Goal: Task Accomplishment & Management: Manage account settings

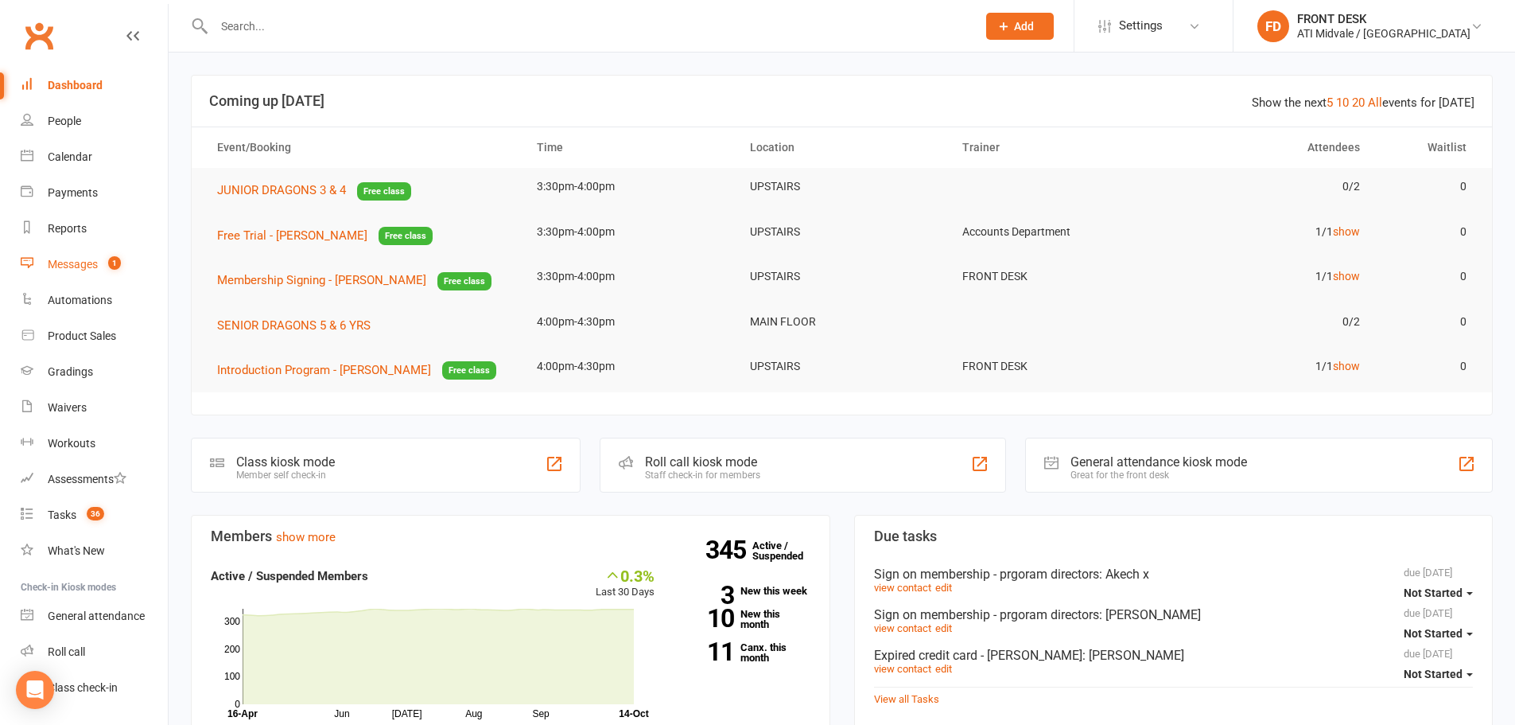
click at [109, 268] on count-badge "1" at bounding box center [110, 264] width 21 height 13
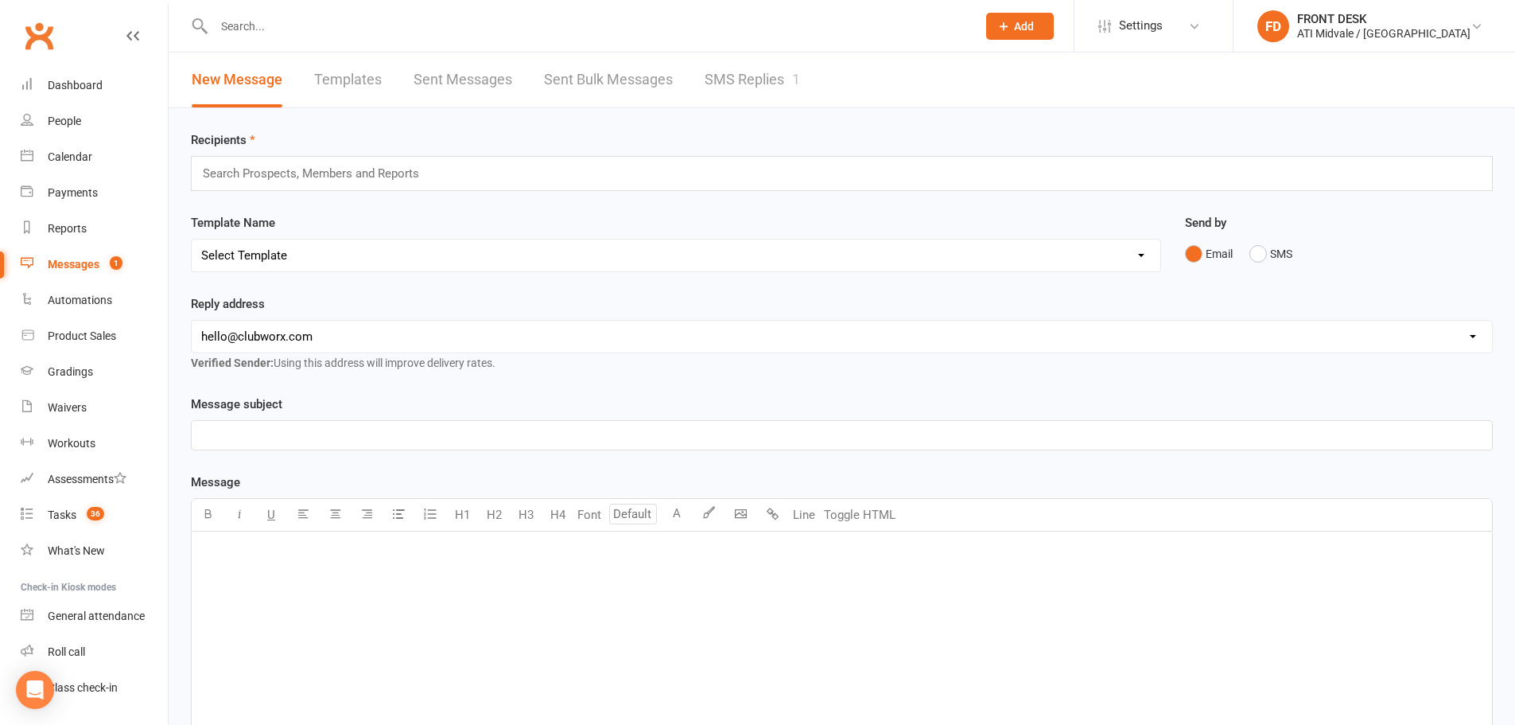
click at [732, 87] on link "SMS Replies 1" at bounding box center [752, 79] width 95 height 55
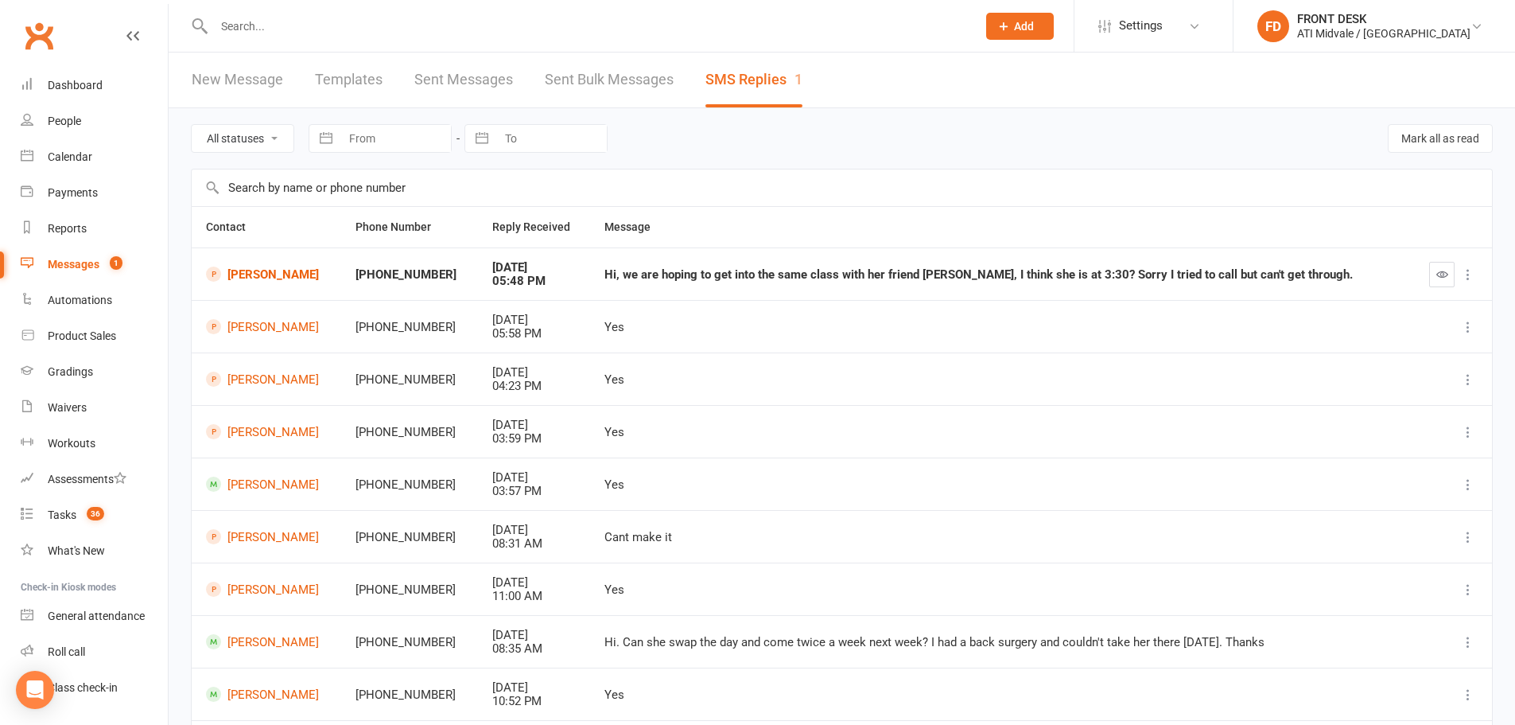
click at [323, 17] on input "text" at bounding box center [587, 26] width 756 height 22
click at [290, 278] on link "Llewyn Flynn" at bounding box center [266, 273] width 121 height 15
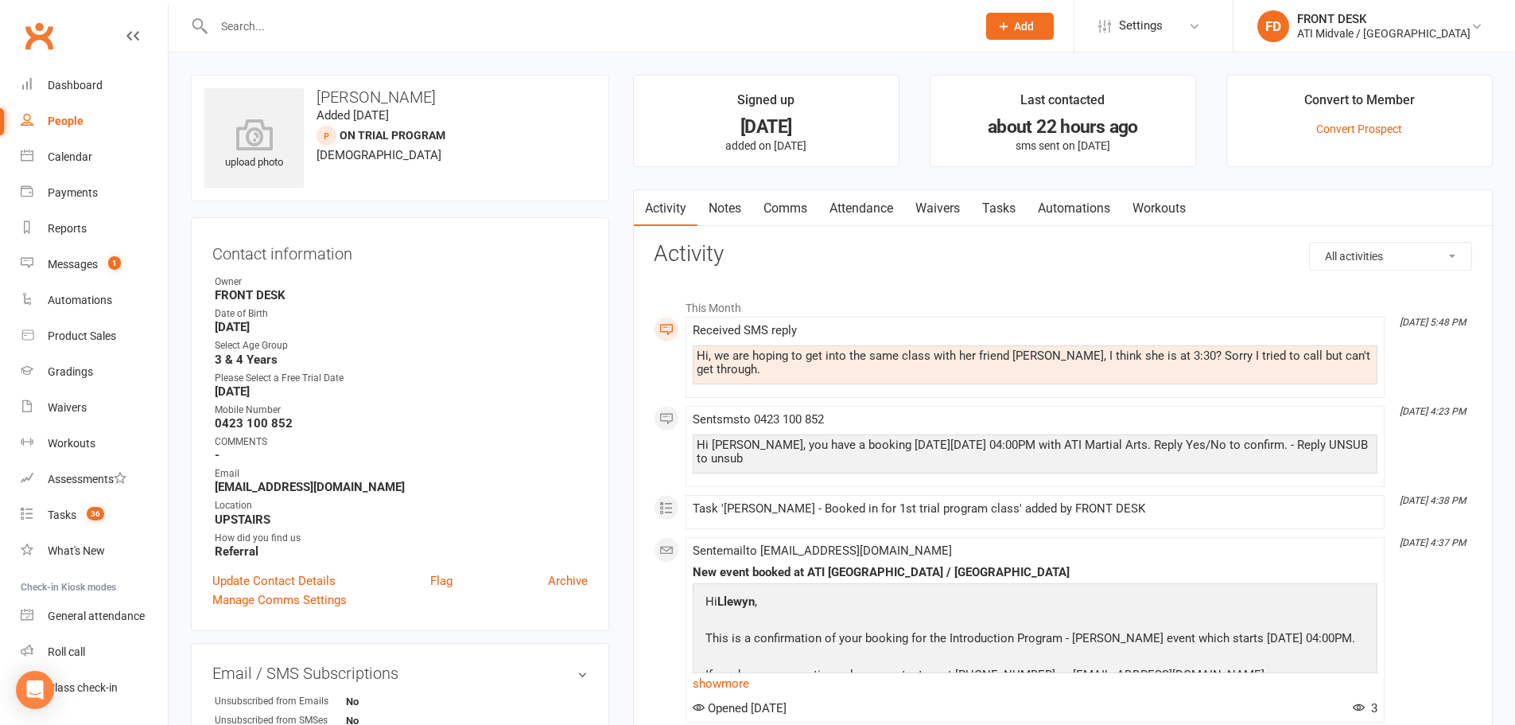
click at [885, 204] on link "Attendance" at bounding box center [862, 208] width 86 height 37
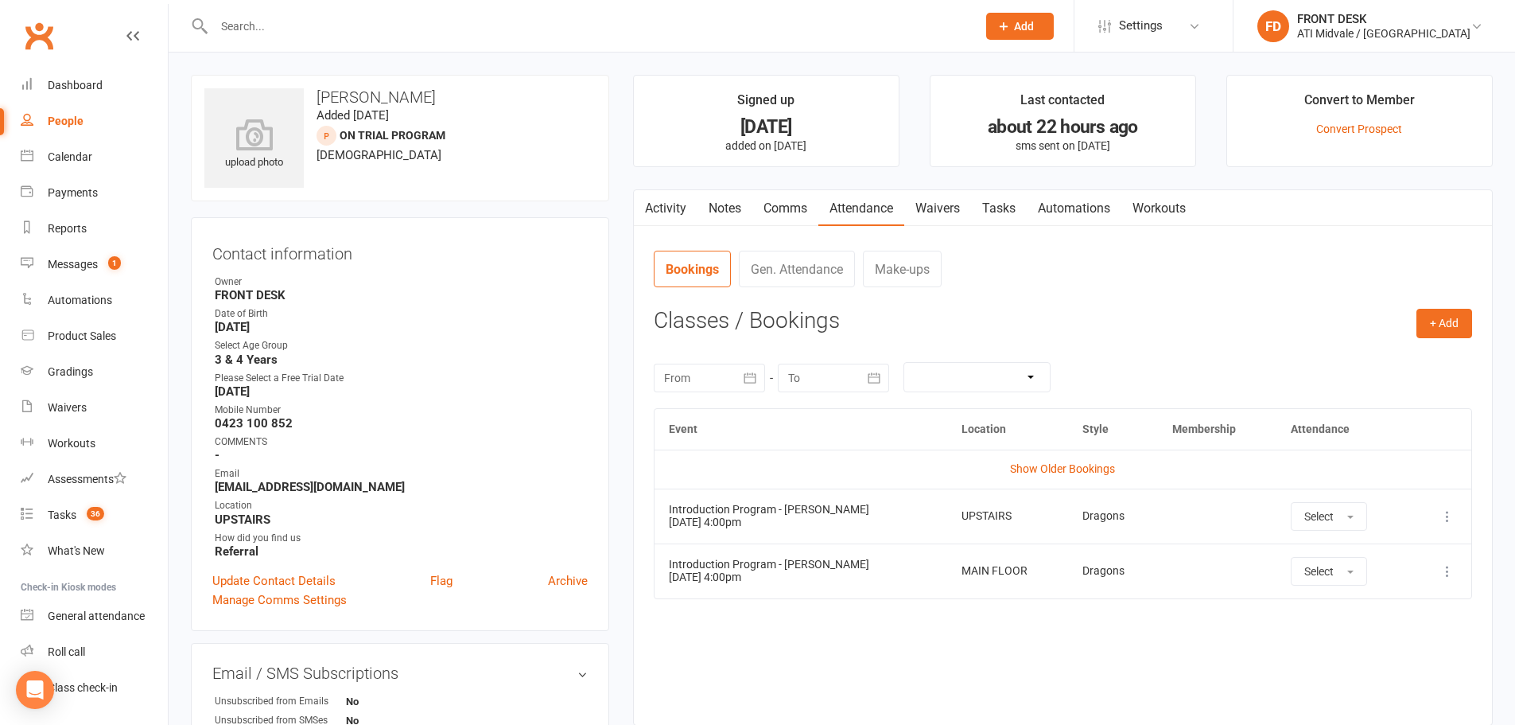
click at [993, 196] on link "Tasks" at bounding box center [999, 208] width 56 height 37
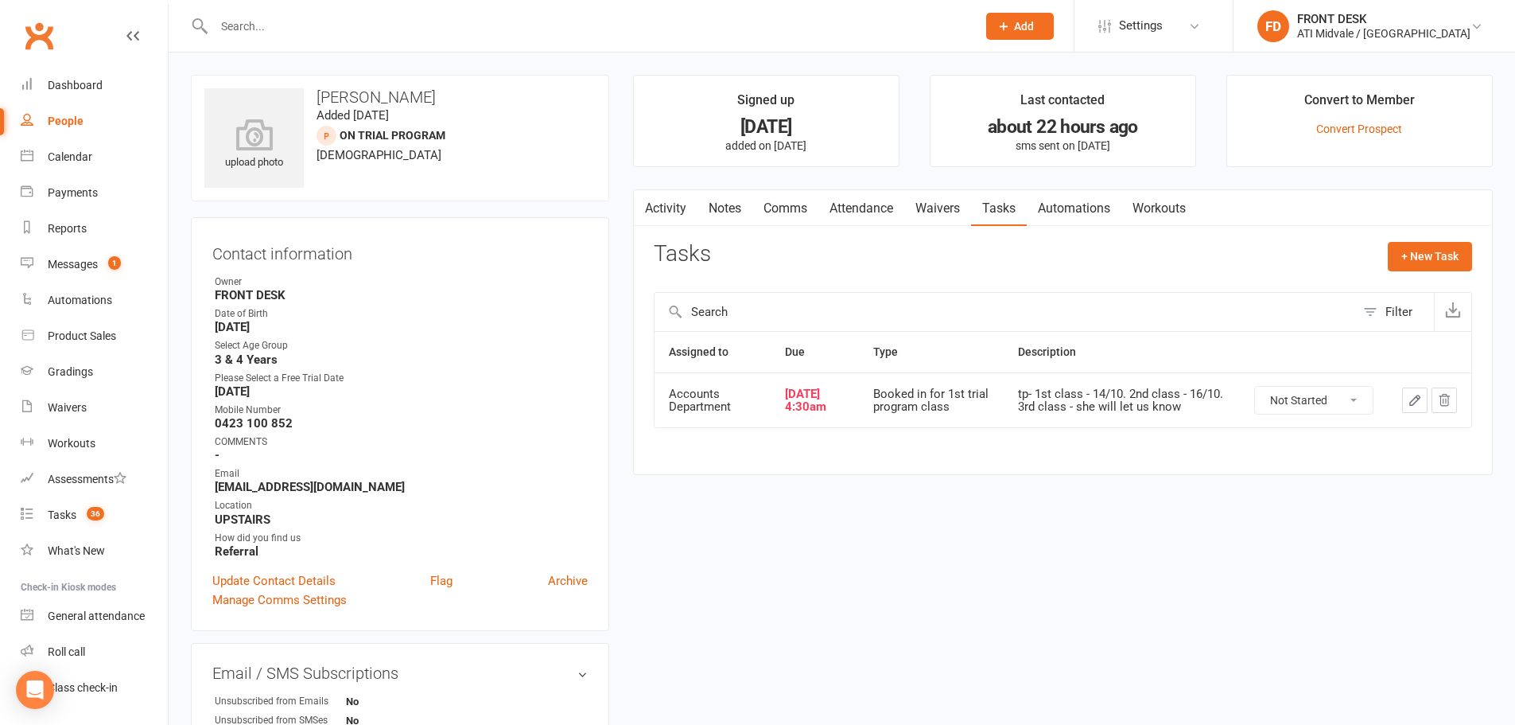
click at [852, 199] on link "Attendance" at bounding box center [862, 208] width 86 height 37
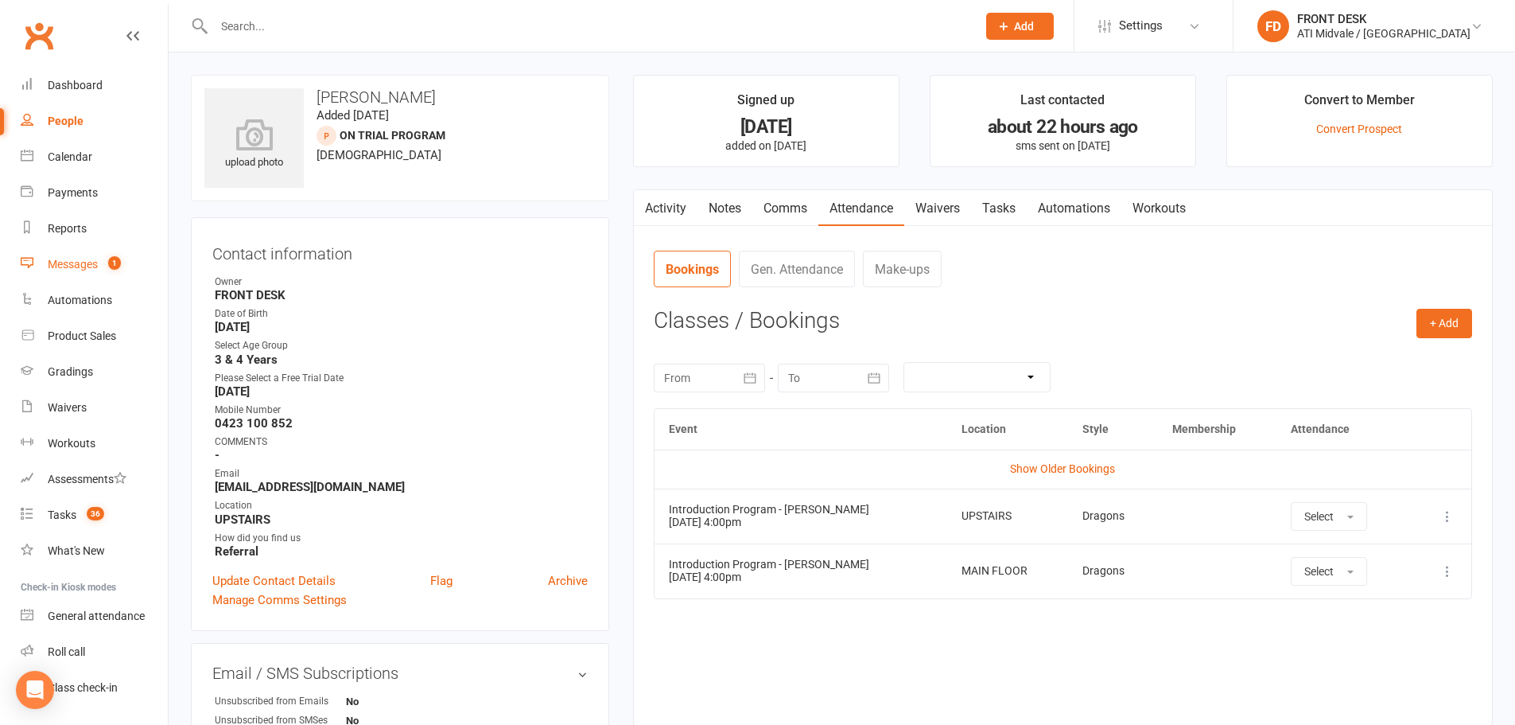
click at [93, 266] on div "Messages" at bounding box center [73, 264] width 50 height 13
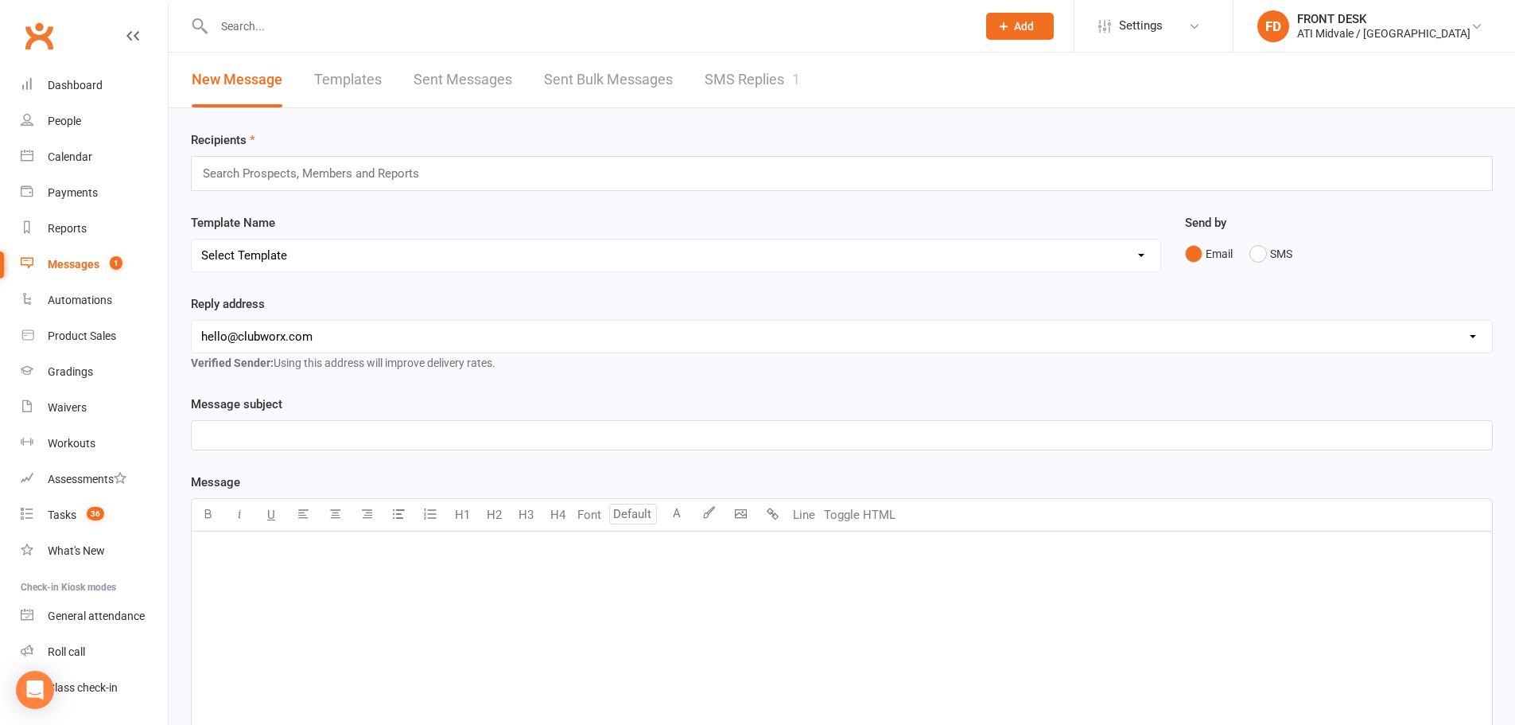
click at [767, 76] on link "SMS Replies 1" at bounding box center [752, 79] width 95 height 55
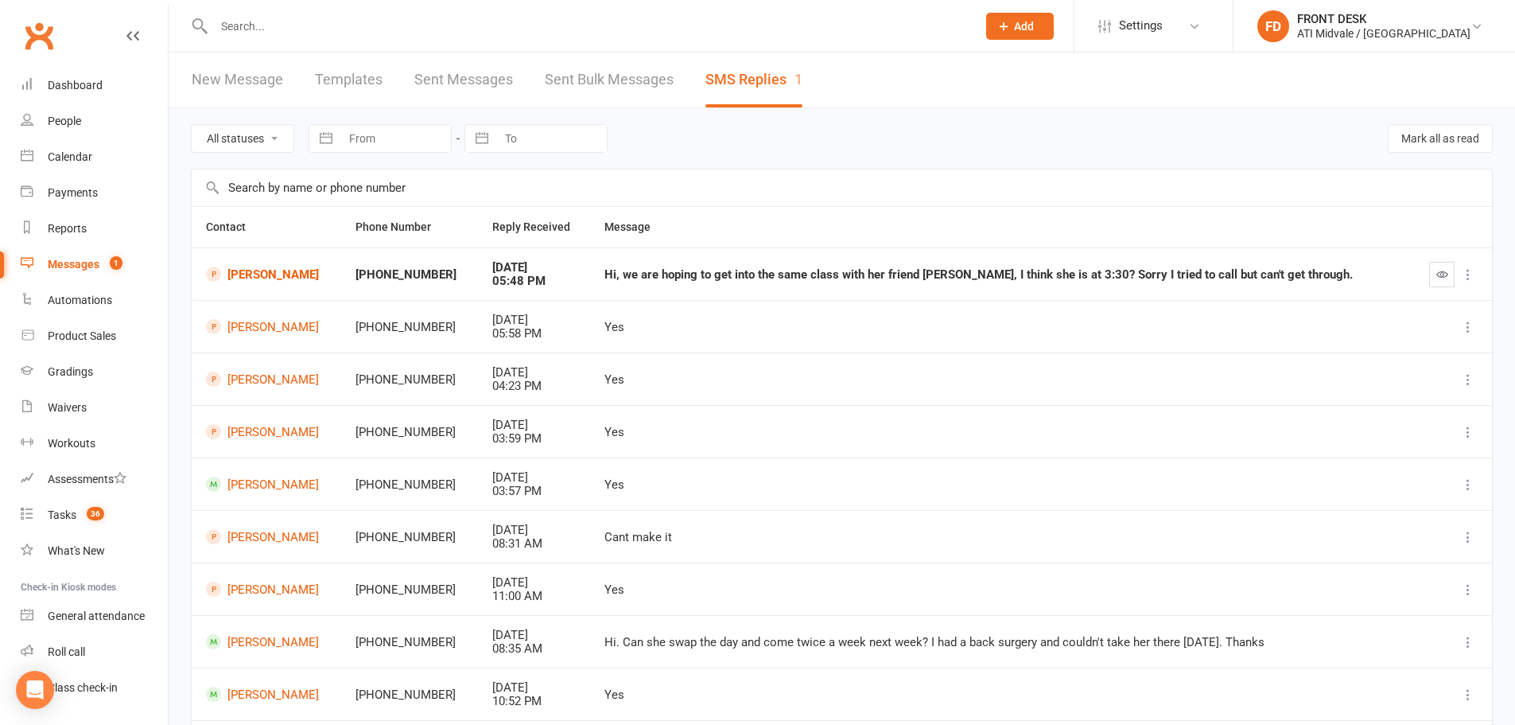
click at [224, 20] on input "text" at bounding box center [587, 26] width 756 height 22
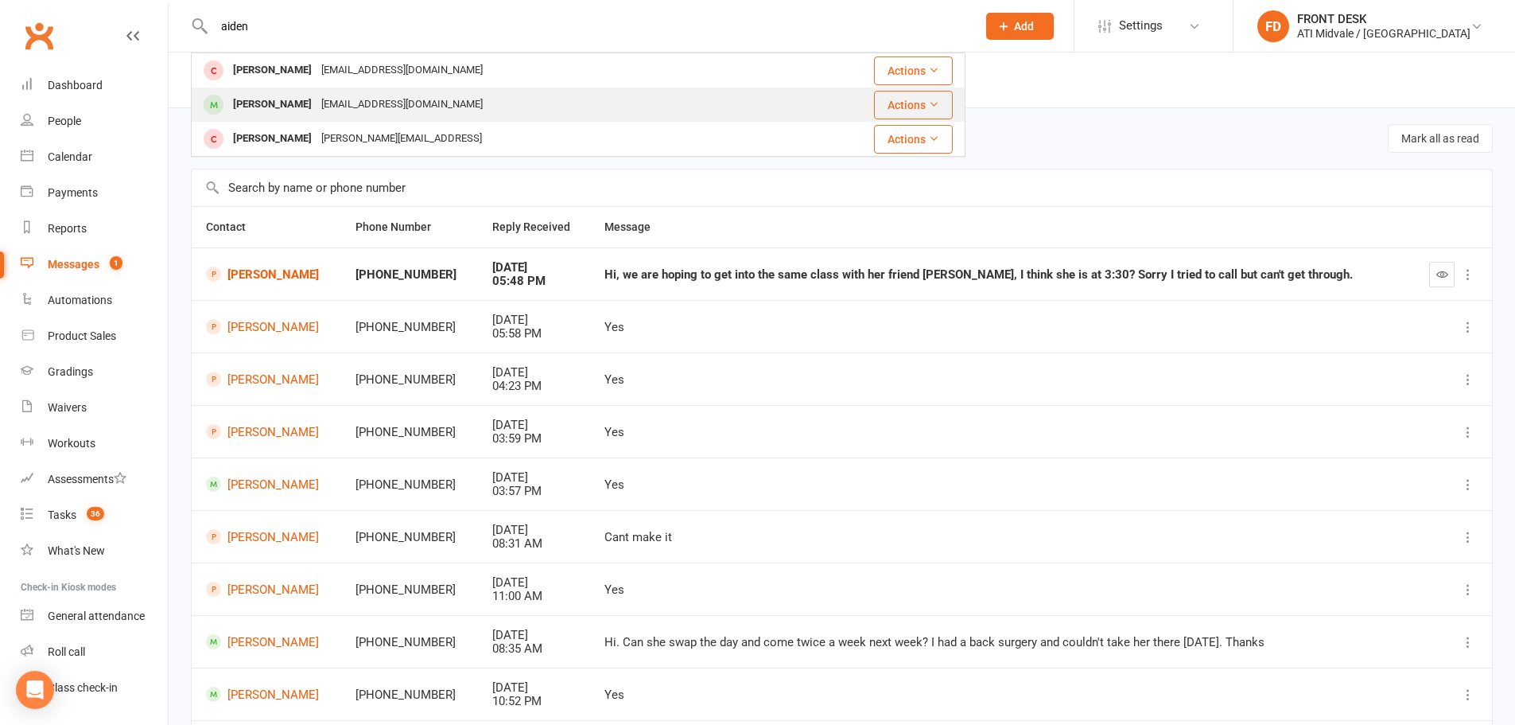
type input "aiden"
click at [302, 97] on div "[PERSON_NAME]" at bounding box center [272, 104] width 88 height 23
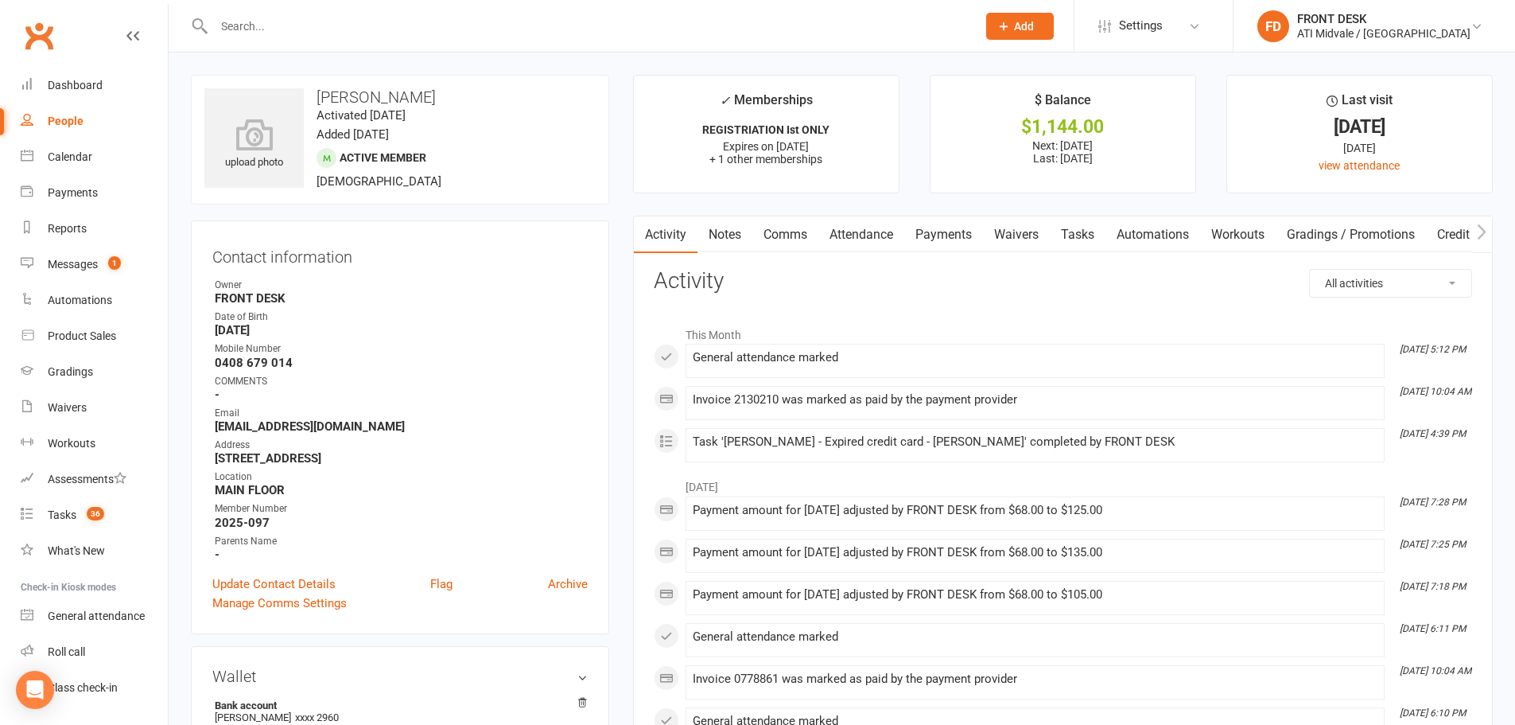
click at [916, 233] on link "Payments" at bounding box center [943, 234] width 79 height 37
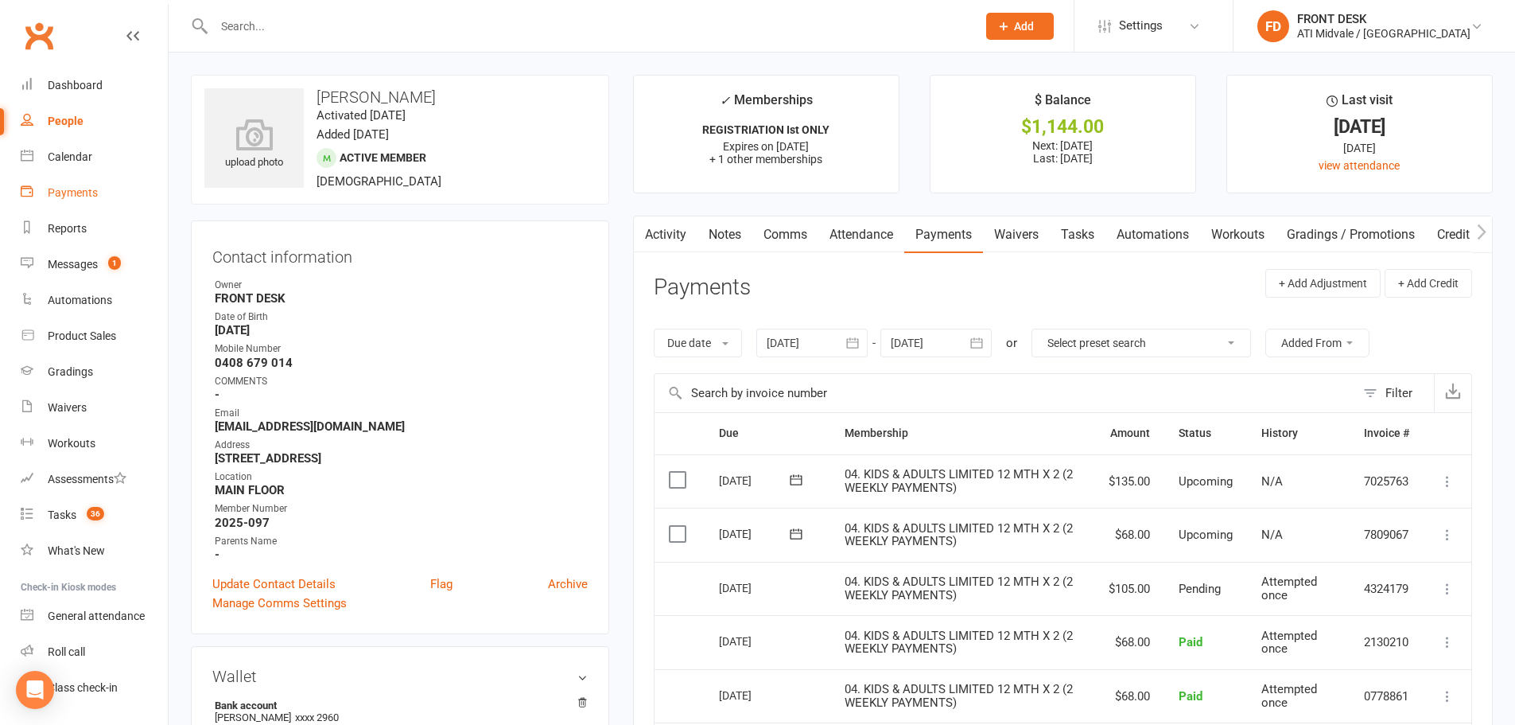
click at [75, 192] on div "Payments" at bounding box center [73, 192] width 50 height 13
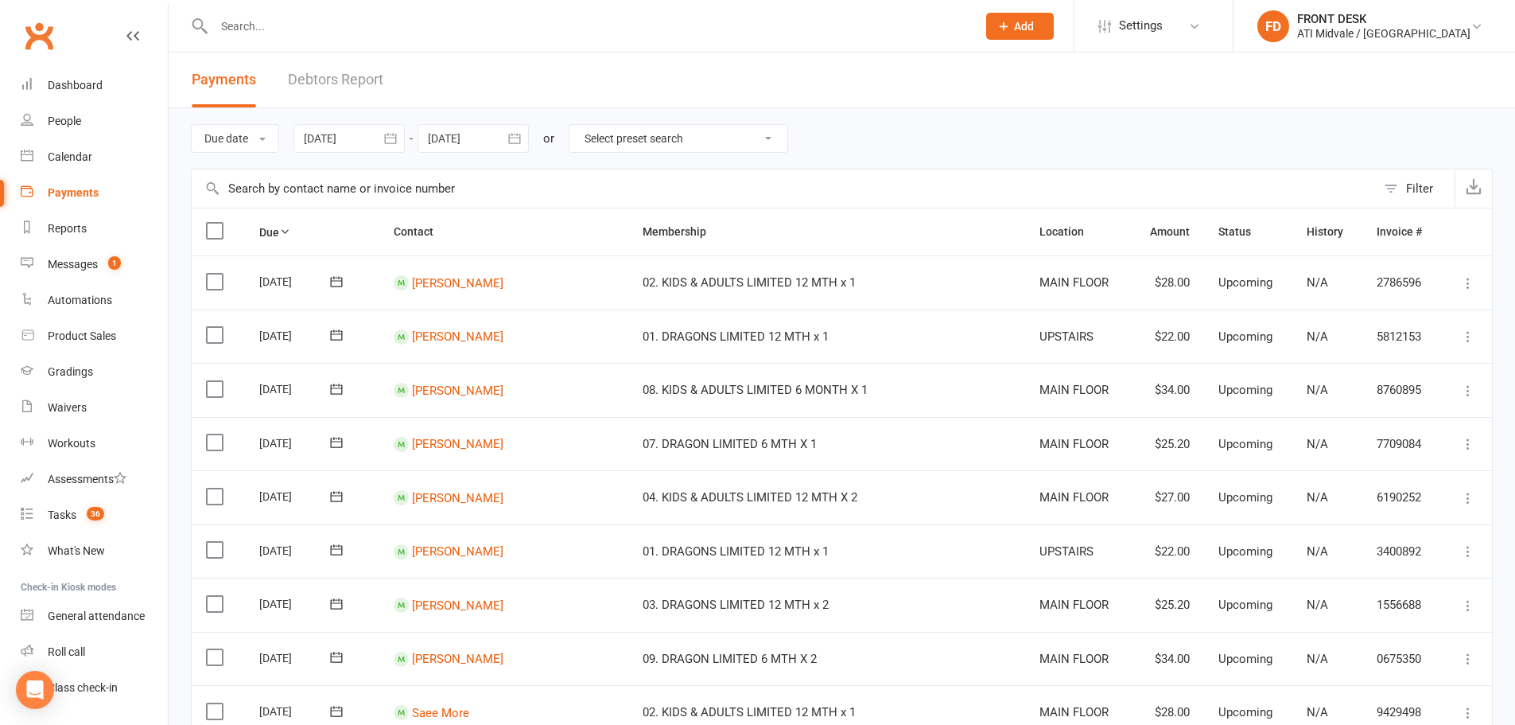
click at [340, 80] on link "Debtors Report" at bounding box center [335, 79] width 95 height 55
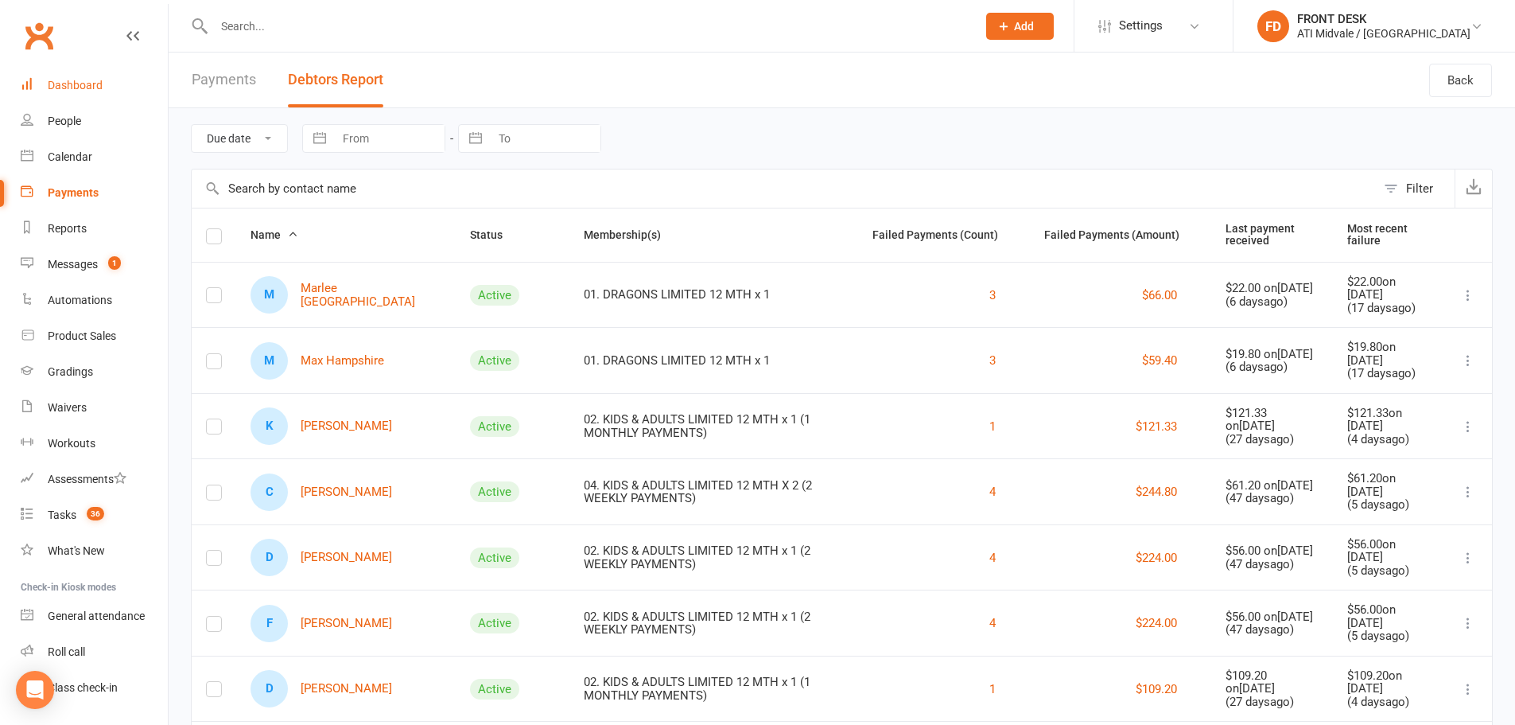
click at [78, 93] on link "Dashboard" at bounding box center [94, 86] width 147 height 36
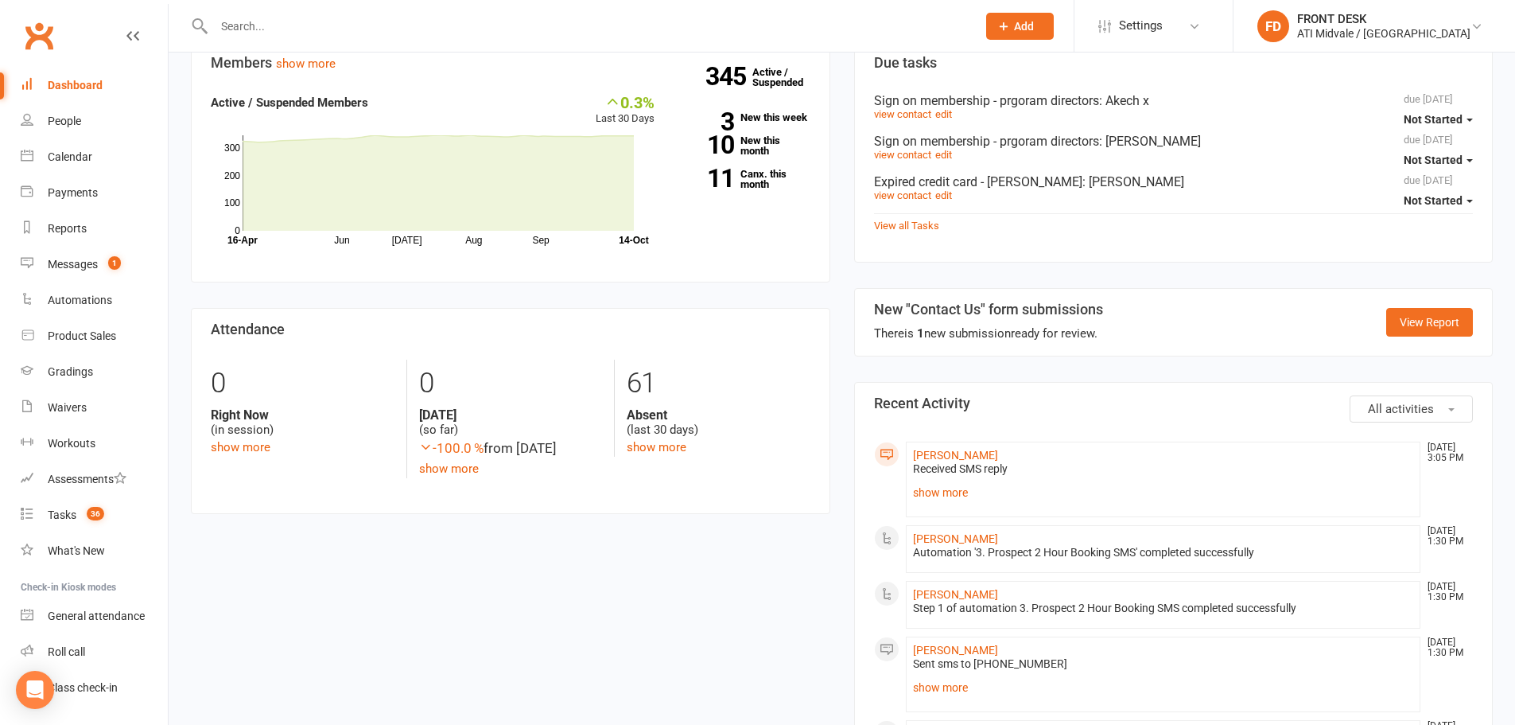
scroll to position [477, 0]
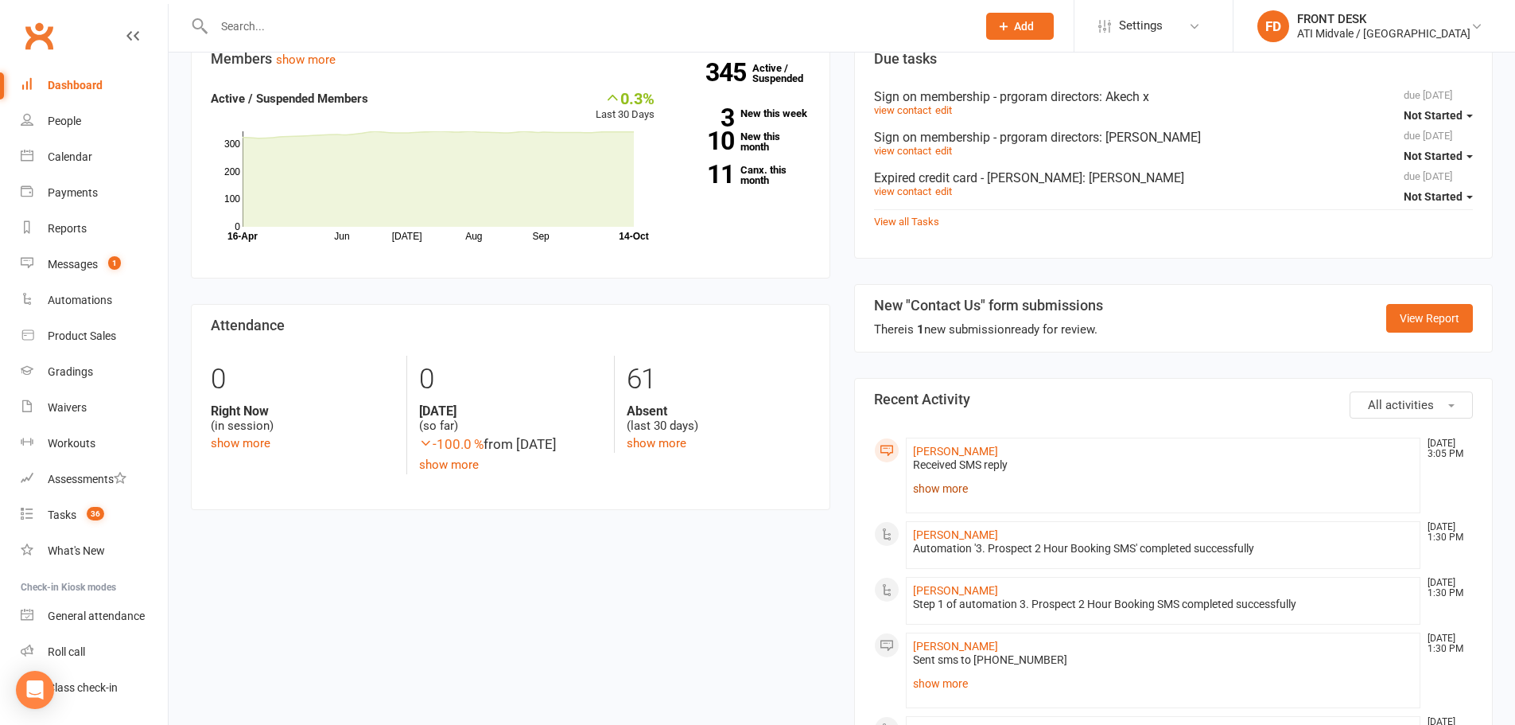
click at [923, 486] on link "show more" at bounding box center [1163, 488] width 501 height 22
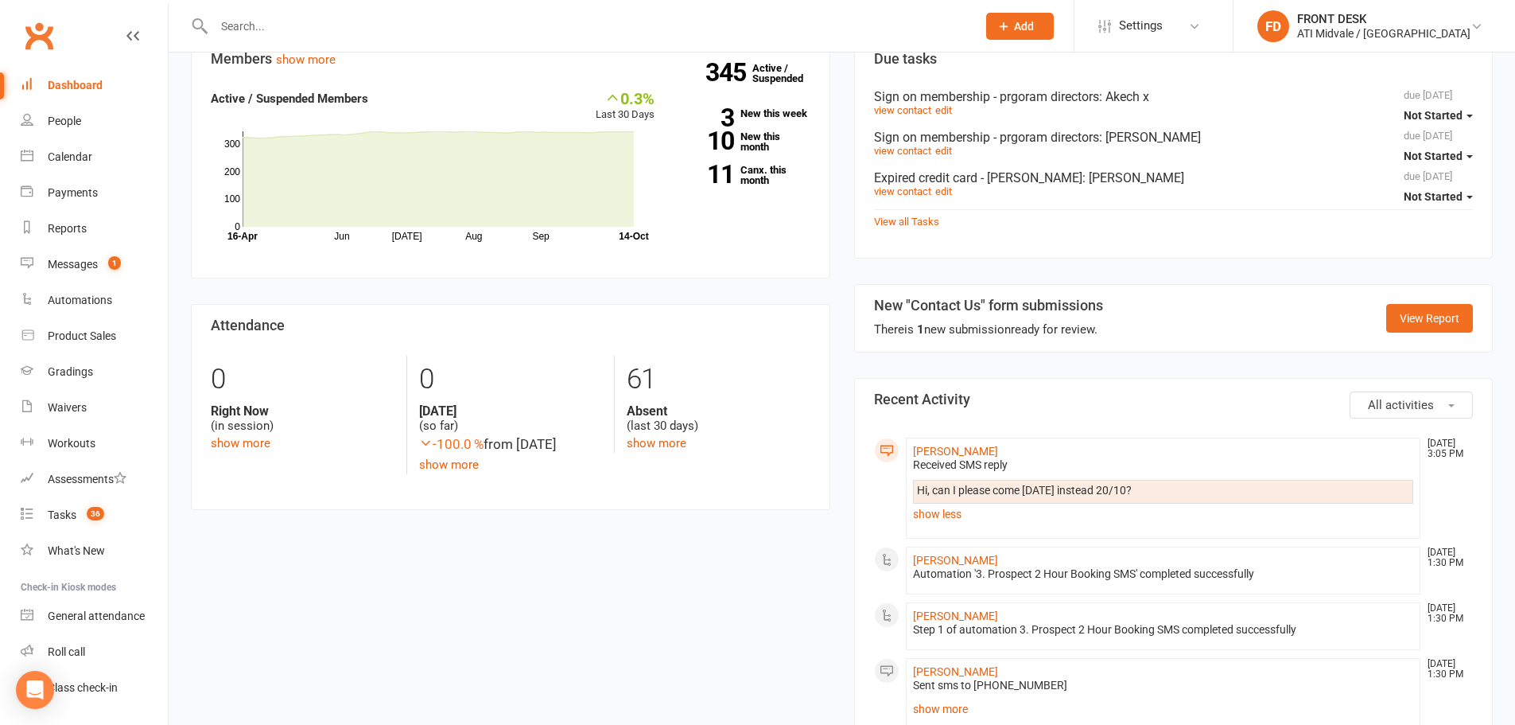
click at [74, 85] on div "Dashboard" at bounding box center [75, 85] width 55 height 13
click at [64, 131] on link "People" at bounding box center [94, 121] width 147 height 36
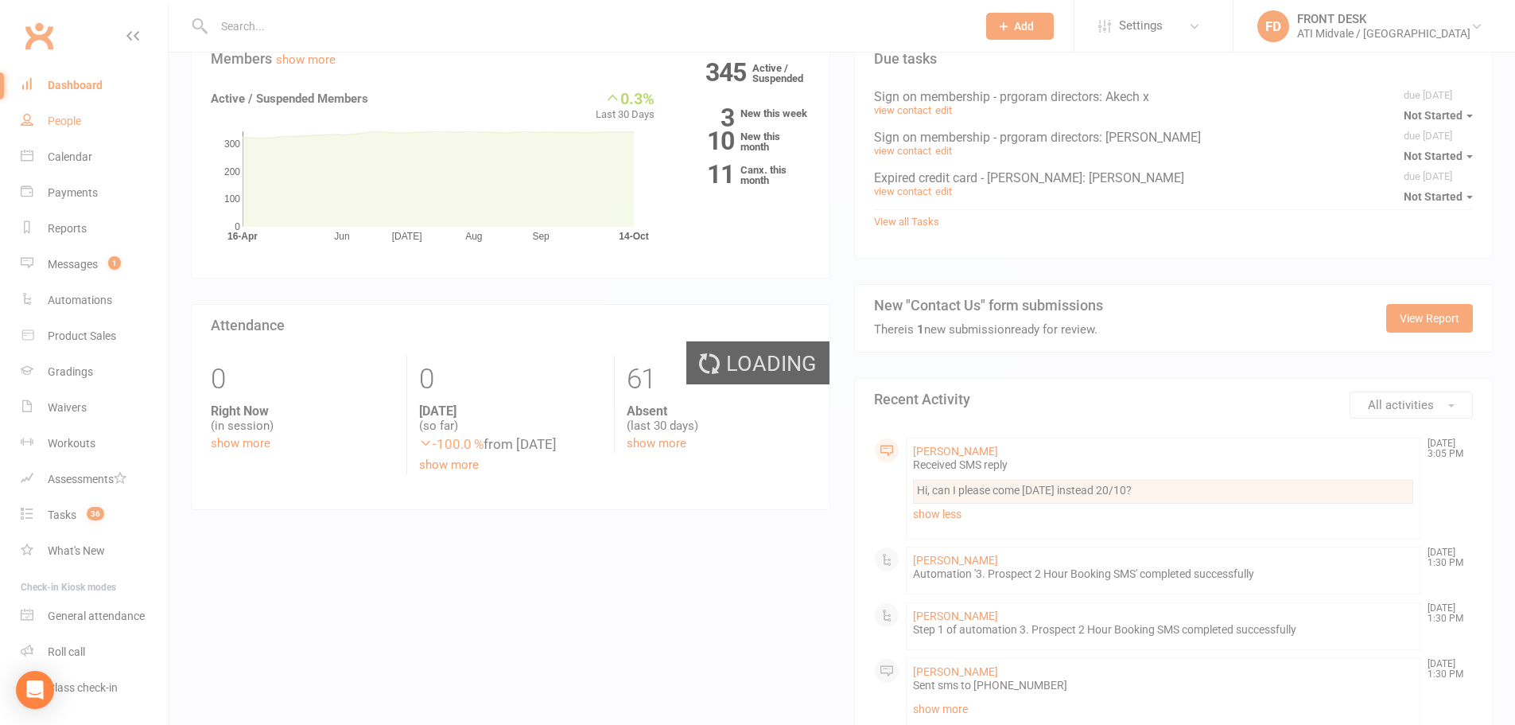
select select "100"
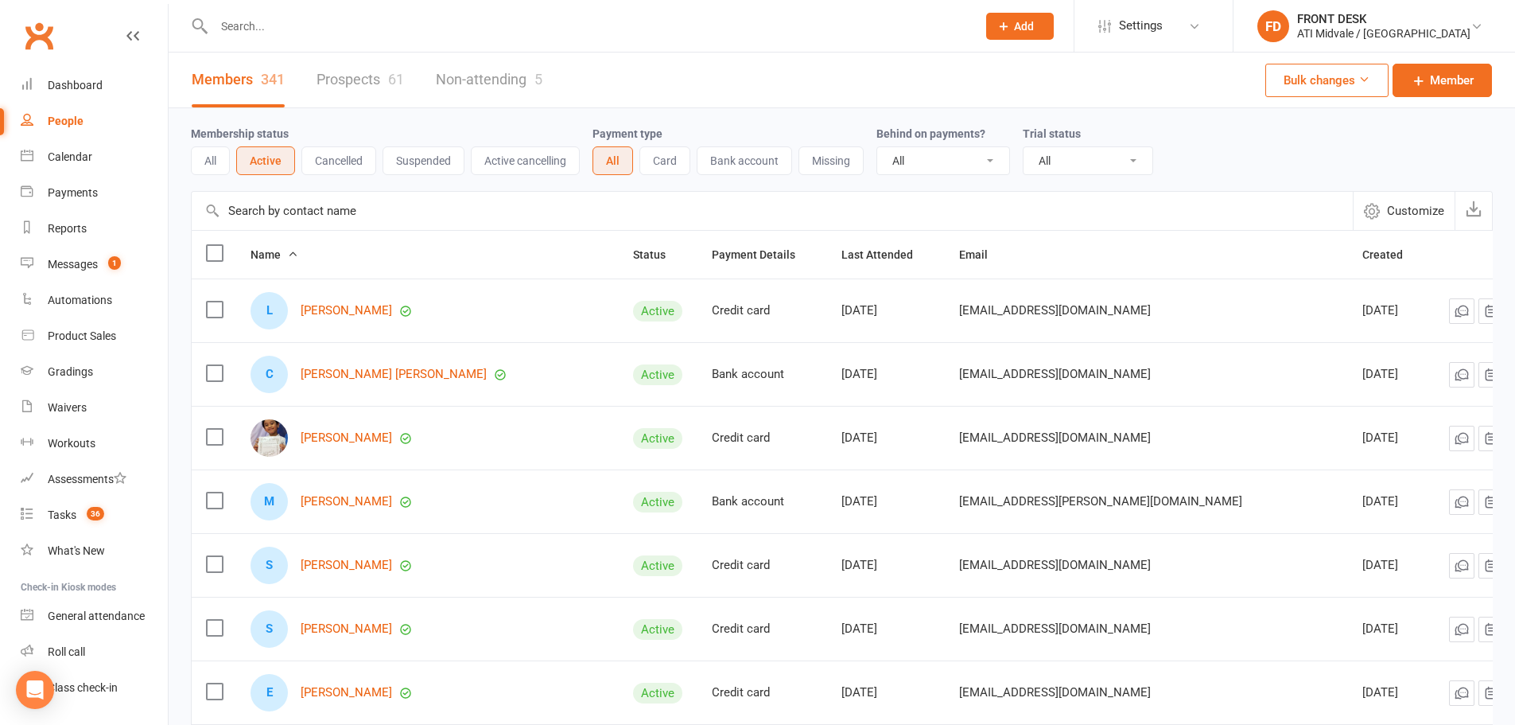
click at [379, 75] on link "Prospects 61" at bounding box center [360, 79] width 87 height 55
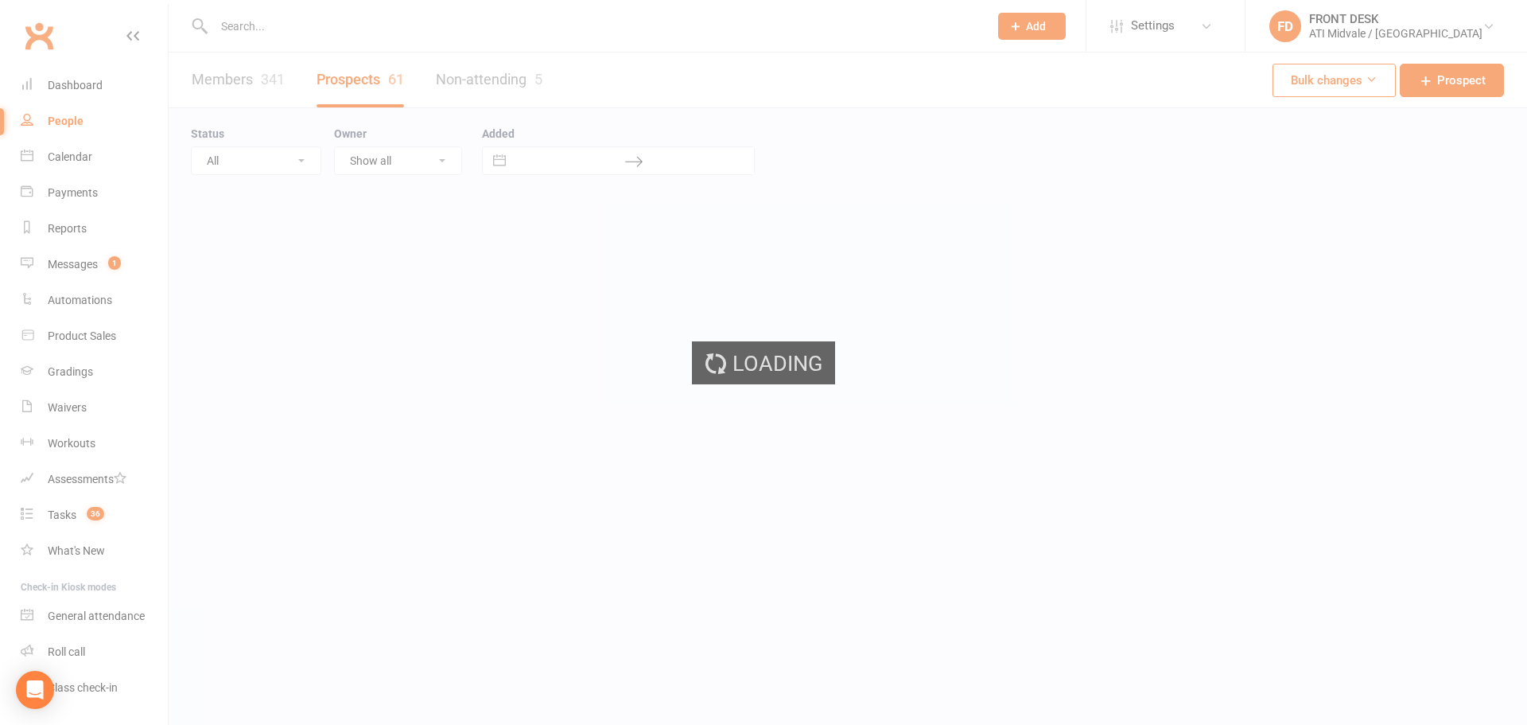
select select "100"
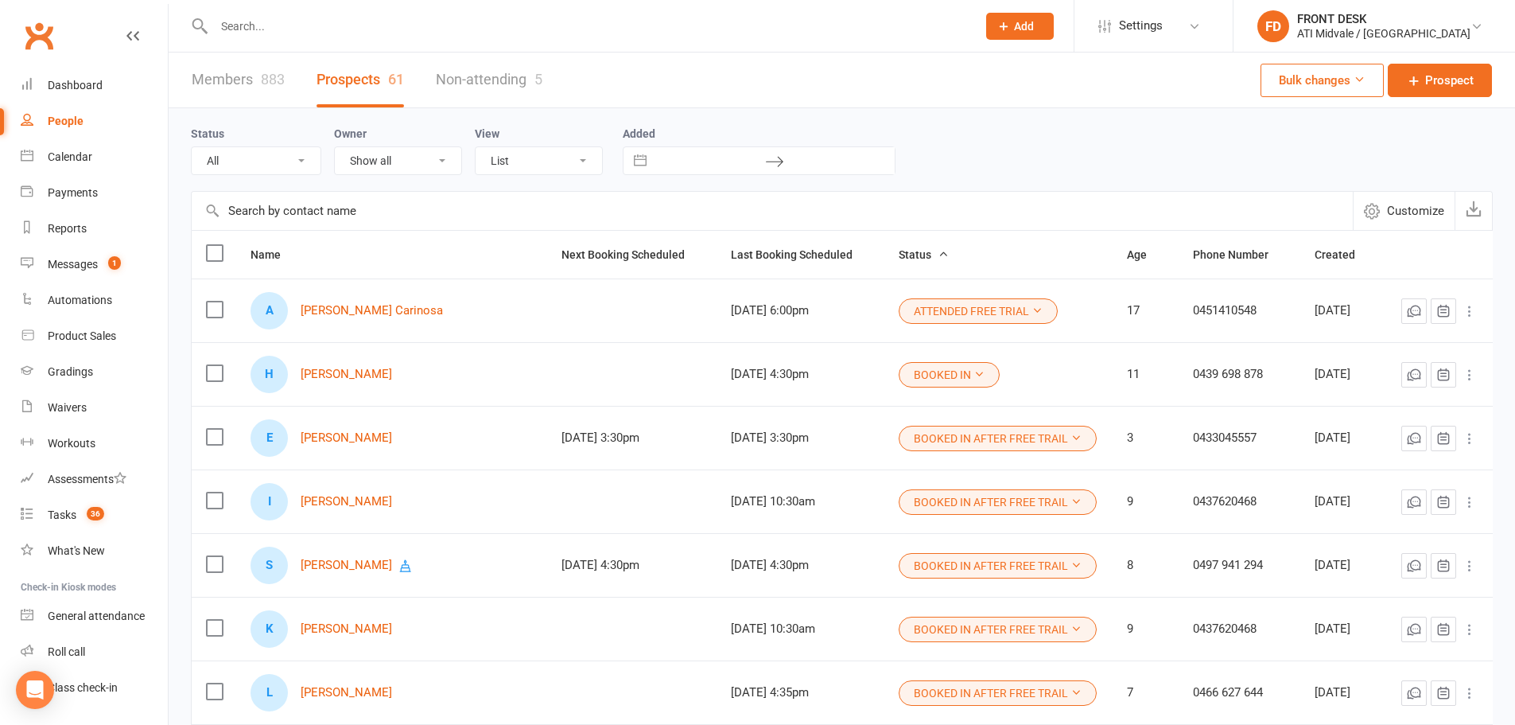
click at [333, 33] on input "text" at bounding box center [587, 26] width 756 height 22
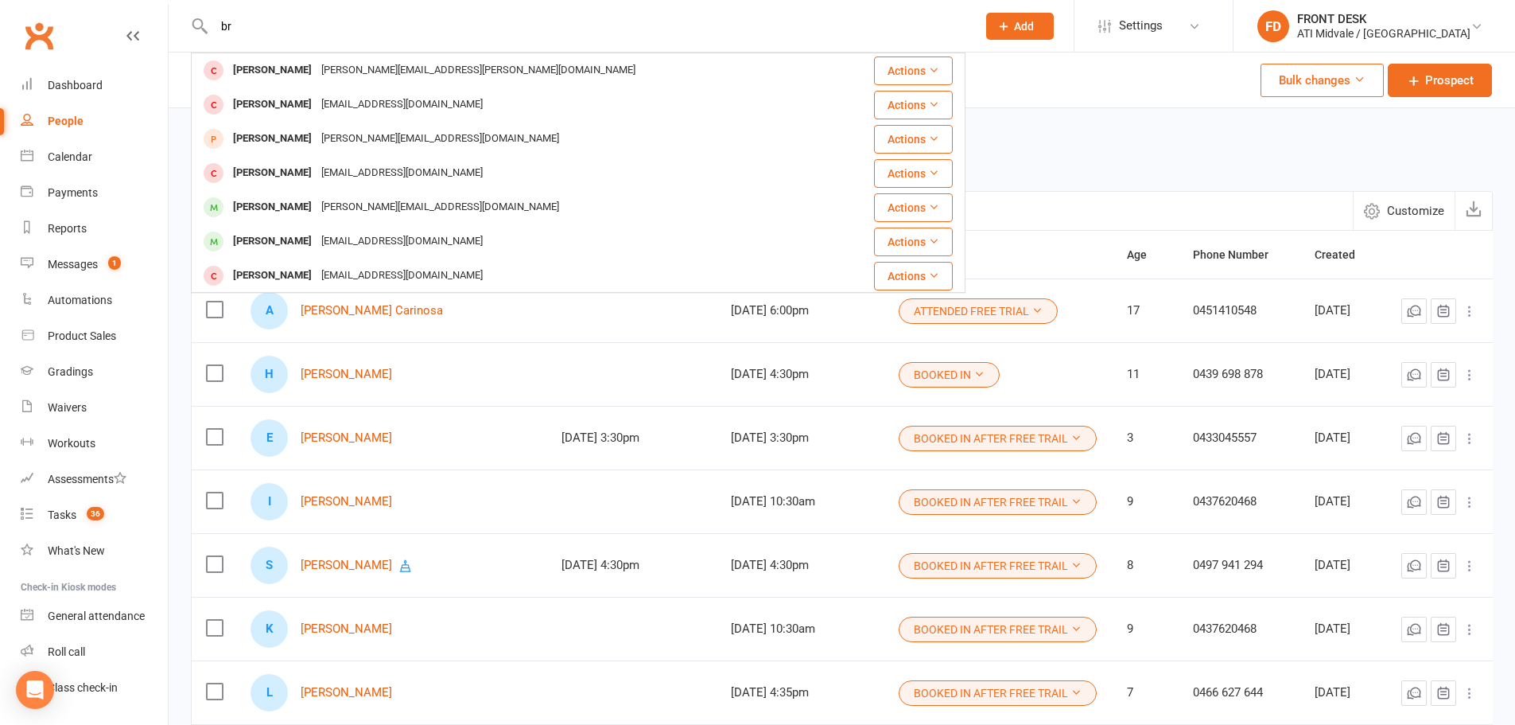
type input "b"
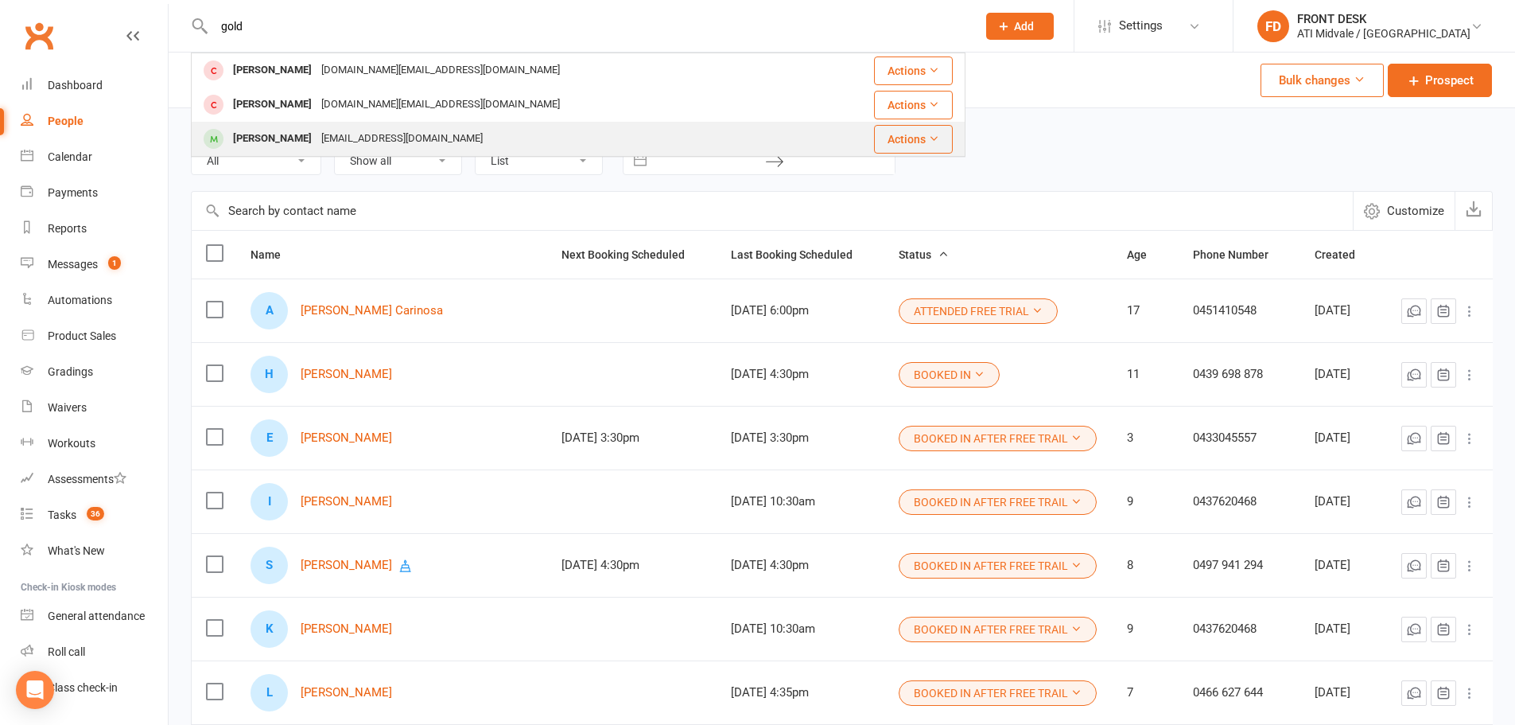
type input "gold"
click at [418, 143] on div "chintana.nannan@gmail.com" at bounding box center [402, 138] width 171 height 23
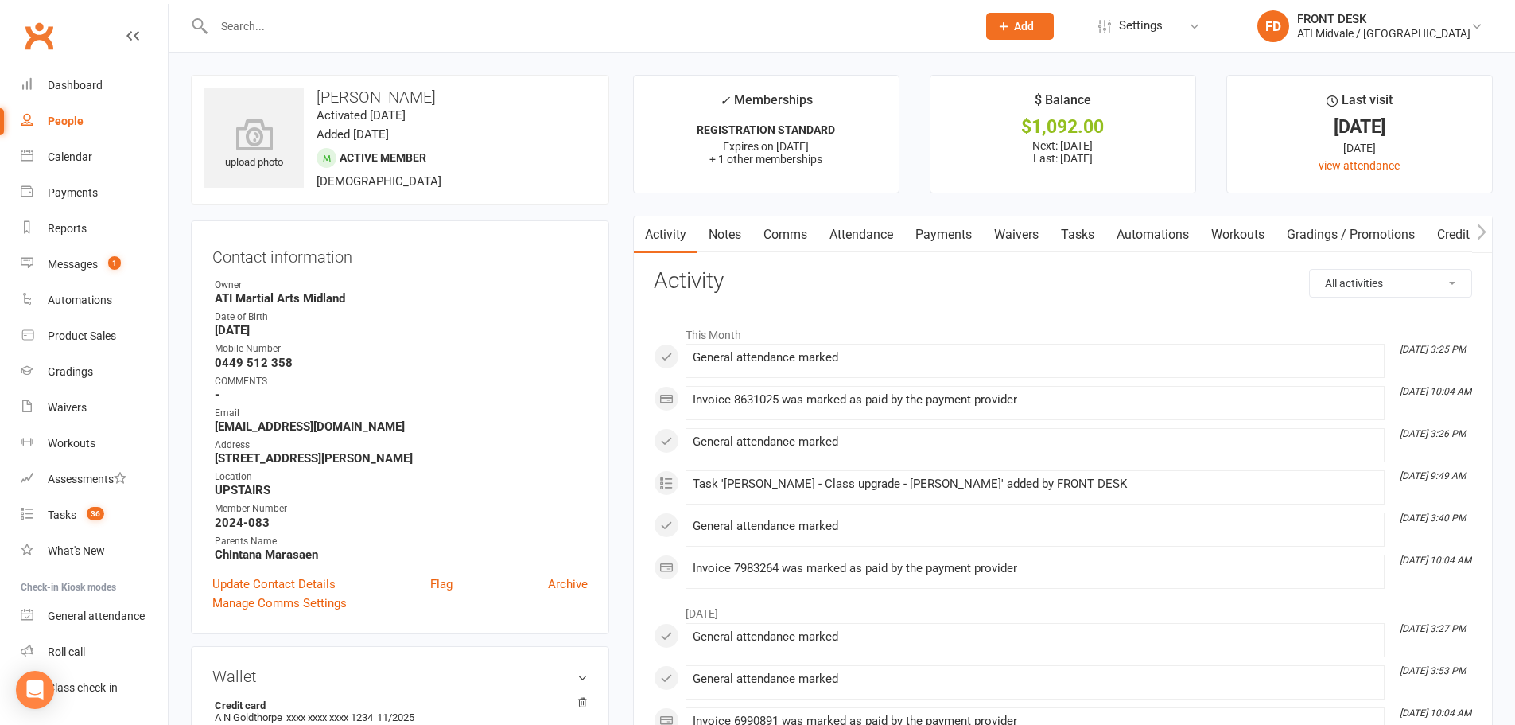
click at [917, 227] on link "Payments" at bounding box center [943, 234] width 79 height 37
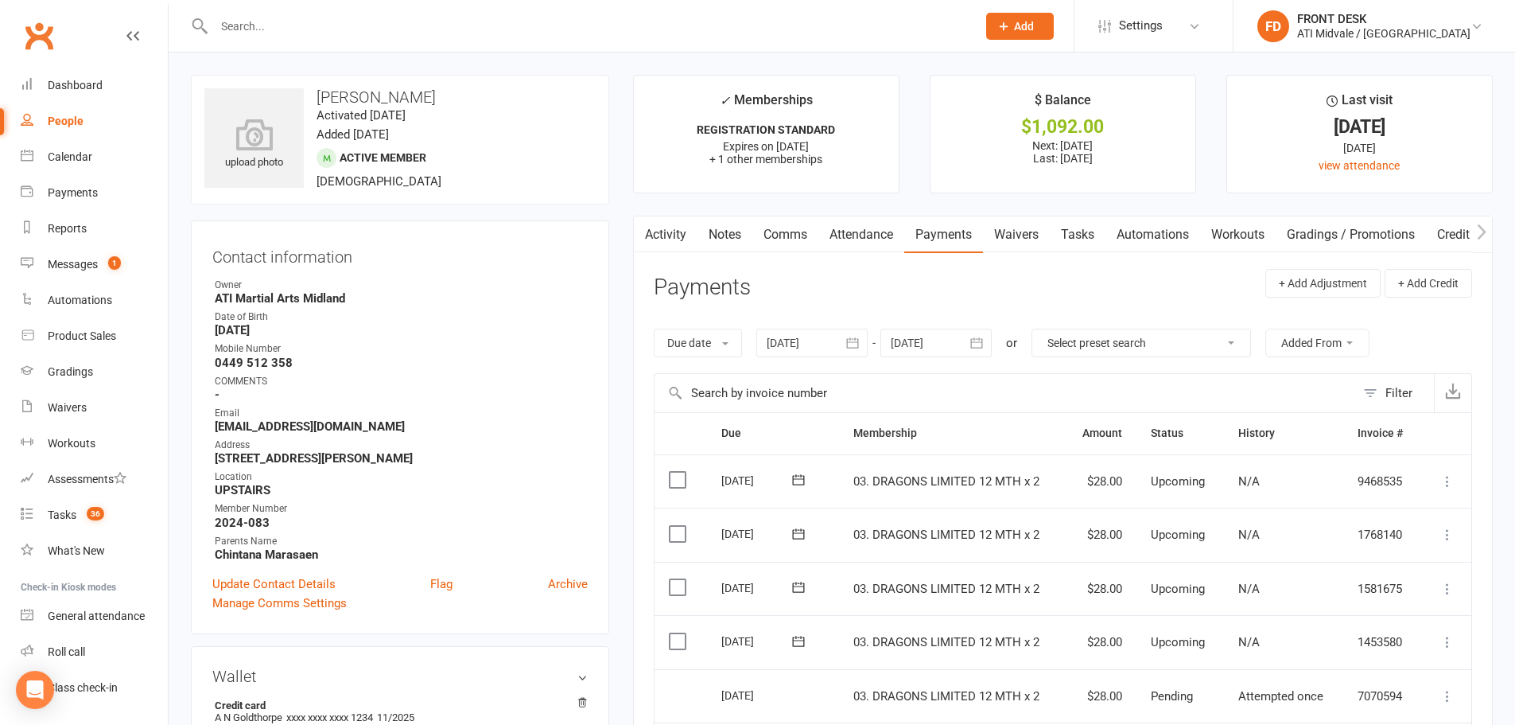
click at [722, 227] on link "Notes" at bounding box center [725, 234] width 55 height 37
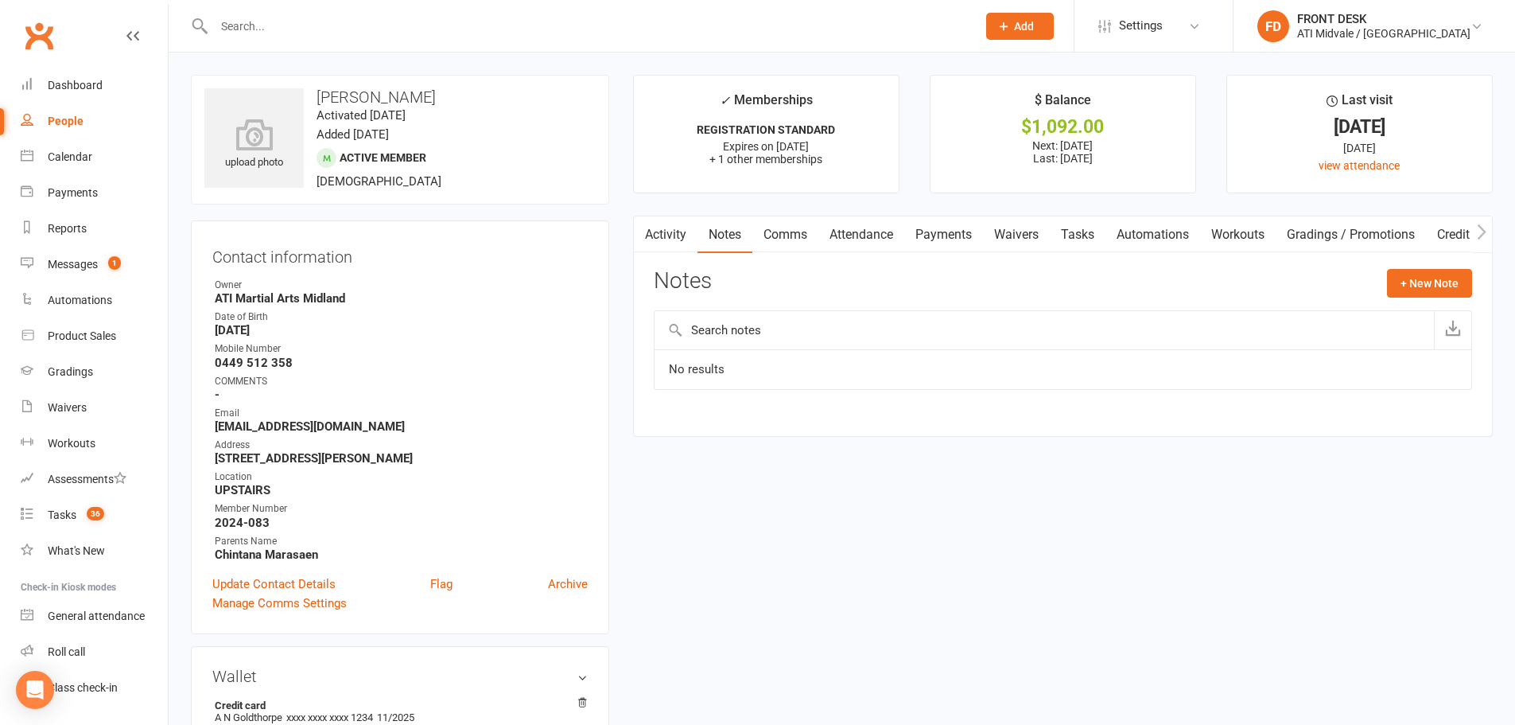
click at [651, 247] on button "button" at bounding box center [644, 234] width 20 height 36
click at [666, 225] on link "Activity" at bounding box center [666, 234] width 64 height 37
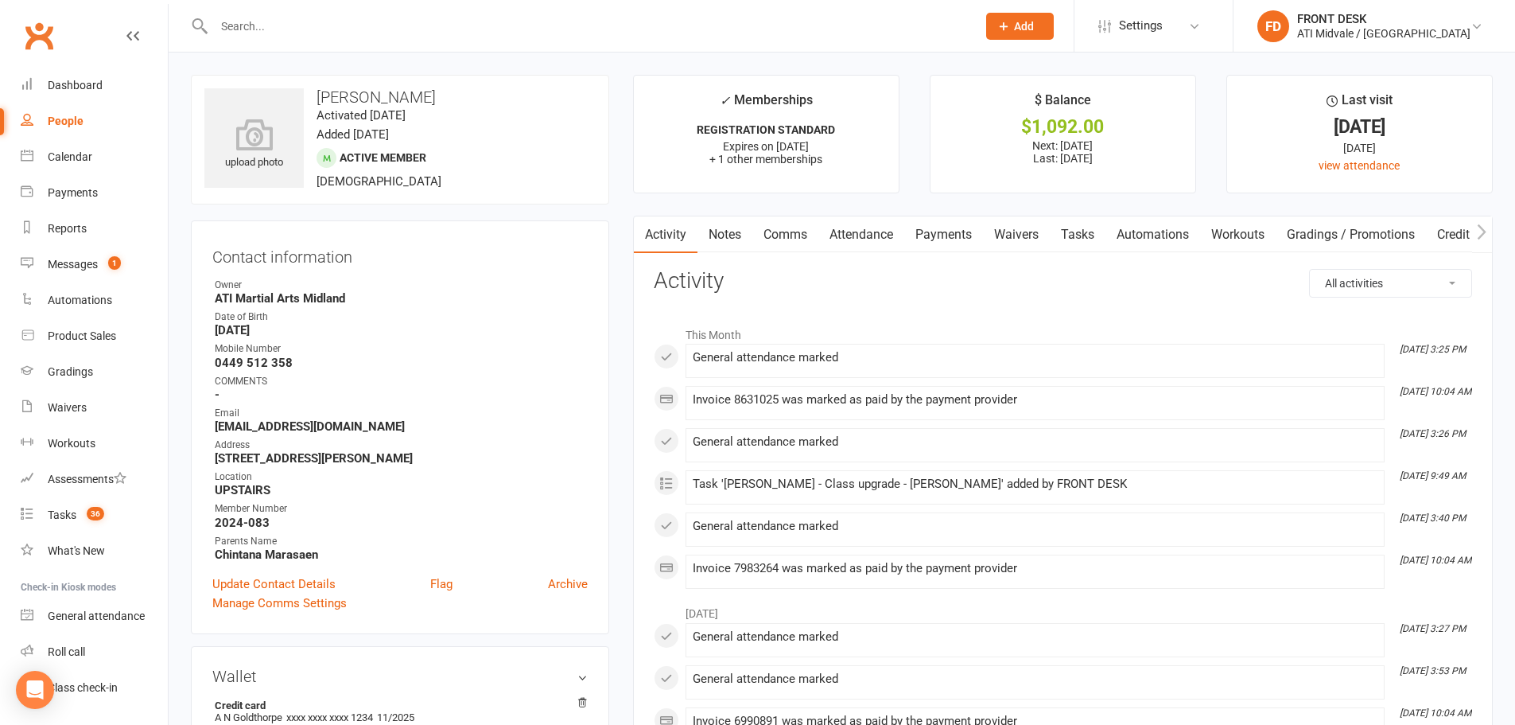
click at [1083, 231] on link "Tasks" at bounding box center [1078, 234] width 56 height 37
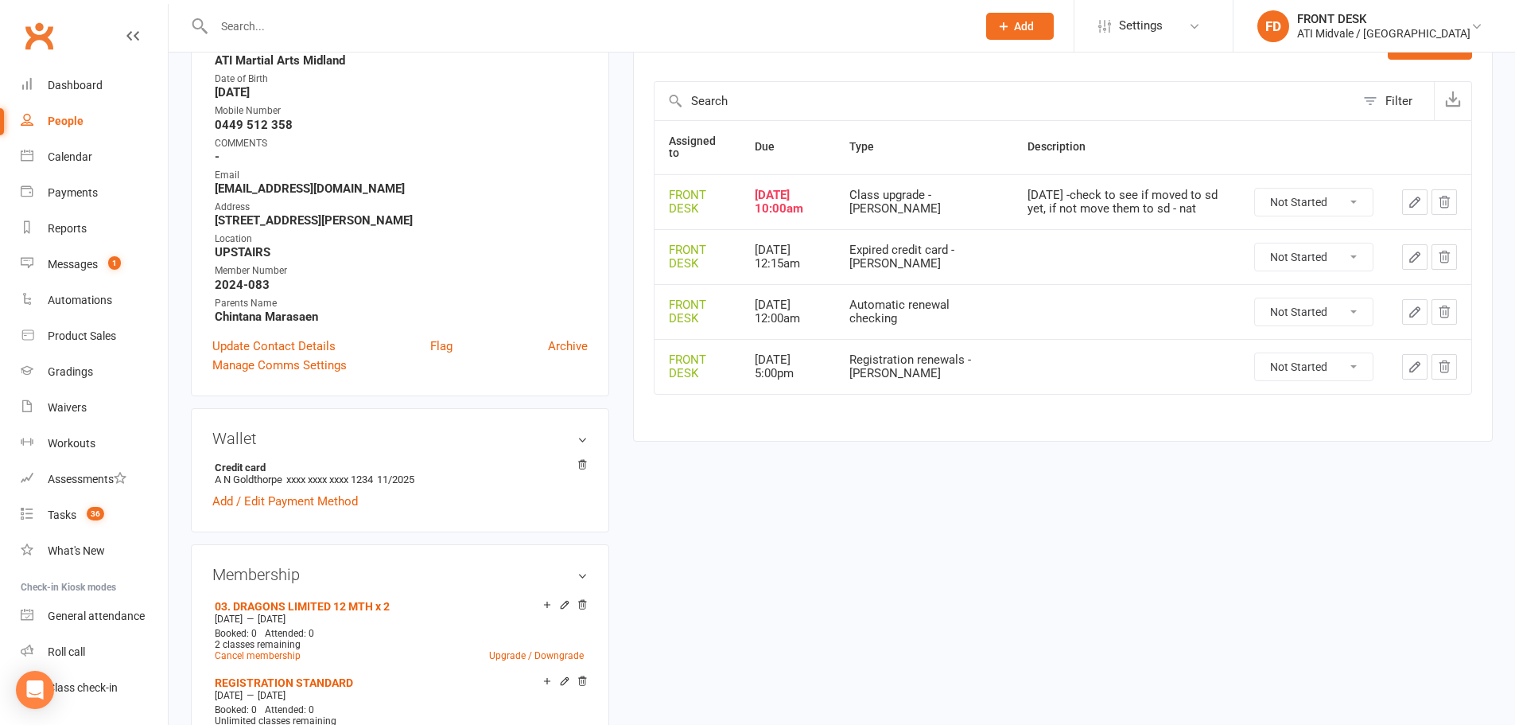
scroll to position [239, 0]
click at [373, 20] on input "text" at bounding box center [587, 26] width 756 height 22
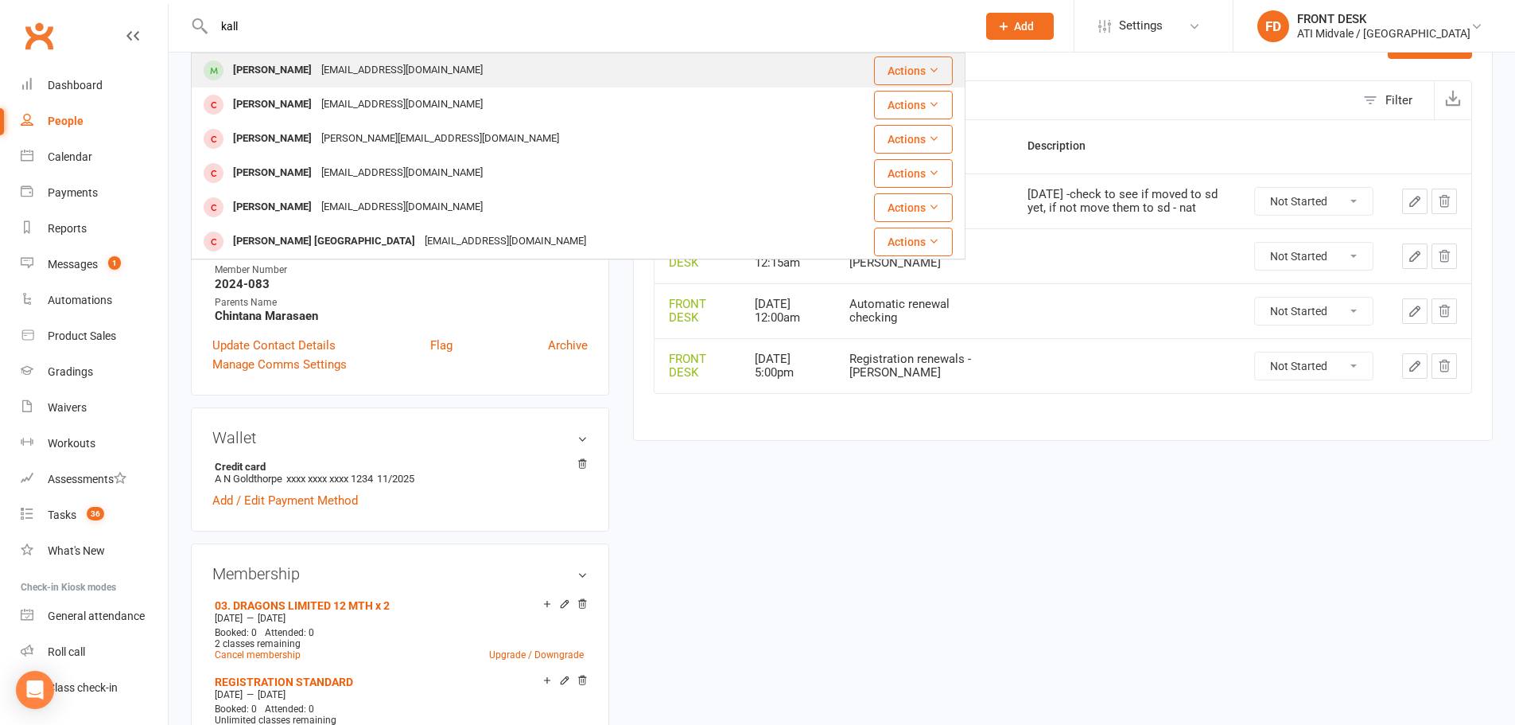
type input "kall"
click at [372, 78] on div "[EMAIL_ADDRESS][DOMAIN_NAME]" at bounding box center [402, 70] width 171 height 23
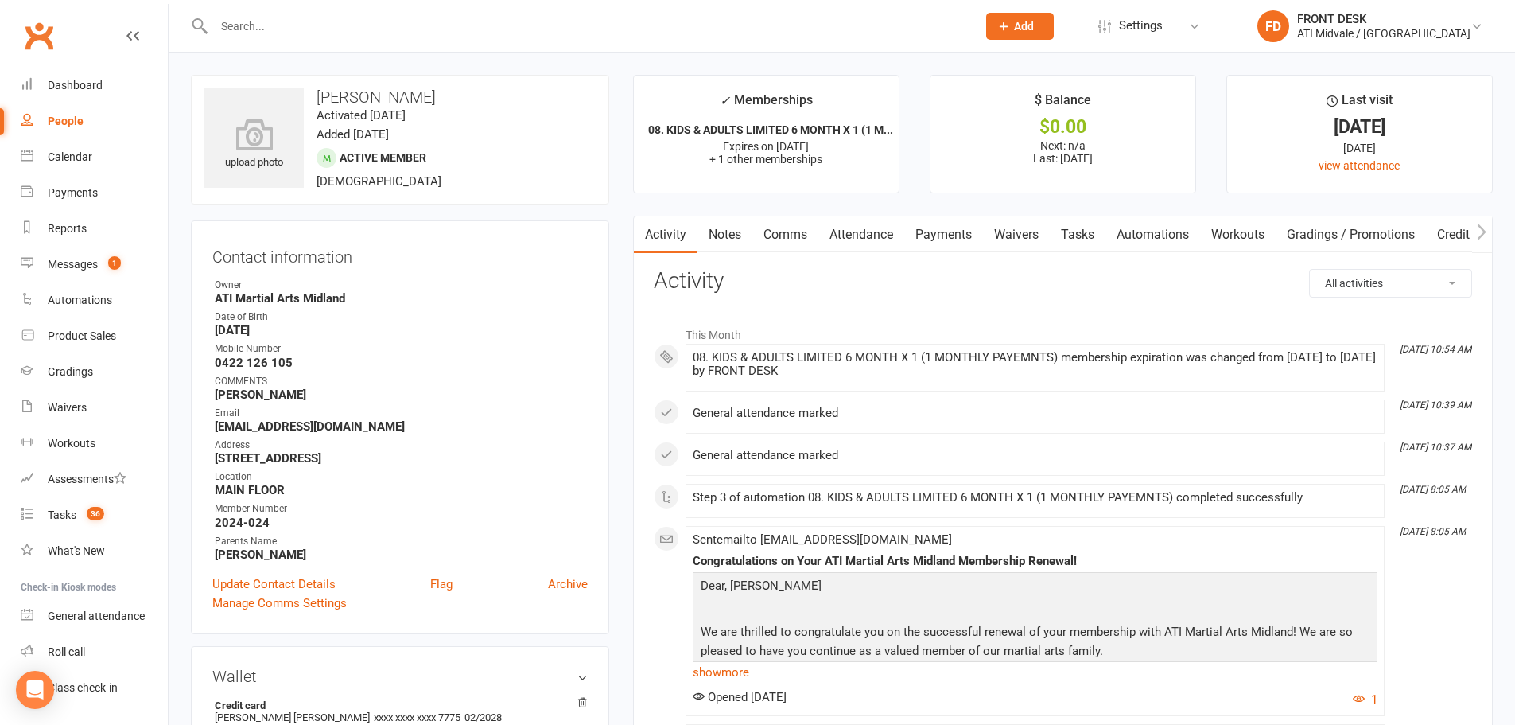
click at [958, 236] on link "Payments" at bounding box center [943, 234] width 79 height 37
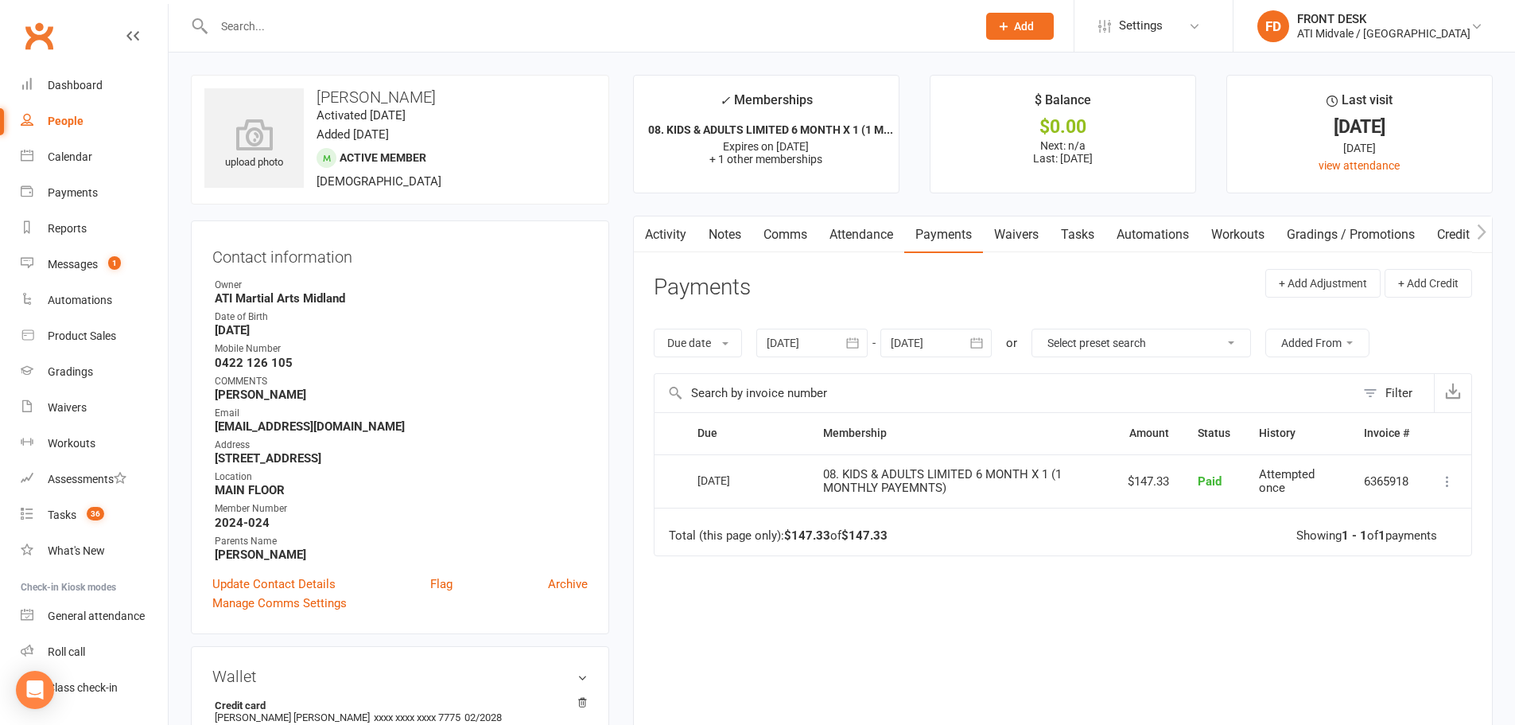
click at [1080, 239] on link "Tasks" at bounding box center [1078, 234] width 56 height 37
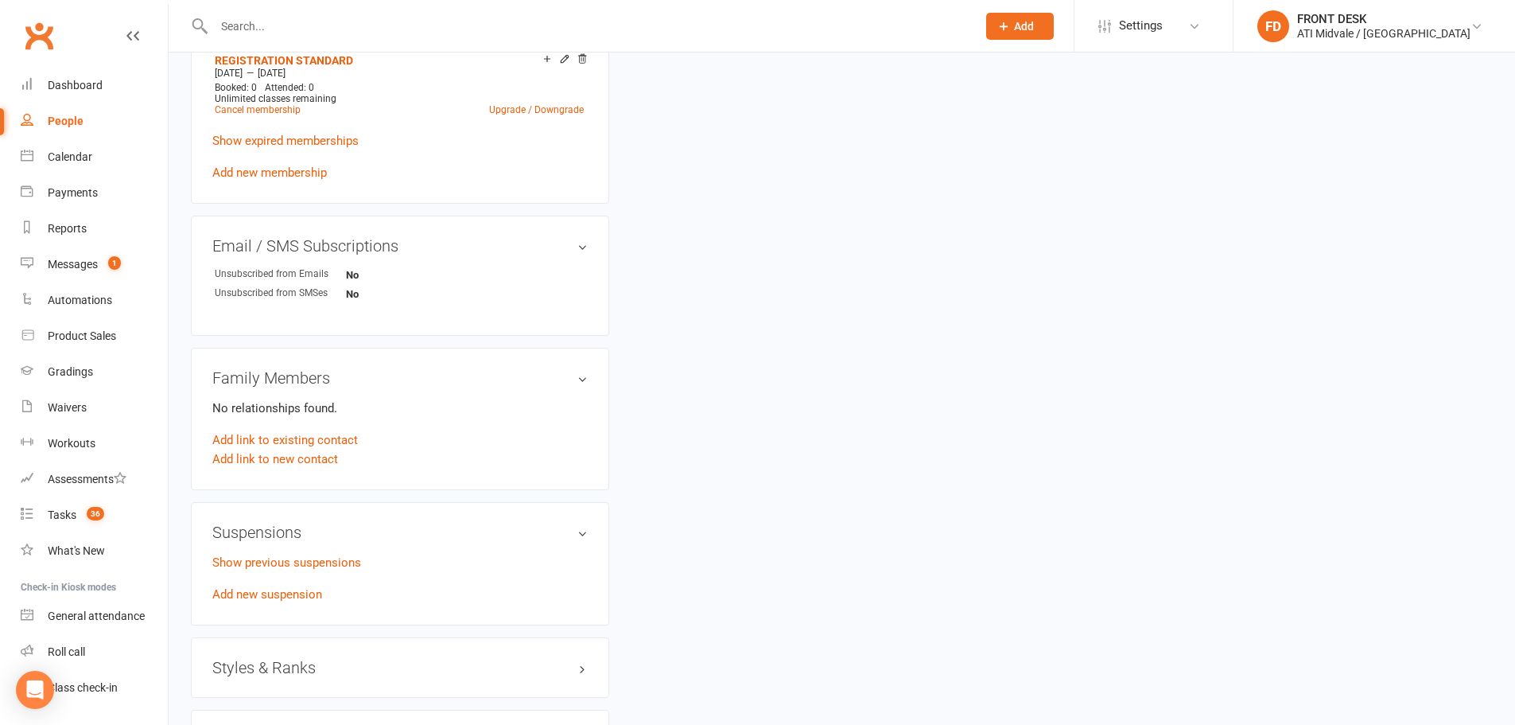
scroll to position [955, 0]
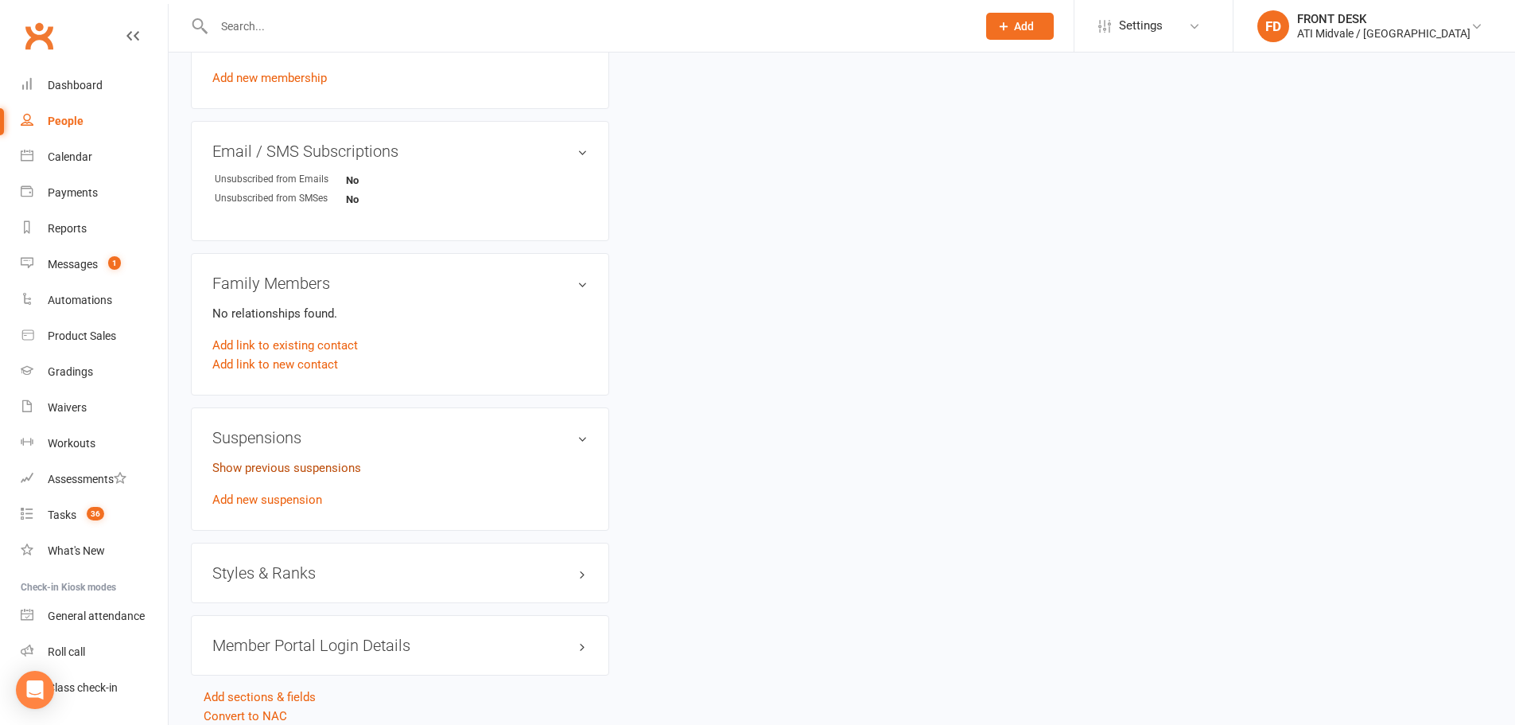
click at [265, 469] on link "Show previous suspensions" at bounding box center [286, 468] width 149 height 14
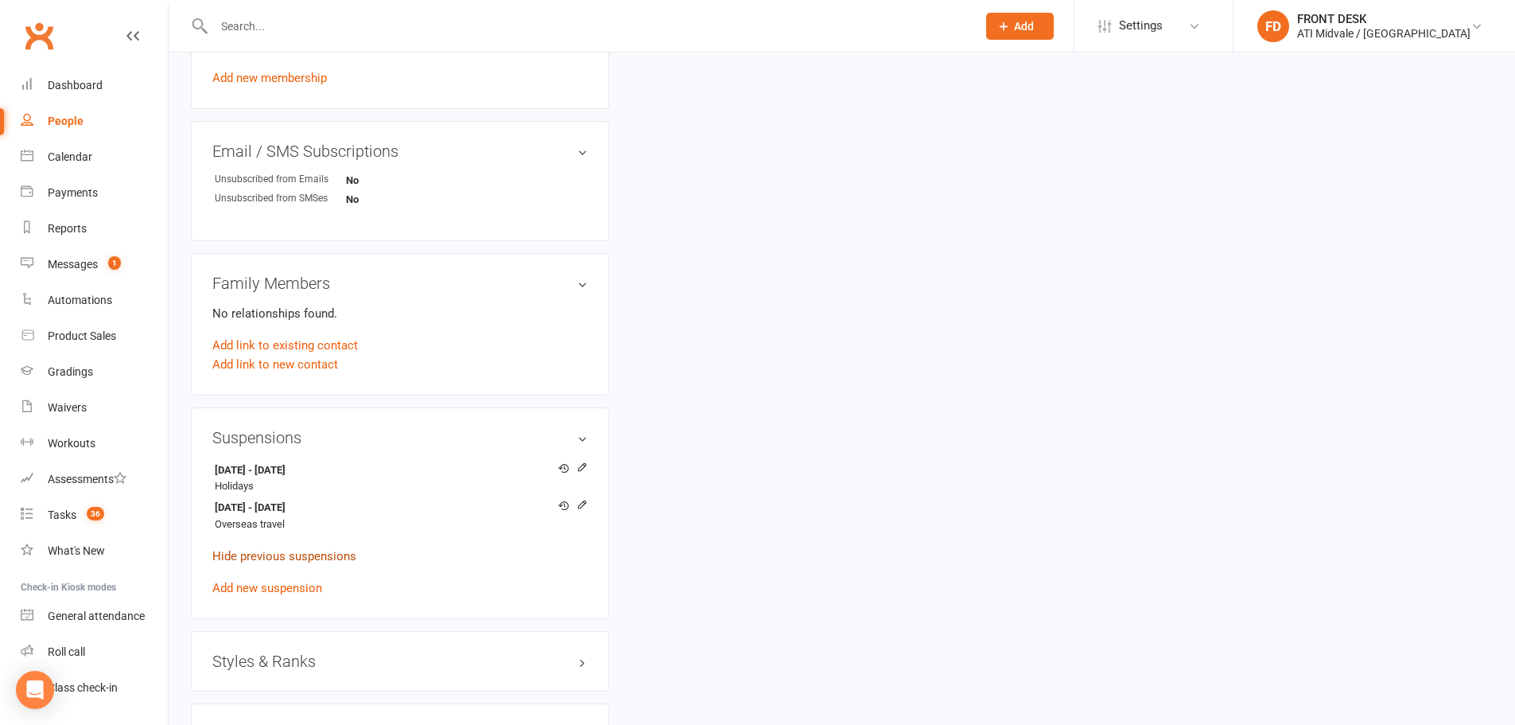
click at [300, 554] on link "Hide previous suspensions" at bounding box center [284, 556] width 144 height 14
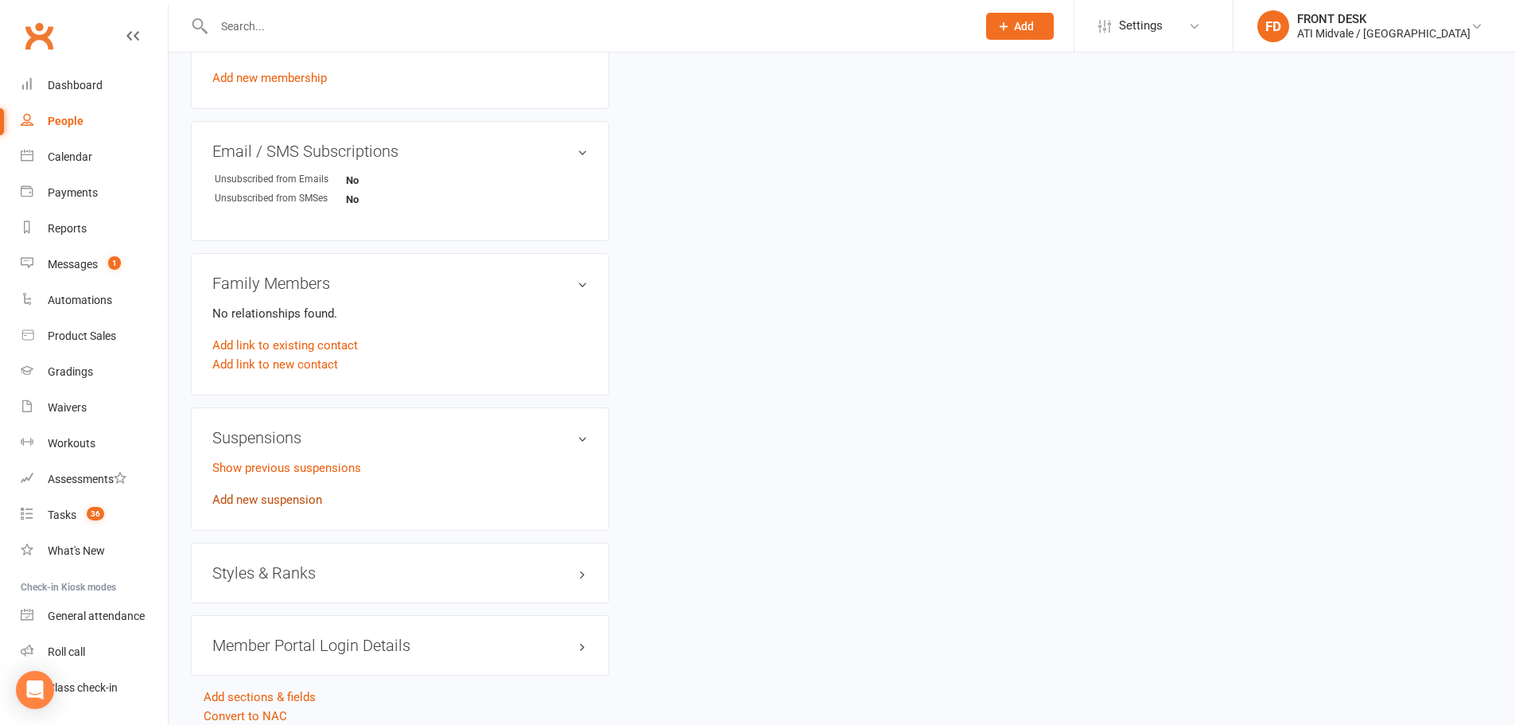
click at [309, 504] on link "Add new suspension" at bounding box center [267, 499] width 110 height 14
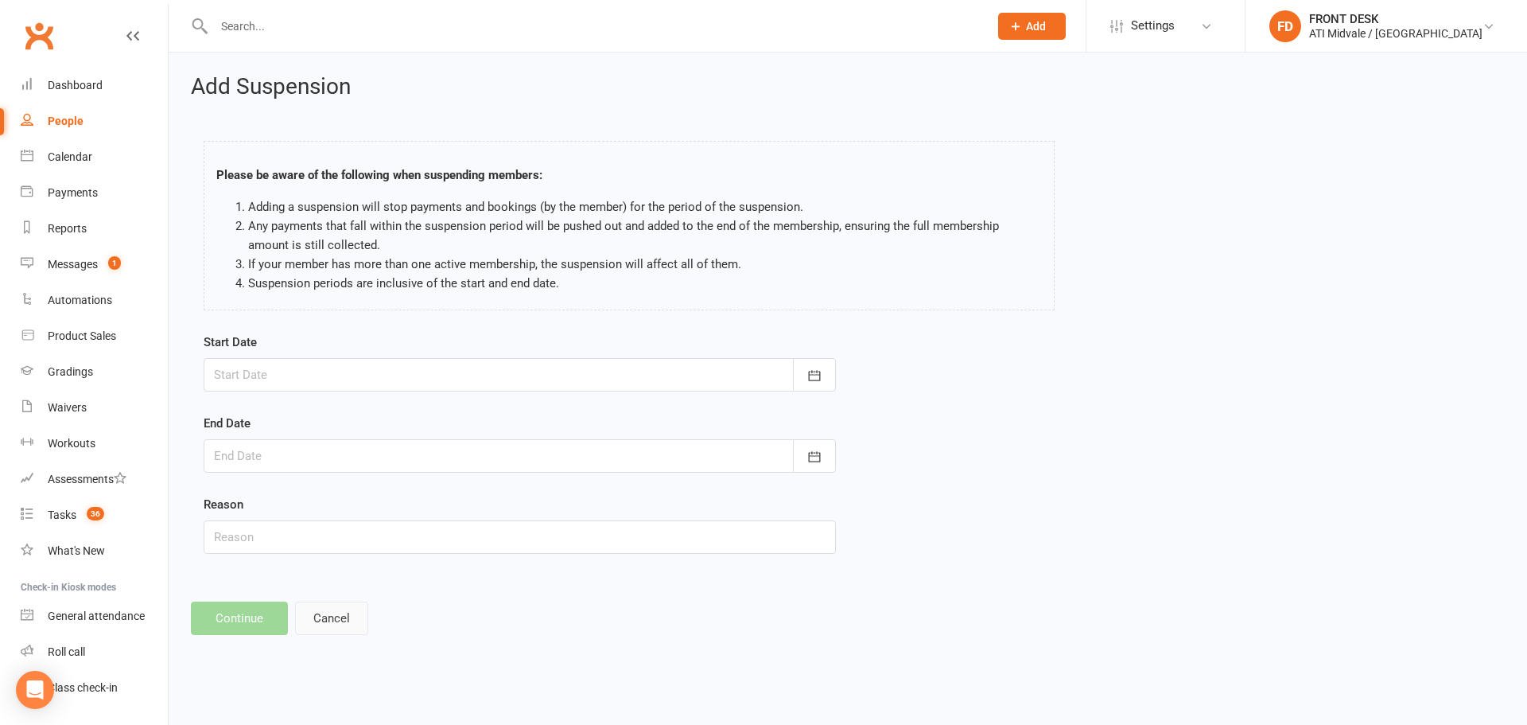
click at [313, 617] on button "Cancel" at bounding box center [331, 617] width 73 height 33
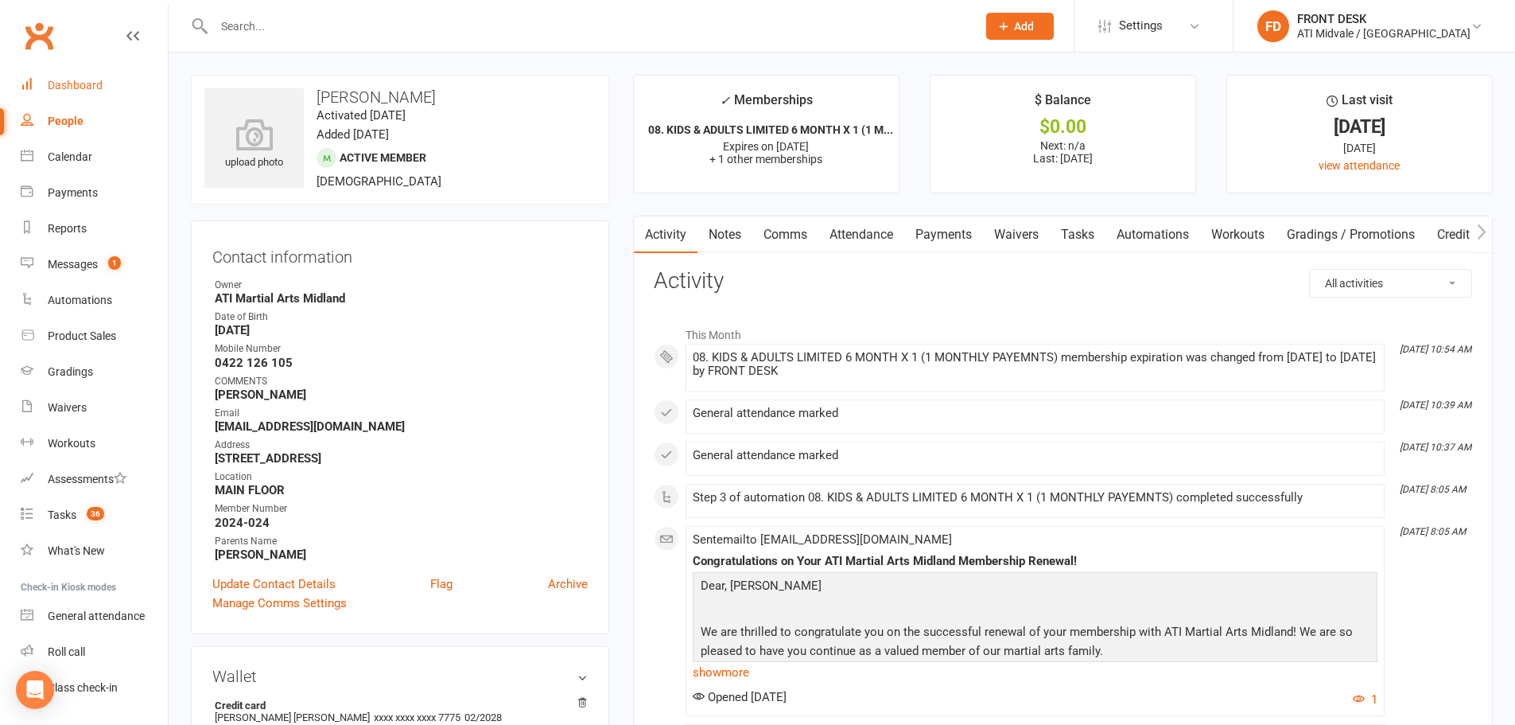
click at [45, 73] on link "Dashboard" at bounding box center [94, 86] width 147 height 36
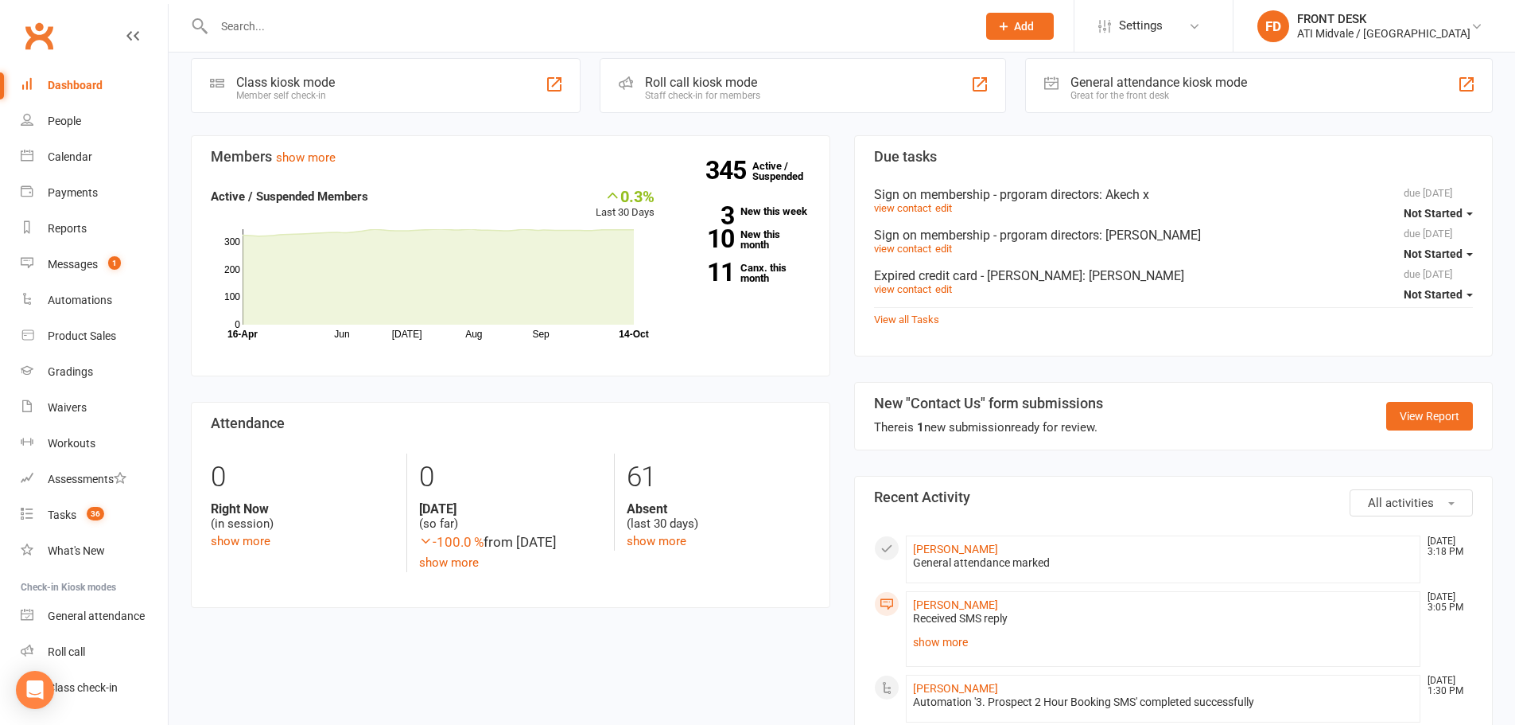
scroll to position [477, 0]
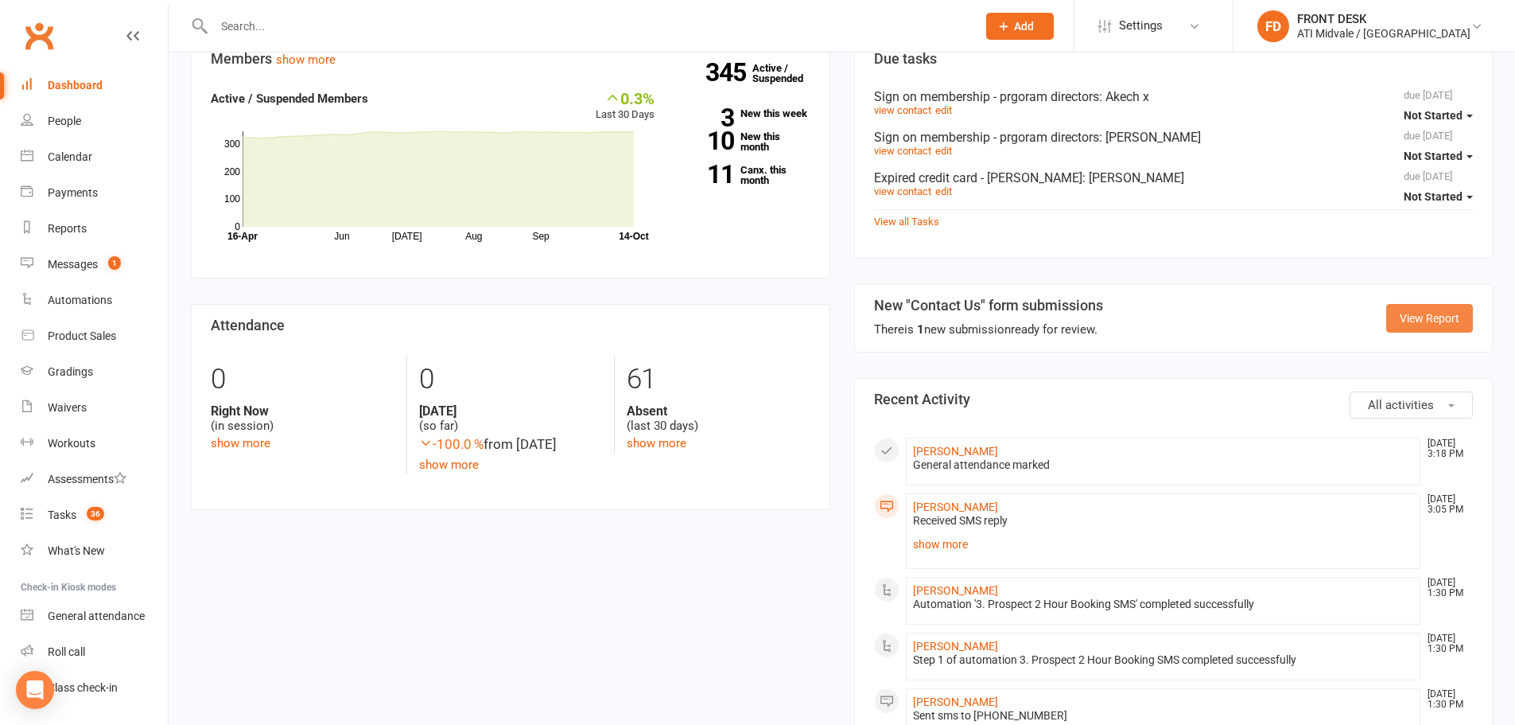
click at [1433, 317] on link "View Report" at bounding box center [1429, 318] width 87 height 29
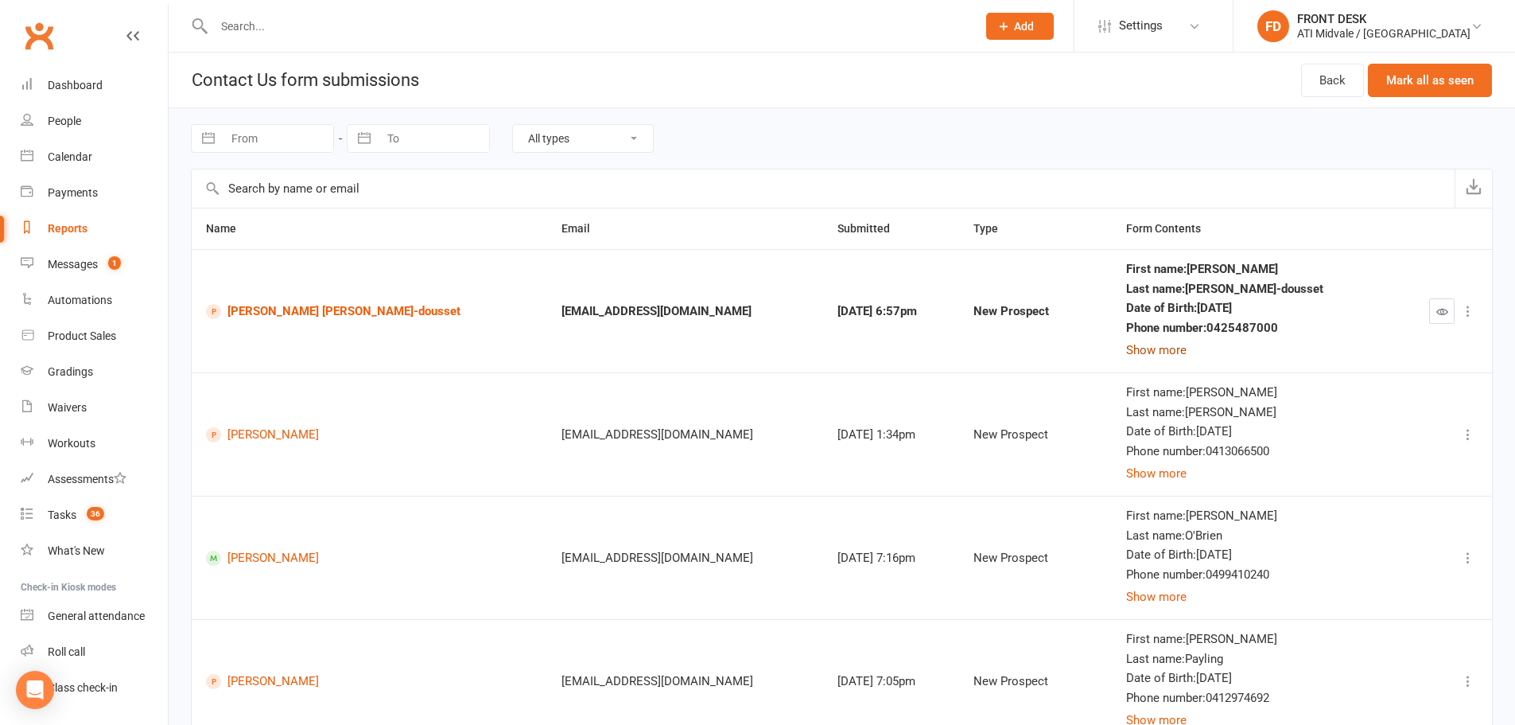
click at [1150, 354] on button "Show more" at bounding box center [1156, 349] width 60 height 19
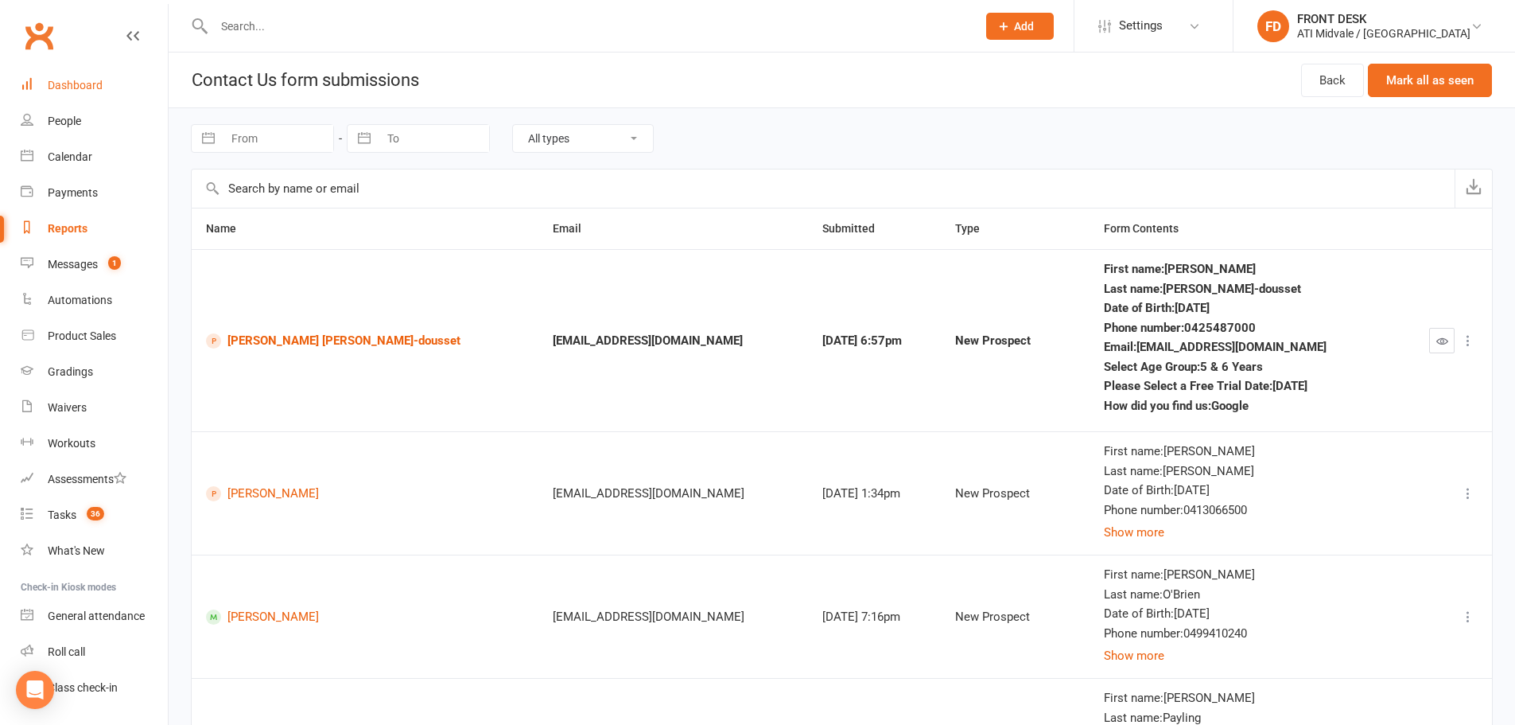
click at [88, 100] on link "Dashboard" at bounding box center [94, 86] width 147 height 36
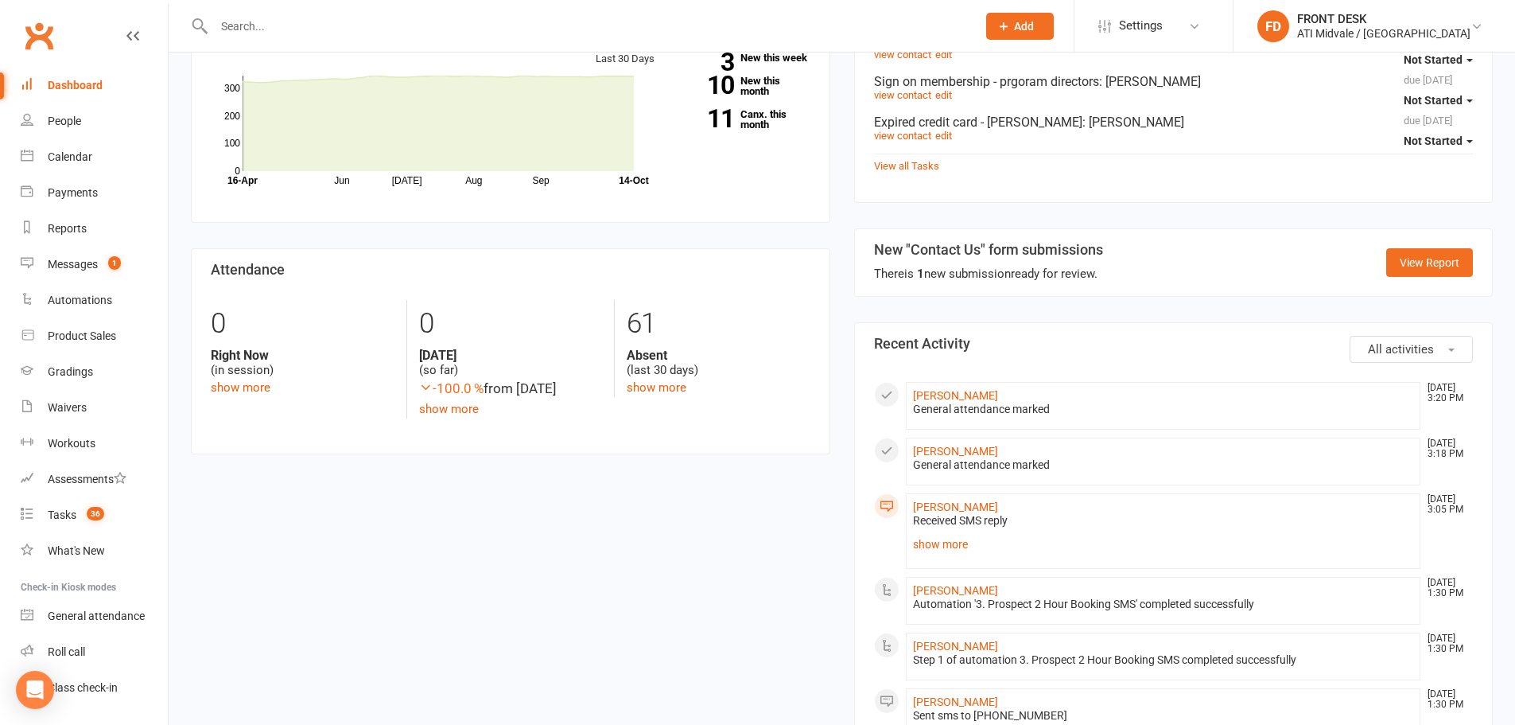
scroll to position [557, 0]
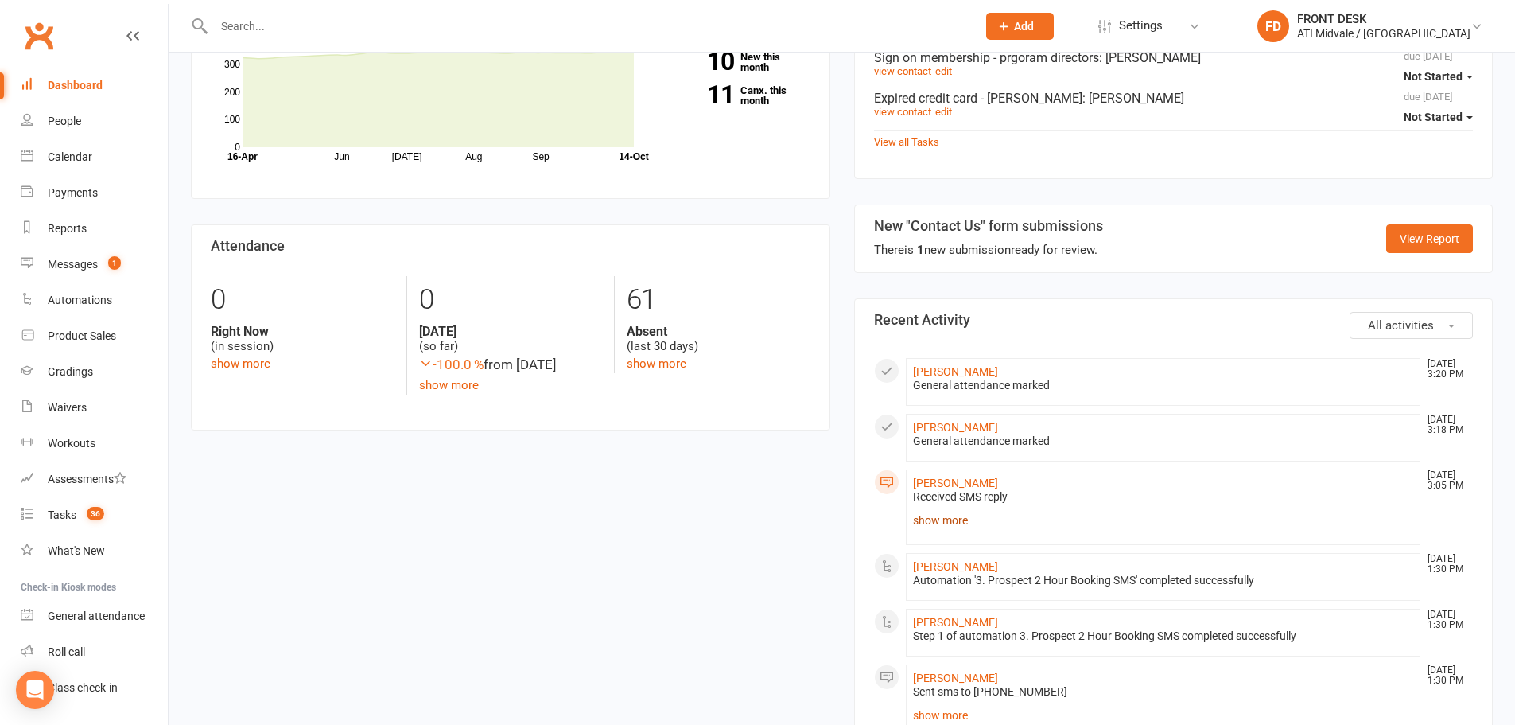
click at [960, 523] on link "show more" at bounding box center [1163, 520] width 501 height 22
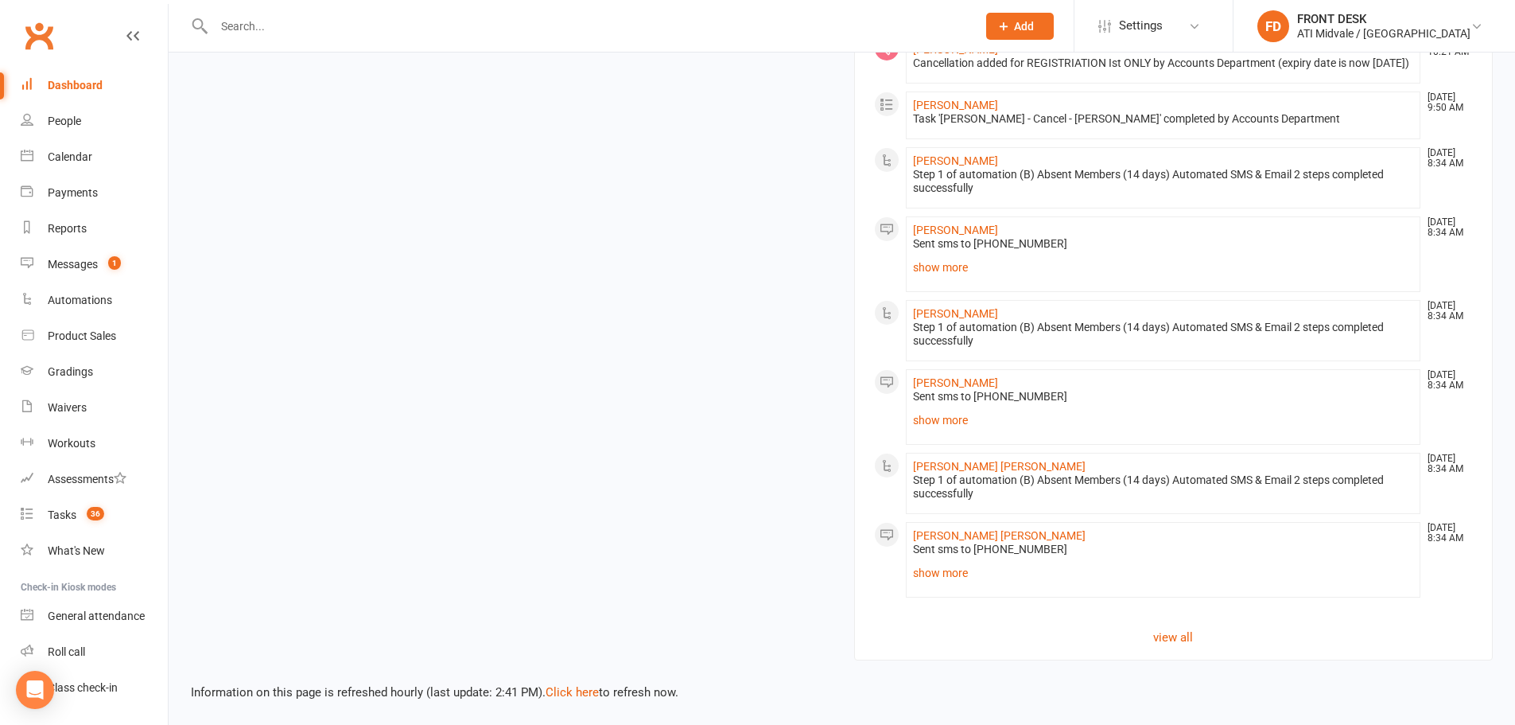
scroll to position [1710, 0]
click at [581, 690] on link "Click here" at bounding box center [572, 692] width 53 height 14
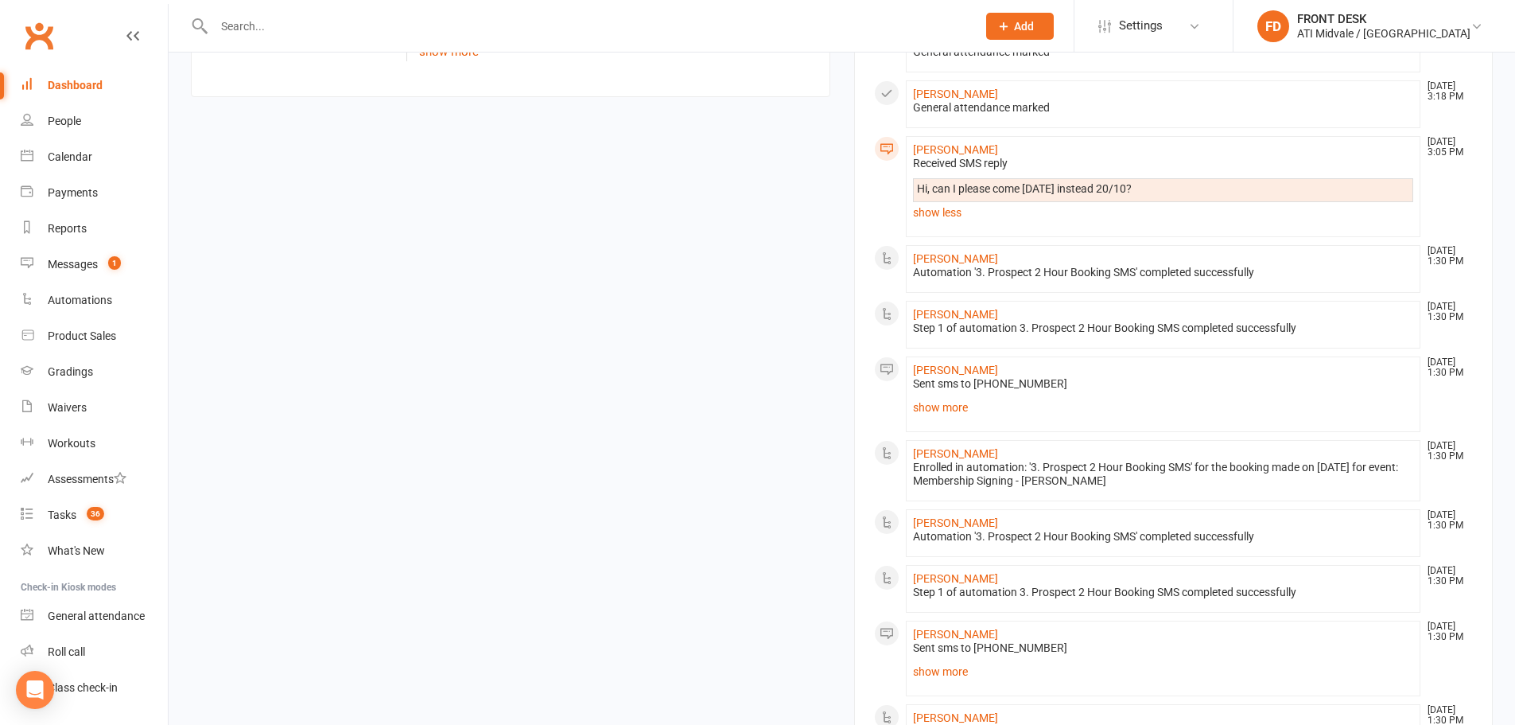
scroll to position [835, 0]
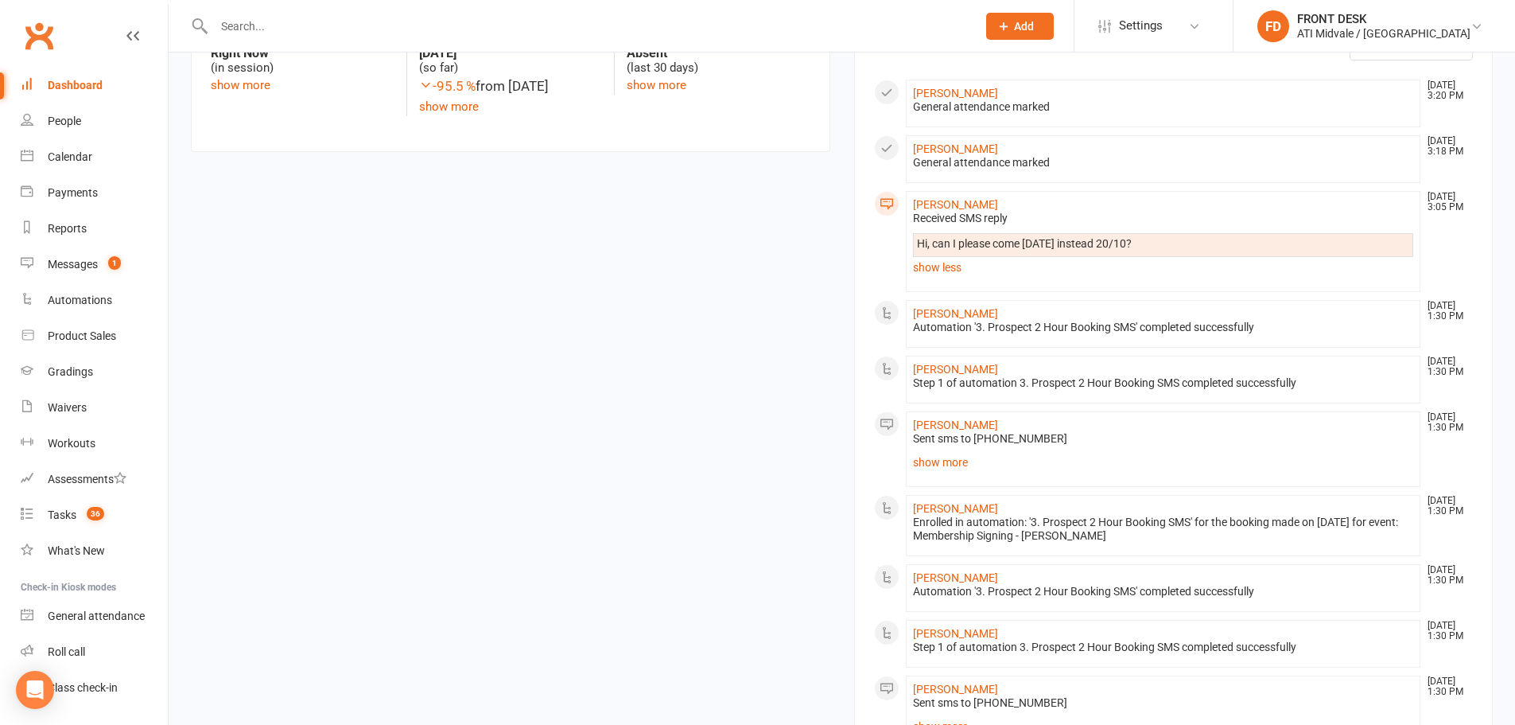
click at [231, 28] on input "text" at bounding box center [587, 26] width 756 height 22
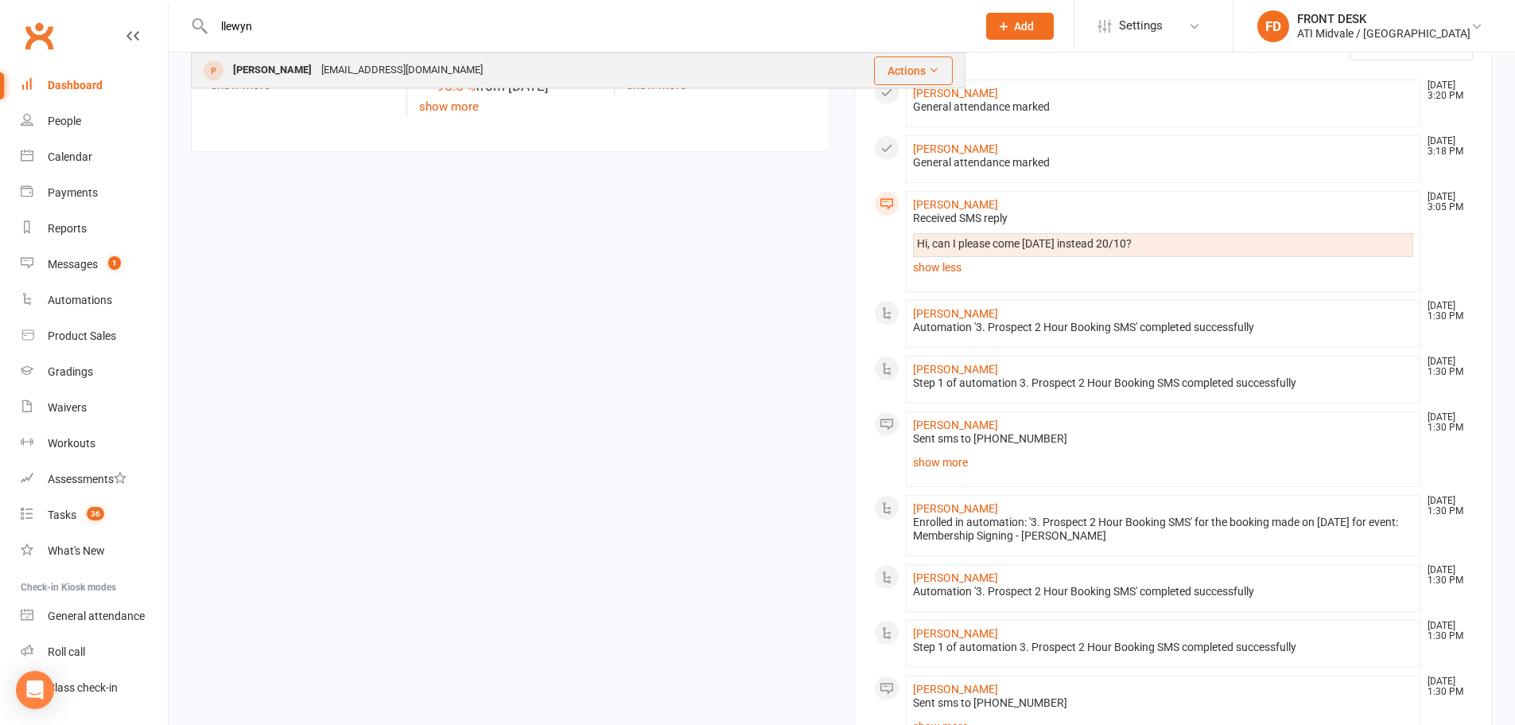
type input "llewyn"
click at [344, 62] on div "[EMAIL_ADDRESS][DOMAIN_NAME]" at bounding box center [402, 70] width 171 height 23
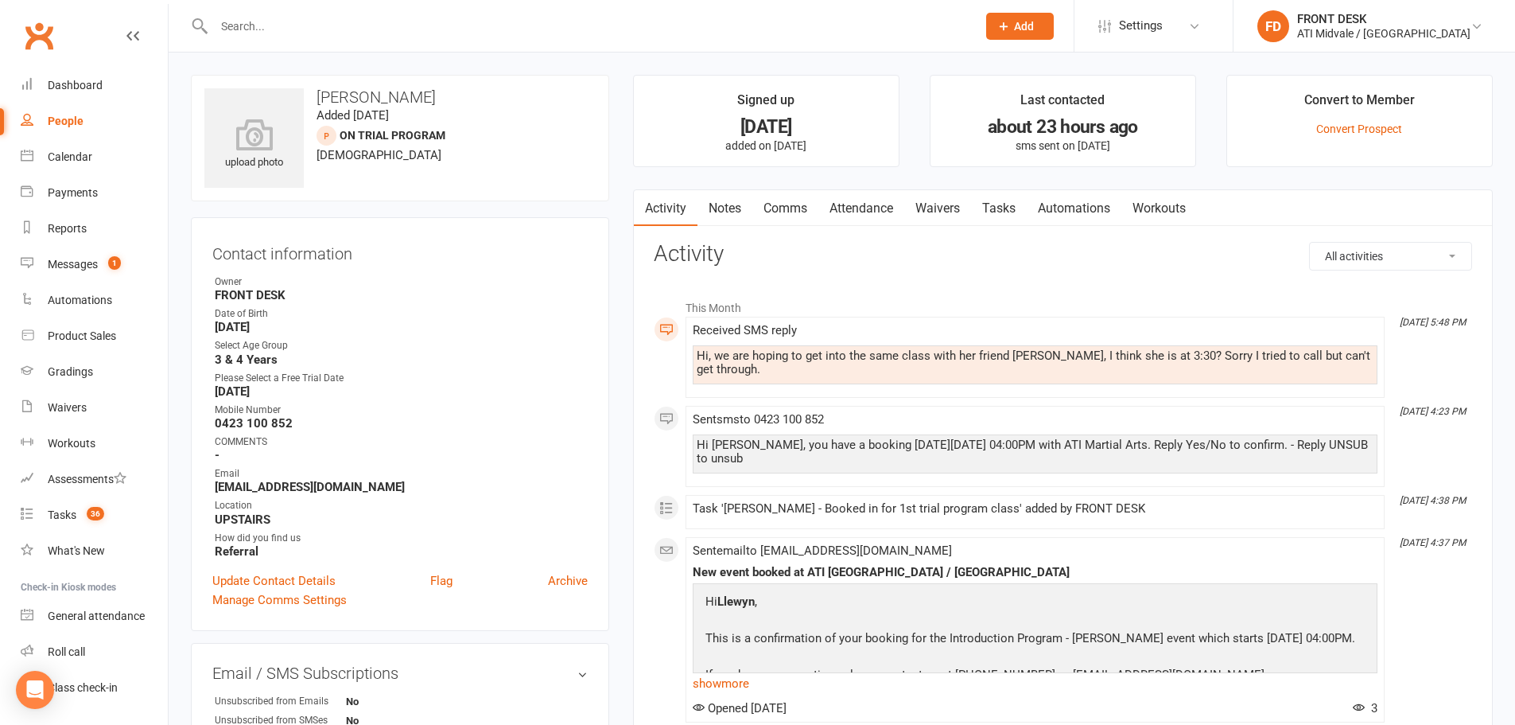
click at [886, 209] on link "Attendance" at bounding box center [862, 208] width 86 height 37
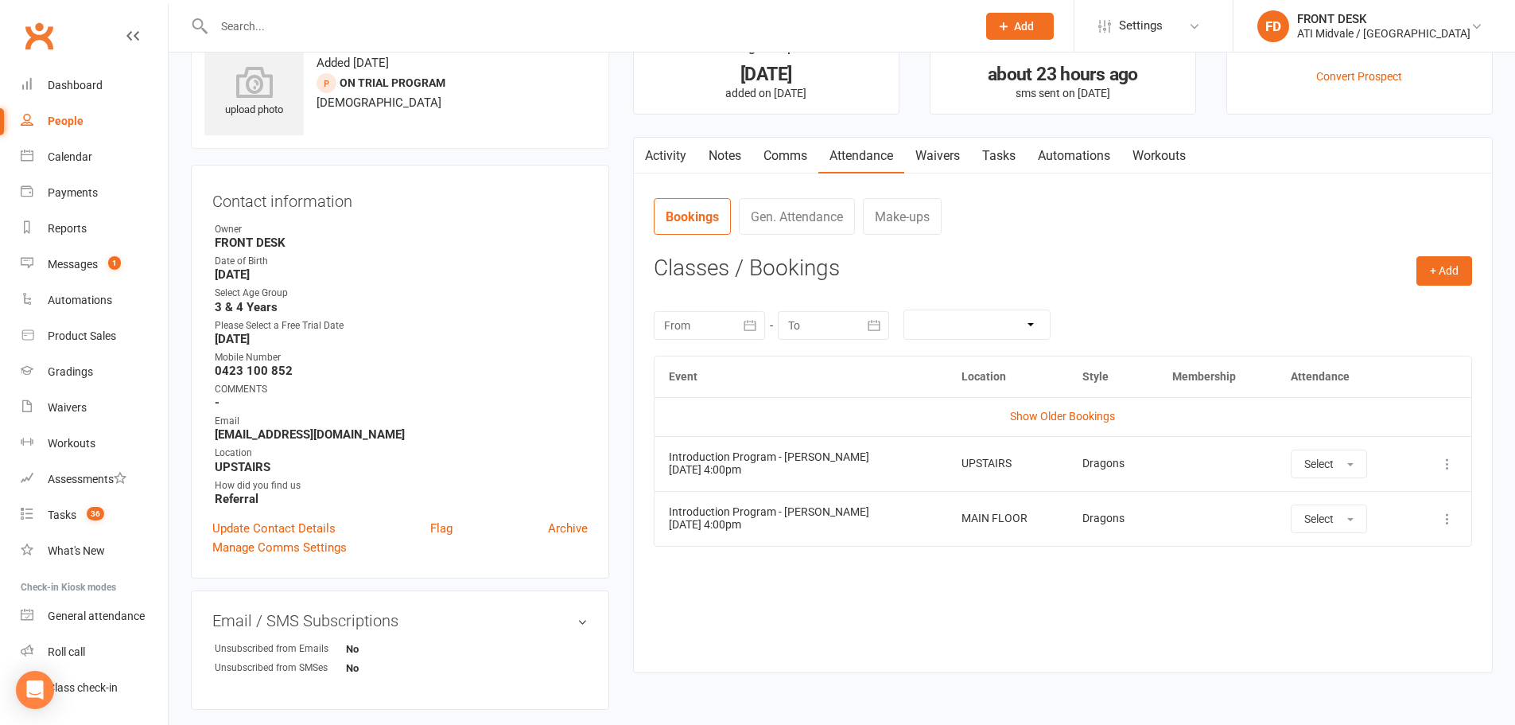
scroll to position [80, 0]
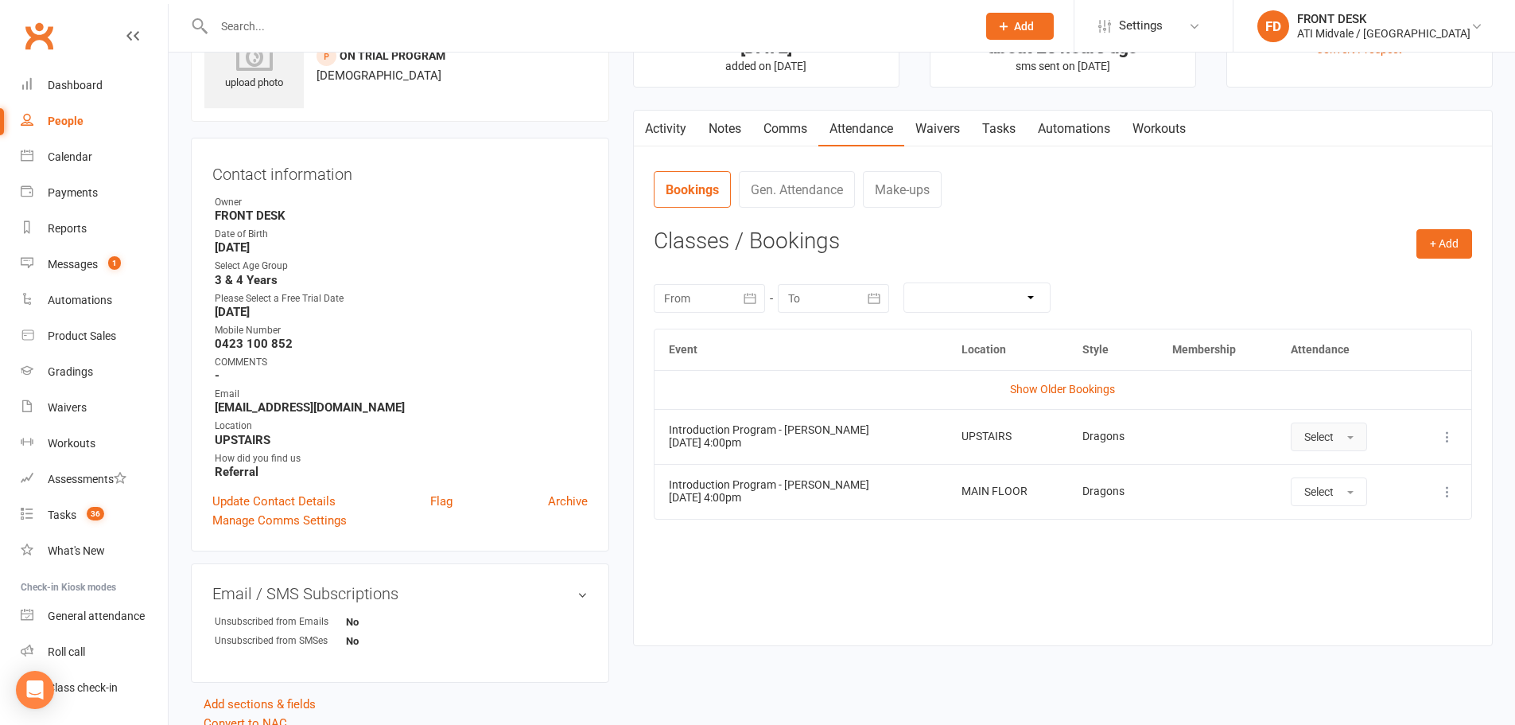
click at [1328, 443] on button "Select" at bounding box center [1329, 436] width 76 height 29
click at [1332, 476] on span "Attended" at bounding box center [1329, 472] width 48 height 14
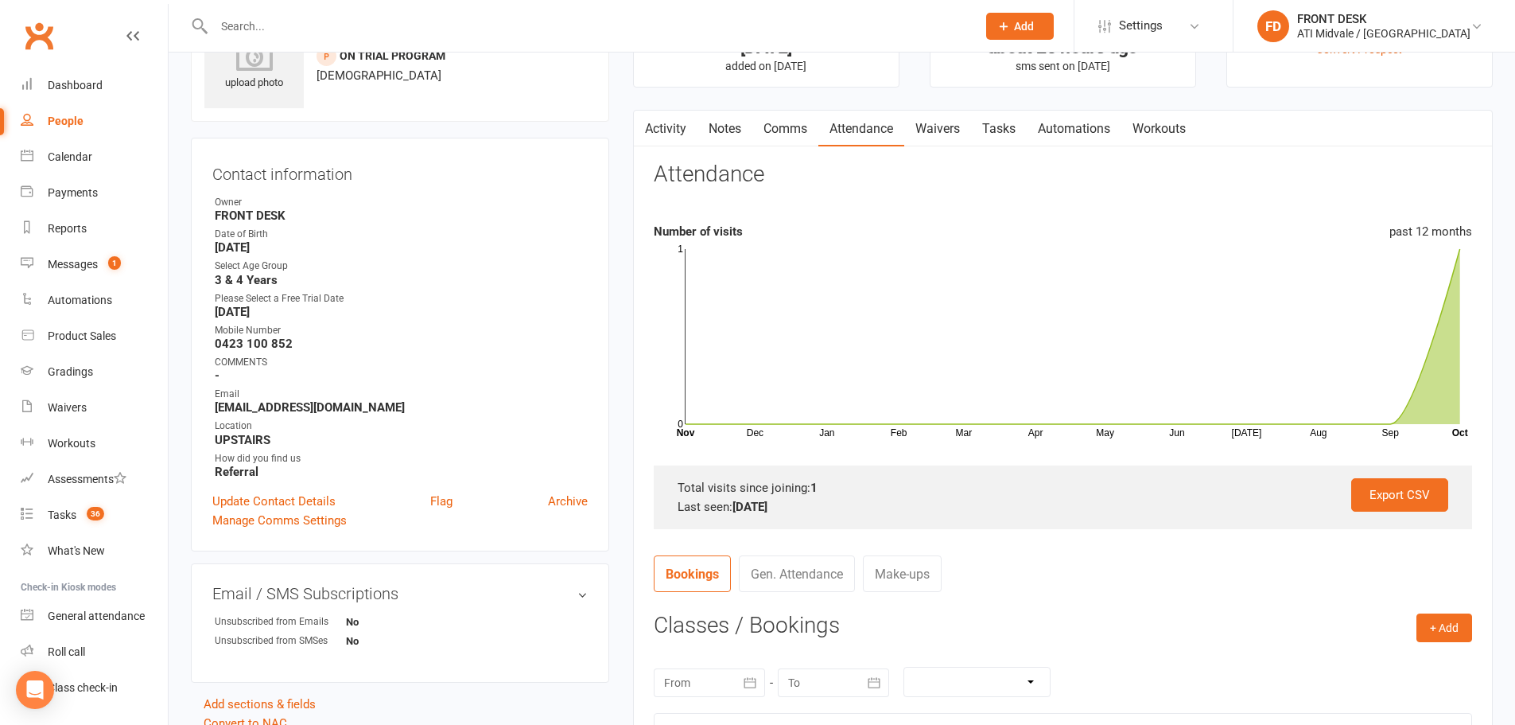
click at [984, 128] on link "Tasks" at bounding box center [999, 129] width 56 height 37
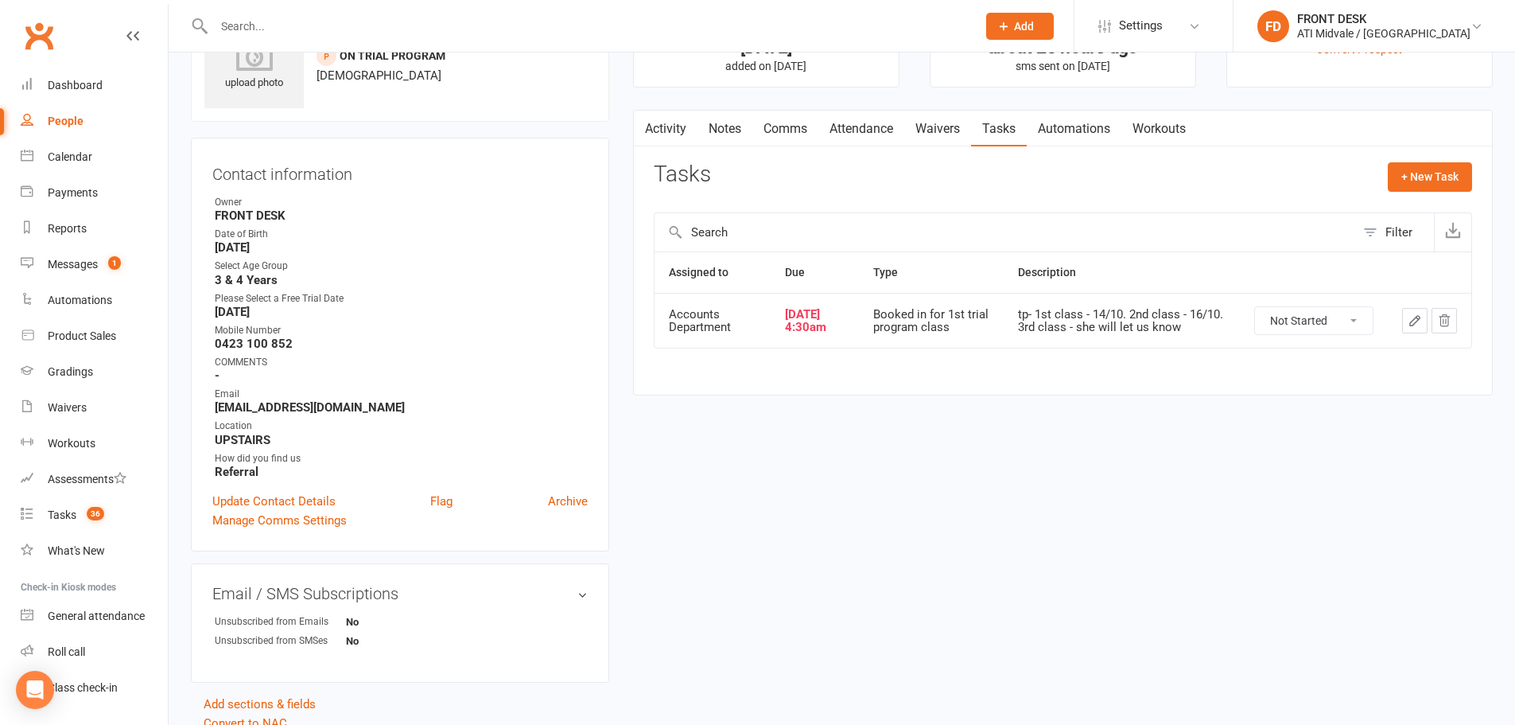
click at [881, 136] on link "Attendance" at bounding box center [862, 129] width 86 height 37
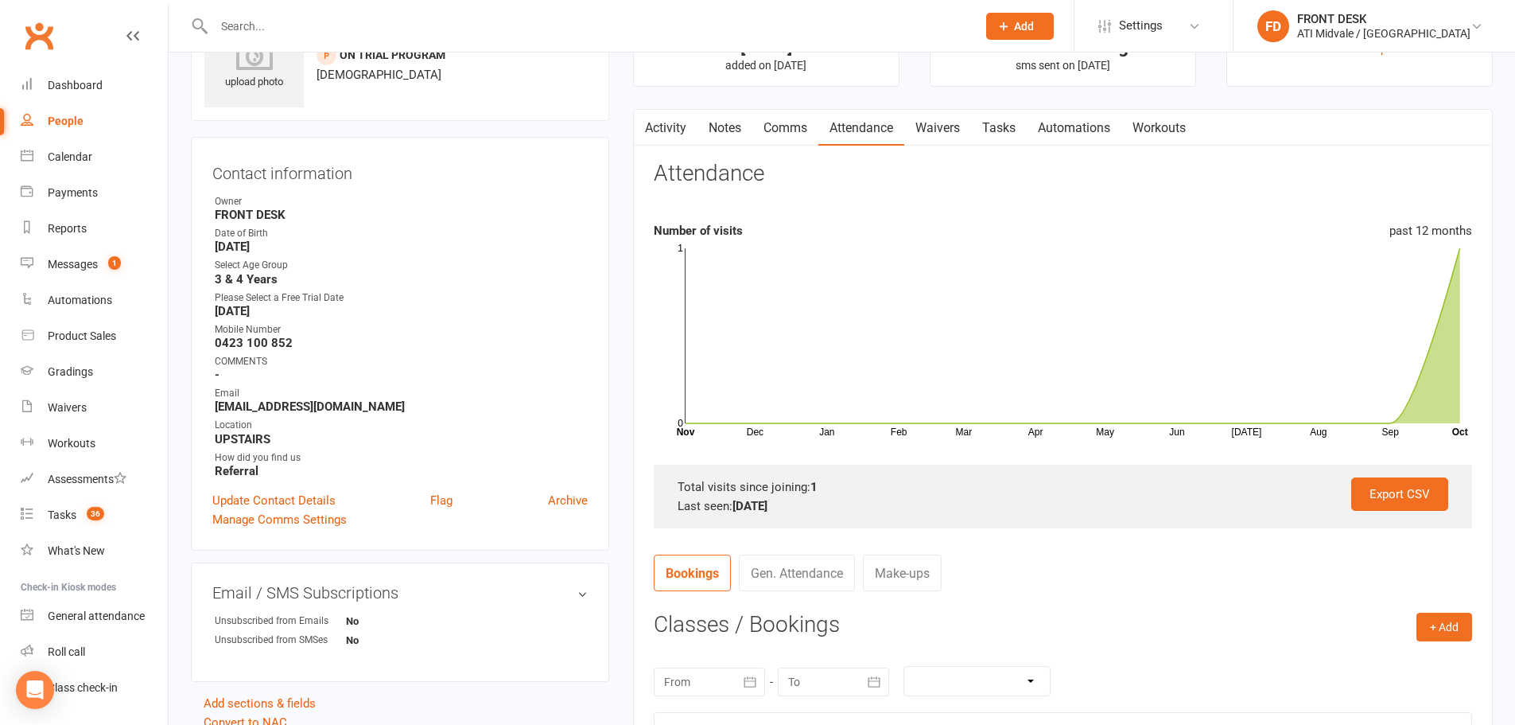
scroll to position [80, 0]
click at [1004, 139] on link "Tasks" at bounding box center [999, 129] width 56 height 37
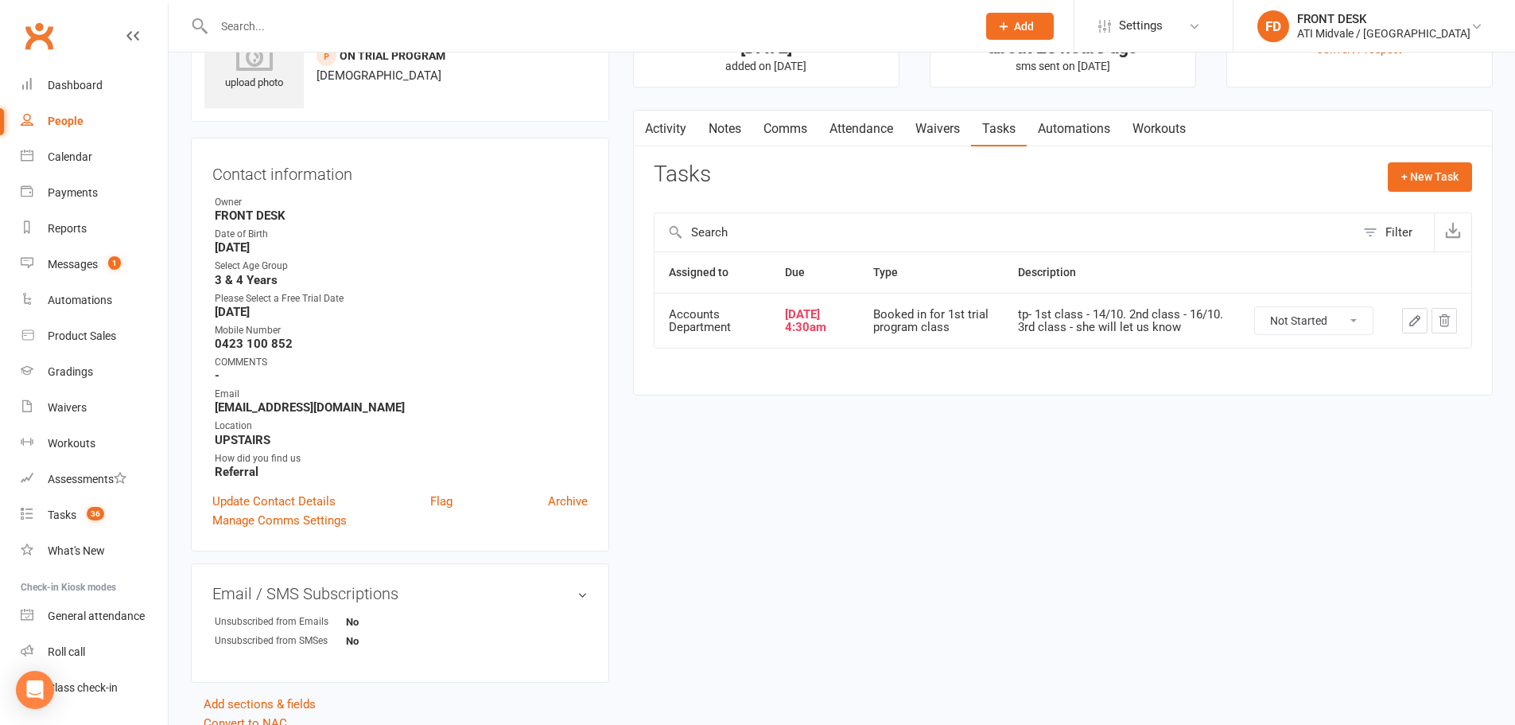
click at [1403, 316] on button "button" at bounding box center [1414, 320] width 25 height 25
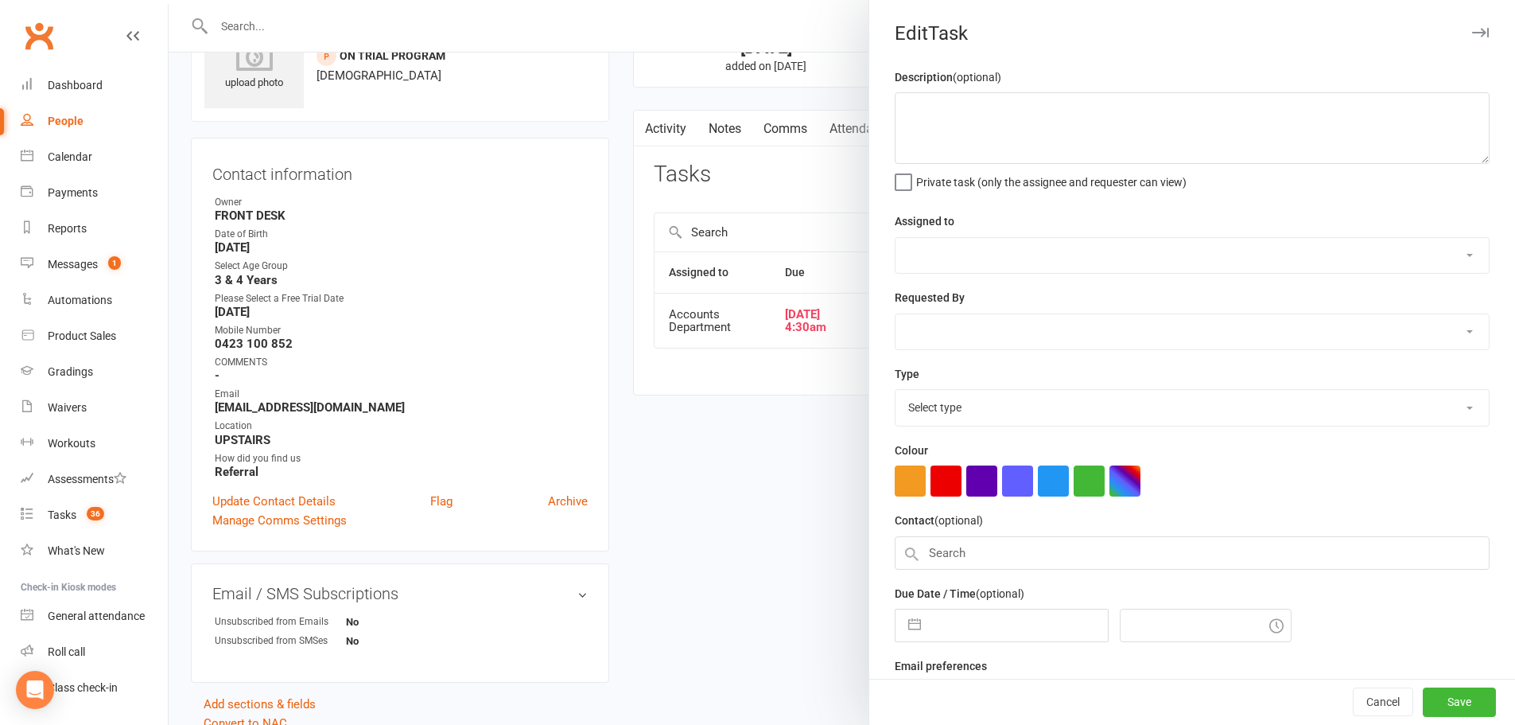
type textarea "tp- 1st class - 14/10. 2nd class - 16/10. 3rd class - she will let us know"
select select "4274"
select select "4288"
type input "[DATE]"
type input "4:30am"
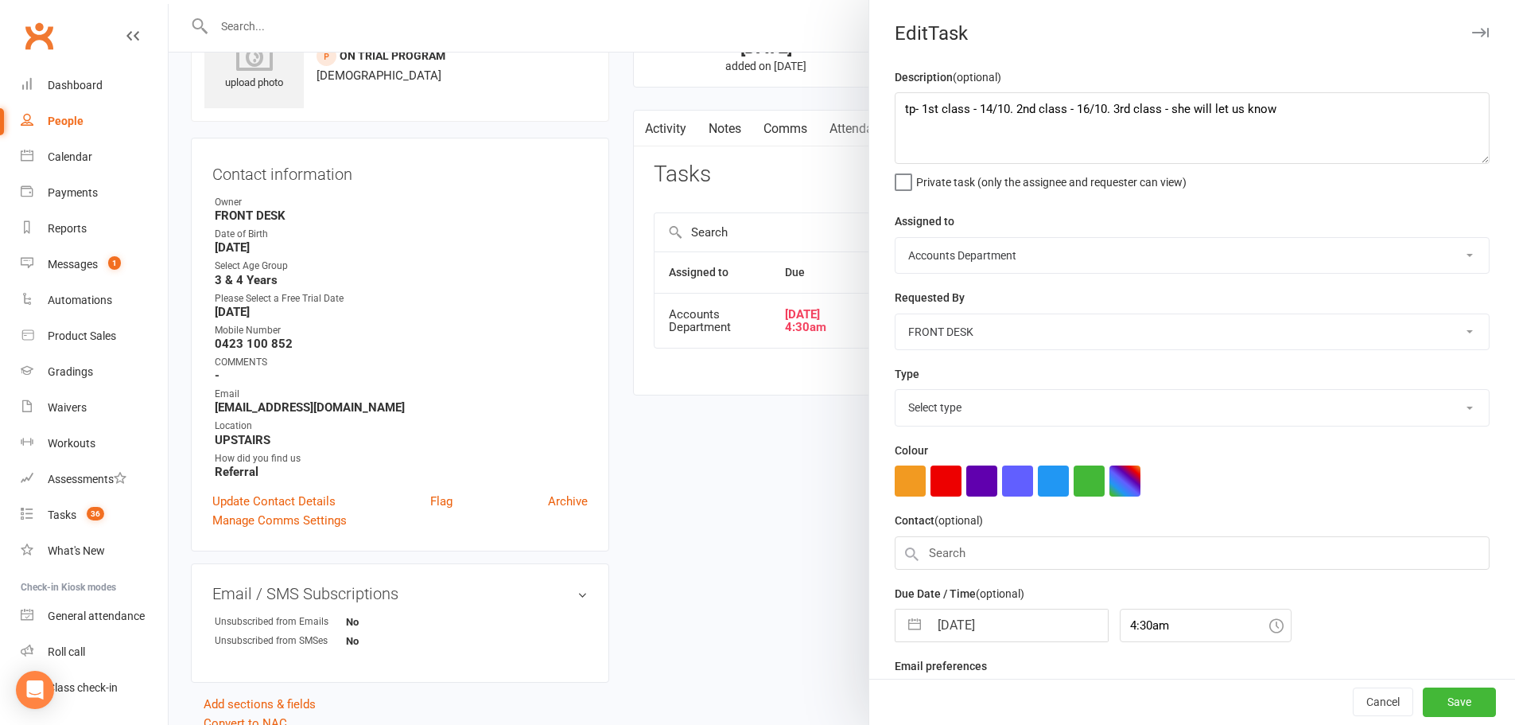
select select "22470"
click at [929, 621] on input "[DATE]" at bounding box center [1018, 621] width 179 height 32
select select "8"
select select "2025"
select select "9"
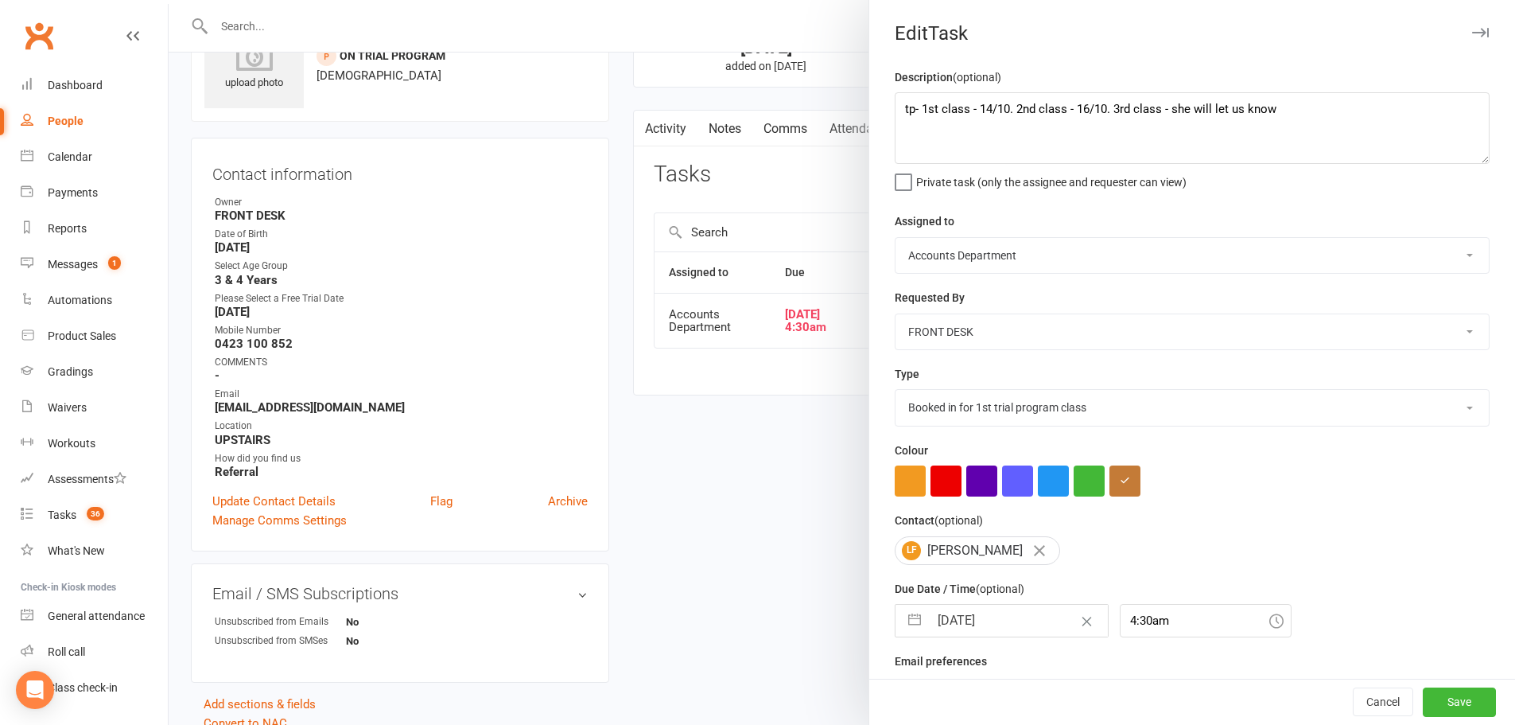
select select "2025"
select select "10"
select select "2025"
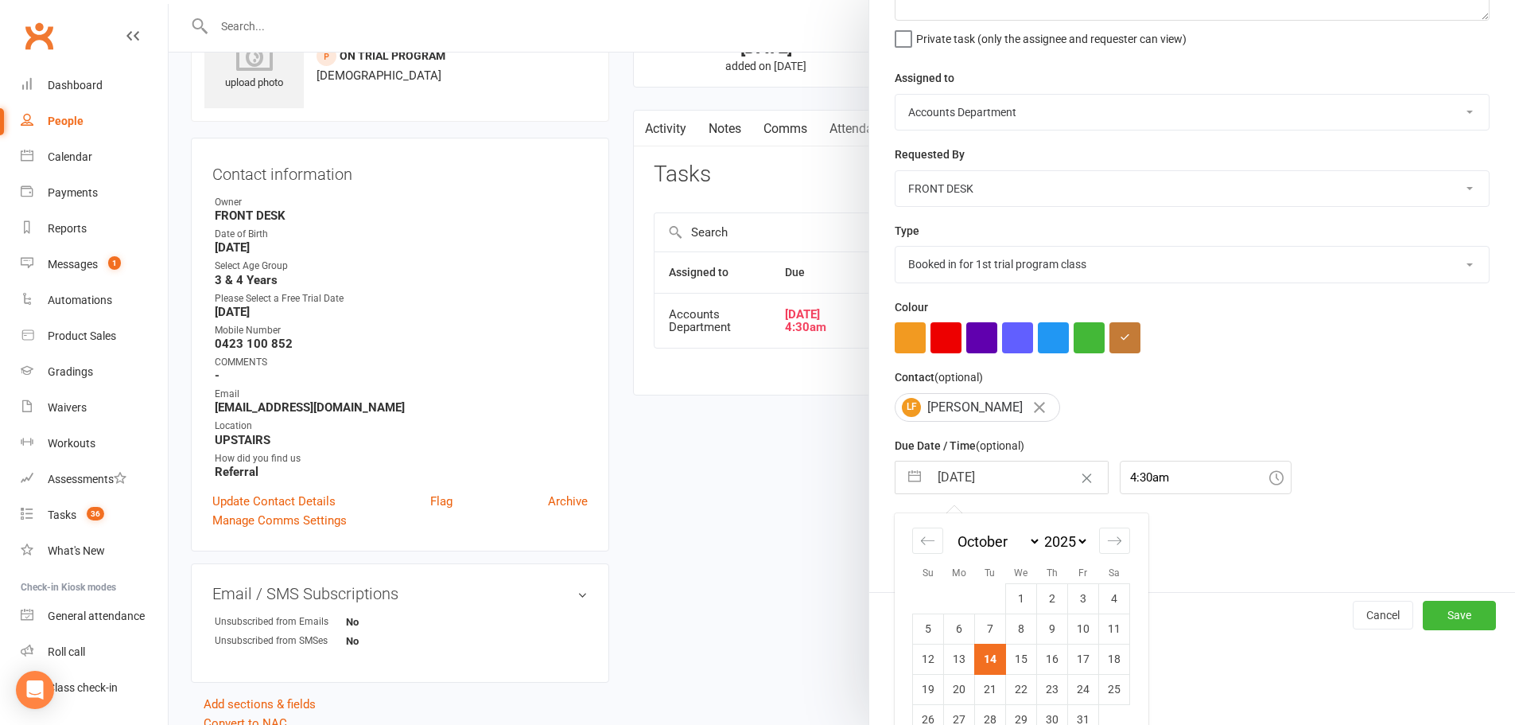
scroll to position [177, 0]
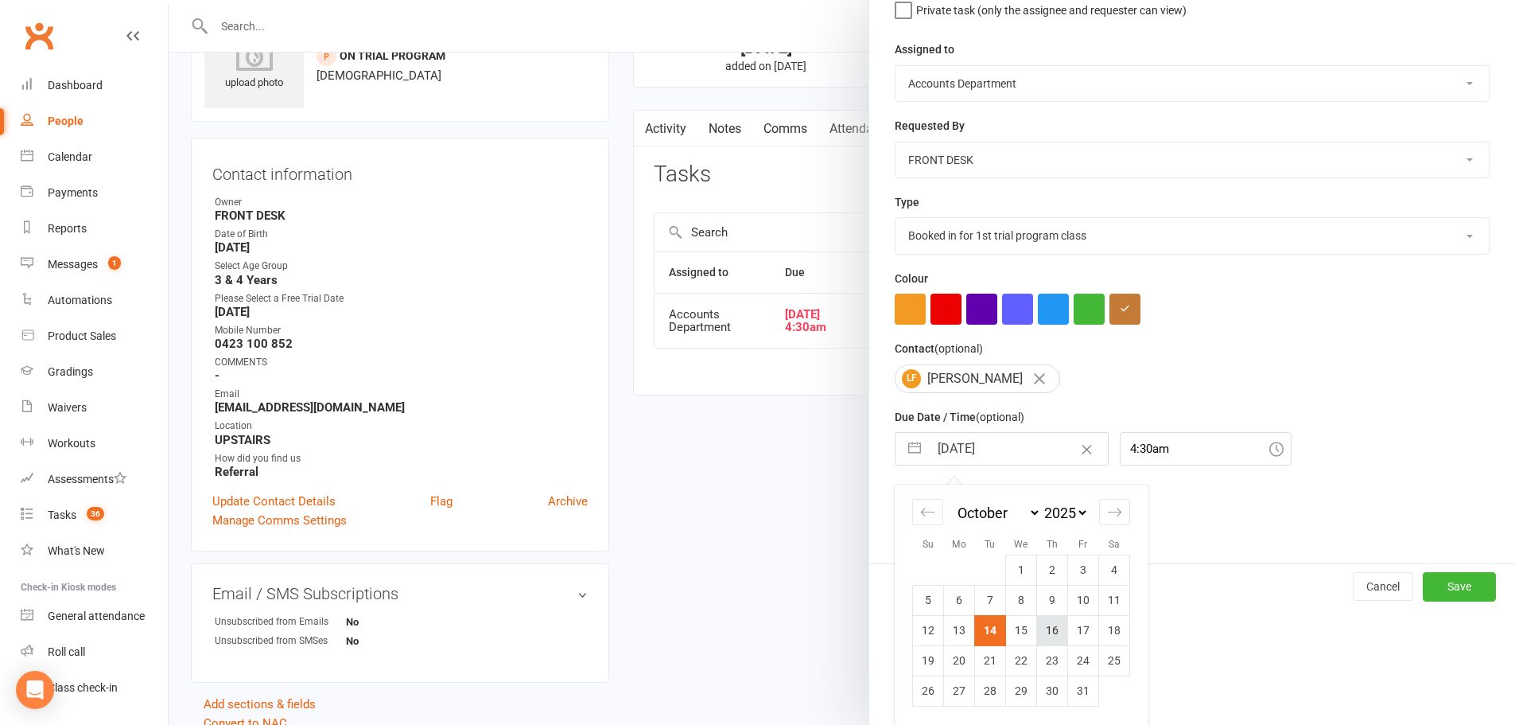
click at [1051, 621] on td "16" at bounding box center [1052, 630] width 31 height 30
type input "16 Oct 2025"
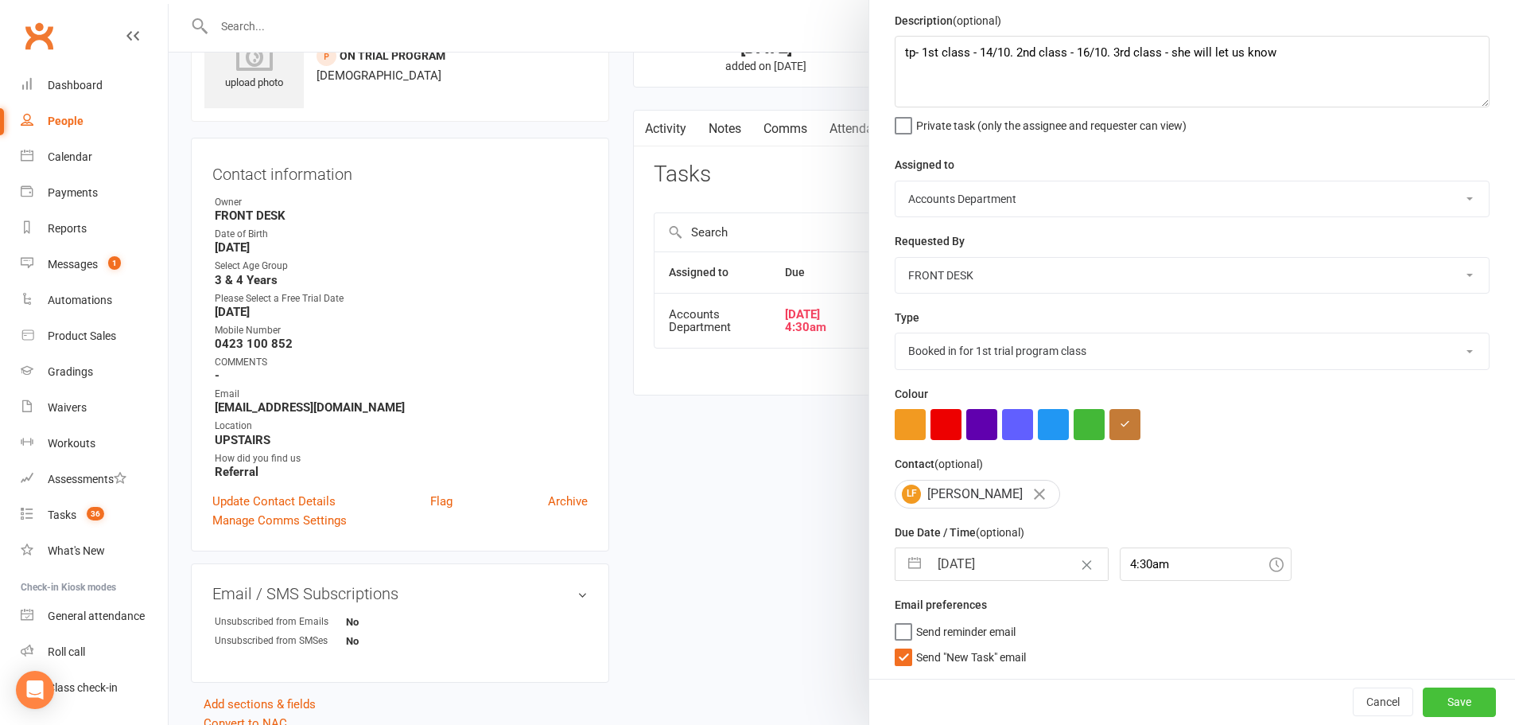
click at [1426, 700] on button "Save" at bounding box center [1459, 701] width 73 height 29
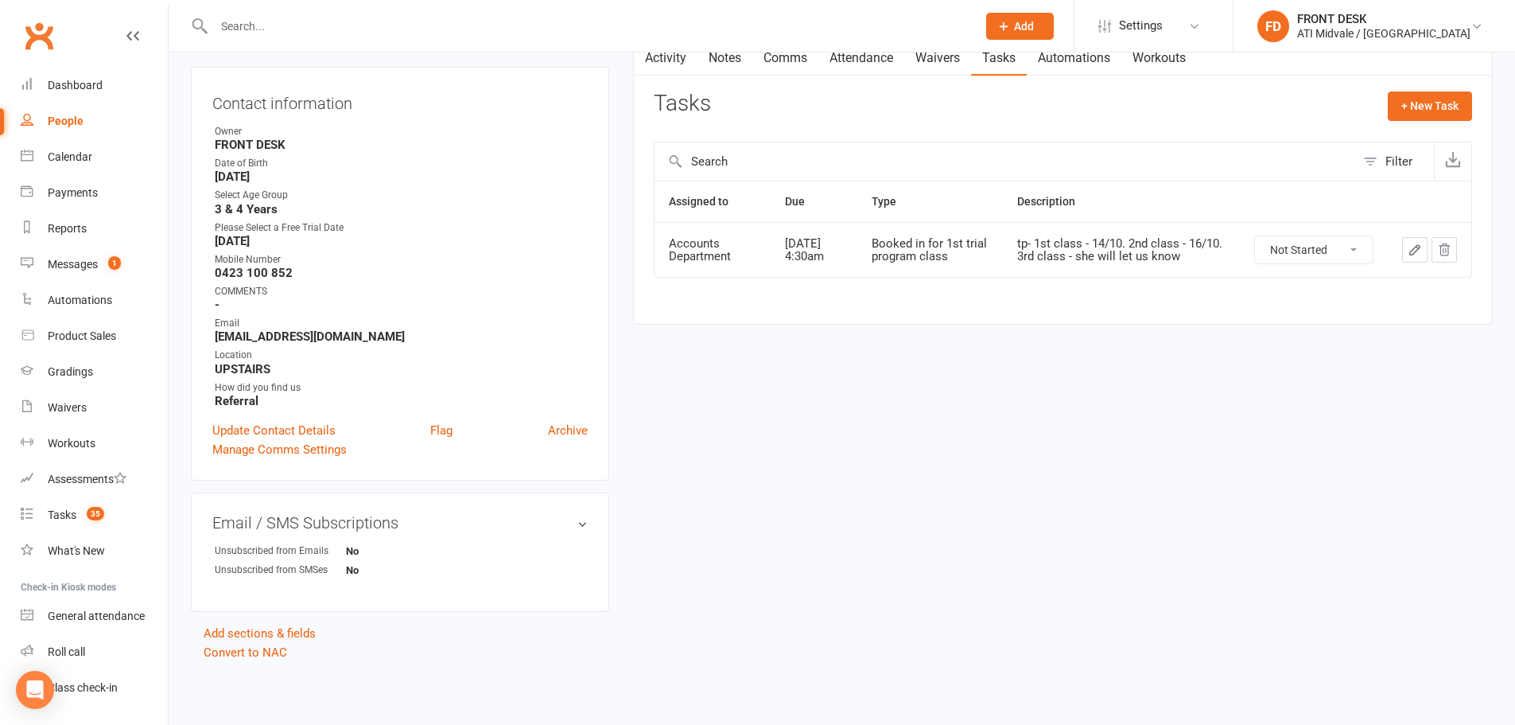
scroll to position [0, 0]
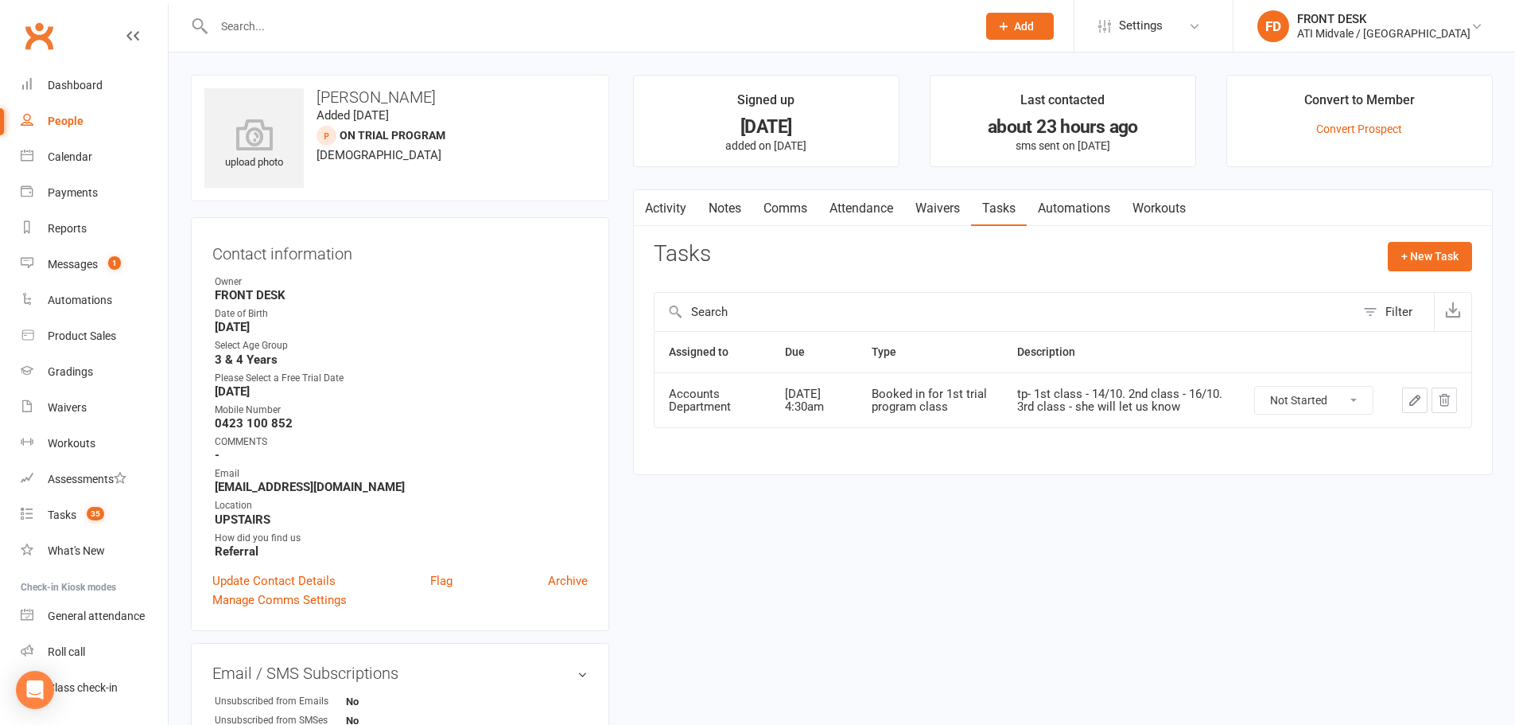
click at [892, 210] on link "Attendance" at bounding box center [862, 208] width 86 height 37
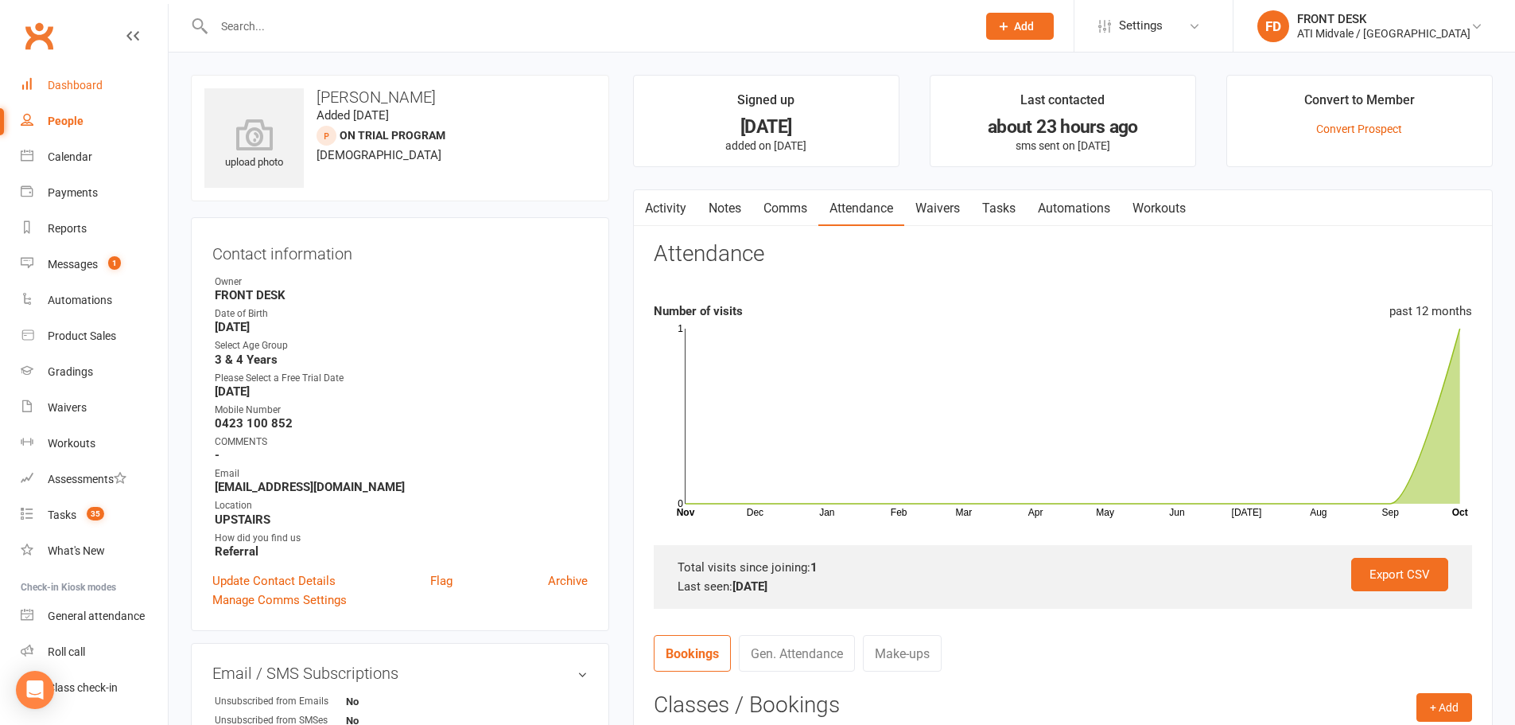
click at [82, 80] on div "Dashboard" at bounding box center [75, 85] width 55 height 13
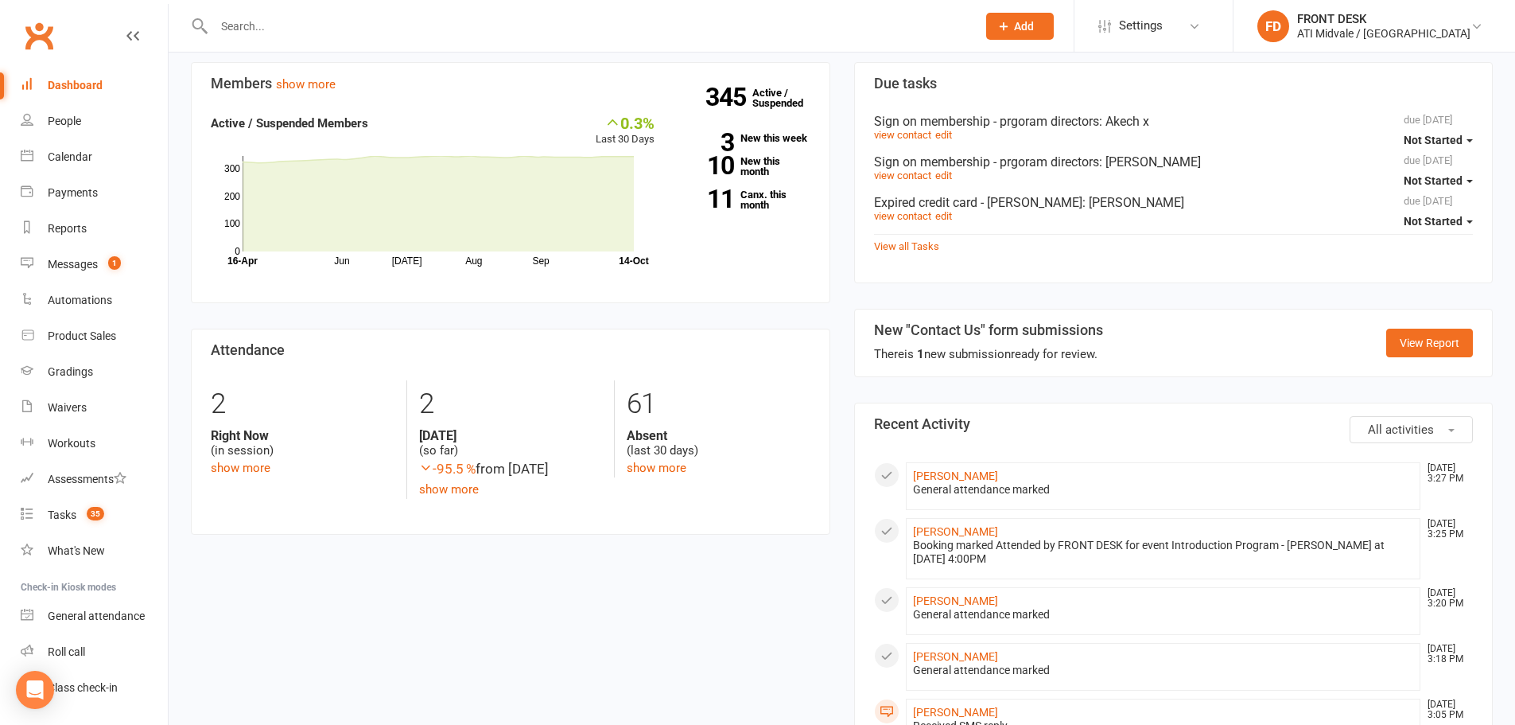
scroll to position [477, 0]
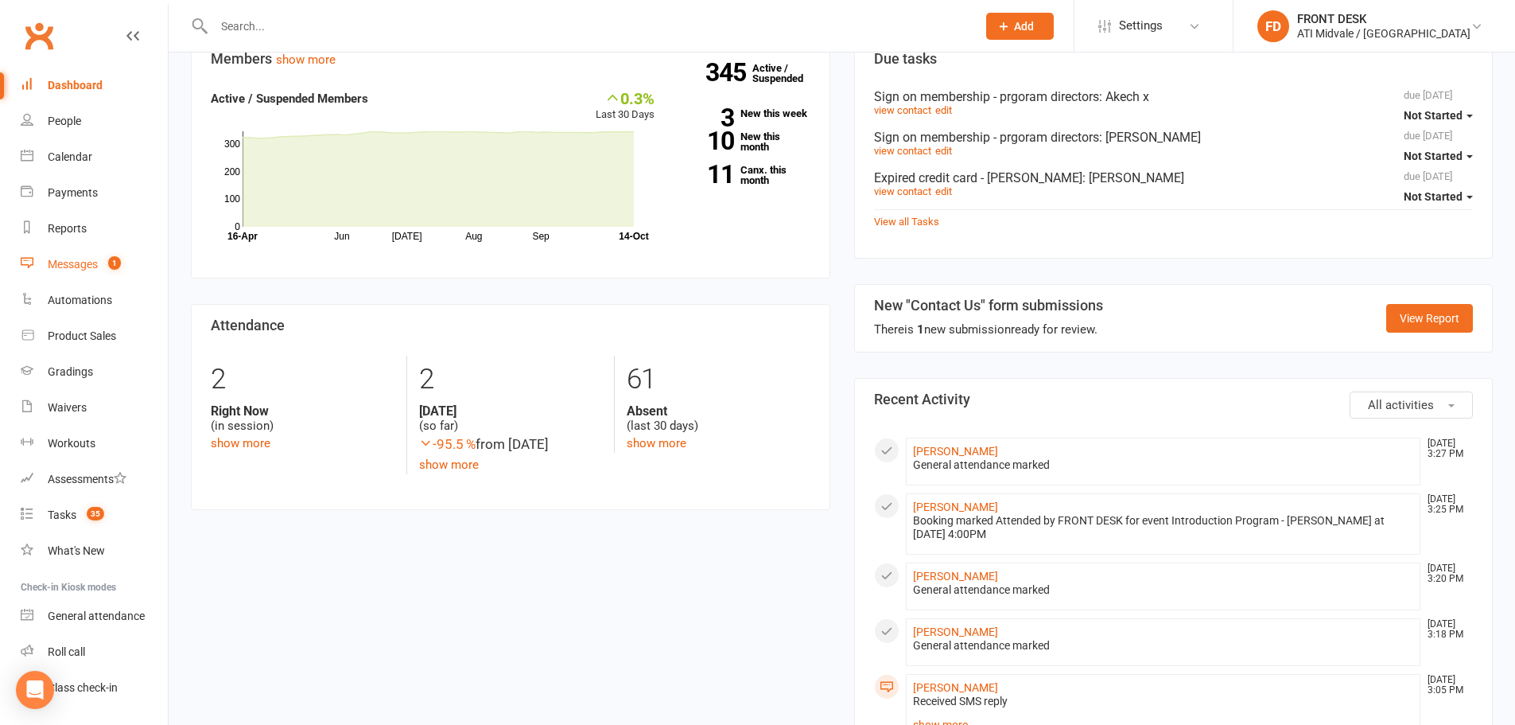
click at [90, 270] on div "Messages" at bounding box center [73, 264] width 50 height 13
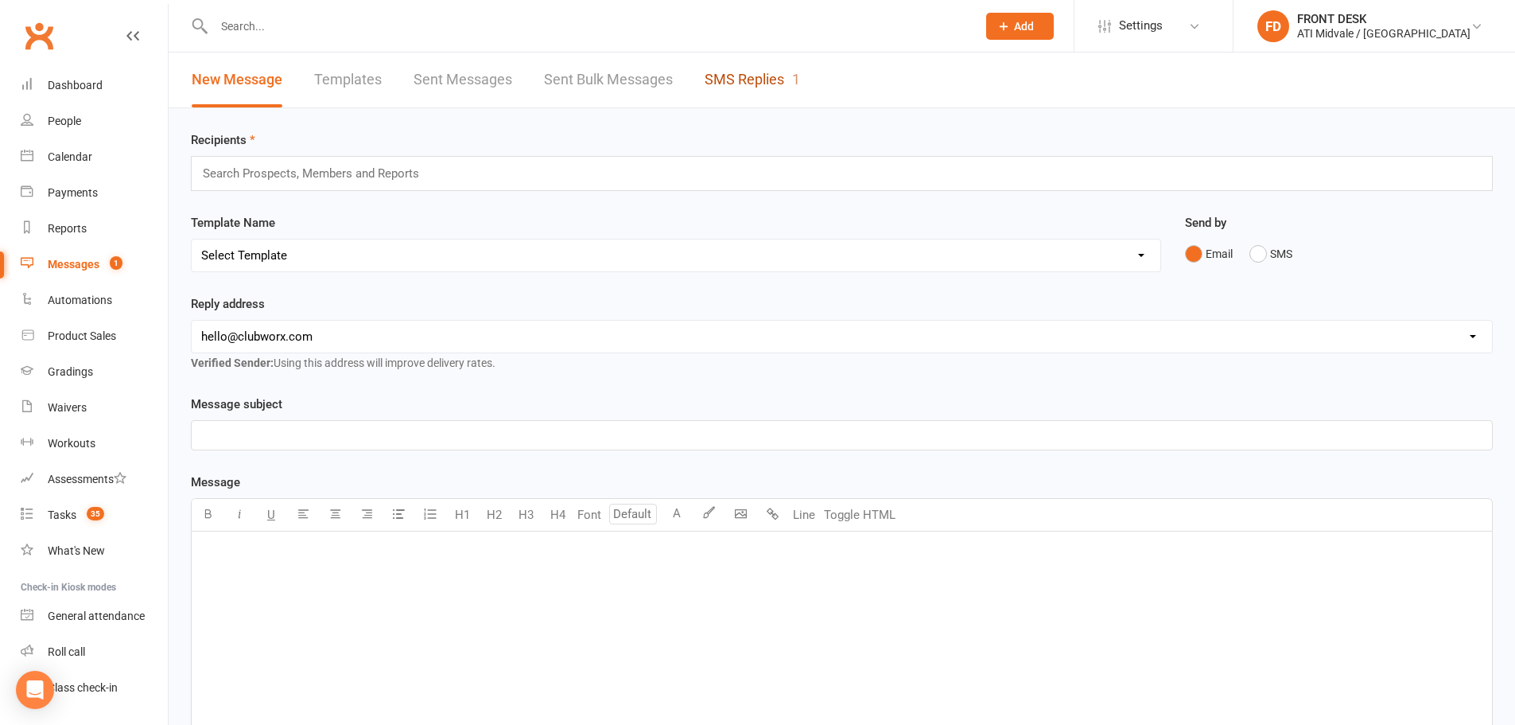
click at [749, 72] on link "SMS Replies 1" at bounding box center [752, 79] width 95 height 55
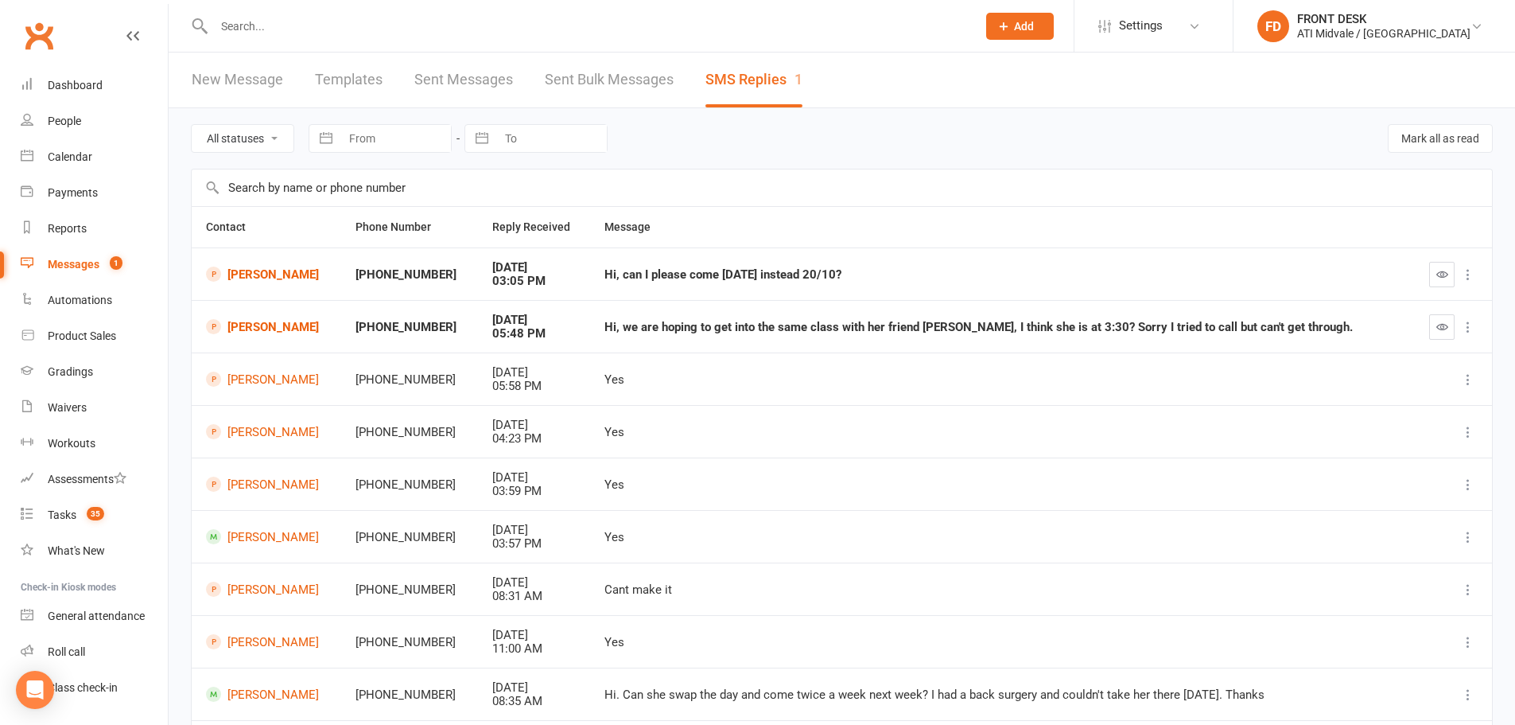
click at [298, 36] on input "text" at bounding box center [587, 26] width 756 height 22
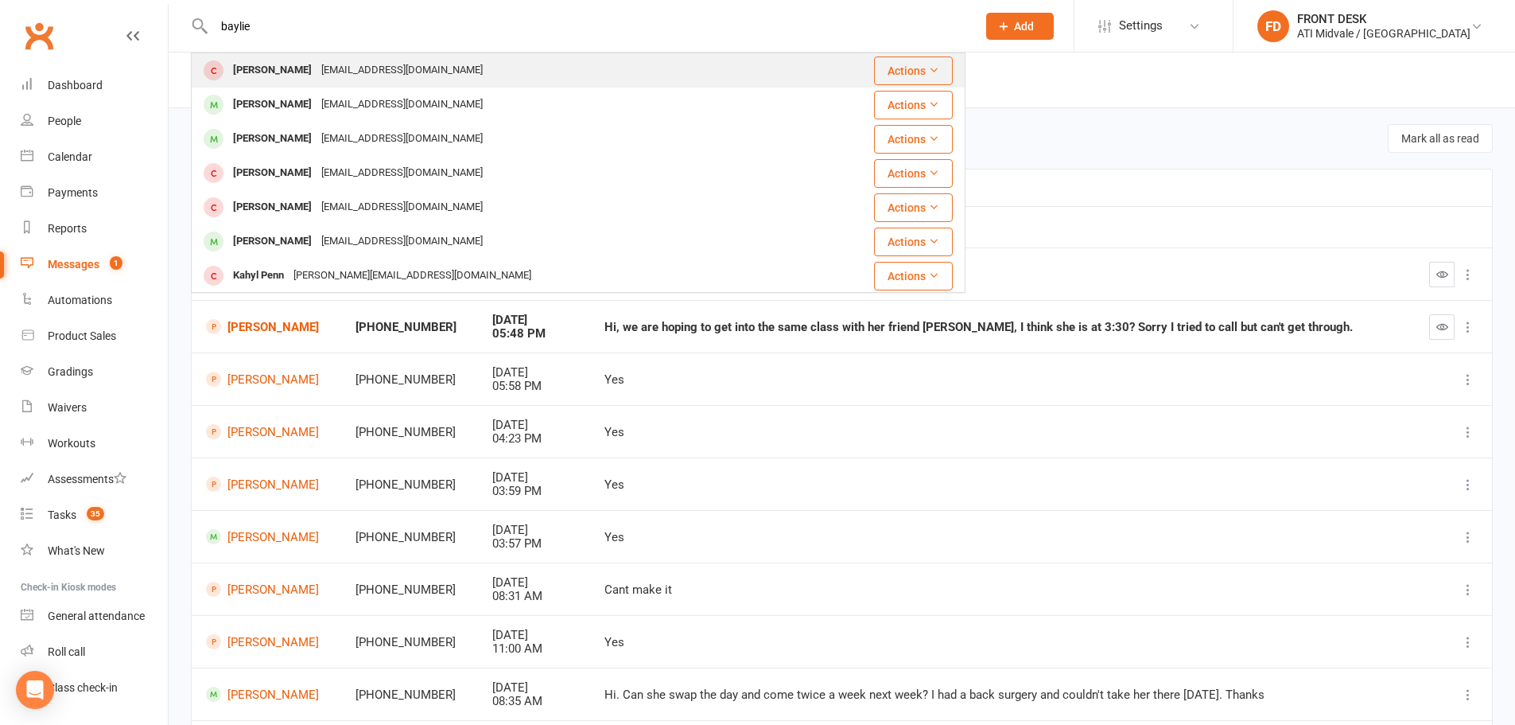
type input "baylie"
click at [501, 67] on div "Baylie Tomlinson shayne.spencer69@gmail.com" at bounding box center [498, 70] width 612 height 33
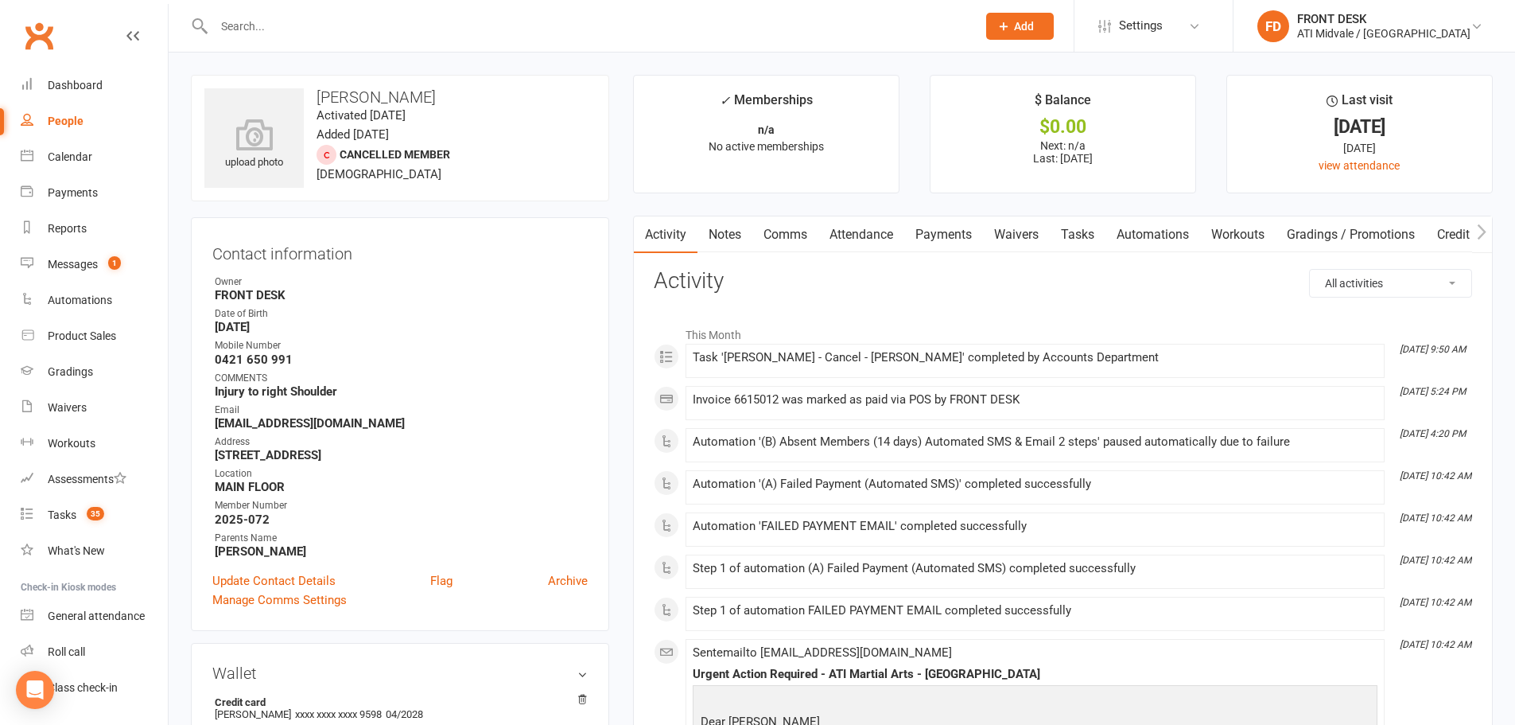
click at [962, 233] on link "Payments" at bounding box center [943, 234] width 79 height 37
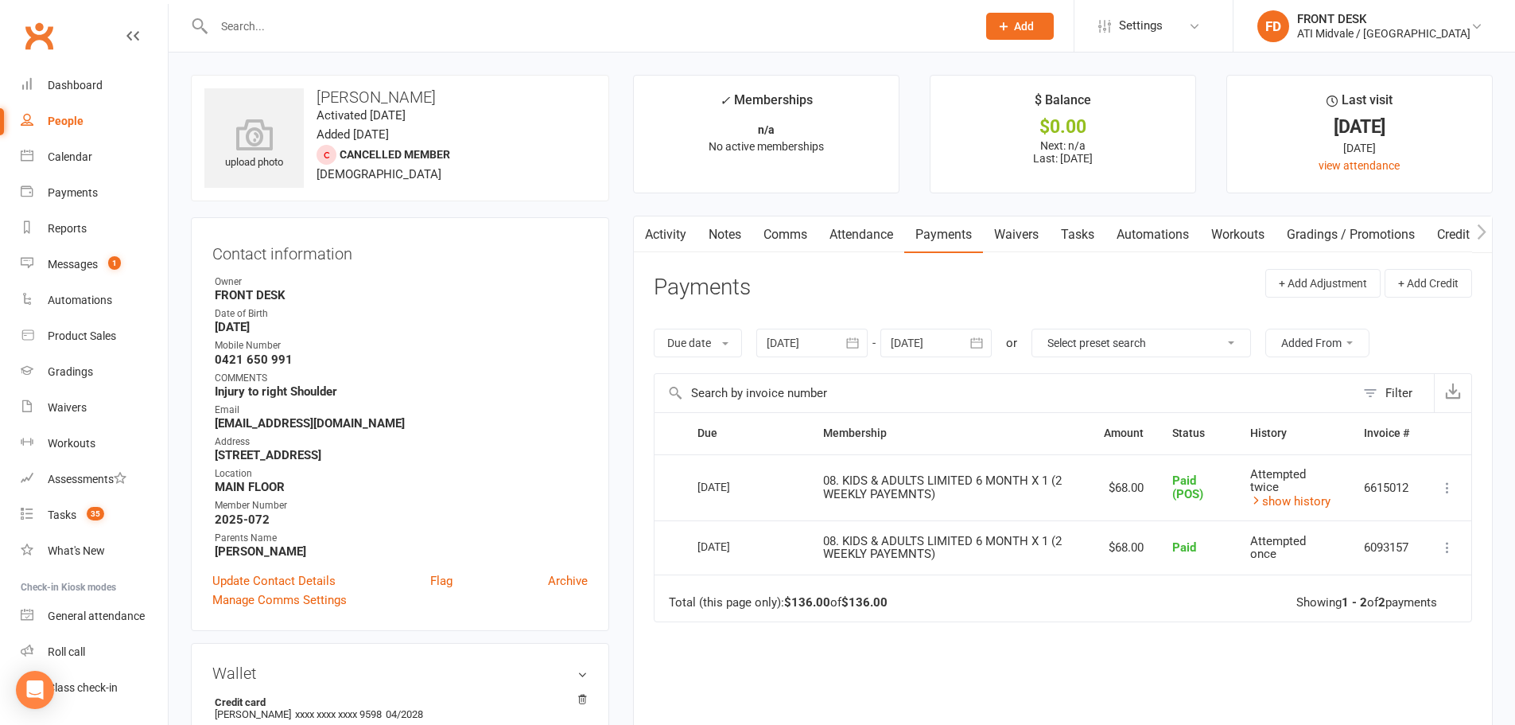
click at [1079, 225] on link "Tasks" at bounding box center [1078, 234] width 56 height 37
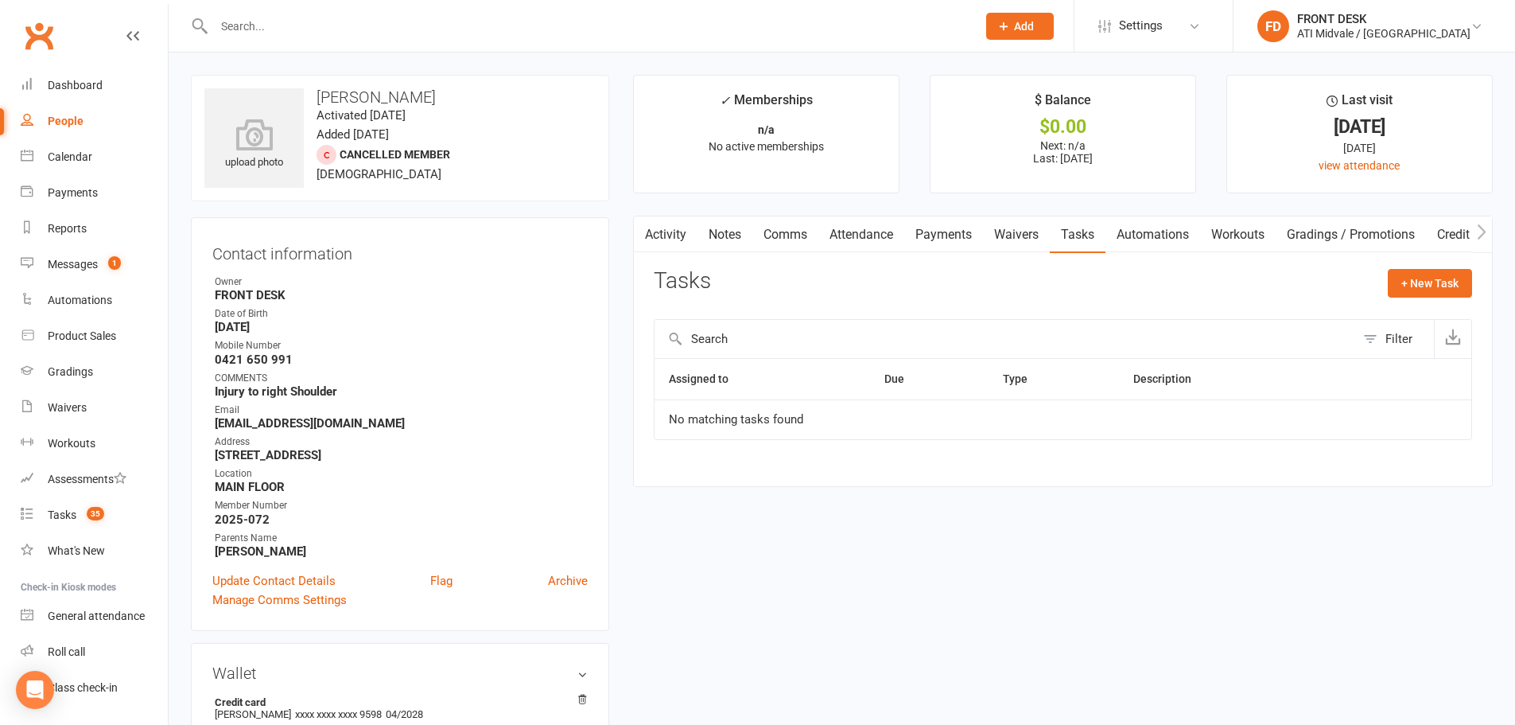
click at [680, 235] on link "Activity" at bounding box center [666, 234] width 64 height 37
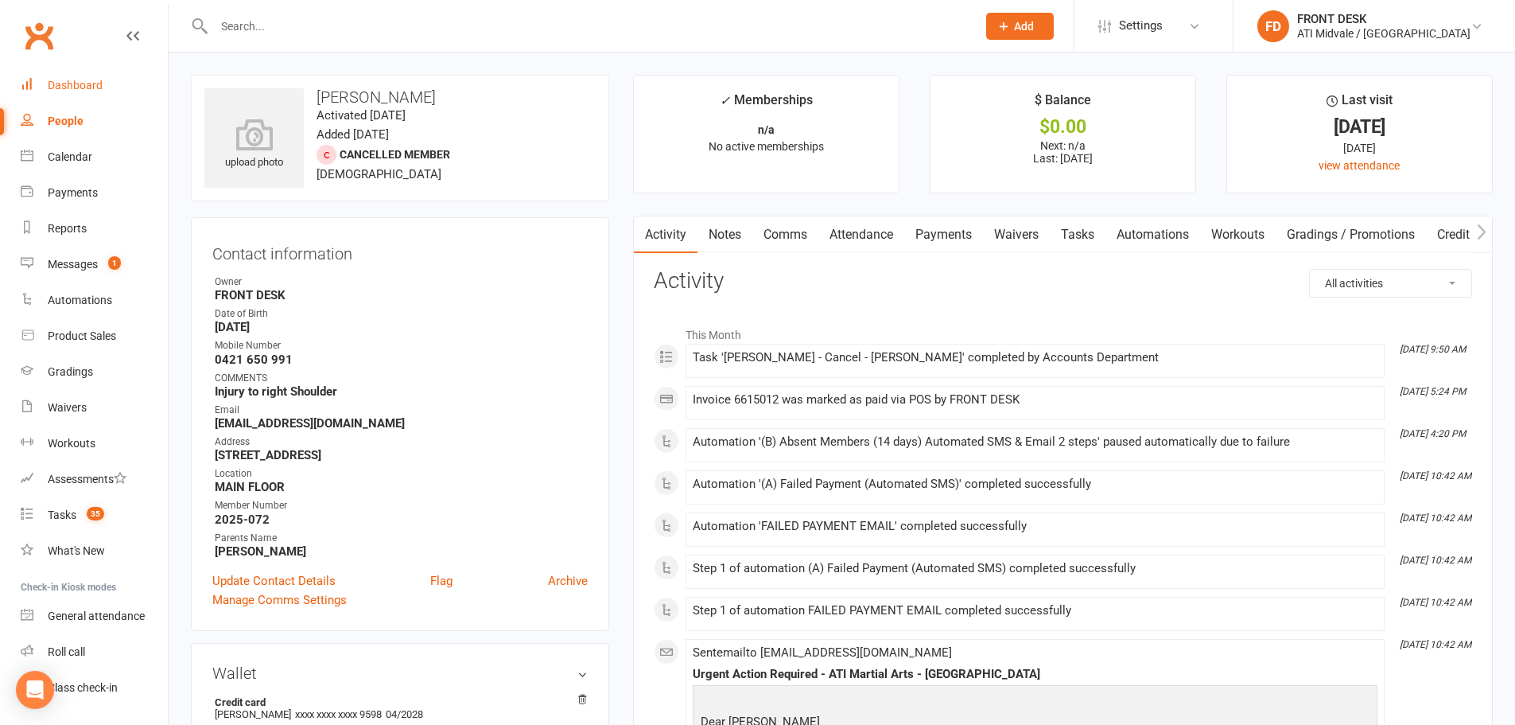
drag, startPoint x: 74, startPoint y: 91, endPoint x: 103, endPoint y: 91, distance: 29.4
click at [74, 91] on div "Dashboard" at bounding box center [75, 85] width 55 height 13
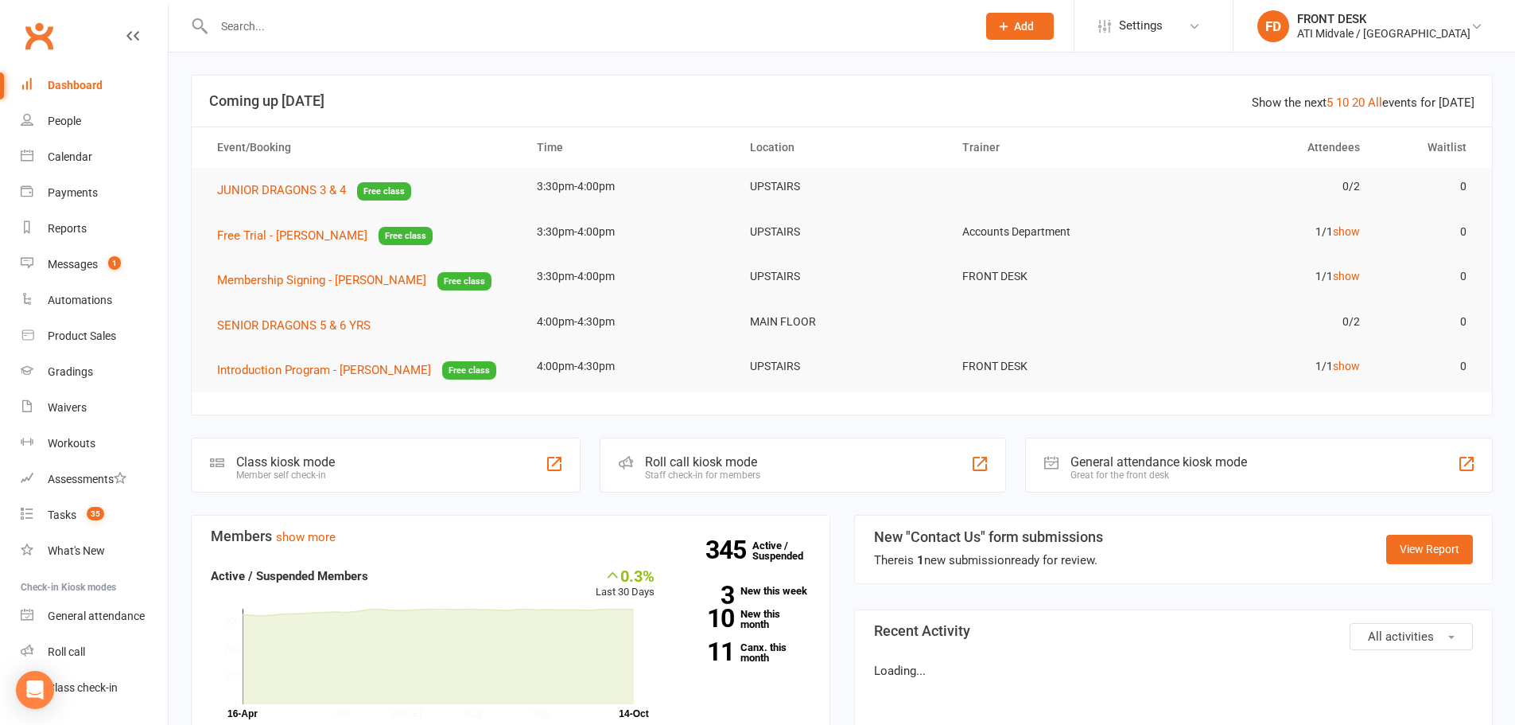
click at [294, 17] on input "text" at bounding box center [587, 26] width 756 height 22
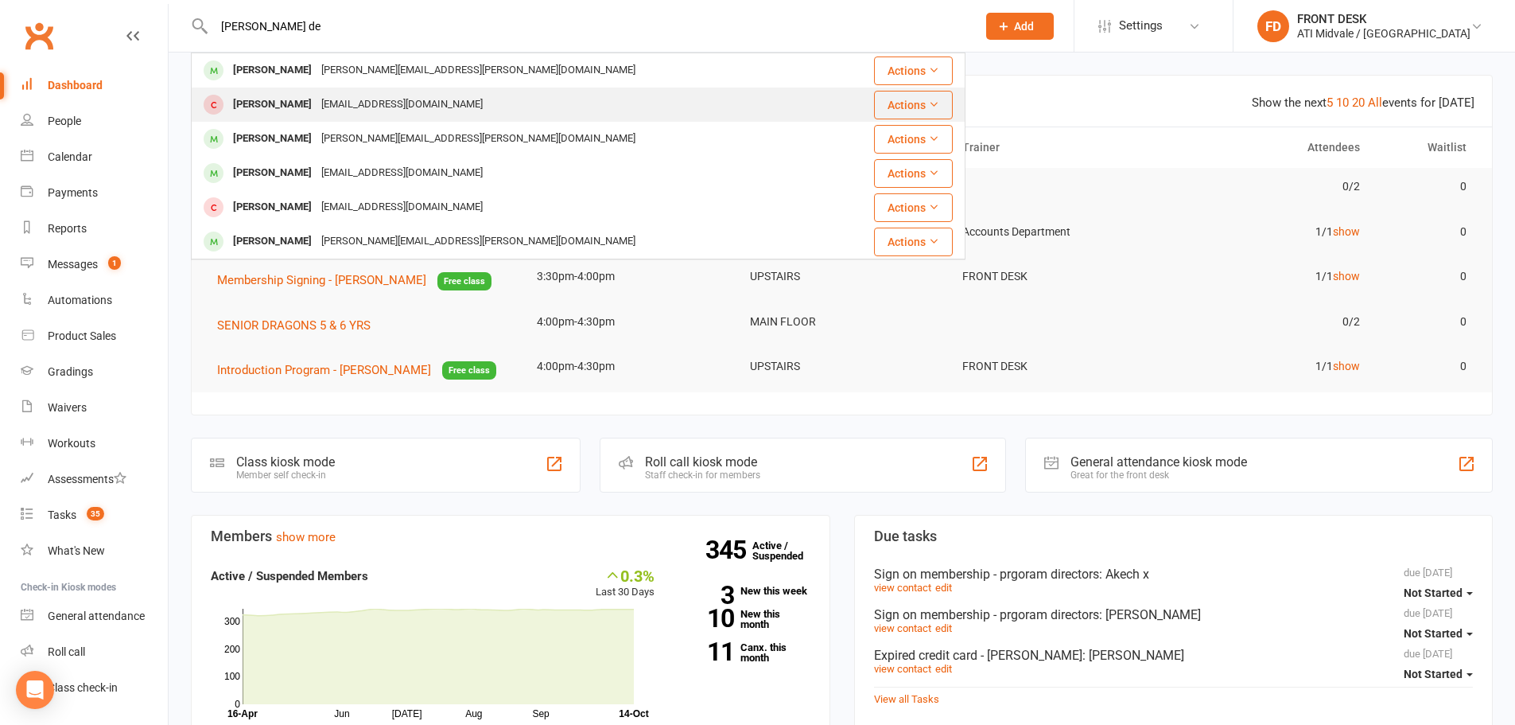
type input "joesph de"
click at [487, 101] on div "Joseph De Pietro Makinrachel@gmail.com" at bounding box center [513, 104] width 643 height 33
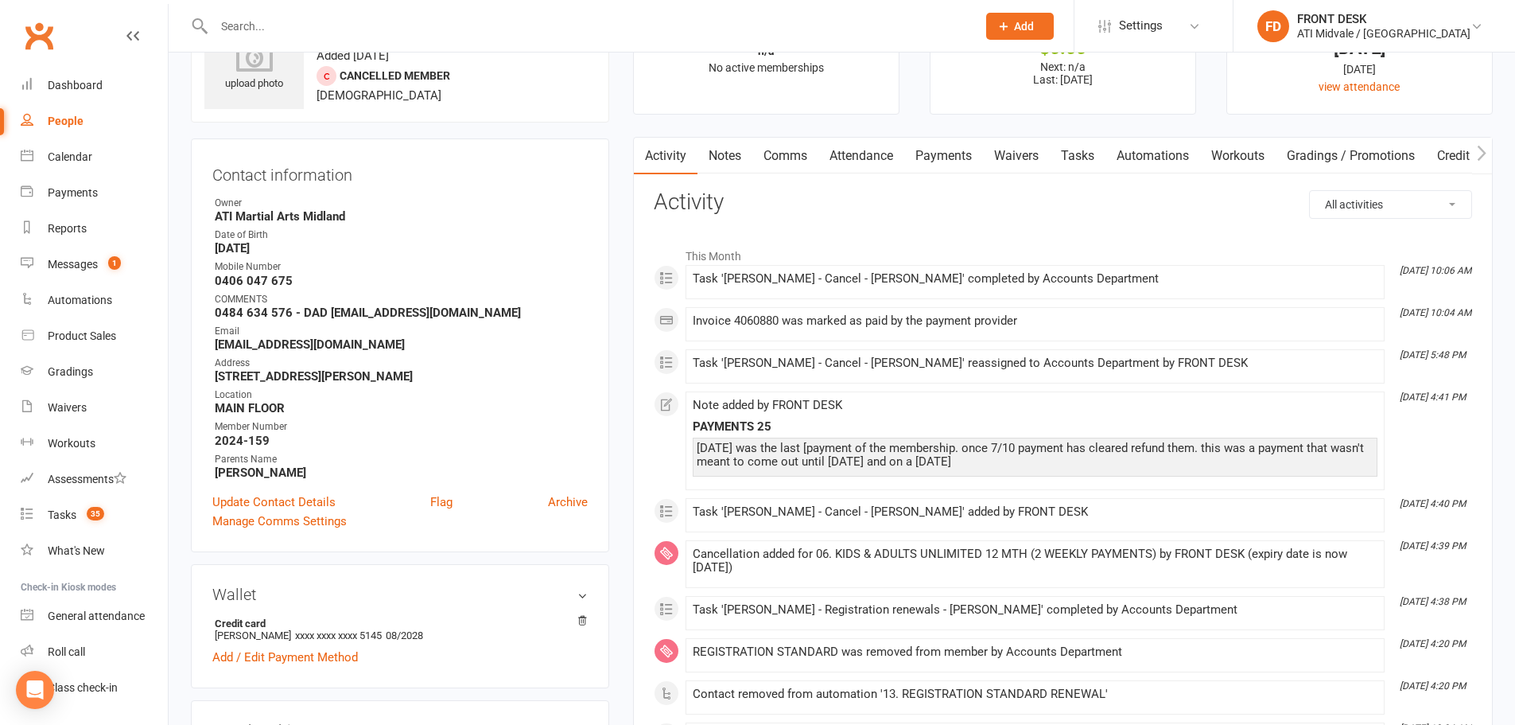
scroll to position [80, 0]
click at [947, 145] on link "Payments" at bounding box center [943, 155] width 79 height 37
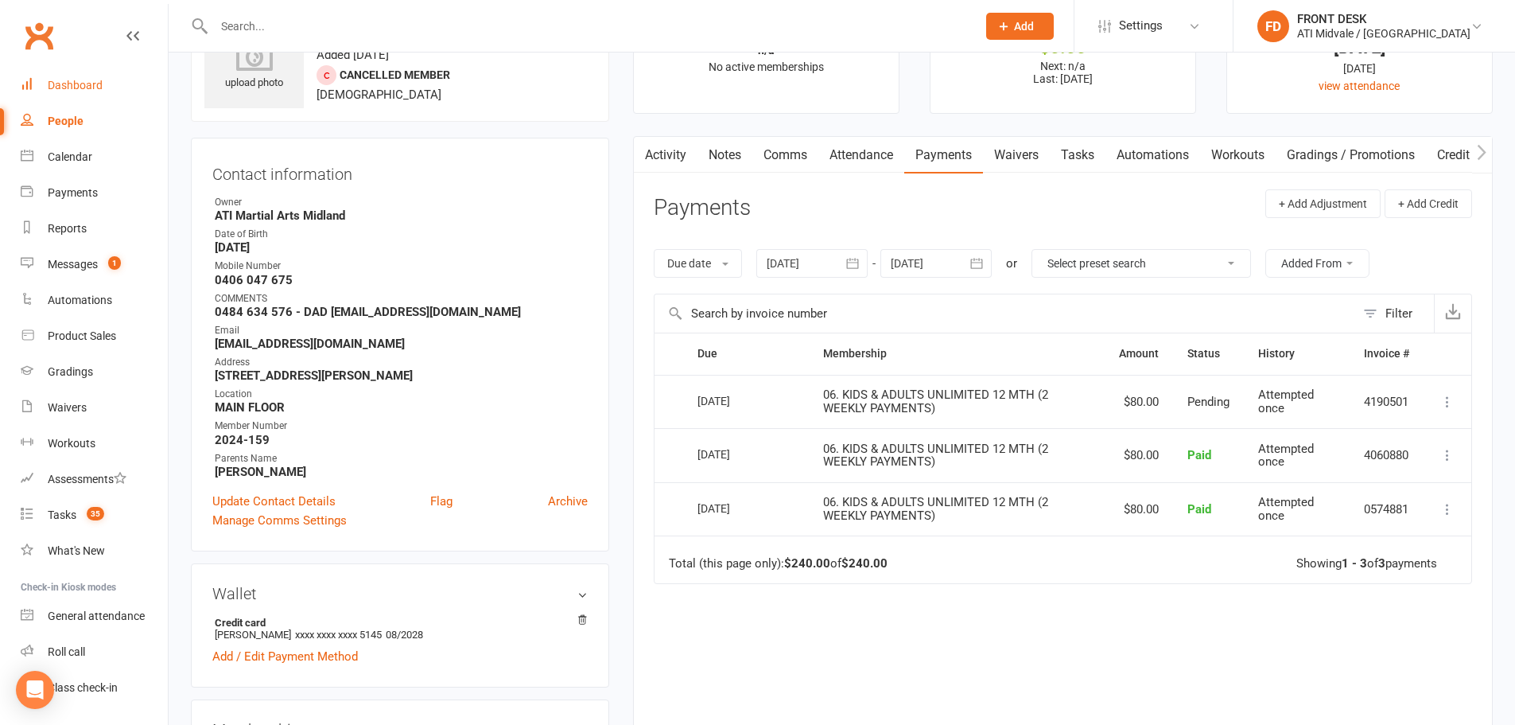
click at [59, 87] on div "Dashboard" at bounding box center [75, 85] width 55 height 13
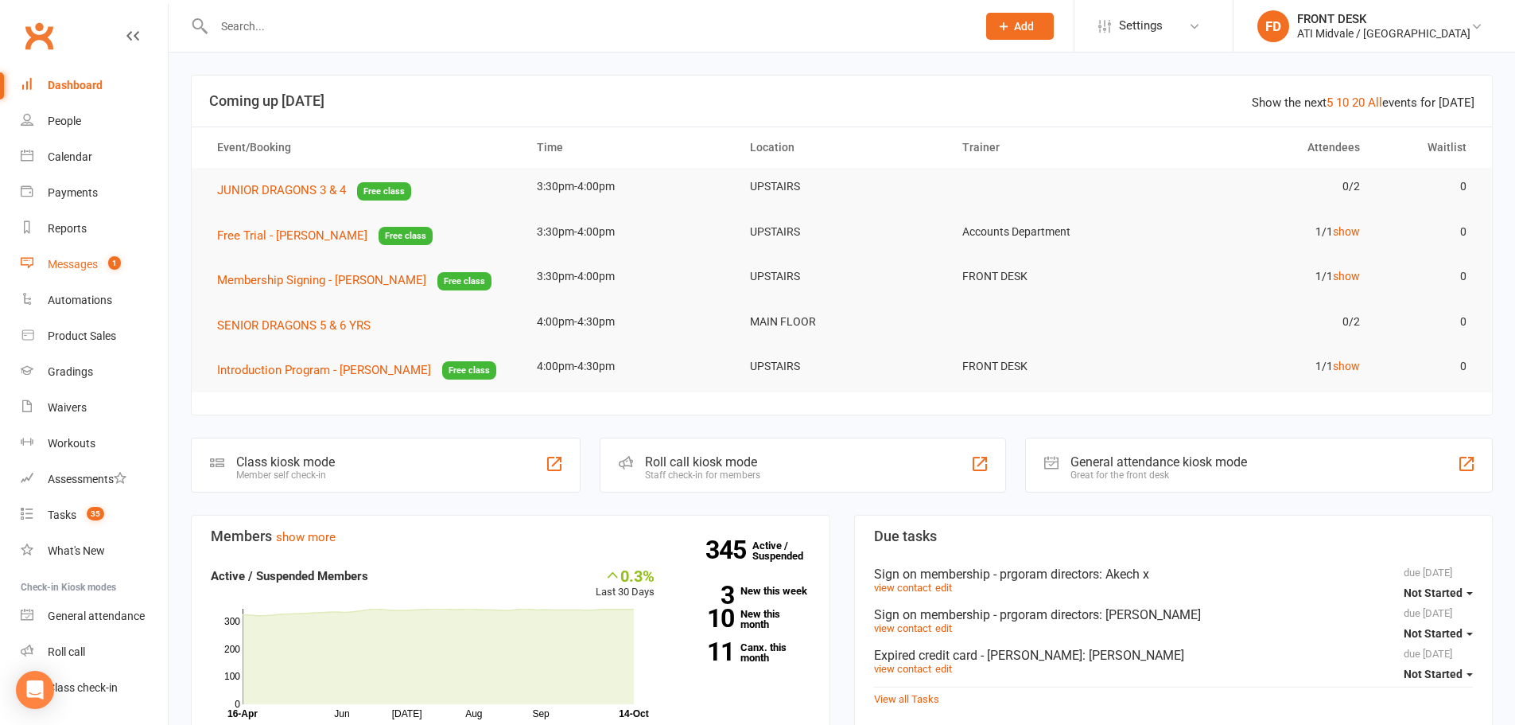
drag, startPoint x: 103, startPoint y: 265, endPoint x: 120, endPoint y: 271, distance: 18.6
click at [103, 265] on count-badge "1" at bounding box center [110, 264] width 21 height 13
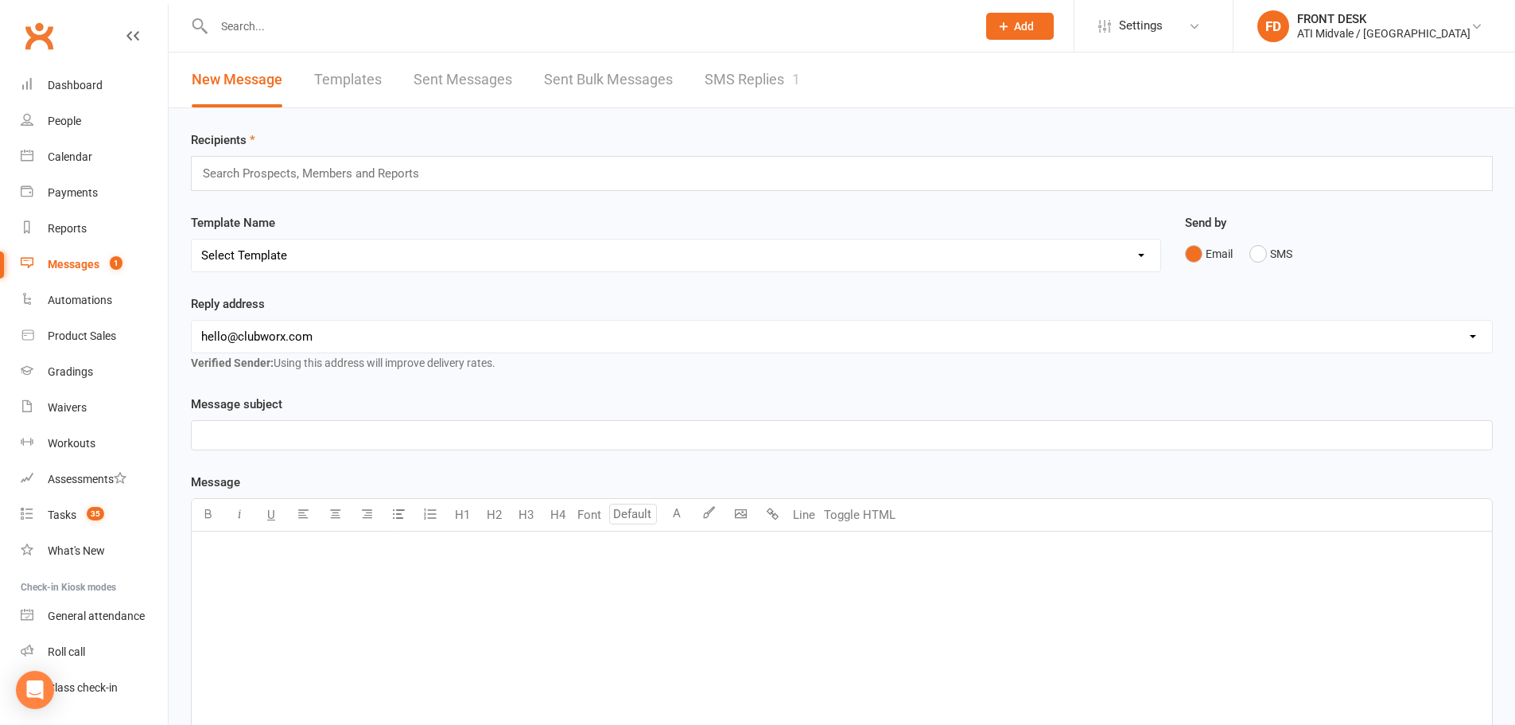
click at [776, 89] on link "SMS Replies 1" at bounding box center [752, 79] width 95 height 55
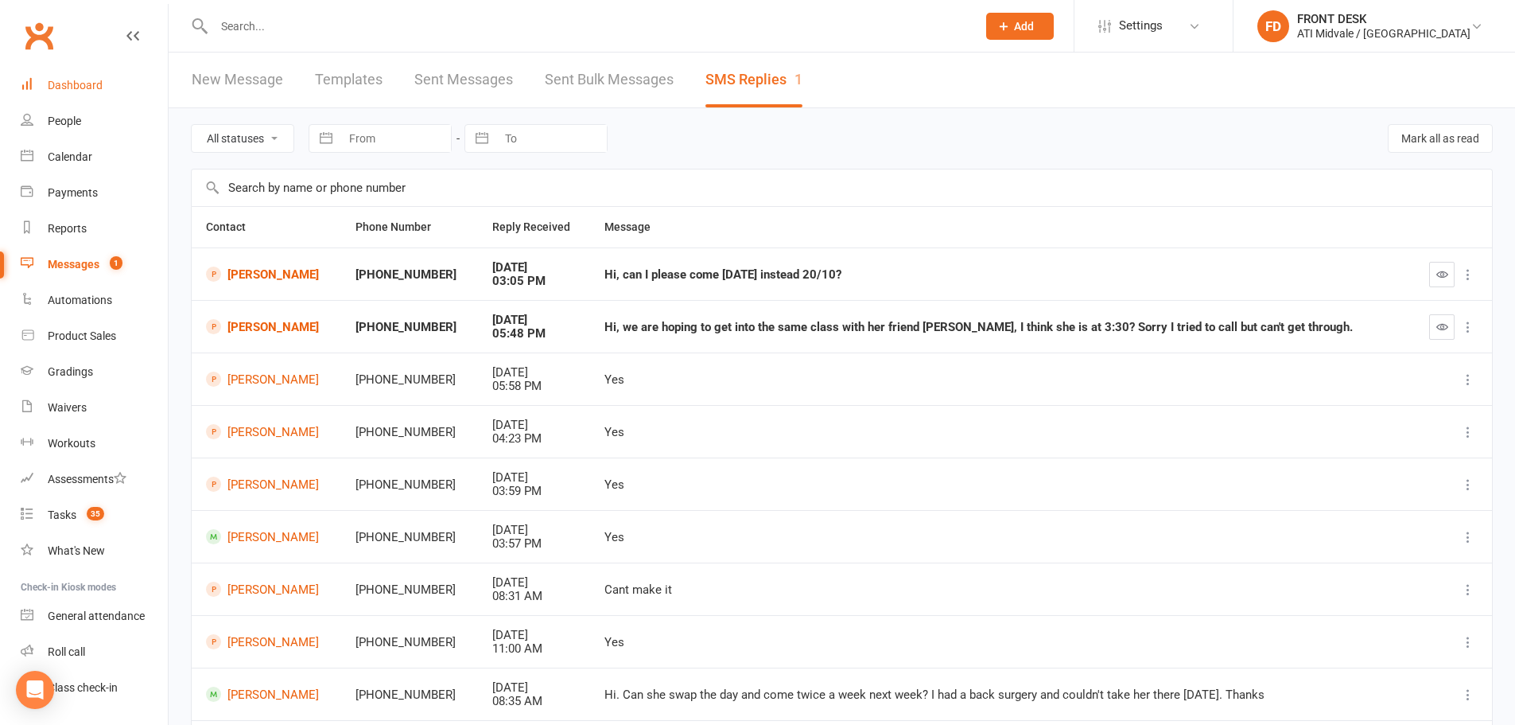
click at [49, 73] on link "Dashboard" at bounding box center [94, 86] width 147 height 36
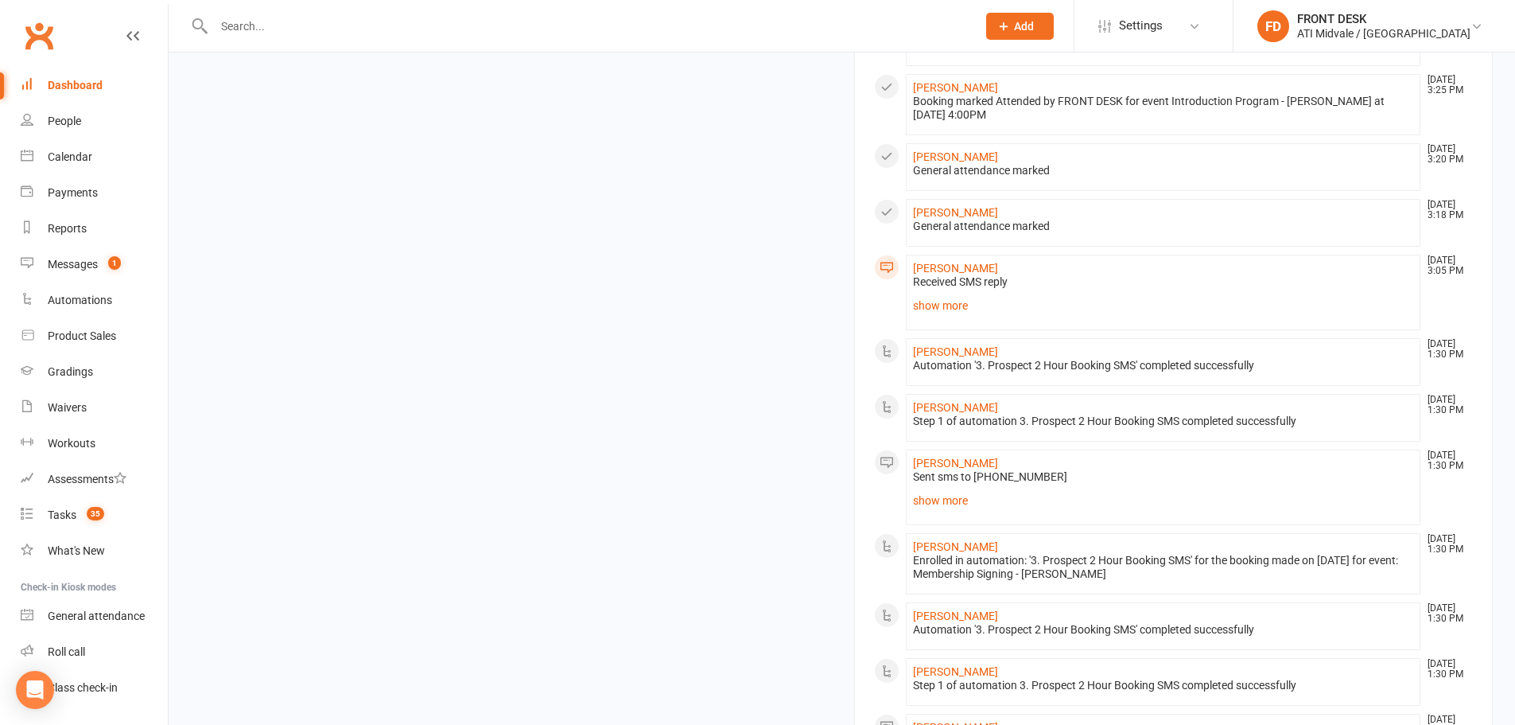
scroll to position [1193, 0]
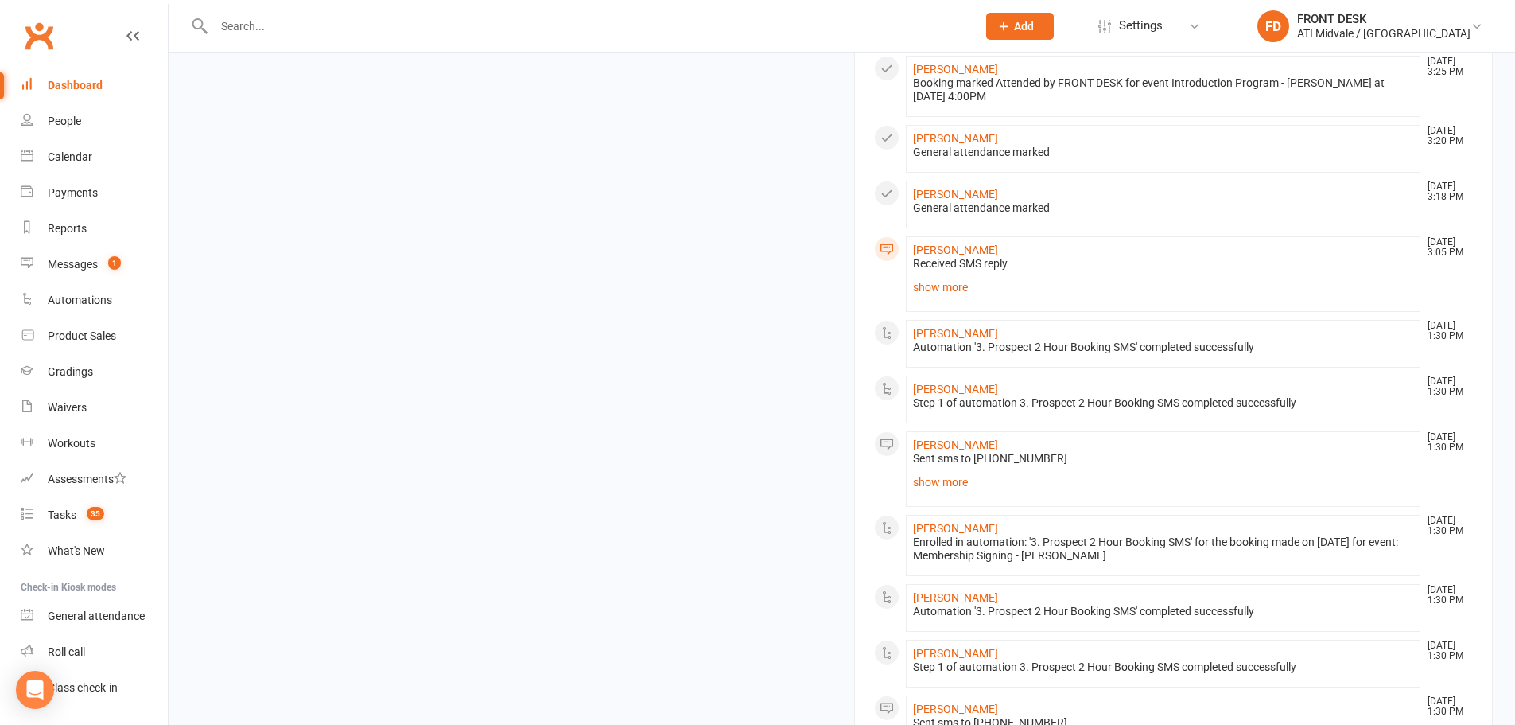
click at [556, 671] on div "Members show more 0.3% Last 30 Days Active / Suspended Members Jun Jul Aug Sep …" at bounding box center [842, 167] width 1326 height 1693
click at [80, 332] on div "Product Sales" at bounding box center [82, 335] width 68 height 13
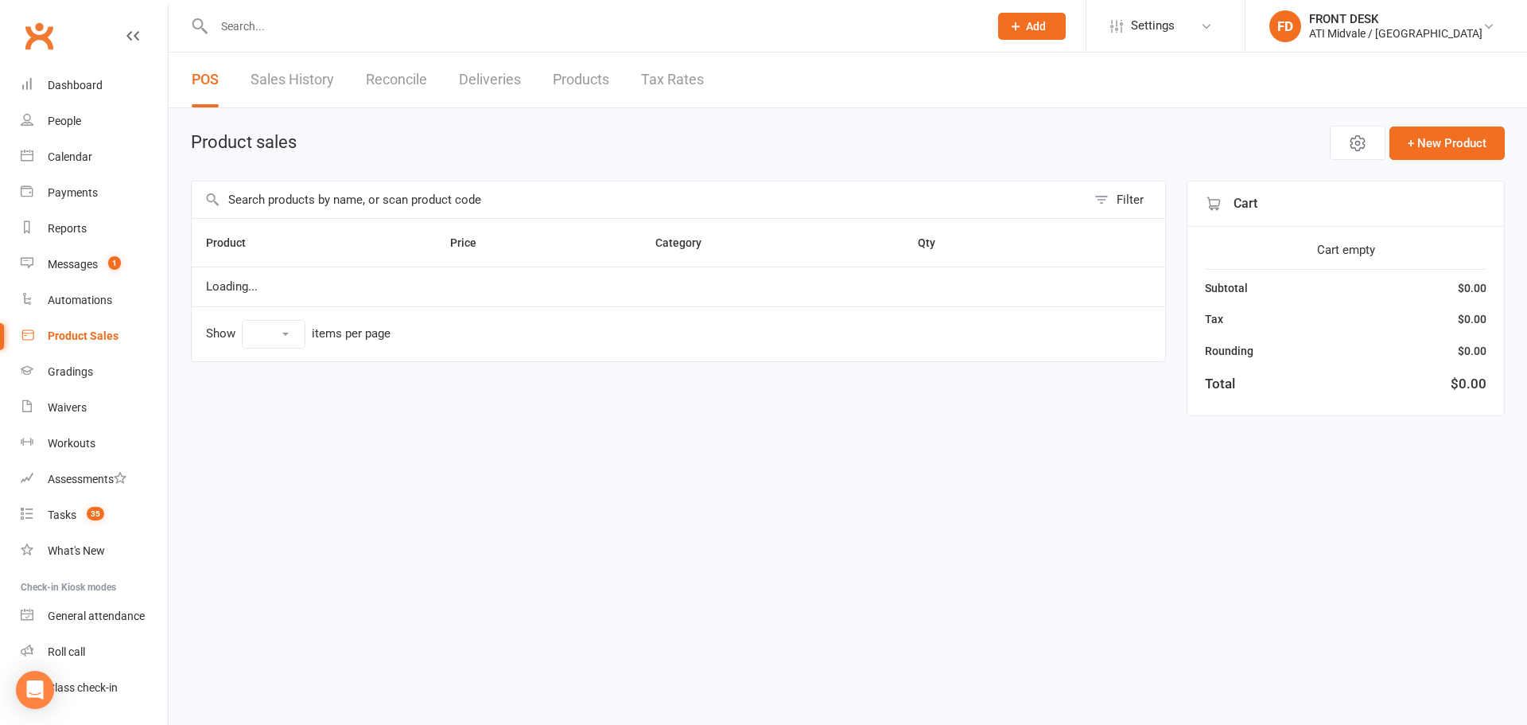
select select "100"
click at [540, 202] on input "text" at bounding box center [639, 199] width 895 height 37
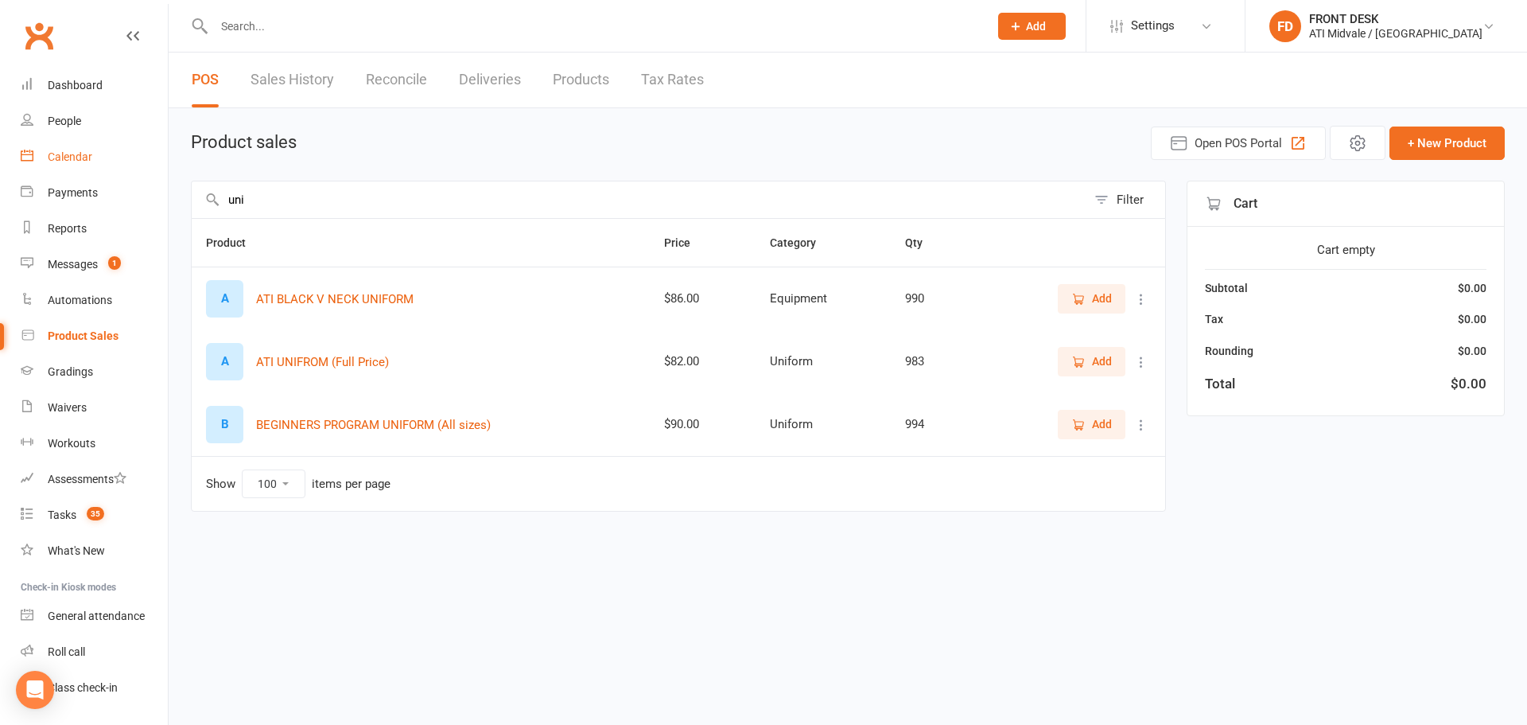
drag, startPoint x: 331, startPoint y: 195, endPoint x: 93, endPoint y: 161, distance: 240.2
click at [93, 161] on ui-view "Prospect Member Non-attending contact Class / event Appointment Grading event T…" at bounding box center [763, 280] width 1527 height 552
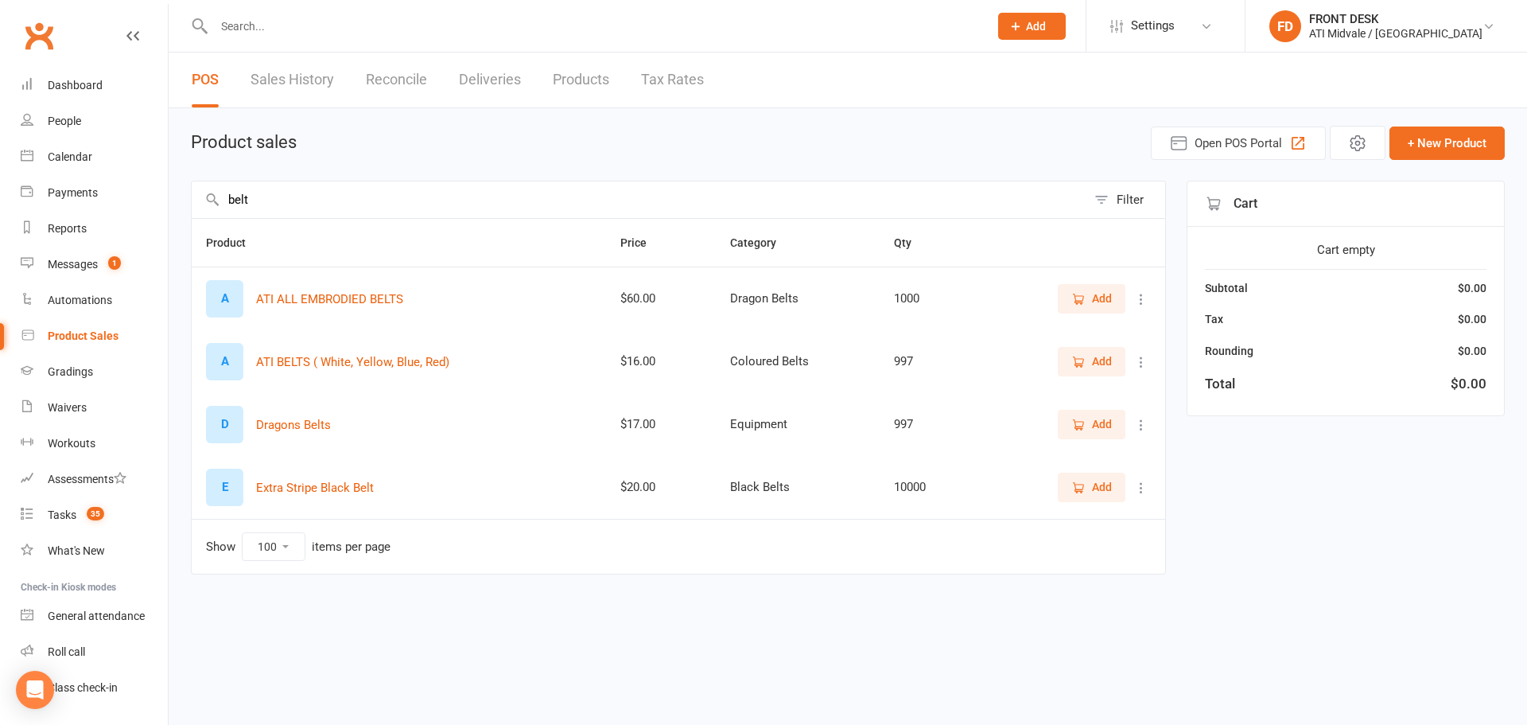
type input "belt"
click at [269, 28] on input "text" at bounding box center [593, 26] width 768 height 22
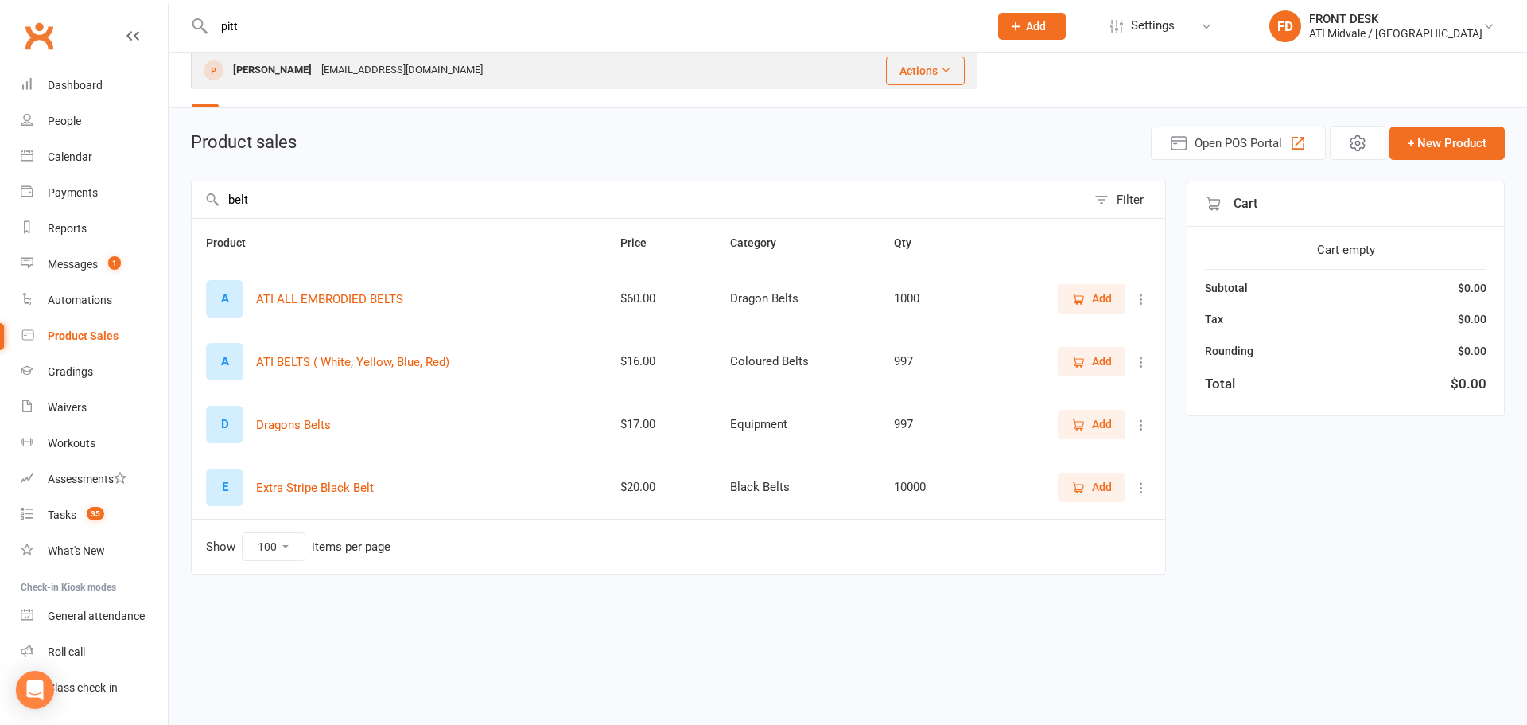
type input "pitt"
click at [378, 69] on div "zeinabsultana@yahoo.com" at bounding box center [402, 70] width 171 height 23
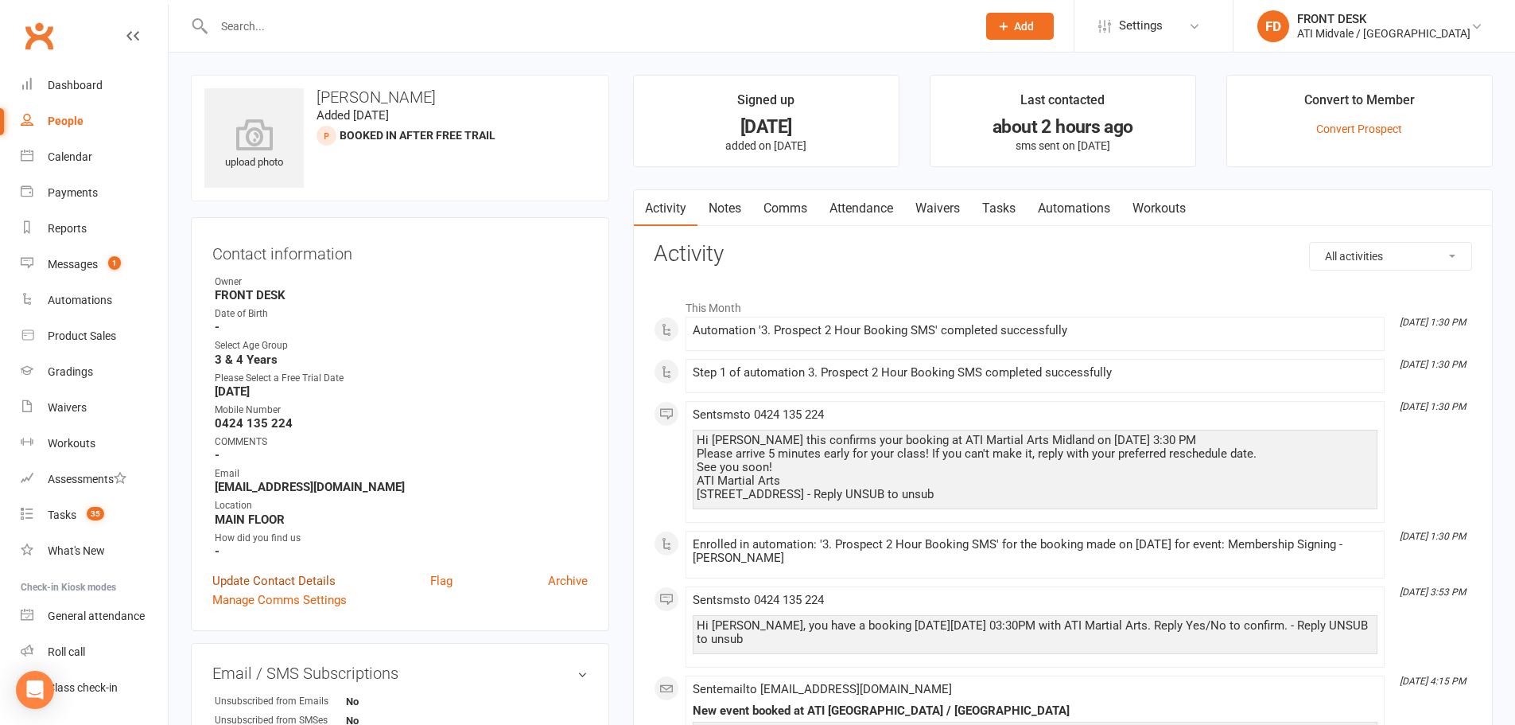
click at [278, 577] on link "Update Contact Details" at bounding box center [273, 580] width 123 height 19
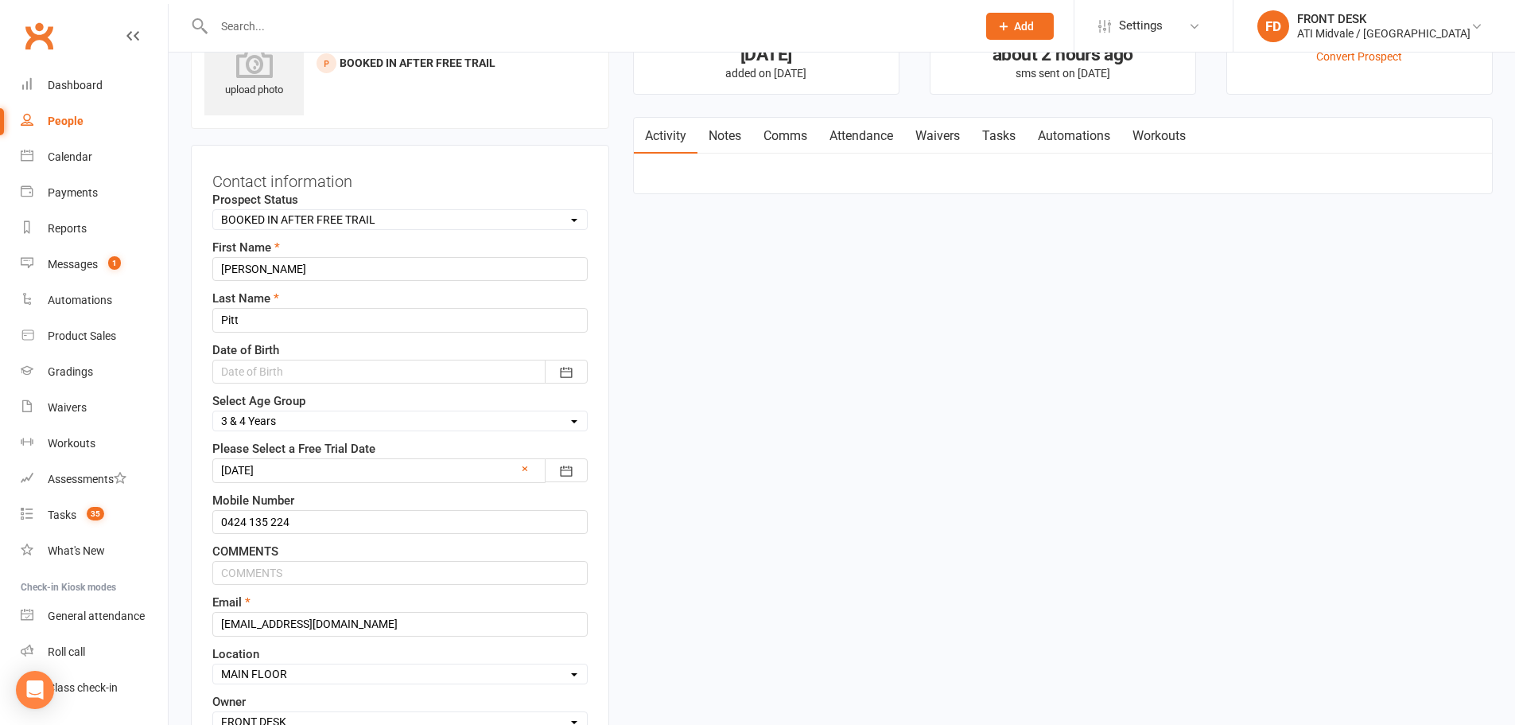
scroll to position [75, 0]
click at [286, 368] on div at bounding box center [399, 369] width 375 height 24
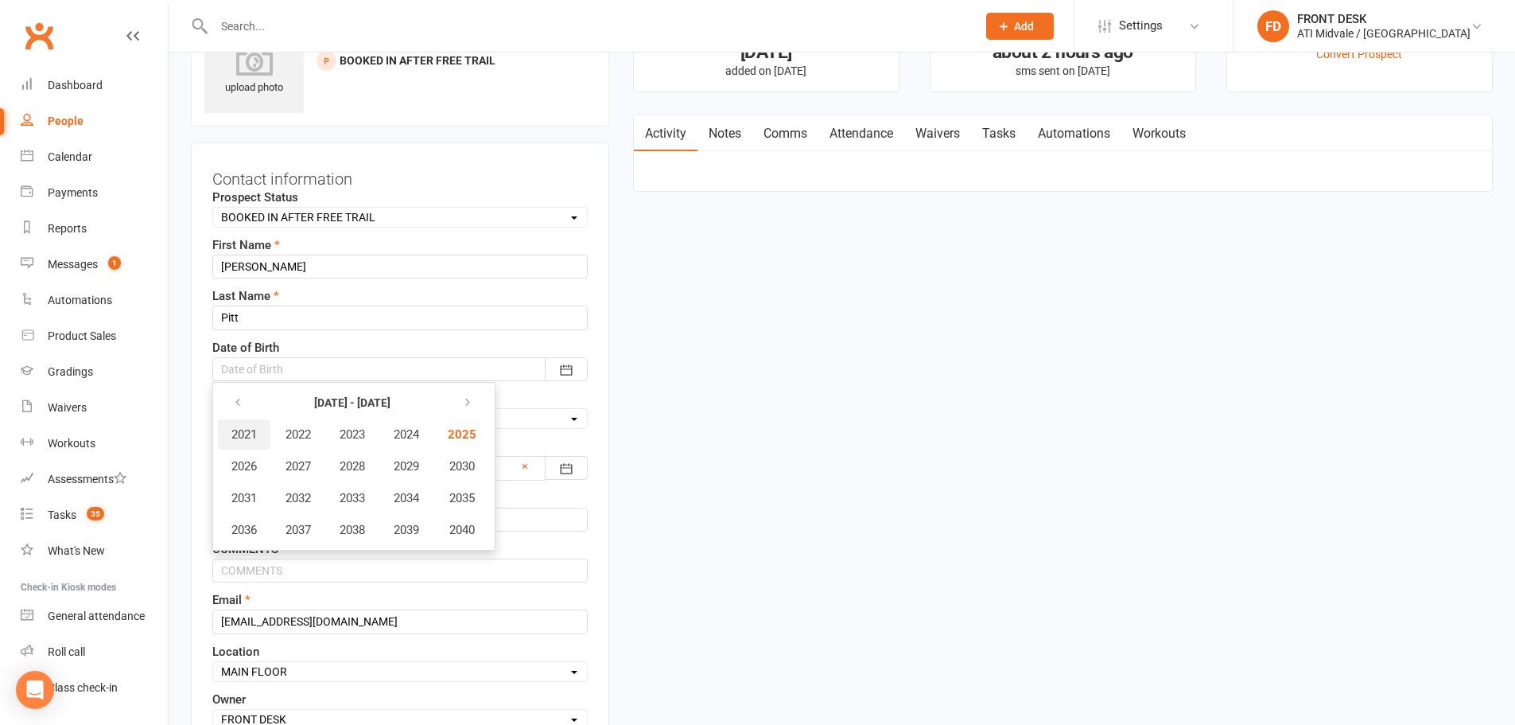
click at [255, 436] on span "2021" at bounding box center [243, 434] width 25 height 14
click at [247, 506] on button "July" at bounding box center [252, 498] width 69 height 30
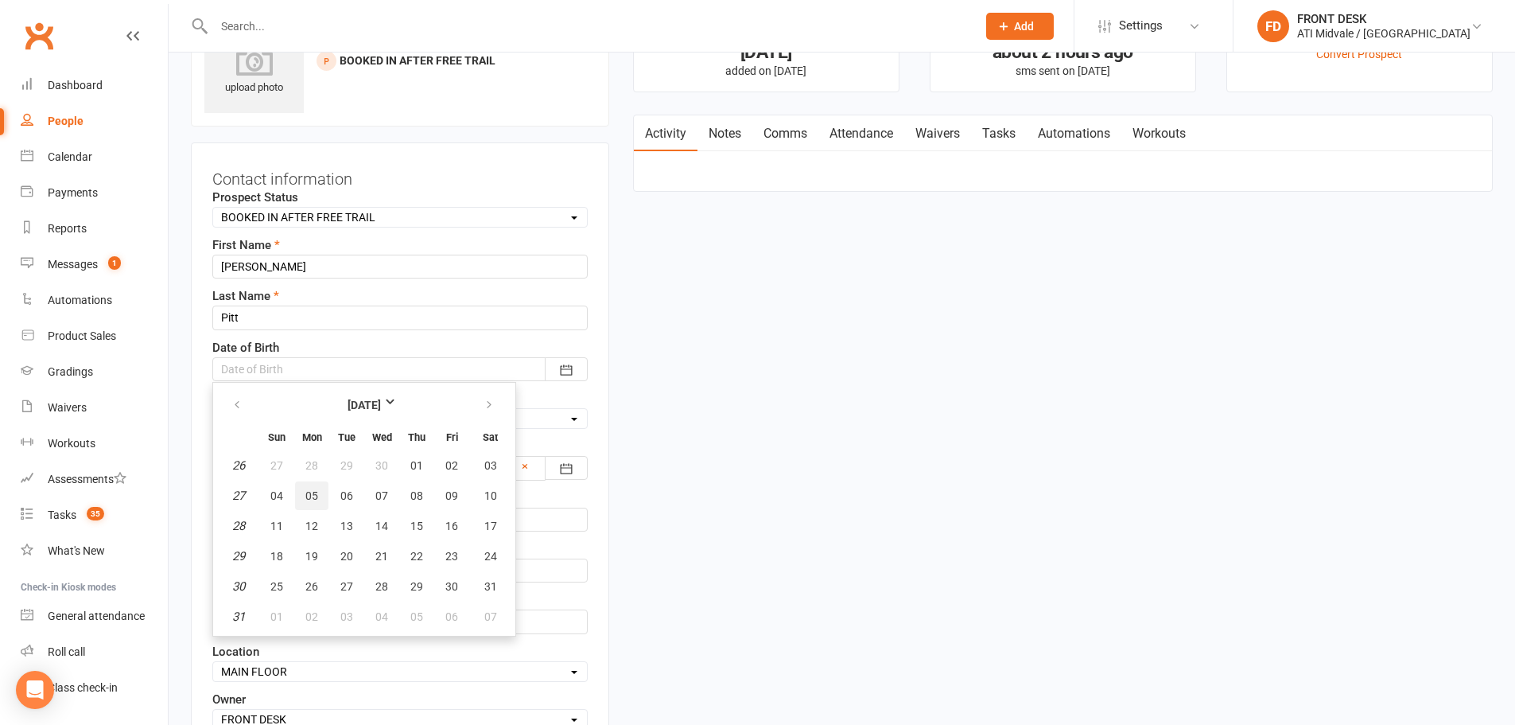
click at [305, 496] on span "05" at bounding box center [311, 495] width 13 height 13
type input "05 Jul 2021"
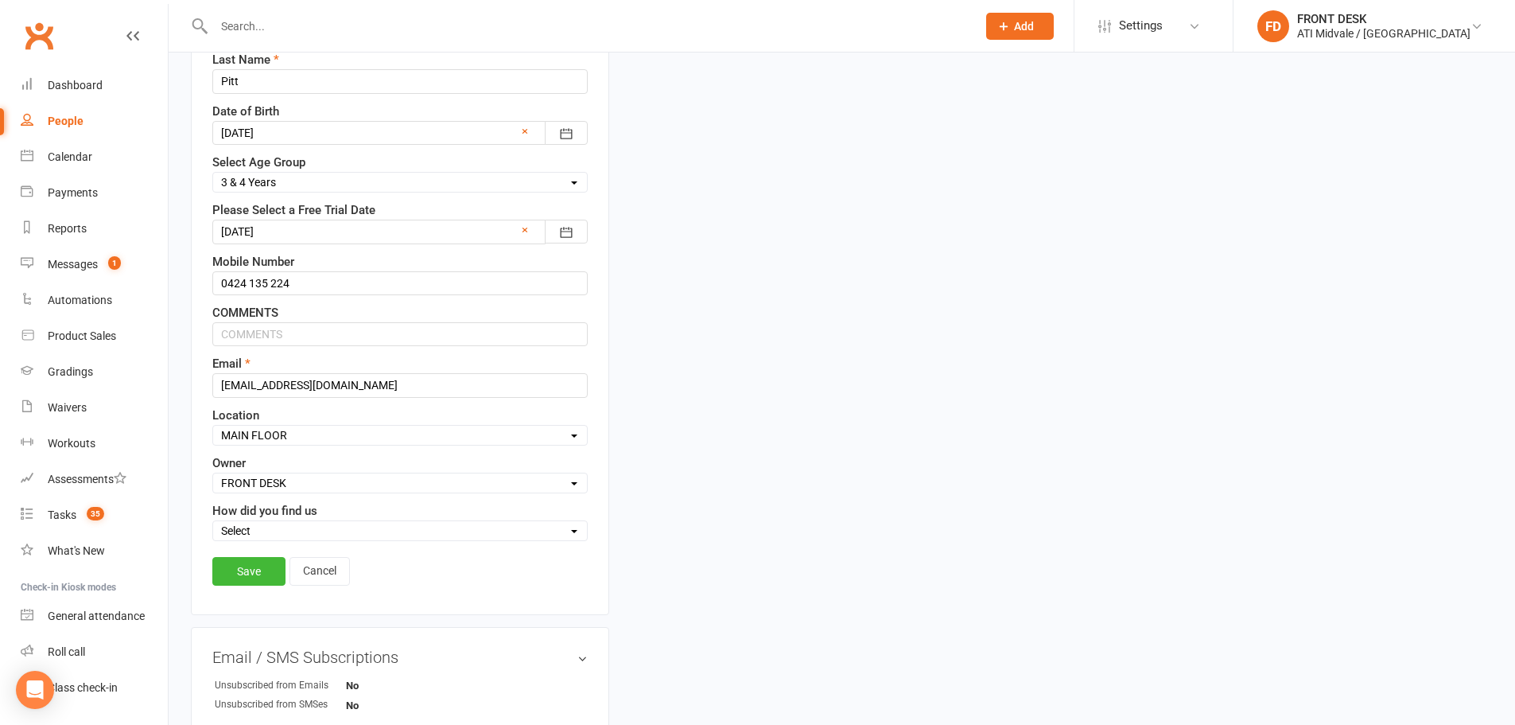
scroll to position [313, 0]
click at [274, 581] on link "Save" at bounding box center [248, 568] width 73 height 29
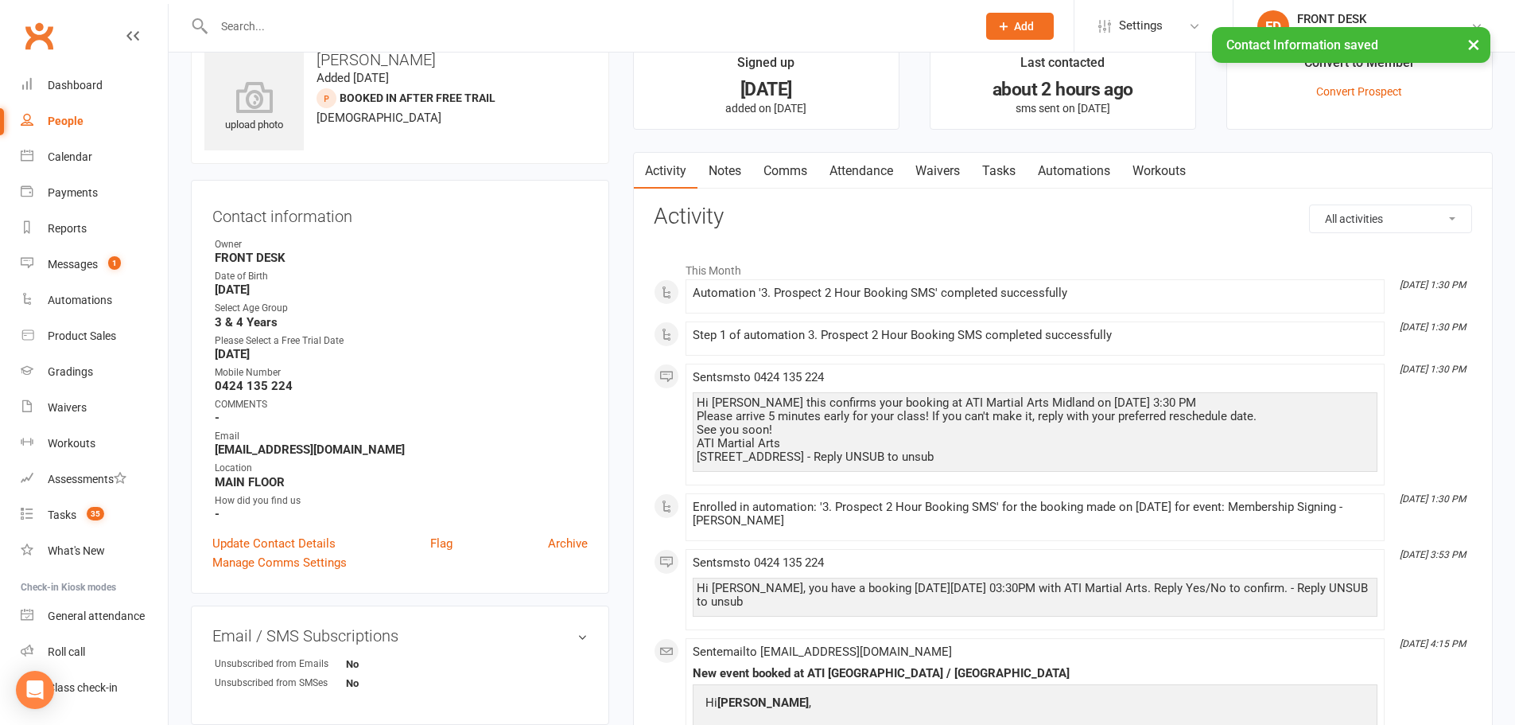
scroll to position [0, 0]
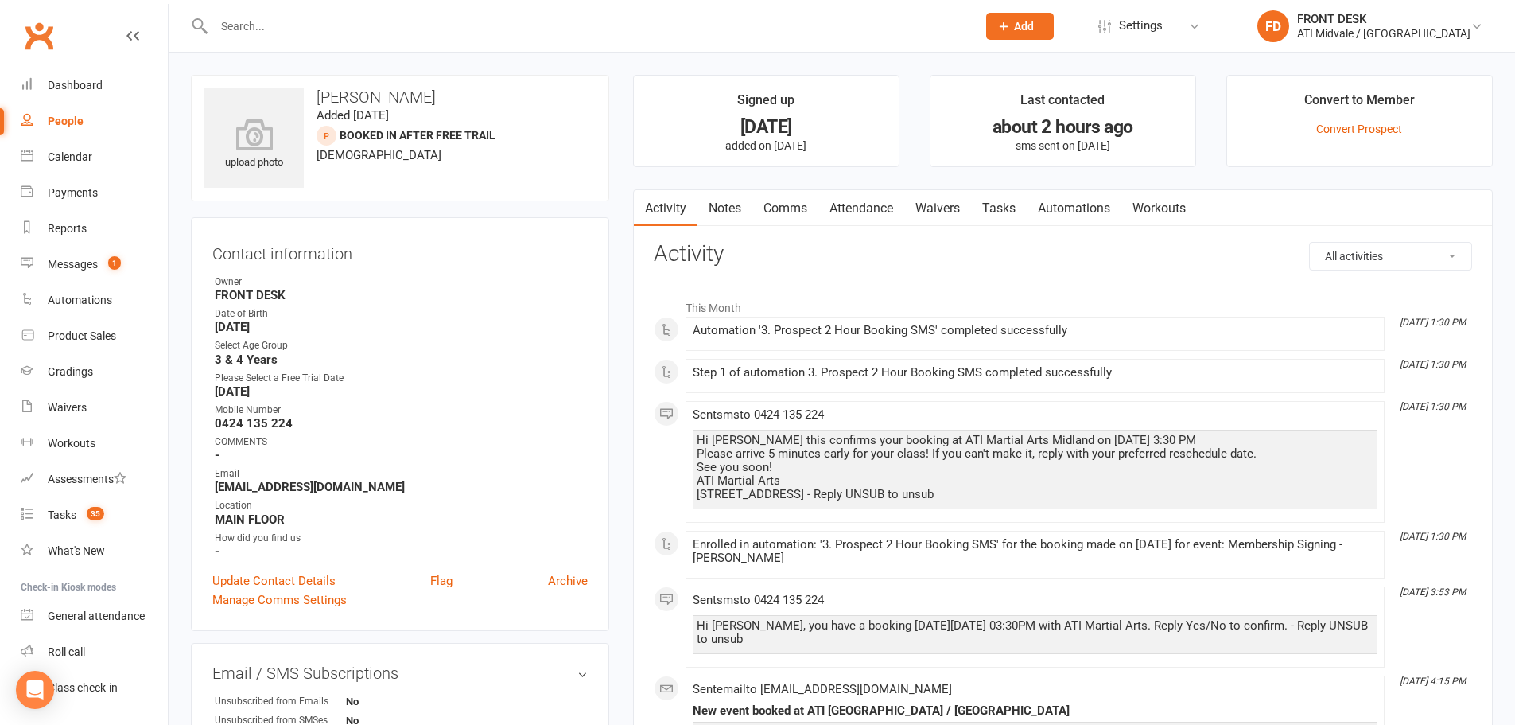
click at [325, 36] on input "text" at bounding box center [587, 26] width 756 height 22
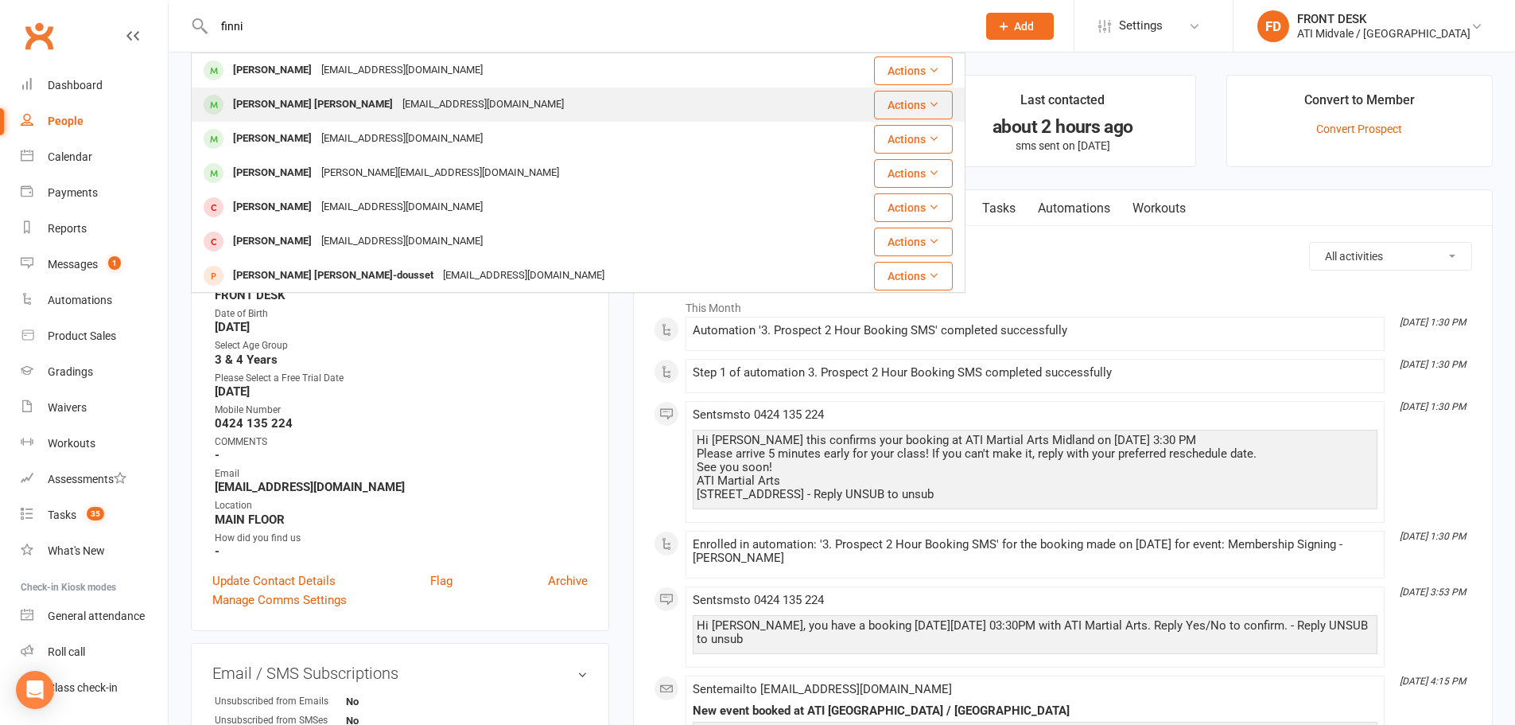
type input "finni"
click at [398, 99] on div "Skyepinfold@gmail.com" at bounding box center [483, 104] width 171 height 23
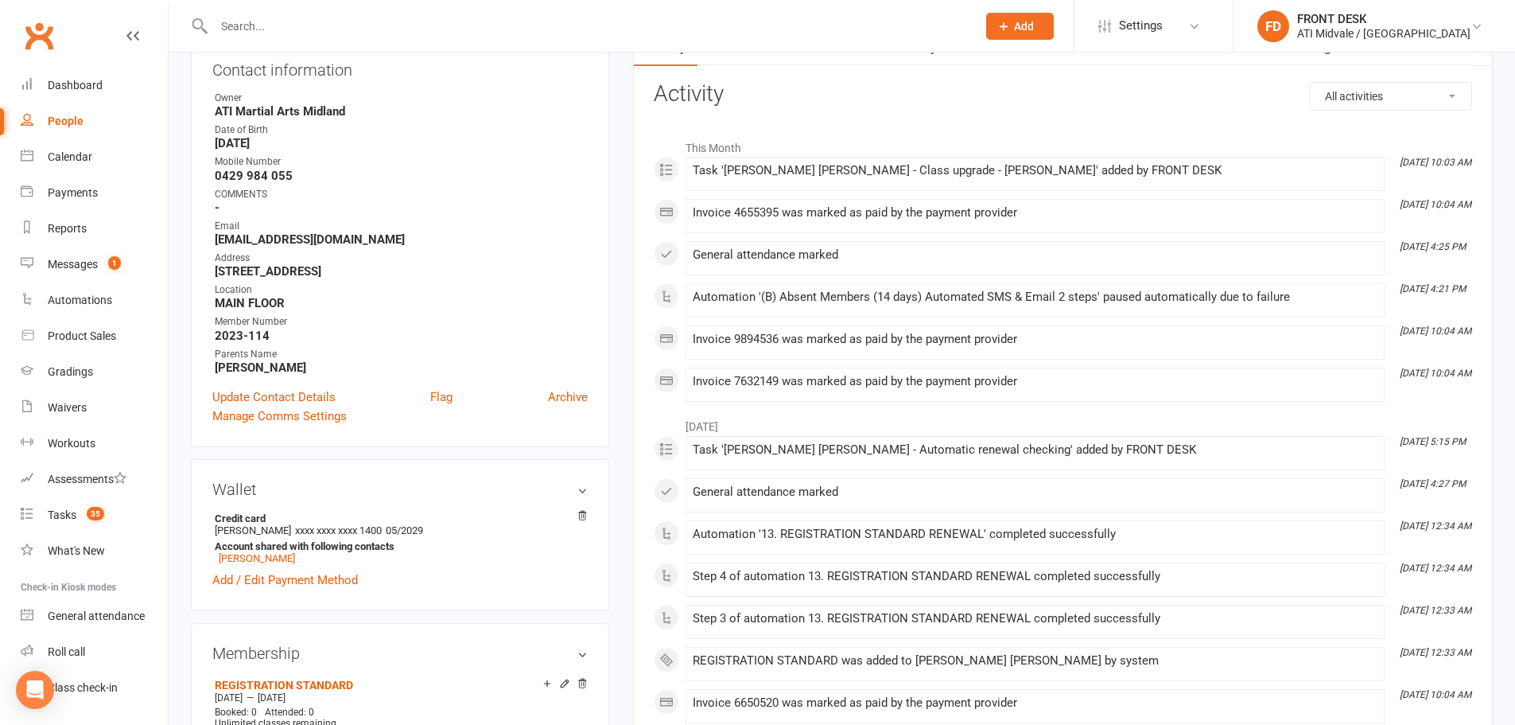
scroll to position [159, 0]
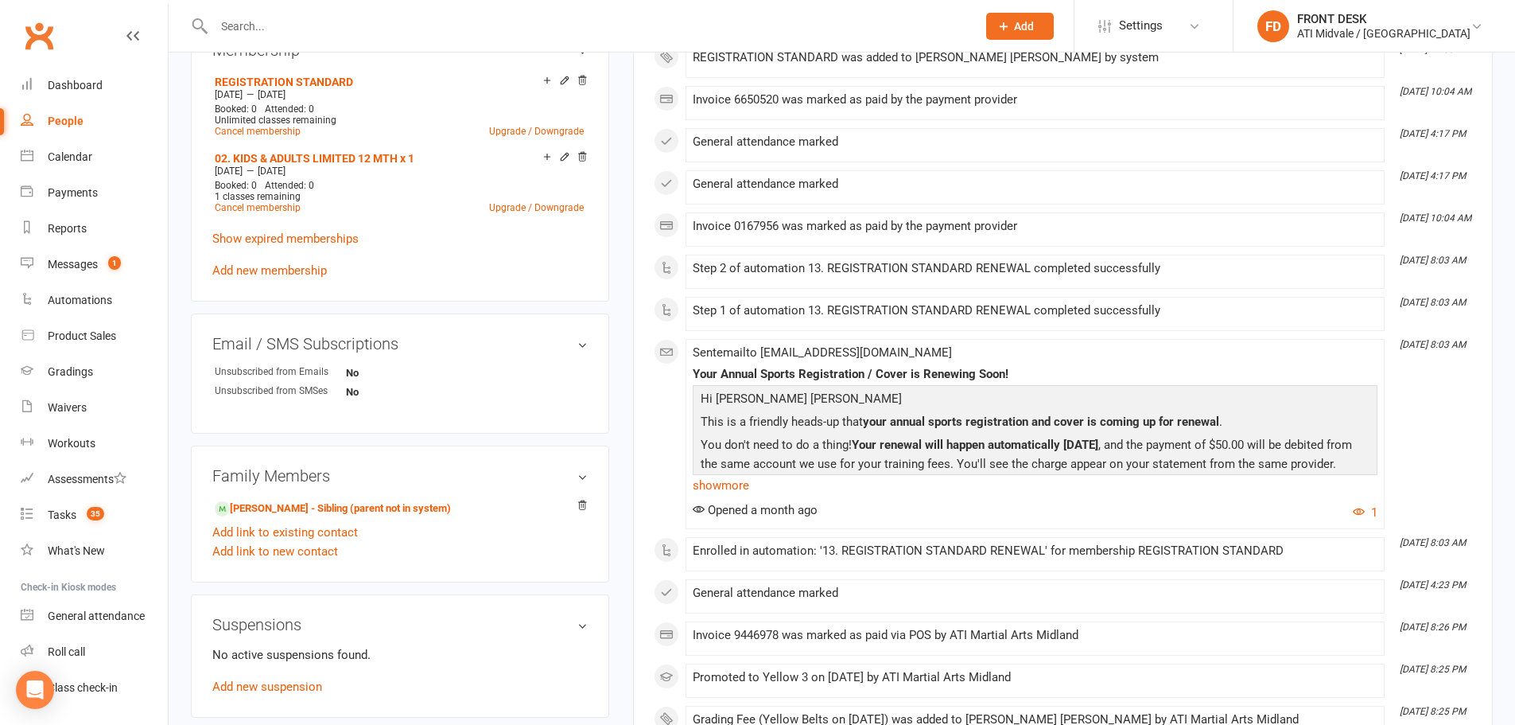
scroll to position [795, 0]
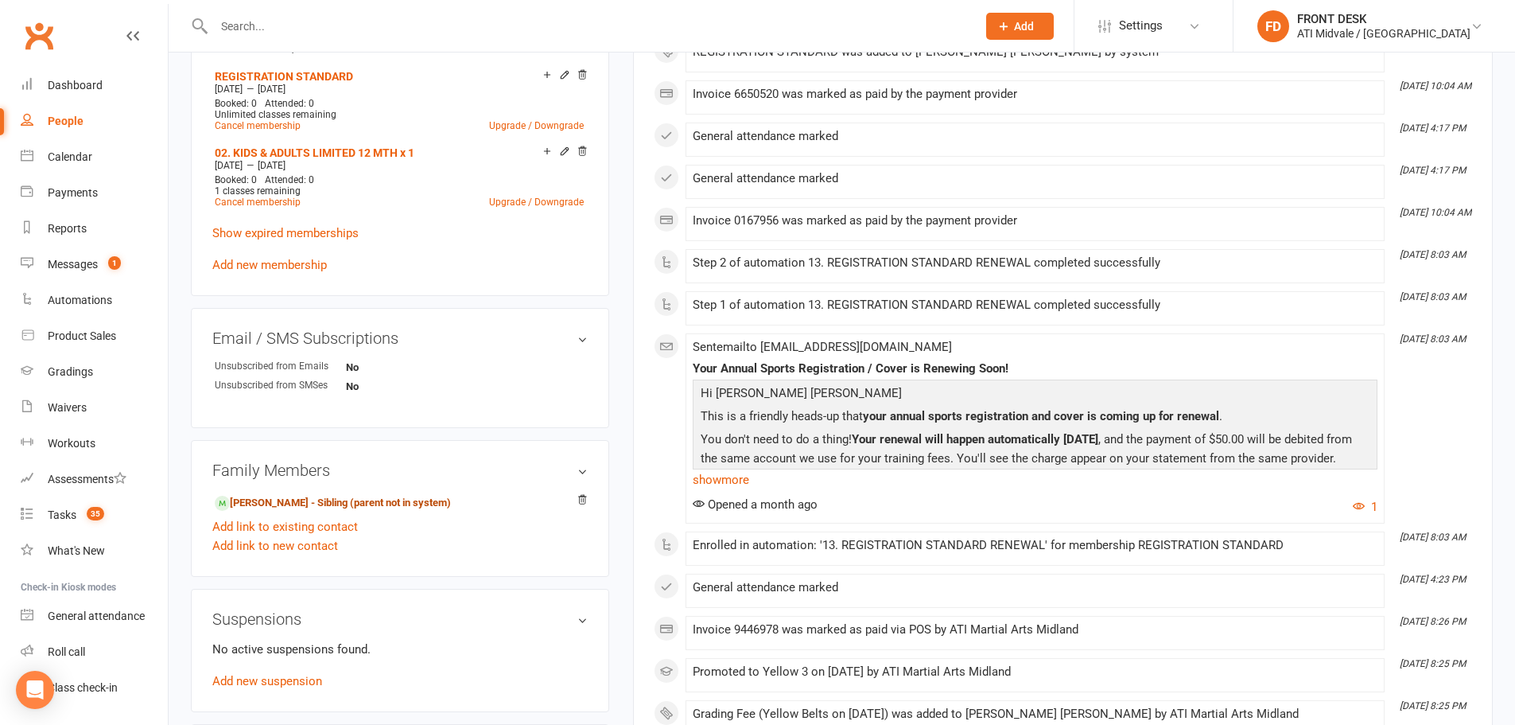
drag, startPoint x: 312, startPoint y: 502, endPoint x: 312, endPoint y: 491, distance: 11.1
click at [312, 502] on link "Stirling Masiello - Sibling (parent not in system)" at bounding box center [333, 503] width 236 height 17
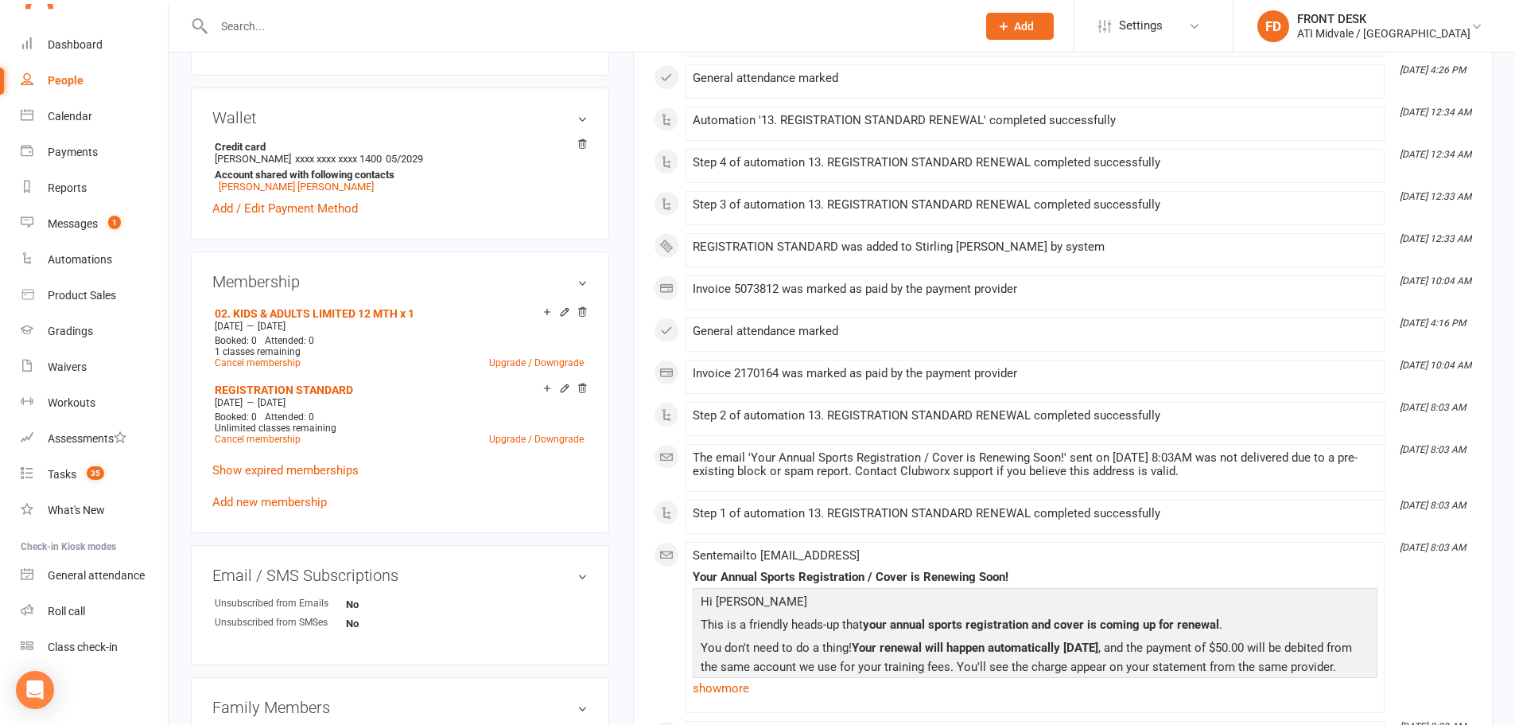
scroll to position [636, 0]
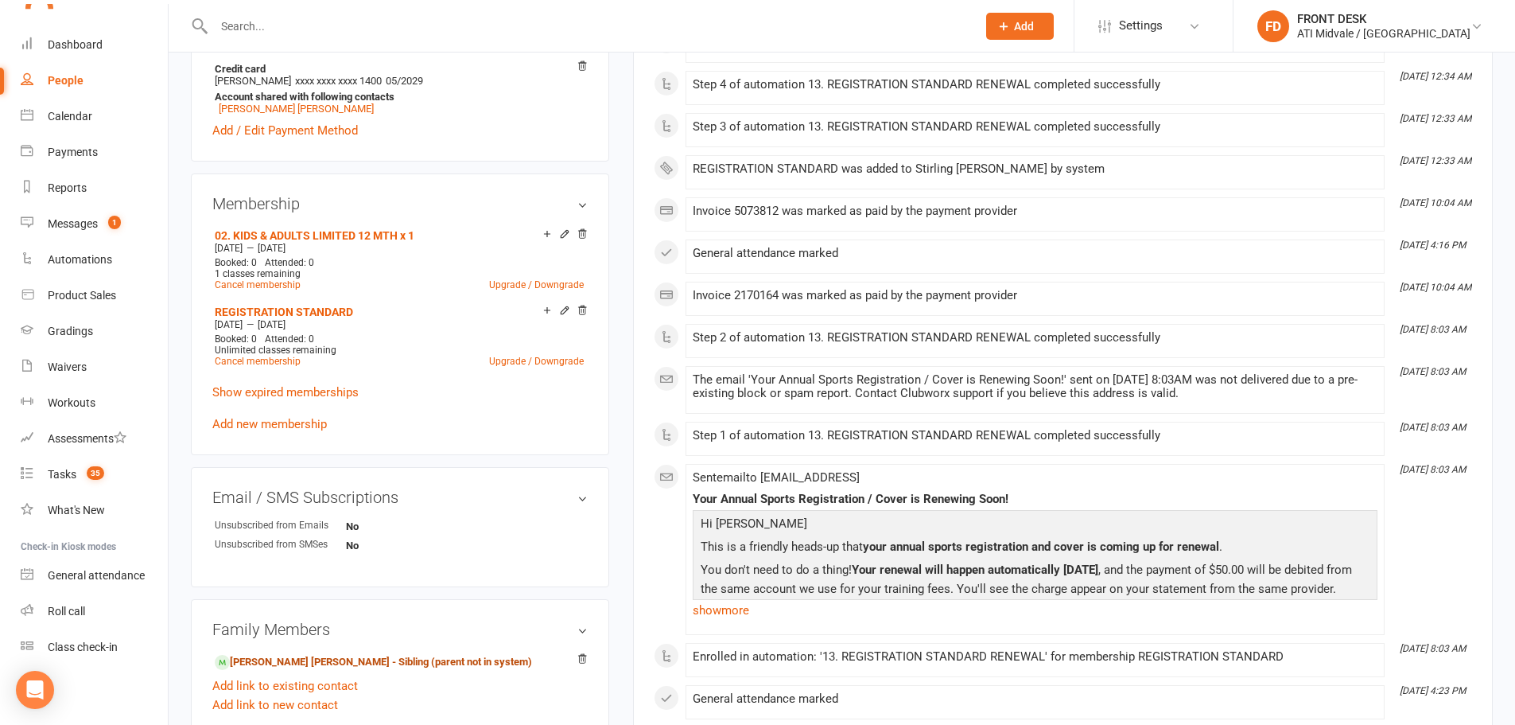
drag, startPoint x: 296, startPoint y: 655, endPoint x: 286, endPoint y: 652, distance: 10.6
click at [296, 655] on link "Finnigan Masiello - Sibling (parent not in system)" at bounding box center [373, 662] width 317 height 17
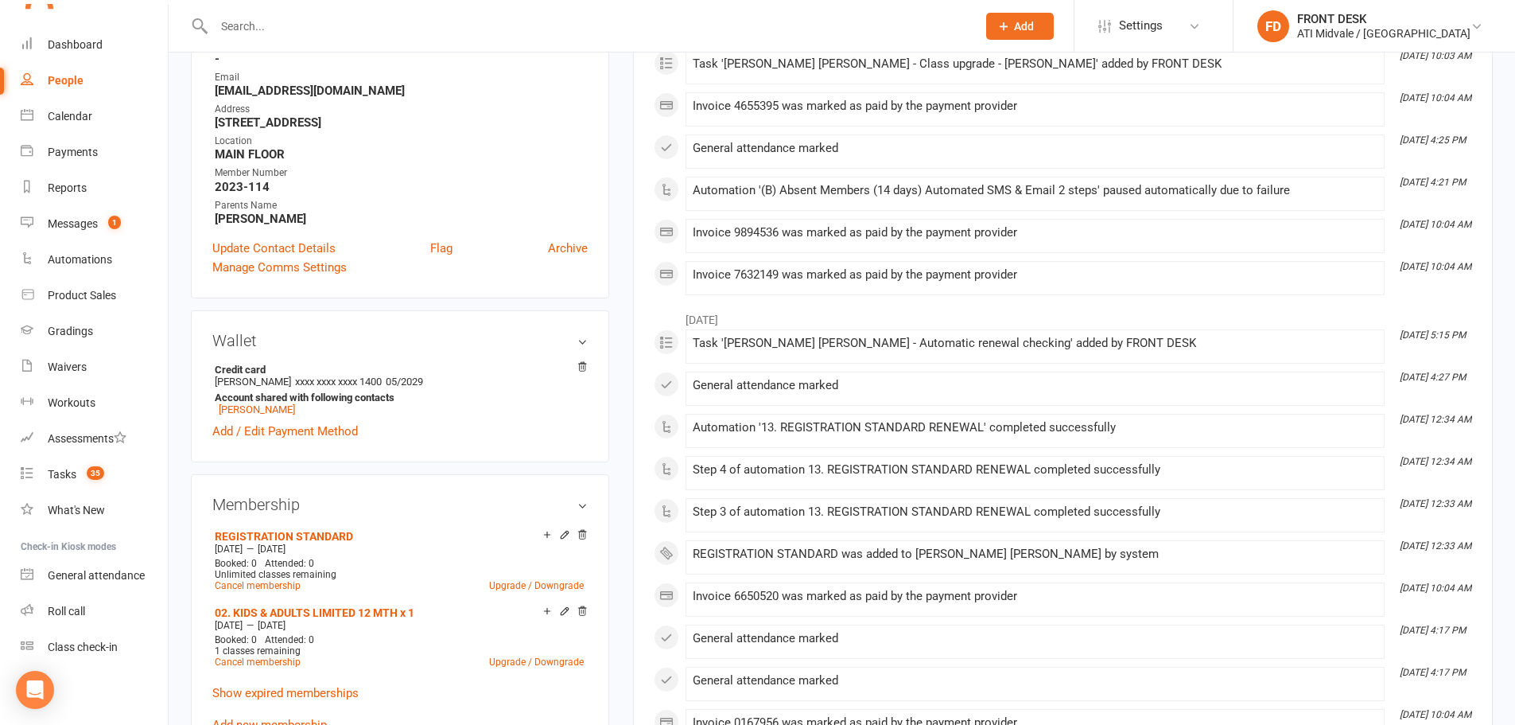
scroll to position [477, 0]
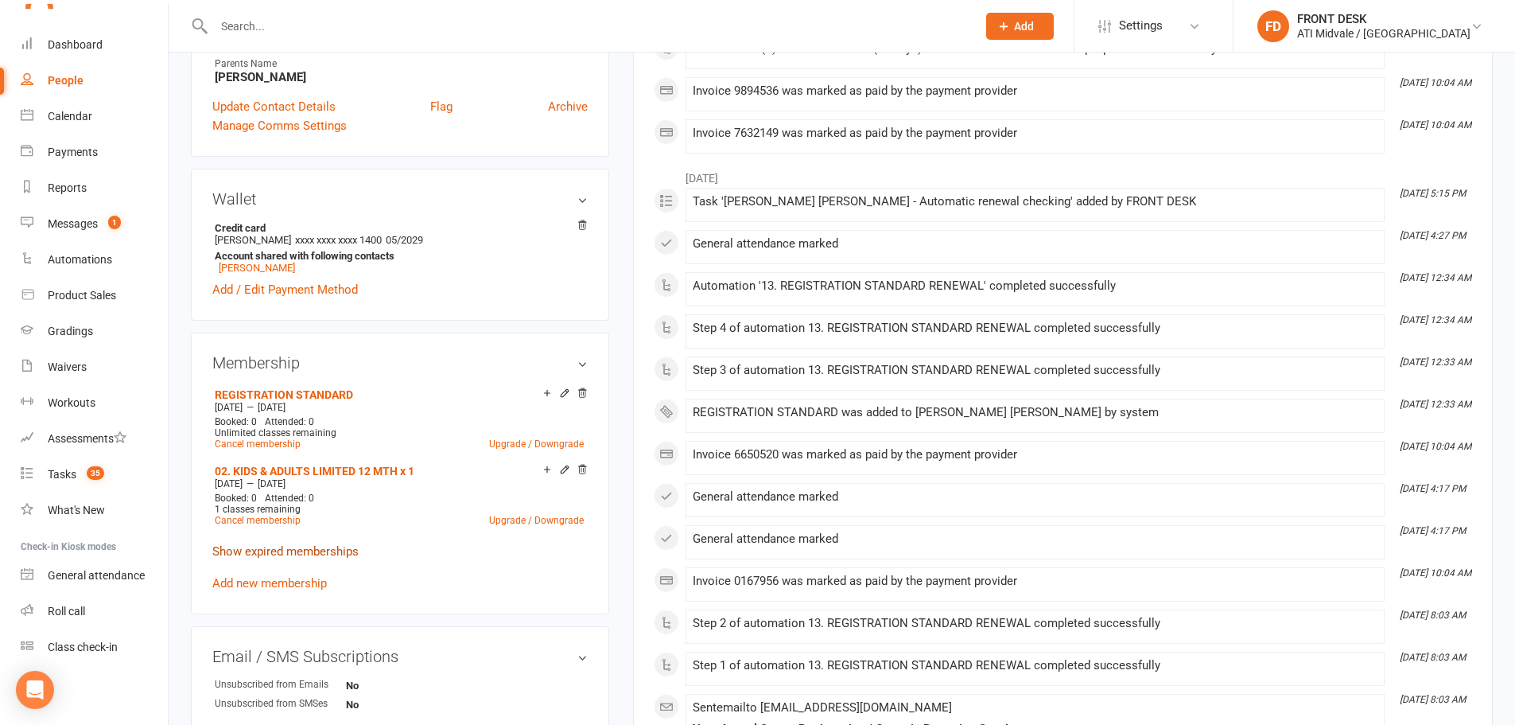
click at [281, 553] on link "Show expired memberships" at bounding box center [285, 551] width 146 height 14
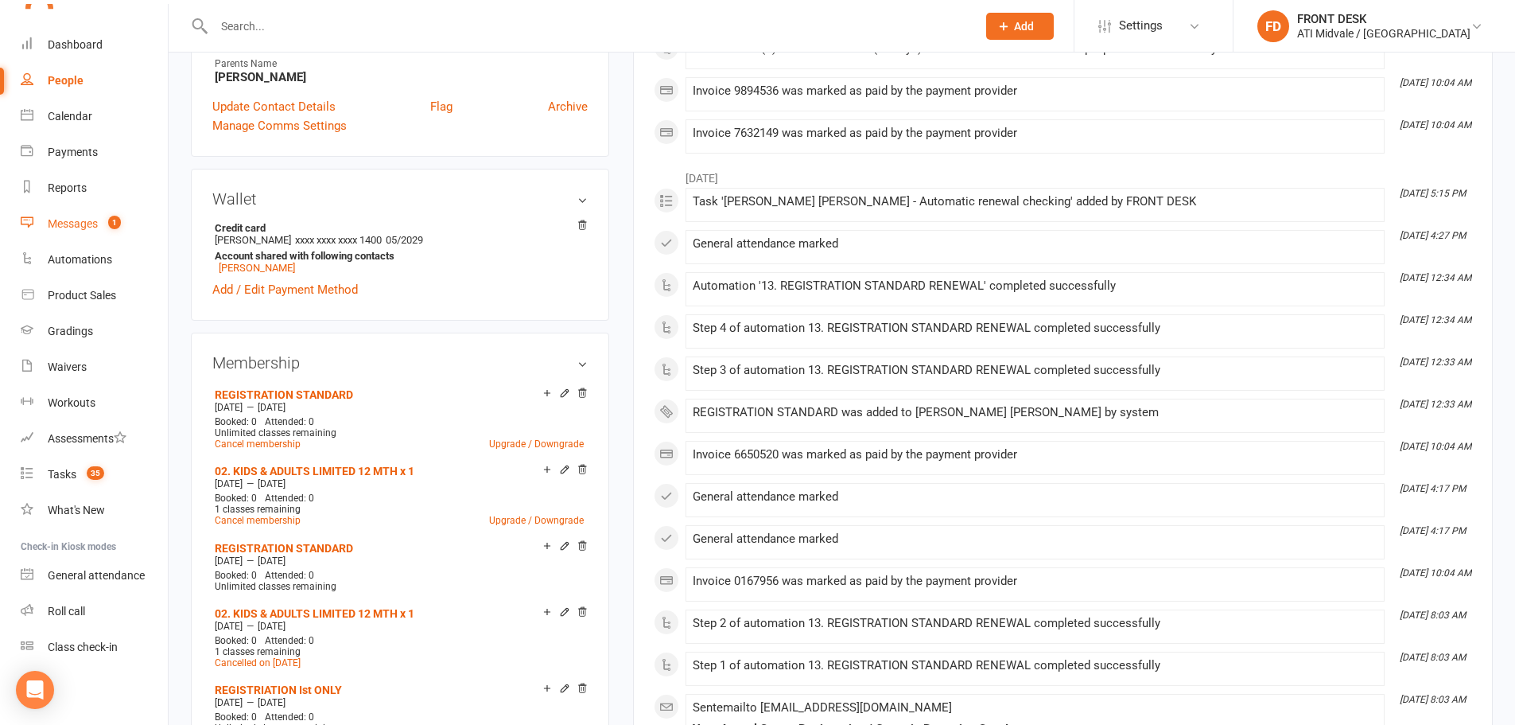
click at [53, 218] on div "Messages" at bounding box center [73, 223] width 50 height 13
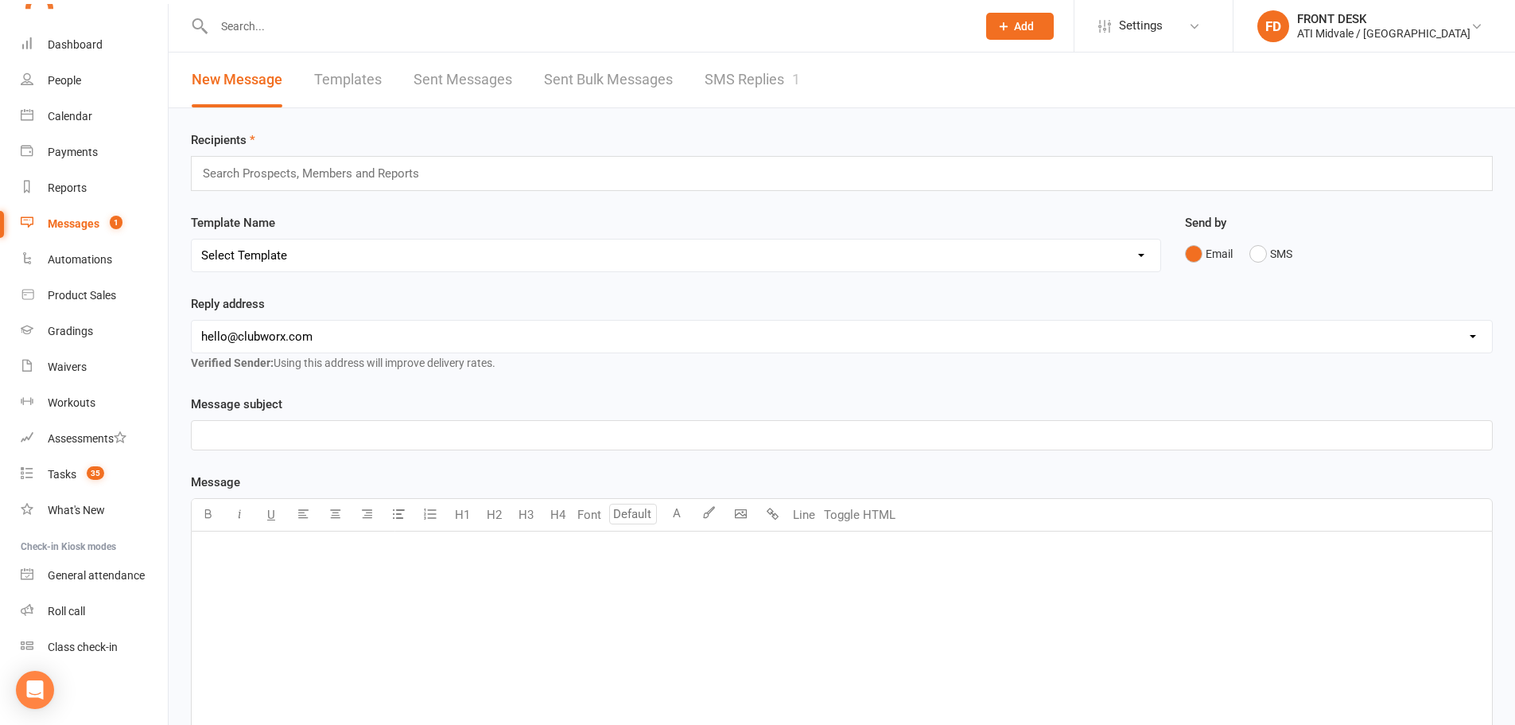
click at [775, 71] on link "SMS Replies 1" at bounding box center [752, 79] width 95 height 55
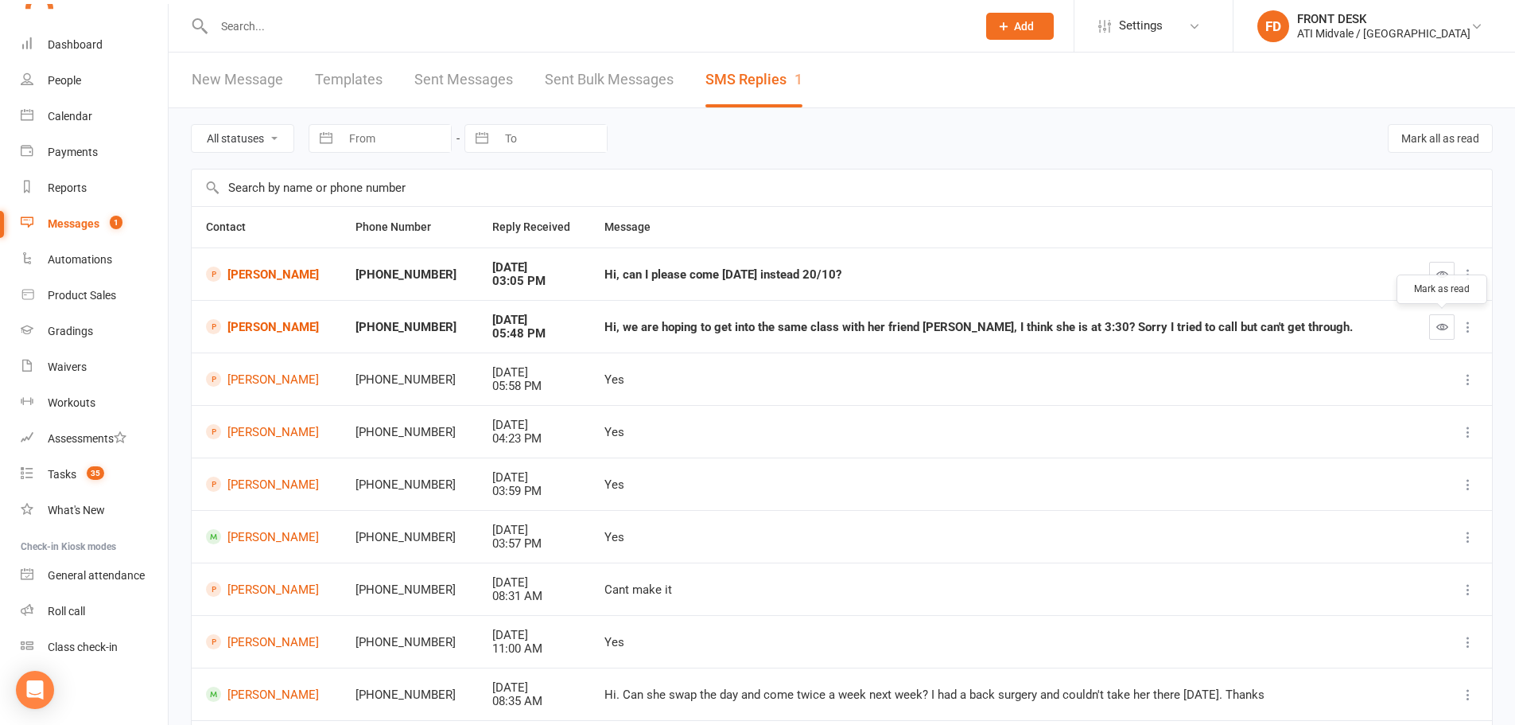
click at [1438, 324] on icon "button" at bounding box center [1443, 327] width 12 height 12
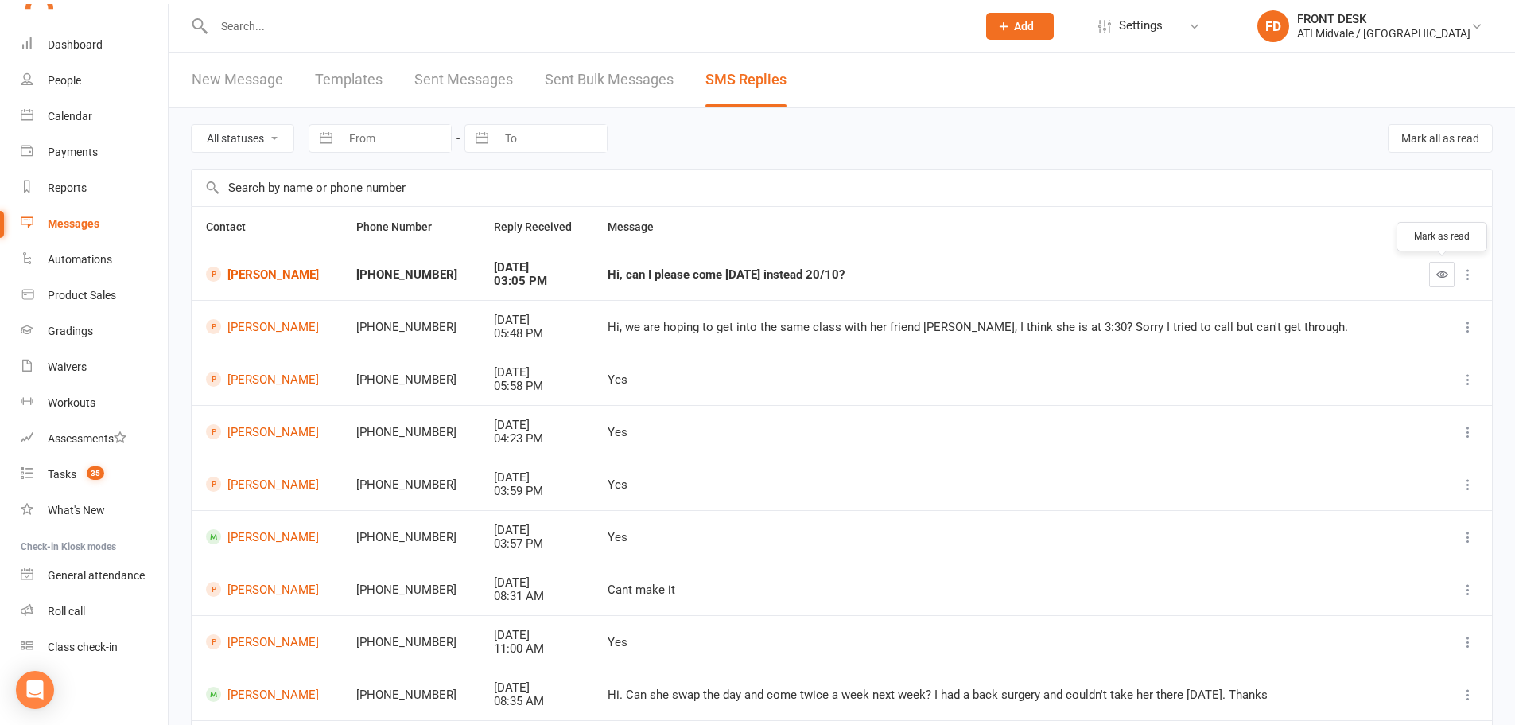
click at [1441, 265] on button "button" at bounding box center [1441, 274] width 25 height 25
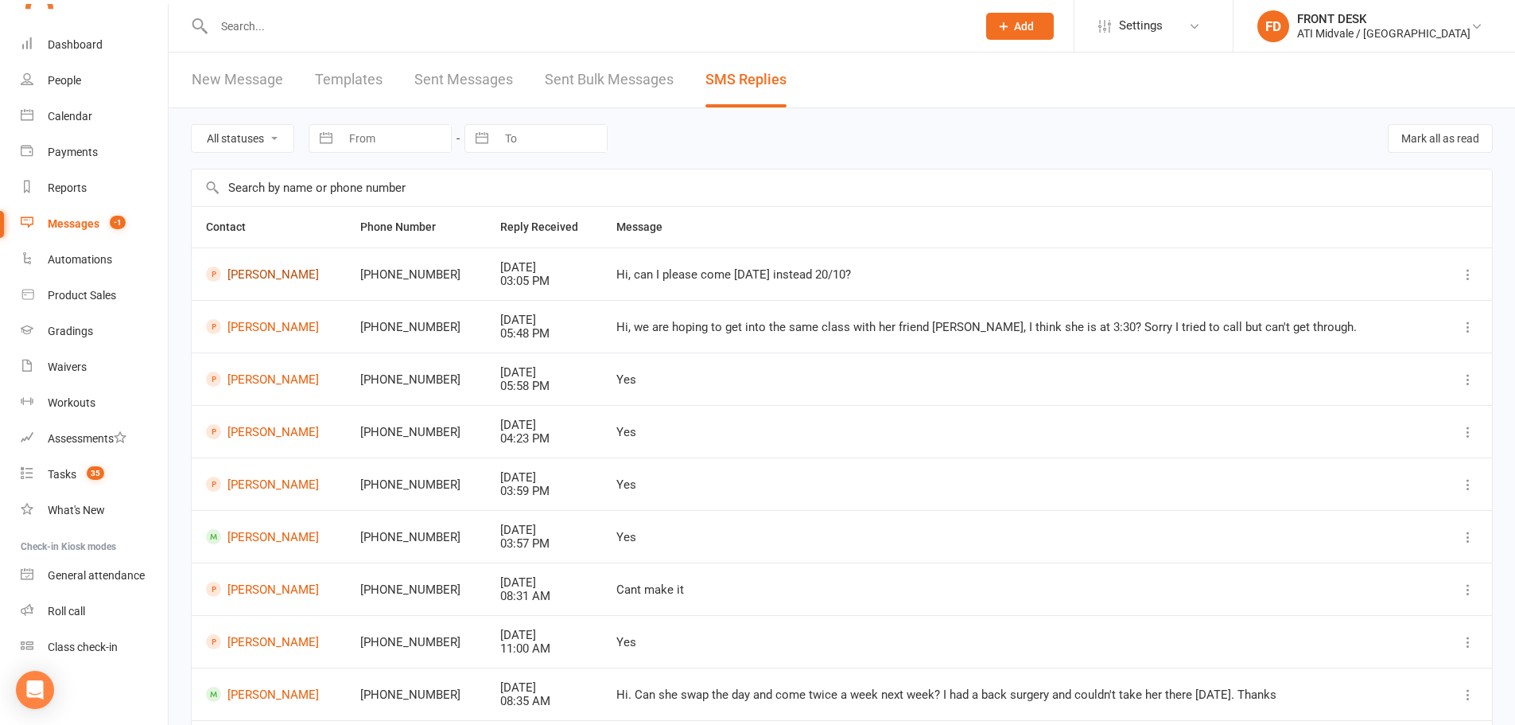
click at [250, 274] on link "Ethan Fernandes" at bounding box center [269, 273] width 126 height 15
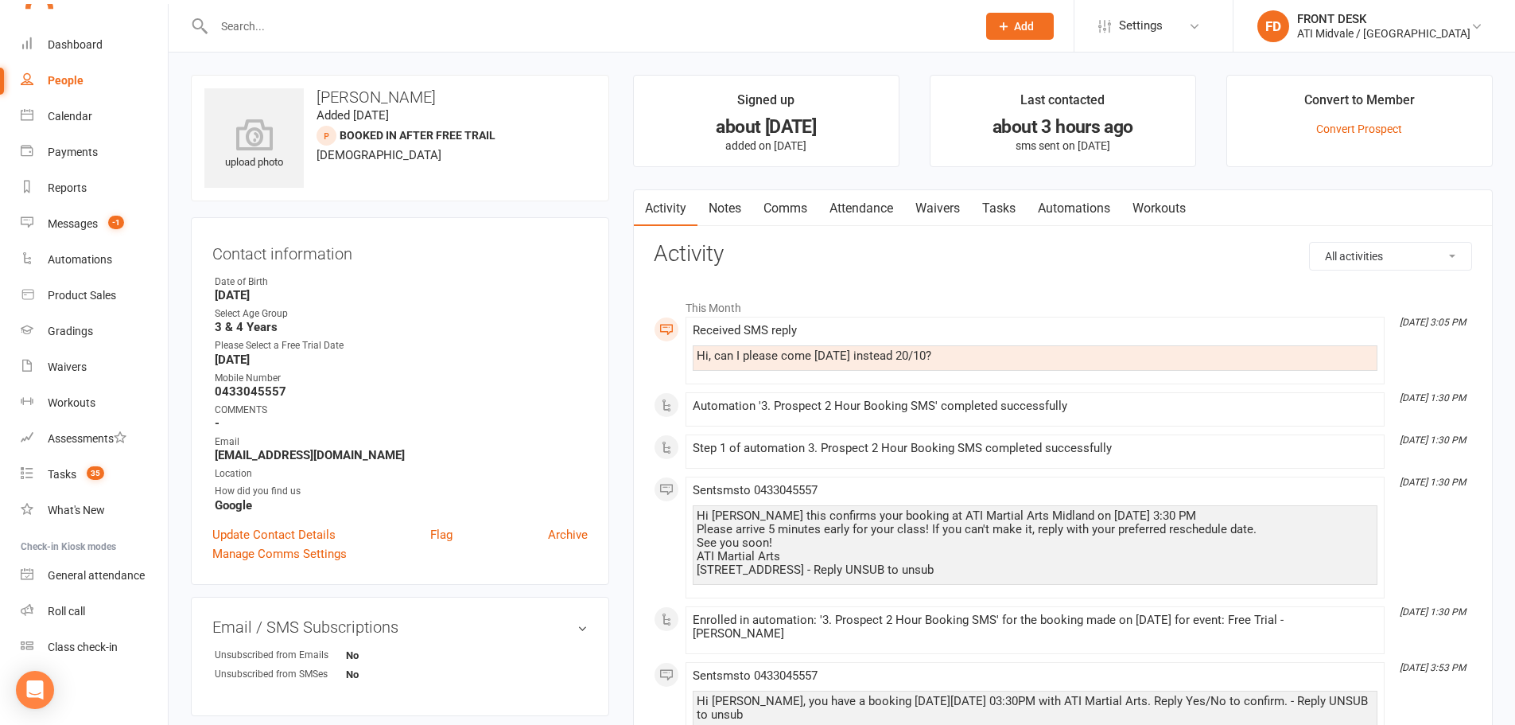
click at [793, 204] on link "Comms" at bounding box center [785, 208] width 66 height 37
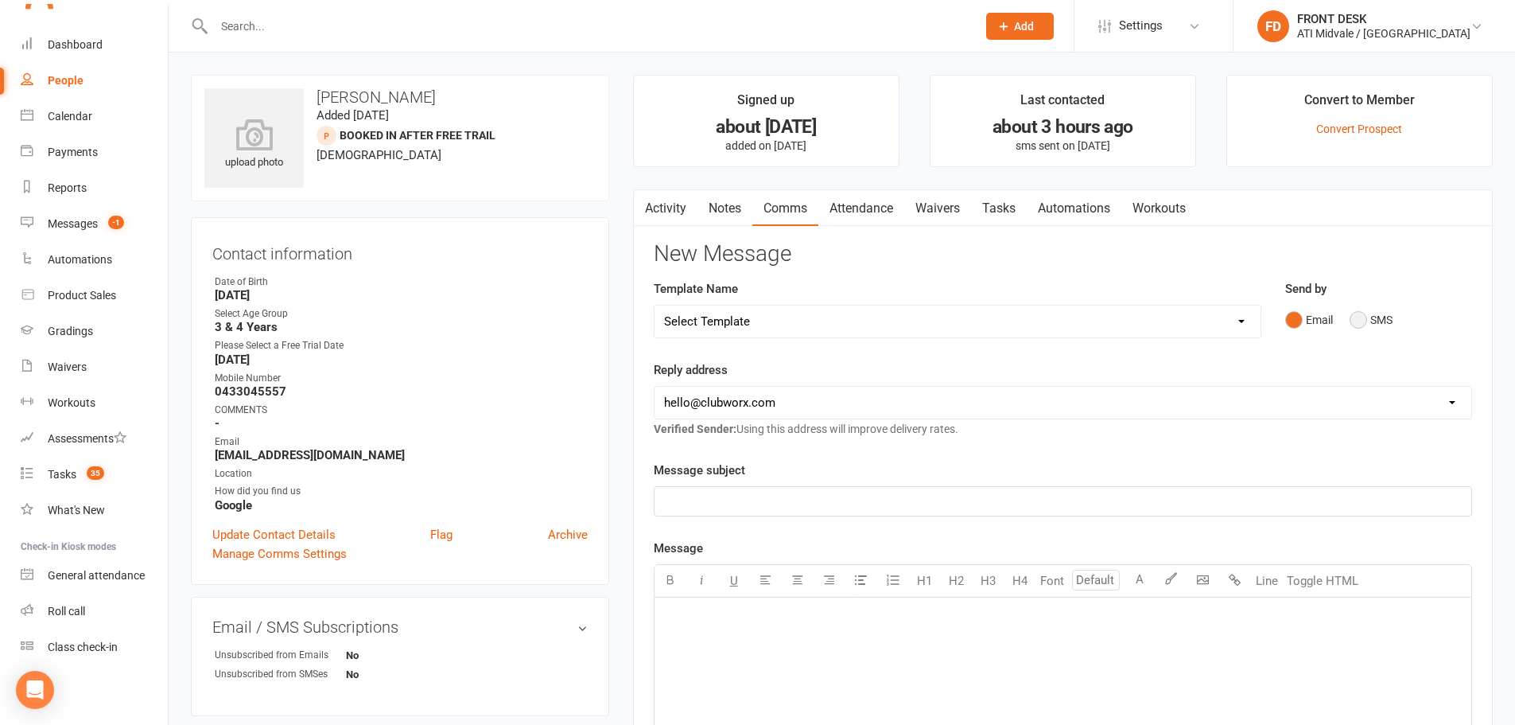
click at [1361, 321] on button "SMS" at bounding box center [1371, 320] width 43 height 30
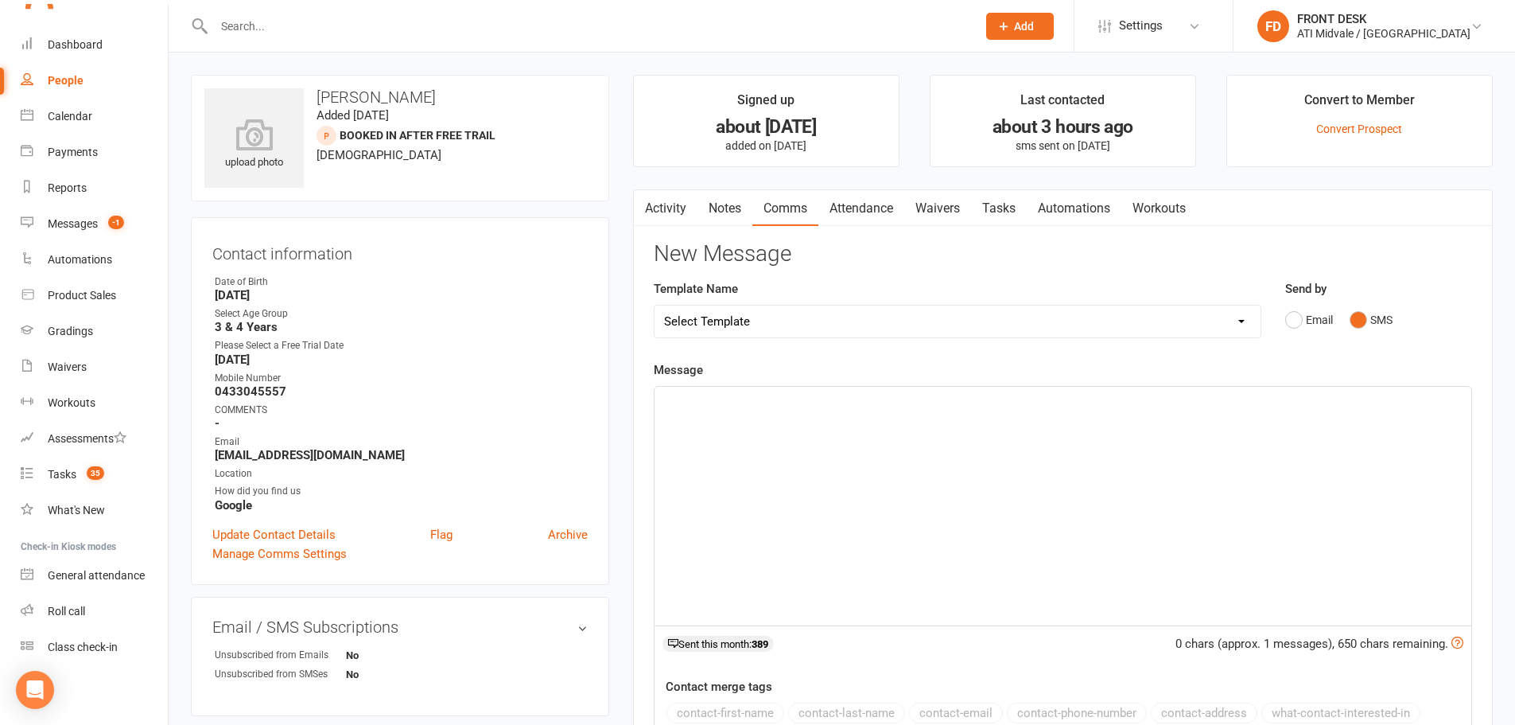
click at [670, 395] on p "﻿" at bounding box center [1063, 400] width 798 height 19
click at [707, 422] on span "I have boked Ethan for Monday 20th" at bounding box center [786, 420] width 245 height 14
click at [882, 421] on p "I have booked Ethan for Monday 20th" at bounding box center [1063, 419] width 798 height 19
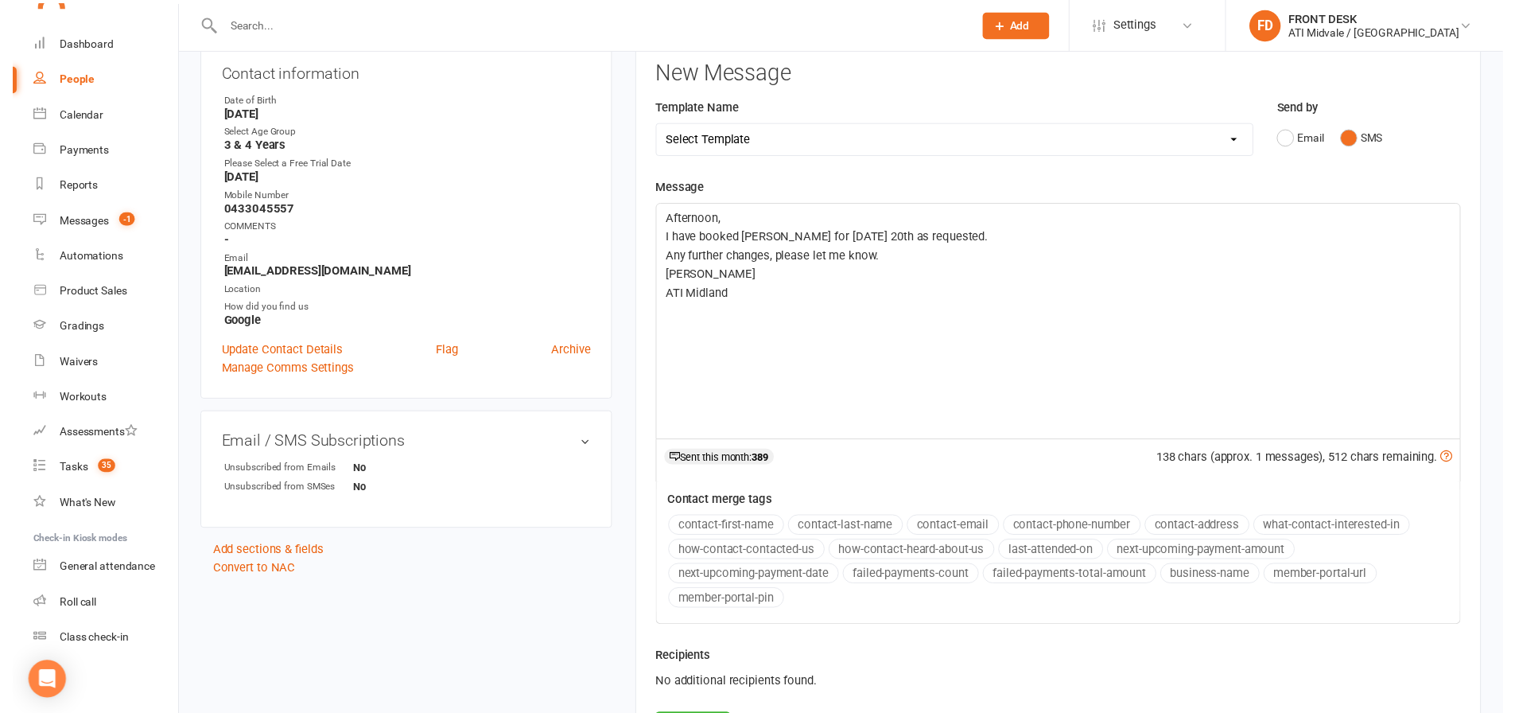
scroll to position [318, 0]
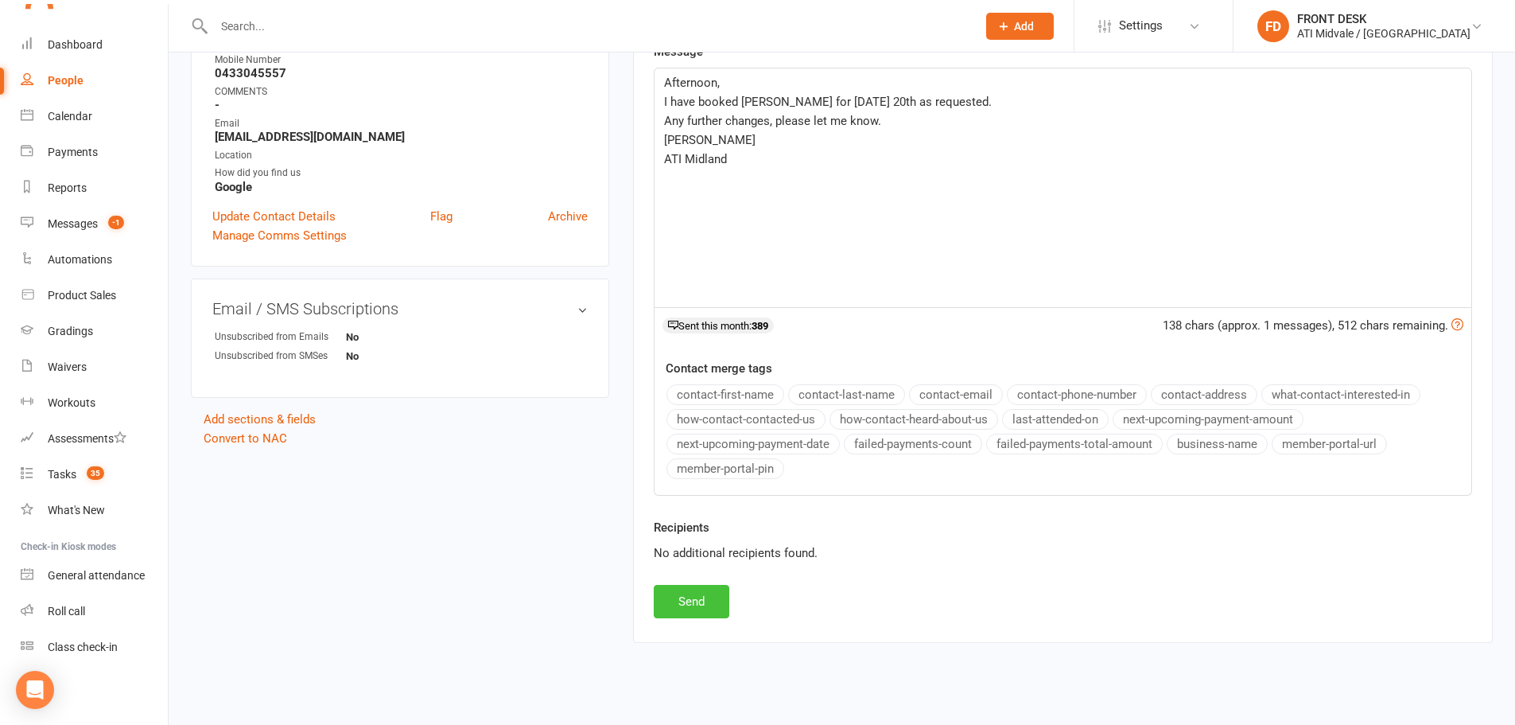
click at [685, 601] on button "Send" at bounding box center [692, 601] width 76 height 33
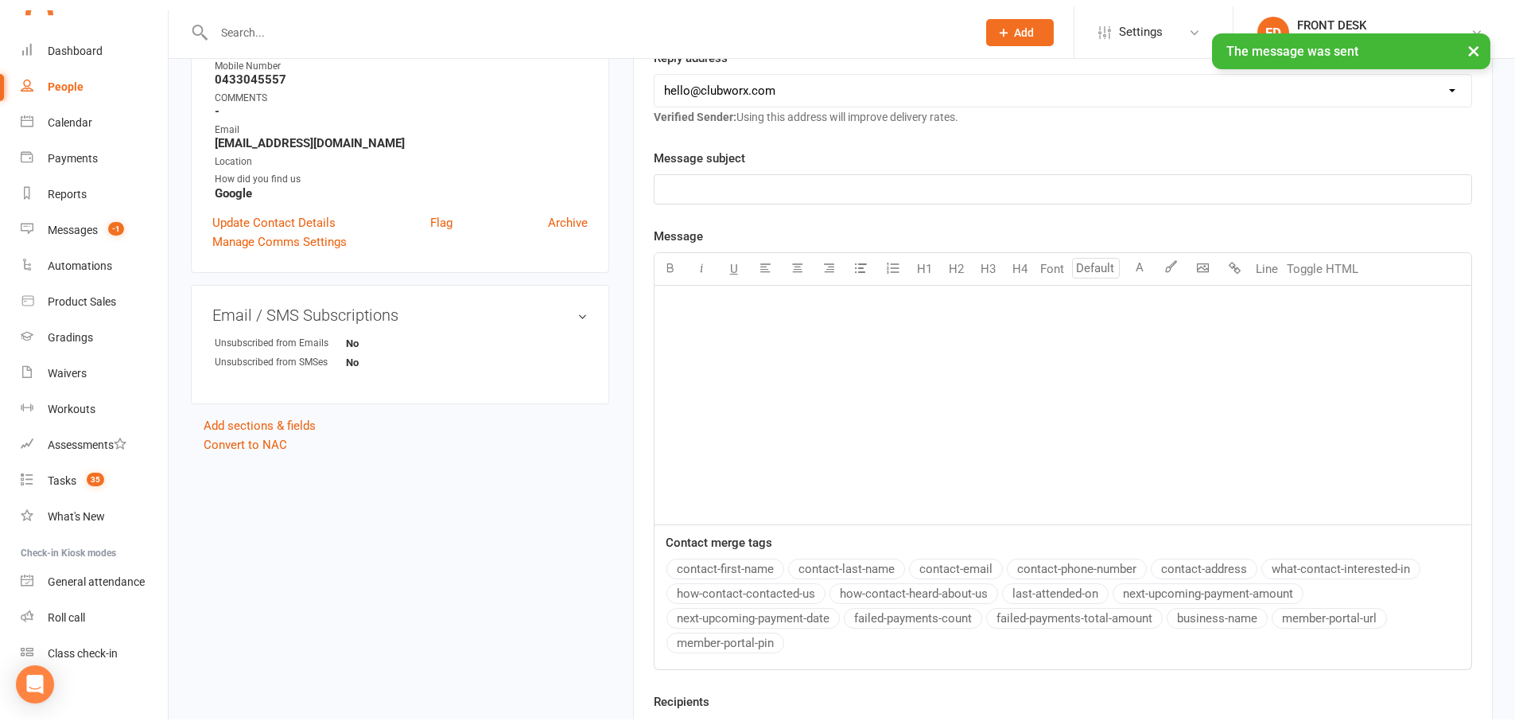
scroll to position [0, 0]
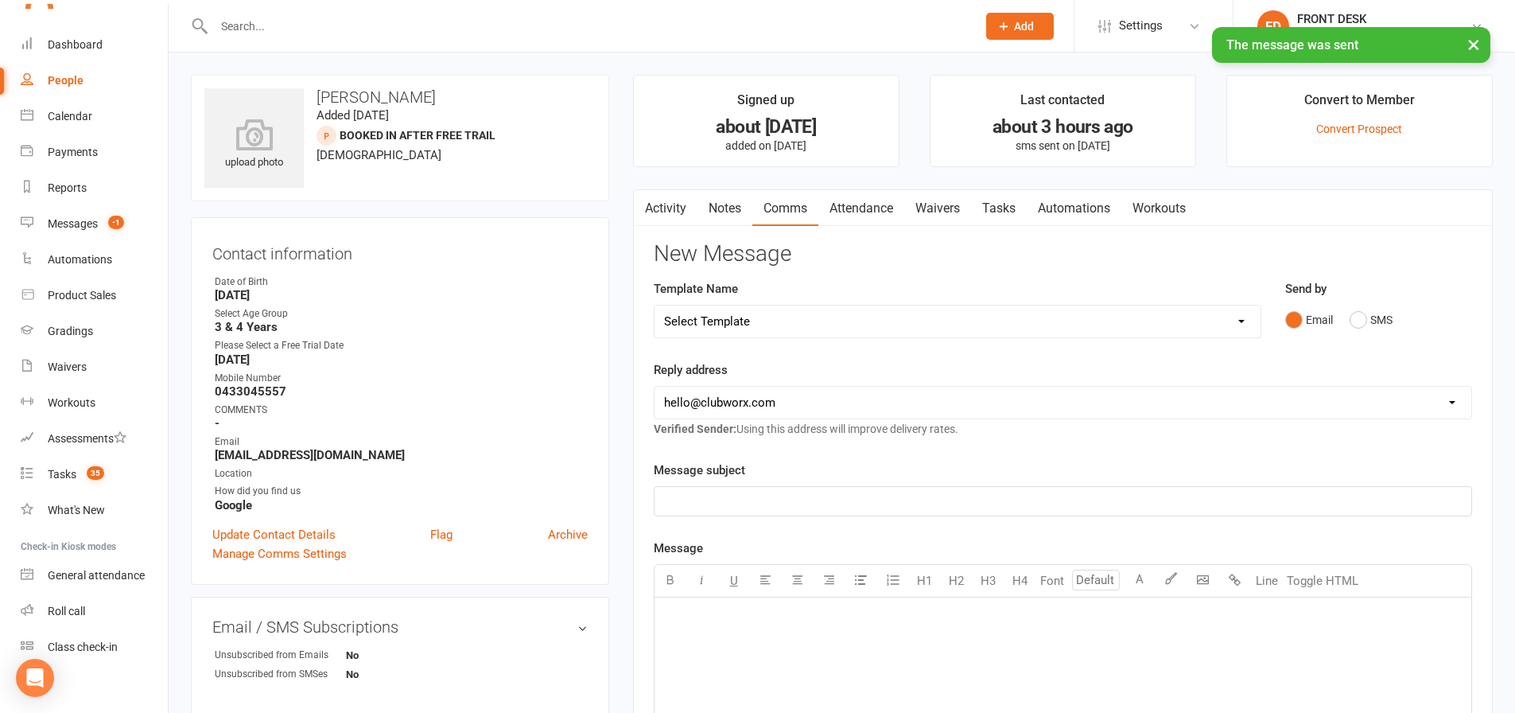
click at [875, 204] on link "Attendance" at bounding box center [862, 208] width 86 height 37
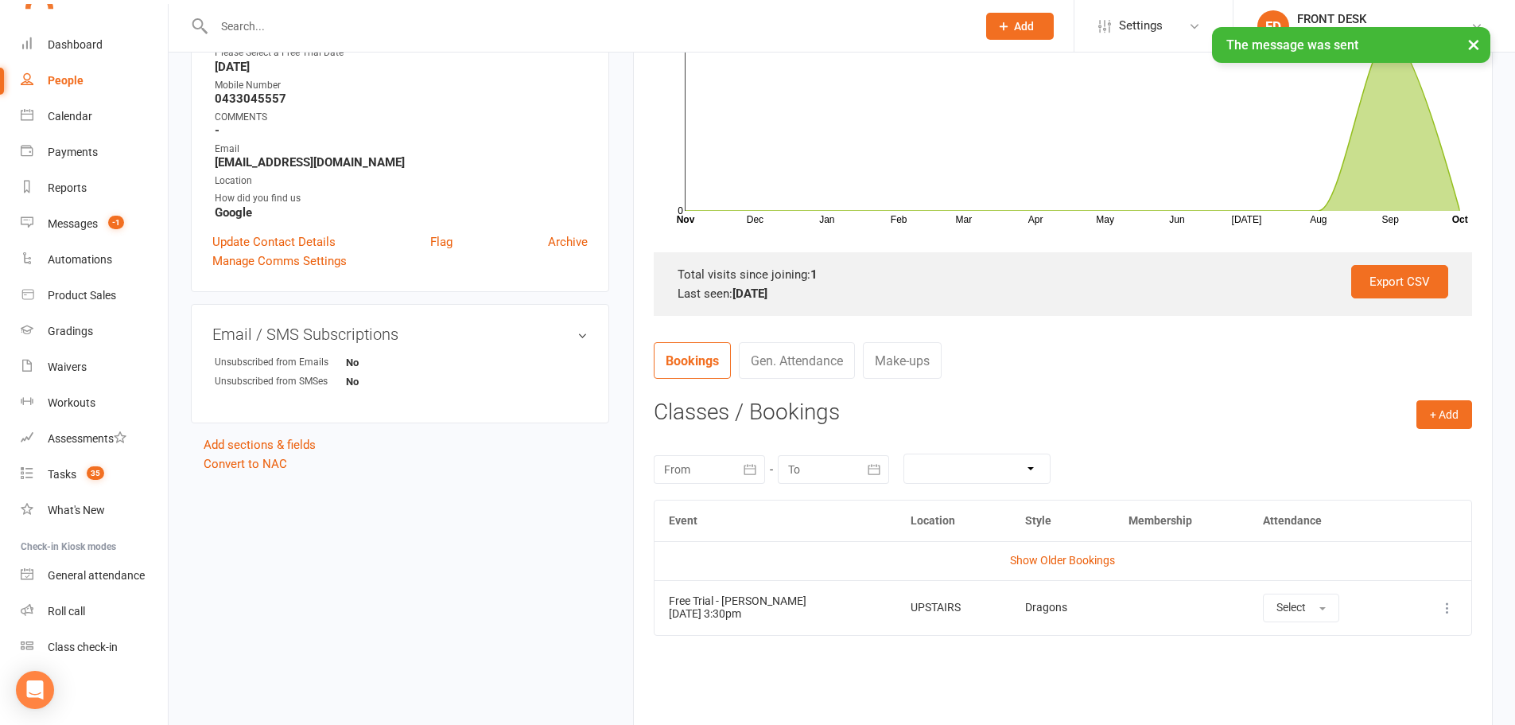
scroll to position [318, 0]
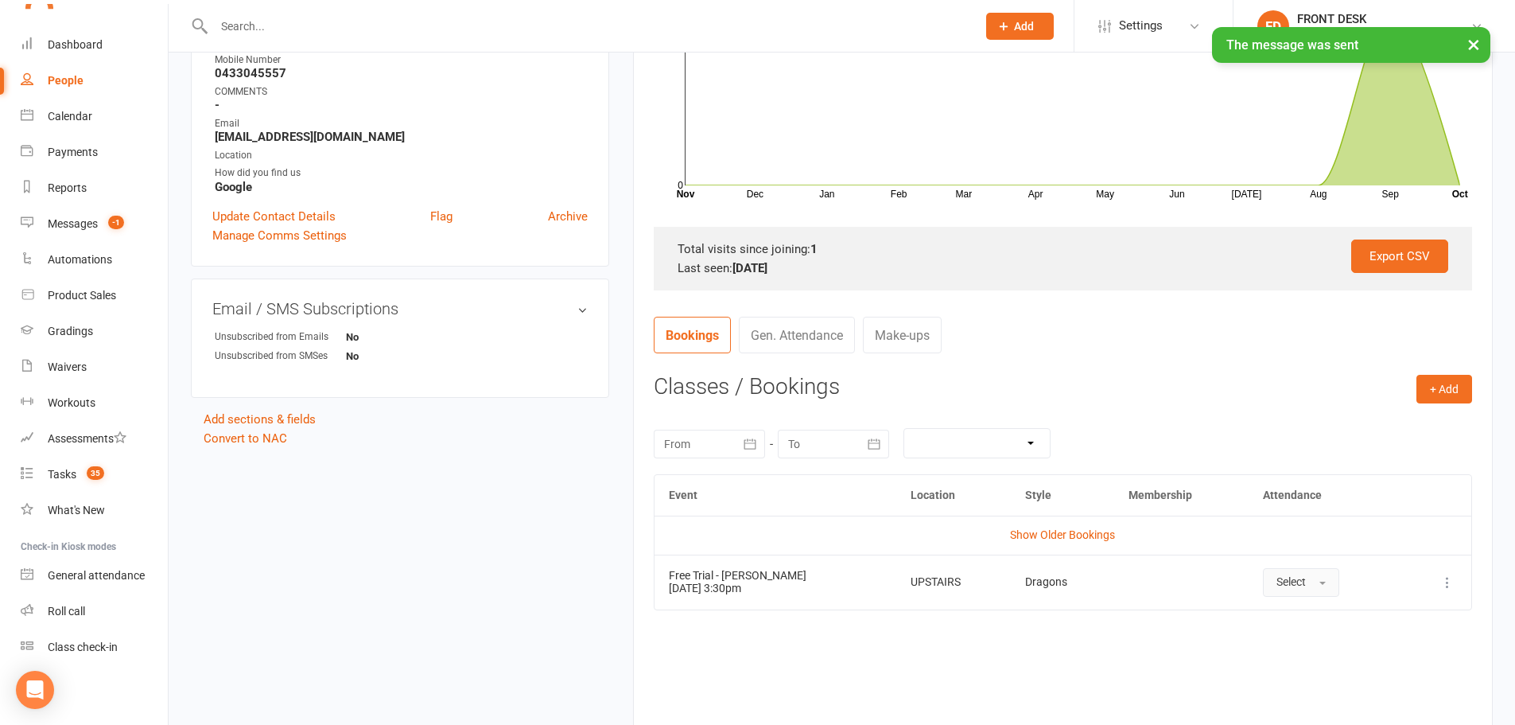
click at [1316, 579] on button "Select" at bounding box center [1301, 582] width 76 height 29
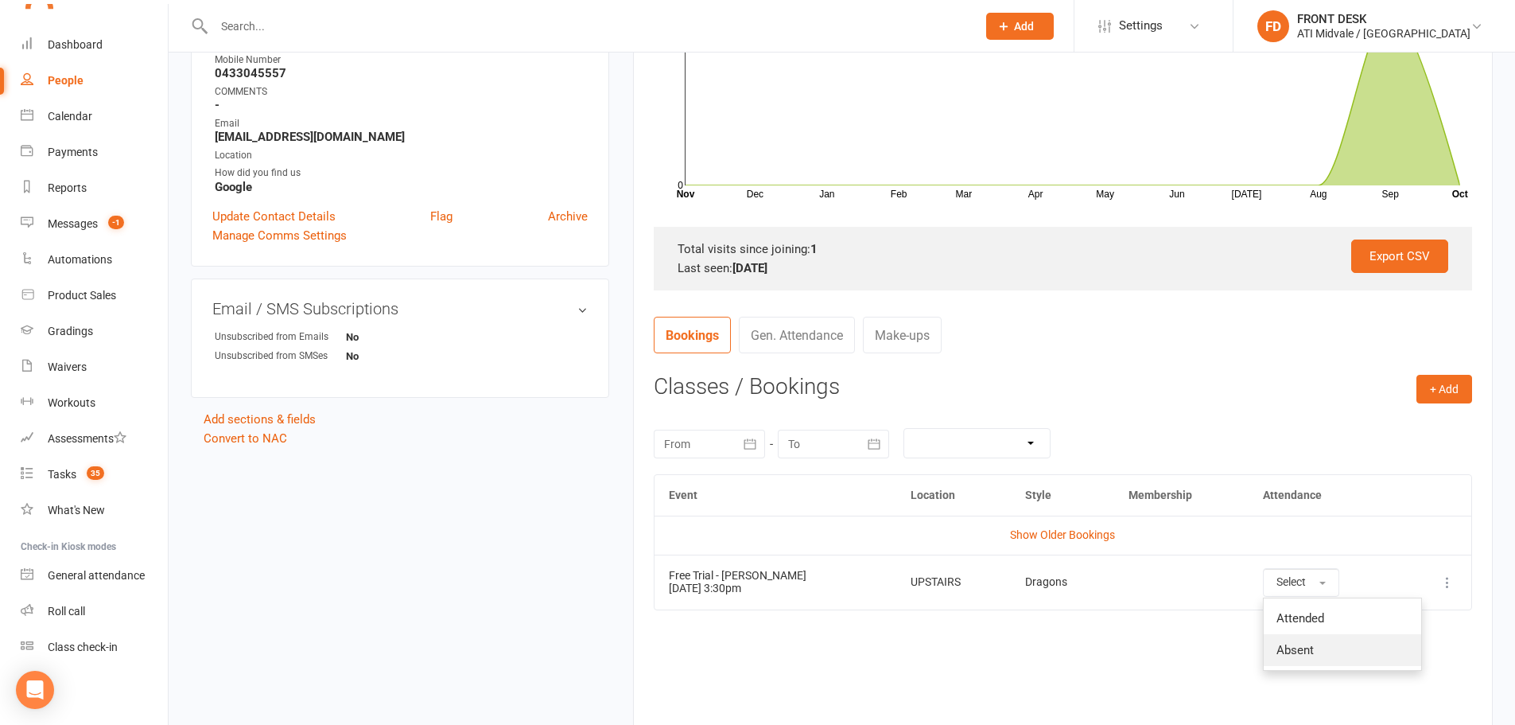
click at [1273, 648] on link "Absent" at bounding box center [1342, 650] width 157 height 32
click at [1438, 387] on button "+ Add" at bounding box center [1445, 389] width 56 height 29
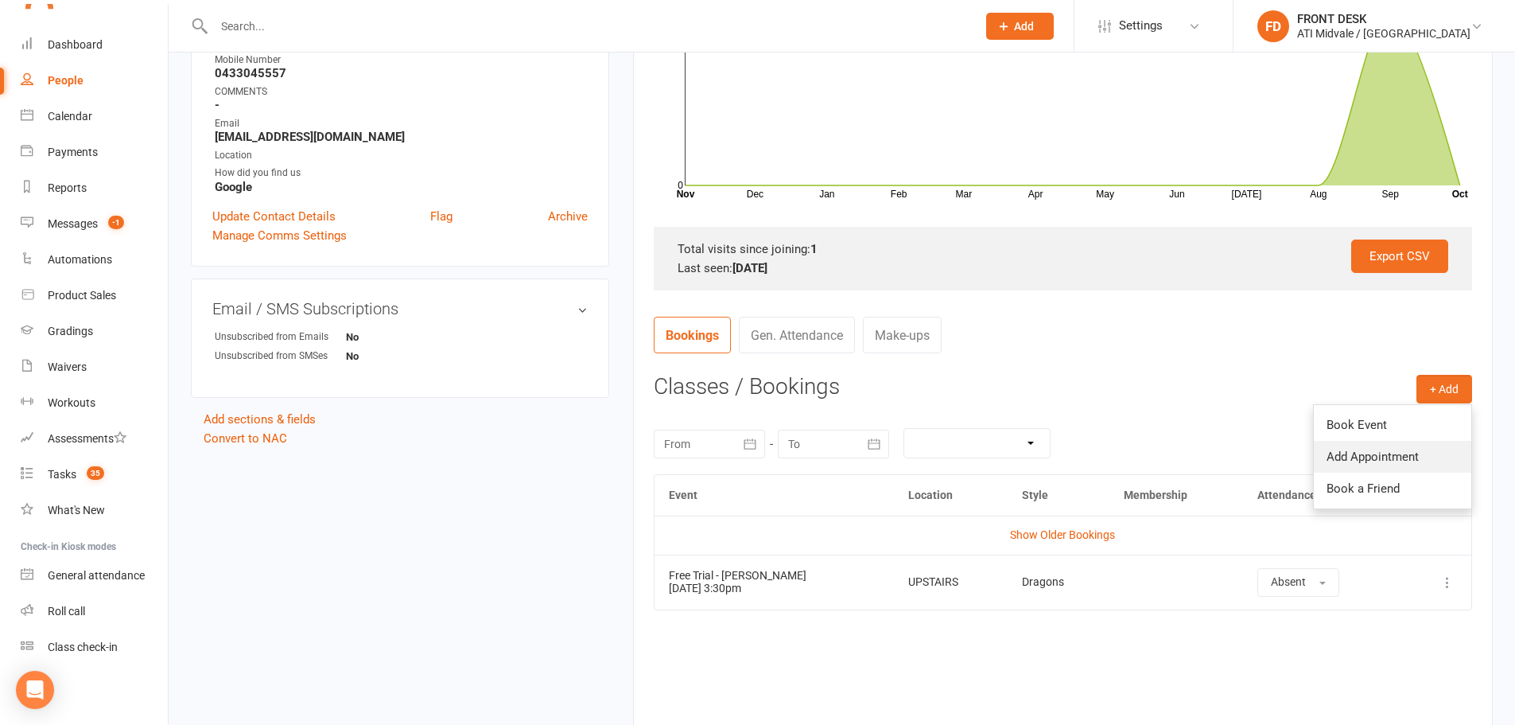
click at [1362, 452] on link "Add Appointment" at bounding box center [1392, 457] width 157 height 32
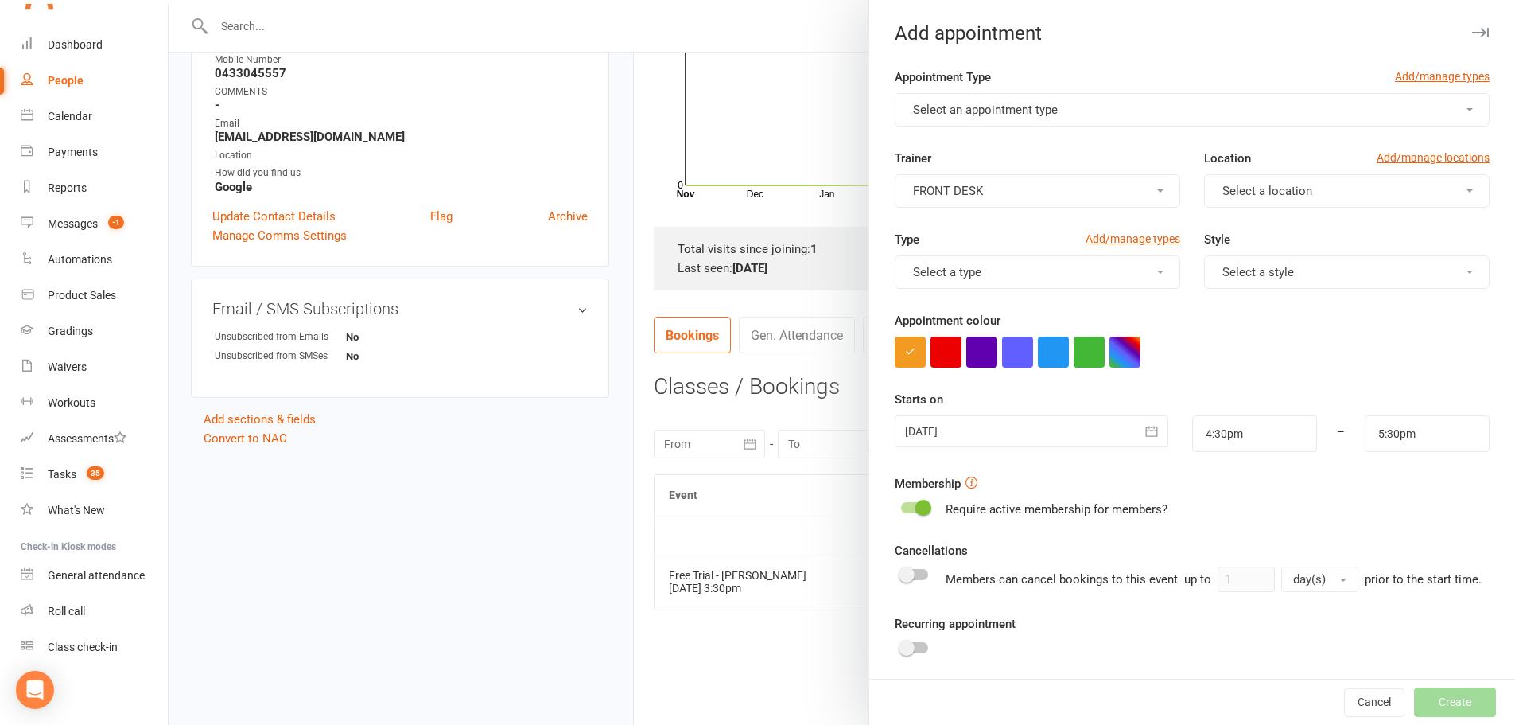
click at [966, 110] on span "Select an appointment type" at bounding box center [985, 110] width 145 height 14
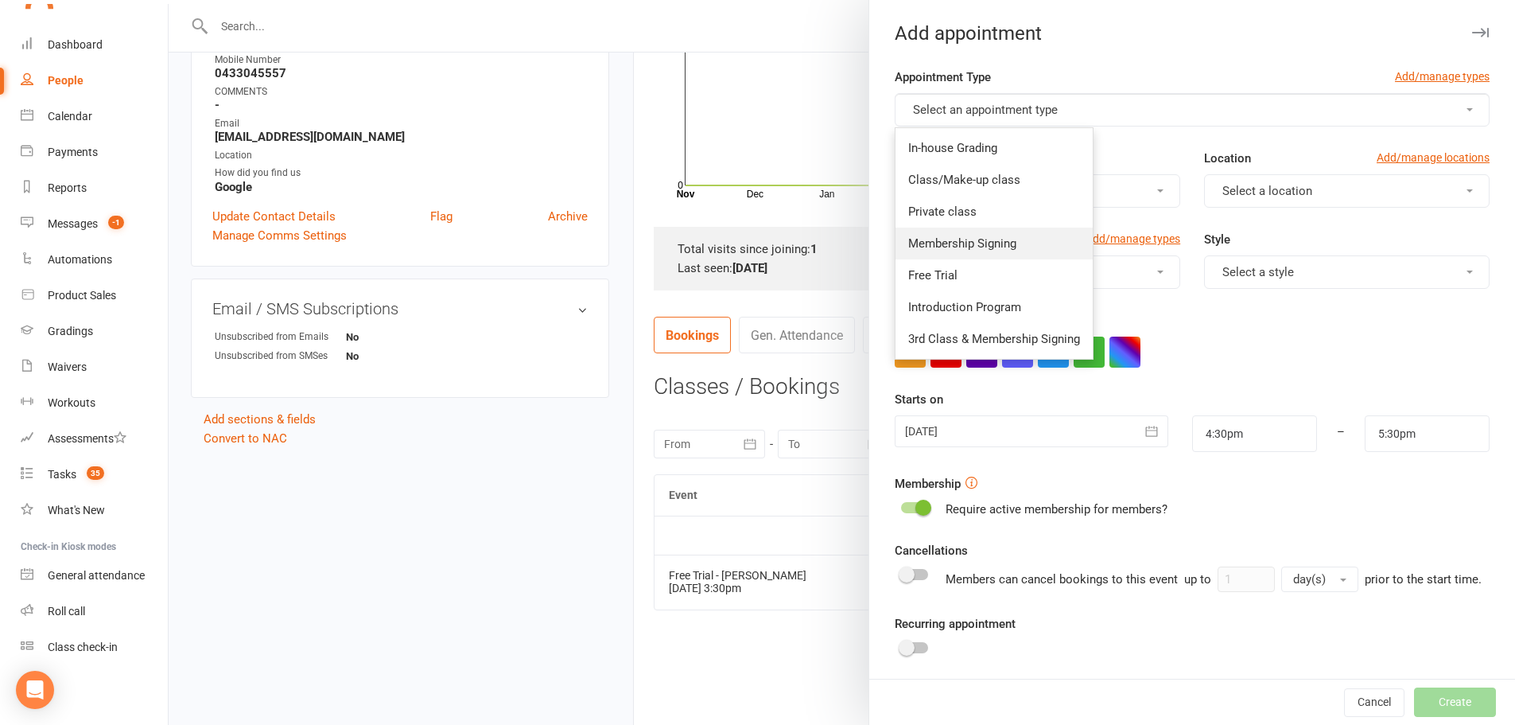
click at [951, 242] on span "Membership Signing" at bounding box center [962, 243] width 108 height 14
type input "5:00pm"
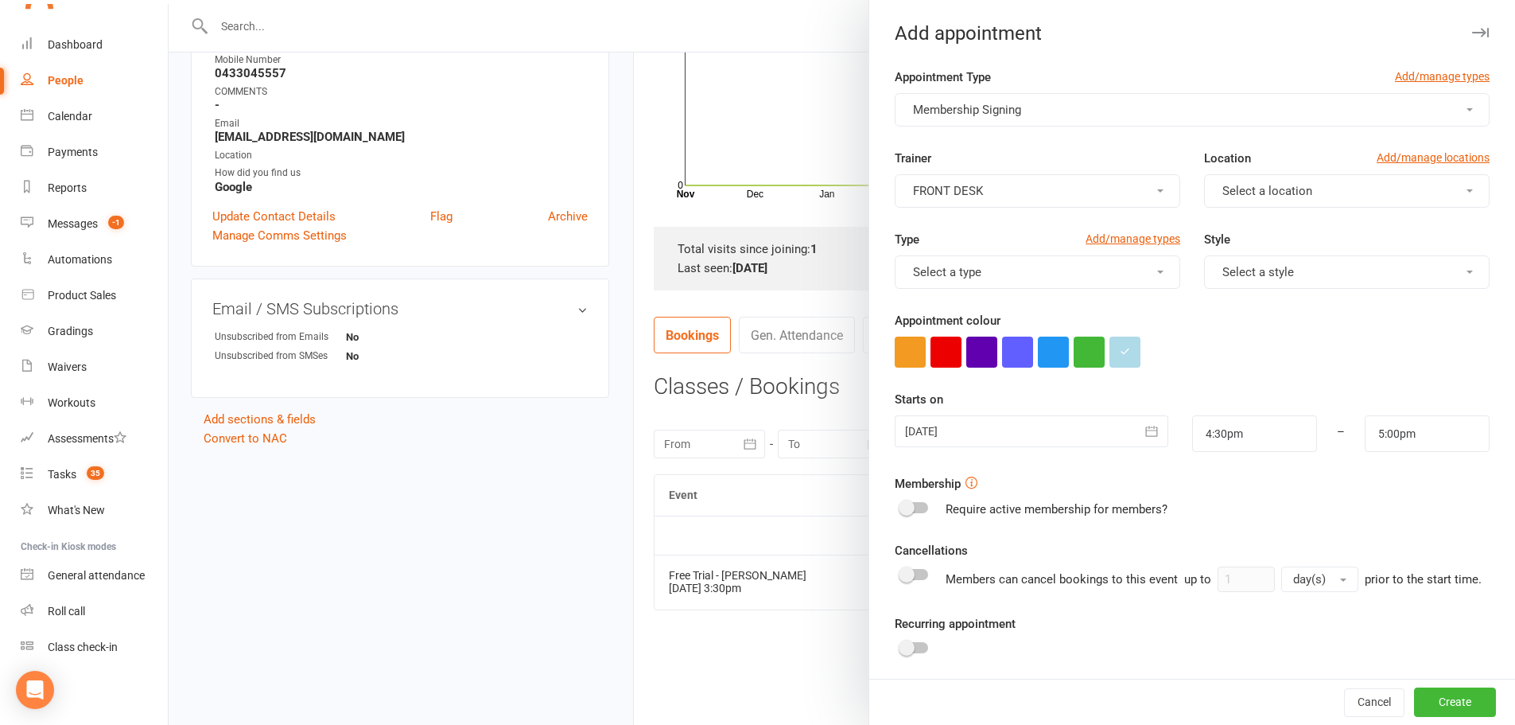
click at [1251, 191] on span "Select a location" at bounding box center [1268, 191] width 90 height 14
click at [1248, 258] on span "UPSTAIRS" at bounding box center [1245, 261] width 54 height 14
click at [1004, 270] on button "Select a type" at bounding box center [1038, 271] width 286 height 33
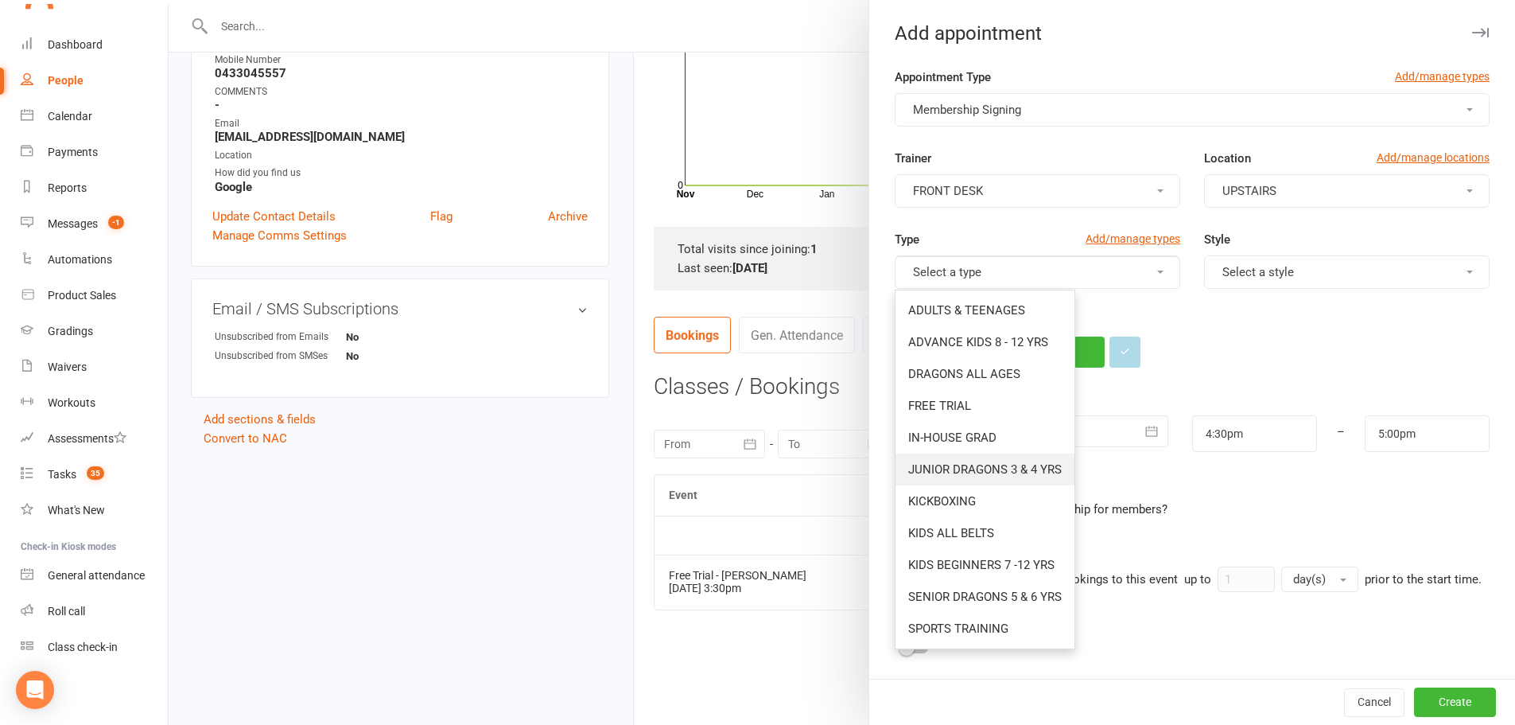
click at [947, 472] on span "JUNIOR DRAGONS 3 & 4 YRS" at bounding box center [985, 469] width 154 height 14
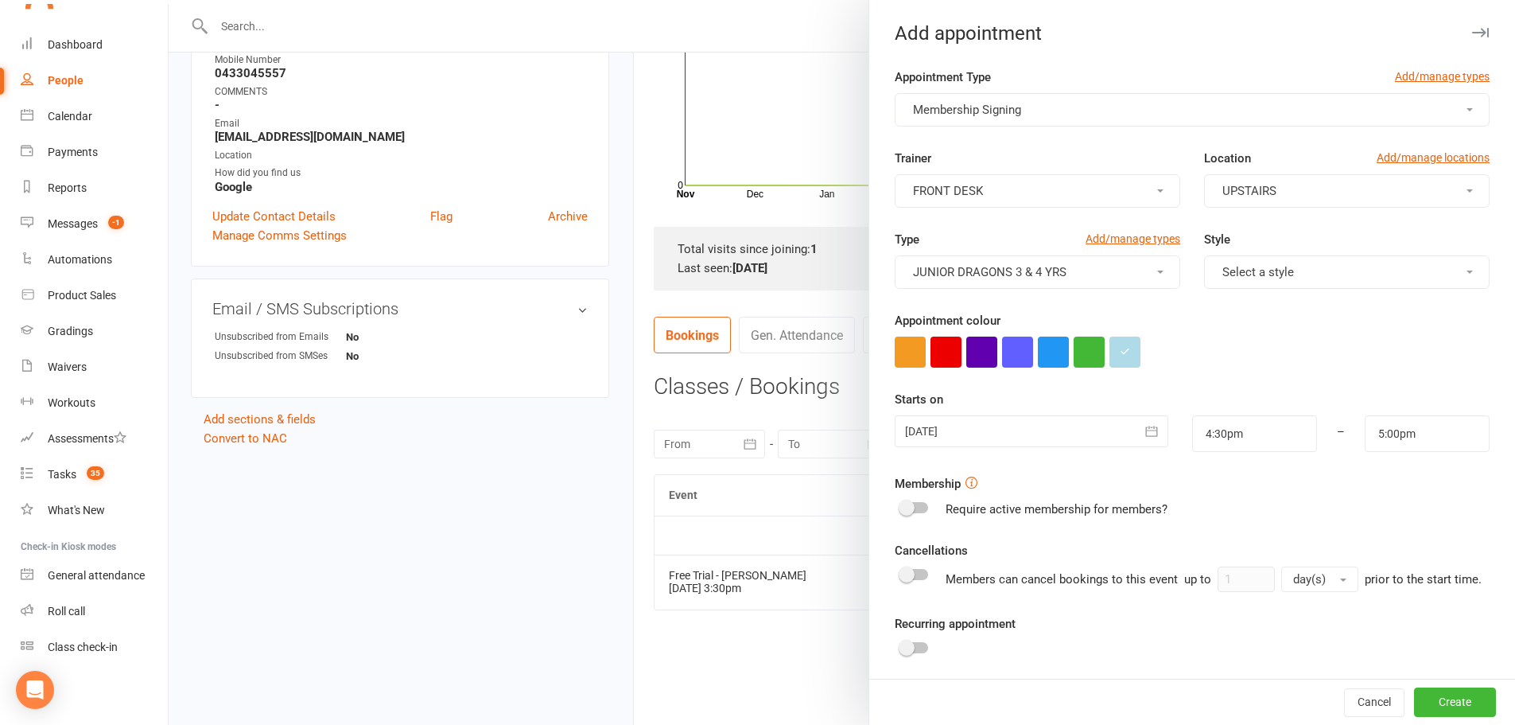
click at [1343, 273] on button "Select a style" at bounding box center [1347, 271] width 286 height 33
click at [1233, 345] on span "Dragons" at bounding box center [1240, 342] width 45 height 14
click at [1033, 431] on div at bounding box center [1031, 431] width 273 height 32
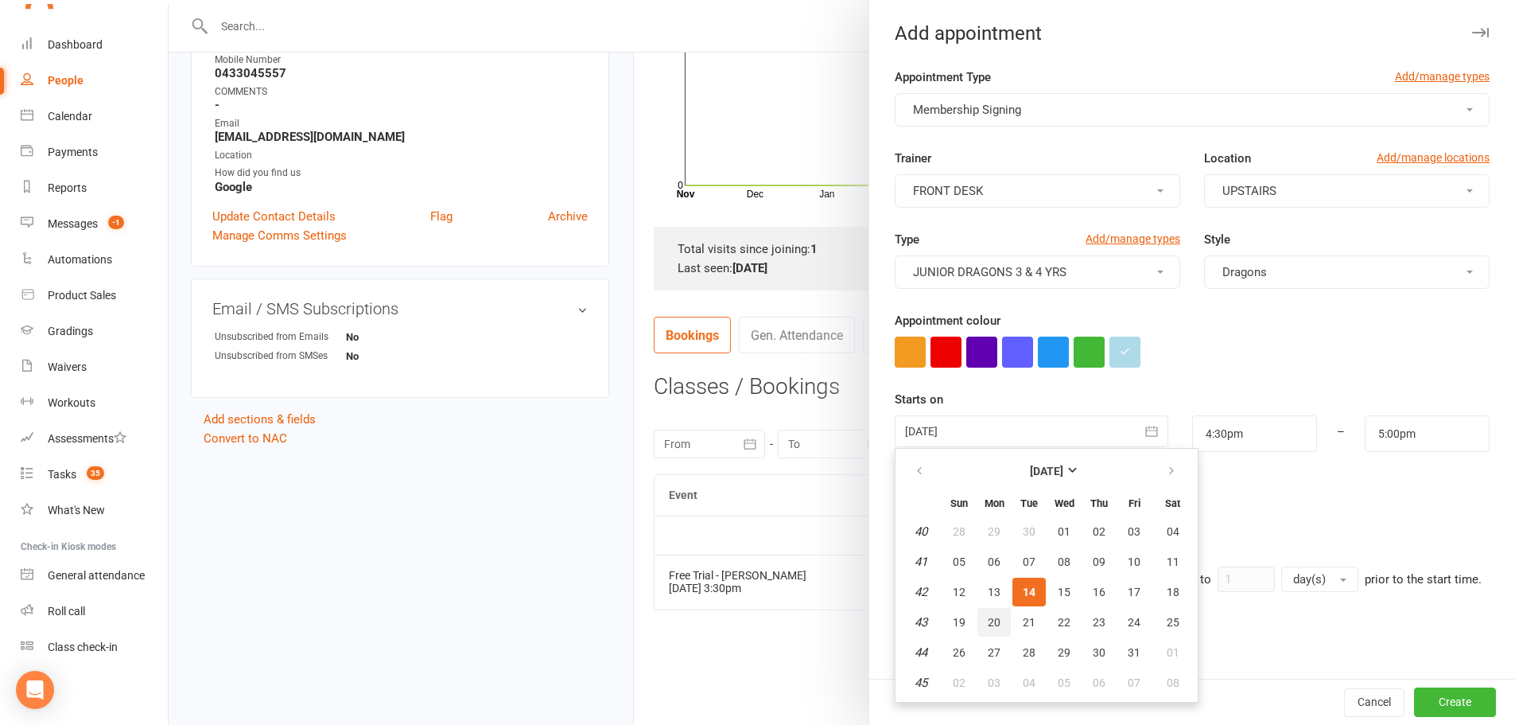
click at [978, 623] on button "20" at bounding box center [994, 622] width 33 height 29
type input "20 Oct 2025"
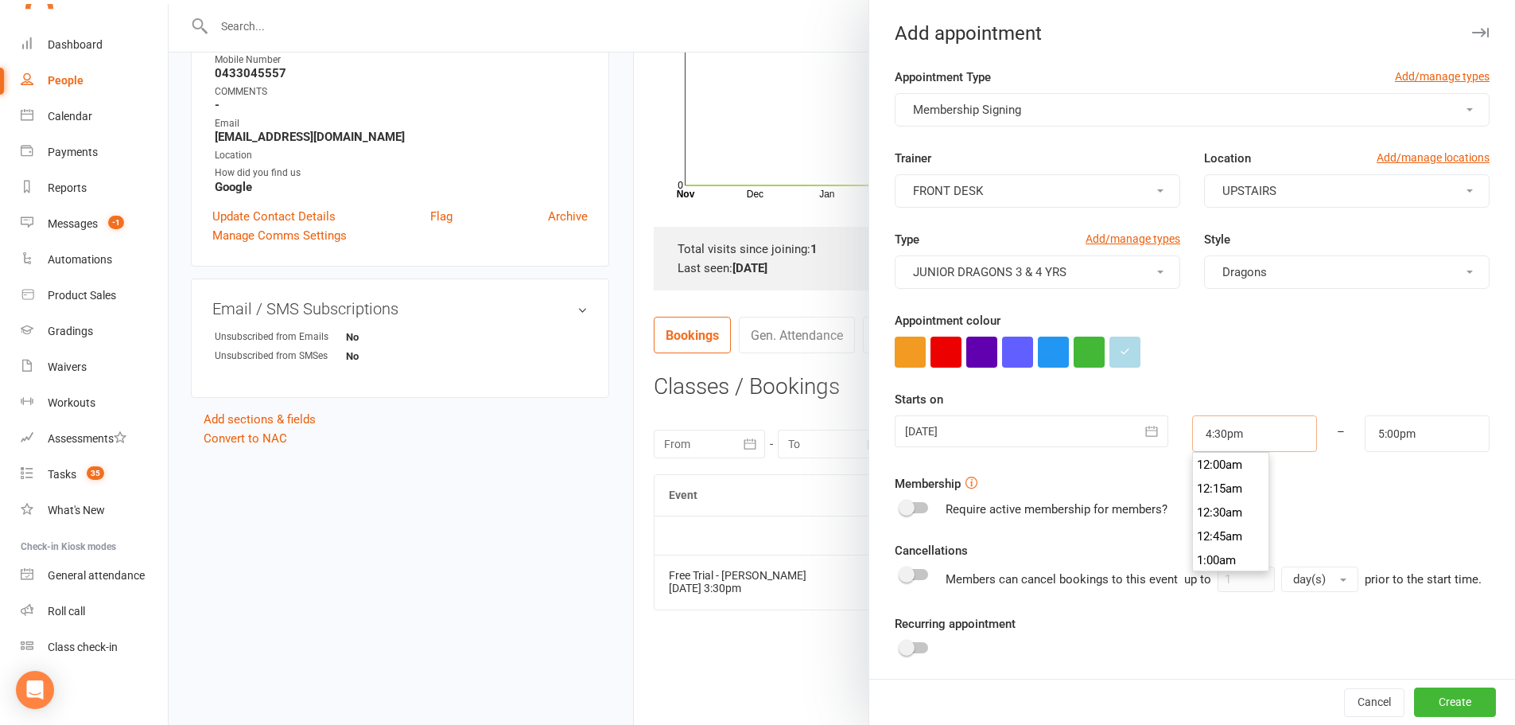
scroll to position [1551, 0]
drag, startPoint x: 1238, startPoint y: 442, endPoint x: 1091, endPoint y: 436, distance: 146.5
click at [1098, 439] on div "20 Oct 2025 October 2025 Sun Mon Tue Wed Thu Fri Sat 40 28 29 30 01 02 03 04 41…" at bounding box center [1192, 433] width 619 height 37
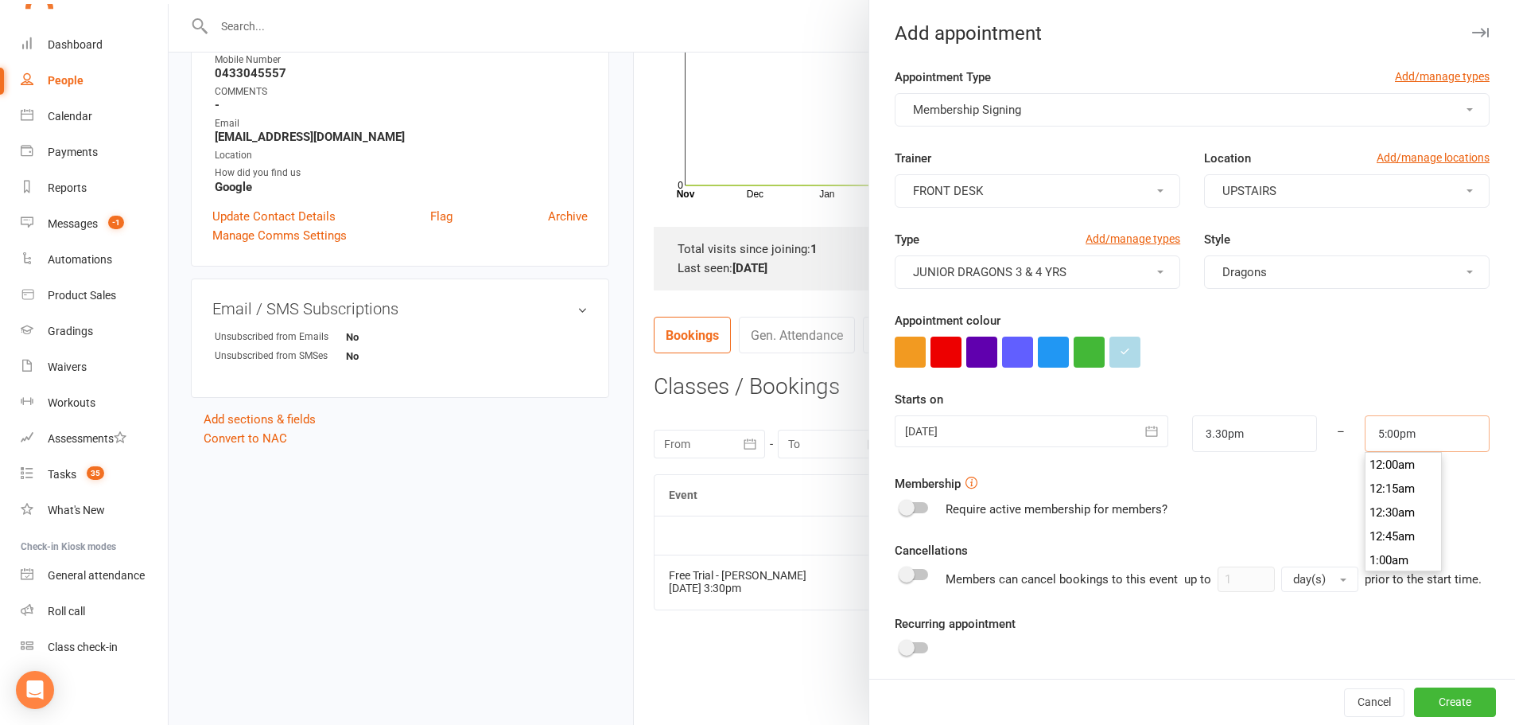
type input "3:30pm"
drag, startPoint x: 1406, startPoint y: 436, endPoint x: 1297, endPoint y: 425, distance: 109.5
click at [1298, 430] on div "20 Oct 2025 October 2025 Sun Mon Tue Wed Thu Fri Sat 40 28 29 30 01 02 03 04 41…" at bounding box center [1192, 433] width 619 height 37
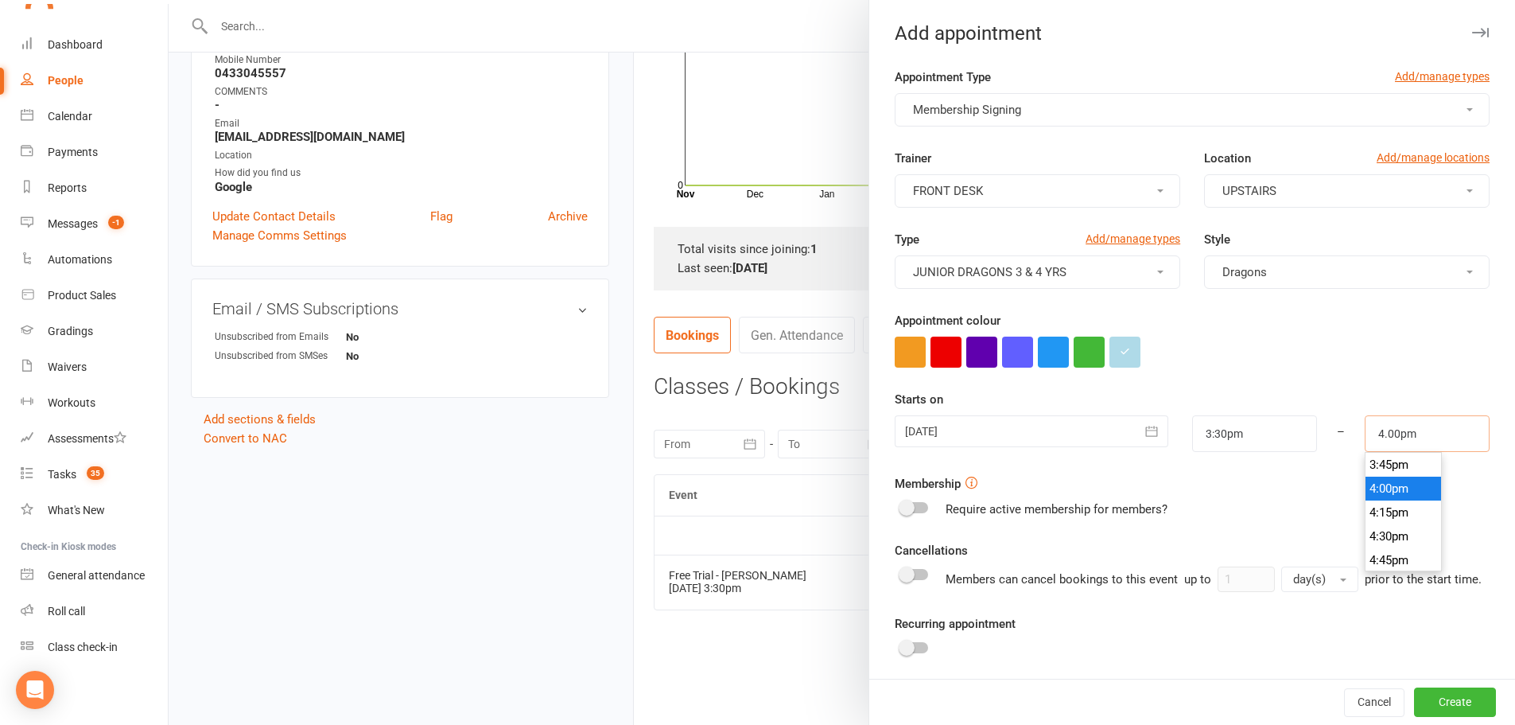
type input "4:00pm"
click at [1372, 493] on li "4:00pm" at bounding box center [1404, 488] width 76 height 24
click at [1313, 509] on div "Require active membership for members?" at bounding box center [1192, 509] width 595 height 19
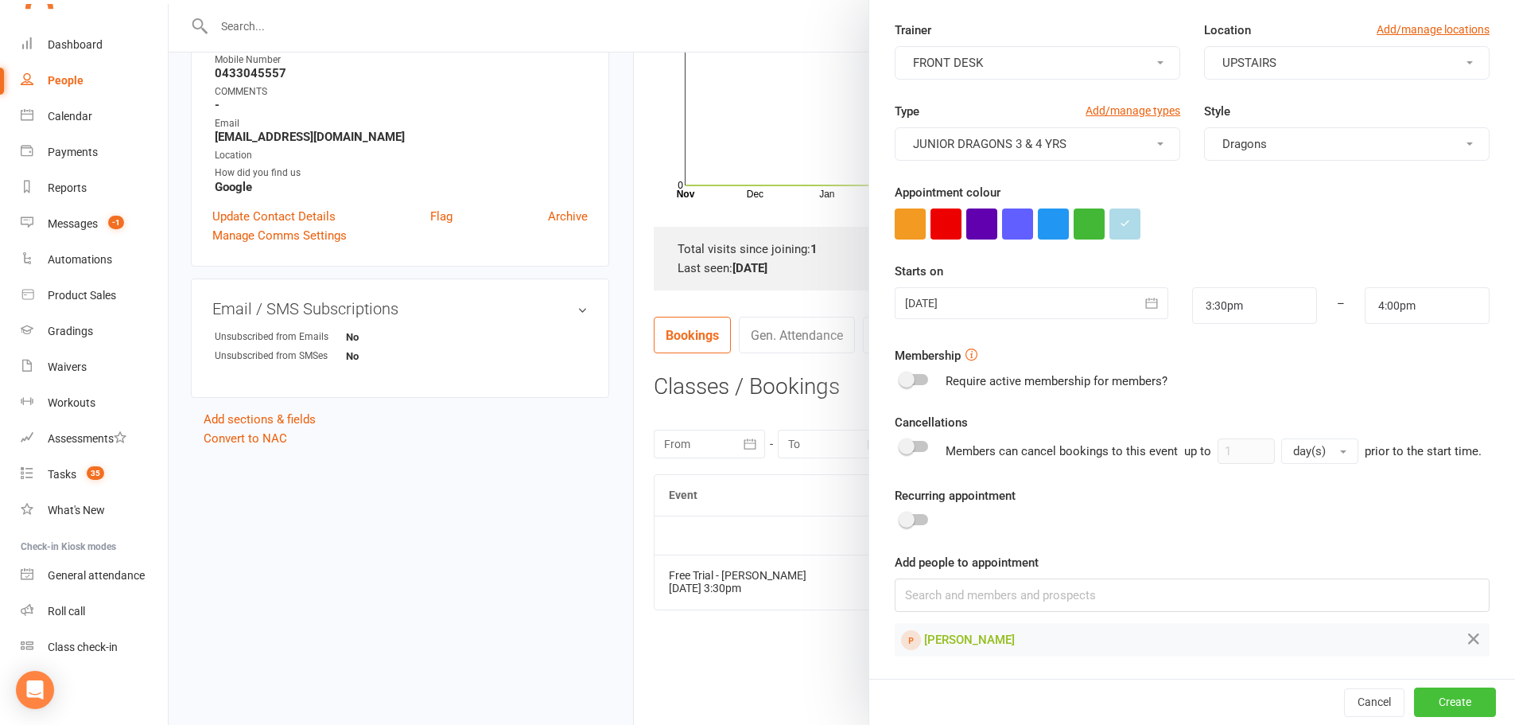
click at [1443, 698] on button "Create" at bounding box center [1455, 701] width 82 height 29
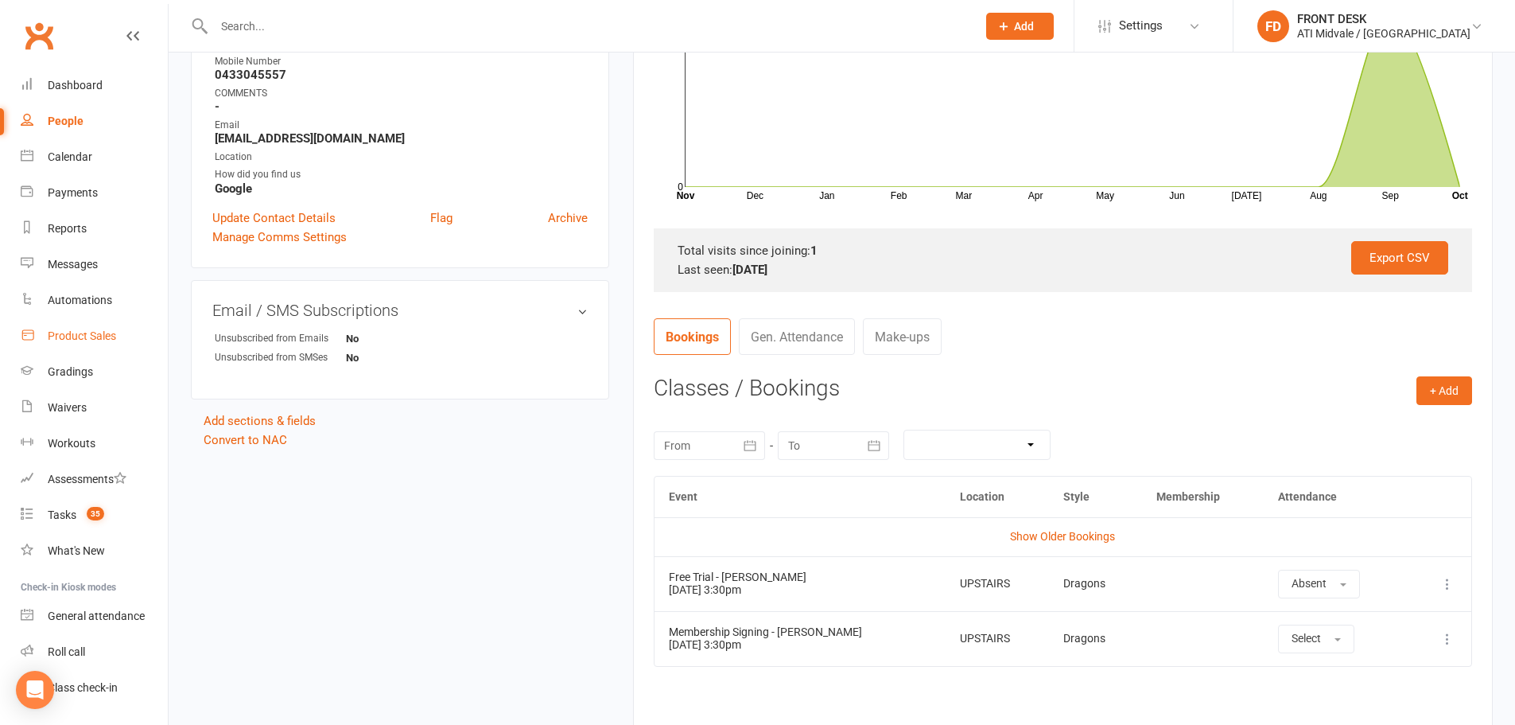
click at [81, 334] on div "Product Sales" at bounding box center [82, 335] width 68 height 13
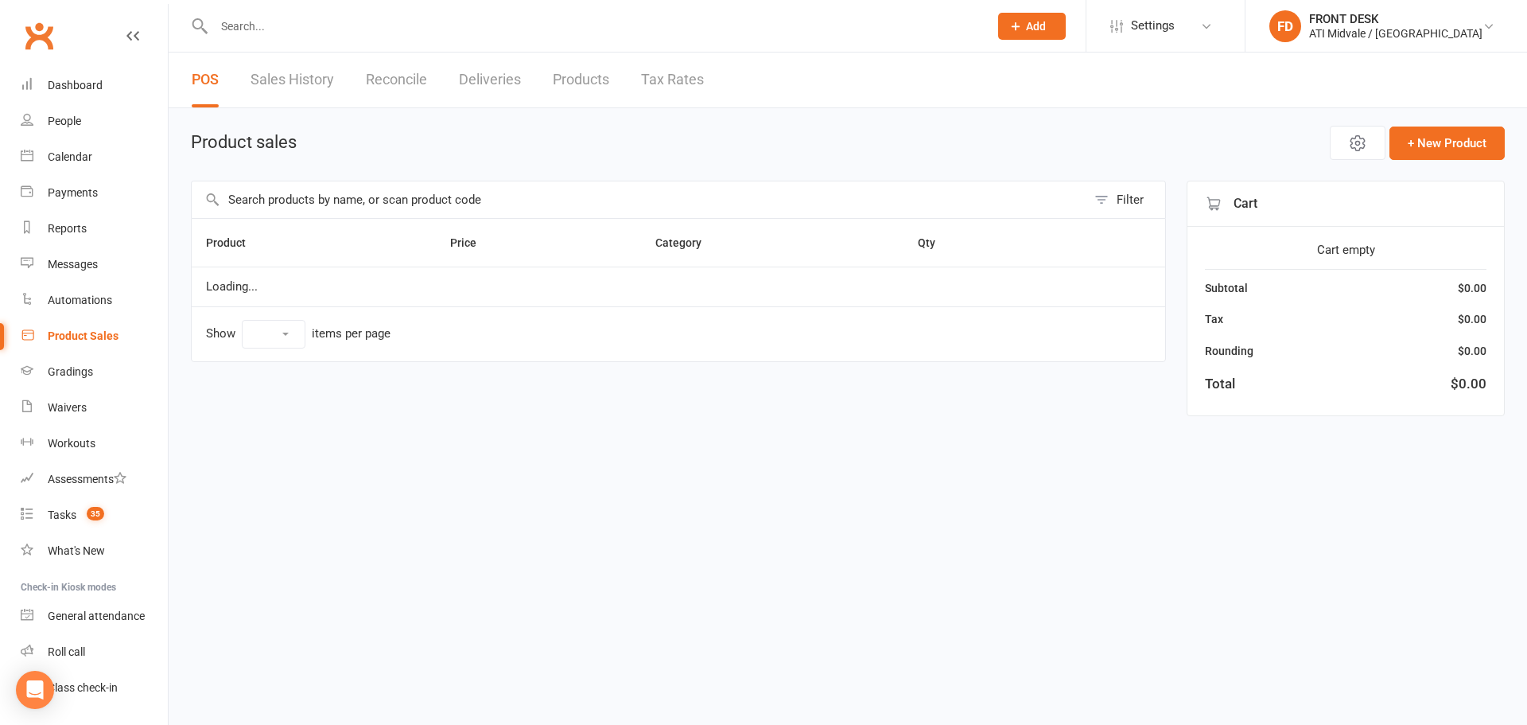
select select "100"
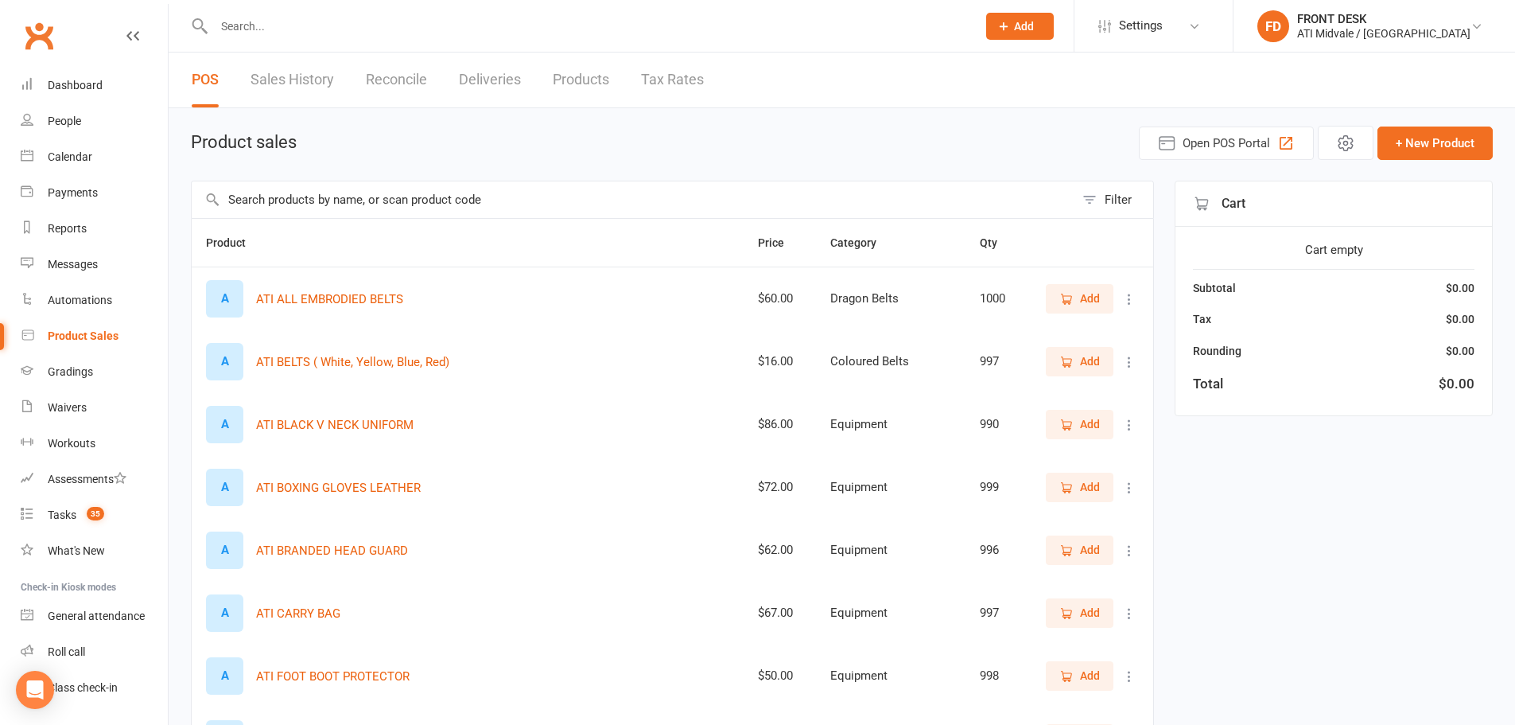
click at [304, 199] on input "text" at bounding box center [633, 199] width 883 height 37
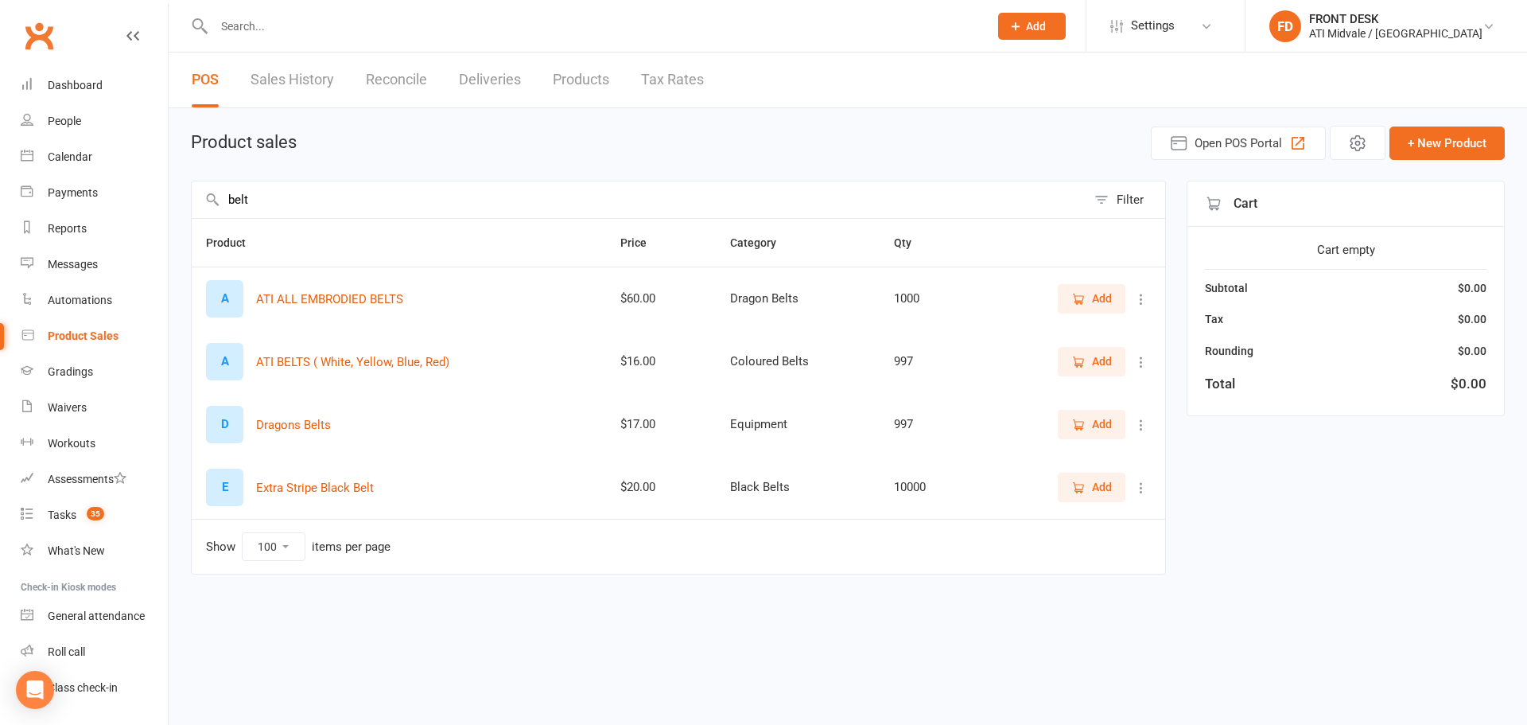
click at [1082, 352] on button "Add" at bounding box center [1092, 361] width 68 height 29
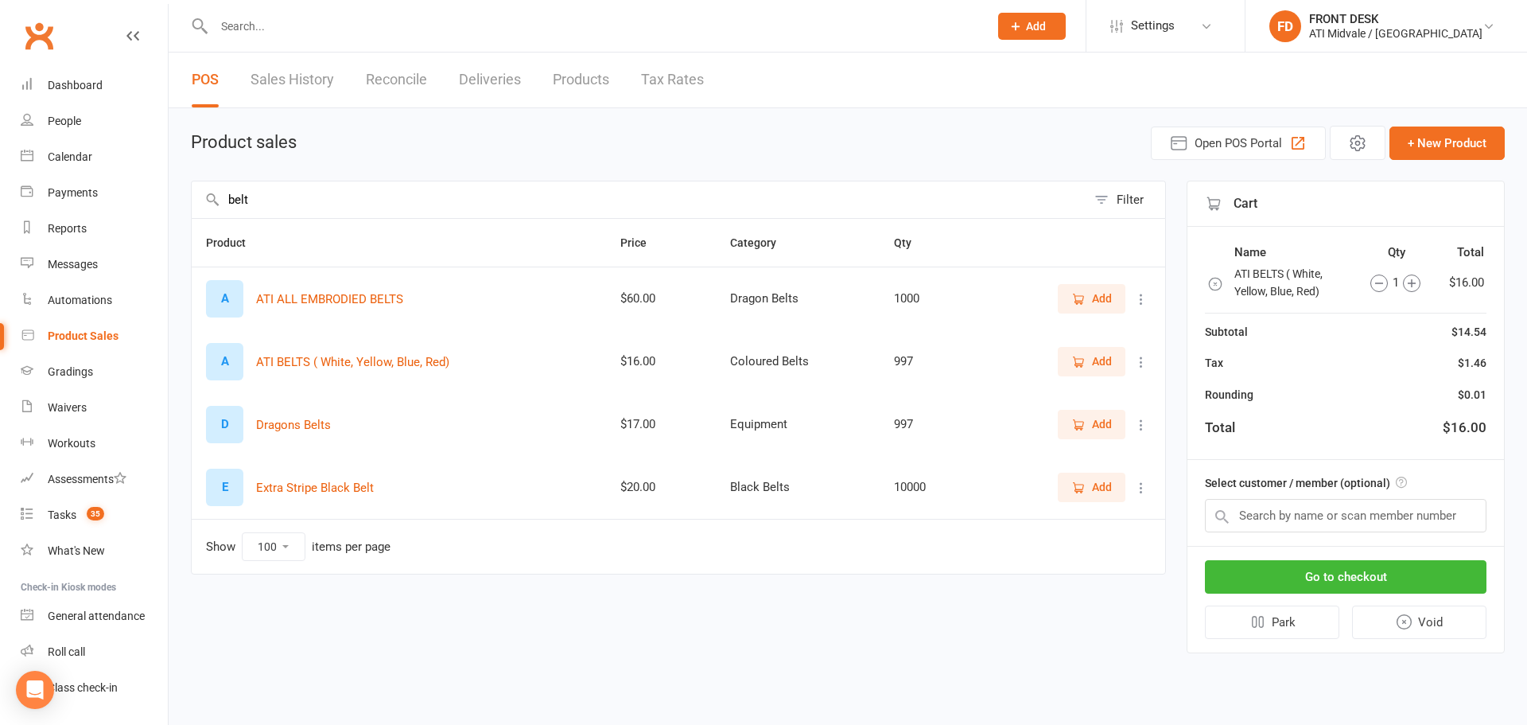
drag, startPoint x: 252, startPoint y: 204, endPoint x: 318, endPoint y: 181, distance: 69.7
click at [254, 204] on input "belt" at bounding box center [639, 199] width 895 height 37
type input "b"
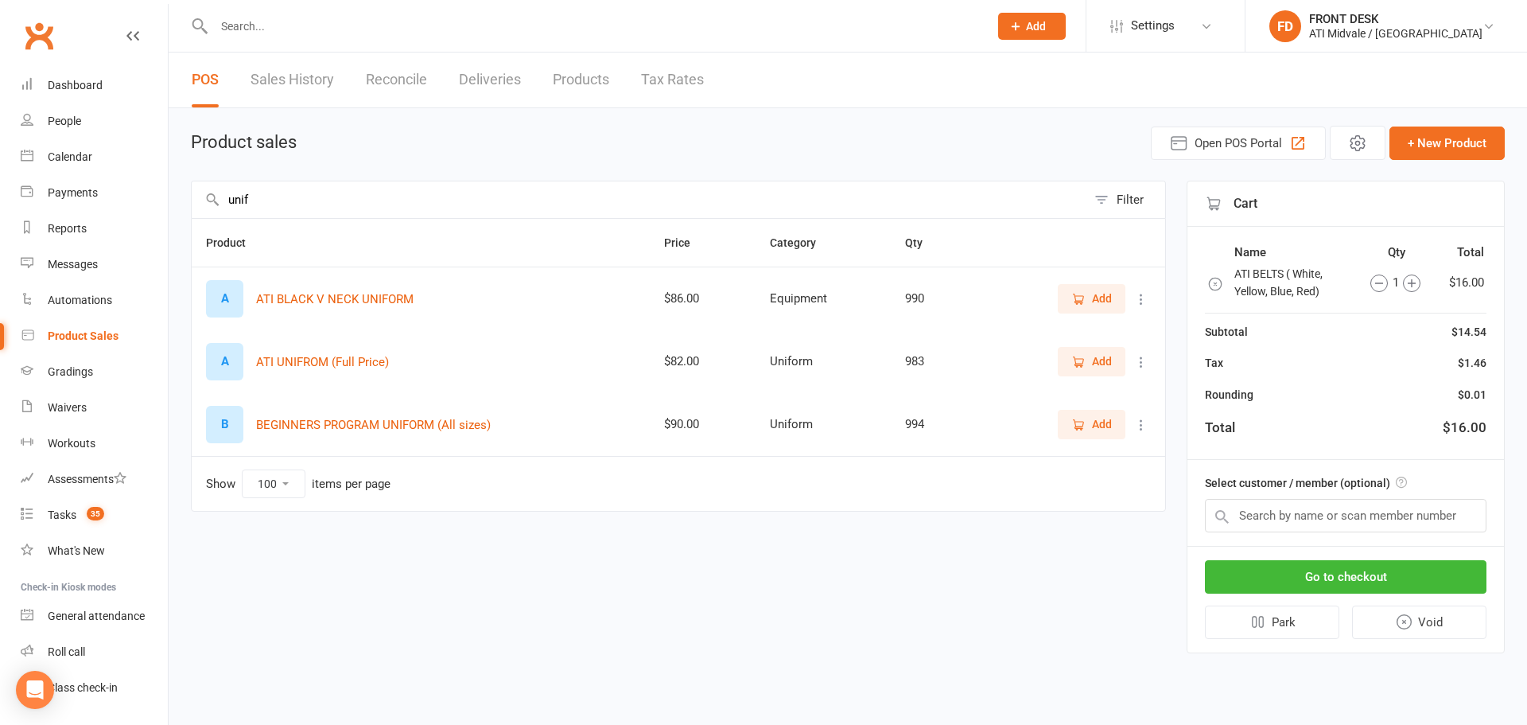
type input "unif"
click at [1121, 358] on button "Add" at bounding box center [1092, 361] width 68 height 29
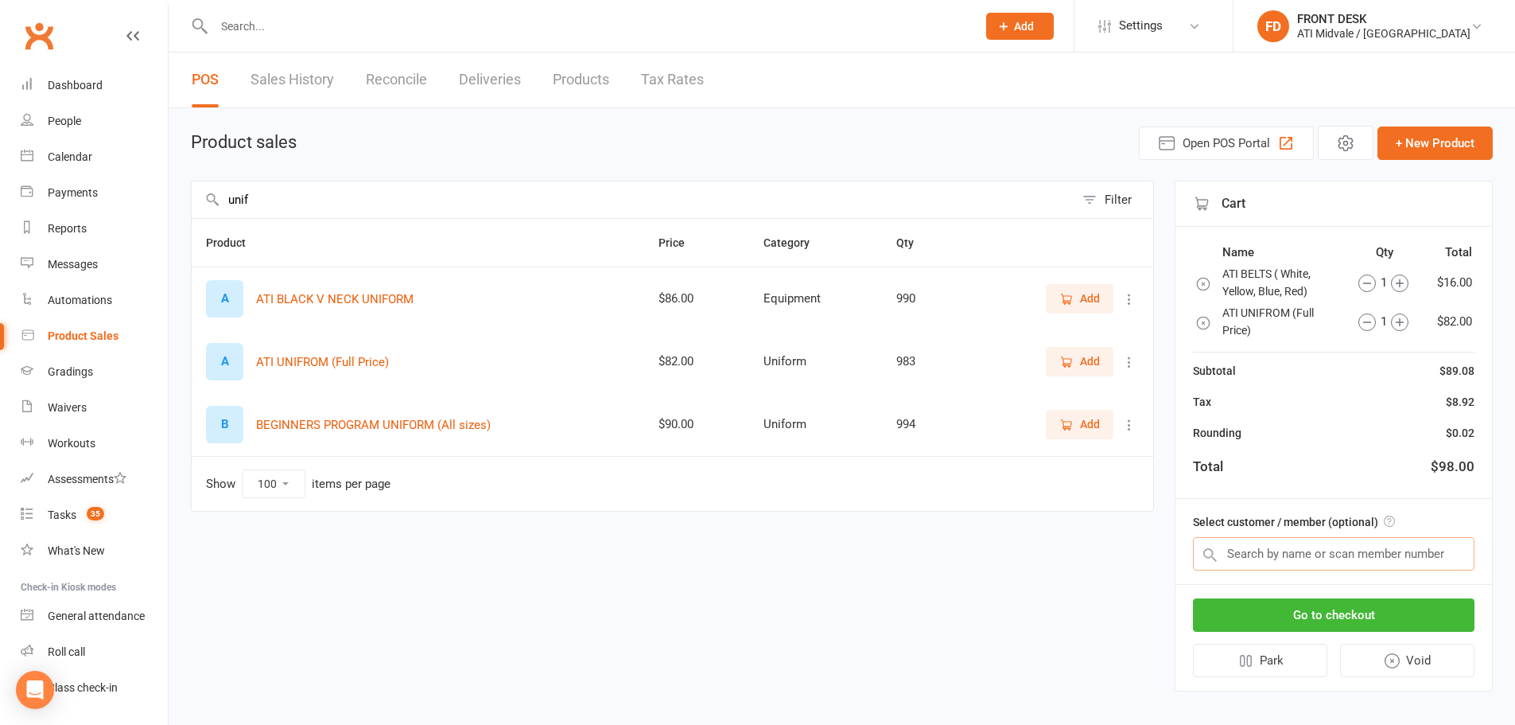
click at [1260, 562] on input "text" at bounding box center [1334, 553] width 282 height 33
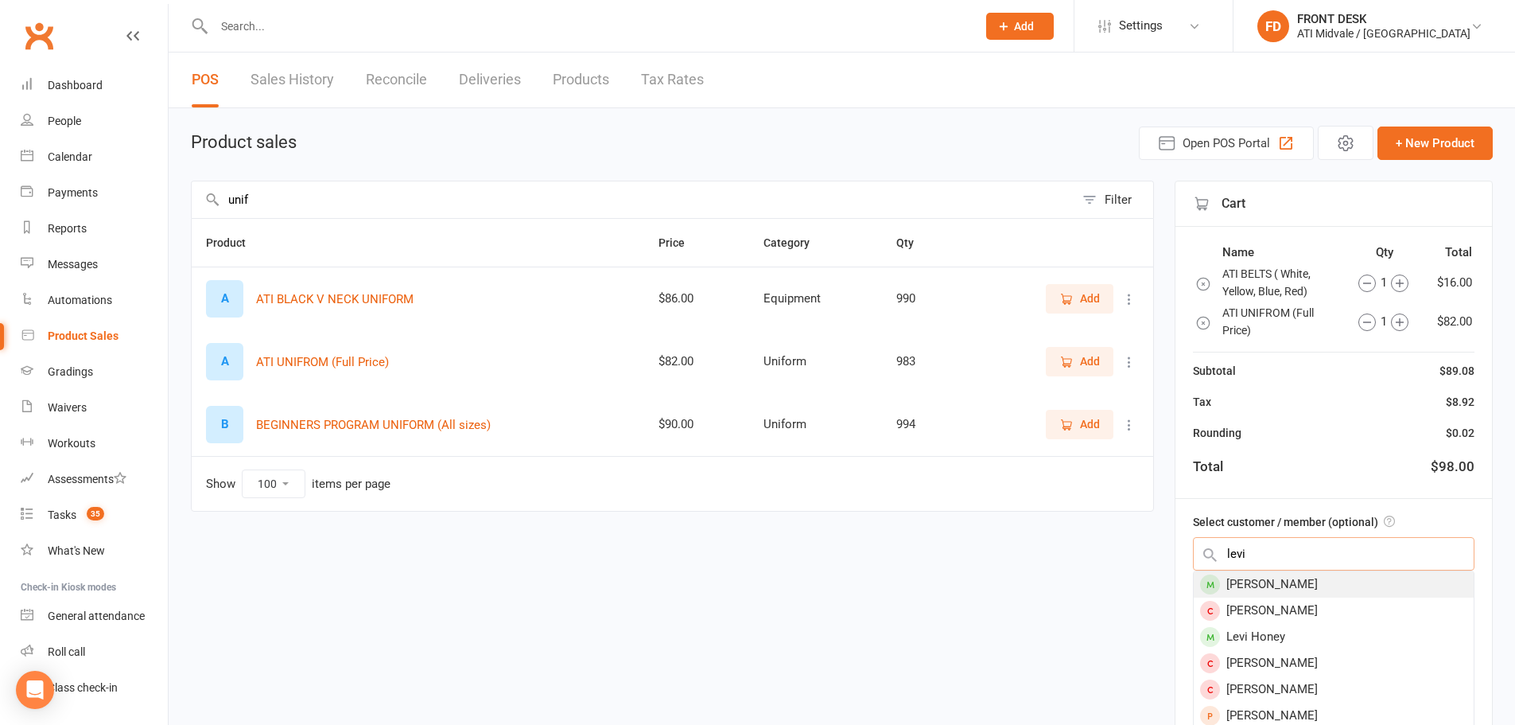
type input "levi"
drag, startPoint x: 1261, startPoint y: 586, endPoint x: 1251, endPoint y: 578, distance: 12.4
click at [1261, 585] on div "[PERSON_NAME]" at bounding box center [1334, 584] width 280 height 26
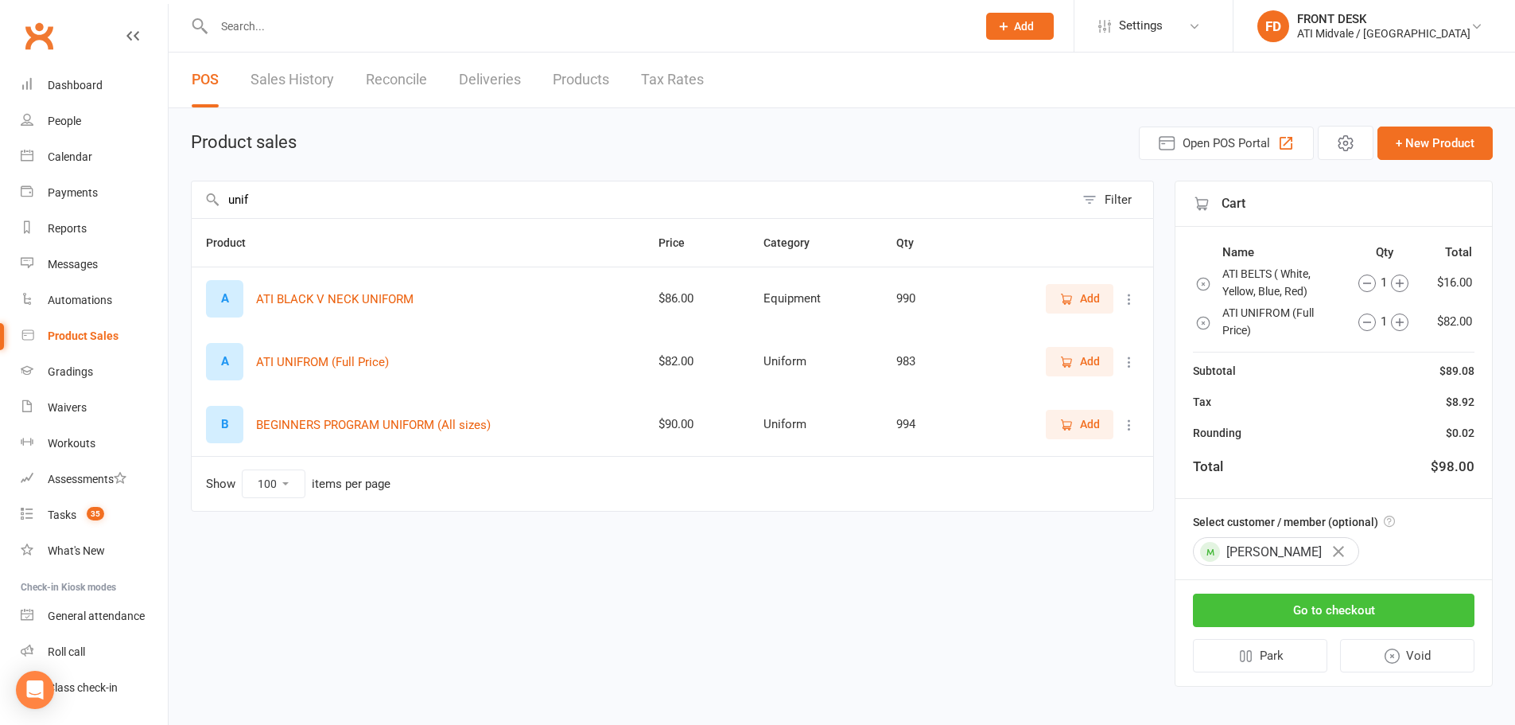
click at [1324, 611] on button "Go to checkout" at bounding box center [1334, 609] width 282 height 33
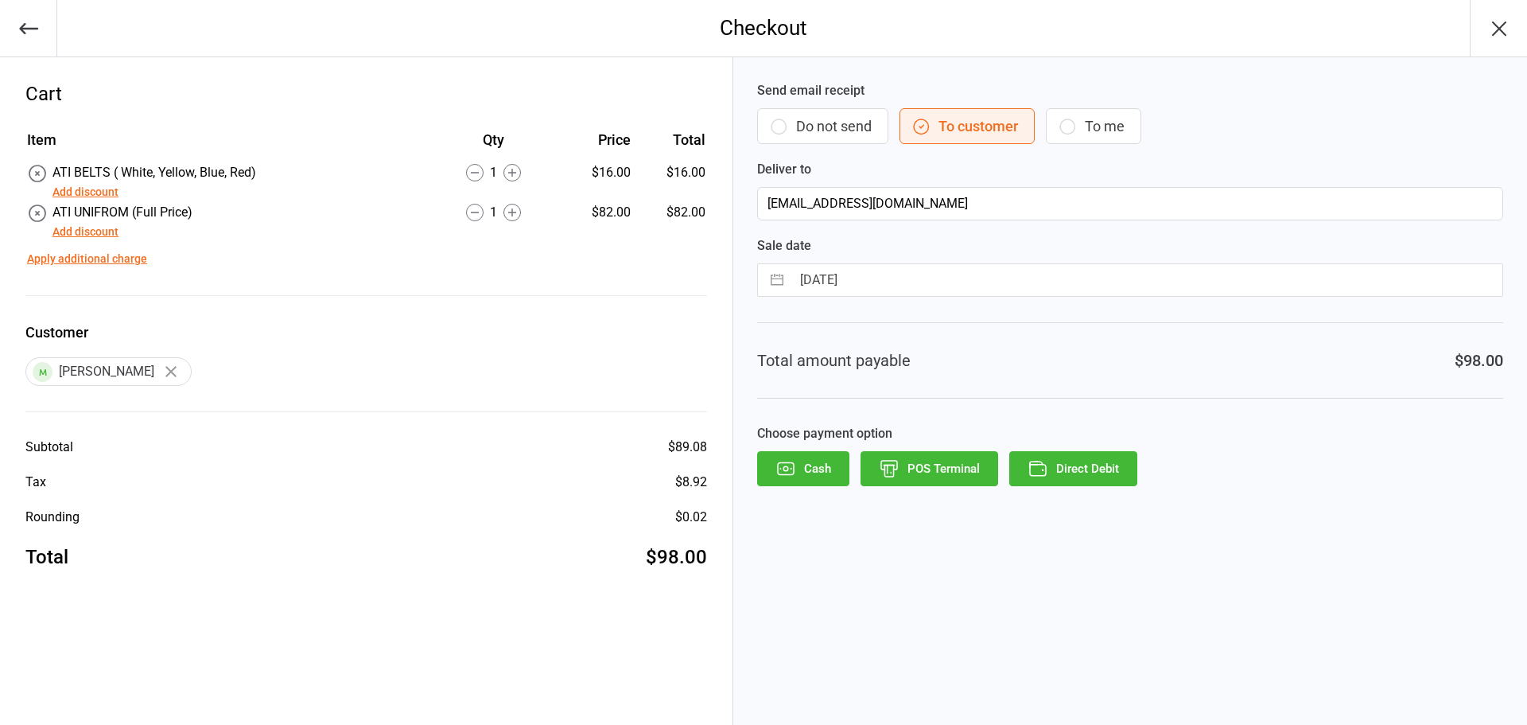
click at [791, 130] on button "Do not send" at bounding box center [822, 126] width 131 height 36
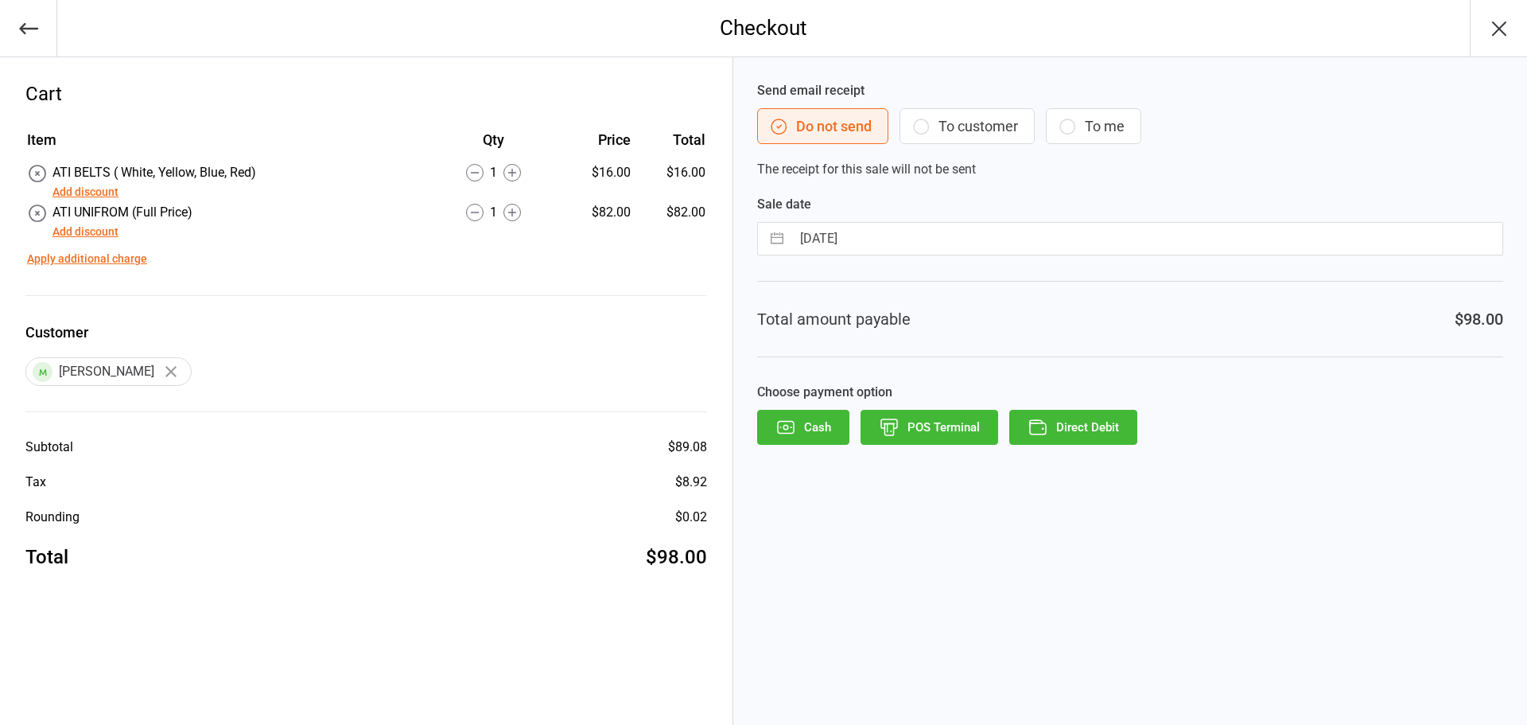
click at [940, 426] on button "POS Terminal" at bounding box center [930, 427] width 138 height 35
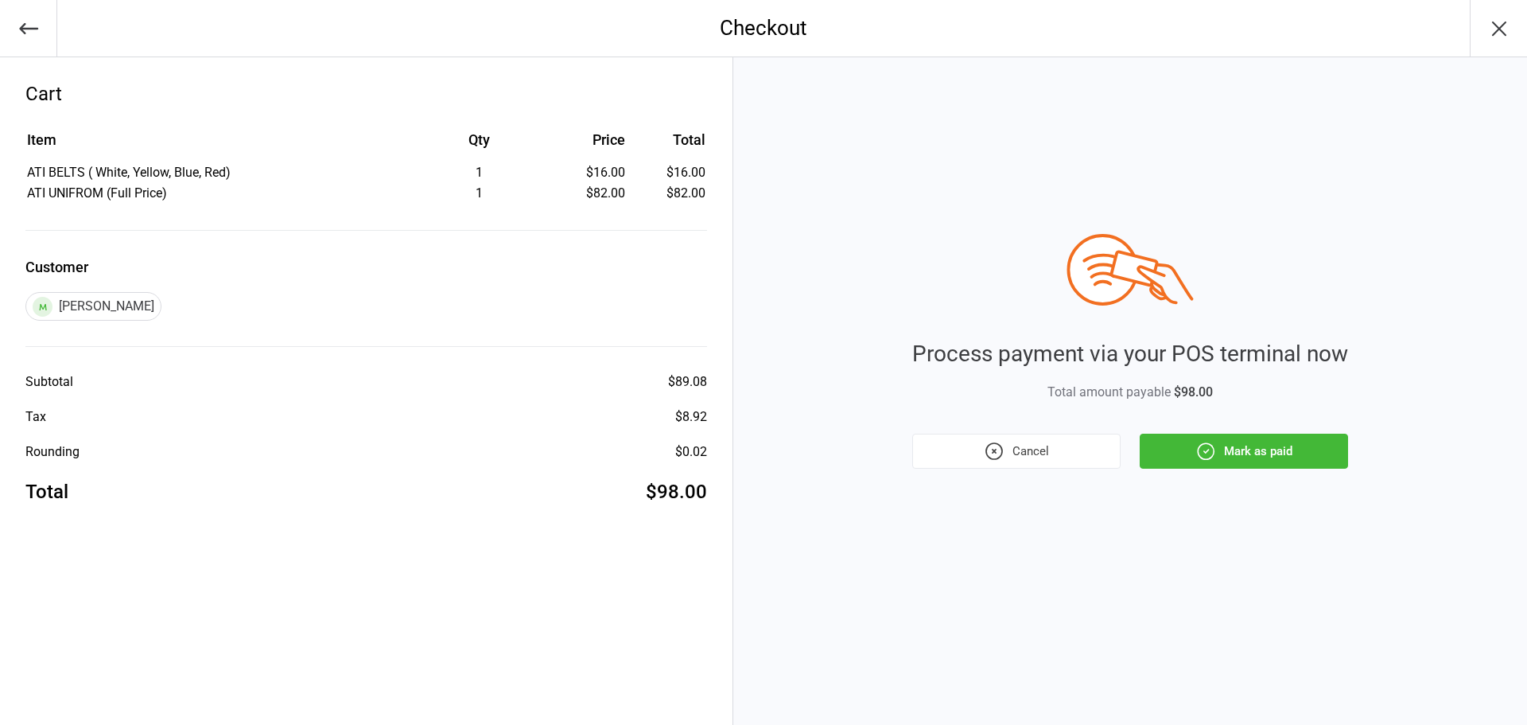
click at [1233, 453] on button "Mark as paid" at bounding box center [1244, 451] width 208 height 35
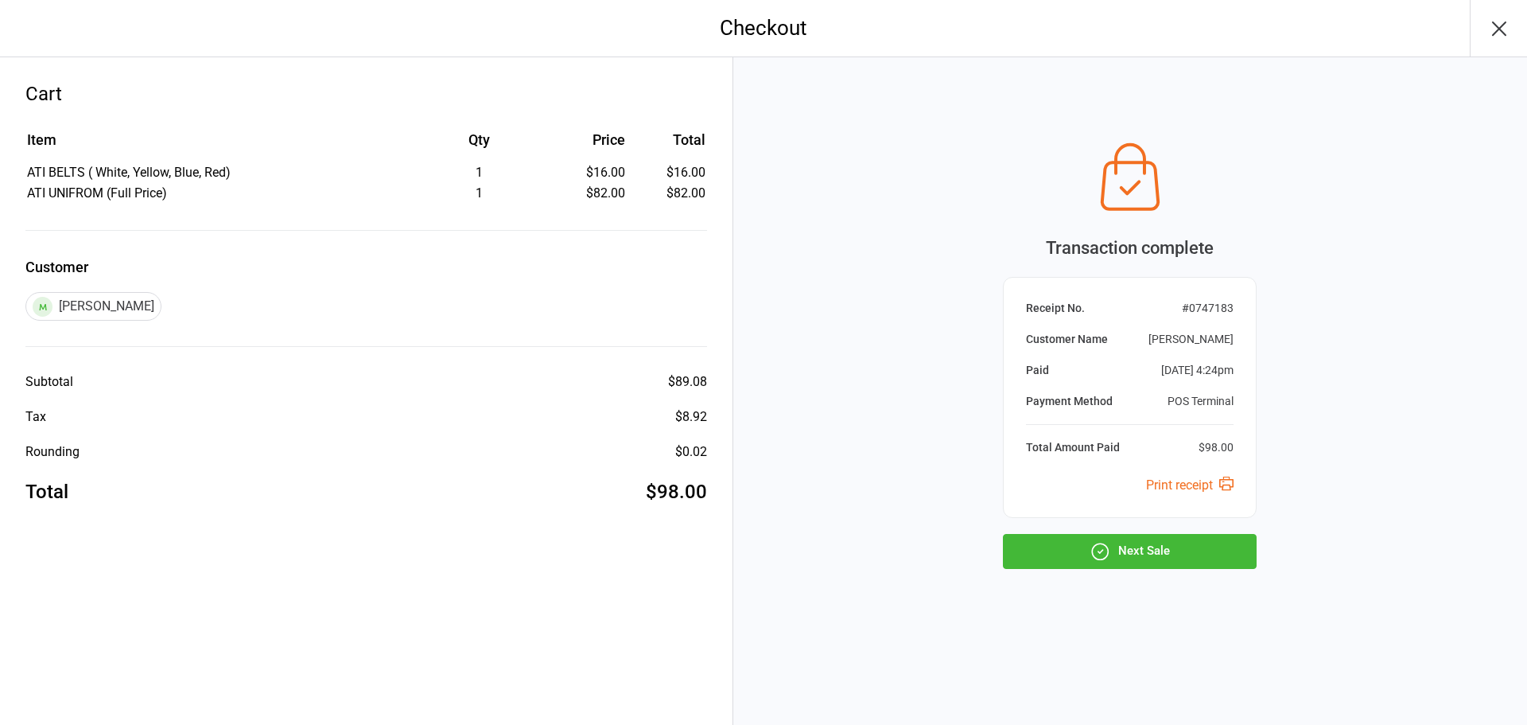
click at [1507, 23] on icon "button" at bounding box center [1499, 28] width 25 height 25
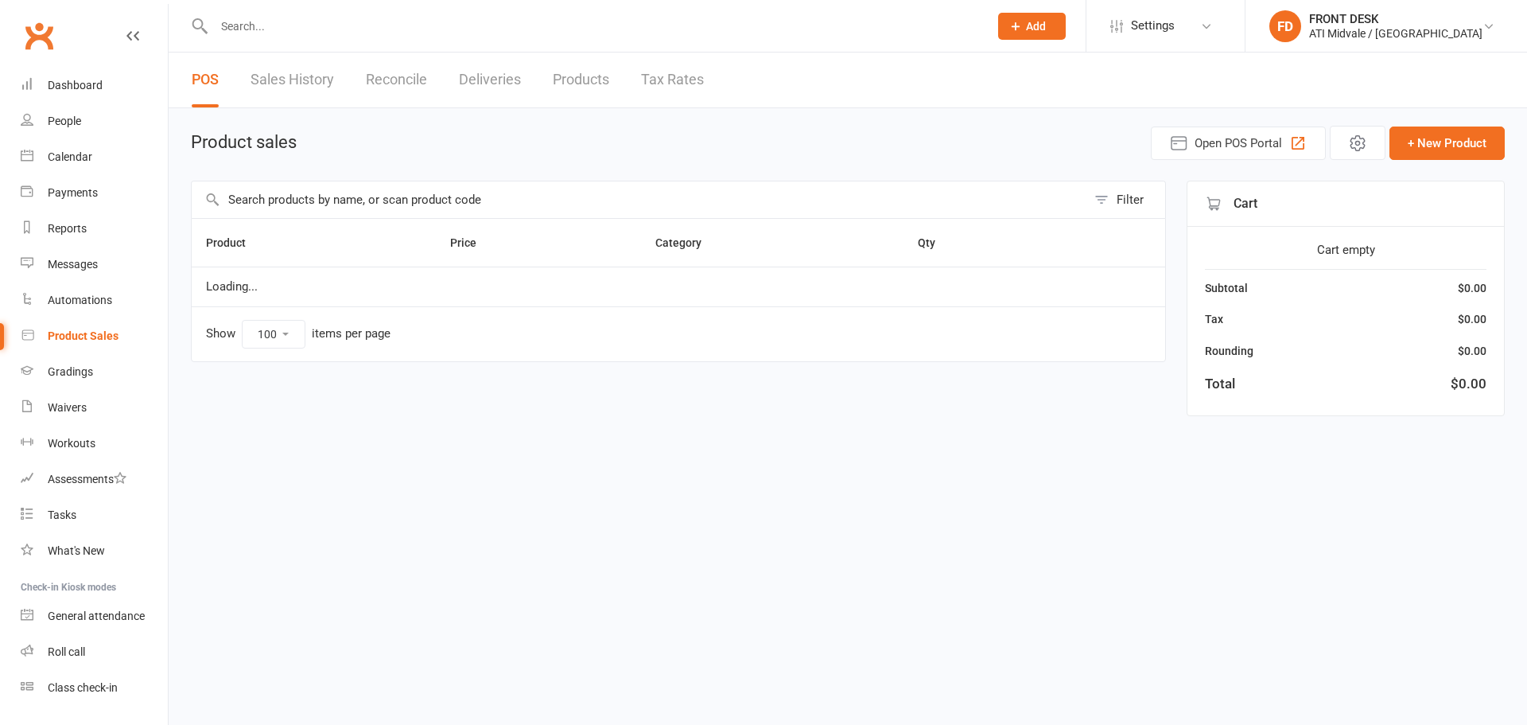
select select "100"
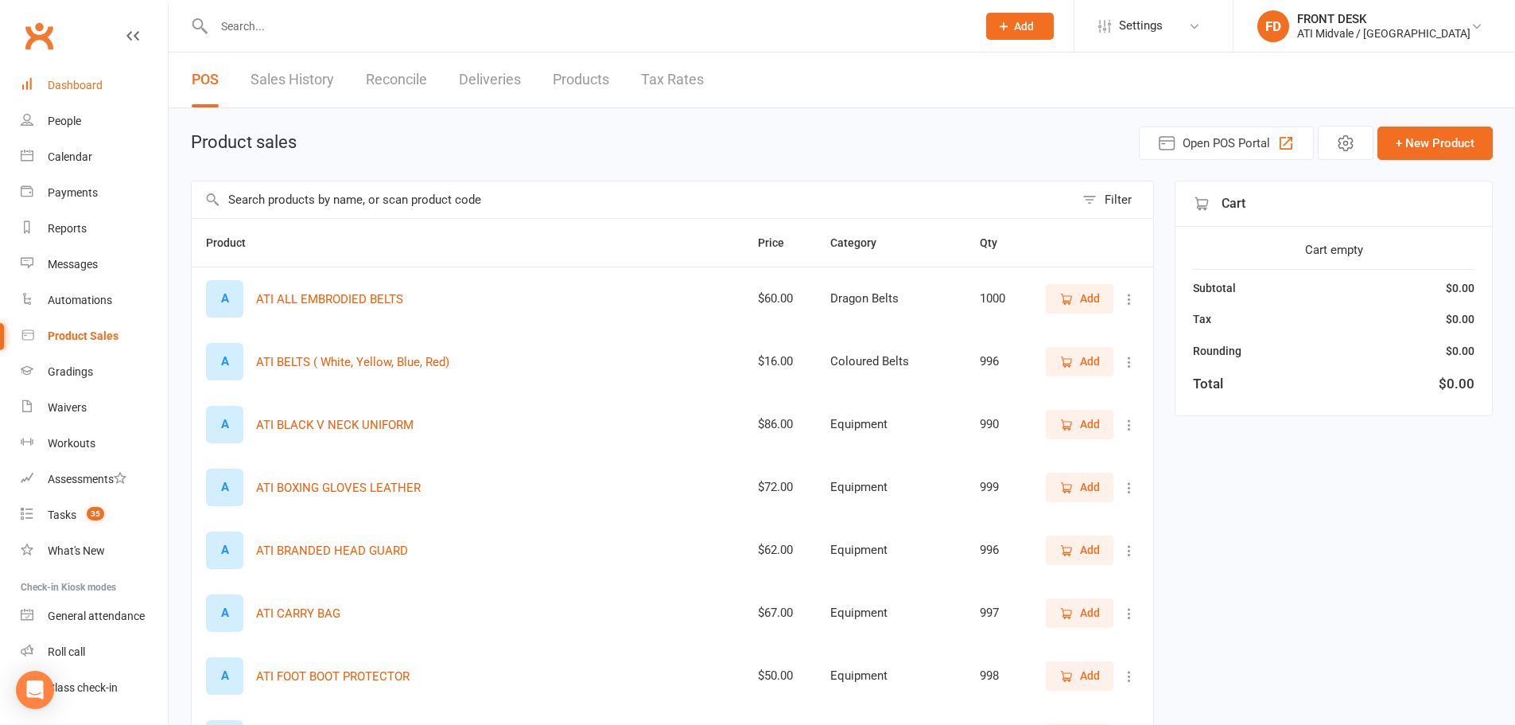
click at [67, 84] on div "Dashboard" at bounding box center [75, 85] width 55 height 13
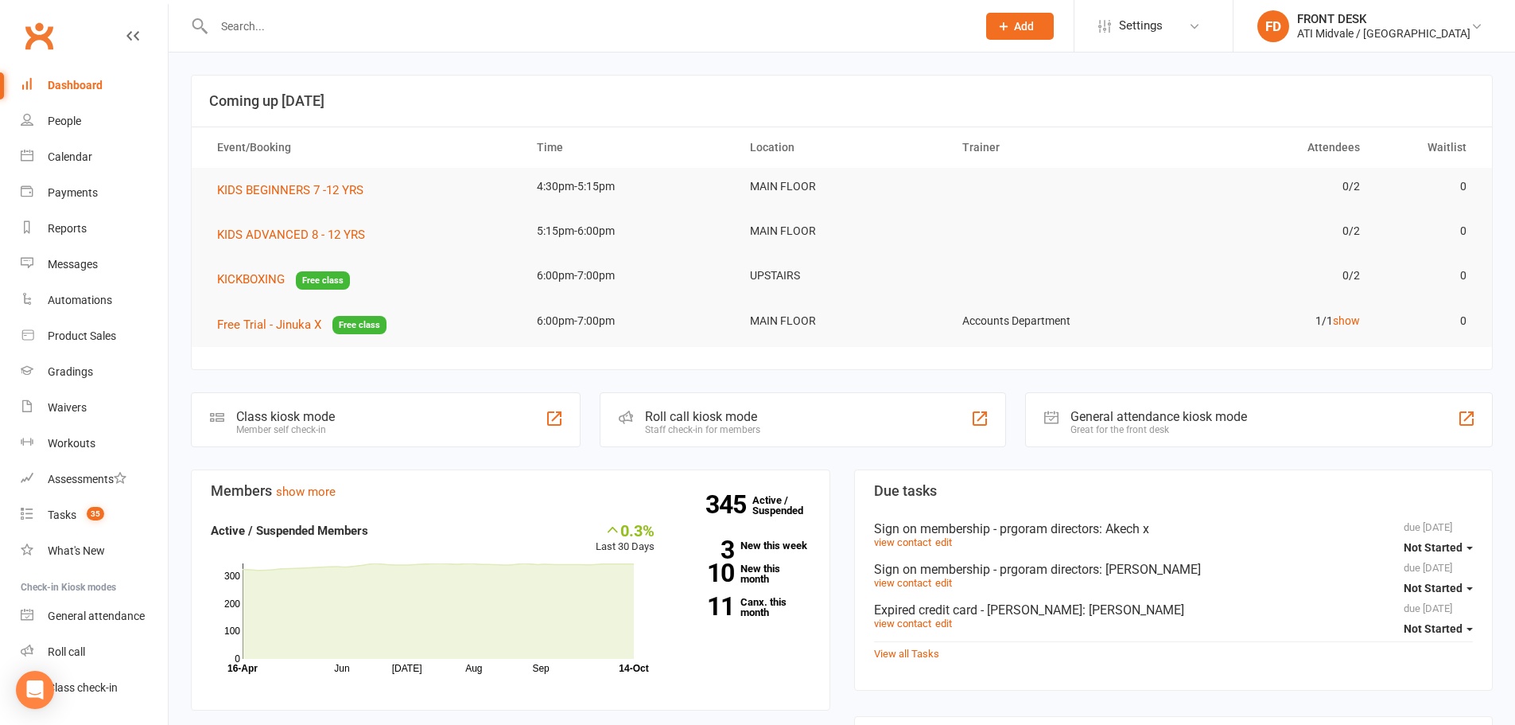
click at [324, 18] on input "text" at bounding box center [587, 26] width 756 height 22
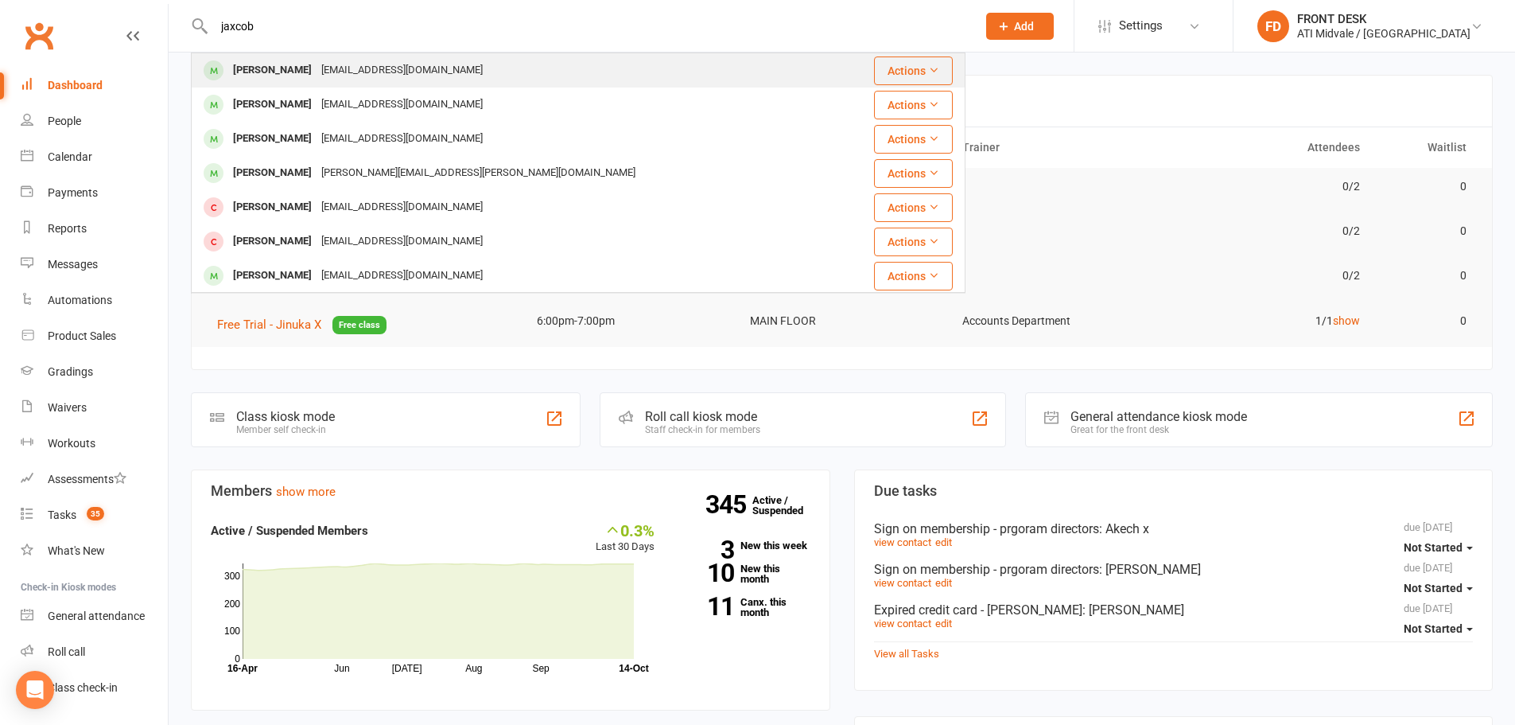
type input "jaxcob"
click at [374, 69] on div "shawrose89@gmail.com" at bounding box center [402, 70] width 171 height 23
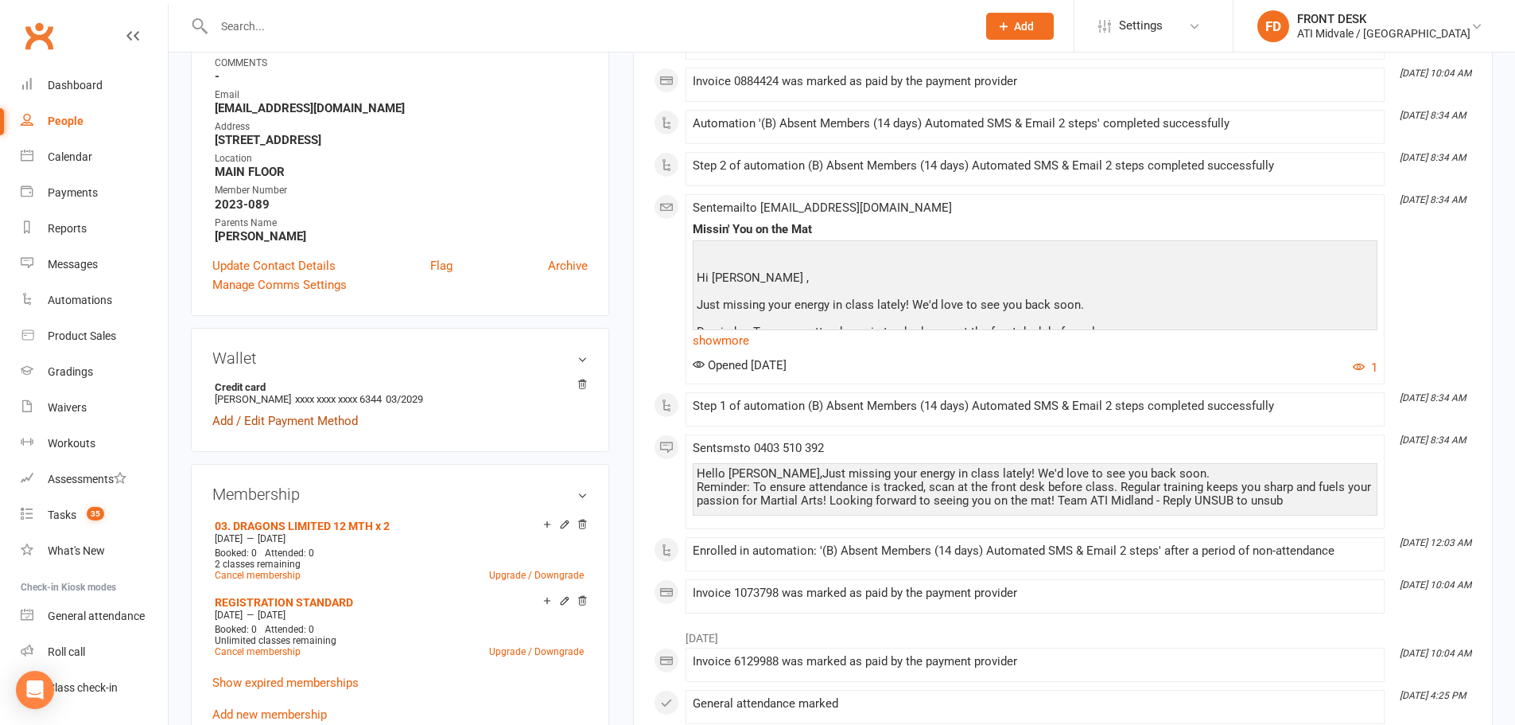
scroll to position [477, 0]
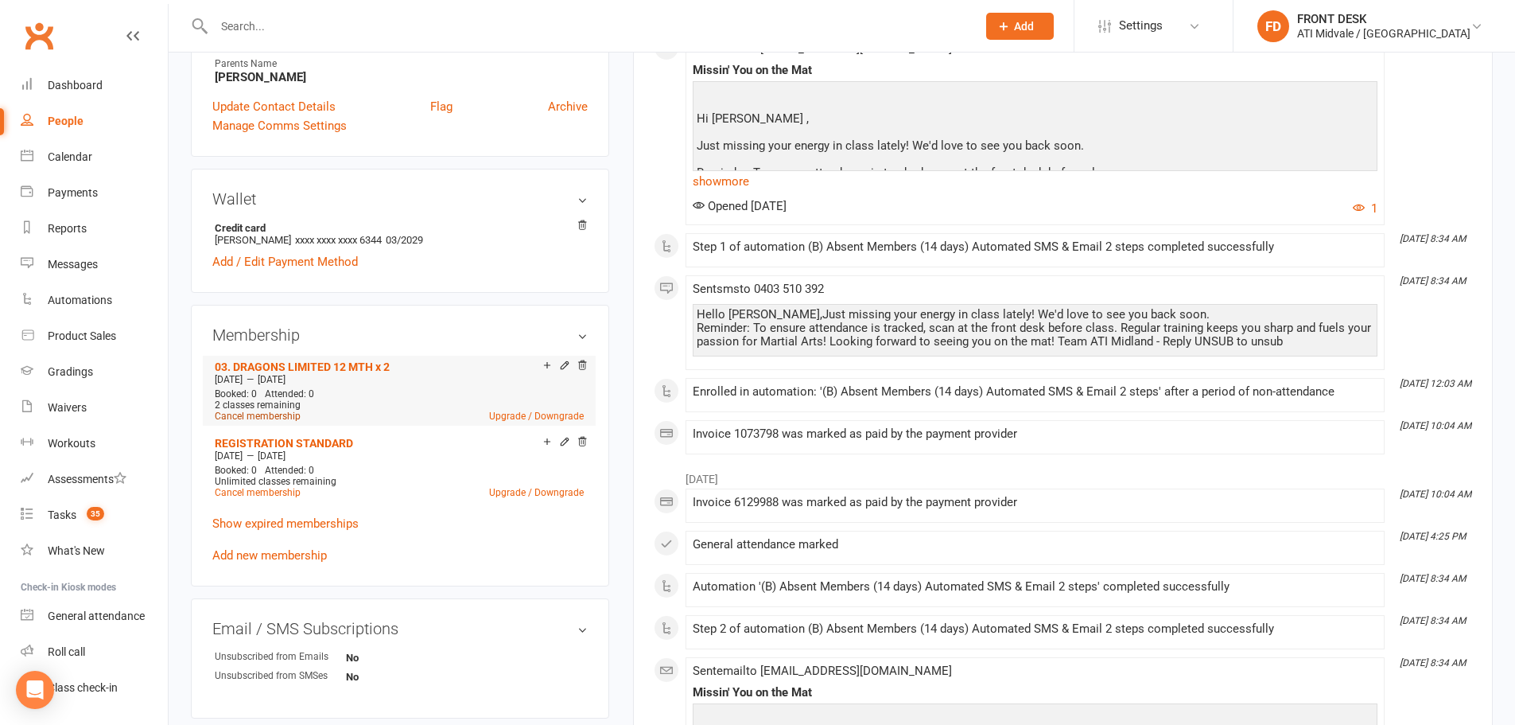
click at [269, 413] on link "Cancel membership" at bounding box center [258, 415] width 86 height 11
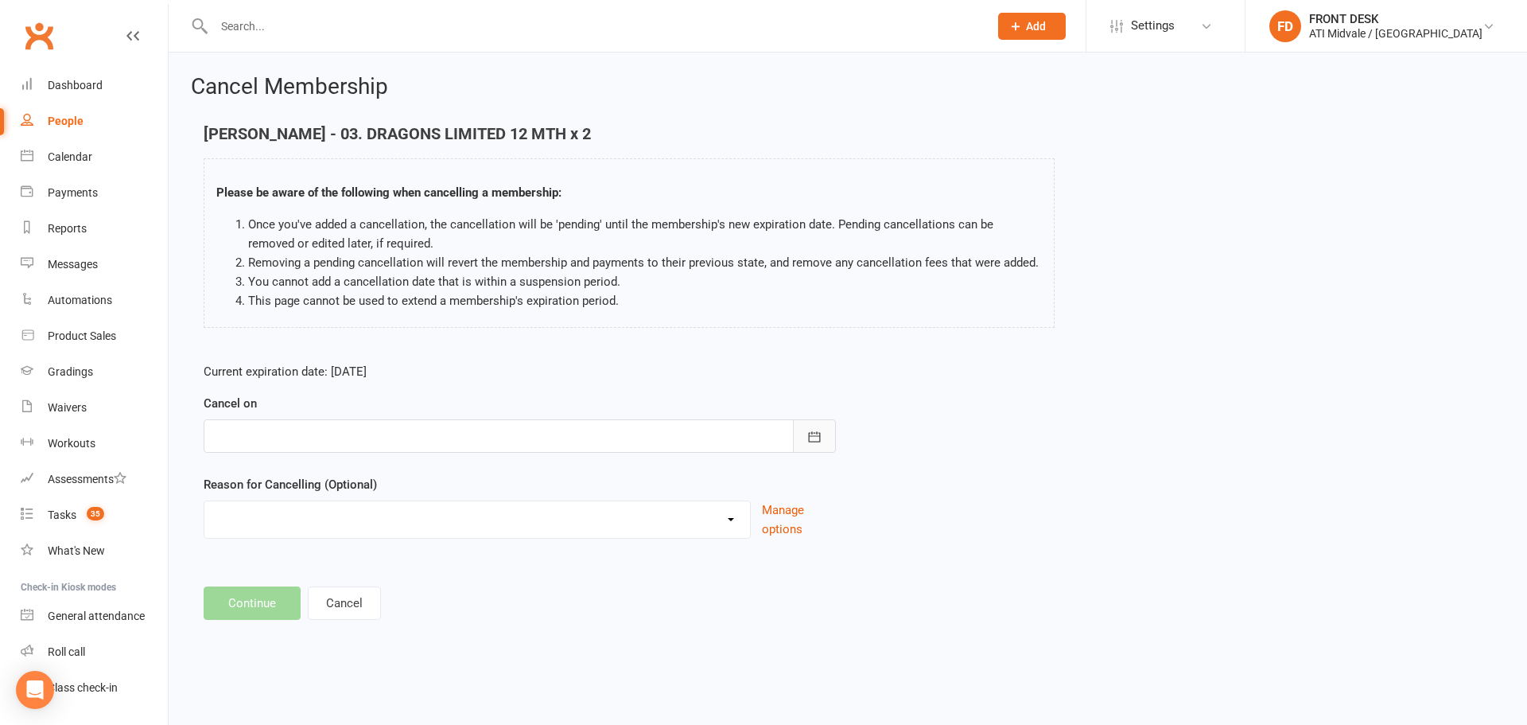
click at [822, 433] on icon "button" at bounding box center [815, 437] width 16 height 16
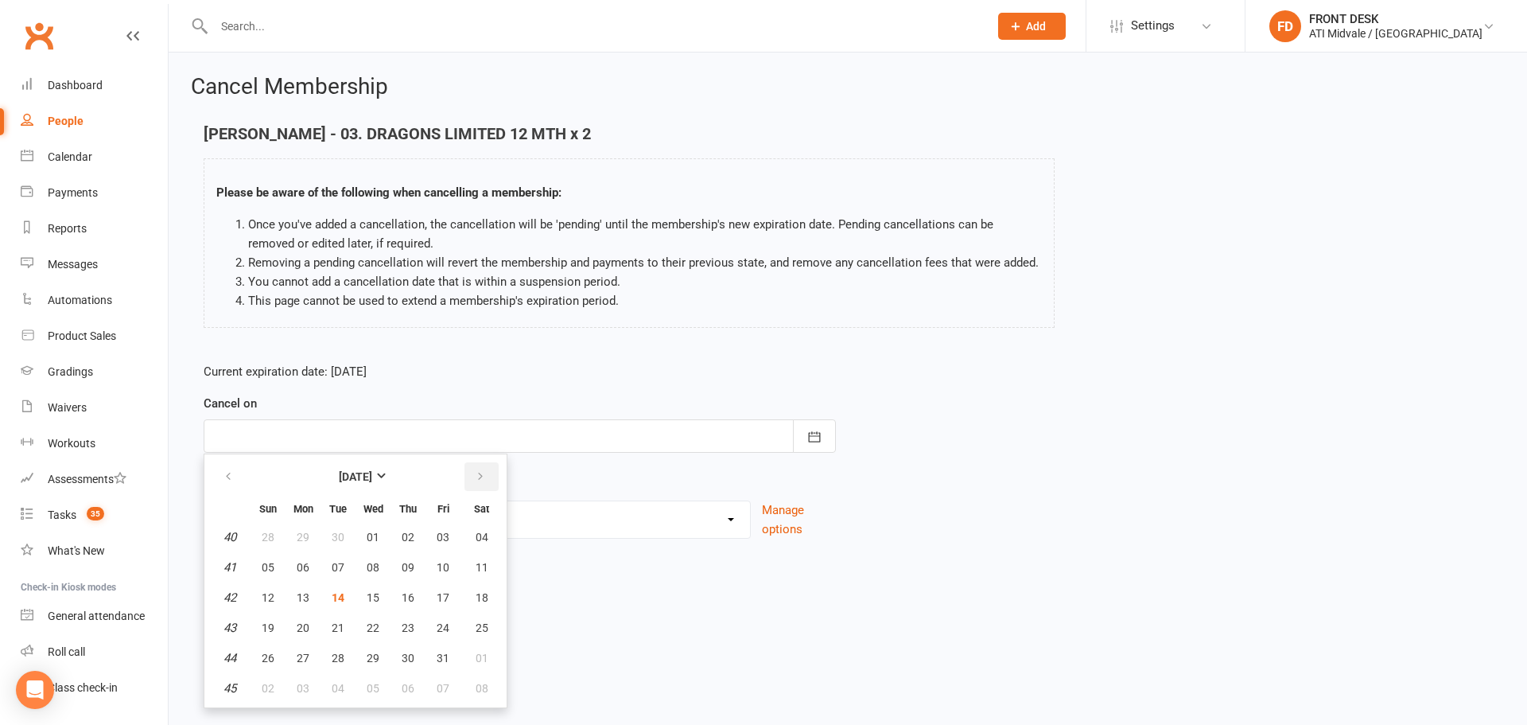
click at [479, 475] on icon "button" at bounding box center [480, 476] width 11 height 13
click at [612, 638] on div "Cancel Membership Jacob Shaw - 03. DRAGONS LIMITED 12 MTH x 2 Please be aware o…" at bounding box center [848, 348] width 1359 height 593
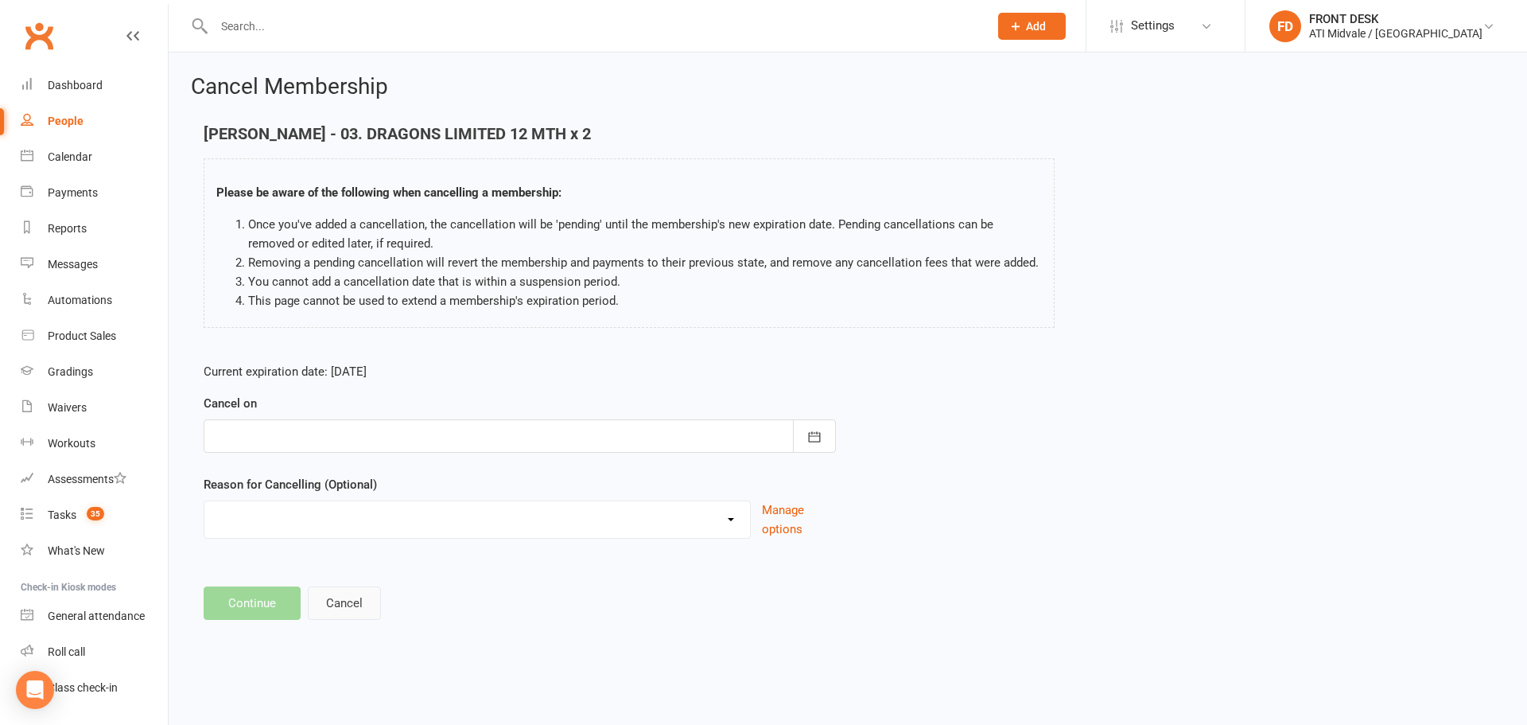
click at [328, 601] on button "Cancel" at bounding box center [344, 602] width 73 height 33
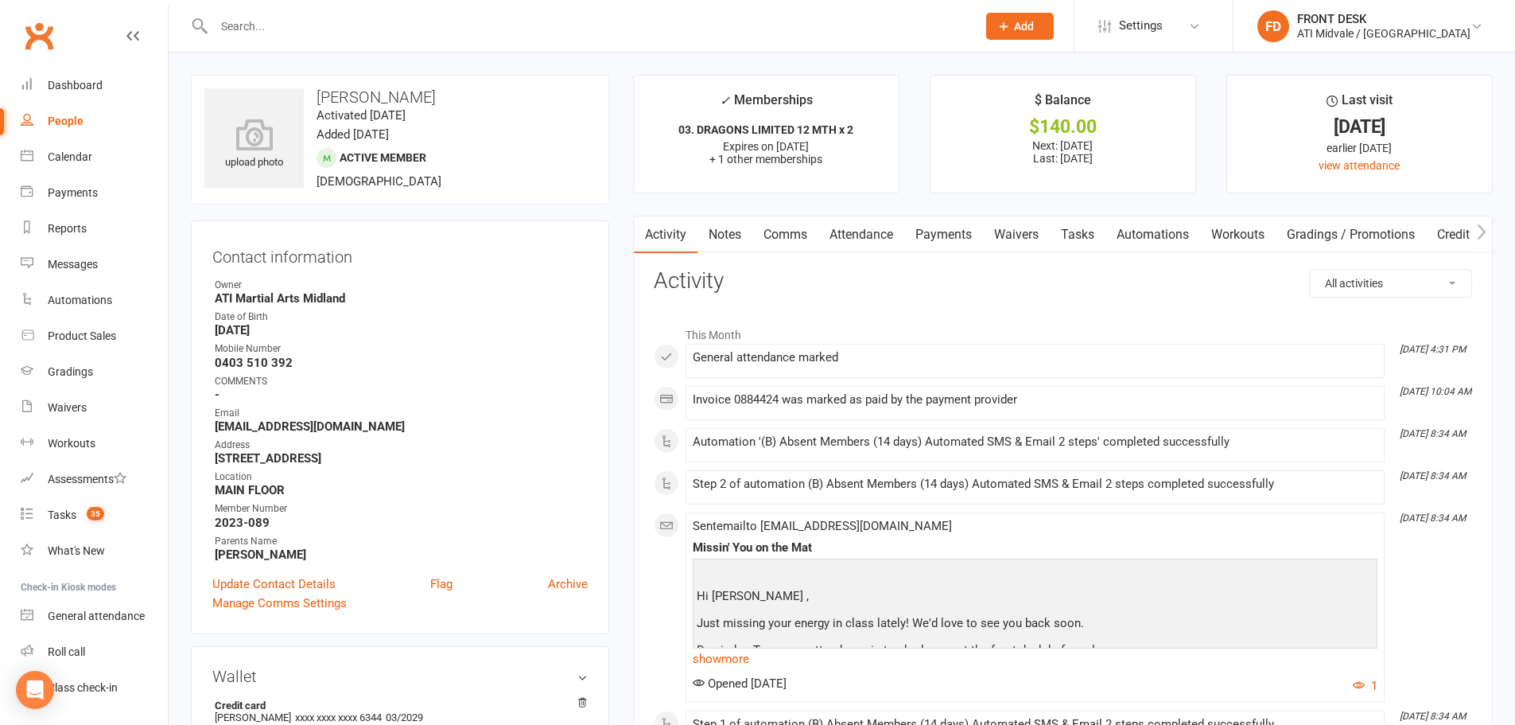
click at [962, 238] on link "Payments" at bounding box center [943, 234] width 79 height 37
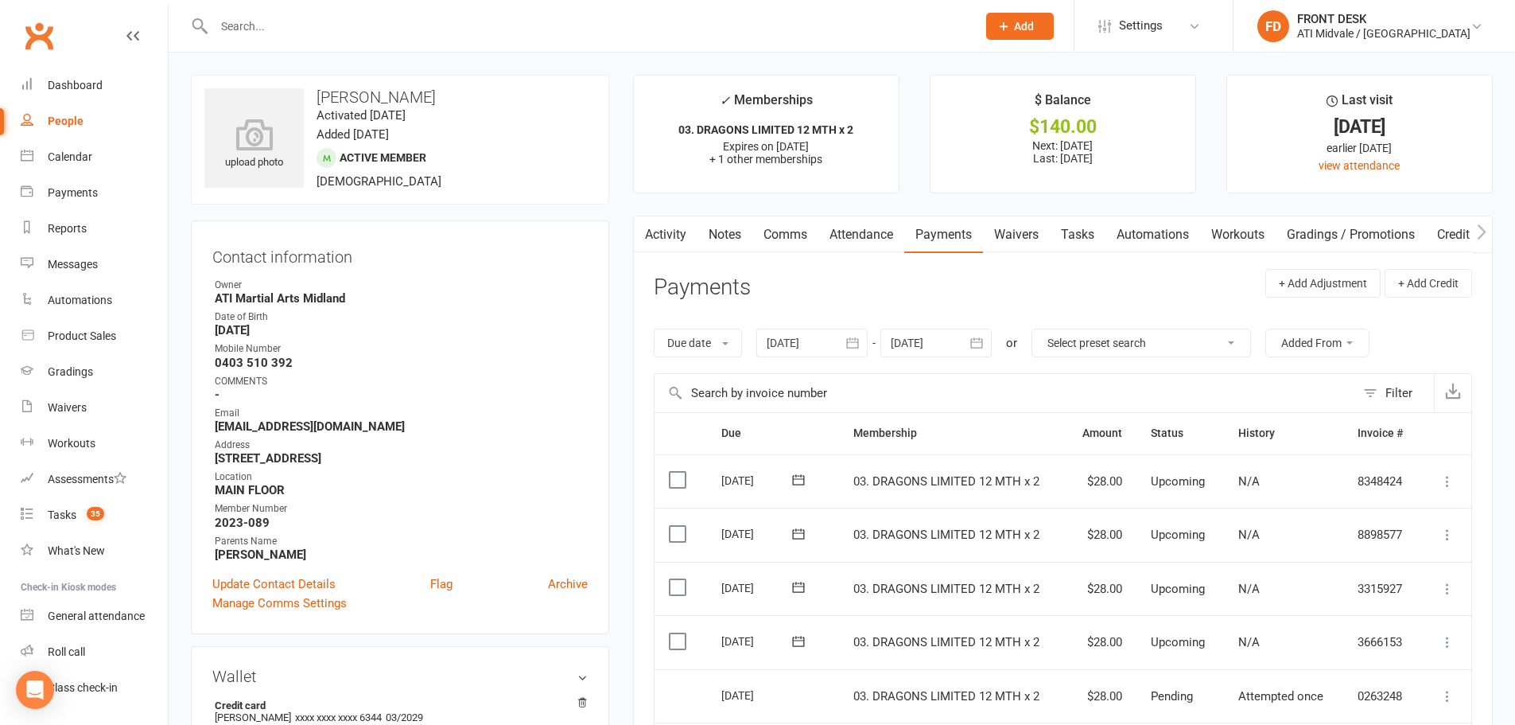
click at [978, 340] on icon "button" at bounding box center [977, 342] width 12 height 10
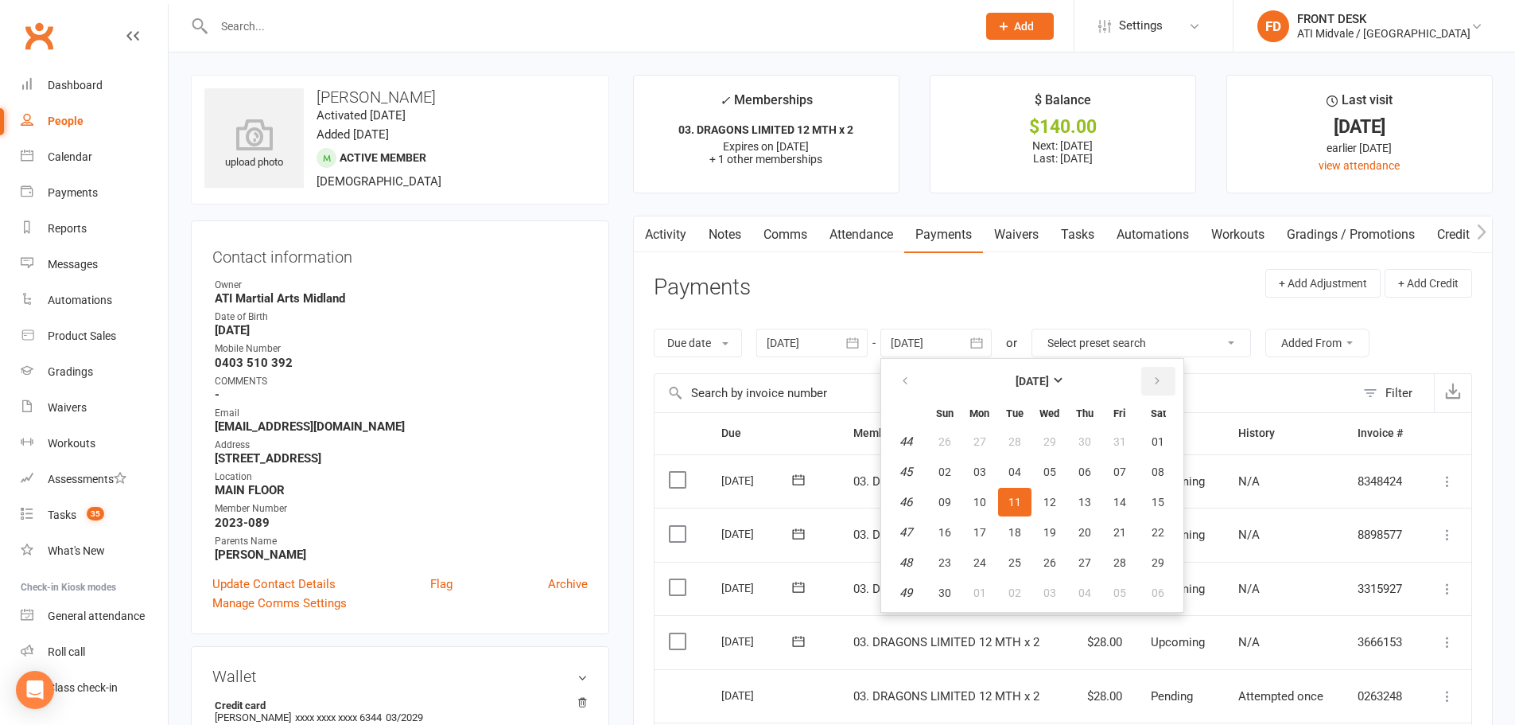
click at [1163, 378] on icon "button" at bounding box center [1157, 381] width 11 height 13
click at [1164, 535] on span "27" at bounding box center [1158, 532] width 13 height 13
type input "27 Dec 2025"
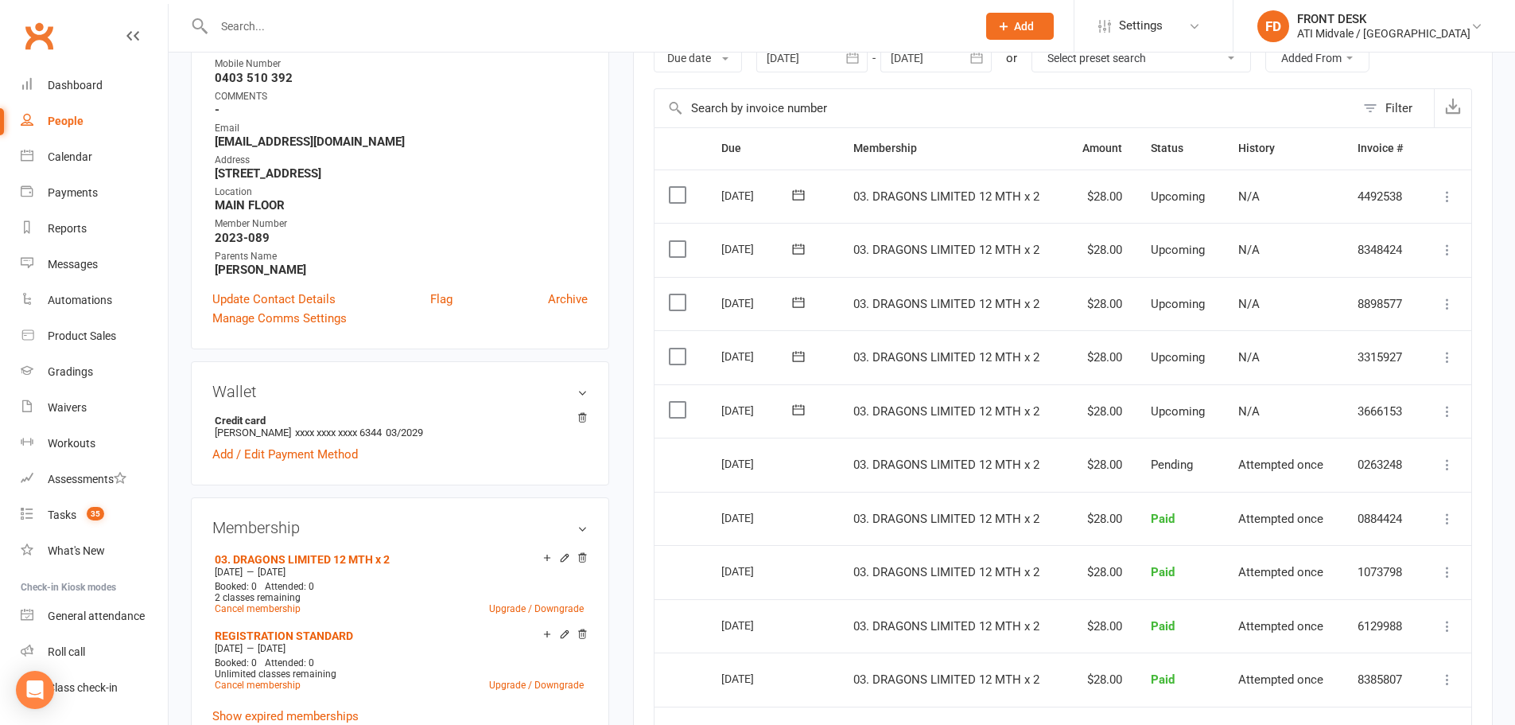
scroll to position [477, 0]
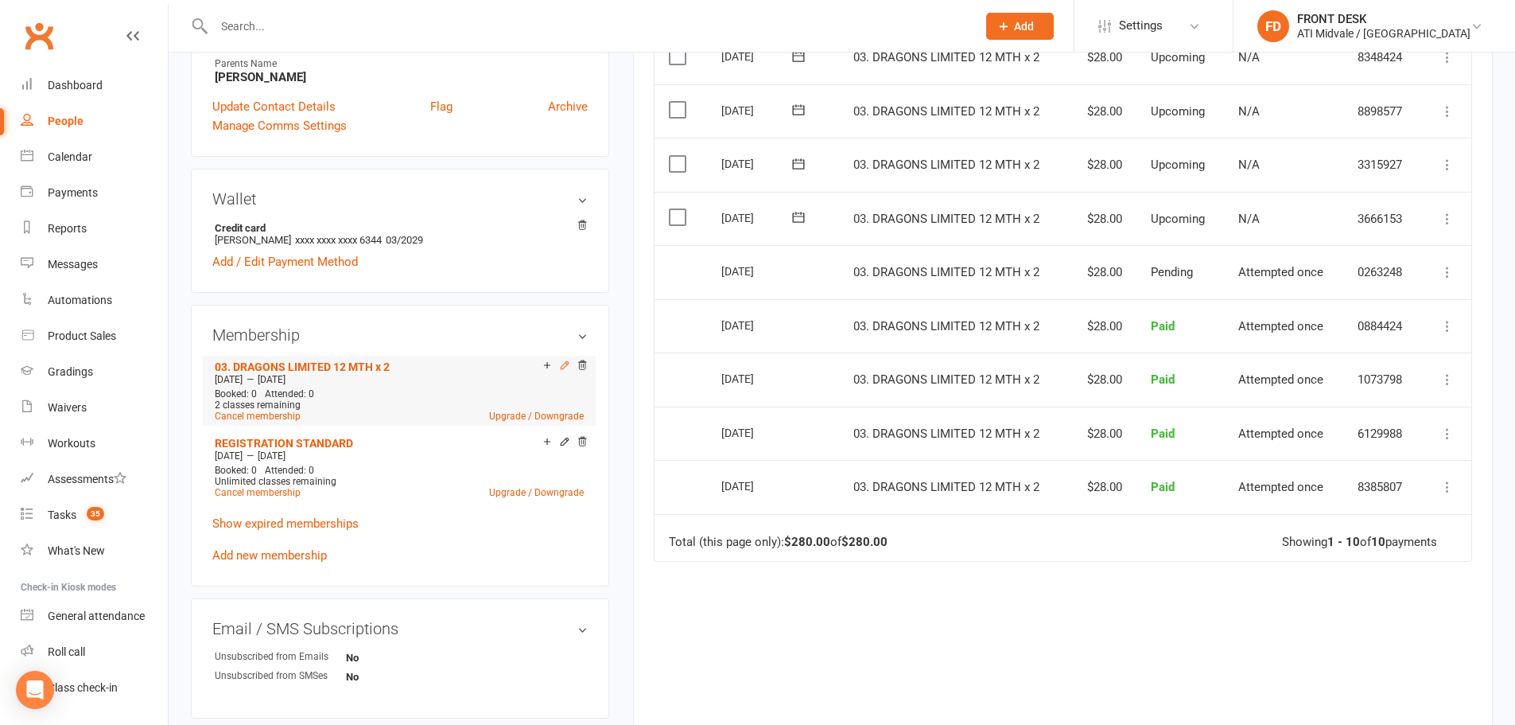
click at [560, 366] on icon at bounding box center [564, 365] width 11 height 11
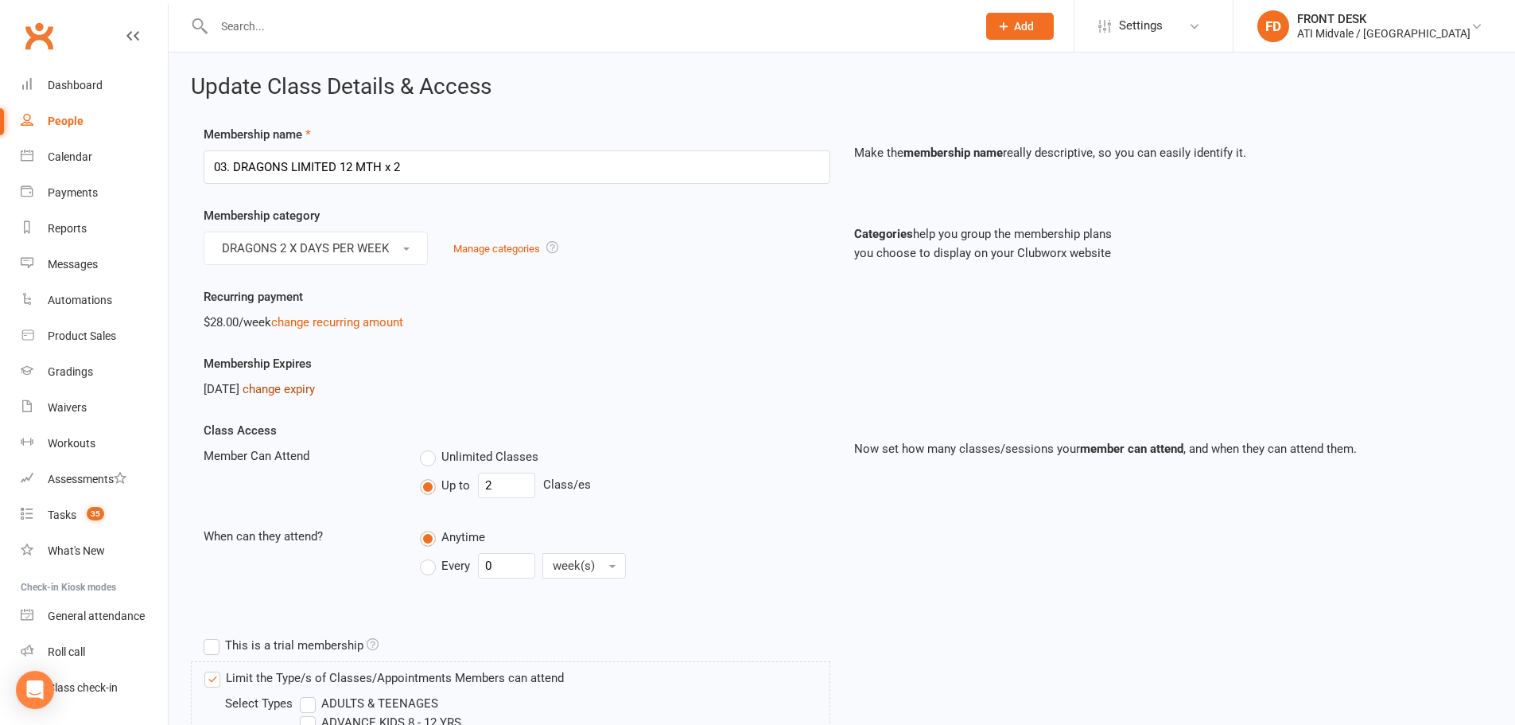
click at [301, 384] on link "change expiry" at bounding box center [279, 389] width 72 height 14
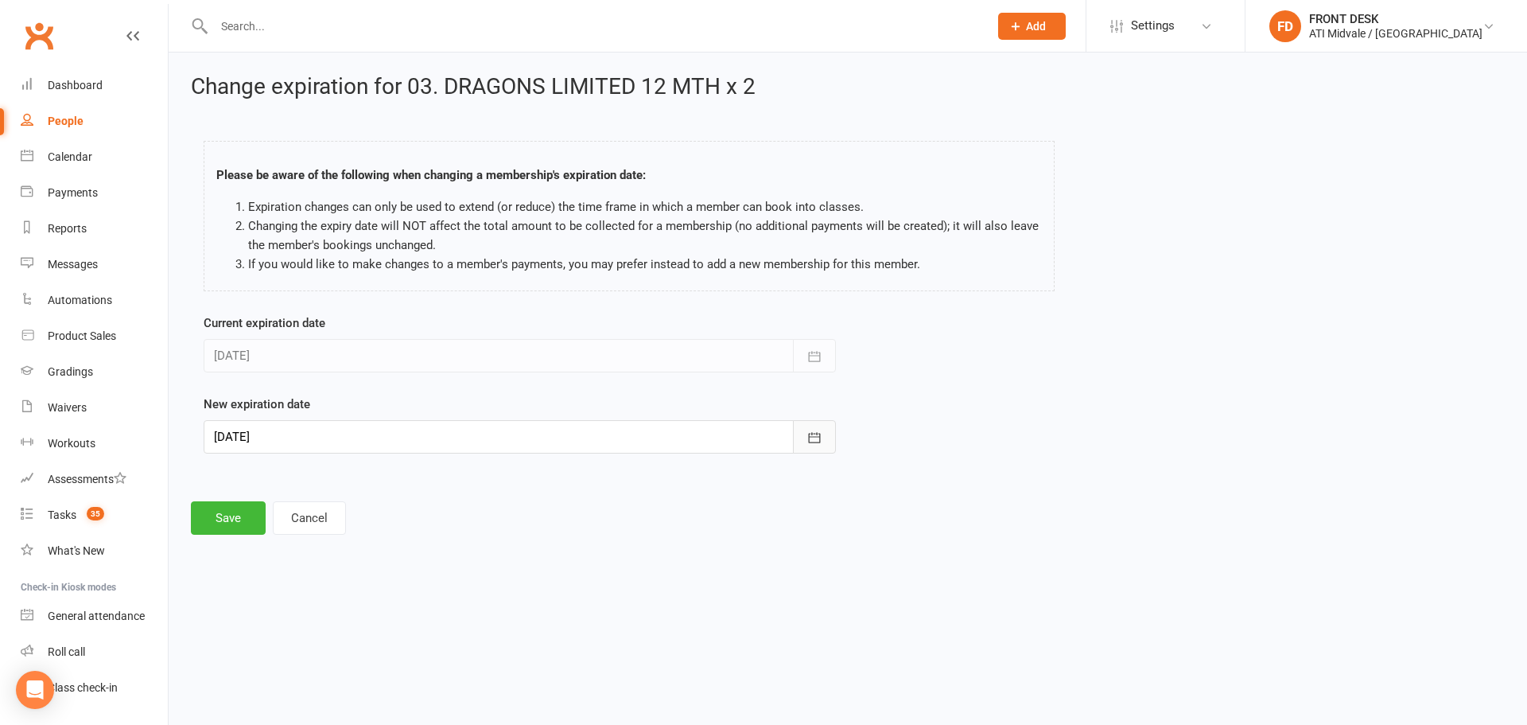
click at [822, 437] on button "button" at bounding box center [814, 436] width 43 height 33
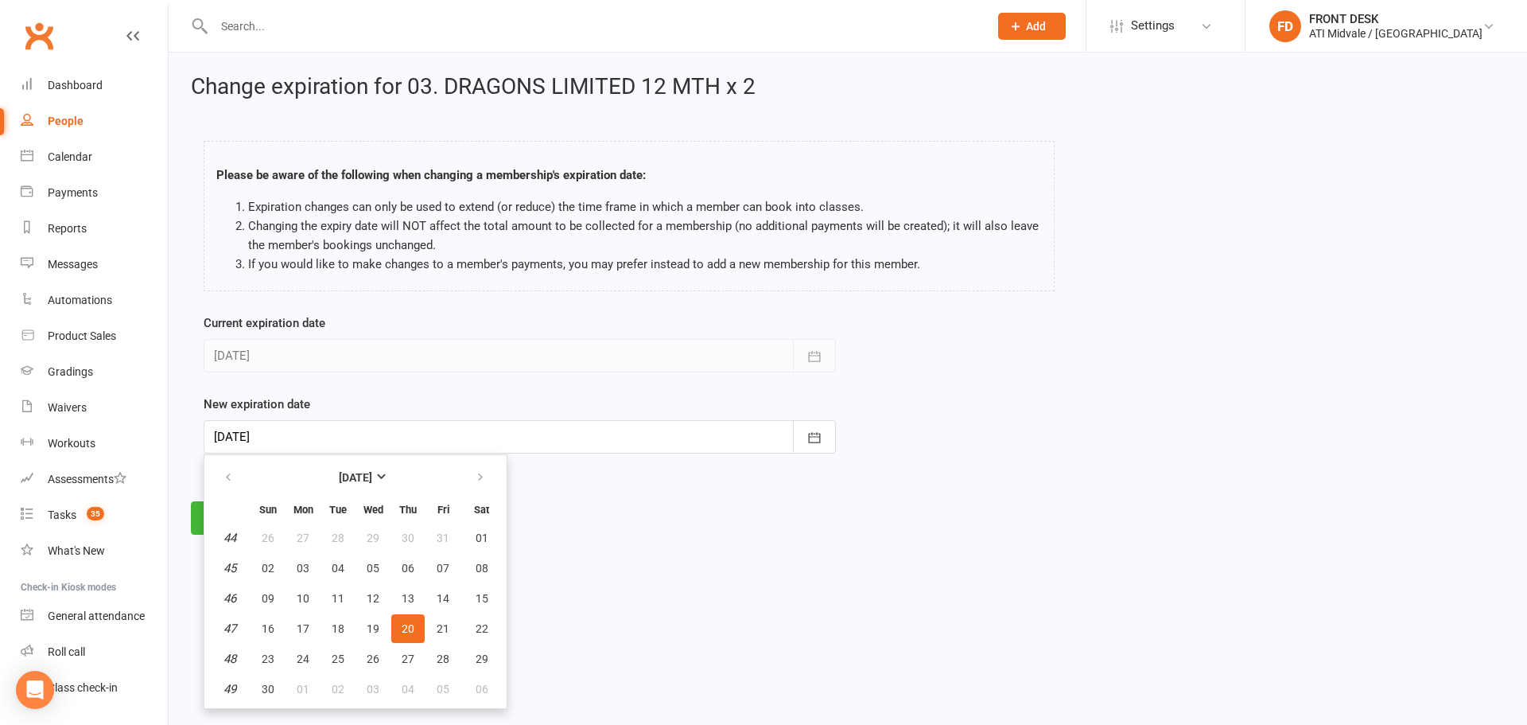
click at [637, 579] on html "Prospect Member Non-attending contact Class / event Appointment Grading event T…" at bounding box center [763, 289] width 1527 height 579
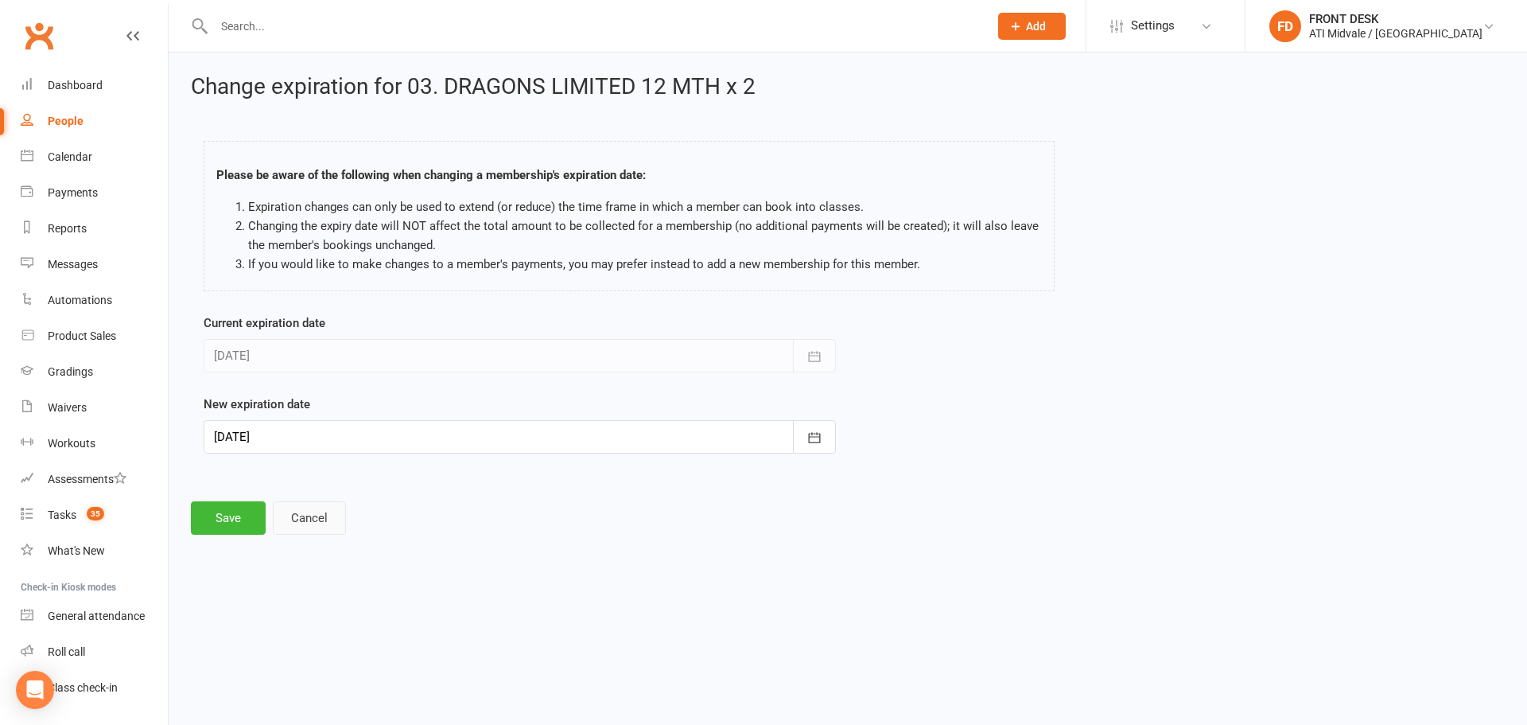
click at [308, 517] on button "Cancel" at bounding box center [309, 517] width 73 height 33
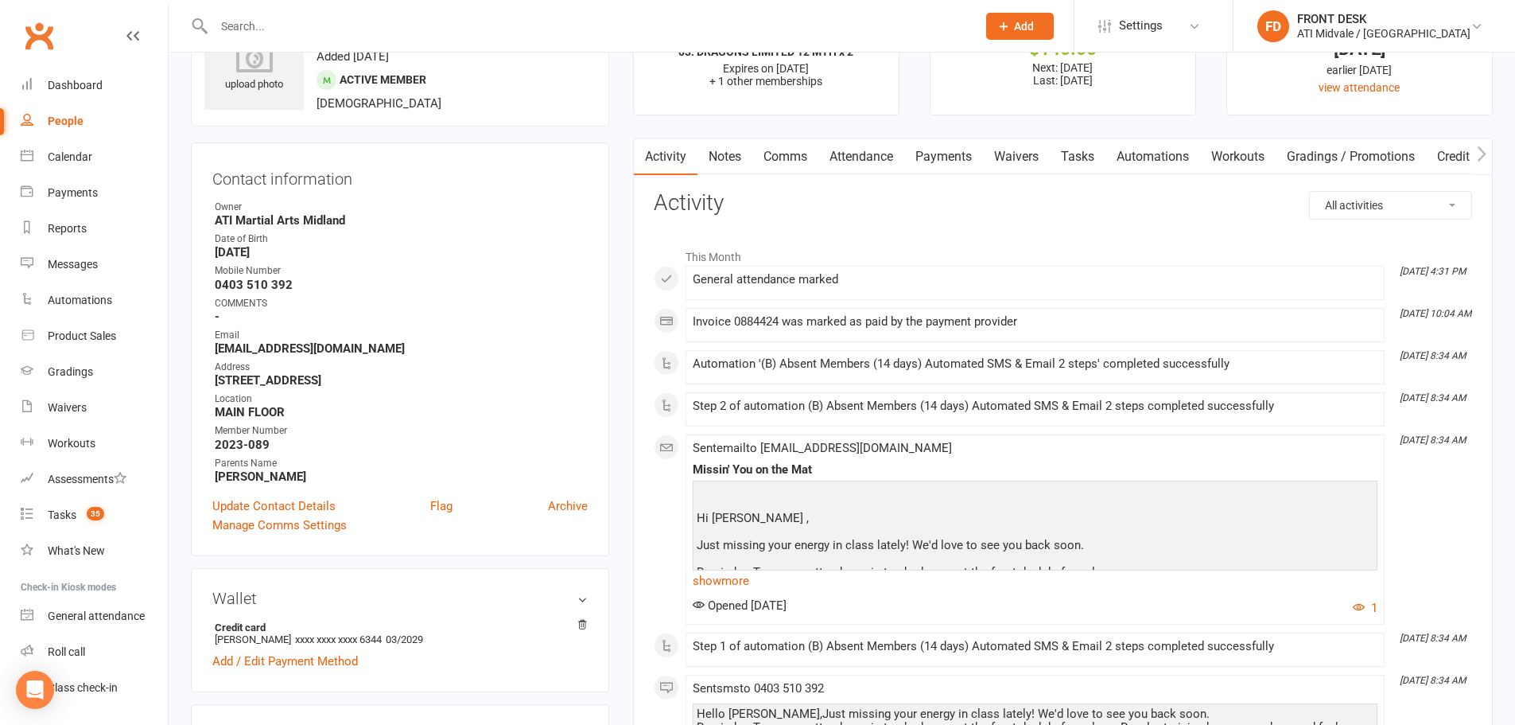
scroll to position [239, 0]
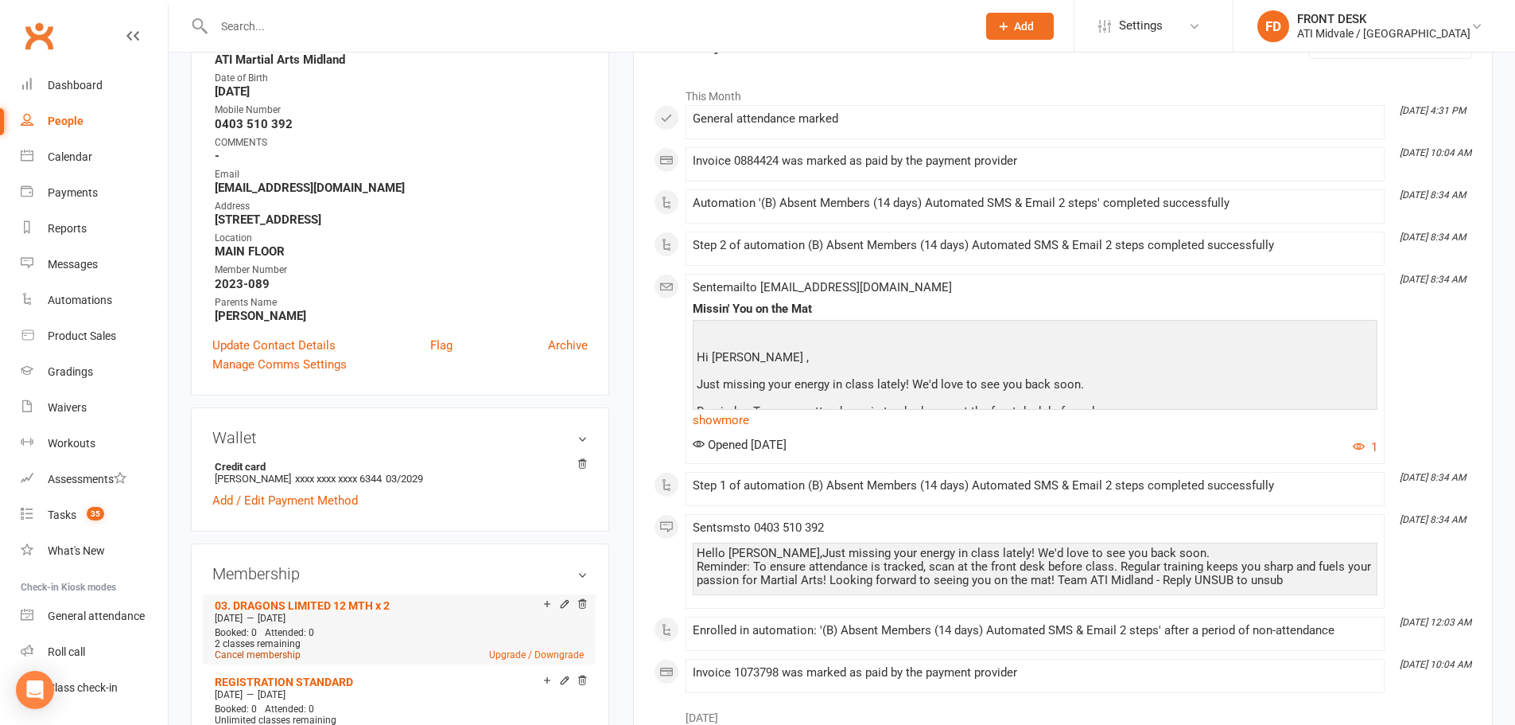
click at [274, 655] on link "Cancel membership" at bounding box center [258, 654] width 86 height 11
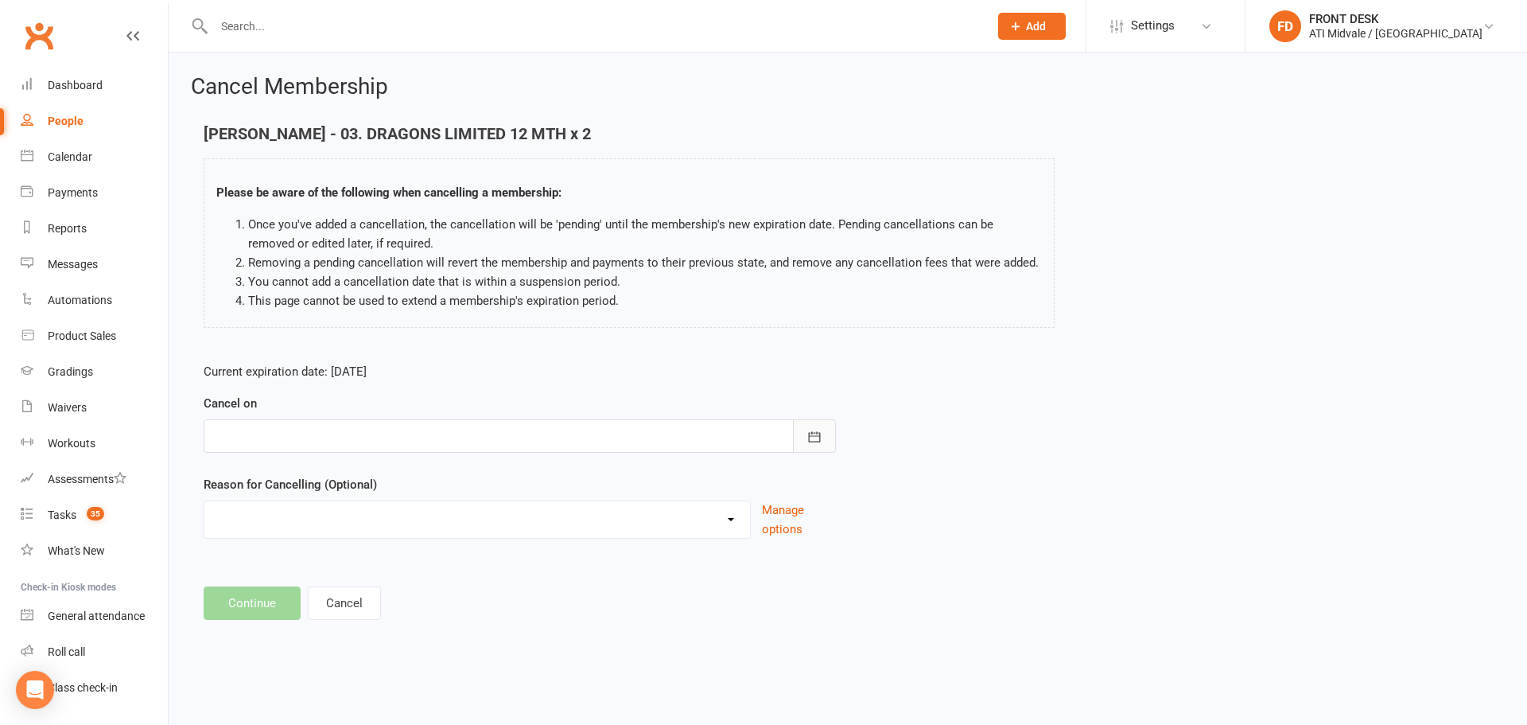
click at [822, 437] on icon "button" at bounding box center [815, 437] width 16 height 16
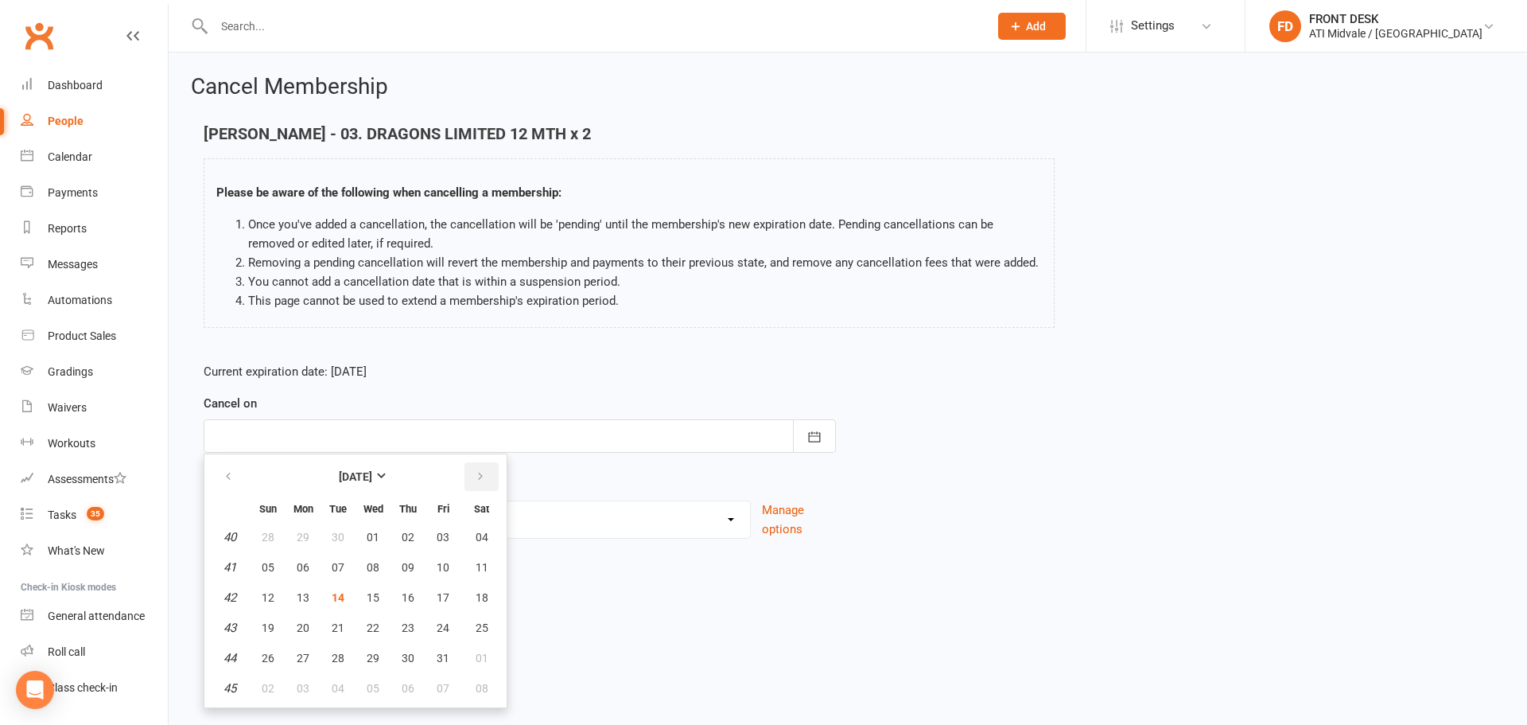
click at [476, 472] on icon "button" at bounding box center [480, 476] width 11 height 13
click at [402, 632] on span "20" at bounding box center [408, 627] width 13 height 13
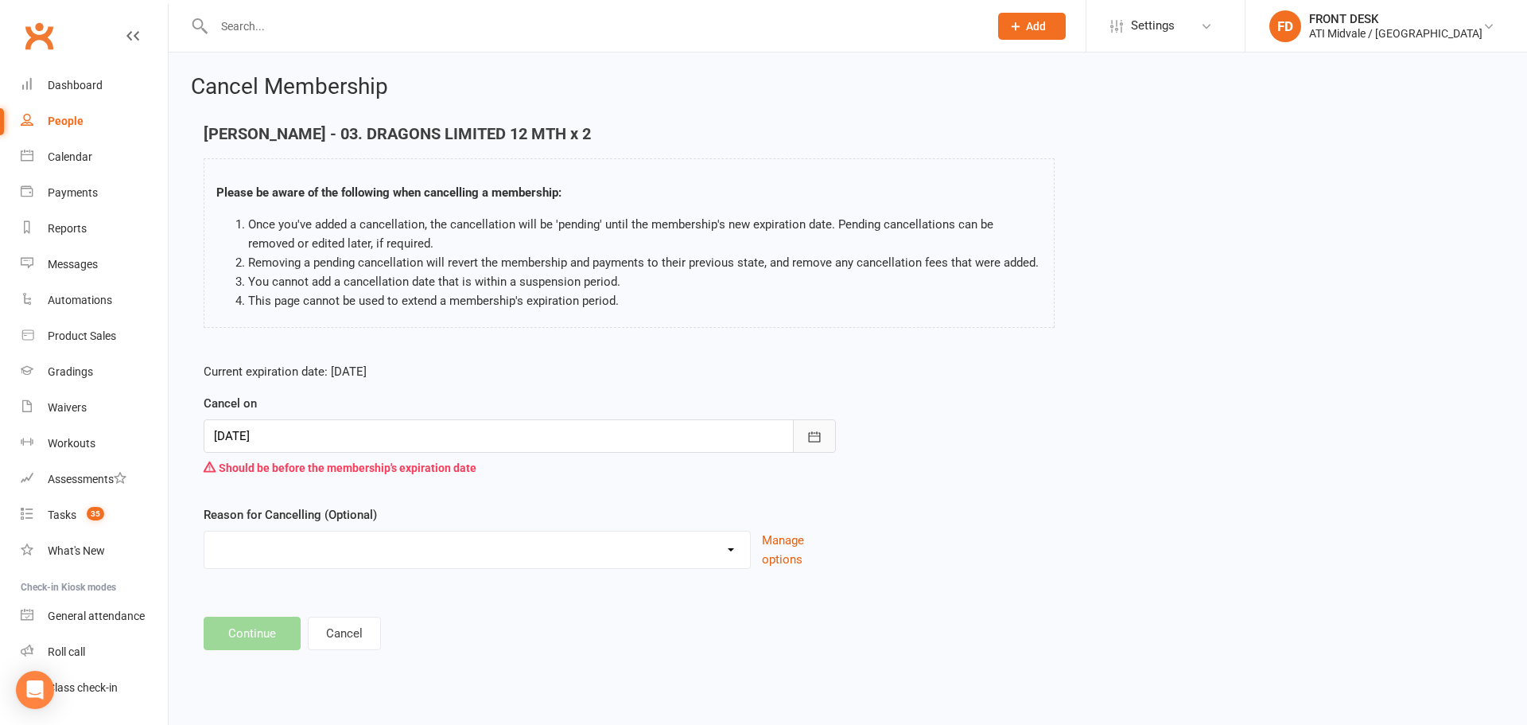
click at [817, 435] on icon "button" at bounding box center [815, 437] width 16 height 16
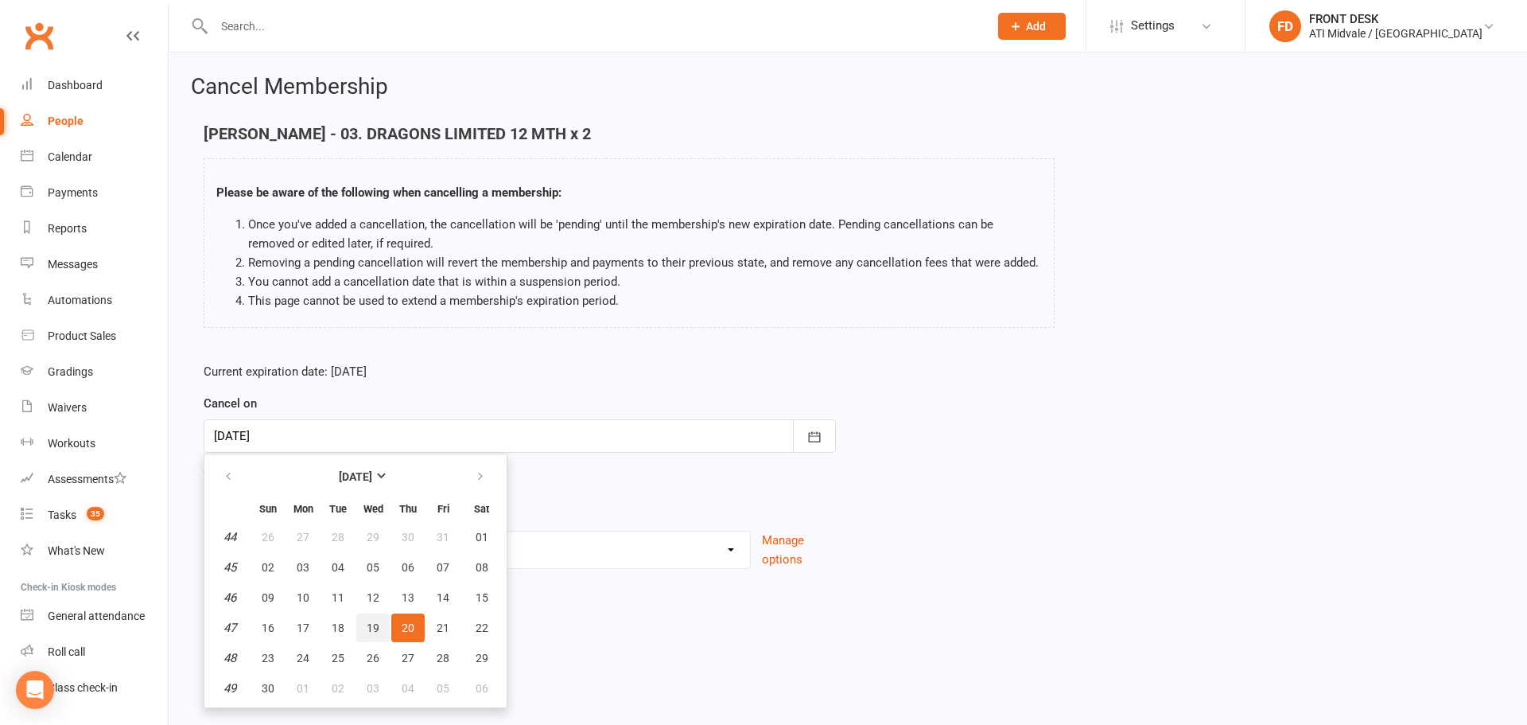
click at [379, 620] on button "19" at bounding box center [372, 627] width 33 height 29
type input "19 Nov 2025"
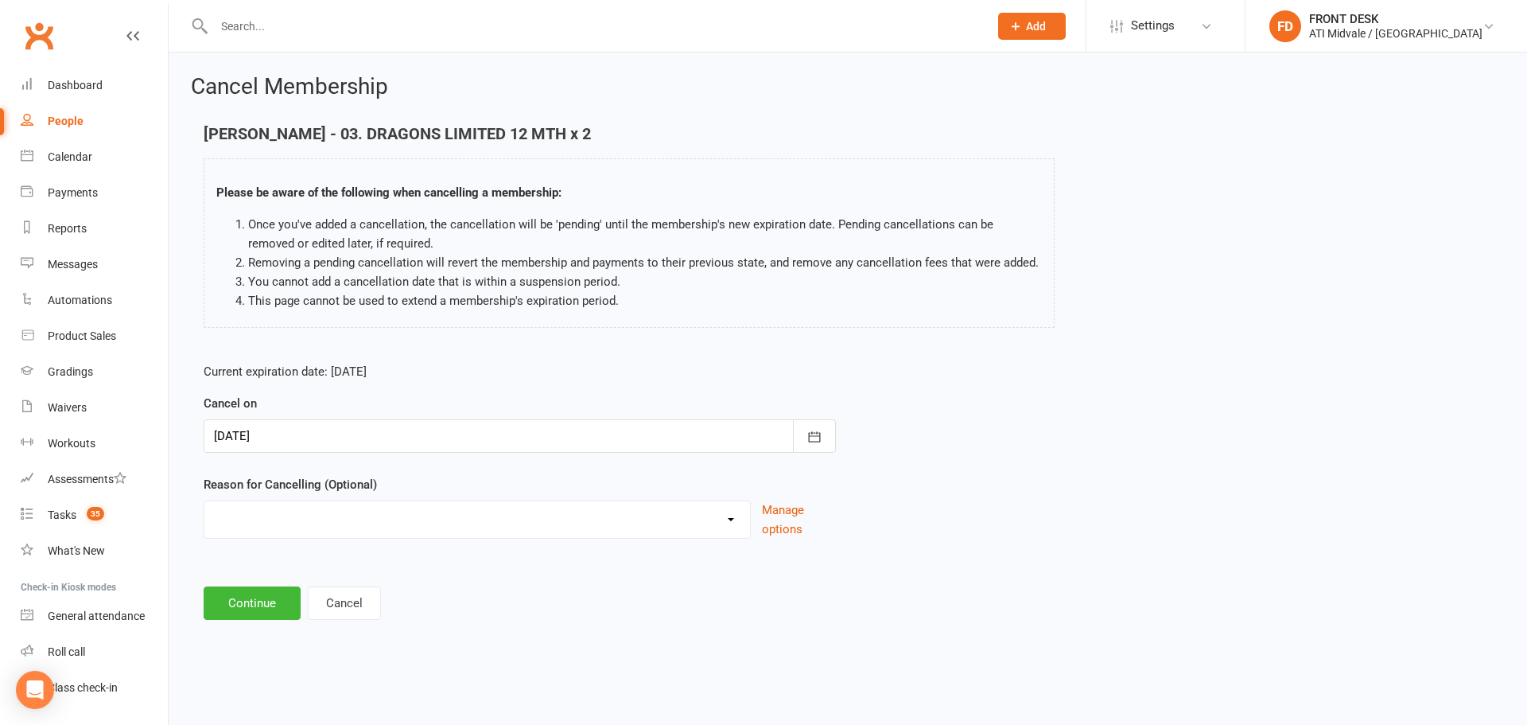
click at [611, 518] on select "Holiday INFLATION SAVER DISCOUNT Injury Other reason" at bounding box center [477, 517] width 546 height 32
click at [728, 525] on select "Holiday INFLATION SAVER DISCOUNT Injury Other reason" at bounding box center [477, 517] width 546 height 32
select select "3"
click at [204, 519] on select "Holiday INFLATION SAVER DISCOUNT Injury Other reason" at bounding box center [477, 517] width 546 height 32
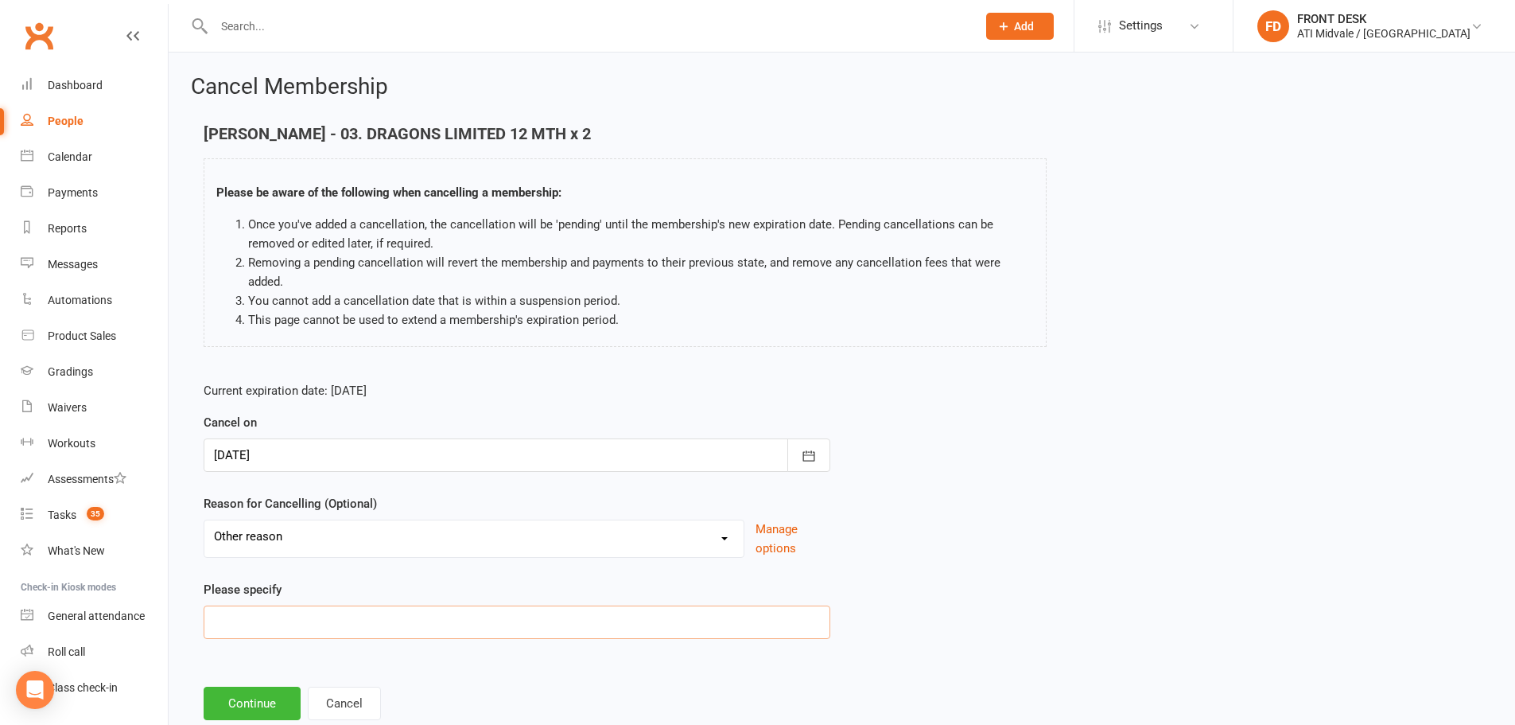
click at [265, 628] on input at bounding box center [517, 621] width 627 height 33
click at [241, 619] on input "Lost interest" at bounding box center [517, 621] width 627 height 33
type input "Lost Interest"
click at [251, 695] on button "Continue" at bounding box center [252, 702] width 97 height 33
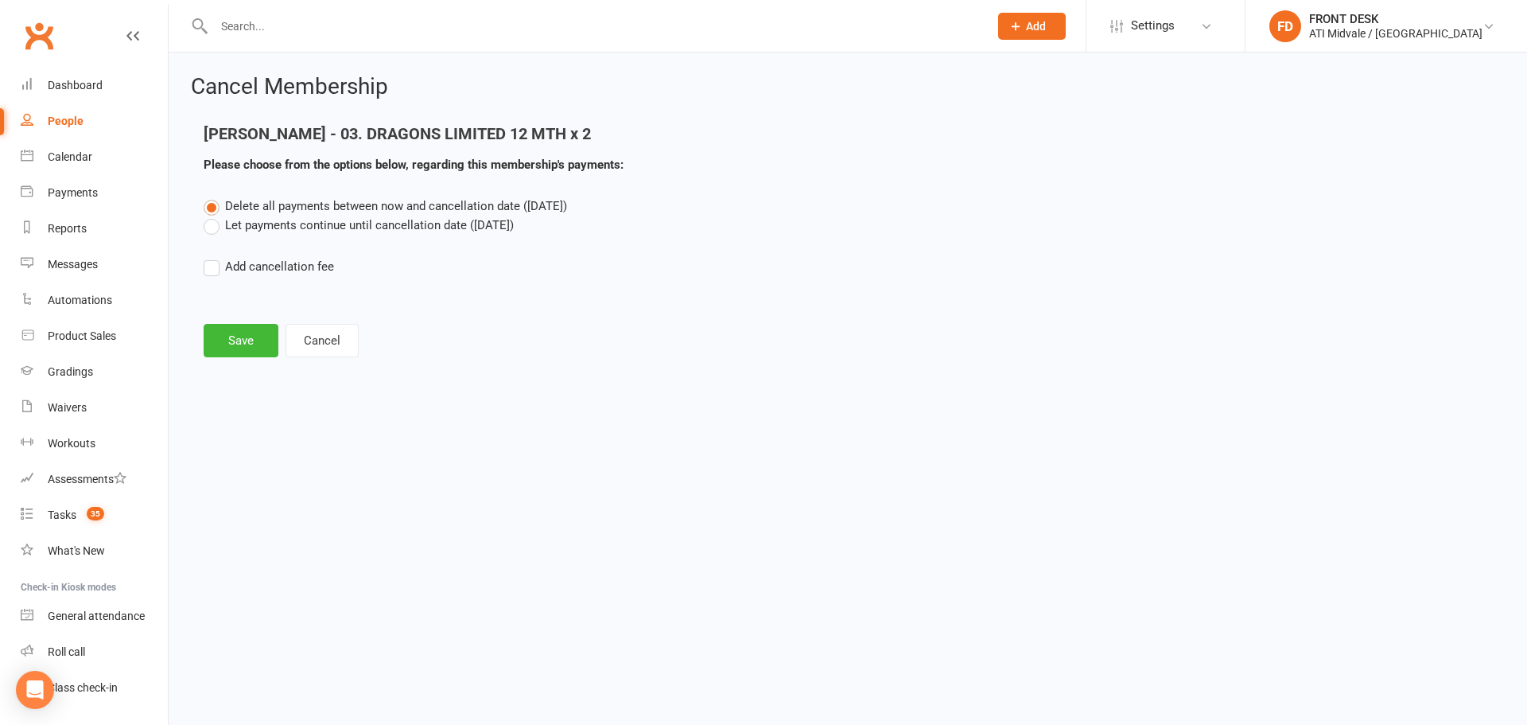
click at [218, 220] on label "Let payments continue until cancellation date (Nov 19, 2025)" at bounding box center [359, 225] width 310 height 19
click at [214, 216] on input "Let payments continue until cancellation date (Nov 19, 2025)" at bounding box center [209, 216] width 10 height 0
click at [222, 332] on button "Save" at bounding box center [241, 340] width 75 height 33
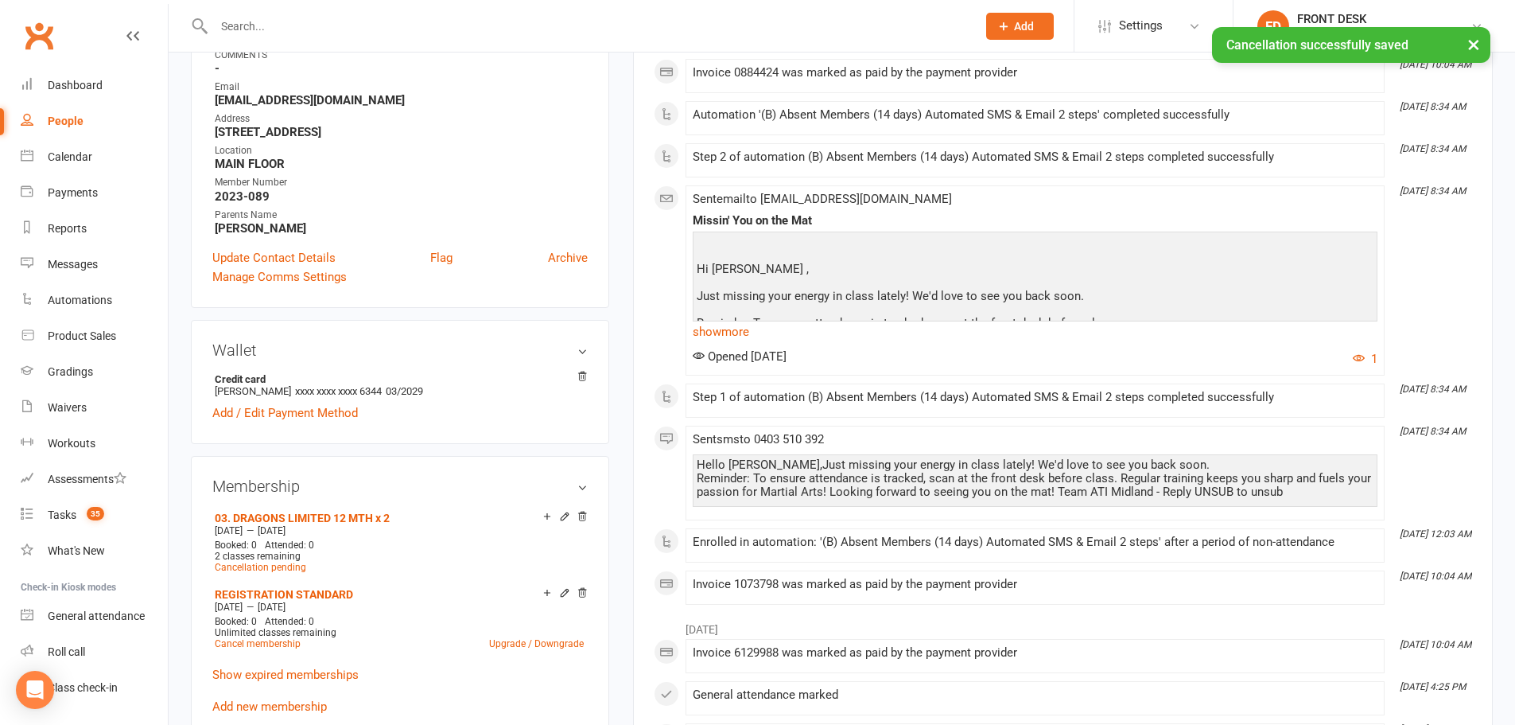
scroll to position [477, 0]
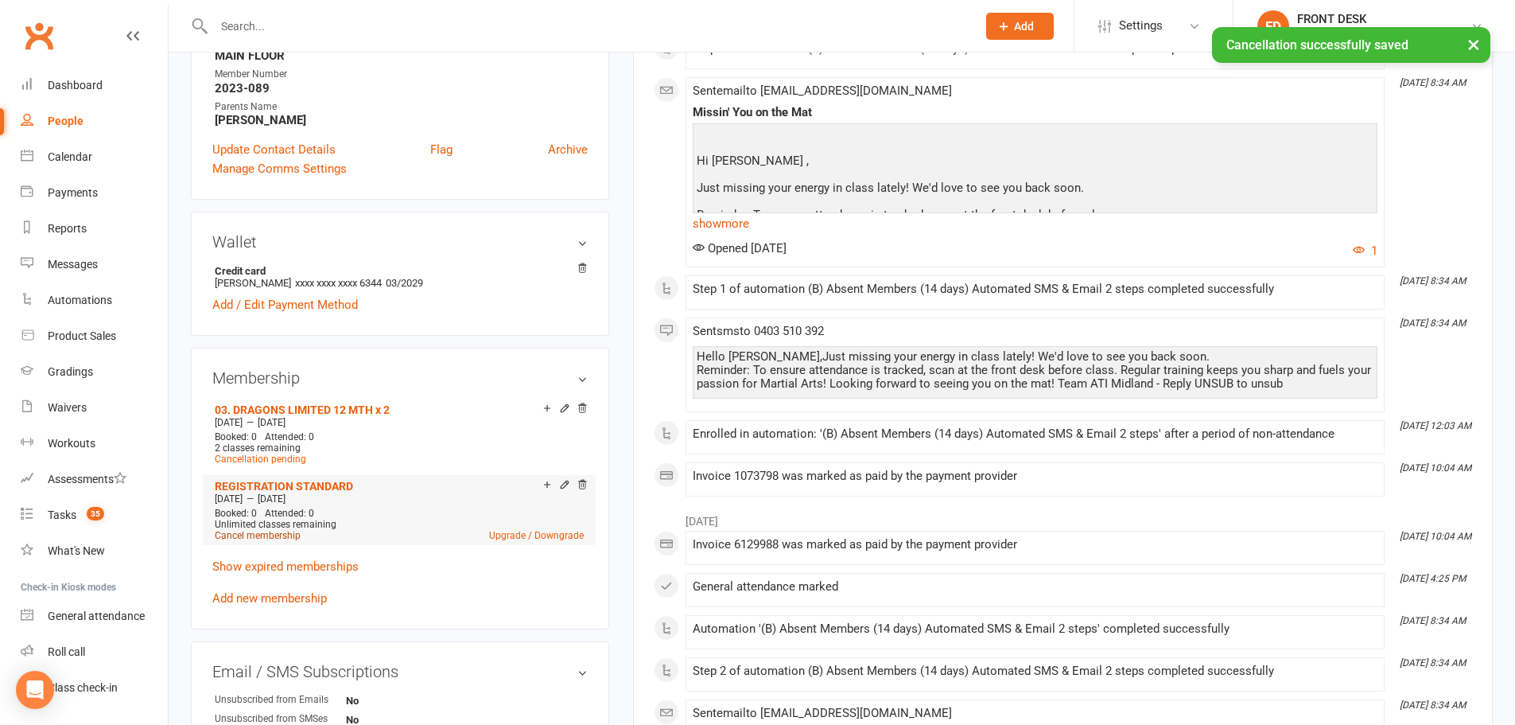
click at [277, 535] on link "Cancel membership" at bounding box center [258, 535] width 86 height 11
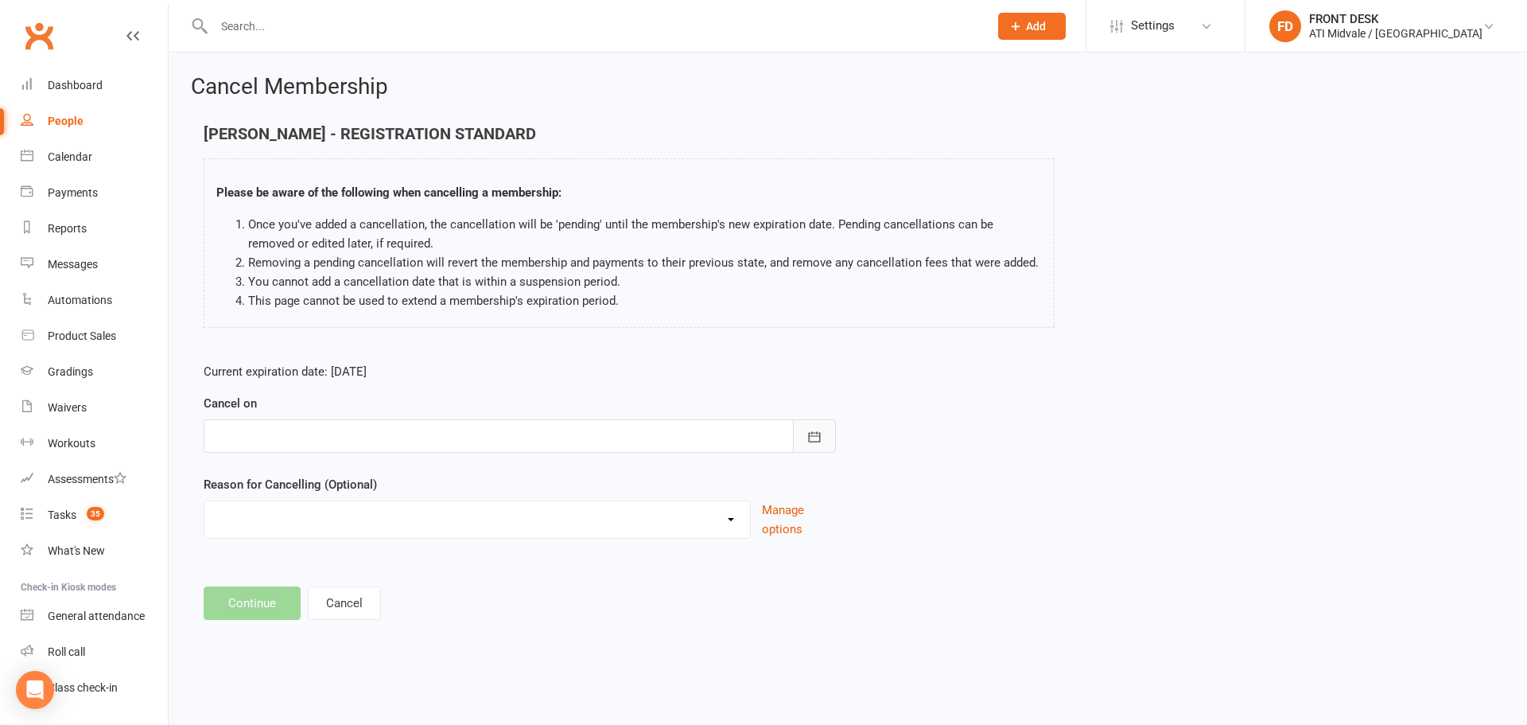
click at [804, 432] on button "button" at bounding box center [814, 435] width 43 height 33
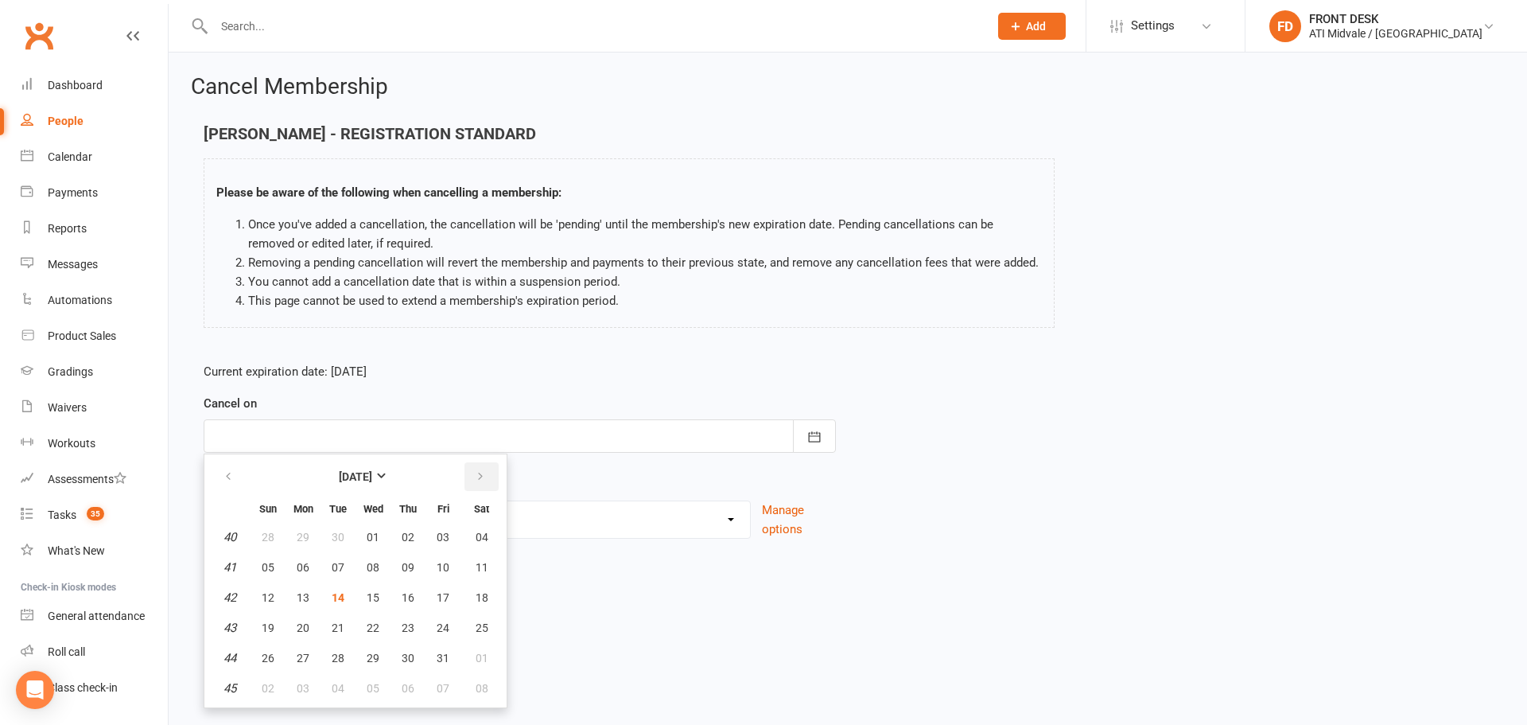
click at [480, 473] on icon "button" at bounding box center [480, 476] width 11 height 13
click at [374, 623] on span "19" at bounding box center [373, 627] width 13 height 13
type input "19 Nov 2025"
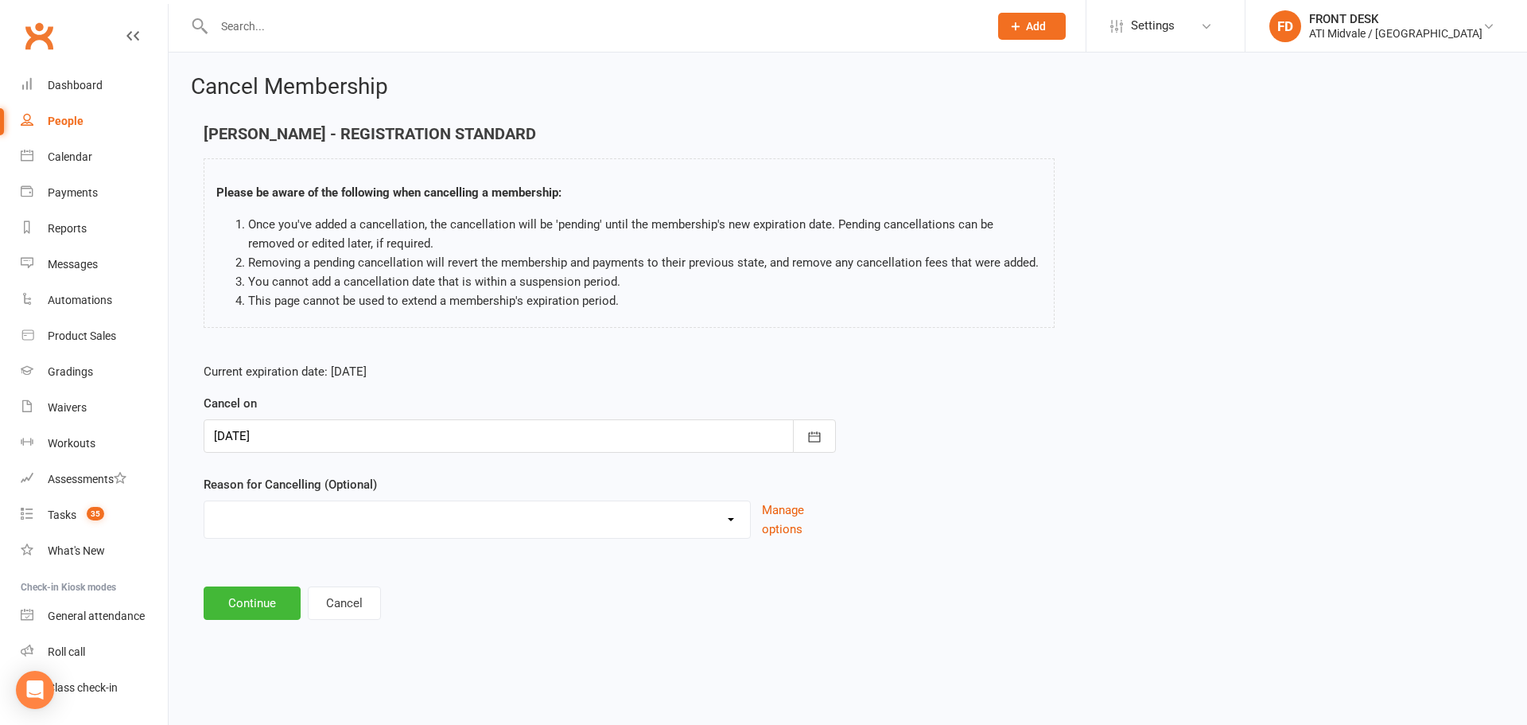
click at [729, 524] on select "Holiday INFLATION SAVER DISCOUNT Injury Other reason" at bounding box center [477, 517] width 546 height 32
select select "3"
click at [204, 519] on select "Holiday INFLATION SAVER DISCOUNT Injury Other reason" at bounding box center [477, 517] width 546 height 32
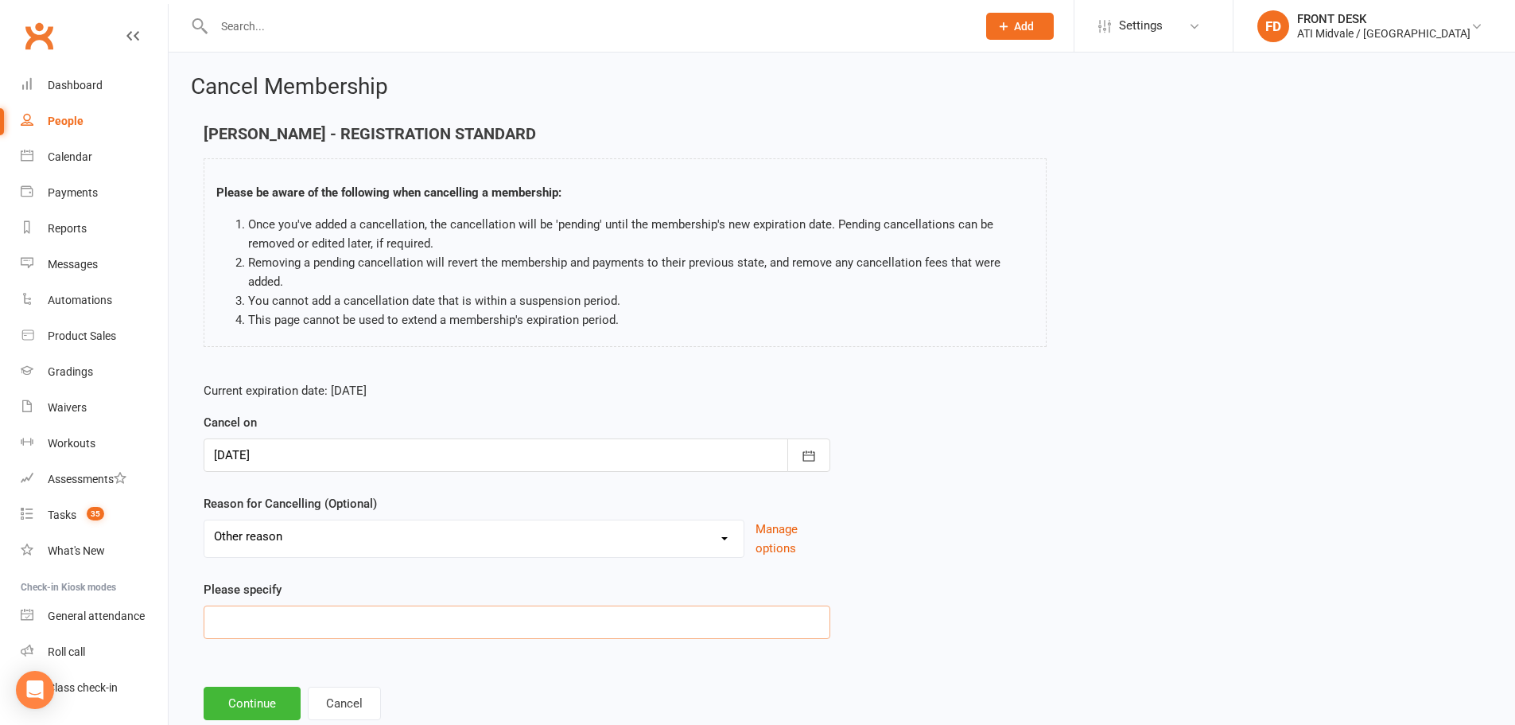
click at [262, 614] on input at bounding box center [517, 621] width 627 height 33
type input "Lost Interest"
click at [255, 706] on button "Continue" at bounding box center [252, 702] width 97 height 33
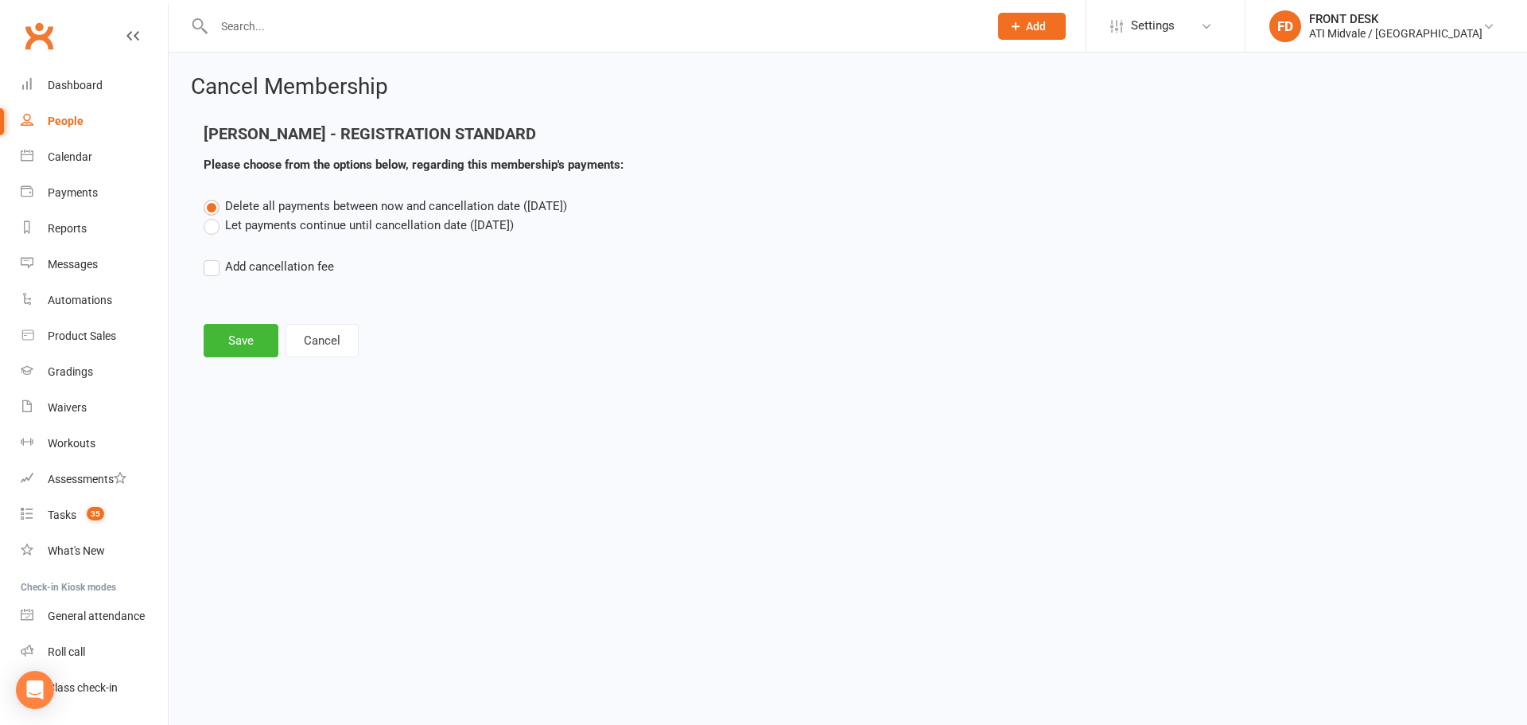
click at [213, 224] on label "Let payments continue until cancellation date (Nov 19, 2025)" at bounding box center [359, 225] width 310 height 19
click at [213, 216] on input "Let payments continue until cancellation date (Nov 19, 2025)" at bounding box center [209, 216] width 10 height 0
click at [220, 330] on button "Save" at bounding box center [241, 340] width 75 height 33
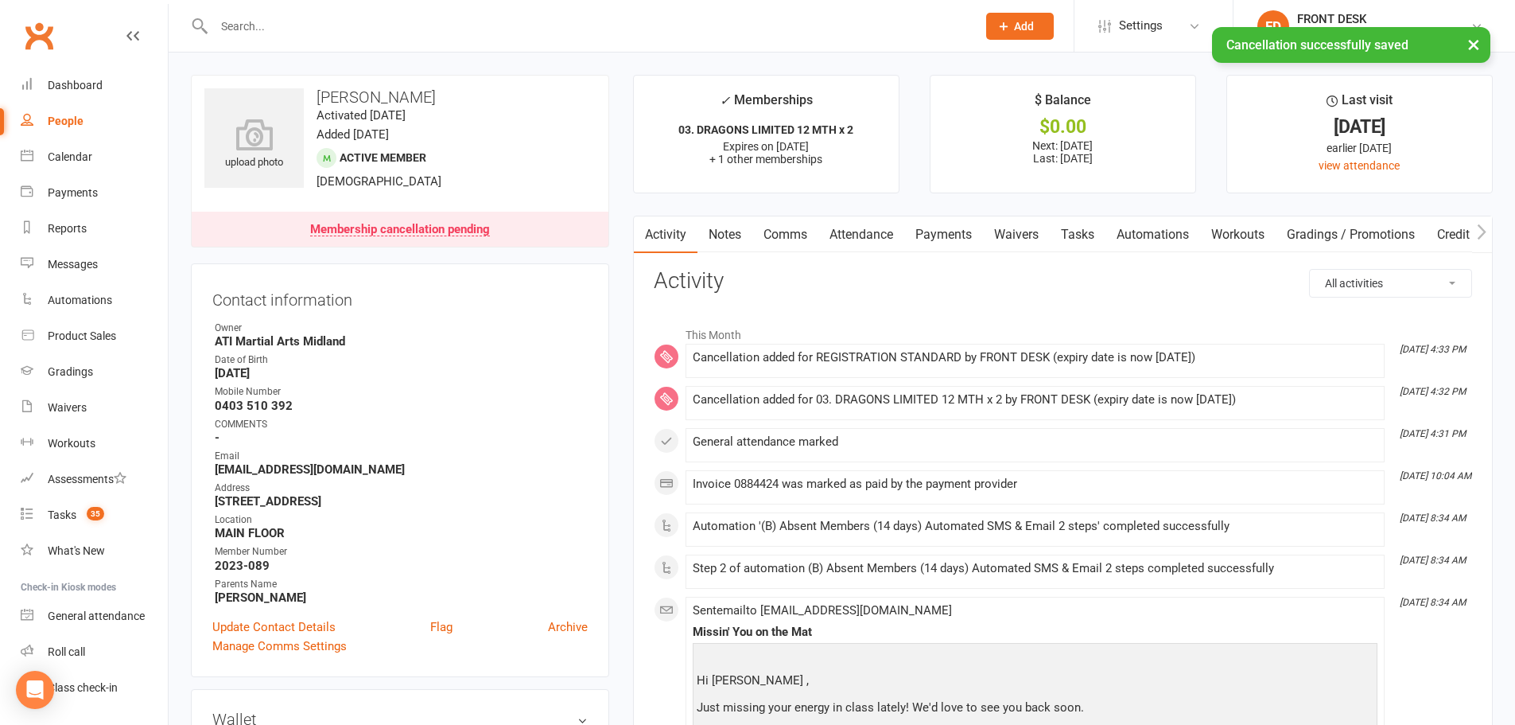
click at [1081, 230] on link "Tasks" at bounding box center [1078, 234] width 56 height 37
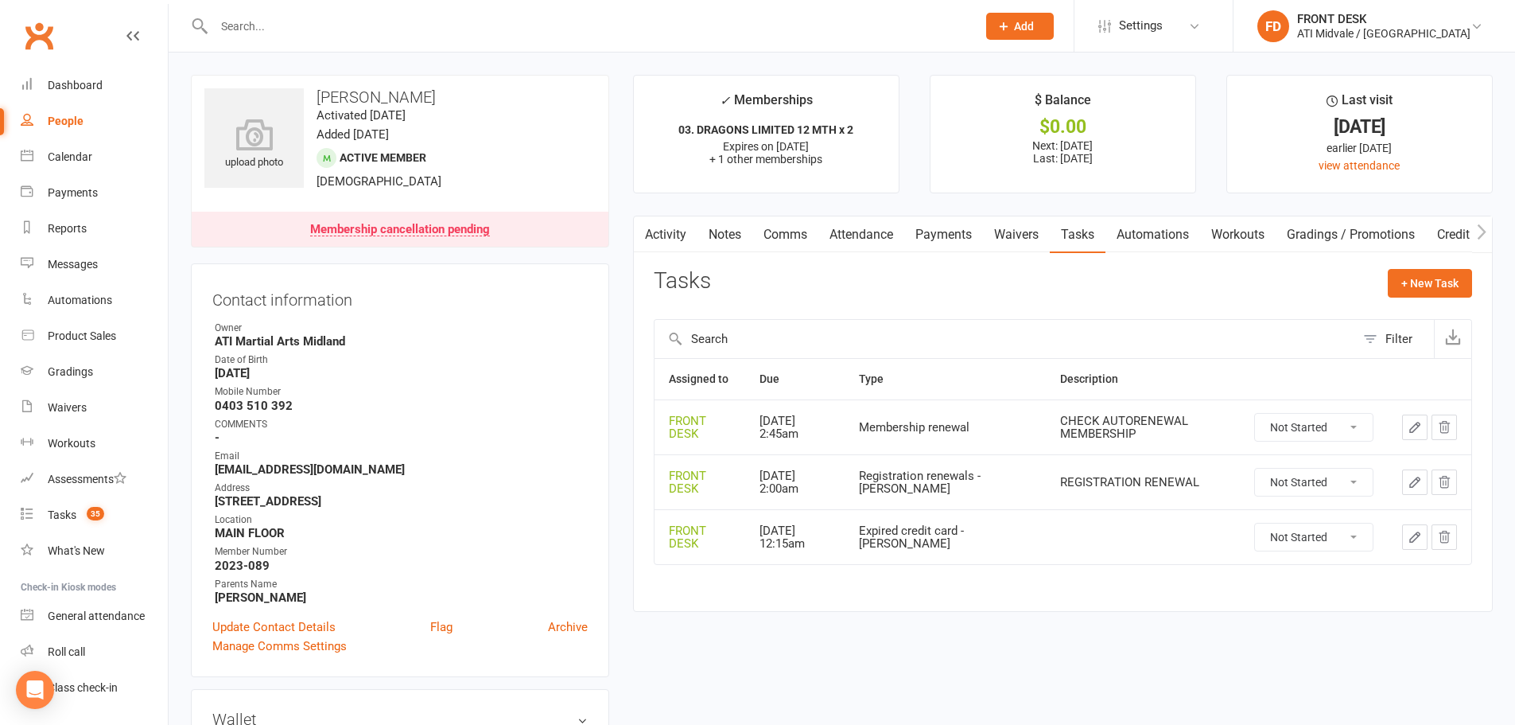
click at [1436, 427] on button "button" at bounding box center [1444, 426] width 25 height 25
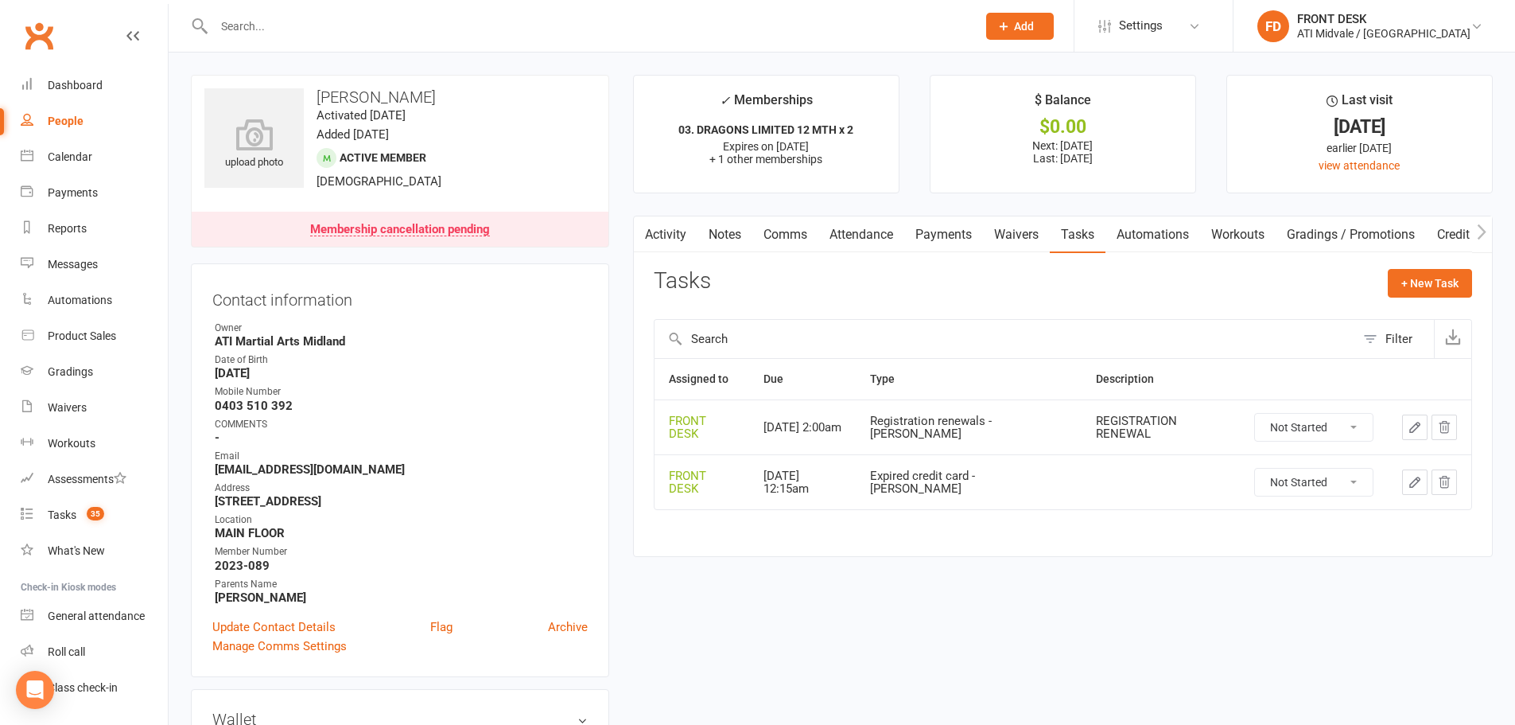
click at [1451, 428] on icon "button" at bounding box center [1444, 427] width 14 height 14
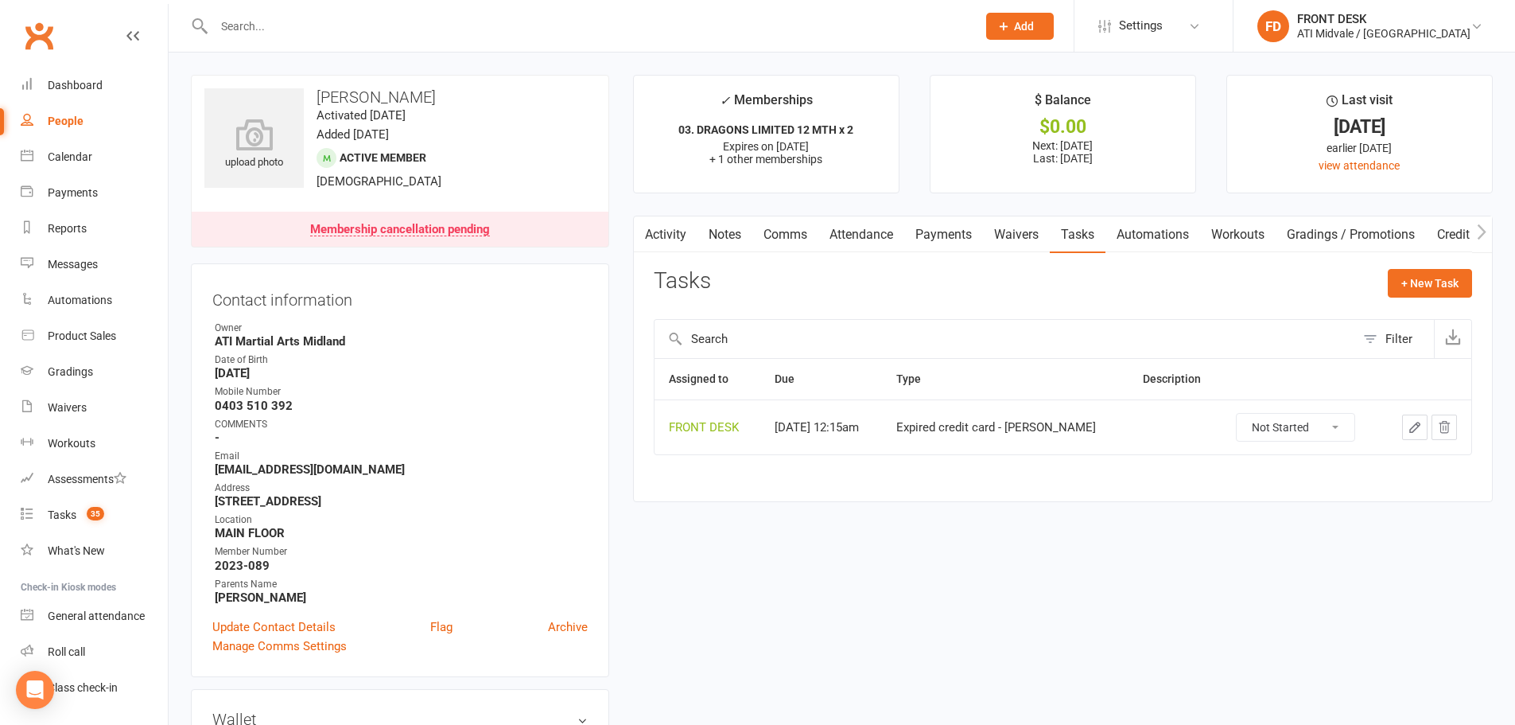
click at [1445, 428] on icon "button" at bounding box center [1444, 427] width 14 height 14
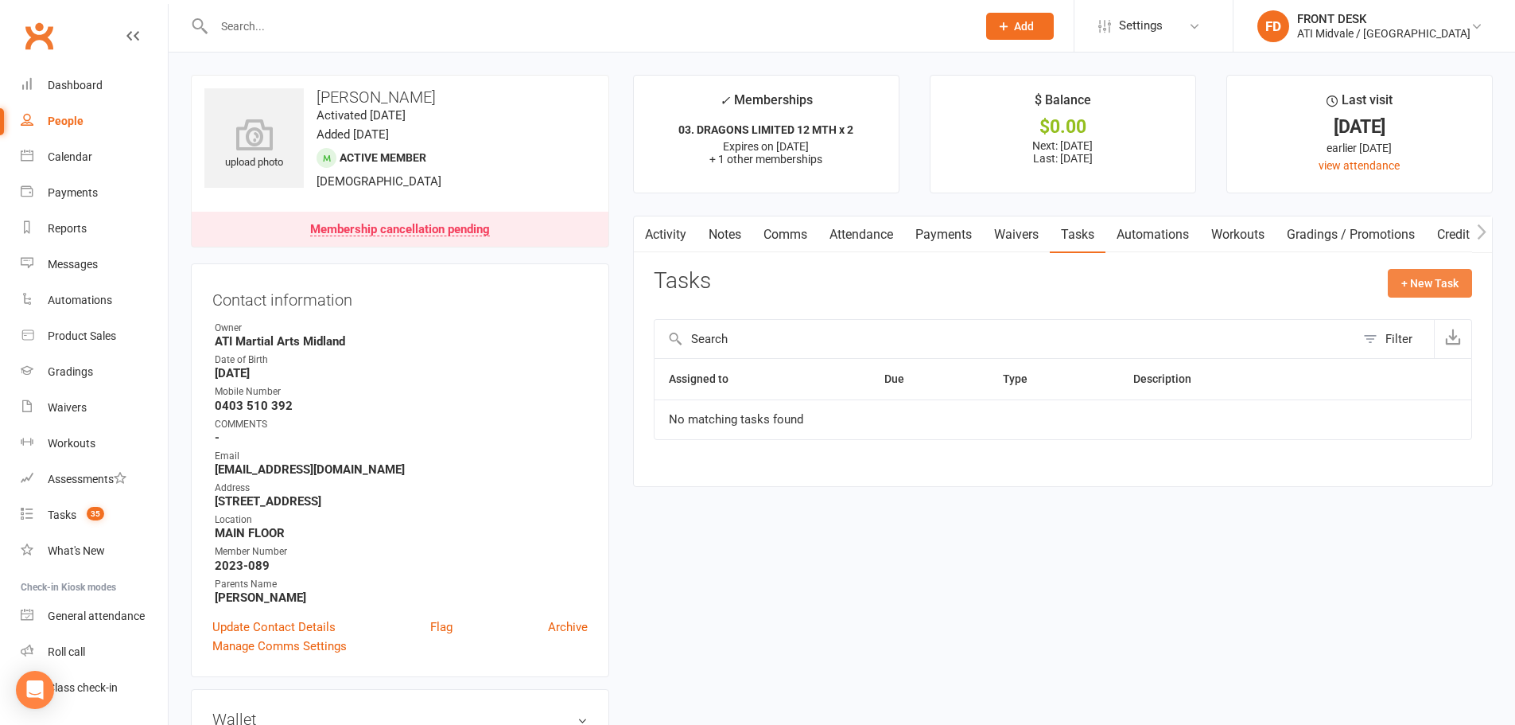
click at [1433, 282] on button "+ New Task" at bounding box center [1430, 283] width 84 height 29
select select "4288"
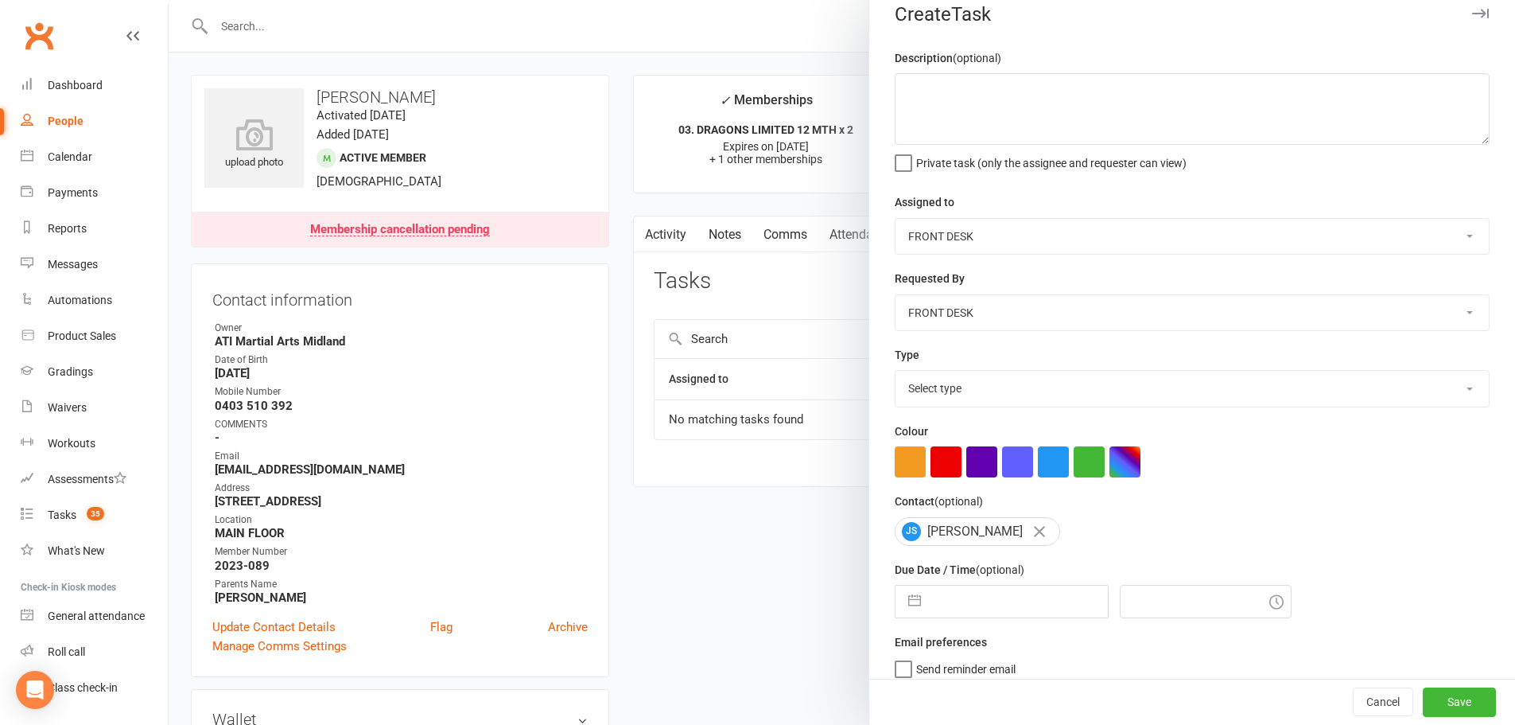
scroll to position [37, 0]
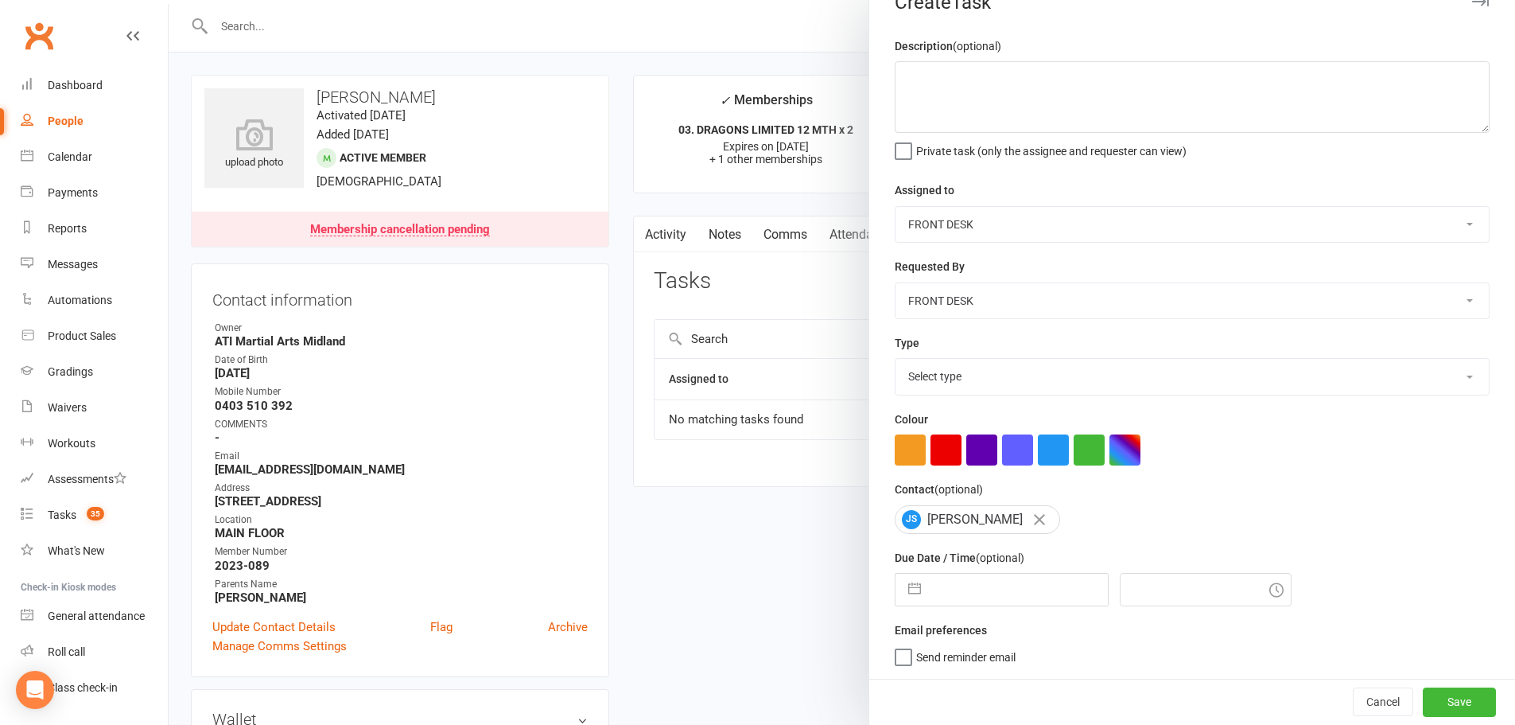
select select "8"
select select "2025"
select select "9"
select select "2025"
select select "10"
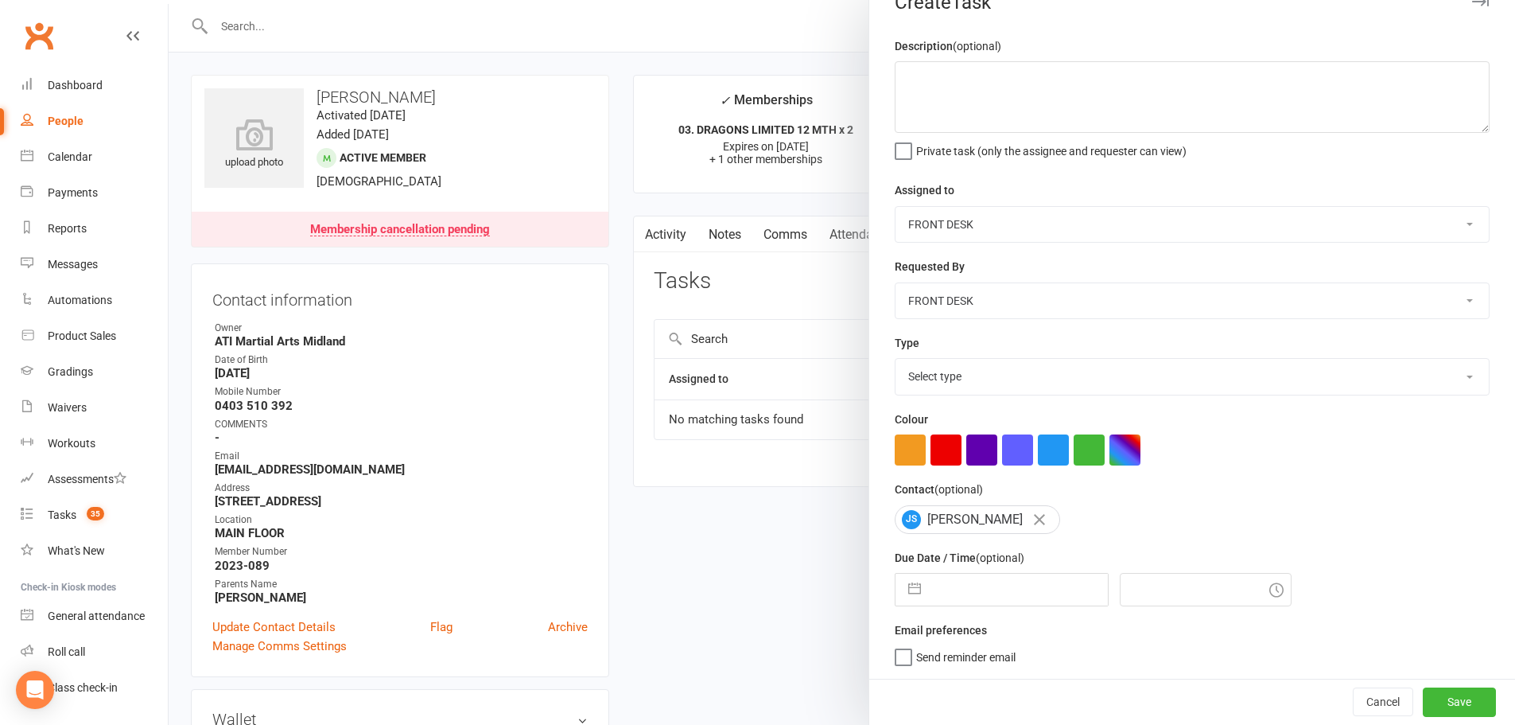
select select "2025"
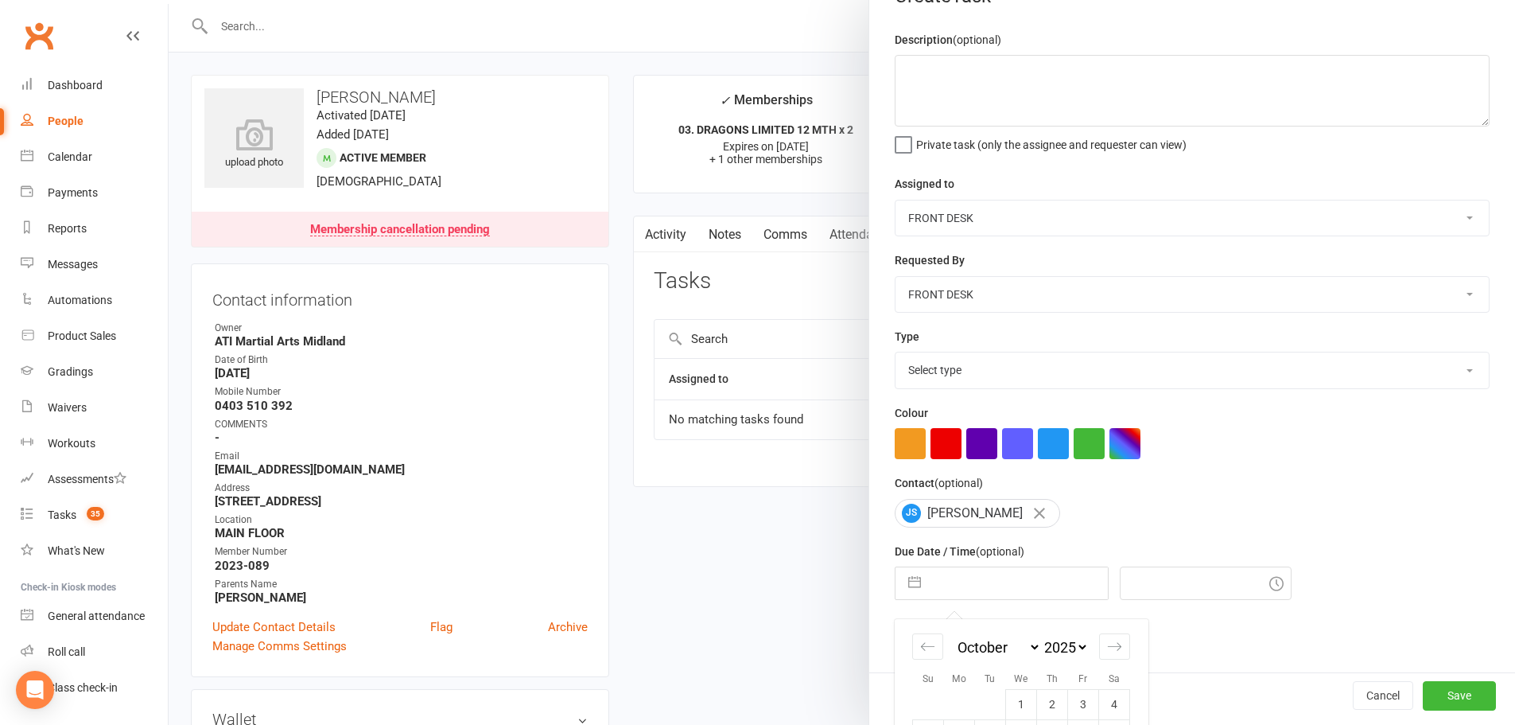
click at [961, 585] on input "text" at bounding box center [1018, 583] width 179 height 32
click at [1122, 655] on div "Move forward to switch to the next month." at bounding box center [1114, 646] width 31 height 26
select select "11"
select select "2025"
click at [1122, 655] on div "Move forward to switch to the next month." at bounding box center [1114, 646] width 31 height 26
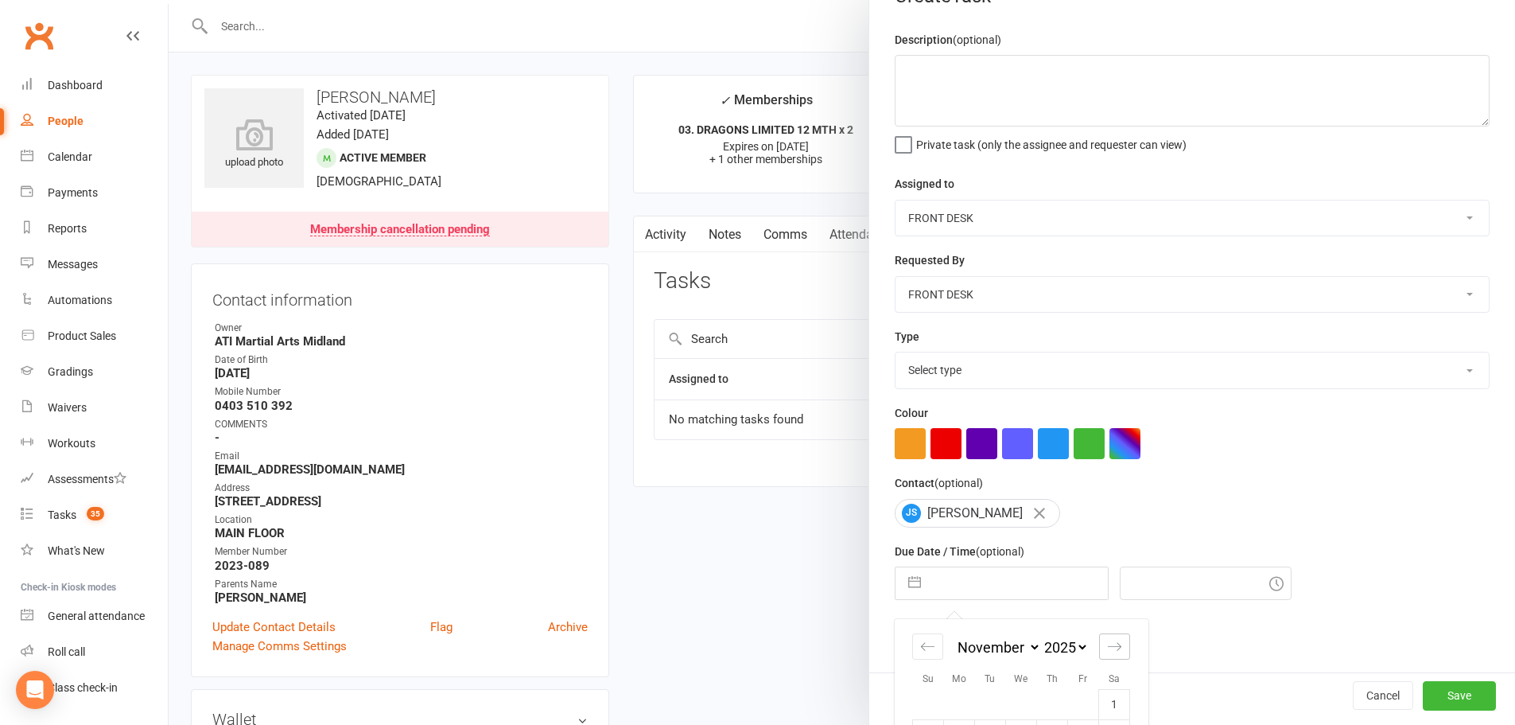
select select "2026"
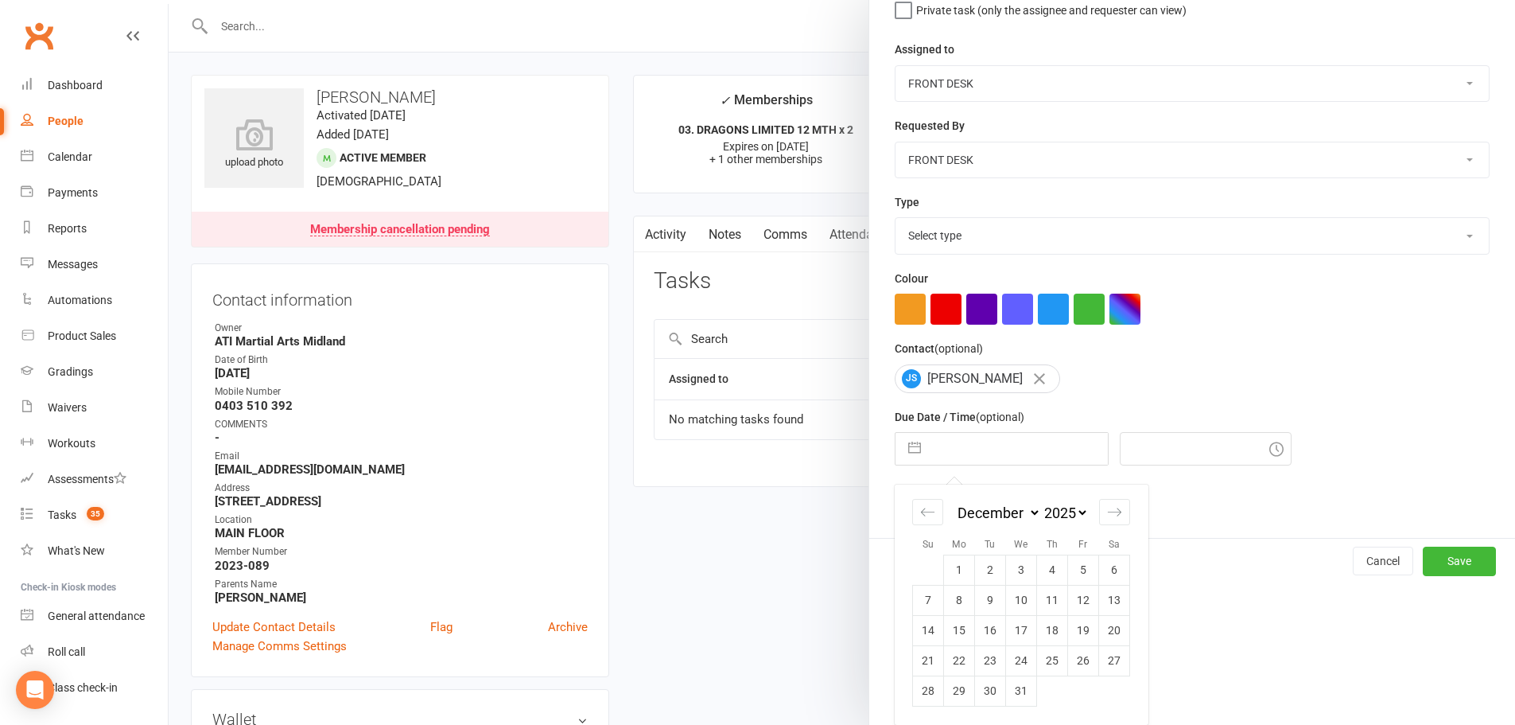
scroll to position [177, 0]
click at [914, 502] on div "Move backward to switch to the previous month." at bounding box center [927, 512] width 31 height 26
select select "9"
select select "2025"
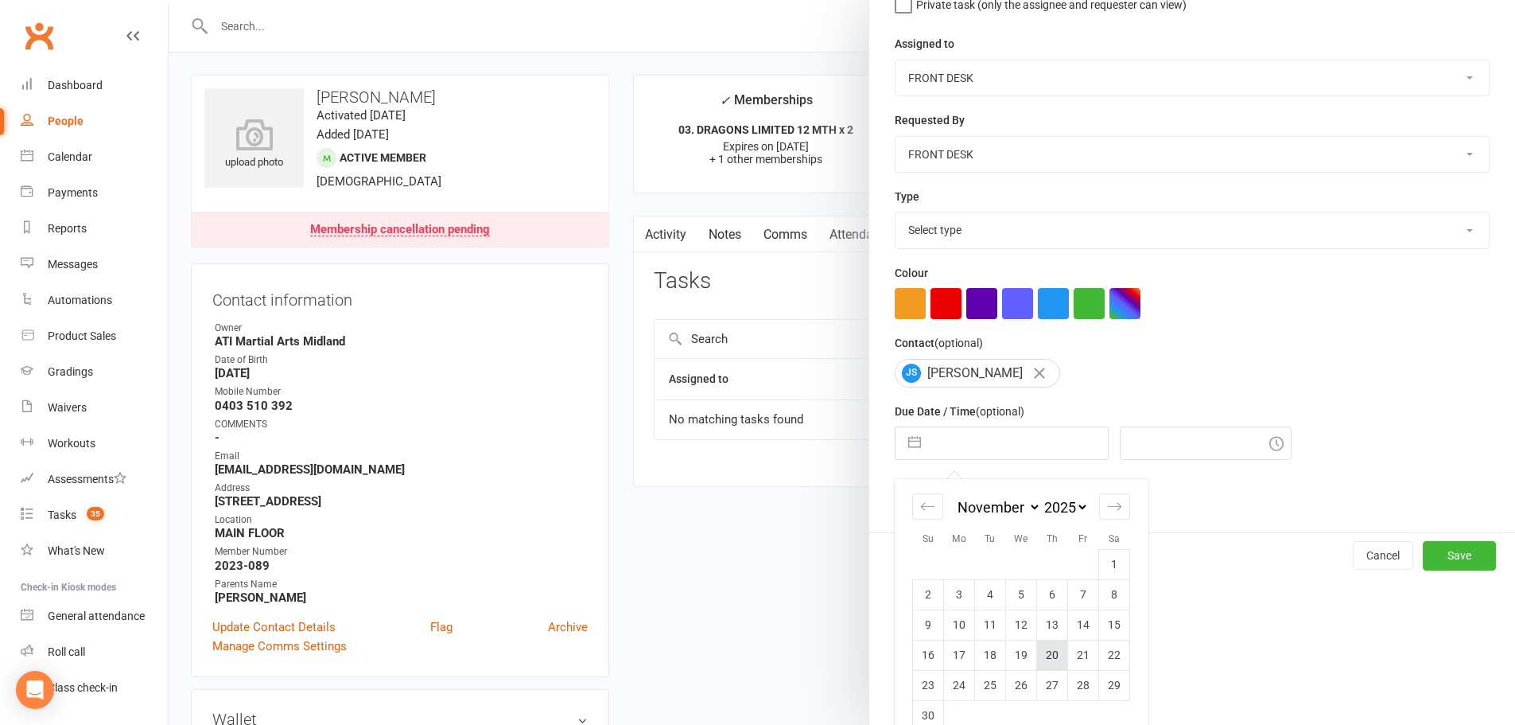
click at [1041, 663] on td "20" at bounding box center [1052, 655] width 31 height 30
type input "20 Nov 2025"
type input "4:45pm"
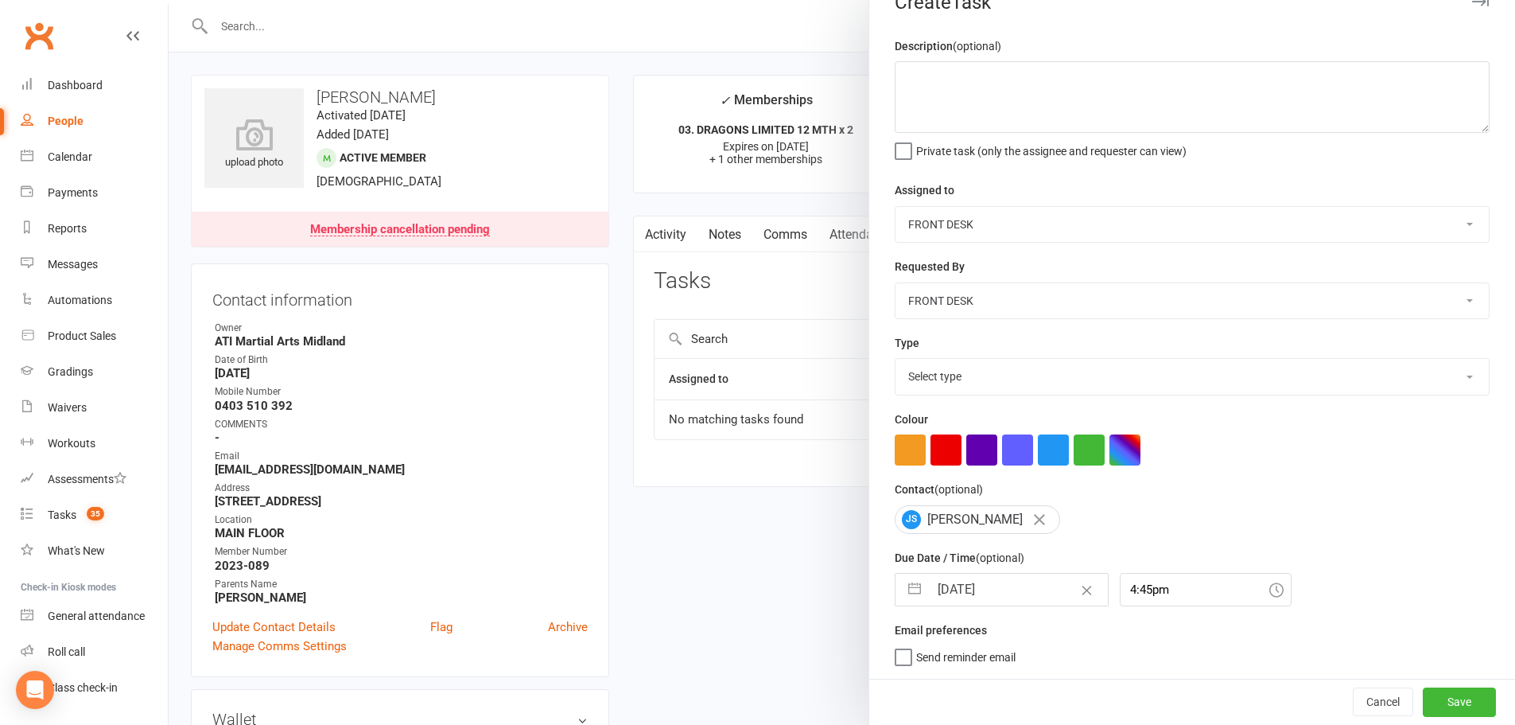
click at [915, 212] on select "CLASS ADMIN FRONT DESK Accounts Department" at bounding box center [1192, 224] width 593 height 35
select select "4274"
click at [896, 207] on select "CLASS ADMIN FRONT DESK Accounts Department" at bounding box center [1192, 224] width 593 height 35
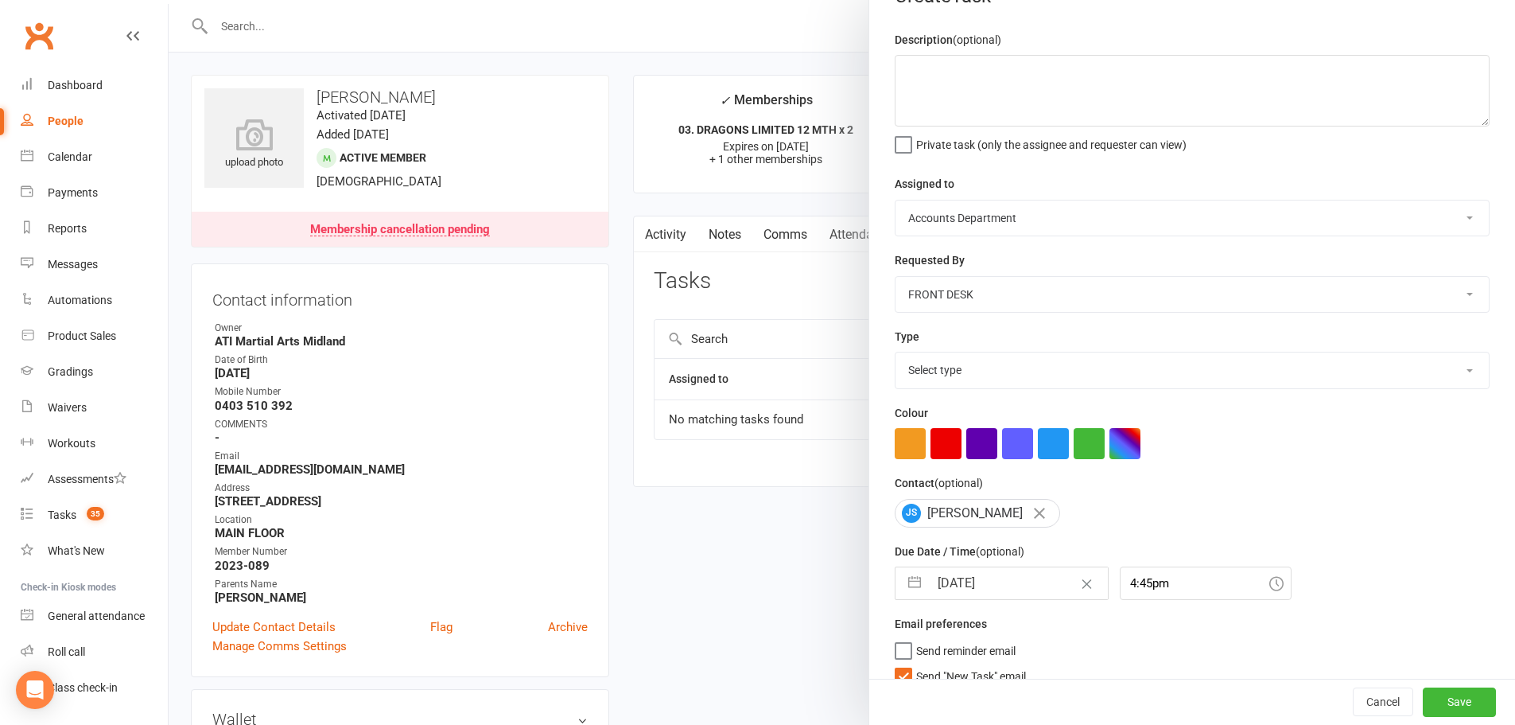
click at [924, 296] on select "CLASS ADMIN FRONT DESK Accounts Department" at bounding box center [1192, 294] width 593 height 35
click at [978, 261] on div "Requested By CLASS ADMIN FRONT DESK Accounts Department" at bounding box center [1192, 282] width 595 height 62
click at [927, 368] on select "Select type Add info to task Automatic renewal checking Booked in for 1st trial…" at bounding box center [1192, 369] width 593 height 35
select select "15859"
click at [896, 356] on select "Select type Add info to task Automatic renewal checking Booked in for 1st trial…" at bounding box center [1192, 369] width 593 height 35
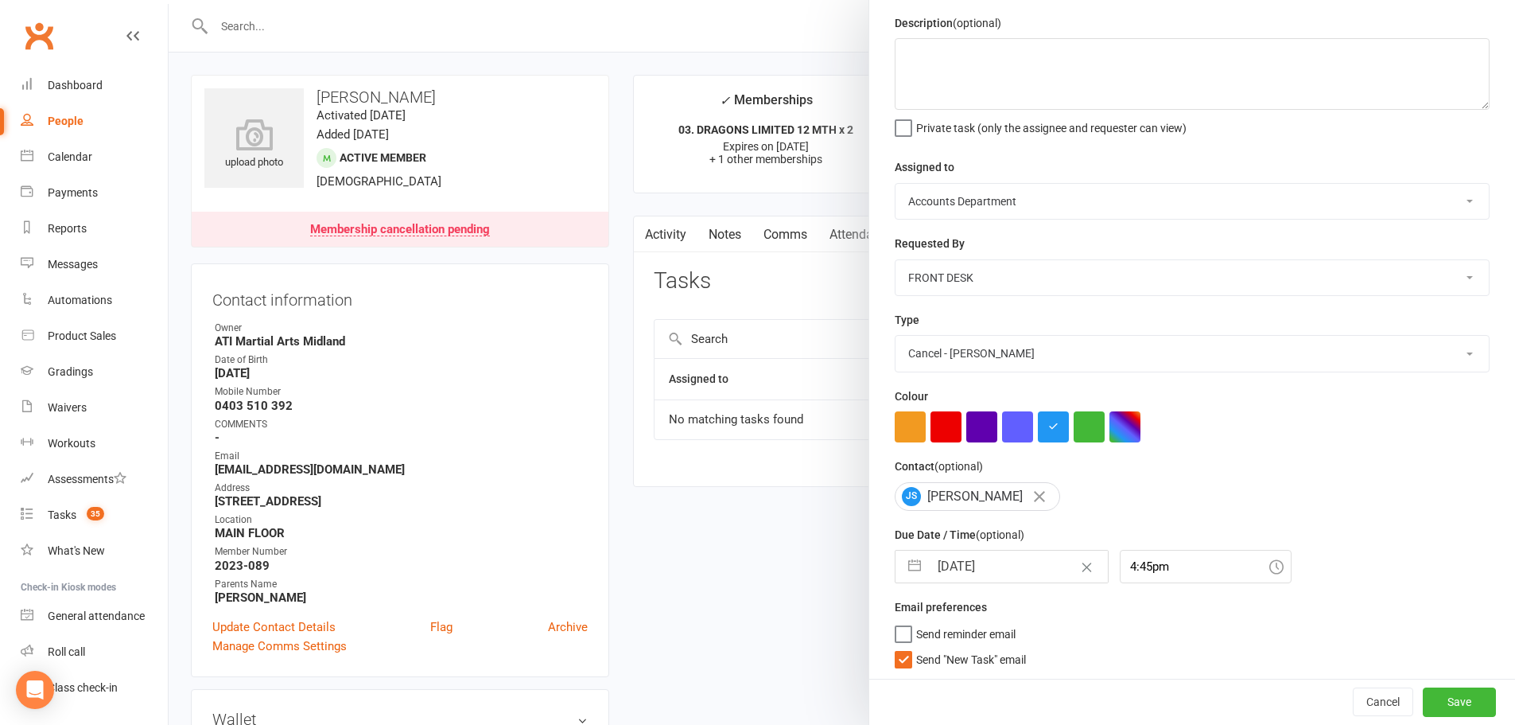
scroll to position [63, 0]
click at [895, 657] on label "Send "New Task" email" at bounding box center [960, 653] width 131 height 16
click at [895, 645] on input "Send "New Task" email" at bounding box center [960, 645] width 131 height 0
click at [1437, 698] on button "Save" at bounding box center [1459, 701] width 73 height 29
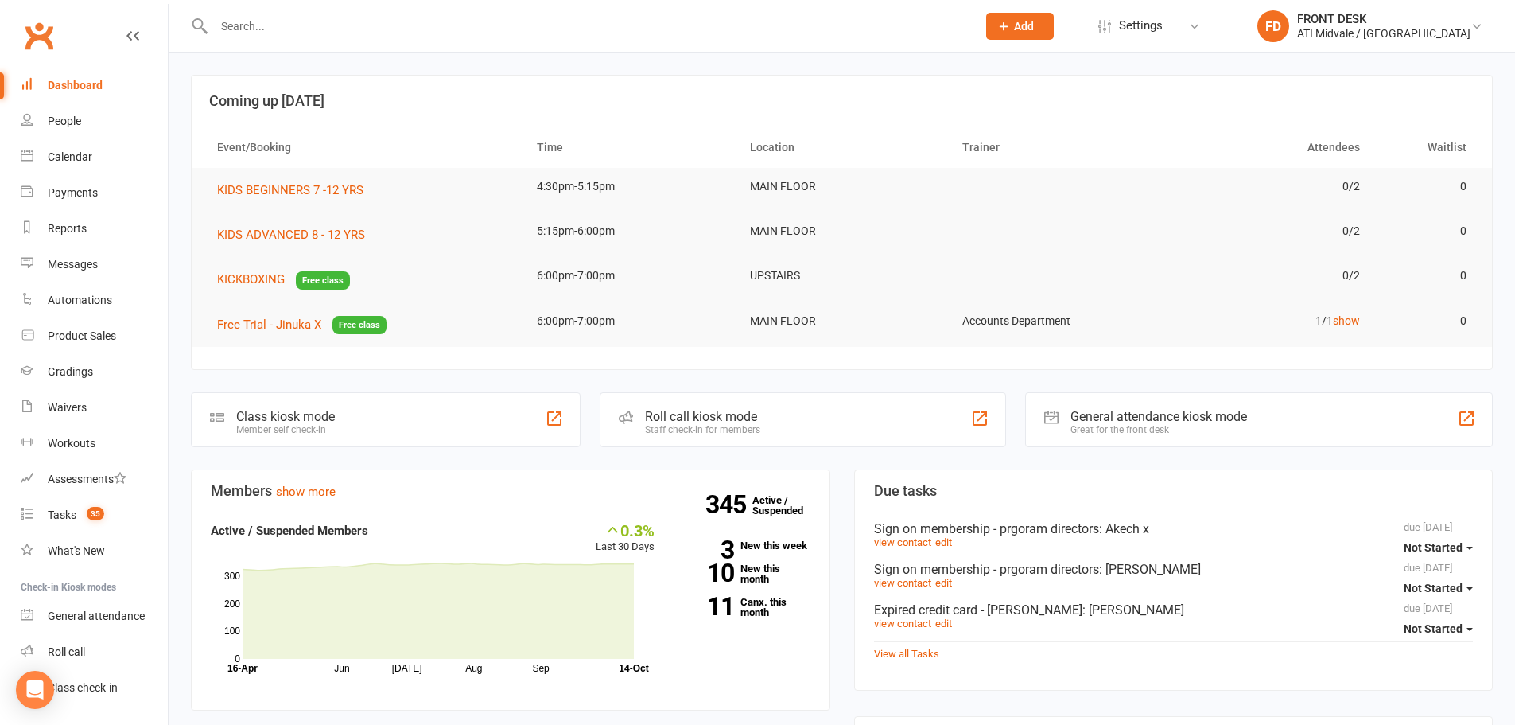
drag, startPoint x: 826, startPoint y: 32, endPoint x: 816, endPoint y: 22, distance: 13.5
click at [826, 31] on input "text" at bounding box center [587, 26] width 756 height 22
type input "llewyn"
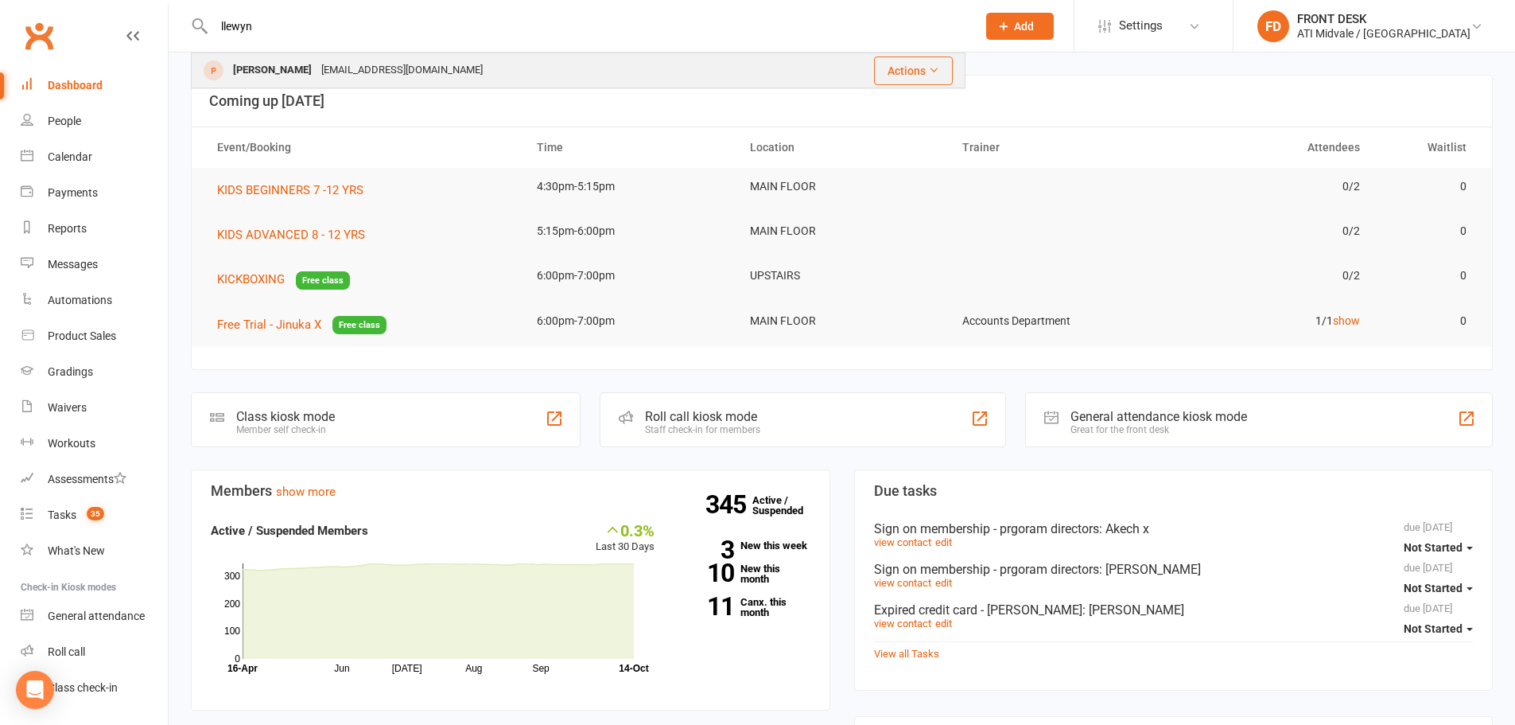
click at [352, 72] on div "[EMAIL_ADDRESS][DOMAIN_NAME]" at bounding box center [402, 70] width 171 height 23
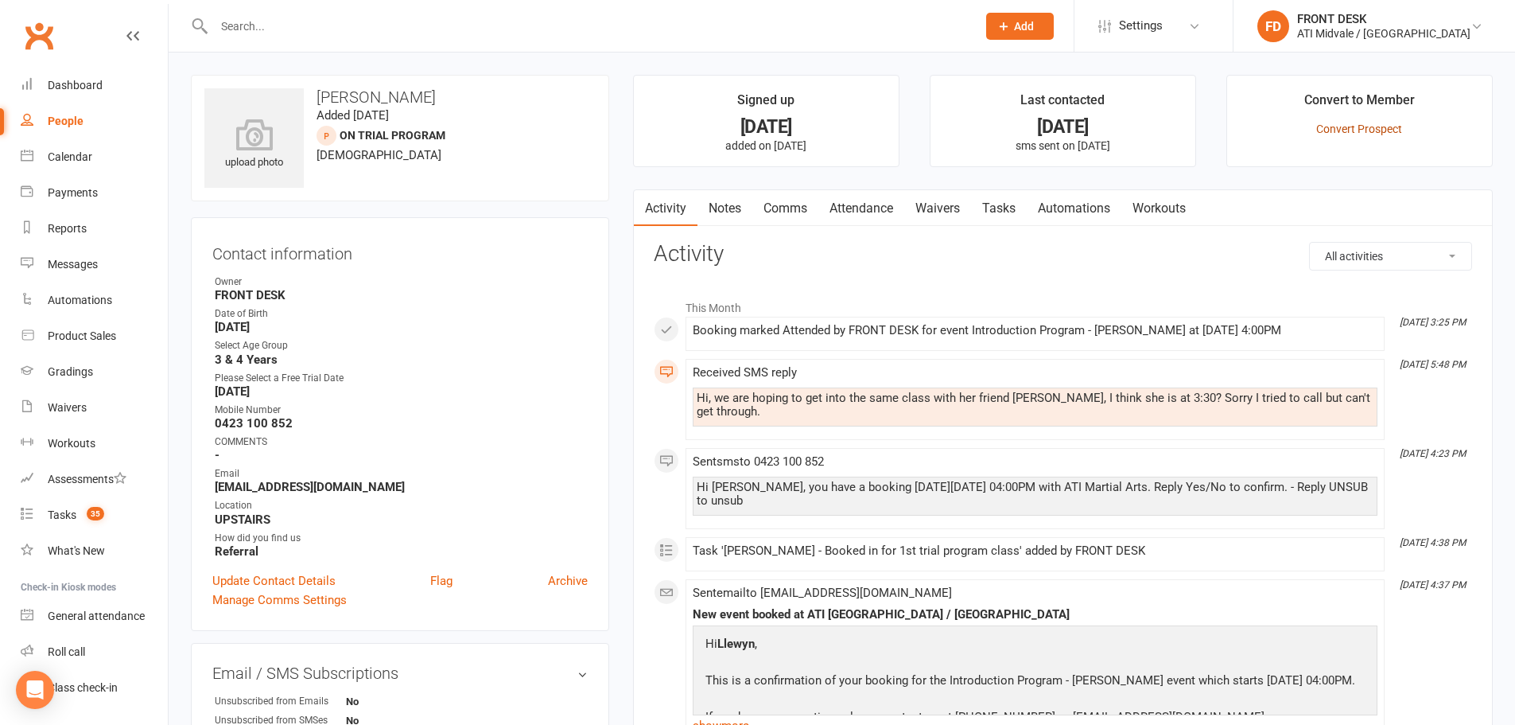
click at [1340, 125] on link "Convert Prospect" at bounding box center [1359, 128] width 86 height 13
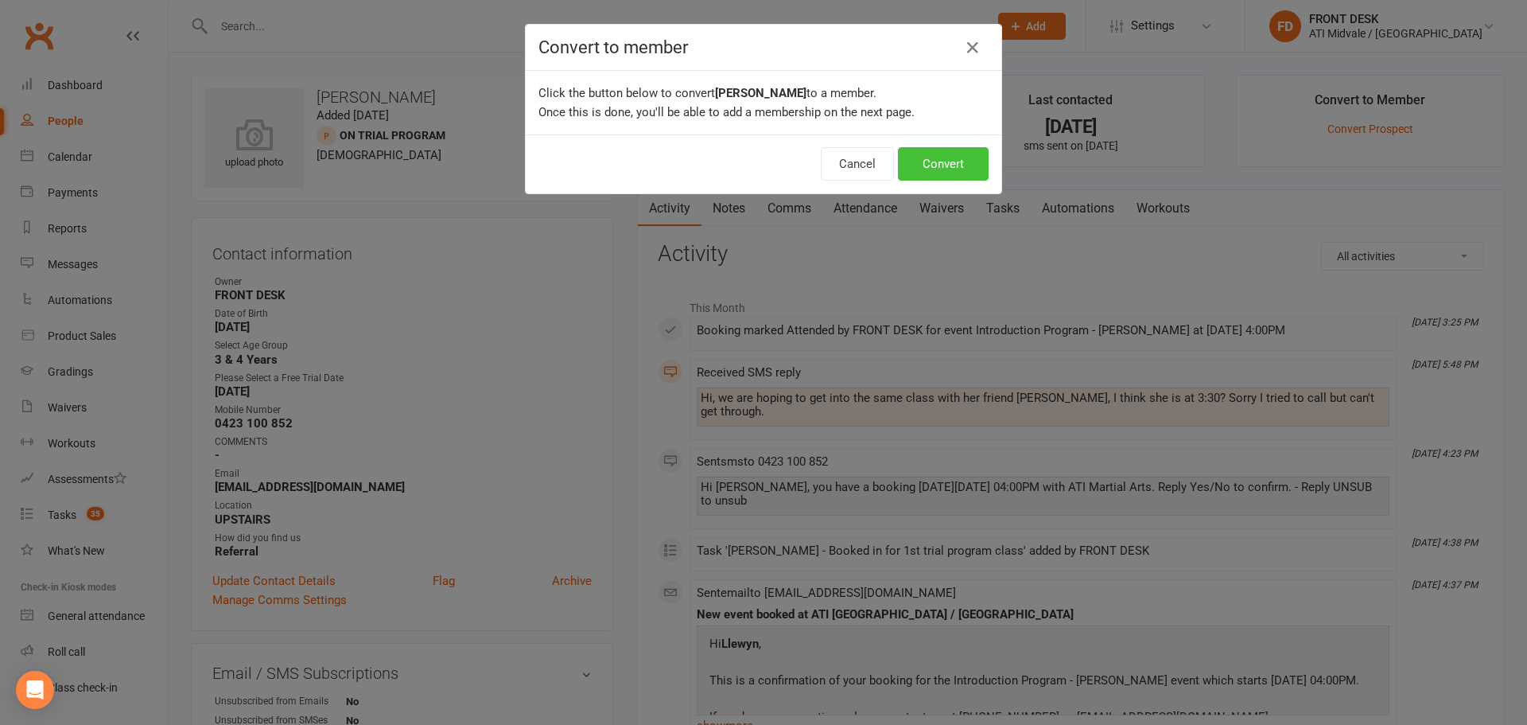
click at [941, 161] on button "Convert" at bounding box center [943, 163] width 91 height 33
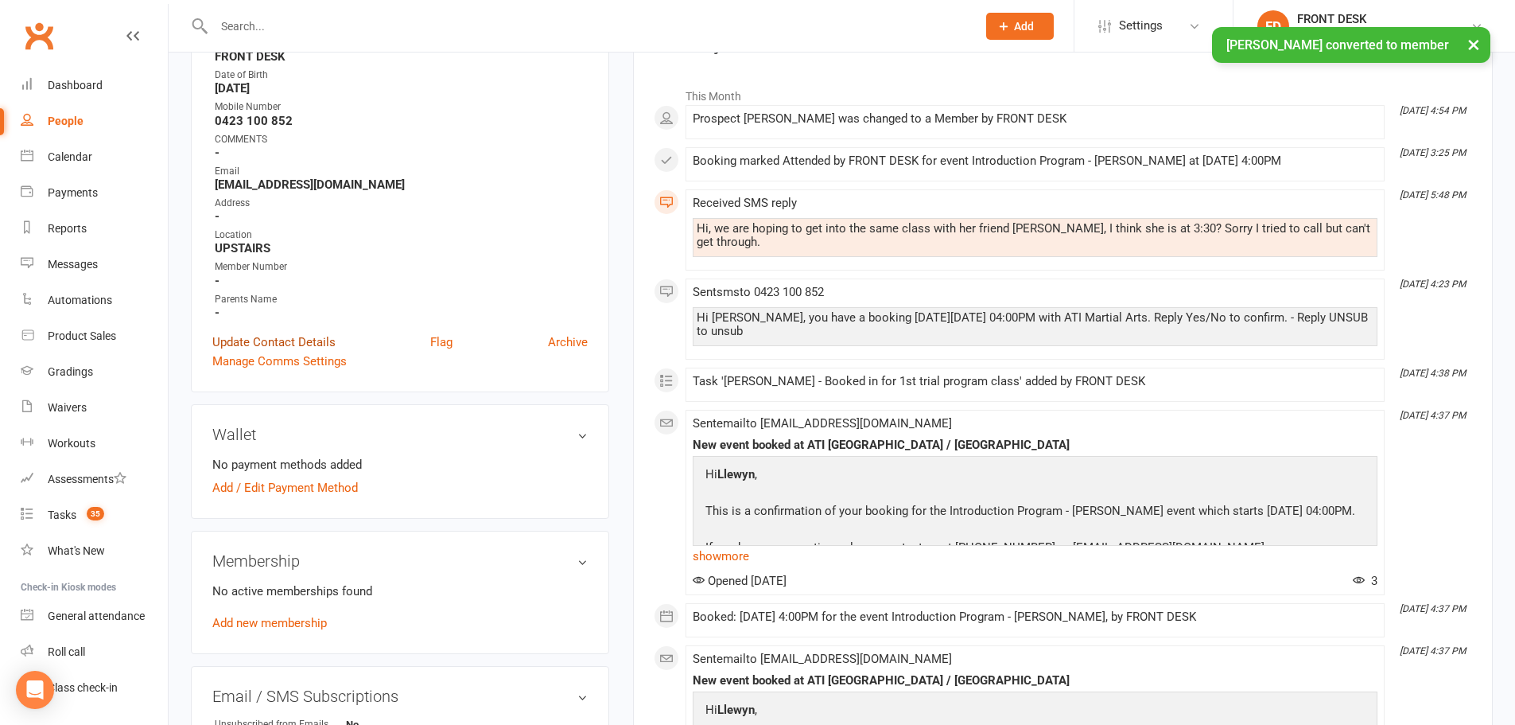
click at [274, 341] on link "Update Contact Details" at bounding box center [273, 341] width 123 height 19
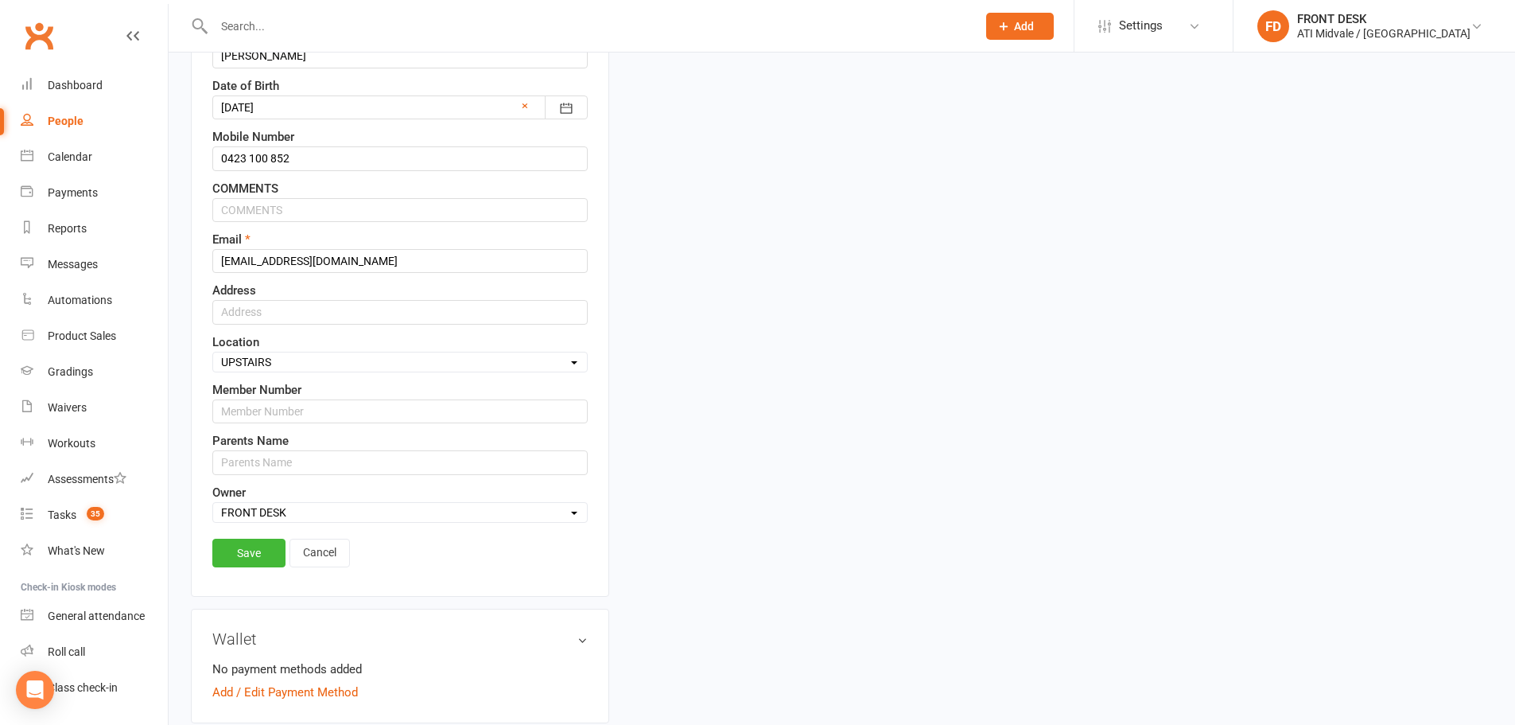
scroll to position [313, 0]
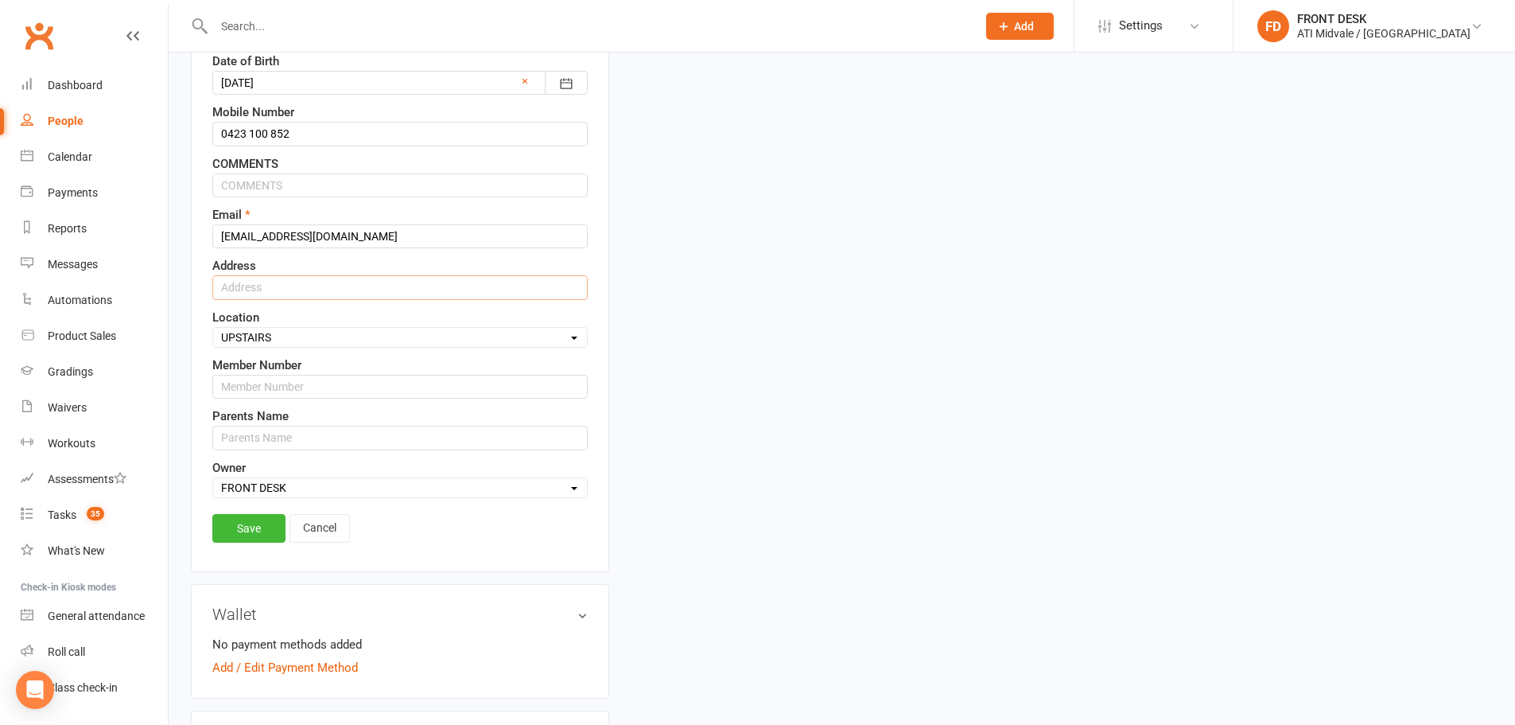
click at [245, 291] on input "text" at bounding box center [399, 287] width 375 height 24
type input "[STREET_ADDRESS]"
click at [523, 352] on div "First Name Llewyn Last Name Flynn Date of Birth 13 Nov 2019 2001 - 2020 2001 20…" at bounding box center [399, 223] width 375 height 549
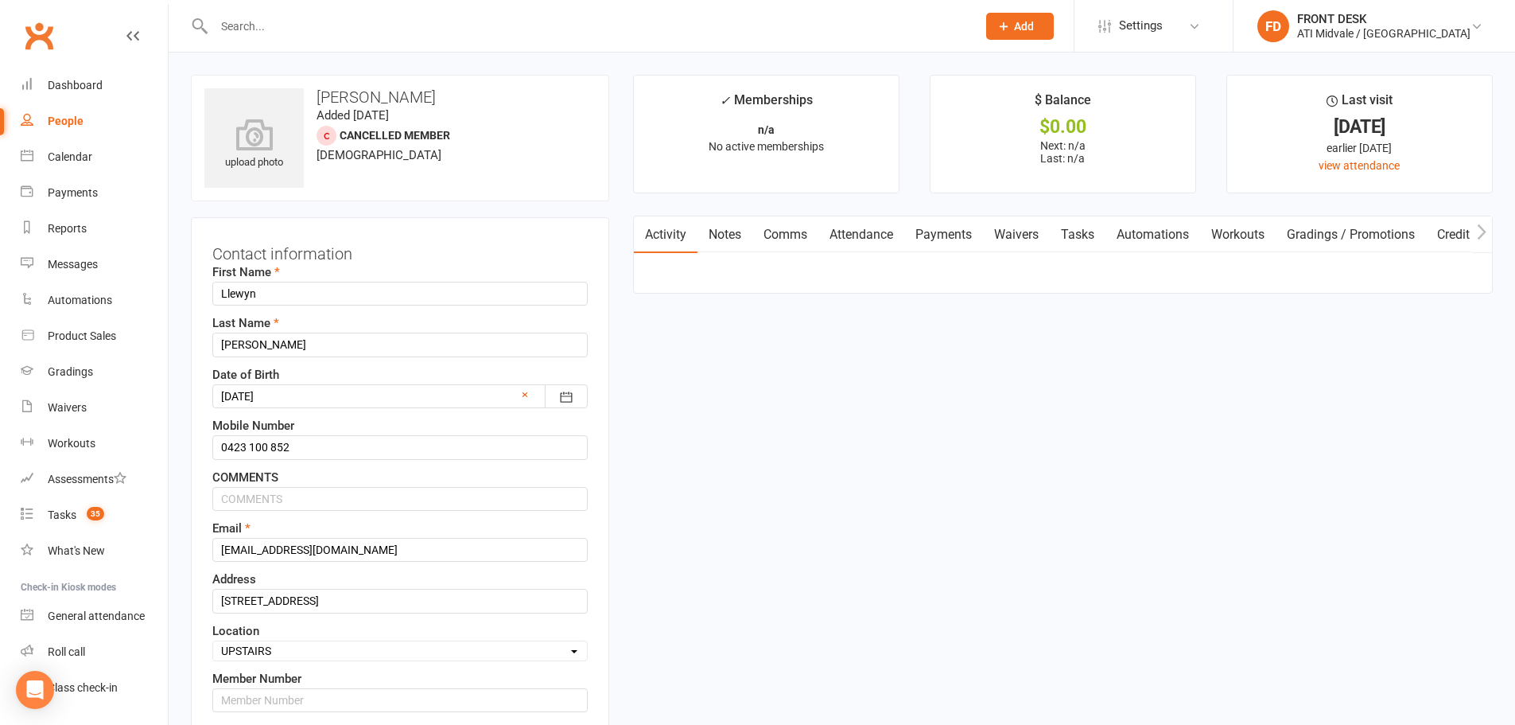
scroll to position [318, 0]
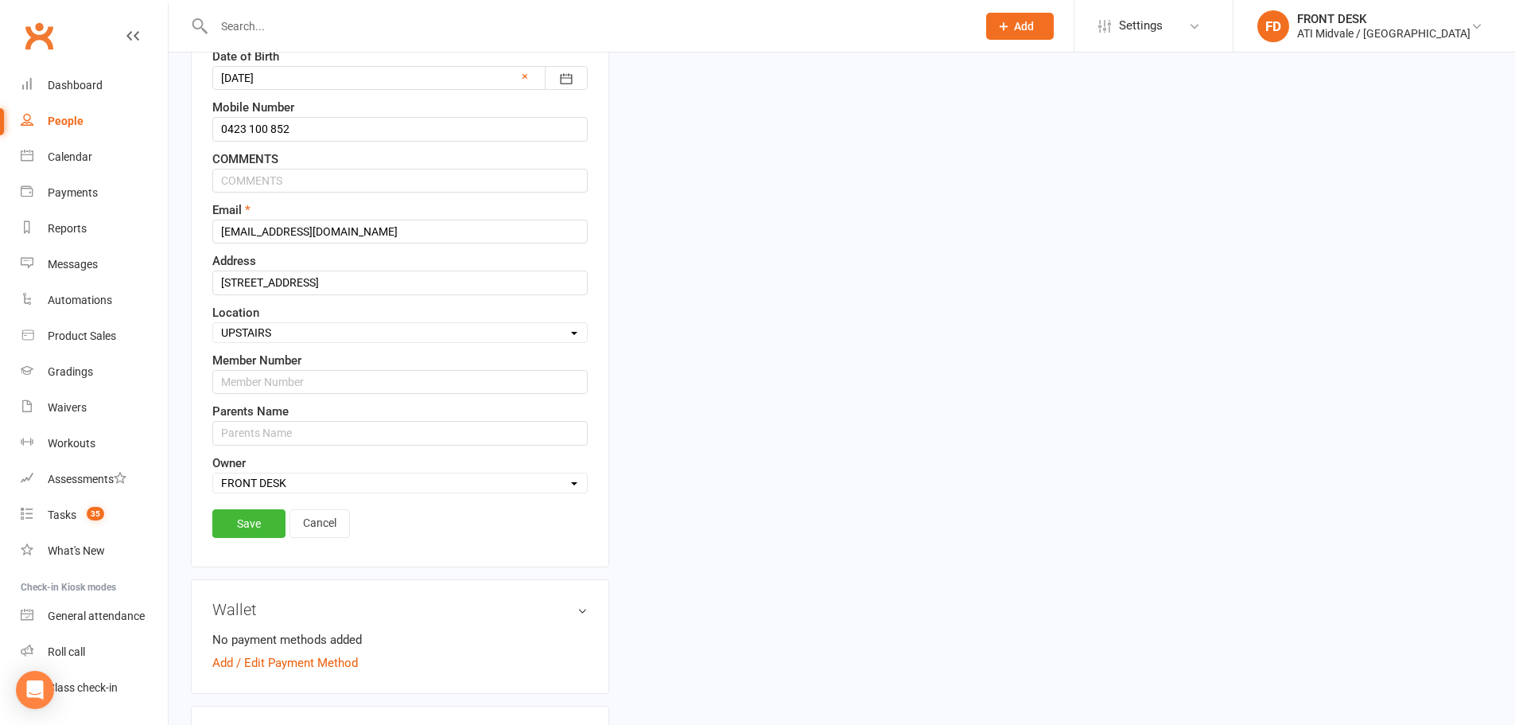
click at [570, 332] on select "Select Location MAIN FLOOR UPSTAIRS" at bounding box center [400, 332] width 374 height 17
select select "0"
click at [213, 324] on select "Select Location MAIN FLOOR UPSTAIRS" at bounding box center [400, 332] width 374 height 17
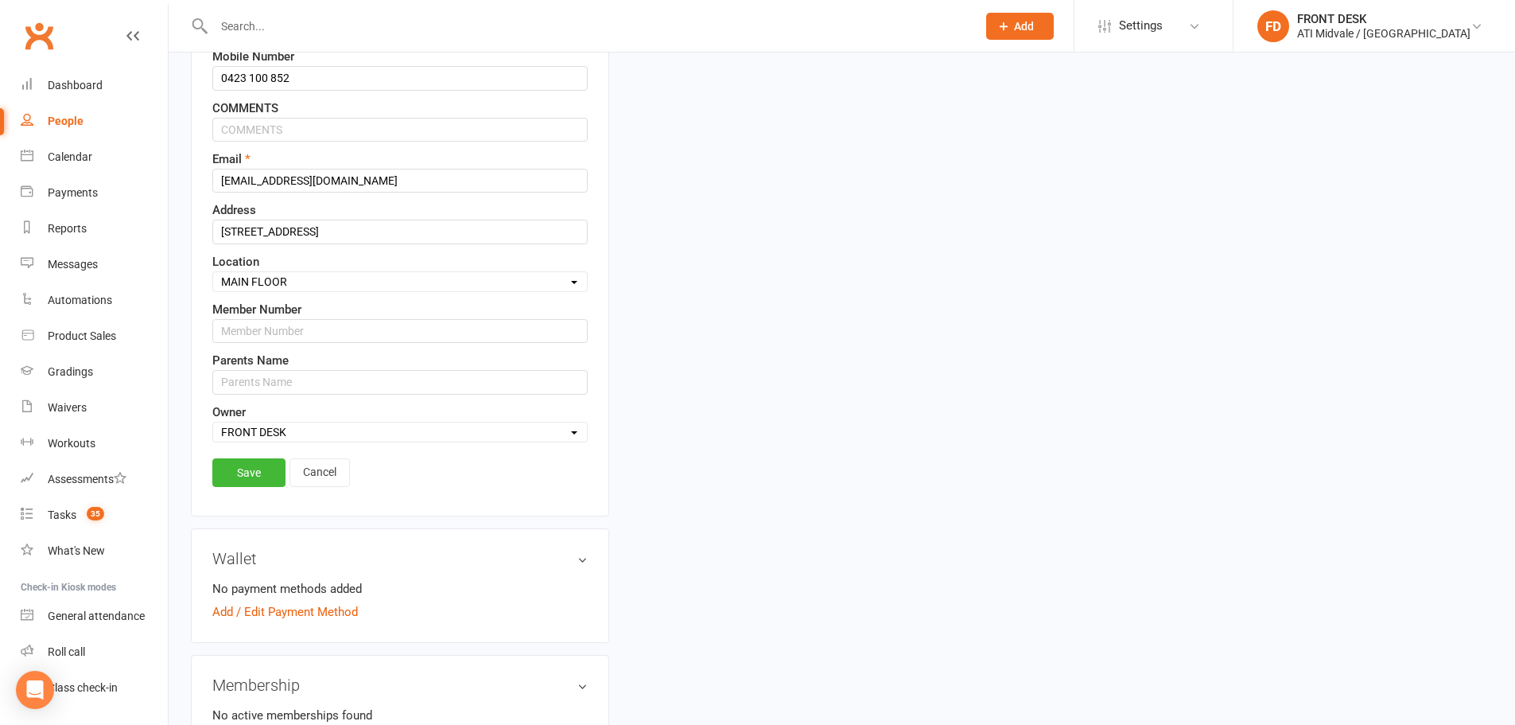
scroll to position [477, 0]
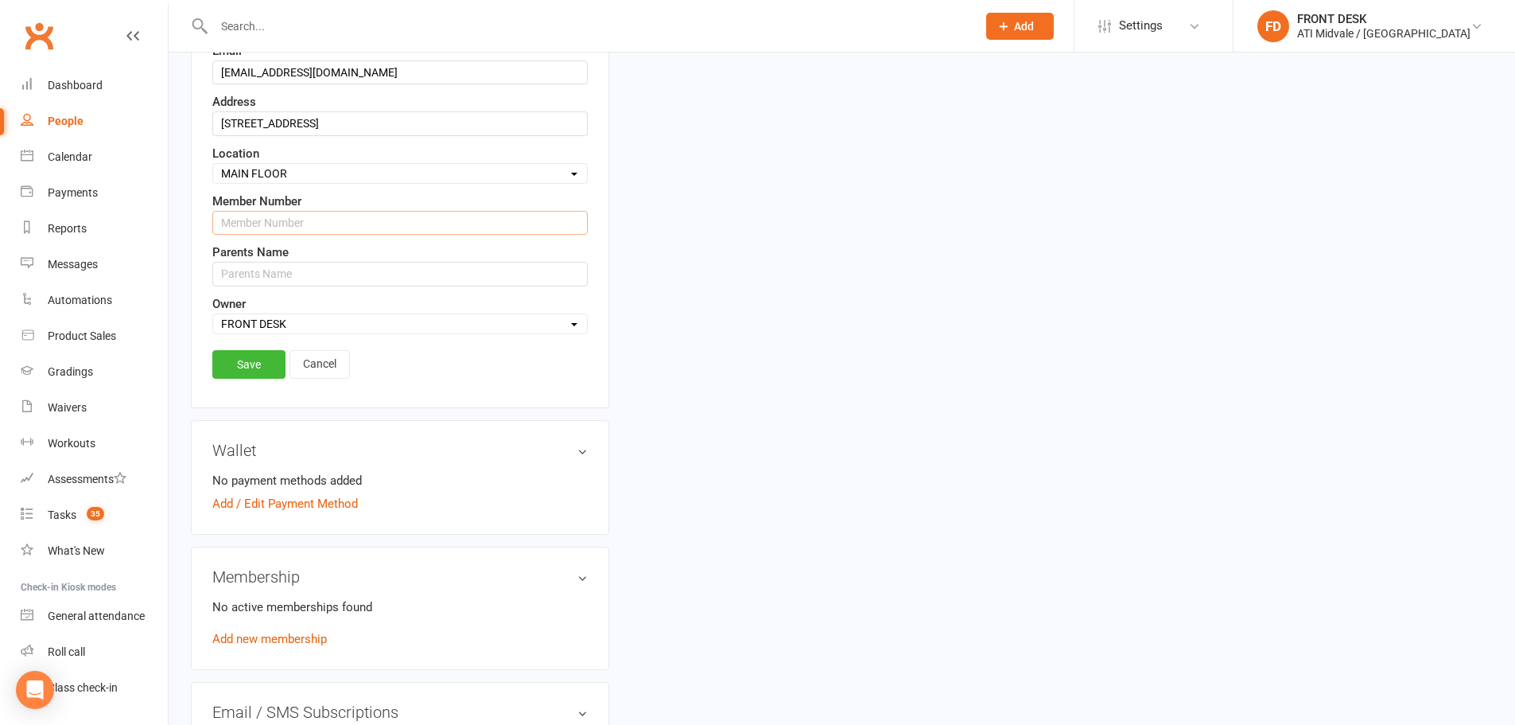
click at [279, 224] on input "text" at bounding box center [399, 223] width 375 height 24
type input "2025-176"
click at [259, 270] on input "text" at bounding box center [399, 274] width 375 height 24
type input "[PERSON_NAME]"
click at [546, 321] on select "Select Owner CLASS ADMIN FRONT DESK Accounts Department" at bounding box center [400, 323] width 374 height 17
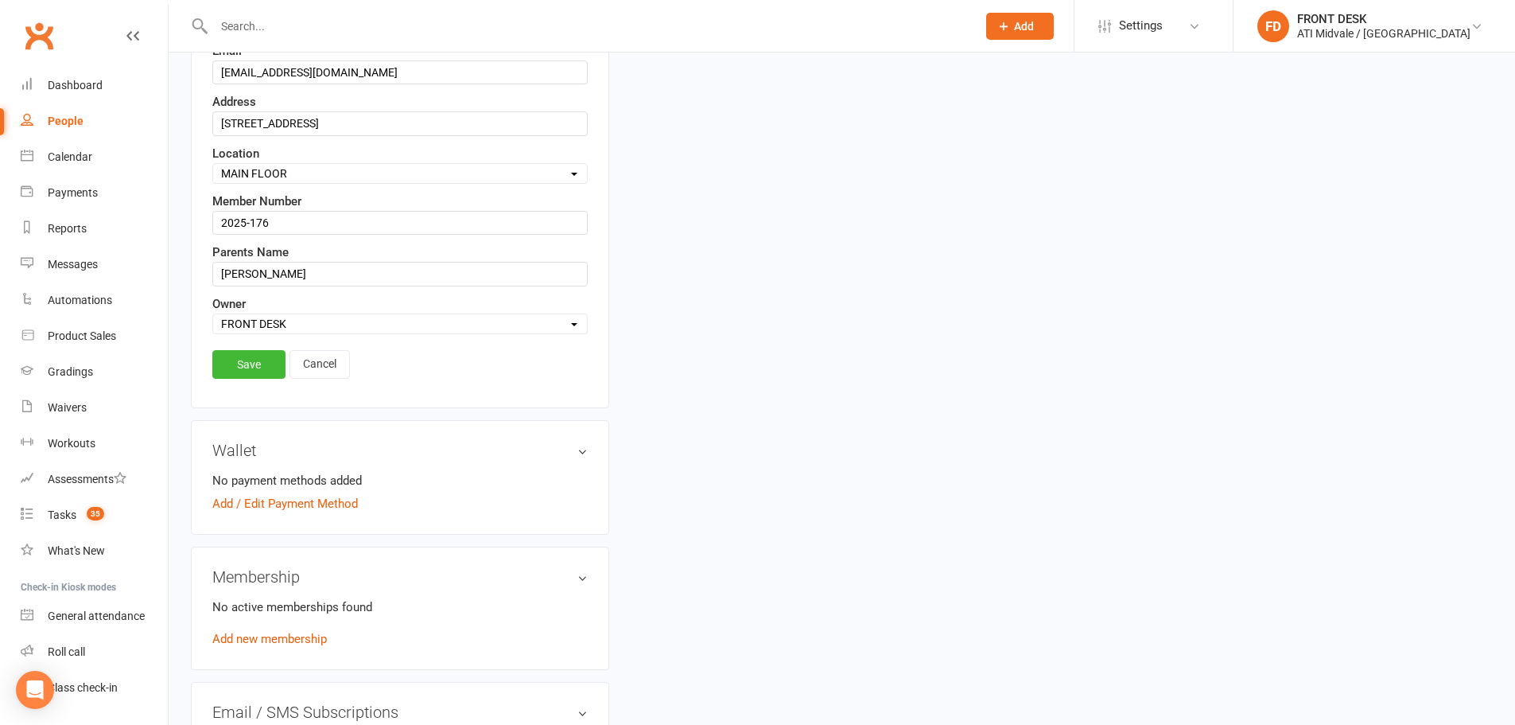
click at [213, 315] on select "Select Owner CLASS ADMIN FRONT DESK Accounts Department" at bounding box center [400, 323] width 374 height 17
click at [262, 356] on link "Save" at bounding box center [248, 364] width 73 height 29
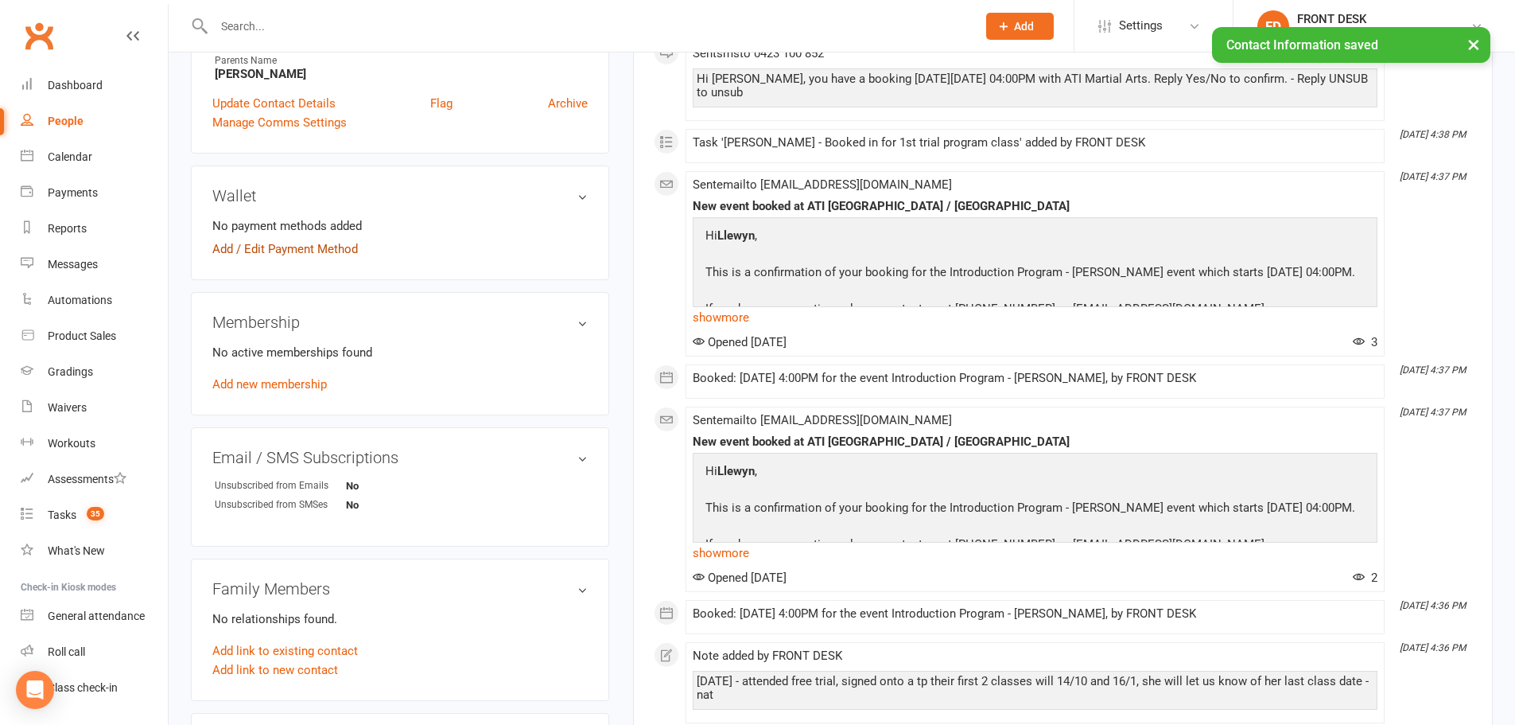
click at [250, 247] on link "Add / Edit Payment Method" at bounding box center [285, 248] width 146 height 19
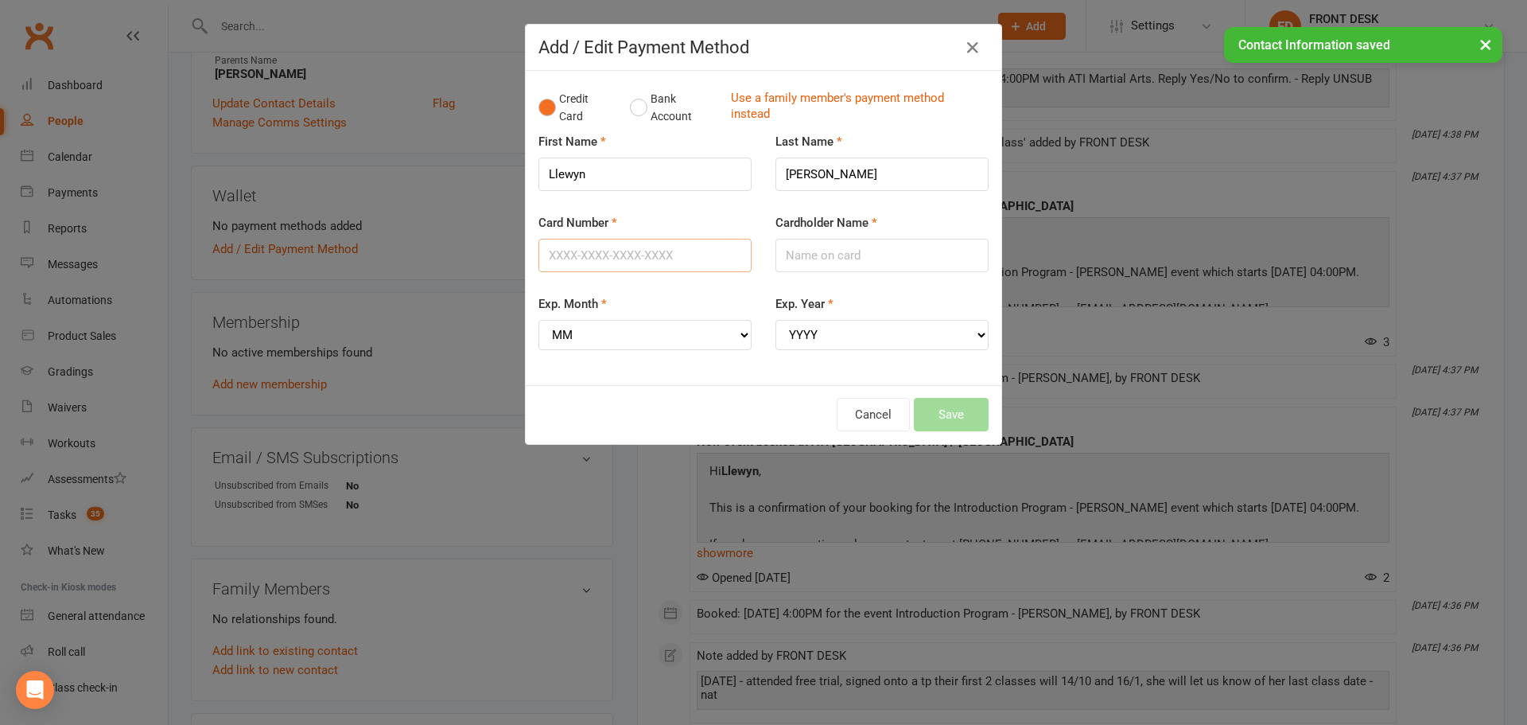
click at [564, 255] on input "Card Number" at bounding box center [645, 255] width 213 height 33
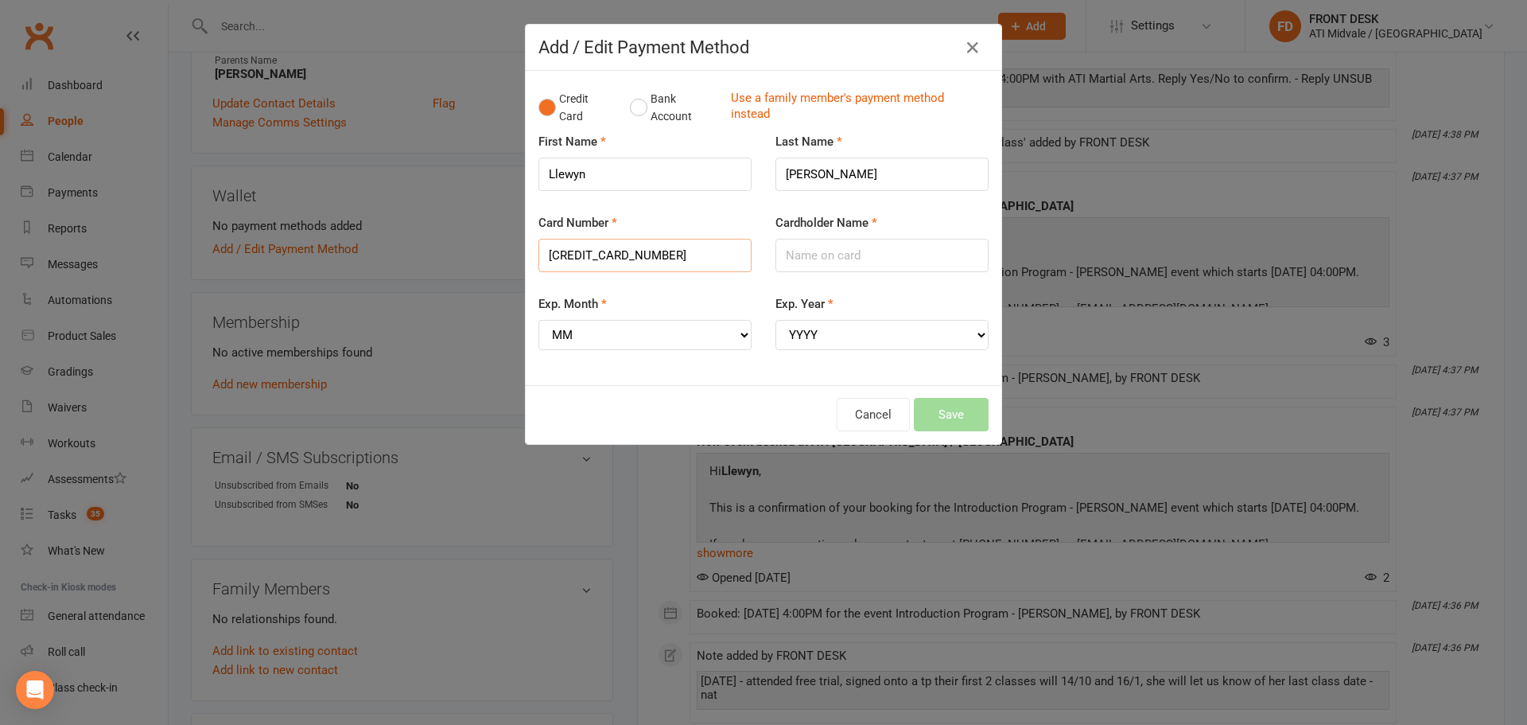
type input "5280133676311656"
click at [801, 255] on input "Cardholder Name" at bounding box center [882, 255] width 213 height 33
click at [822, 257] on input "Laurie ann Melia" at bounding box center [882, 255] width 213 height 33
type input "Laurie Ann Melia"
click at [727, 332] on select "MM 01 02 03 04 05 06 07 08 09 10 11 12" at bounding box center [645, 335] width 213 height 30
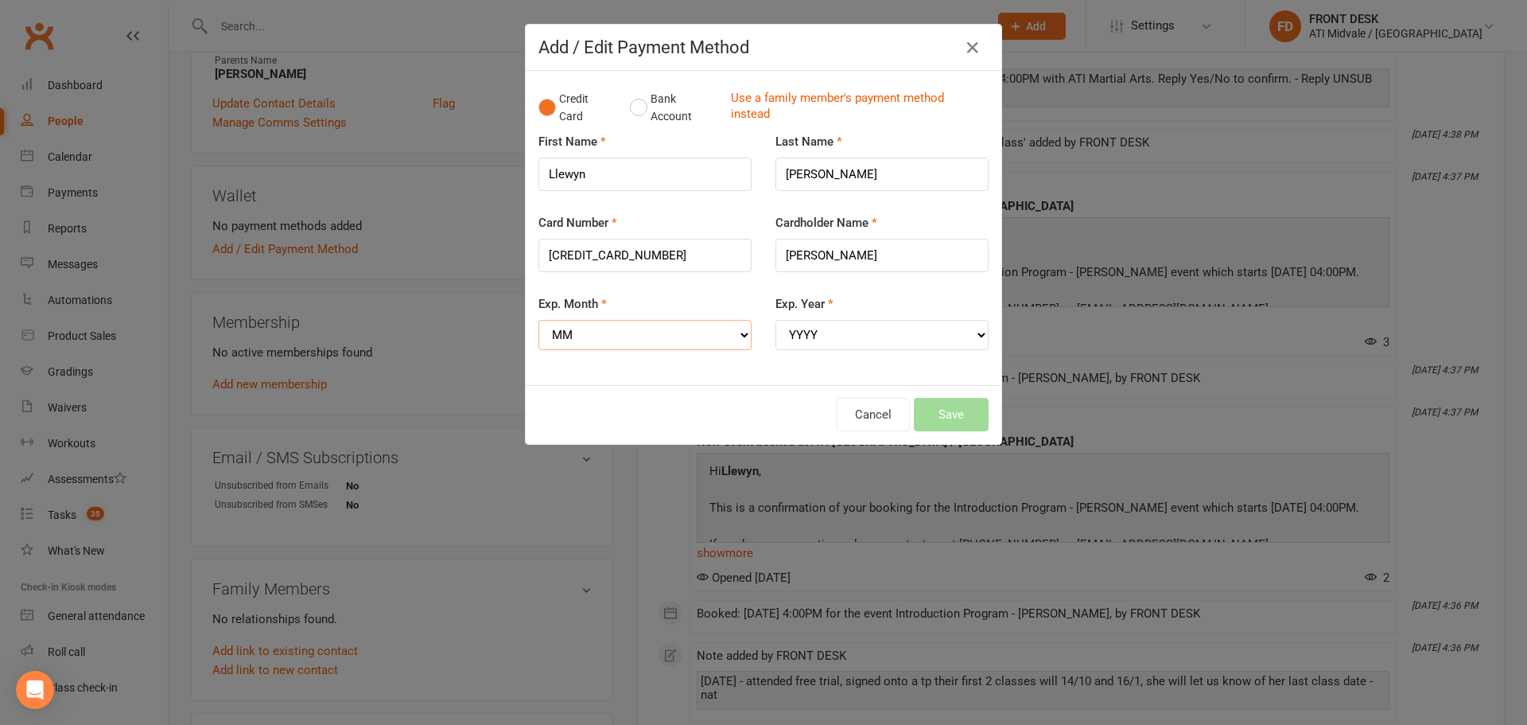
select select "12"
click at [539, 320] on select "MM 01 02 03 04 05 06 07 08 09 10 11 12" at bounding box center [645, 335] width 213 height 30
click at [801, 336] on select "YYYY 2025 2026 2027 2028 2029 2030 2031 2032 2033 2034" at bounding box center [882, 335] width 213 height 30
select select "2028"
click at [776, 320] on select "YYYY 2025 2026 2027 2028 2029 2030 2031 2032 2033 2034" at bounding box center [882, 335] width 213 height 30
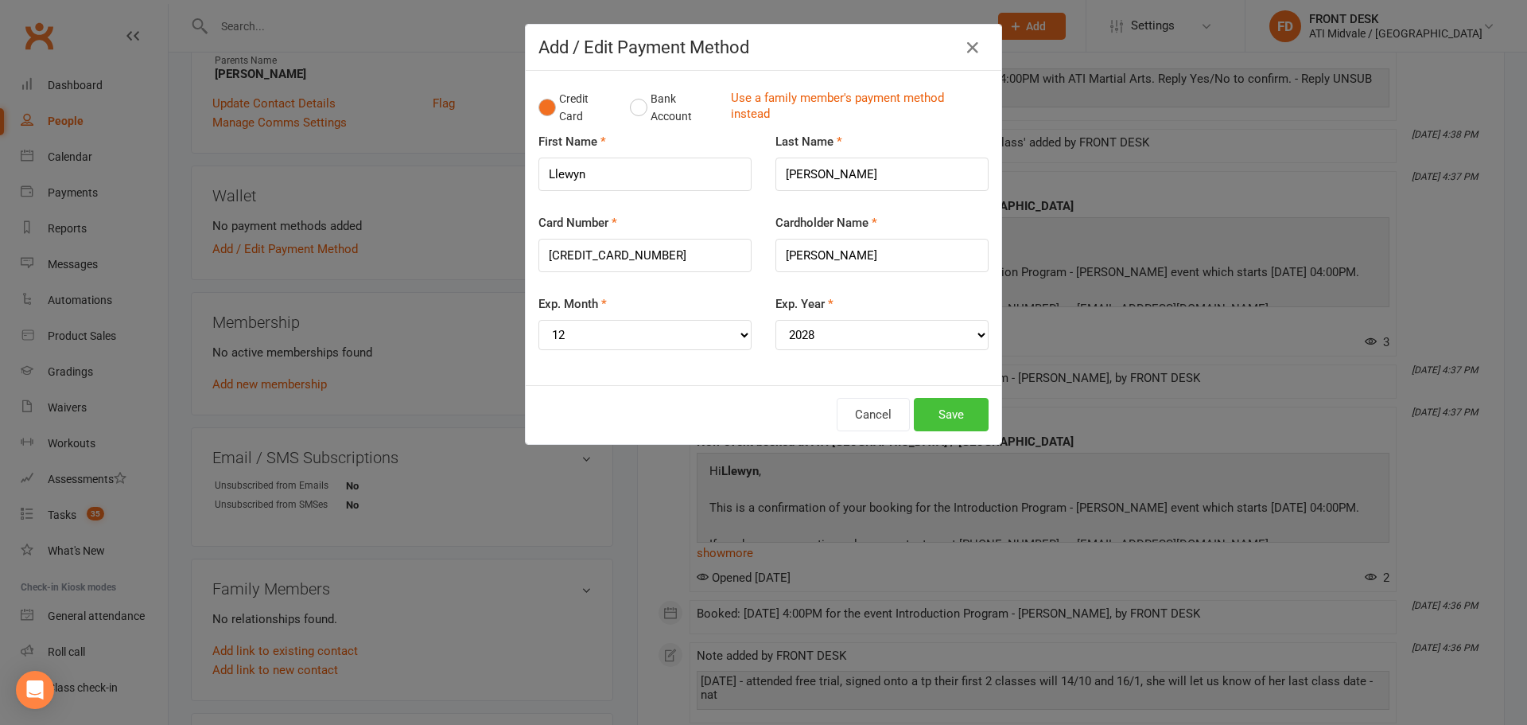
click at [943, 410] on button "Save" at bounding box center [951, 414] width 75 height 33
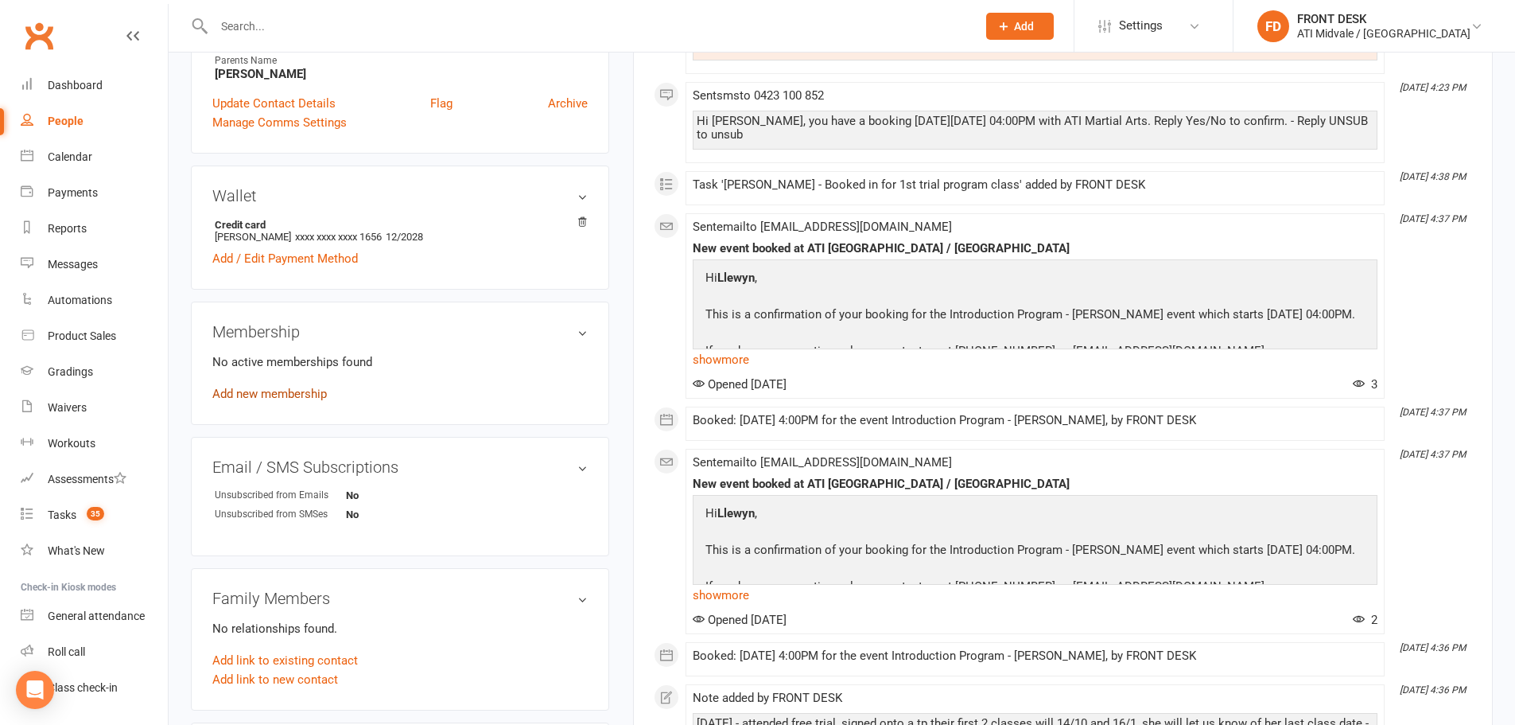
click at [239, 391] on link "Add new membership" at bounding box center [269, 394] width 115 height 14
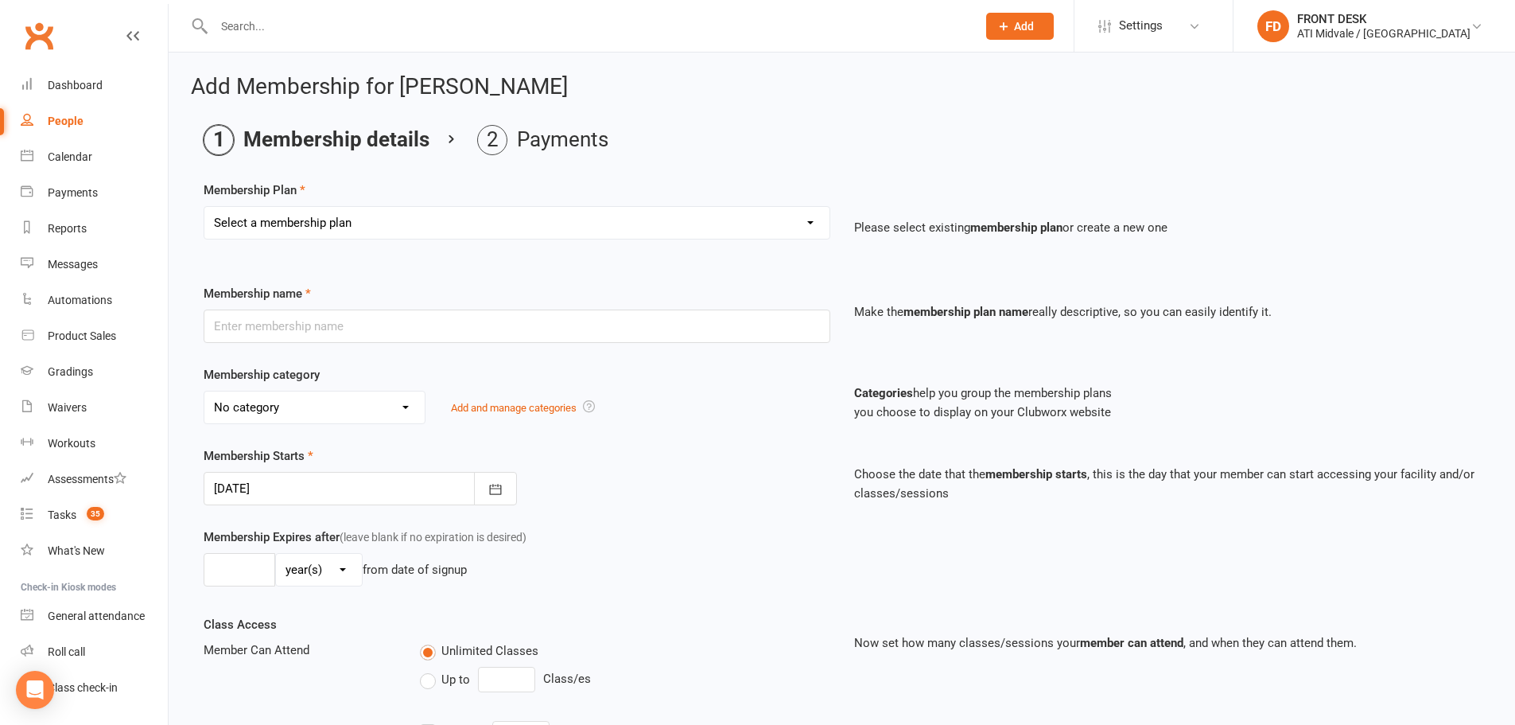
click at [757, 216] on select "Select a membership plan Create new Membership Plan 01. DRAGONS LIMITED 12 MTH …" at bounding box center [516, 223] width 625 height 32
select select "26"
click at [204, 207] on select "Select a membership plan Create new Membership Plan 01. DRAGONS LIMITED 12 MTH …" at bounding box center [516, 223] width 625 height 32
type input "09. DRAGON LIMITED 6 MTH X 2 (2 WEEKLY PAYMENTS)"
select select "1"
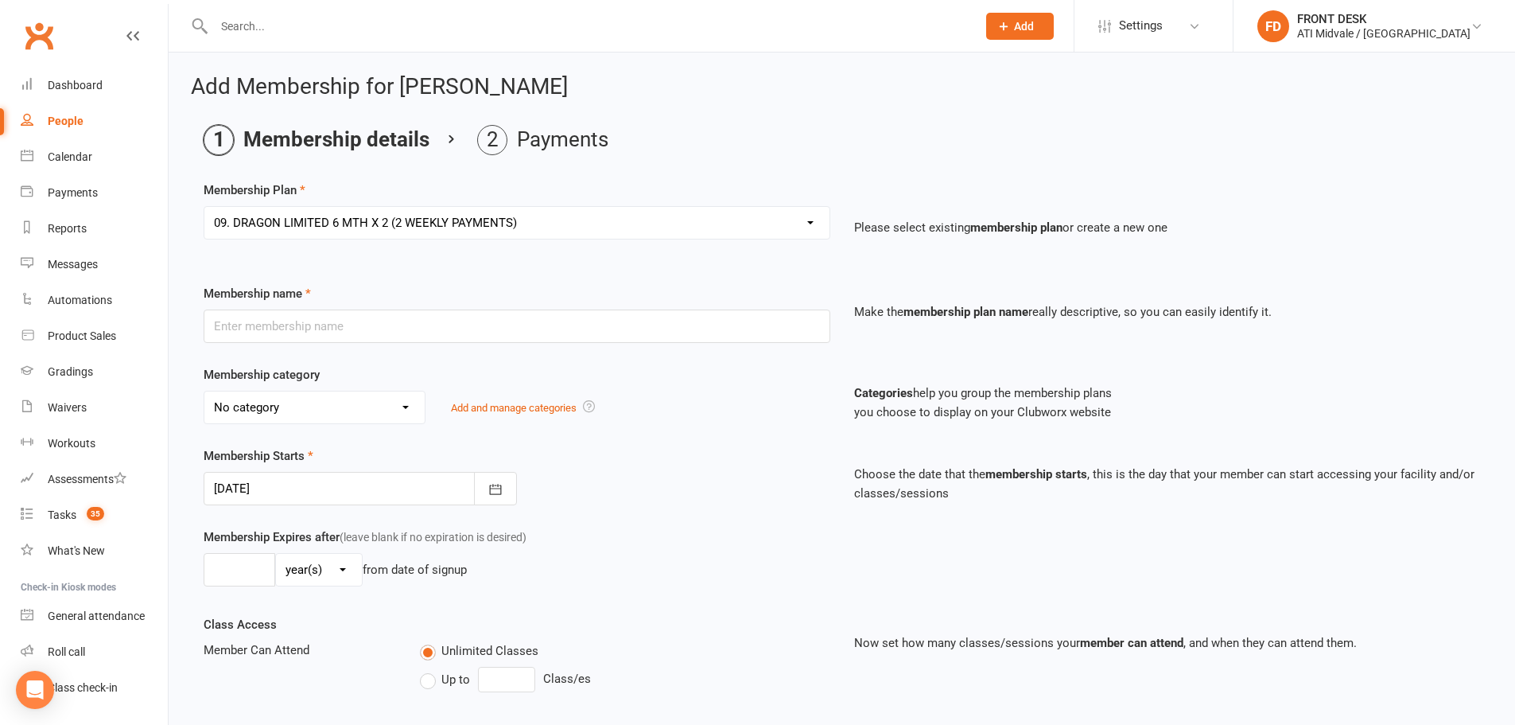
type input "6"
select select "2"
type input "2"
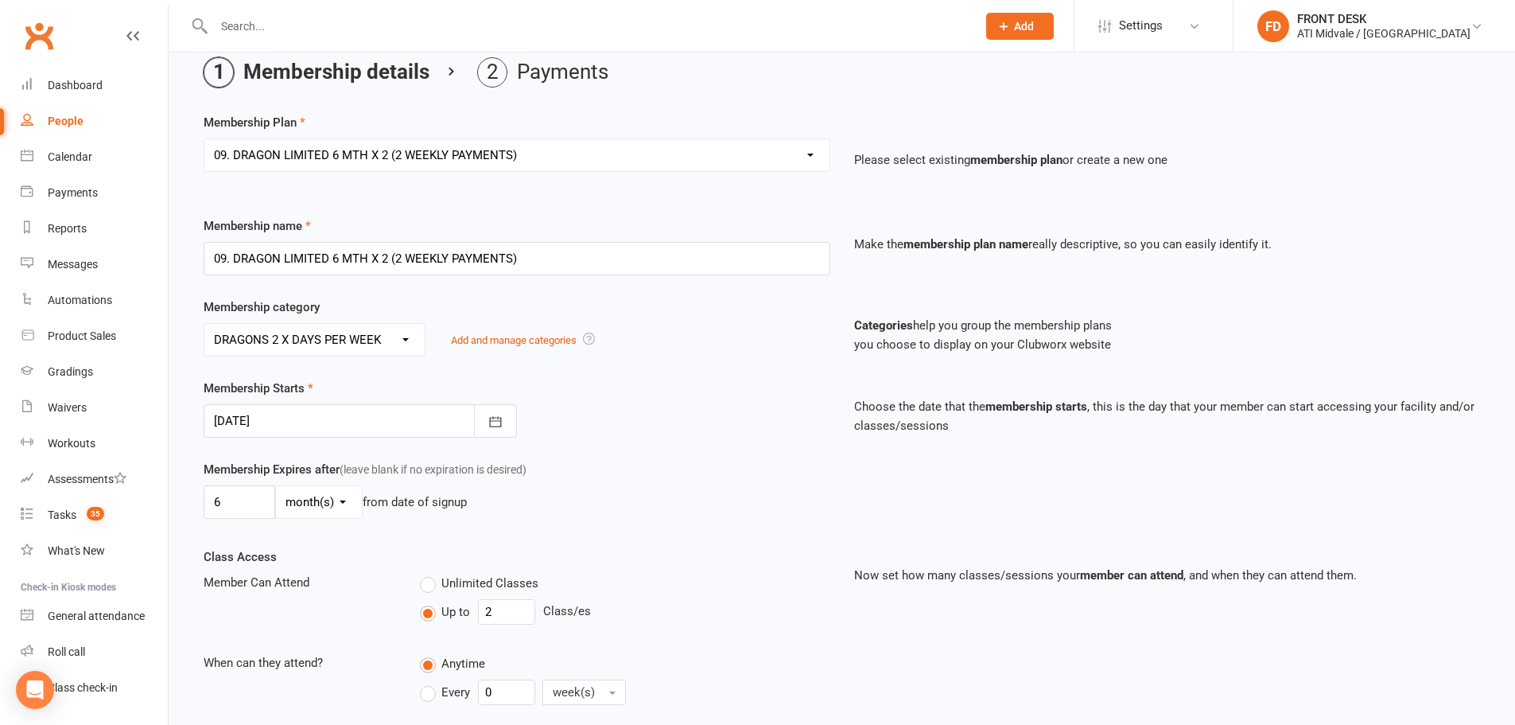
scroll to position [159, 0]
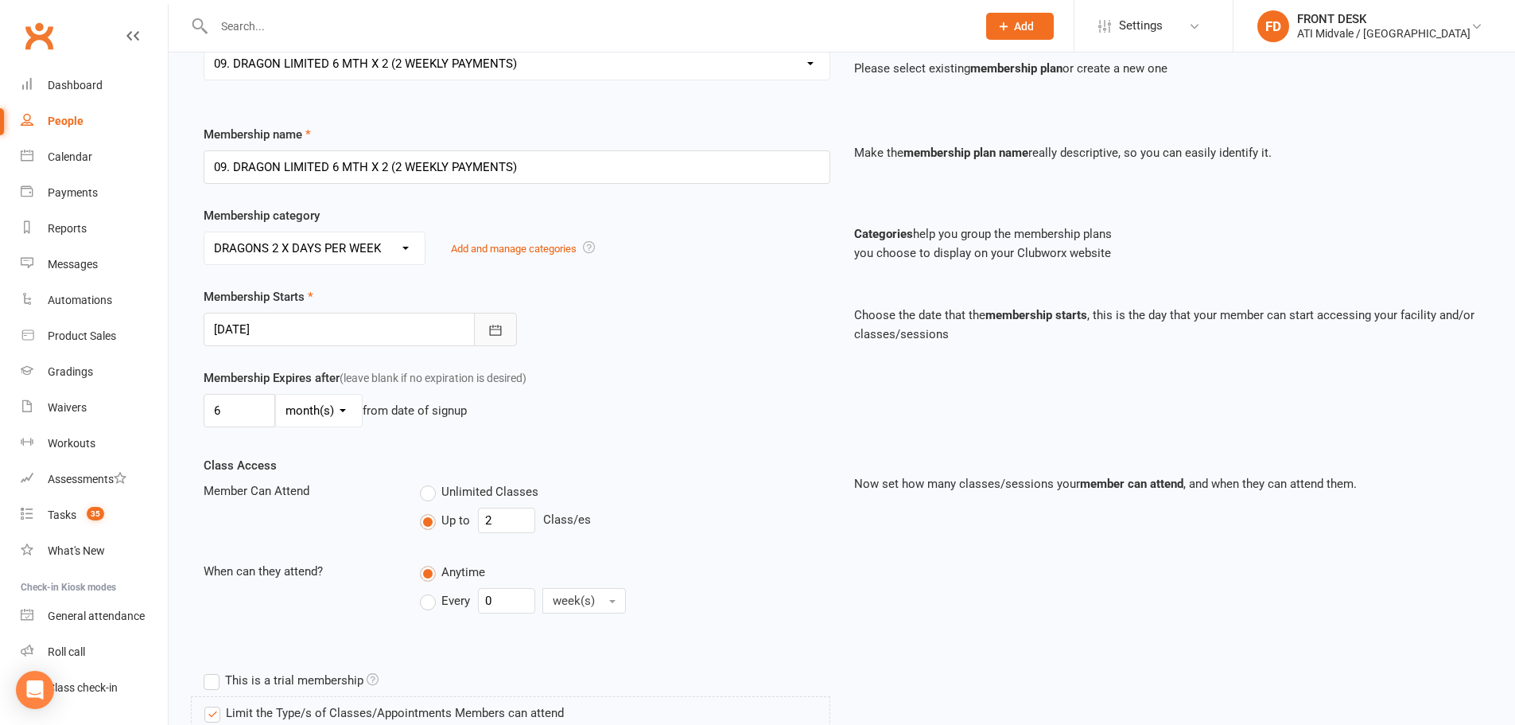
click at [496, 325] on icon "button" at bounding box center [496, 330] width 16 height 16
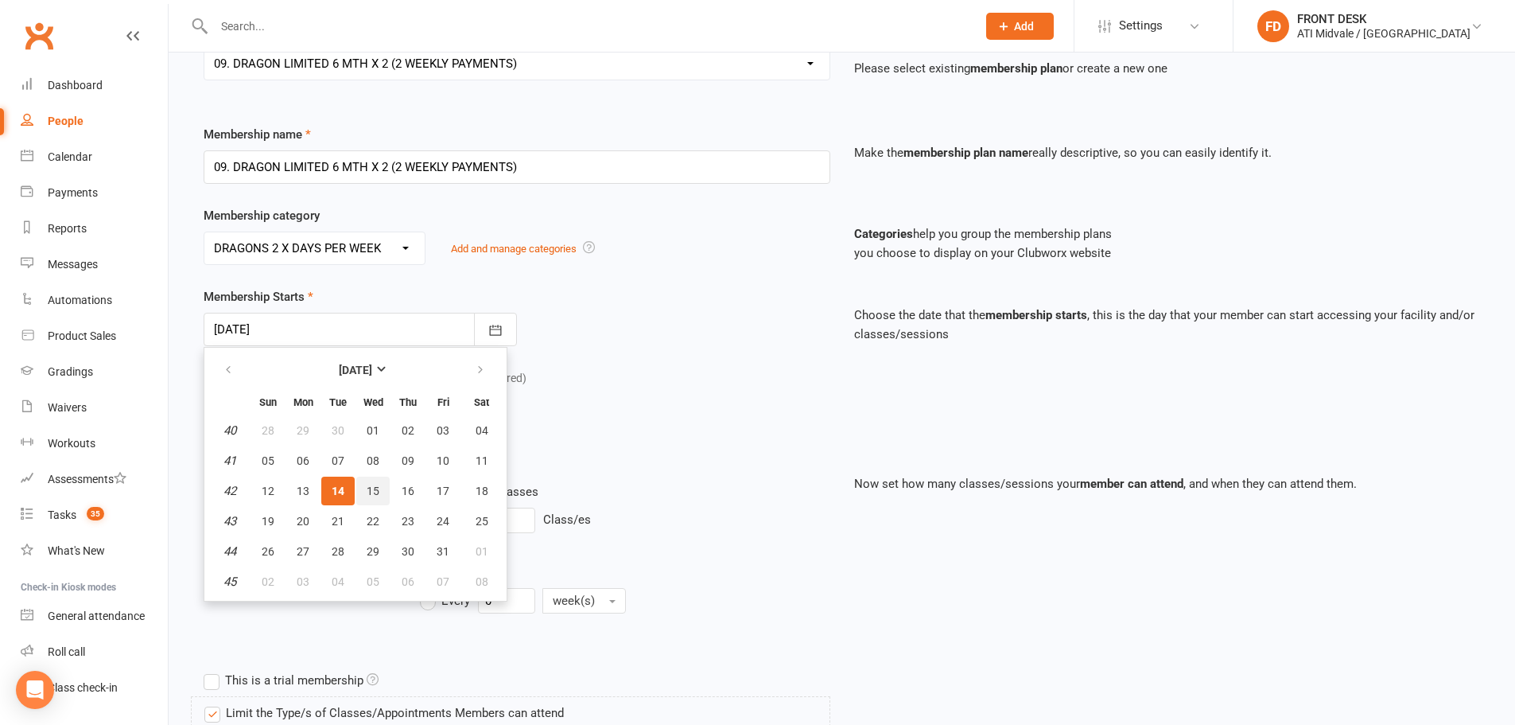
click at [375, 487] on span "15" at bounding box center [373, 490] width 13 height 13
type input "15 Oct 2025"
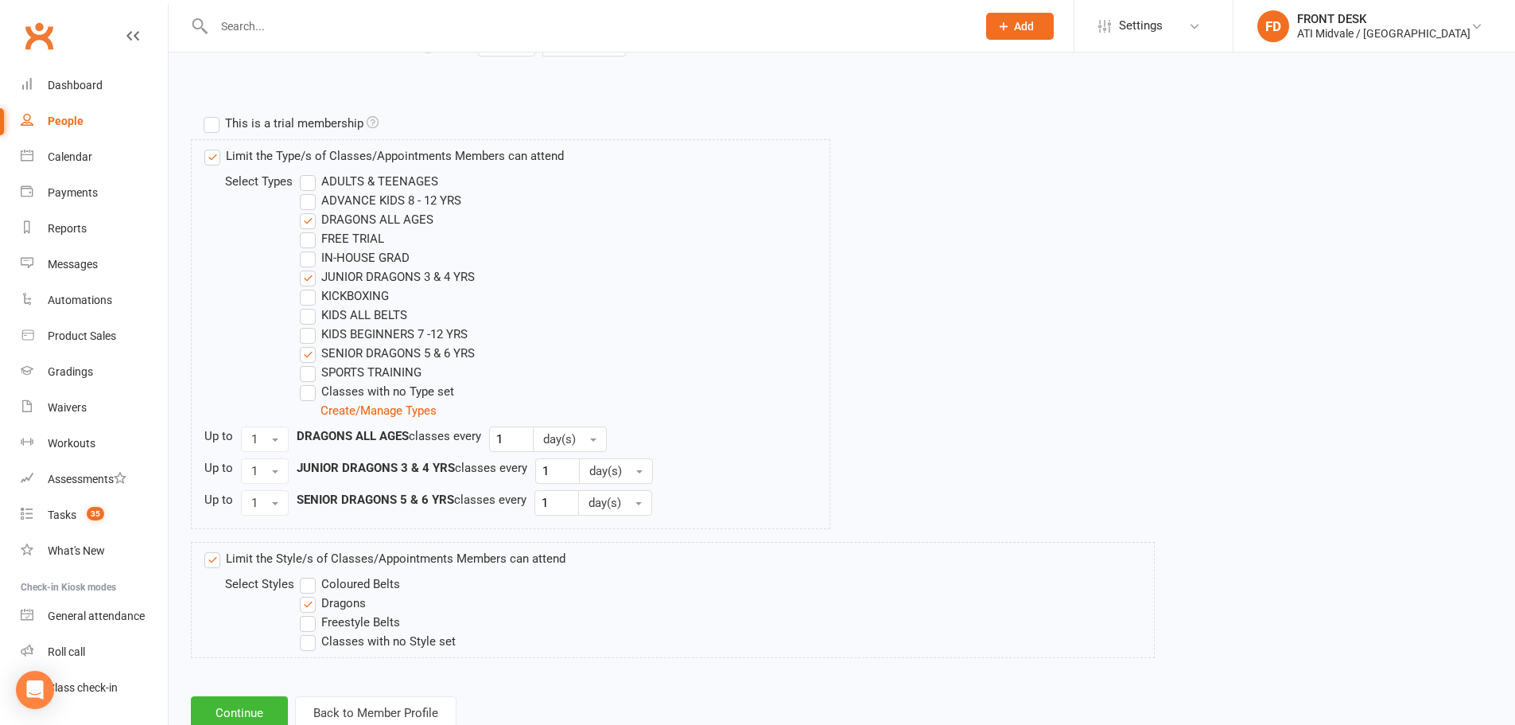
scroll to position [766, 0]
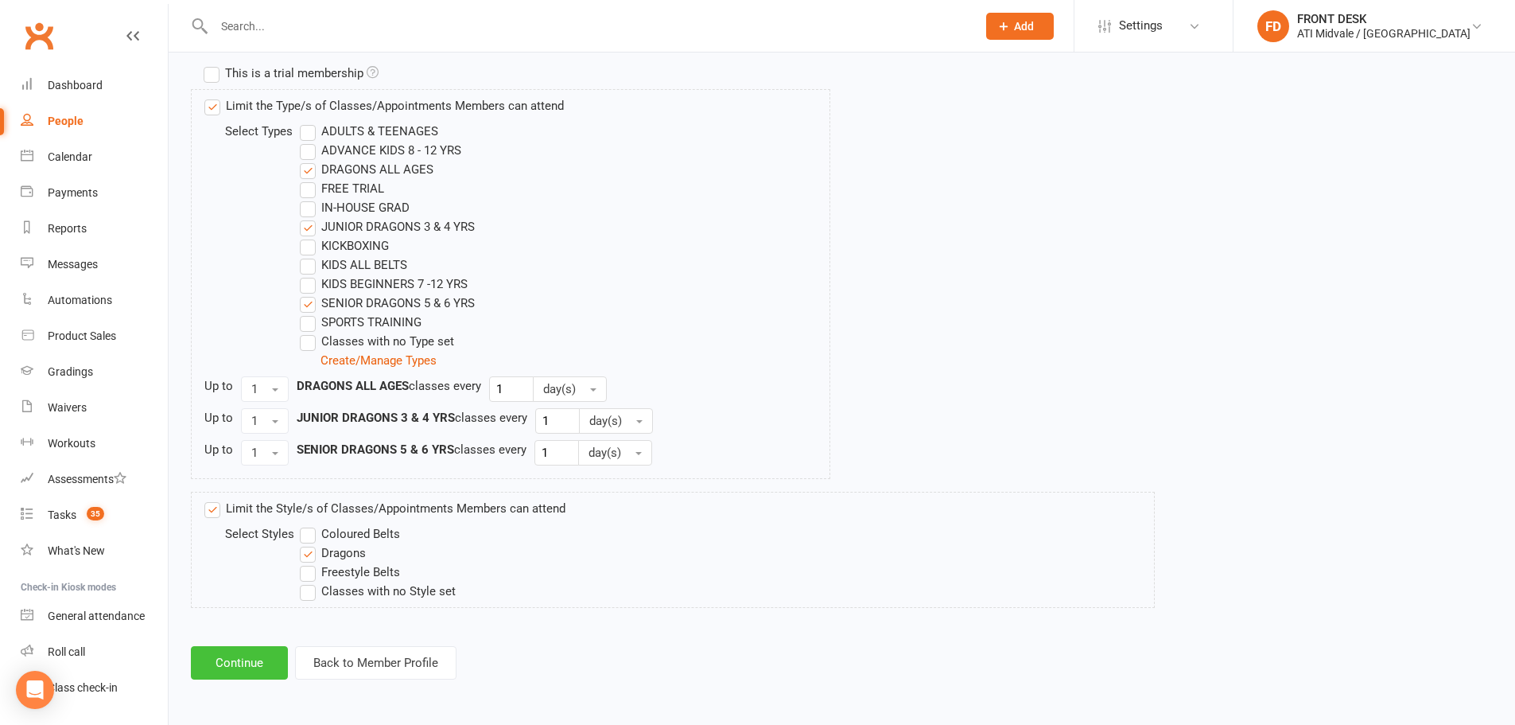
click at [233, 663] on button "Continue" at bounding box center [239, 662] width 97 height 33
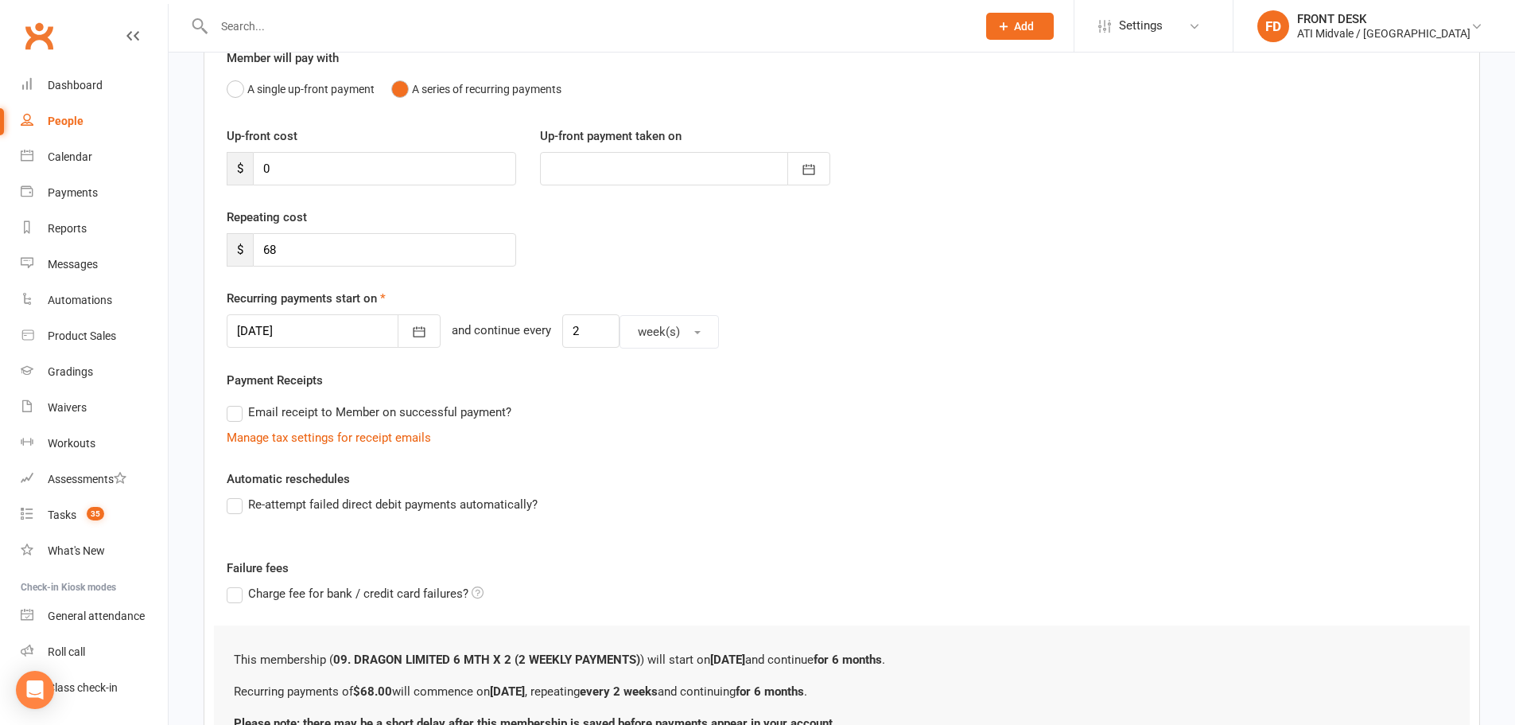
scroll to position [159, 0]
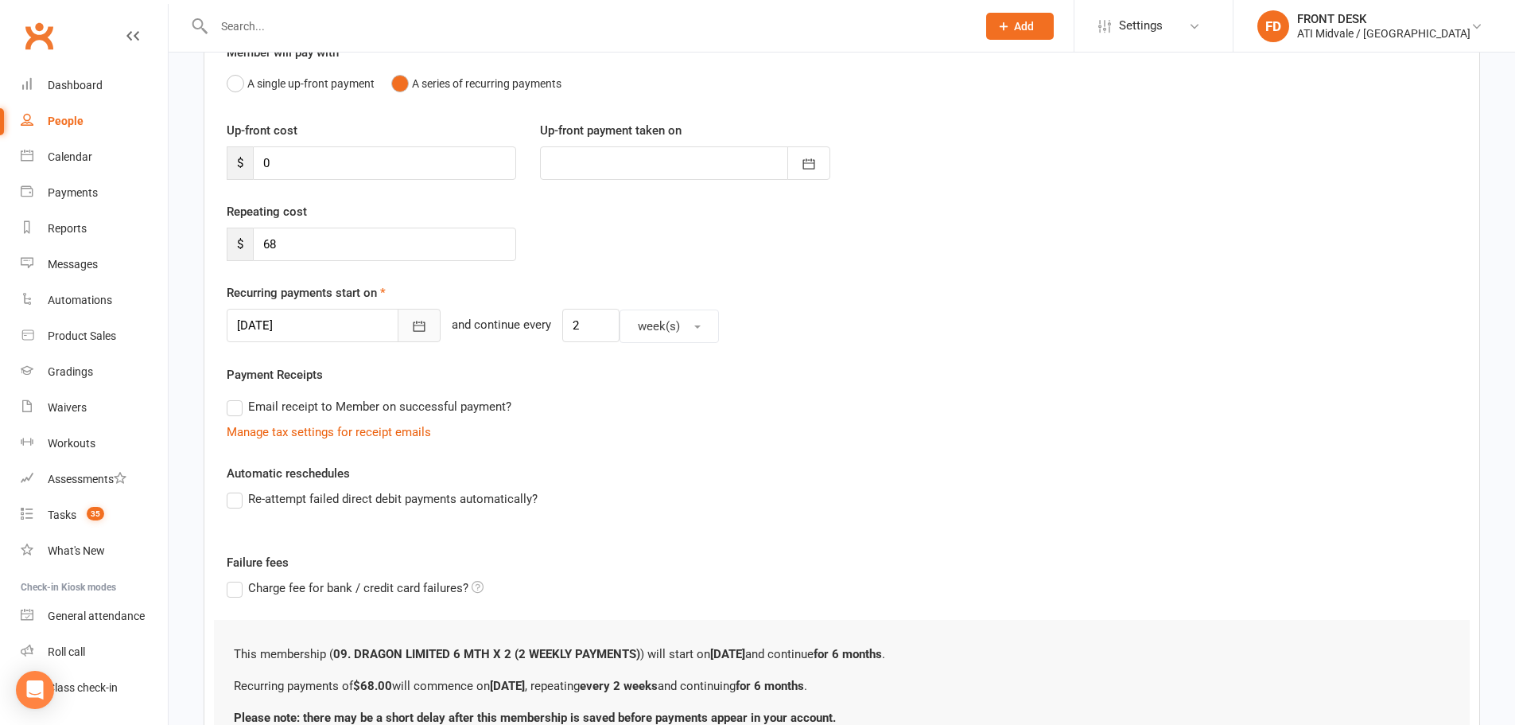
click at [414, 324] on icon "button" at bounding box center [420, 326] width 12 height 10
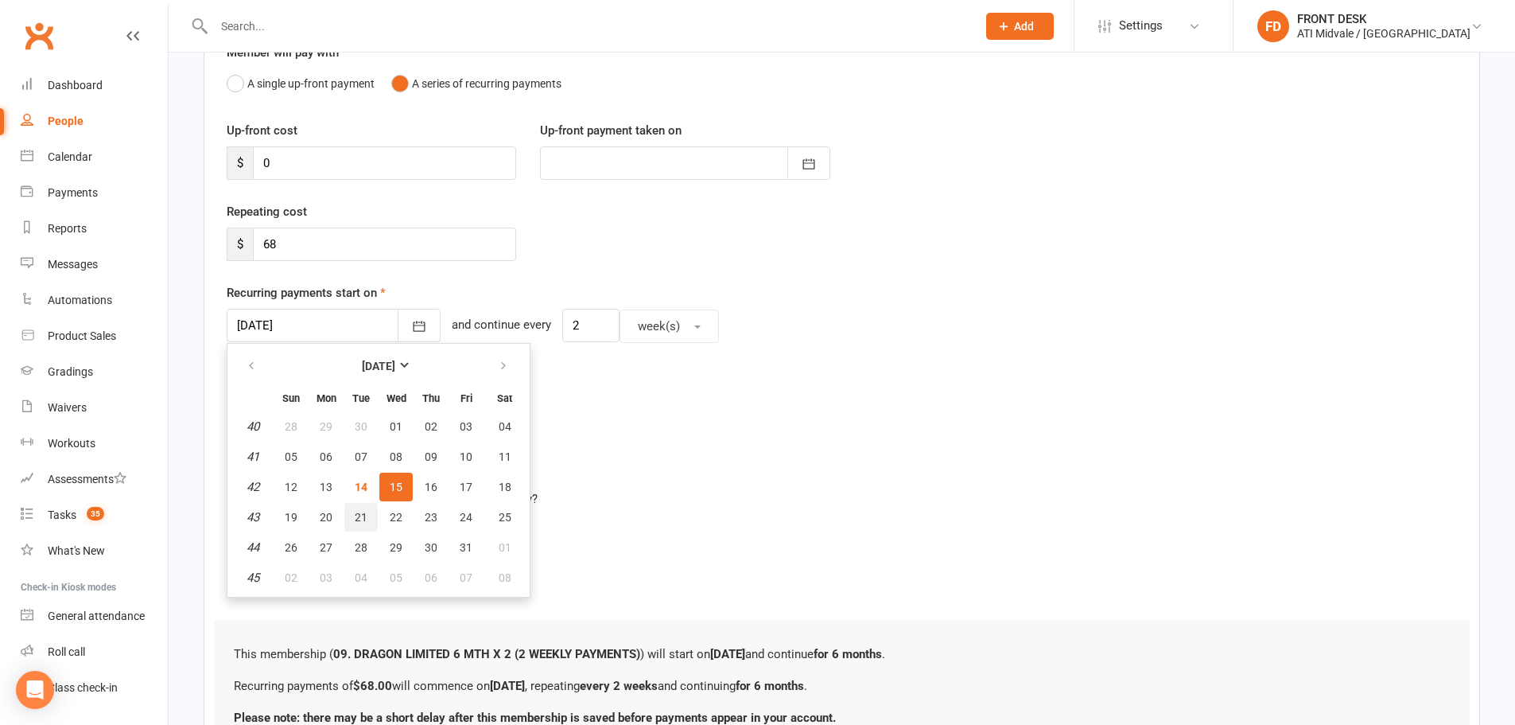
click at [355, 513] on span "21" at bounding box center [361, 517] width 13 height 13
type input "[DATE]"
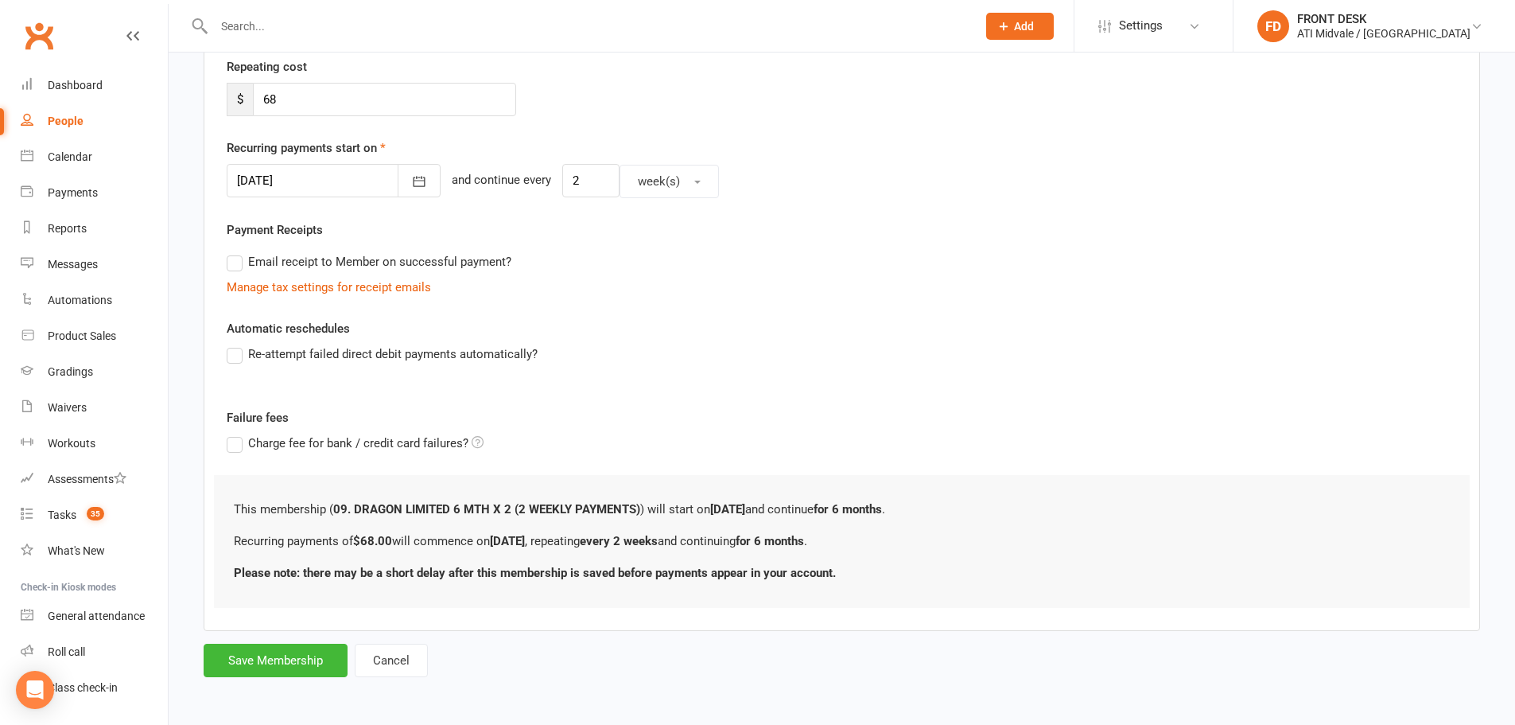
scroll to position [305, 0]
click at [320, 655] on button "Save Membership" at bounding box center [276, 659] width 144 height 33
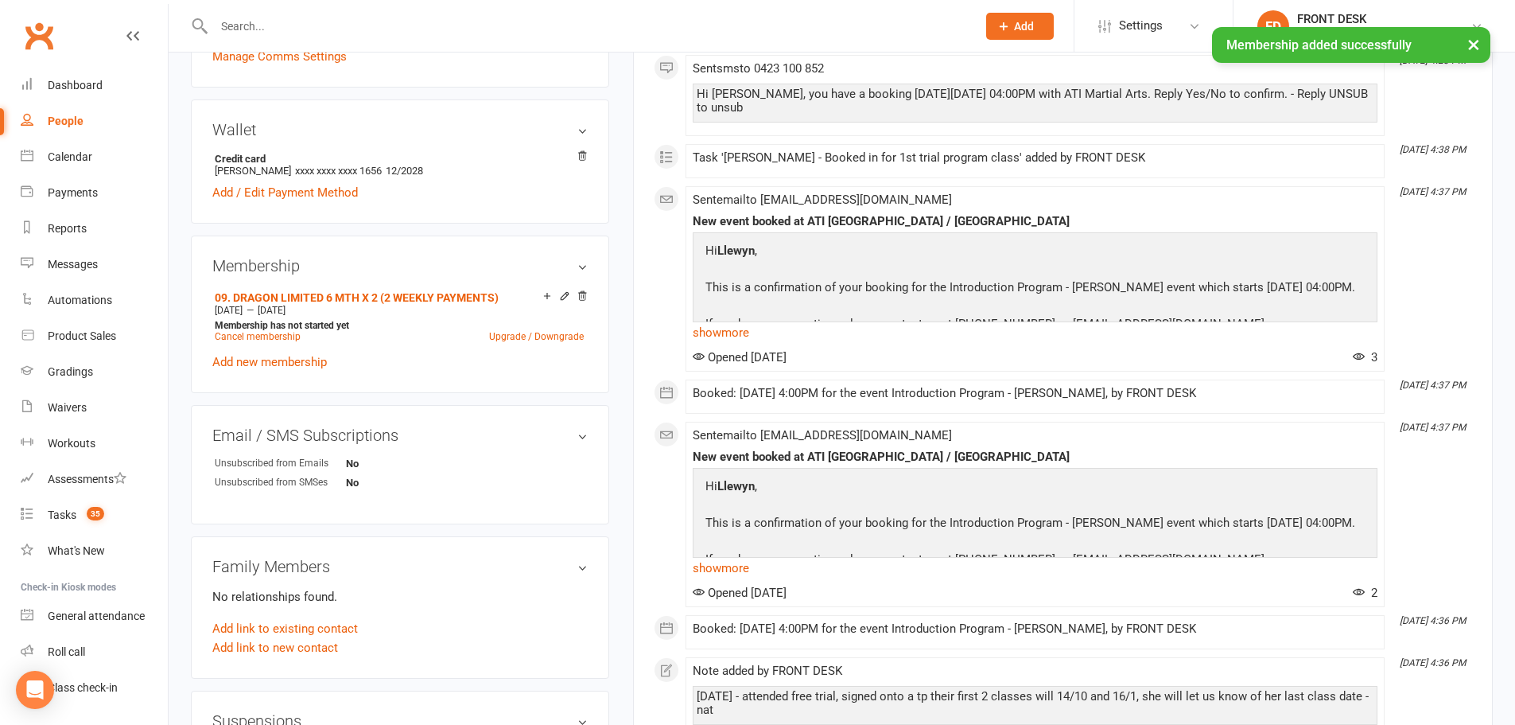
scroll to position [636, 0]
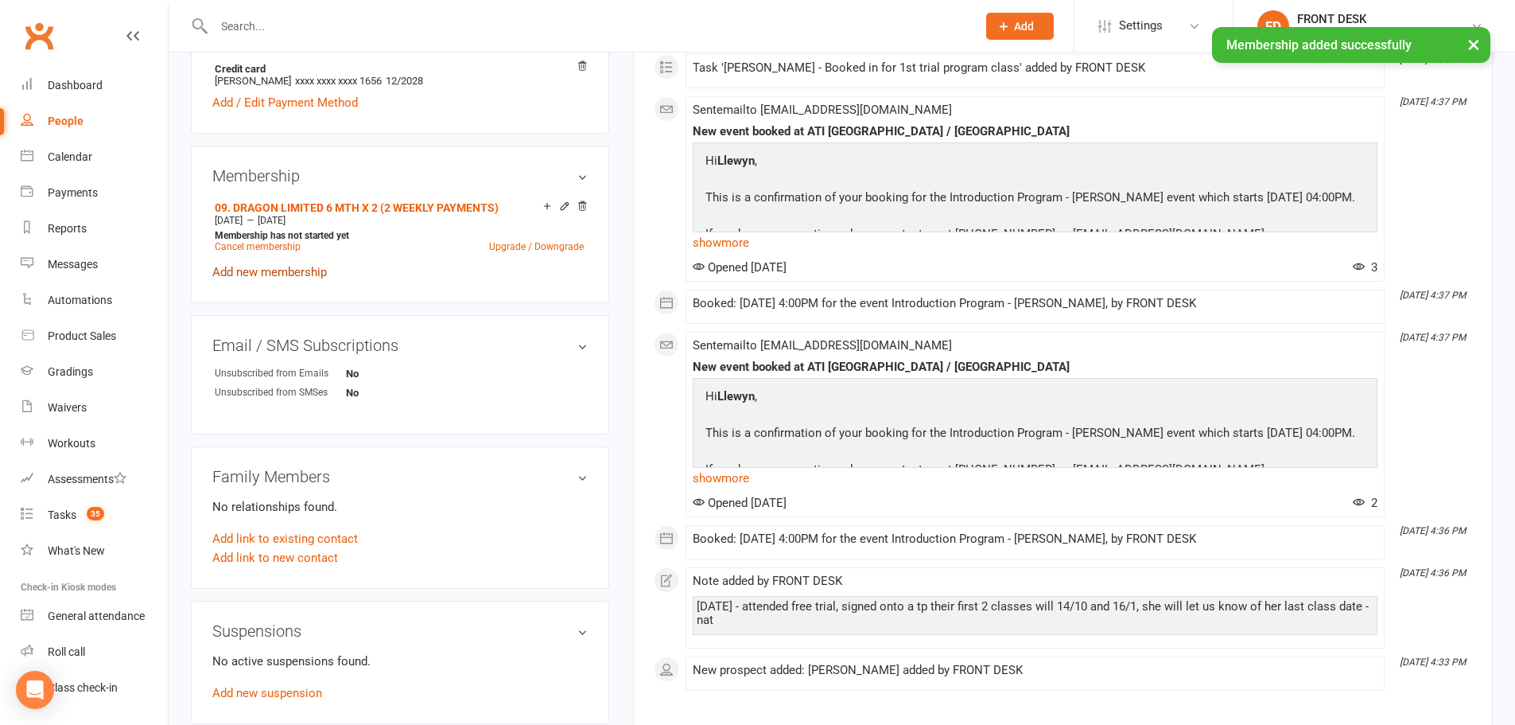
click at [294, 269] on link "Add new membership" at bounding box center [269, 272] width 115 height 14
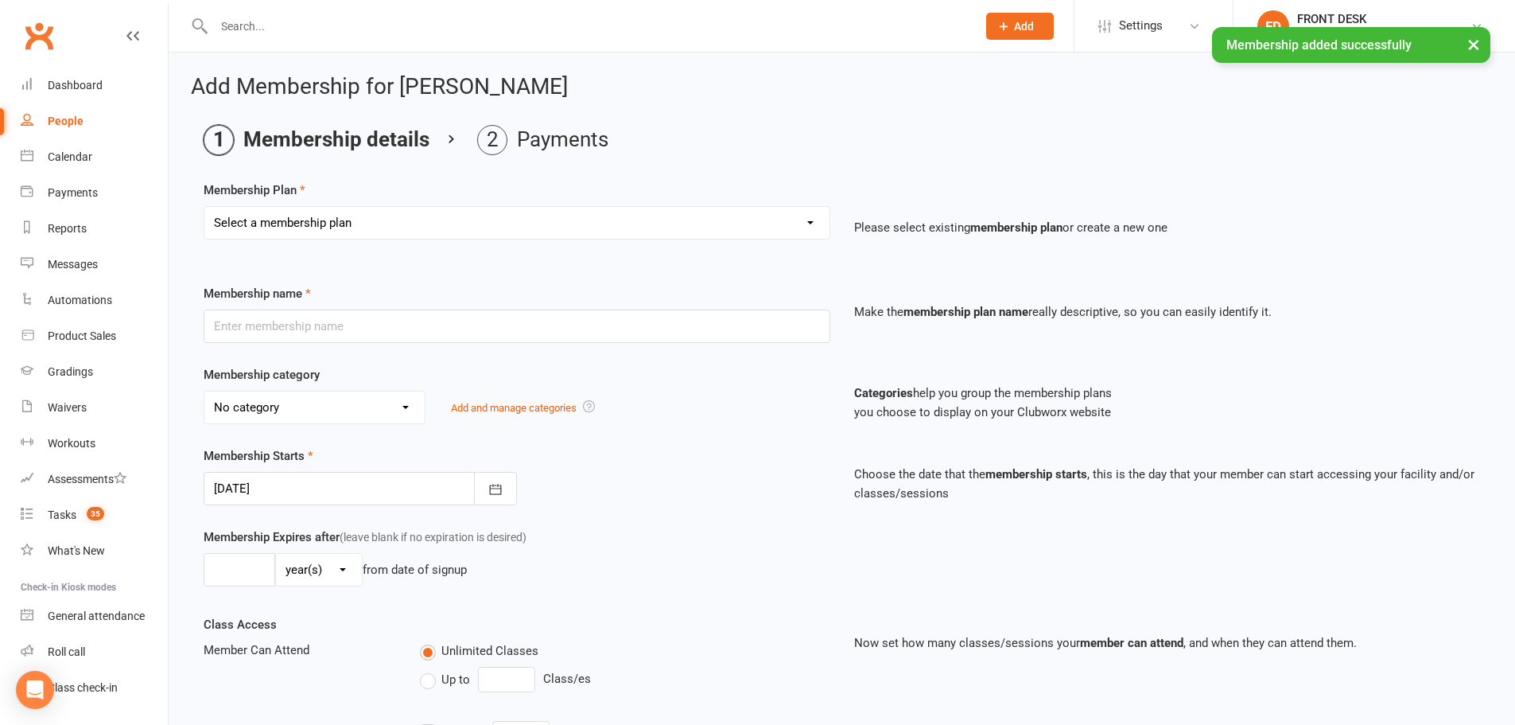
click at [577, 222] on select "Select a membership plan Create new Membership Plan 01. DRAGONS LIMITED 12 MTH …" at bounding box center [516, 223] width 625 height 32
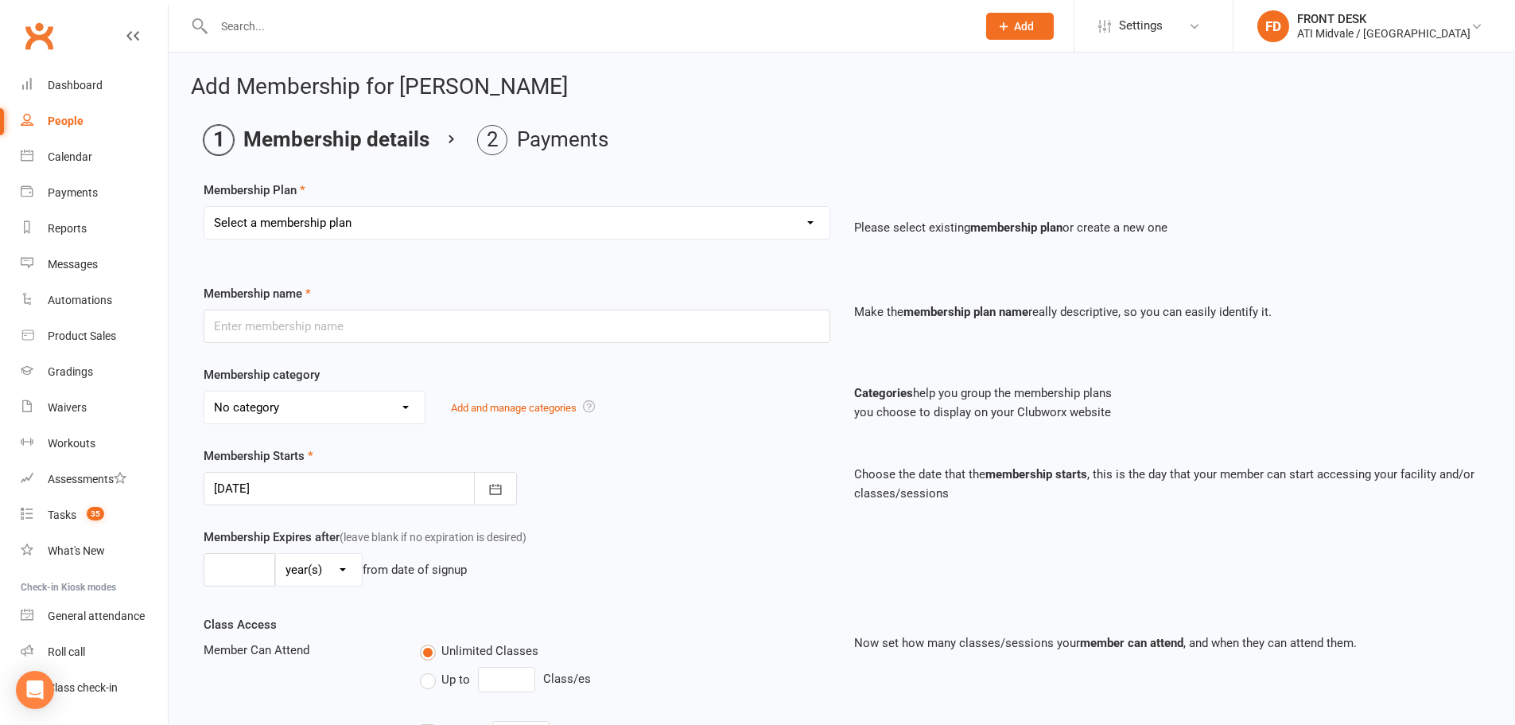
select select "43"
click at [204, 207] on select "Select a membership plan Create new Membership Plan 01. DRAGONS LIMITED 12 MTH …" at bounding box center [516, 223] width 625 height 32
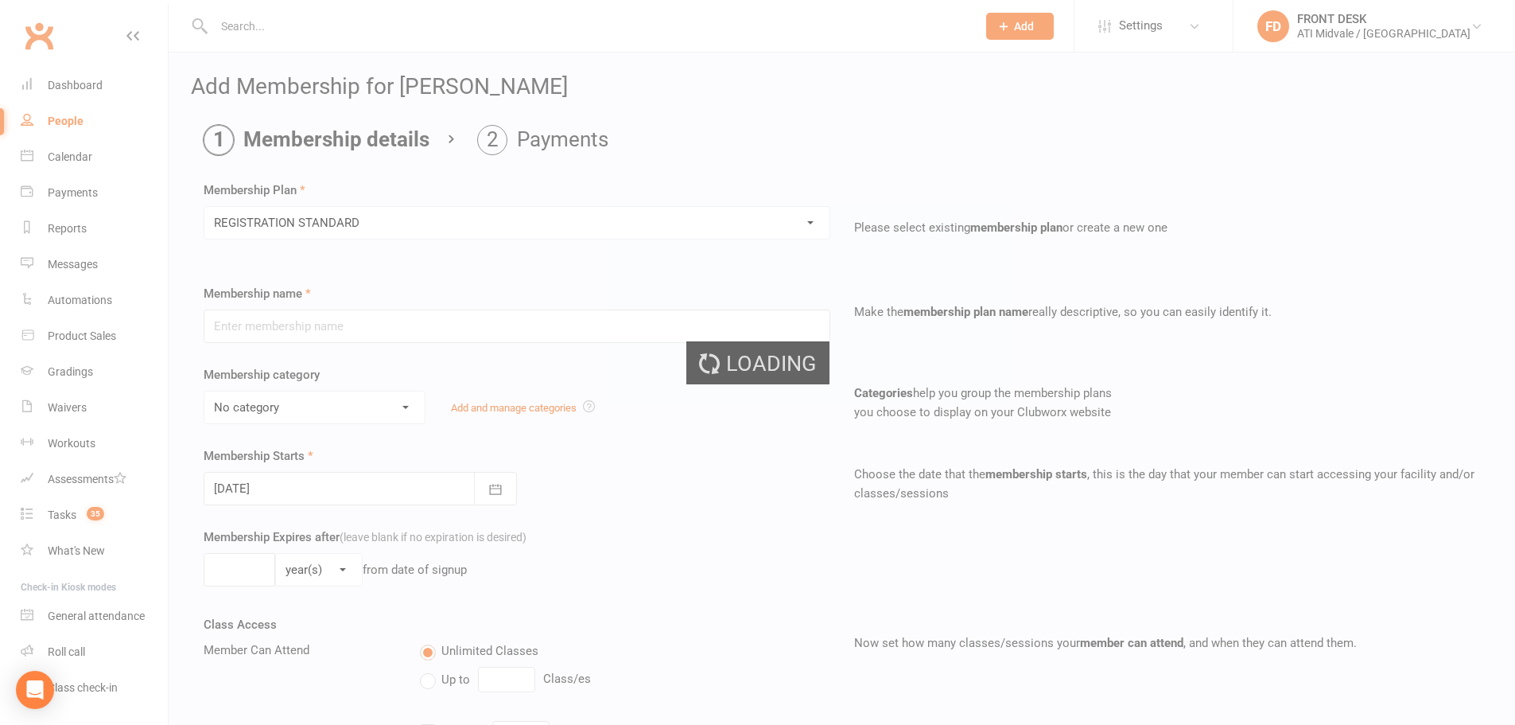
type input "REGISTRATION STANDARD"
select select "6"
type input "52"
select select "1"
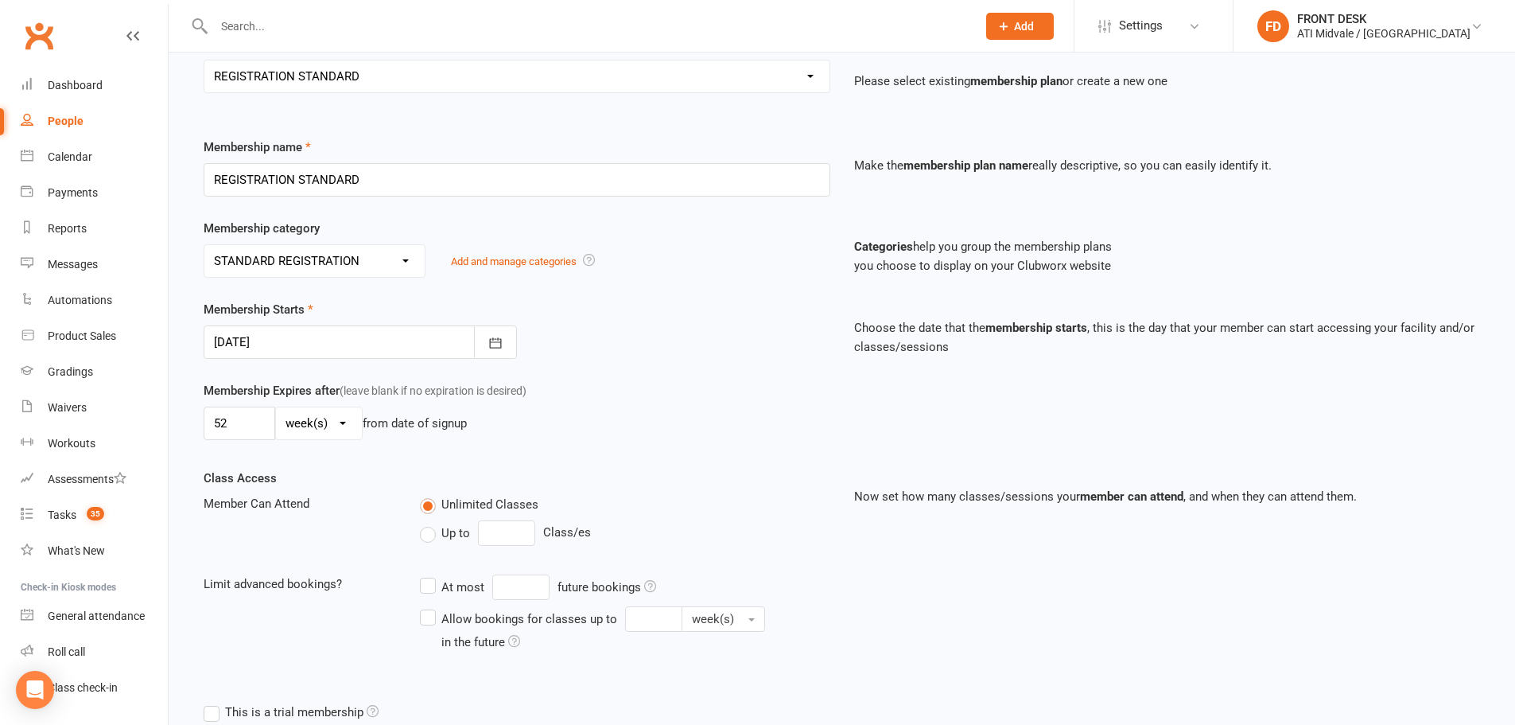
scroll to position [159, 0]
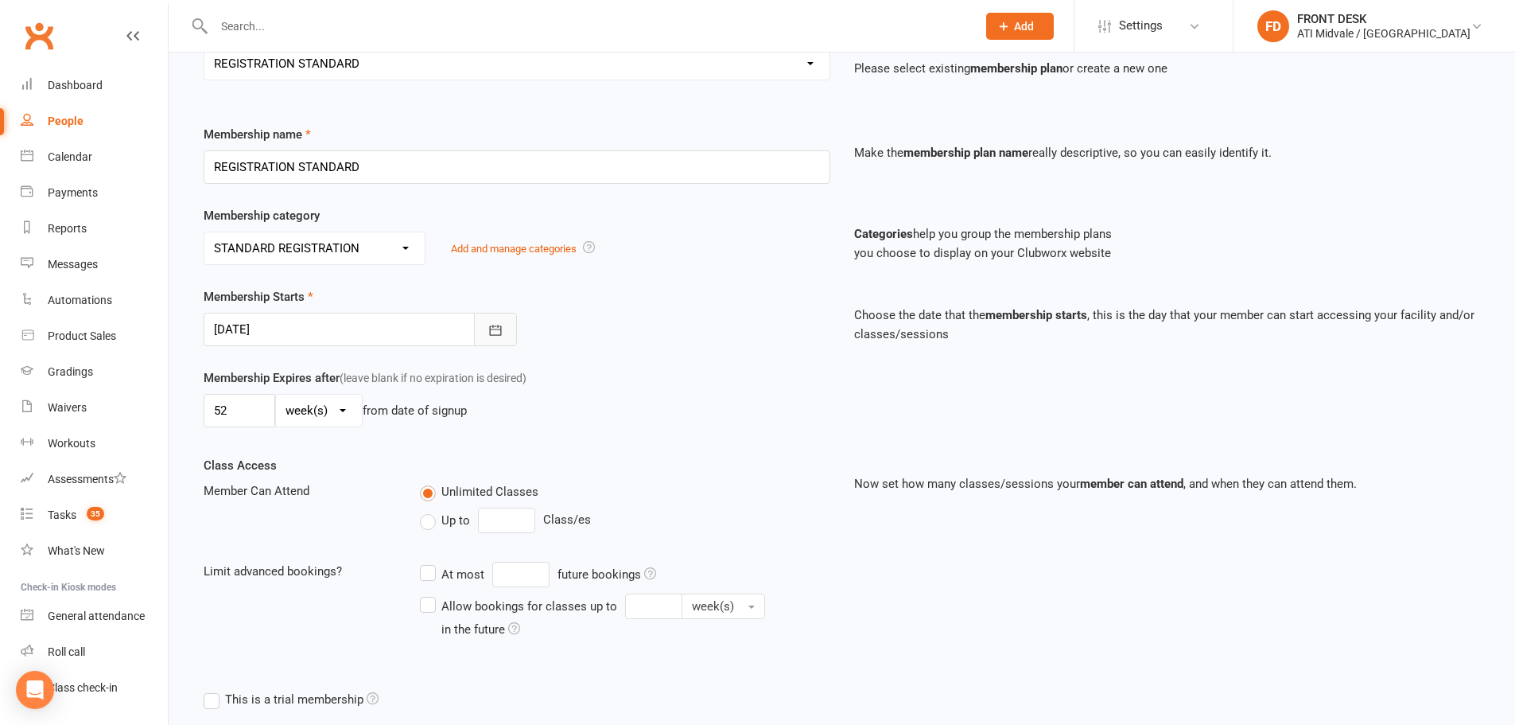
click at [499, 328] on icon "button" at bounding box center [496, 330] width 16 height 16
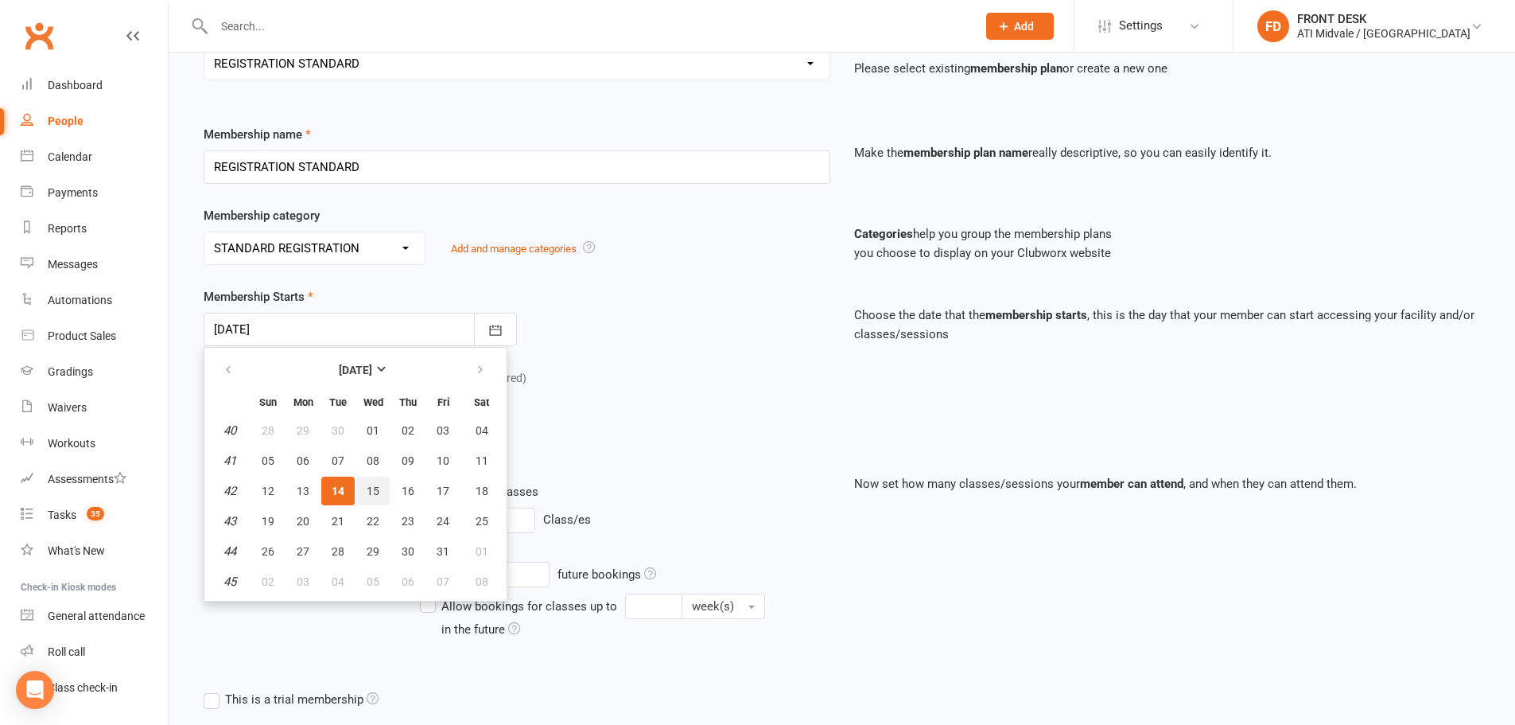
click at [376, 492] on span "15" at bounding box center [373, 490] width 13 height 13
type input "15 Oct 2025"
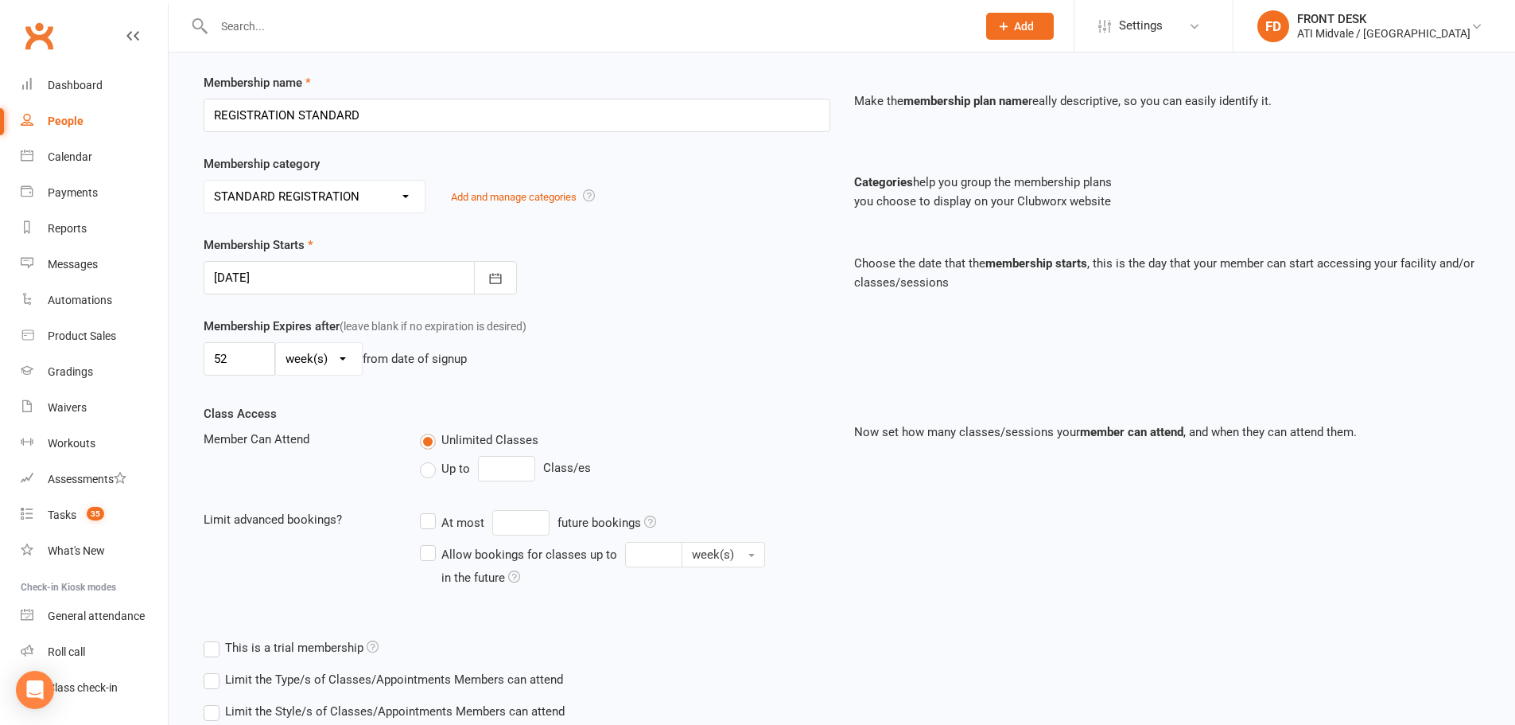
scroll to position [317, 0]
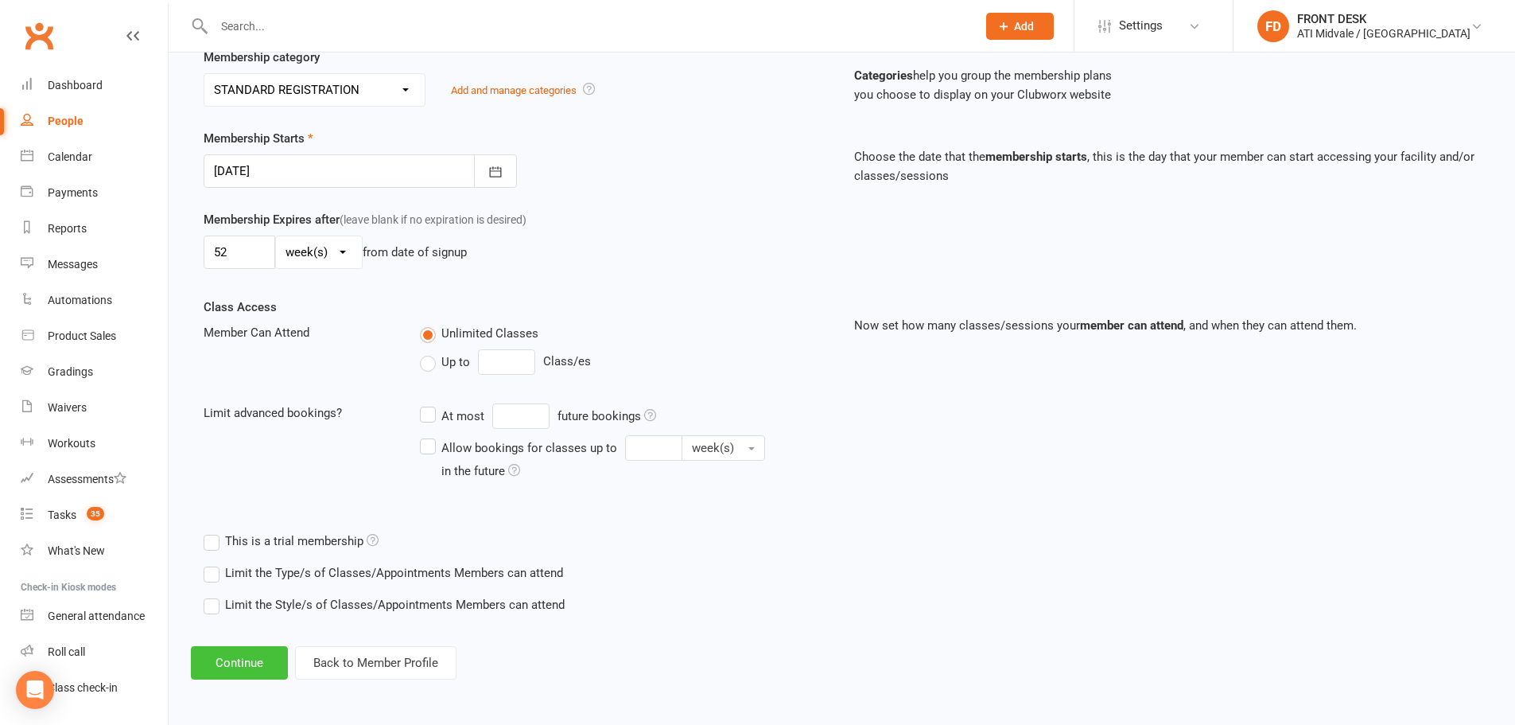
click at [251, 662] on button "Continue" at bounding box center [239, 662] width 97 height 33
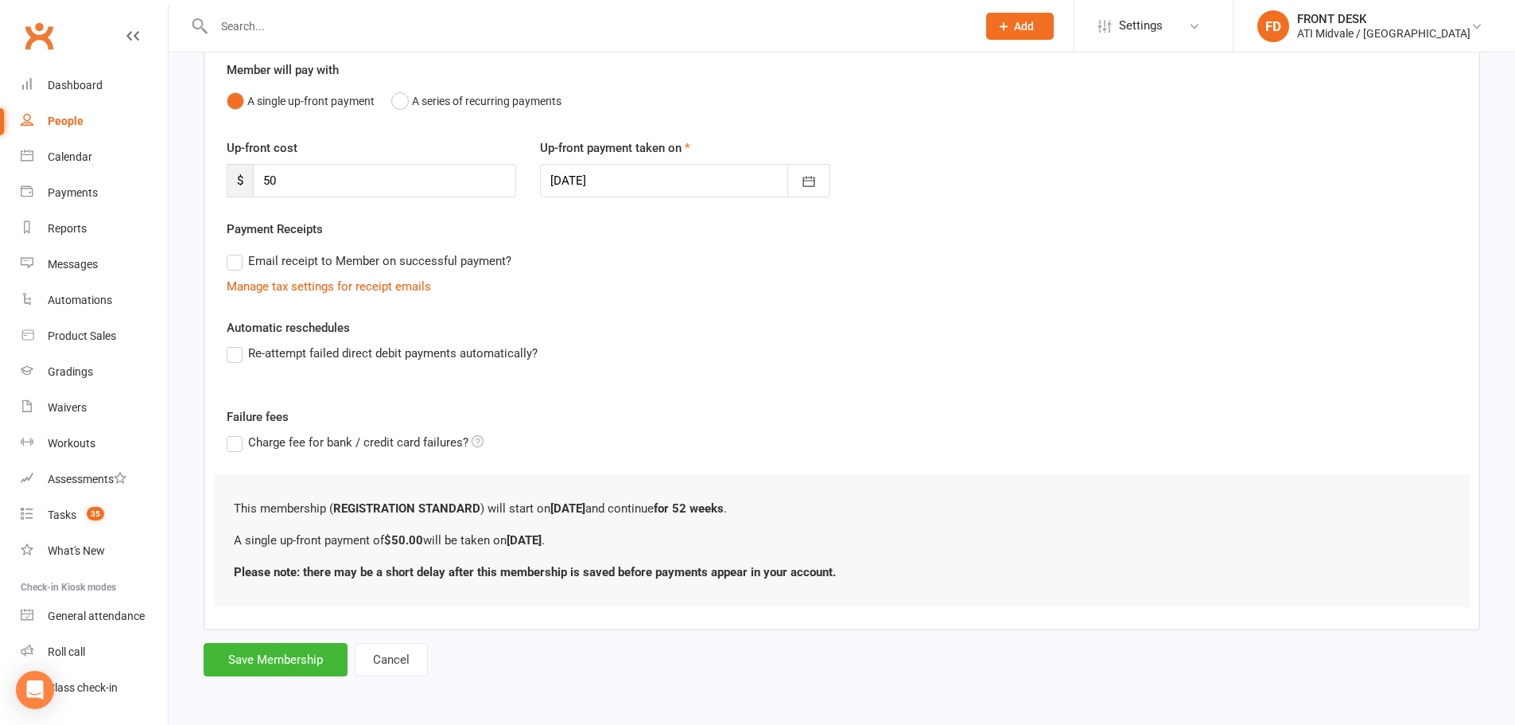
scroll to position [0, 0]
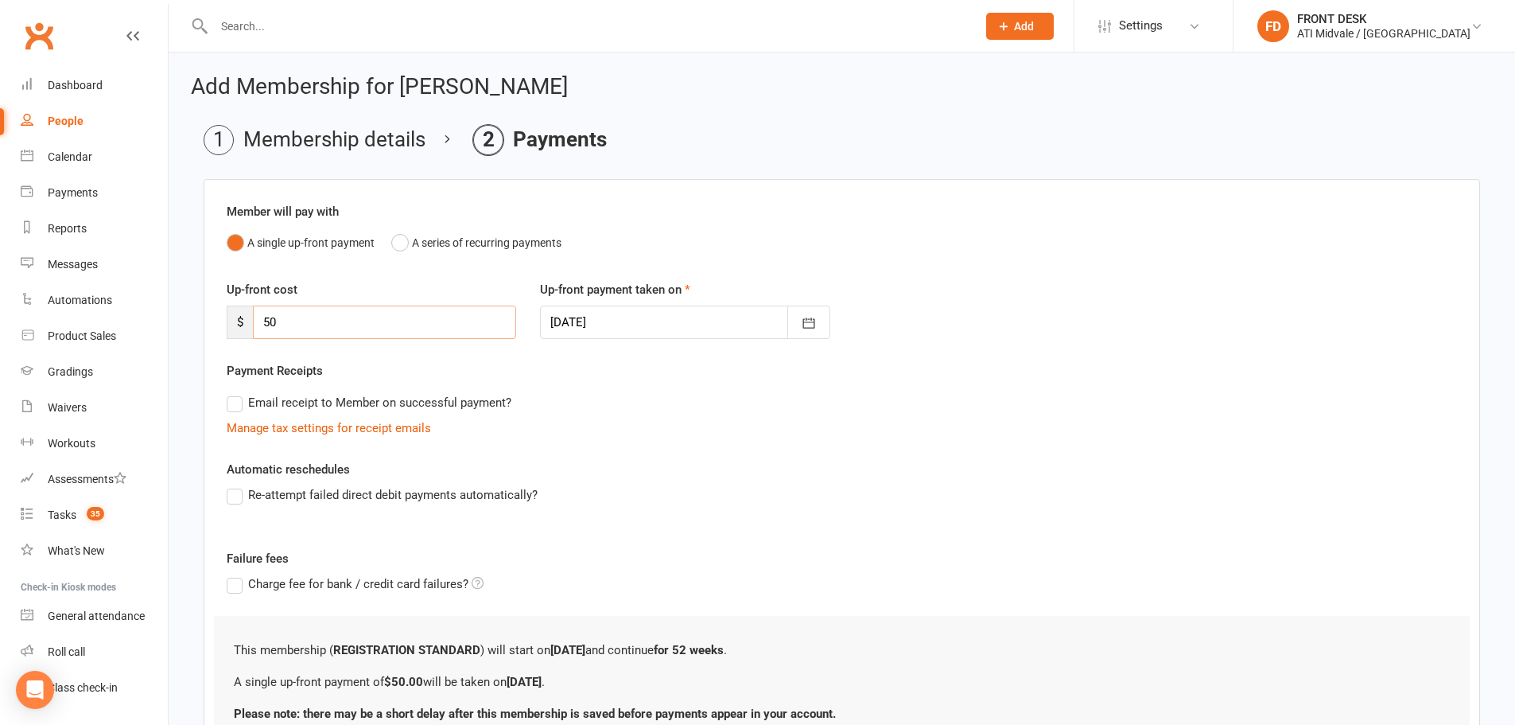
drag, startPoint x: 287, startPoint y: 326, endPoint x: 209, endPoint y: 321, distance: 78.2
click at [209, 321] on div "Member will pay with A single up-front payment A series of recurring payments U…" at bounding box center [842, 475] width 1277 height 593
type input "65"
click at [798, 323] on button "button" at bounding box center [808, 321] width 43 height 33
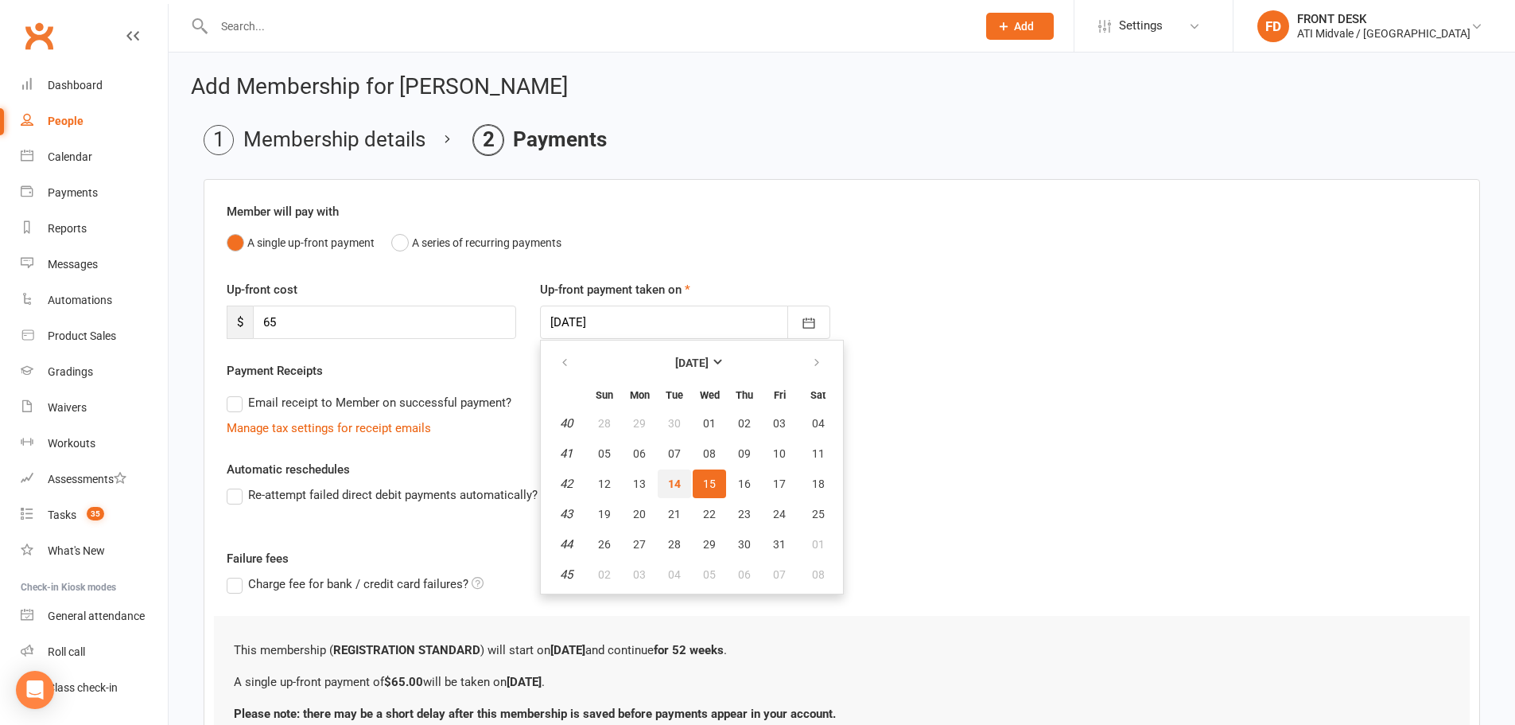
click at [678, 480] on span "14" at bounding box center [674, 483] width 13 height 13
type input "[DATE]"
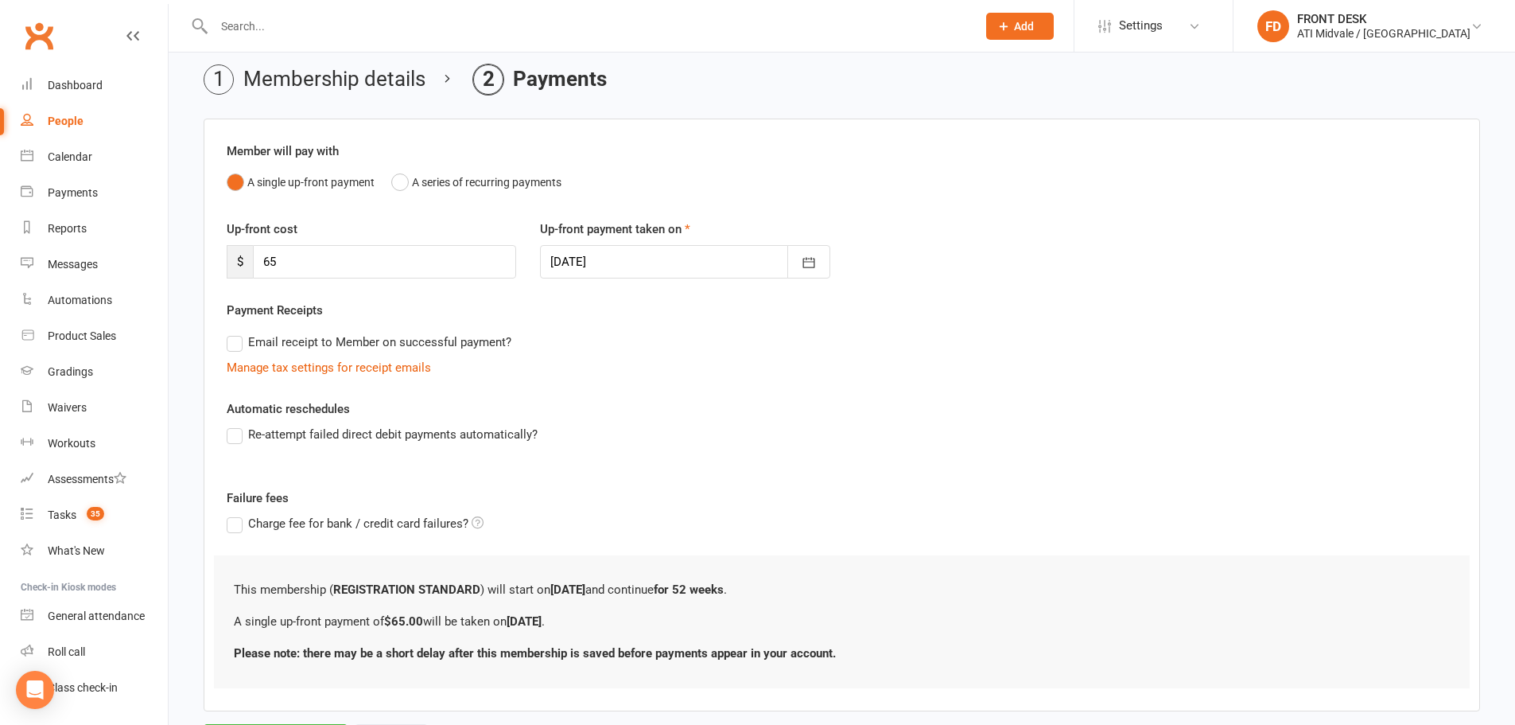
scroll to position [142, 0]
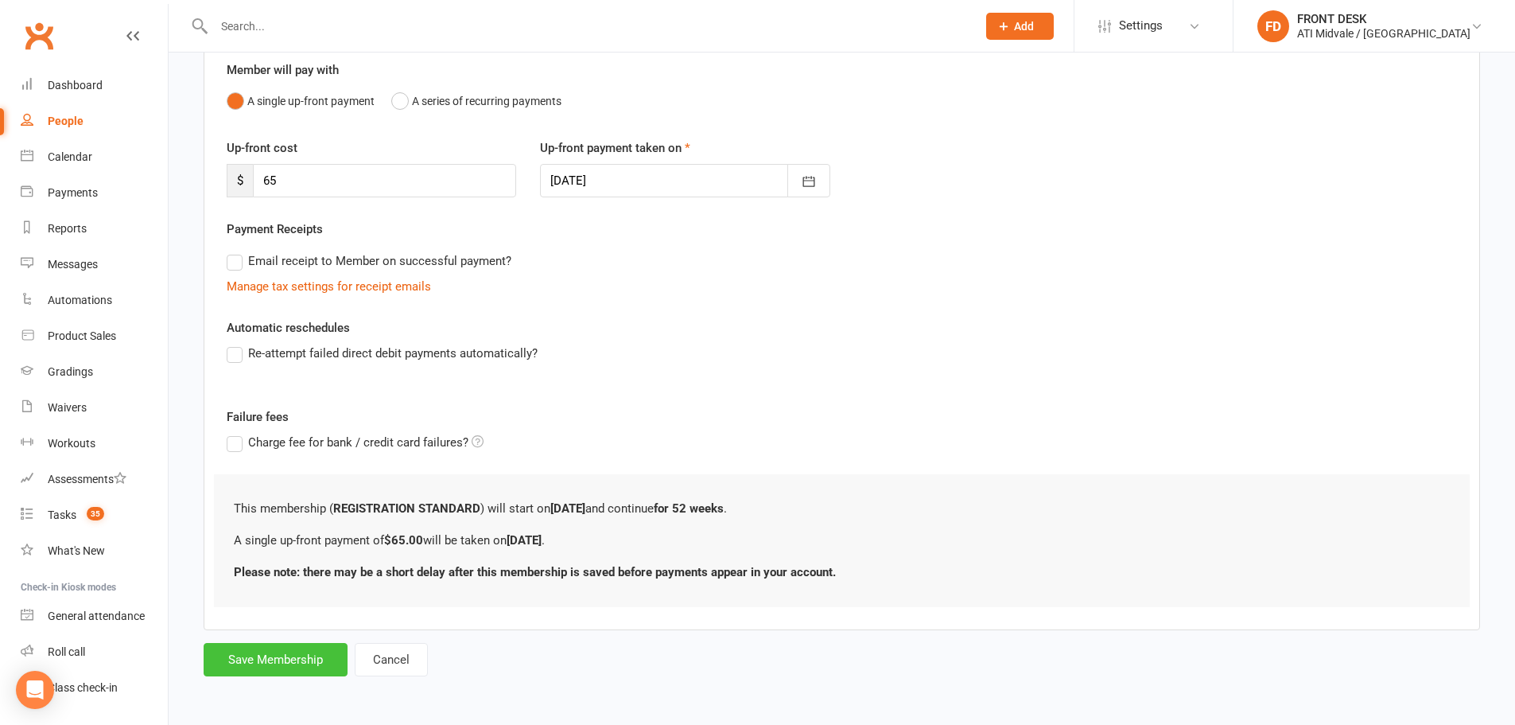
click at [297, 651] on button "Save Membership" at bounding box center [276, 659] width 144 height 33
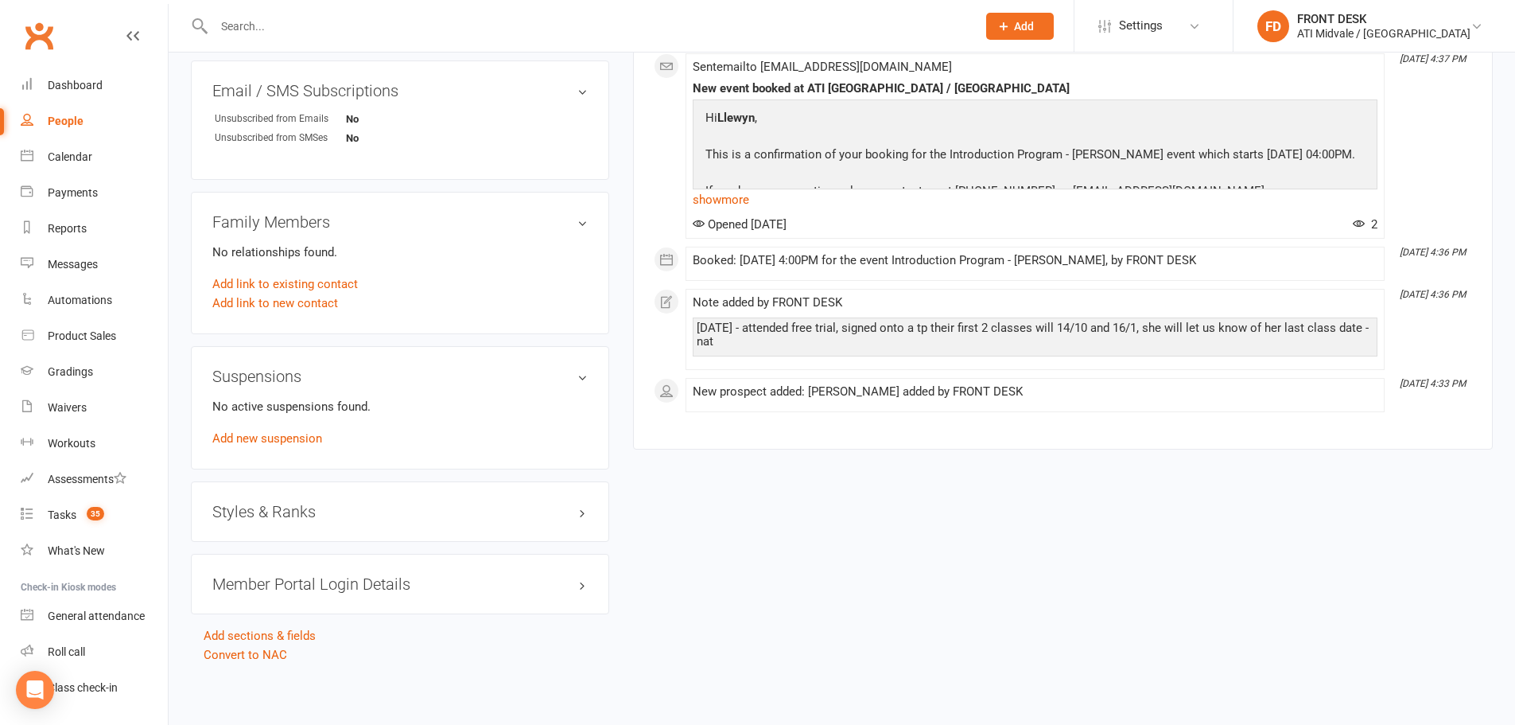
scroll to position [958, 0]
click at [278, 513] on h3 "Styles & Ranks" at bounding box center [399, 510] width 375 height 17
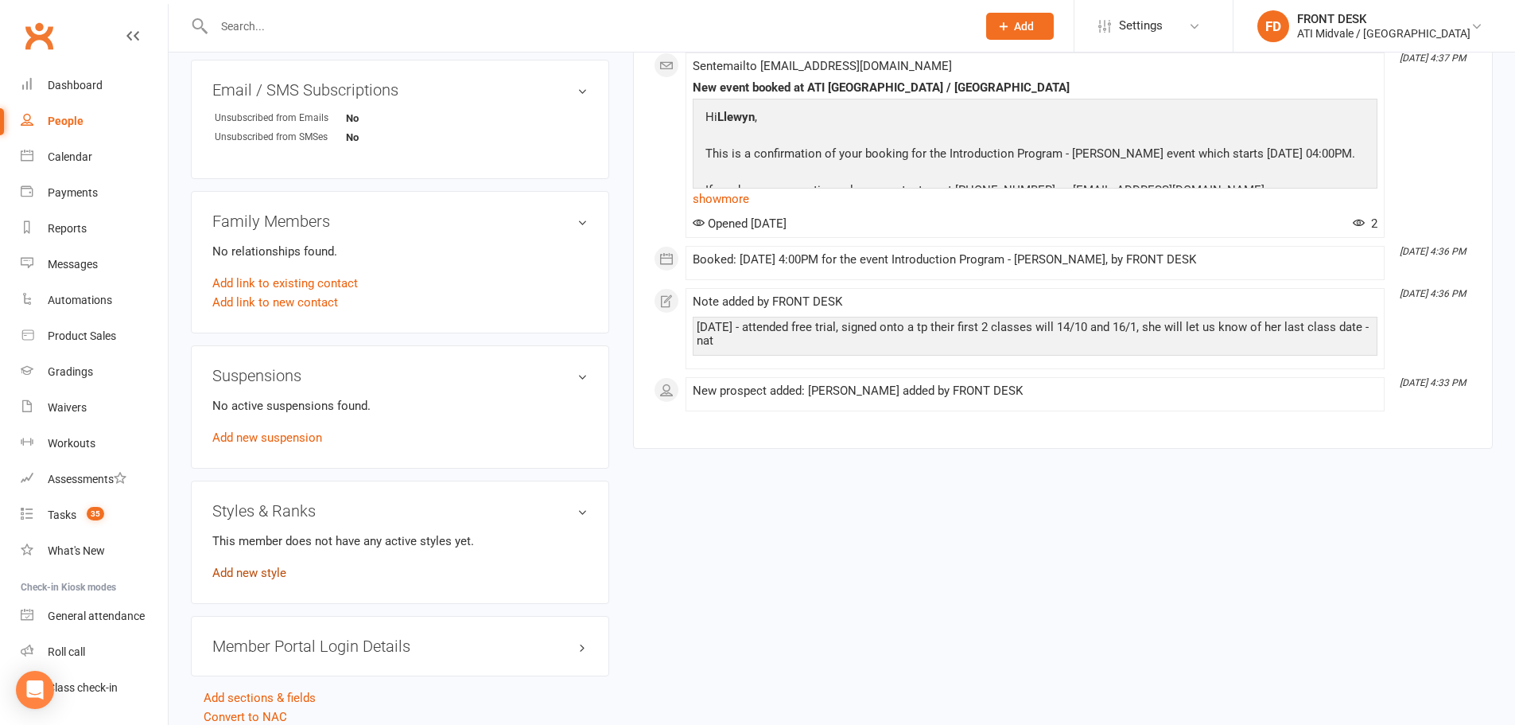
click at [270, 574] on link "Add new style" at bounding box center [249, 573] width 74 height 14
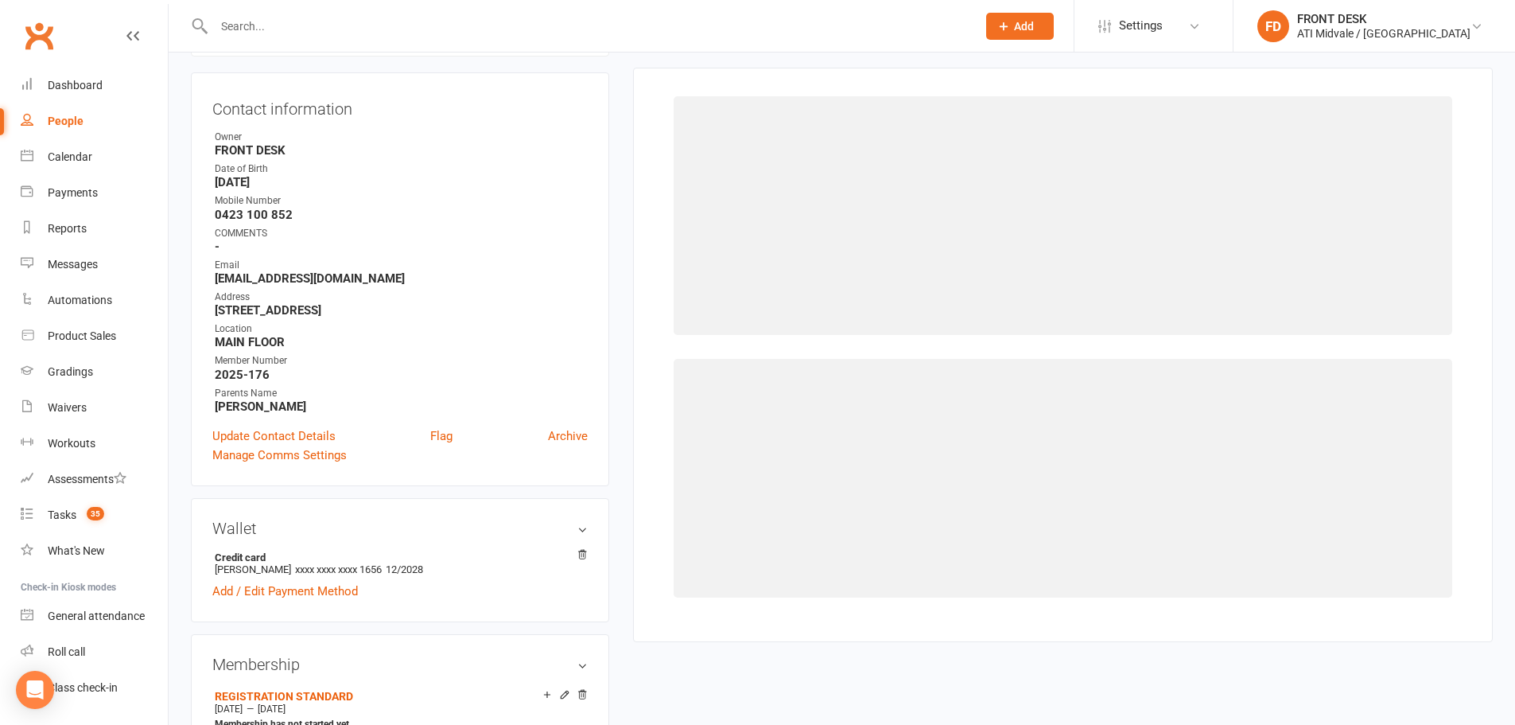
scroll to position [136, 0]
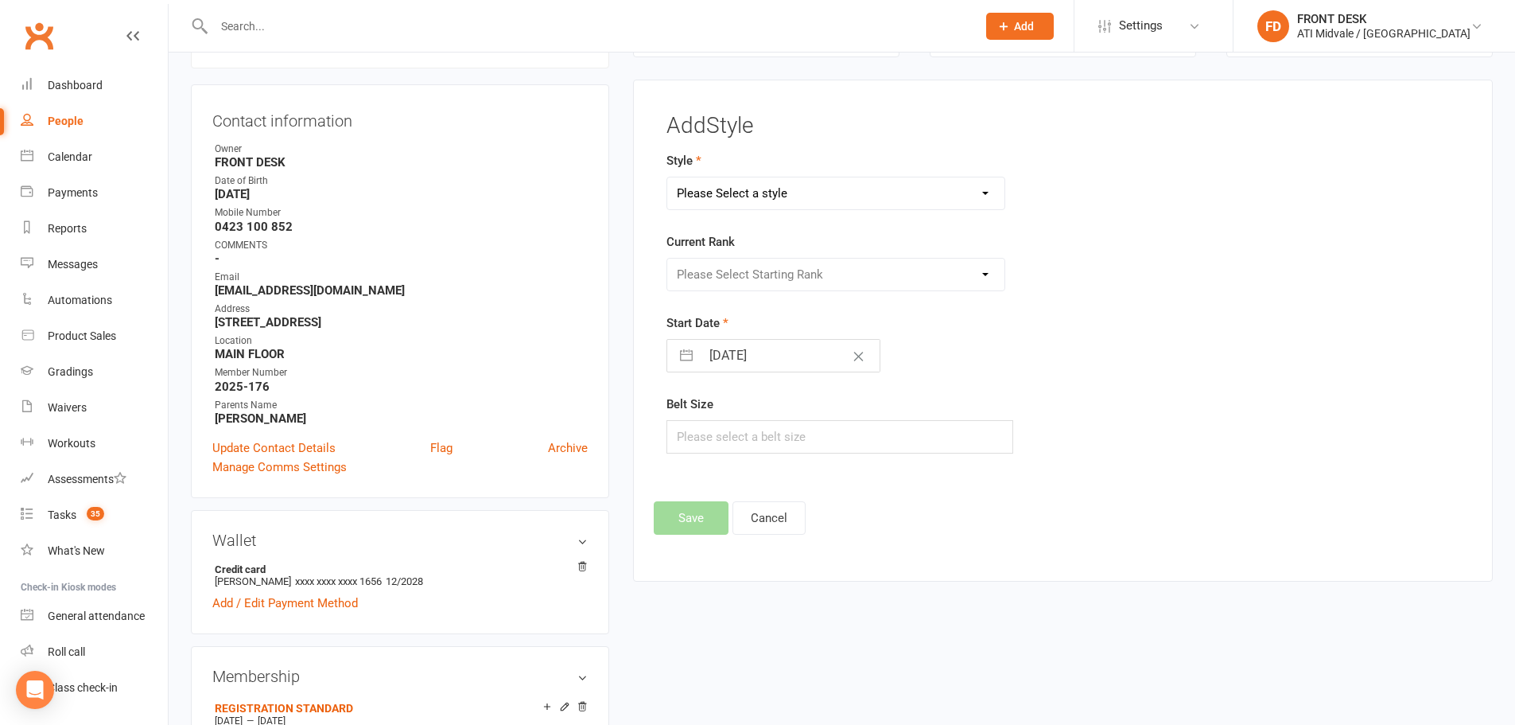
click at [732, 192] on select "Please Select a style Coloured Belts Dragons Freestyle Belts" at bounding box center [836, 193] width 338 height 32
select select "653"
click at [667, 177] on select "Please Select a style Coloured Belts Dragons Freestyle Belts" at bounding box center [836, 193] width 338 height 32
click at [706, 269] on select "Please Select Starting Rank White Orange Orange 1 Green Green 1 Purple Purple 1…" at bounding box center [836, 275] width 338 height 32
select select "5882"
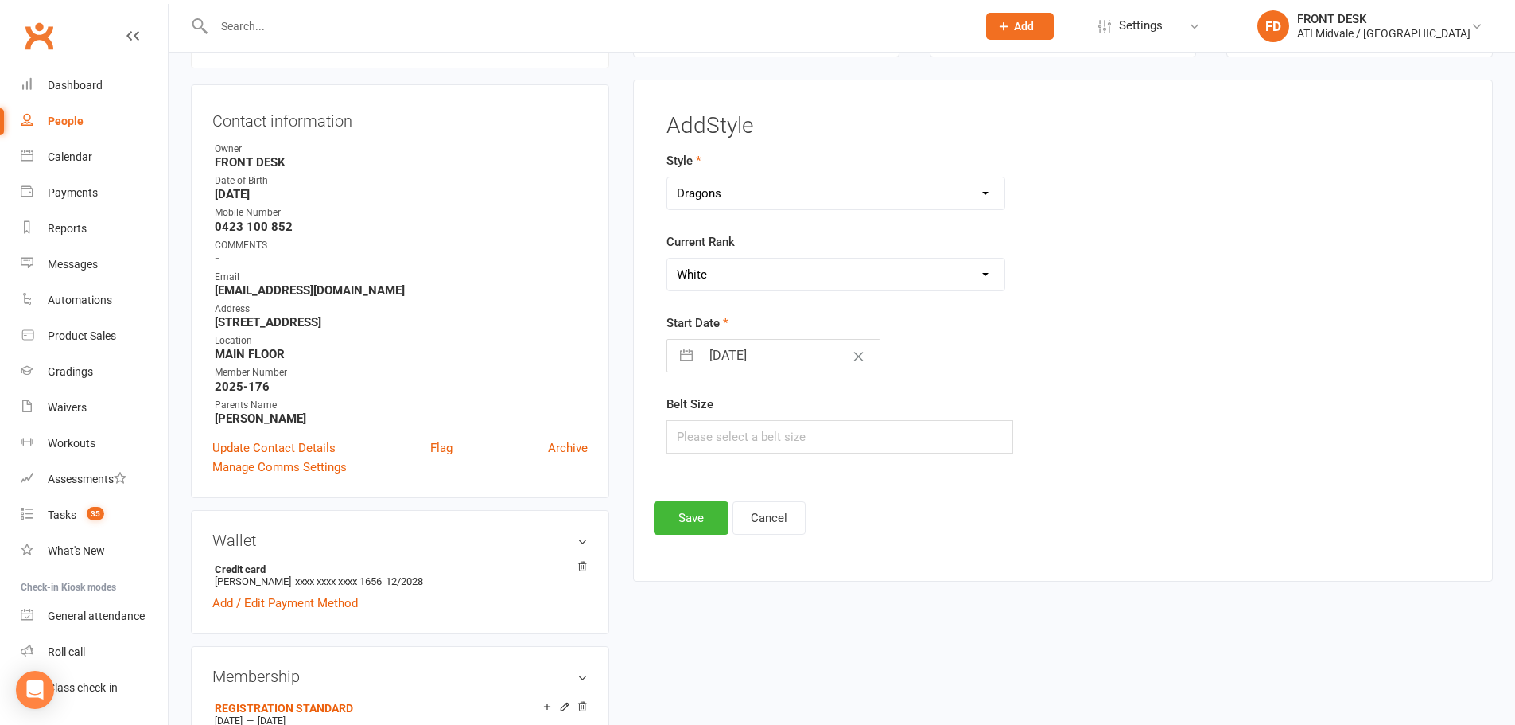
click at [667, 259] on select "Please Select Starting Rank White Orange Orange 1 Green Green 1 Purple Purple 1…" at bounding box center [836, 275] width 338 height 32
click at [721, 432] on input "text" at bounding box center [841, 436] width 348 height 33
type input "120"
click at [682, 519] on button "Save" at bounding box center [691, 517] width 75 height 33
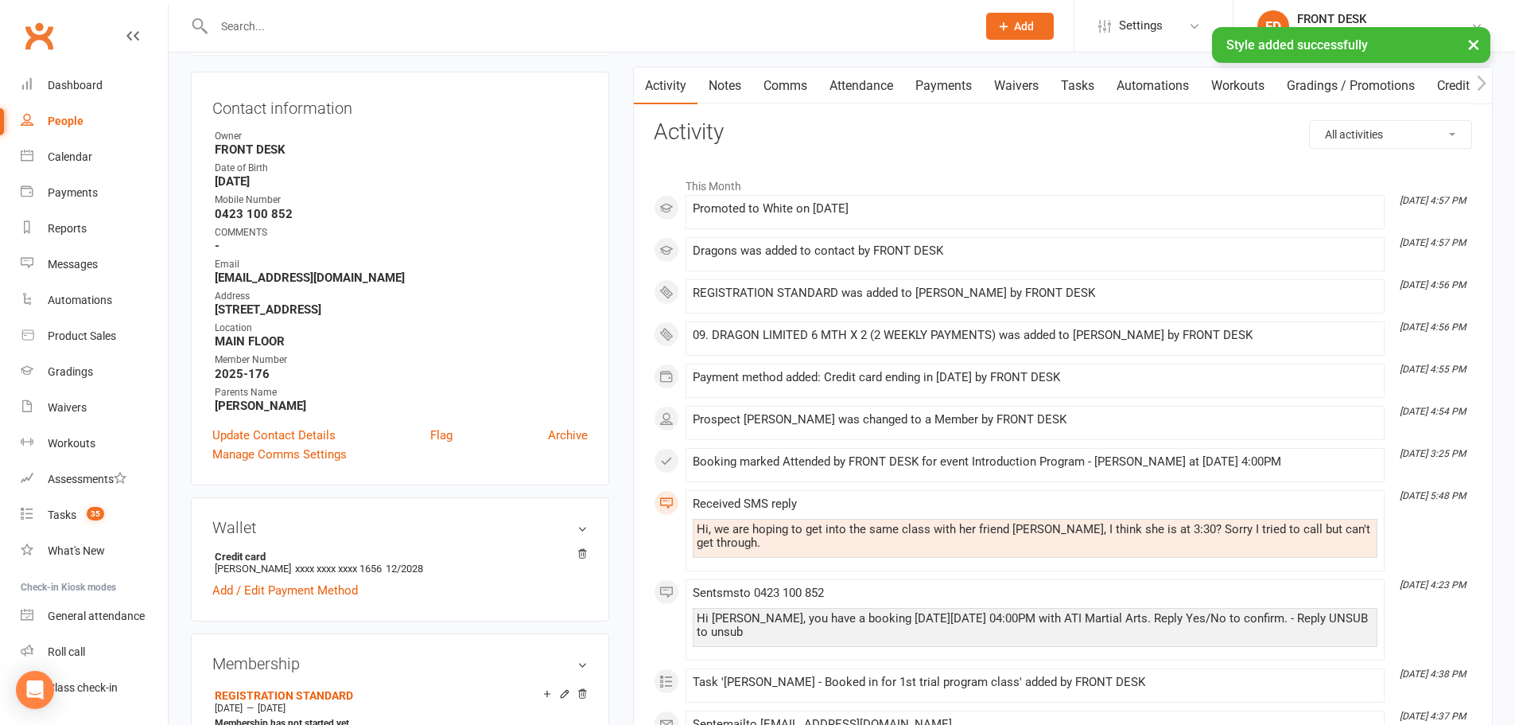
scroll to position [0, 0]
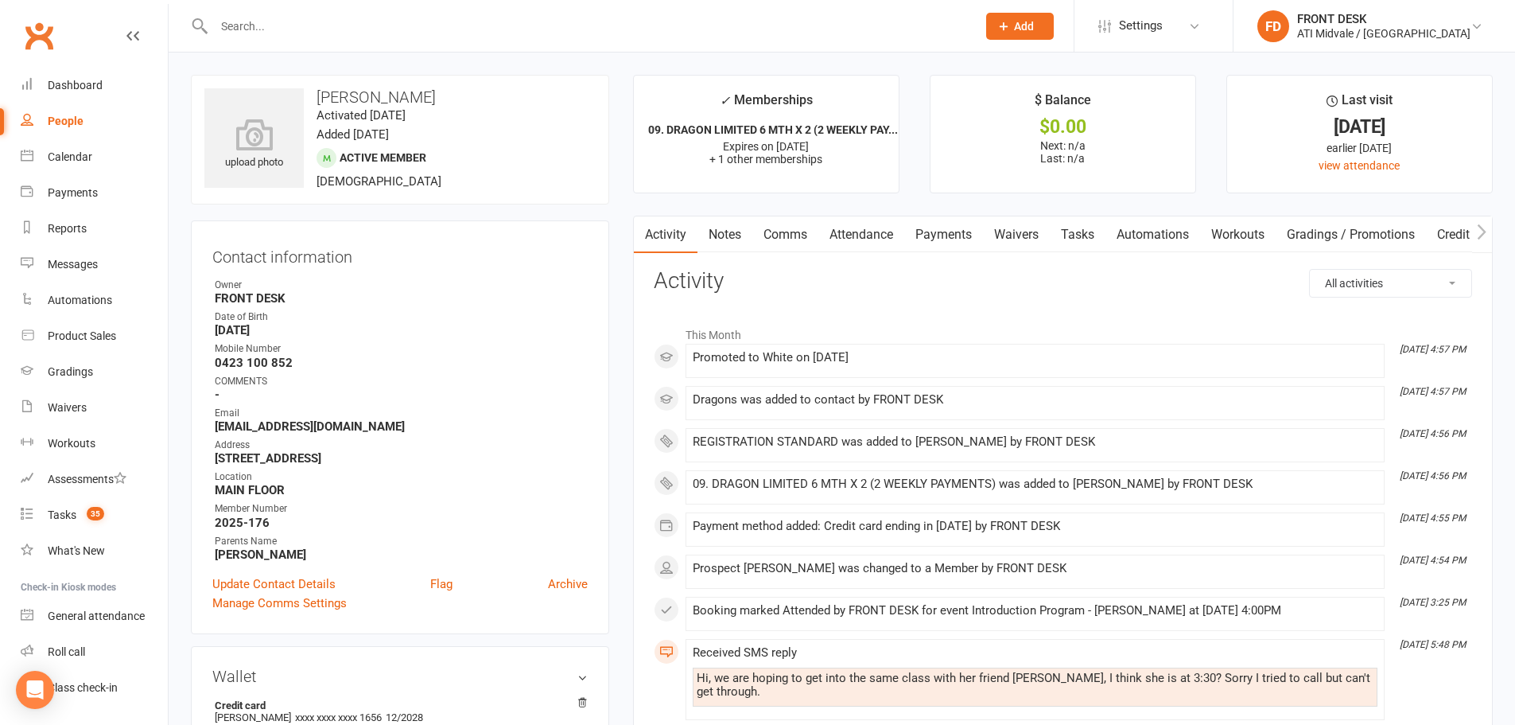
click at [963, 233] on link "Payments" at bounding box center [943, 234] width 79 height 37
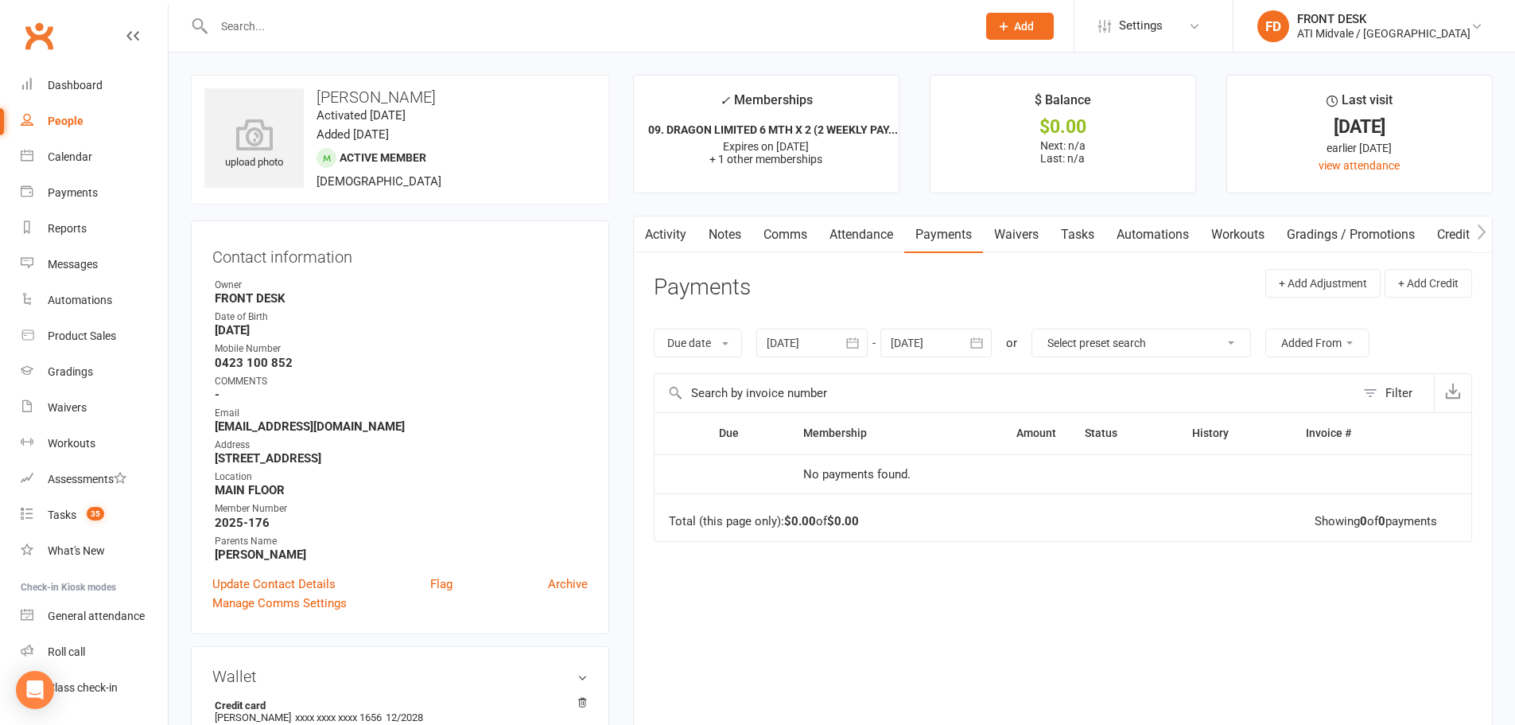
click at [1076, 231] on link "Tasks" at bounding box center [1078, 234] width 56 height 37
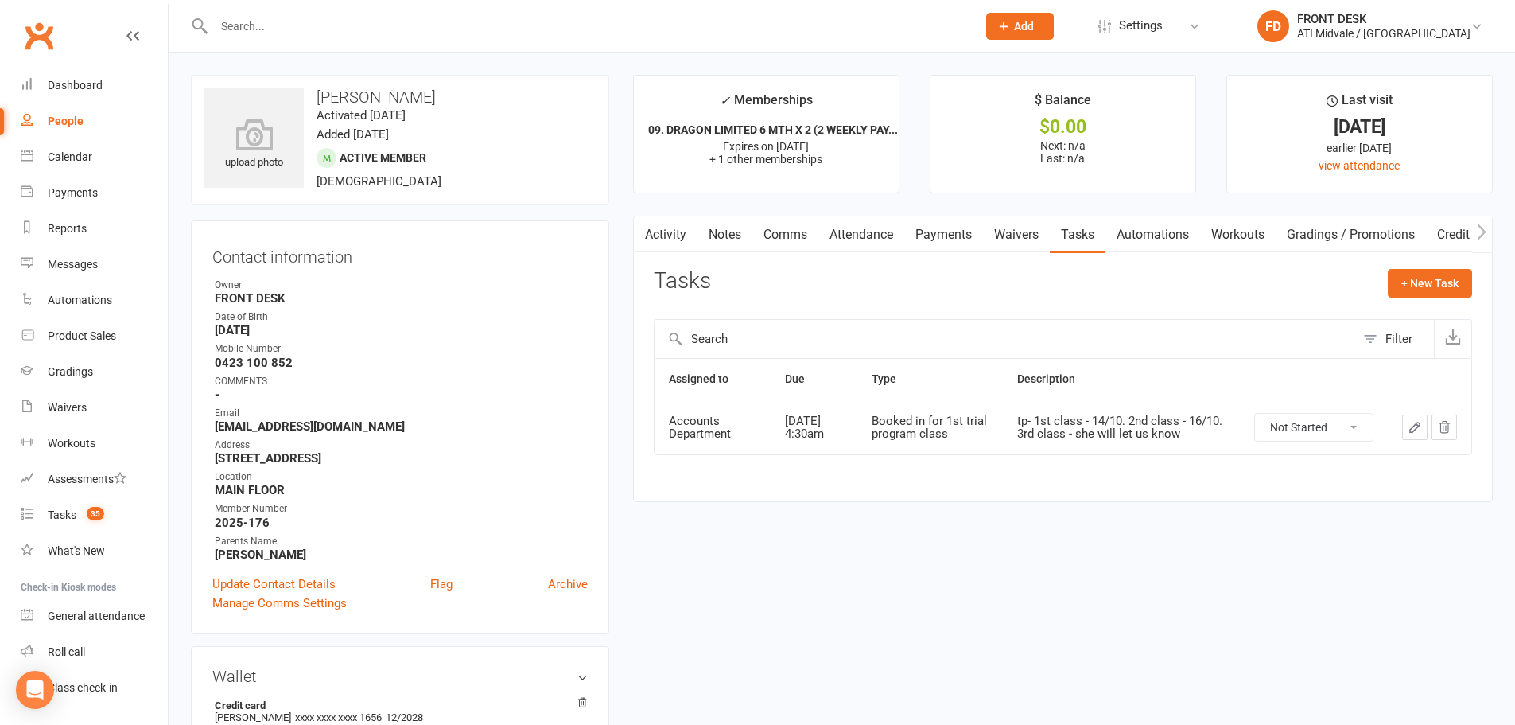
click at [1328, 423] on select "Not Started In Progress Waiting Complete" at bounding box center [1314, 427] width 118 height 27
click at [1255, 414] on select "Not Started In Progress Waiting Complete" at bounding box center [1314, 427] width 118 height 27
select select "unstarted"
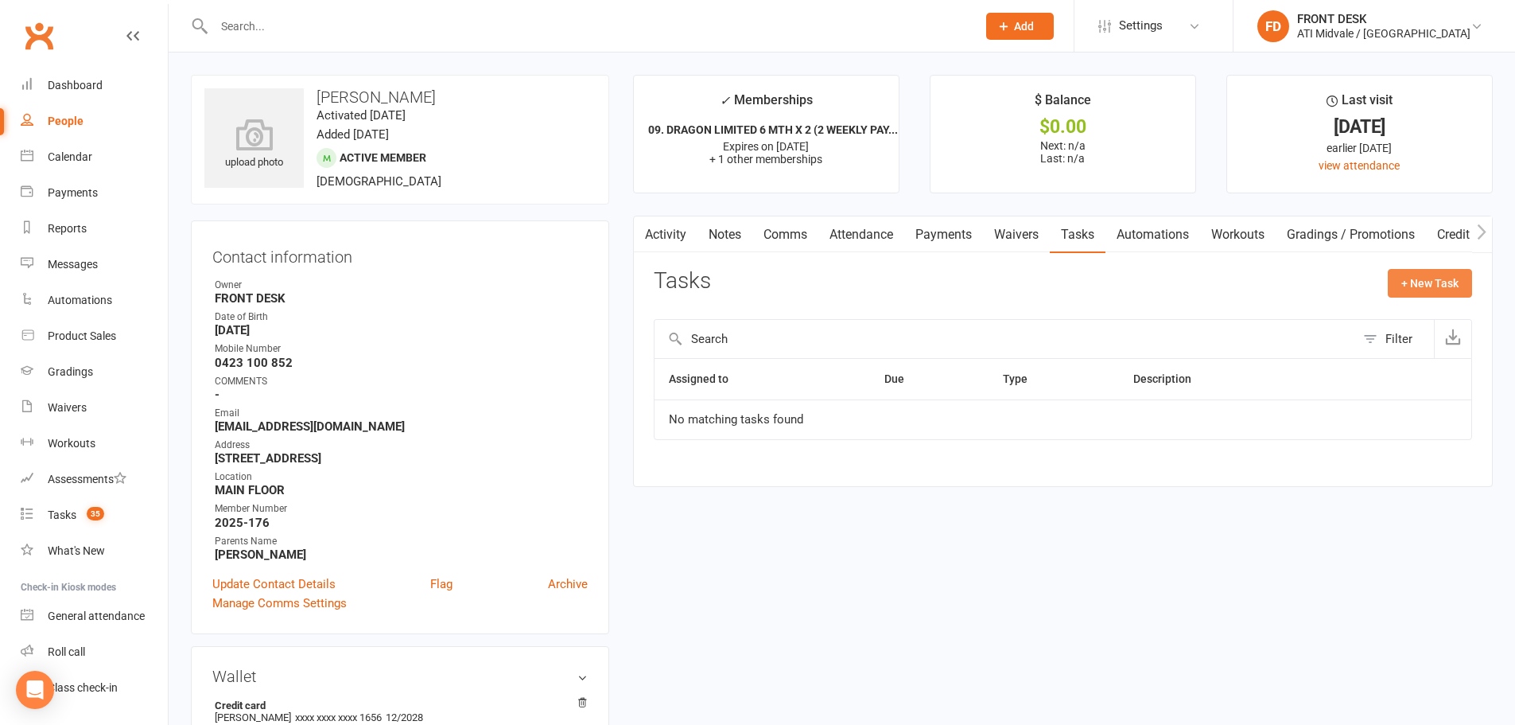
click at [1418, 280] on button "+ New Task" at bounding box center [1430, 283] width 84 height 29
select select "4288"
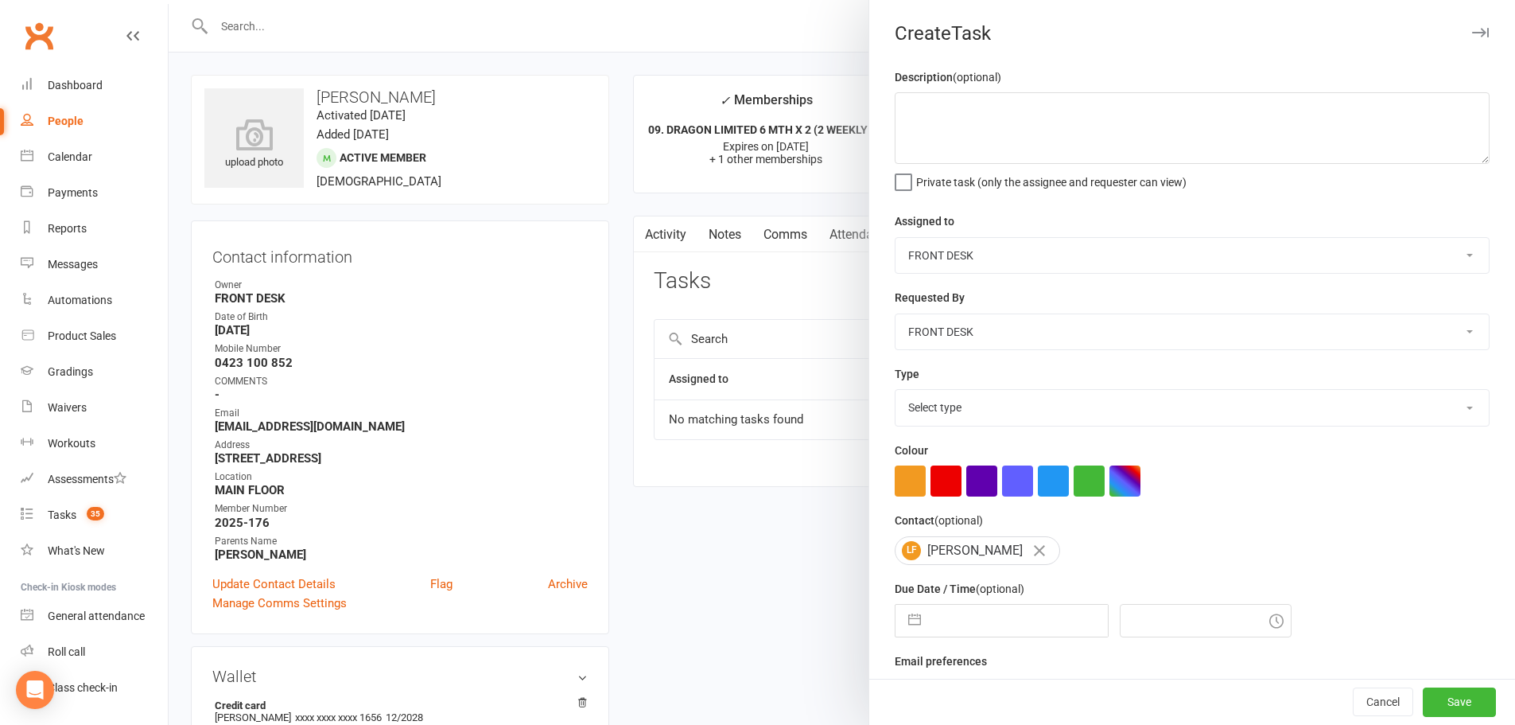
click at [924, 414] on select "Select type Add info to task Automatic renewal checking Booked in for 1st trial…" at bounding box center [1192, 407] width 593 height 35
select select "22035"
click at [896, 393] on select "Select type Add info to task Automatic renewal checking Booked in for 1st trial…" at bounding box center [1192, 407] width 593 height 35
click at [941, 629] on input "text" at bounding box center [1018, 621] width 179 height 32
select select "8"
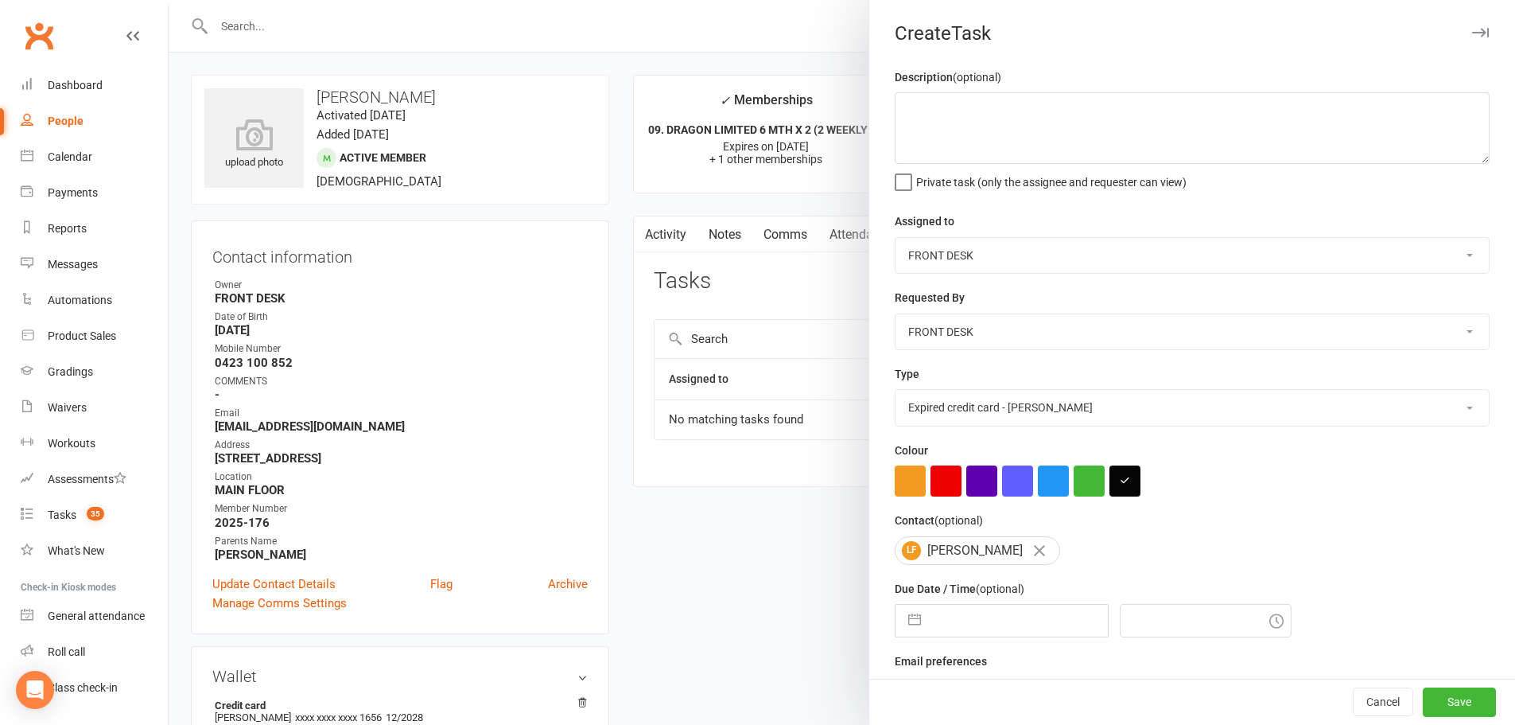
select select "2025"
select select "9"
select select "2025"
select select "10"
select select "2025"
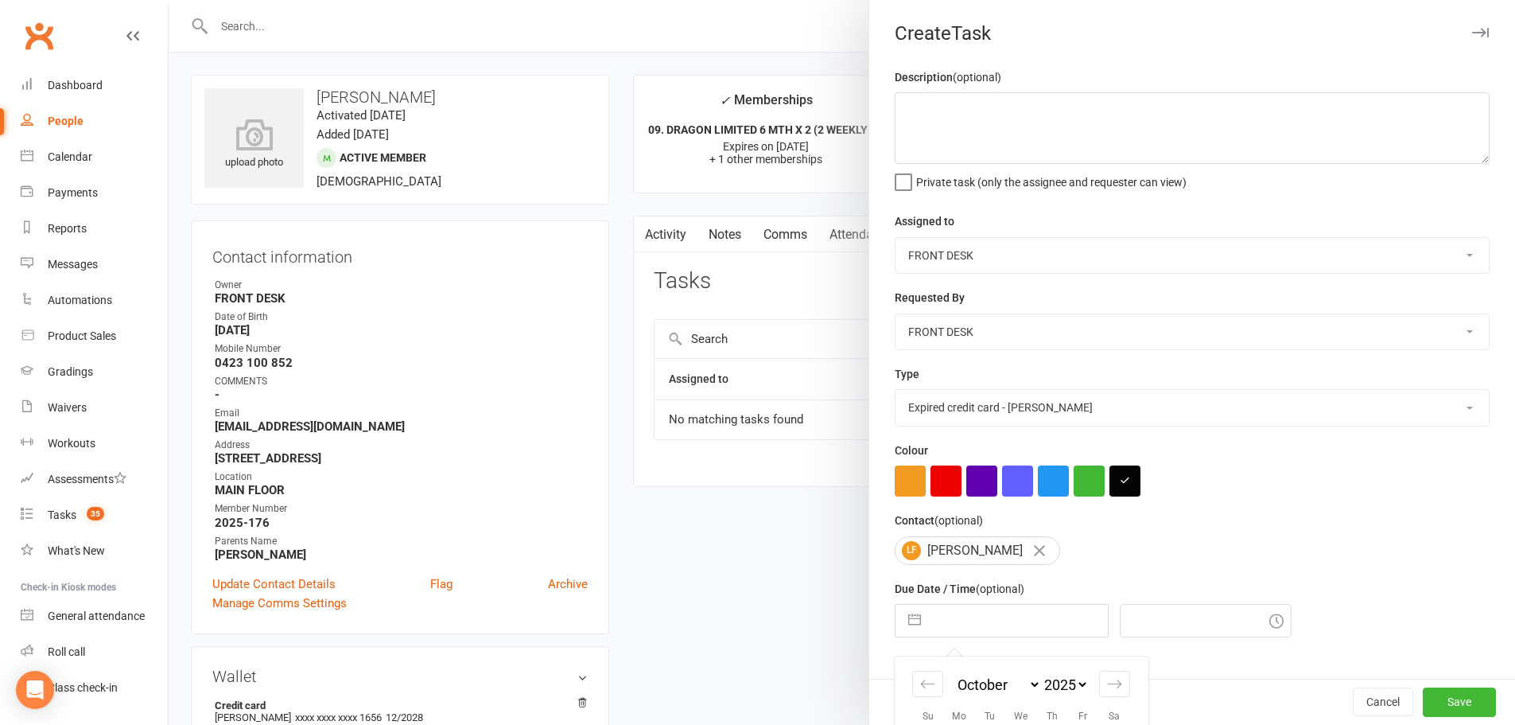
click at [994, 690] on select "January February March April May June July August September October November De…" at bounding box center [998, 684] width 87 height 18
select select "11"
select select "2025"
select select "2026"
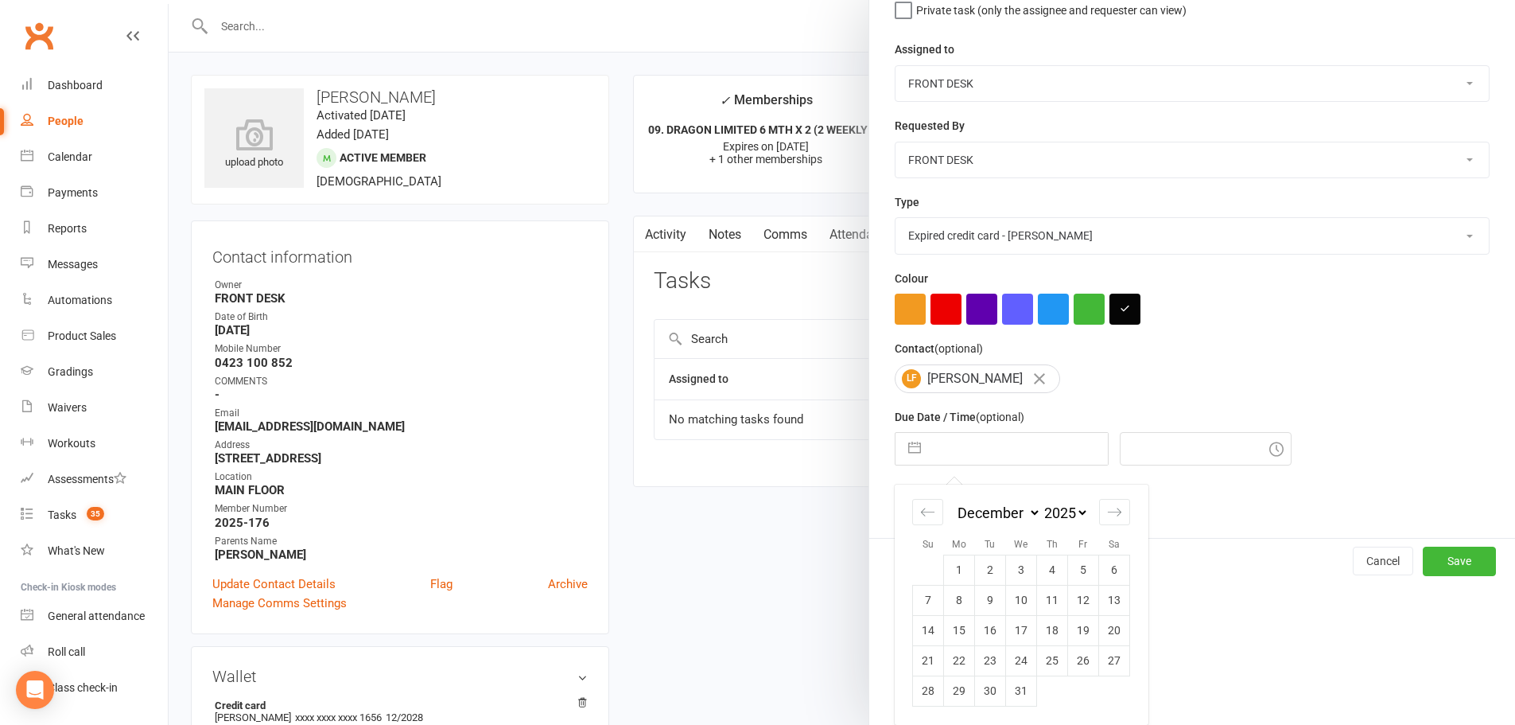
click at [1050, 511] on select "2035 2034 2033 2032 2031 2030 2029 2028 2027 2026 2025 2024 2023 2022 2021 2020…" at bounding box center [1065, 513] width 48 height 18
select select "10"
select select "2028"
select select "11"
select select "2028"
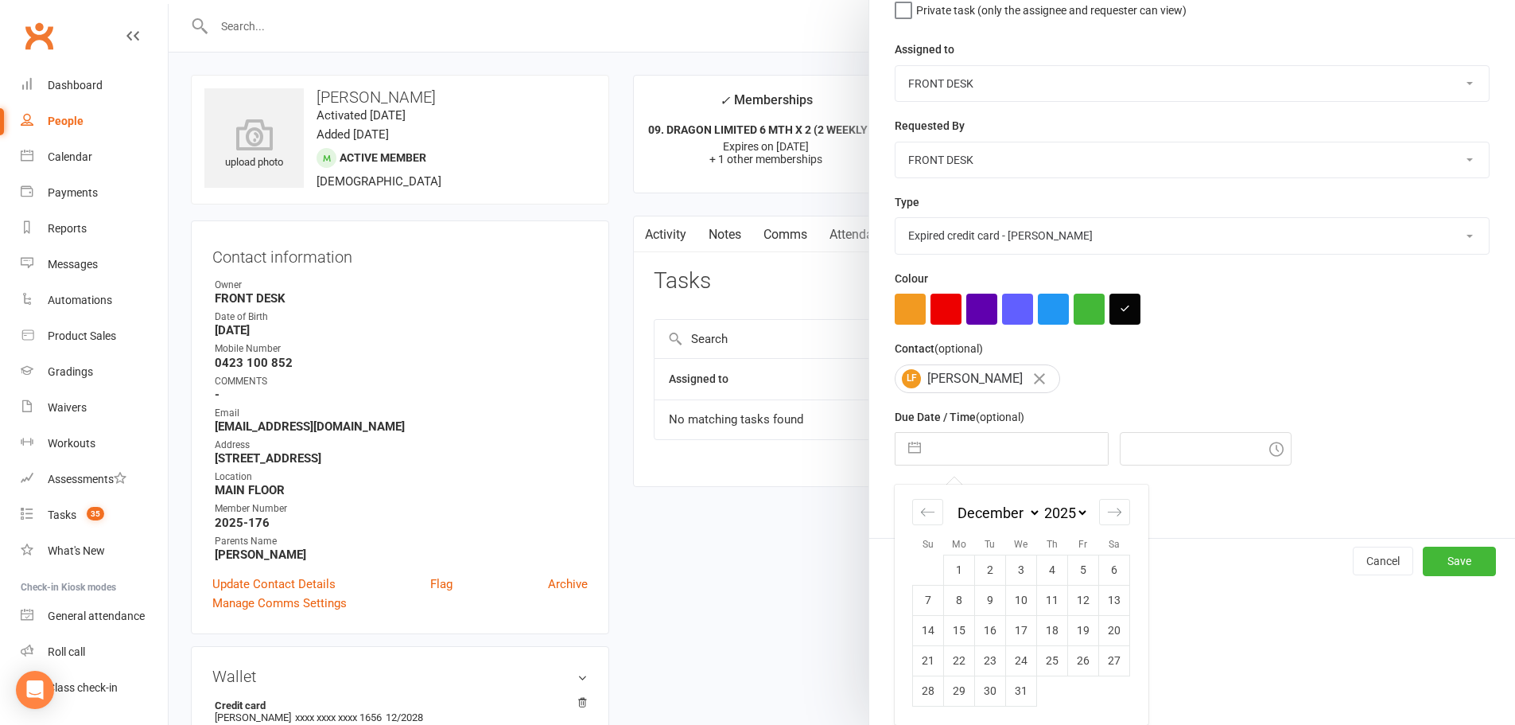
select select "2029"
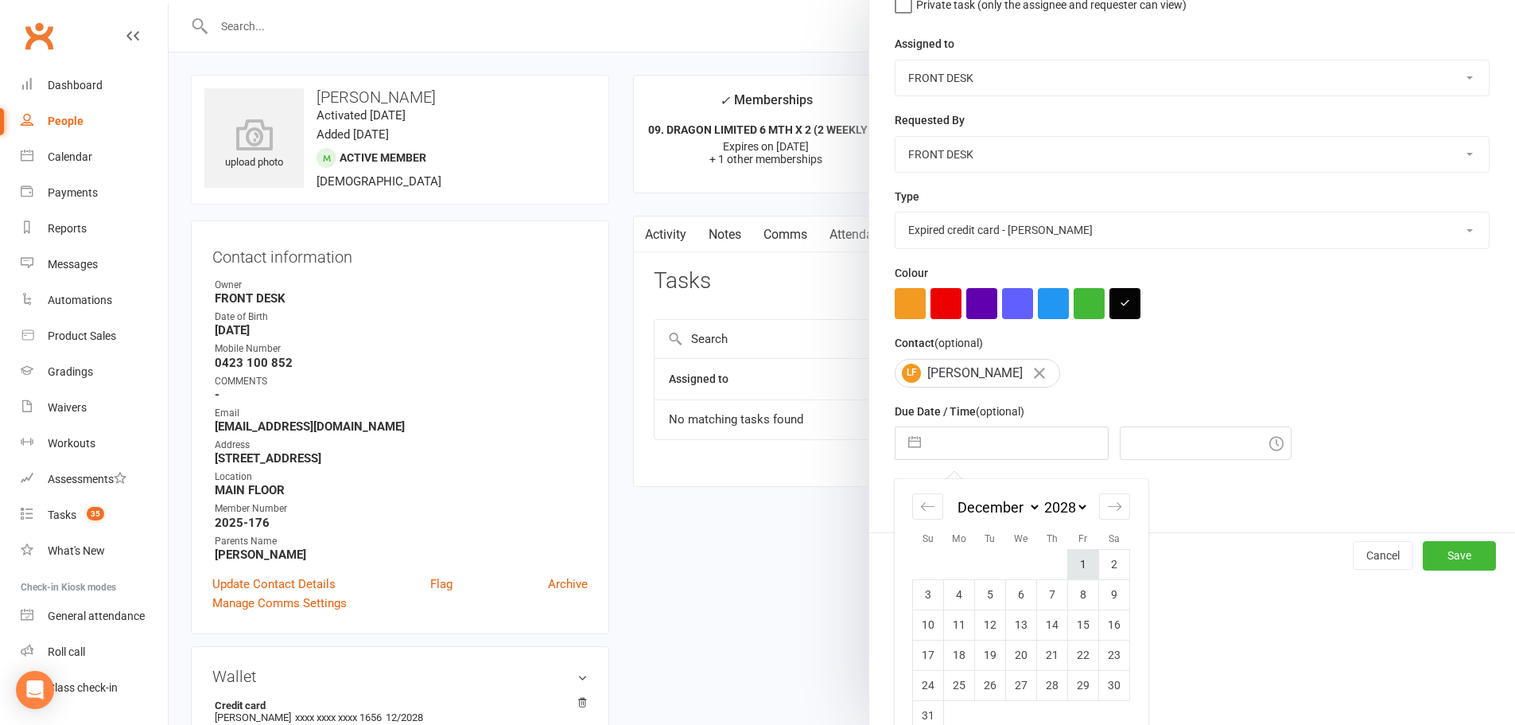
click at [1083, 566] on td "1" at bounding box center [1083, 564] width 31 height 30
type input "[DATE]"
type input "5:00pm"
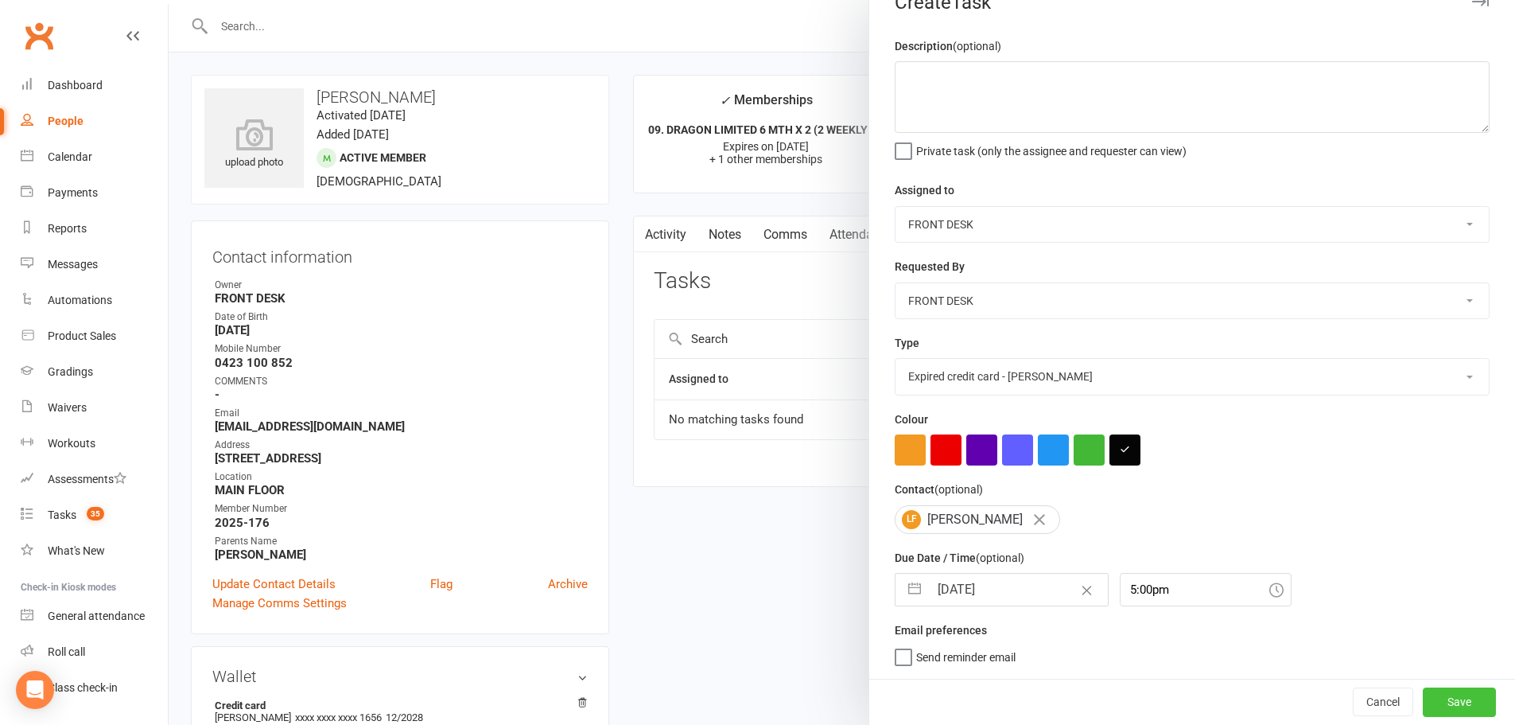
click at [1440, 704] on button "Save" at bounding box center [1459, 701] width 73 height 29
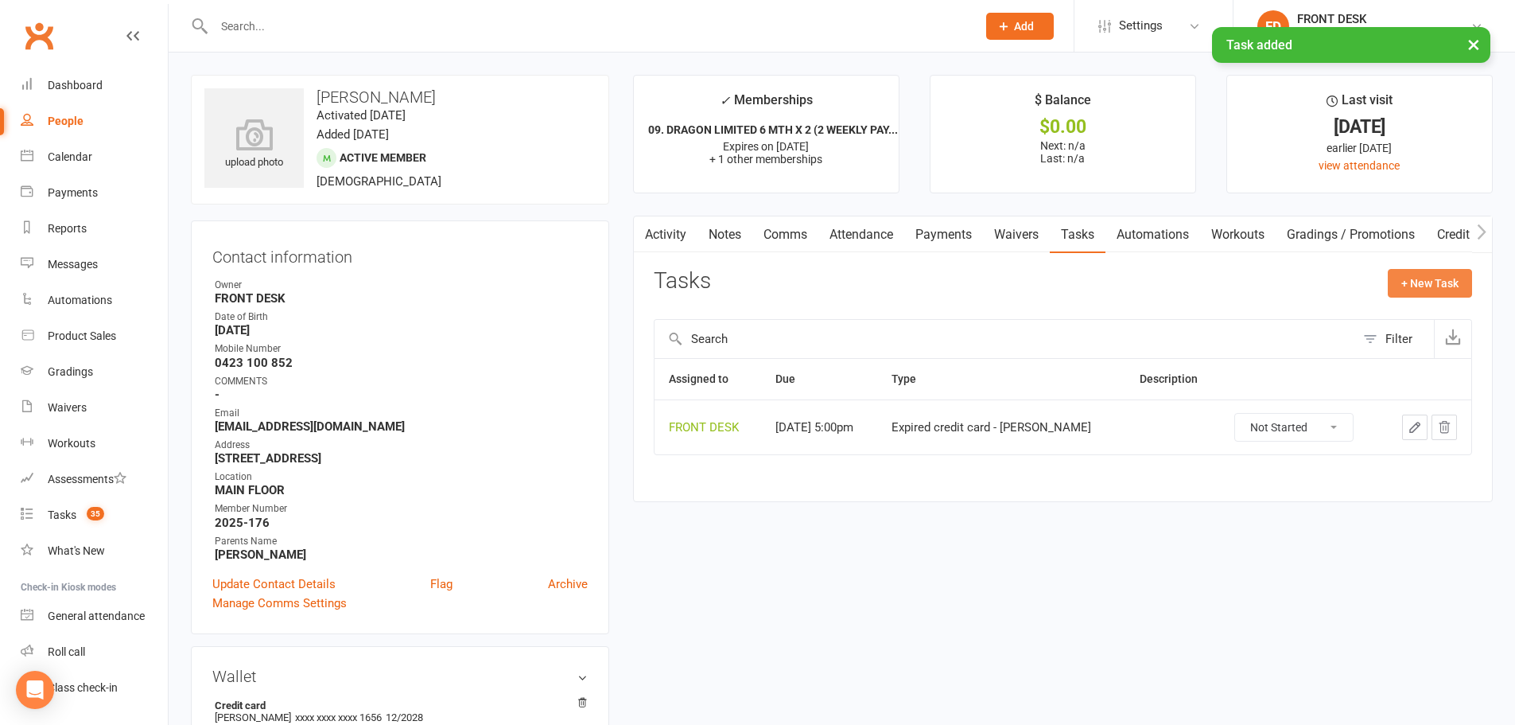
click at [1423, 284] on button "+ New Task" at bounding box center [1430, 283] width 84 height 29
select select "4288"
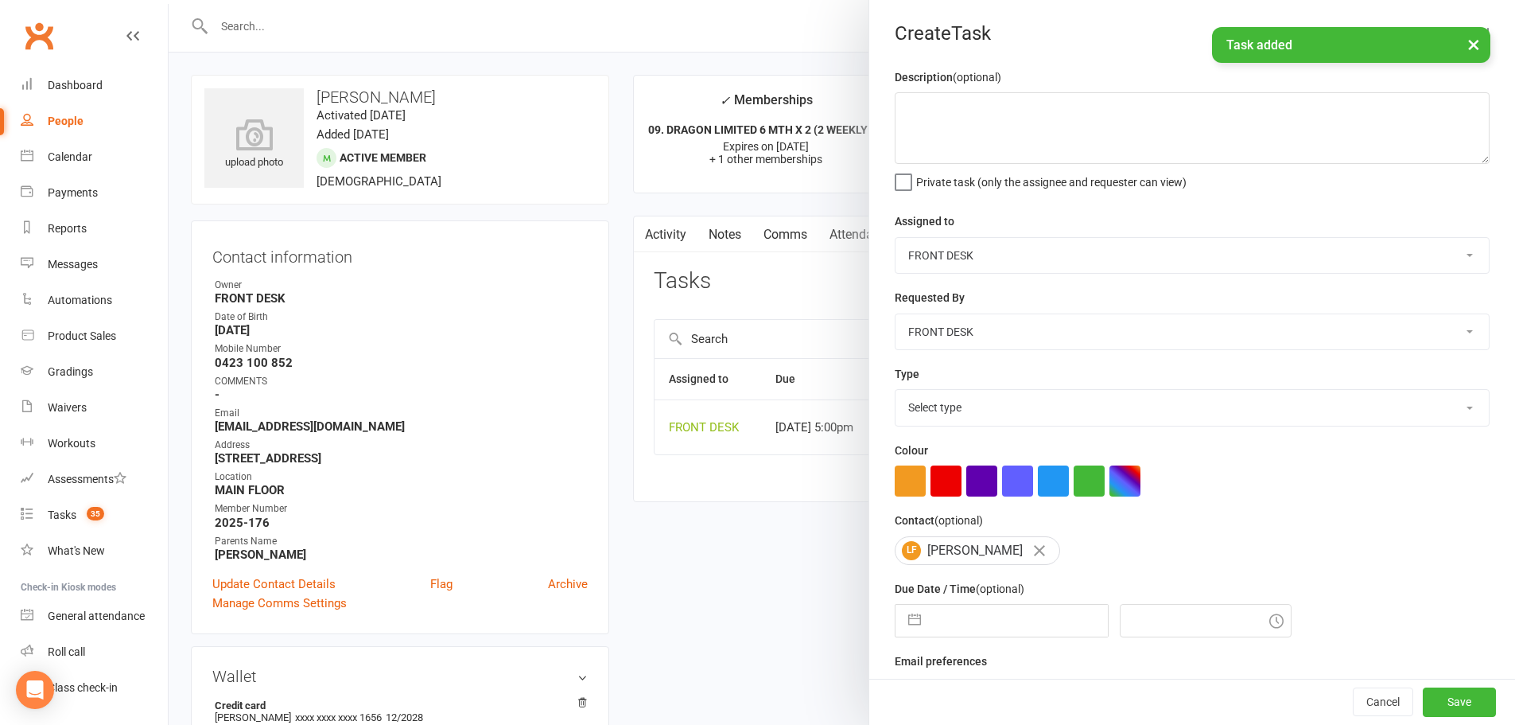
click at [962, 422] on select "Select type Add info to task Automatic renewal checking Booked in for 1st trial…" at bounding box center [1192, 407] width 593 height 35
select select "35159"
click at [896, 393] on select "Select type Add info to task Automatic renewal checking Booked in for 1st trial…" at bounding box center [1192, 407] width 593 height 35
click at [921, 109] on textarea at bounding box center [1192, 128] width 595 height 72
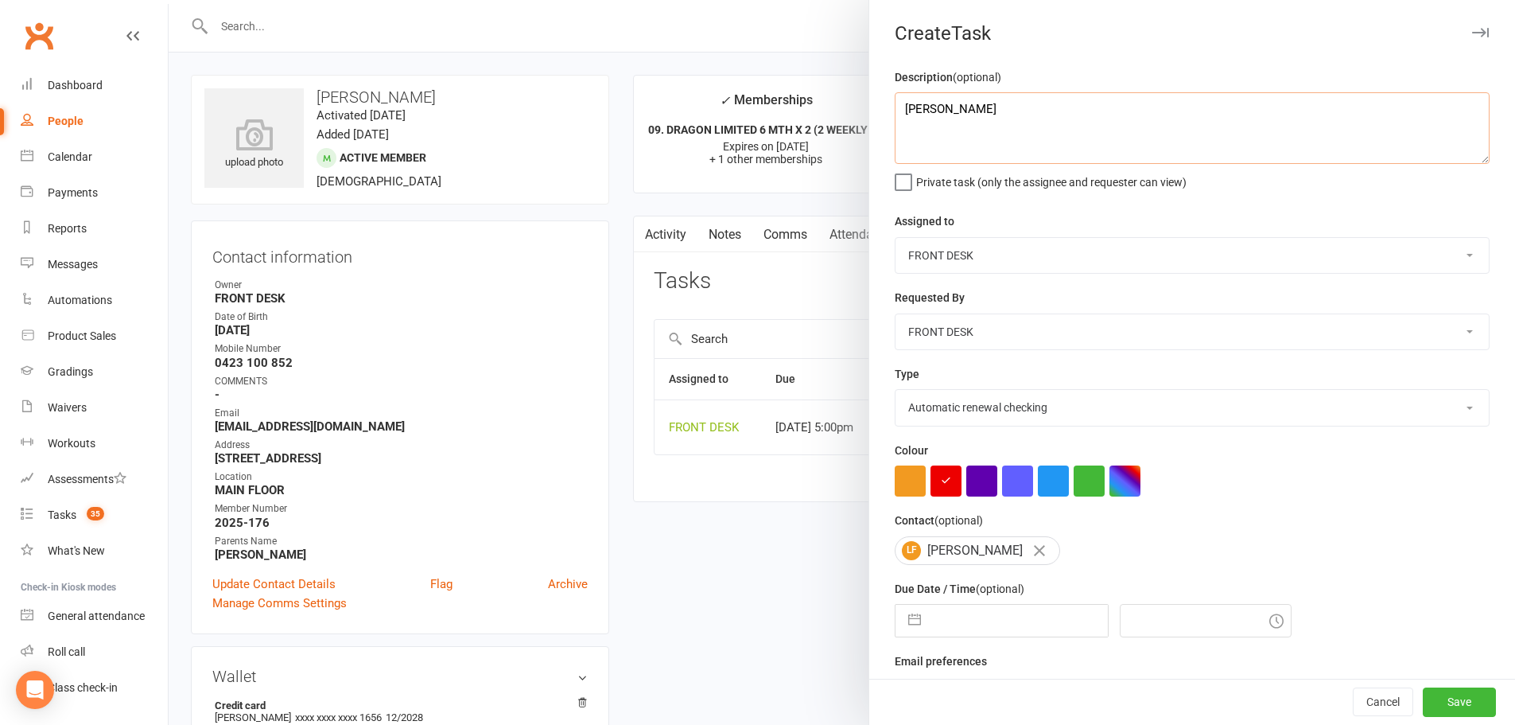
type textarea "[PERSON_NAME]"
select select "8"
select select "2025"
select select "9"
select select "2025"
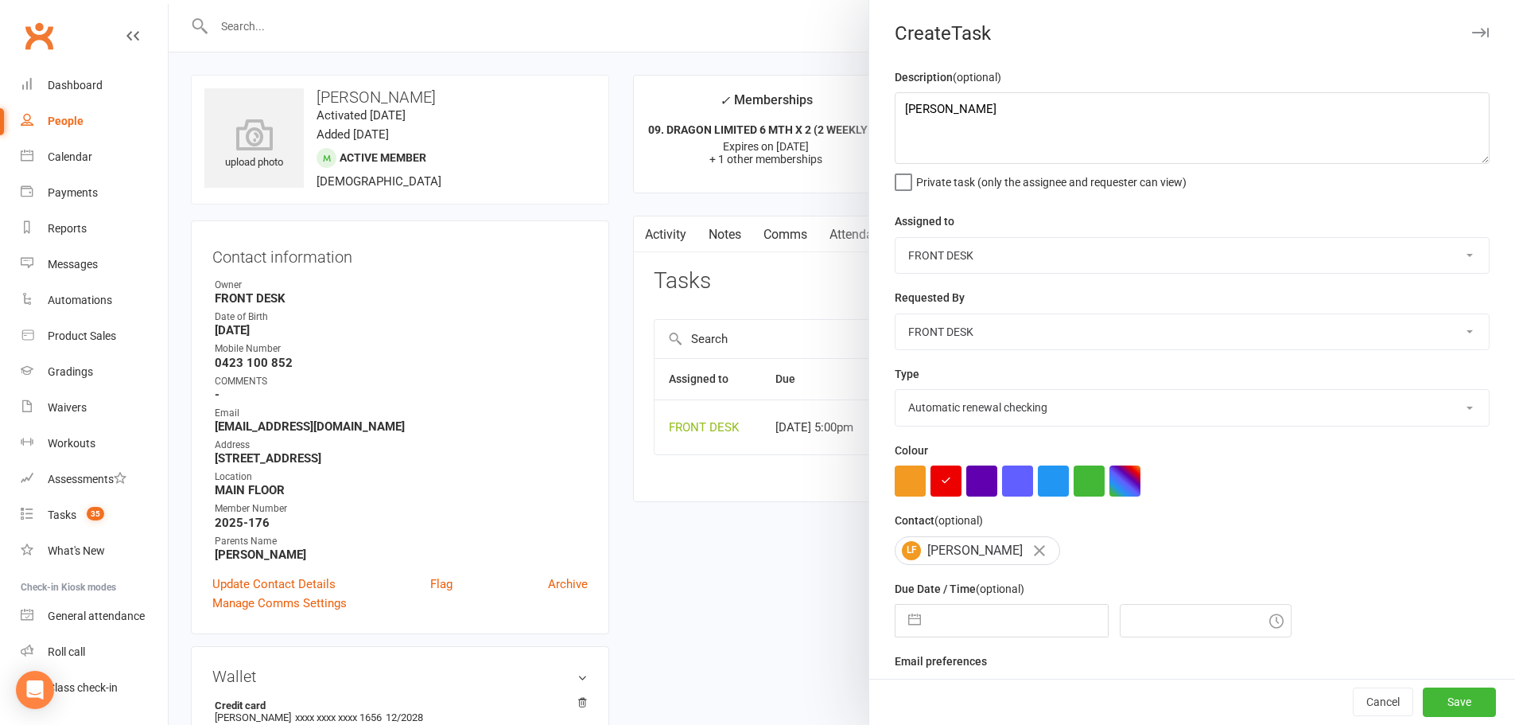
select select "10"
select select "2025"
click at [951, 625] on input "text" at bounding box center [1018, 621] width 179 height 32
click at [1041, 693] on select "2035 2034 2033 2032 2031 2030 2029 2028 2027 2026 2025 2024 2023 2022 2021 2020…" at bounding box center [1065, 684] width 48 height 18
select select "8"
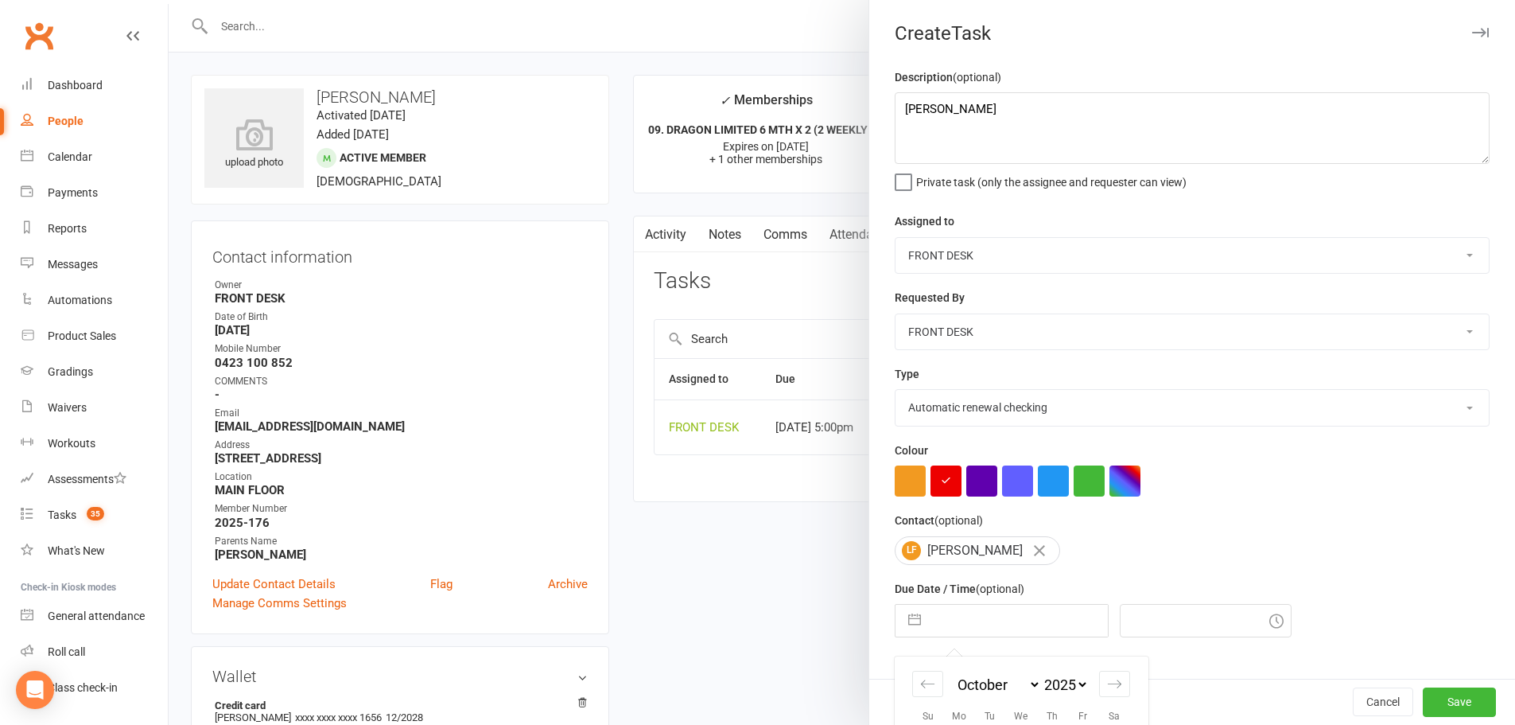
select select "2026"
select select "9"
select select "2026"
select select "10"
select select "2026"
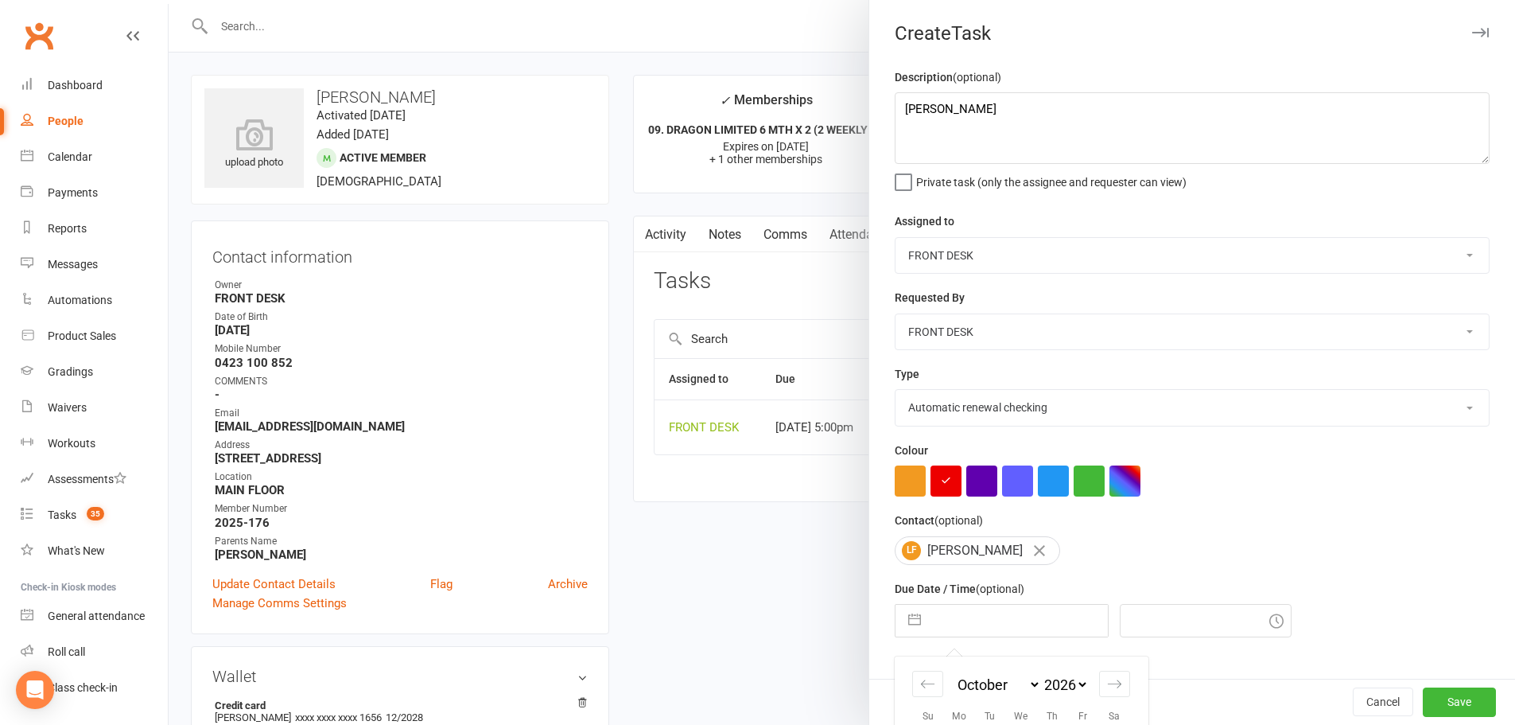
scroll to position [177, 0]
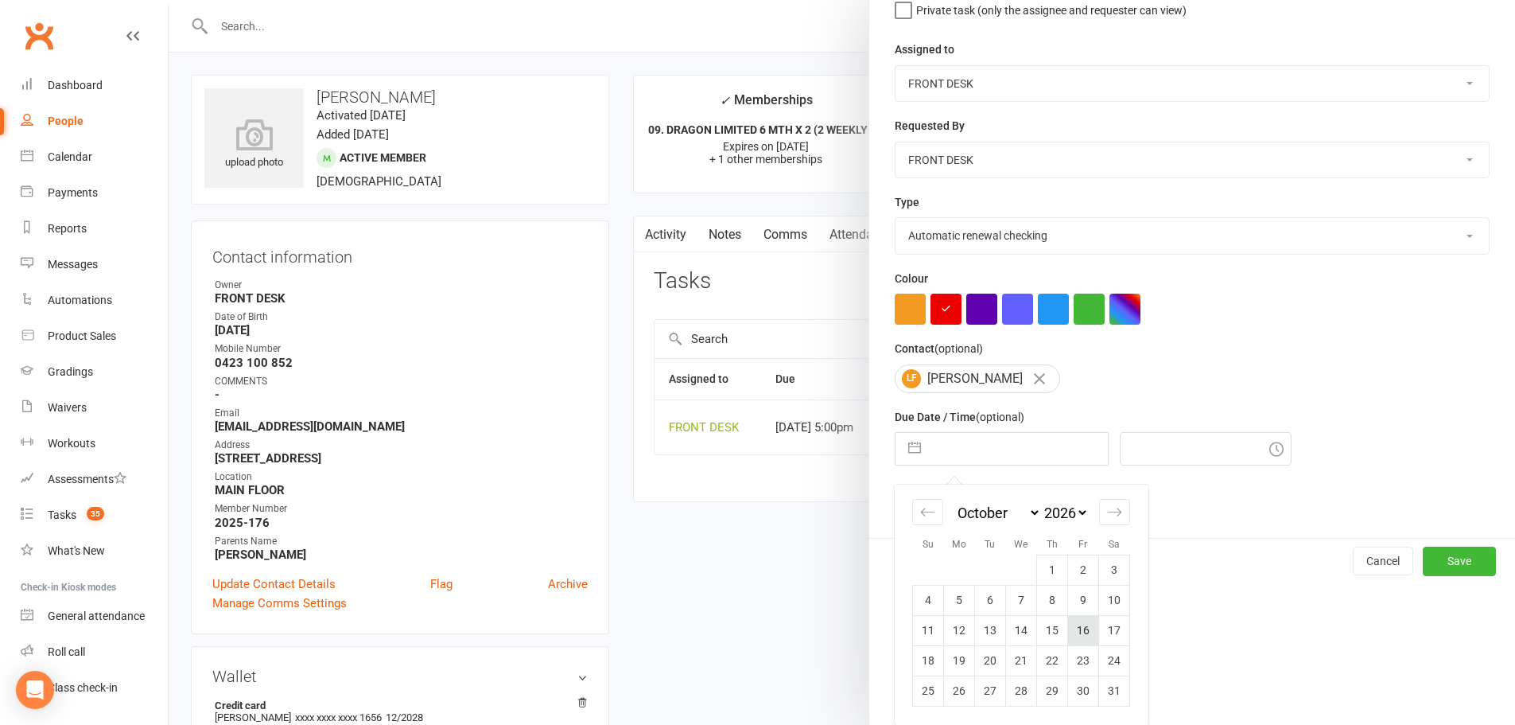
click at [1079, 631] on td "16" at bounding box center [1083, 630] width 31 height 30
type input "[DATE]"
type input "5:00pm"
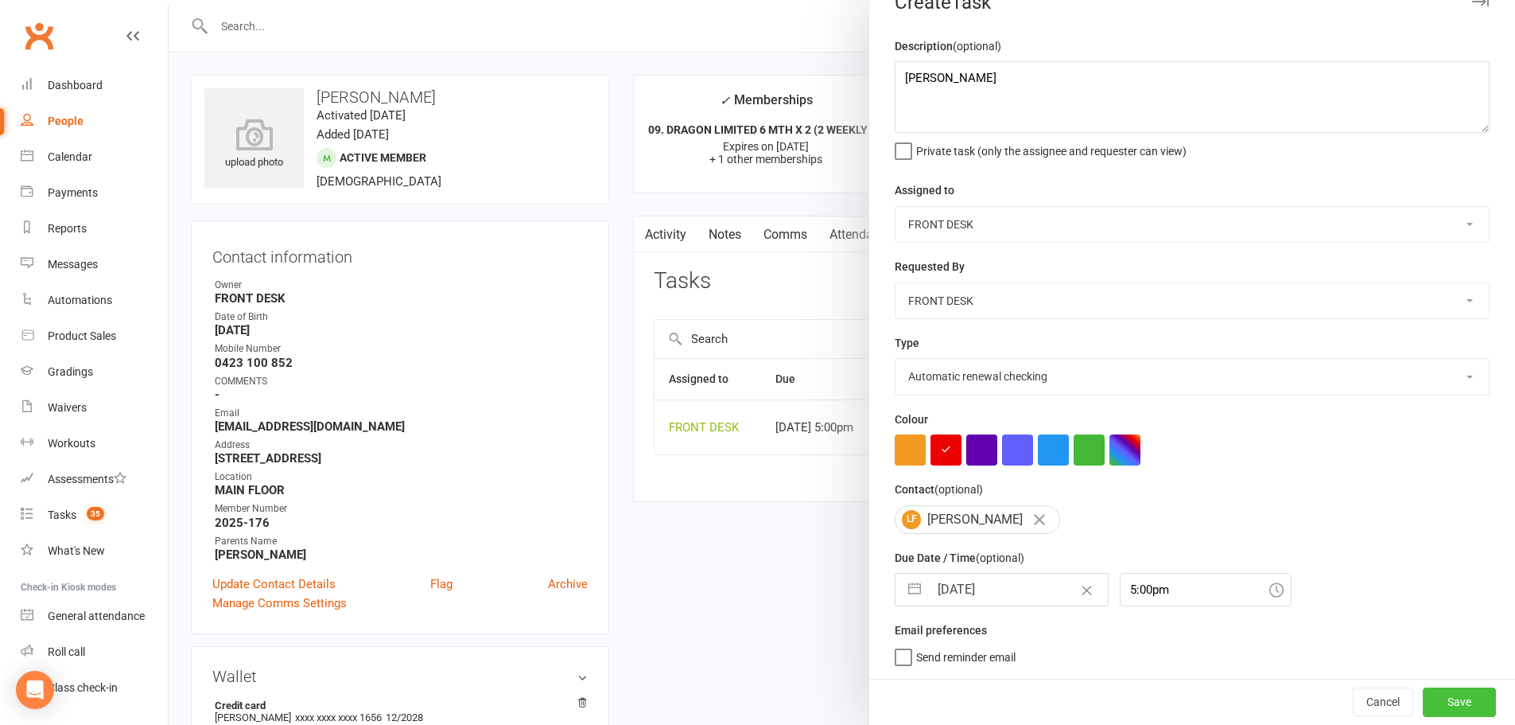
click at [1431, 702] on button "Save" at bounding box center [1459, 701] width 73 height 29
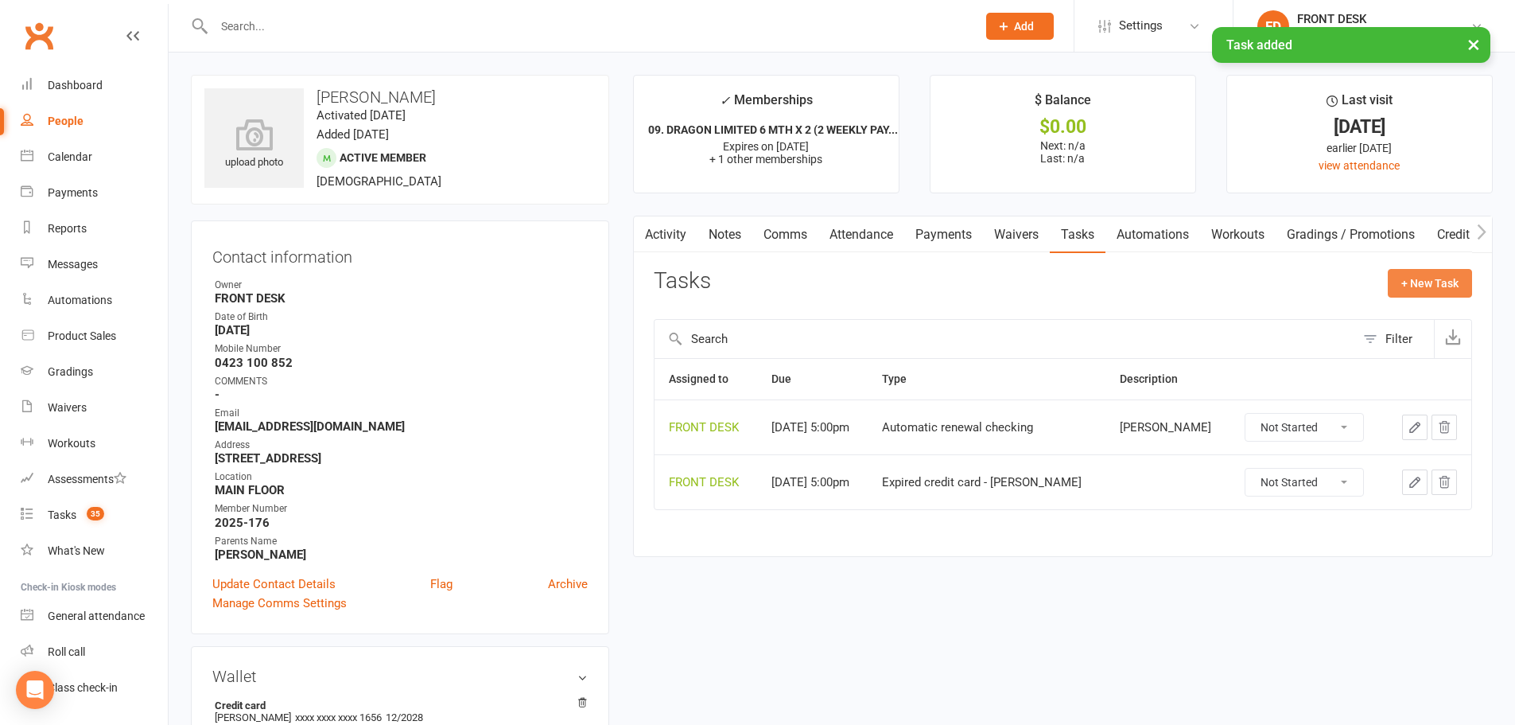
click at [1409, 272] on button "+ New Task" at bounding box center [1430, 283] width 84 height 29
select select "4288"
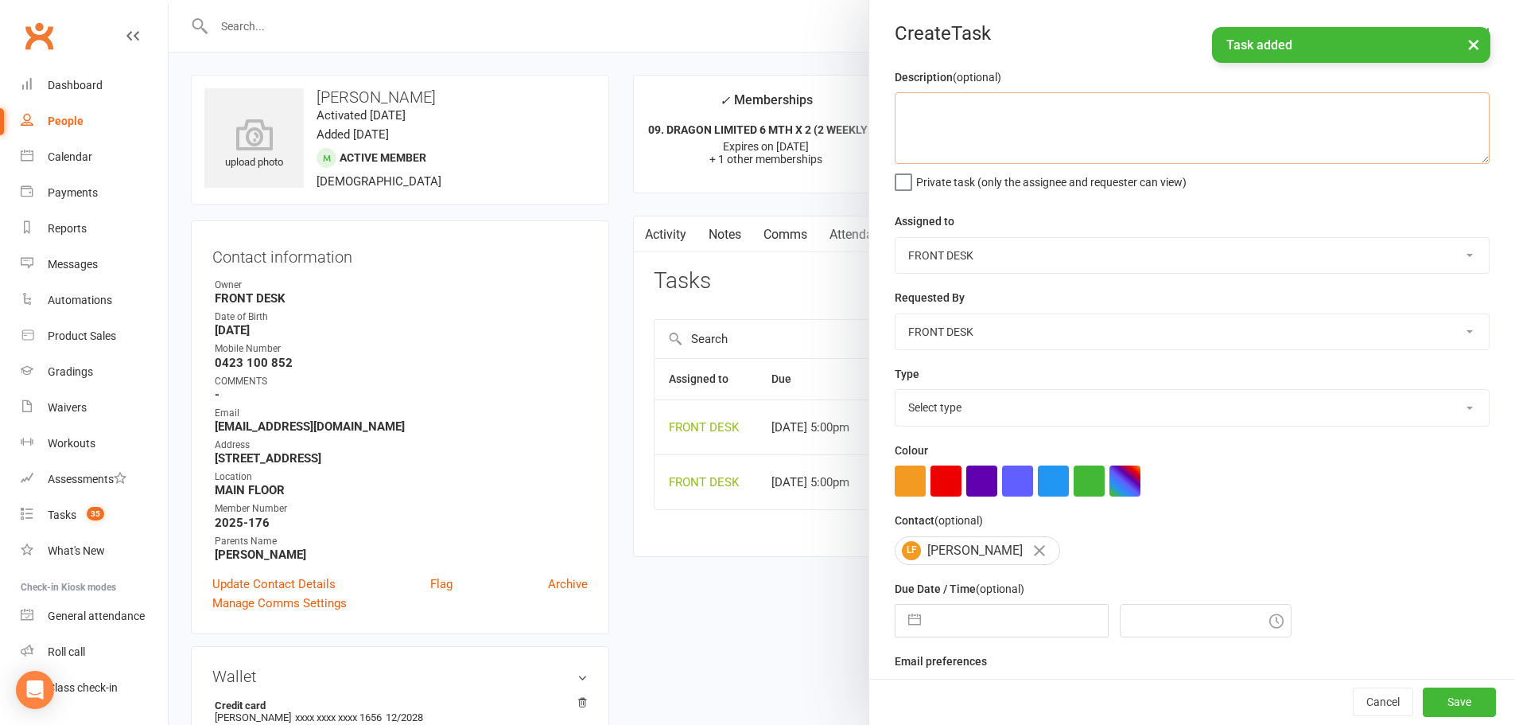
click at [933, 105] on textarea at bounding box center [1192, 128] width 595 height 72
click at [944, 406] on select "Select type Add info to task Automatic renewal checking Booked in for 1st trial…" at bounding box center [1192, 407] width 593 height 35
select select "35159"
click at [896, 393] on select "Select type Add info to task Automatic renewal checking Booked in for 1st trial…" at bounding box center [1192, 407] width 593 height 35
click at [930, 110] on textarea at bounding box center [1192, 128] width 595 height 72
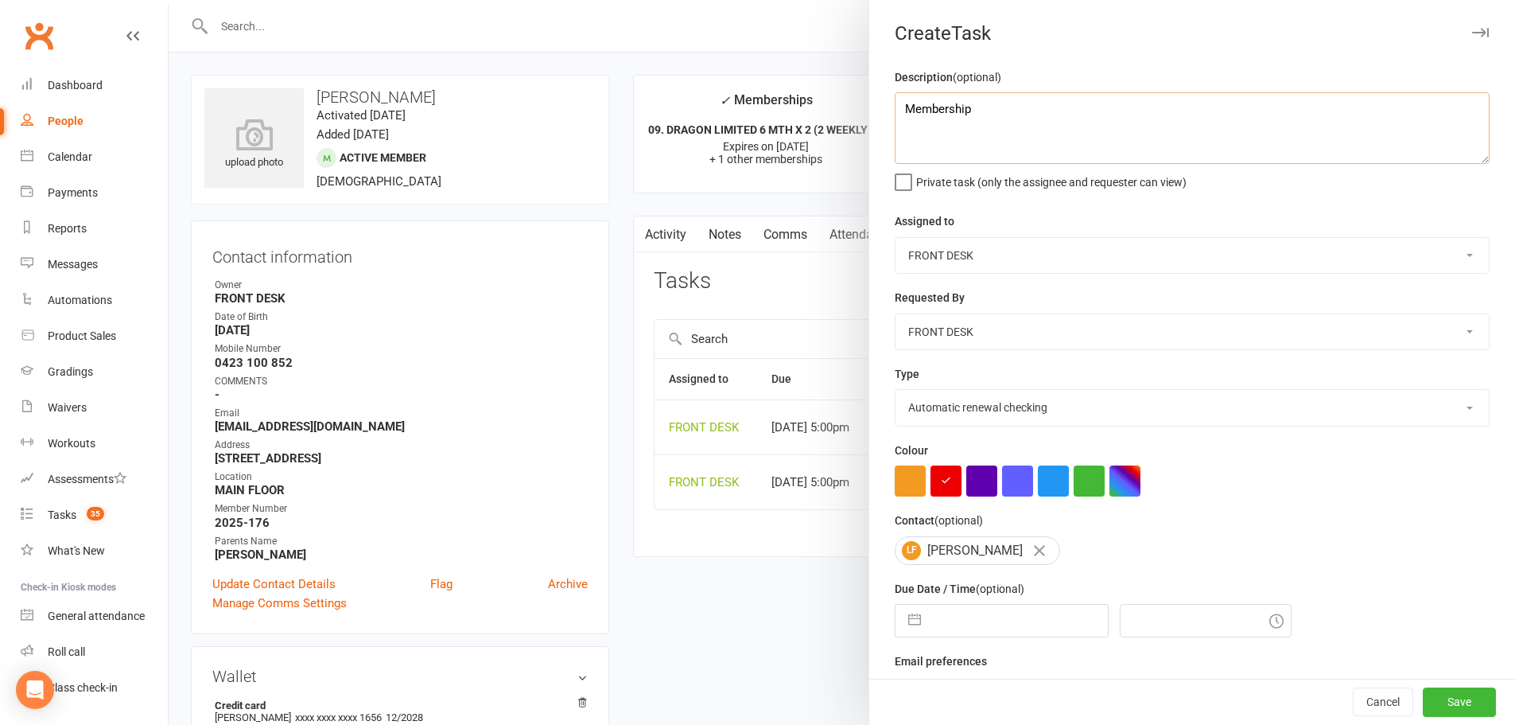
type textarea "Membership"
select select "8"
select select "2025"
select select "9"
select select "2025"
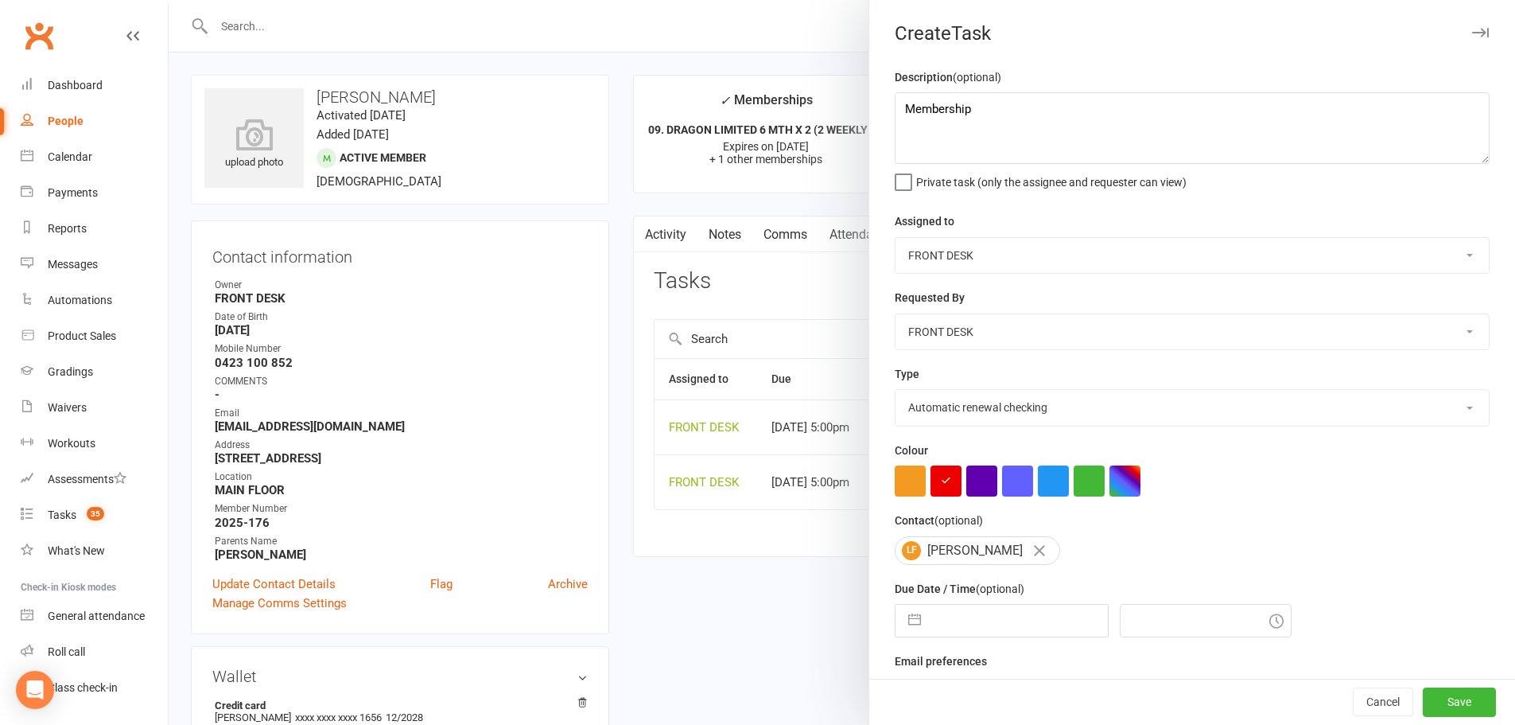
select select "10"
select select "2025"
click at [939, 631] on input "text" at bounding box center [1018, 621] width 179 height 32
click at [1052, 690] on select "2035 2034 2033 2032 2031 2030 2029 2028 2027 2026 2025 2024 2023 2022 2021 2020…" at bounding box center [1065, 684] width 48 height 18
select select "8"
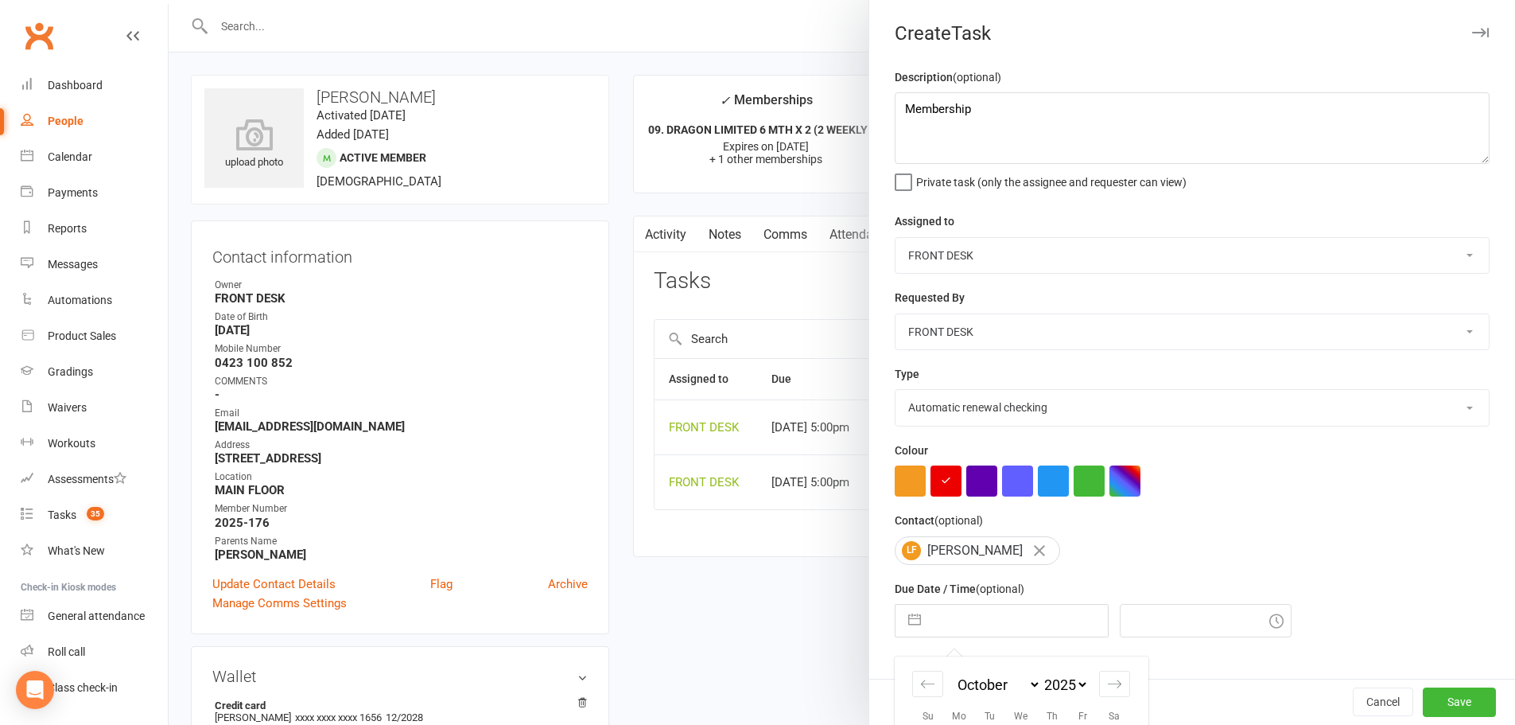
select select "2026"
select select "9"
select select "2026"
select select "10"
select select "2026"
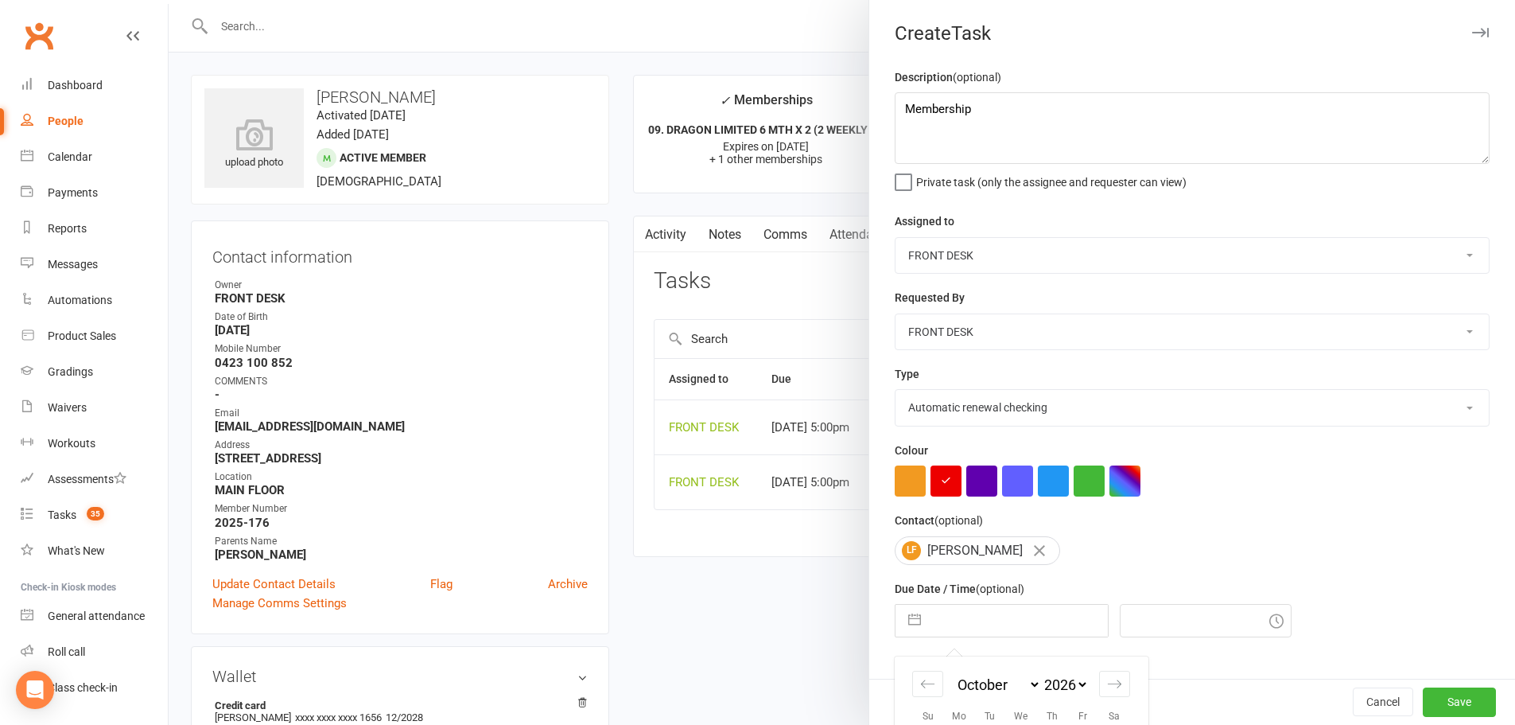
scroll to position [177, 0]
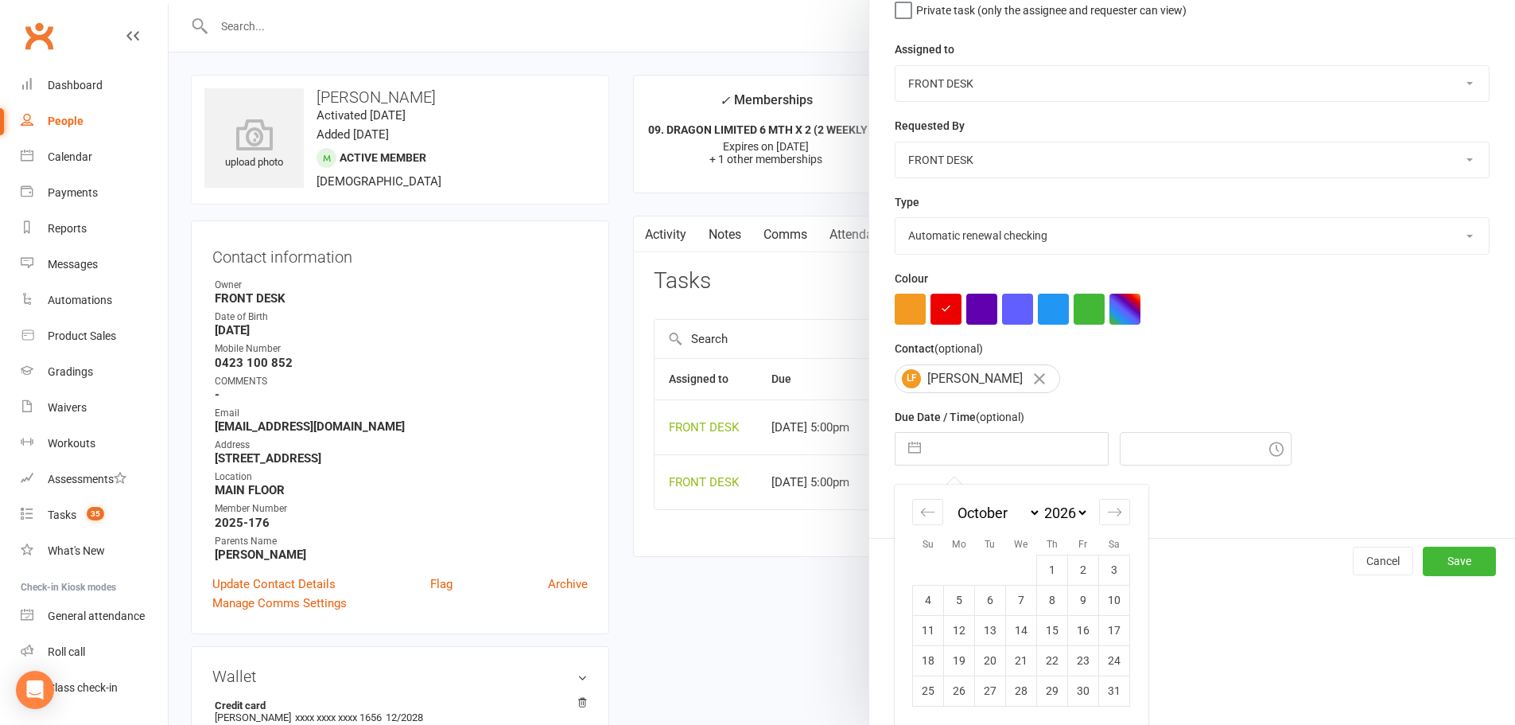
click at [970, 517] on select "January February March April May June July August September October November De…" at bounding box center [998, 513] width 87 height 18
select select "2"
select select "2026"
select select "3"
select select "2026"
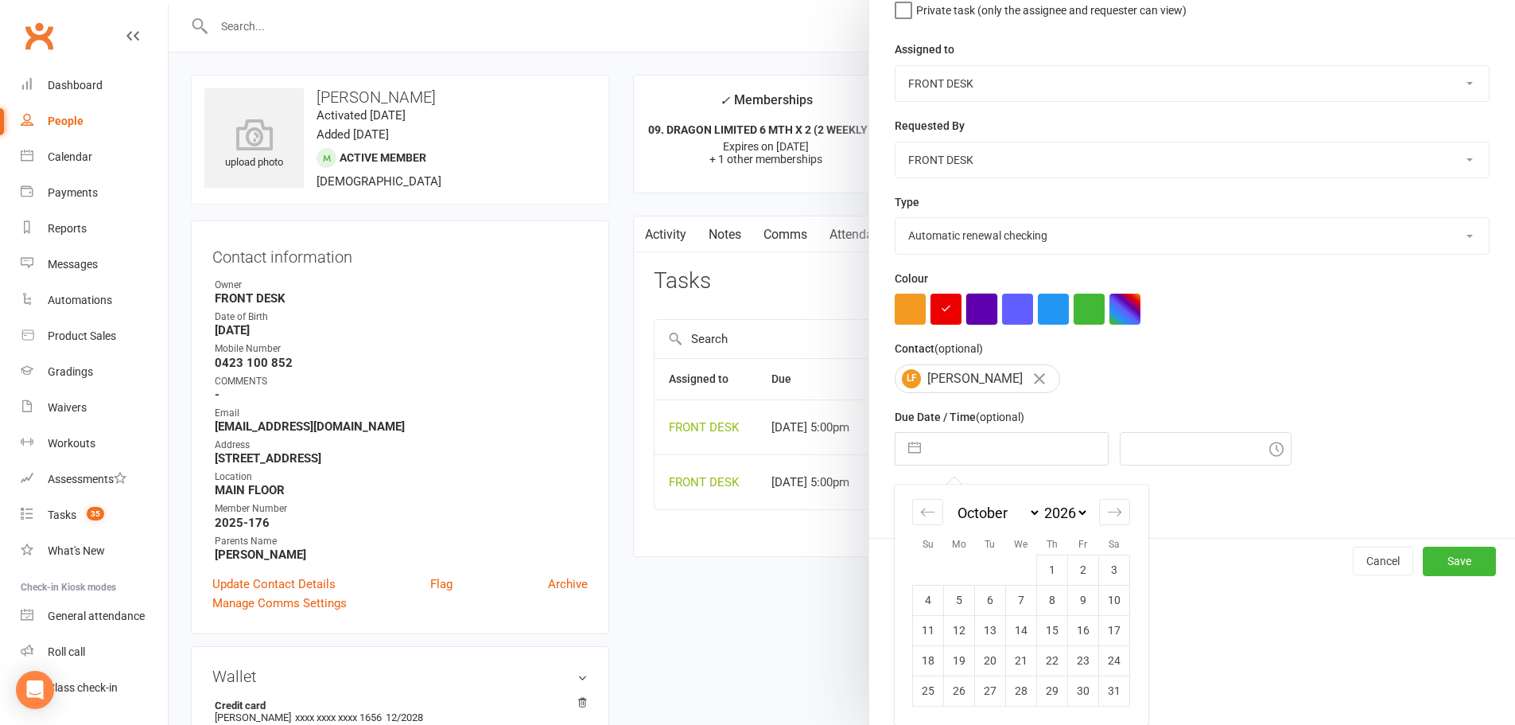
select select "4"
select select "2026"
click at [1085, 625] on td "17" at bounding box center [1083, 630] width 31 height 30
type input "17 Apr 2026"
type input "5:00pm"
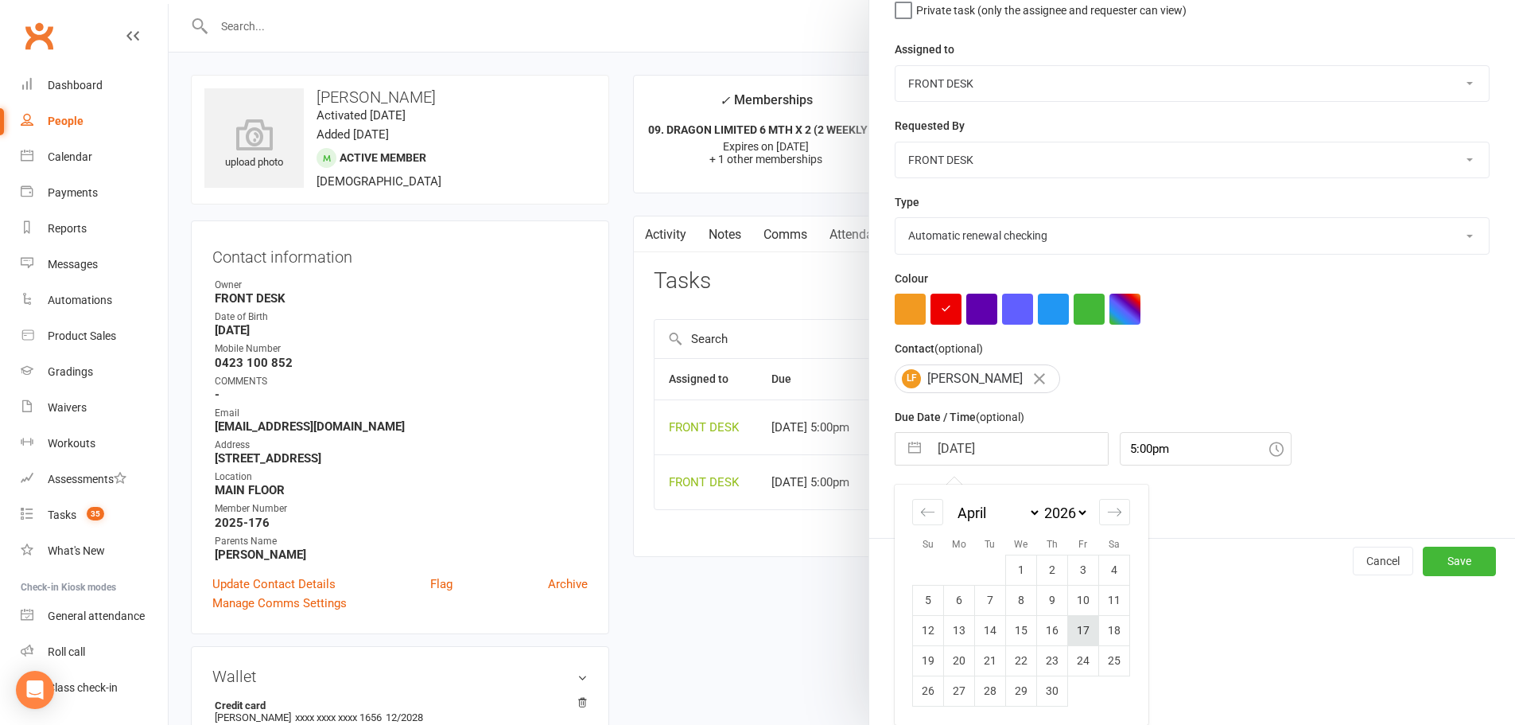
scroll to position [37, 0]
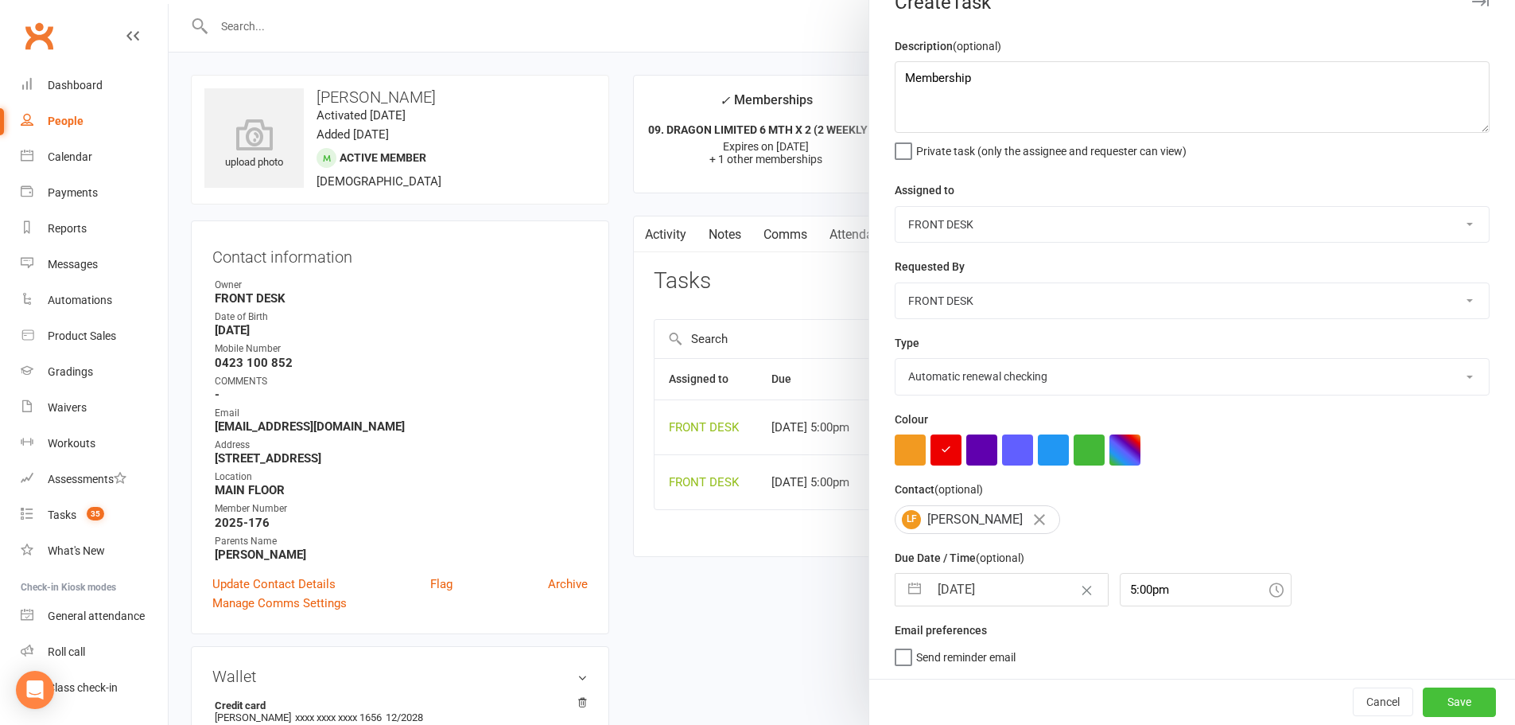
drag, startPoint x: 1445, startPoint y: 698, endPoint x: 1421, endPoint y: 688, distance: 25.3
click at [1443, 698] on button "Save" at bounding box center [1459, 701] width 73 height 29
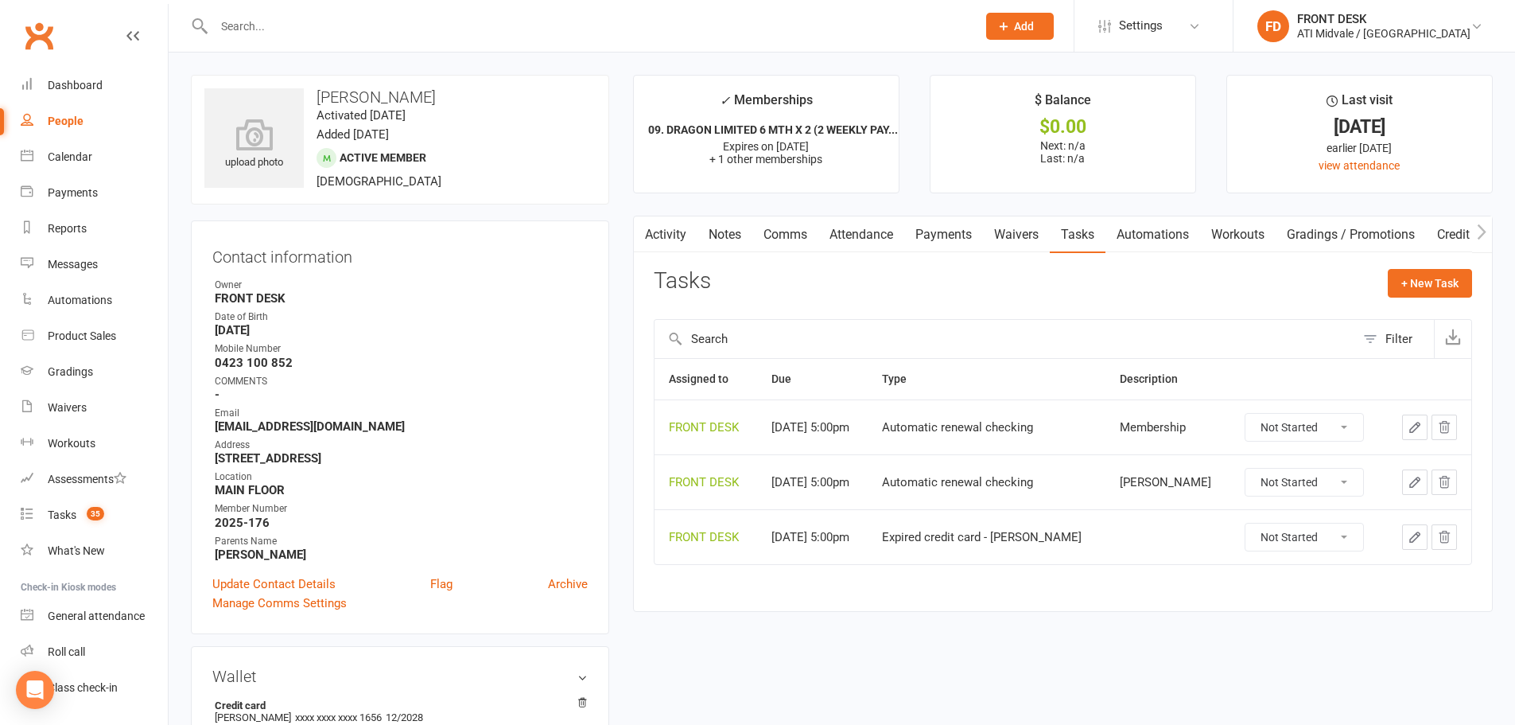
click at [315, 27] on input "text" at bounding box center [587, 26] width 756 height 22
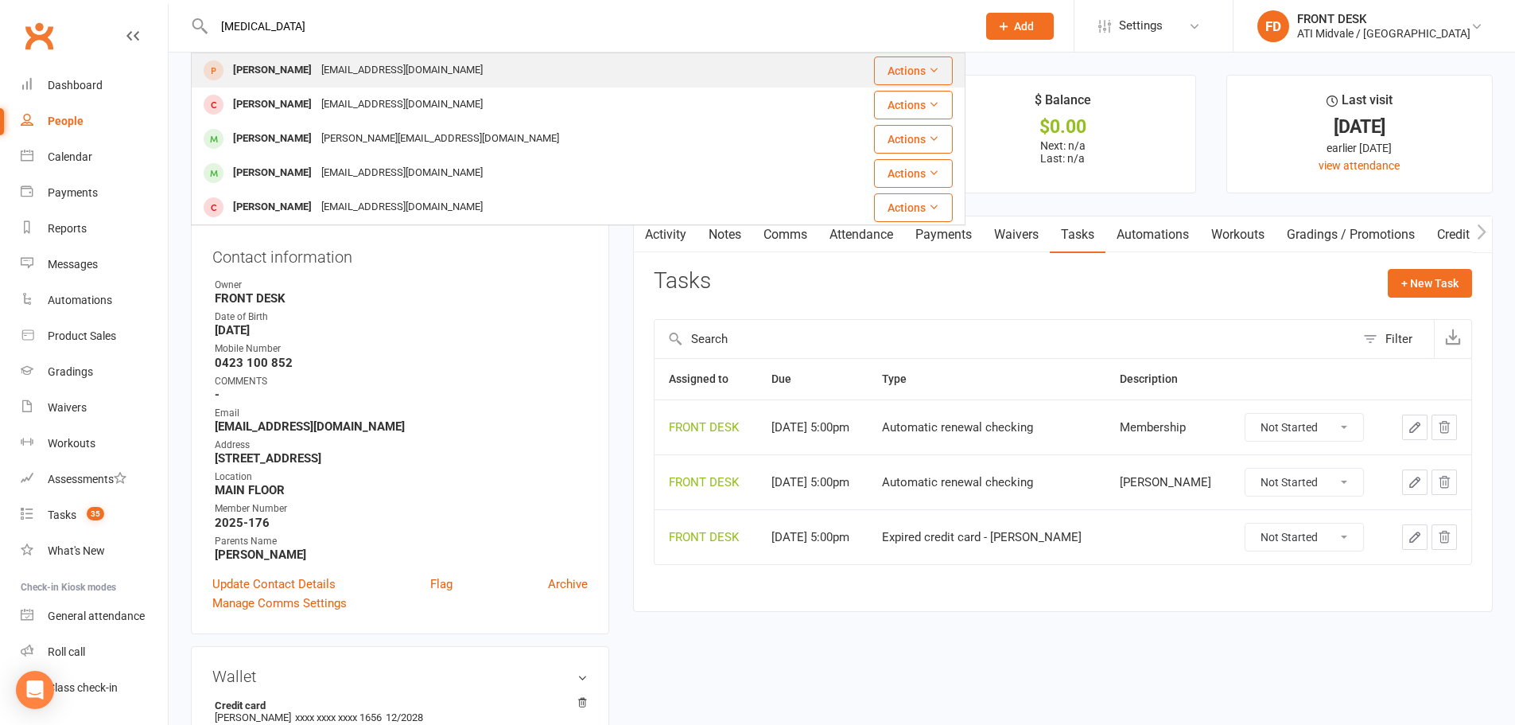
type input "yasmin"
click at [317, 73] on div "zeinabsultana@yahoo.com" at bounding box center [402, 70] width 171 height 23
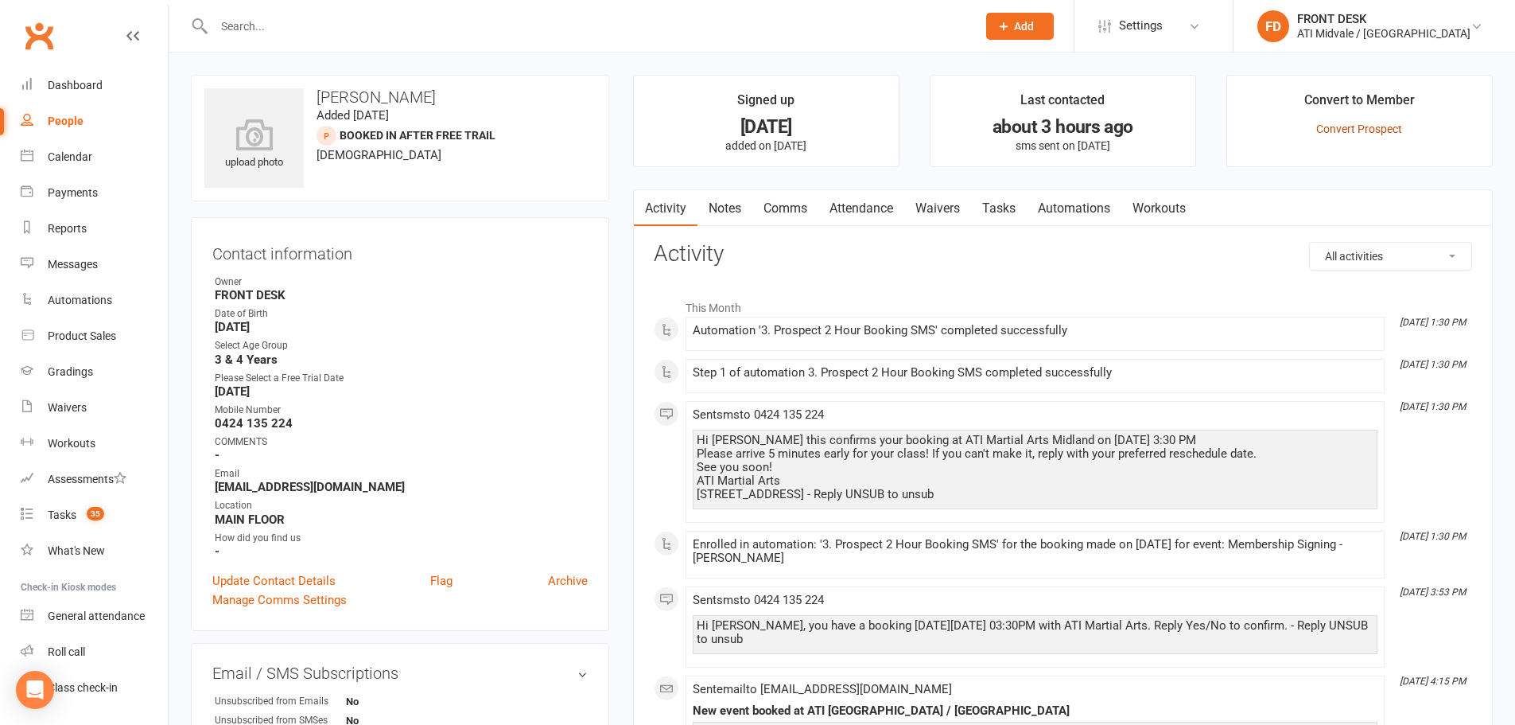
click at [1345, 122] on link "Convert Prospect" at bounding box center [1359, 128] width 86 height 13
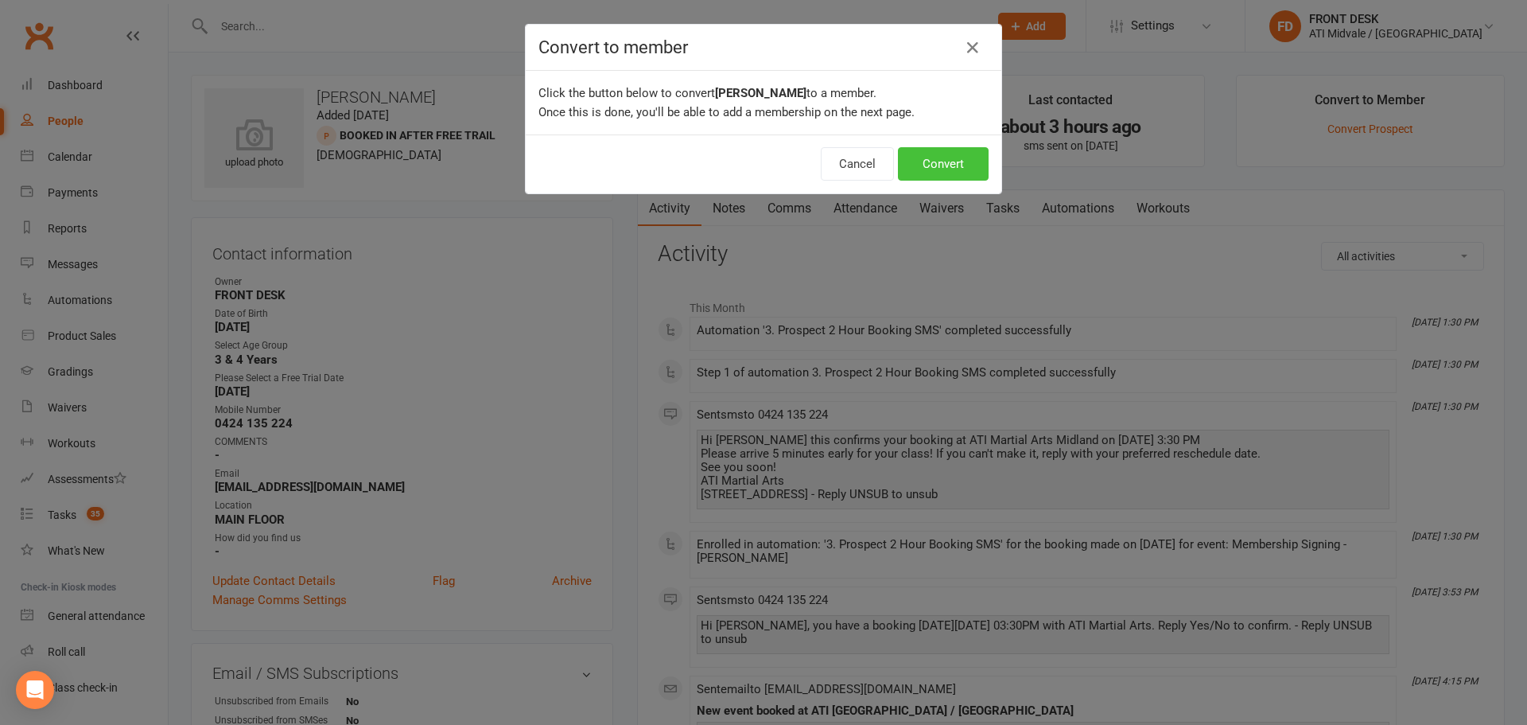
click at [935, 175] on button "Convert" at bounding box center [943, 163] width 91 height 33
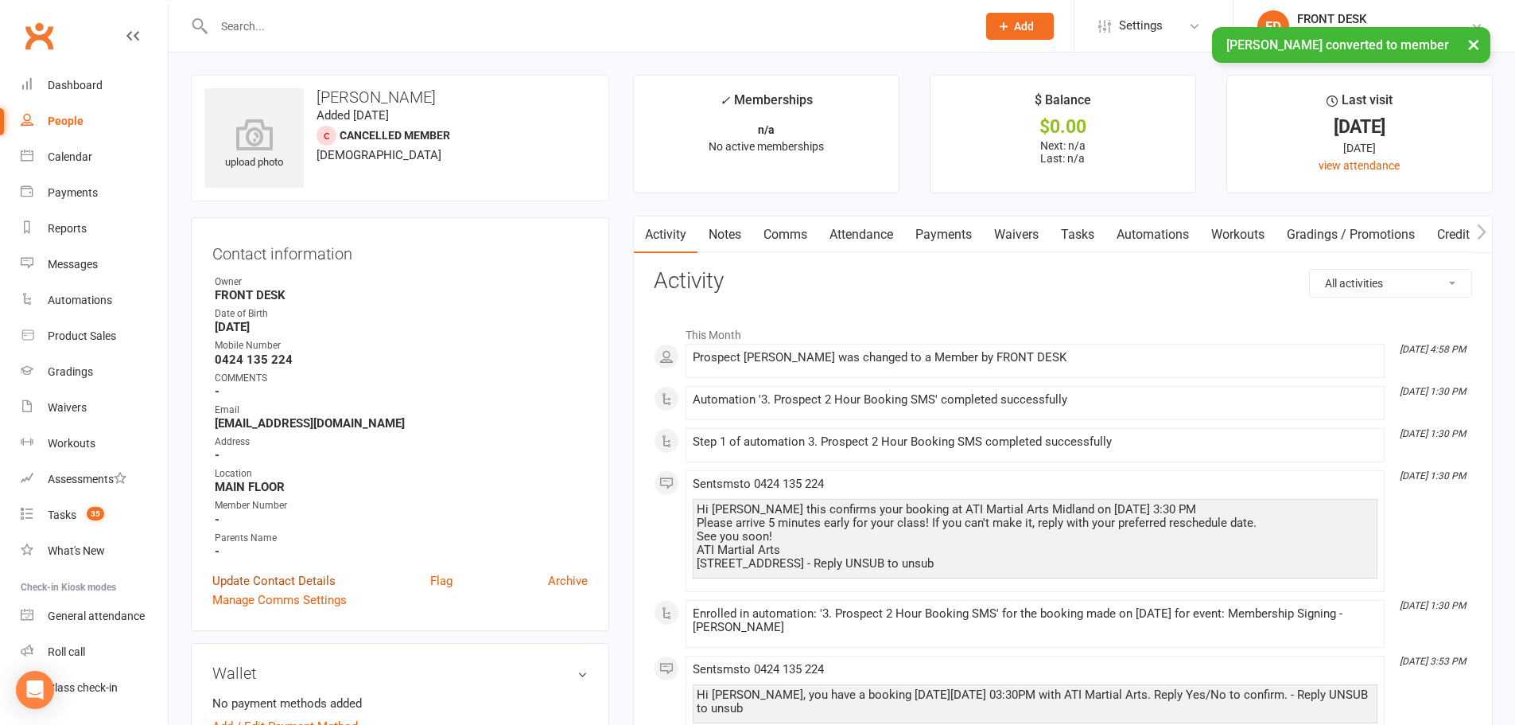
click at [252, 580] on link "Update Contact Details" at bounding box center [273, 580] width 123 height 19
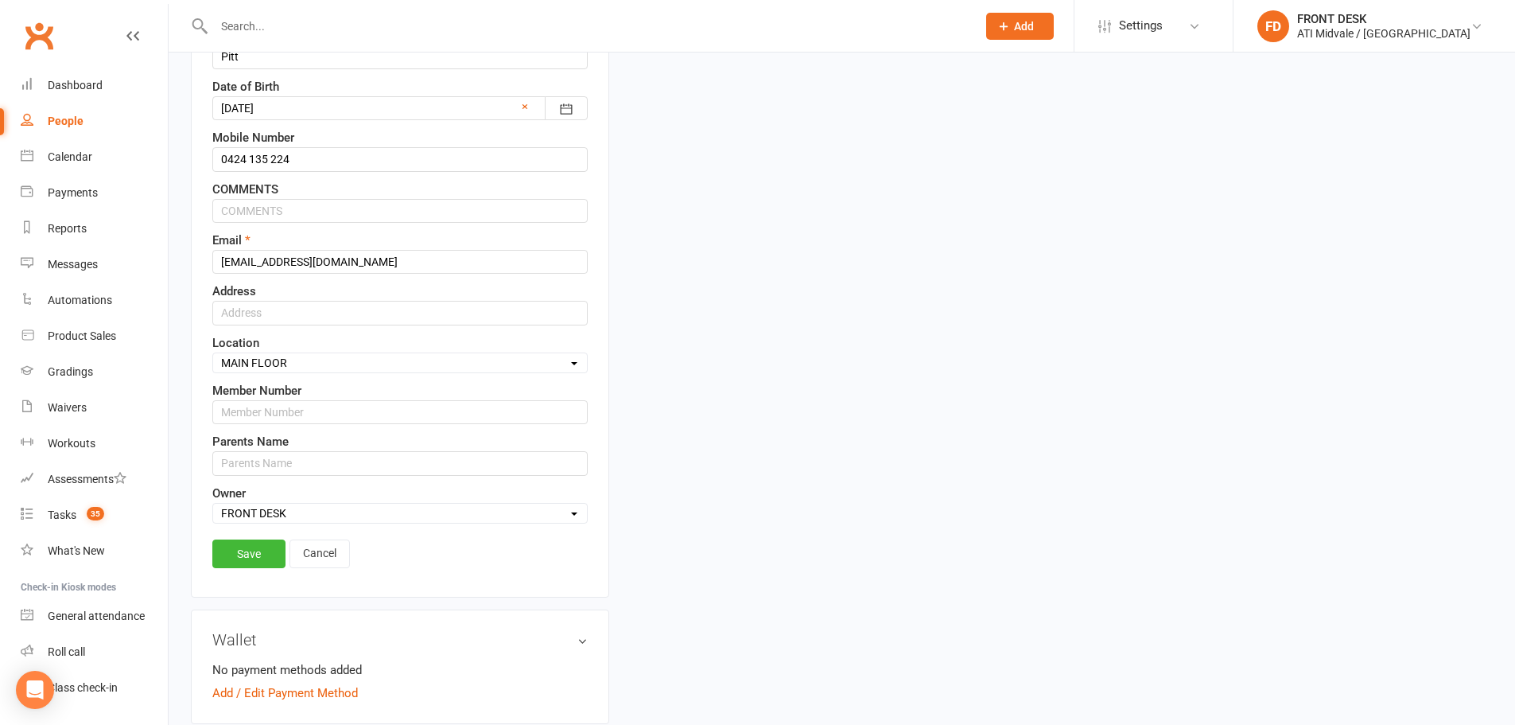
scroll to position [313, 0]
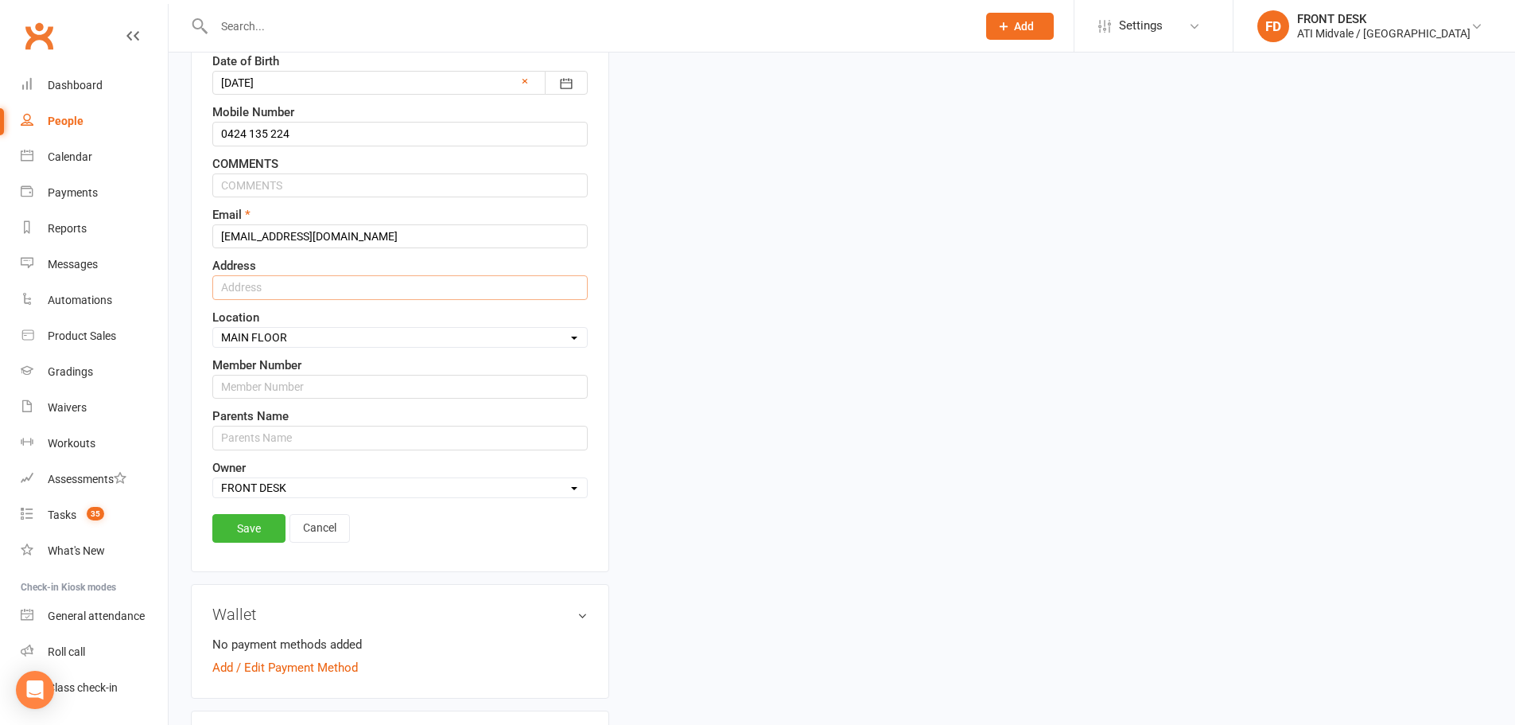
click at [294, 284] on input "text" at bounding box center [399, 287] width 375 height 24
type input "3a Bridge St Sth Guildford"
click at [329, 309] on div "Location Select Location MAIN FLOOR UPSTAIRS" at bounding box center [399, 328] width 375 height 40
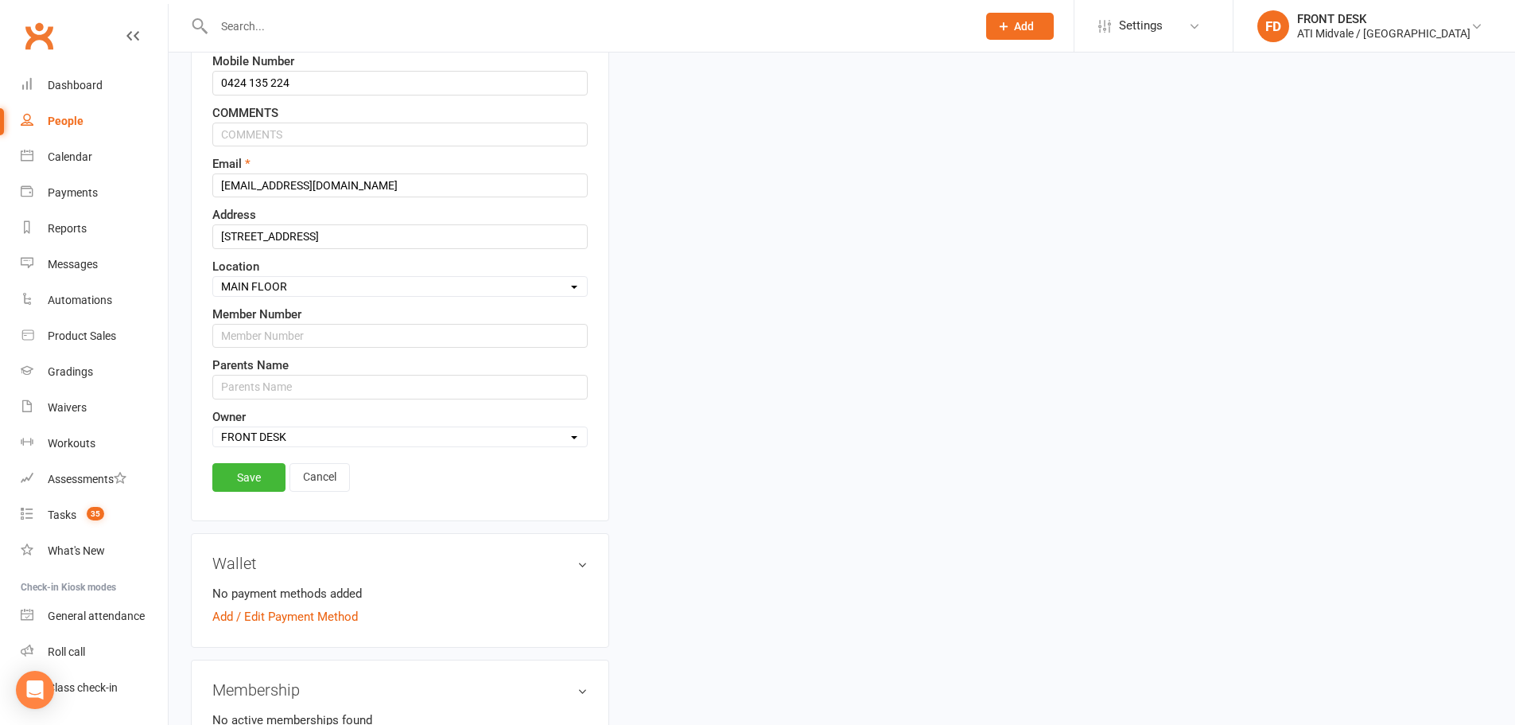
scroll to position [393, 0]
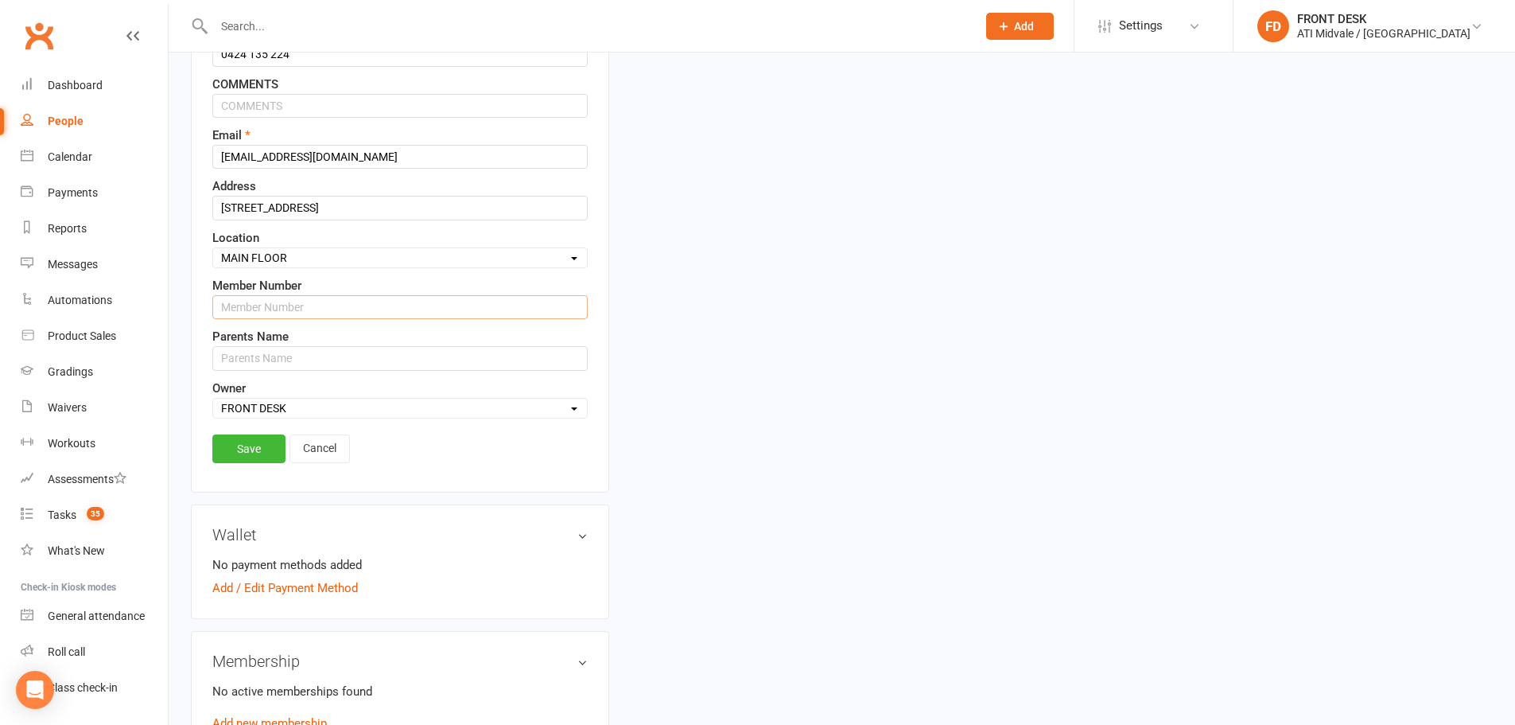
drag, startPoint x: 413, startPoint y: 315, endPoint x: 433, endPoint y: 309, distance: 20.7
click at [413, 315] on input "text" at bounding box center [399, 307] width 375 height 24
type input "2025-175"
click at [286, 363] on input "text" at bounding box center [399, 358] width 375 height 24
type input "Zain Sultana-Pitt"
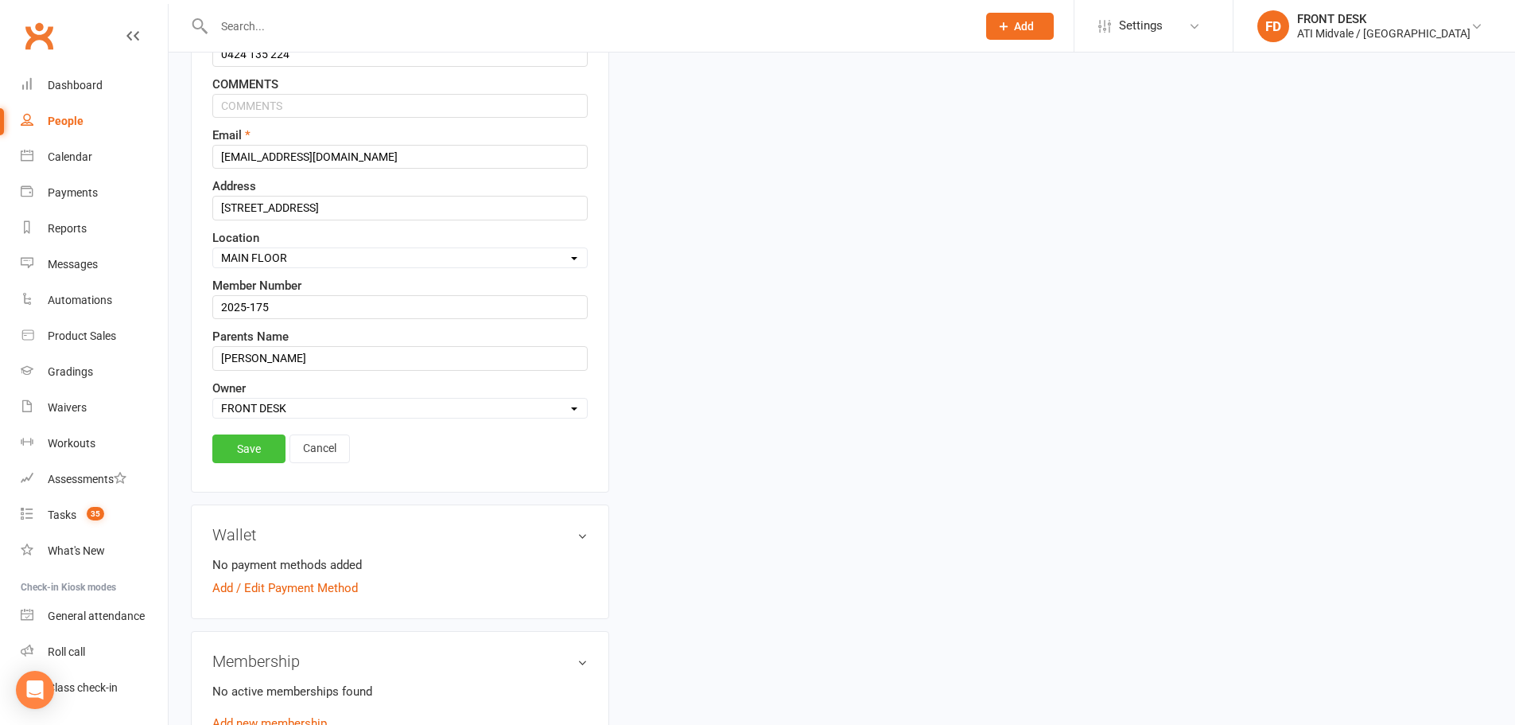
click at [252, 452] on link "Save" at bounding box center [248, 448] width 73 height 29
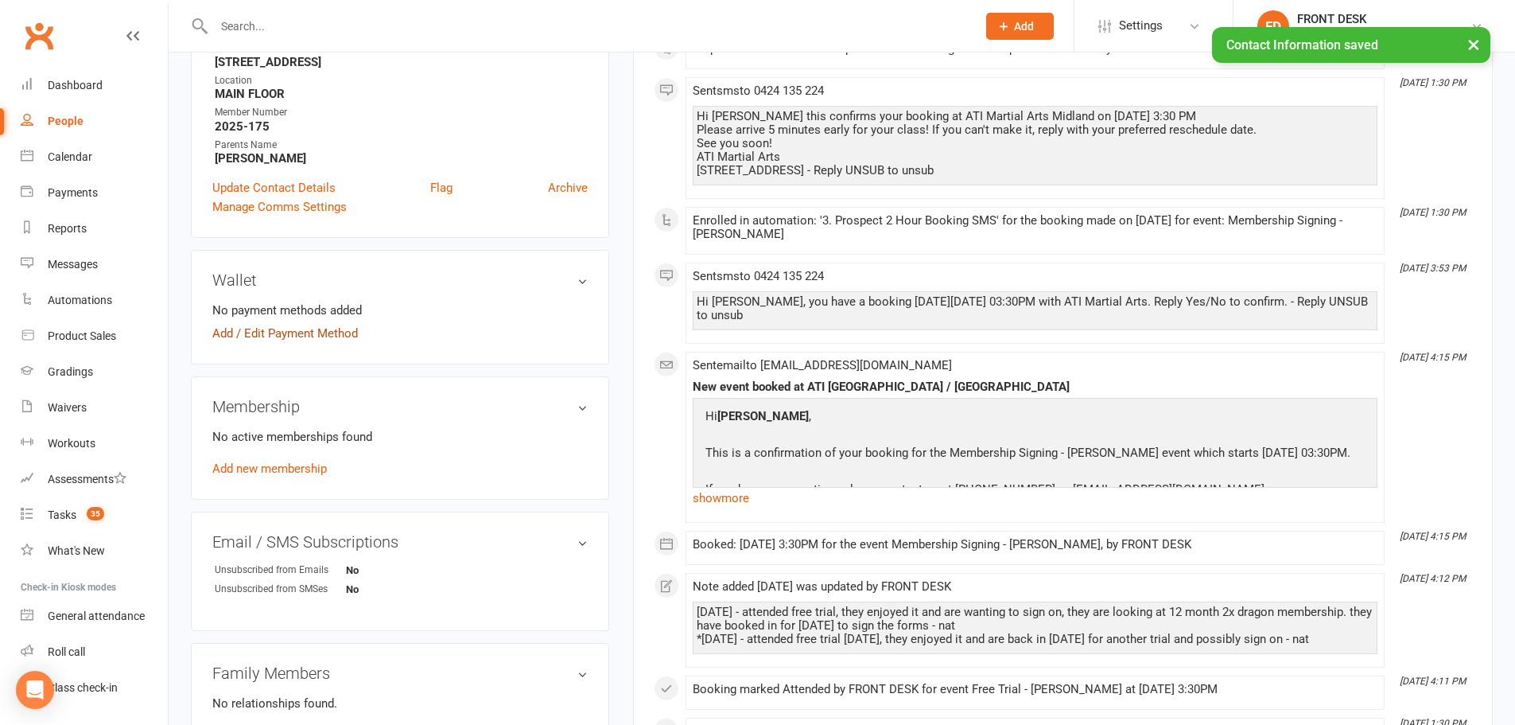
click at [305, 329] on link "Add / Edit Payment Method" at bounding box center [285, 333] width 146 height 19
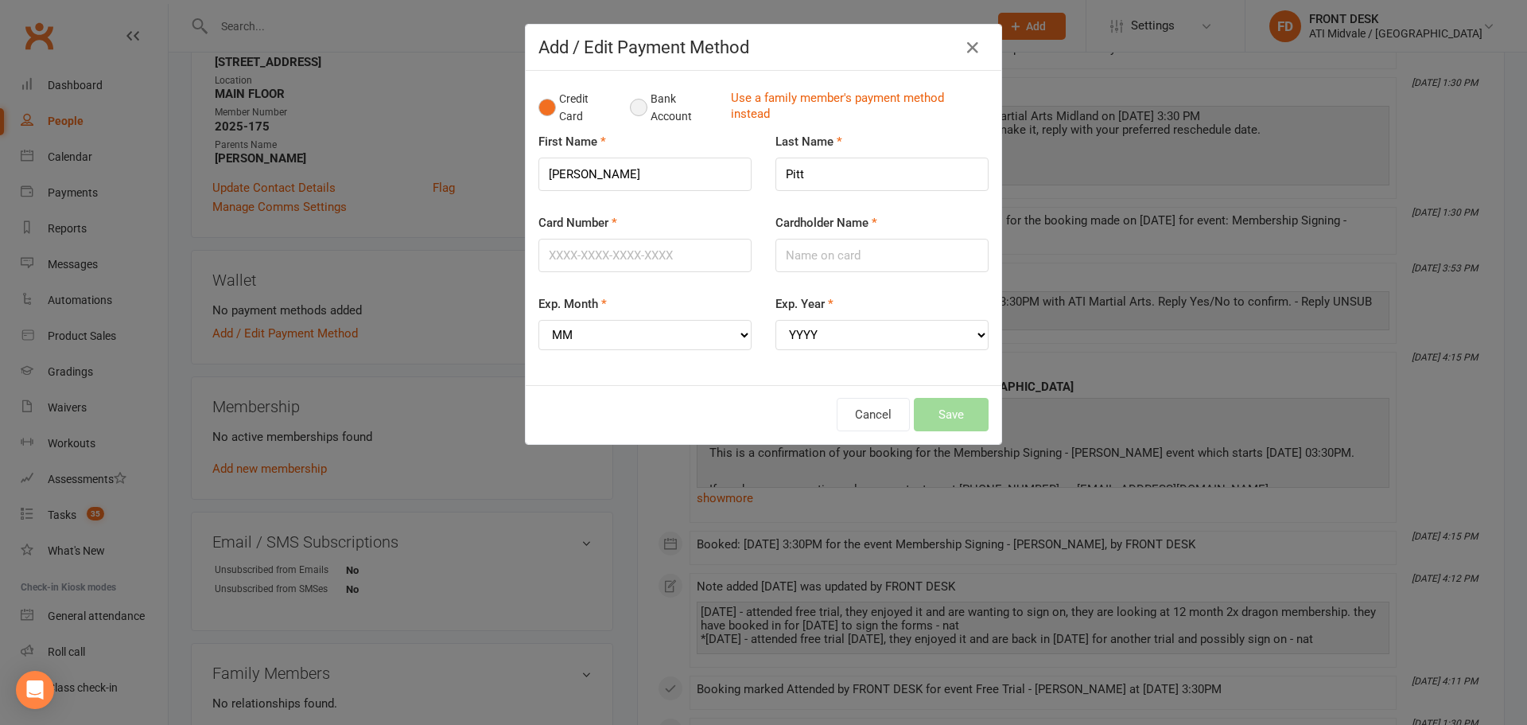
click at [630, 102] on button "Bank Account" at bounding box center [674, 108] width 88 height 49
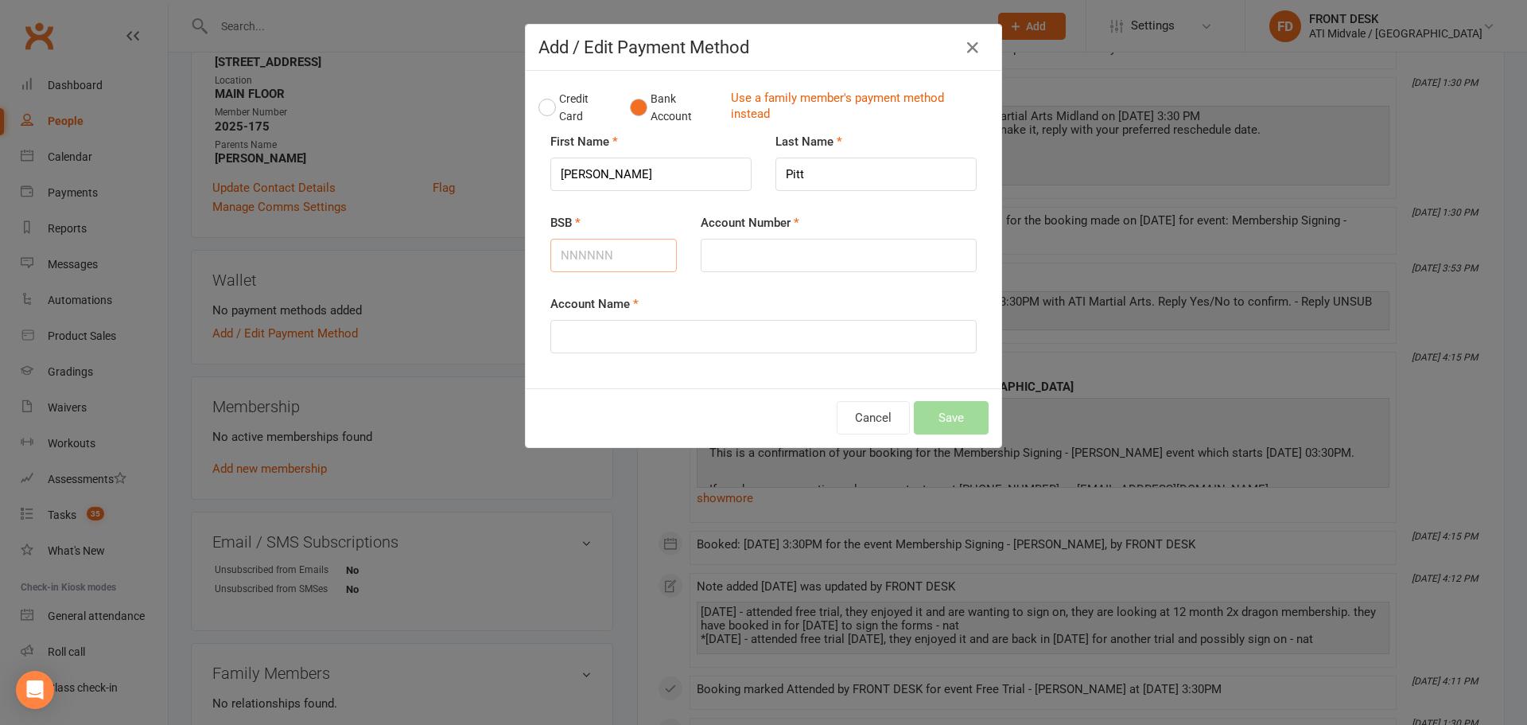
click at [566, 253] on input "BSB" at bounding box center [613, 255] width 126 height 33
type input "066132"
click at [719, 254] on input "Account Number" at bounding box center [839, 255] width 276 height 33
type input "10903867"
click at [720, 338] on input "Account Name" at bounding box center [763, 336] width 426 height 33
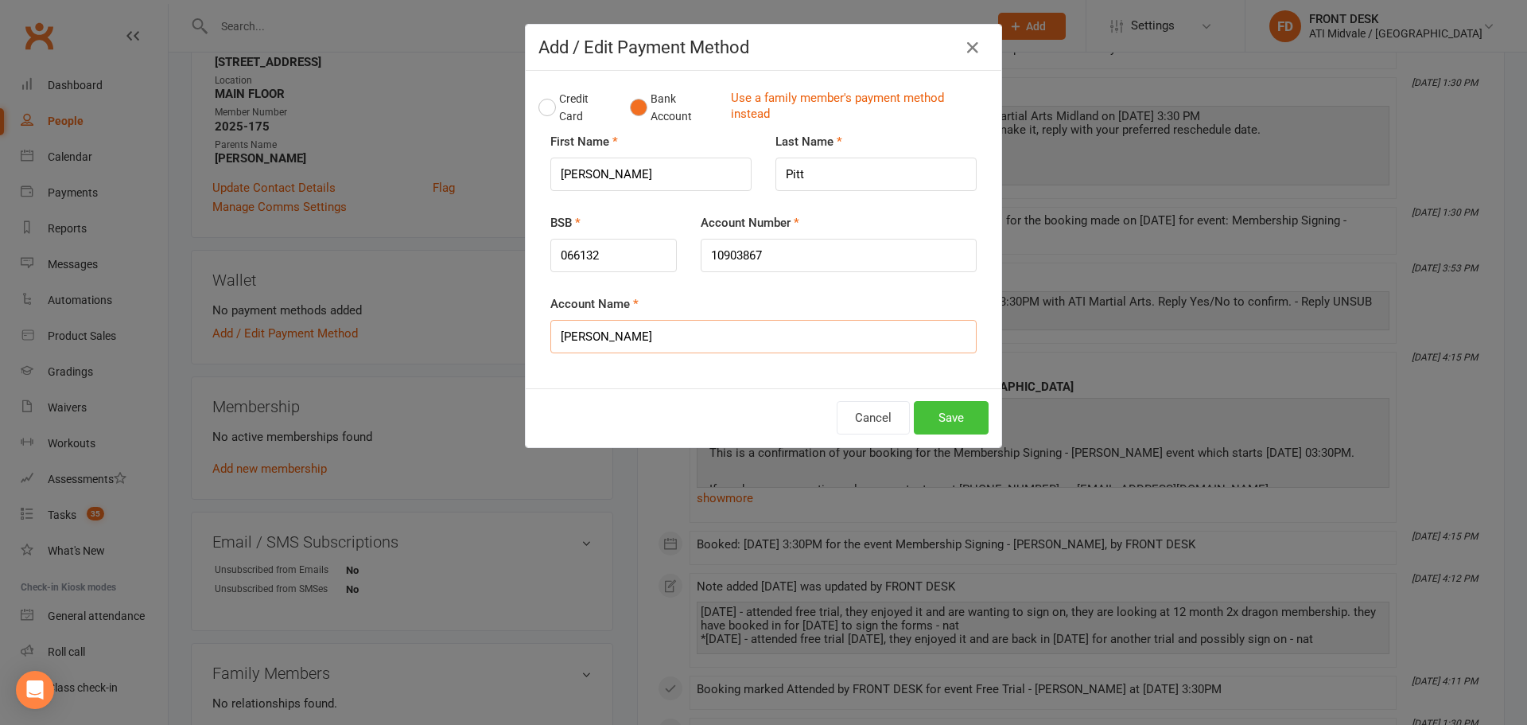
type input "Zainabu Mohammed"
click at [958, 426] on button "Save" at bounding box center [951, 417] width 75 height 33
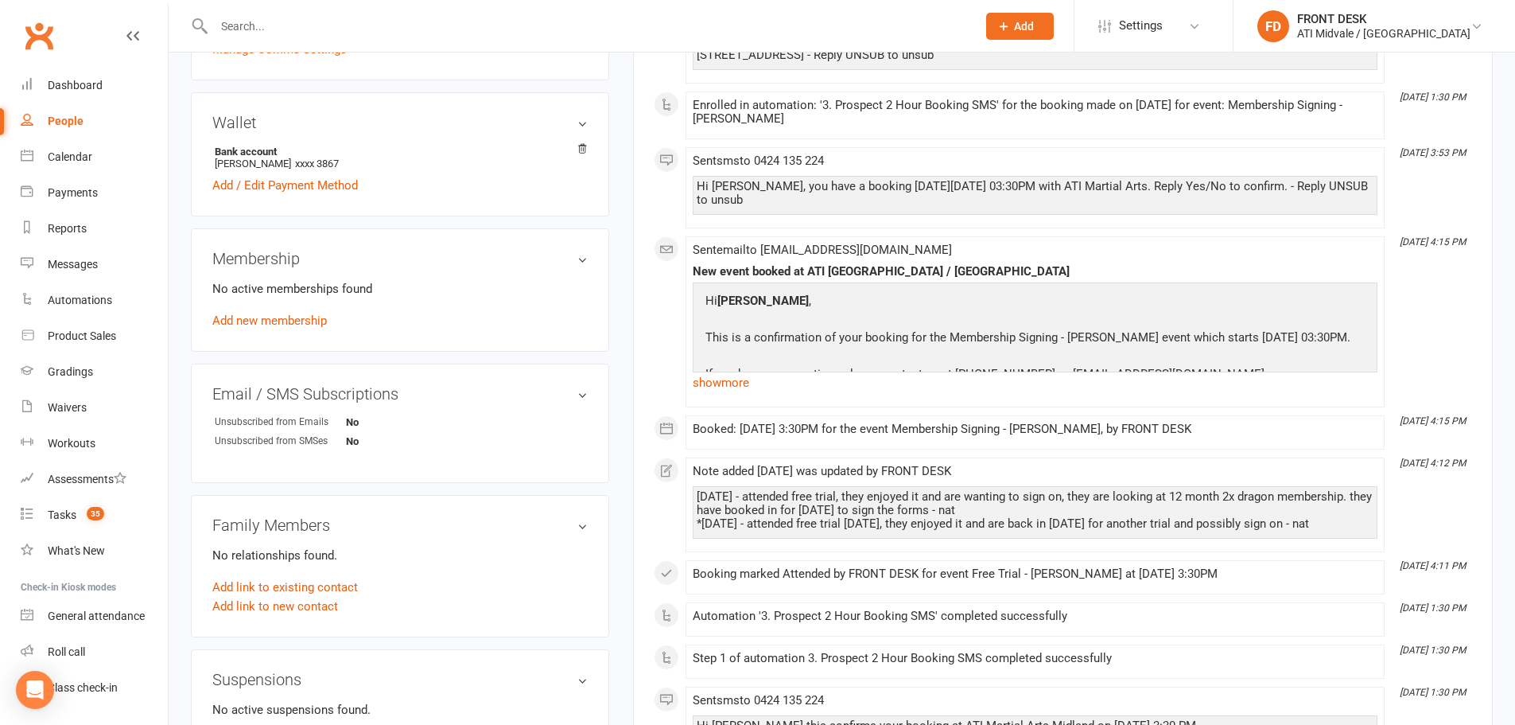
scroll to position [552, 0]
click at [317, 320] on link "Add new membership" at bounding box center [269, 319] width 115 height 14
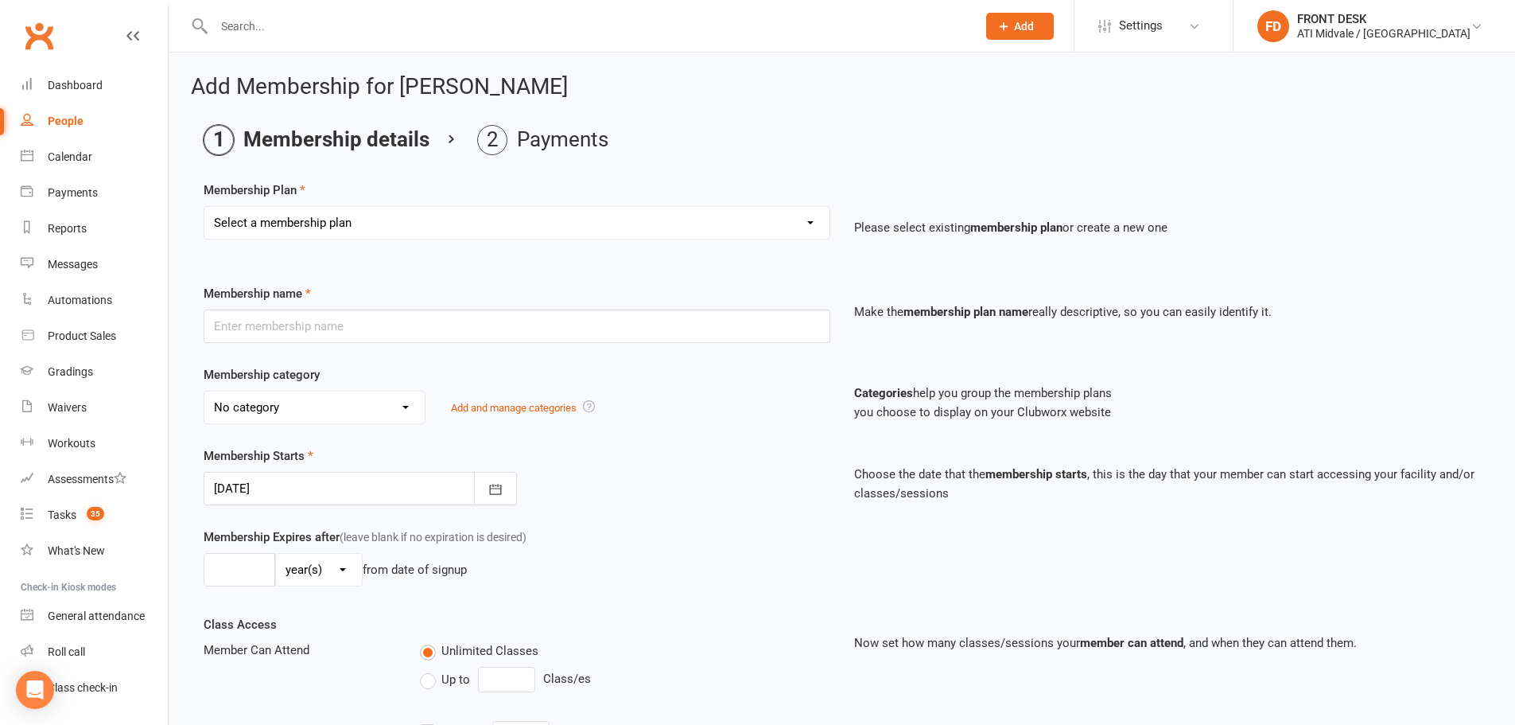
click at [675, 233] on select "Select a membership plan Create new Membership Plan 01. DRAGONS LIMITED 12 MTH …" at bounding box center [516, 223] width 625 height 32
select select "26"
click at [204, 207] on select "Select a membership plan Create new Membership Plan 01. DRAGONS LIMITED 12 MTH …" at bounding box center [516, 223] width 625 height 32
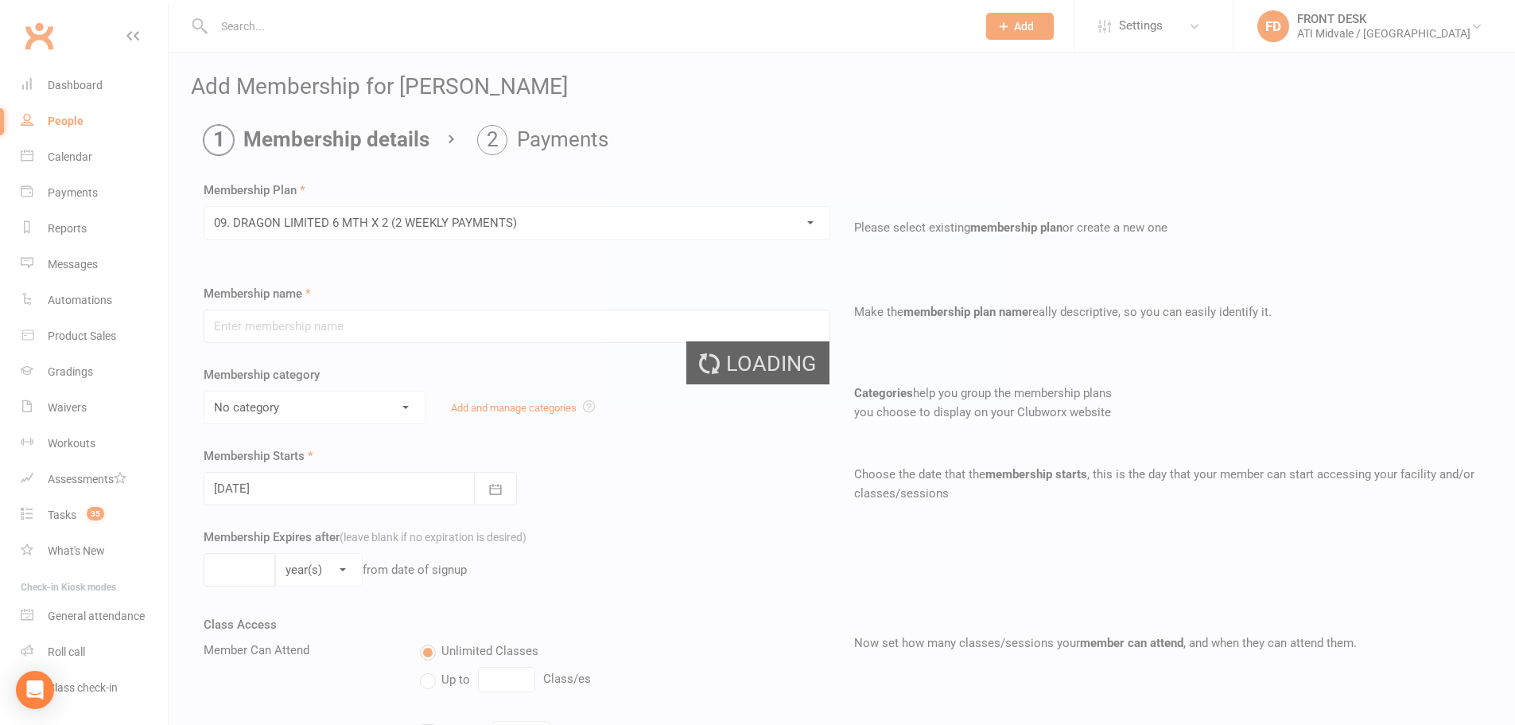
type input "09. DRAGON LIMITED 6 MTH X 2 (2 WEEKLY PAYMENTS)"
select select "1"
type input "6"
select select "2"
type input "2"
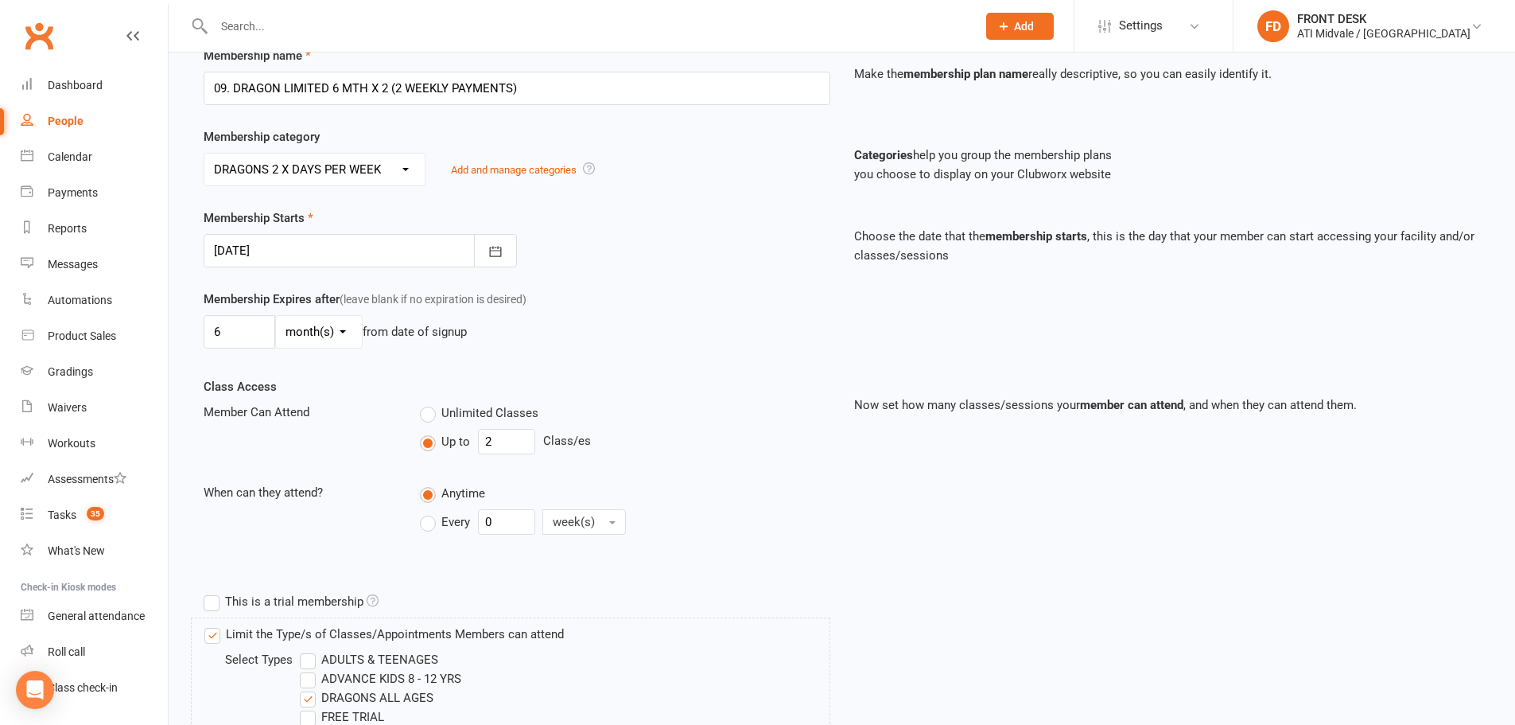
scroll to position [239, 0]
click at [490, 254] on icon "button" at bounding box center [495, 250] width 12 height 10
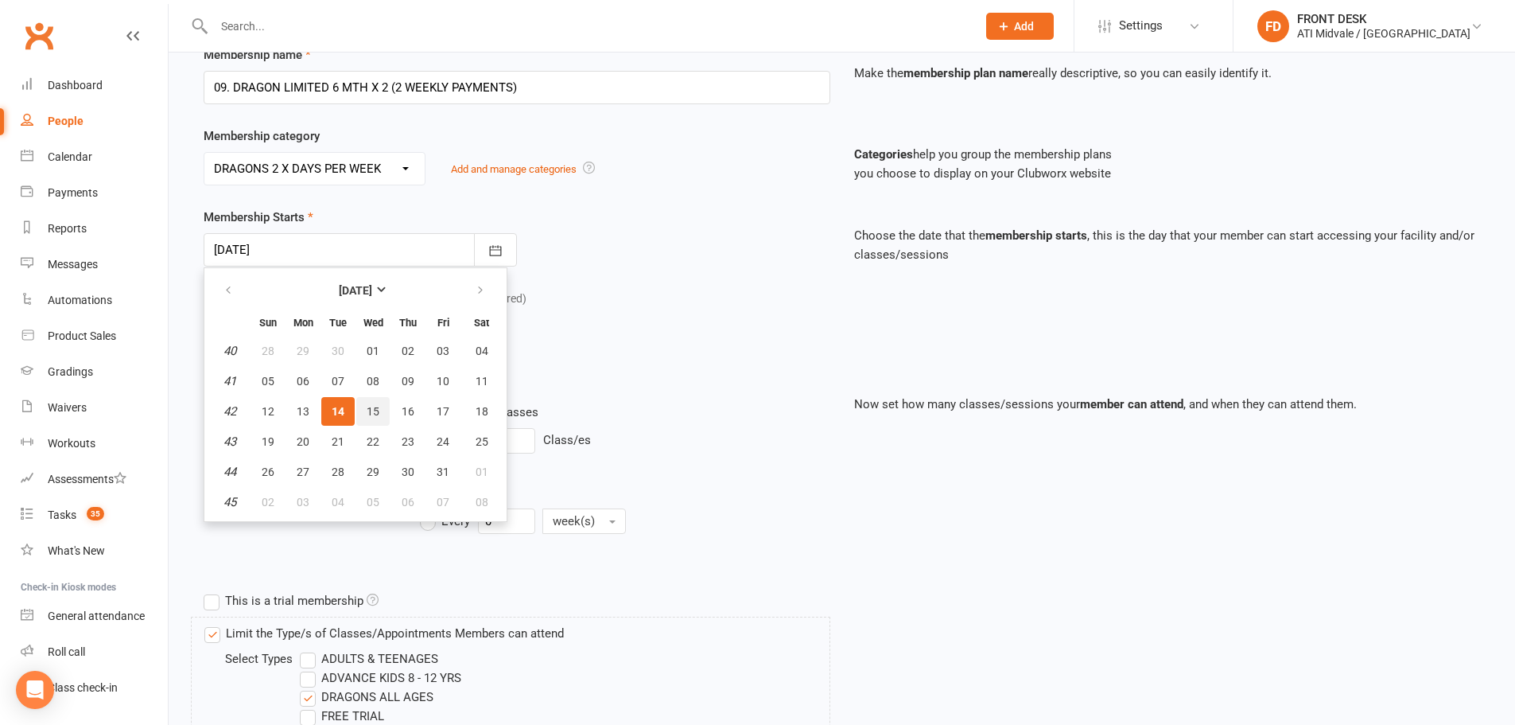
click at [364, 402] on button "15" at bounding box center [372, 411] width 33 height 29
type input "15 Oct 2025"
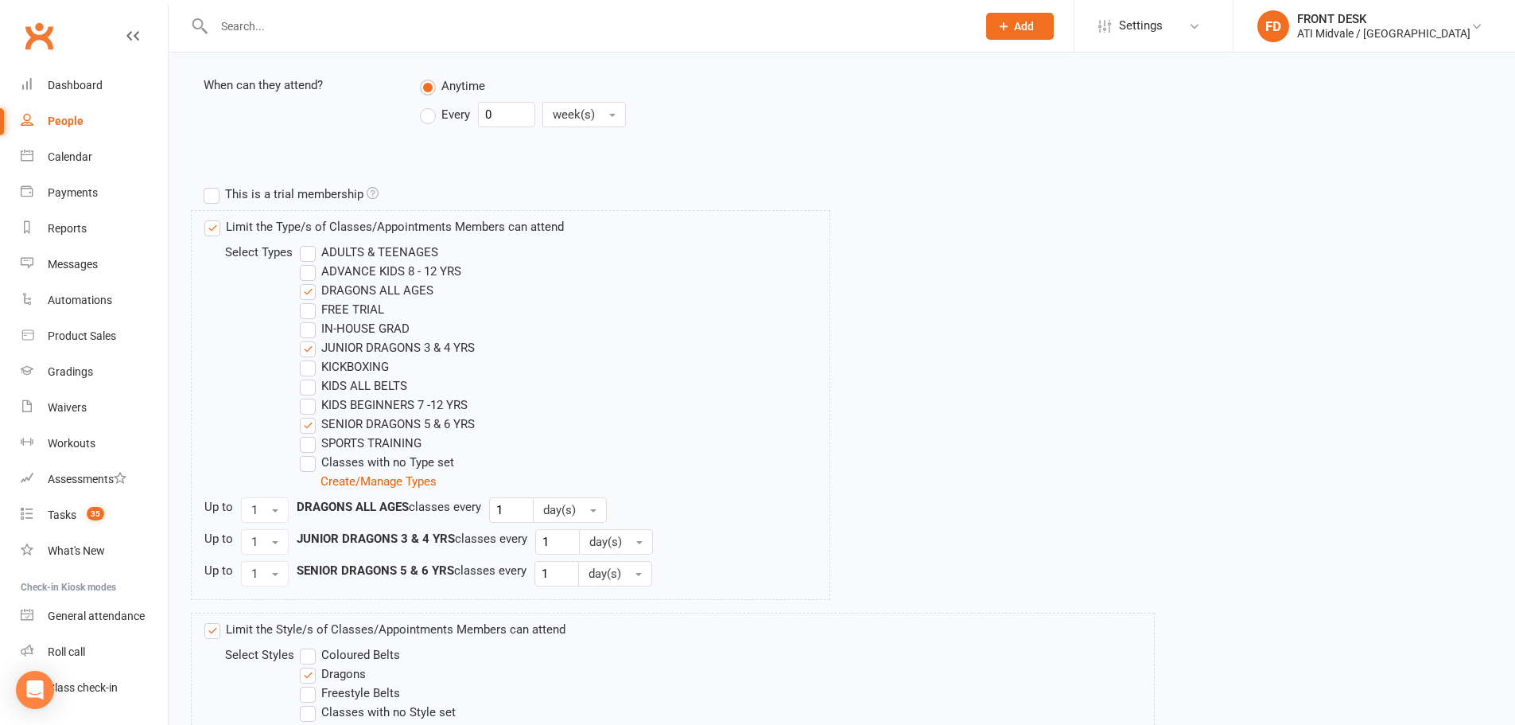
scroll to position [766, 0]
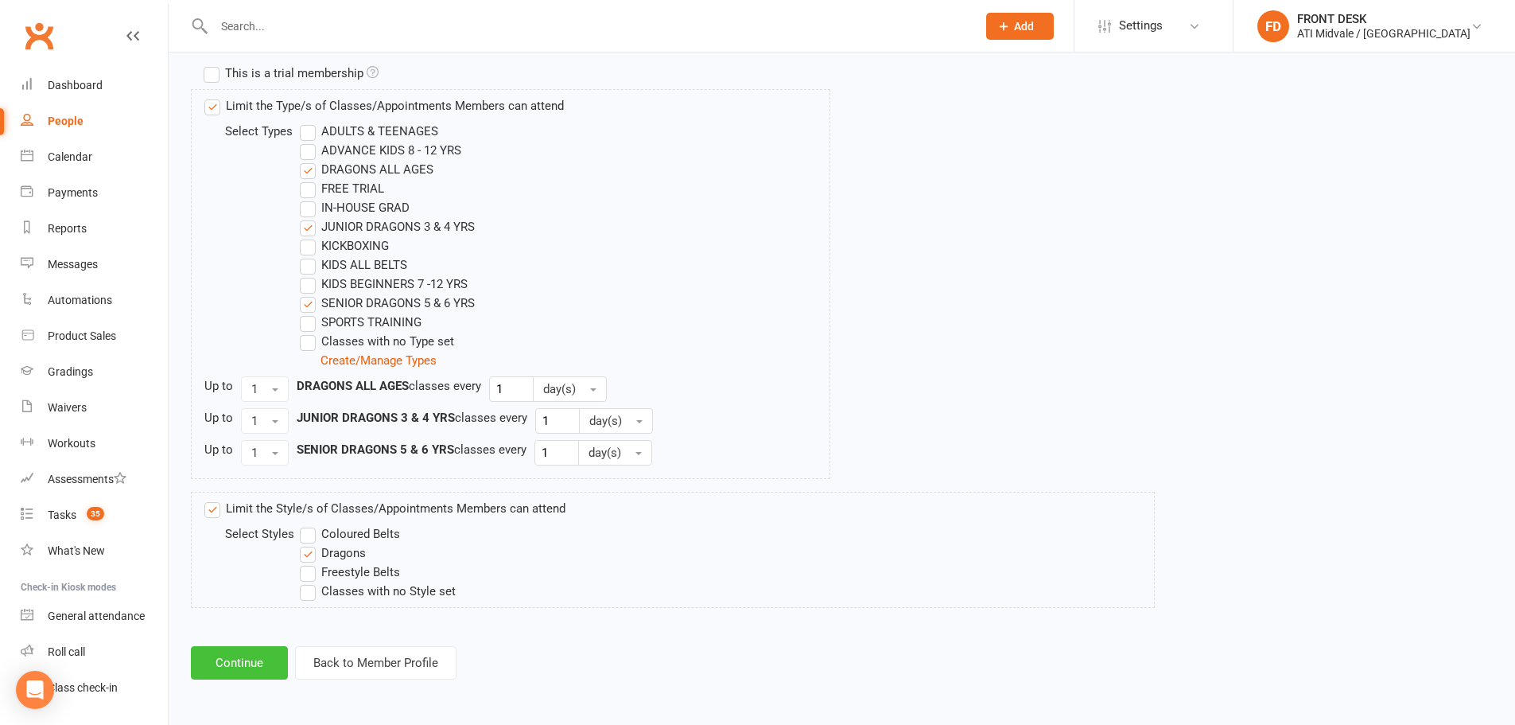
click at [234, 658] on button "Continue" at bounding box center [239, 662] width 97 height 33
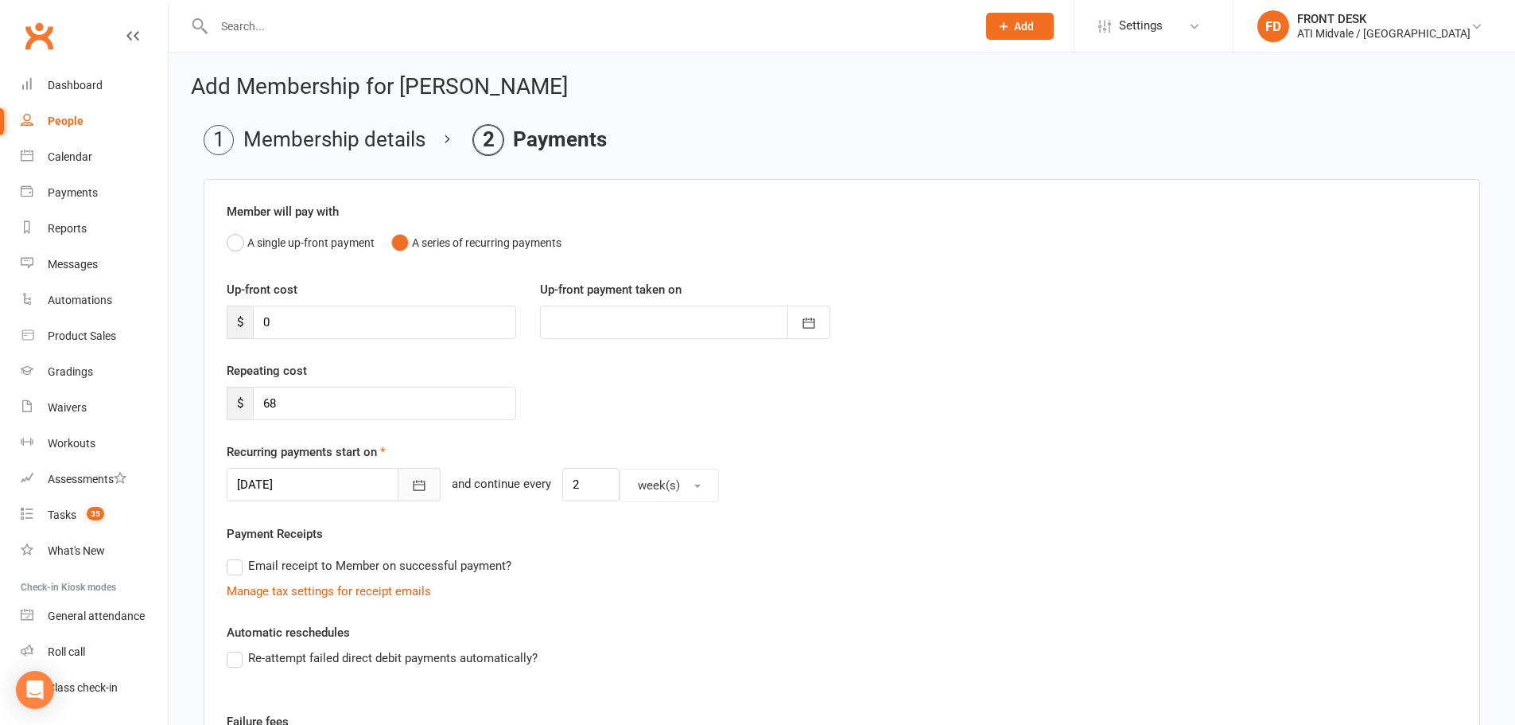
click at [411, 489] on icon "button" at bounding box center [419, 485] width 16 height 16
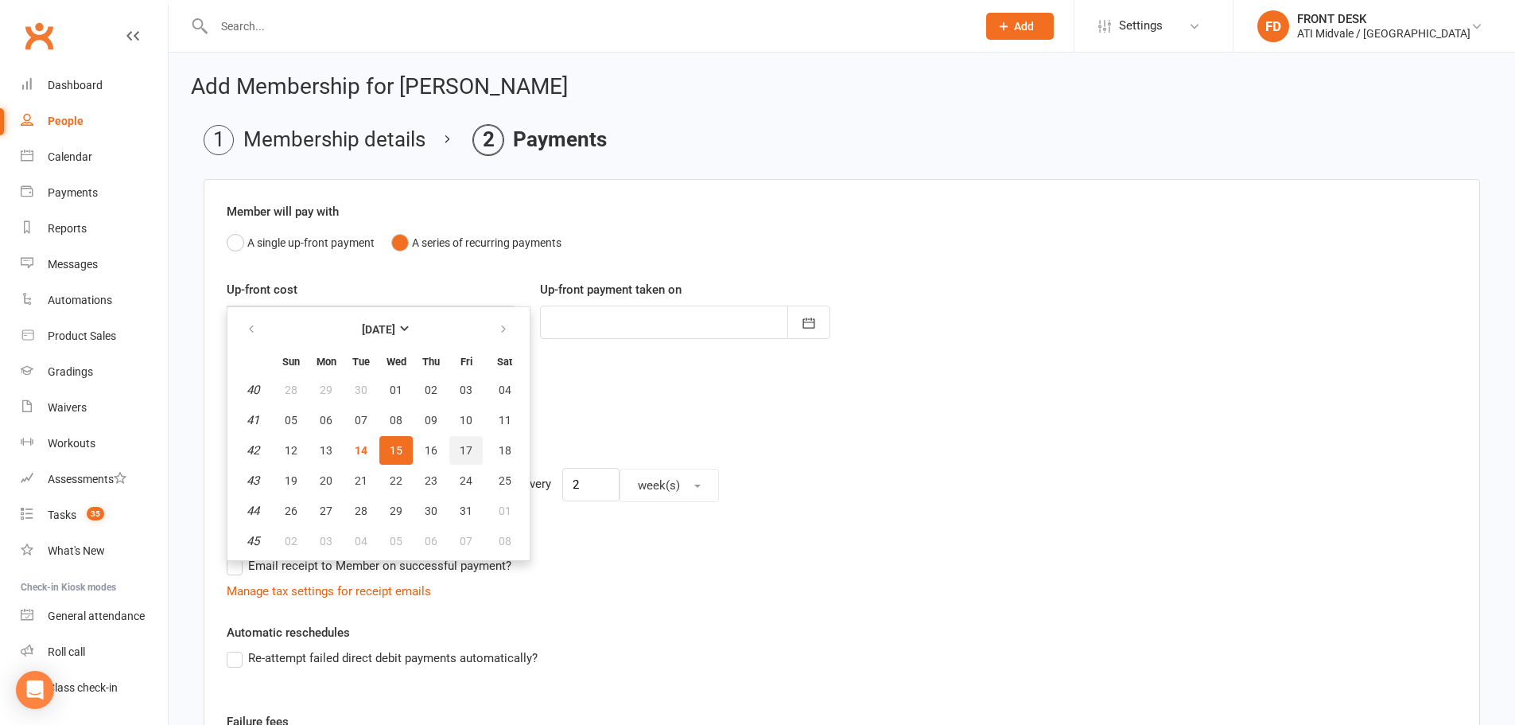
click at [461, 441] on button "17" at bounding box center [465, 450] width 33 height 29
type input "17 Oct 2025"
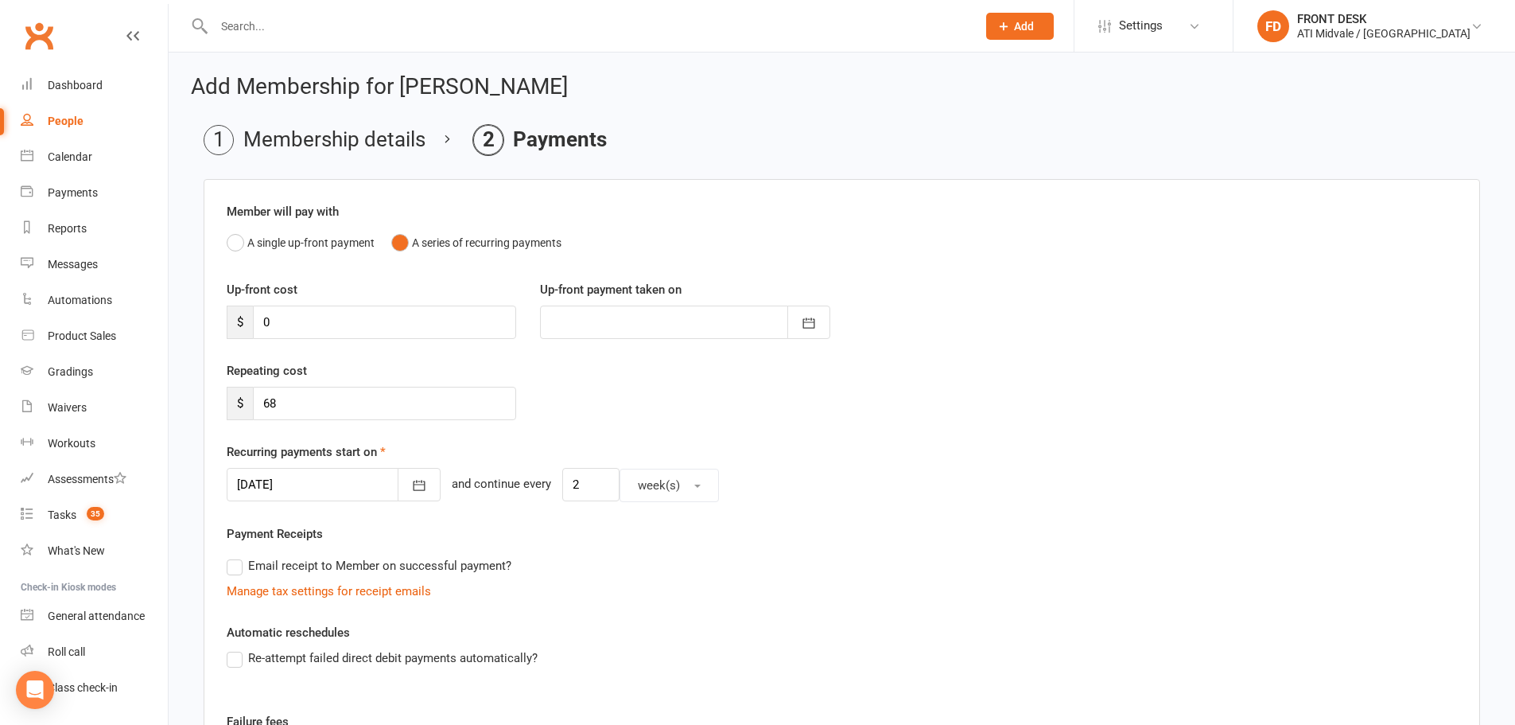
scroll to position [305, 0]
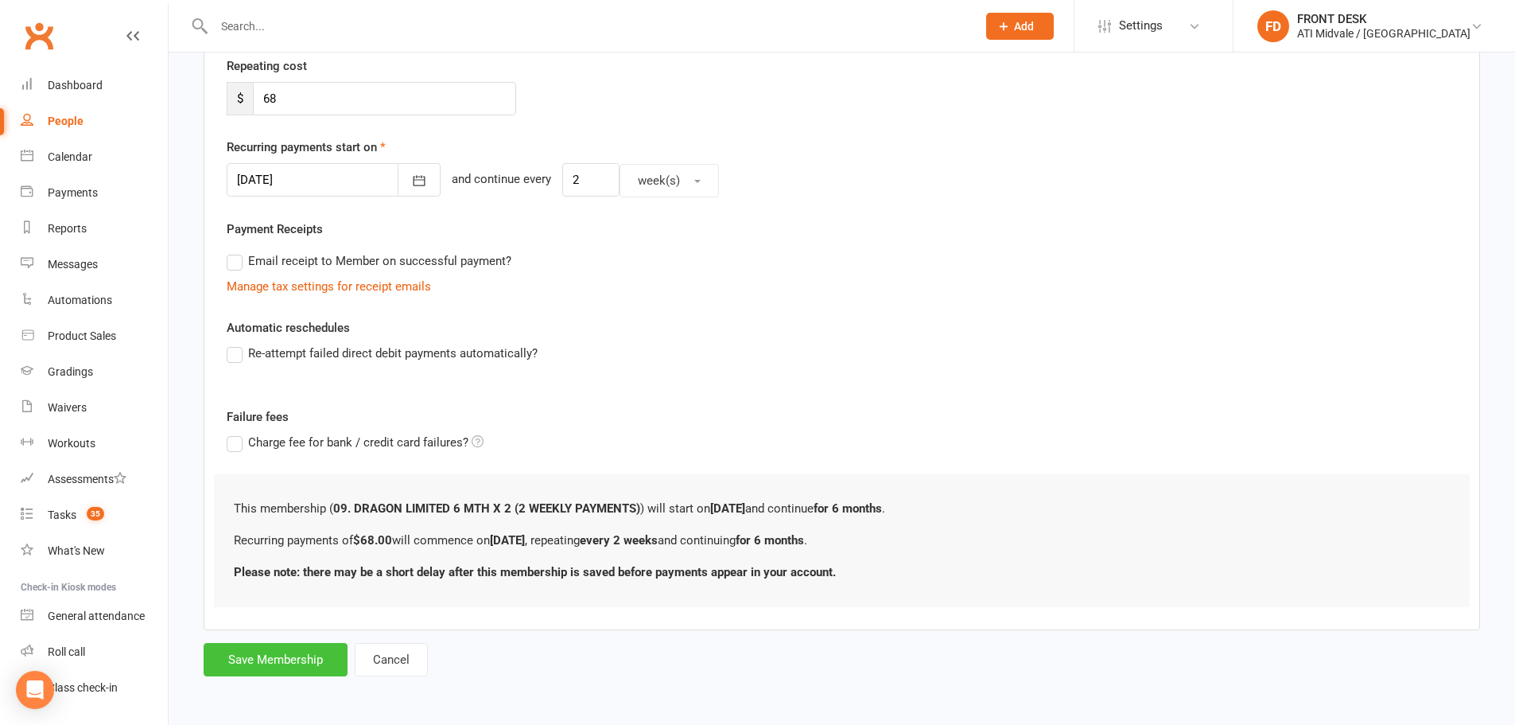
click at [286, 646] on button "Save Membership" at bounding box center [276, 659] width 144 height 33
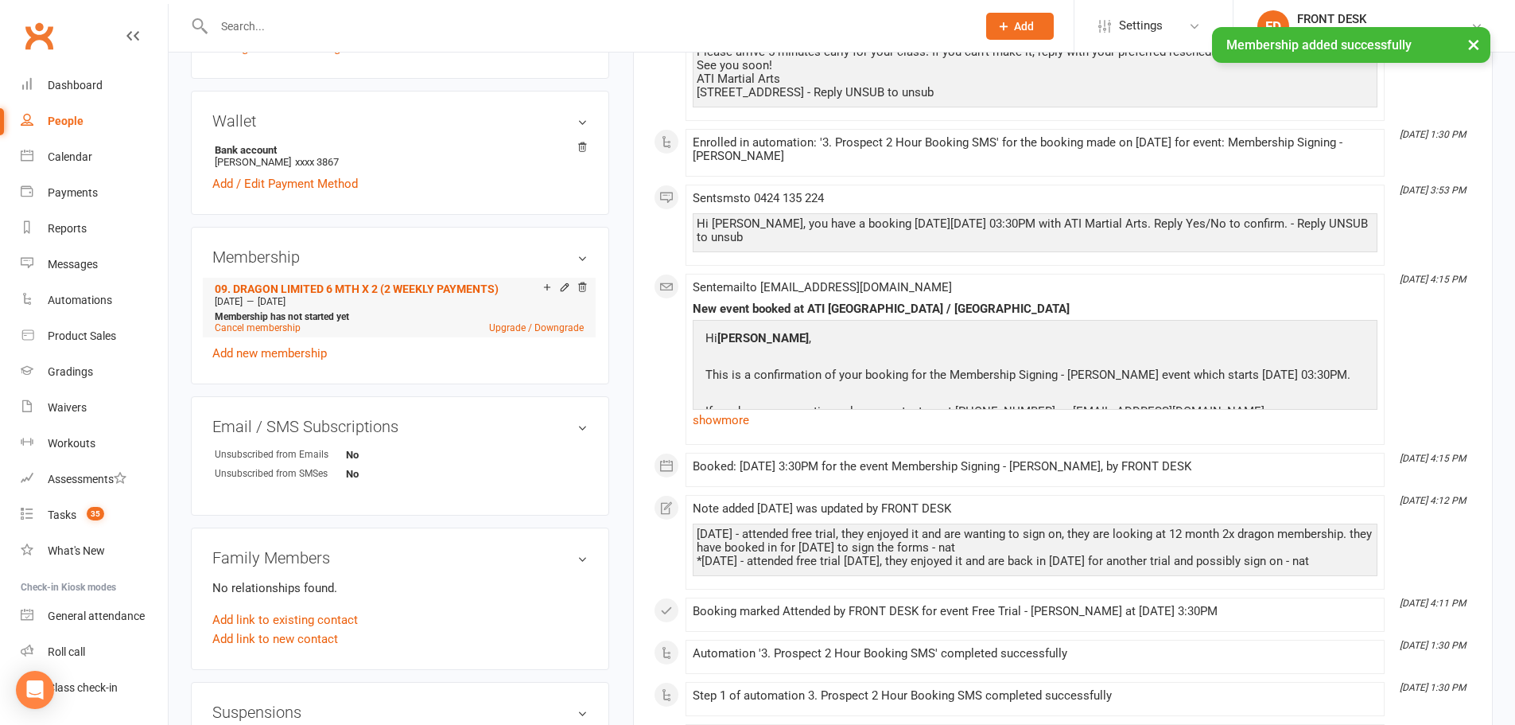
scroll to position [557, 0]
click at [263, 352] on link "Add new membership" at bounding box center [269, 351] width 115 height 14
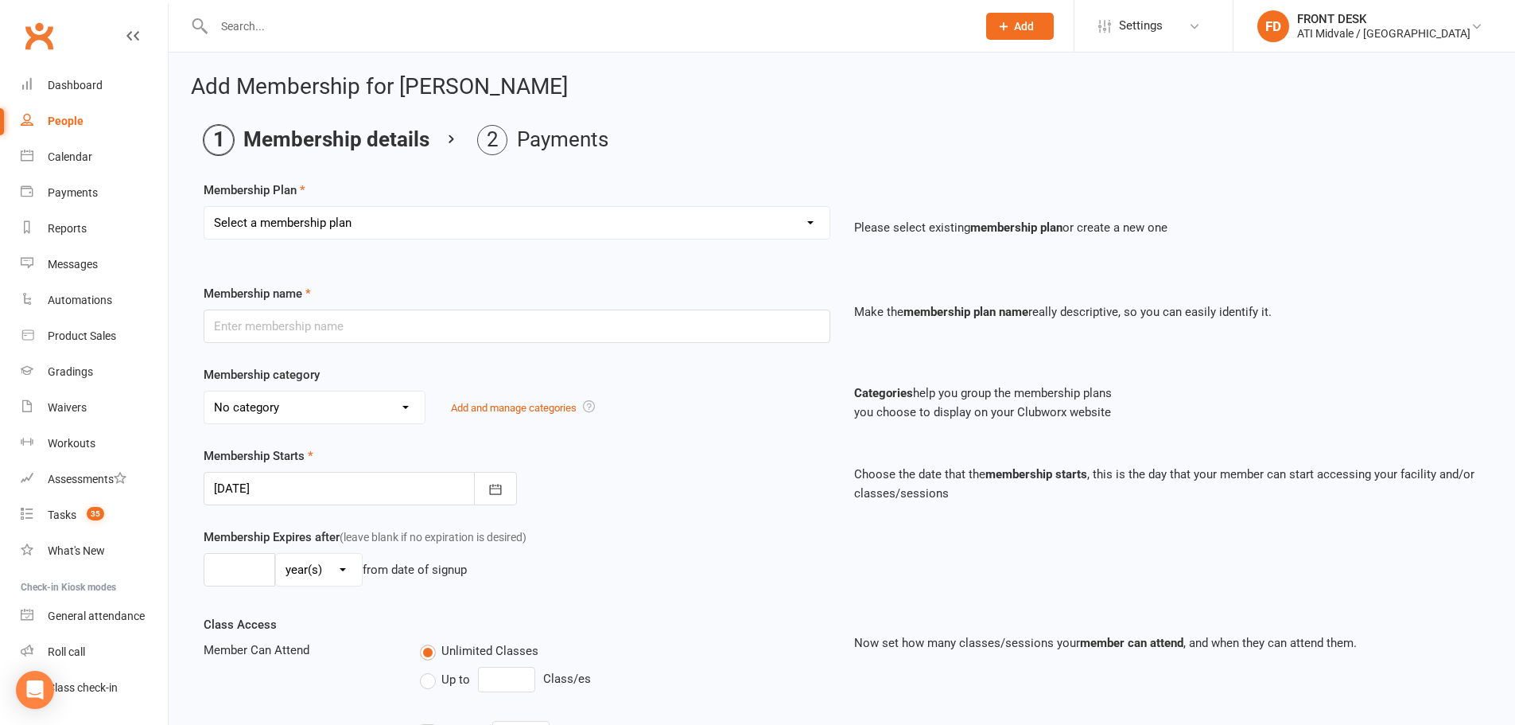
click at [686, 223] on select "Select a membership plan Create new Membership Plan 01. DRAGONS LIMITED 12 MTH …" at bounding box center [516, 223] width 625 height 32
select select "43"
click at [204, 207] on select "Select a membership plan Create new Membership Plan 01. DRAGONS LIMITED 12 MTH …" at bounding box center [516, 223] width 625 height 32
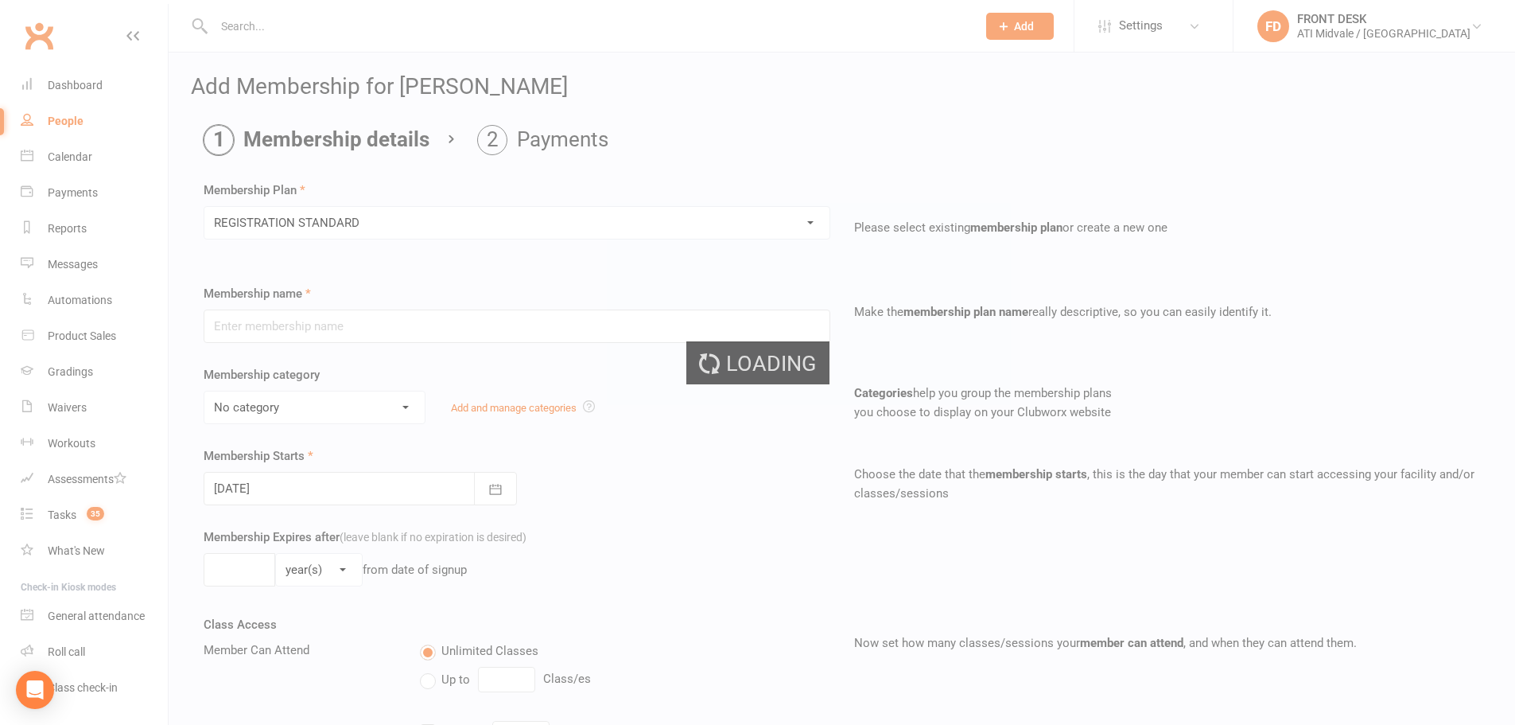
type input "REGISTRATION STANDARD"
select select "6"
type input "52"
select select "1"
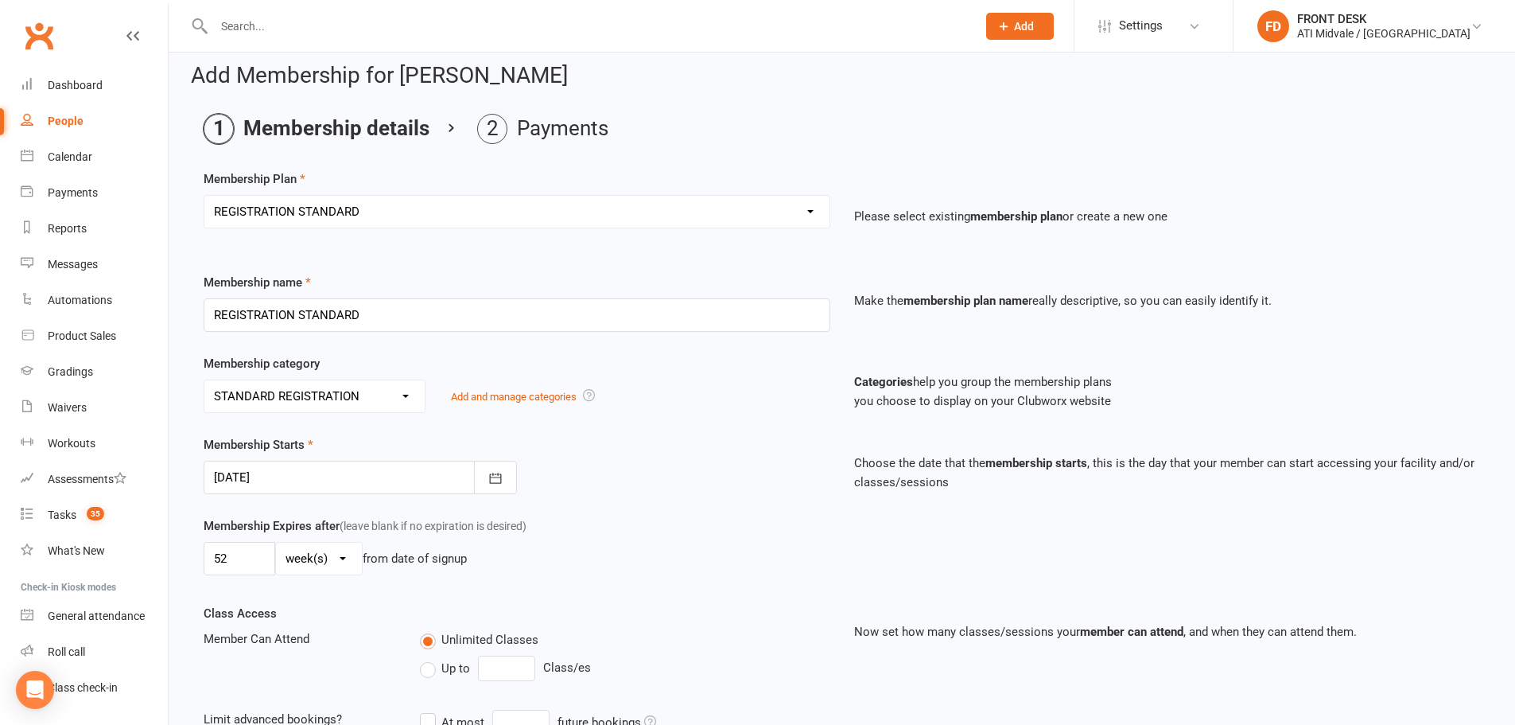
scroll to position [159, 0]
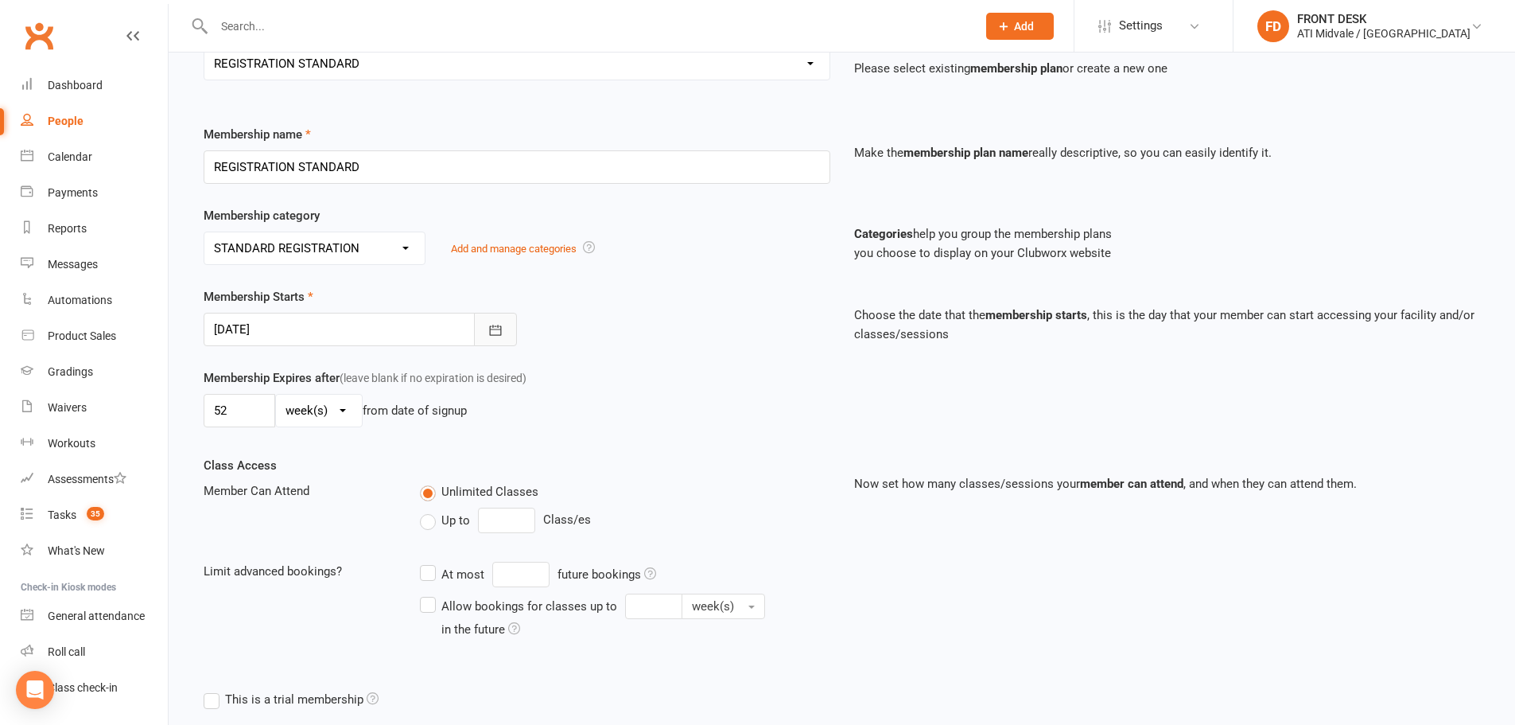
click at [488, 328] on icon "button" at bounding box center [496, 330] width 16 height 16
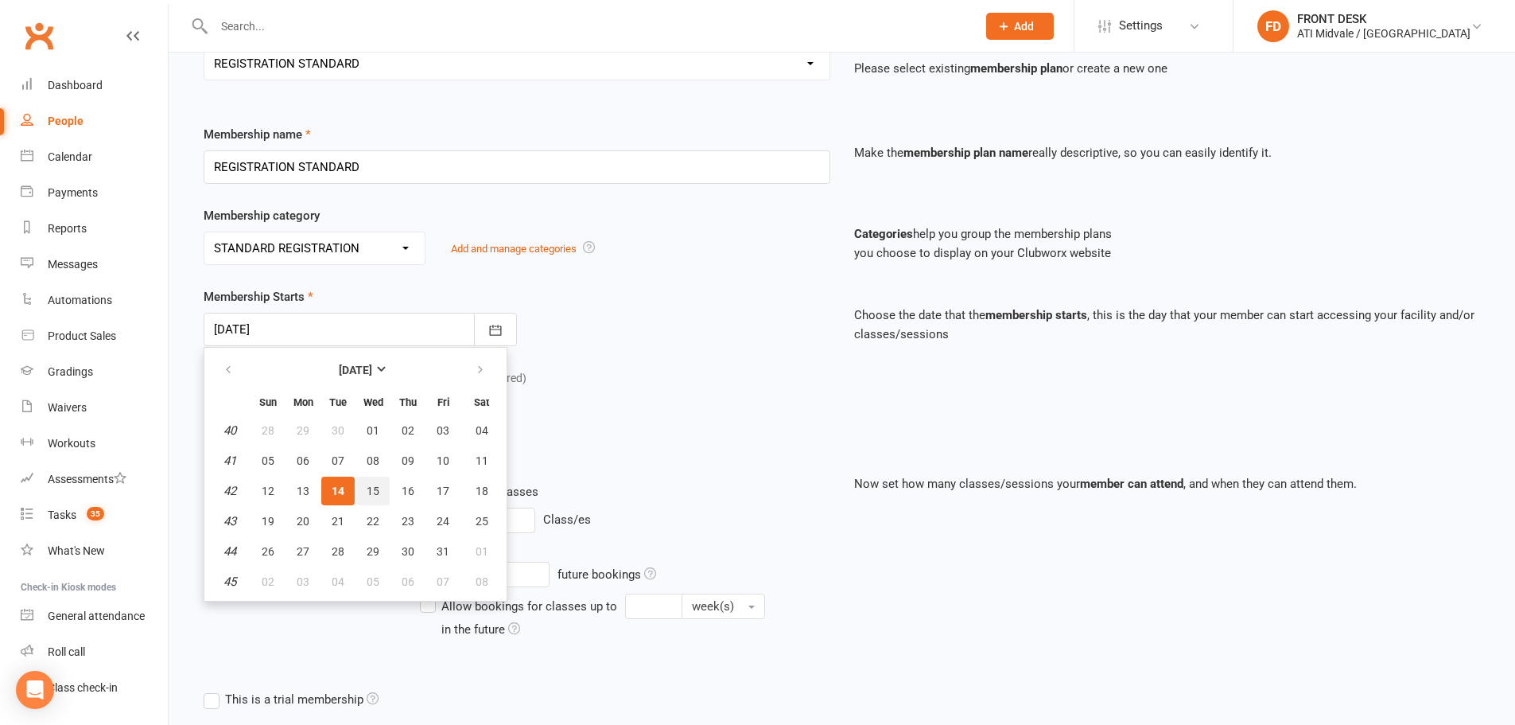
click at [375, 488] on span "15" at bounding box center [373, 490] width 13 height 13
type input "15 Oct 2025"
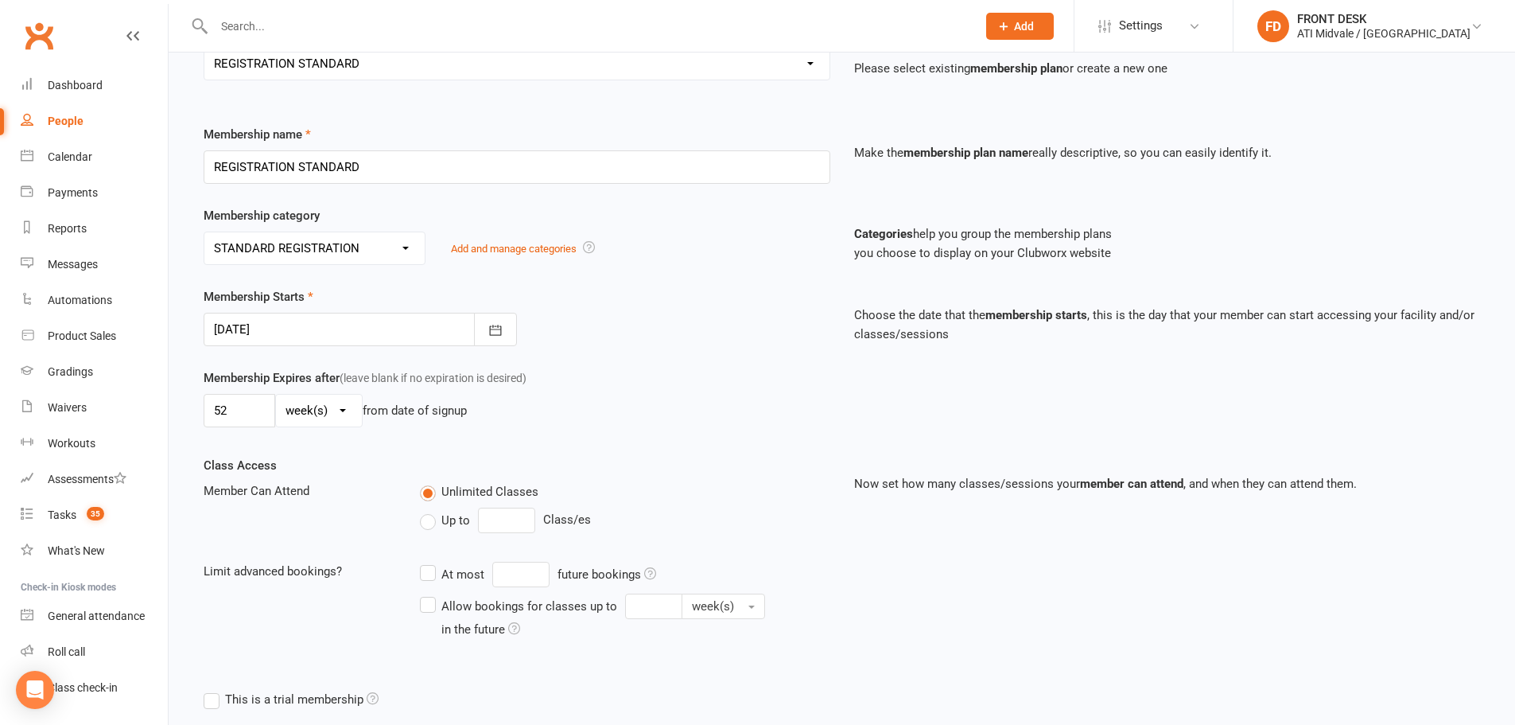
scroll to position [317, 0]
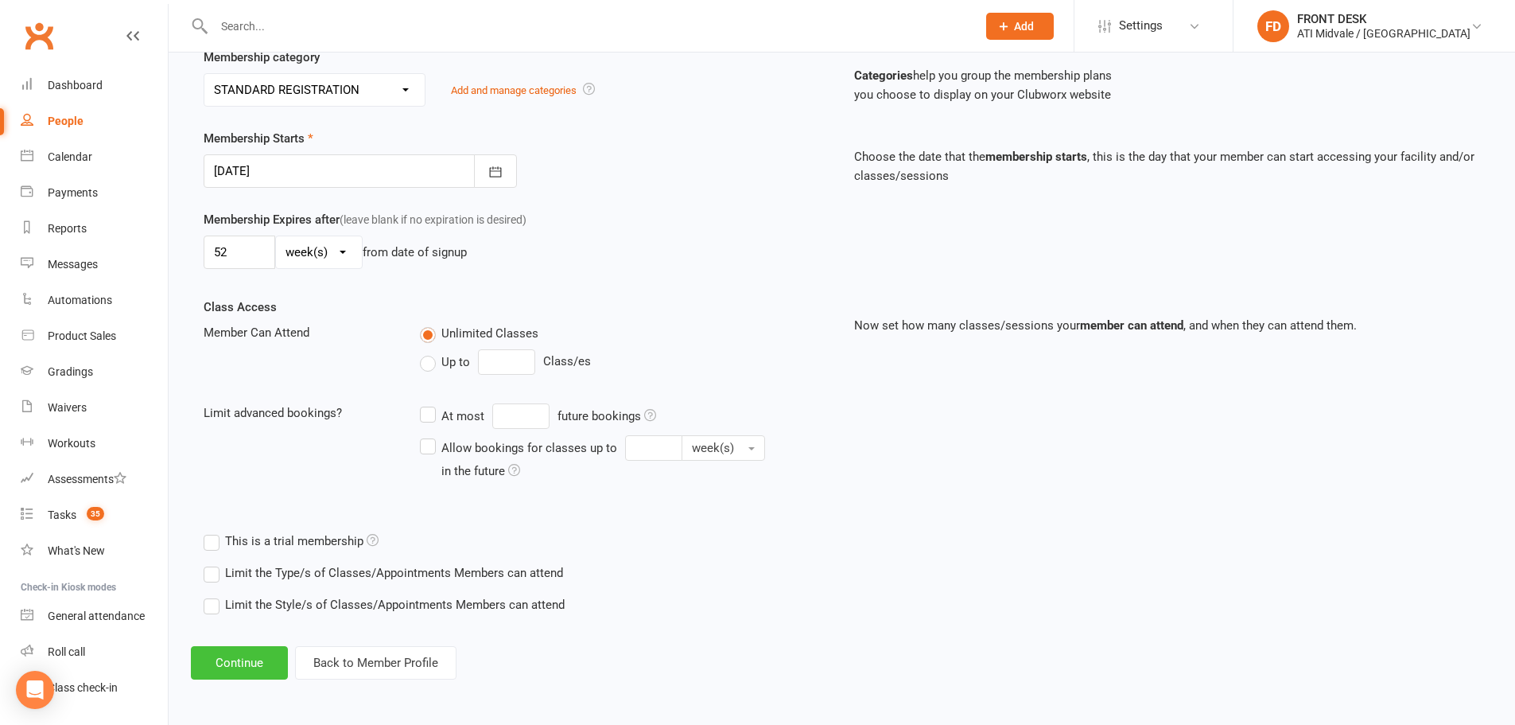
click at [246, 659] on button "Continue" at bounding box center [239, 662] width 97 height 33
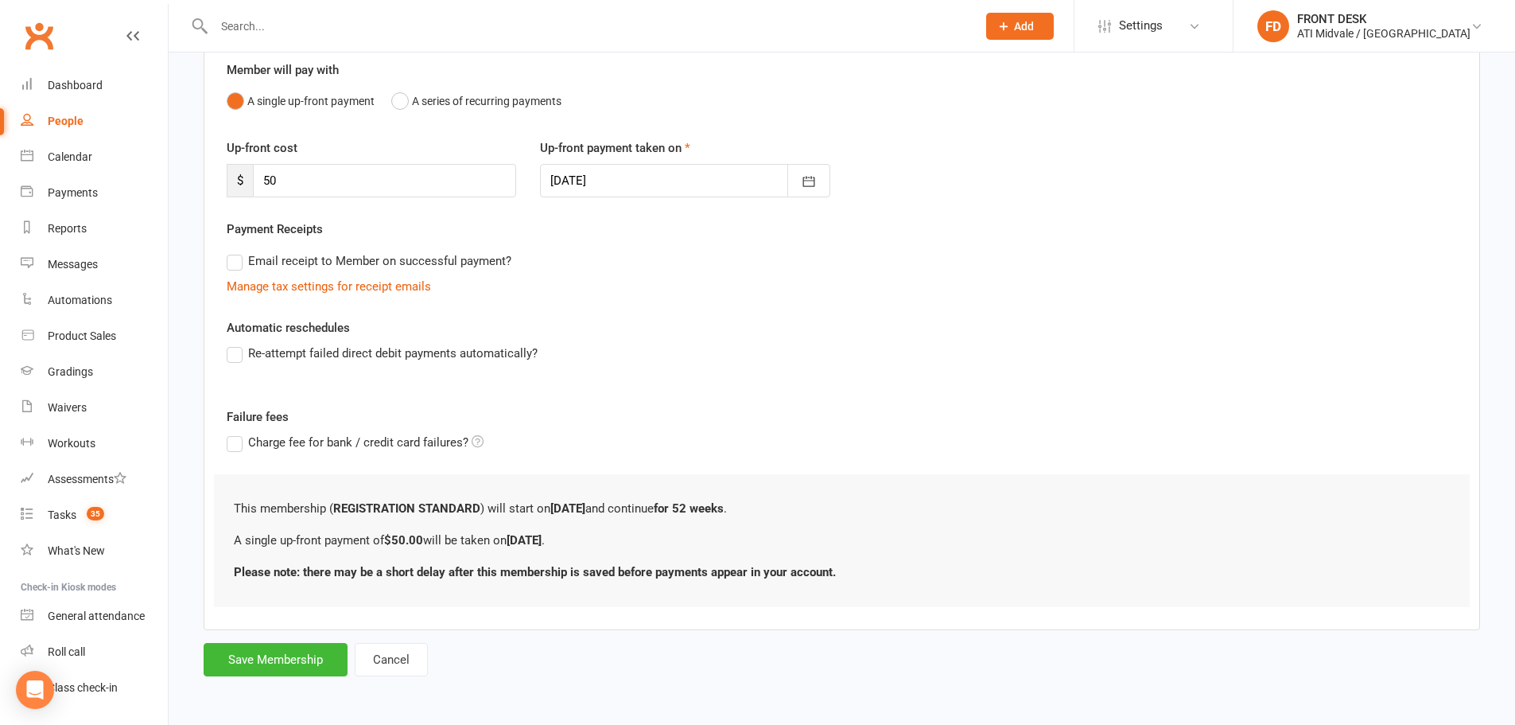
scroll to position [0, 0]
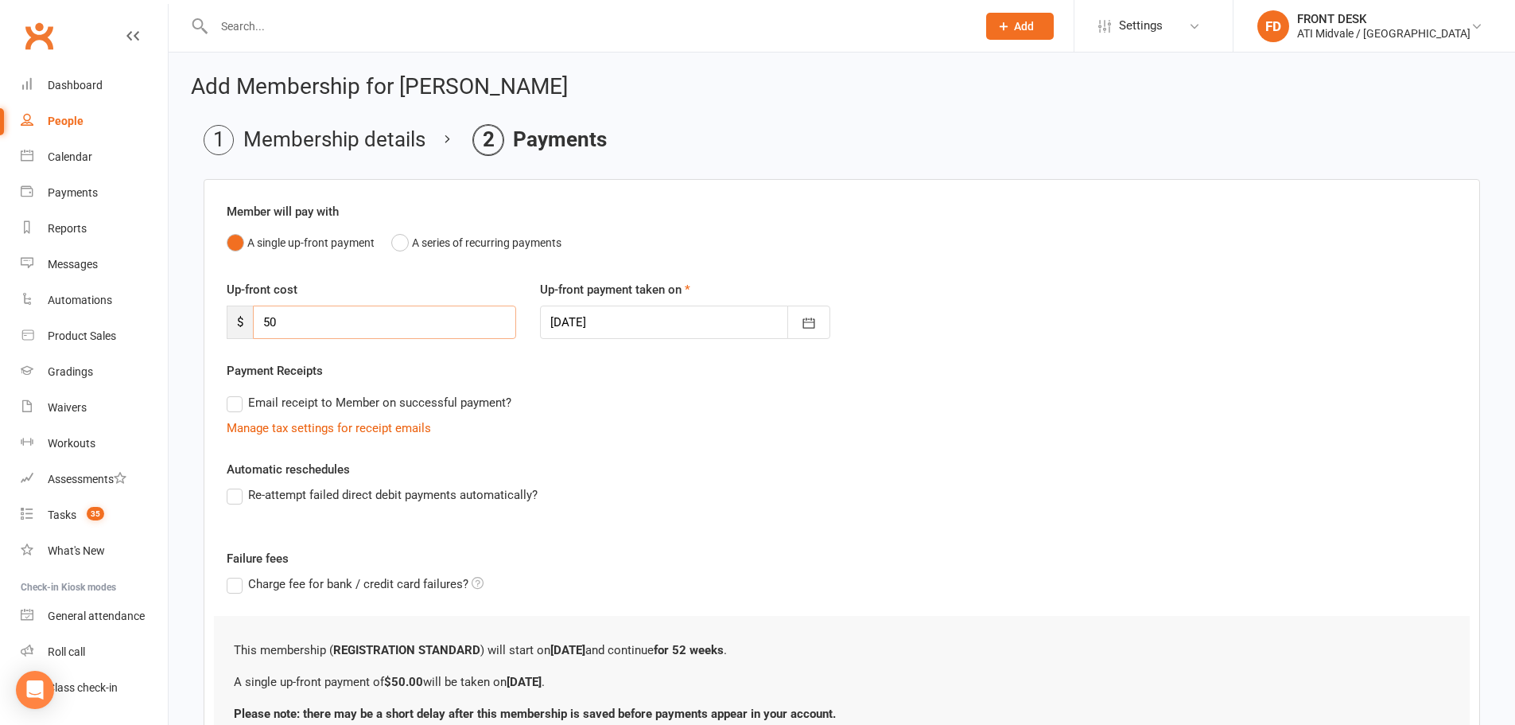
drag, startPoint x: 296, startPoint y: 319, endPoint x: 177, endPoint y: 311, distance: 119.6
click at [168, 317] on ui-view "Prospect Member Non-attending contact Class / event Appointment Grading event T…" at bounding box center [757, 423] width 1515 height 839
type input "65"
click at [806, 317] on icon "button" at bounding box center [809, 323] width 16 height 16
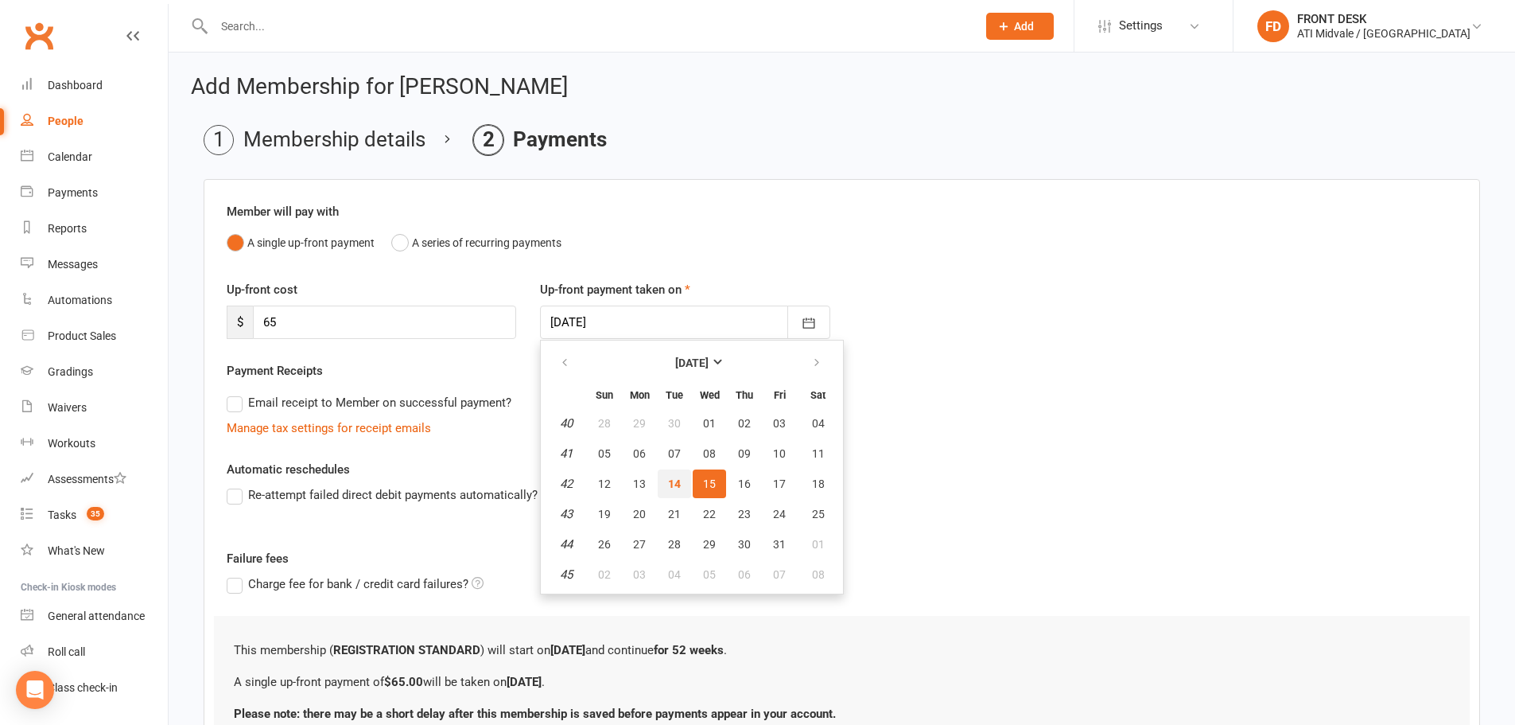
click at [678, 484] on span "14" at bounding box center [674, 483] width 13 height 13
type input "[DATE]"
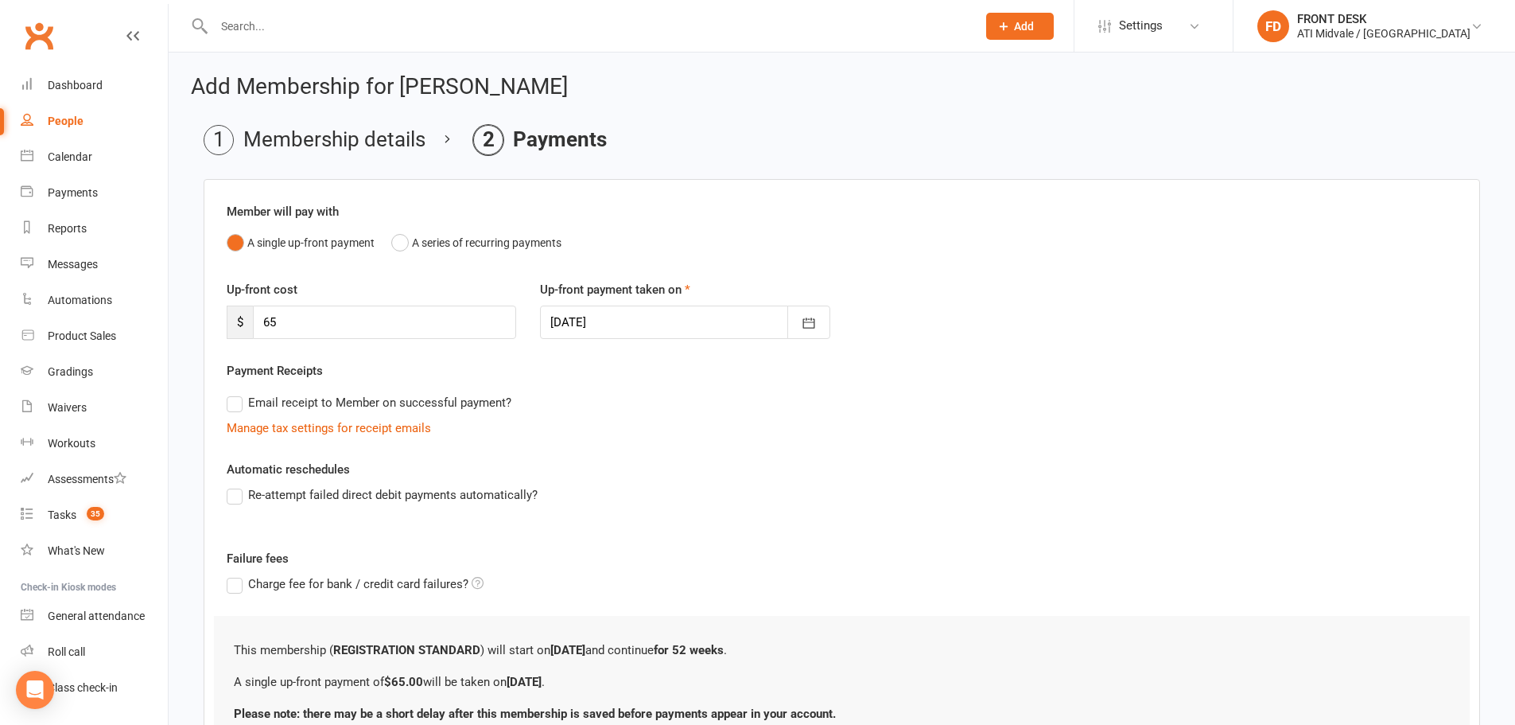
scroll to position [142, 0]
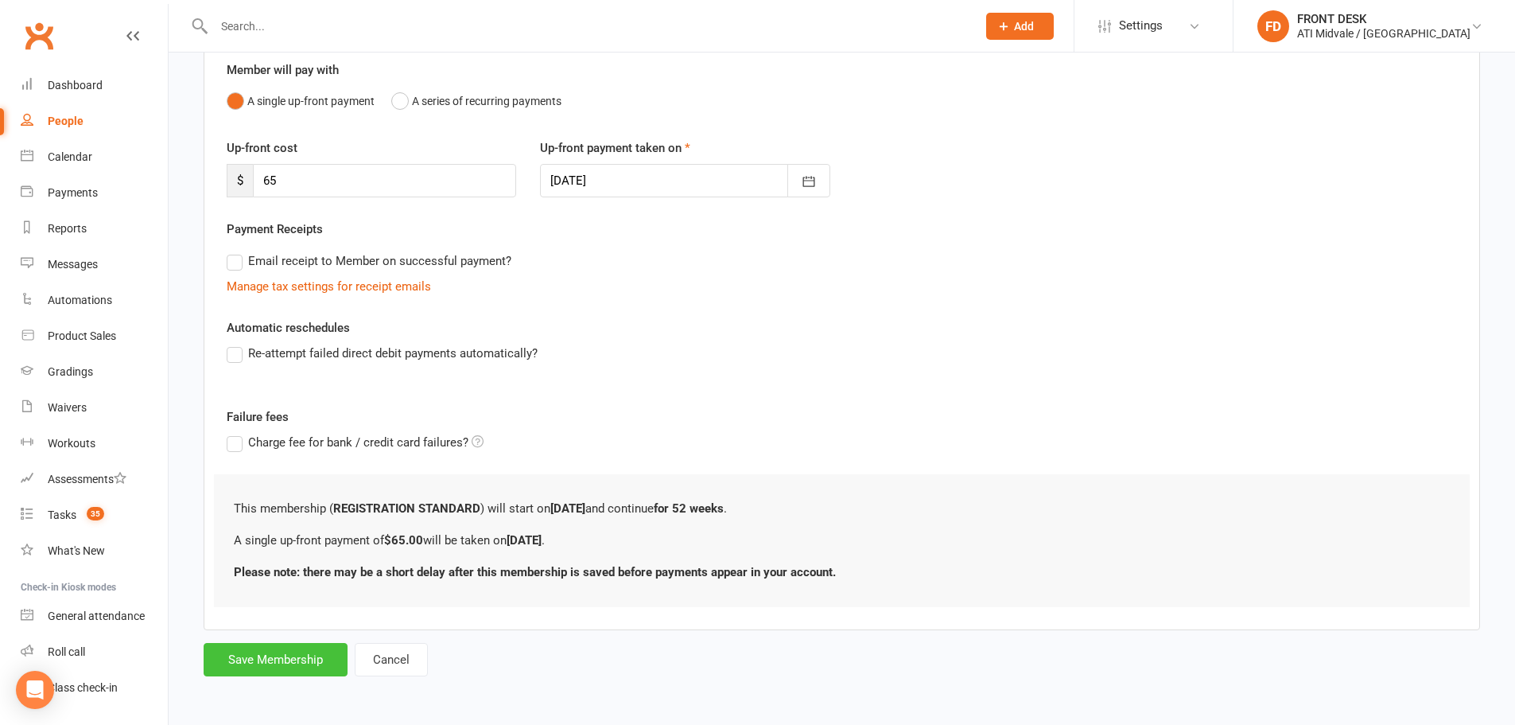
click at [248, 657] on button "Save Membership" at bounding box center [276, 659] width 144 height 33
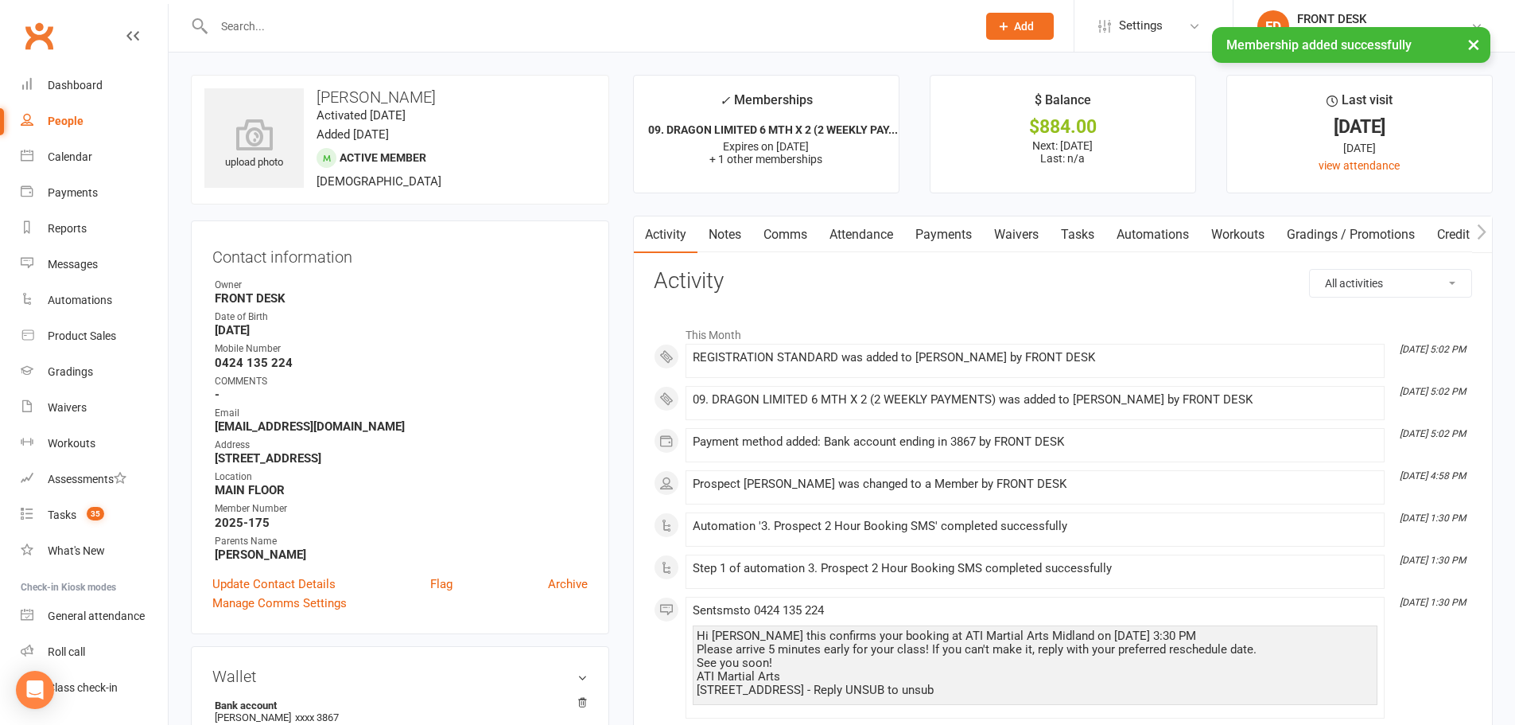
click at [305, 27] on div "× Membership added successfully" at bounding box center [747, 27] width 1495 height 0
click at [310, 27] on div "× Membership added successfully" at bounding box center [747, 27] width 1495 height 0
click at [293, 22] on input "text" at bounding box center [587, 26] width 756 height 22
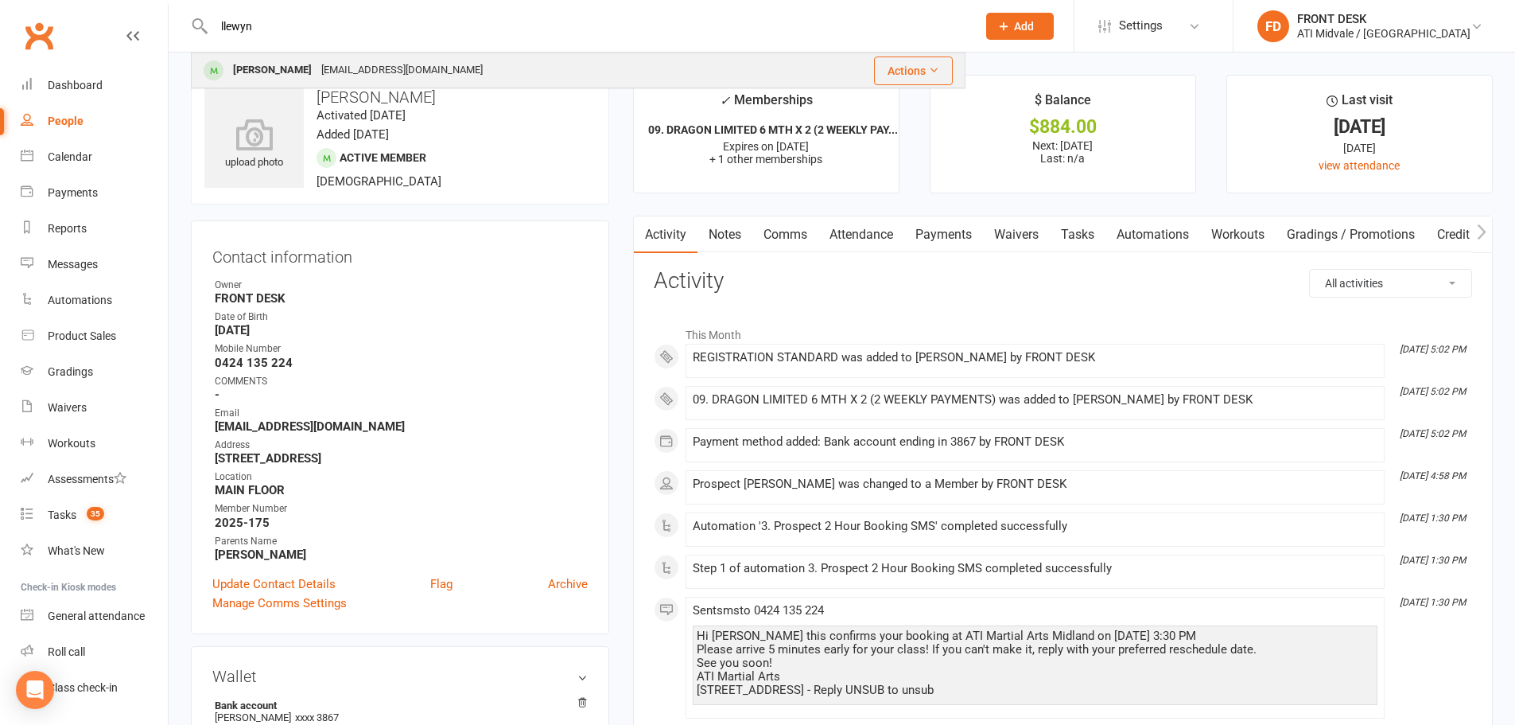
type input "llewyn"
click at [290, 73] on div "Llewyn Flynn" at bounding box center [272, 70] width 88 height 23
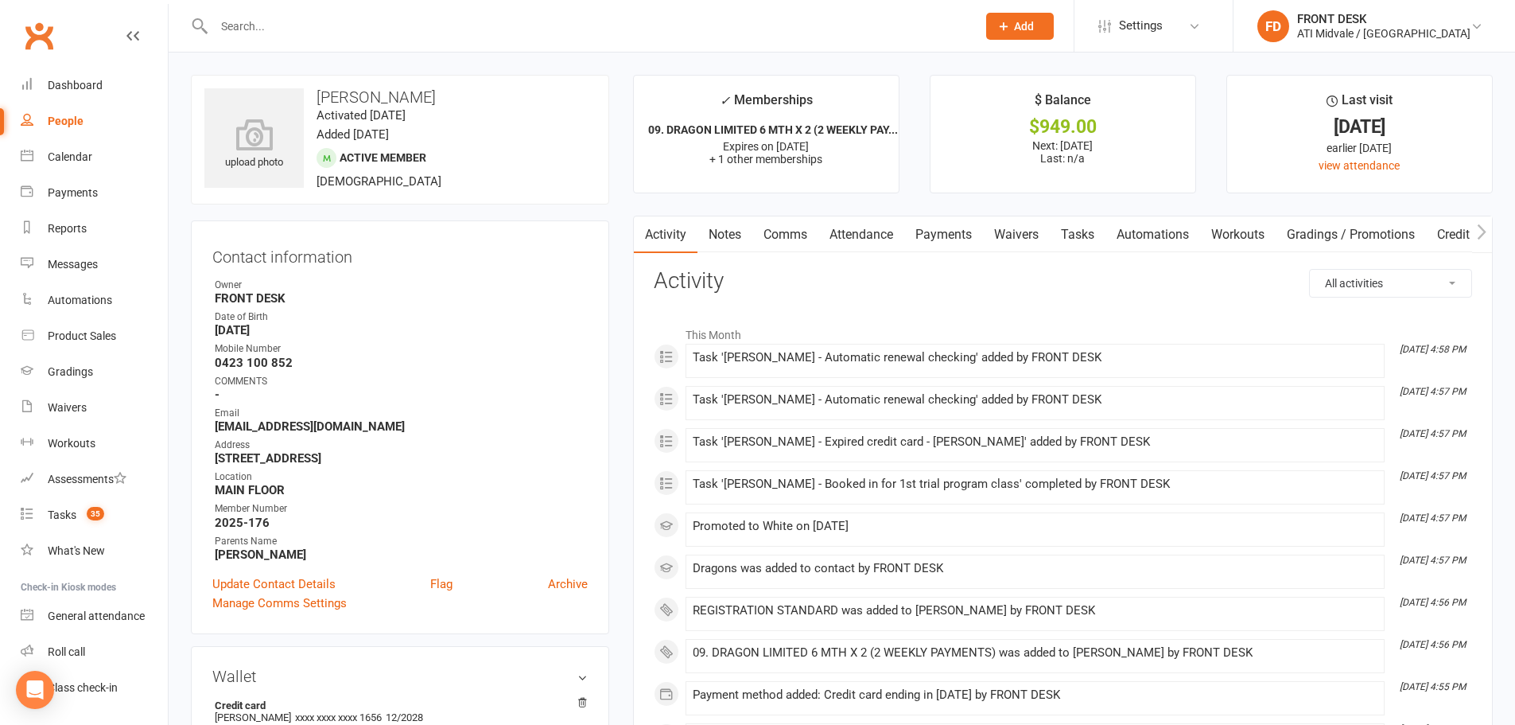
click at [959, 232] on link "Payments" at bounding box center [943, 234] width 79 height 37
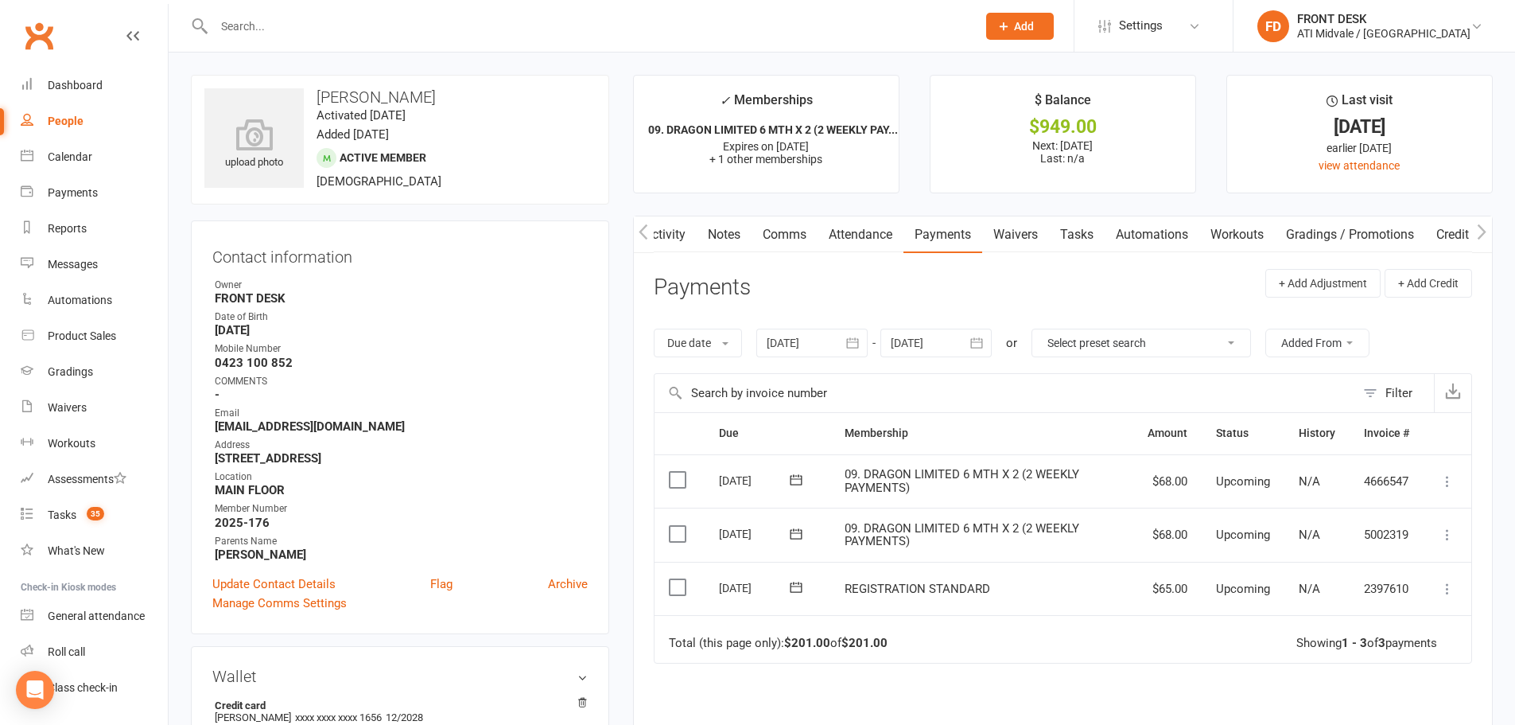
click at [671, 586] on label at bounding box center [679, 587] width 21 height 16
click at [671, 579] on input "checkbox" at bounding box center [674, 579] width 10 height 0
click at [1394, 679] on button "Change status" at bounding box center [1430, 687] width 126 height 33
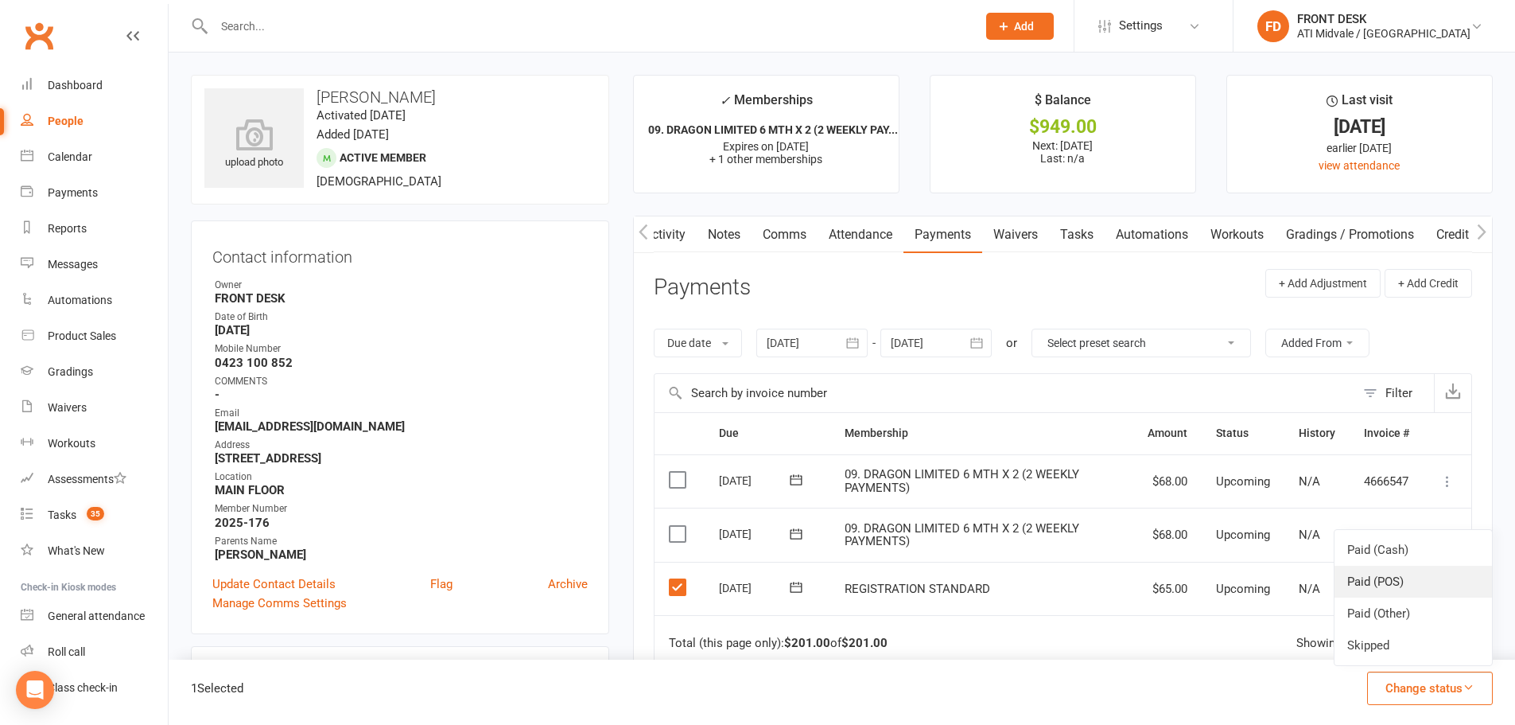
click at [1370, 577] on link "Paid (POS)" at bounding box center [1413, 582] width 157 height 32
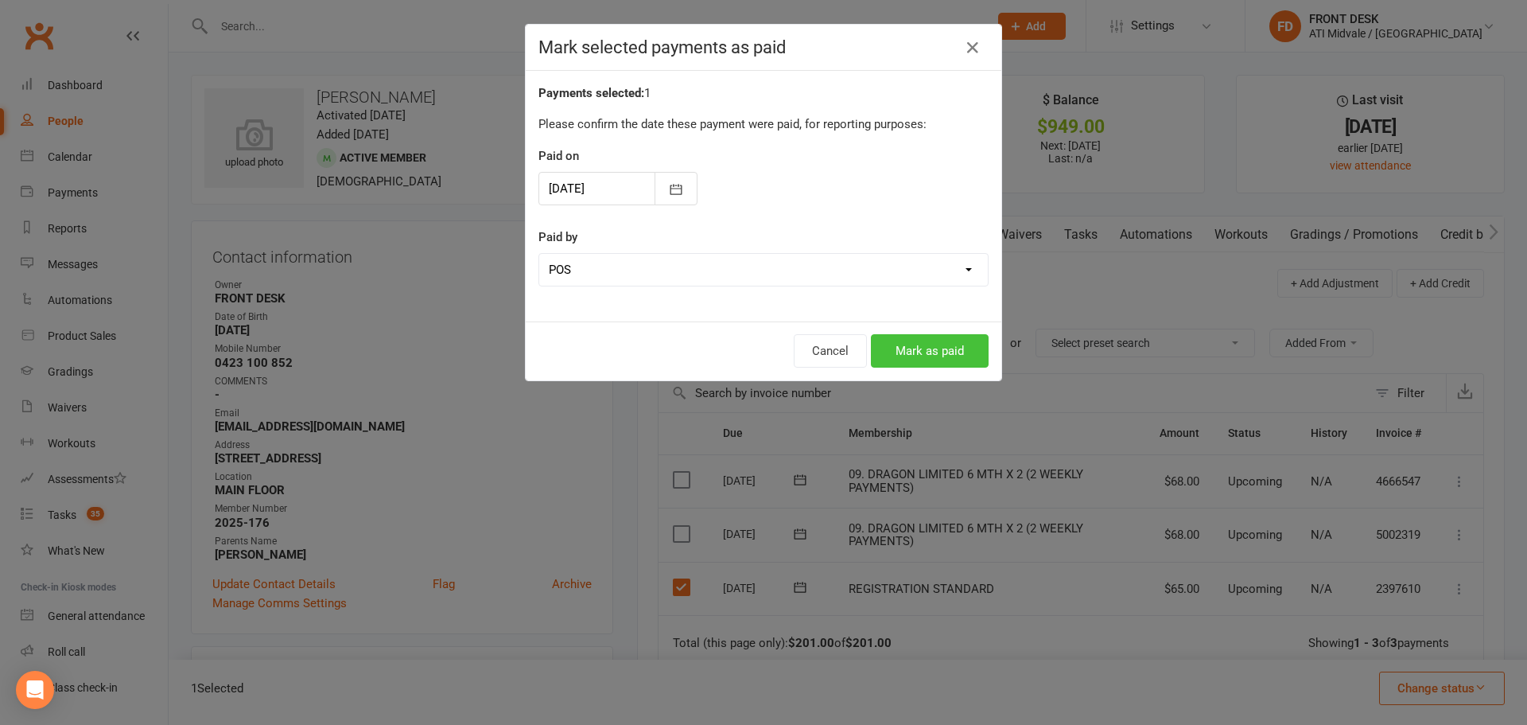
click at [920, 337] on button "Mark as paid" at bounding box center [930, 350] width 118 height 33
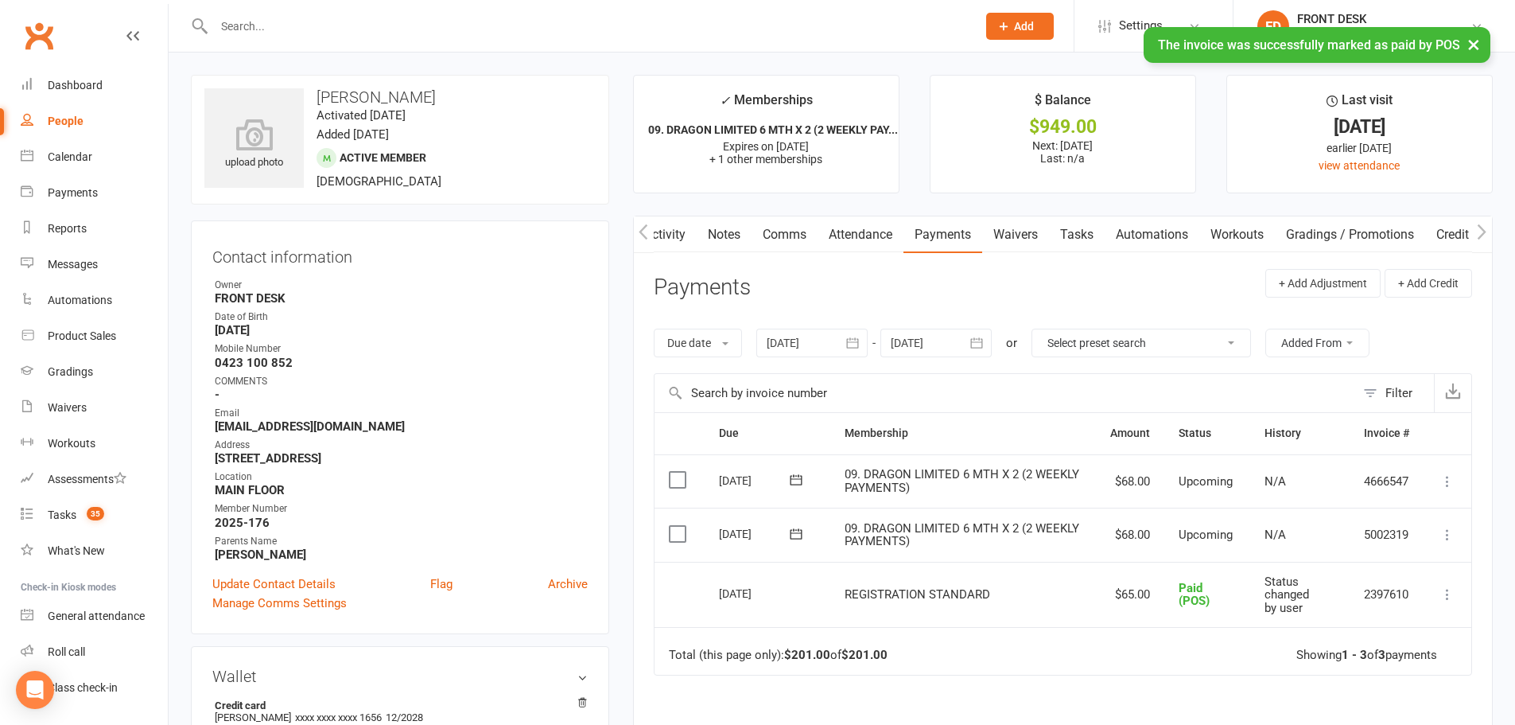
click at [328, 27] on div "× The invoice was successfully marked as paid by POS" at bounding box center [747, 27] width 1495 height 0
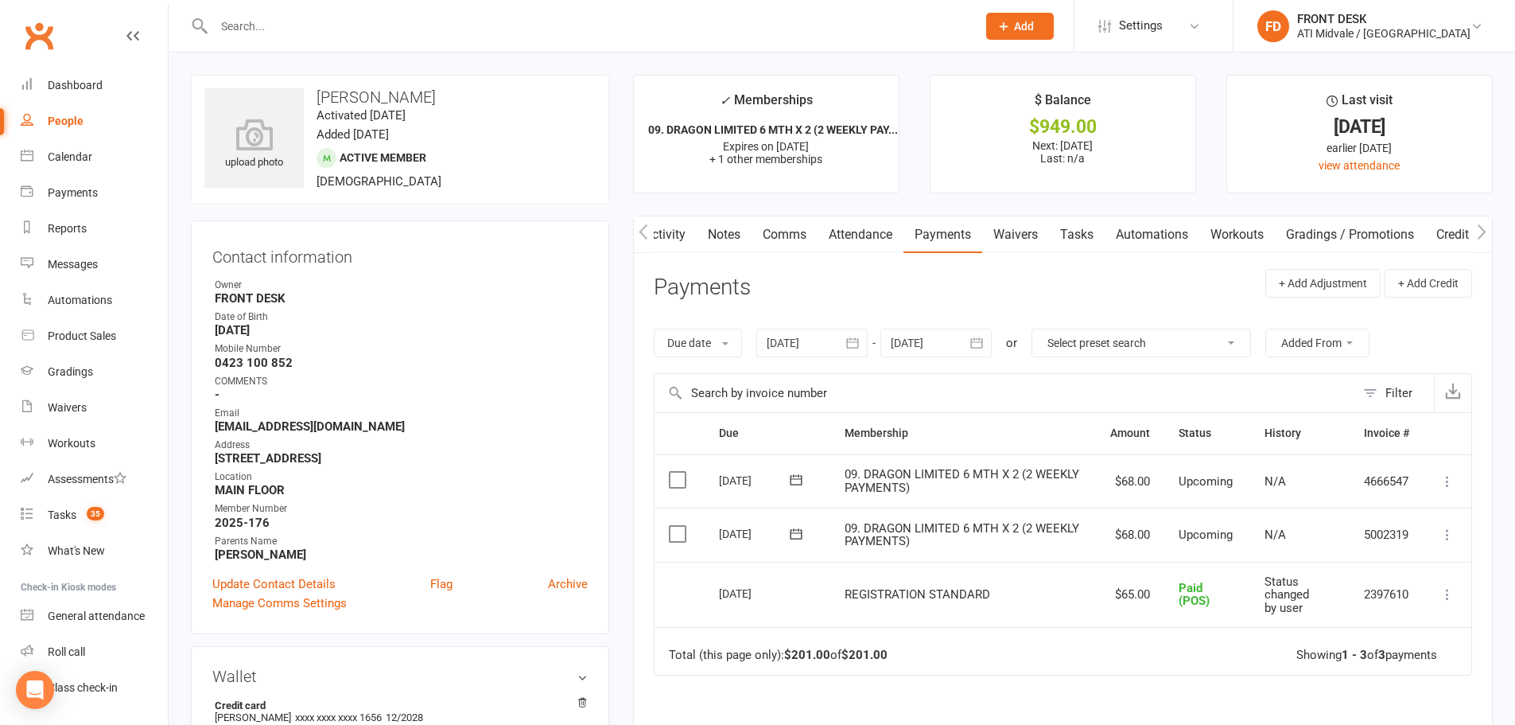
click at [337, 29] on input "text" at bounding box center [587, 26] width 756 height 22
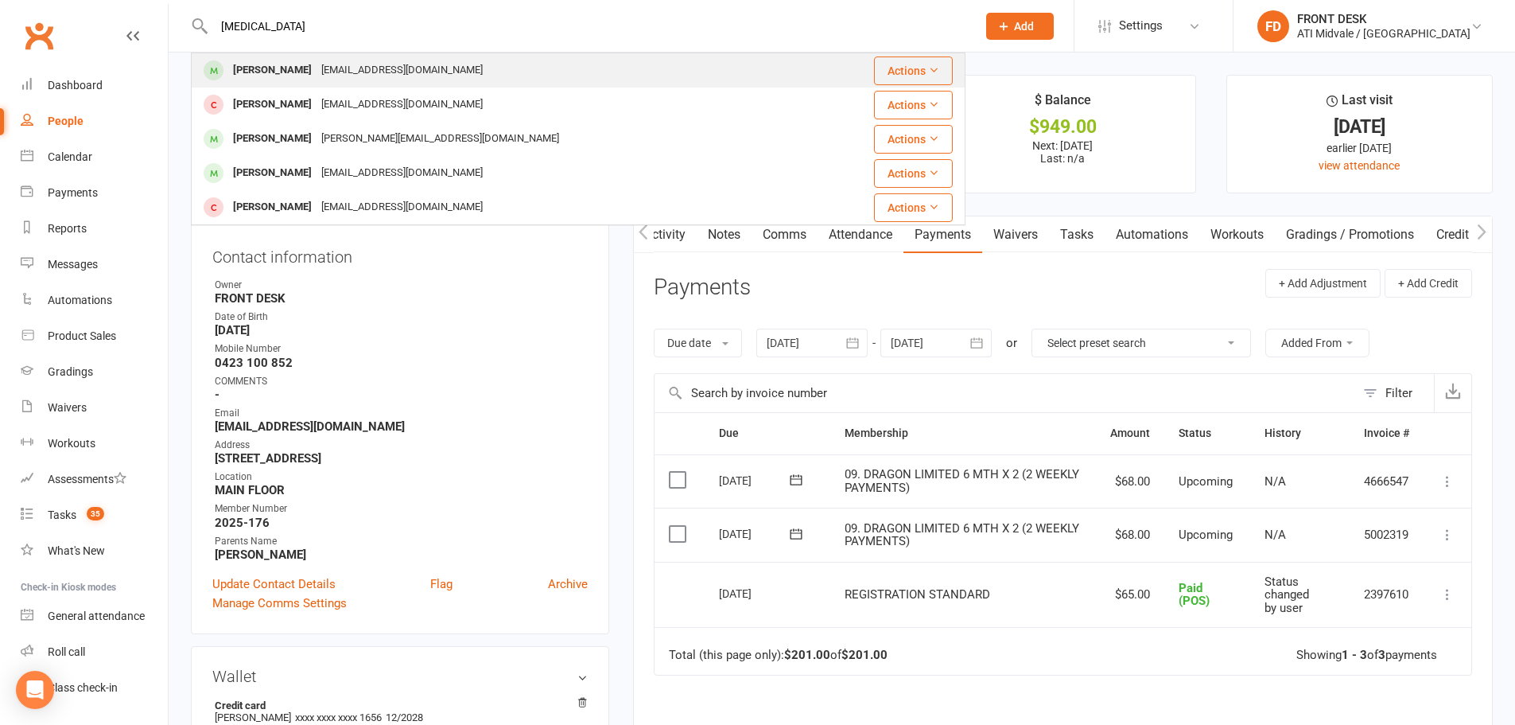
type input "yasmin"
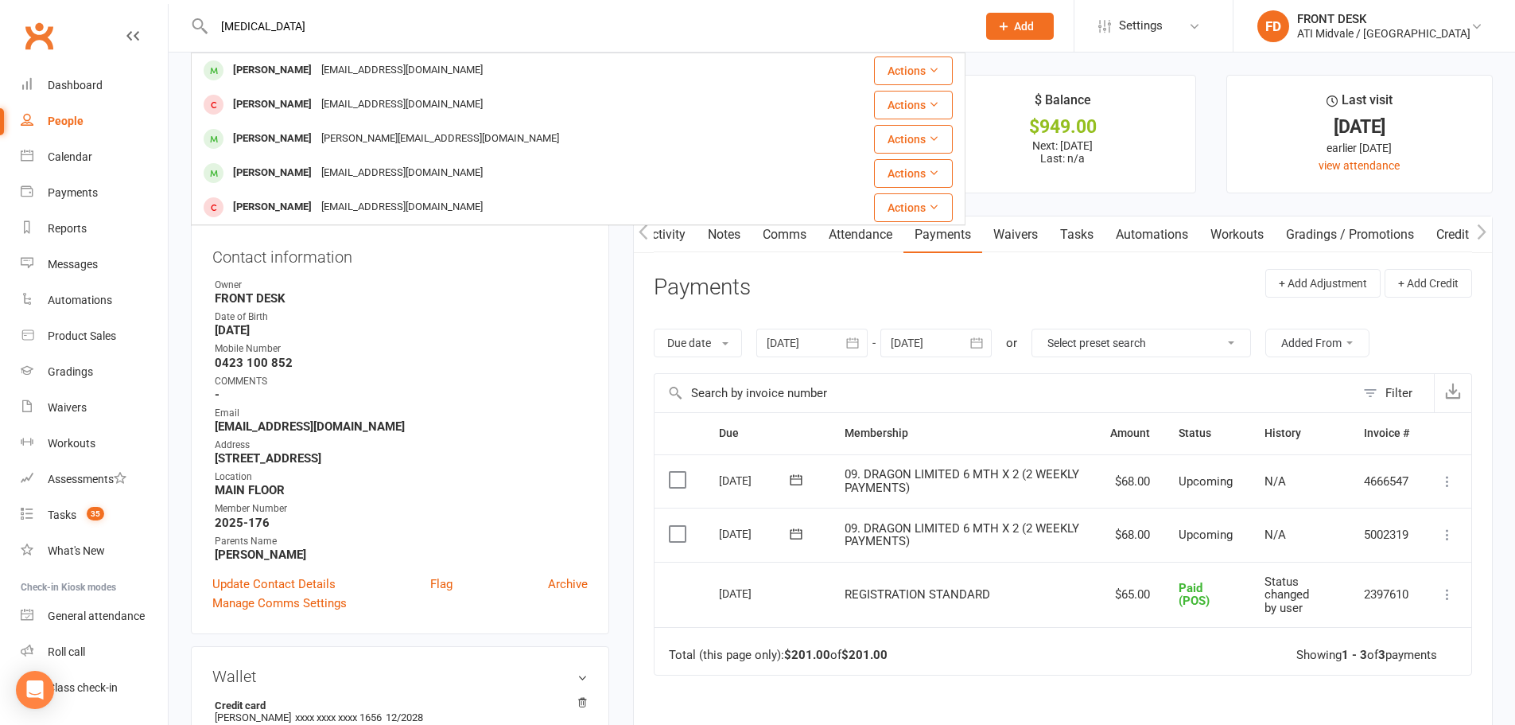
click at [278, 69] on div "Yasmine Pitt" at bounding box center [272, 70] width 88 height 23
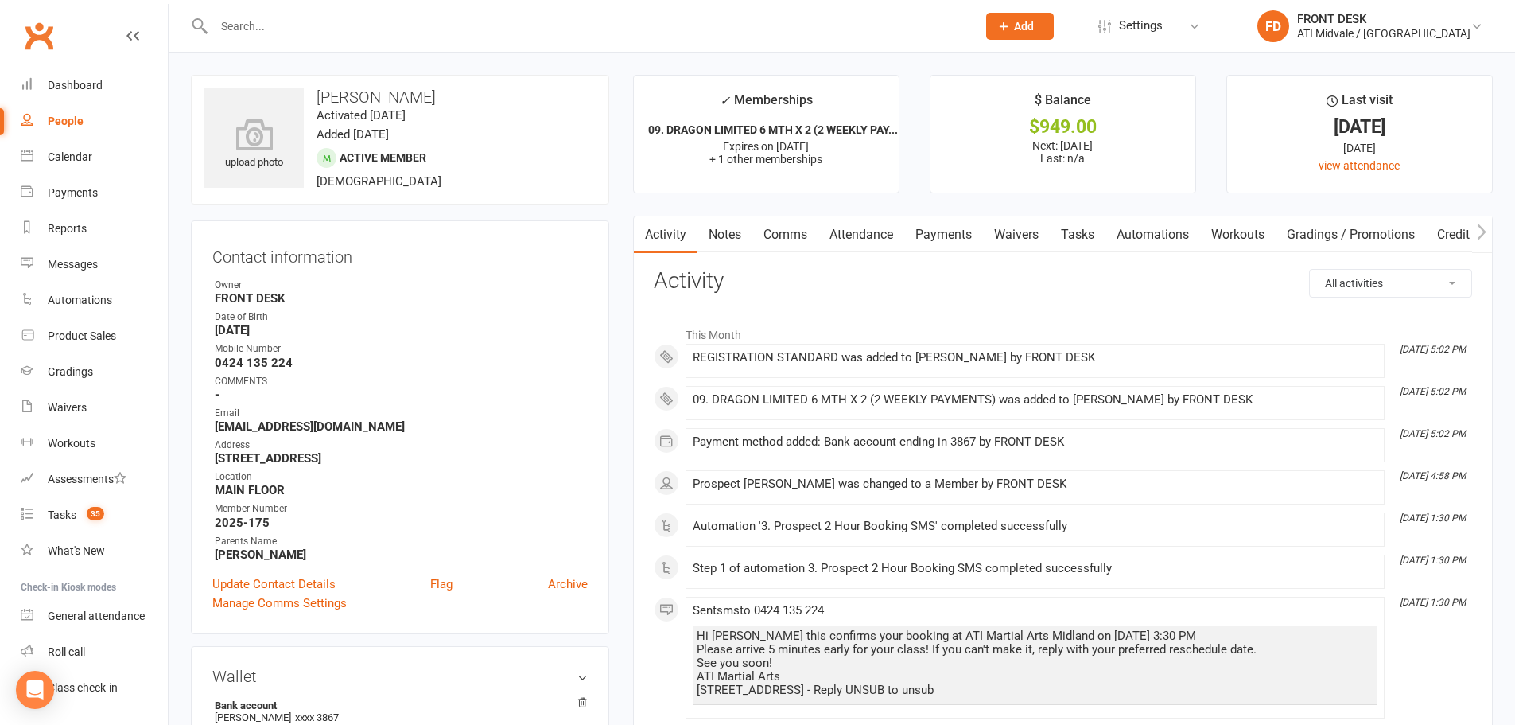
click at [951, 230] on link "Payments" at bounding box center [943, 234] width 79 height 37
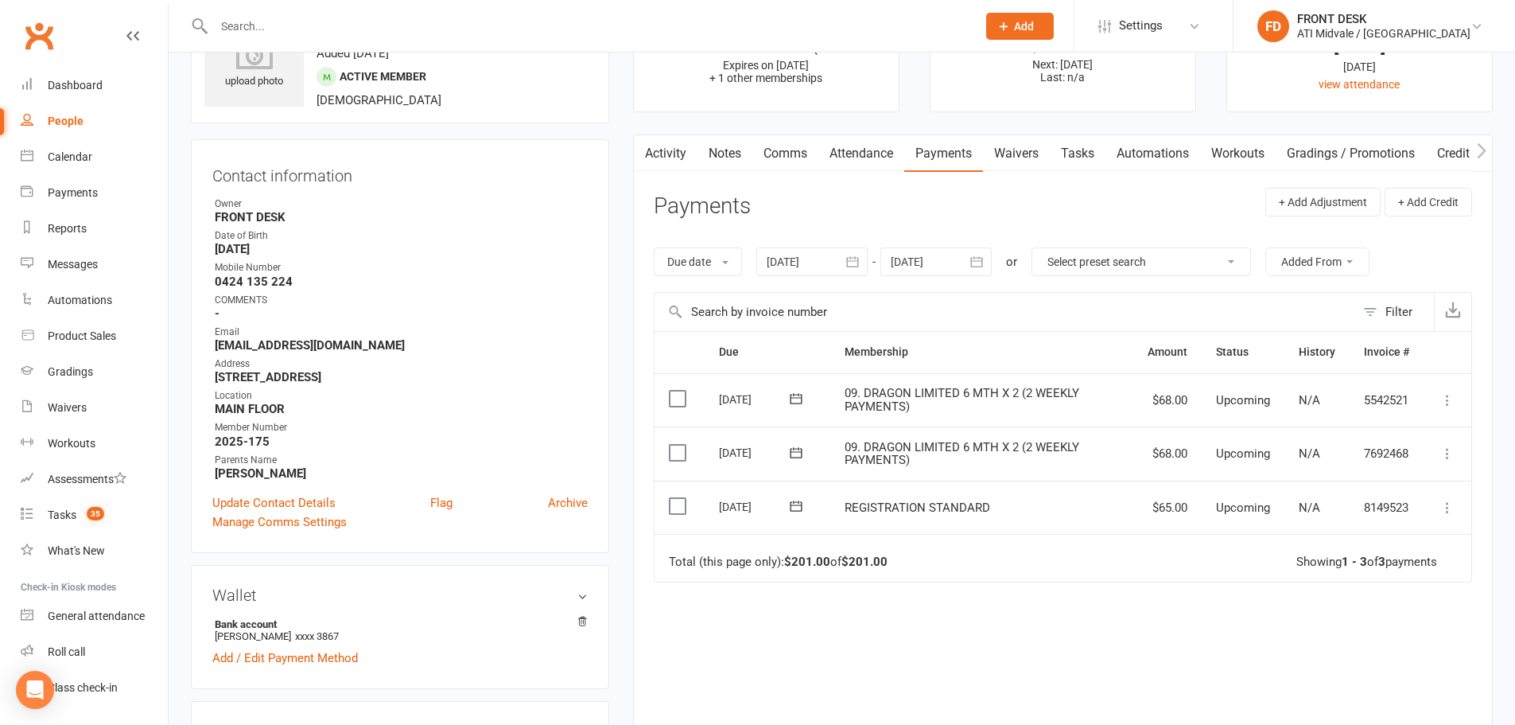
scroll to position [159, 0]
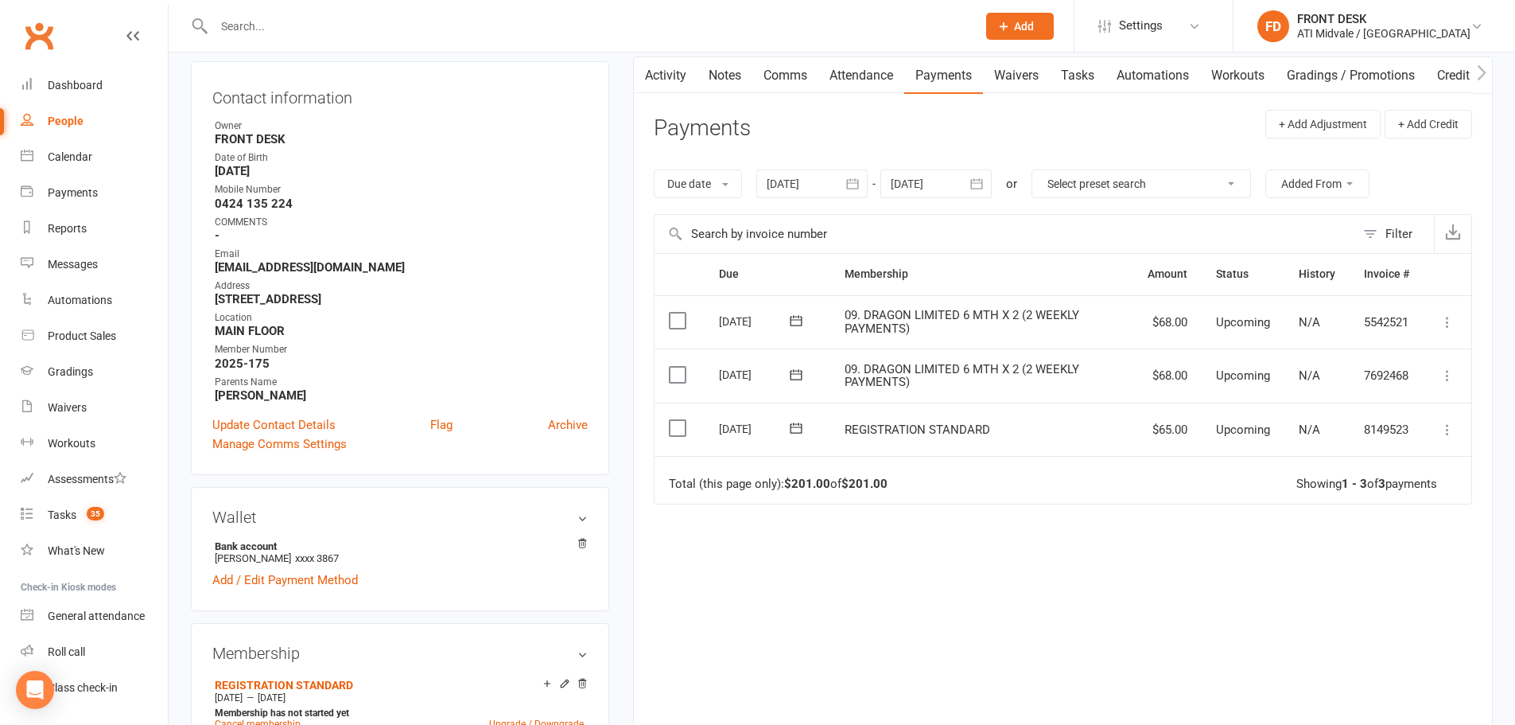
click at [669, 425] on label at bounding box center [679, 428] width 21 height 16
click at [669, 420] on input "checkbox" at bounding box center [674, 420] width 10 height 0
click at [1376, 678] on button "Change status" at bounding box center [1430, 687] width 126 height 33
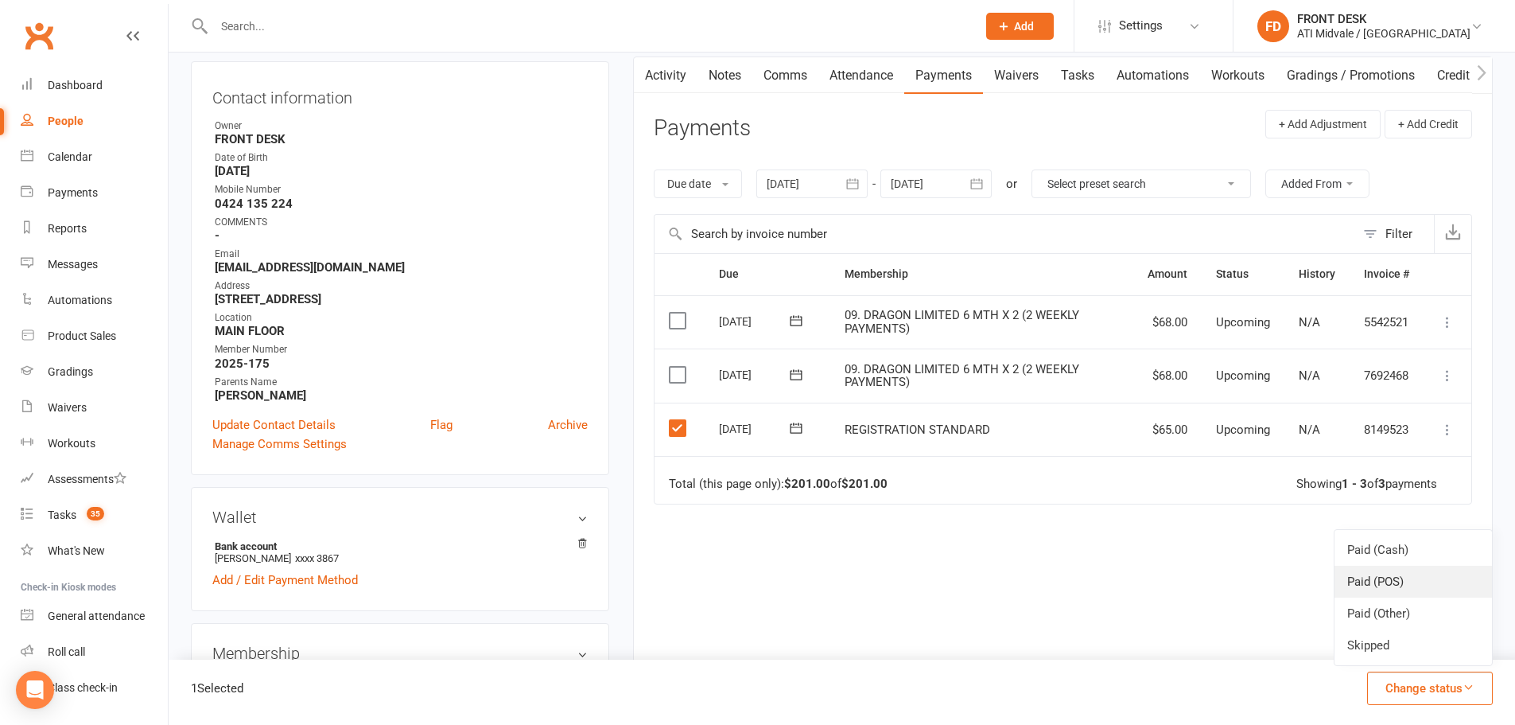
click at [1375, 577] on link "Paid (POS)" at bounding box center [1413, 582] width 157 height 32
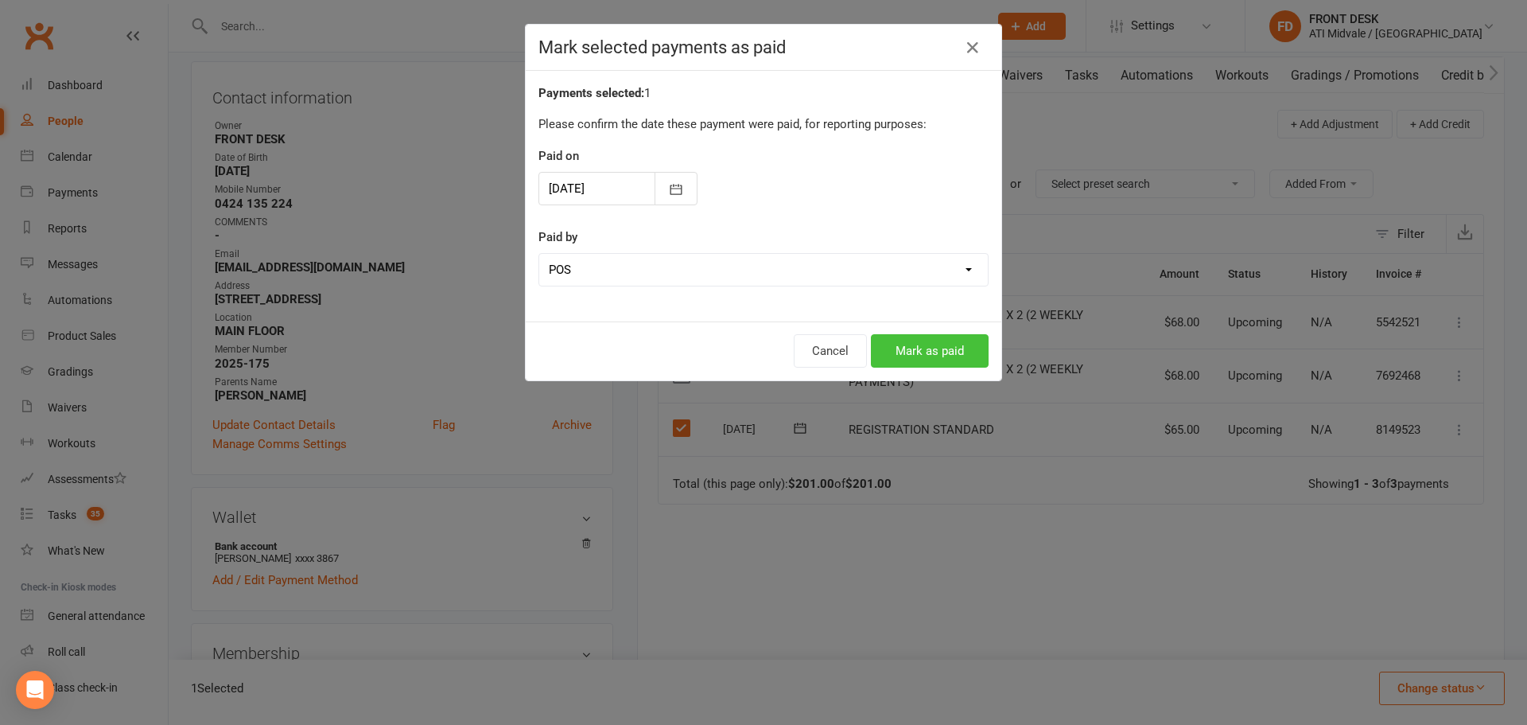
click at [926, 351] on button "Mark as paid" at bounding box center [930, 350] width 118 height 33
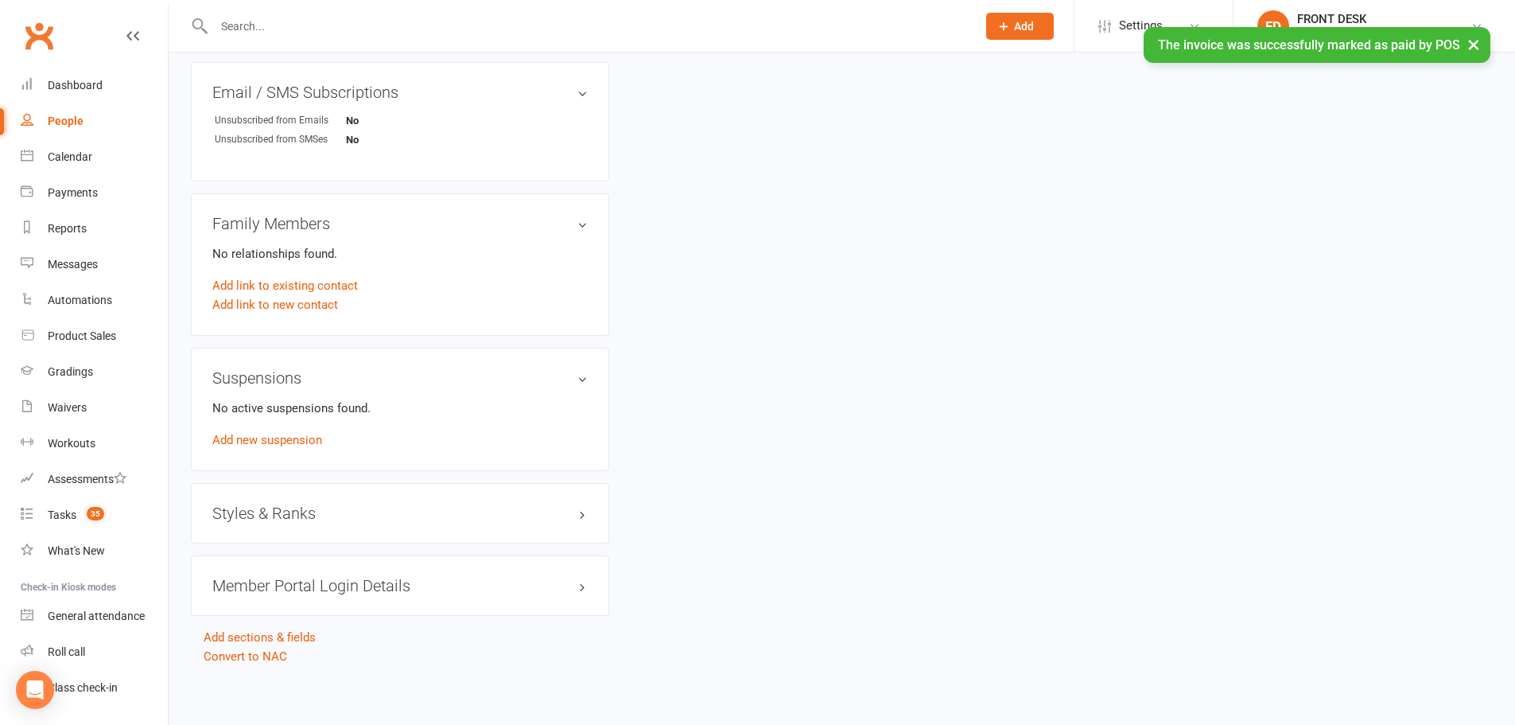
scroll to position [958, 0]
click at [297, 507] on h3 "Styles & Ranks" at bounding box center [399, 510] width 375 height 17
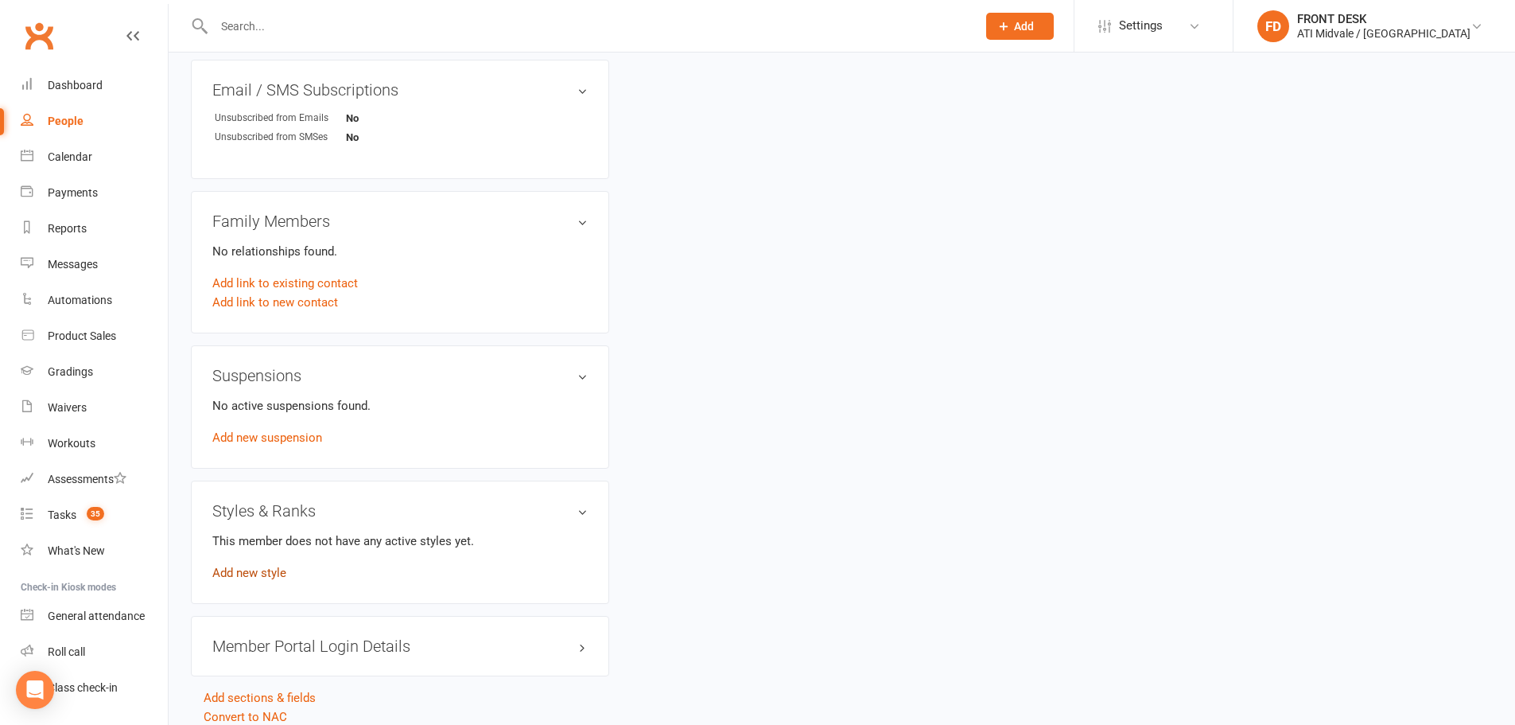
click at [272, 571] on link "Add new style" at bounding box center [249, 573] width 74 height 14
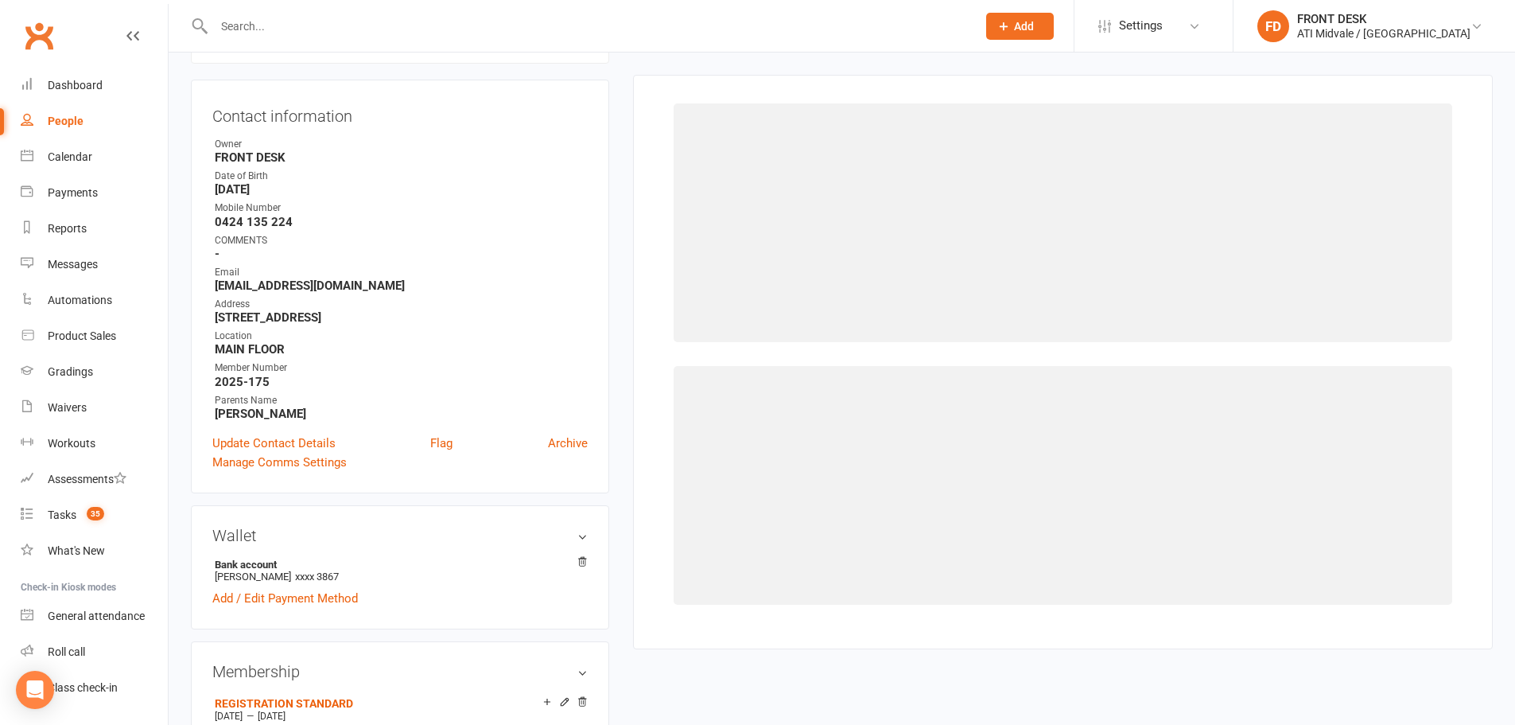
scroll to position [136, 0]
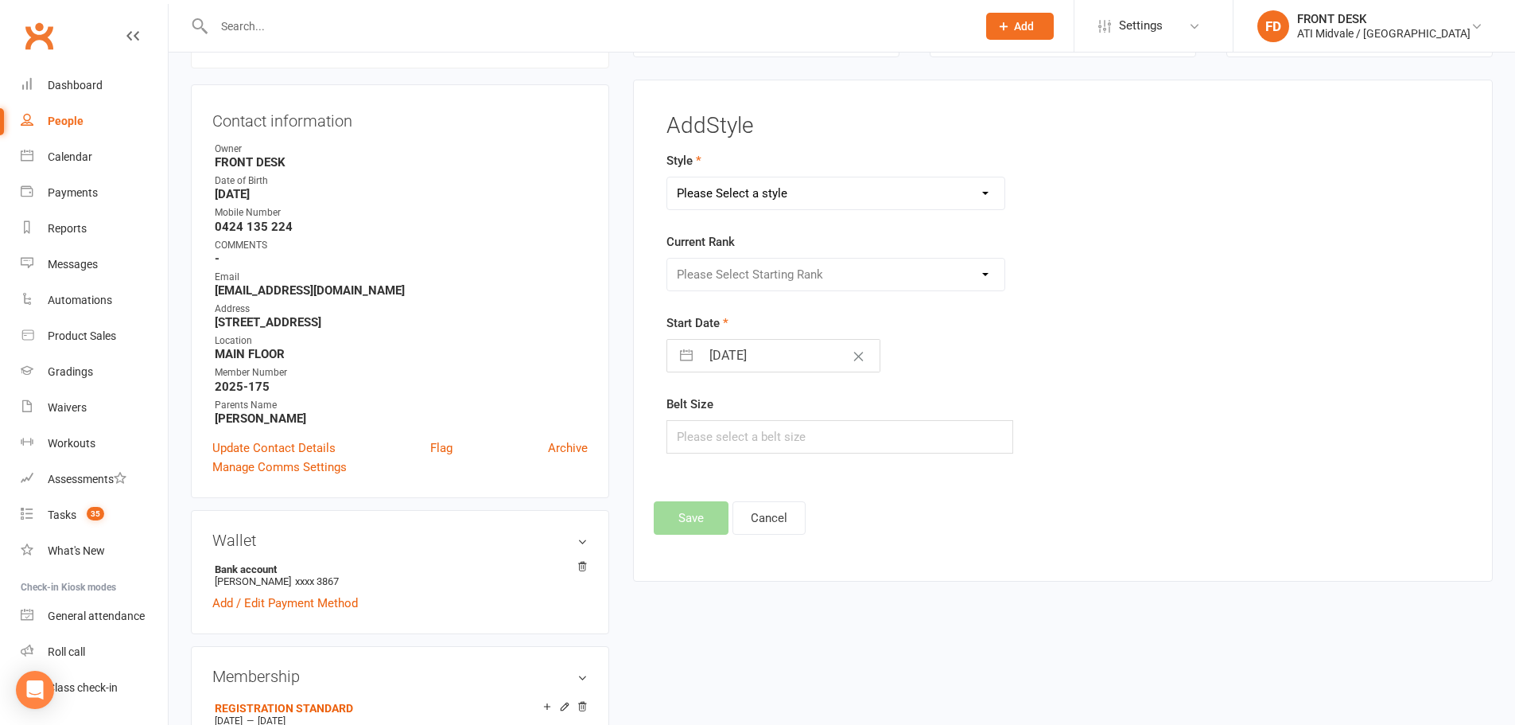
click at [752, 192] on select "Please Select a style Coloured Belts Dragons Freestyle Belts" at bounding box center [836, 193] width 338 height 32
select select "653"
click at [667, 177] on select "Please Select a style Coloured Belts Dragons Freestyle Belts" at bounding box center [836, 193] width 338 height 32
click at [719, 262] on select "Please Select Starting Rank White Orange Orange 1 Green Green 1 Purple Purple 1…" at bounding box center [836, 275] width 338 height 32
select select "5882"
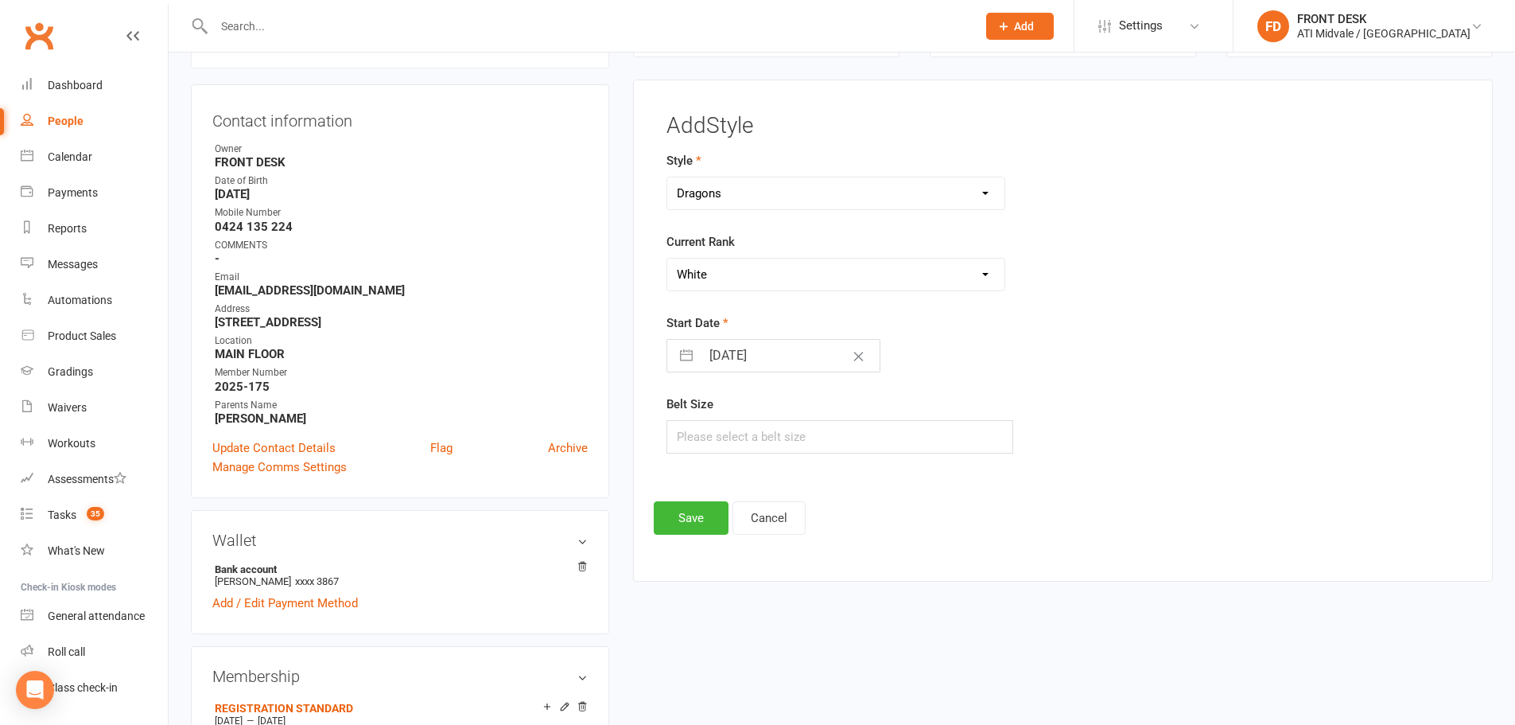
click at [667, 259] on select "Please Select Starting Rank White Orange Orange 1 Green Green 1 Purple Purple 1…" at bounding box center [836, 275] width 338 height 32
select select "8"
select select "2025"
select select "9"
select select "2025"
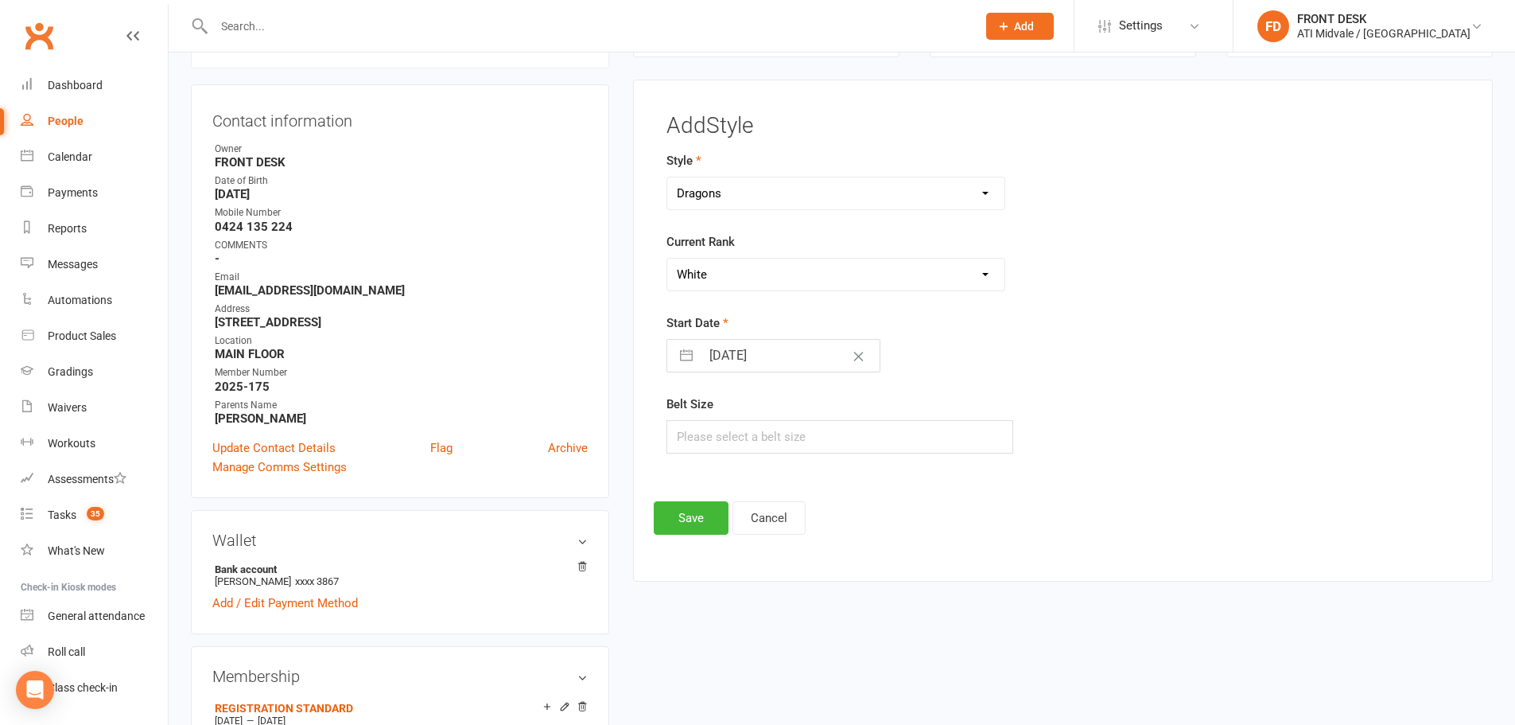
select select "10"
select select "2025"
click at [721, 360] on input "[DATE]" at bounding box center [790, 356] width 179 height 32
click at [916, 379] on form "Style Coloured Belts Dragons Freestyle Belts Current Rank Please Select Startin…" at bounding box center [927, 302] width 521 height 302
click at [771, 442] on input "text" at bounding box center [841, 436] width 348 height 33
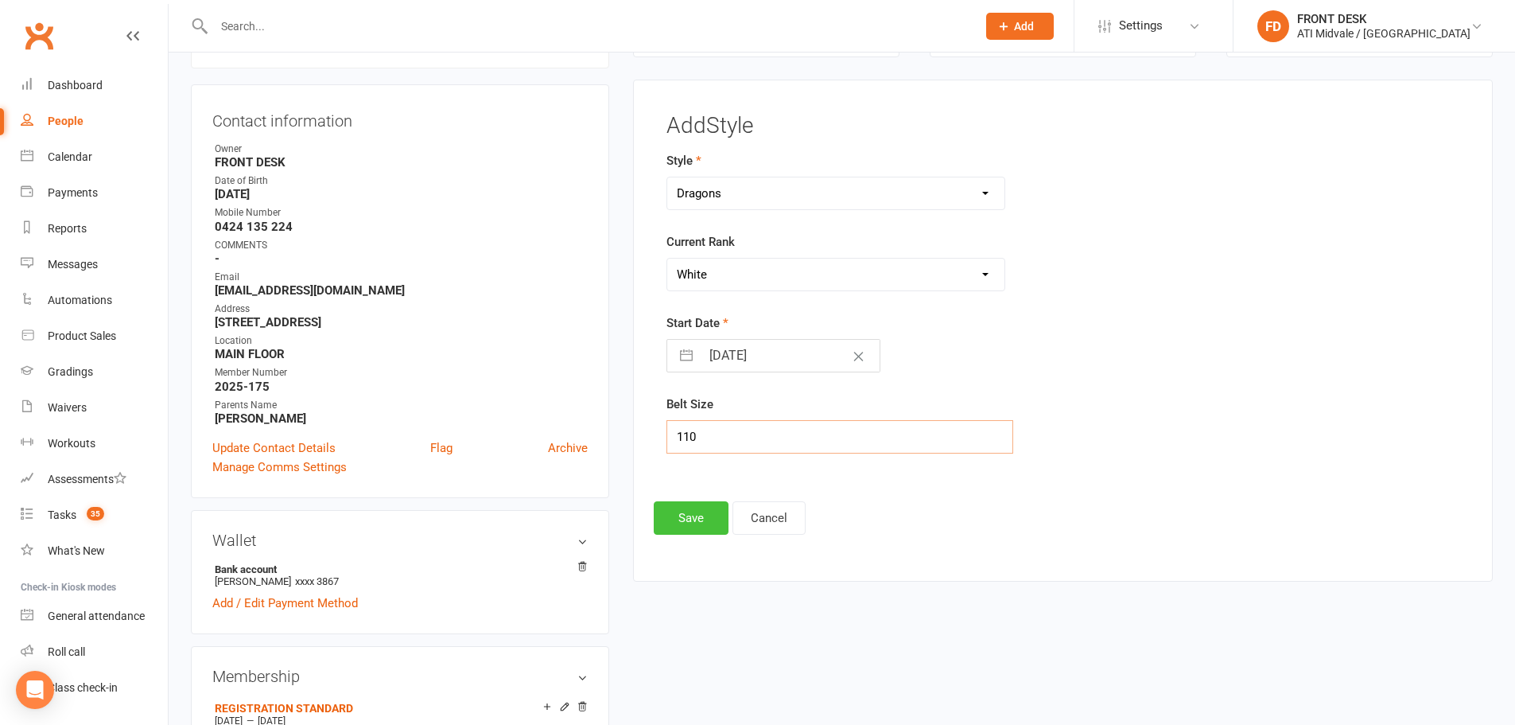
type input "110"
click at [682, 515] on button "Save" at bounding box center [691, 517] width 75 height 33
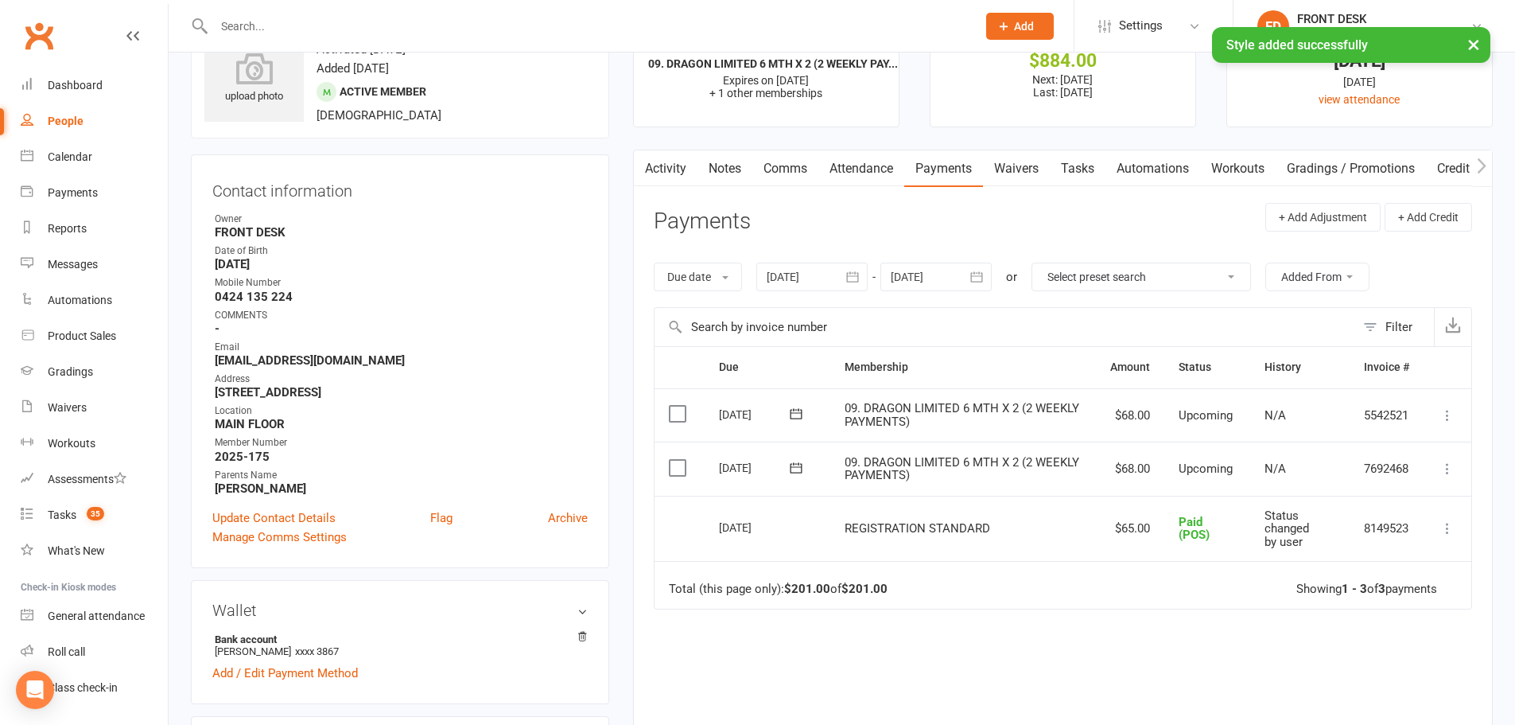
scroll to position [0, 0]
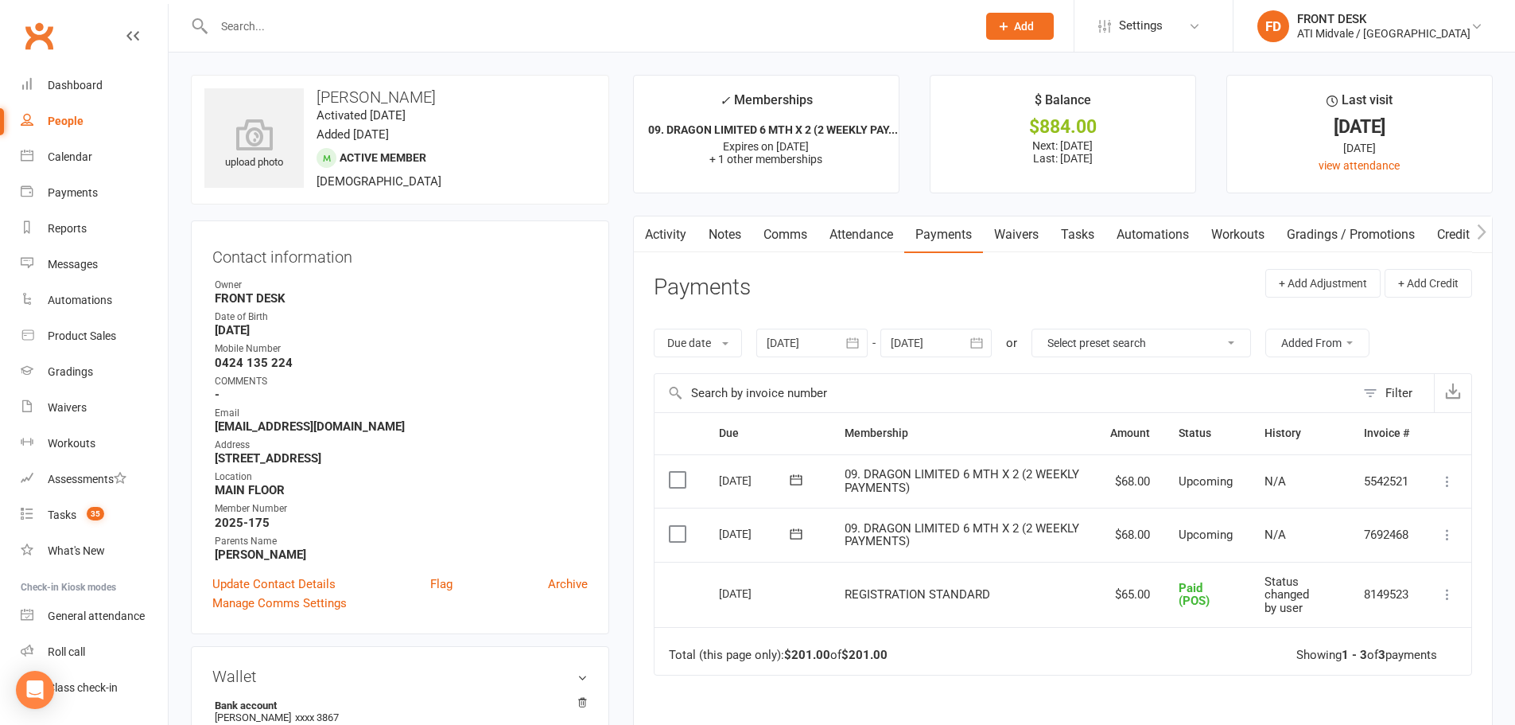
click at [345, 30] on input "text" at bounding box center [587, 26] width 756 height 22
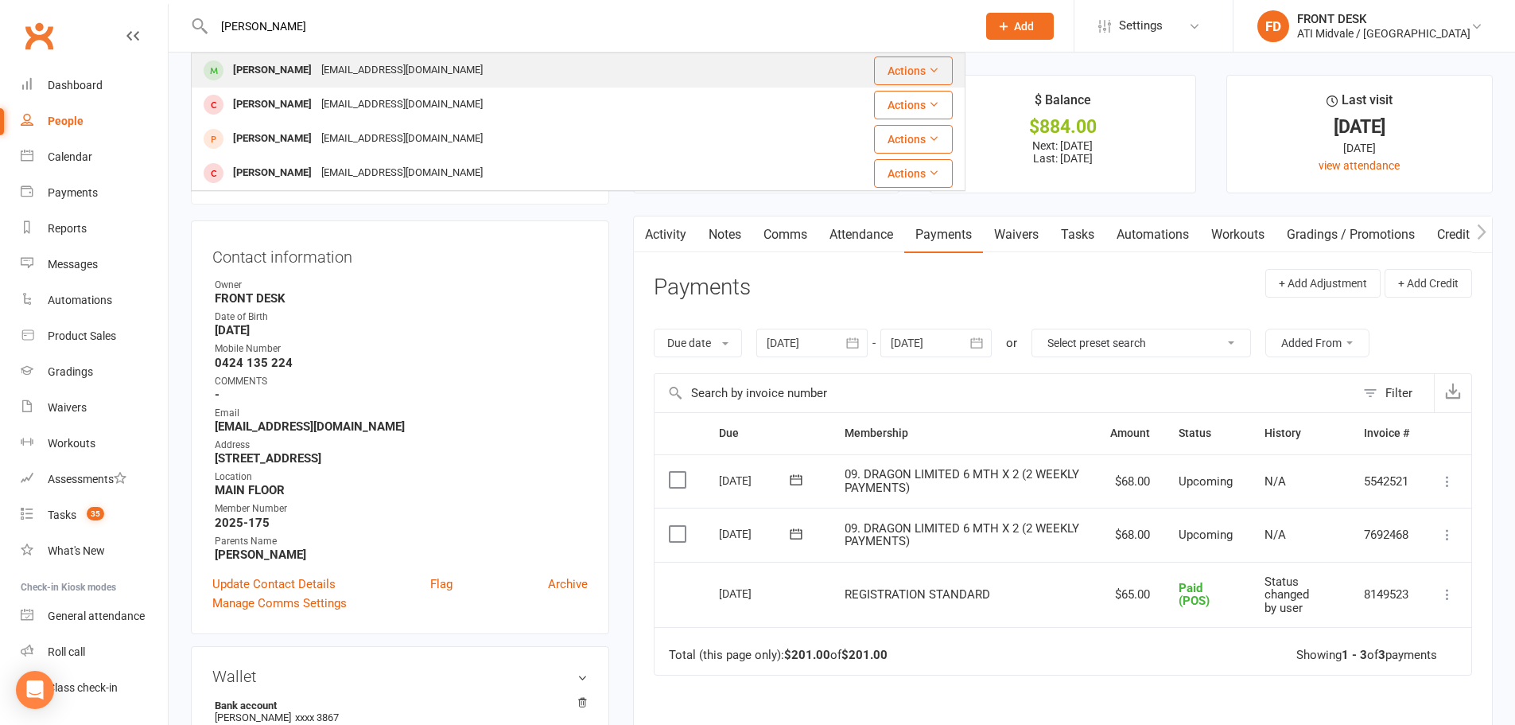
type input "gabriel"
click at [317, 72] on div "dallascooper28@hotmail.com" at bounding box center [402, 70] width 171 height 23
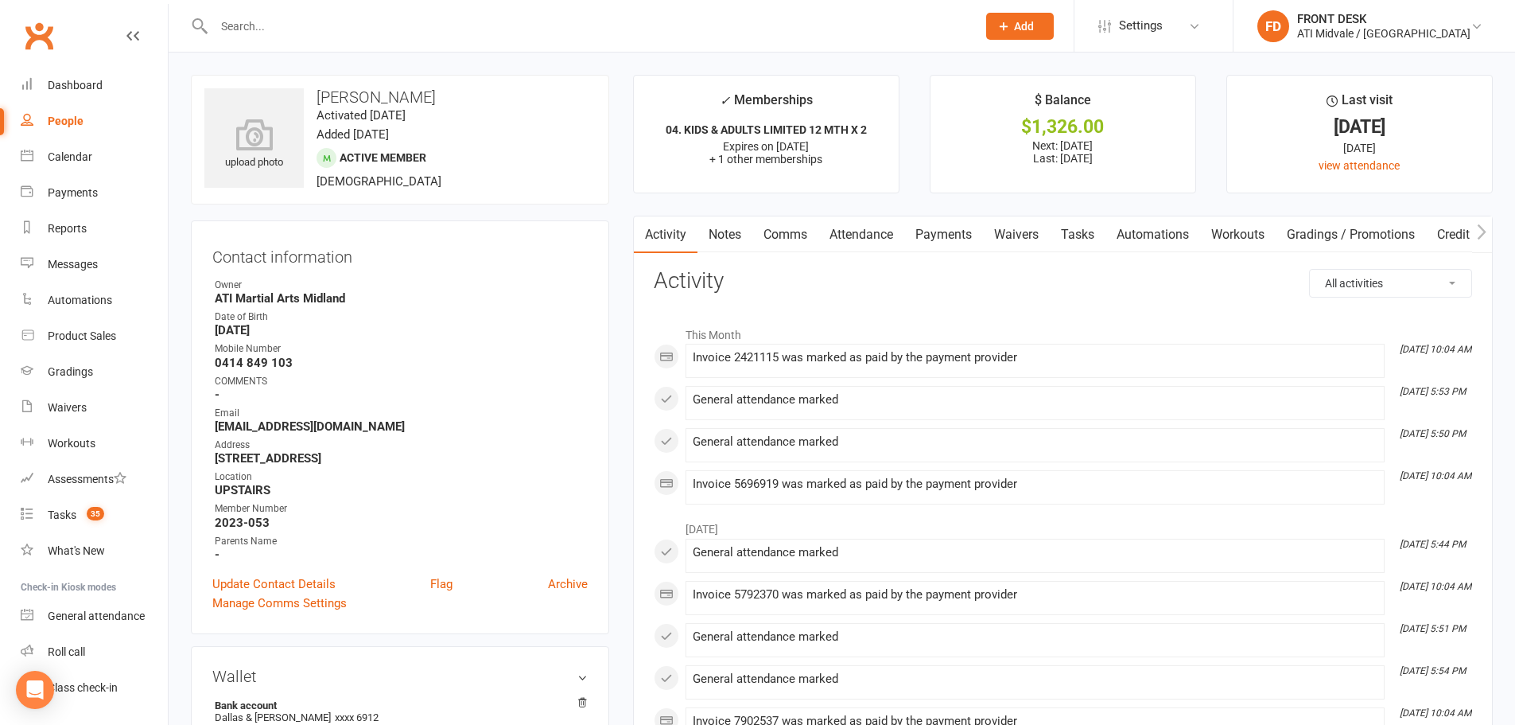
click at [941, 225] on link "Payments" at bounding box center [943, 234] width 79 height 37
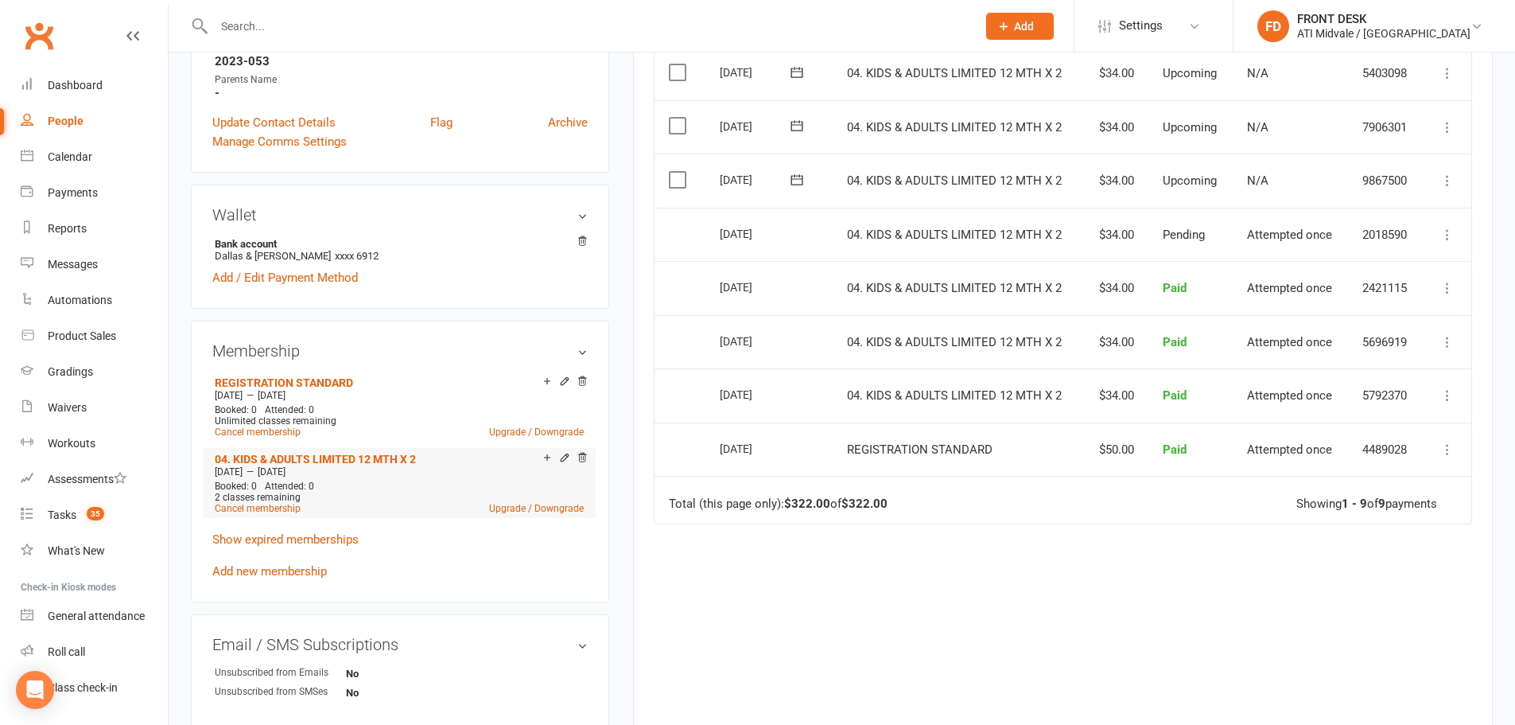
scroll to position [477, 0]
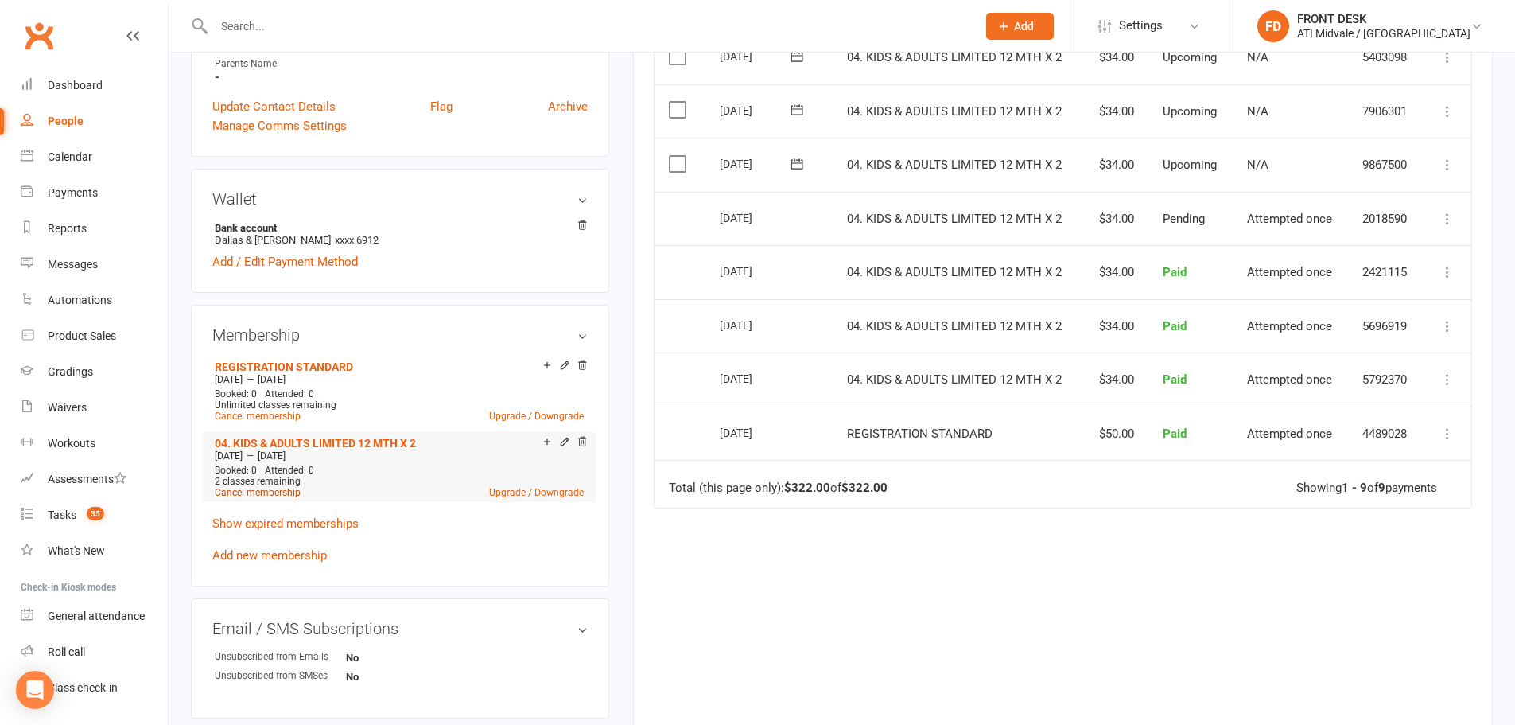
click at [279, 492] on link "Cancel membership" at bounding box center [258, 492] width 86 height 11
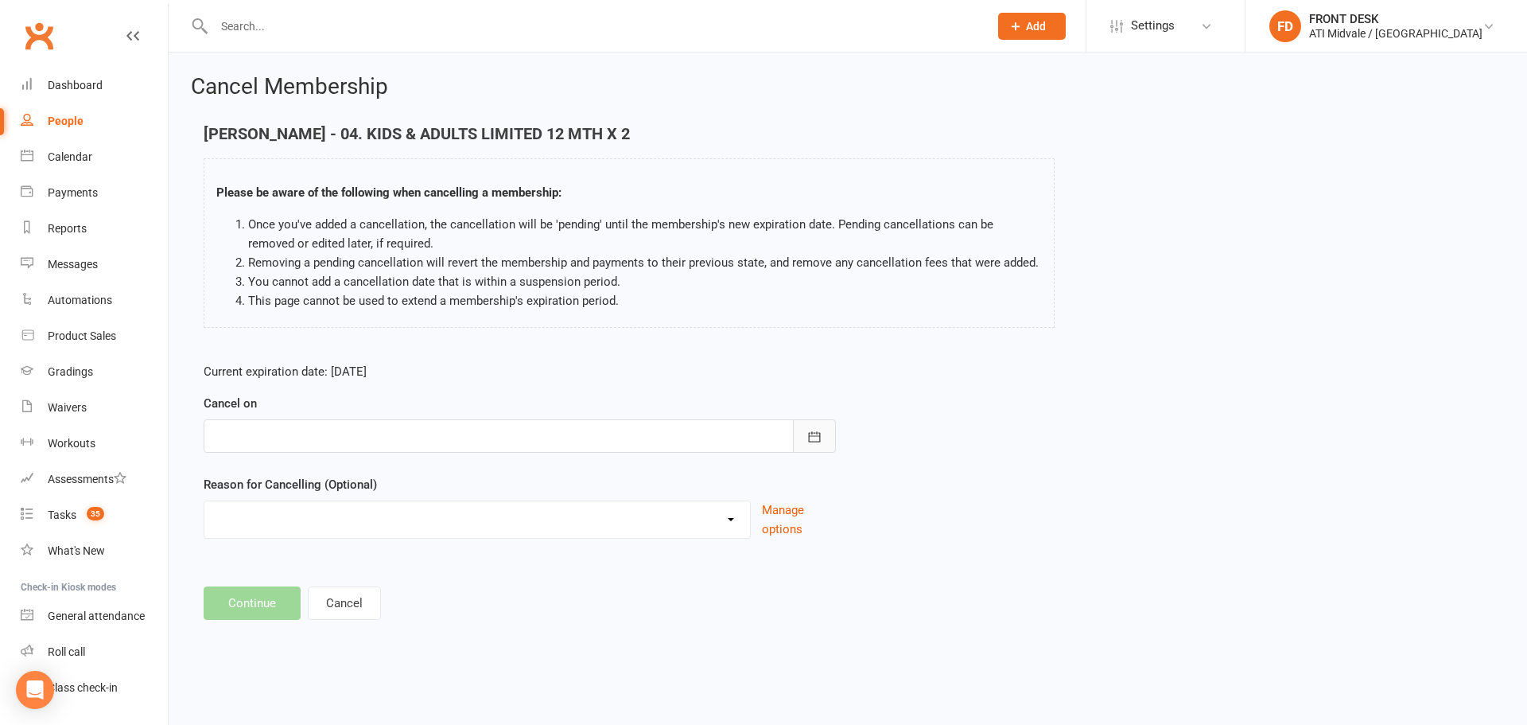
click at [794, 441] on button "button" at bounding box center [814, 435] width 43 height 33
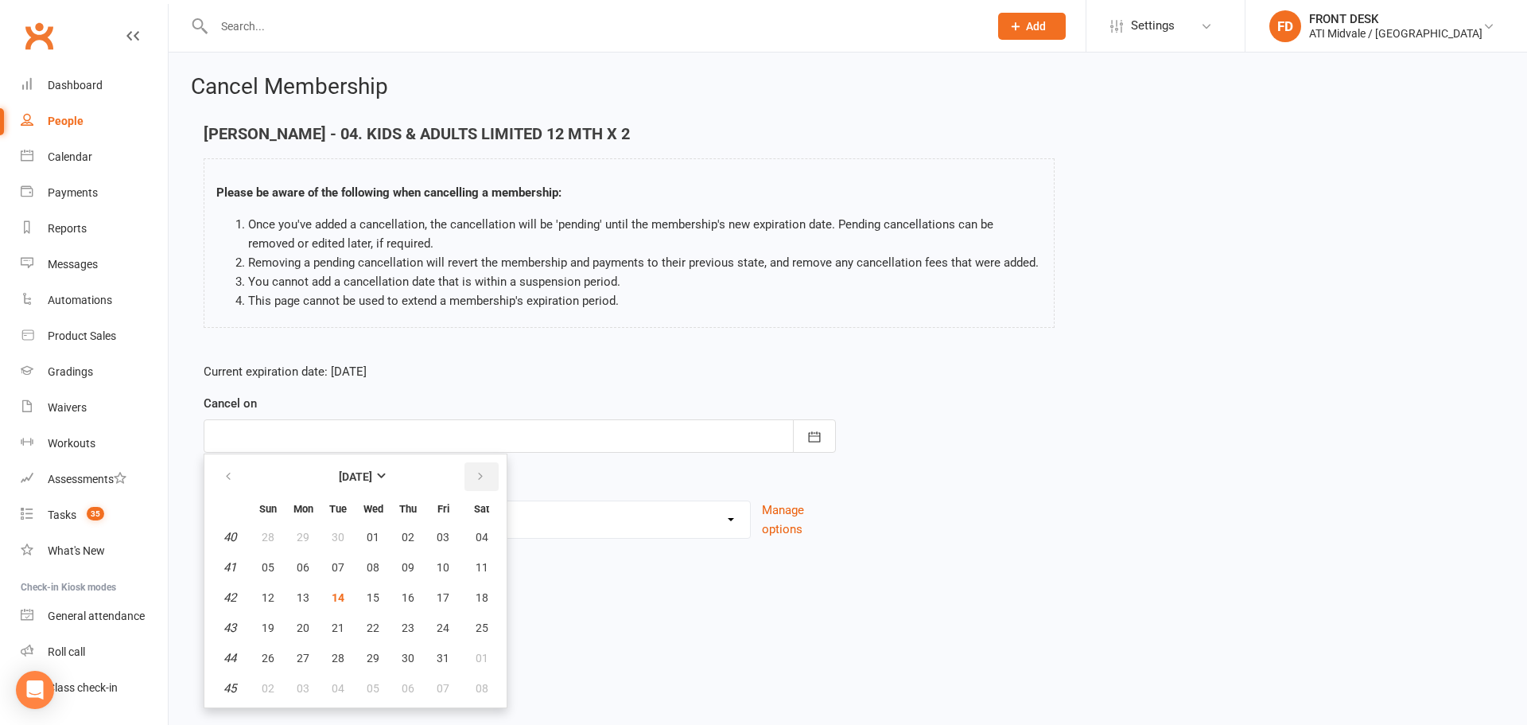
click at [478, 476] on icon "button" at bounding box center [480, 476] width 11 height 13
click at [480, 538] on span "01" at bounding box center [482, 537] width 13 height 13
type input "01 Nov 2025"
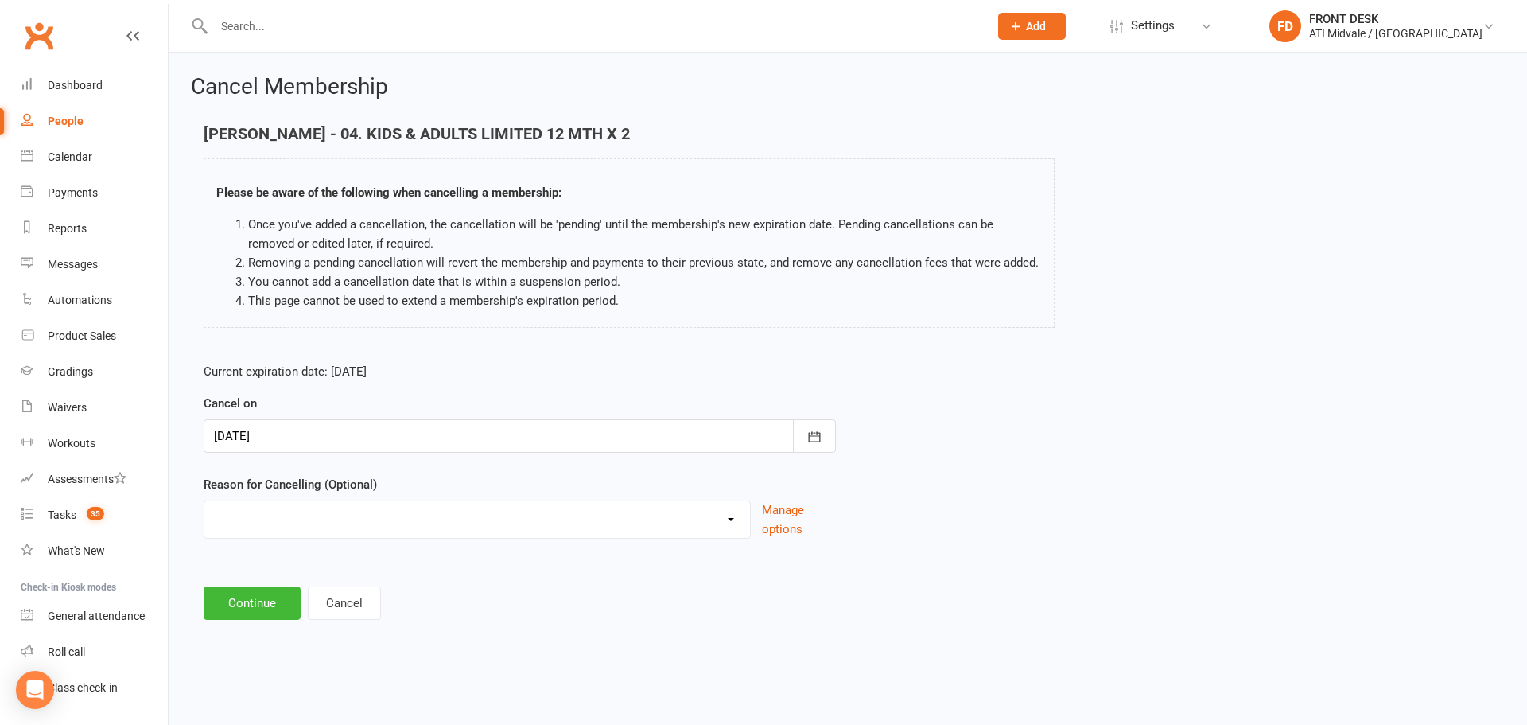
click at [732, 519] on select "Holiday INFLATION SAVER DISCOUNT Injury Other reason" at bounding box center [477, 517] width 546 height 32
select select "3"
click at [204, 519] on select "Holiday INFLATION SAVER DISCOUNT Injury Other reason" at bounding box center [477, 517] width 546 height 32
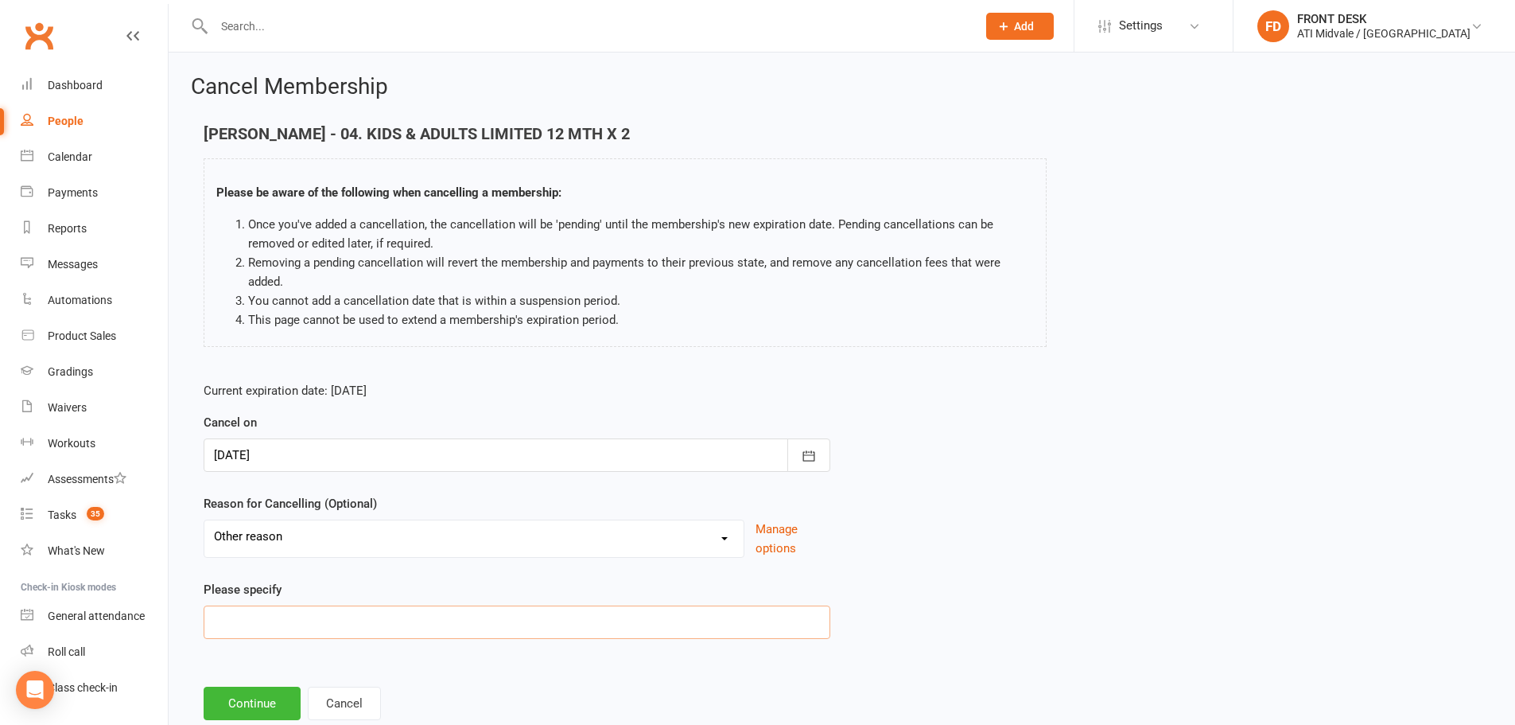
click at [241, 618] on input at bounding box center [517, 621] width 627 height 33
type input "Moving"
click at [247, 705] on button "Continue" at bounding box center [252, 702] width 97 height 33
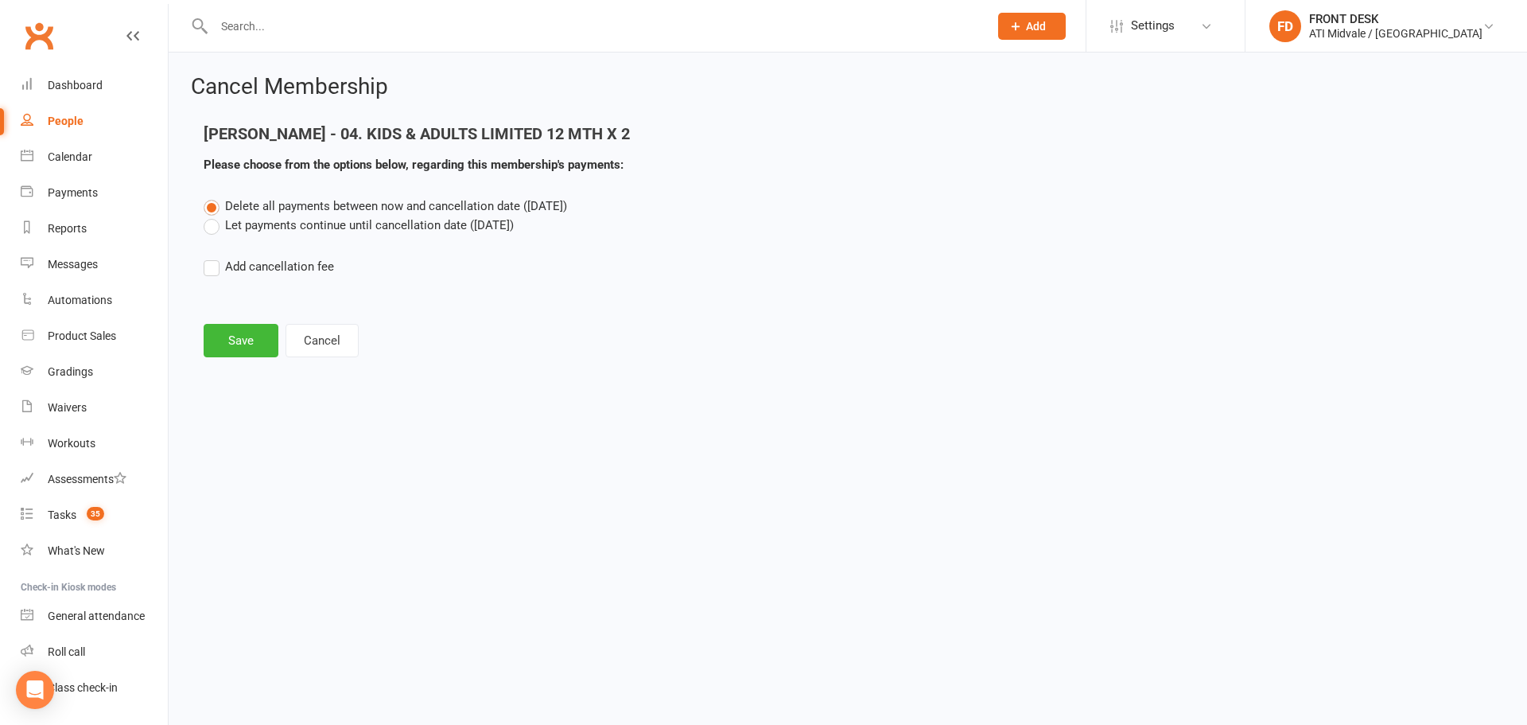
click at [208, 225] on label "Let payments continue until cancellation date (Nov 1, 2025)" at bounding box center [359, 225] width 310 height 19
click at [208, 216] on input "Let payments continue until cancellation date (Nov 1, 2025)" at bounding box center [209, 216] width 10 height 0
click at [240, 338] on button "Save" at bounding box center [241, 340] width 75 height 33
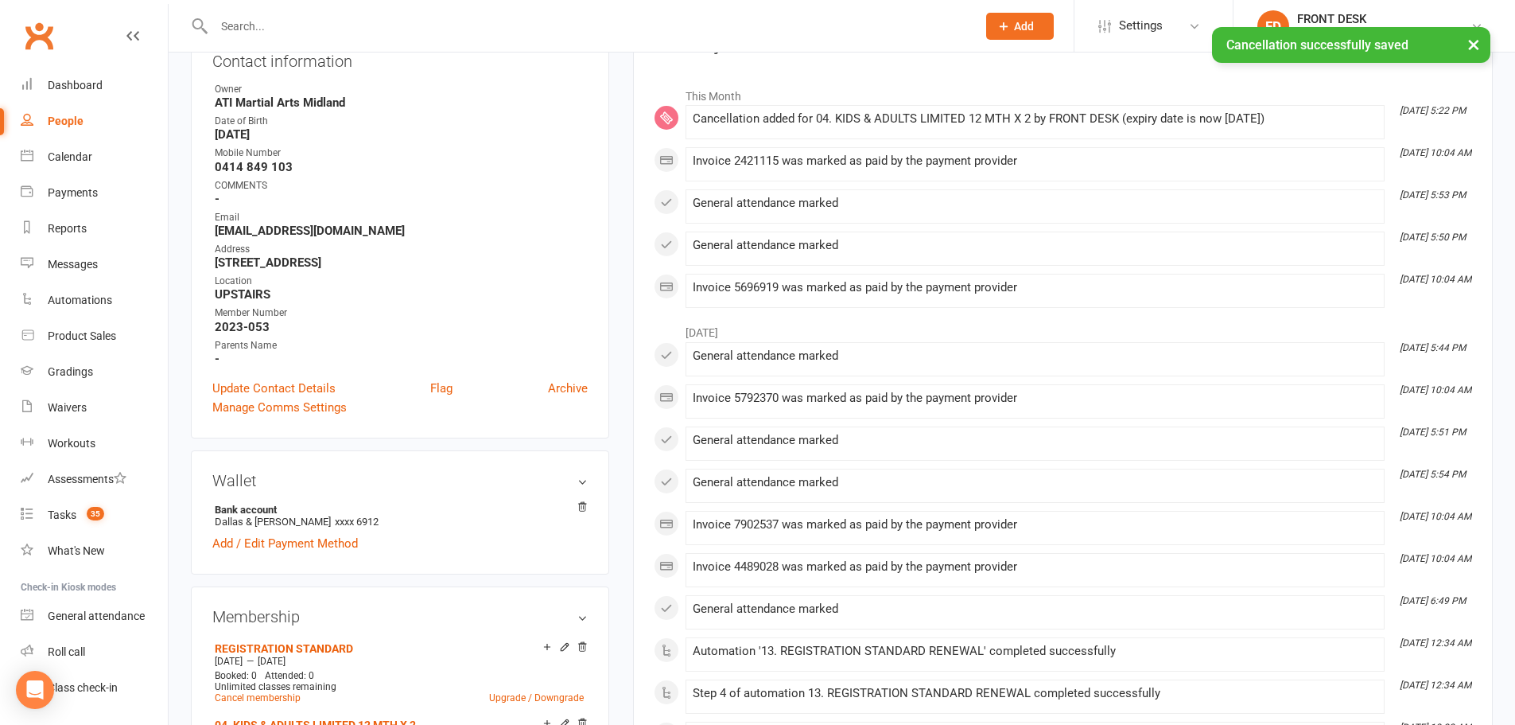
scroll to position [477, 0]
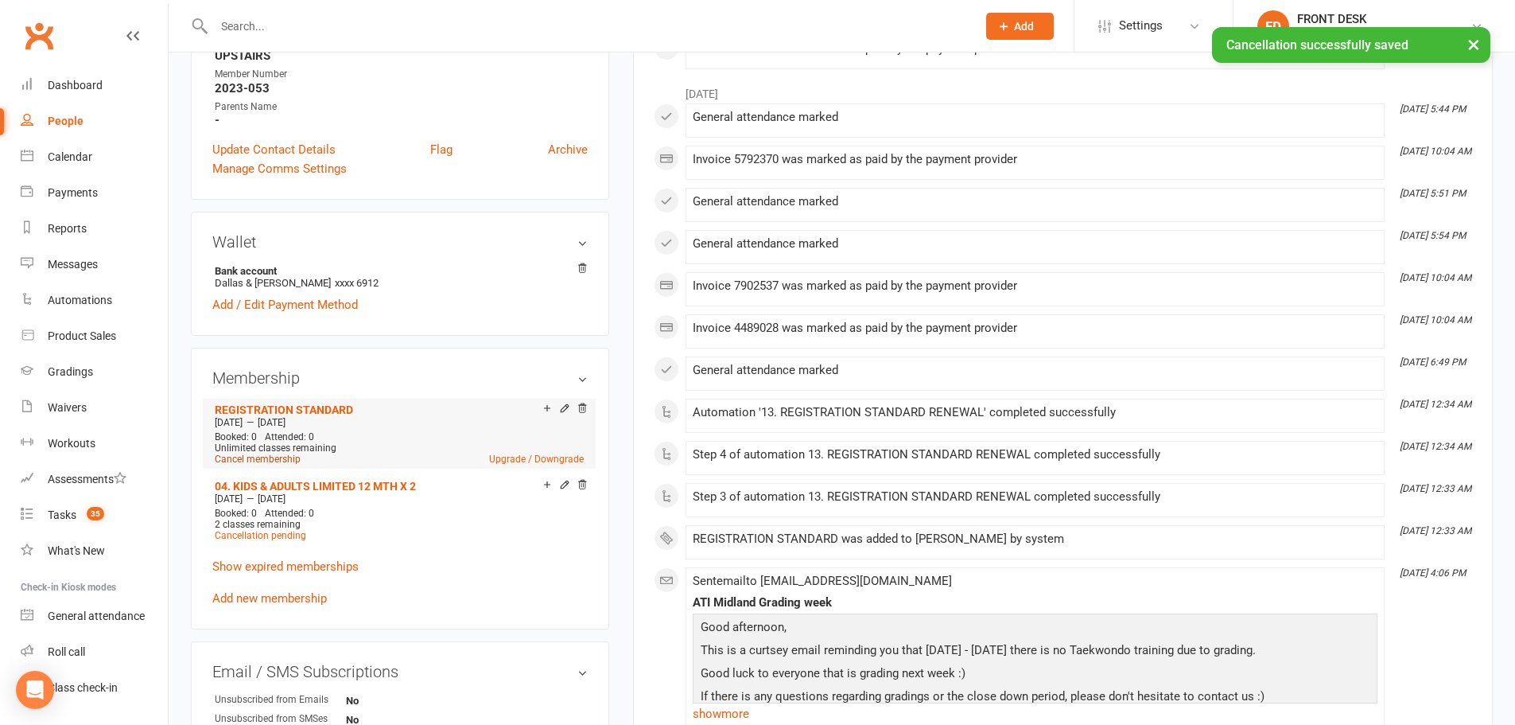
click at [268, 457] on link "Cancel membership" at bounding box center [258, 458] width 86 height 11
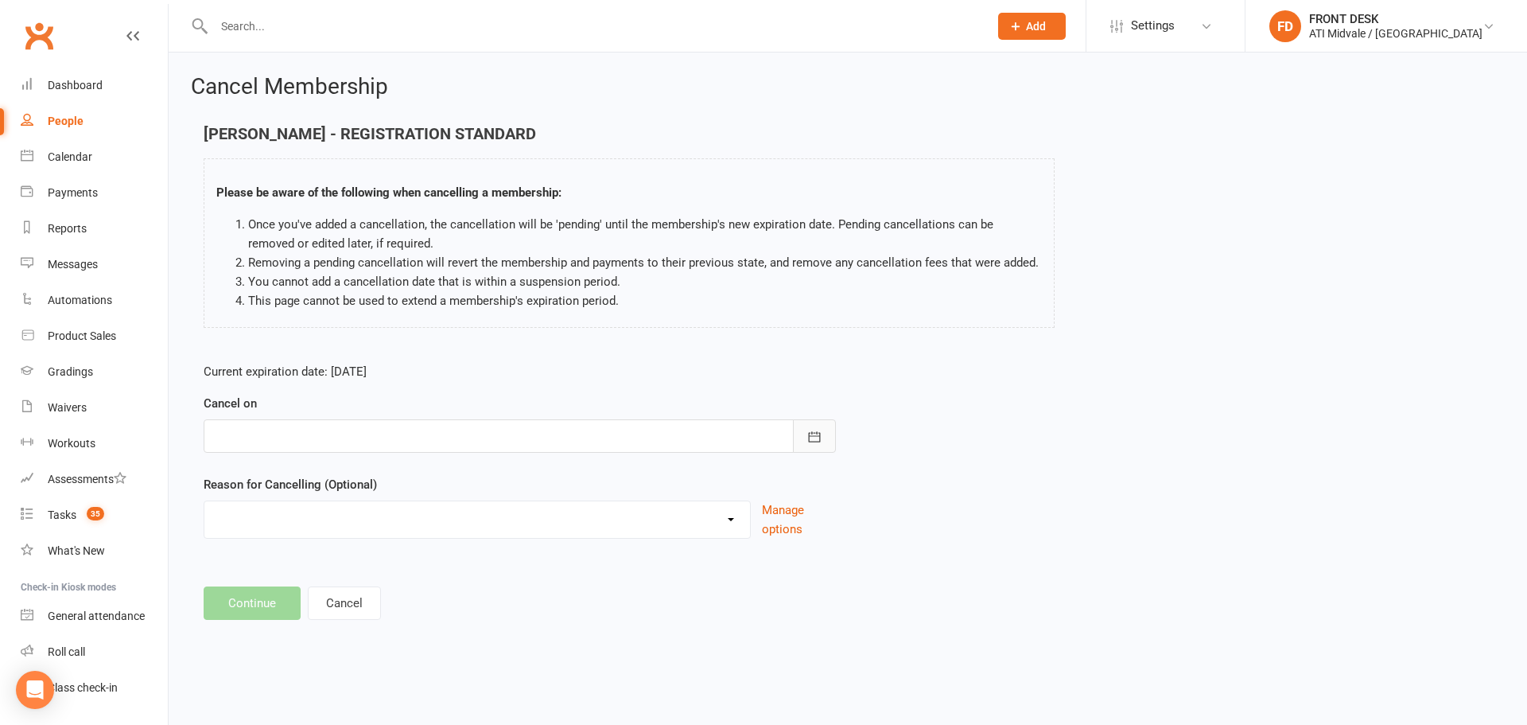
click at [802, 436] on button "button" at bounding box center [814, 435] width 43 height 33
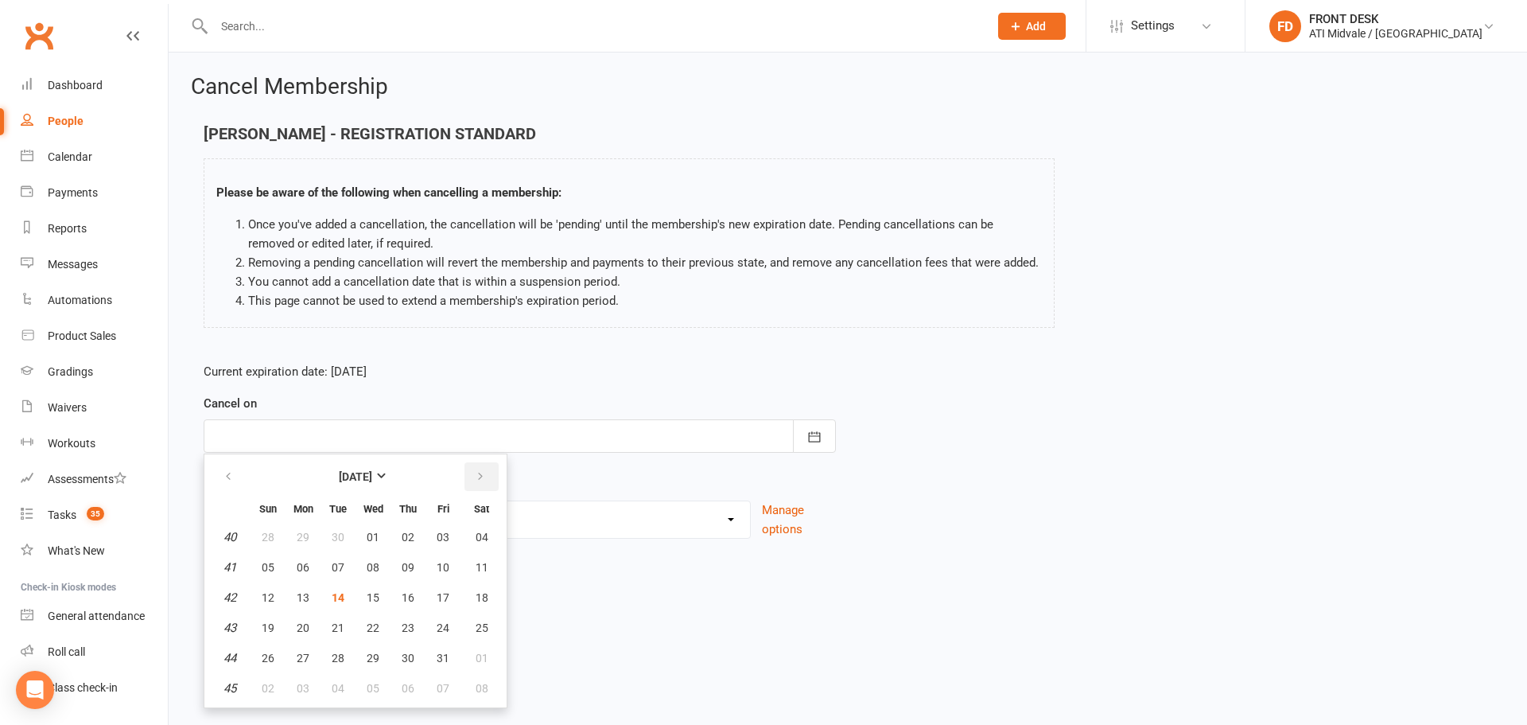
click at [476, 477] on icon "button" at bounding box center [480, 476] width 11 height 13
click at [479, 535] on span "01" at bounding box center [482, 537] width 13 height 13
type input "01 Nov 2025"
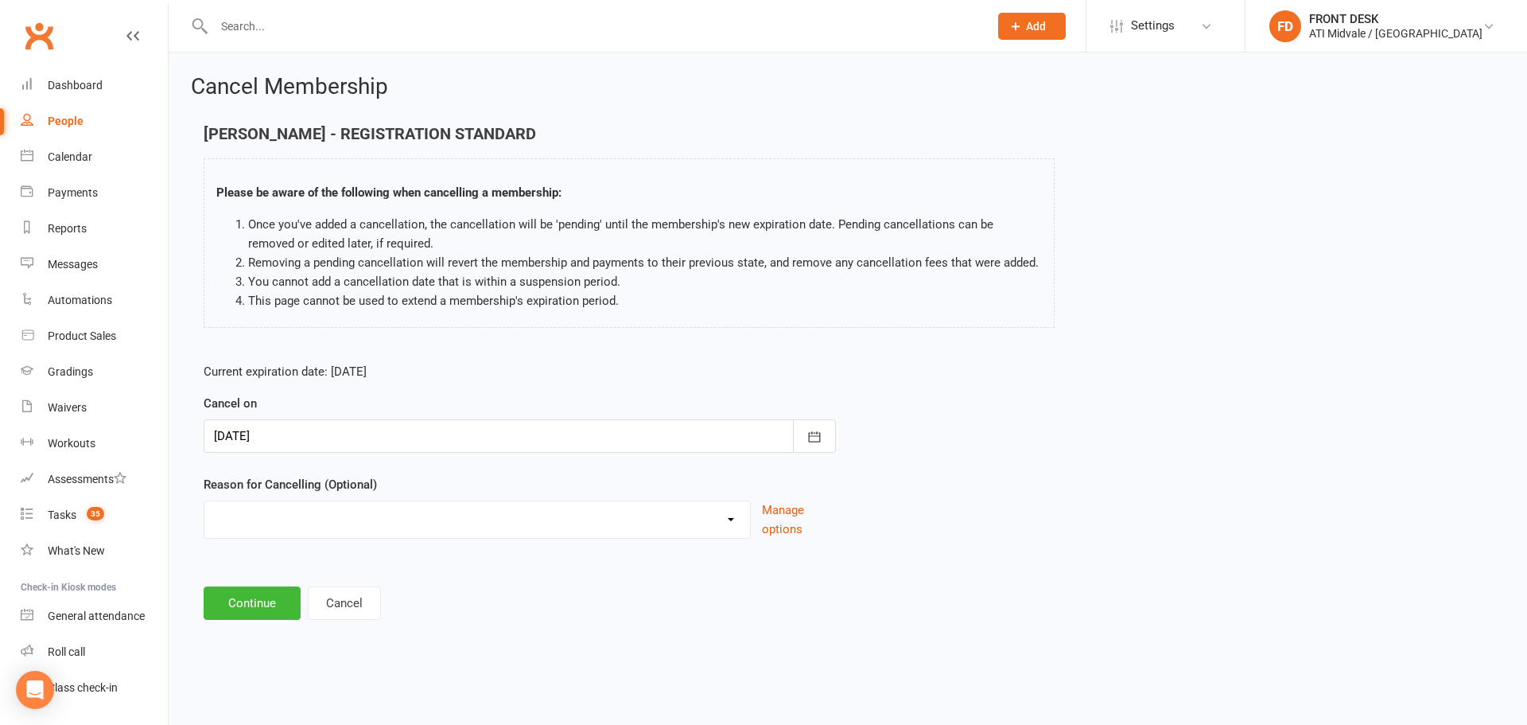
drag, startPoint x: 724, startPoint y: 525, endPoint x: 700, endPoint y: 523, distance: 23.9
click at [724, 525] on select "Holiday INFLATION SAVER DISCOUNT Injury Other reason" at bounding box center [477, 517] width 546 height 32
select select "3"
click at [204, 519] on select "Holiday INFLATION SAVER DISCOUNT Injury Other reason" at bounding box center [477, 517] width 546 height 32
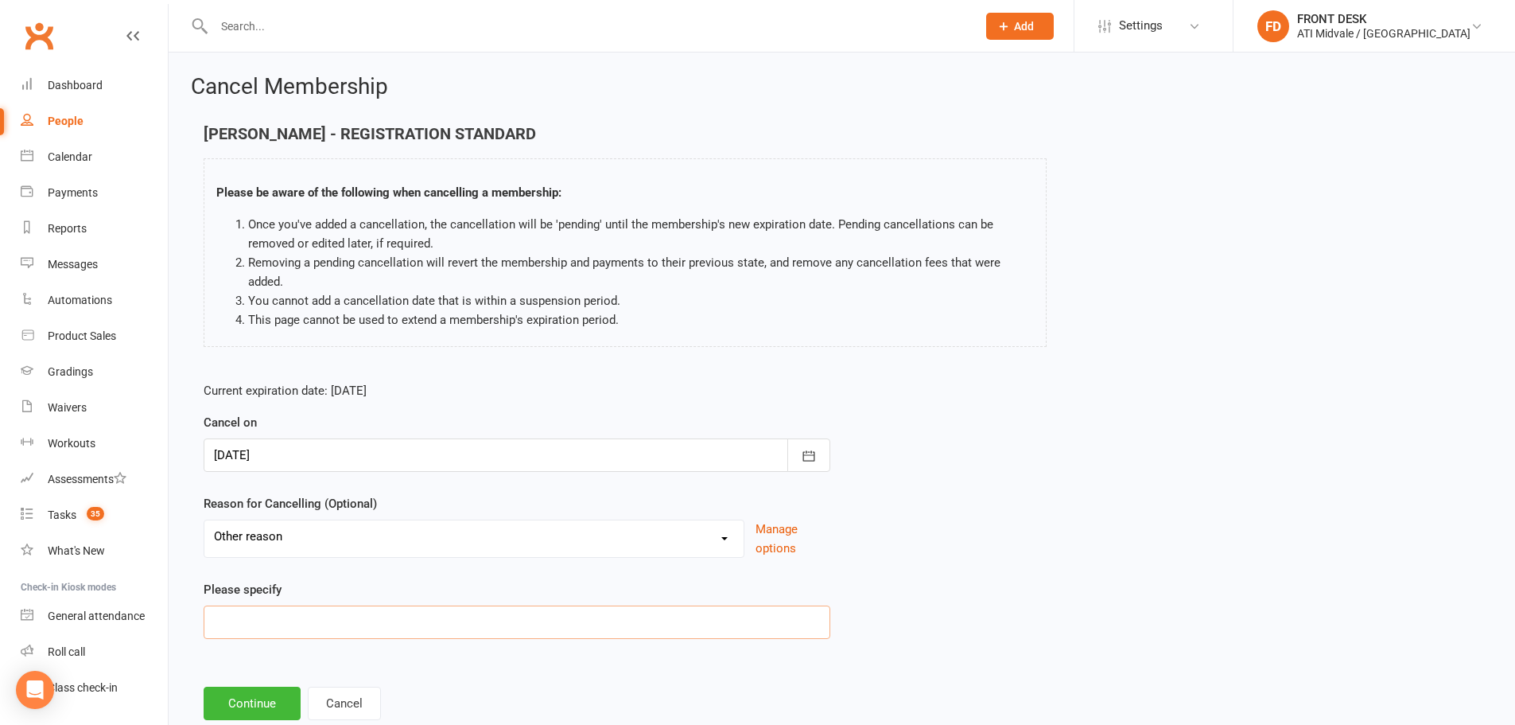
drag, startPoint x: 241, startPoint y: 623, endPoint x: 338, endPoint y: 607, distance: 98.3
click at [244, 623] on input at bounding box center [517, 621] width 627 height 33
type input "Moving"
click at [272, 705] on button "Continue" at bounding box center [252, 702] width 97 height 33
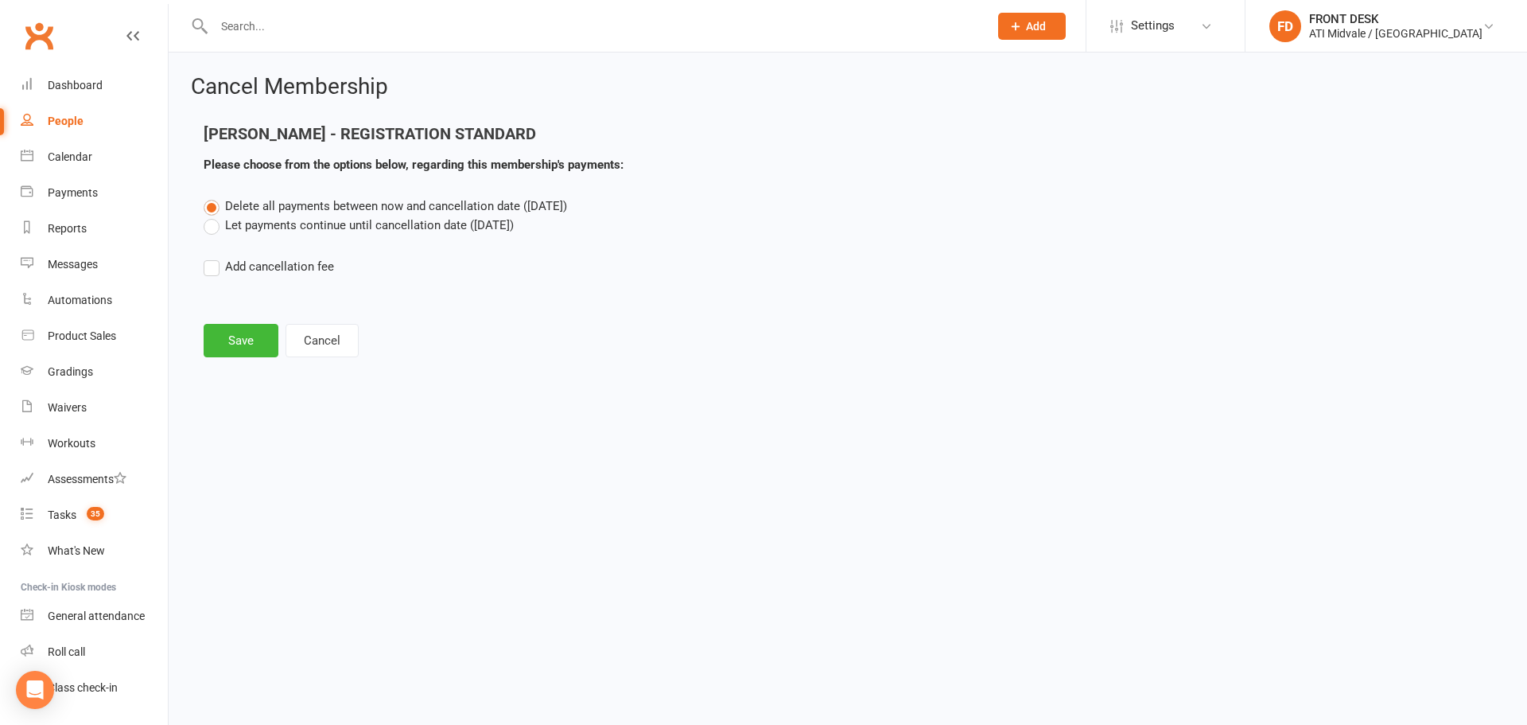
click at [207, 220] on label "Let payments continue until cancellation date (Nov 1, 2025)" at bounding box center [359, 225] width 310 height 19
click at [207, 216] on input "Let payments continue until cancellation date (Nov 1, 2025)" at bounding box center [209, 216] width 10 height 0
click at [225, 349] on button "Save" at bounding box center [241, 340] width 75 height 33
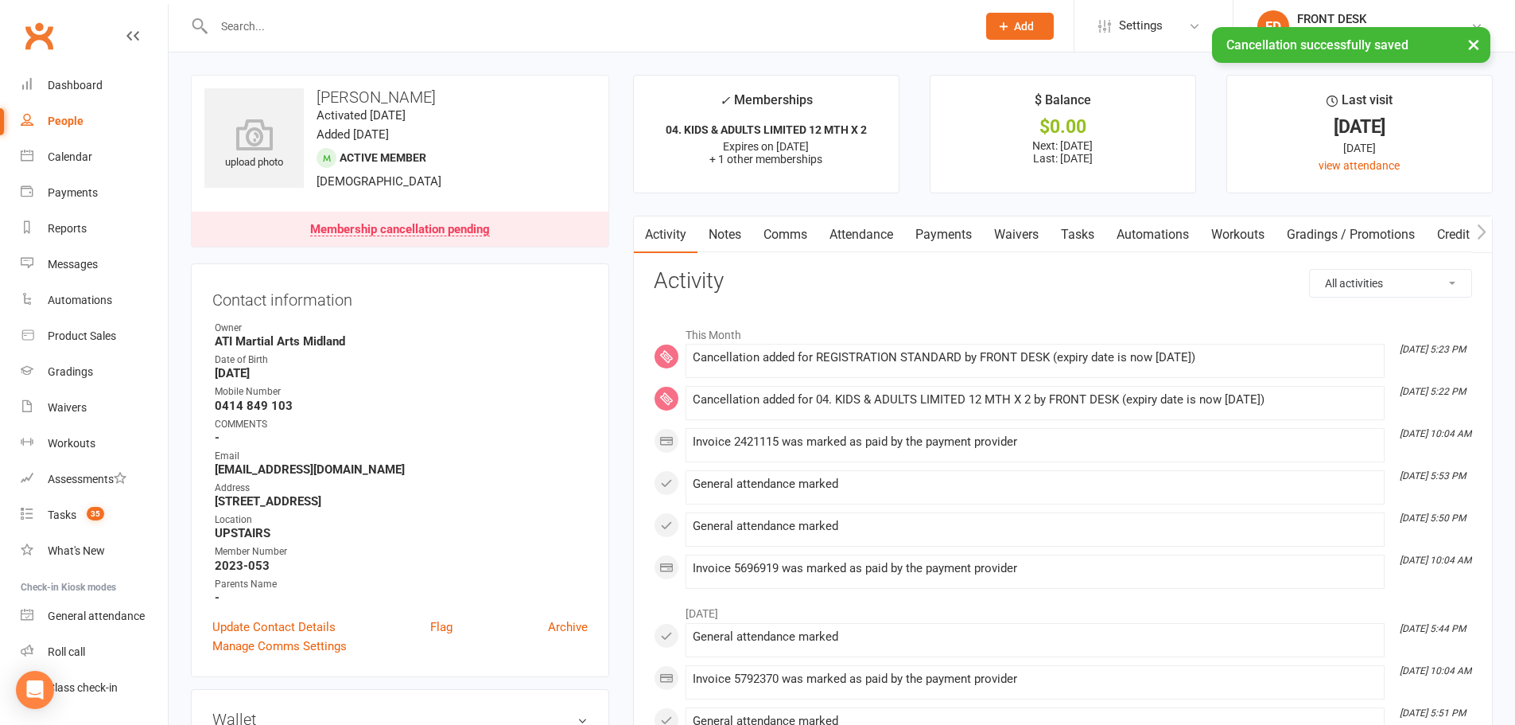
click at [1068, 235] on link "Tasks" at bounding box center [1078, 234] width 56 height 37
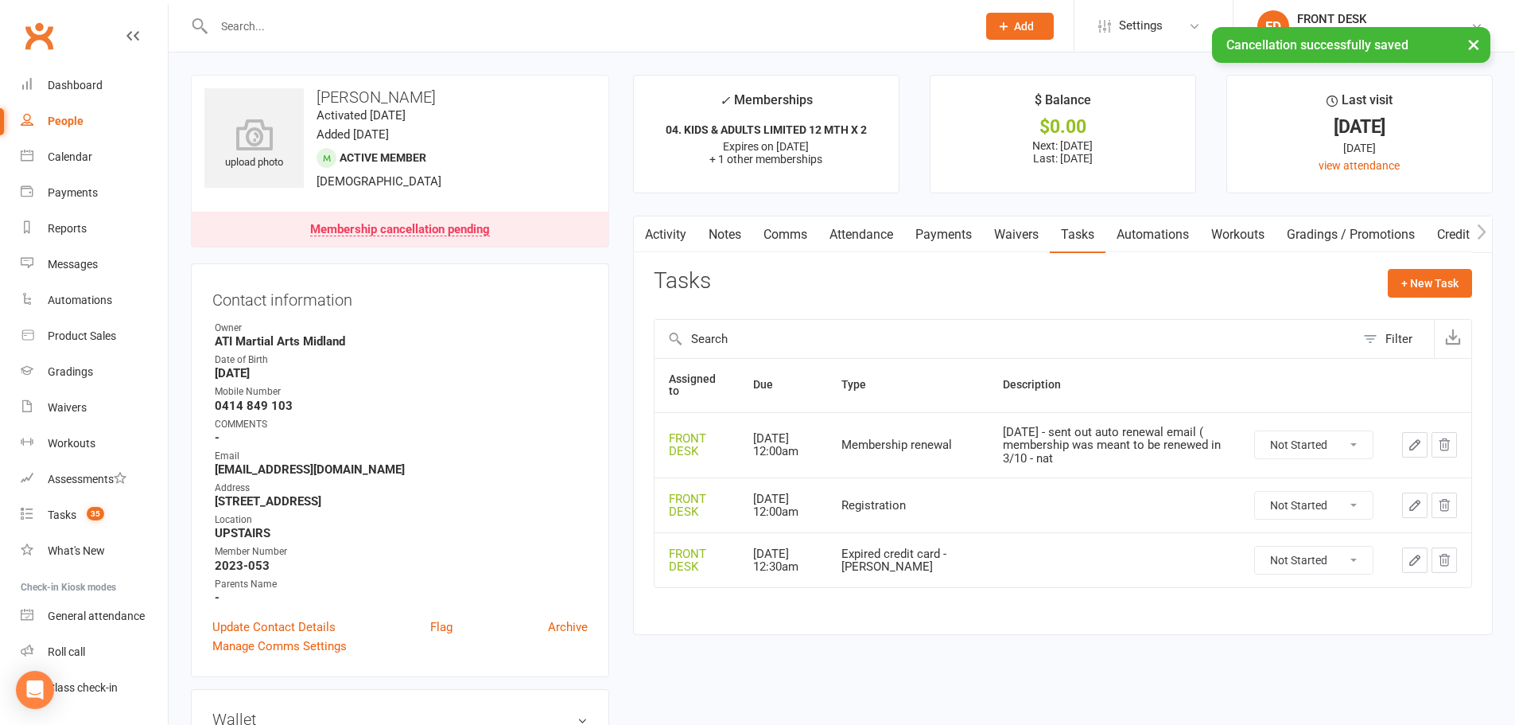
click at [1445, 445] on icon "button" at bounding box center [1444, 444] width 14 height 14
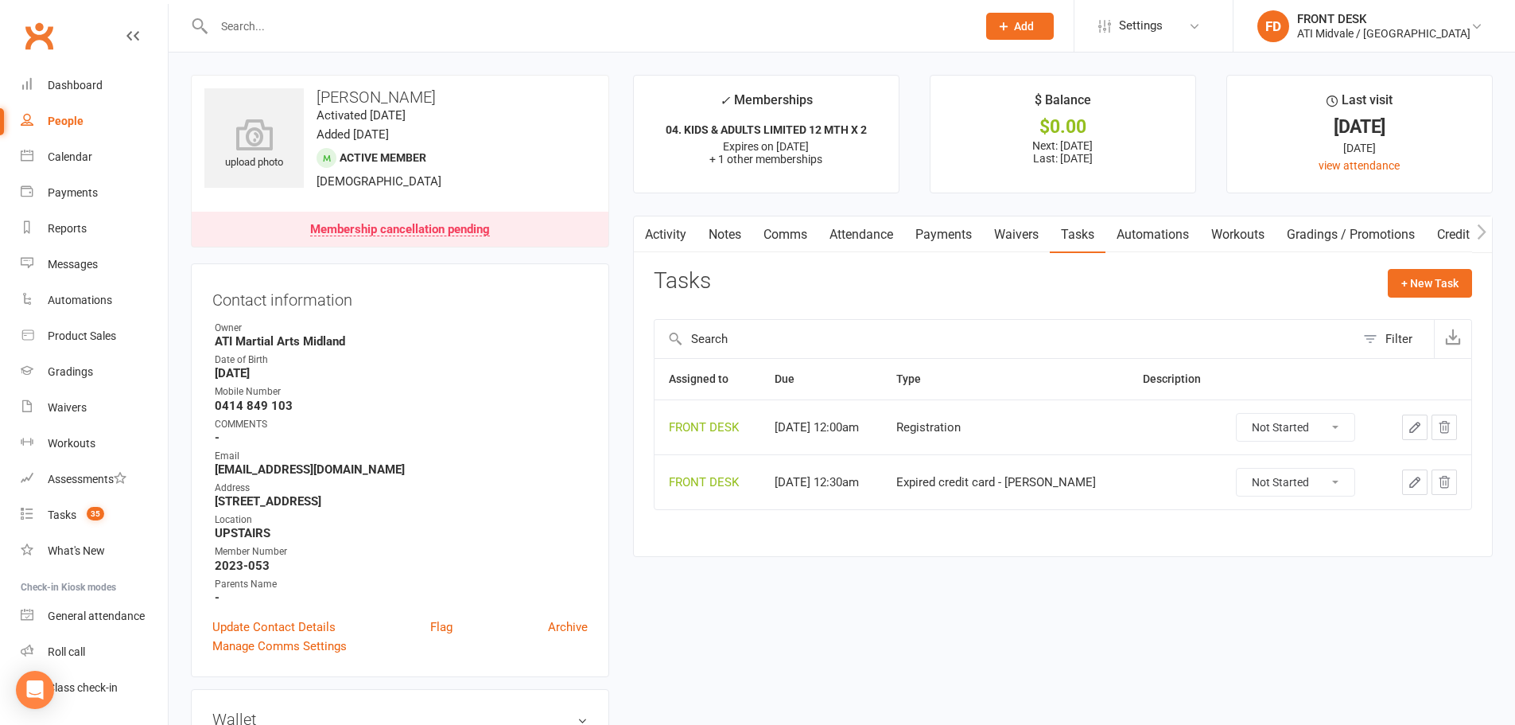
click at [1443, 425] on icon "button" at bounding box center [1444, 427] width 14 height 14
click at [1445, 425] on icon "button" at bounding box center [1444, 427] width 14 height 14
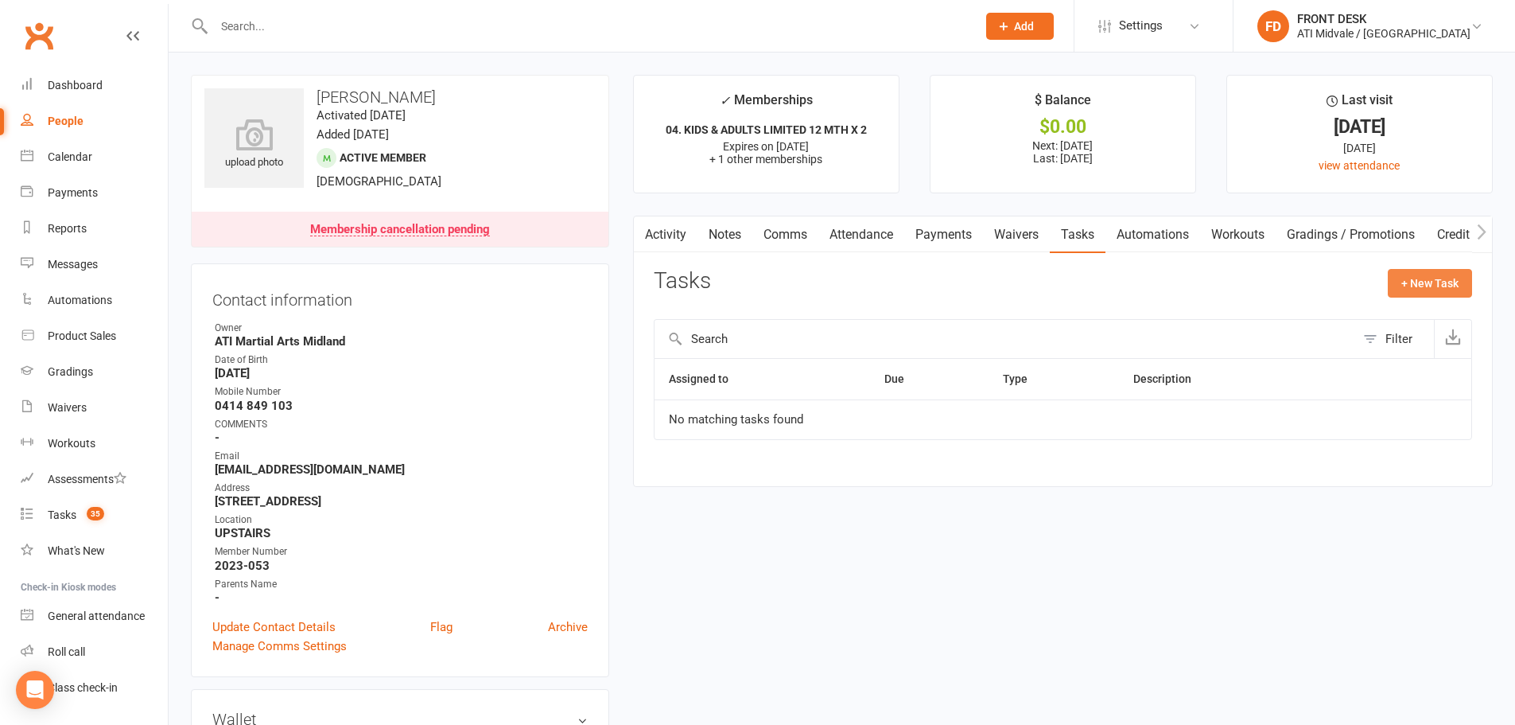
click at [1422, 283] on button "+ New Task" at bounding box center [1430, 283] width 84 height 29
select select "4288"
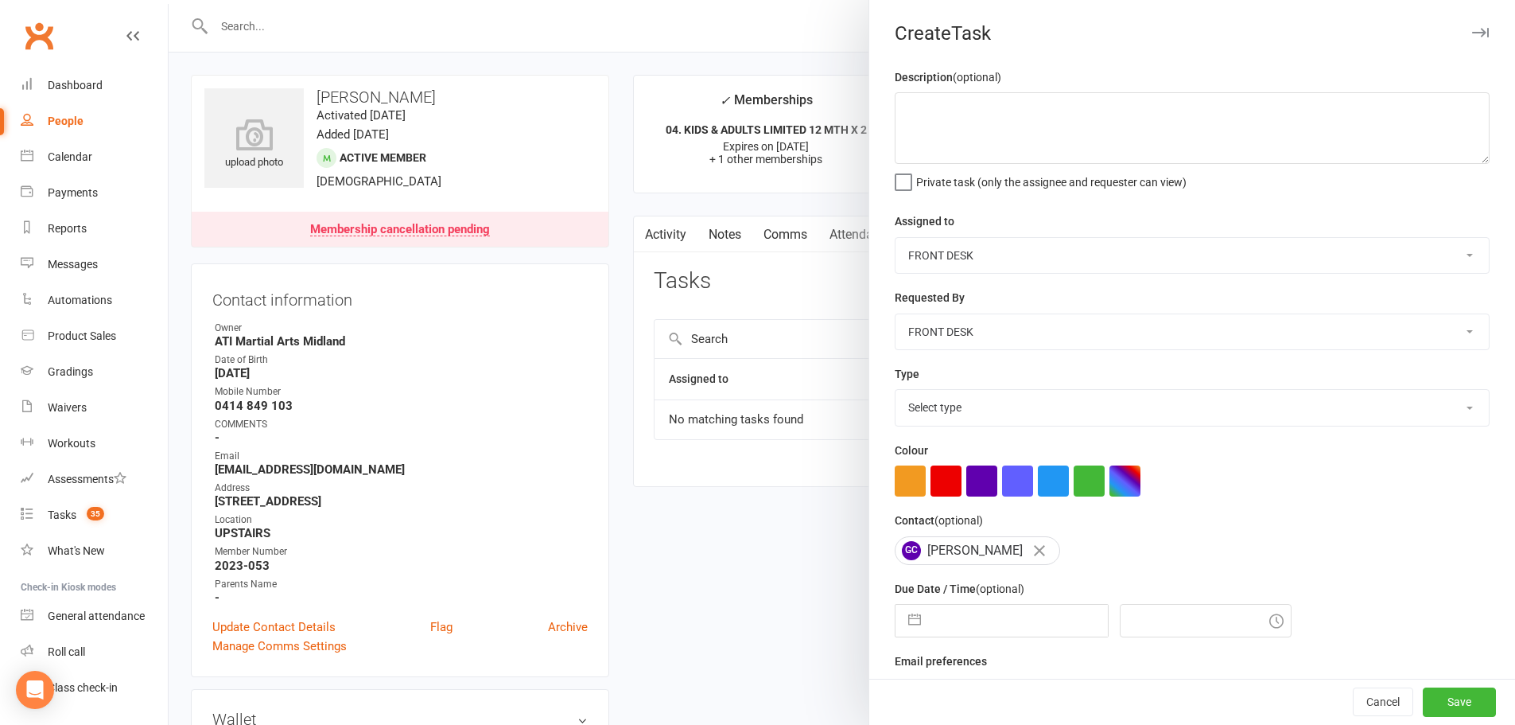
click at [918, 250] on select "CLASS ADMIN FRONT DESK Accounts Department" at bounding box center [1192, 255] width 593 height 35
select select "4274"
click at [896, 239] on select "CLASS ADMIN FRONT DESK Accounts Department" at bounding box center [1192, 255] width 593 height 35
click at [919, 416] on select "Select type Add info to task Automatic renewal checking Booked in for 1st trial…" at bounding box center [1192, 407] width 593 height 35
select select "15859"
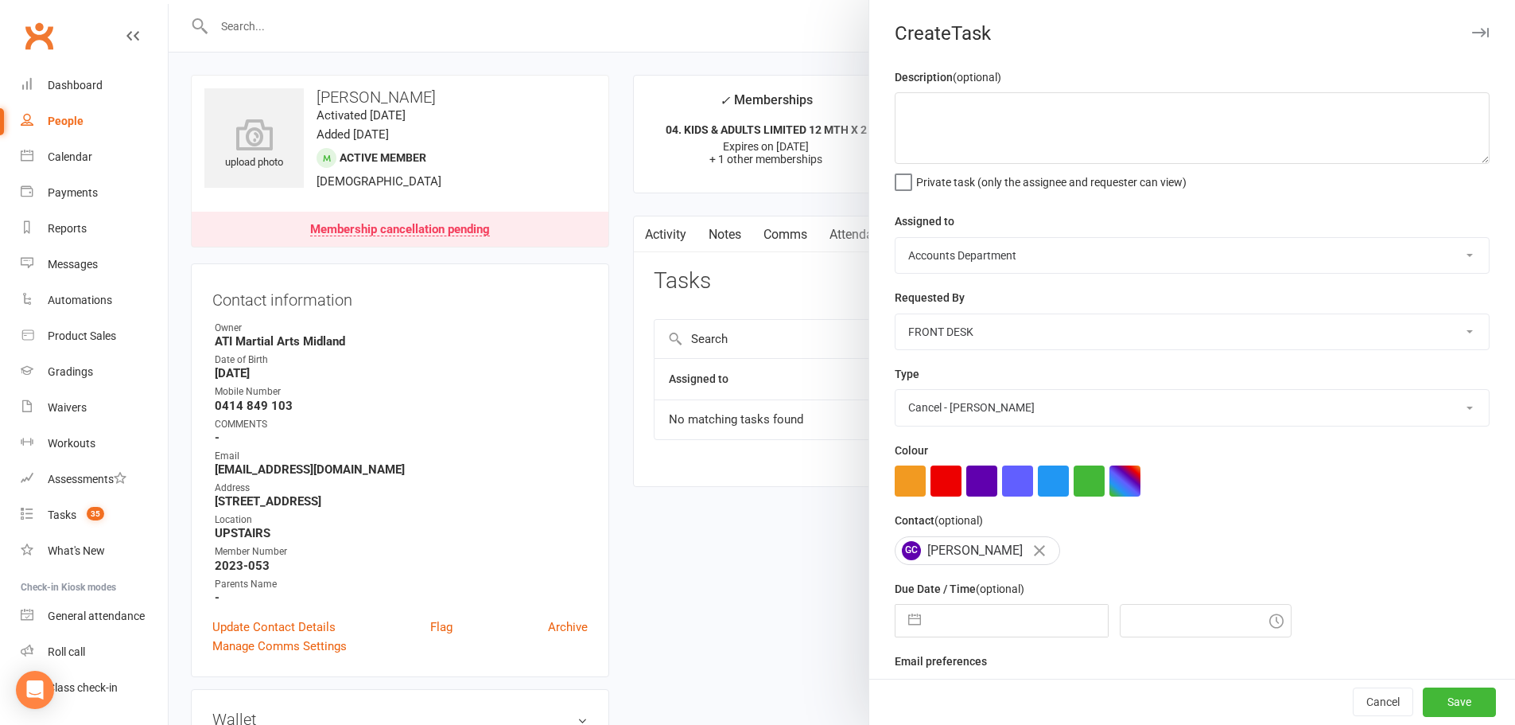
click at [896, 393] on select "Select type Add info to task Automatic renewal checking Booked in for 1st trial…" at bounding box center [1192, 407] width 593 height 35
click at [950, 620] on input "text" at bounding box center [1018, 621] width 179 height 32
select select "8"
select select "2025"
select select "9"
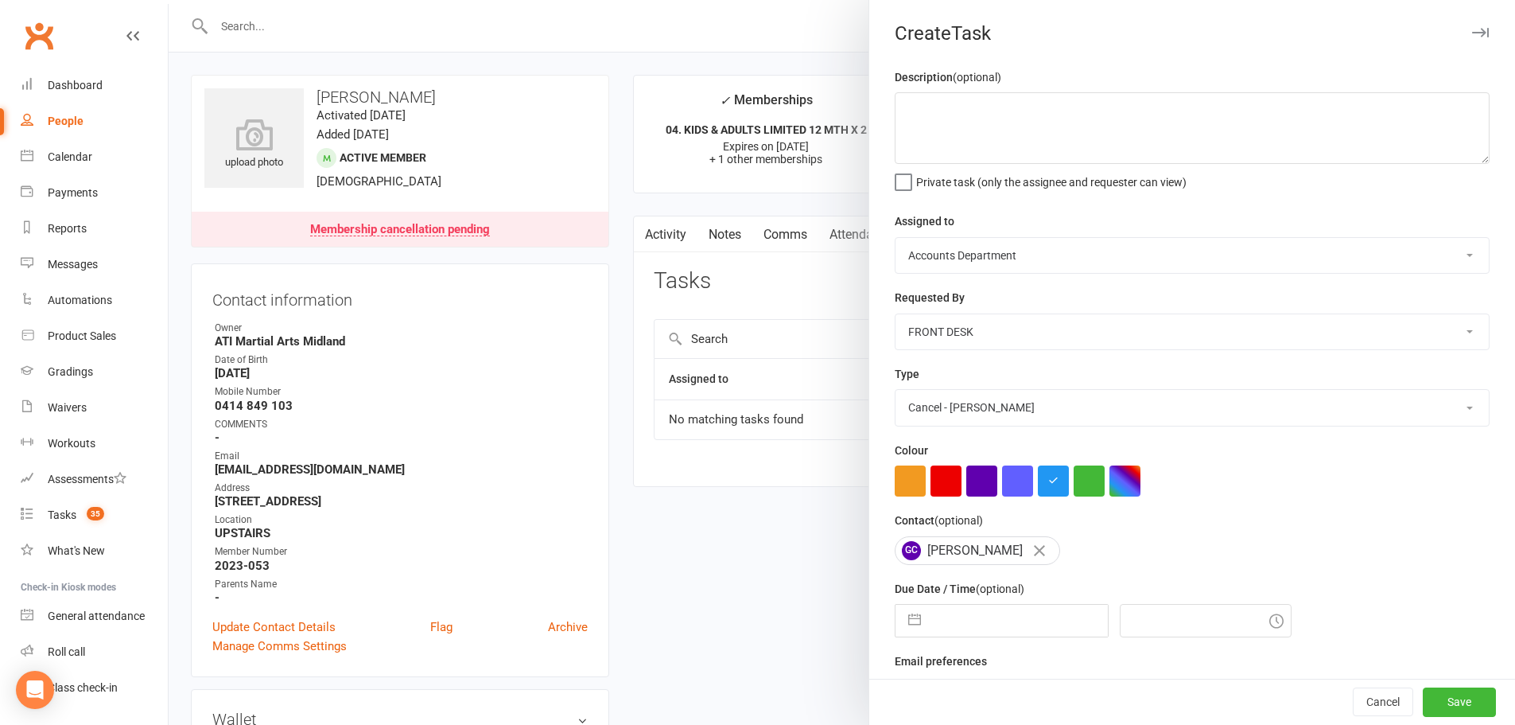
select select "2025"
select select "10"
select select "2025"
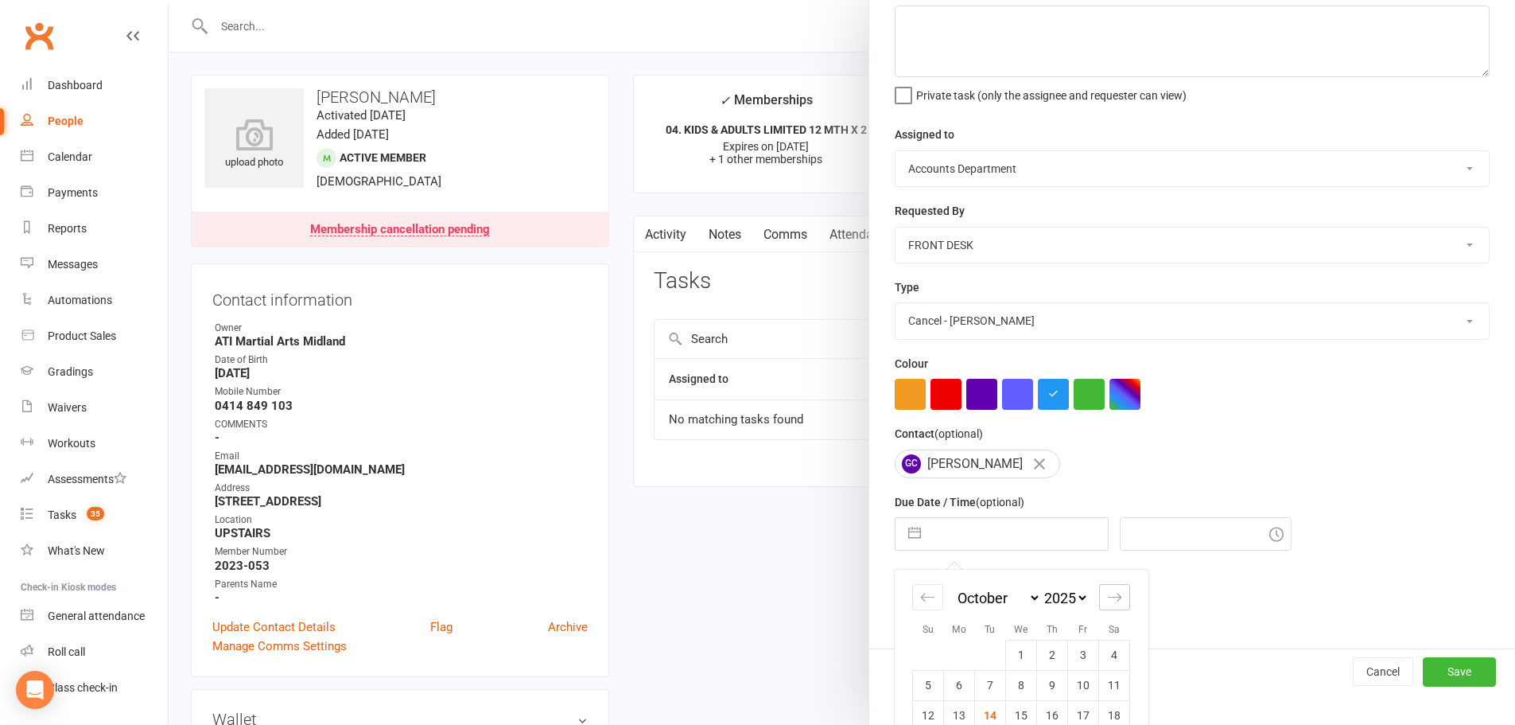
scroll to position [177, 0]
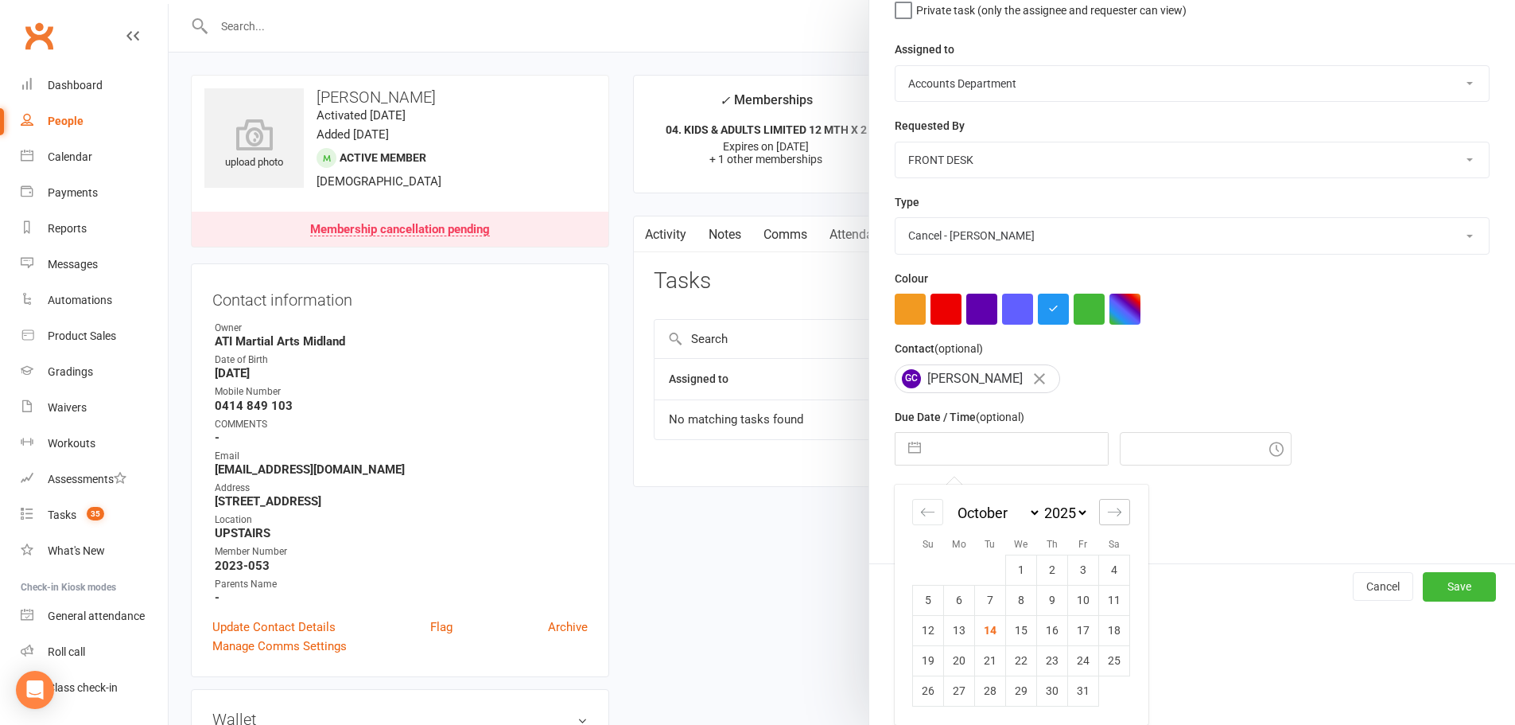
click at [1107, 507] on icon "Move forward to switch to the next month." at bounding box center [1114, 511] width 15 height 15
select select "11"
select select "2025"
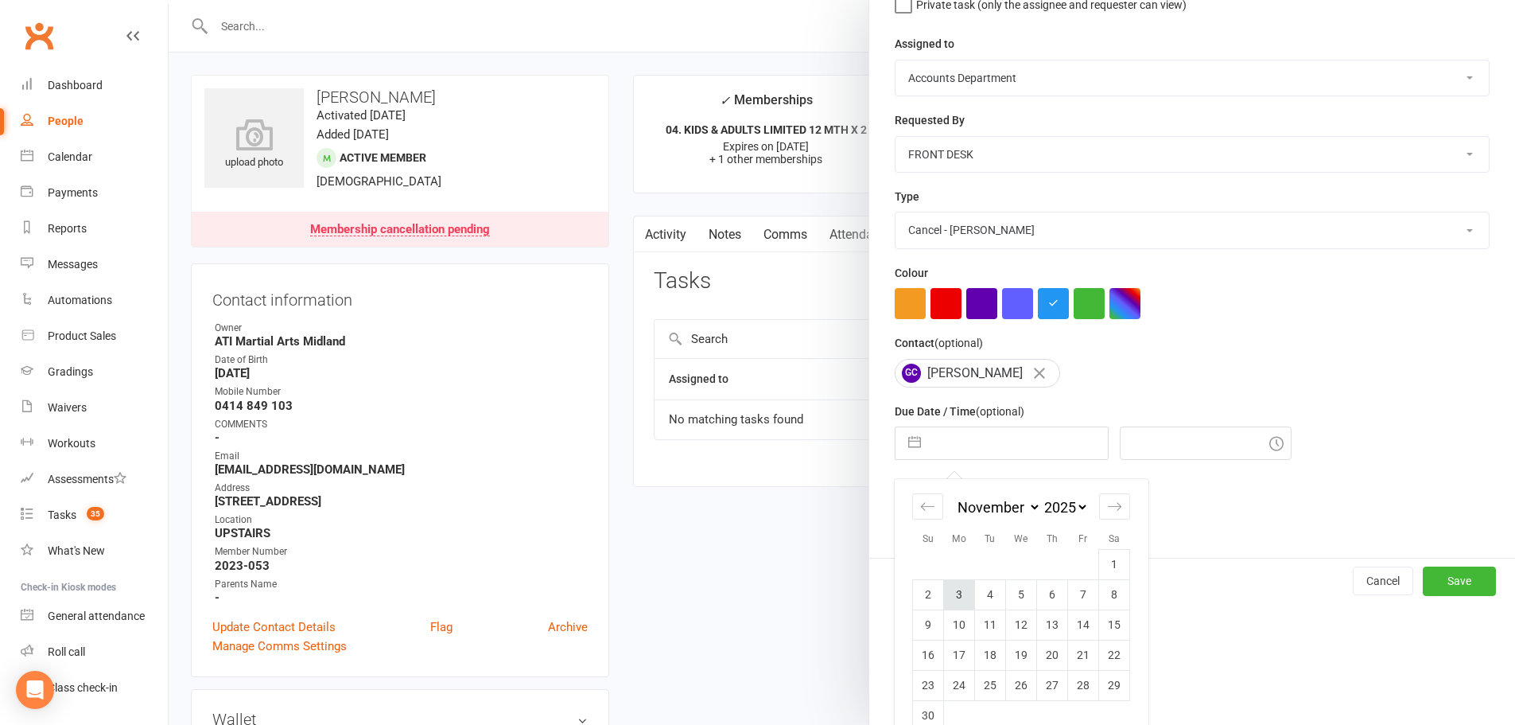
click at [948, 602] on td "3" at bounding box center [959, 594] width 31 height 30
type input "03 Nov 2025"
type input "5:30pm"
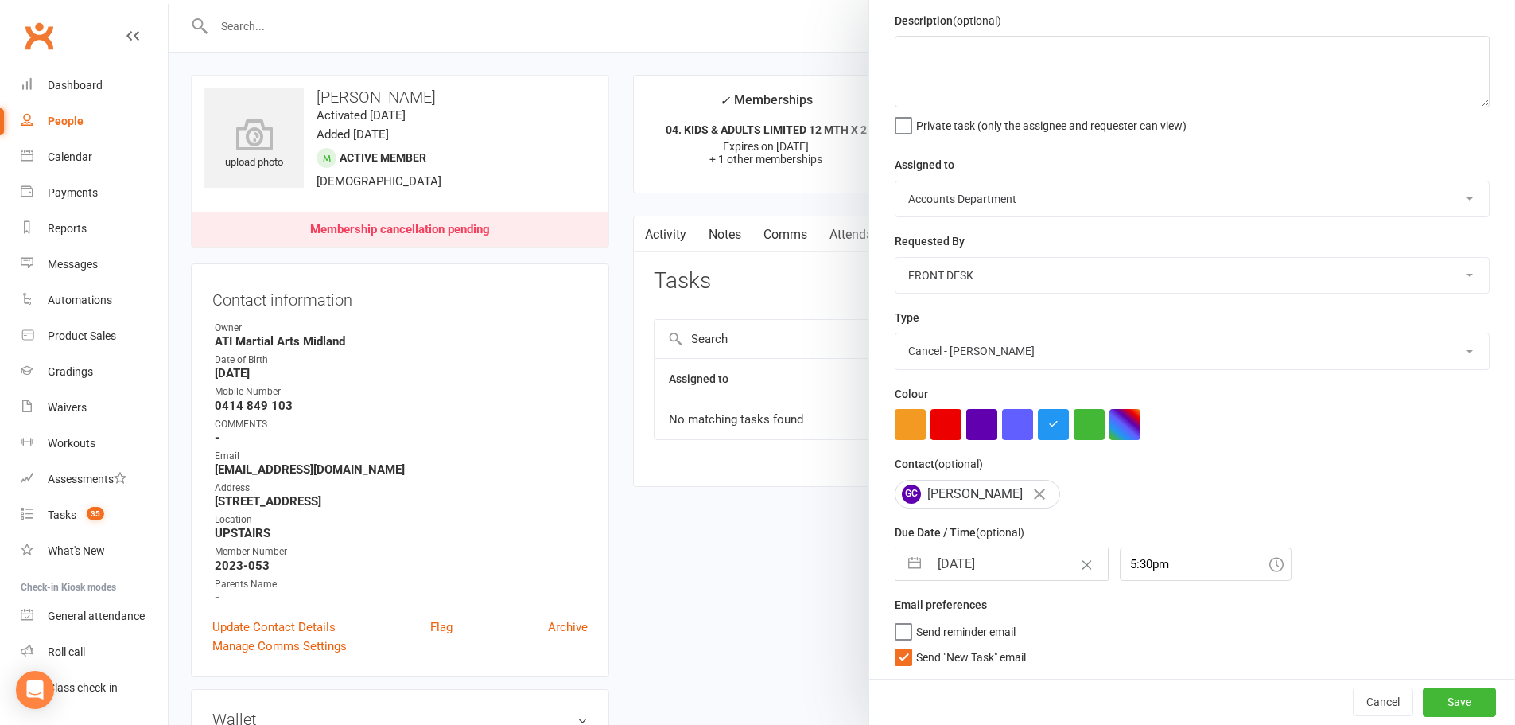
click at [900, 659] on label "Send "New Task" email" at bounding box center [960, 653] width 131 height 16
click at [900, 645] on input "Send "New Task" email" at bounding box center [960, 645] width 131 height 0
click at [1430, 706] on button "Save" at bounding box center [1459, 701] width 73 height 29
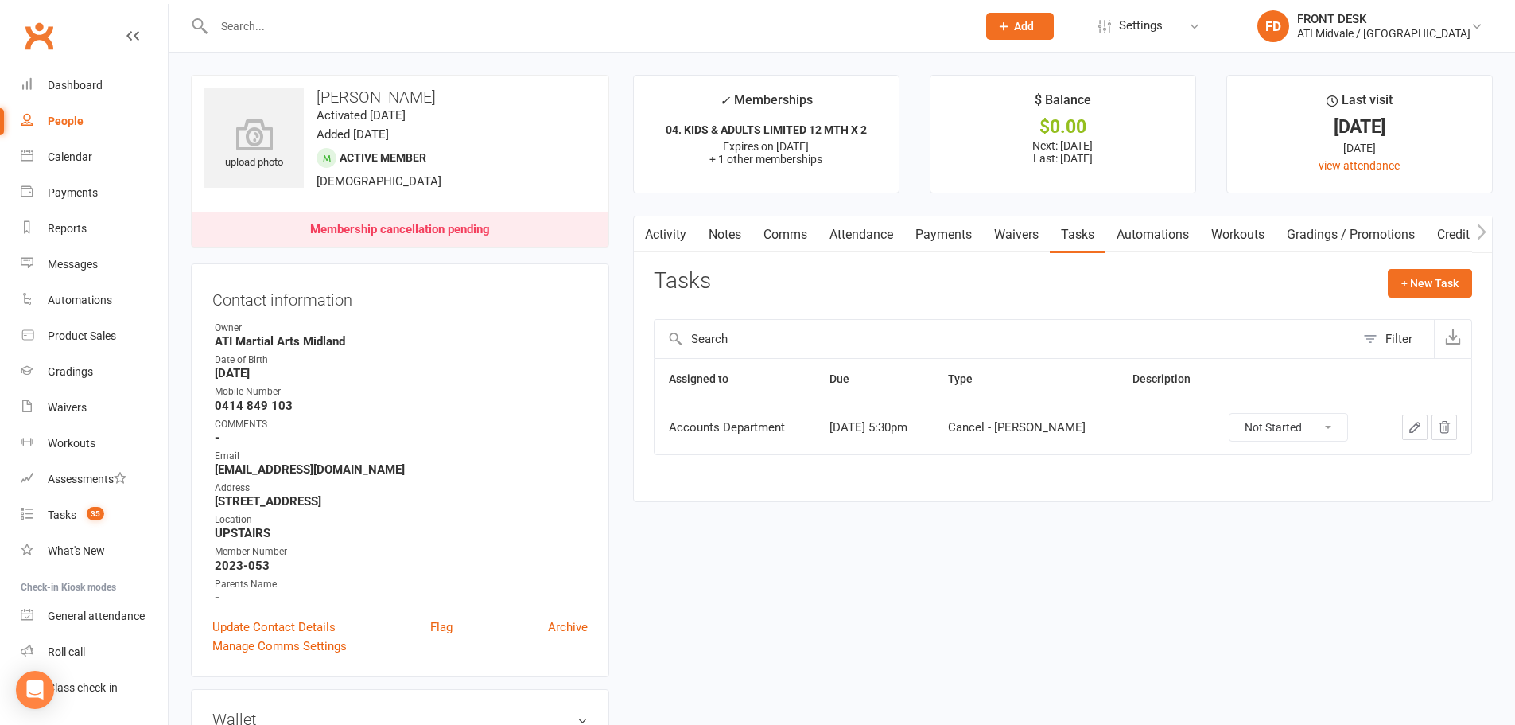
click at [390, 21] on input "text" at bounding box center [587, 26] width 756 height 22
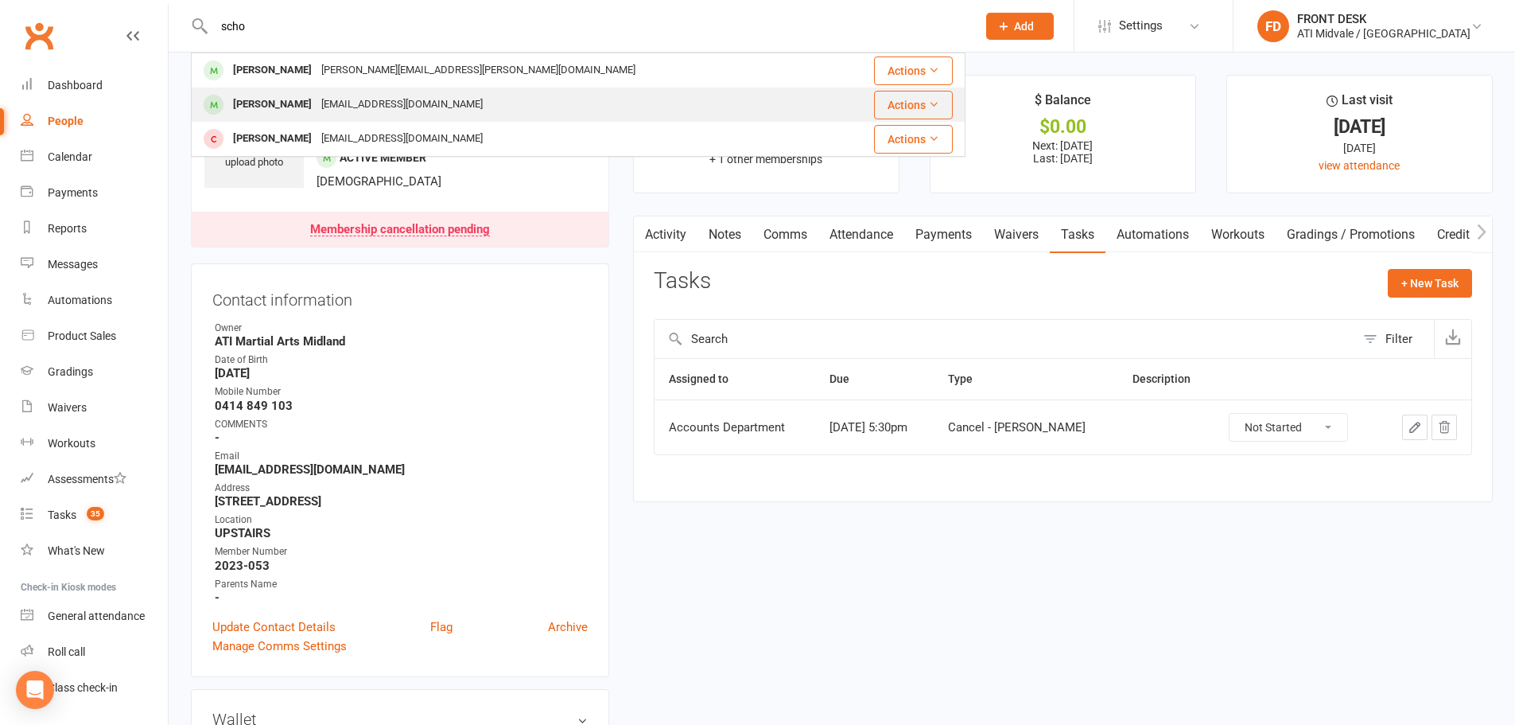
type input "scho"
click at [327, 94] on div "jolsey0@yahoo.com.au" at bounding box center [402, 104] width 171 height 23
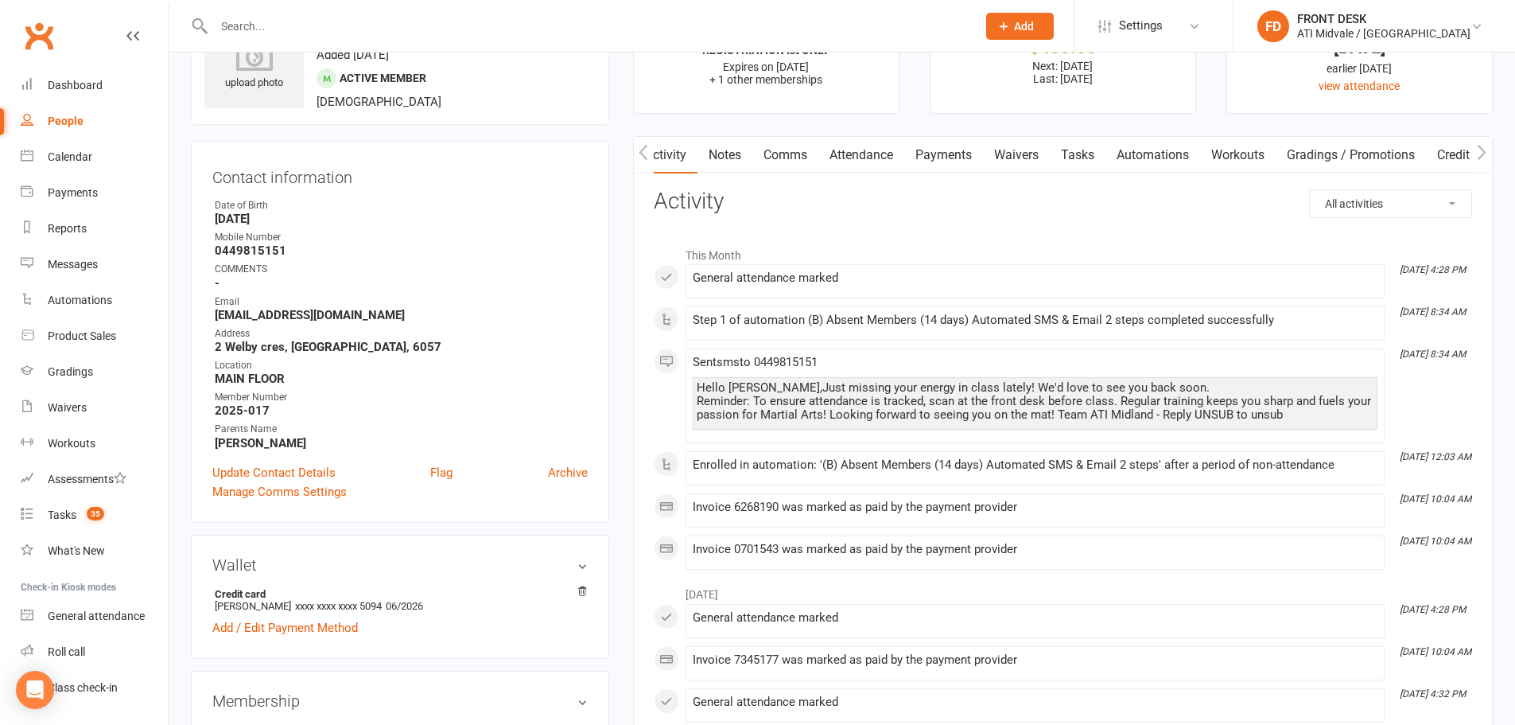
scroll to position [0, 2]
click at [955, 145] on link "Payments" at bounding box center [941, 155] width 79 height 37
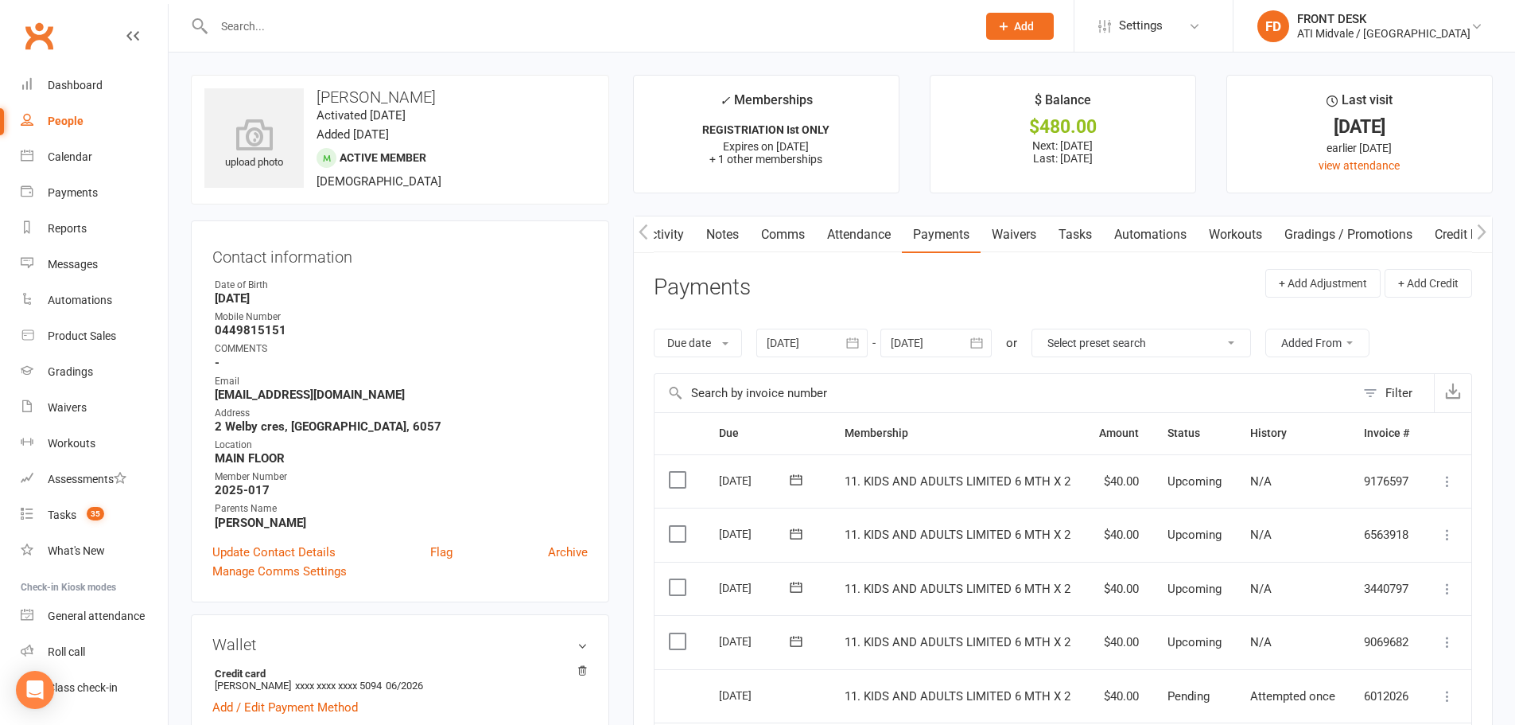
click at [1034, 20] on span "Add" at bounding box center [1024, 26] width 20 height 13
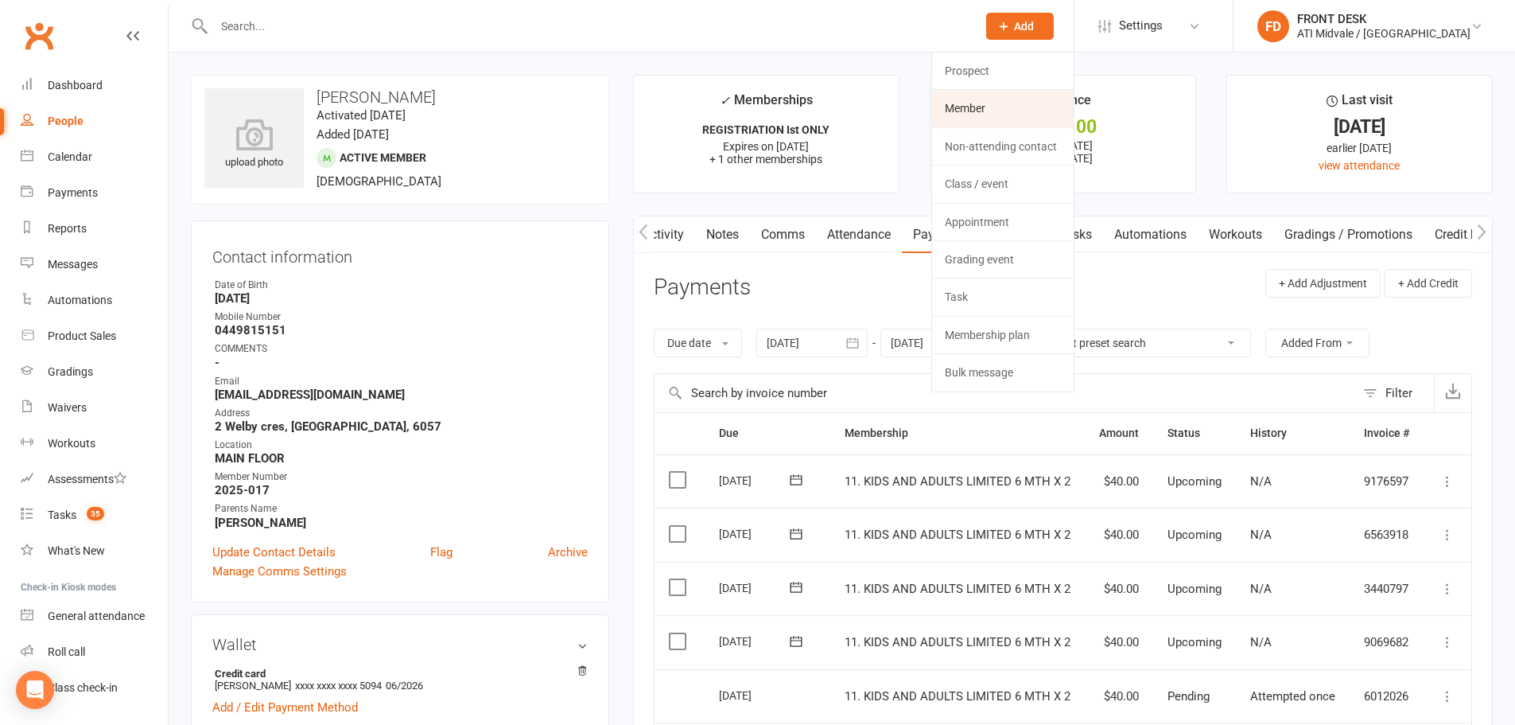
click at [1015, 104] on link "Member" at bounding box center [1003, 108] width 142 height 37
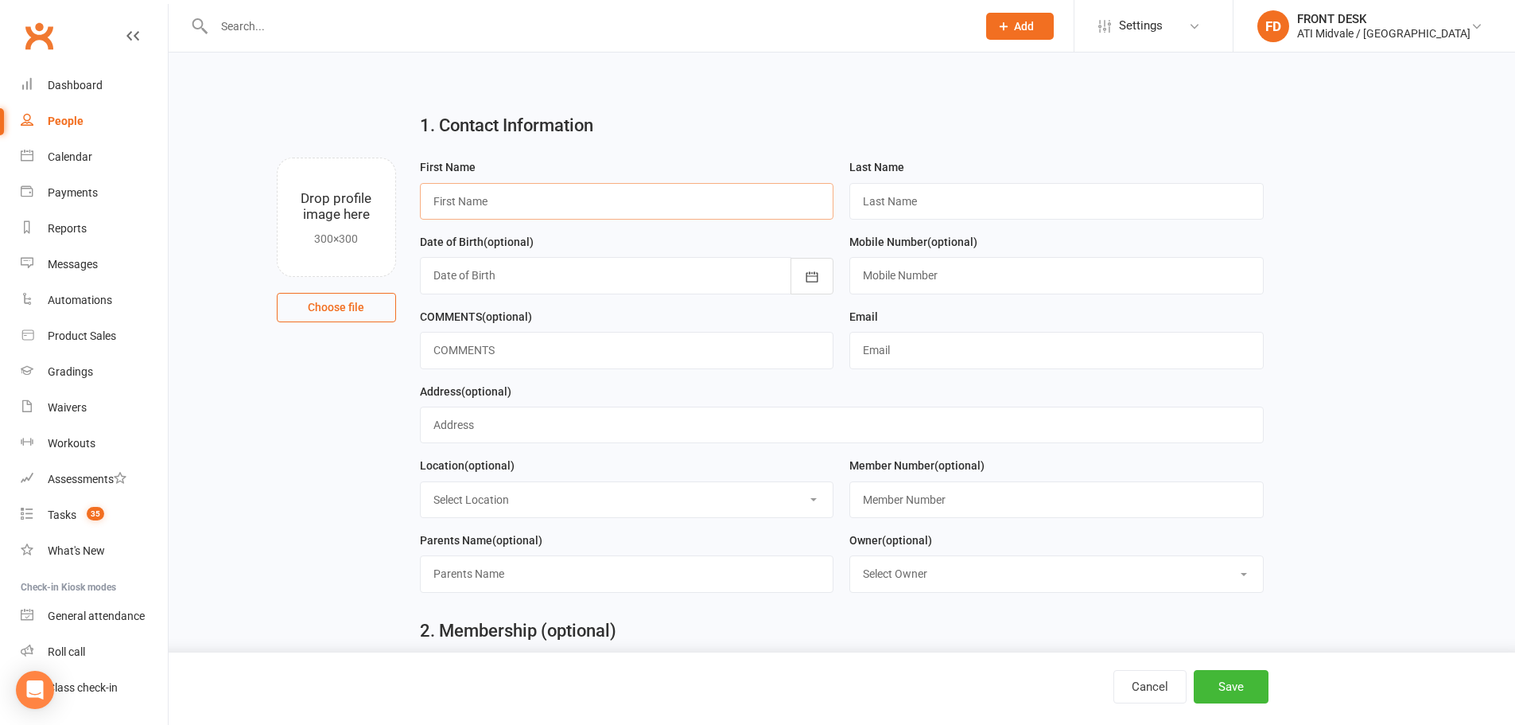
click at [458, 193] on input "text" at bounding box center [627, 201] width 414 height 37
click at [457, 207] on input "Hen ry" at bounding box center [627, 201] width 414 height 37
type input "Henry"
click at [893, 196] on input "text" at bounding box center [1057, 201] width 414 height 37
type input "S"
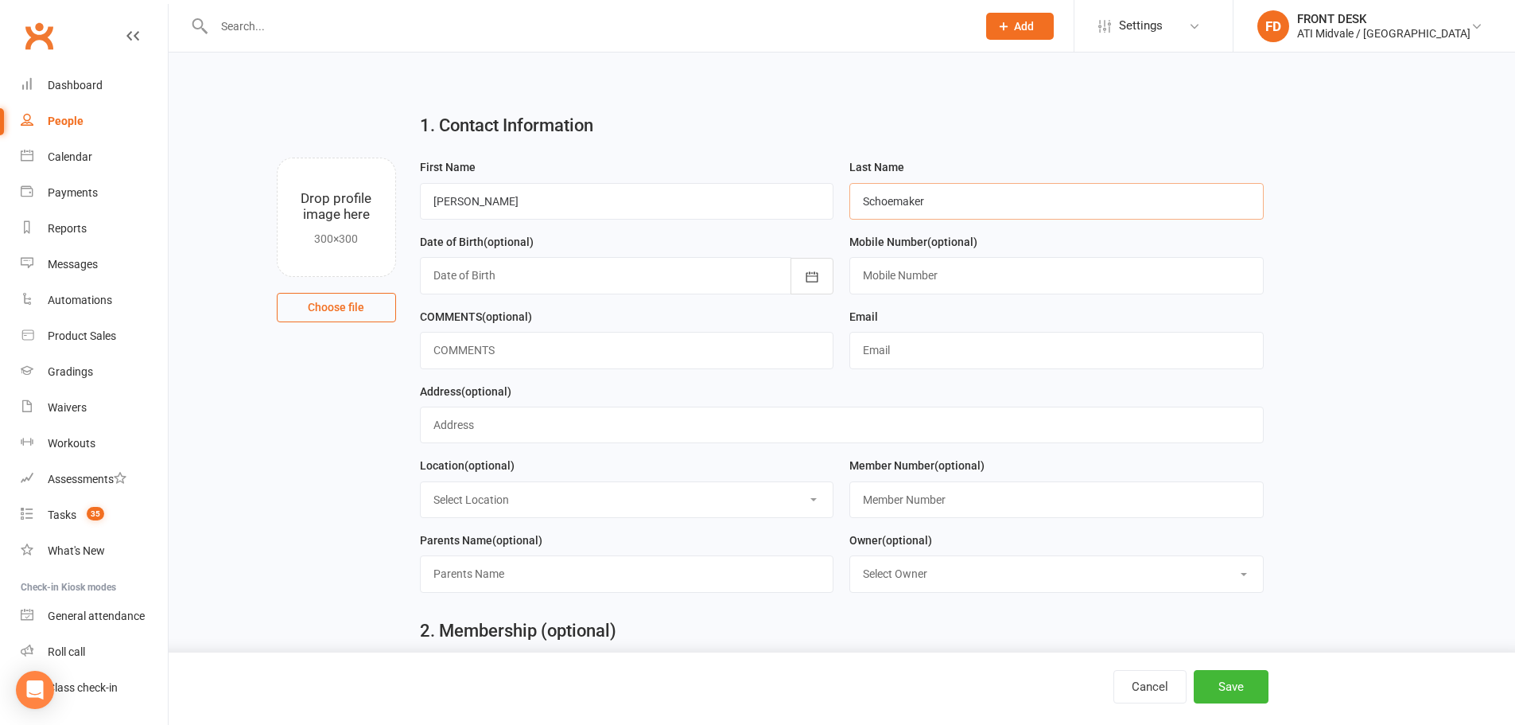
type input "Schoemaker"
drag, startPoint x: 895, startPoint y: 194, endPoint x: 833, endPoint y: 237, distance: 75.5
click at [833, 237] on div "Date of Birth (optional) 2021 - 2040 2021 2022 2023 2024 2025 2026 2027 2028 20…" at bounding box center [627, 263] width 414 height 62
click at [480, 276] on div at bounding box center [627, 275] width 414 height 37
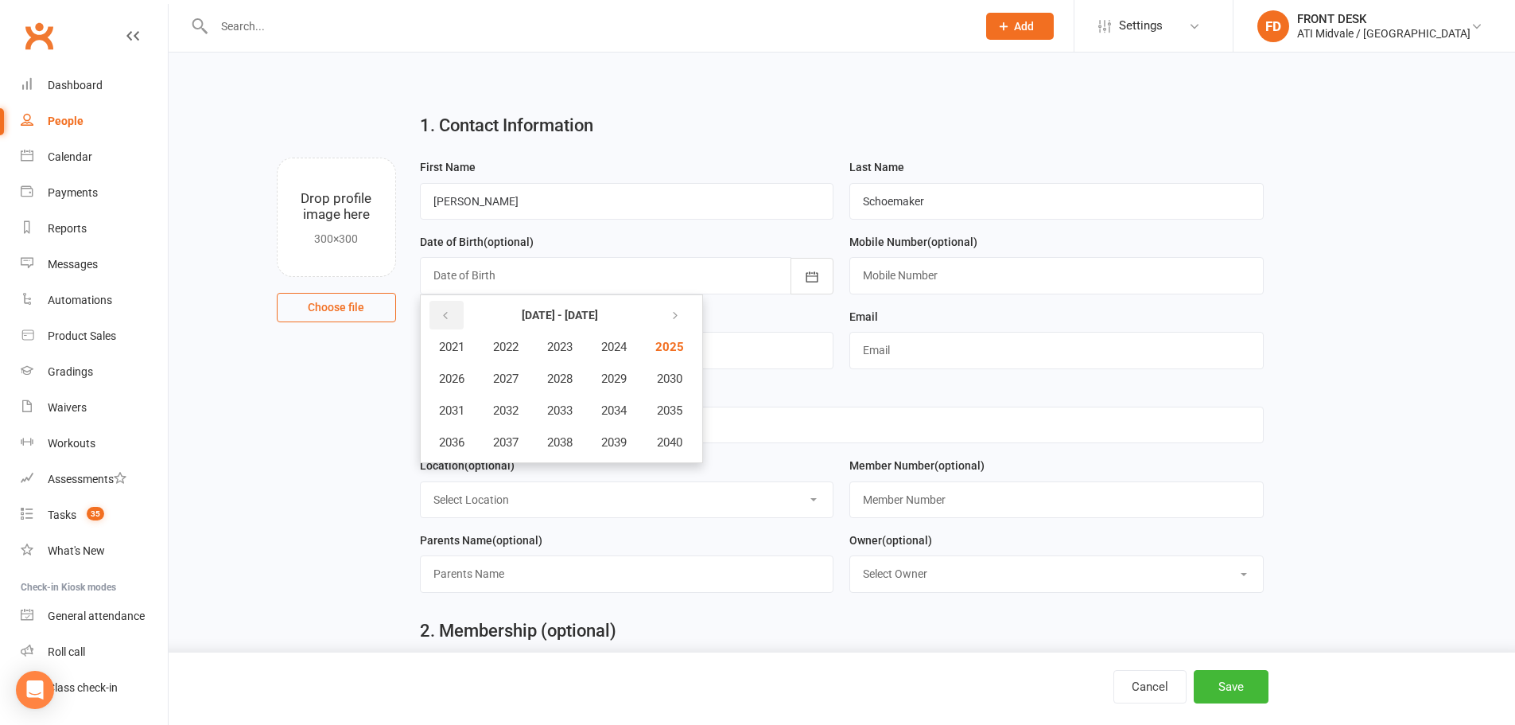
click at [449, 313] on icon "button" at bounding box center [445, 315] width 11 height 13
click at [562, 445] on span "2018" at bounding box center [559, 442] width 25 height 14
click at [534, 378] on span "May" at bounding box center [537, 378] width 22 height 14
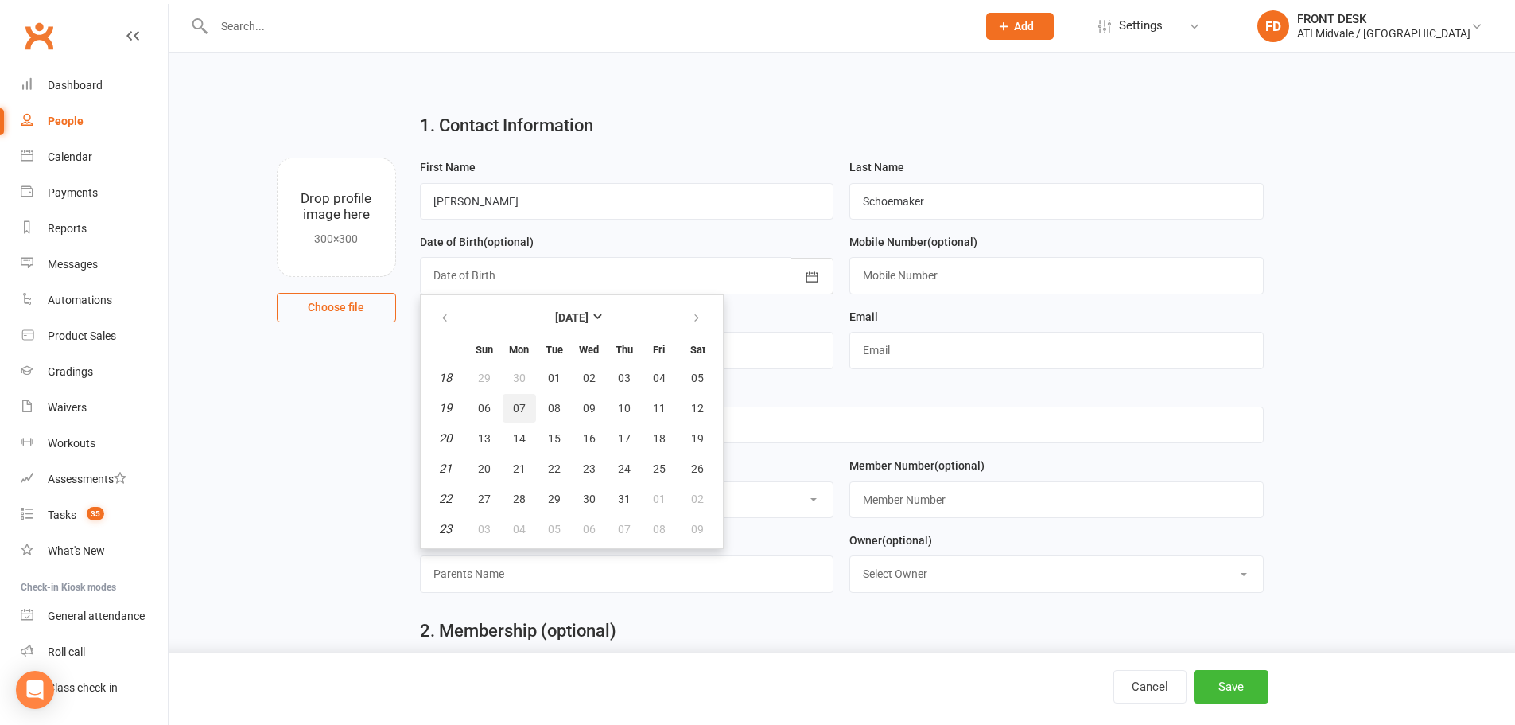
click at [511, 402] on button "07" at bounding box center [519, 408] width 33 height 29
type input "07 May 2018"
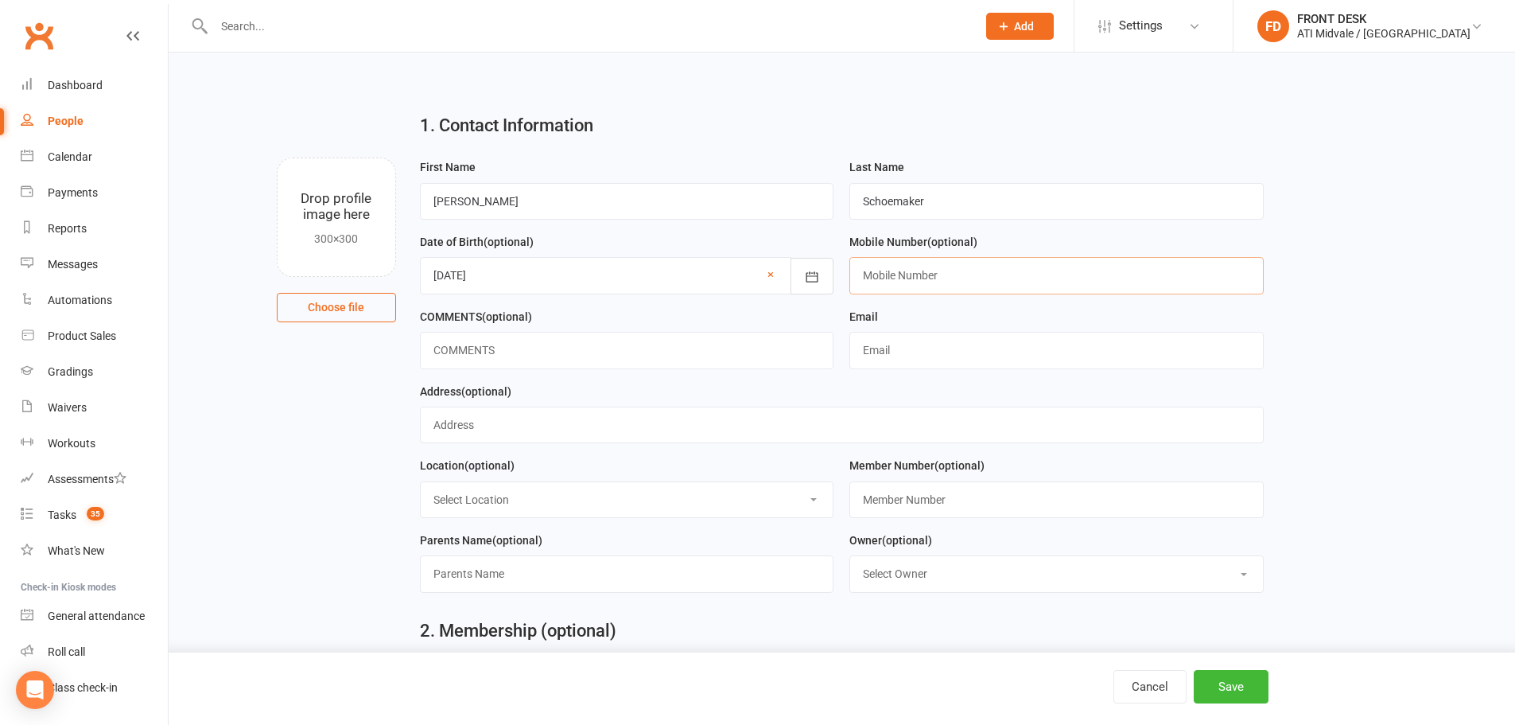
click at [888, 274] on input "text" at bounding box center [1057, 275] width 414 height 37
type input "0449 815 151"
click at [931, 356] on input "text" at bounding box center [1057, 350] width 414 height 37
type input "jolsey@yahoo.com.au"
click at [830, 413] on input "text" at bounding box center [842, 424] width 844 height 37
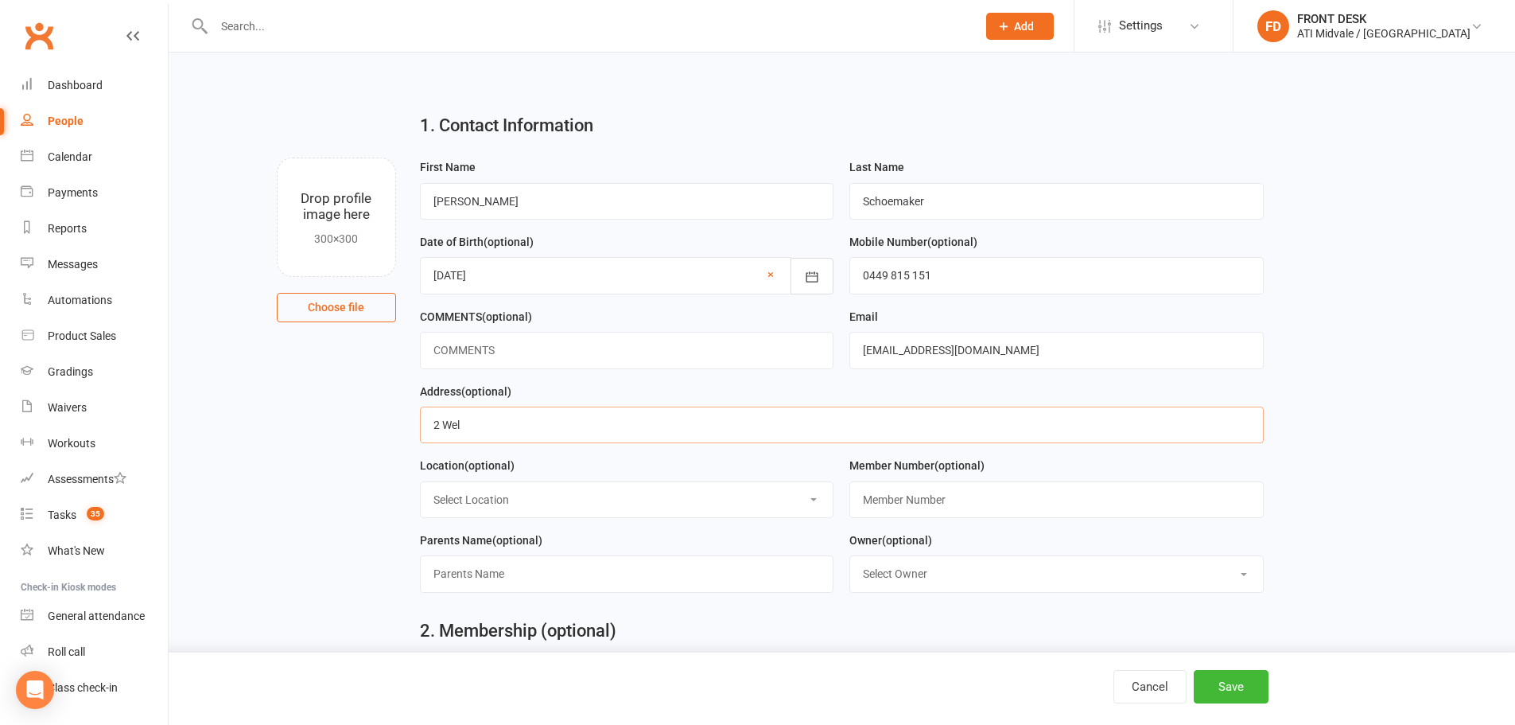
type input "2 Welby cres, High wycombe, 6057"
click at [535, 497] on select "Select Location MAIN FLOOR UPSTAIRS" at bounding box center [627, 499] width 413 height 35
select select "0"
click at [421, 485] on select "Select Location MAIN FLOOR UPSTAIRS" at bounding box center [627, 499] width 413 height 35
click at [933, 501] on input "text" at bounding box center [1057, 499] width 414 height 37
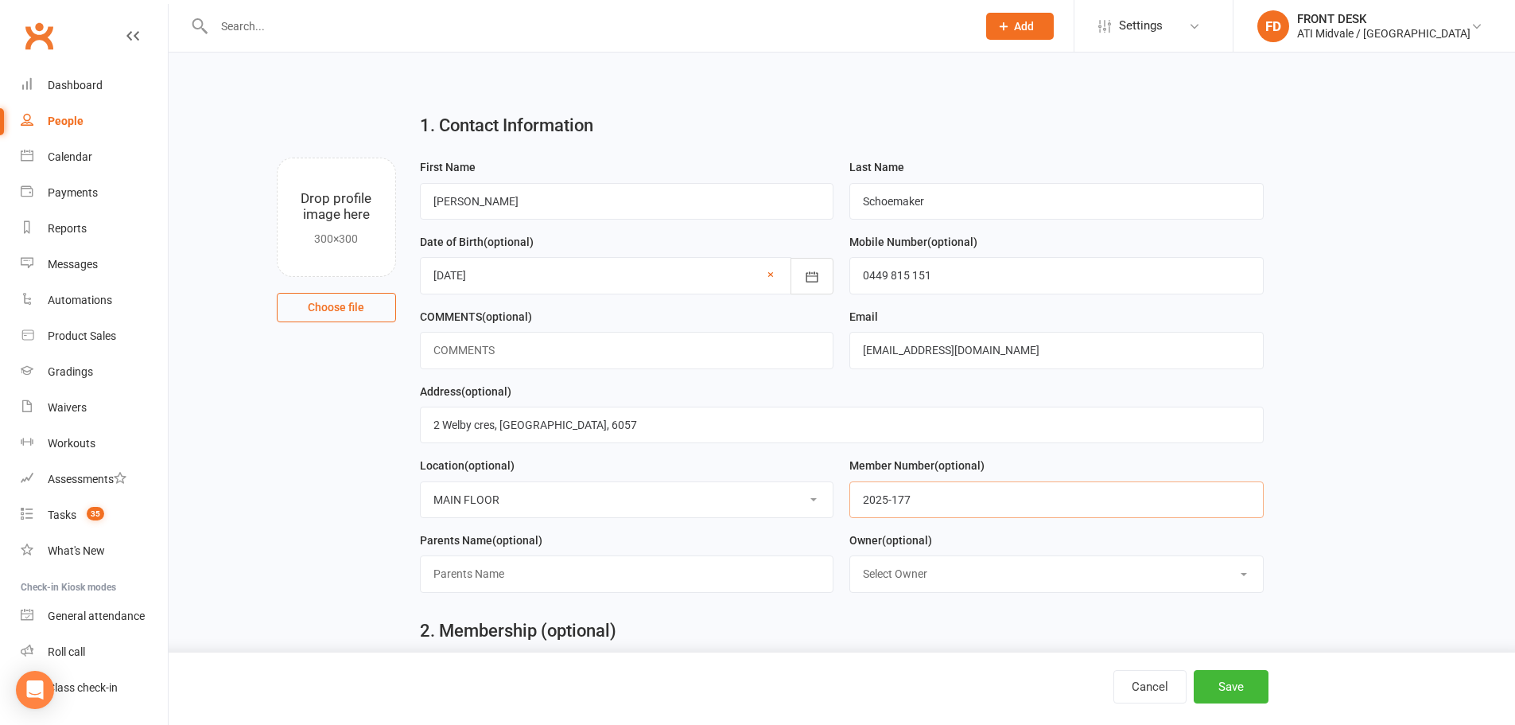
type input "2025-177"
click at [454, 576] on input "text" at bounding box center [627, 573] width 414 height 37
type input "Jodie Schoemaker"
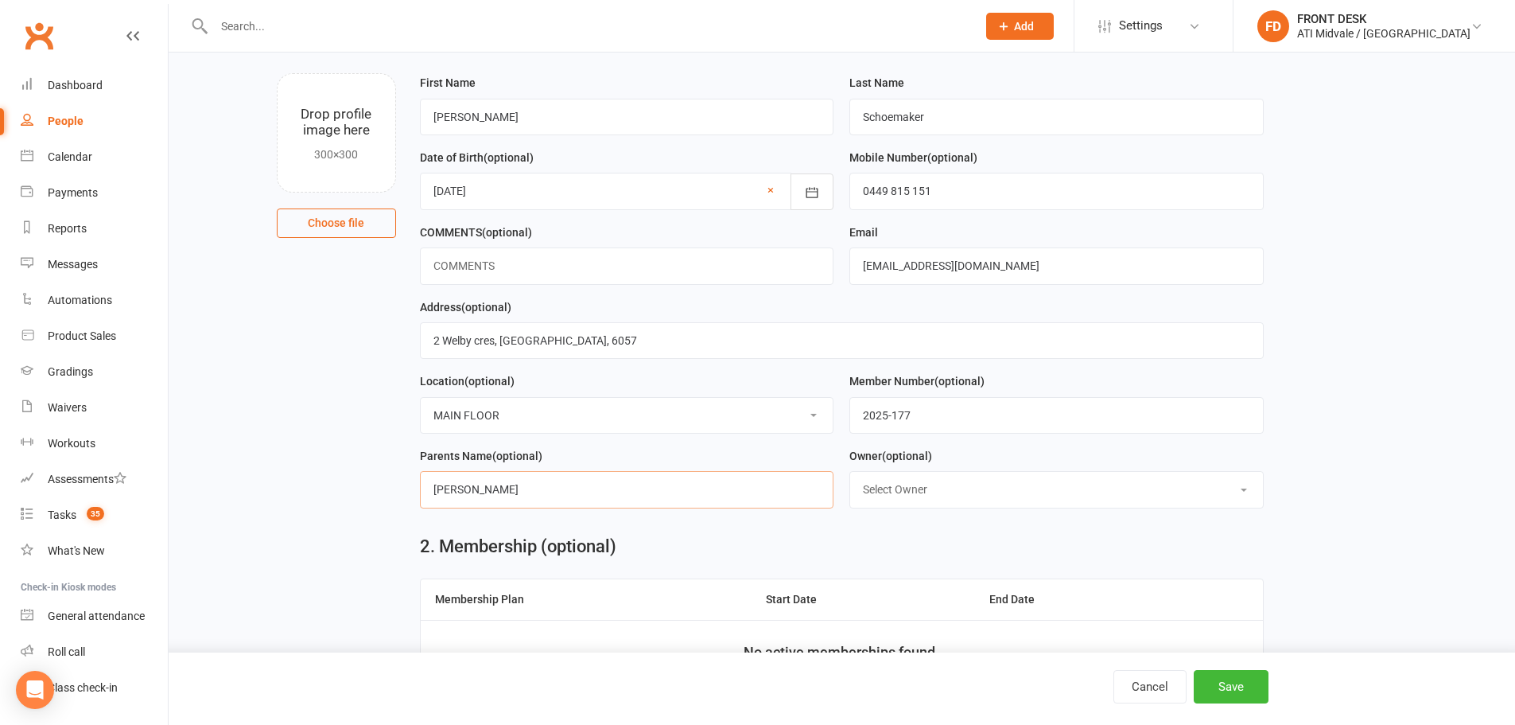
scroll to position [318, 0]
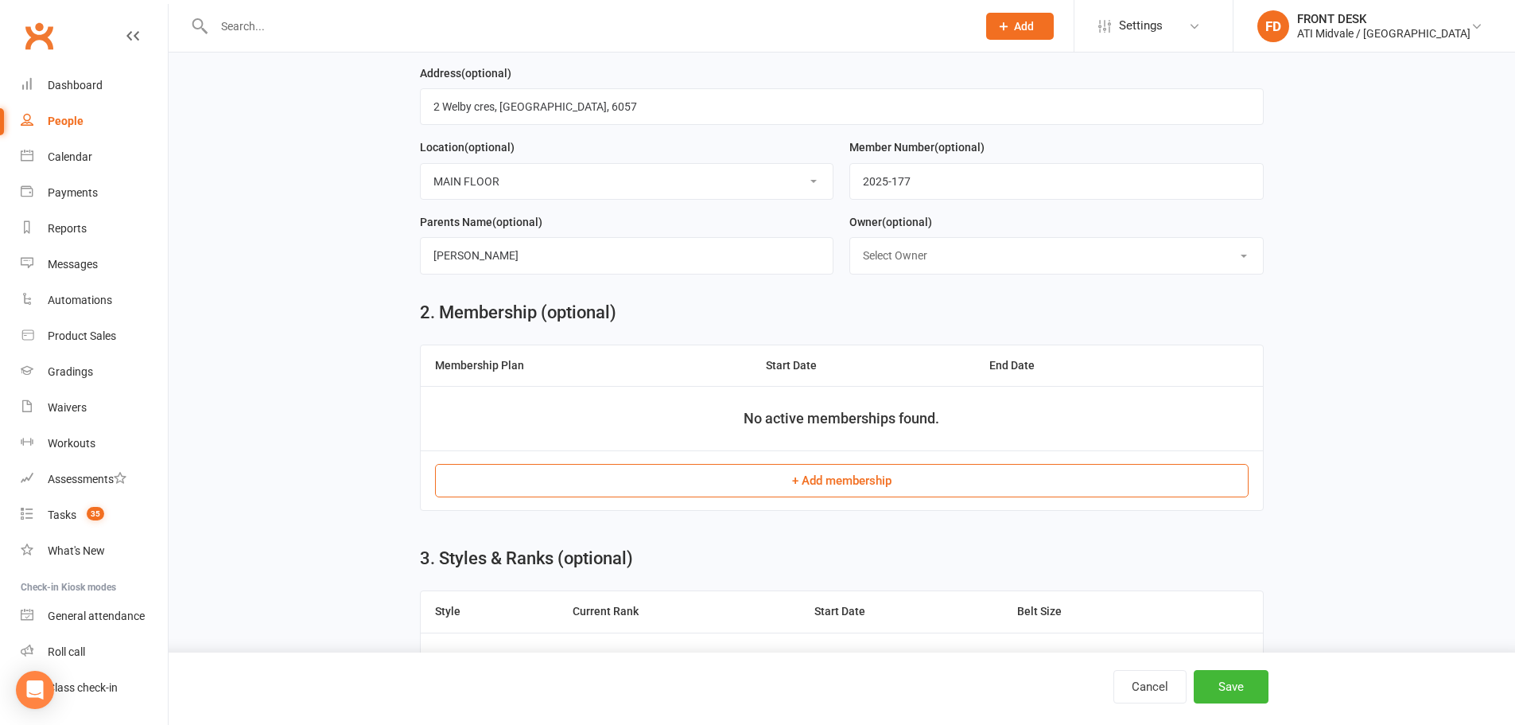
click at [616, 477] on button "+ Add membership" at bounding box center [842, 480] width 814 height 33
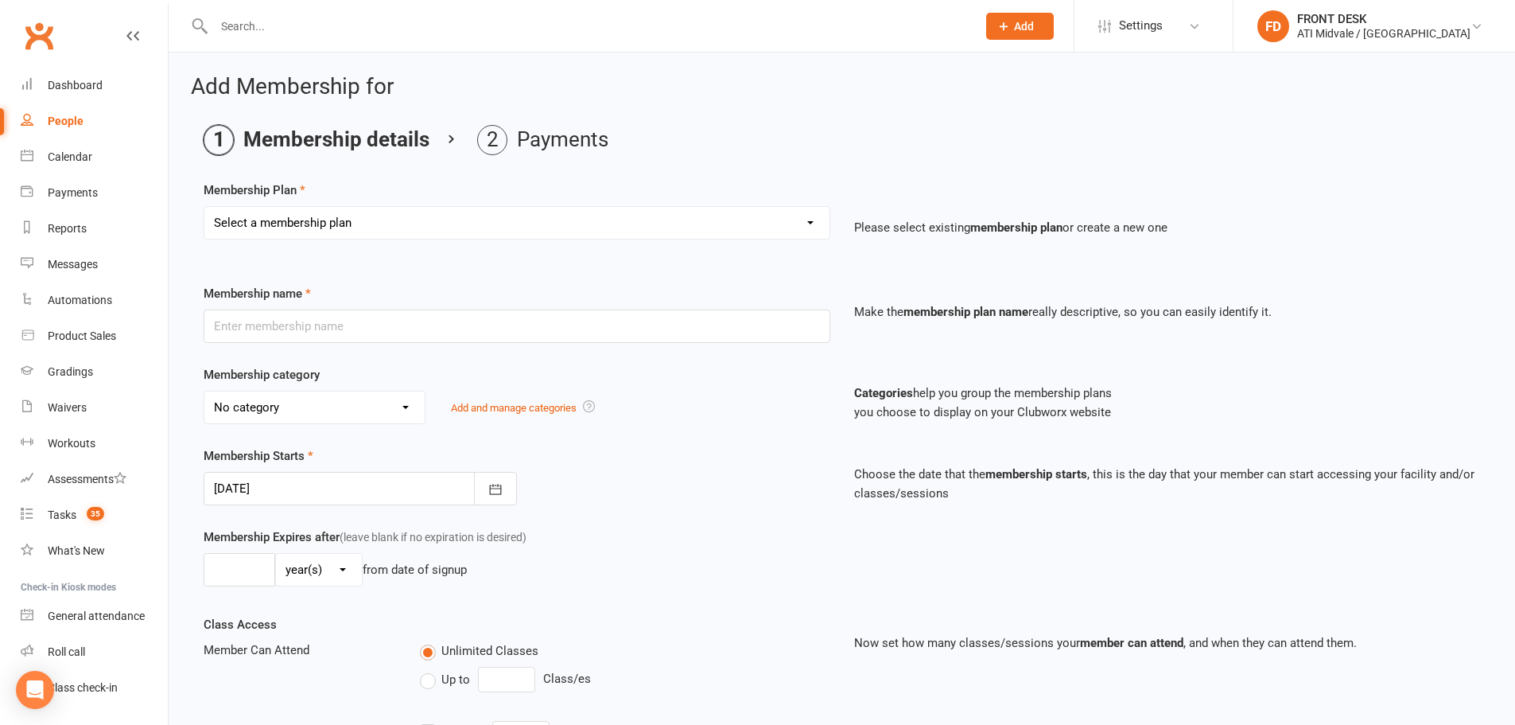
click at [456, 221] on select "Select a membership plan Create new Membership Plan 01. DRAGONS LIMITED 12 MTH …" at bounding box center [516, 223] width 625 height 32
select select "43"
click at [204, 207] on select "Select a membership plan Create new Membership Plan 01. DRAGONS LIMITED 12 MTH …" at bounding box center [516, 223] width 625 height 32
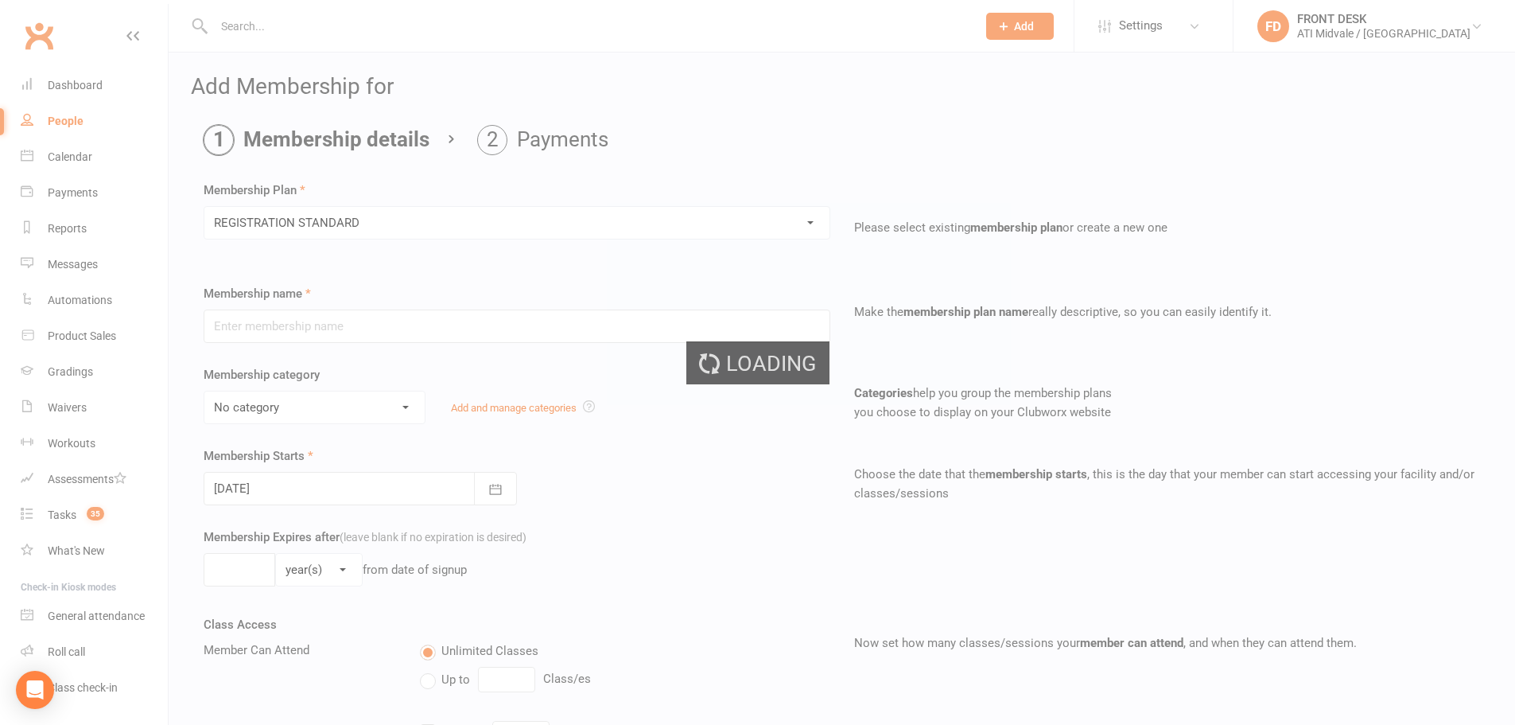
type input "REGISTRATION STANDARD"
select select "6"
type input "52"
select select "1"
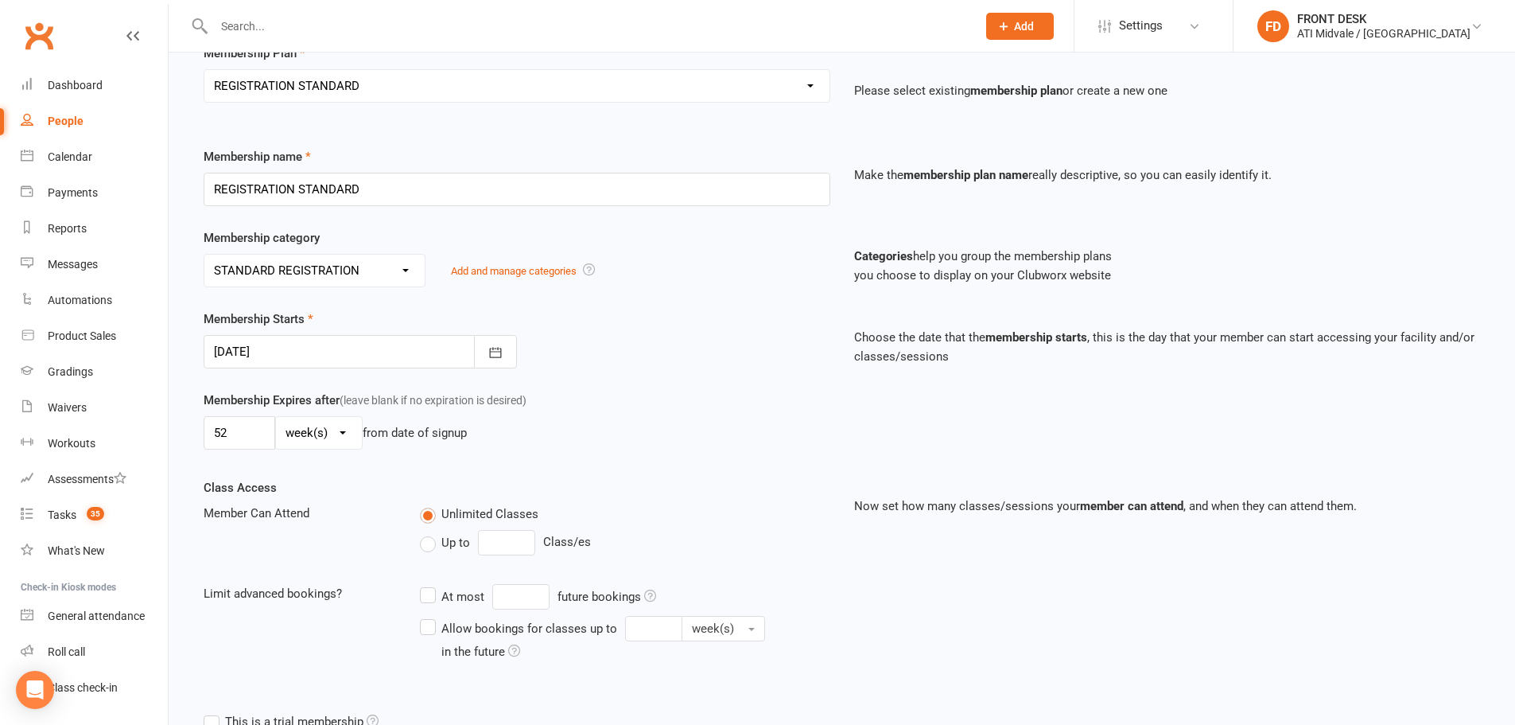
scroll to position [159, 0]
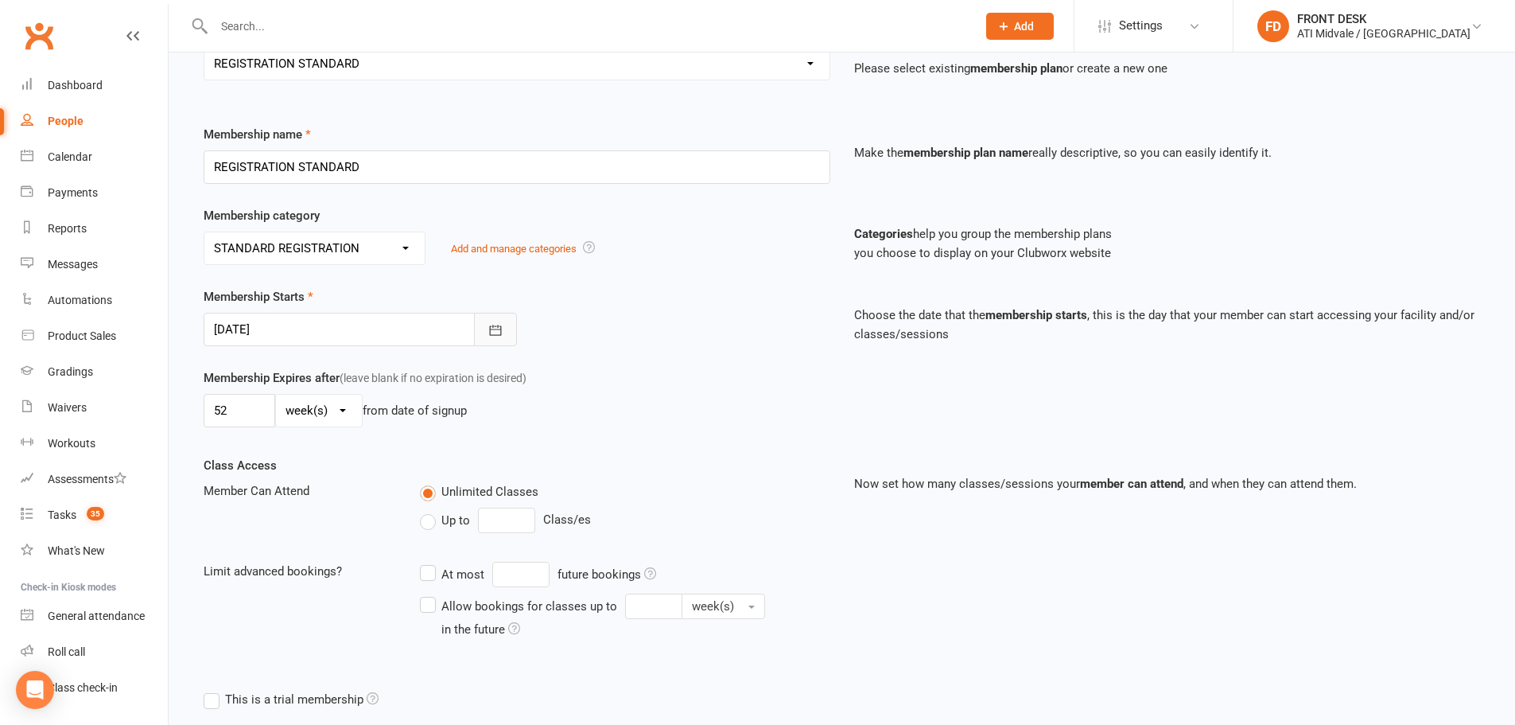
click at [488, 338] on button "button" at bounding box center [495, 329] width 43 height 33
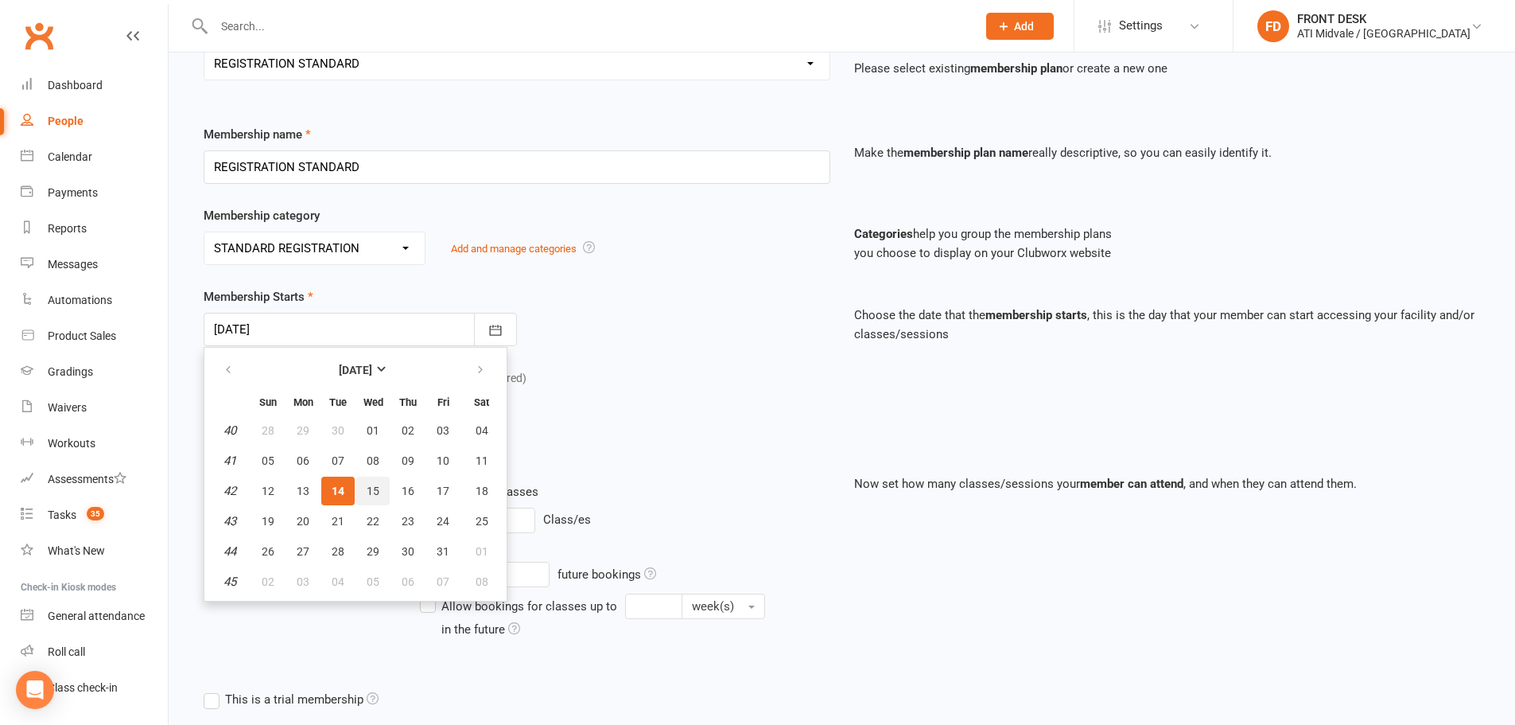
click at [375, 492] on span "15" at bounding box center [373, 490] width 13 height 13
type input "15 Oct 2025"
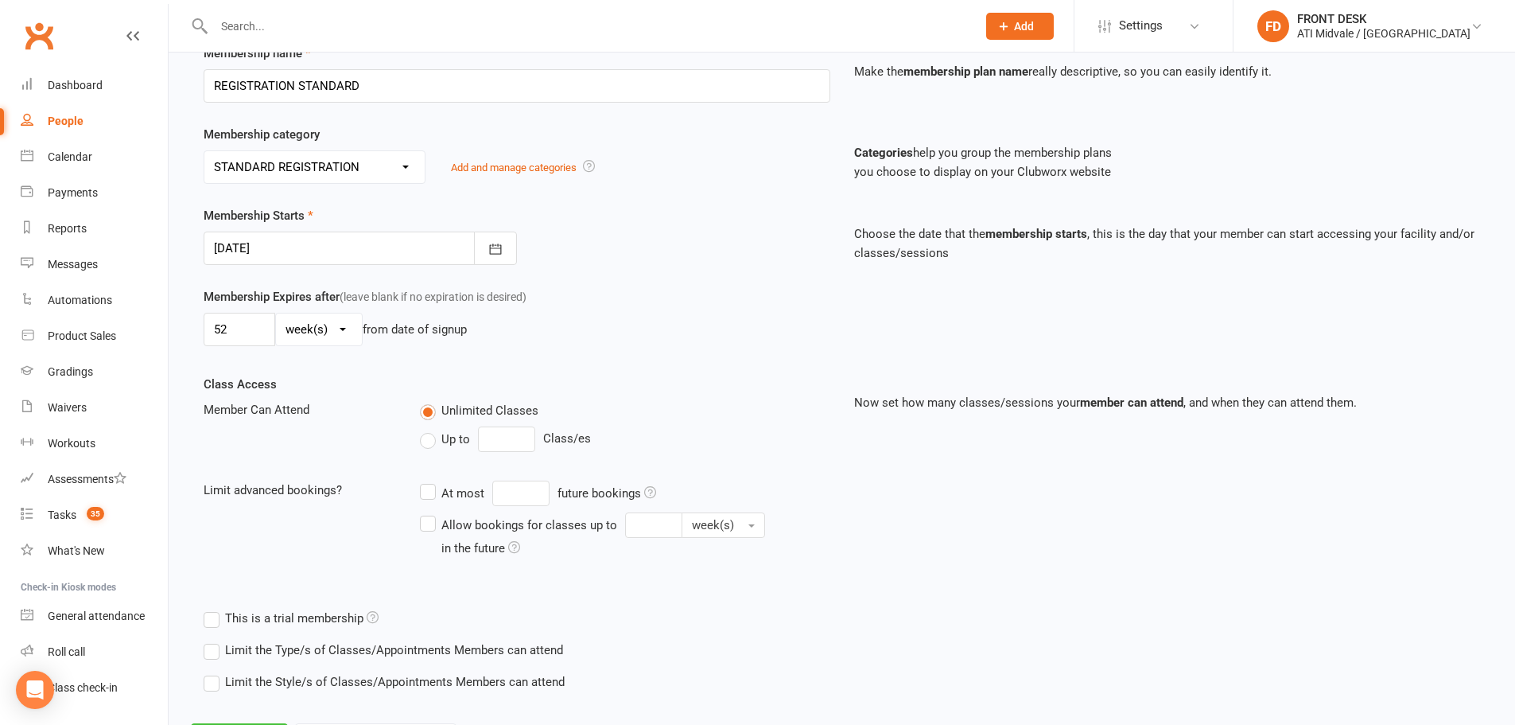
scroll to position [317, 0]
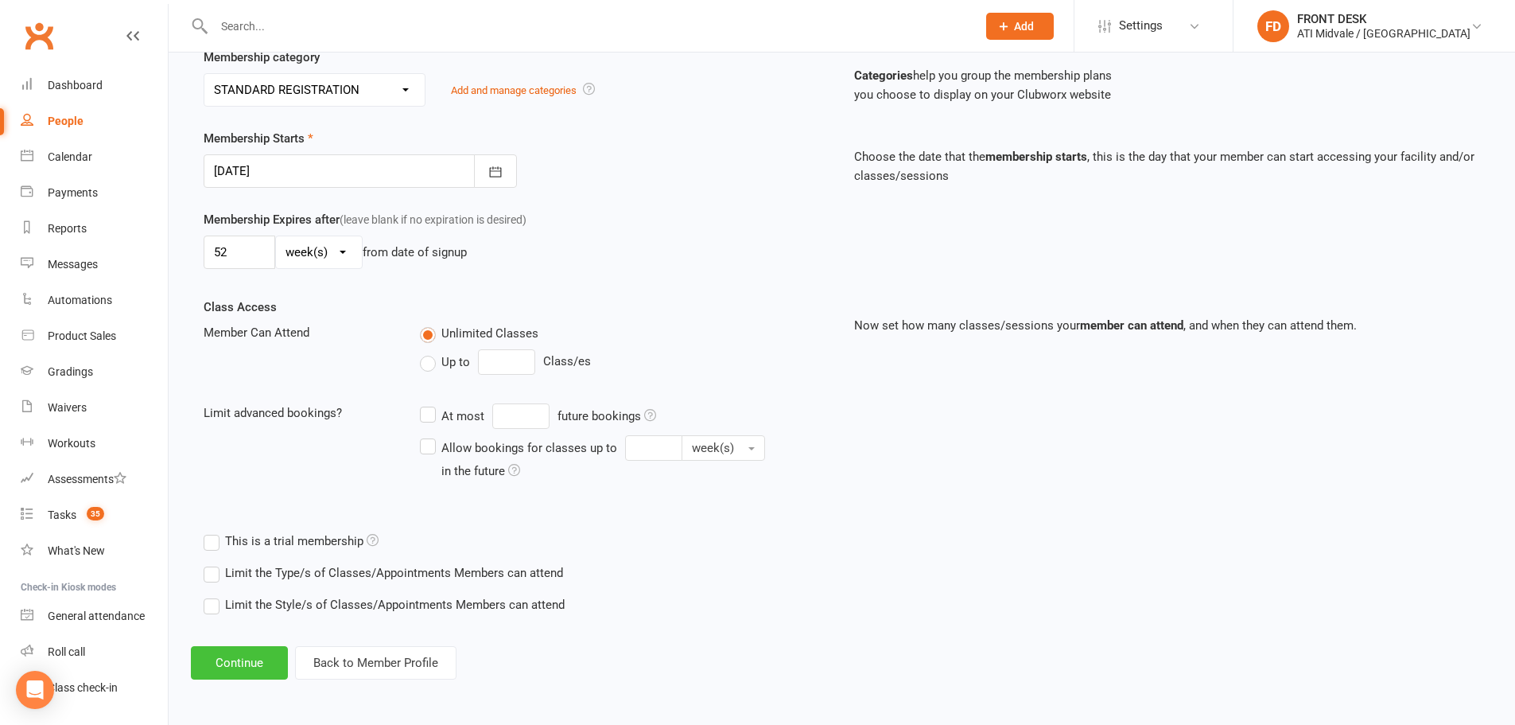
click at [236, 663] on button "Continue" at bounding box center [239, 662] width 97 height 33
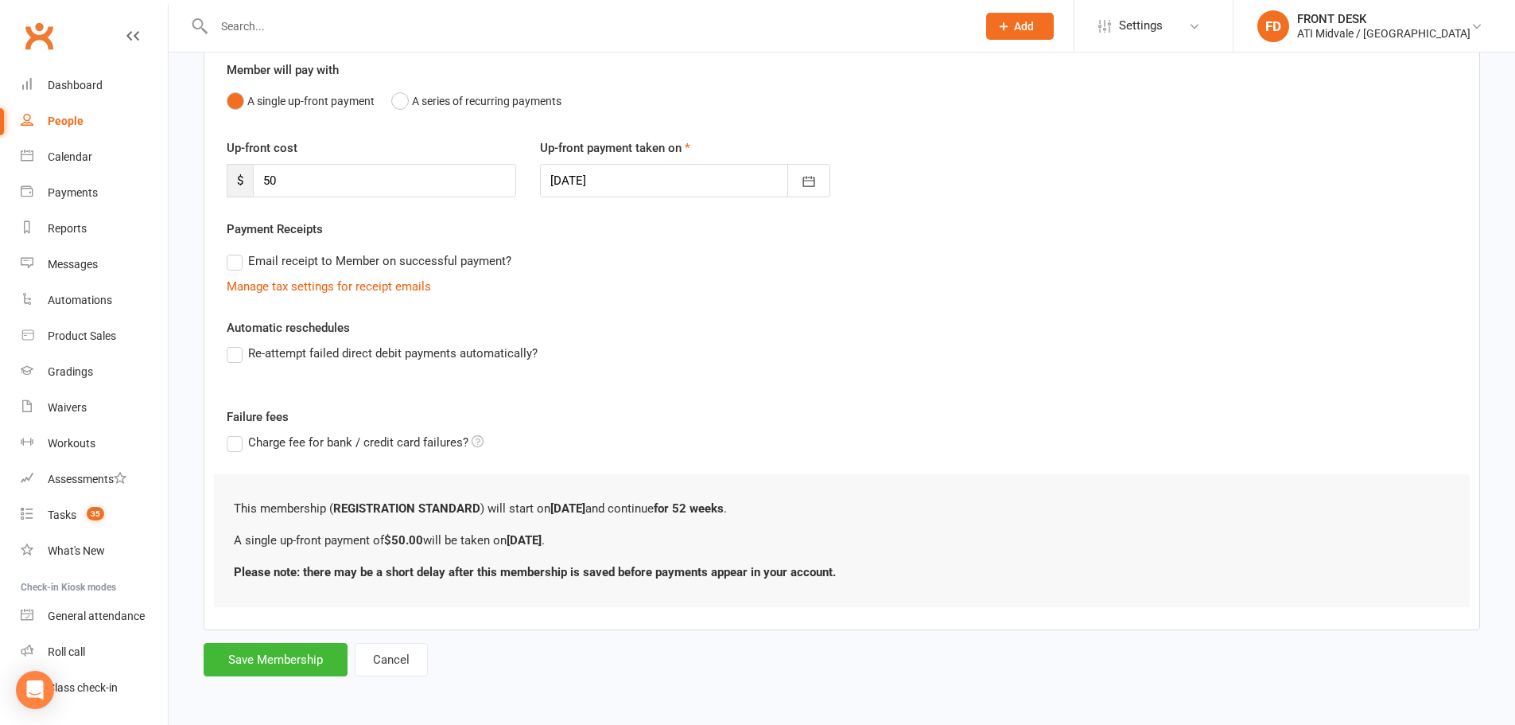
scroll to position [0, 0]
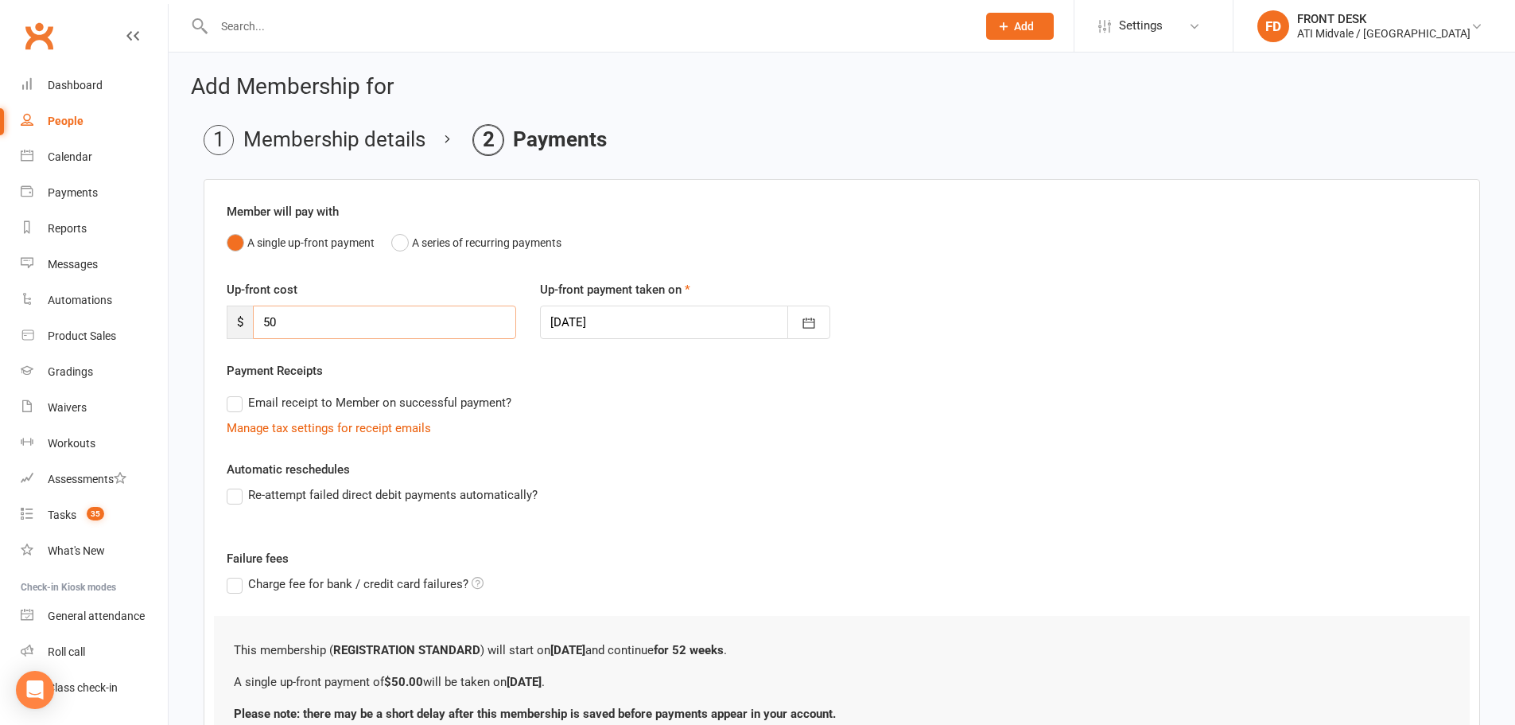
drag, startPoint x: 254, startPoint y: 320, endPoint x: 221, endPoint y: 317, distance: 32.8
click at [216, 325] on div "Up-front cost $ 50" at bounding box center [371, 309] width 313 height 59
type input "65"
click at [812, 317] on icon "button" at bounding box center [809, 323] width 16 height 16
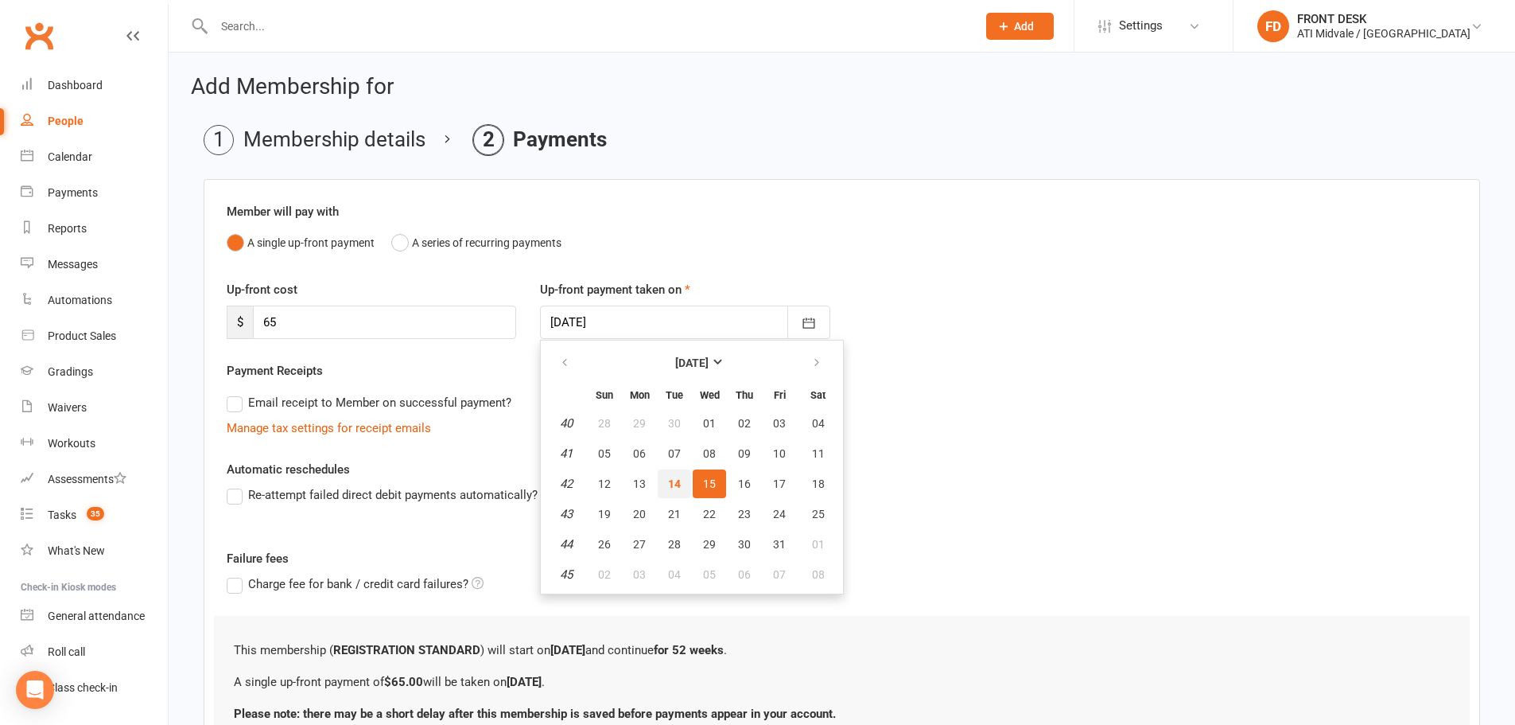
click at [668, 480] on span "14" at bounding box center [674, 483] width 13 height 13
type input "14 Oct 2025"
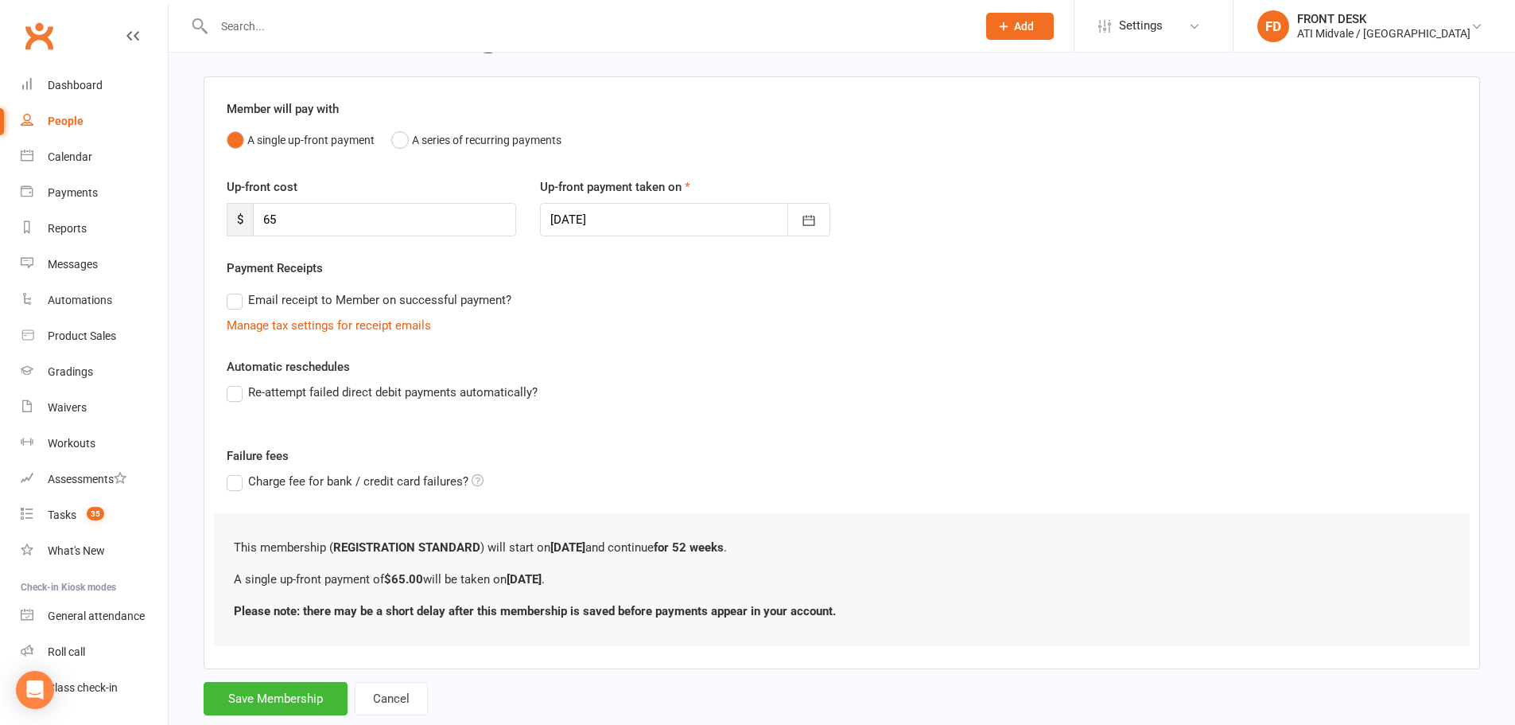
scroll to position [142, 0]
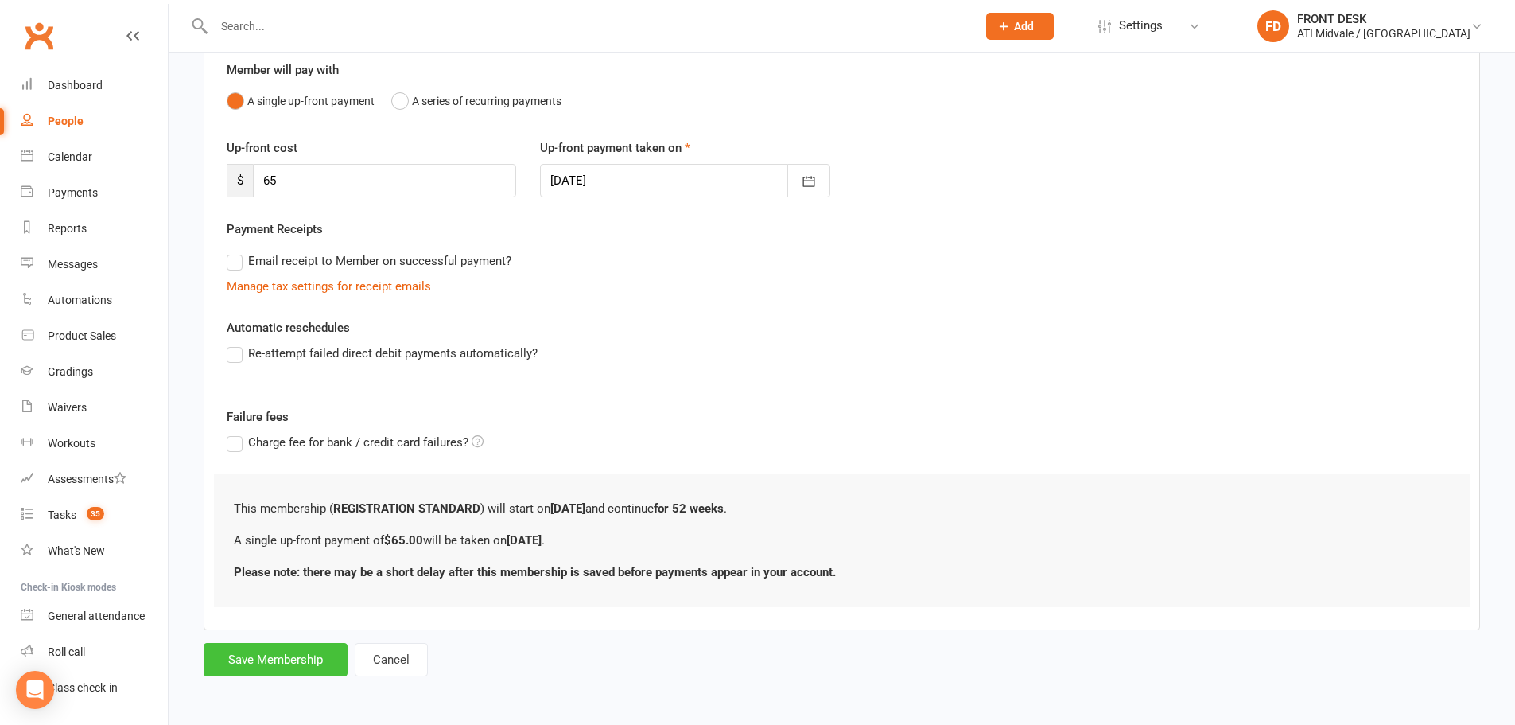
click at [264, 655] on button "Save Membership" at bounding box center [276, 659] width 144 height 33
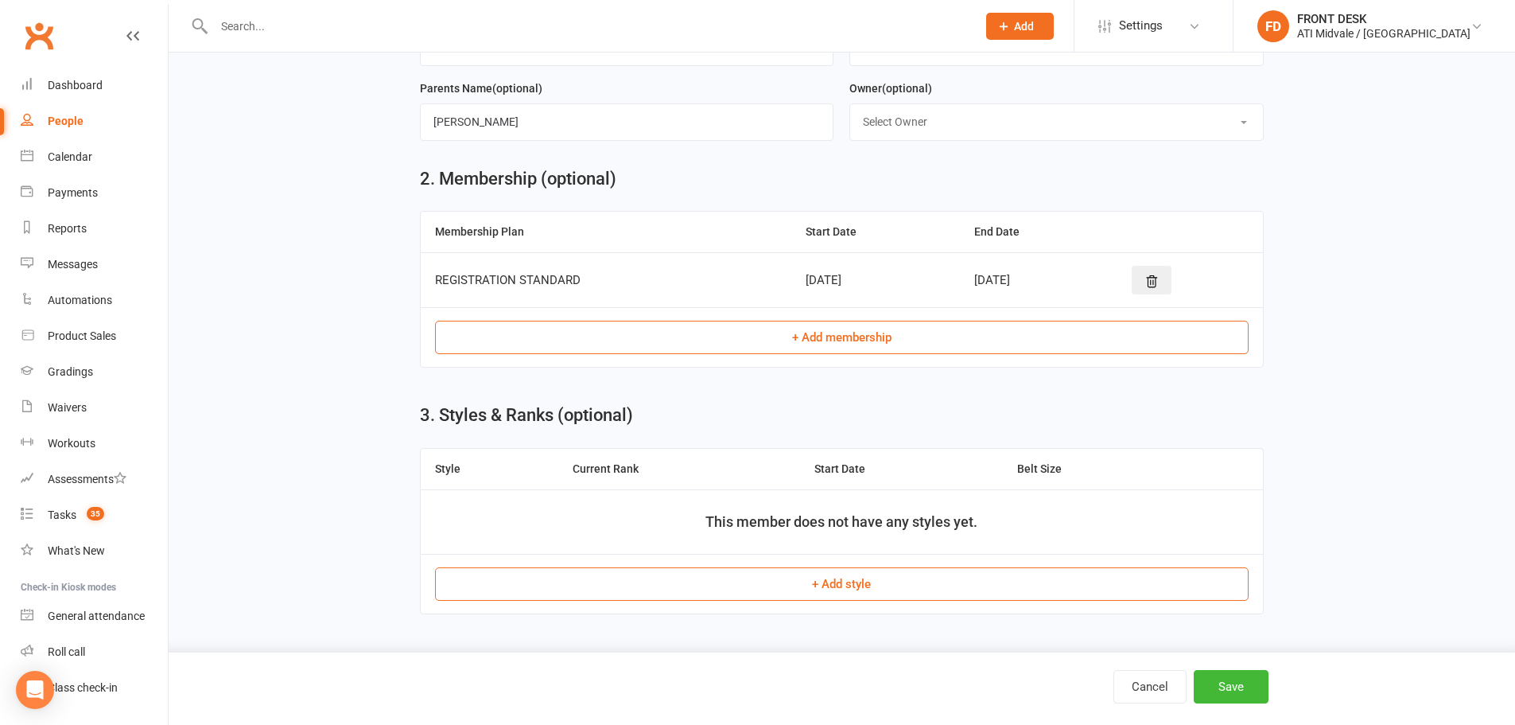
click at [831, 338] on button "+ Add membership" at bounding box center [842, 337] width 814 height 33
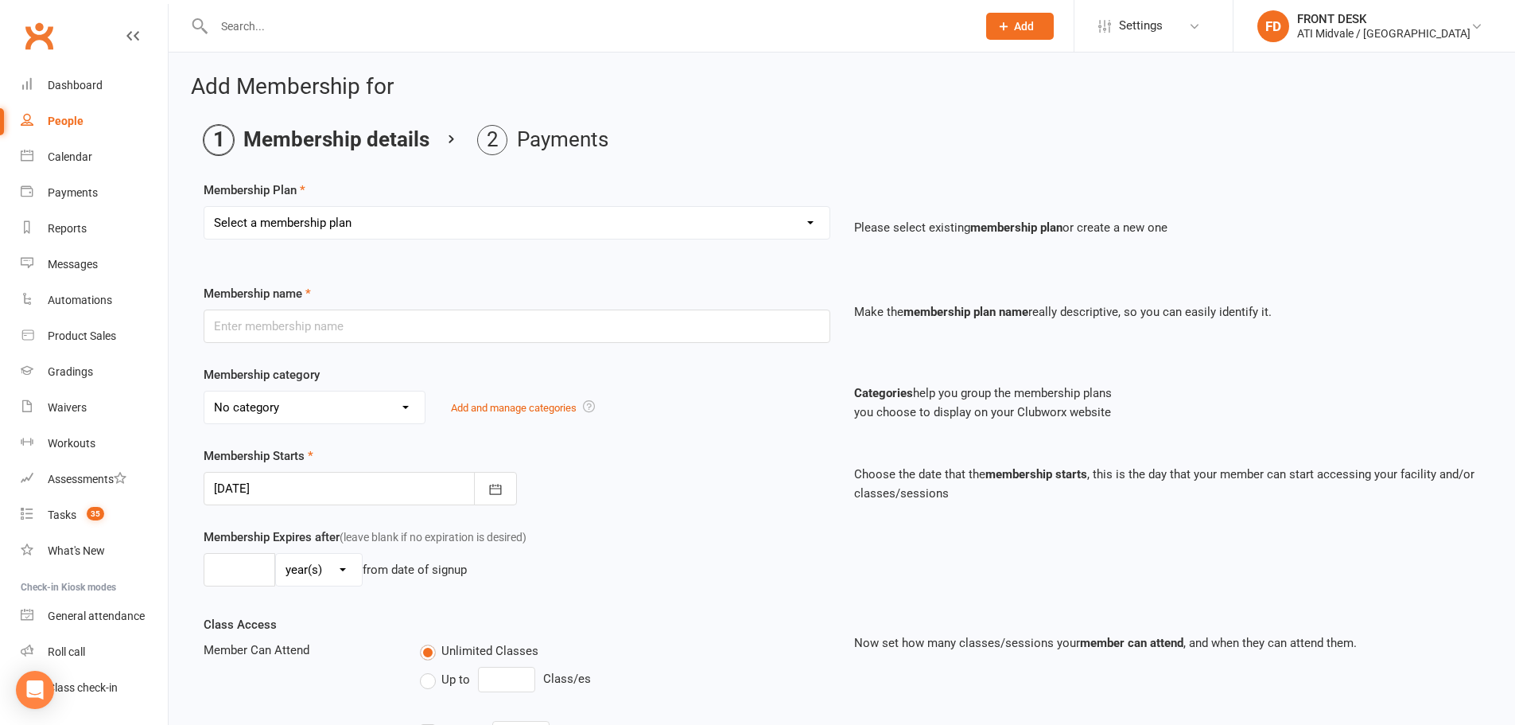
click at [382, 220] on select "Select a membership plan Create new Membership Plan 01. DRAGONS LIMITED 12 MTH …" at bounding box center [516, 223] width 625 height 32
select select "25"
click at [204, 207] on select "Select a membership plan Create new Membership Plan 01. DRAGONS LIMITED 12 MTH …" at bounding box center [516, 223] width 625 height 32
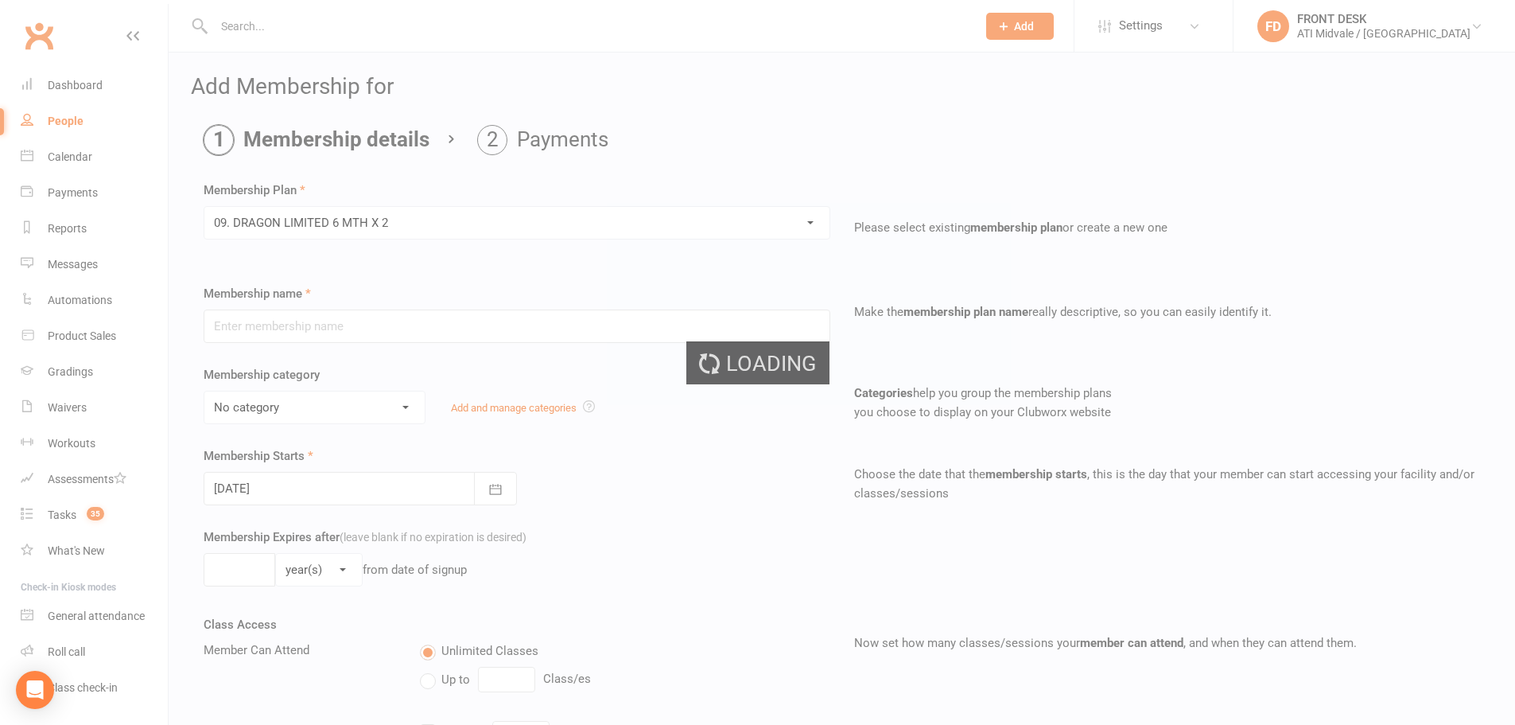
type input "09. DRAGON LIMITED 6 MTH X 2"
select select "1"
type input "6"
select select "2"
type input "2"
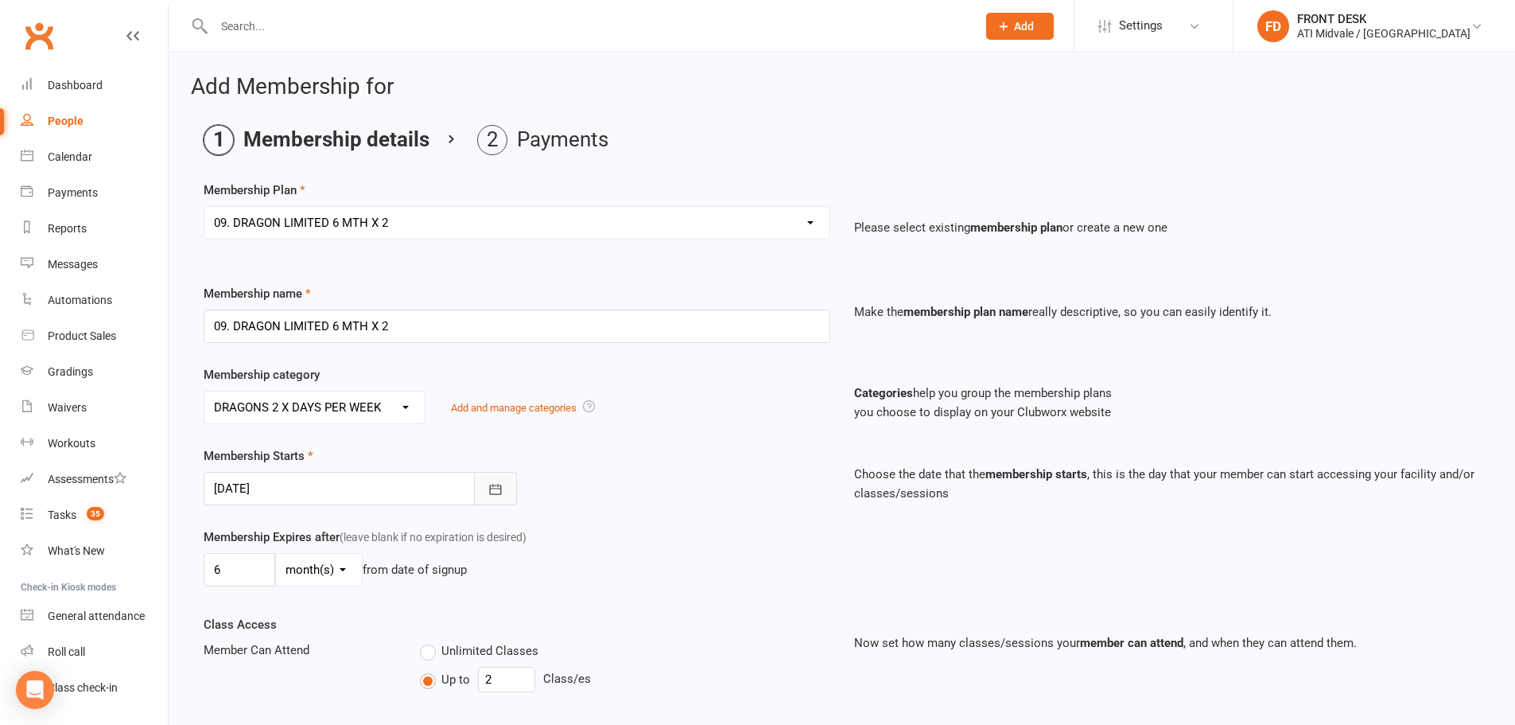
click at [497, 493] on icon "button" at bounding box center [496, 489] width 16 height 16
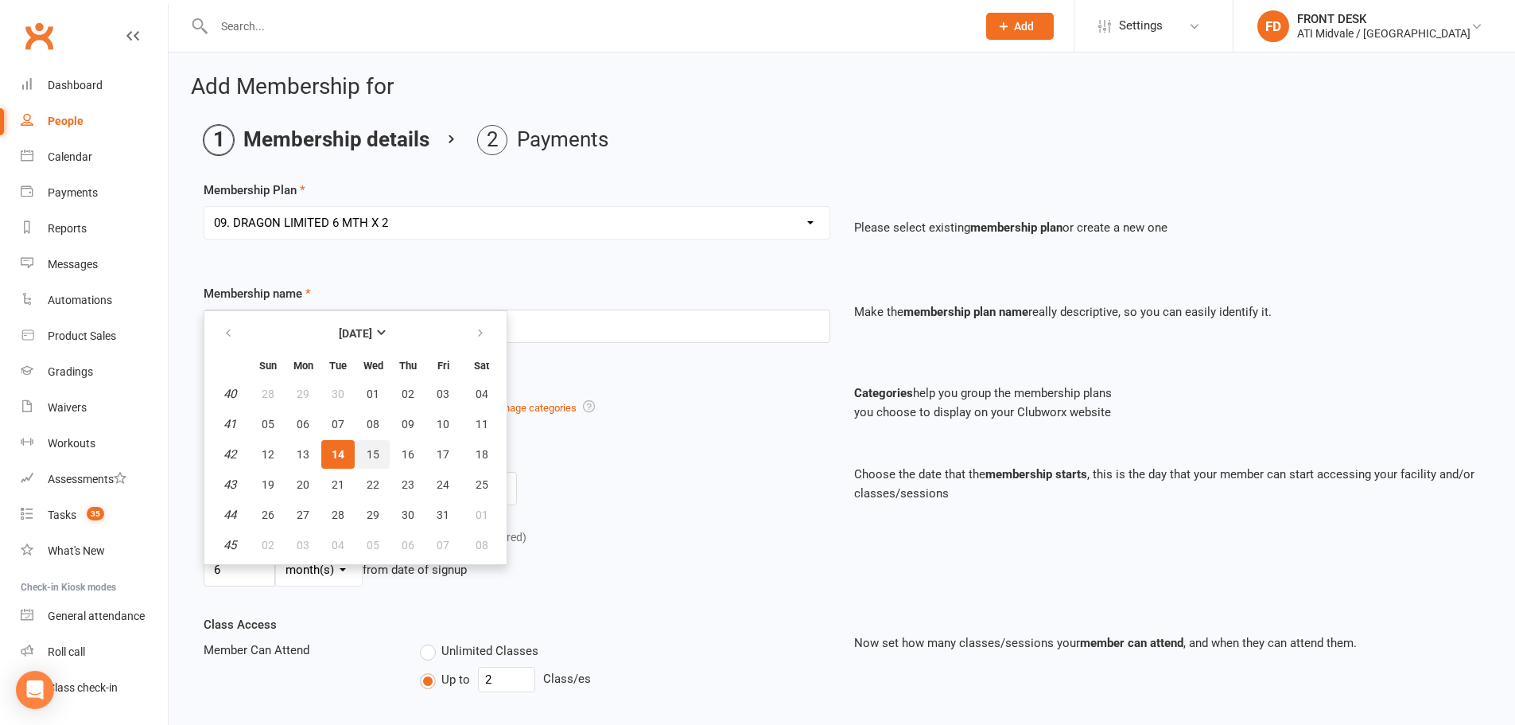
click at [373, 455] on span "15" at bounding box center [373, 454] width 13 height 13
type input "15 Oct 2025"
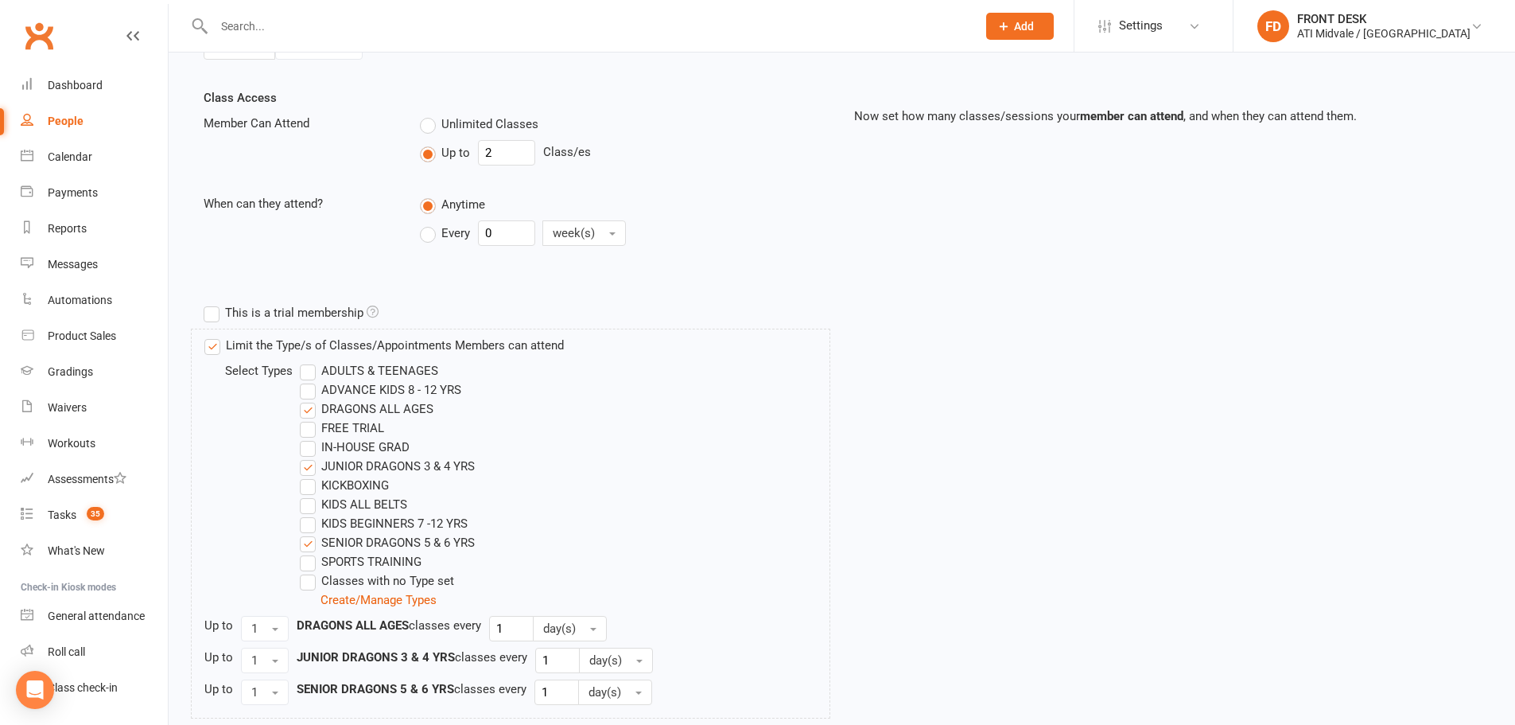
scroll to position [716, 0]
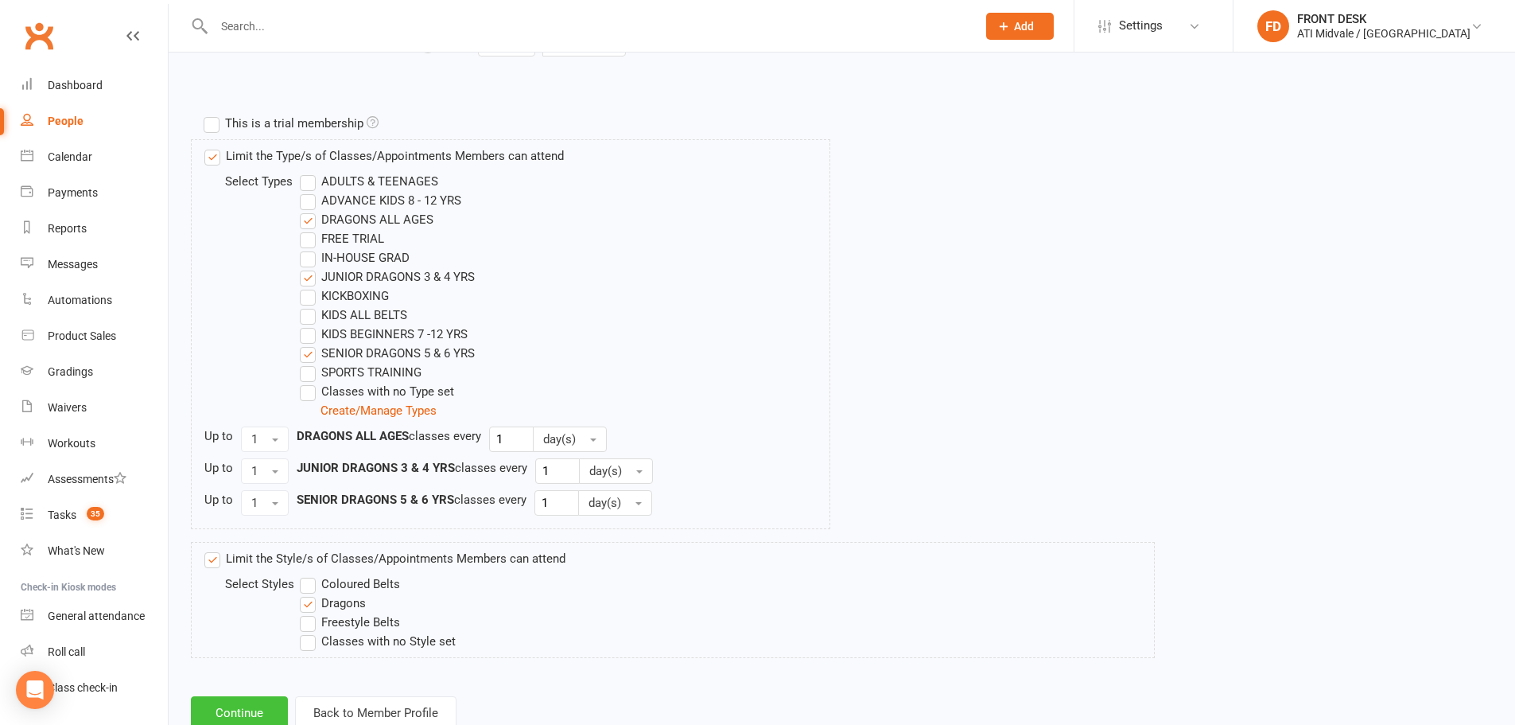
click at [230, 708] on button "Continue" at bounding box center [239, 712] width 97 height 33
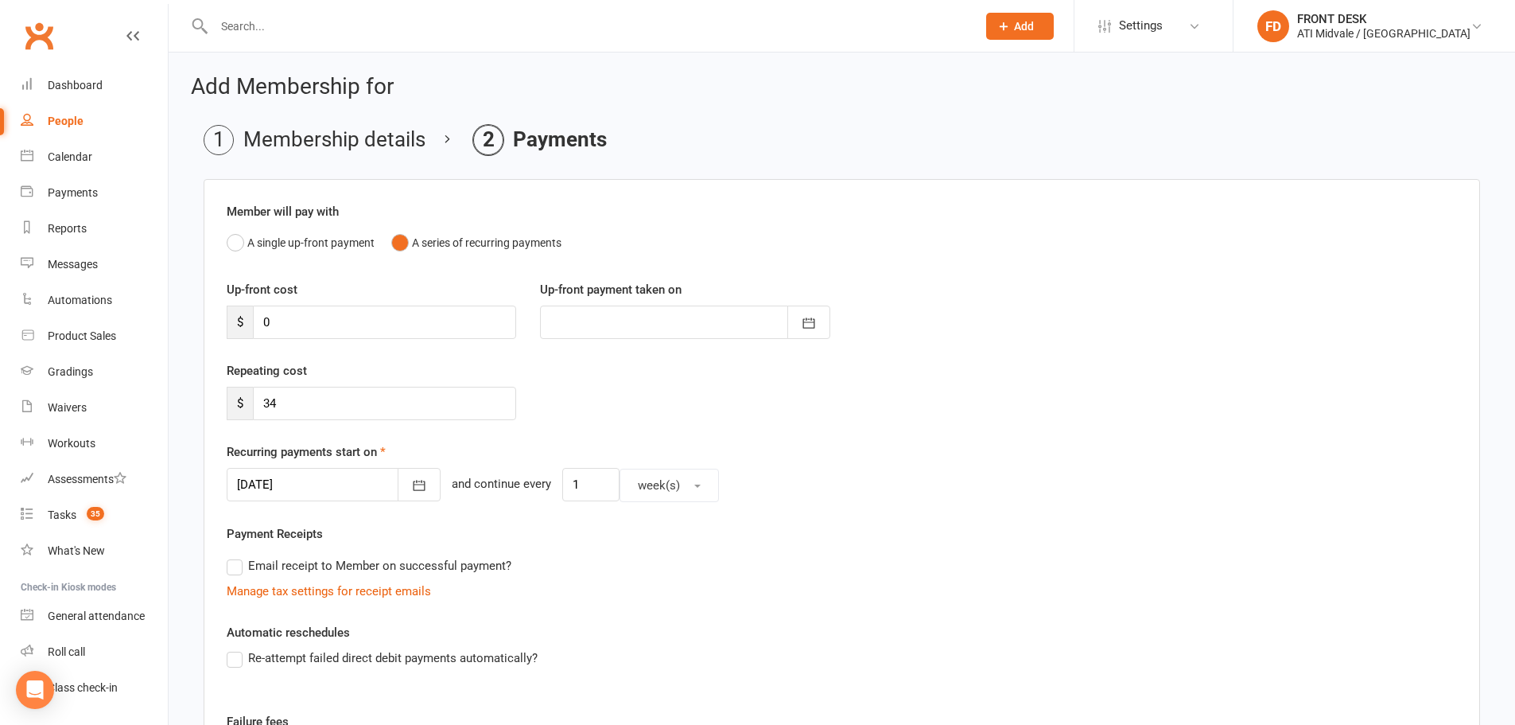
scroll to position [305, 0]
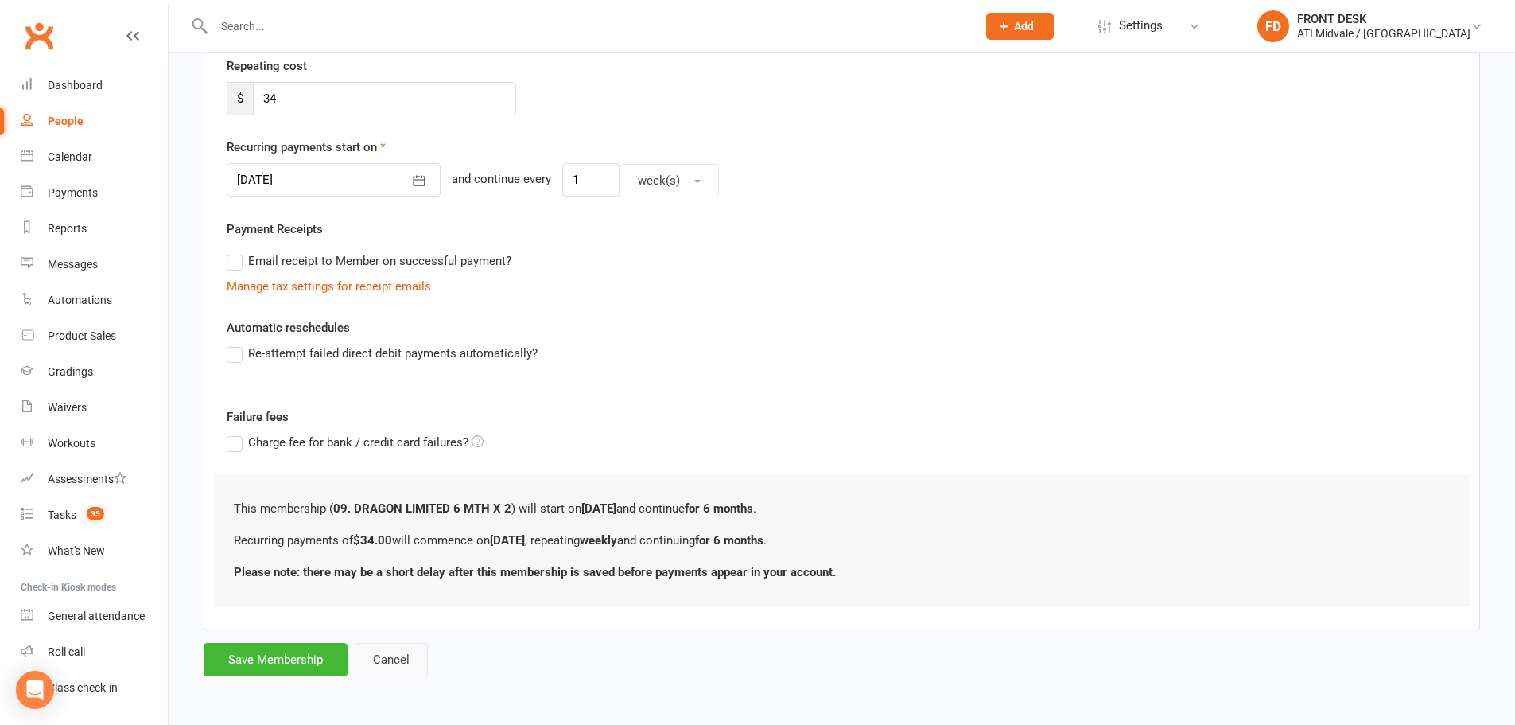
click at [392, 663] on button "Cancel" at bounding box center [391, 659] width 73 height 33
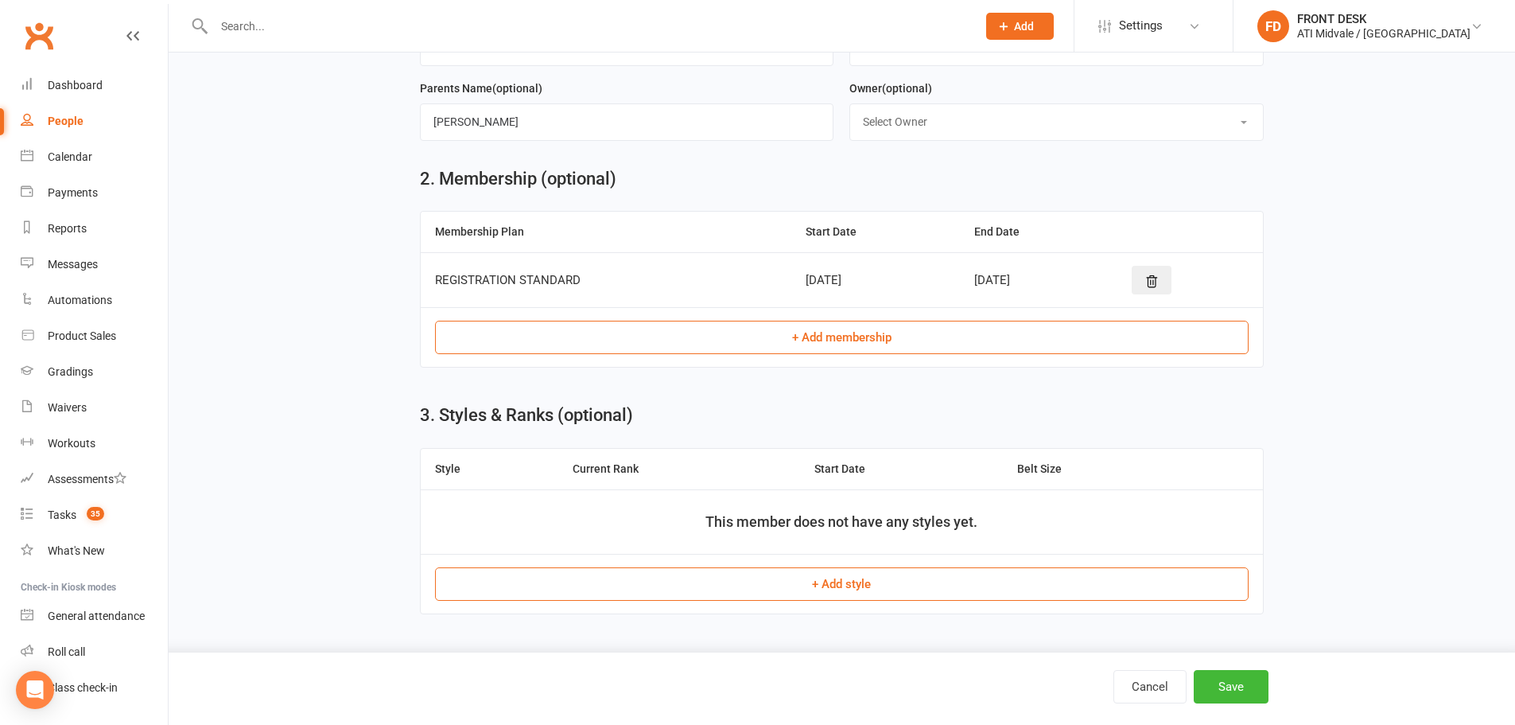
click at [584, 327] on button "+ Add membership" at bounding box center [842, 337] width 814 height 33
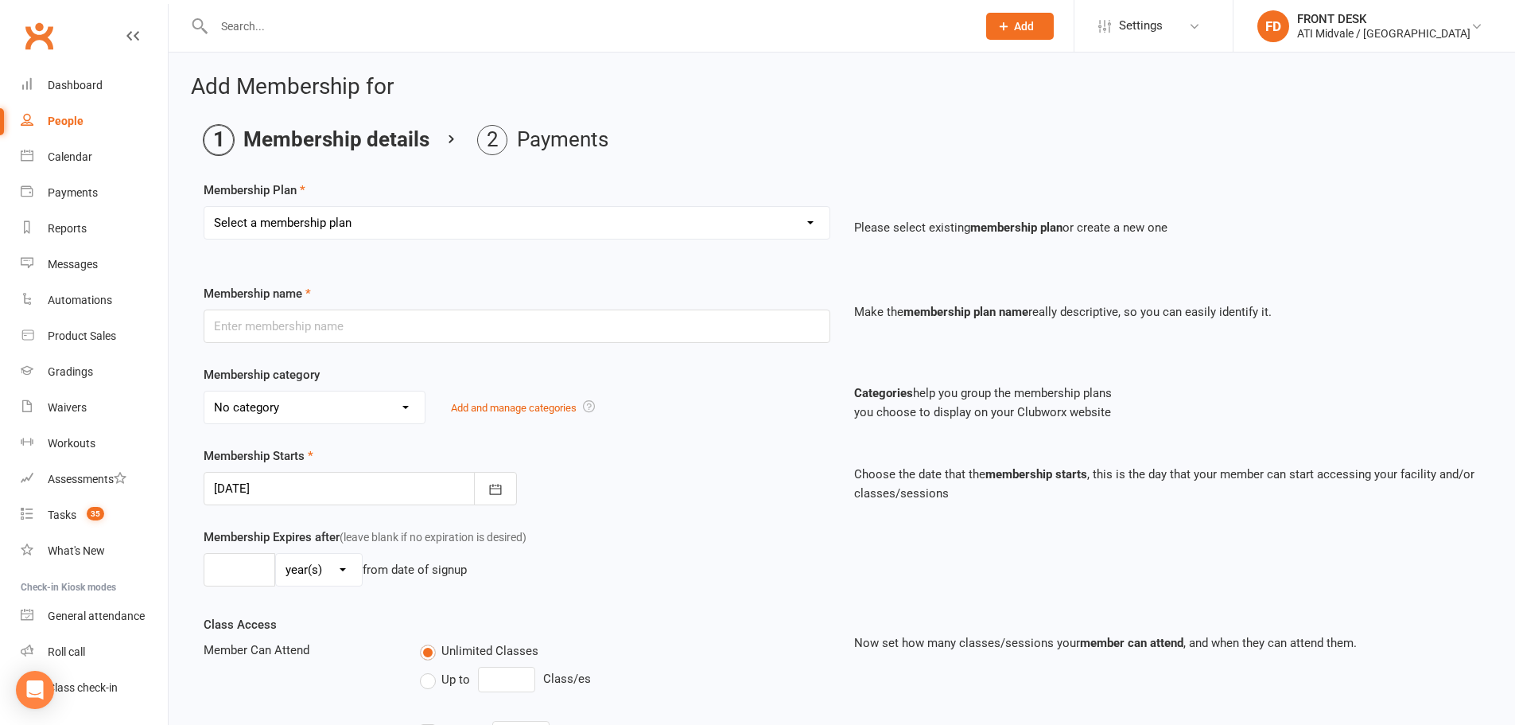
click at [329, 224] on select "Select a membership plan Create new Membership Plan 01. DRAGONS LIMITED 12 MTH …" at bounding box center [516, 223] width 625 height 32
select select "31"
click at [204, 207] on select "Select a membership plan Create new Membership Plan 01. DRAGONS LIMITED 12 MTH …" at bounding box center [516, 223] width 625 height 32
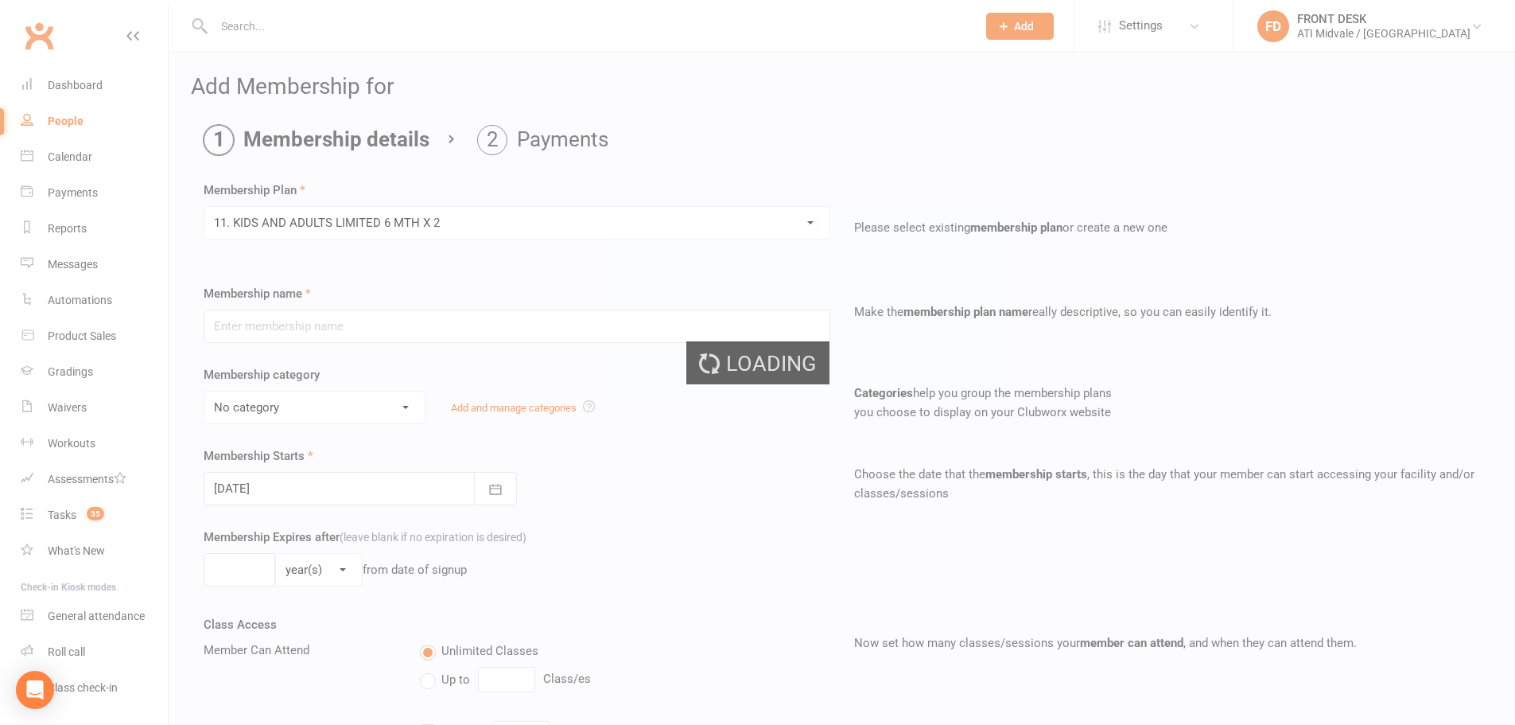
type input "11. KIDS AND ADULTS LIMITED 6 MTH X 2"
select select "5"
type input "6"
select select "2"
type input "2"
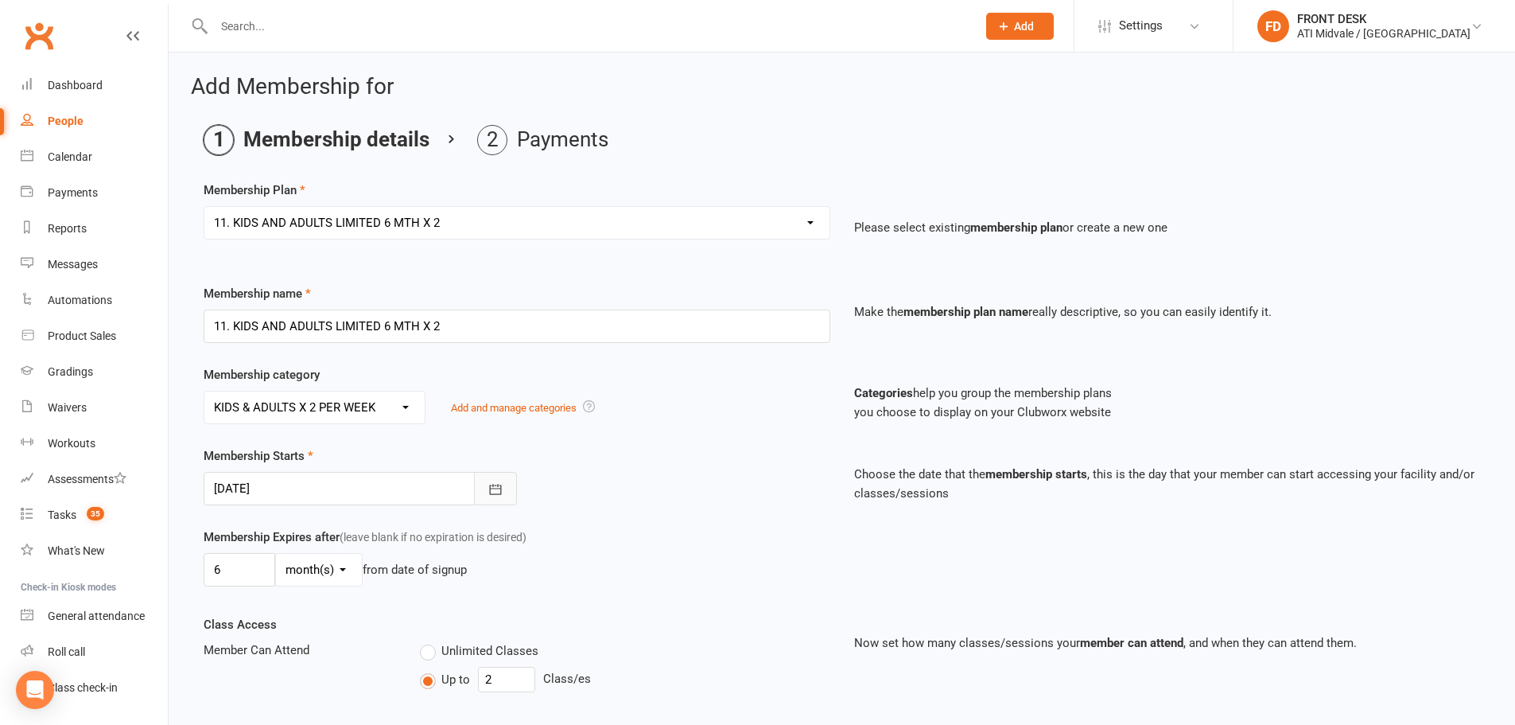
click at [496, 486] on icon "button" at bounding box center [496, 489] width 16 height 16
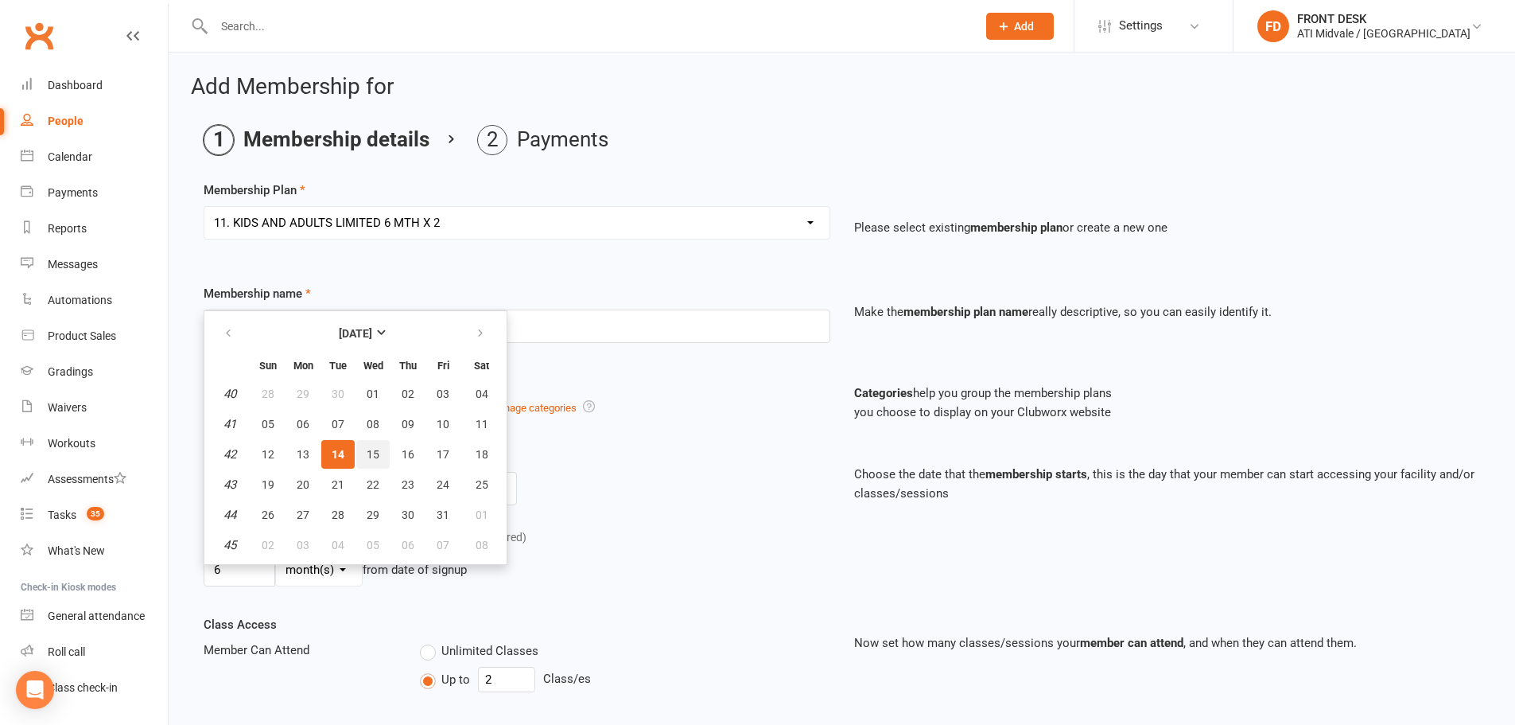
click at [375, 448] on span "15" at bounding box center [373, 454] width 13 height 13
type input "15 Oct 2025"
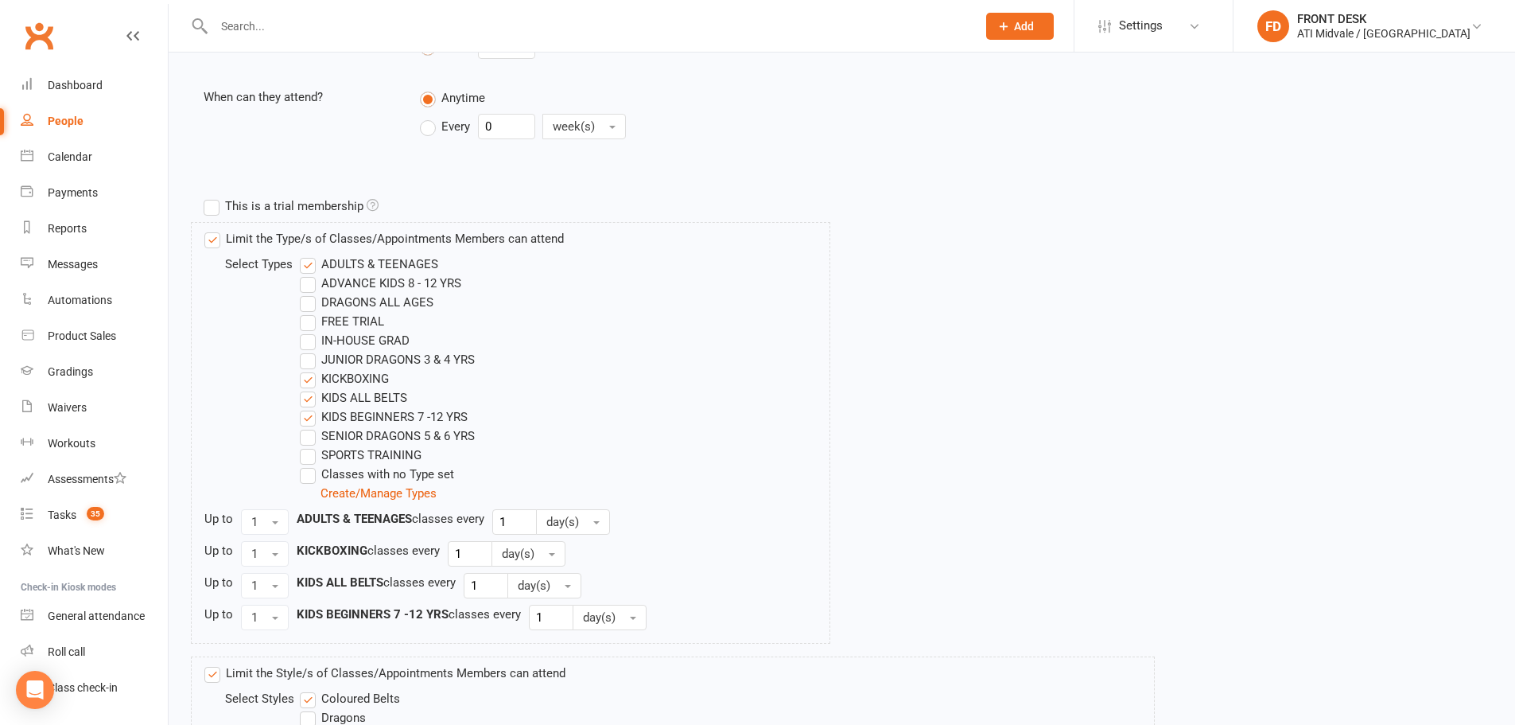
scroll to position [795, 0]
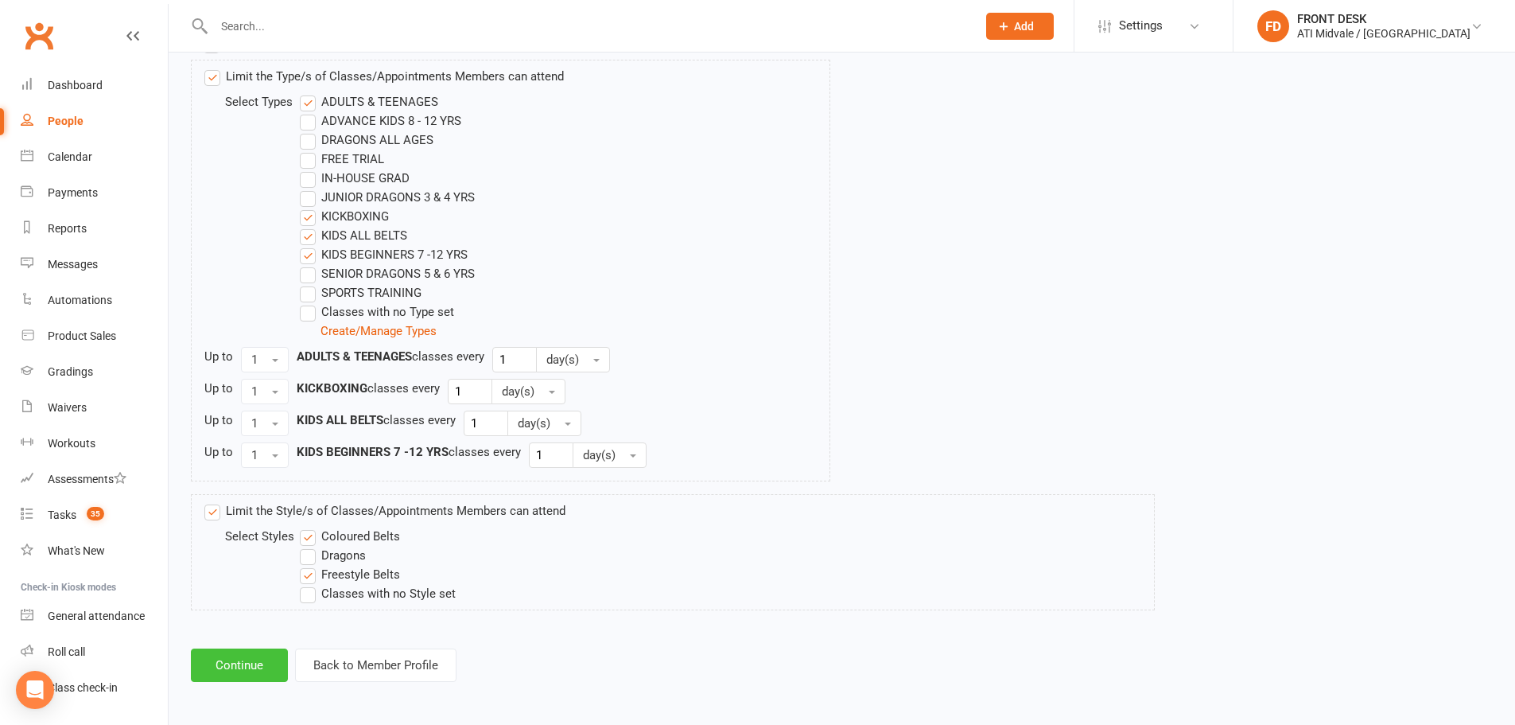
click at [246, 670] on button "Continue" at bounding box center [239, 664] width 97 height 33
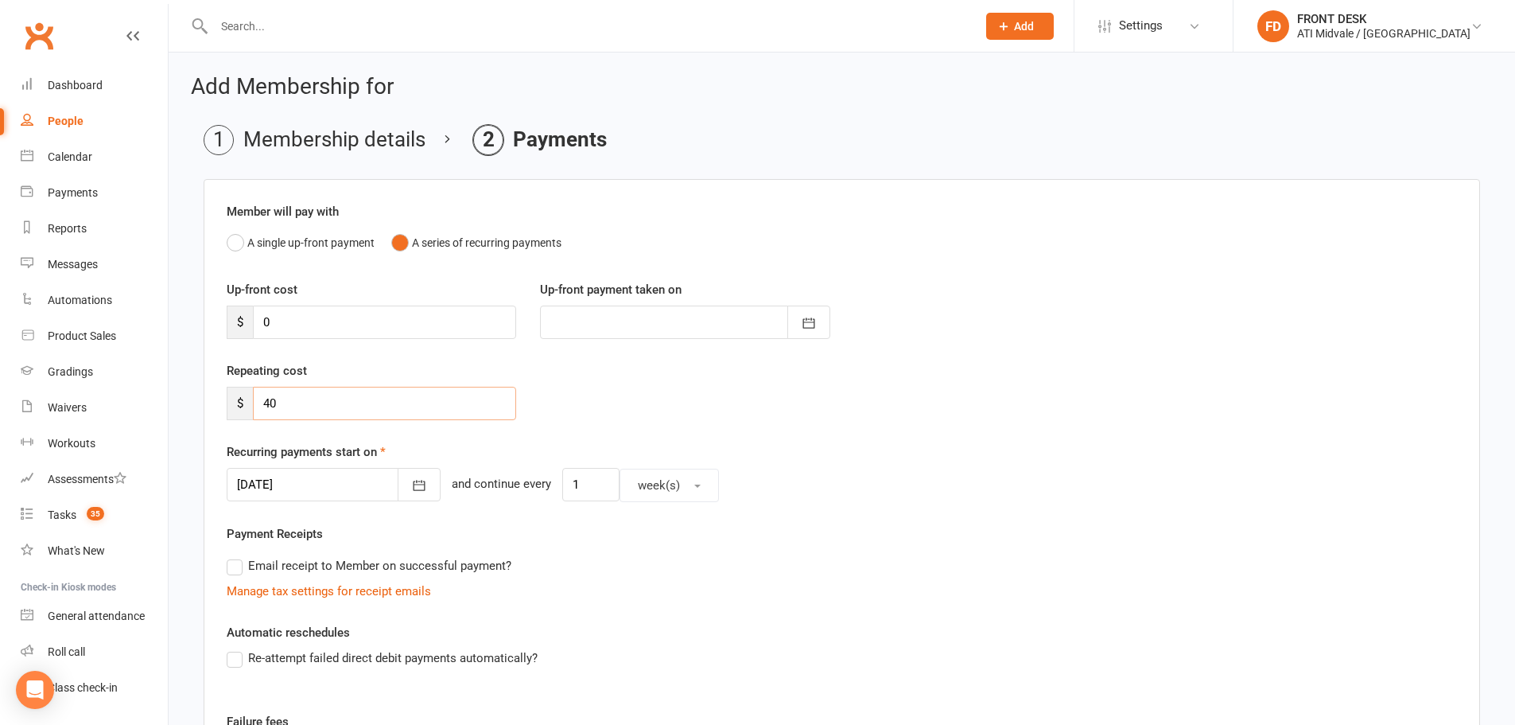
drag, startPoint x: 282, startPoint y: 402, endPoint x: 156, endPoint y: 348, distance: 137.9
click at [159, 383] on ui-view "Prospect Member Non-attending contact Class / event Appointment Grading event T…" at bounding box center [757, 505] width 1515 height 1002
type input "36"
click at [411, 484] on icon "button" at bounding box center [419, 485] width 16 height 16
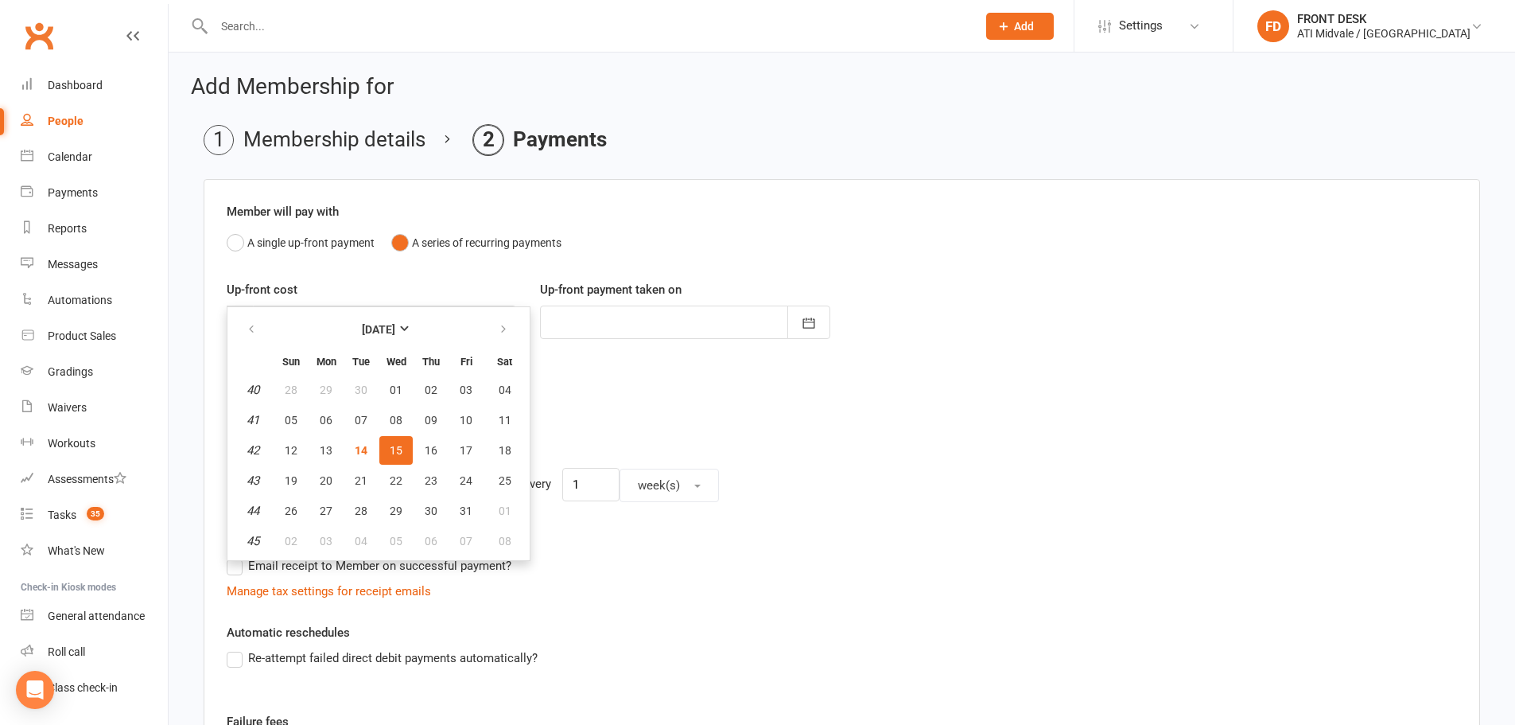
click at [589, 396] on div "Repeating cost $ 36" at bounding box center [842, 401] width 1254 height 81
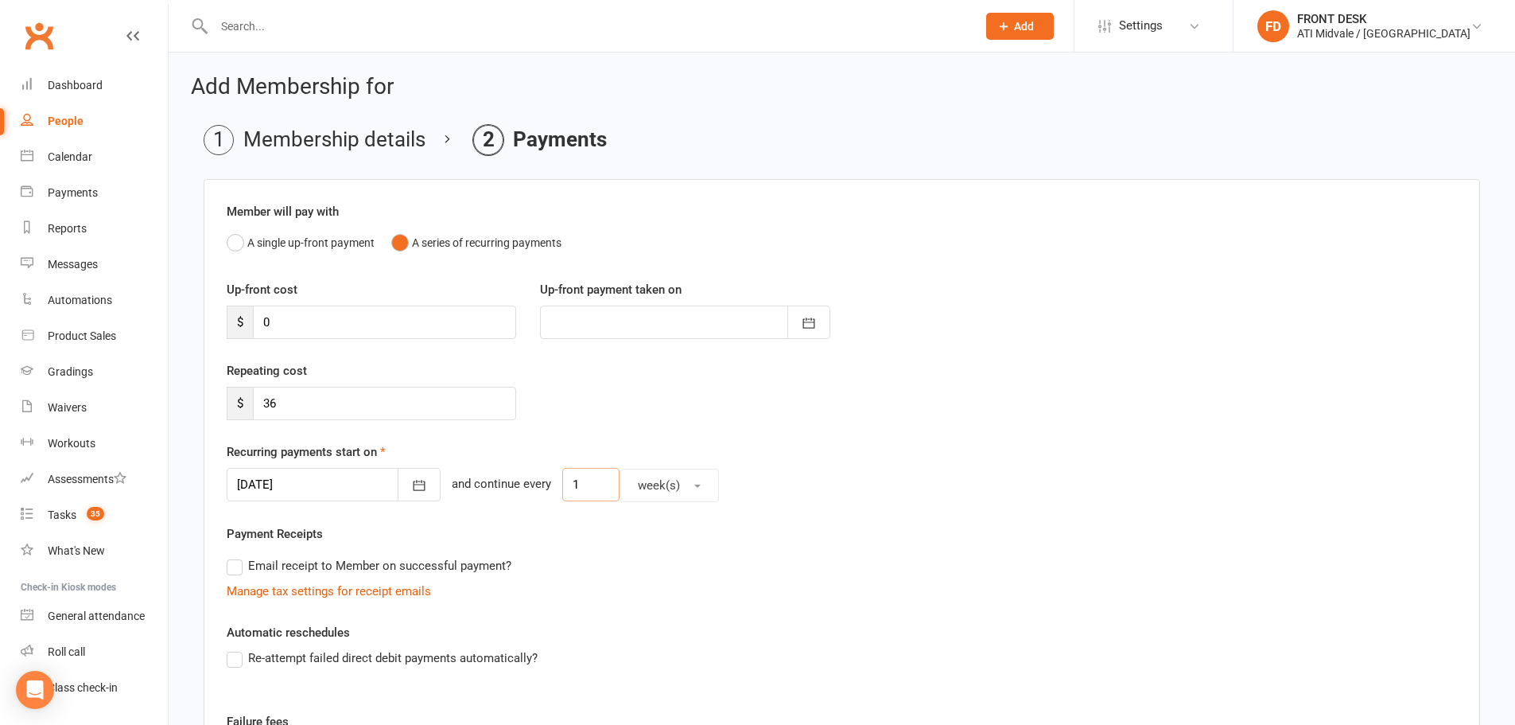
click at [574, 488] on input "1" at bounding box center [590, 484] width 57 height 33
click at [589, 536] on div "Payment Receipts Email receipt to Member on successful payment? Manage tax sett…" at bounding box center [842, 562] width 1231 height 76
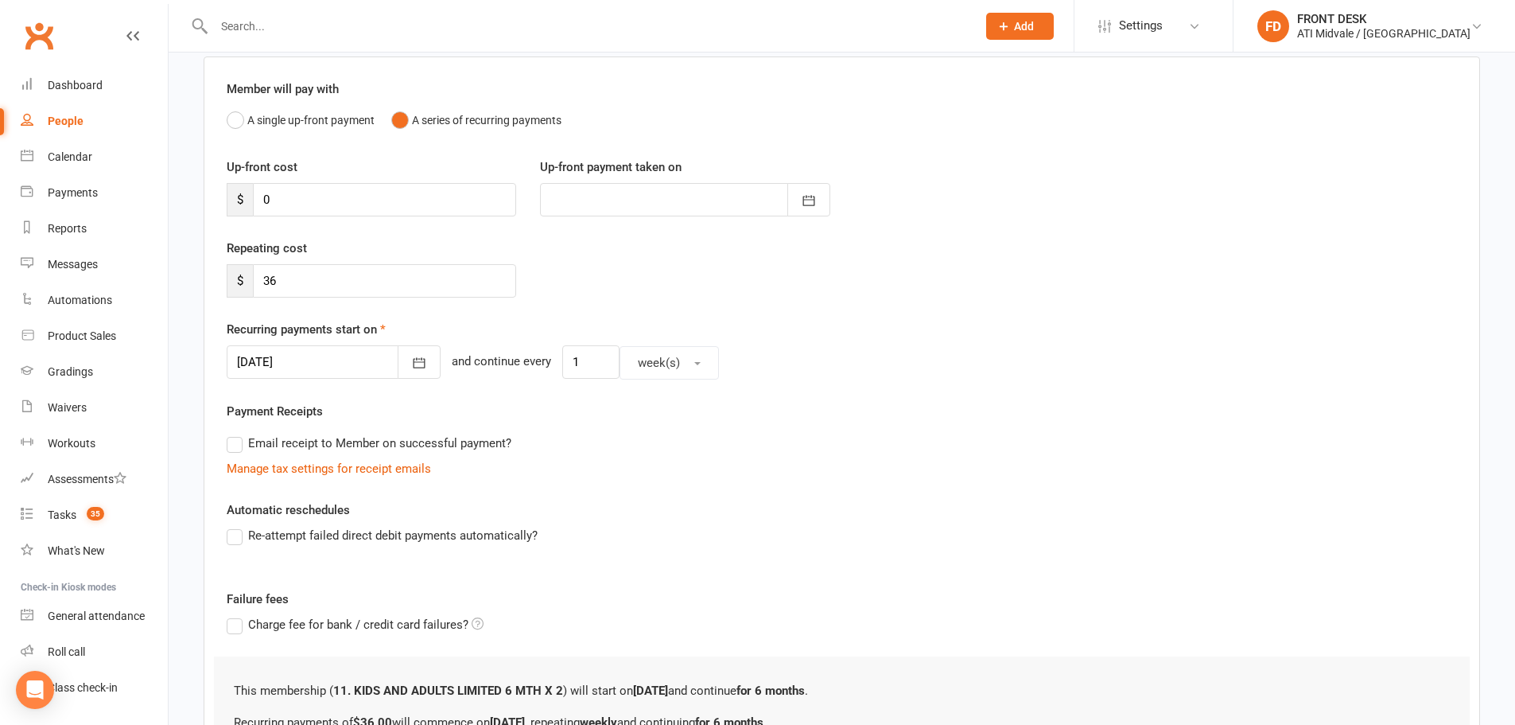
scroll to position [305, 0]
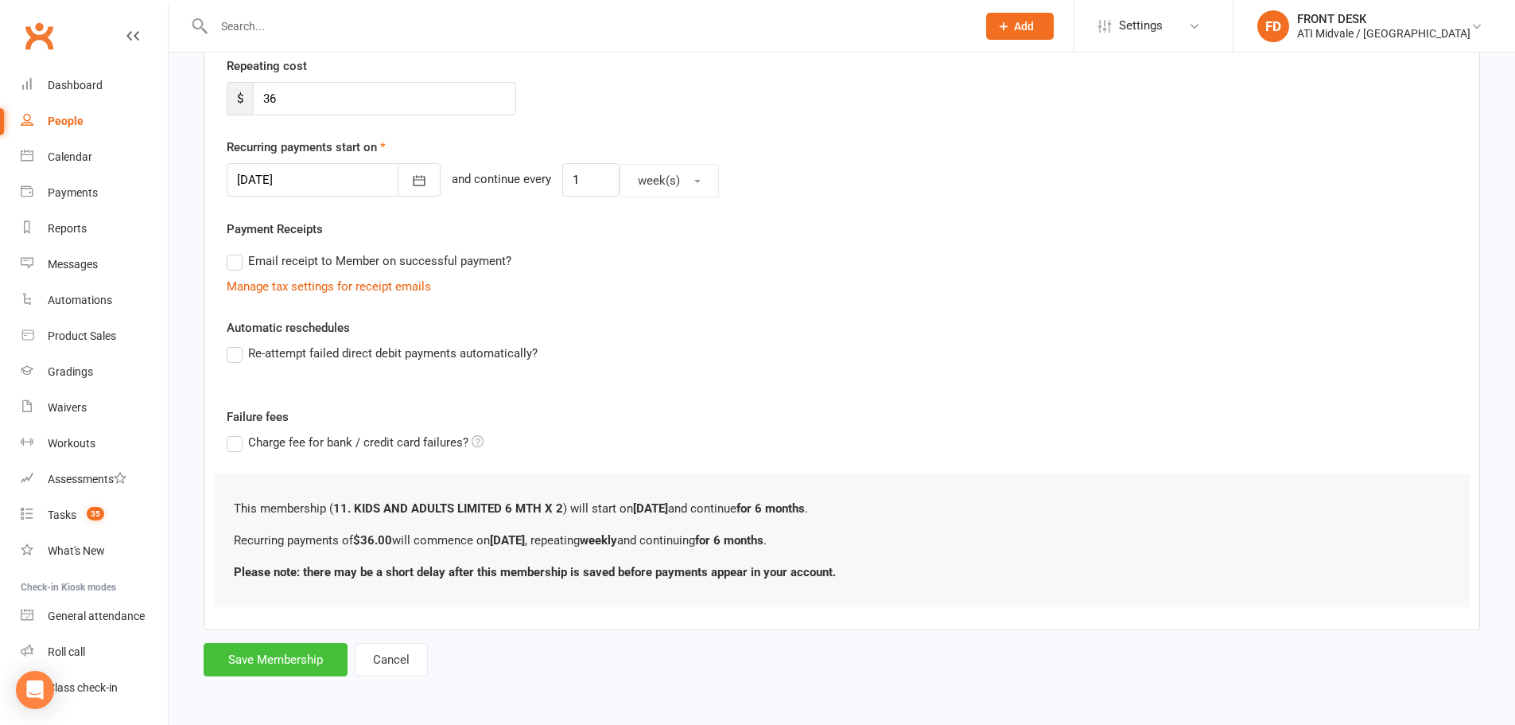
click at [313, 648] on button "Save Membership" at bounding box center [276, 659] width 144 height 33
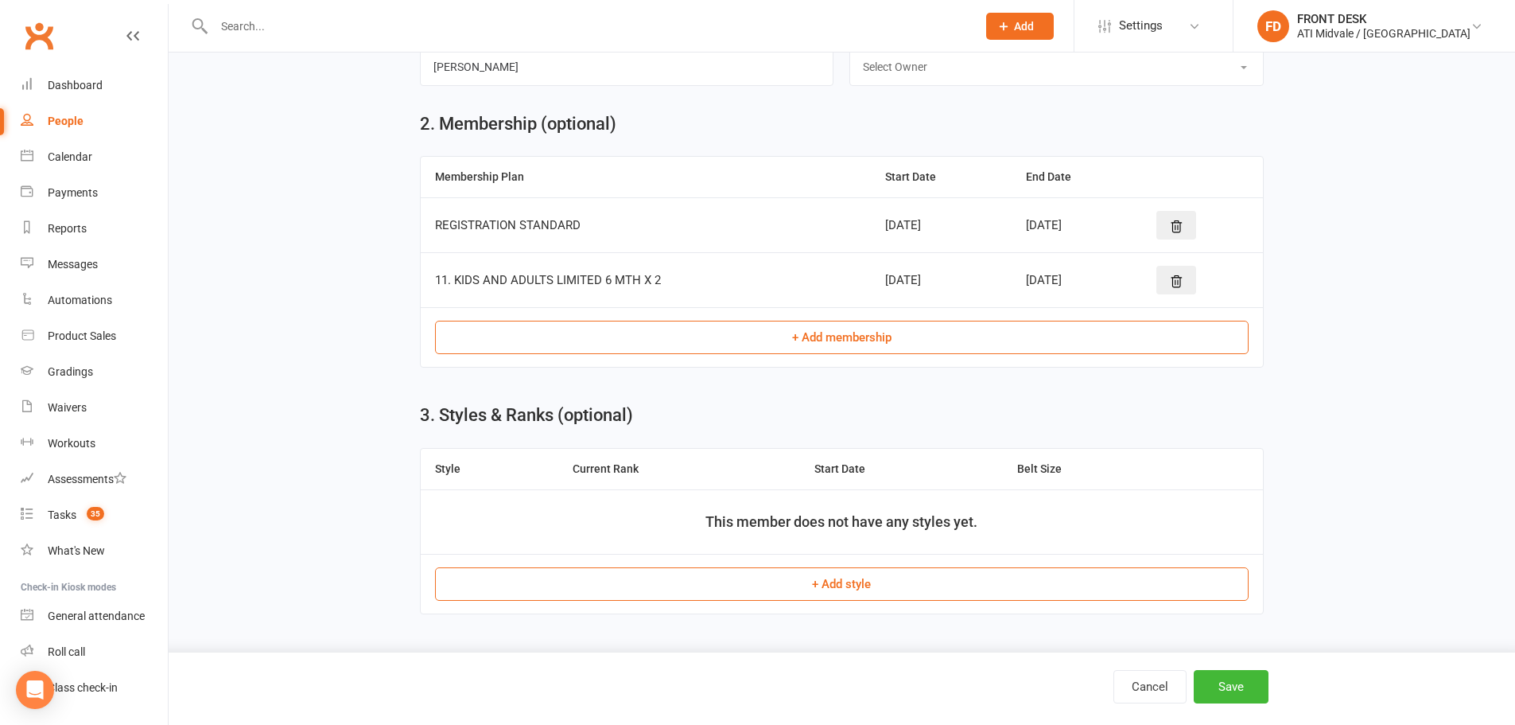
click at [885, 586] on button "+ Add style" at bounding box center [842, 583] width 814 height 33
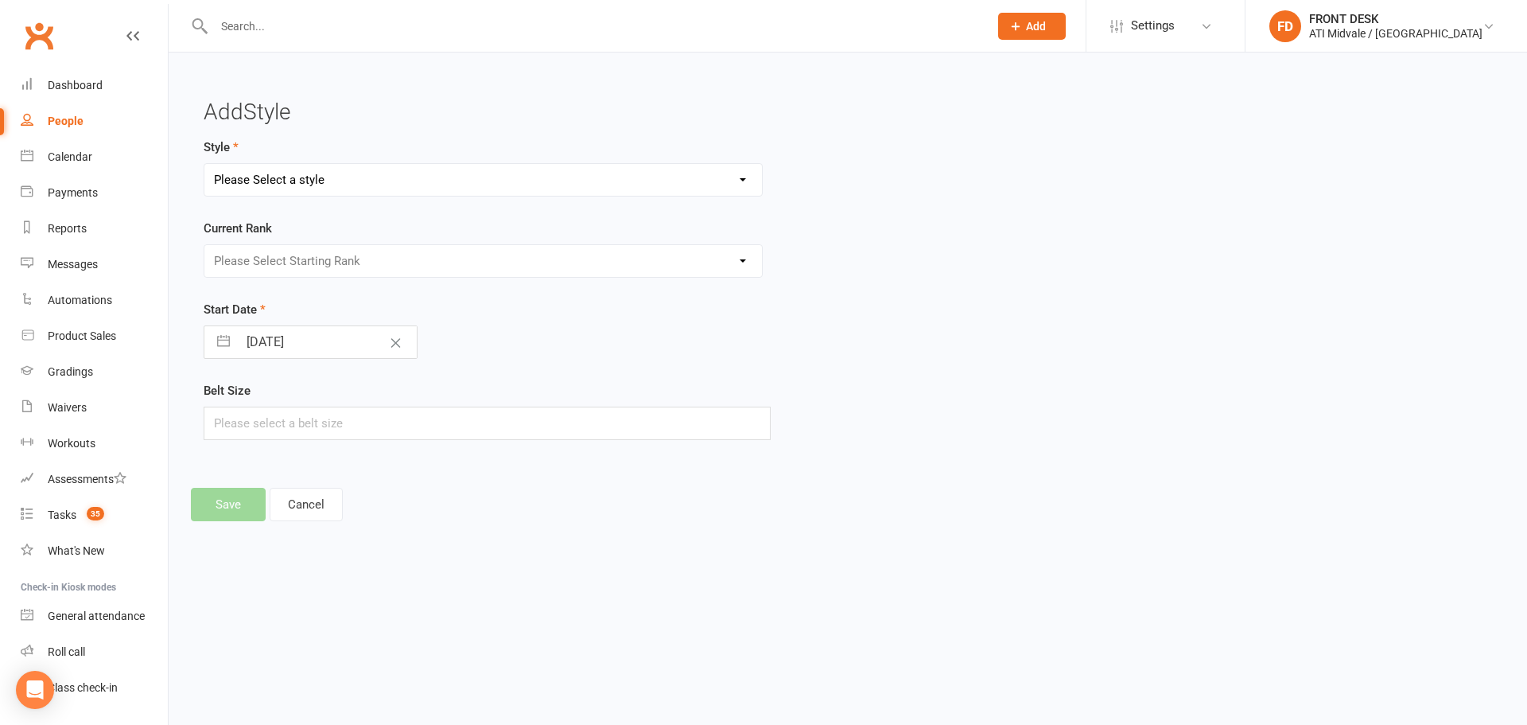
click at [426, 179] on select "Please Select a style Coloured Belts Dragons Freestyle Belts" at bounding box center [483, 180] width 558 height 32
select select "659"
click at [204, 164] on select "Please Select a style Coloured Belts Dragons Freestyle Belts" at bounding box center [483, 180] width 558 height 32
click at [248, 258] on select "Please Select Starting Rank White Yellow 1 Yellow 2 Yellow 3 Blue 1 Blue 2 Blue…" at bounding box center [483, 261] width 558 height 32
click at [204, 245] on select "Please Select Starting Rank White Yellow 1 Yellow 2 Yellow 3 Blue 1 Blue 2 Blue…" at bounding box center [483, 261] width 558 height 32
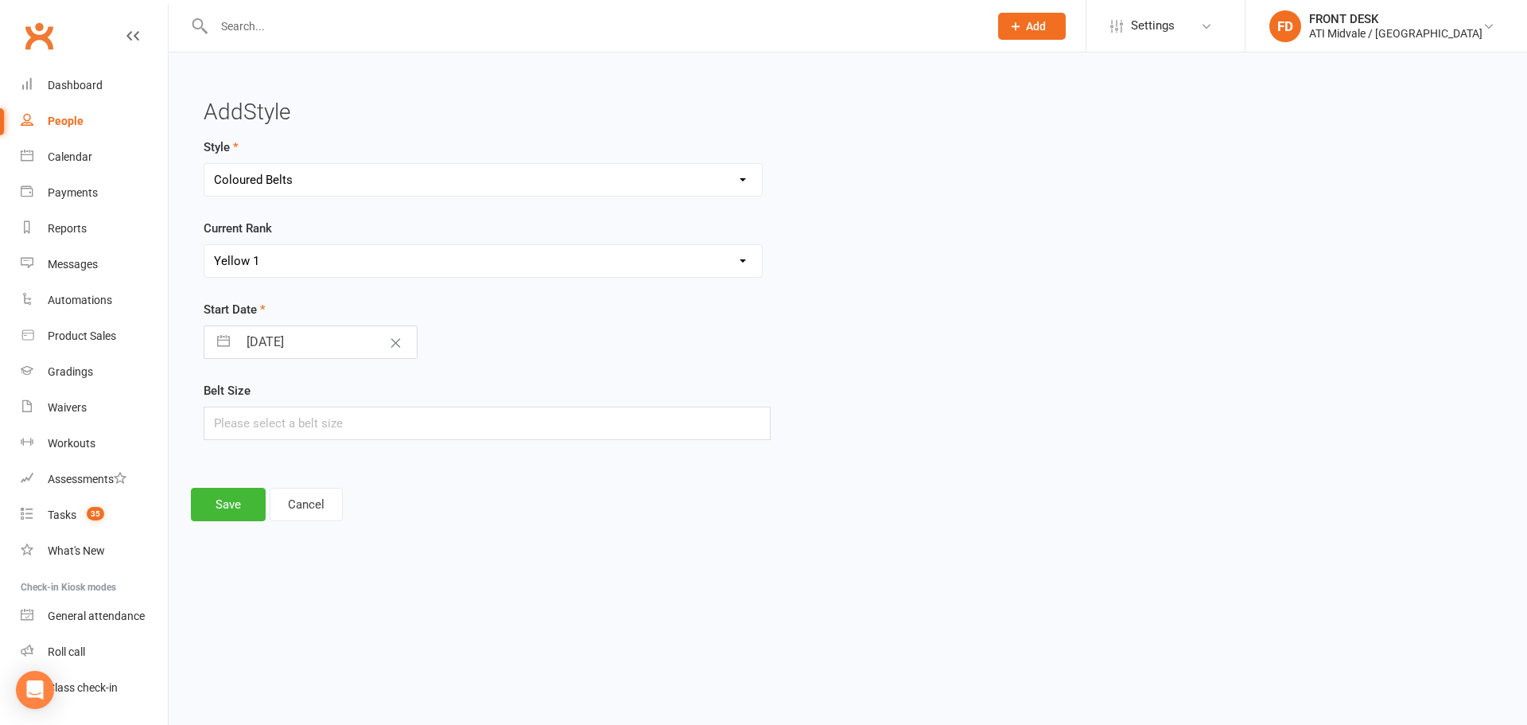
click at [237, 255] on select "Please Select Starting Rank White Yellow 1 Yellow 2 Yellow 3 Blue 1 Blue 2 Blue…" at bounding box center [483, 261] width 558 height 32
select select "5968"
click at [204, 245] on select "Please Select Starting Rank White Yellow 1 Yellow 2 Yellow 3 Blue 1 Blue 2 Blue…" at bounding box center [483, 261] width 558 height 32
click at [276, 427] on input "text" at bounding box center [487, 422] width 567 height 33
type input "130"
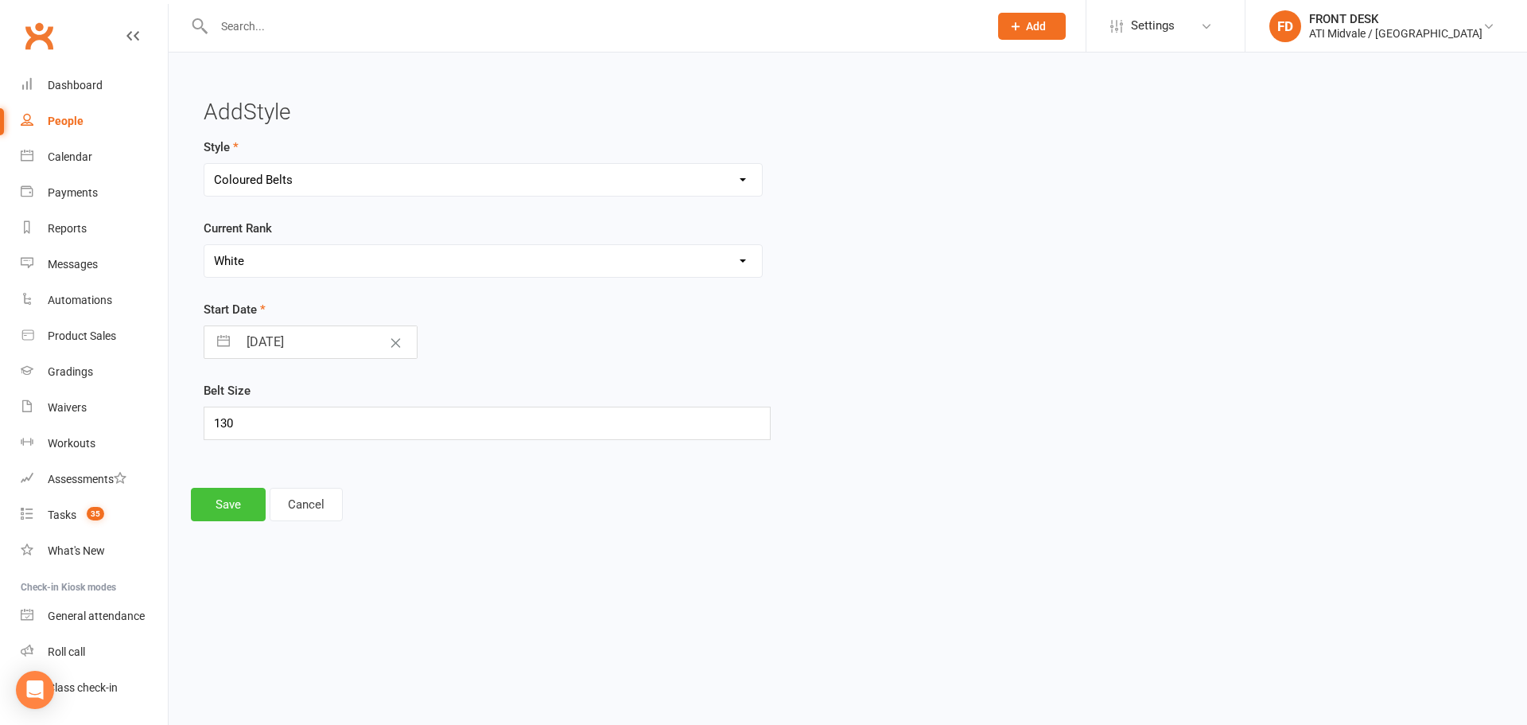
click at [236, 511] on button "Save" at bounding box center [228, 504] width 75 height 33
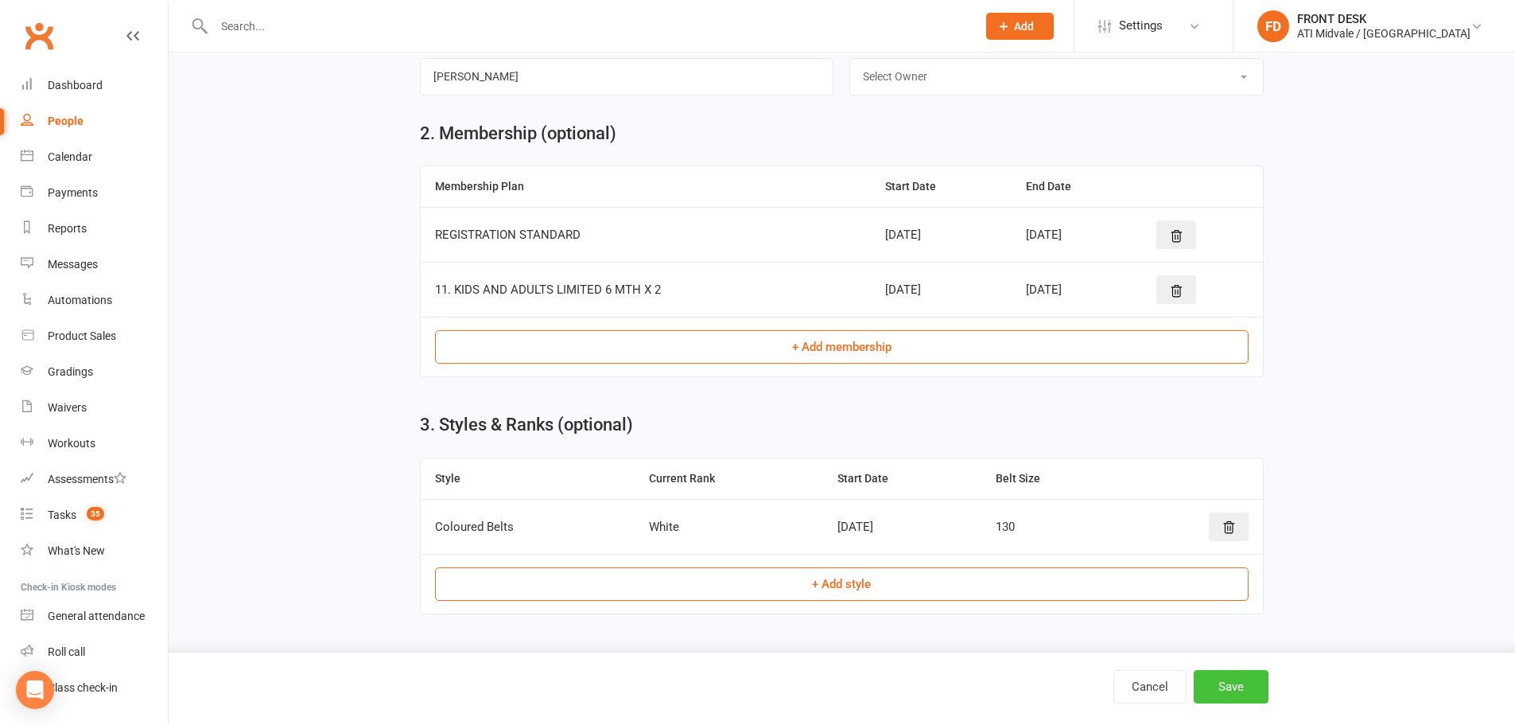
click at [1234, 688] on button "Save" at bounding box center [1231, 686] width 75 height 33
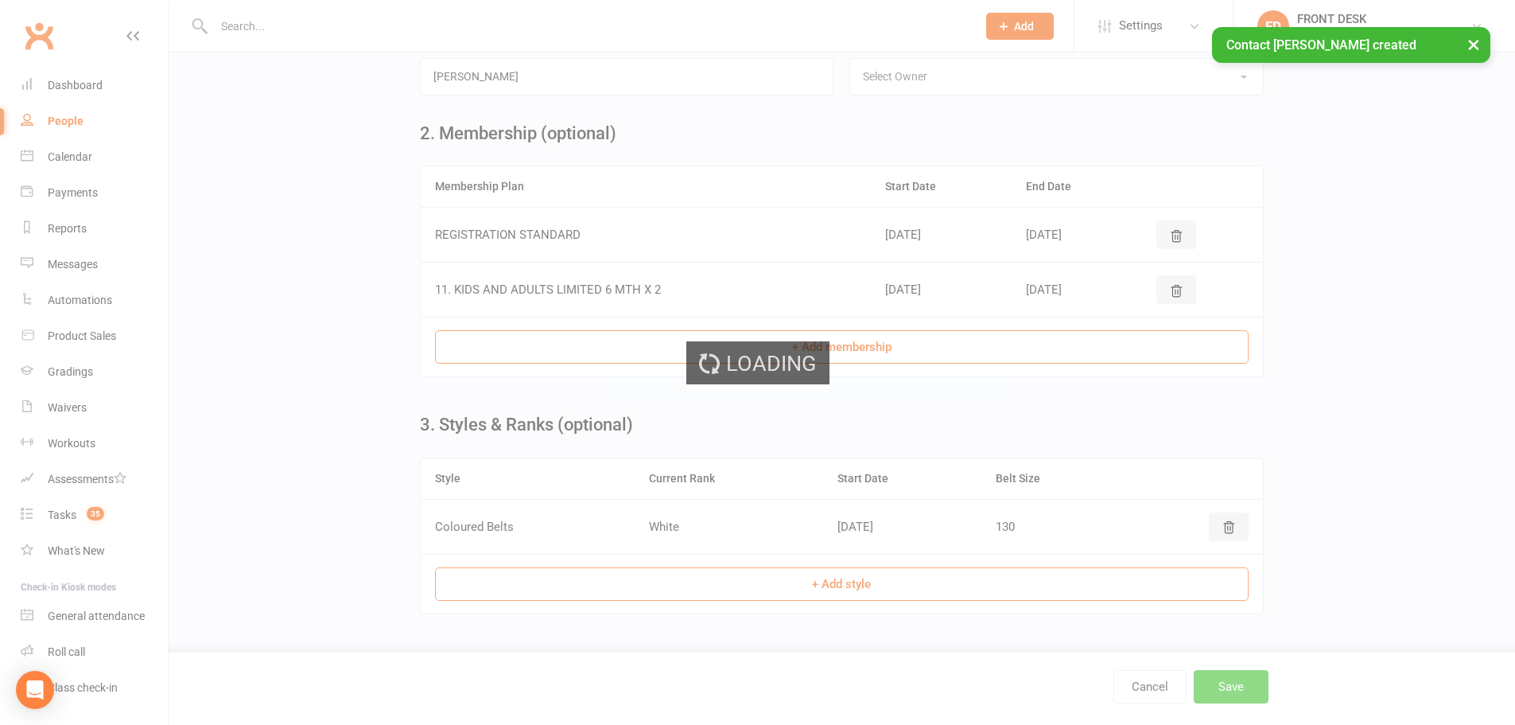
scroll to position [0, 0]
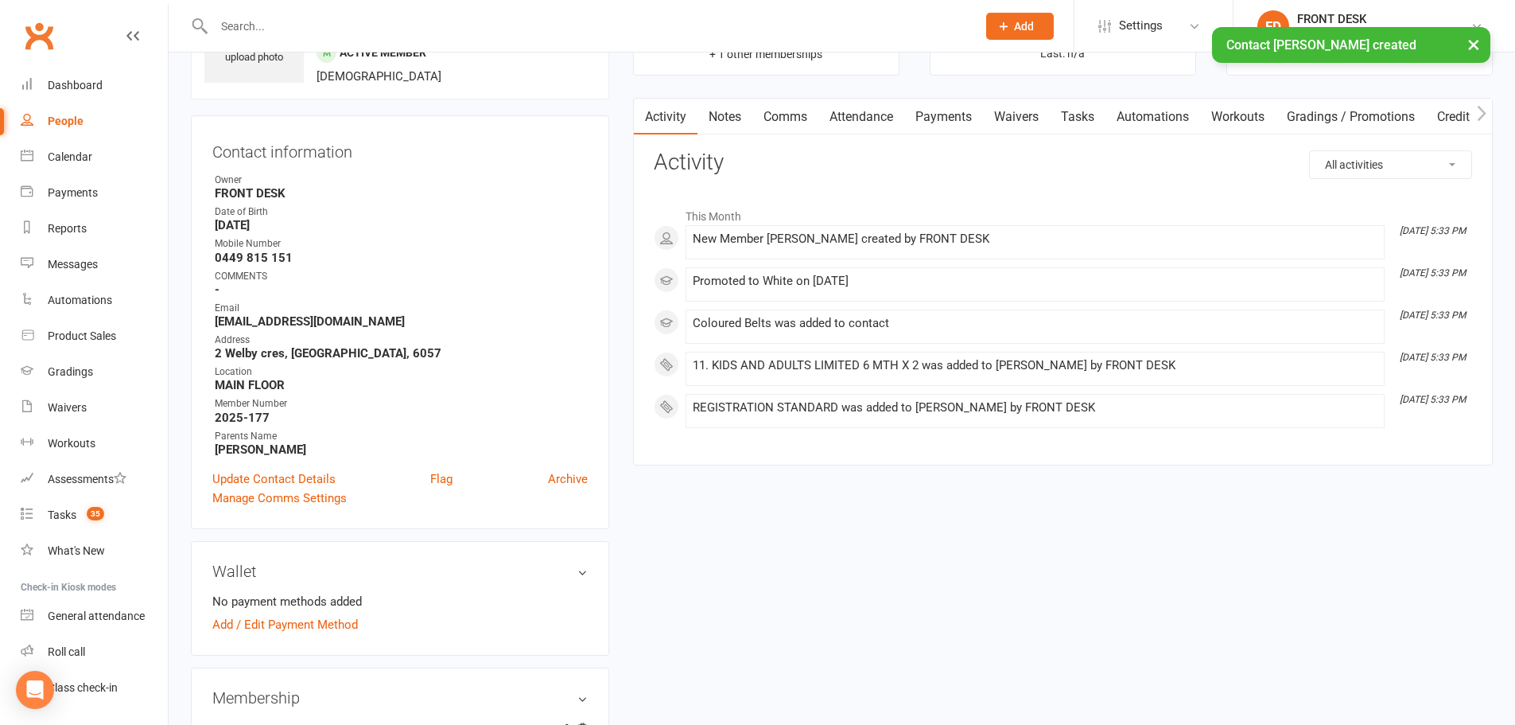
scroll to position [239, 0]
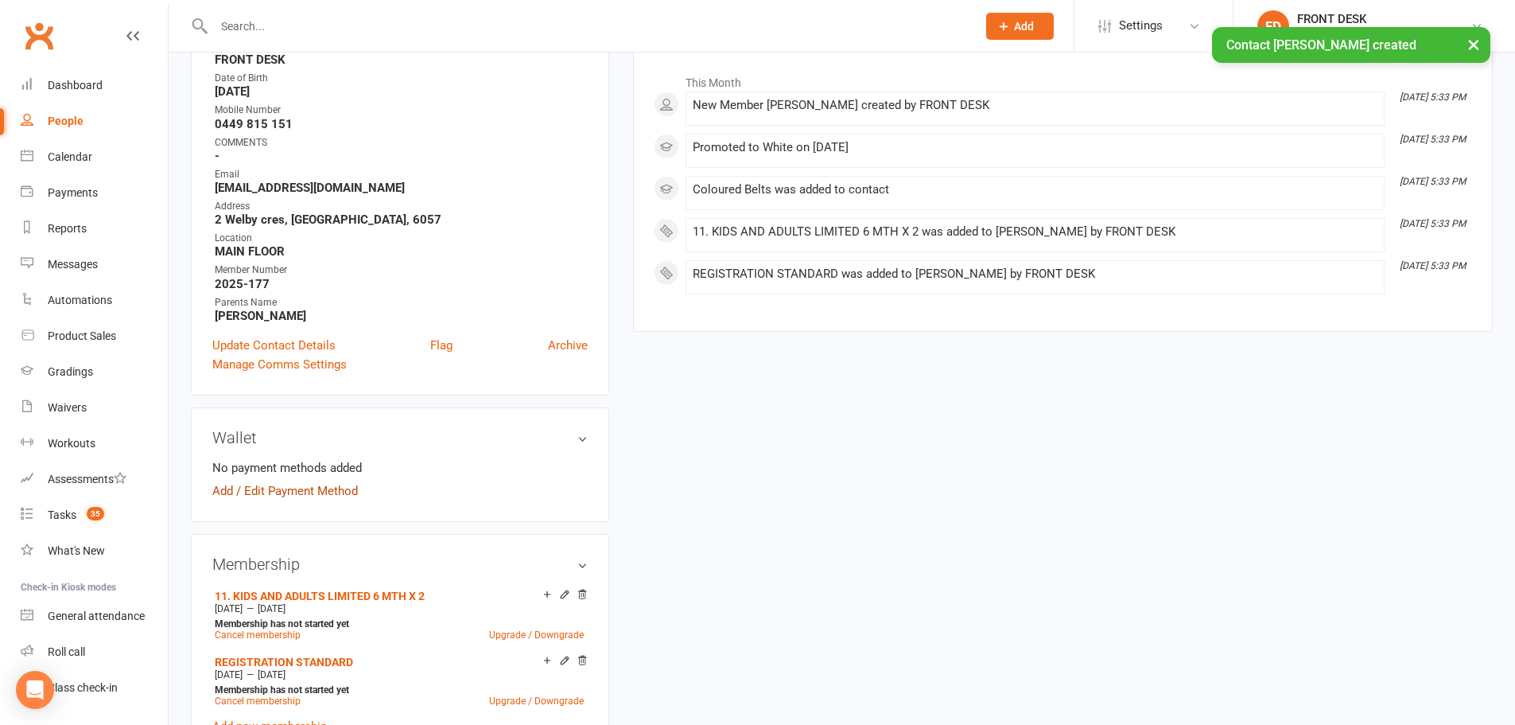
click at [236, 490] on link "Add / Edit Payment Method" at bounding box center [285, 490] width 146 height 19
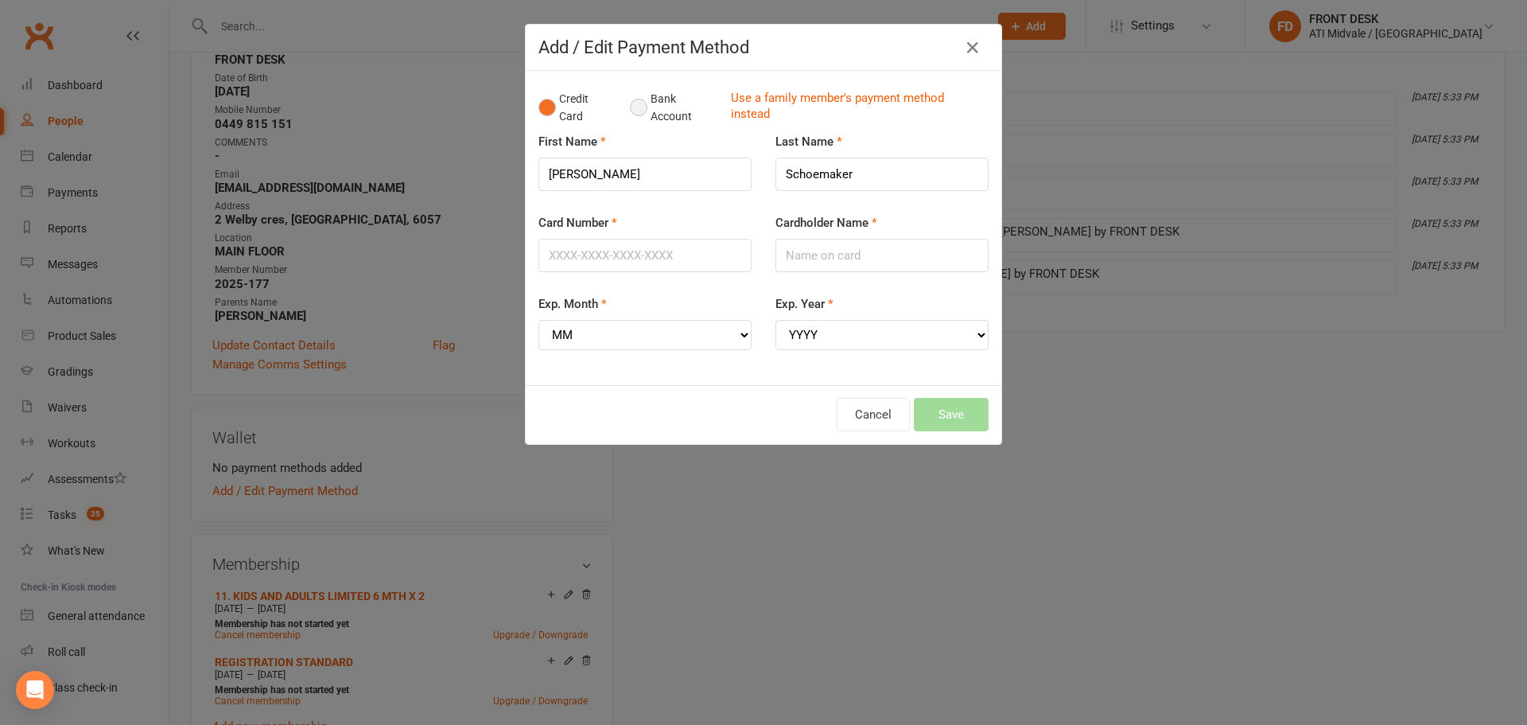
click at [635, 107] on button "Bank Account" at bounding box center [674, 108] width 88 height 49
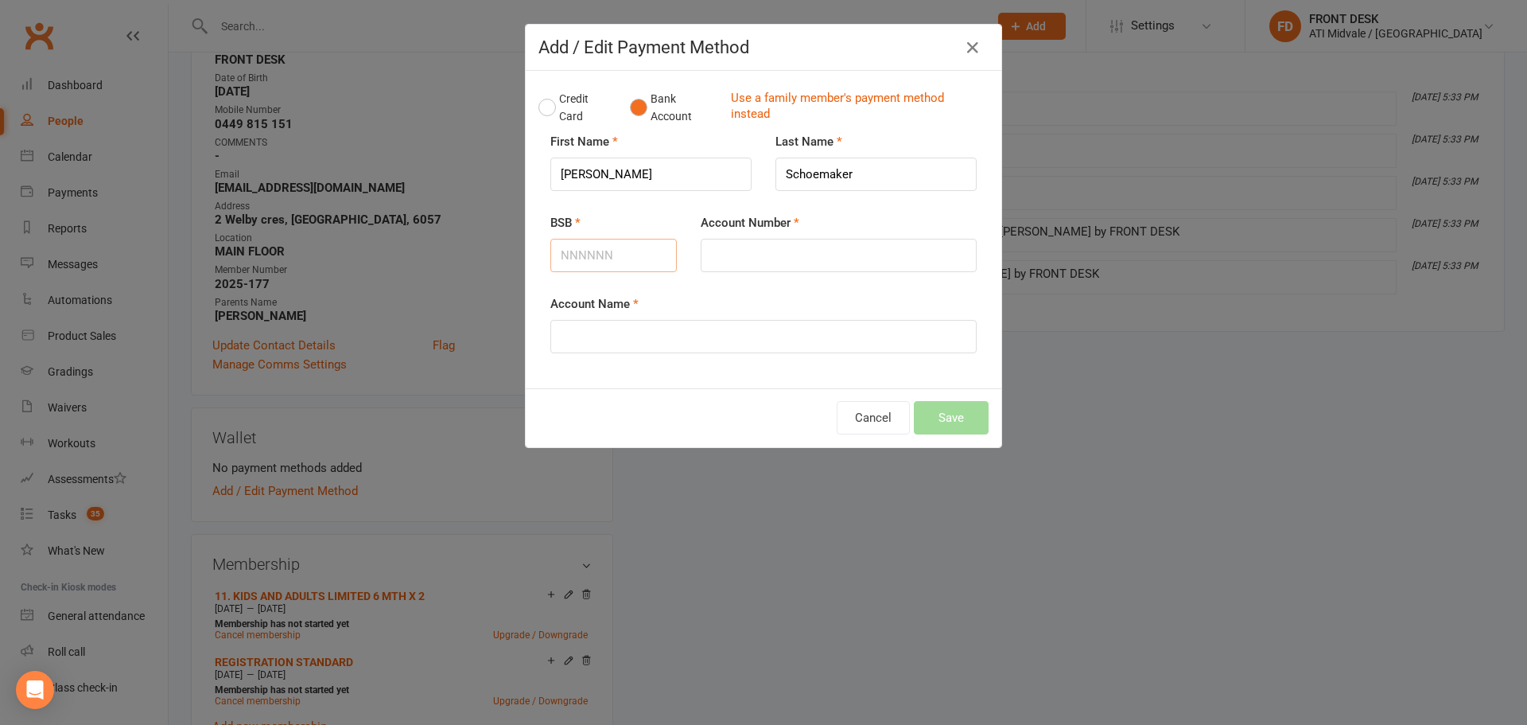
click at [574, 260] on input "BSB" at bounding box center [613, 255] width 126 height 33
type input "066153"
type input "10276994"
click at [740, 331] on input "Account Name" at bounding box center [763, 336] width 426 height 33
type input "Jodie Schoemaker"
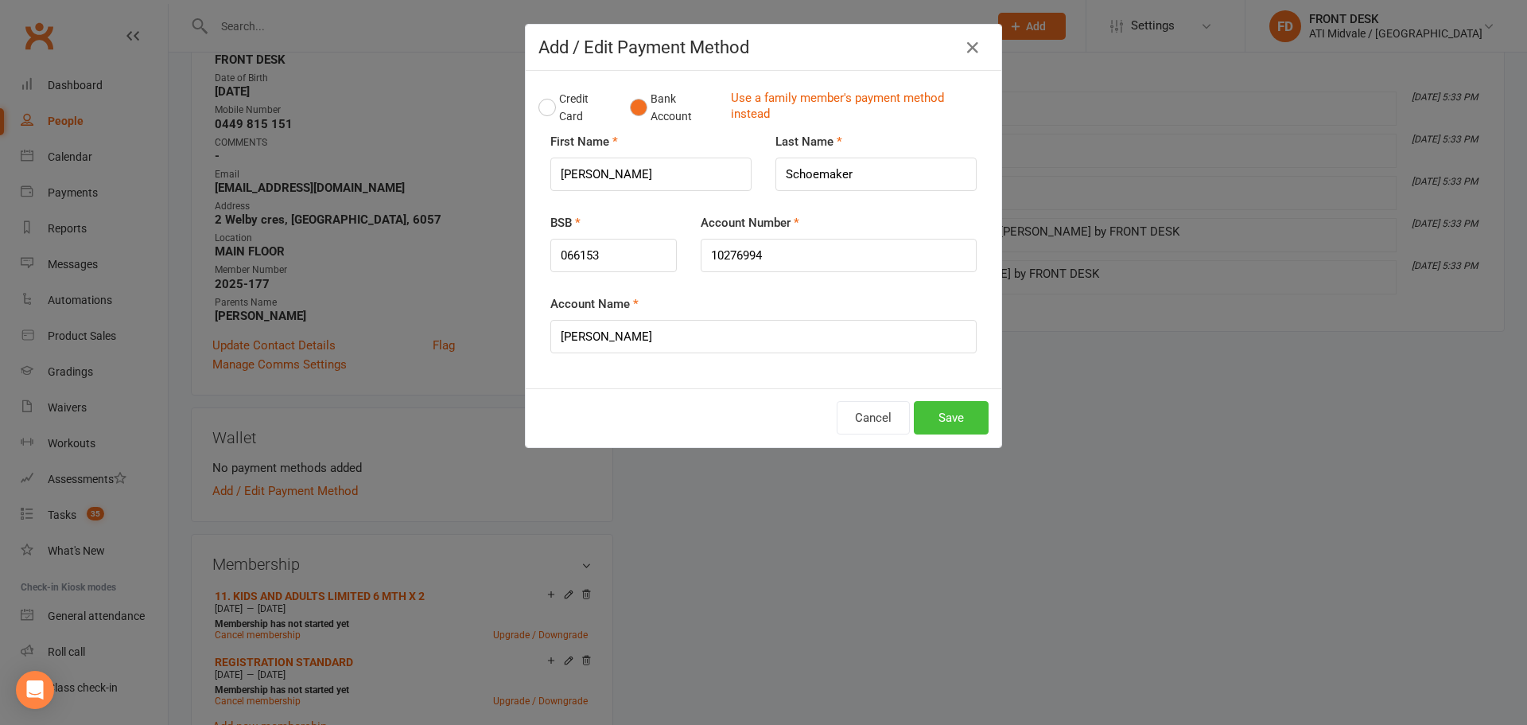
click at [932, 419] on button "Save" at bounding box center [951, 417] width 75 height 33
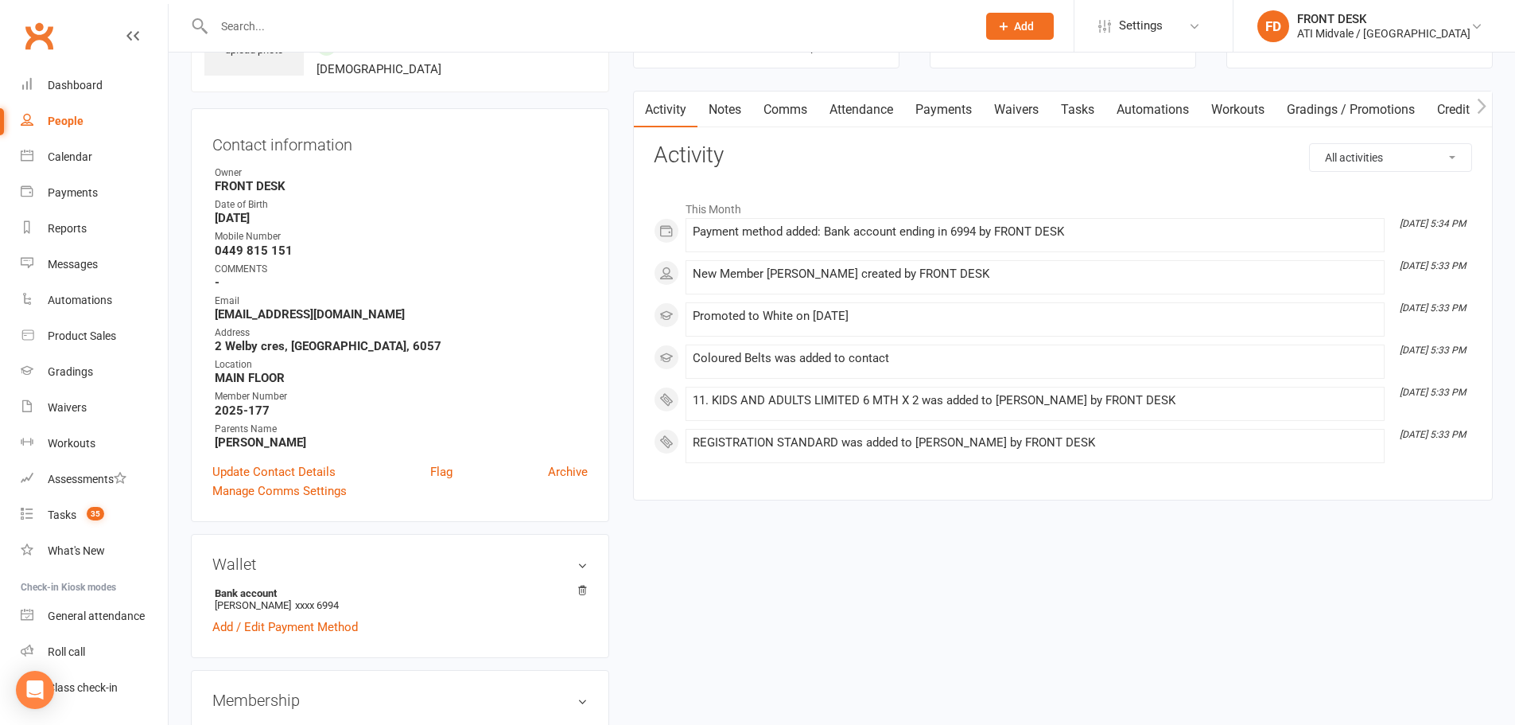
scroll to position [0, 0]
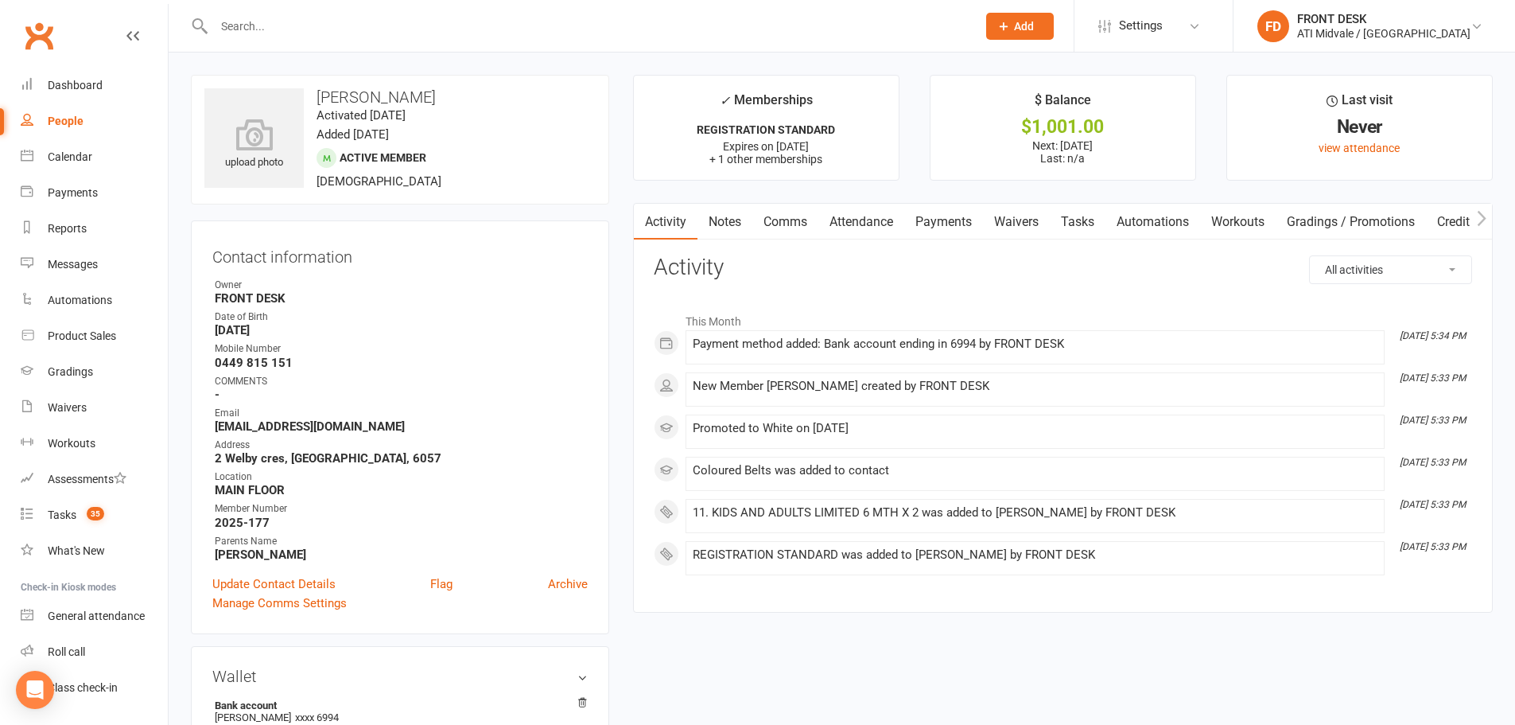
click at [952, 224] on link "Payments" at bounding box center [943, 222] width 79 height 37
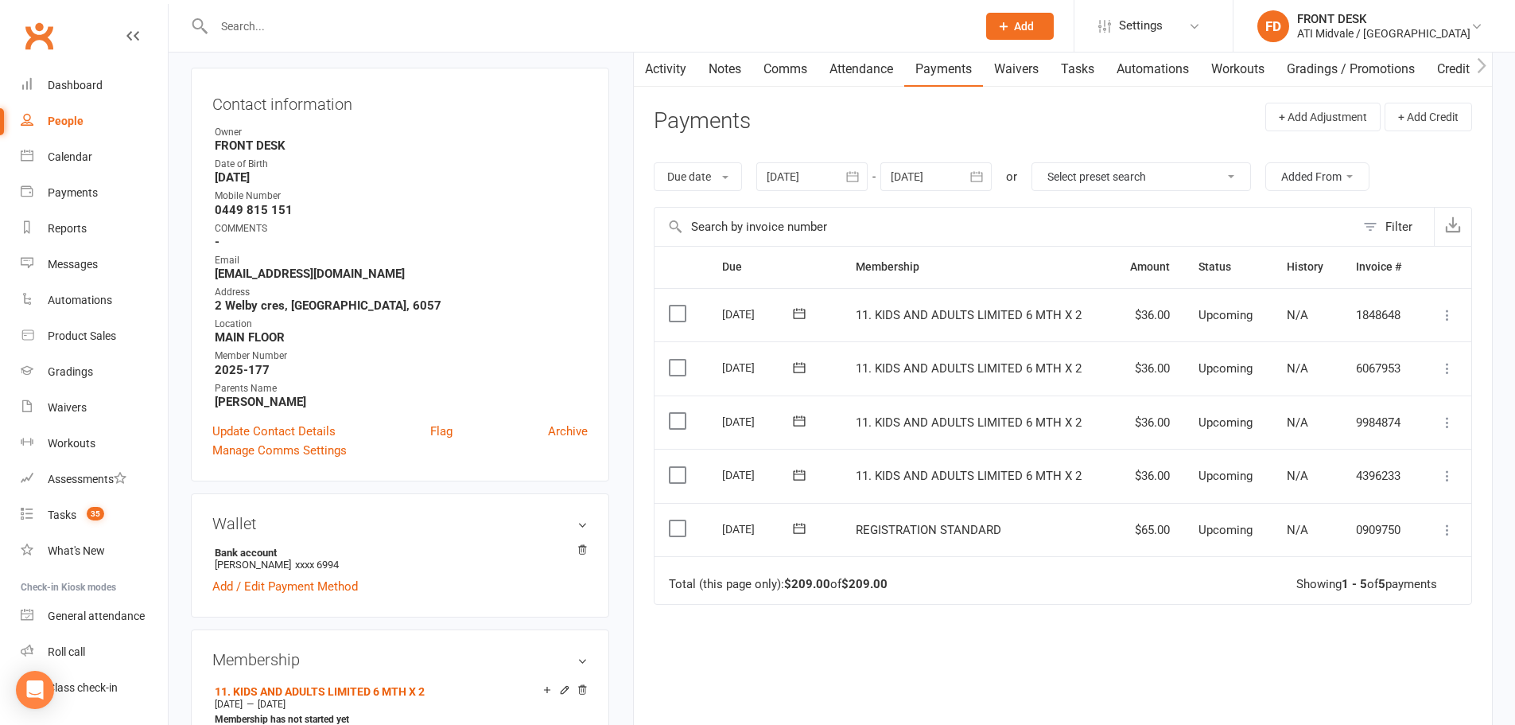
scroll to position [318, 0]
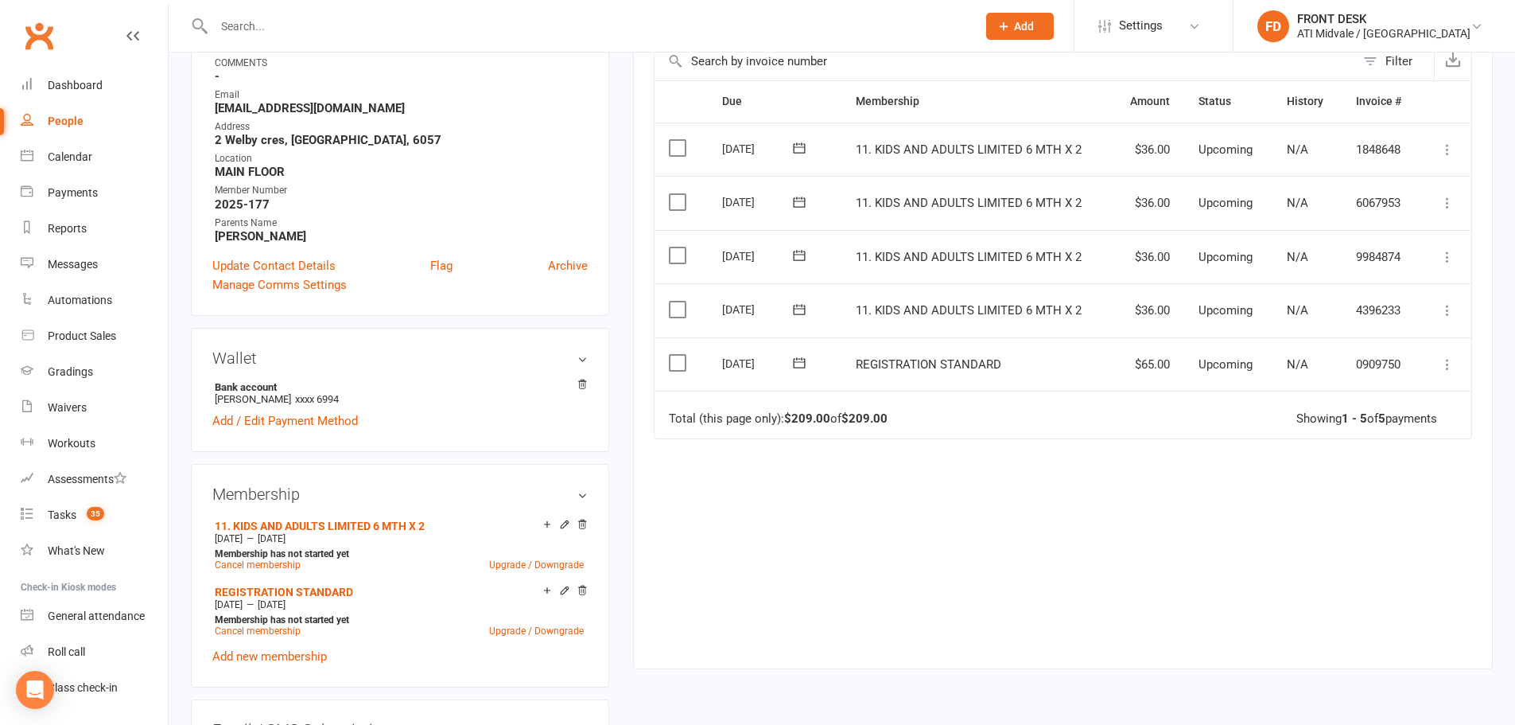
click at [681, 357] on label at bounding box center [679, 363] width 21 height 16
click at [679, 355] on input "checkbox" at bounding box center [674, 355] width 10 height 0
click at [1402, 678] on button "Change status" at bounding box center [1430, 687] width 126 height 33
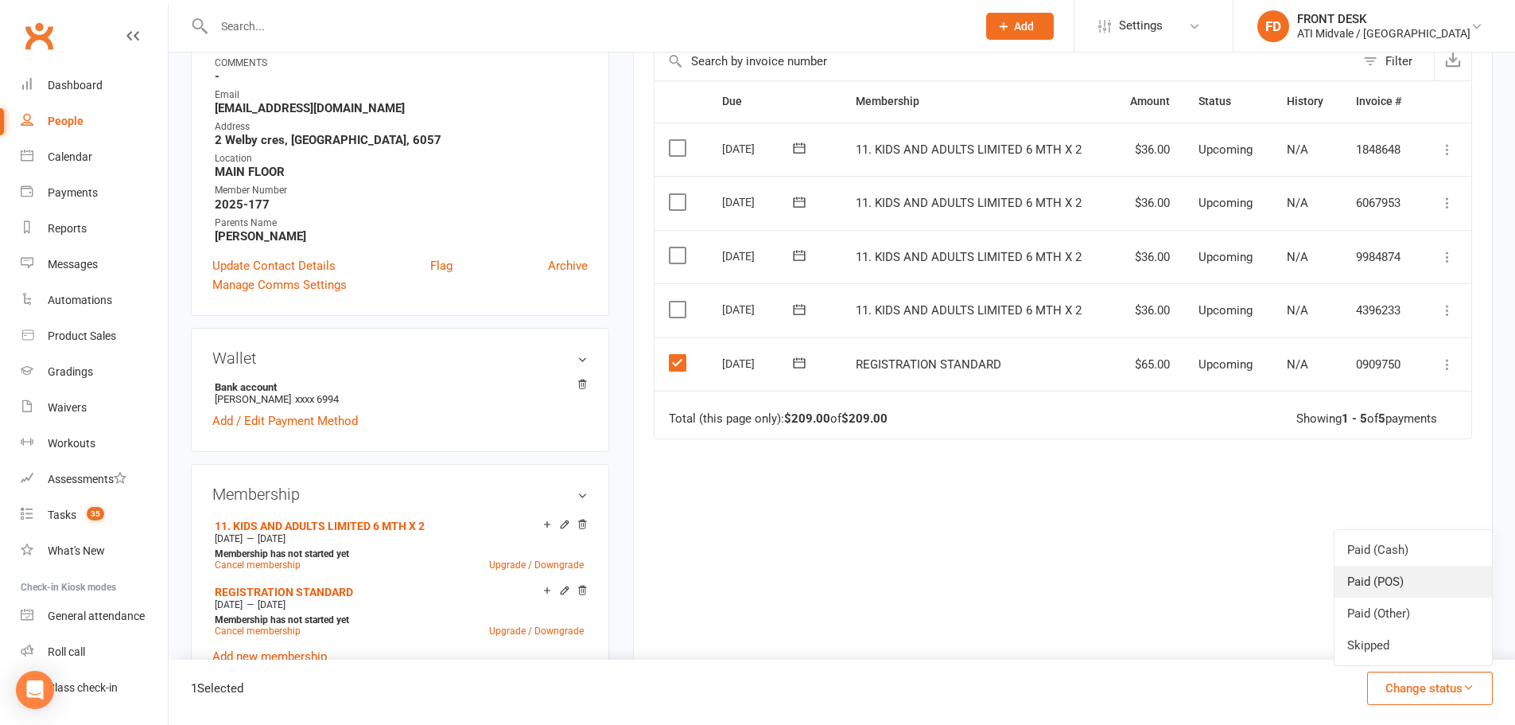
click at [1374, 575] on link "Paid (POS)" at bounding box center [1413, 582] width 157 height 32
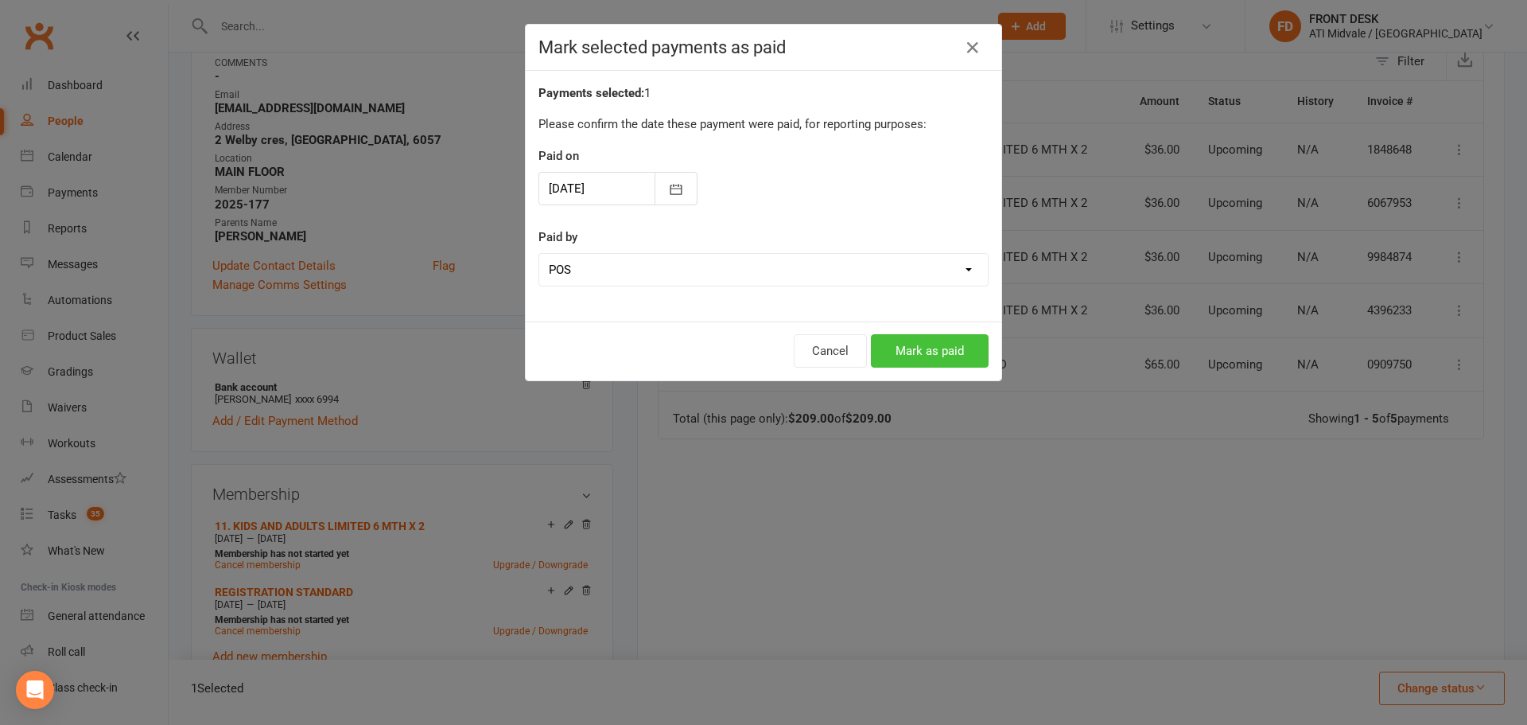
click at [885, 348] on button "Mark as paid" at bounding box center [930, 350] width 118 height 33
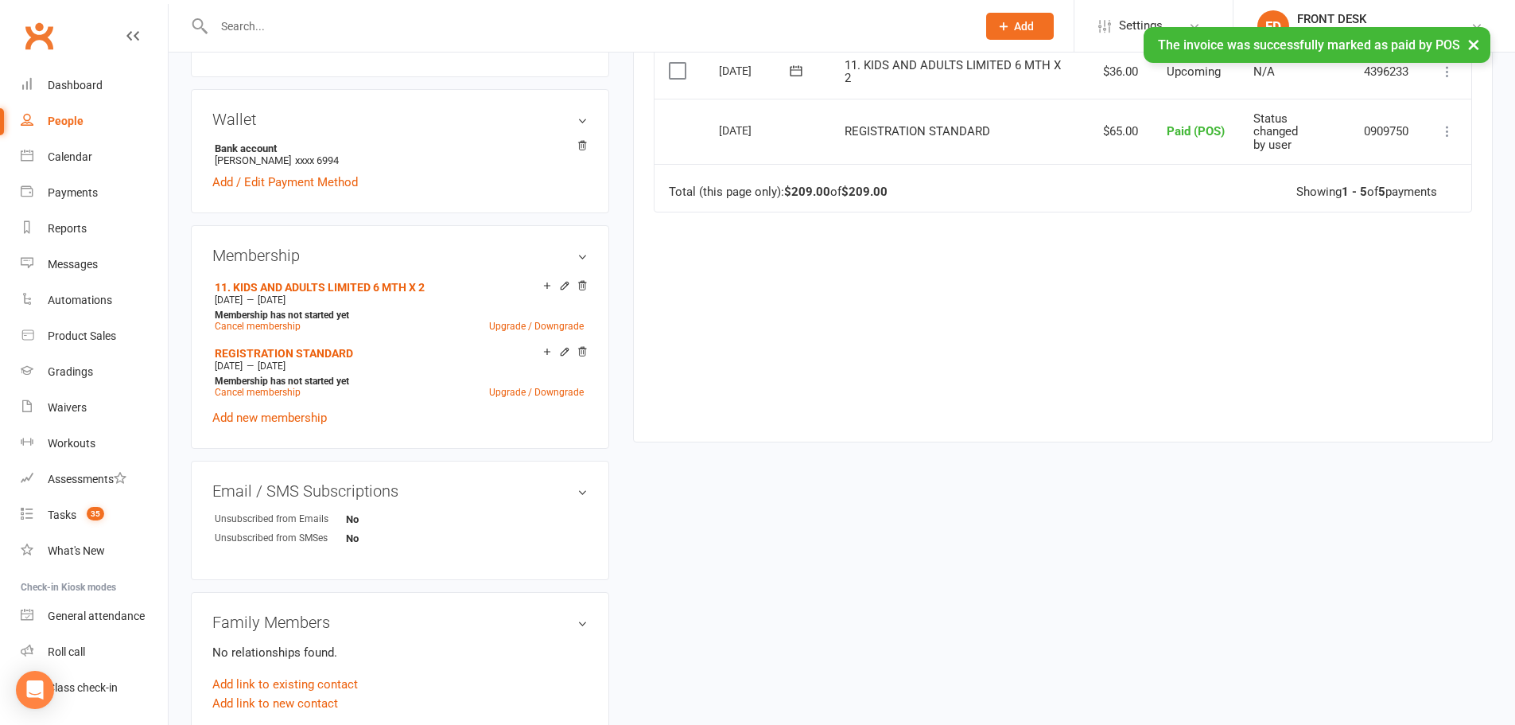
scroll to position [716, 0]
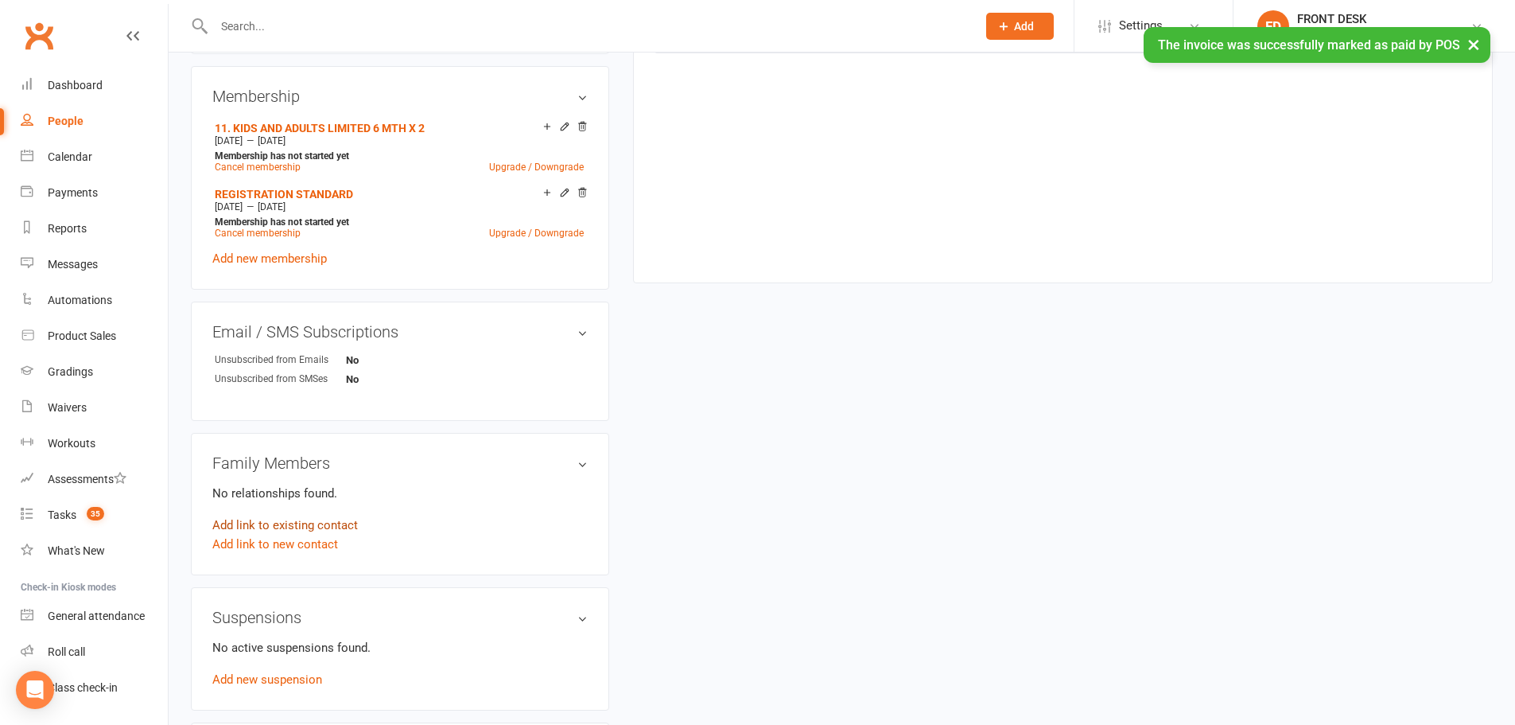
click at [243, 524] on link "Add link to existing contact" at bounding box center [285, 524] width 146 height 19
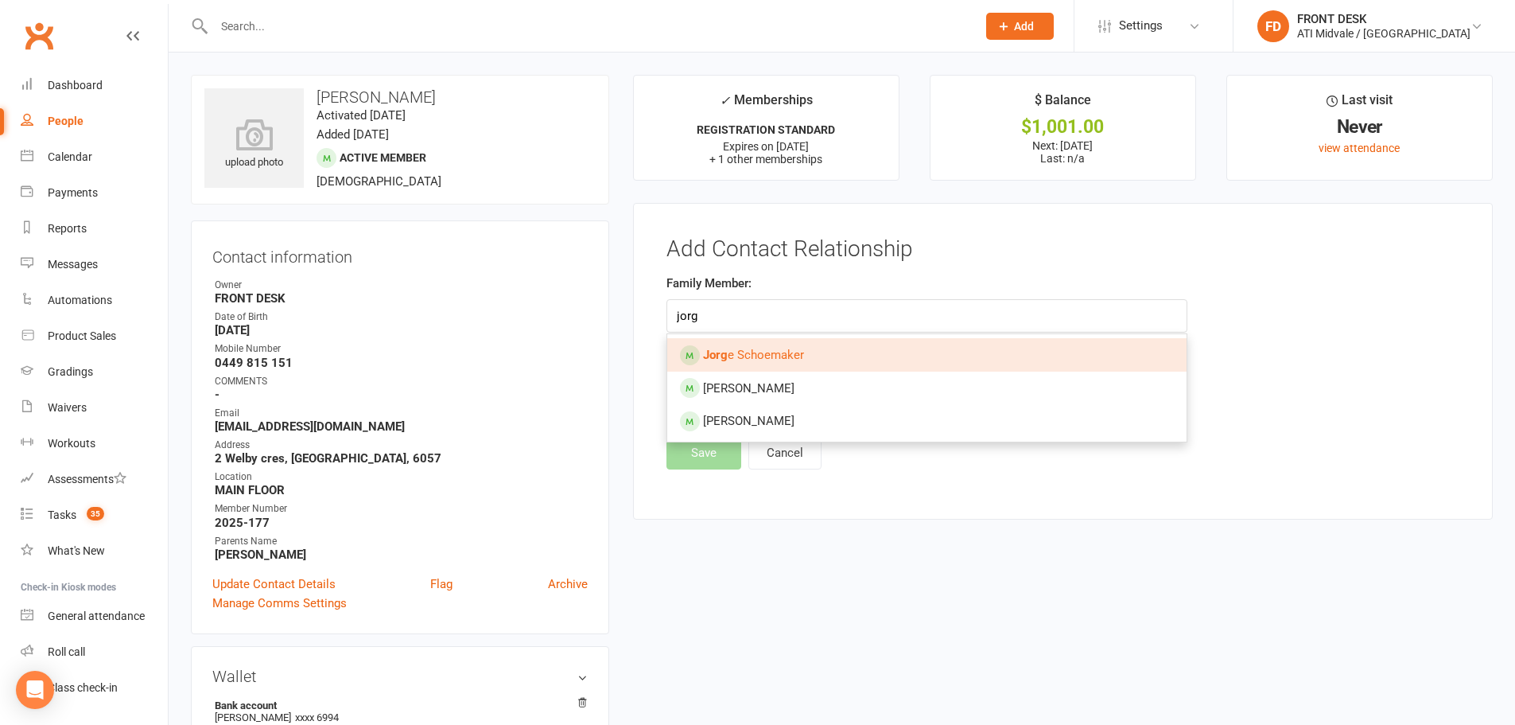
type input "jorg"
click at [733, 360] on span "Jorg e Schoemaker" at bounding box center [753, 355] width 101 height 14
type input "Jorge Schoemaker"
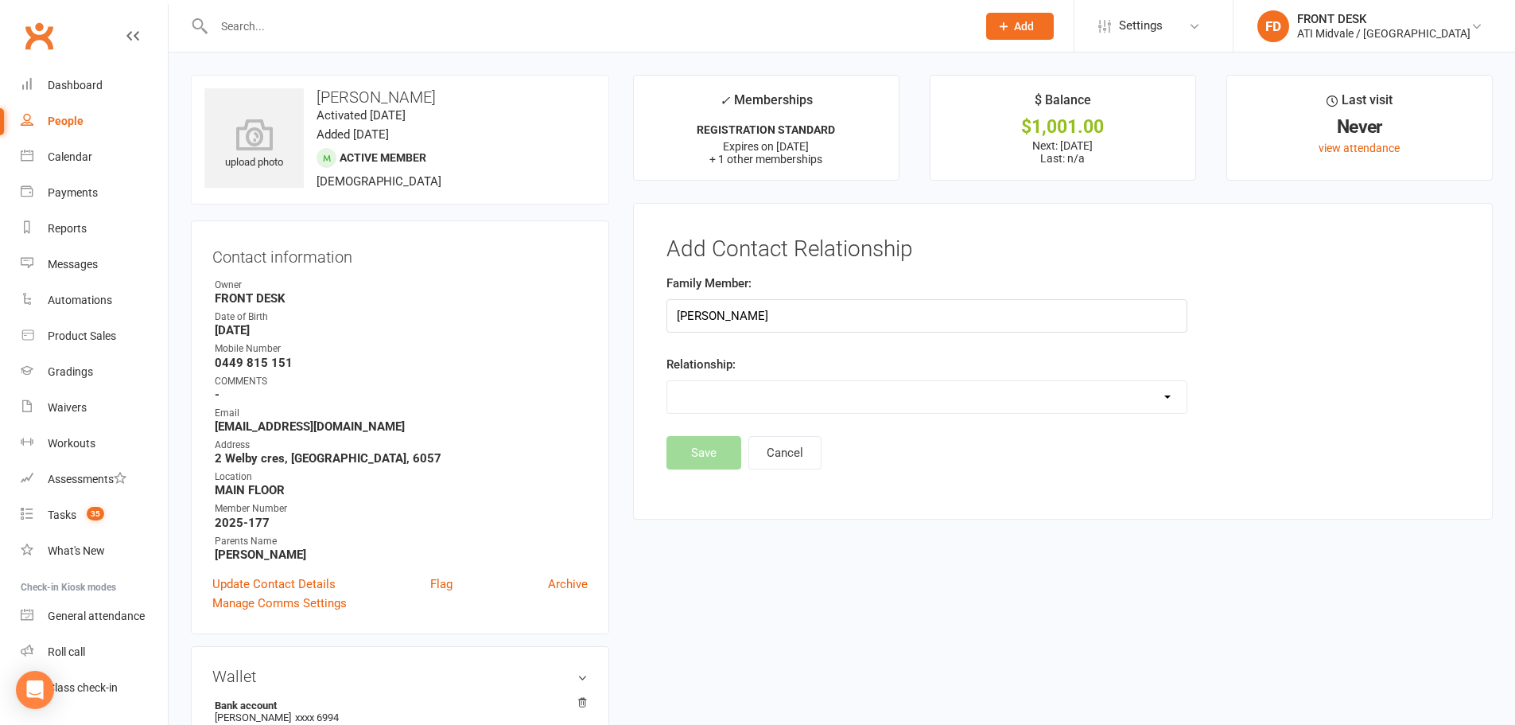
click at [728, 387] on select "Parent / Guardian Child Sibling (parent not in system) Spouse / Partner Cousin …" at bounding box center [926, 397] width 519 height 32
select select "2"
click at [667, 381] on select "Parent / Guardian Child Sibling (parent not in system) Spouse / Partner Cousin …" at bounding box center [926, 397] width 519 height 32
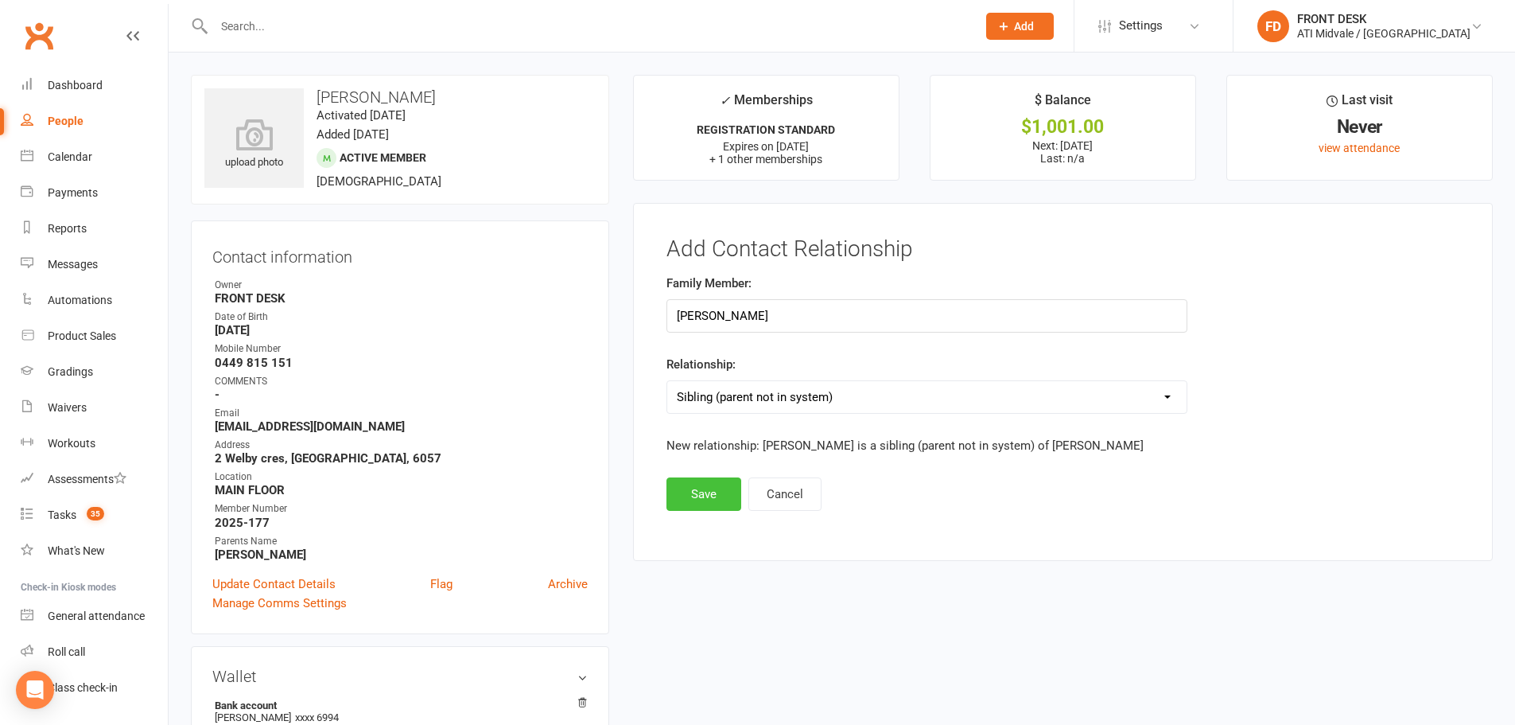
click at [716, 492] on button "Save" at bounding box center [704, 493] width 75 height 33
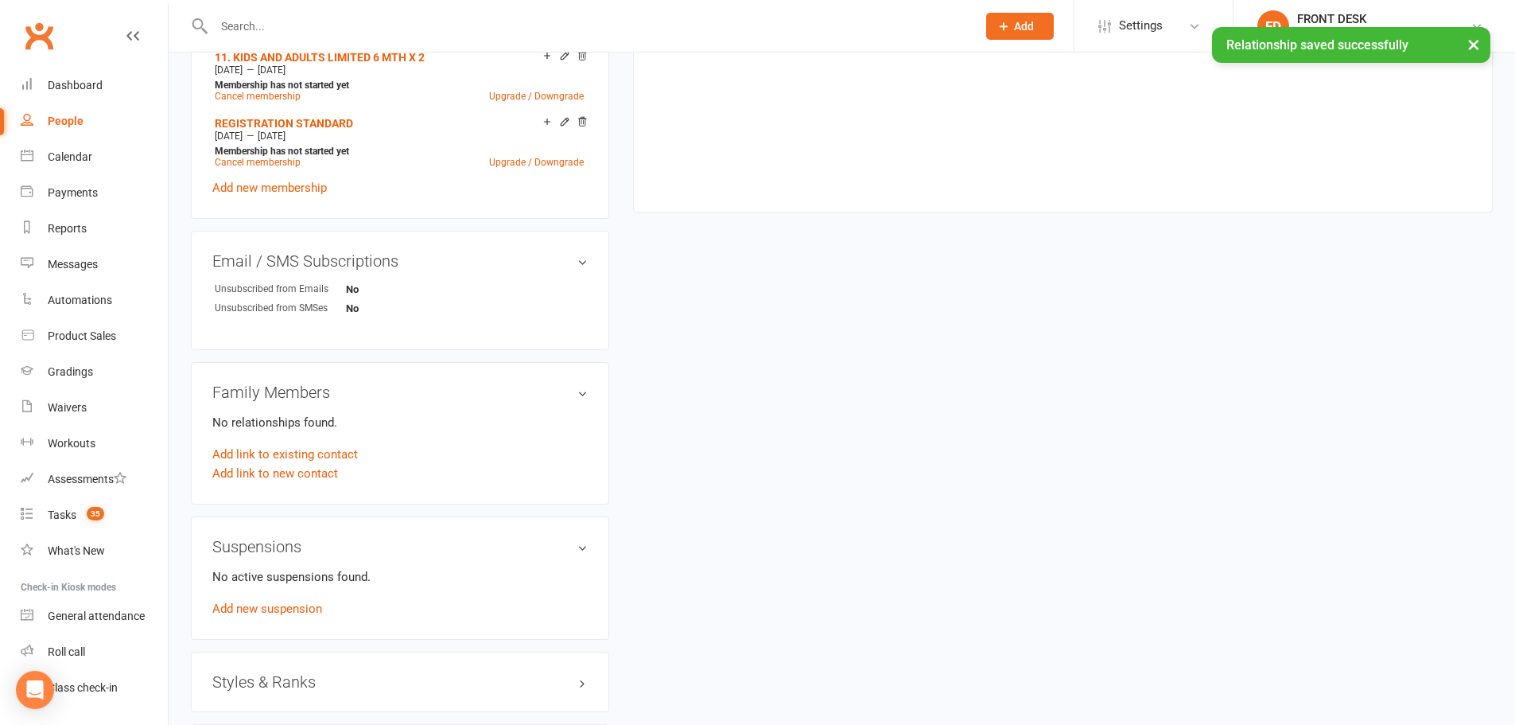
scroll to position [955, 0]
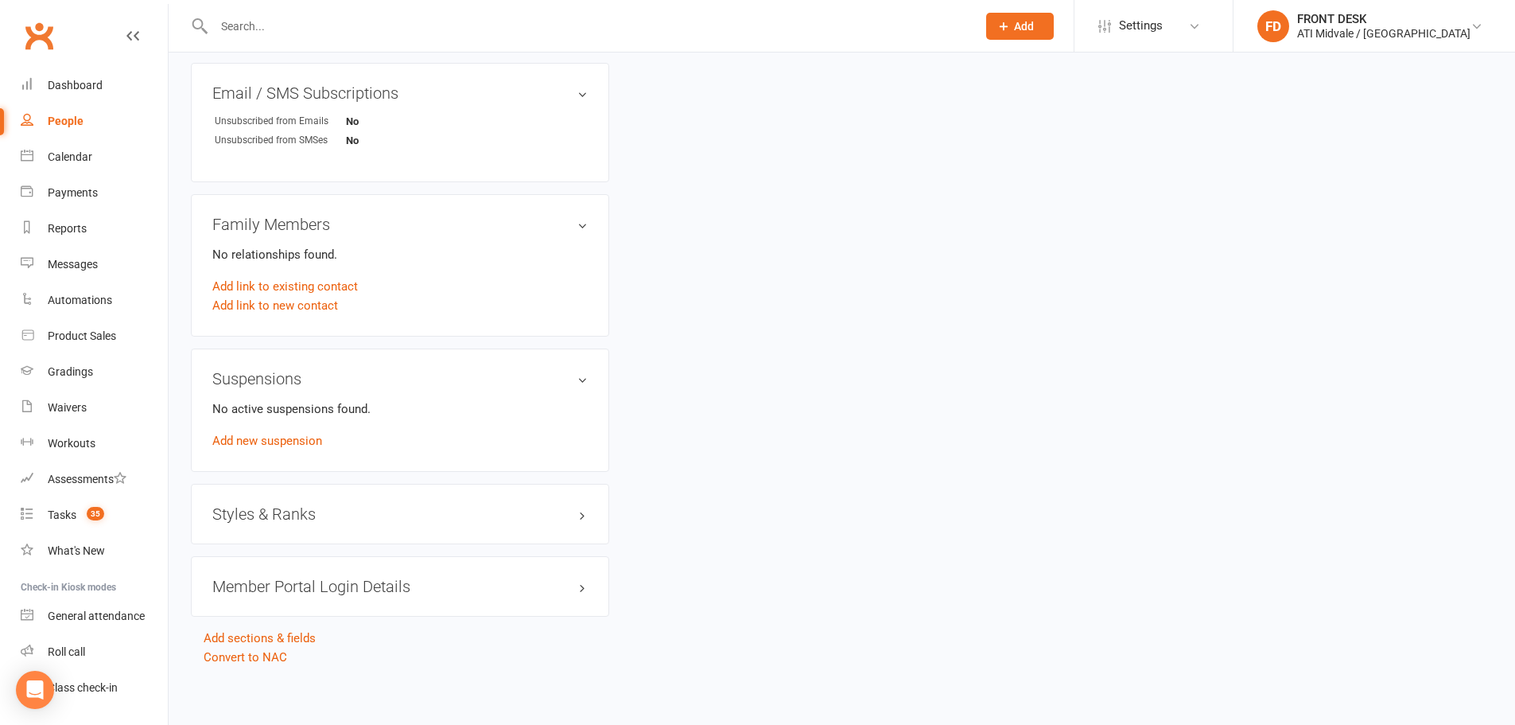
click at [515, 505] on h3 "Styles & Ranks" at bounding box center [399, 513] width 375 height 17
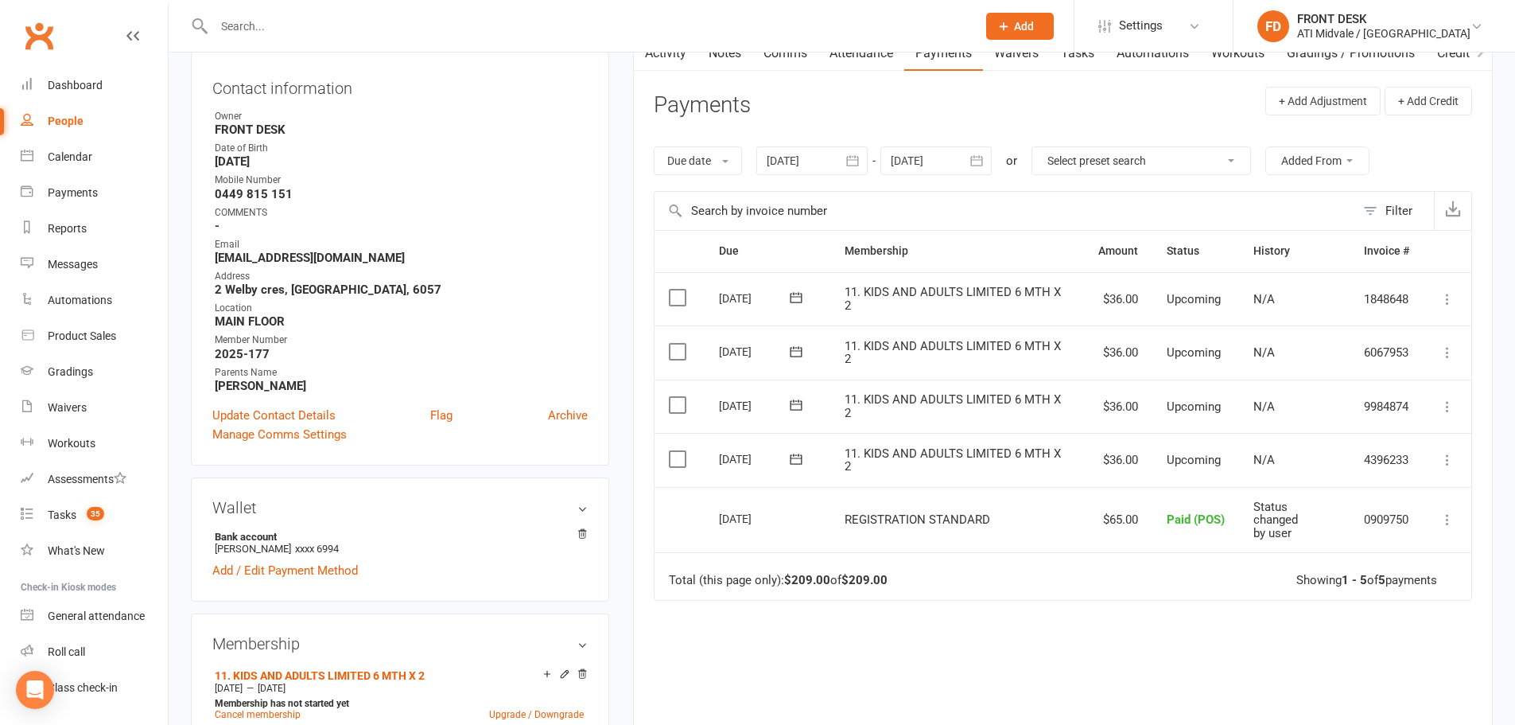
scroll to position [0, 0]
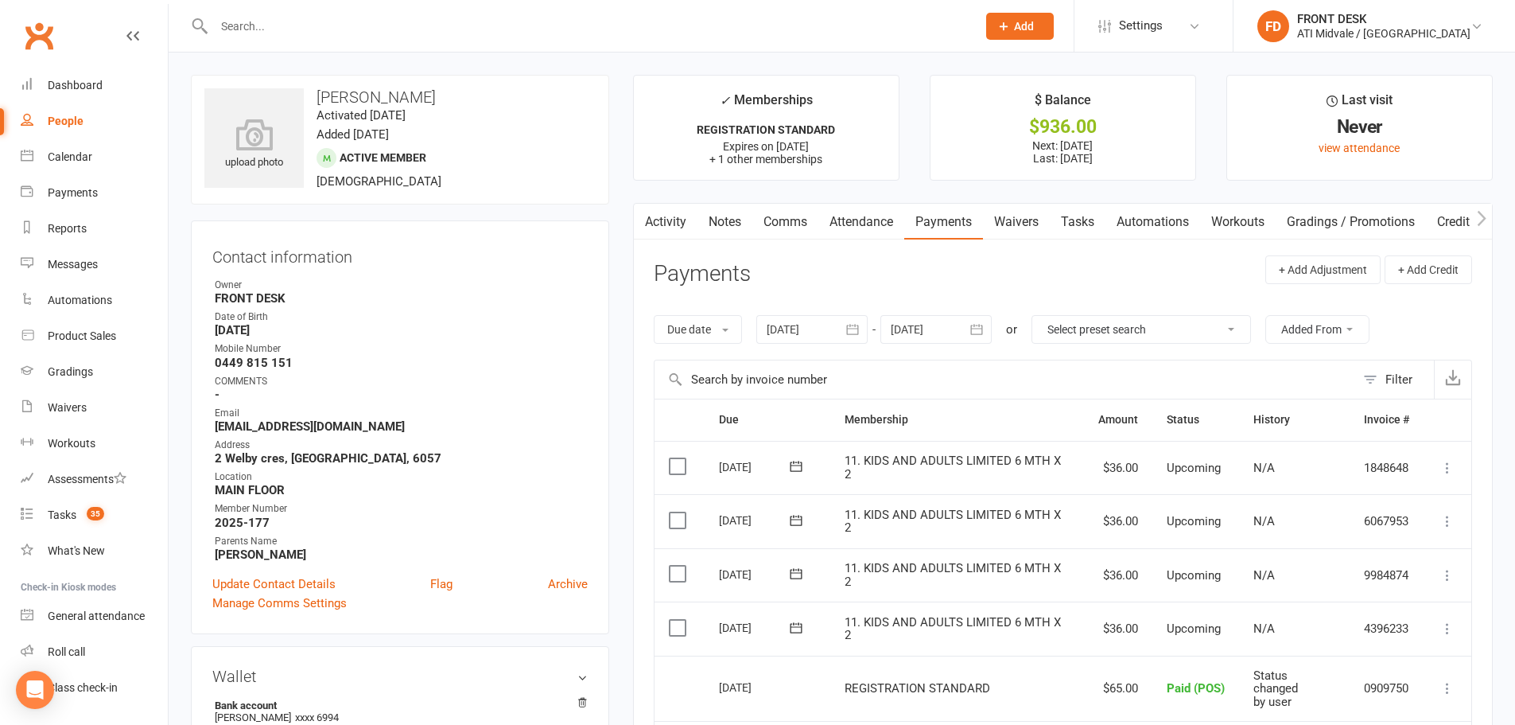
click at [1079, 213] on link "Tasks" at bounding box center [1078, 222] width 56 height 37
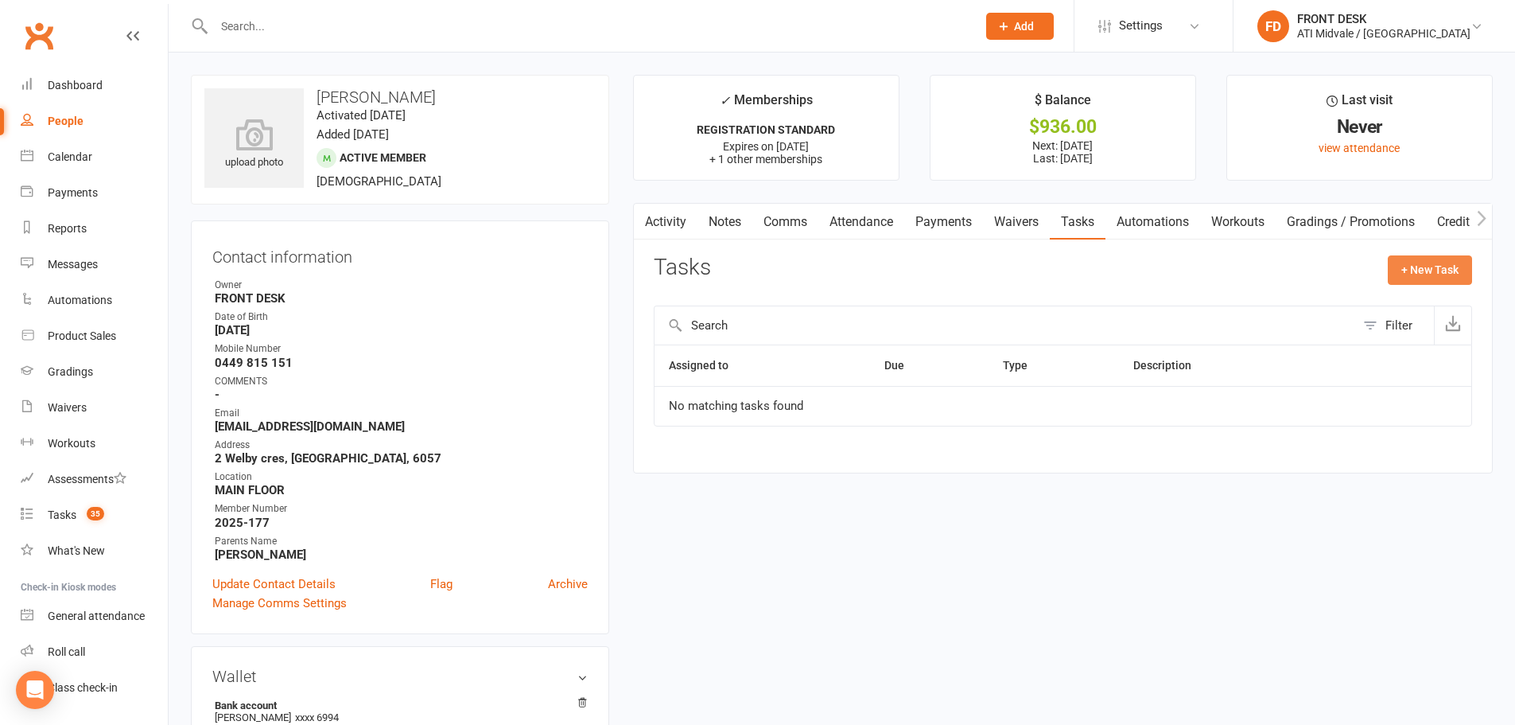
click at [1446, 269] on button "+ New Task" at bounding box center [1430, 269] width 84 height 29
select select "4288"
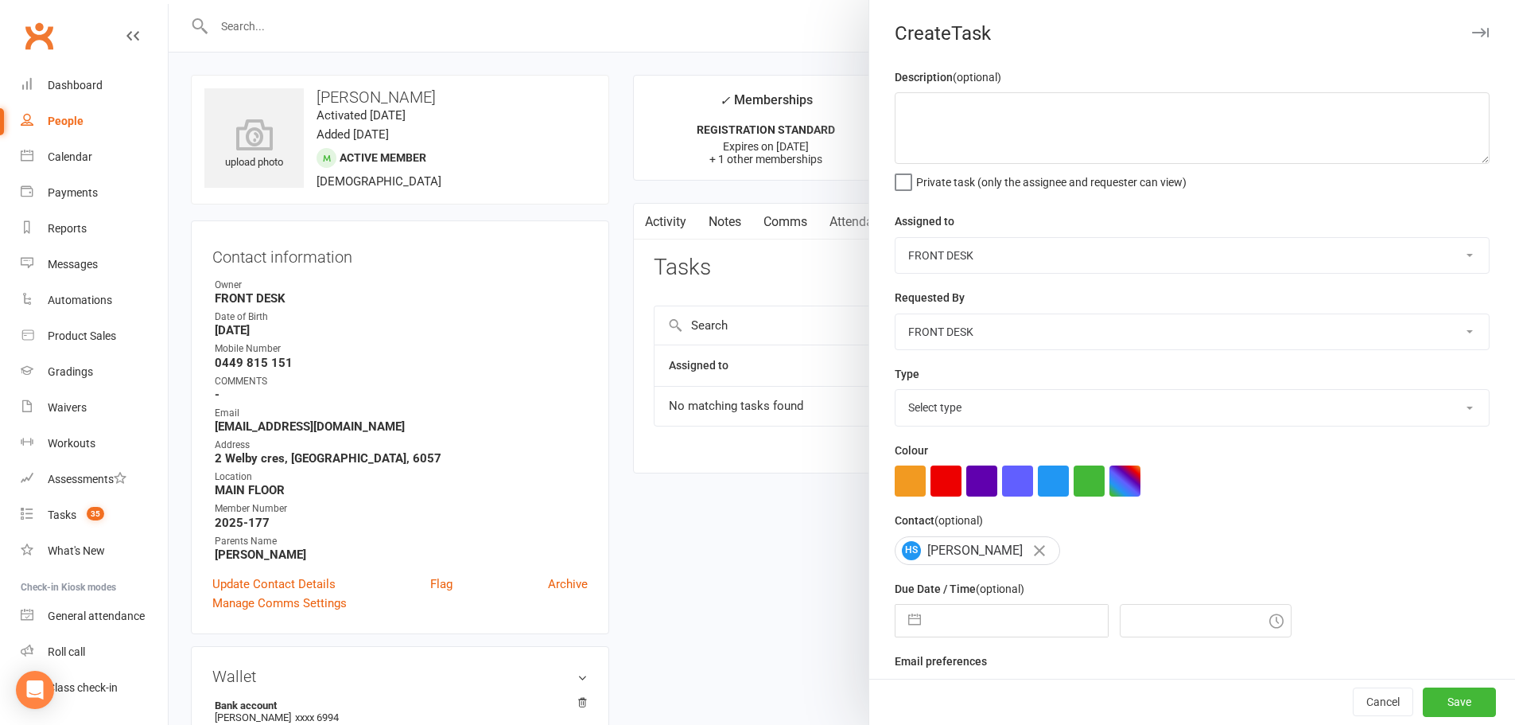
click at [923, 412] on select "Select type Add info to task Automatic renewal checking Booked in for 1st trial…" at bounding box center [1192, 407] width 593 height 35
select select "35159"
click at [896, 393] on select "Select type Add info to task Automatic renewal checking Booked in for 1st trial…" at bounding box center [1192, 407] width 593 height 35
click at [947, 103] on textarea at bounding box center [1192, 128] width 595 height 72
type textarea "Rego"
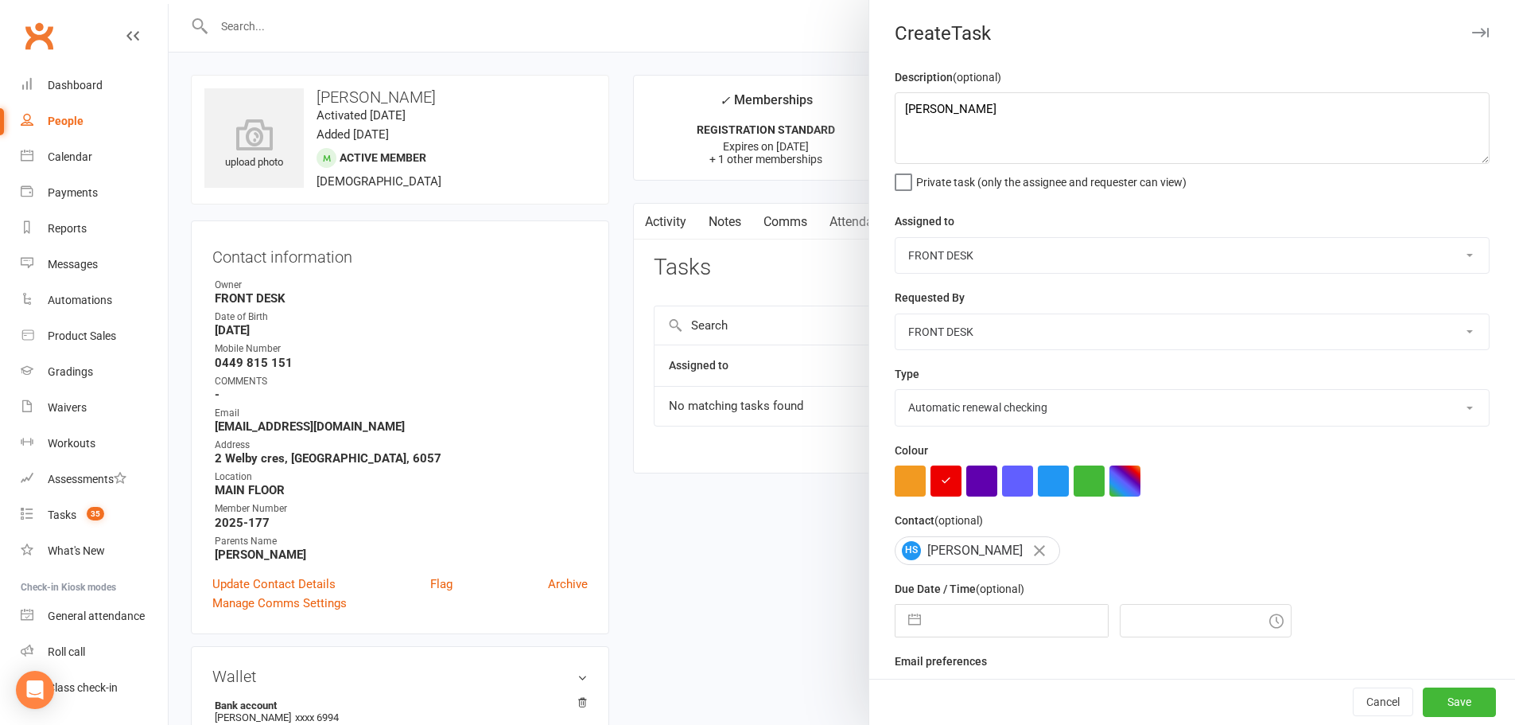
select select "8"
select select "2025"
select select "9"
select select "2025"
select select "10"
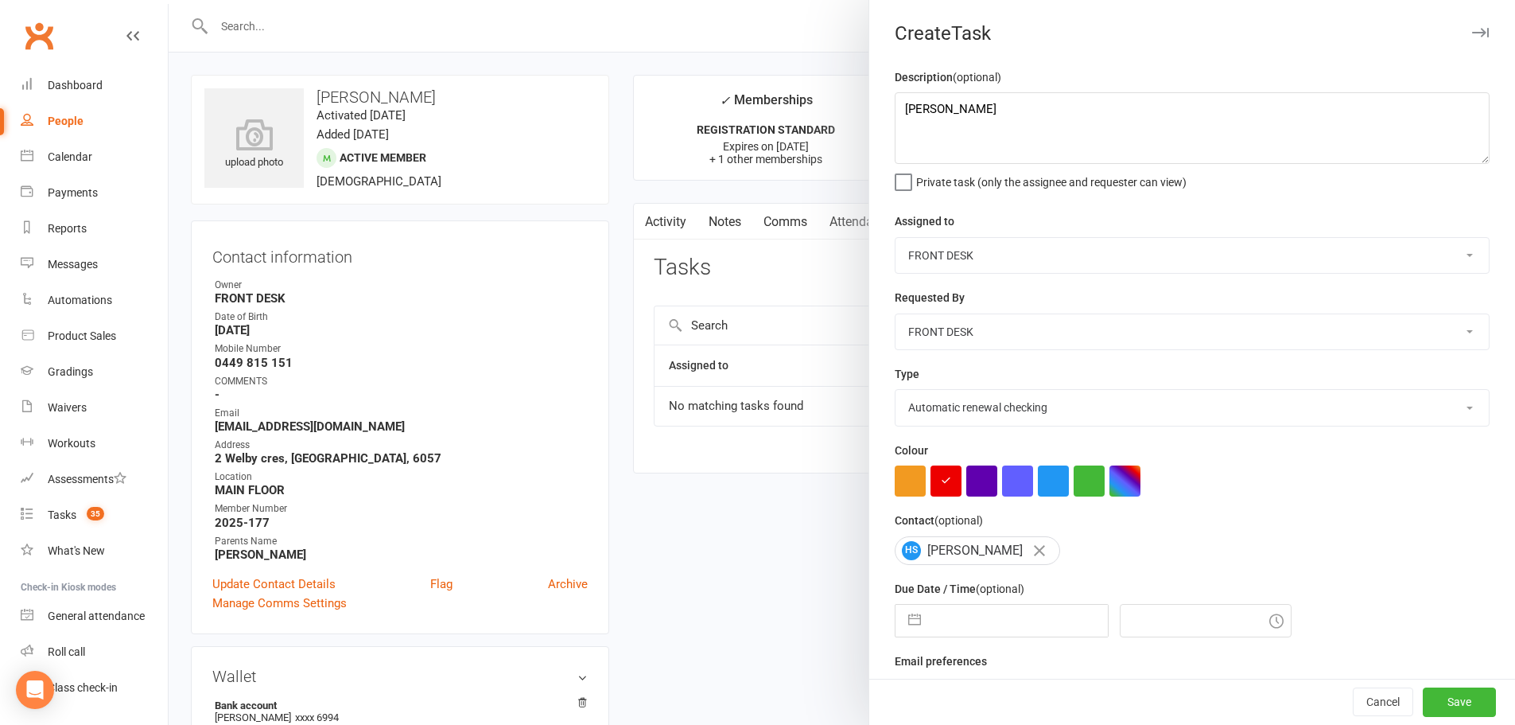
select select "2025"
click at [942, 627] on input "text" at bounding box center [1018, 621] width 179 height 32
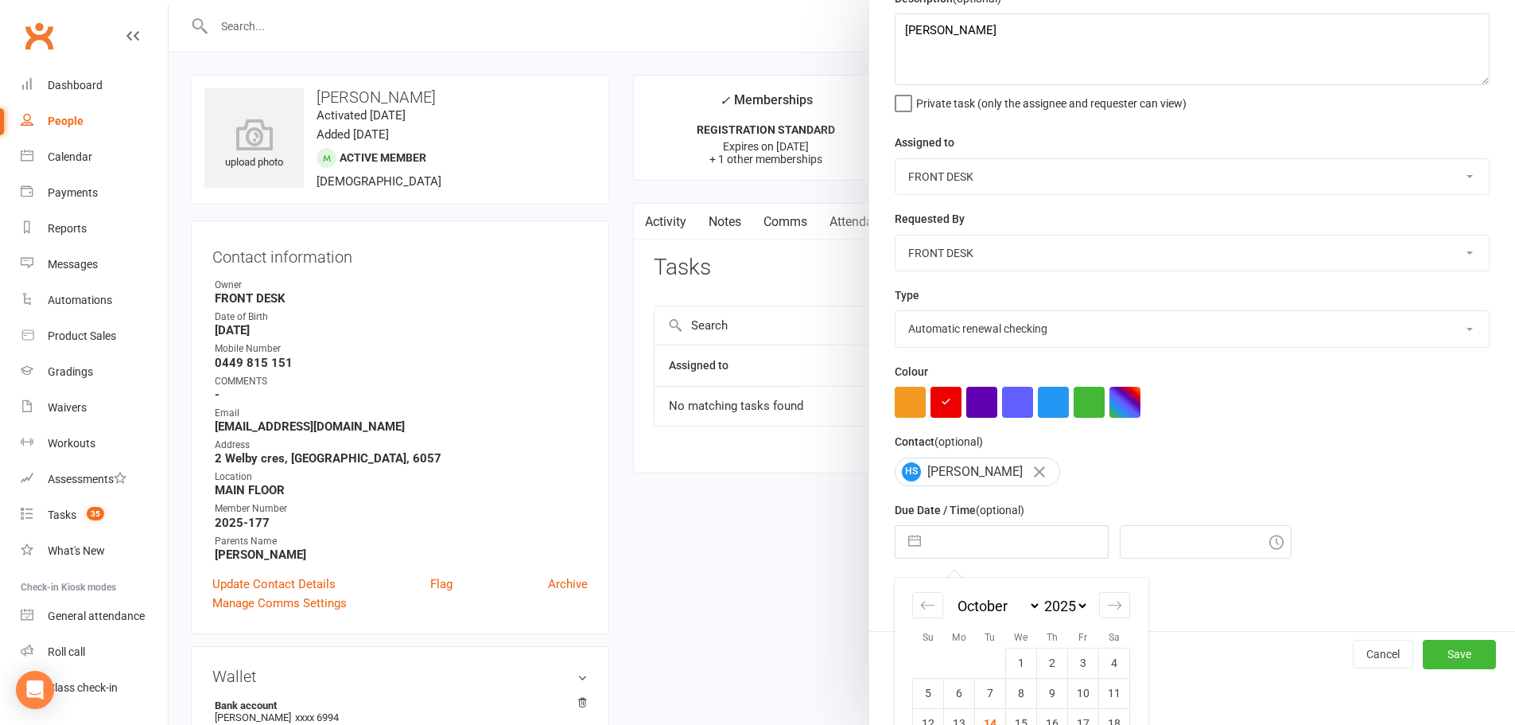
scroll to position [177, 0]
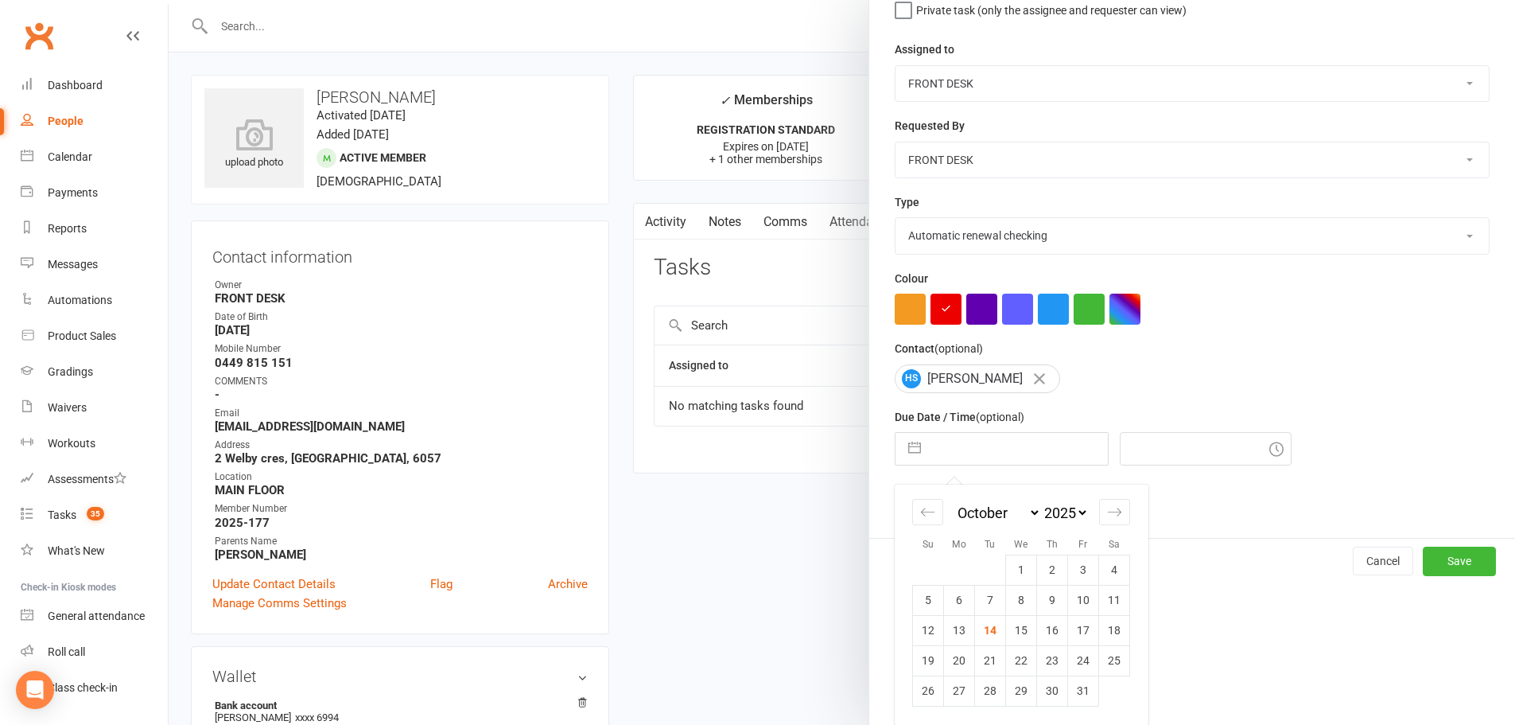
click at [1055, 509] on select "2035 2034 2033 2032 2031 2030 2029 2028 2027 2026 2025 2024 2023 2022 2021 2020…" at bounding box center [1065, 513] width 48 height 18
select select "8"
select select "2026"
select select "9"
select select "2026"
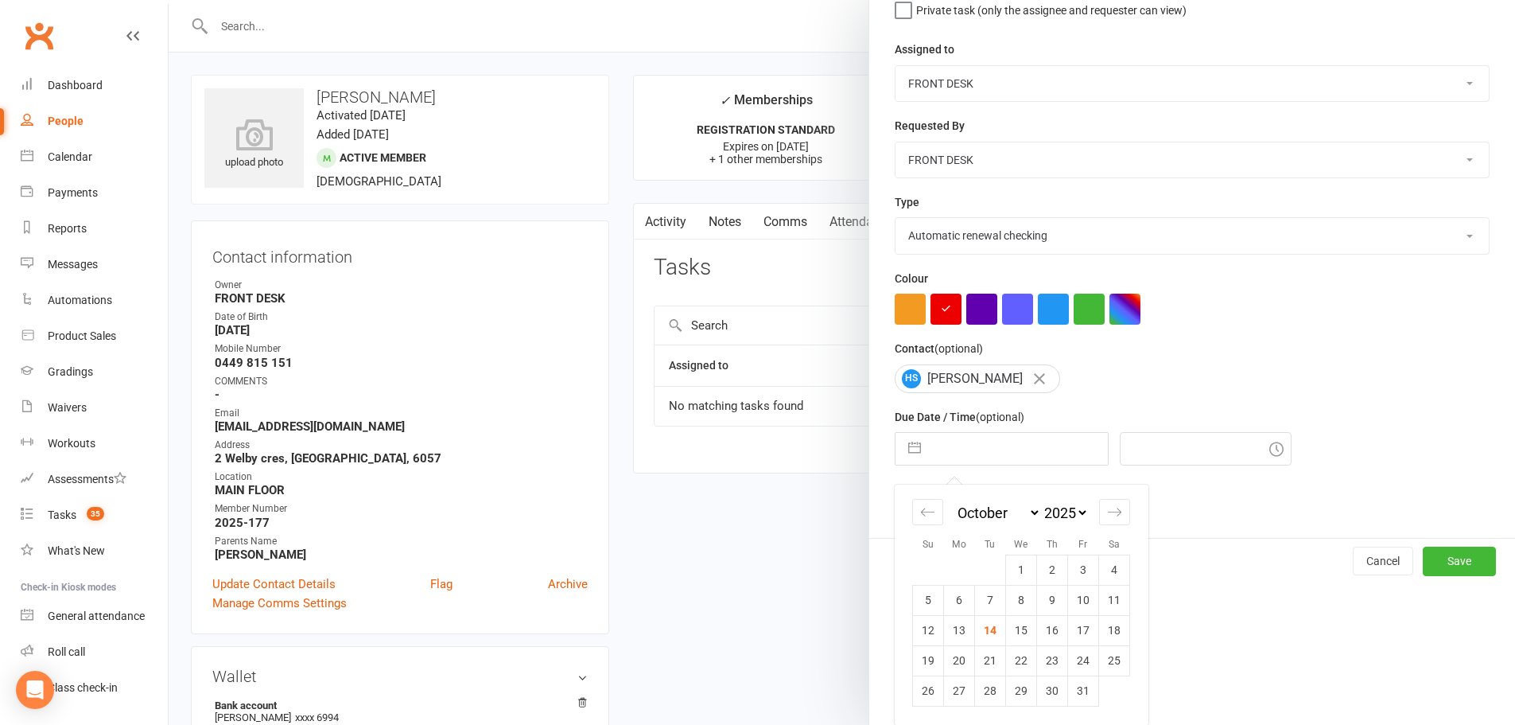
select select "10"
select select "2026"
click at [1070, 628] on td "16" at bounding box center [1083, 630] width 31 height 30
type input "16 Oct 2026"
type input "5:45pm"
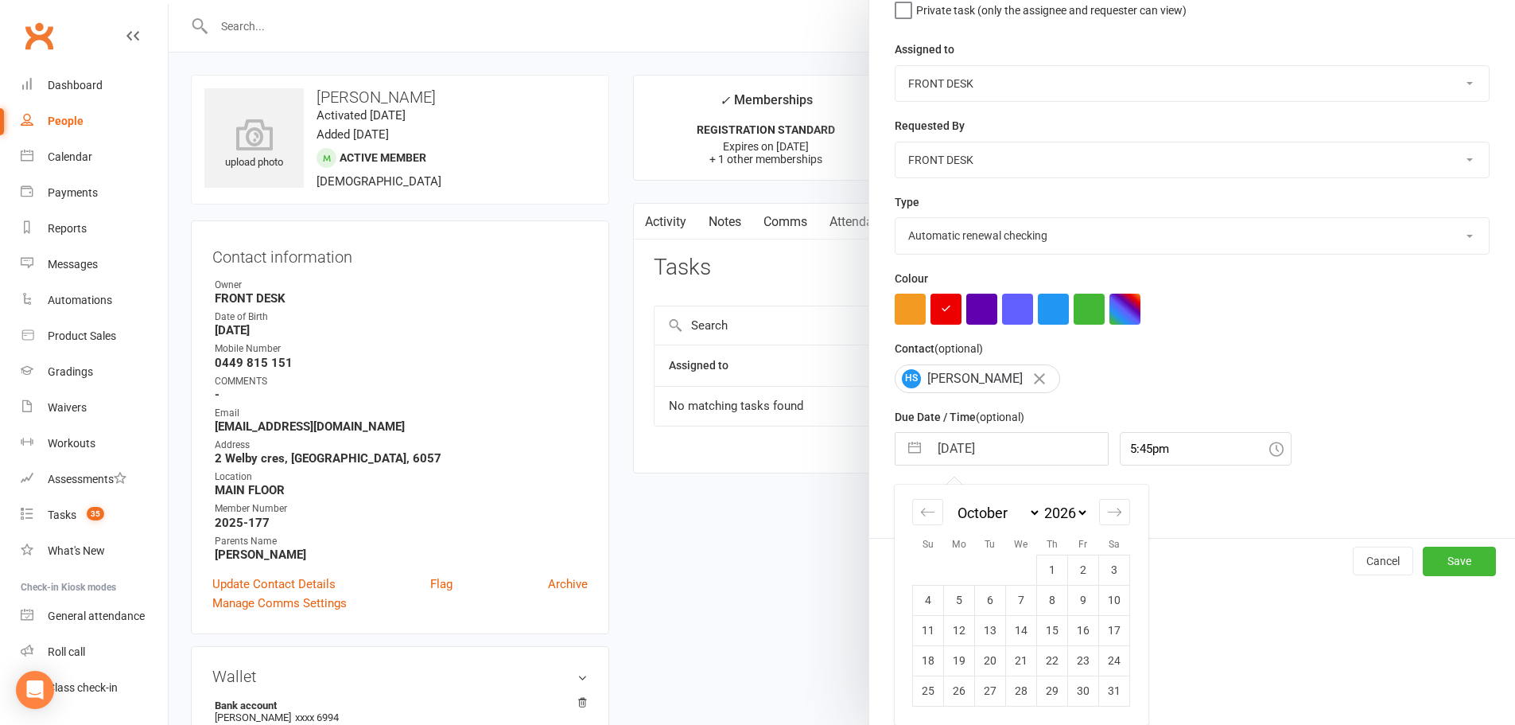
scroll to position [37, 0]
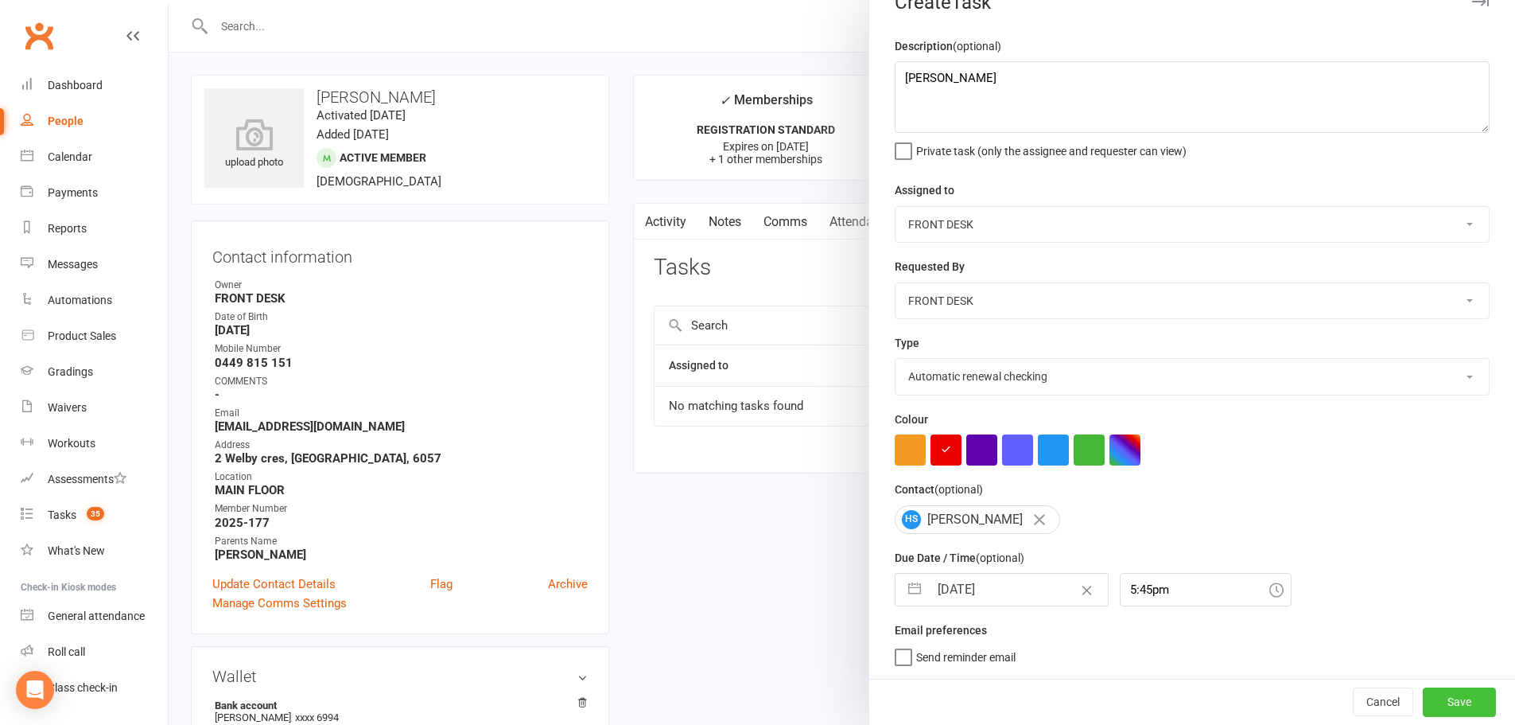
click at [1434, 697] on button "Save" at bounding box center [1459, 701] width 73 height 29
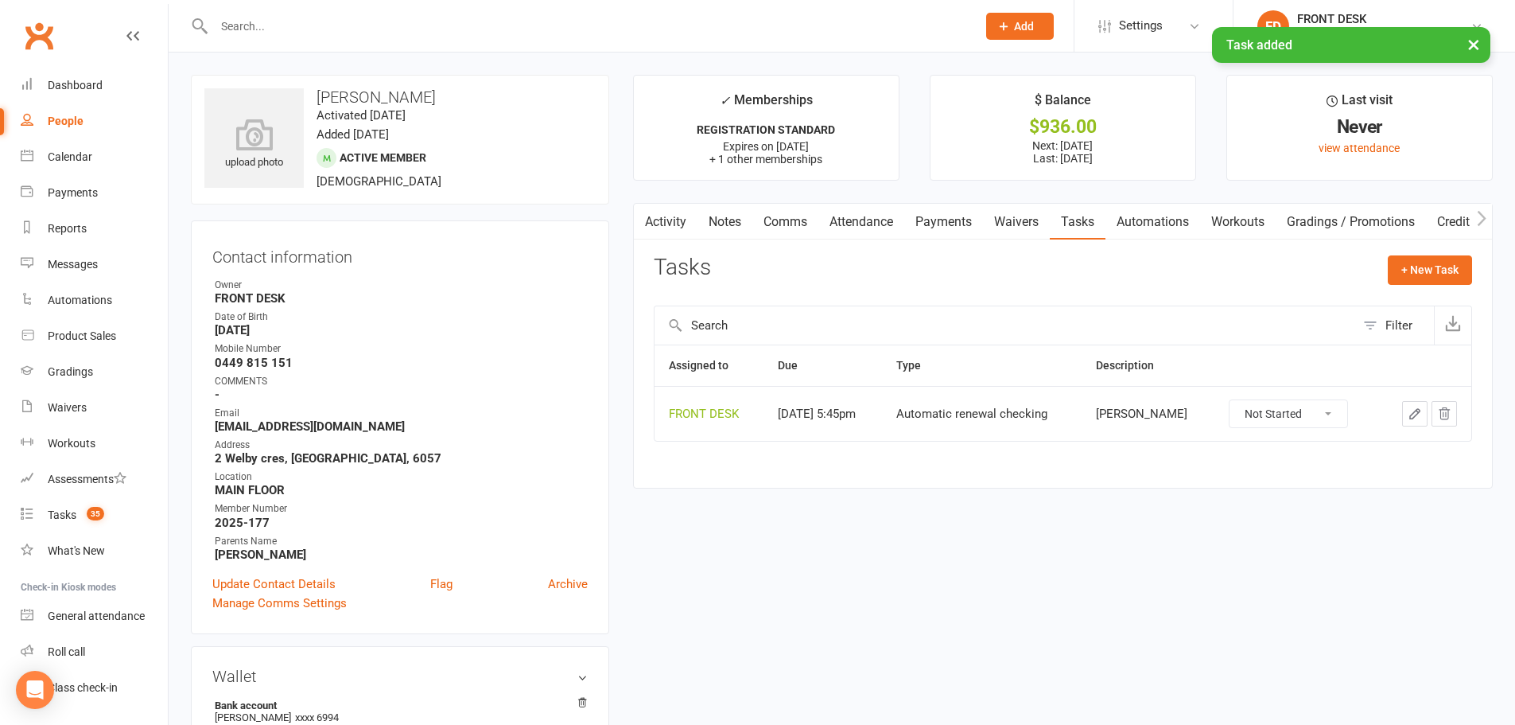
click at [1446, 253] on div "Activity Notes Comms Attendance Payments Waivers Tasks Automations Workouts Gra…" at bounding box center [1063, 346] width 860 height 286
click at [1444, 272] on button "+ New Task" at bounding box center [1430, 269] width 84 height 29
select select "4288"
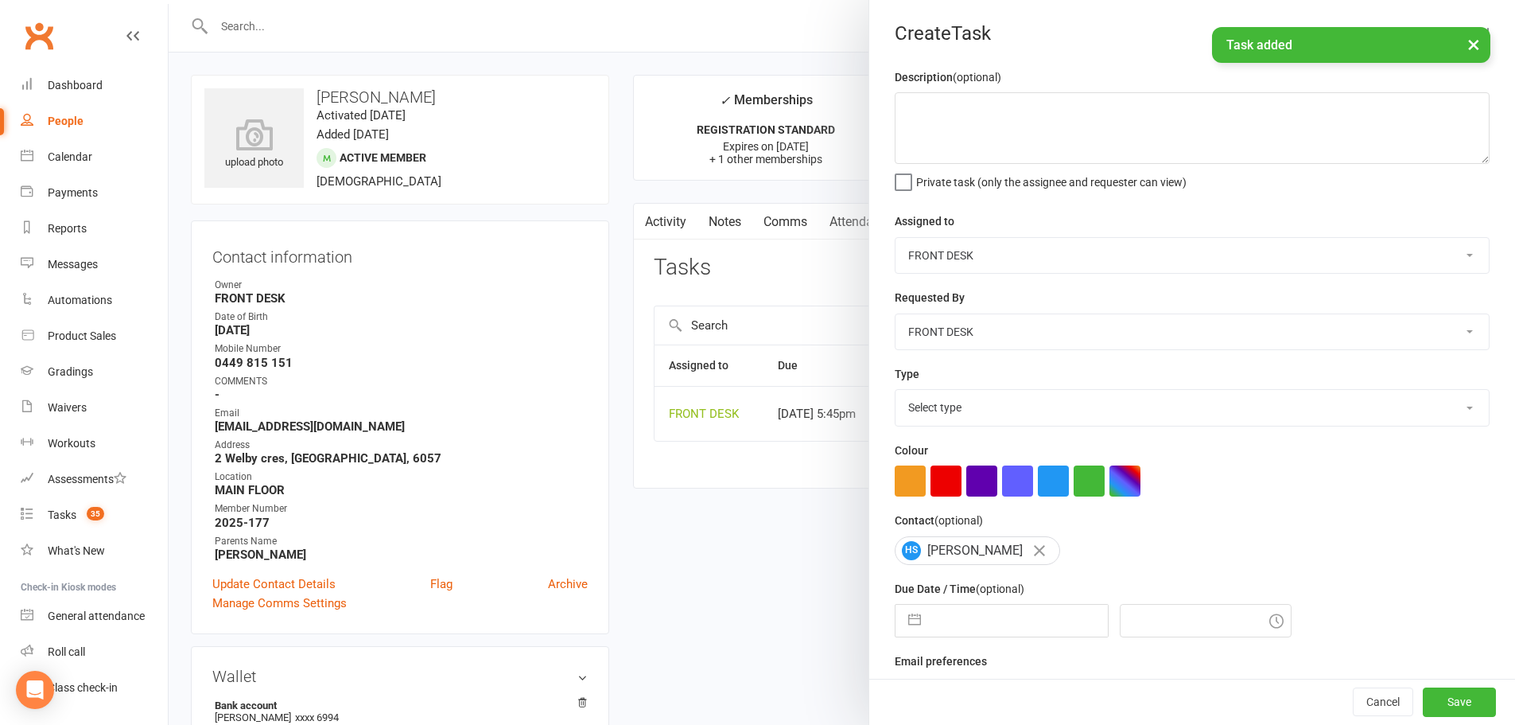
drag, startPoint x: 931, startPoint y: 418, endPoint x: 931, endPoint y: 395, distance: 22.3
click at [931, 418] on select "Select type Add info to task Automatic renewal checking Booked in for 1st trial…" at bounding box center [1192, 407] width 593 height 35
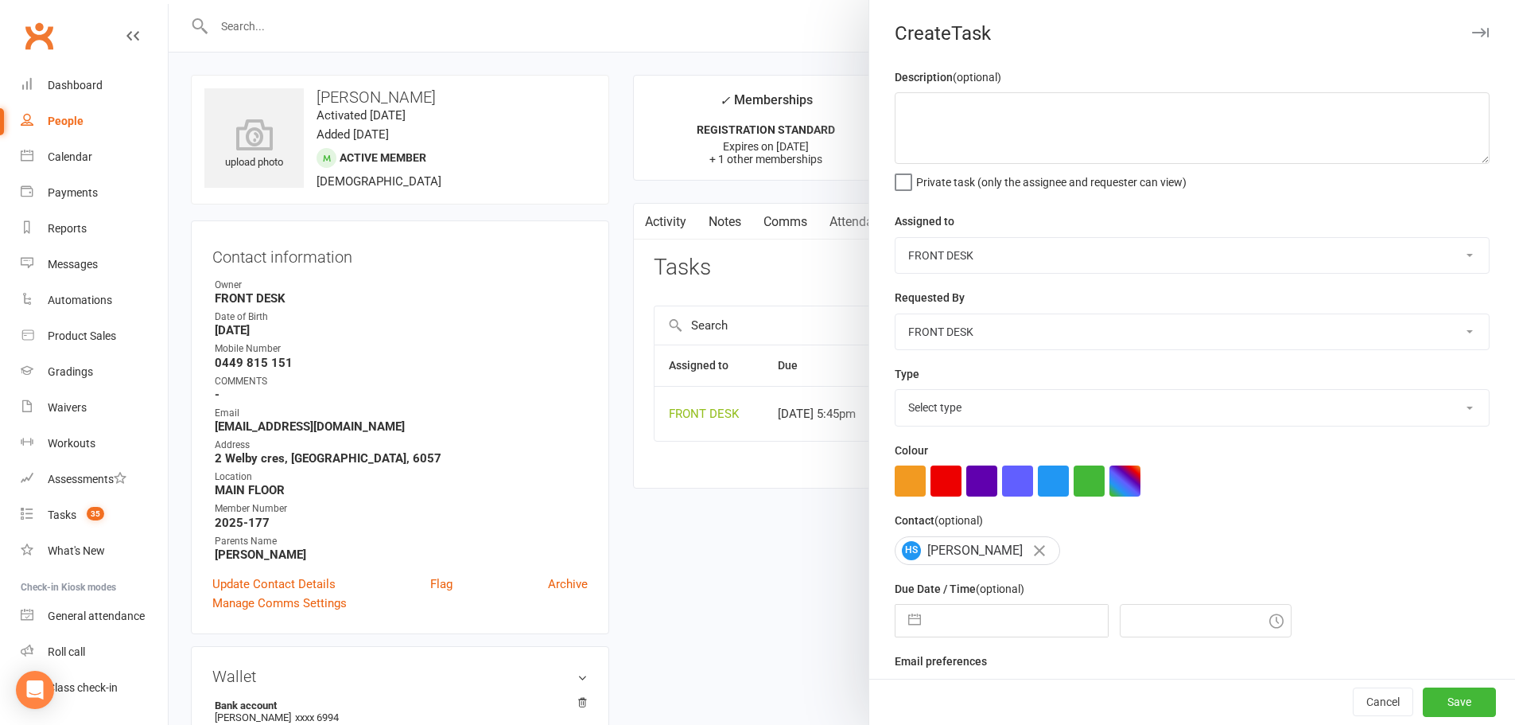
select select "35159"
click at [896, 393] on select "Select type Add info to task Automatic renewal checking Booked in for 1st trial…" at bounding box center [1192, 407] width 593 height 35
click at [923, 104] on textarea at bounding box center [1192, 128] width 595 height 72
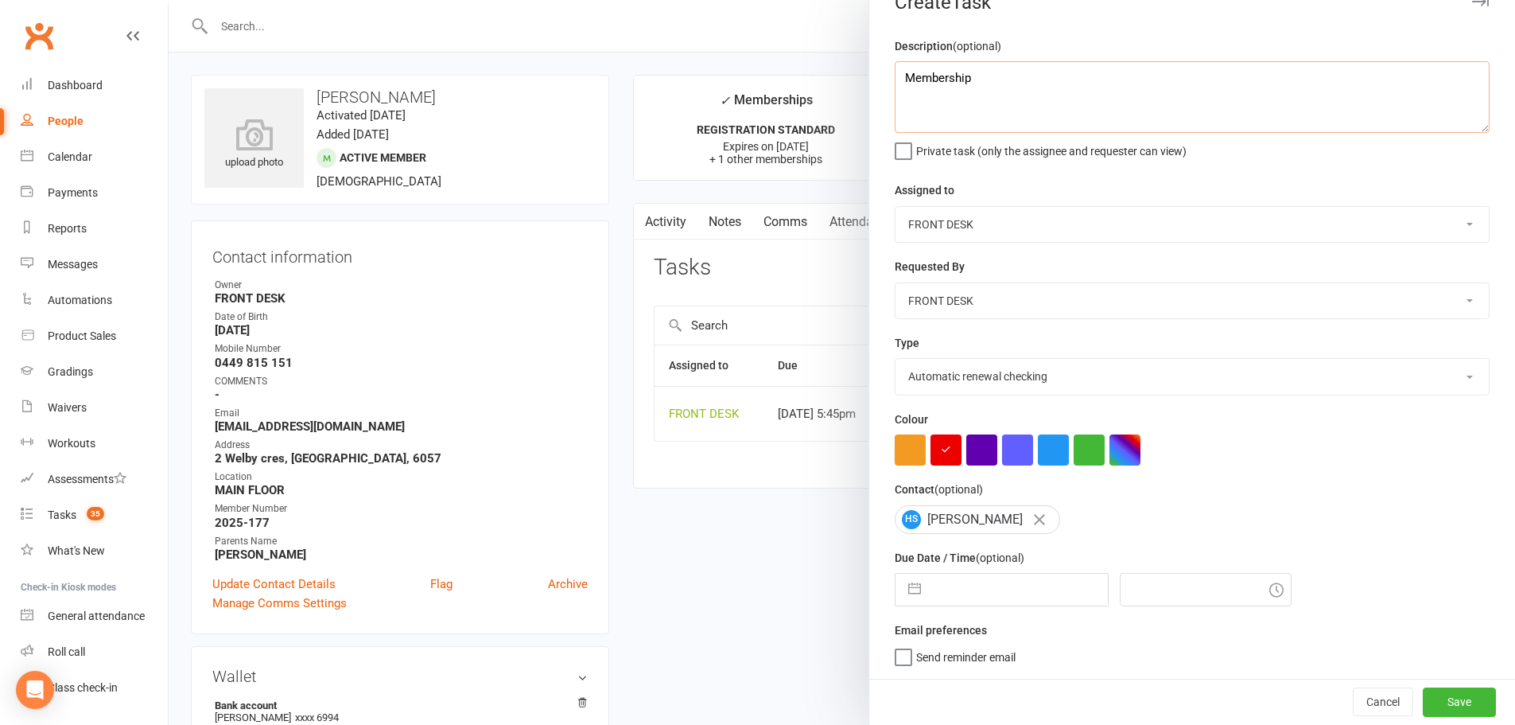
type textarea "Membership"
click at [933, 585] on input "text" at bounding box center [1018, 590] width 179 height 32
select select "8"
select select "2025"
select select "9"
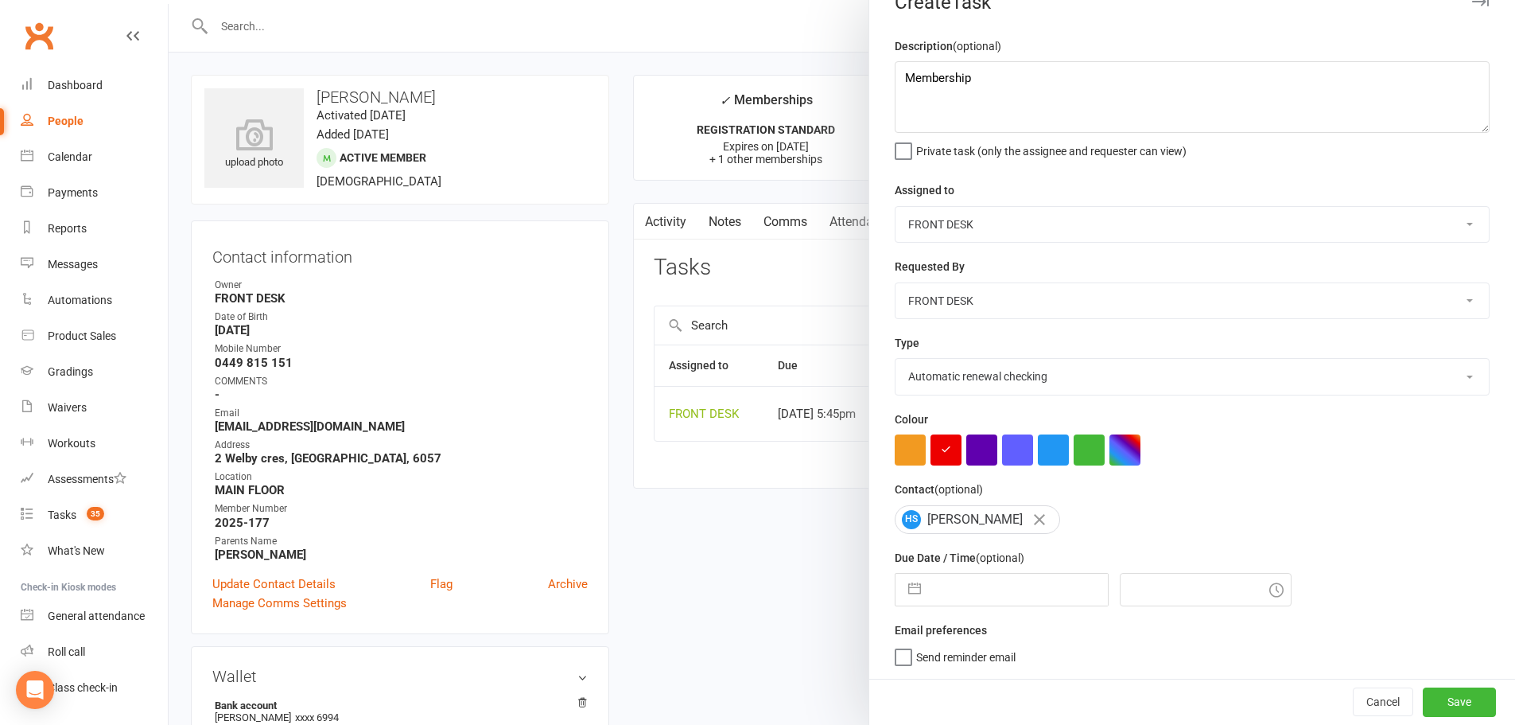
select select "2025"
select select "10"
select select "2025"
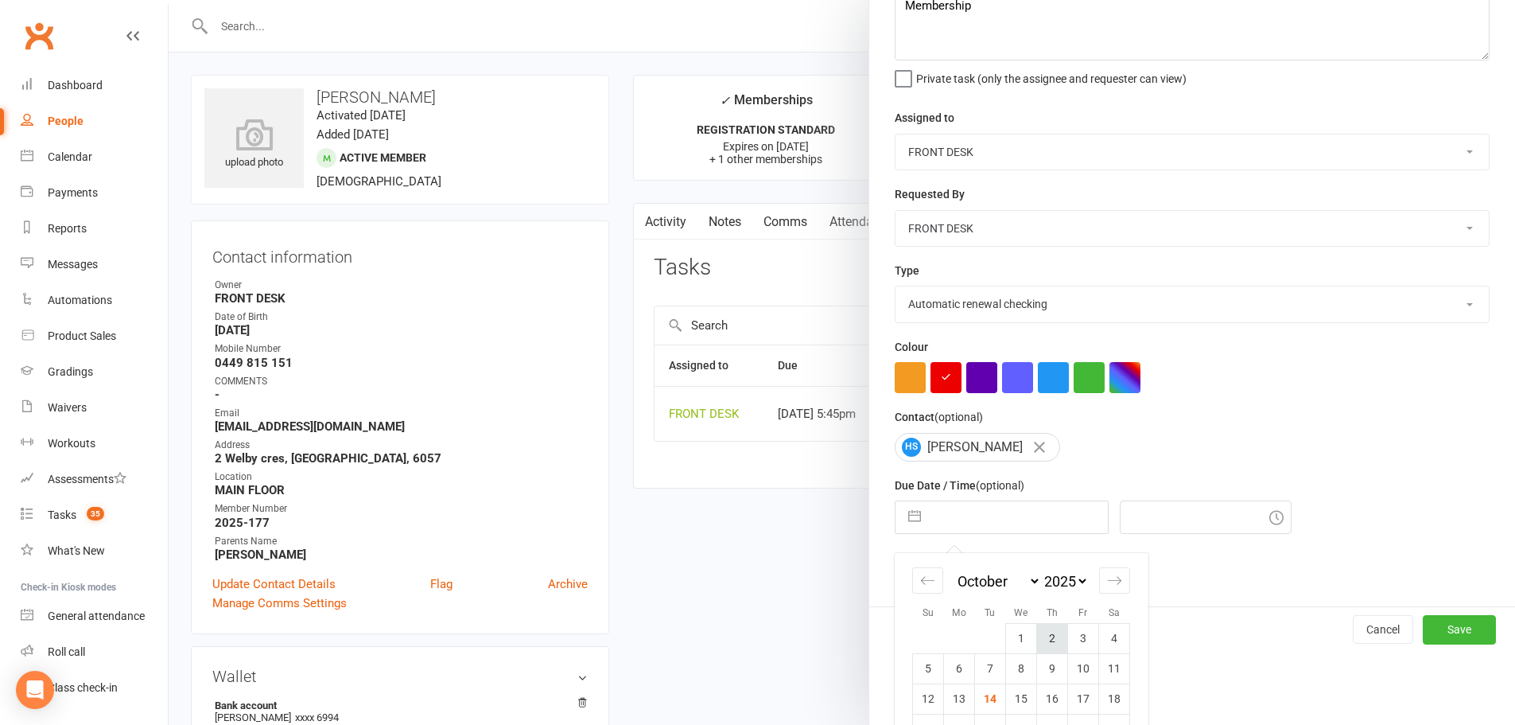
scroll to position [177, 0]
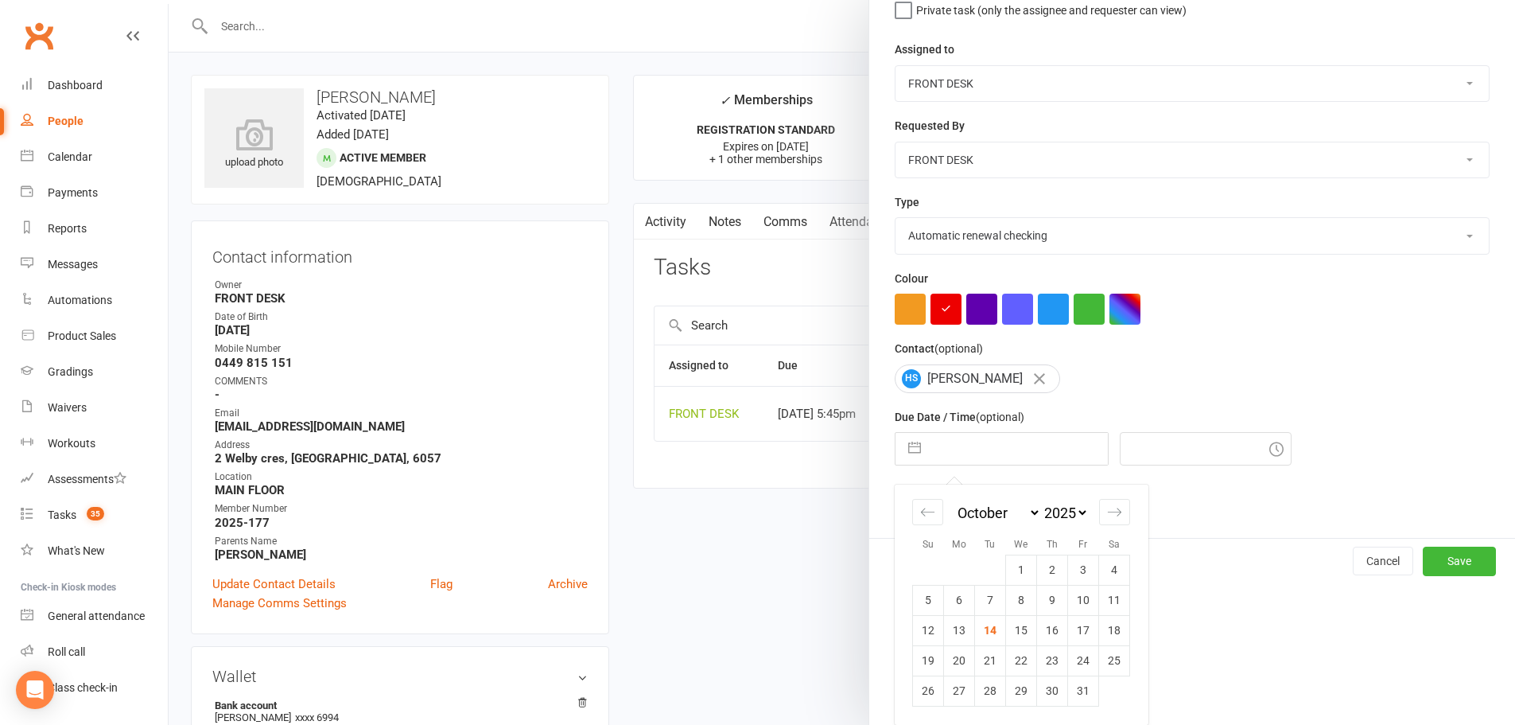
click at [996, 511] on select "January February March April May June July August September October November De…" at bounding box center [998, 513] width 87 height 18
select select "2"
select select "2025"
select select "3"
select select "2025"
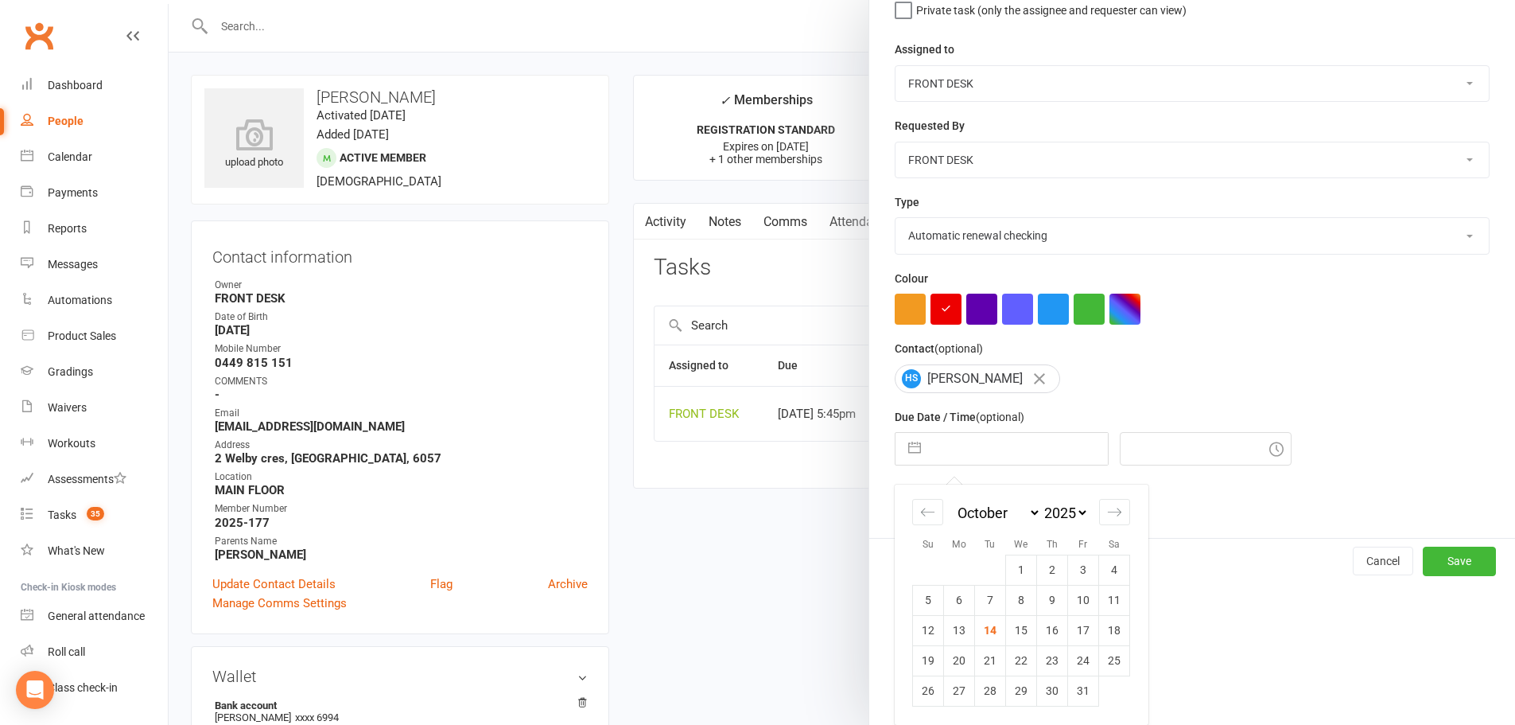
select select "4"
select select "2025"
click at [1050, 507] on select "2035 2034 2033 2032 2031 2030 2029 2028 2027 2026 2025 2024 2023 2022 2021 2020…" at bounding box center [1065, 513] width 48 height 18
select select "2"
select select "2026"
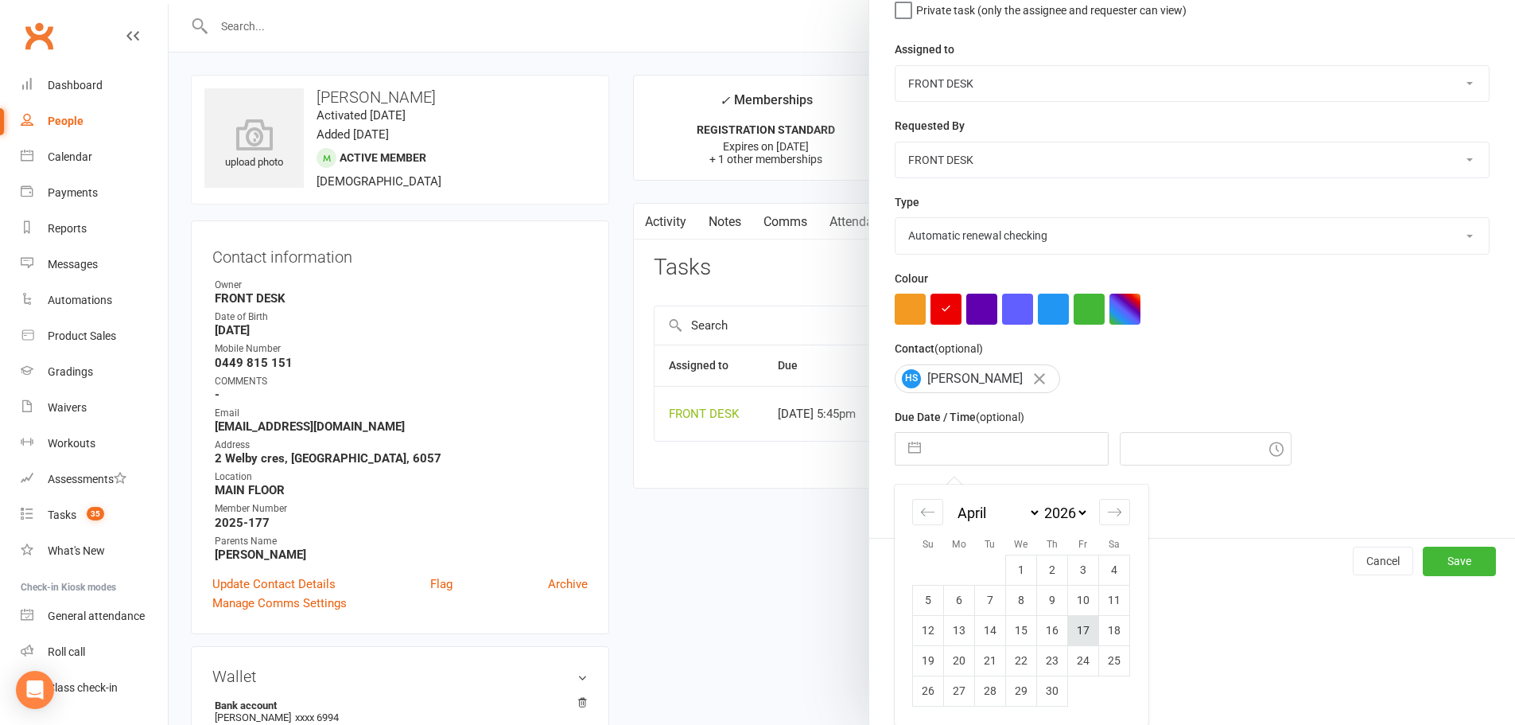
click at [1076, 628] on td "17" at bounding box center [1083, 630] width 31 height 30
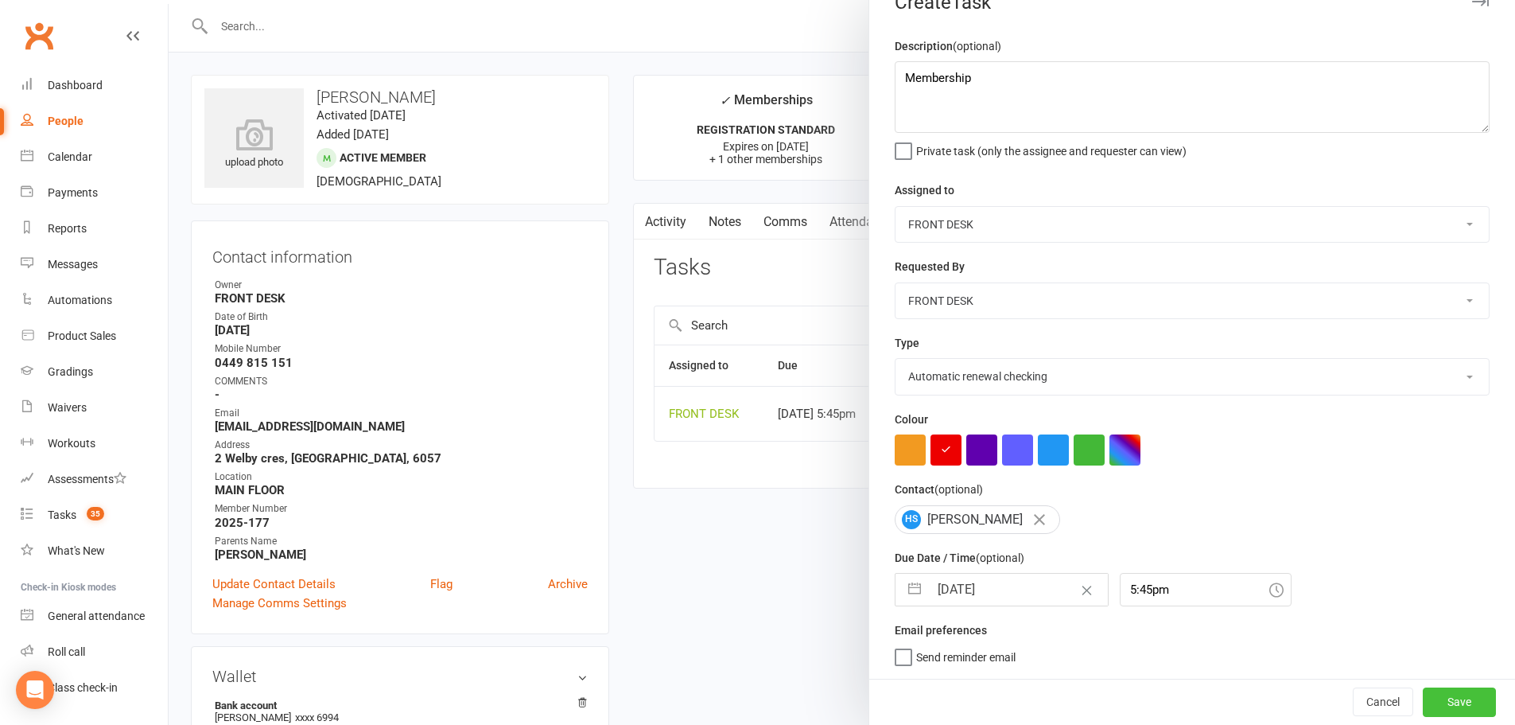
click at [1425, 702] on button "Save" at bounding box center [1459, 701] width 73 height 29
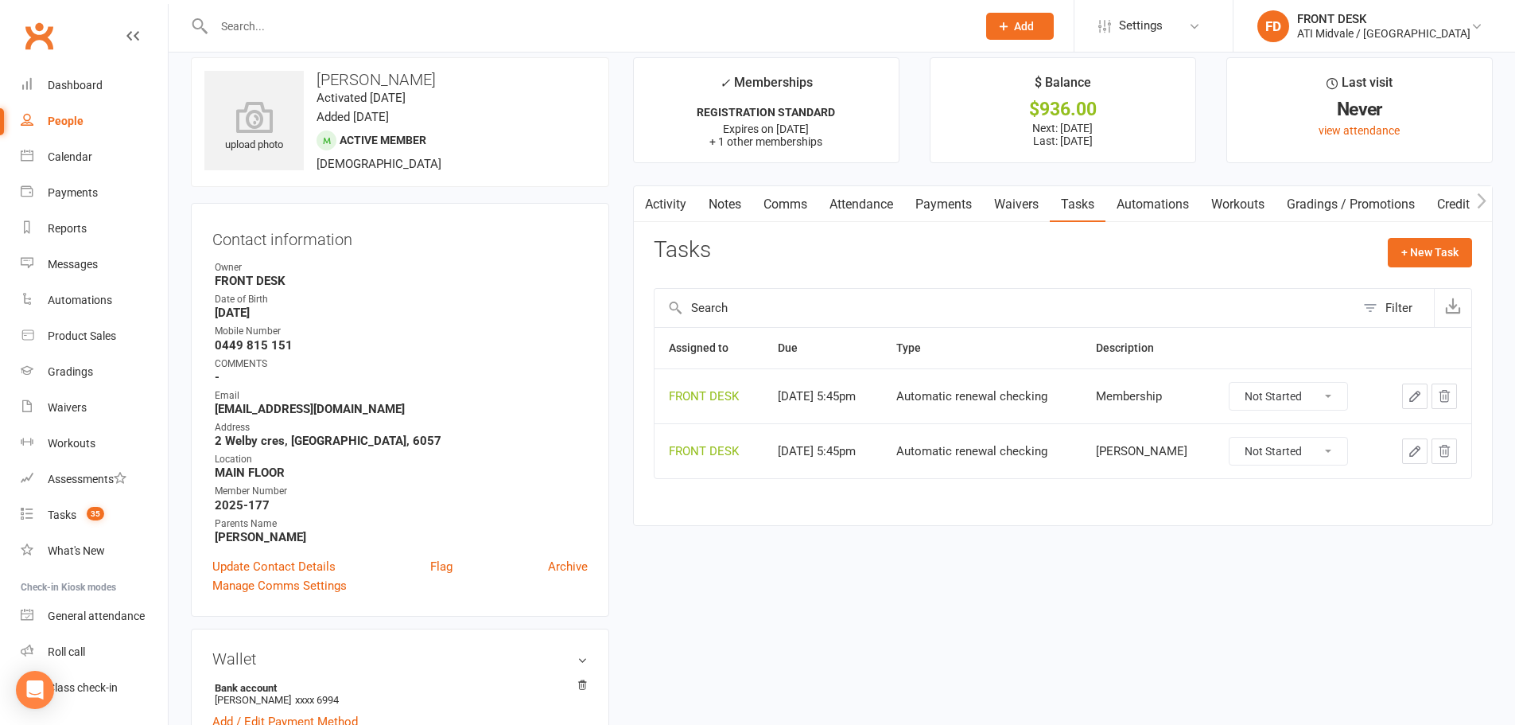
scroll to position [0, 0]
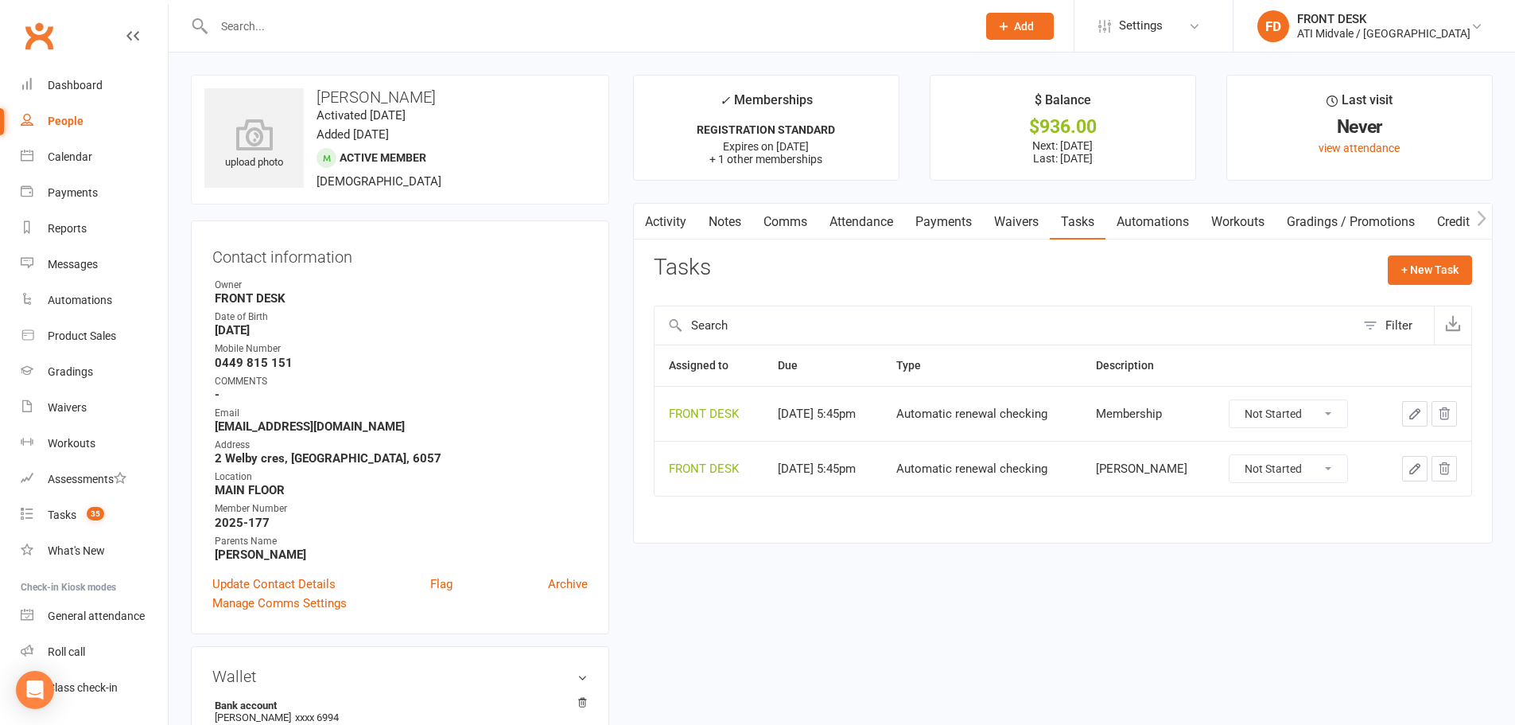
click at [358, 14] on div at bounding box center [578, 26] width 775 height 52
click at [350, 13] on div at bounding box center [578, 26] width 775 height 52
click at [361, 37] on input "text" at bounding box center [587, 26] width 756 height 22
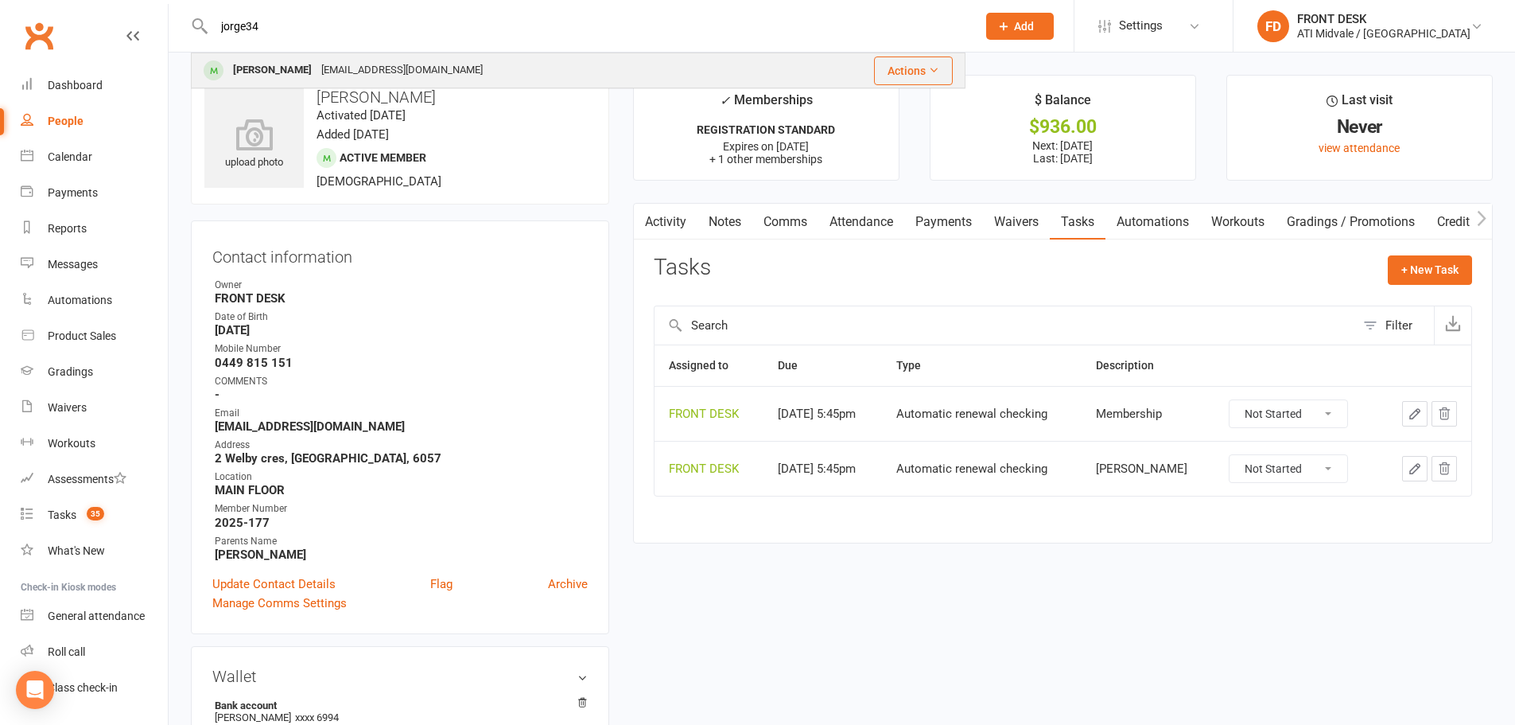
click at [353, 74] on div "jolsey0@yahoo.com.au" at bounding box center [402, 70] width 171 height 23
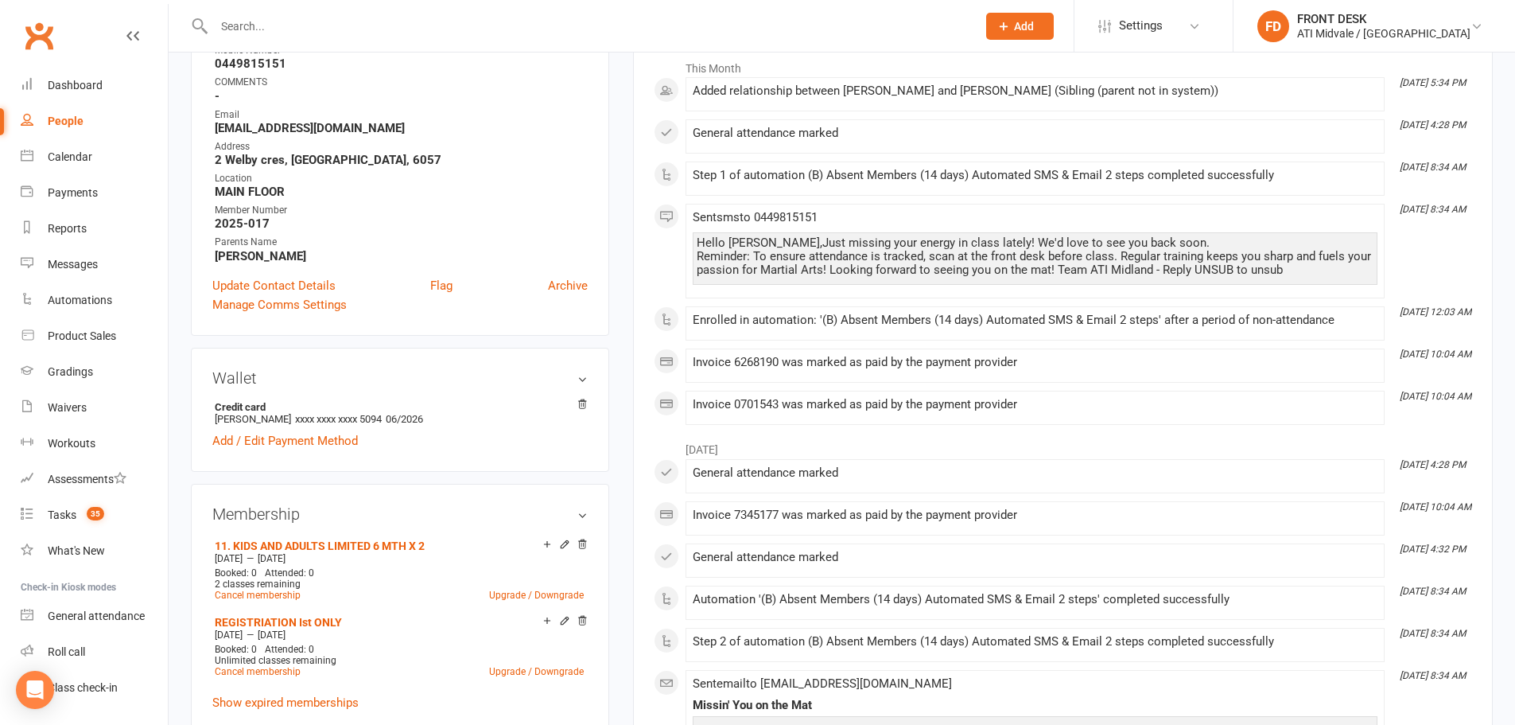
scroll to position [159, 0]
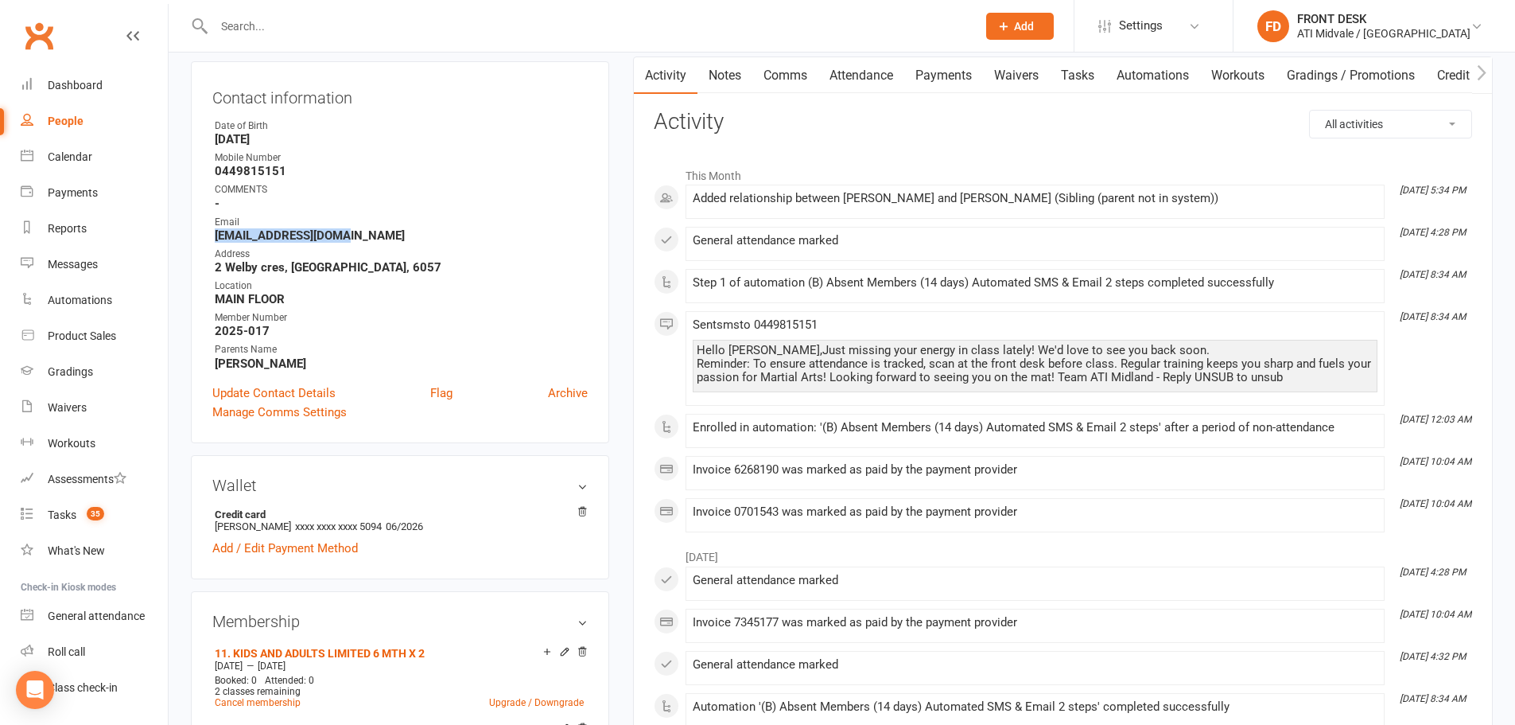
drag, startPoint x: 211, startPoint y: 235, endPoint x: 344, endPoint y: 235, distance: 133.6
click at [344, 235] on div "Contact information Owner Date of Birth December 26, 2016 Mobile Number 0449815…" at bounding box center [400, 252] width 418 height 382
copy strong "jolsey0@yahoo.com.au"
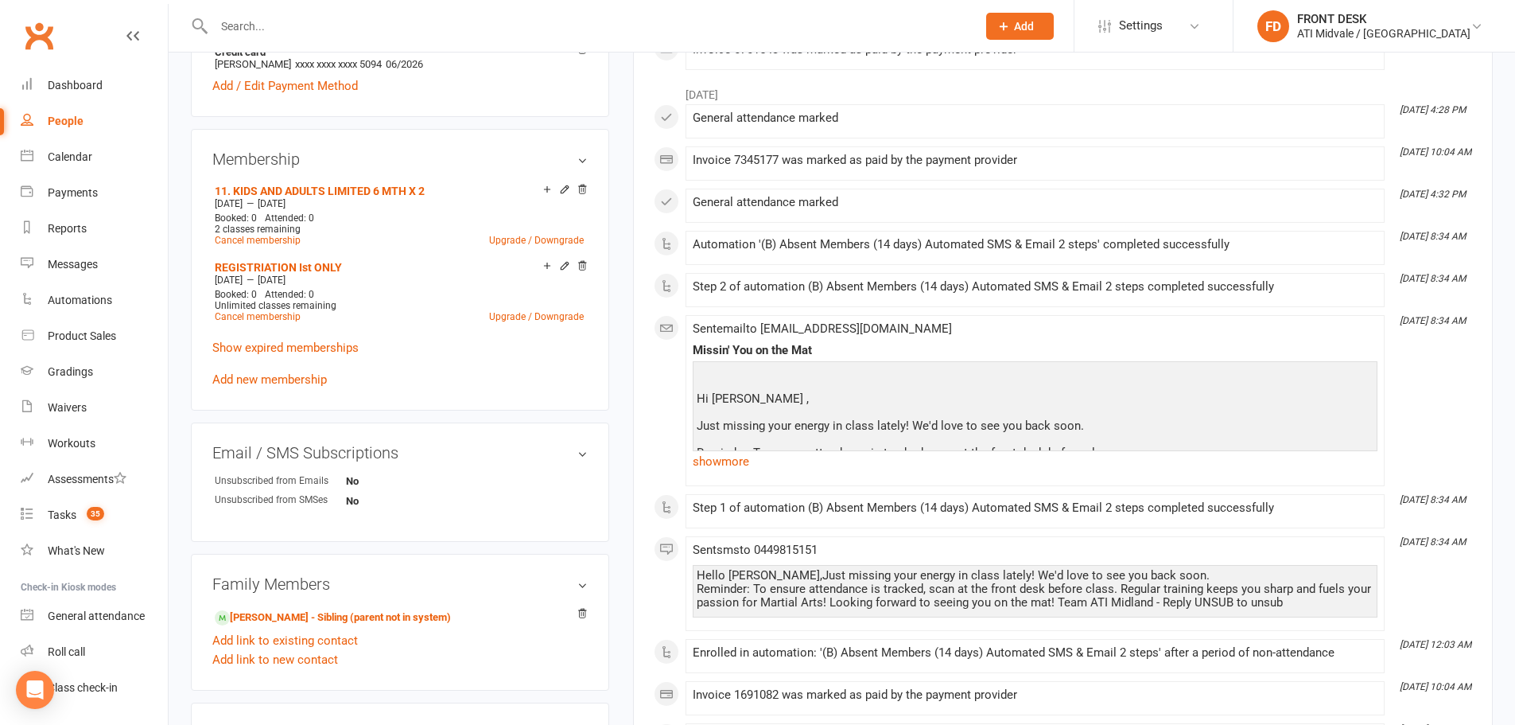
scroll to position [795, 0]
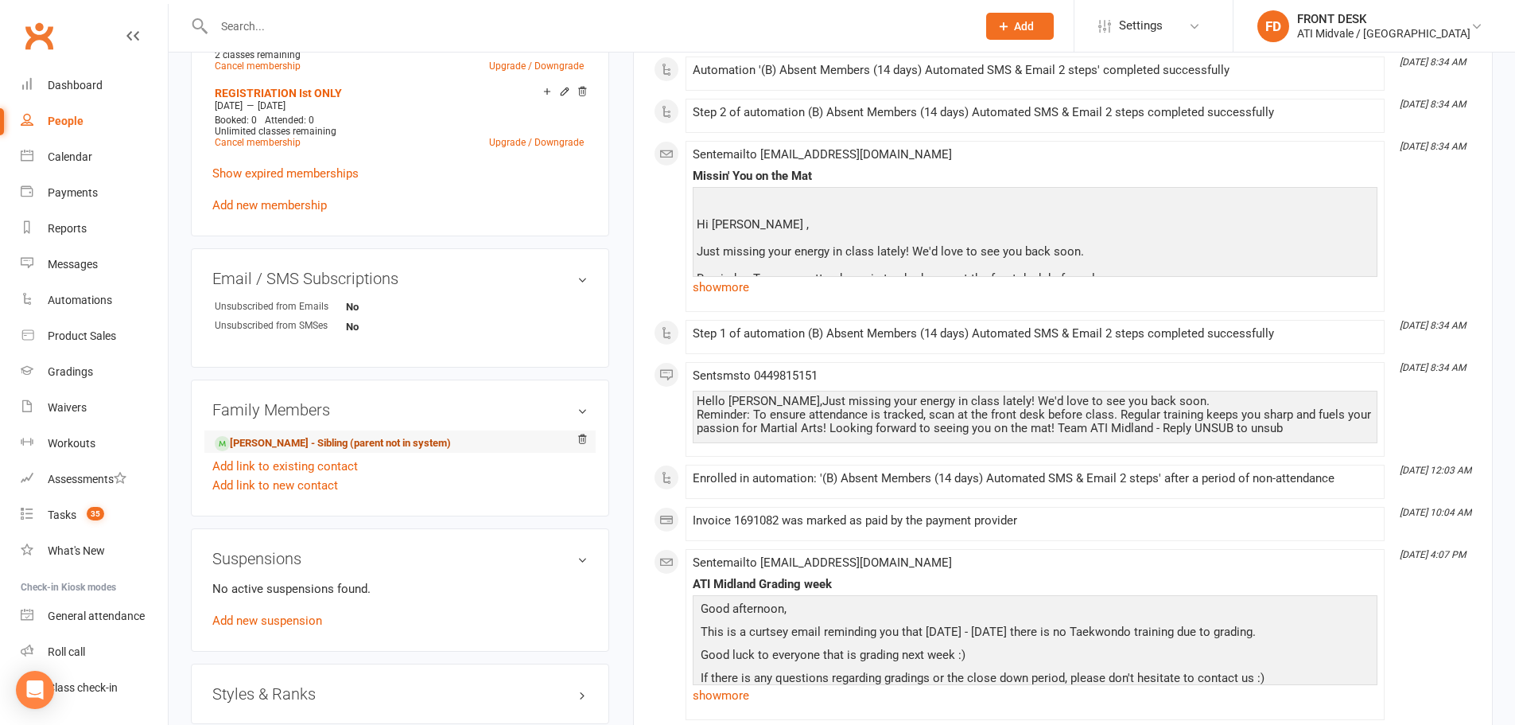
click at [245, 443] on link "Henry Schoemaker - Sibling (parent not in system)" at bounding box center [333, 443] width 236 height 17
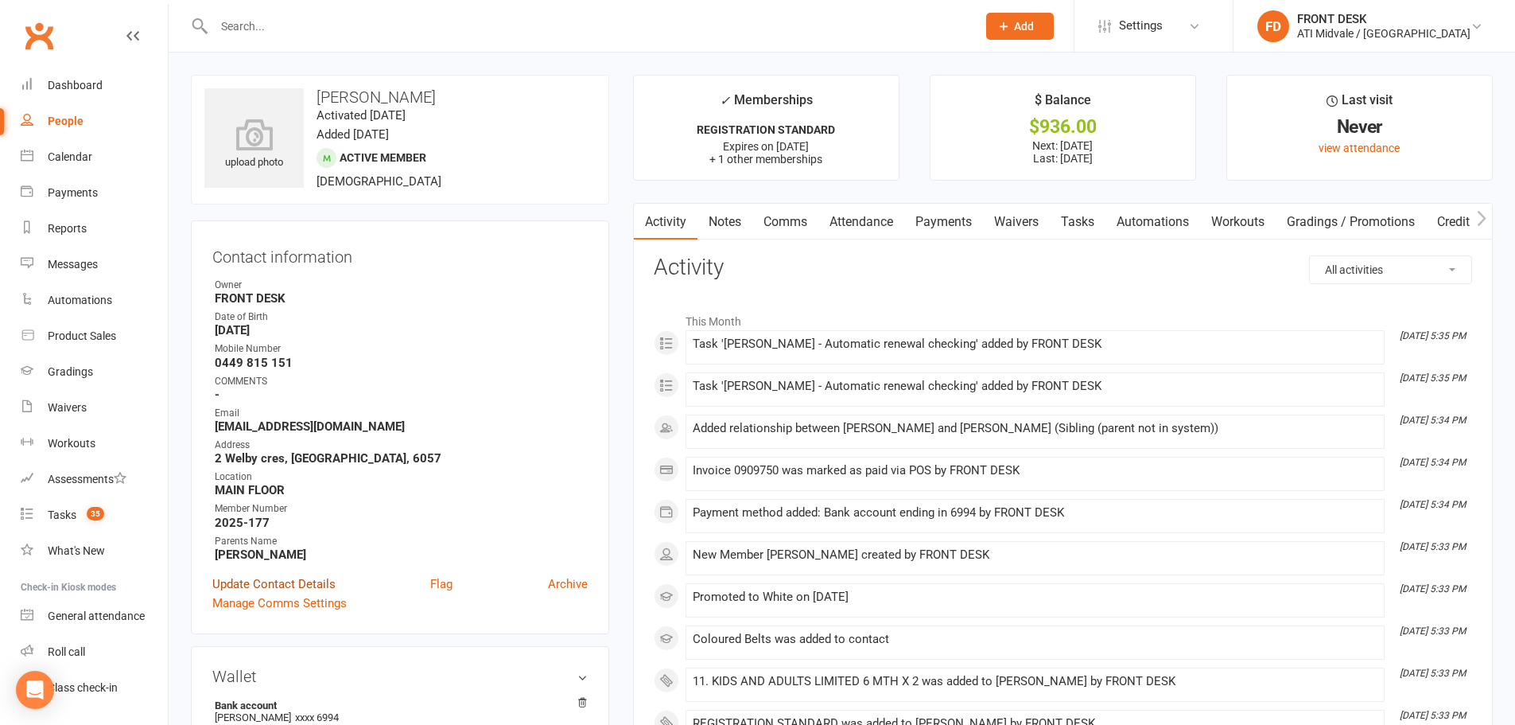
click at [264, 586] on link "Update Contact Details" at bounding box center [273, 583] width 123 height 19
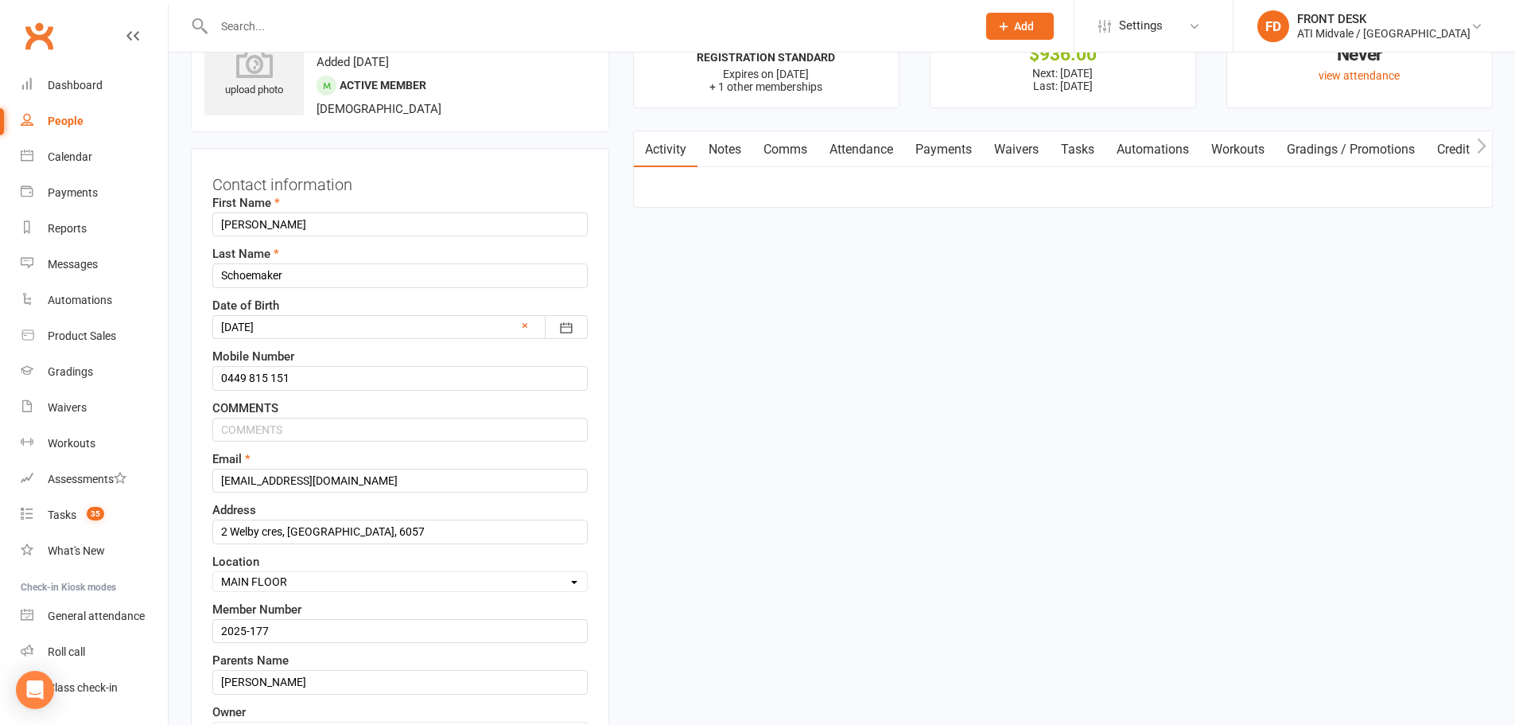
scroll to position [75, 0]
drag, startPoint x: 339, startPoint y: 482, endPoint x: 49, endPoint y: 467, distance: 290.7
paste input "0"
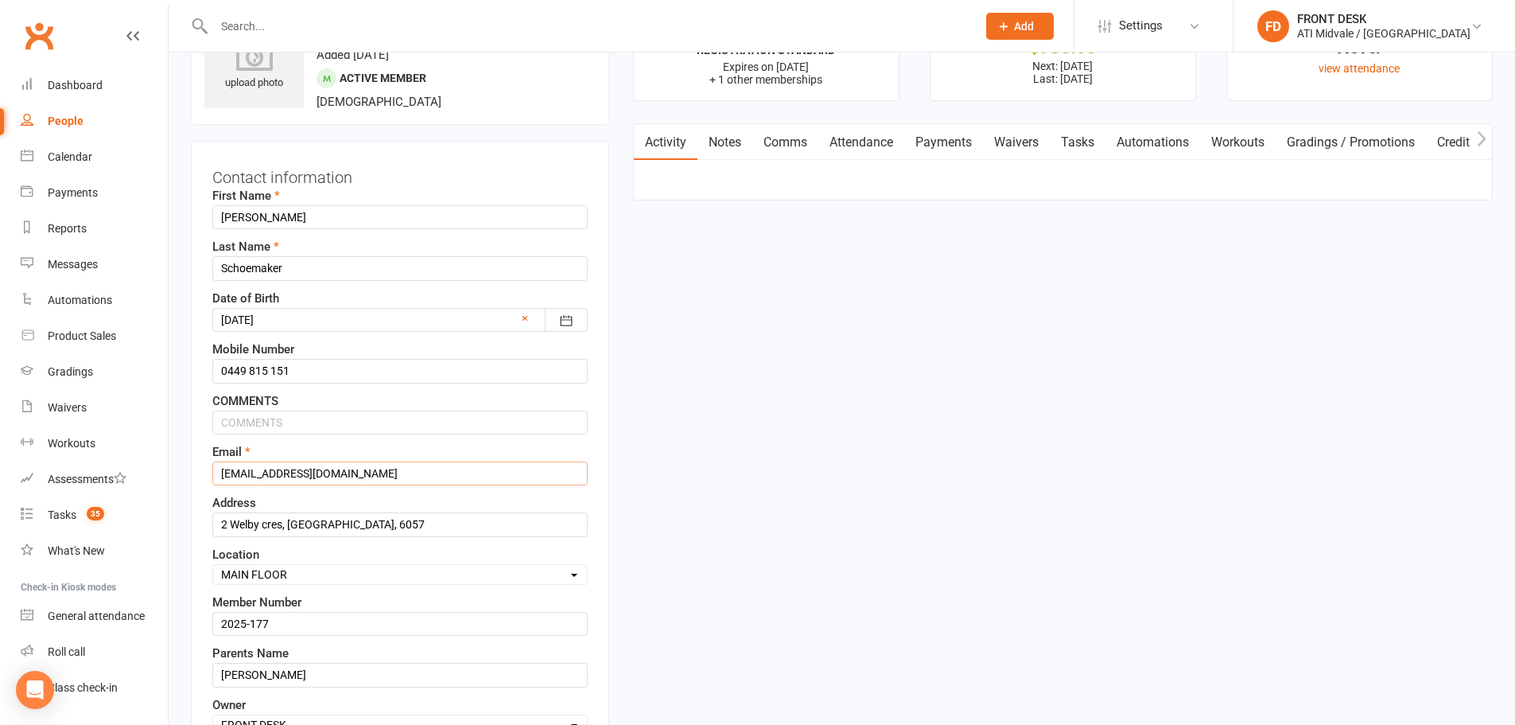
scroll to position [393, 0]
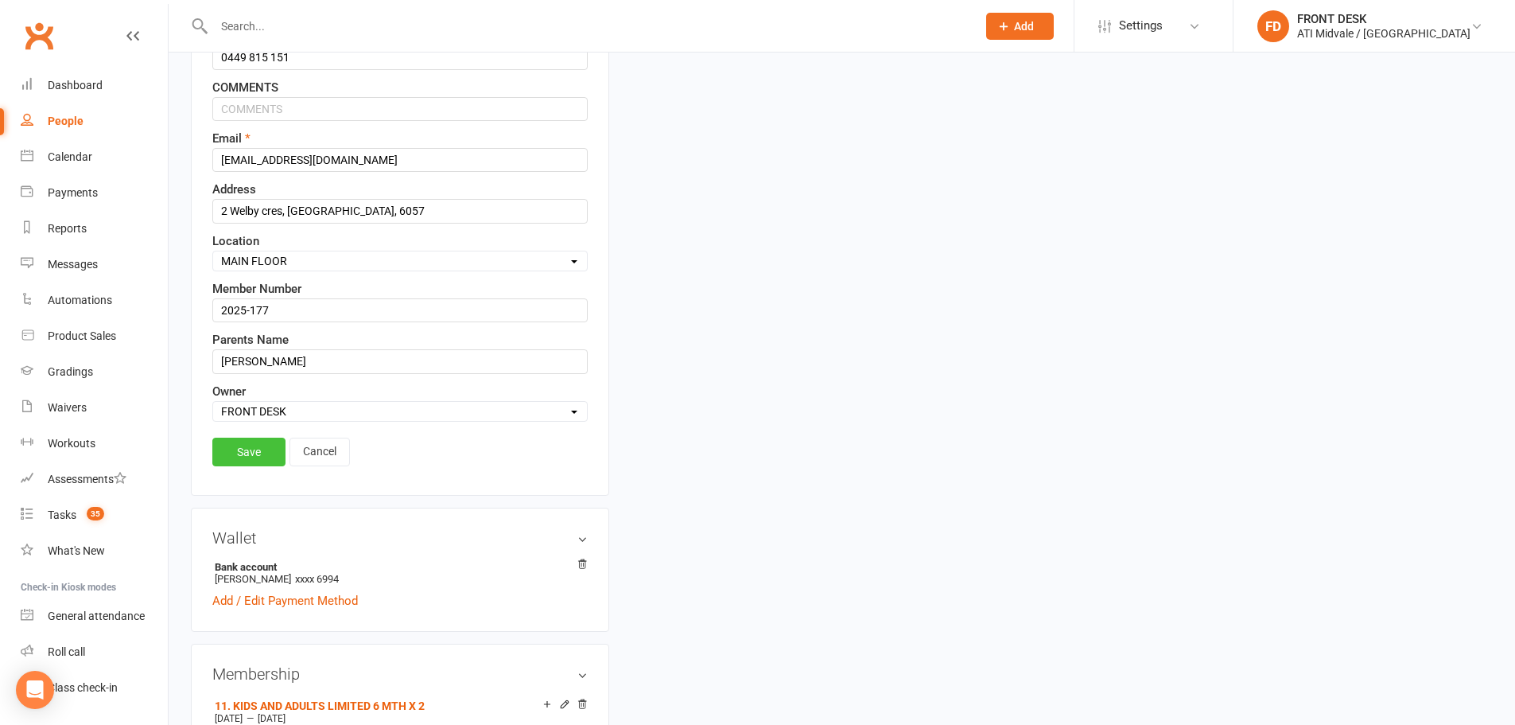
click at [251, 452] on link "Save" at bounding box center [248, 451] width 73 height 29
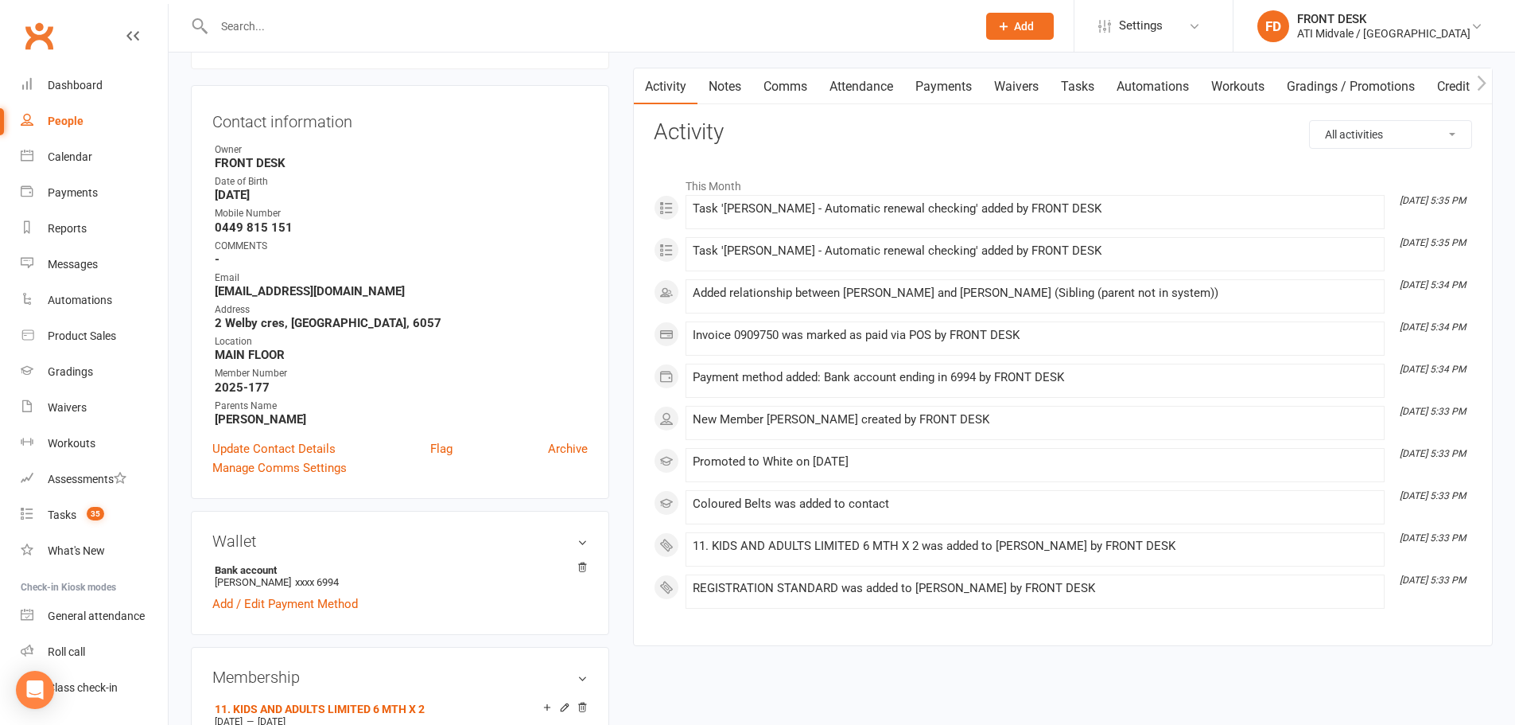
scroll to position [0, 0]
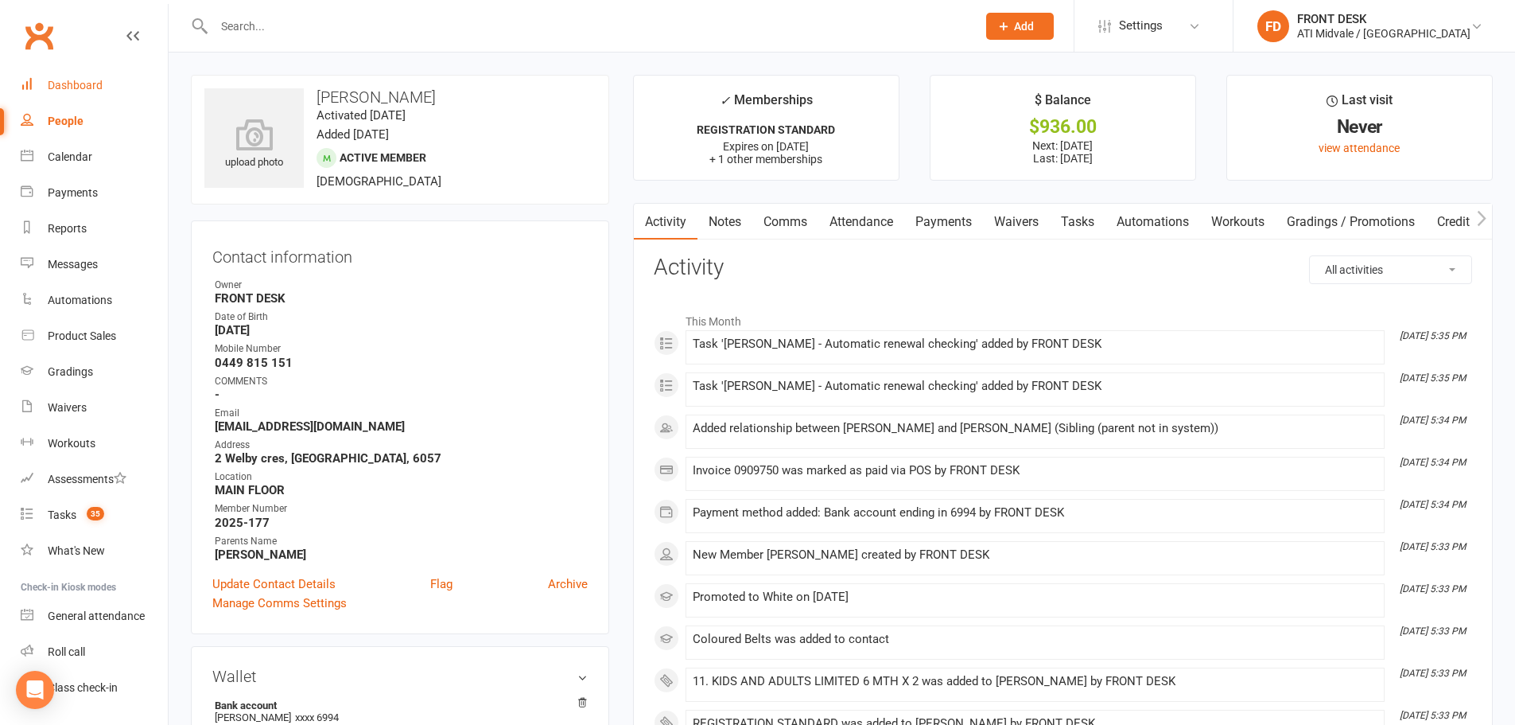
click at [60, 79] on div "Dashboard" at bounding box center [75, 85] width 55 height 13
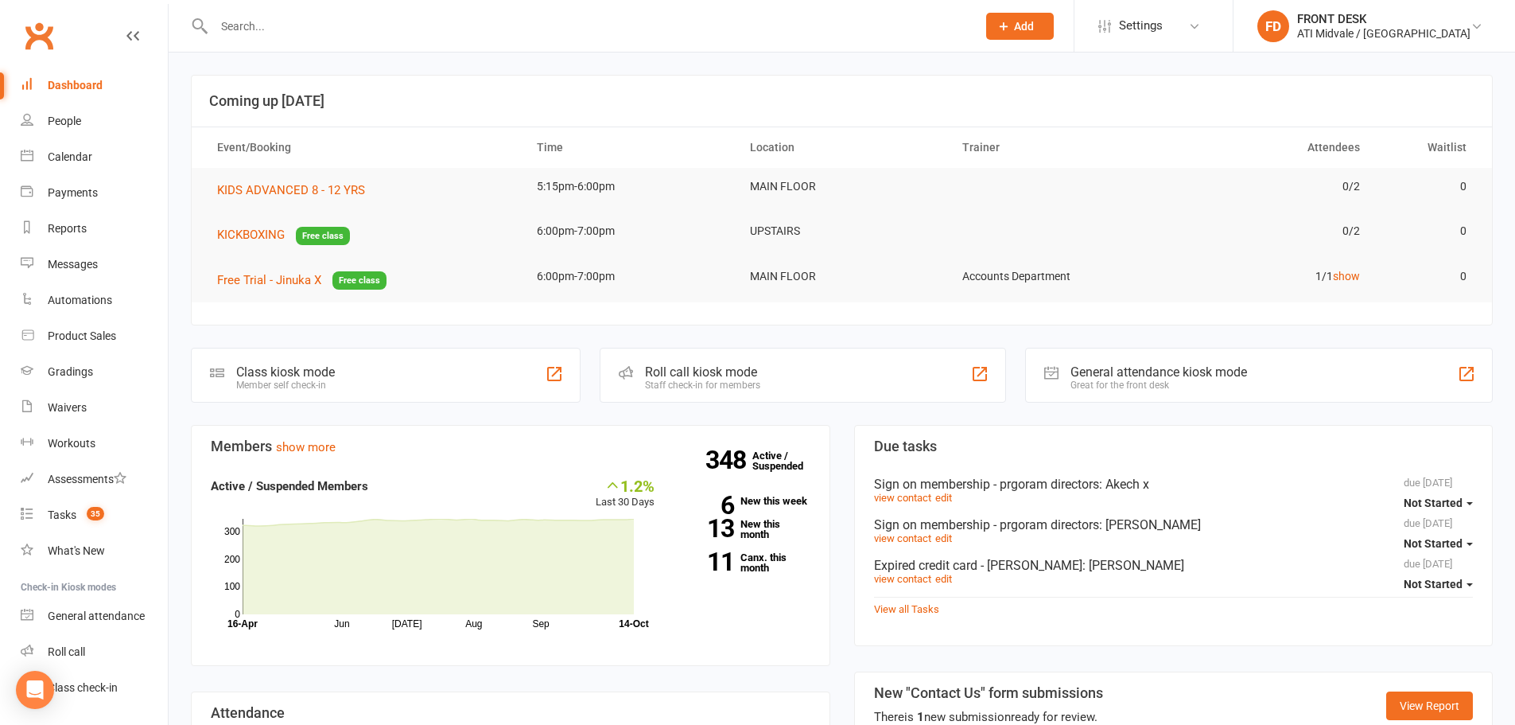
click at [284, 31] on input "text" at bounding box center [587, 26] width 756 height 22
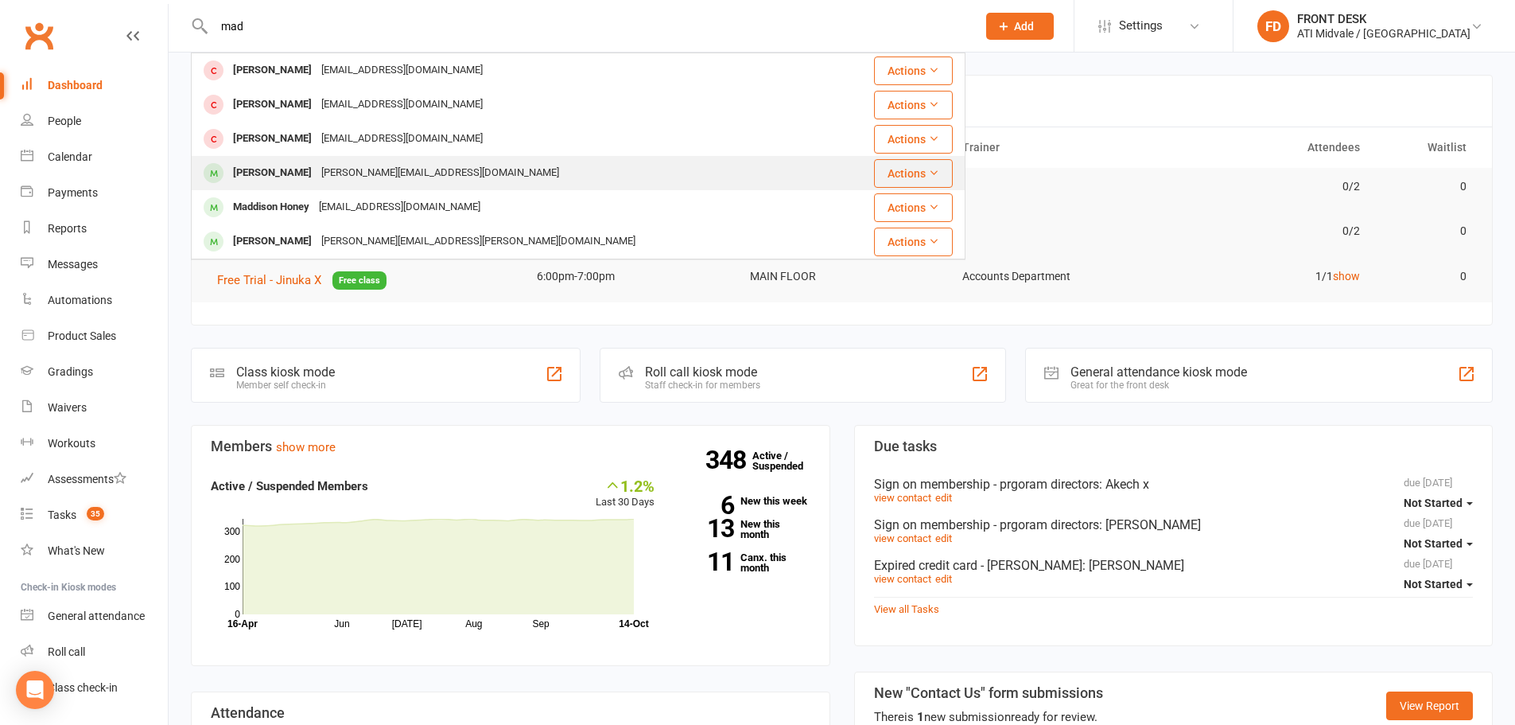
click at [294, 165] on div "[PERSON_NAME]" at bounding box center [272, 172] width 88 height 23
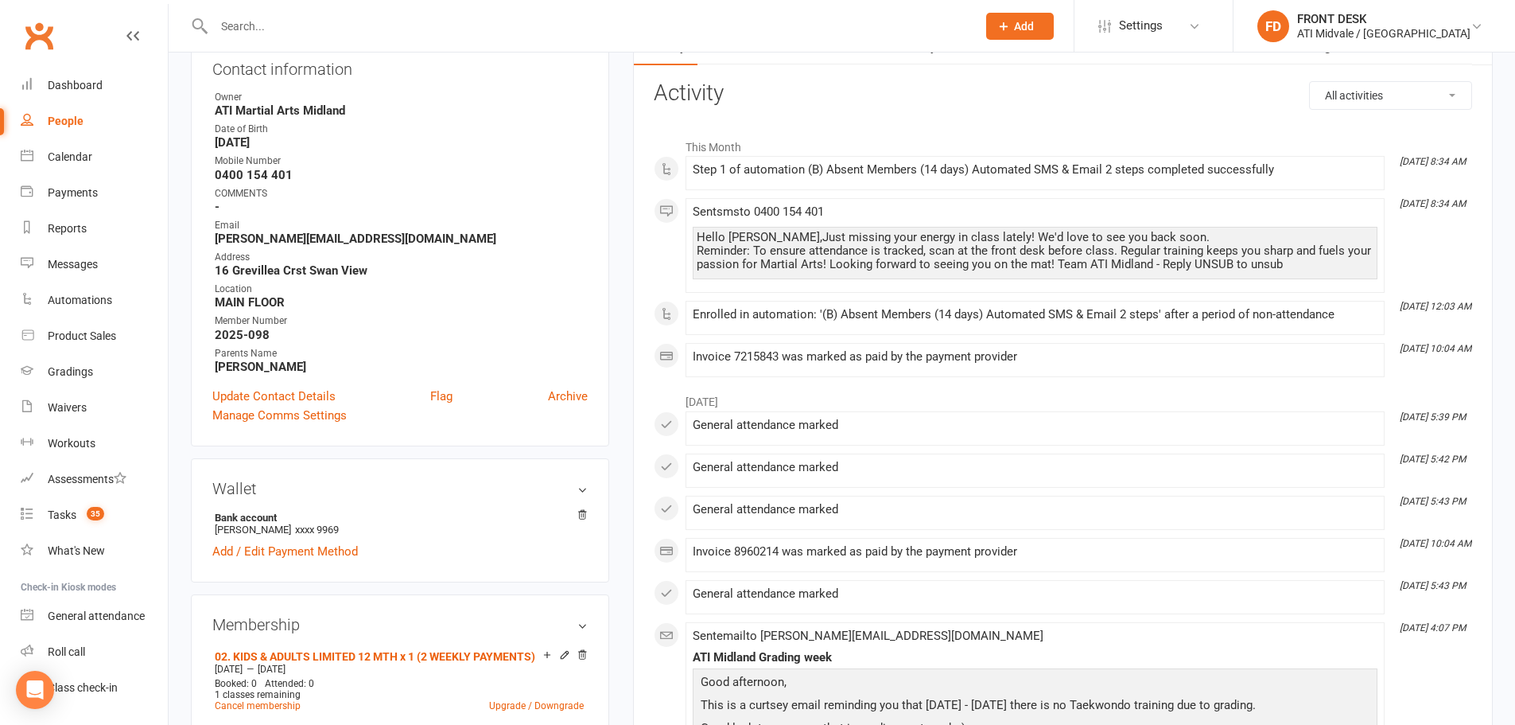
scroll to position [159, 0]
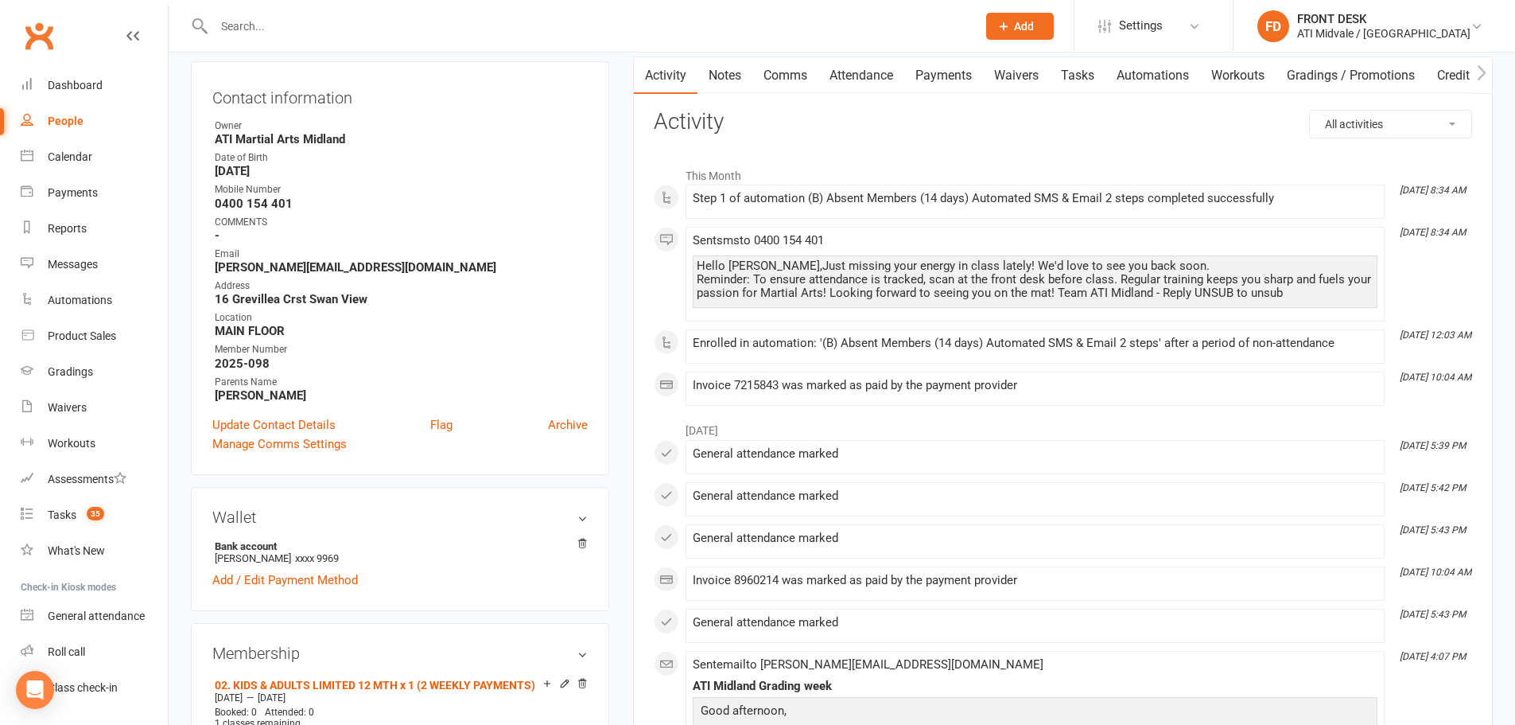
click at [357, 35] on input "text" at bounding box center [587, 26] width 756 height 22
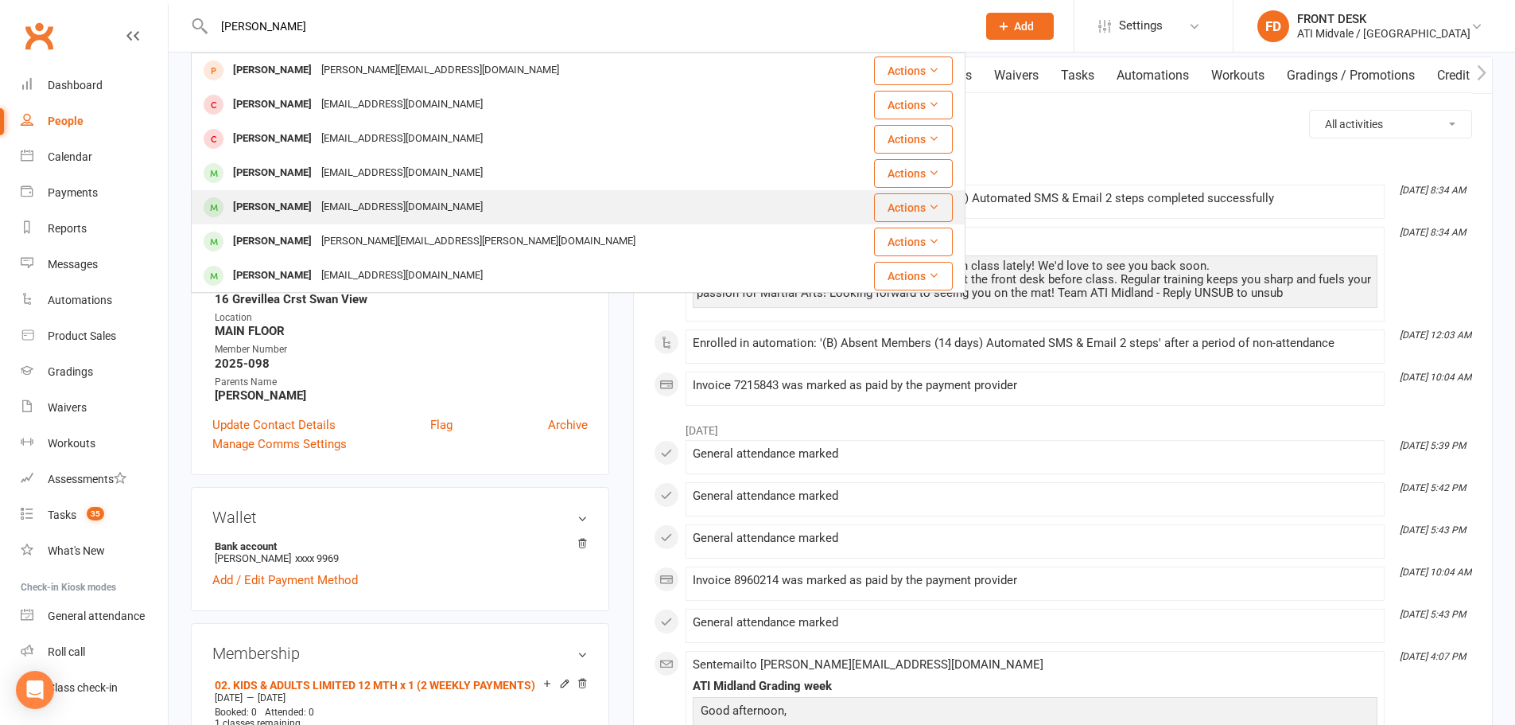
click at [295, 212] on div "James Williams" at bounding box center [272, 207] width 88 height 23
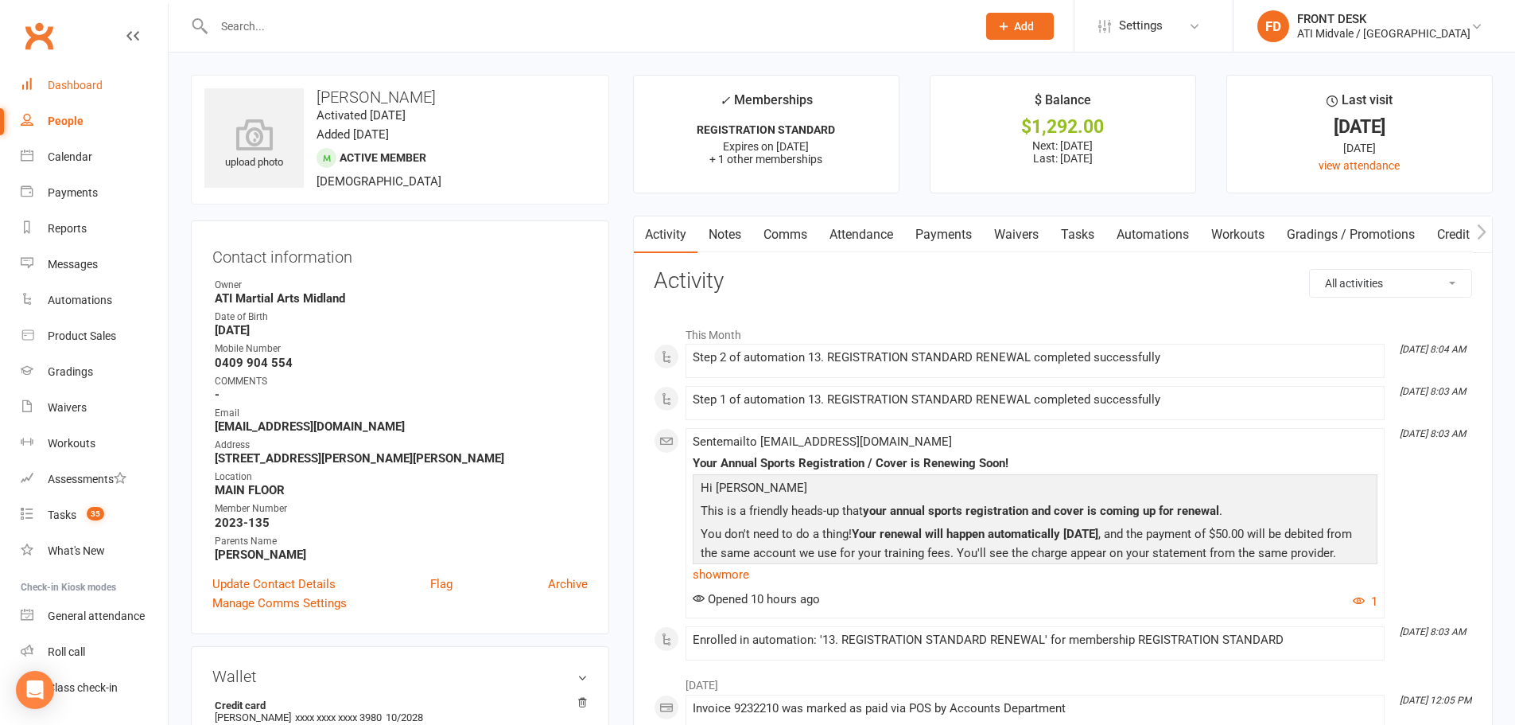
click at [73, 85] on div "Dashboard" at bounding box center [75, 85] width 55 height 13
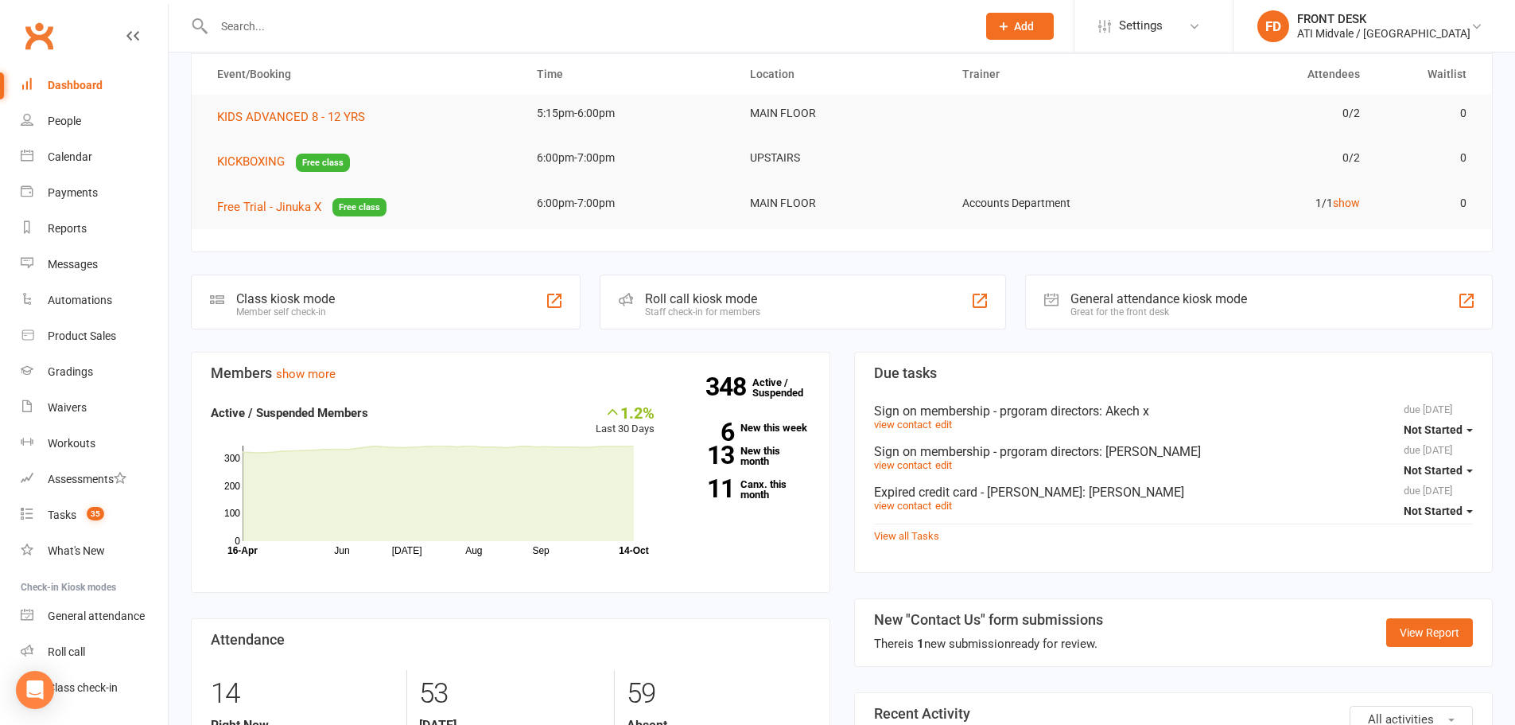
scroll to position [239, 0]
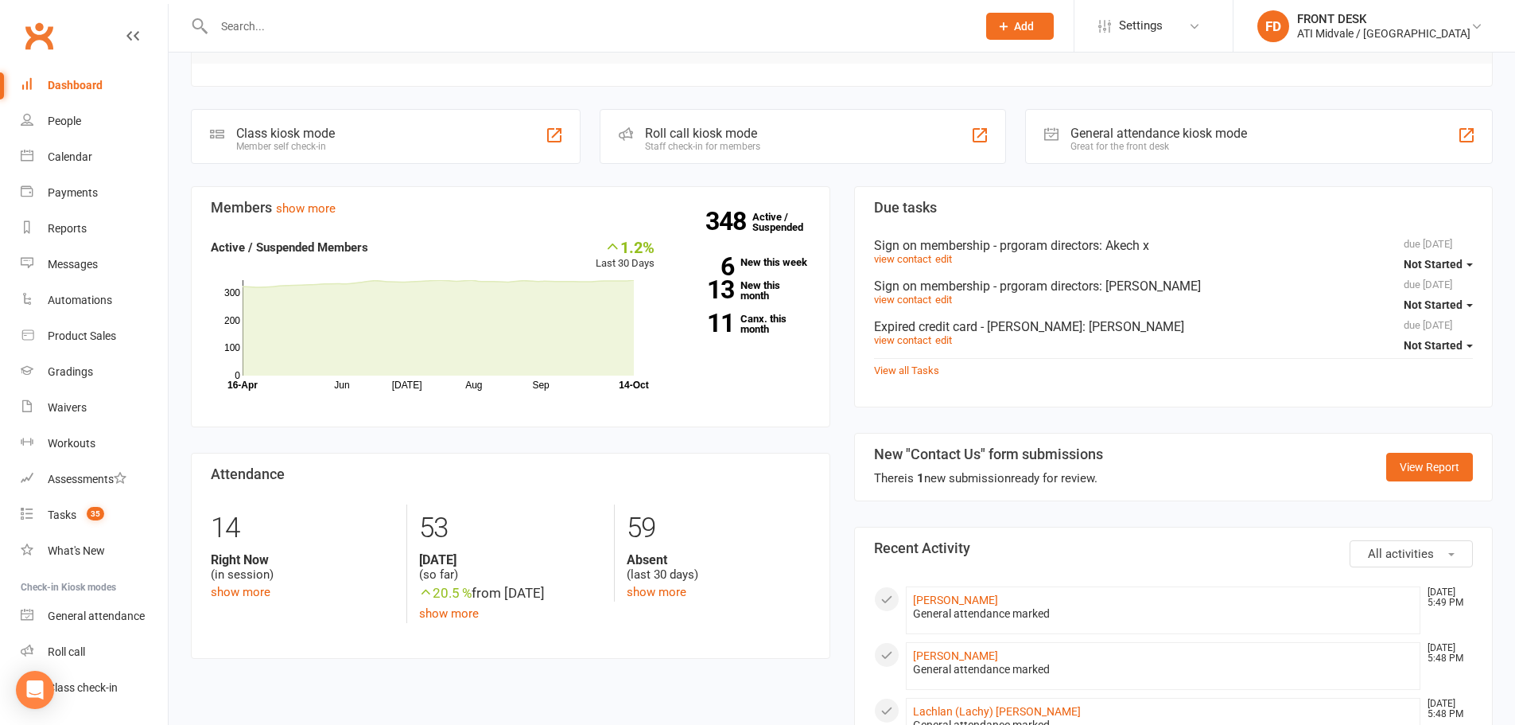
click at [951, 463] on div "New "Contact Us" form submissions There is 1 new submission ready for review." at bounding box center [988, 466] width 229 height 41
click at [1413, 472] on link "View Report" at bounding box center [1429, 467] width 87 height 29
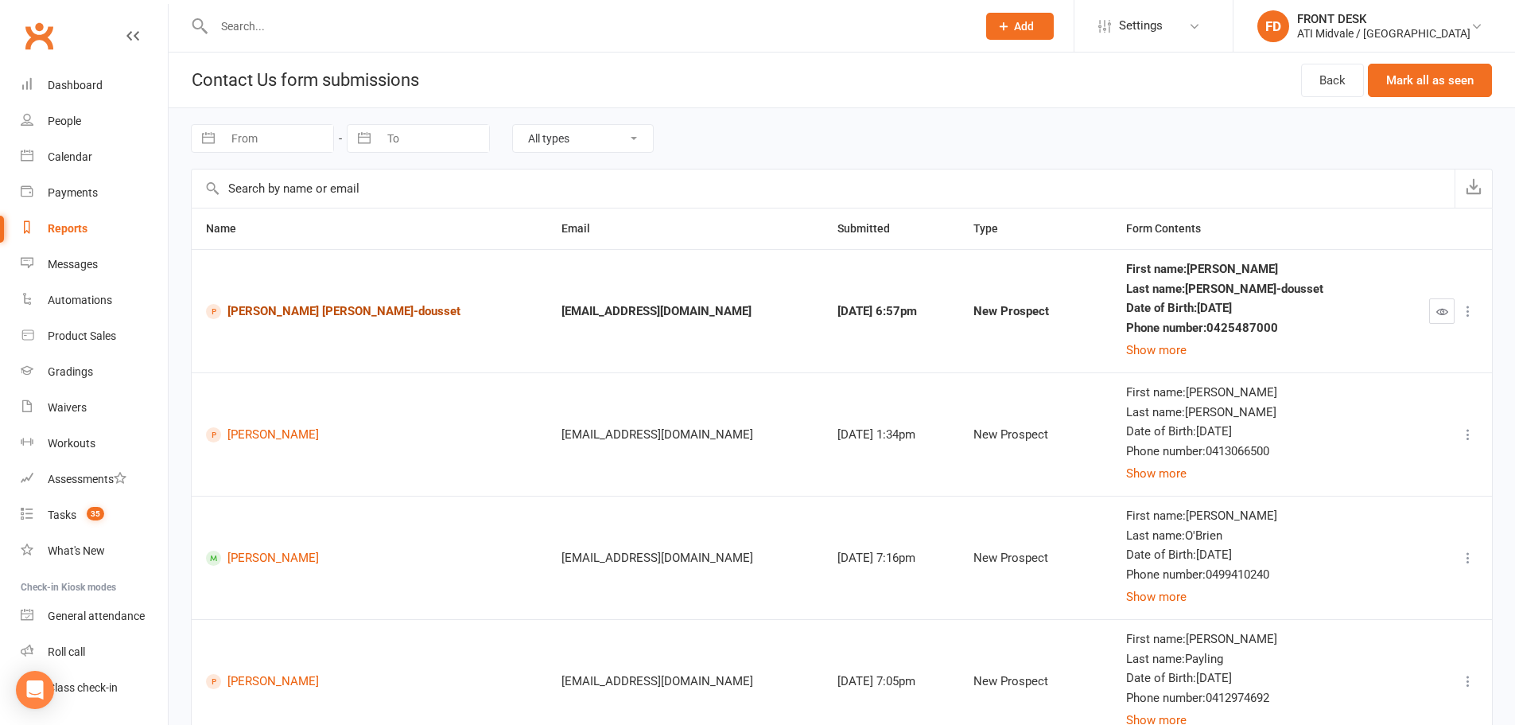
click at [293, 305] on link "[PERSON_NAME] [PERSON_NAME]-dousset" at bounding box center [369, 311] width 327 height 15
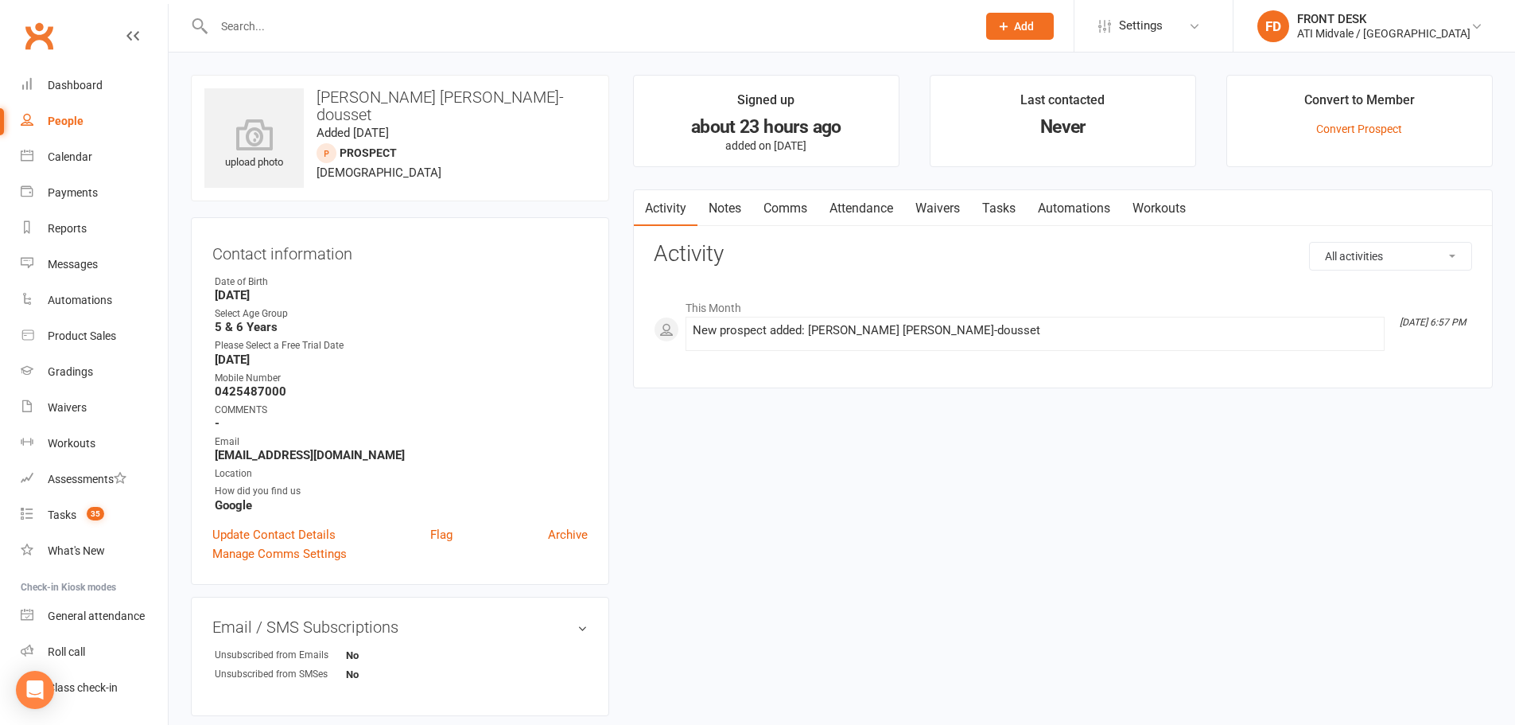
click at [293, 31] on input "text" at bounding box center [587, 26] width 756 height 22
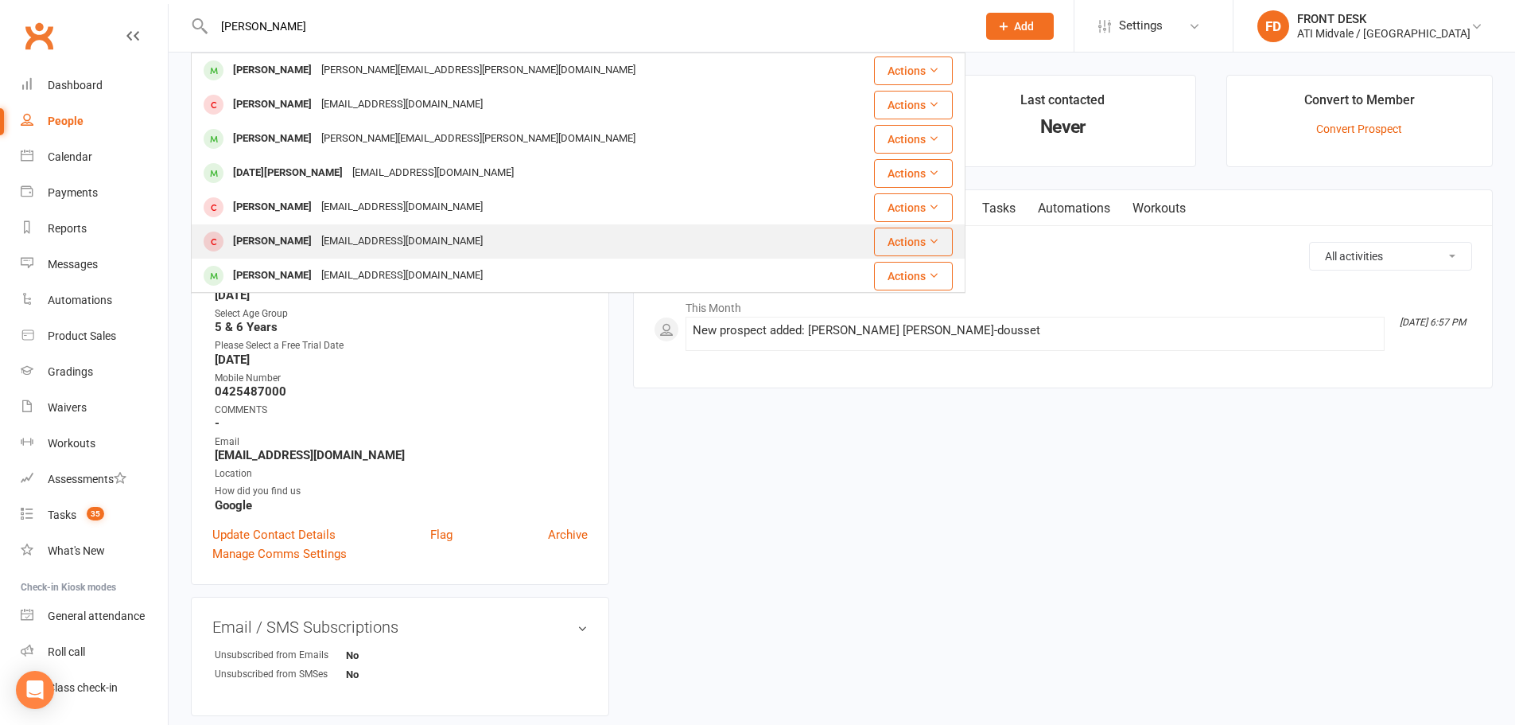
click at [315, 239] on div "Joseph De Pietro" at bounding box center [272, 241] width 88 height 23
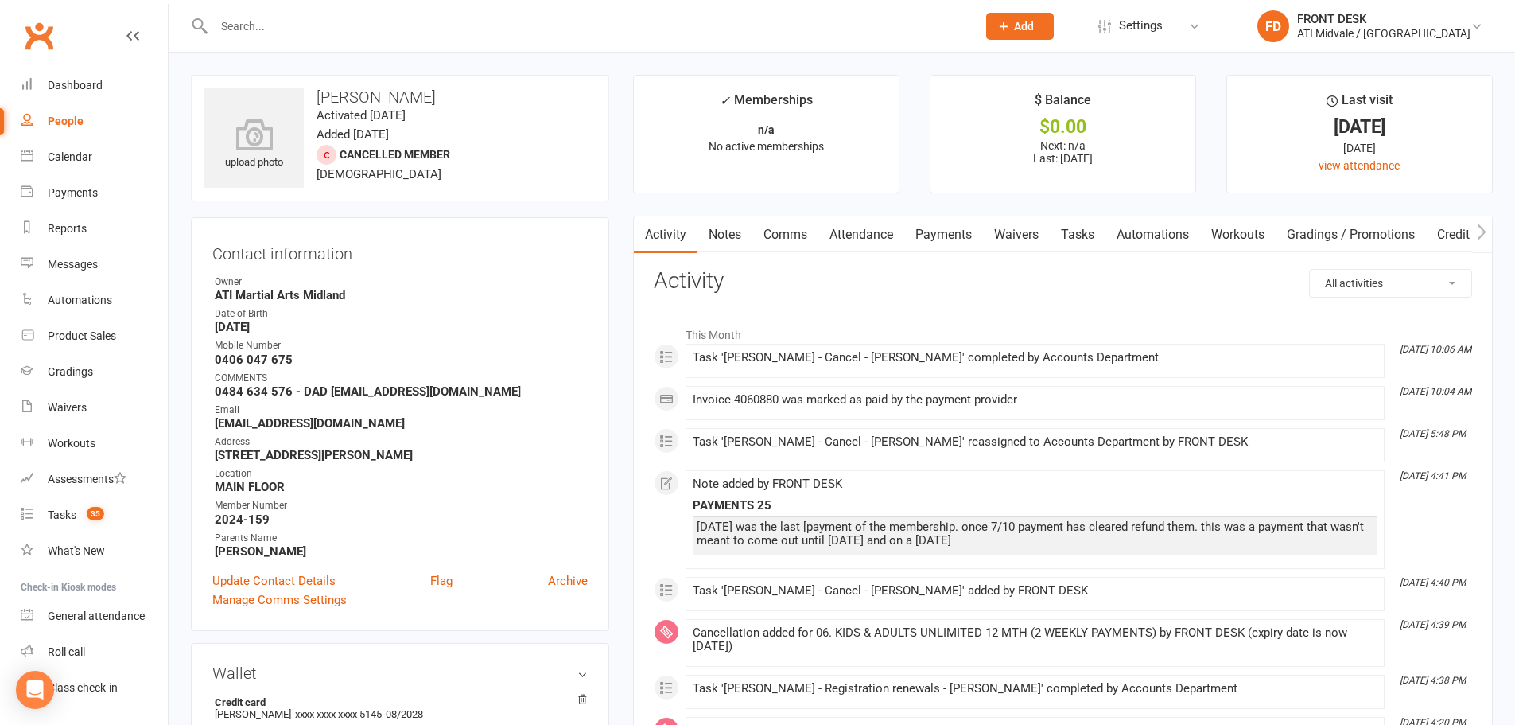
click at [938, 234] on link "Payments" at bounding box center [943, 234] width 79 height 37
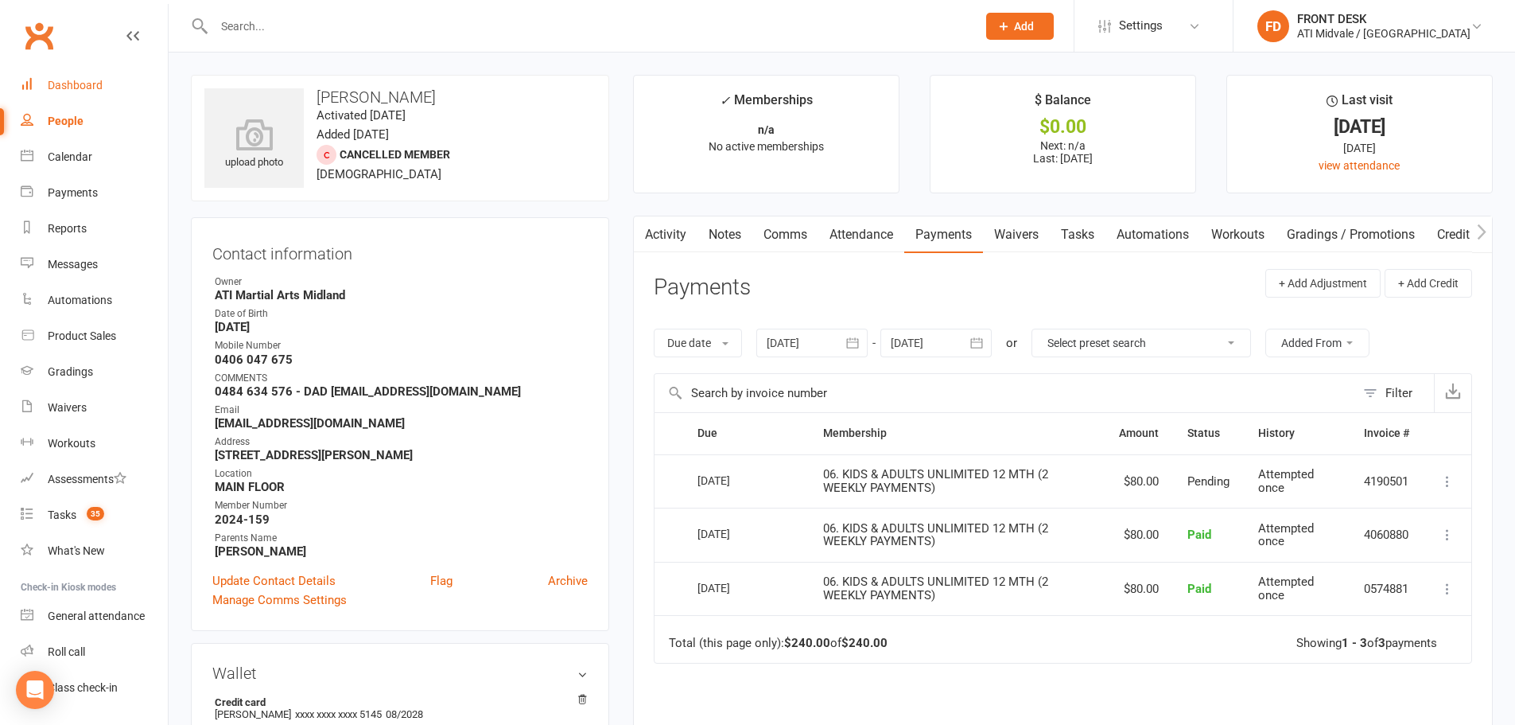
click at [89, 87] on div "Dashboard" at bounding box center [75, 85] width 55 height 13
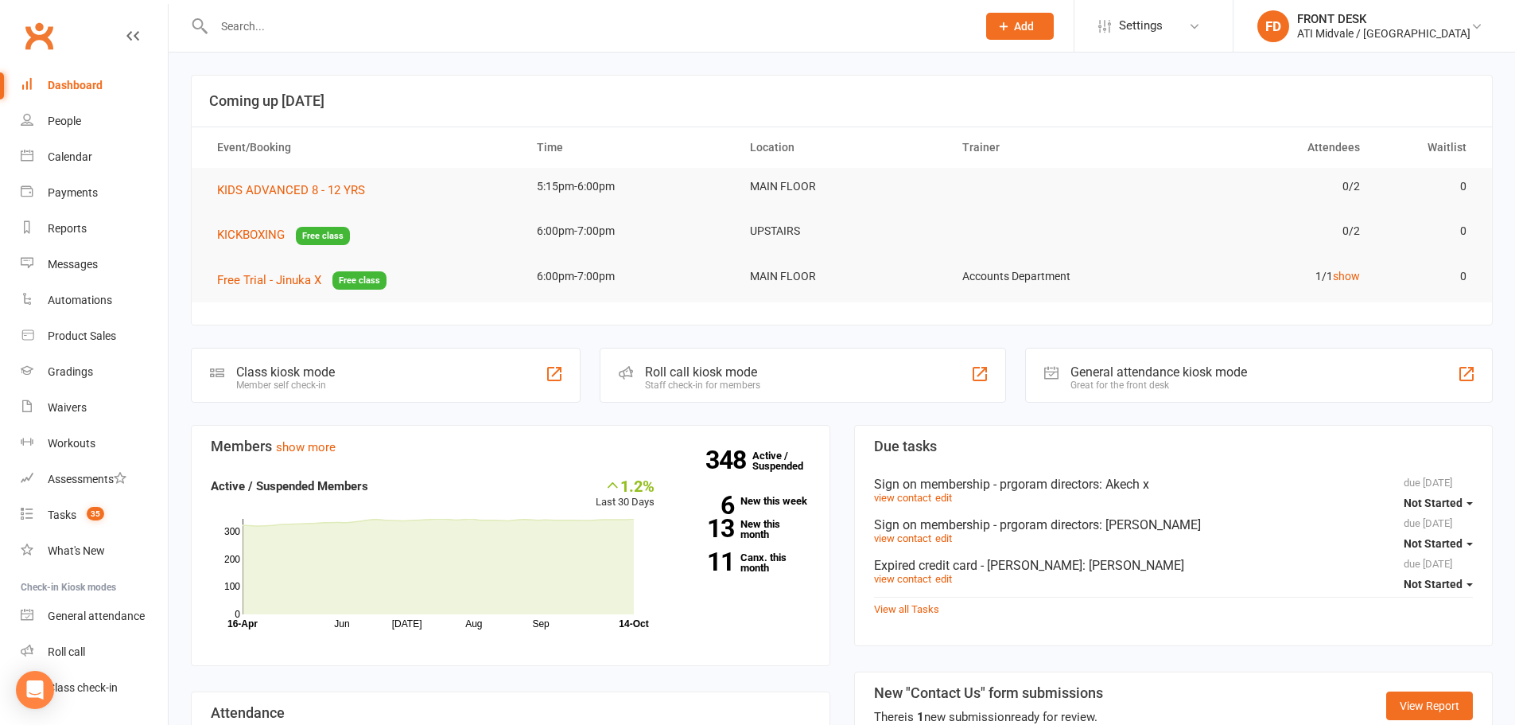
click at [91, 80] on div "Dashboard" at bounding box center [75, 85] width 55 height 13
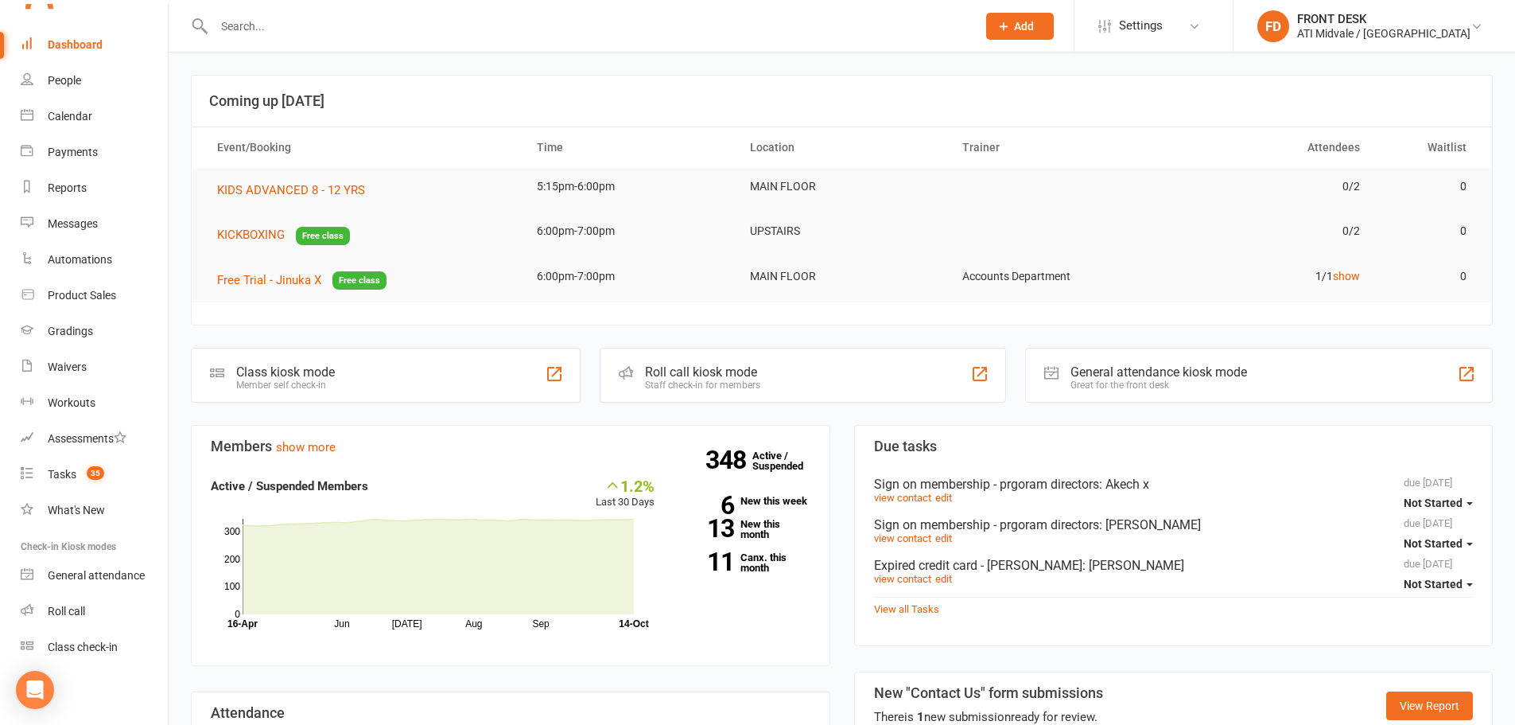
click at [290, 26] on input "text" at bounding box center [587, 26] width 756 height 22
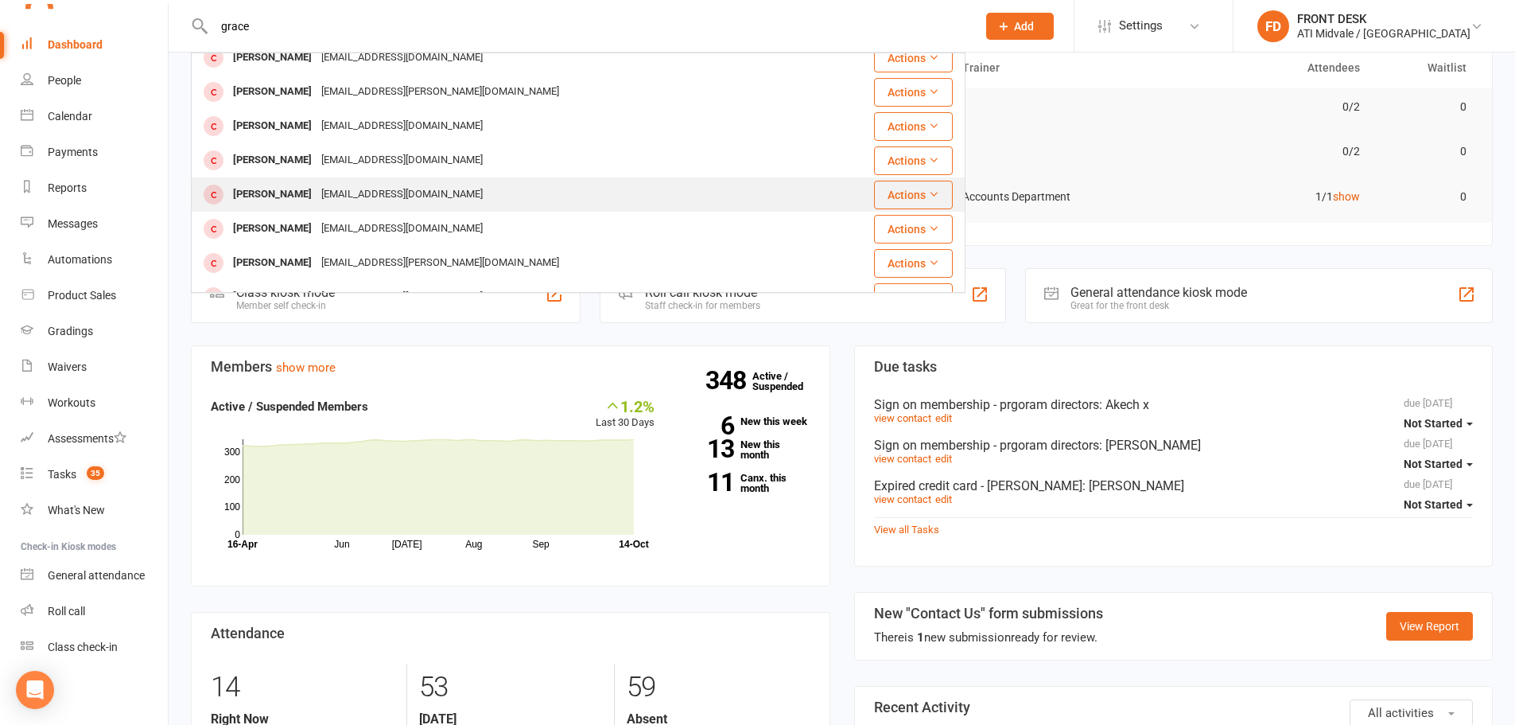
scroll to position [0, 0]
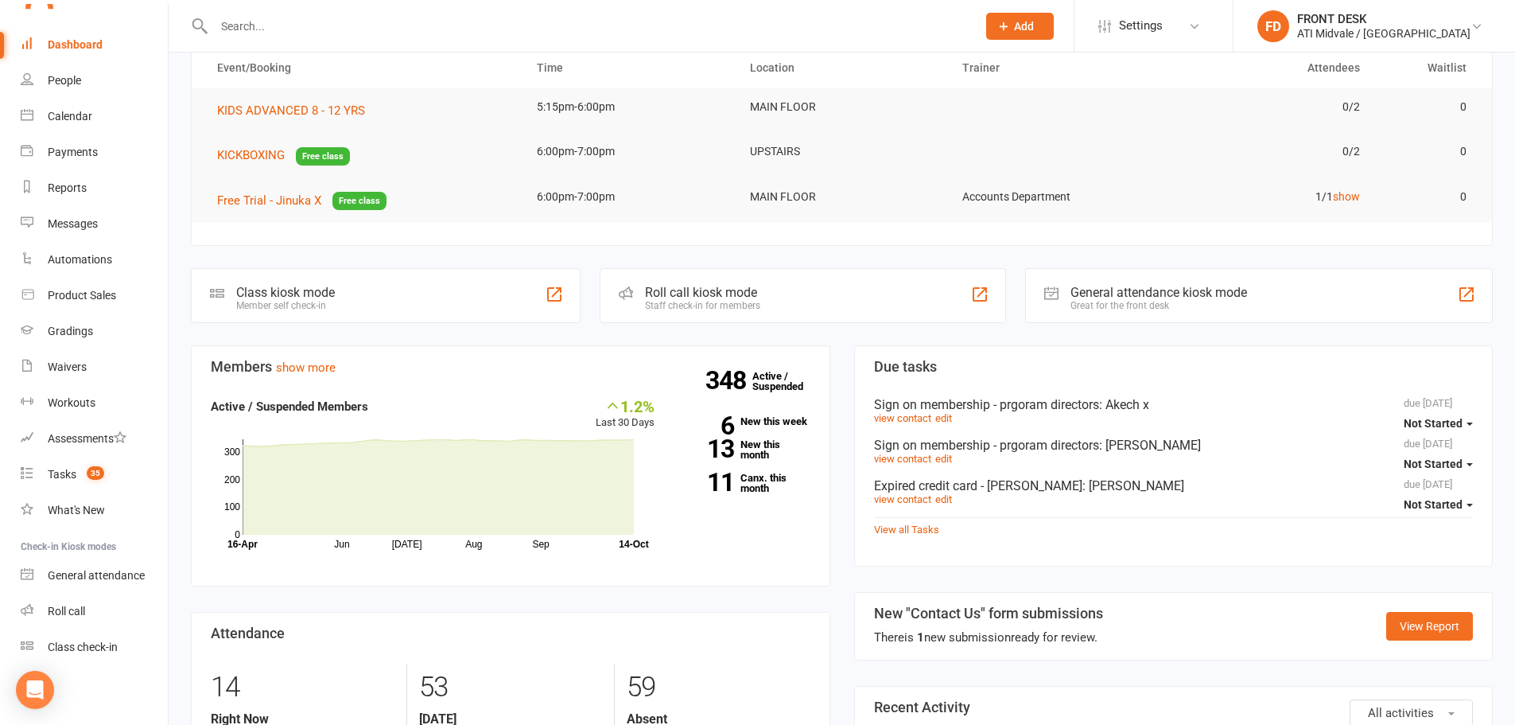
click at [84, 37] on link "Dashboard" at bounding box center [94, 45] width 147 height 36
click at [329, 28] on input "text" at bounding box center [587, 26] width 756 height 22
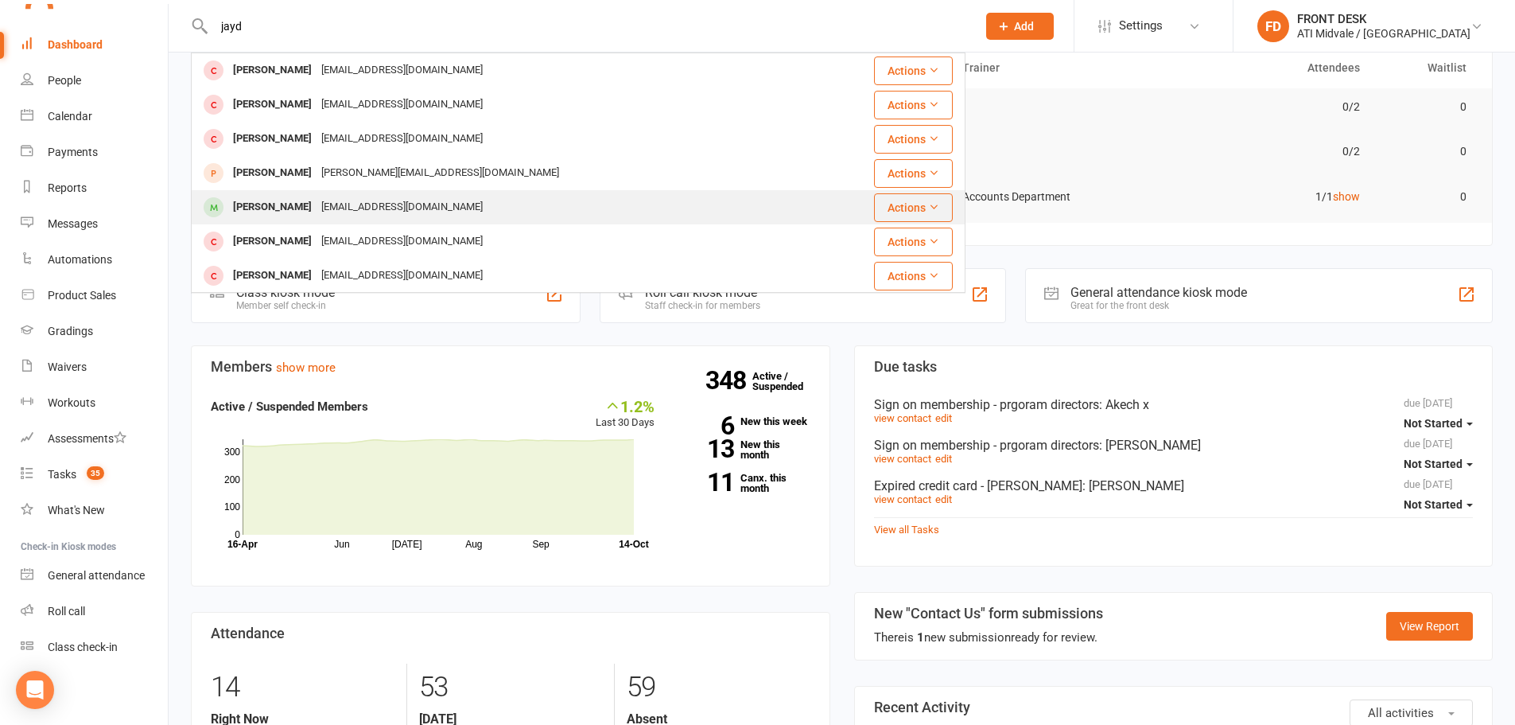
click at [324, 206] on div "adalgleish2391@hotmail.com" at bounding box center [402, 207] width 171 height 23
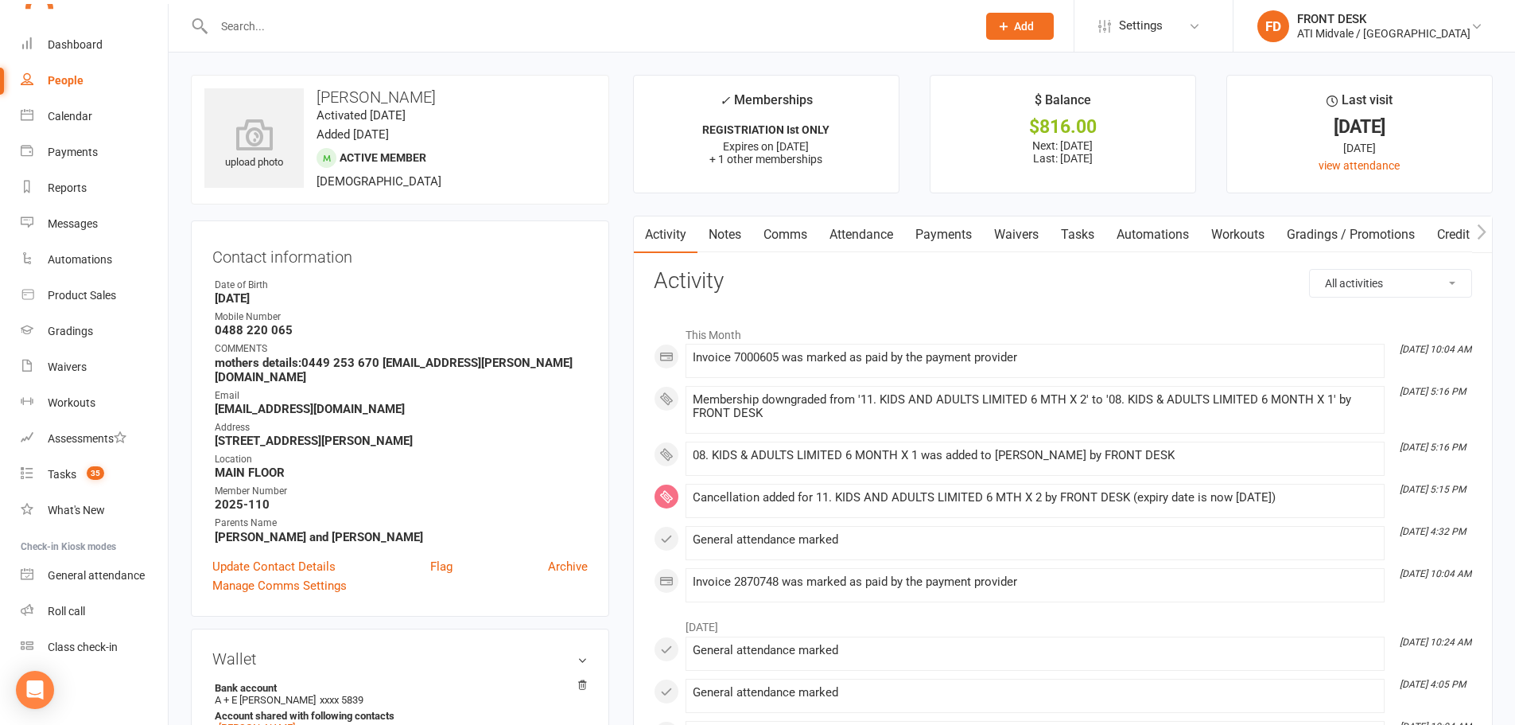
click at [934, 233] on link "Payments" at bounding box center [943, 234] width 79 height 37
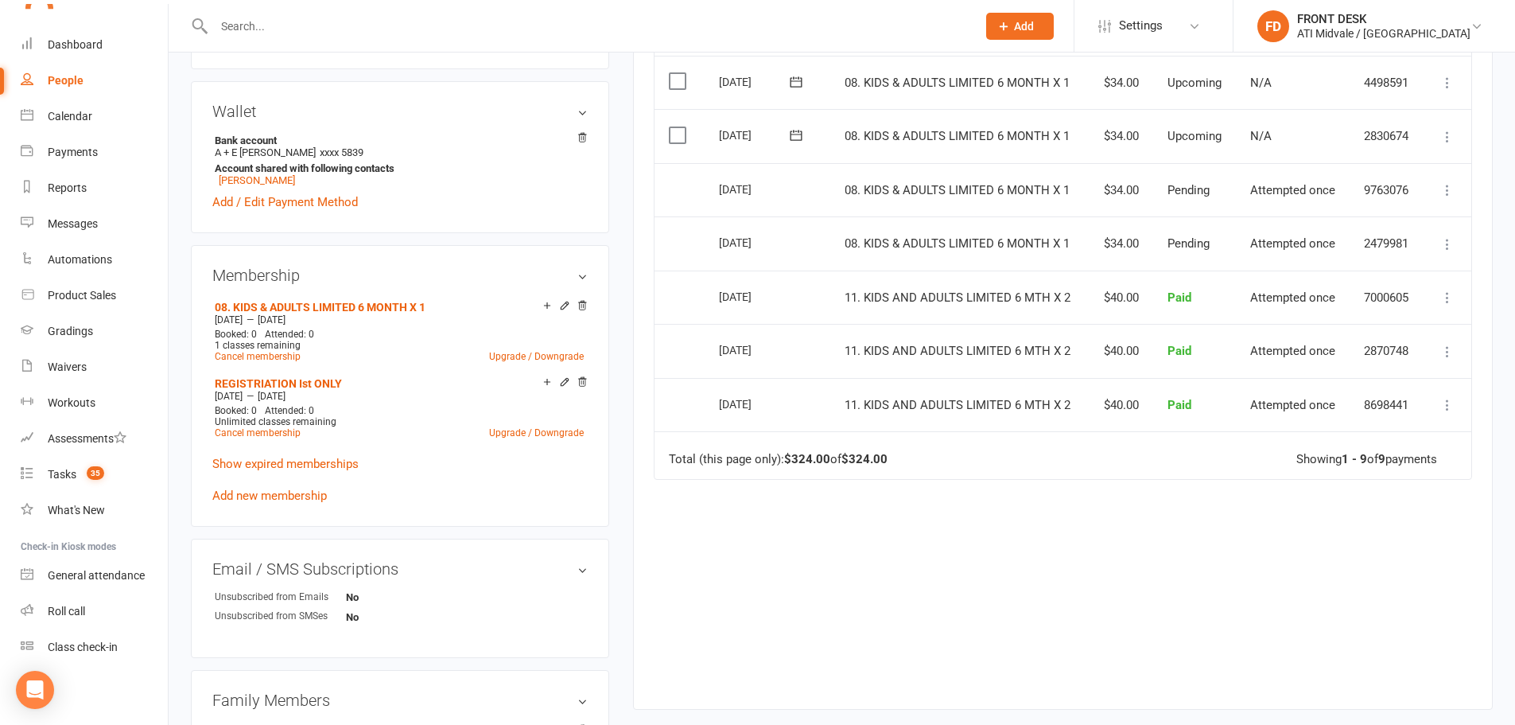
scroll to position [716, 0]
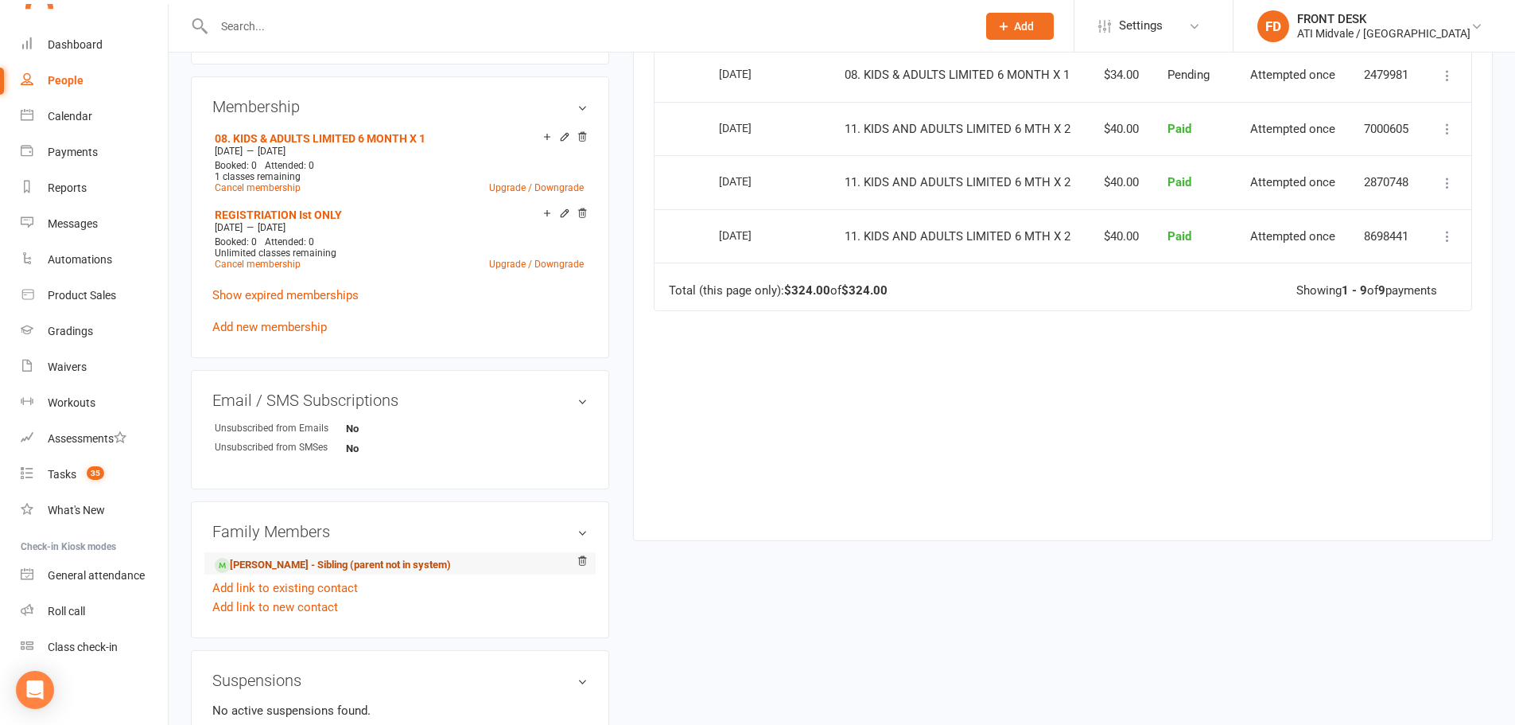
click at [290, 557] on link "Evie Dalgleish - Sibling (parent not in system)" at bounding box center [333, 565] width 236 height 17
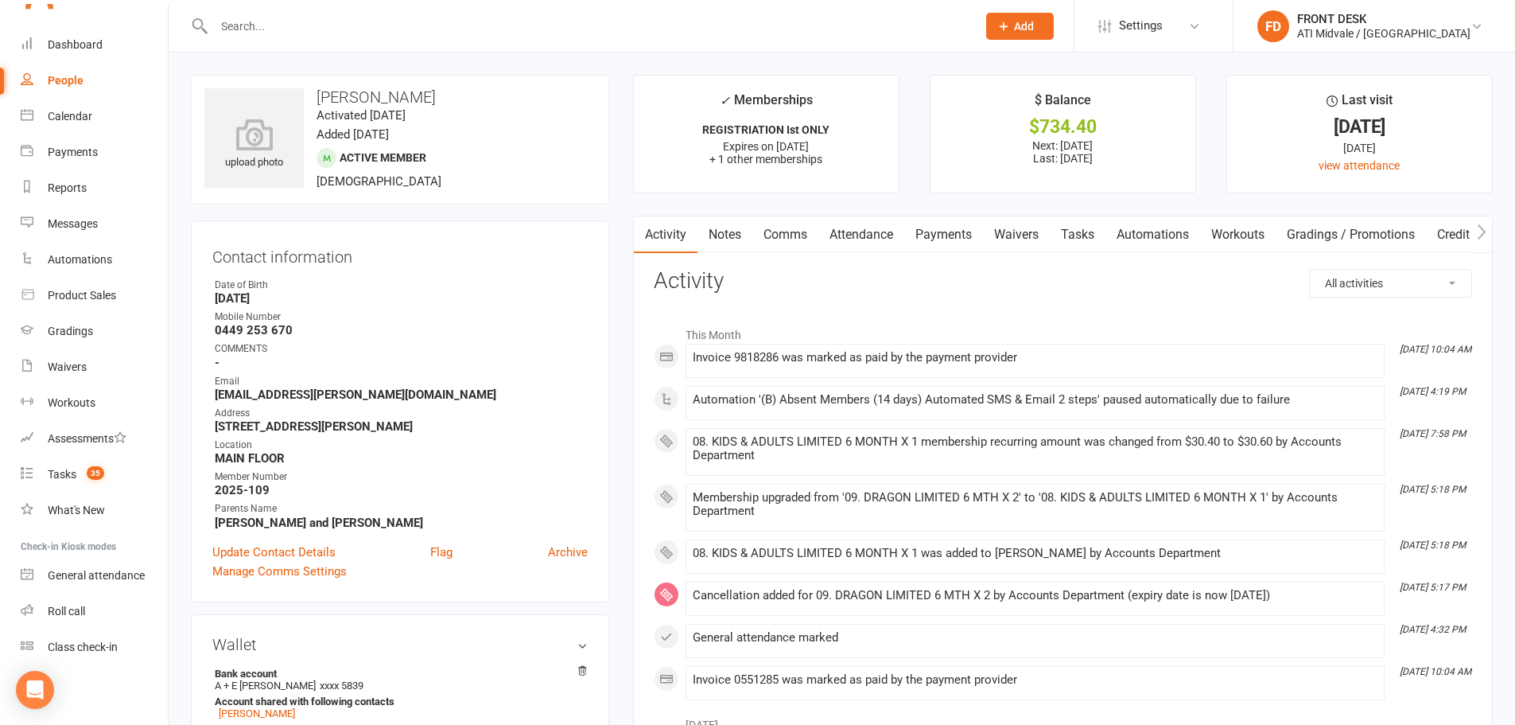
click at [955, 230] on link "Payments" at bounding box center [943, 234] width 79 height 37
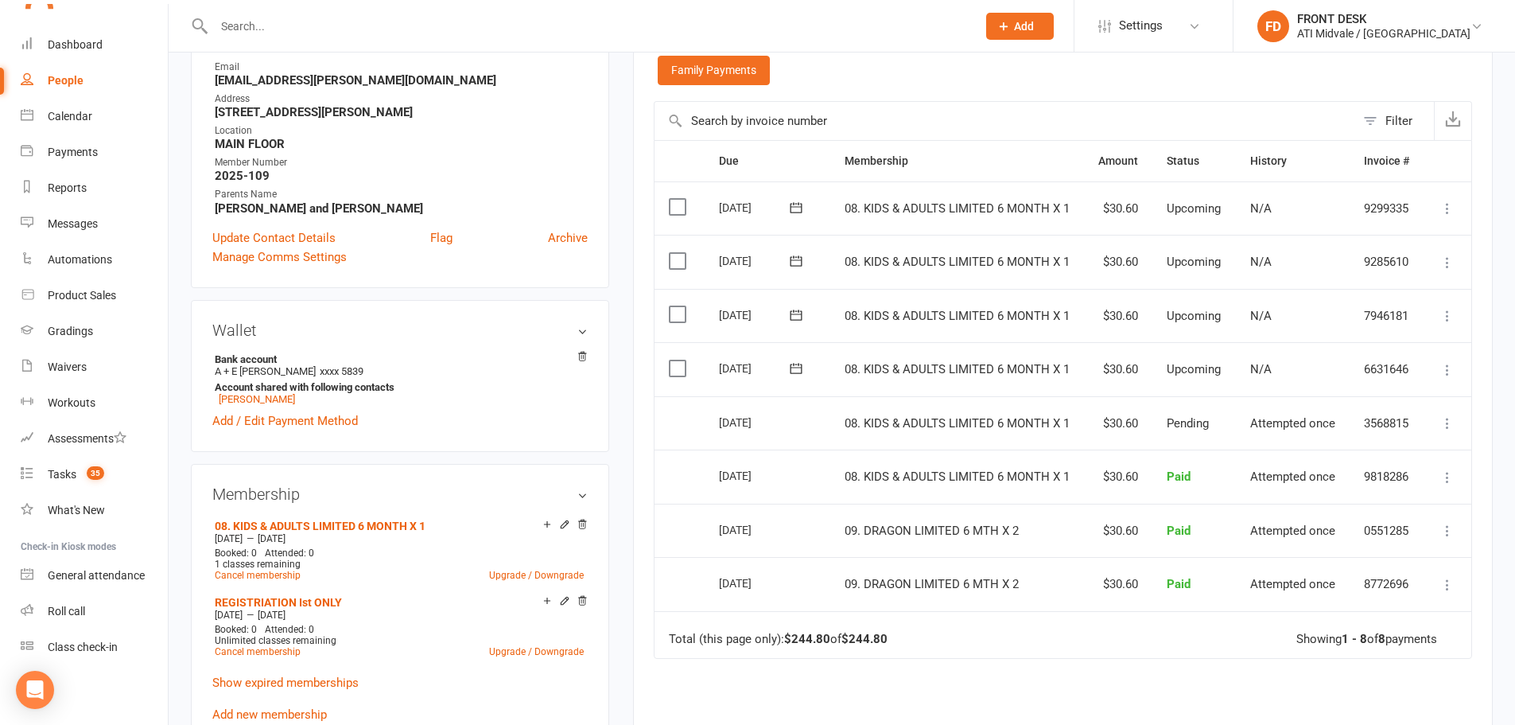
scroll to position [318, 0]
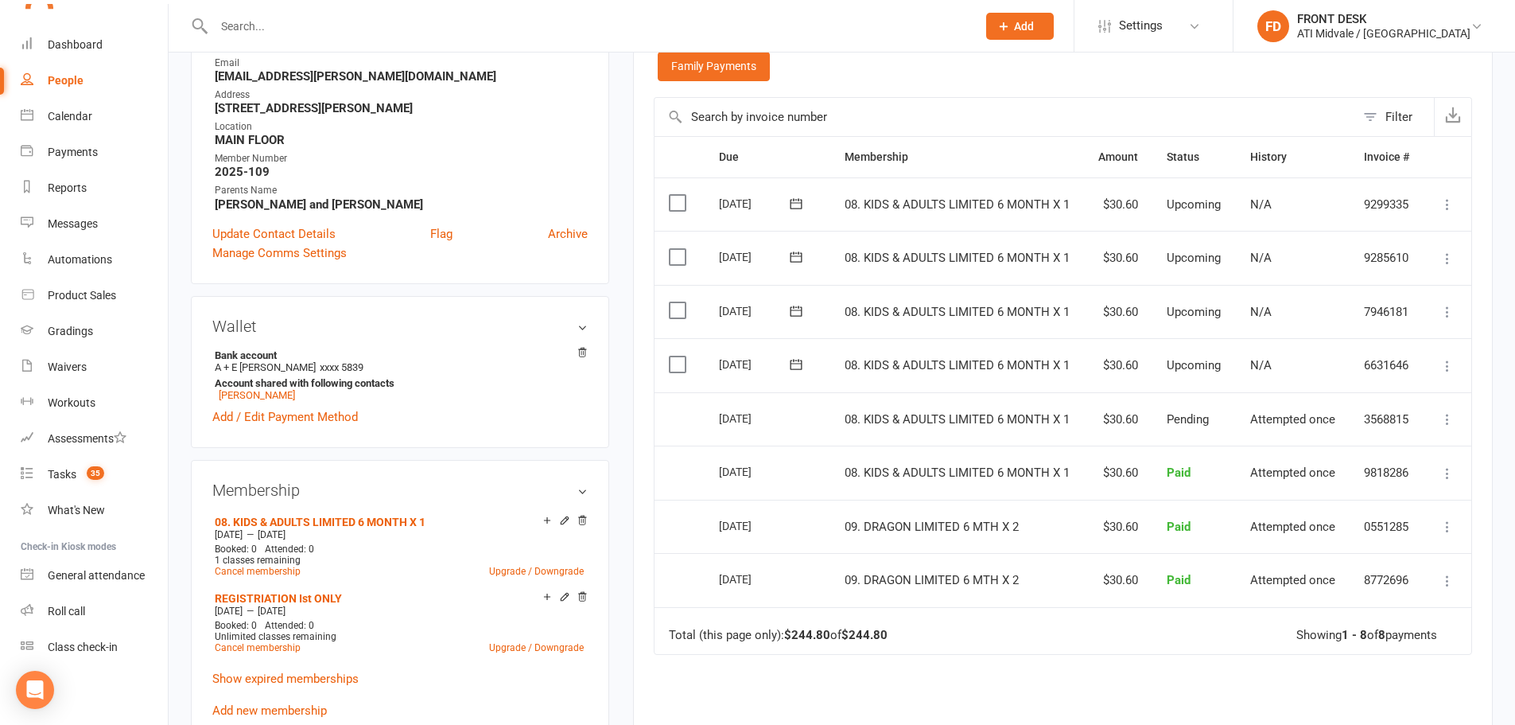
click at [374, 31] on input "text" at bounding box center [587, 26] width 756 height 22
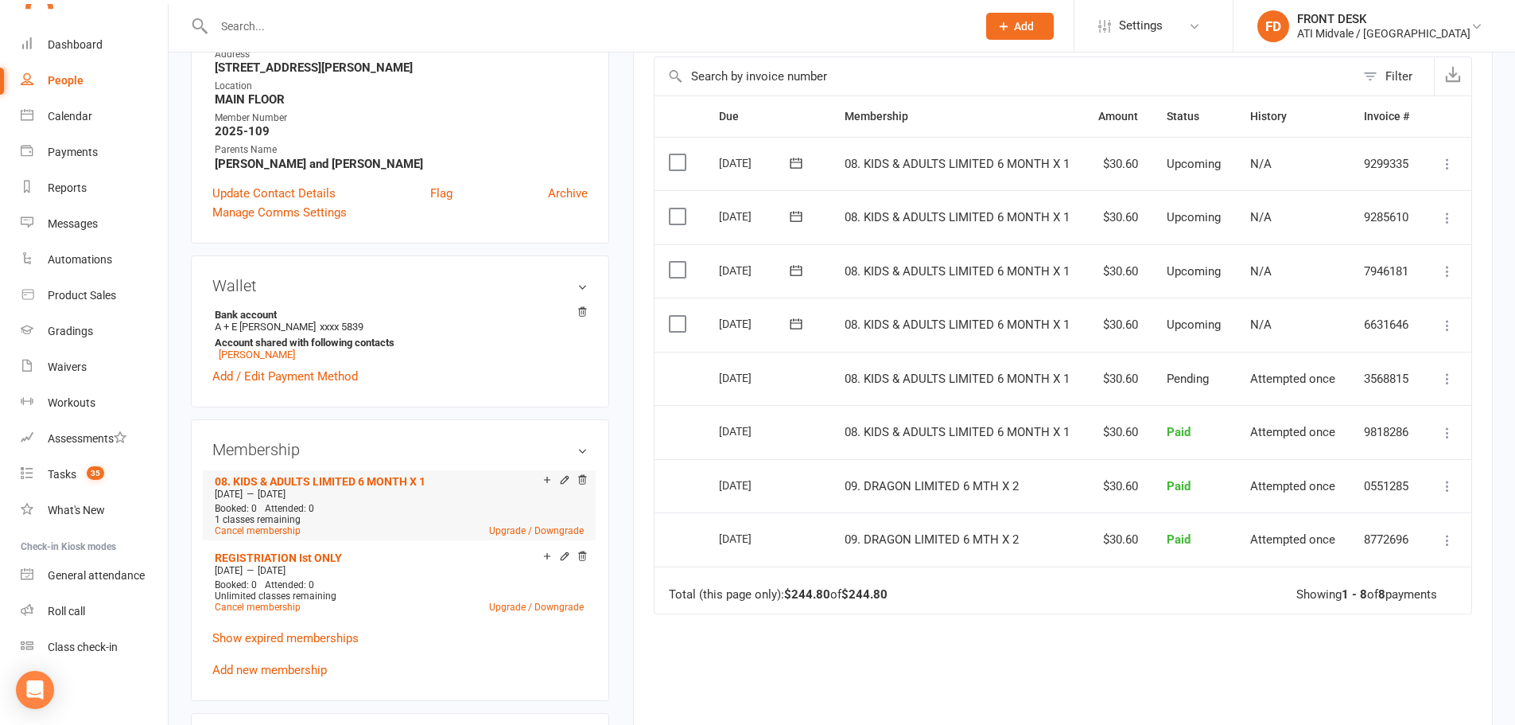
scroll to position [398, 0]
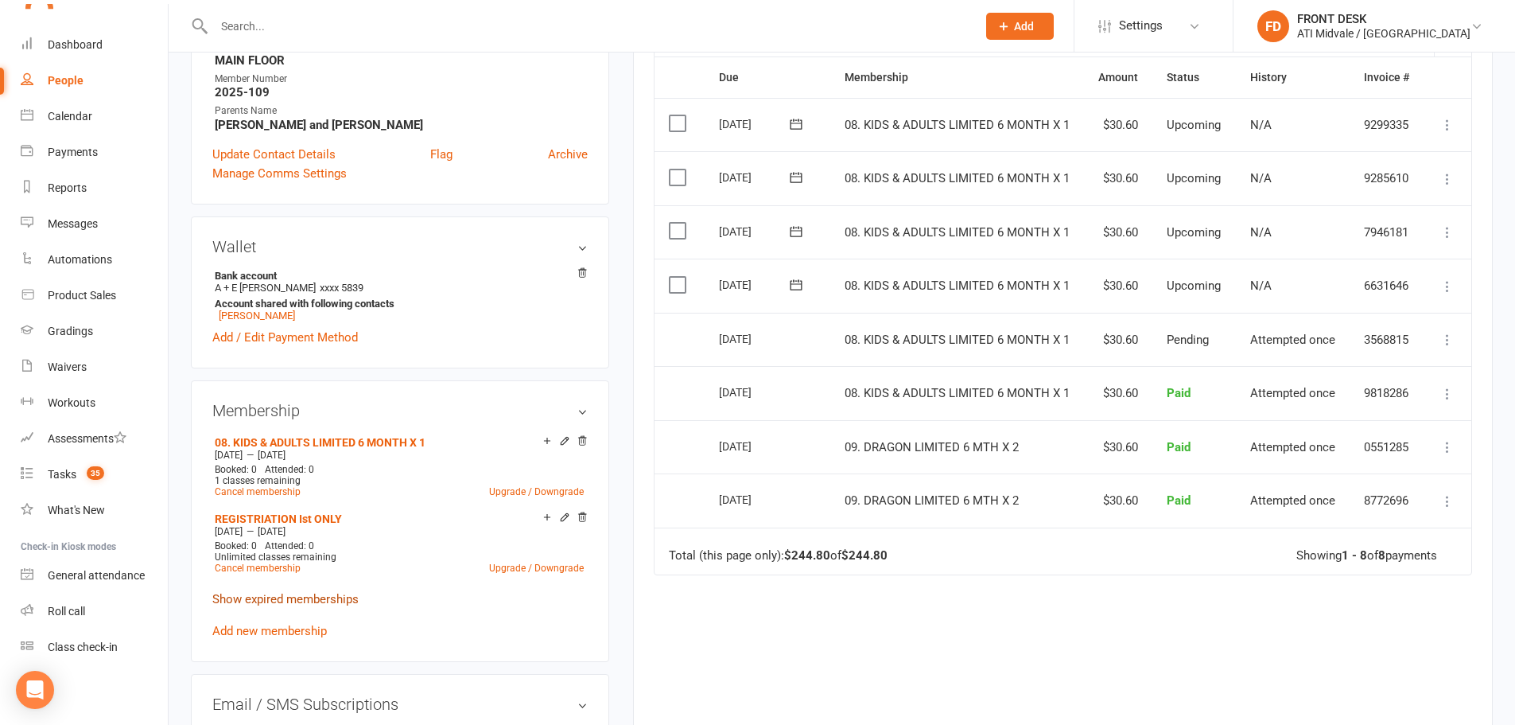
click at [274, 600] on link "Show expired memberships" at bounding box center [285, 599] width 146 height 14
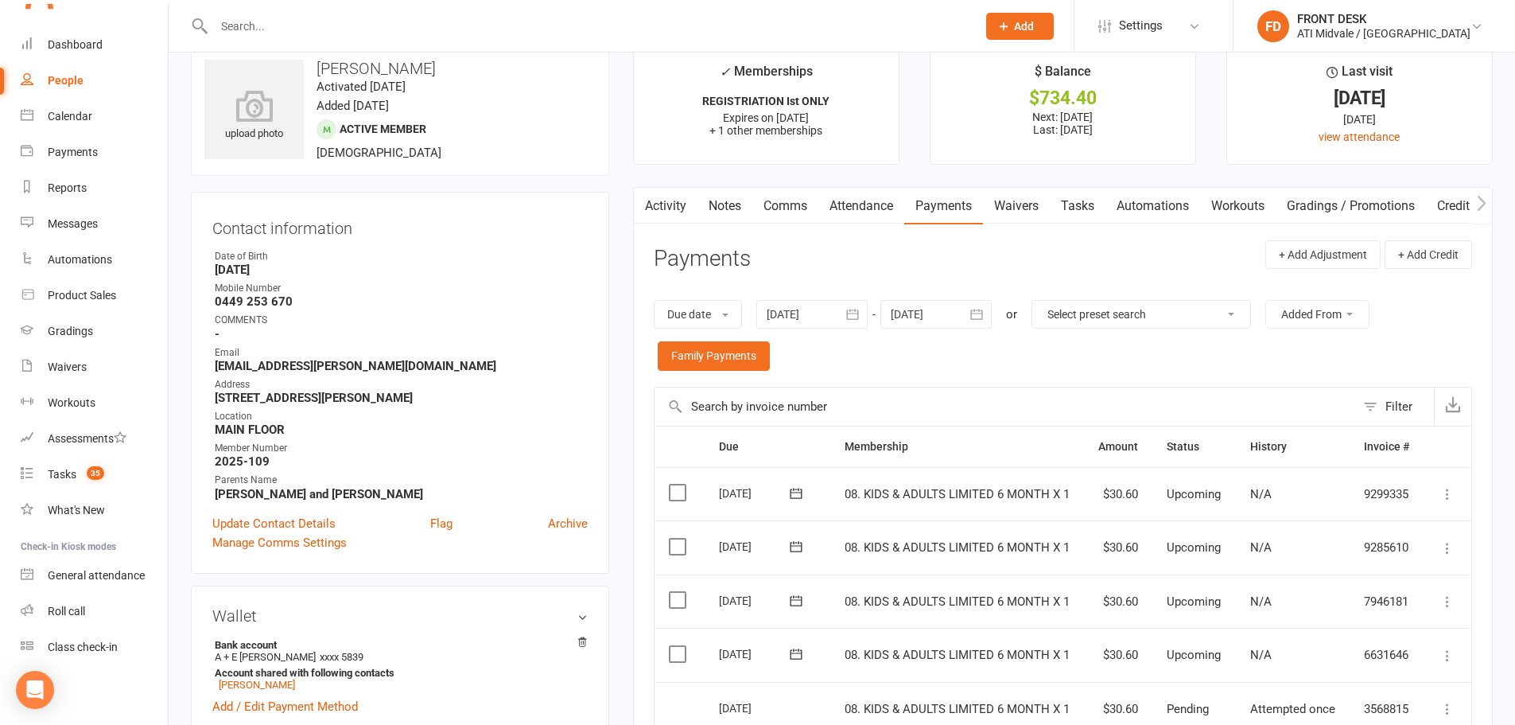
scroll to position [0, 0]
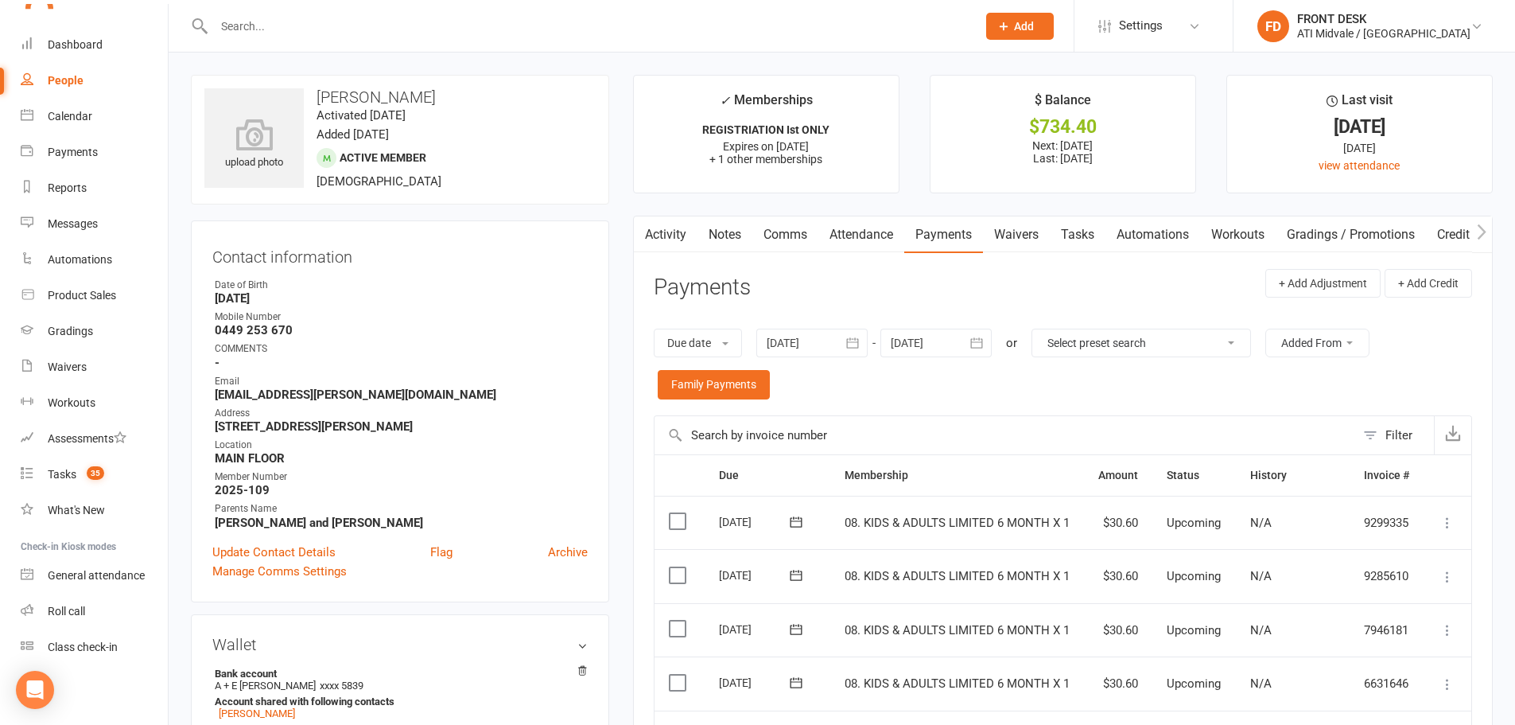
click at [784, 235] on link "Comms" at bounding box center [785, 234] width 66 height 37
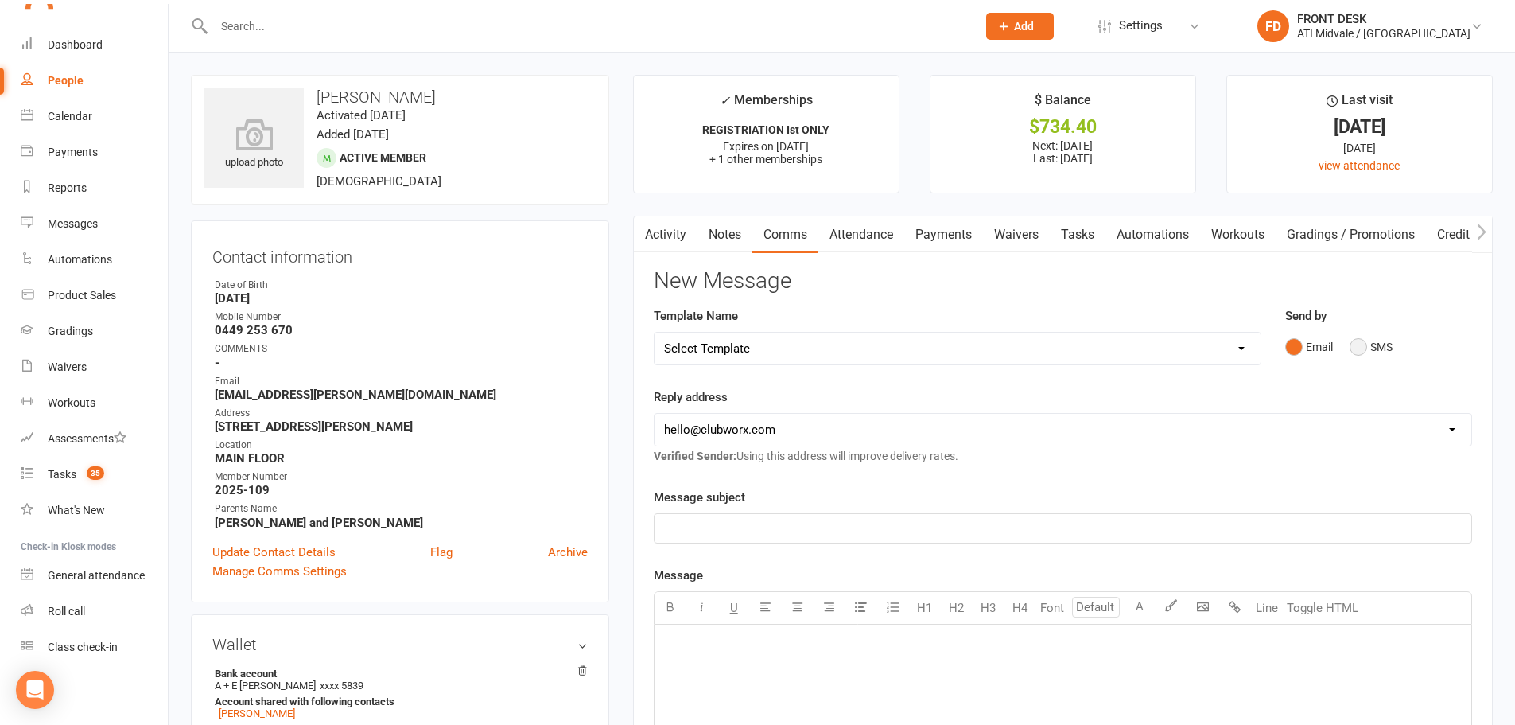
click at [1355, 344] on button "SMS" at bounding box center [1371, 347] width 43 height 30
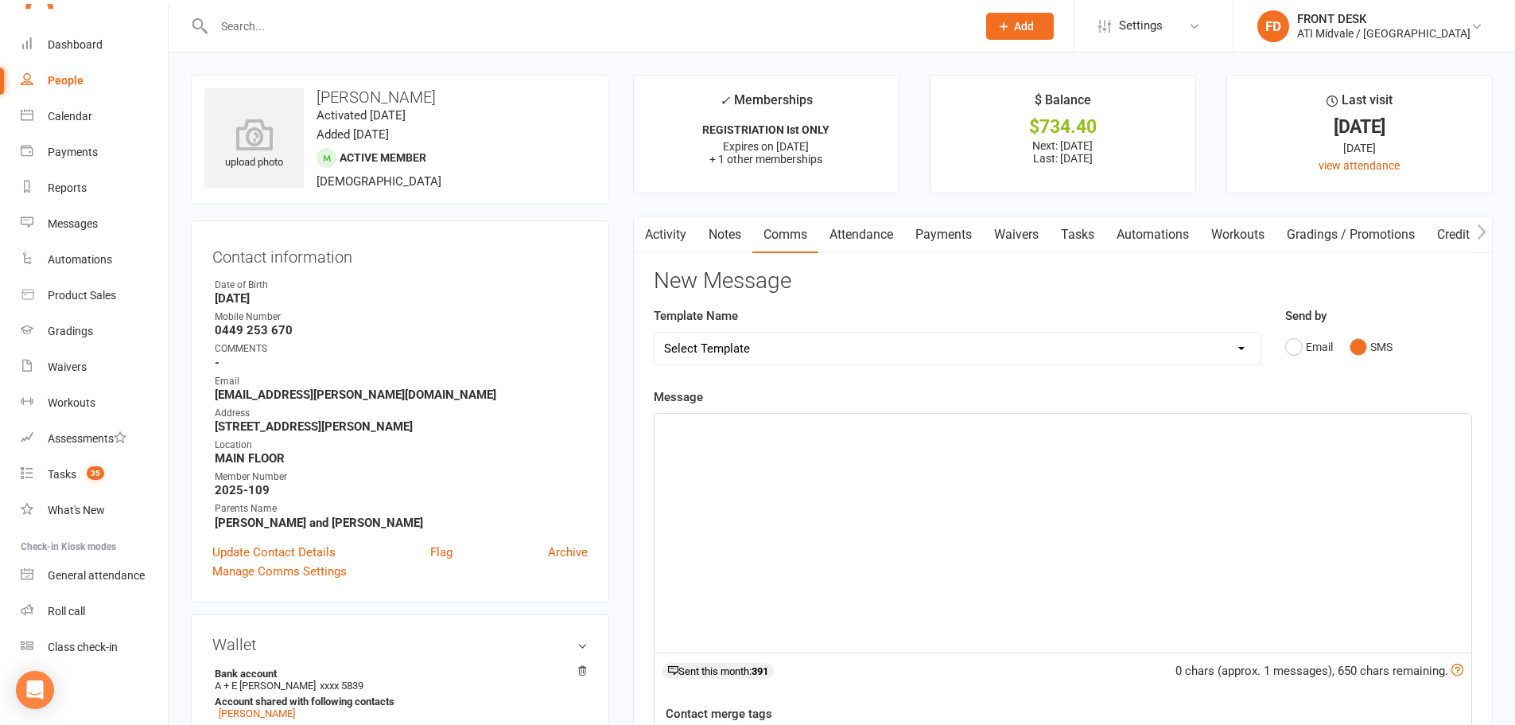
click at [911, 434] on p "﻿" at bounding box center [1063, 427] width 798 height 19
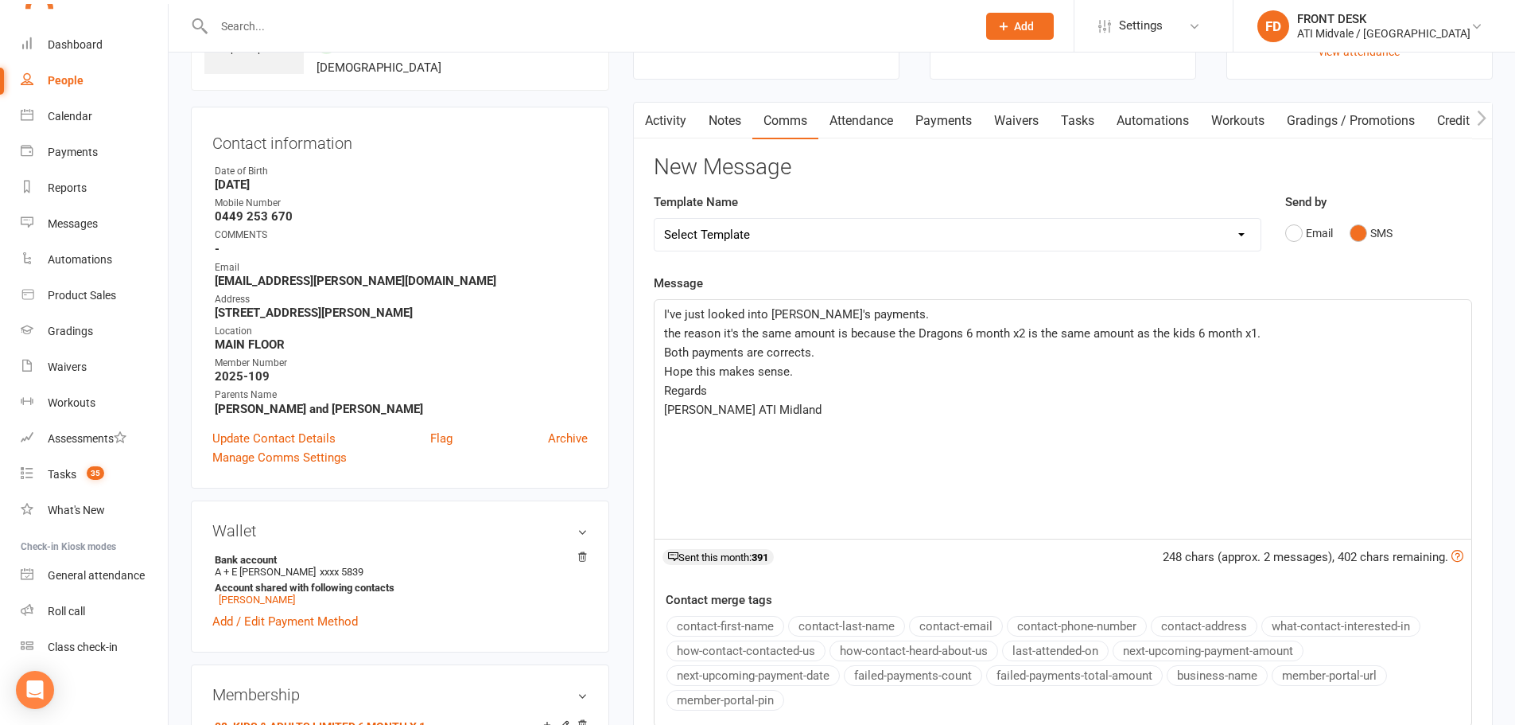
scroll to position [239, 0]
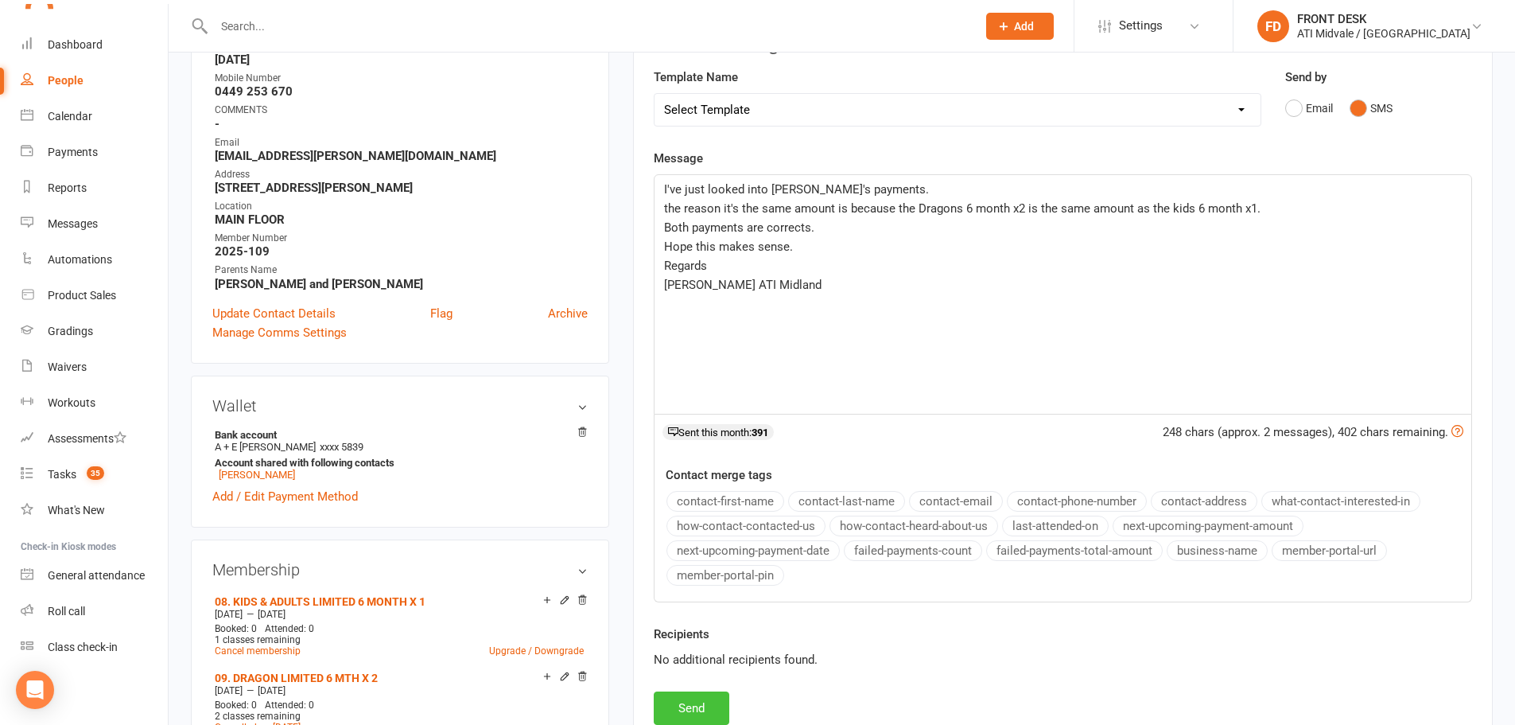
click at [704, 709] on button "Send" at bounding box center [692, 707] width 76 height 33
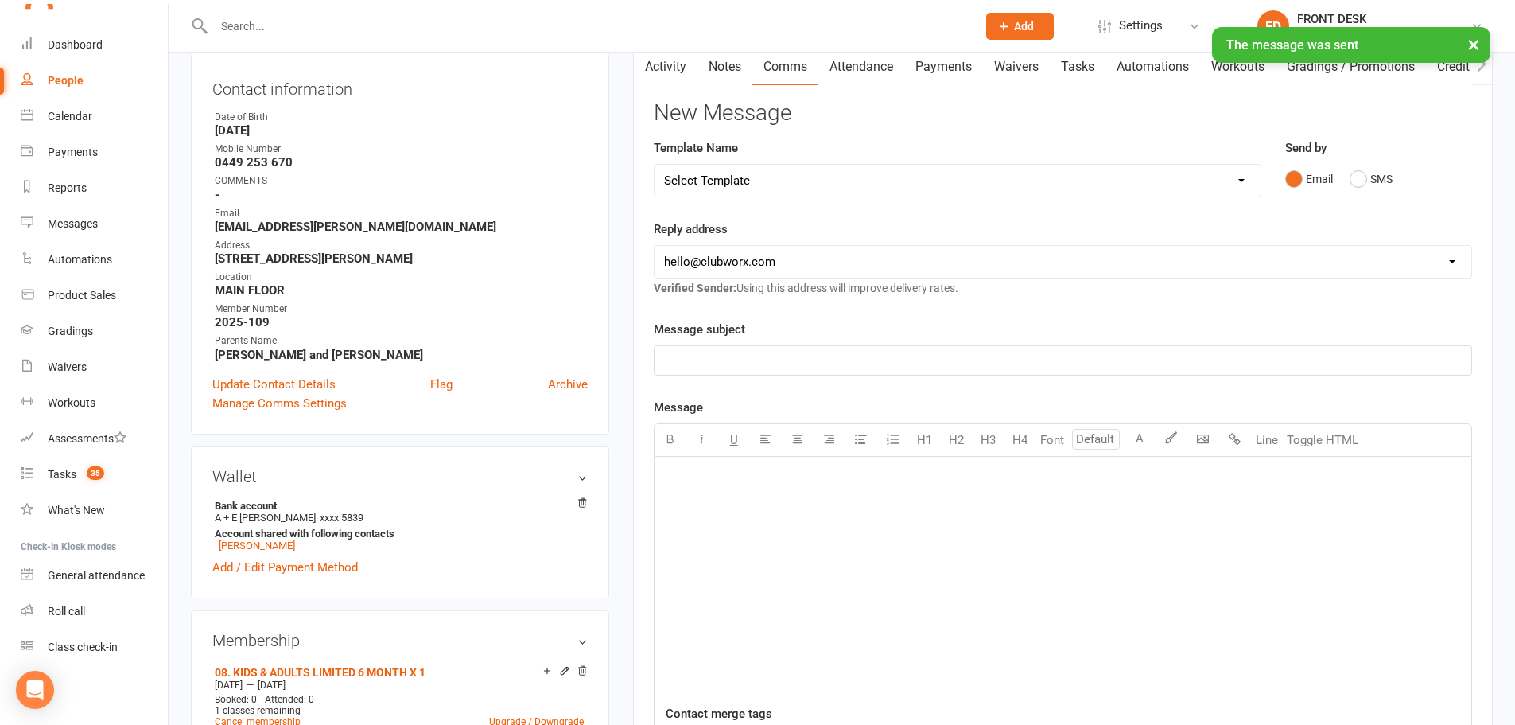
scroll to position [0, 0]
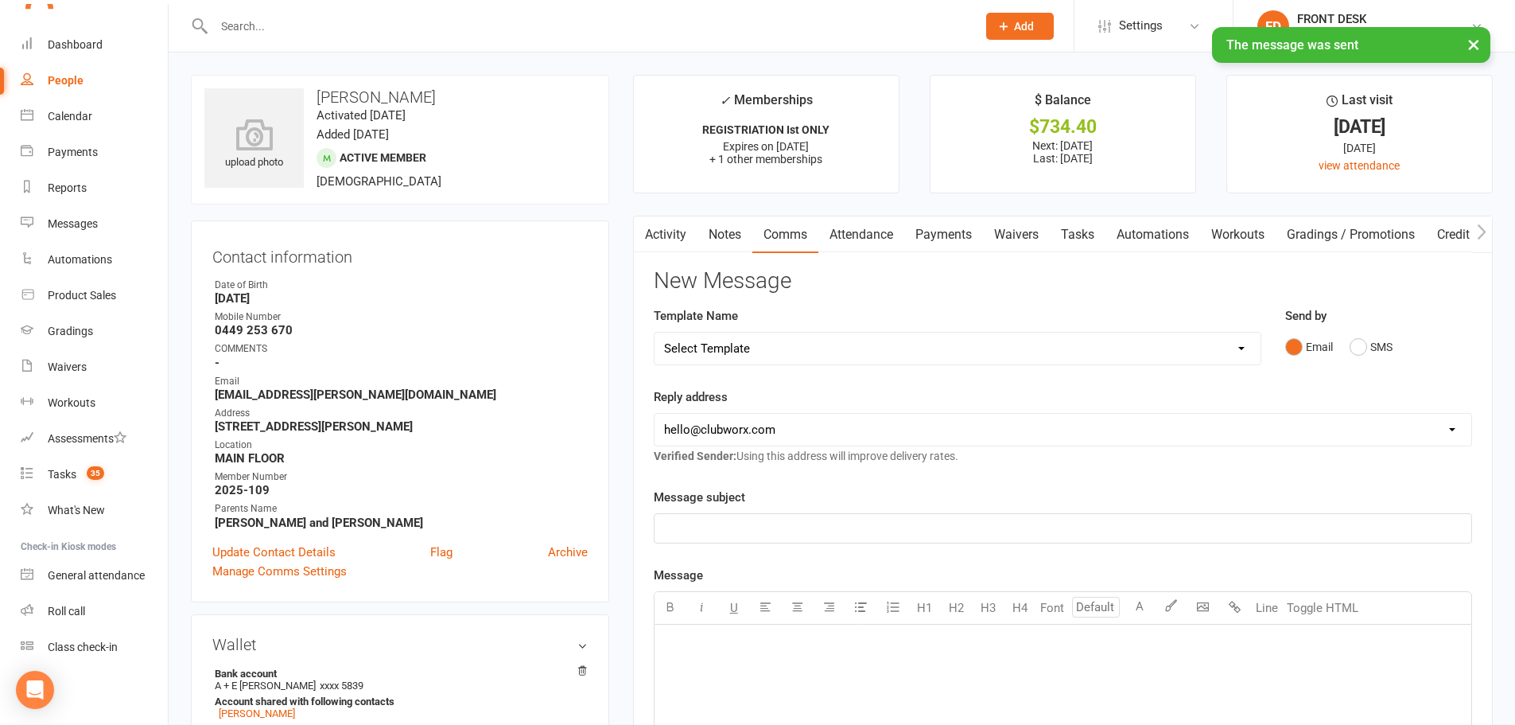
click at [941, 232] on link "Payments" at bounding box center [943, 234] width 79 height 37
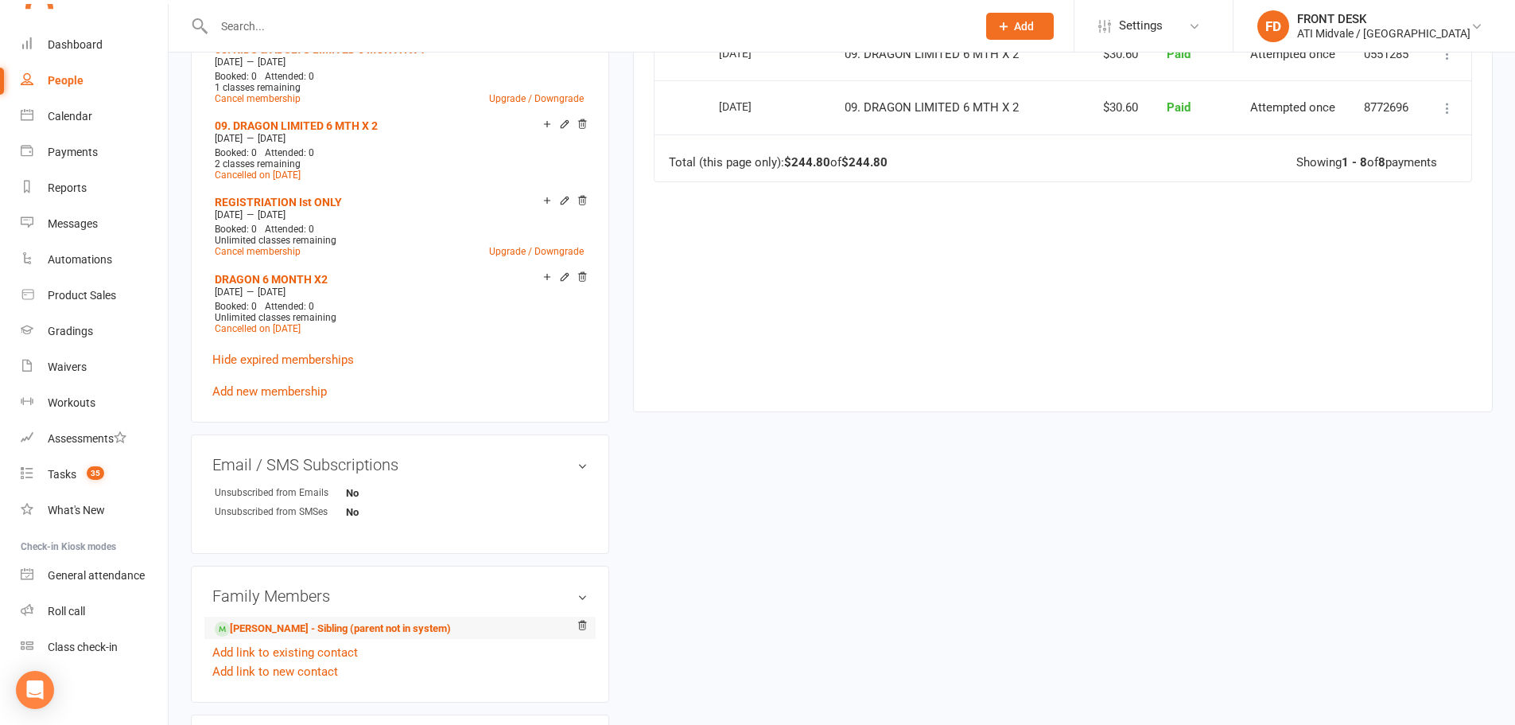
scroll to position [875, 0]
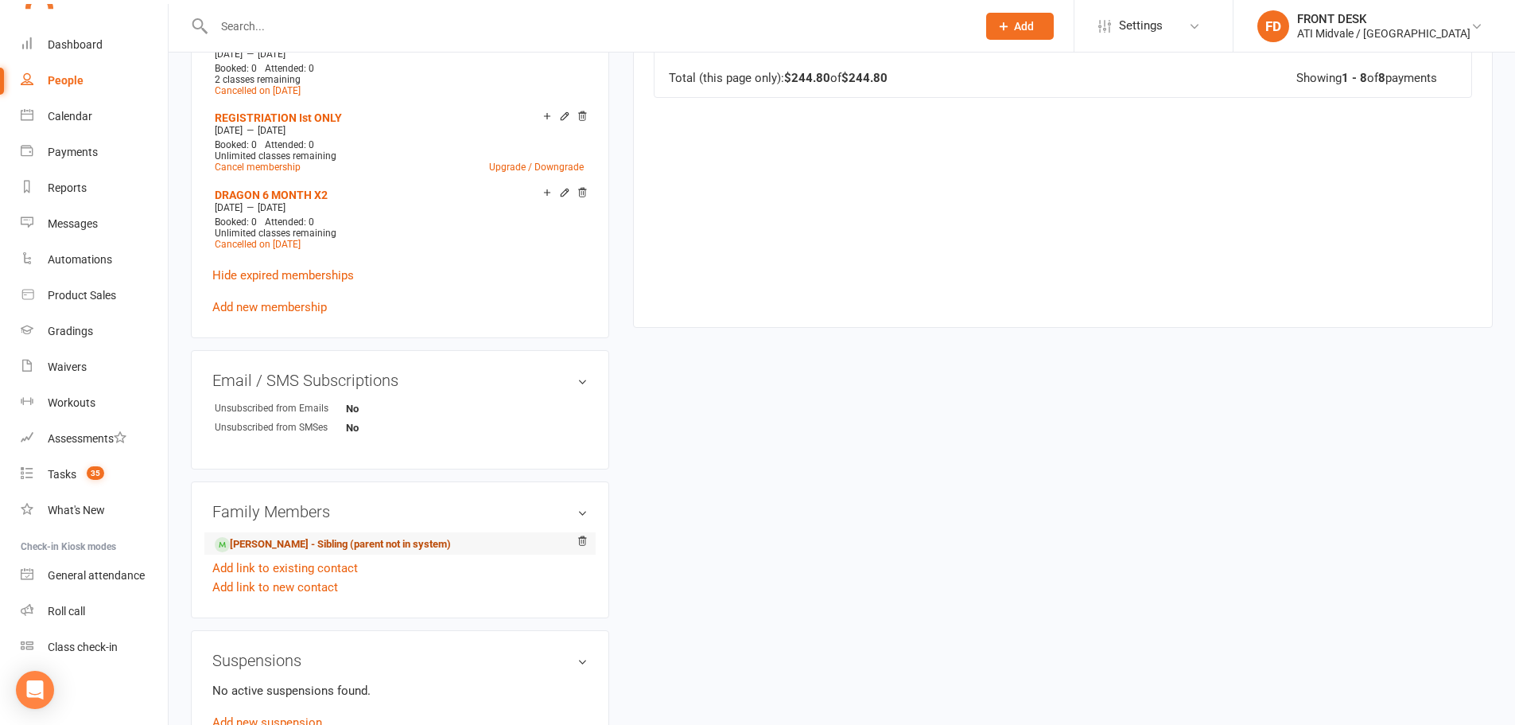
click at [282, 540] on link "[PERSON_NAME] - Sibling (parent not in system)" at bounding box center [333, 544] width 236 height 17
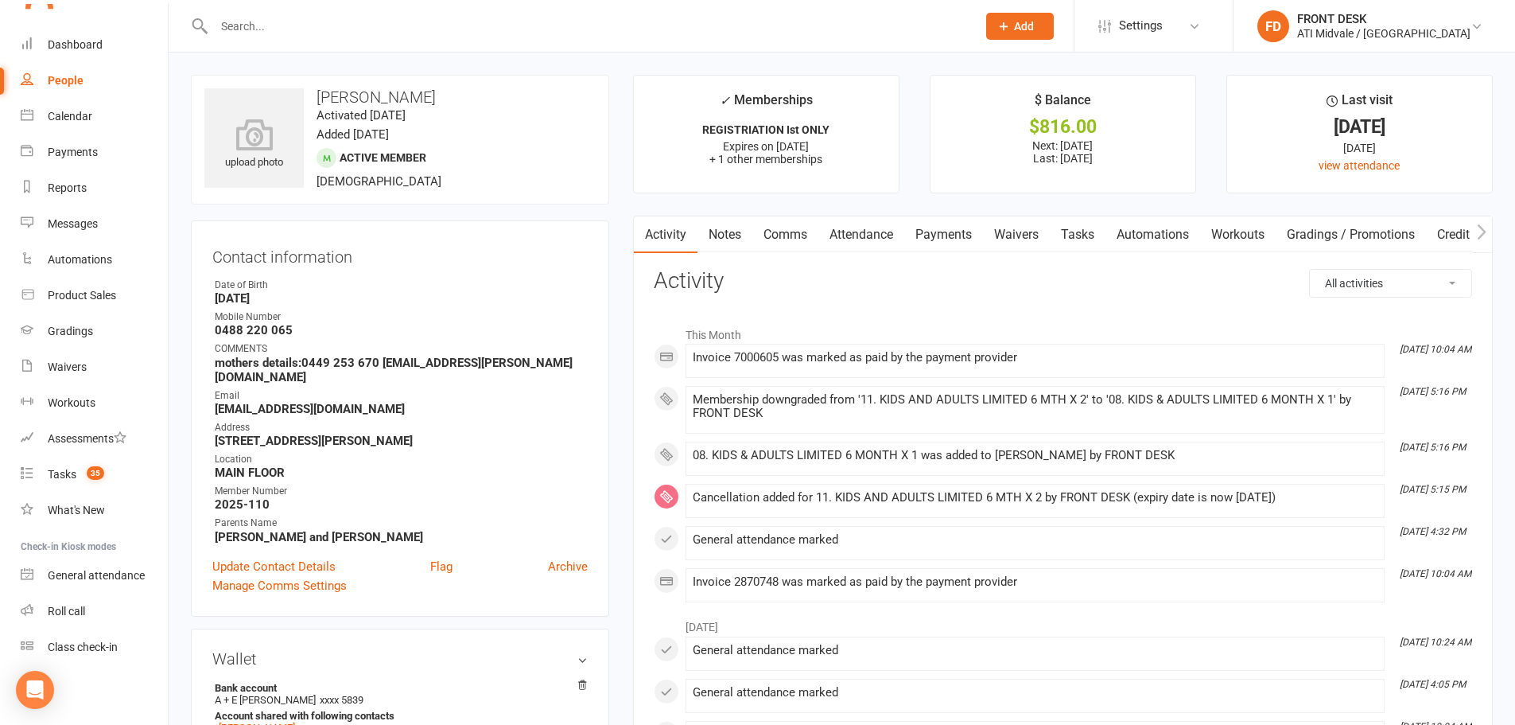
click at [917, 229] on link "Payments" at bounding box center [943, 234] width 79 height 37
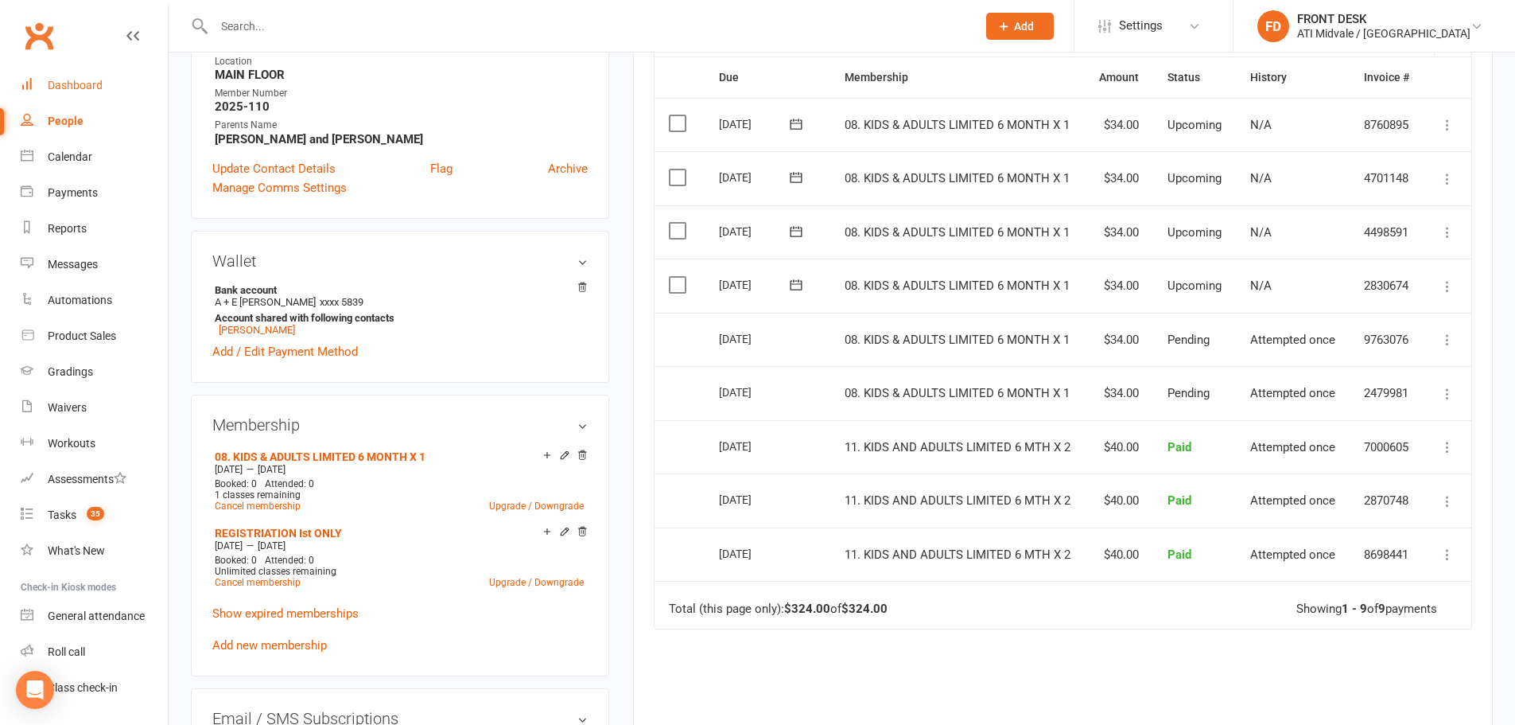
click at [73, 87] on div "Dashboard" at bounding box center [75, 85] width 55 height 13
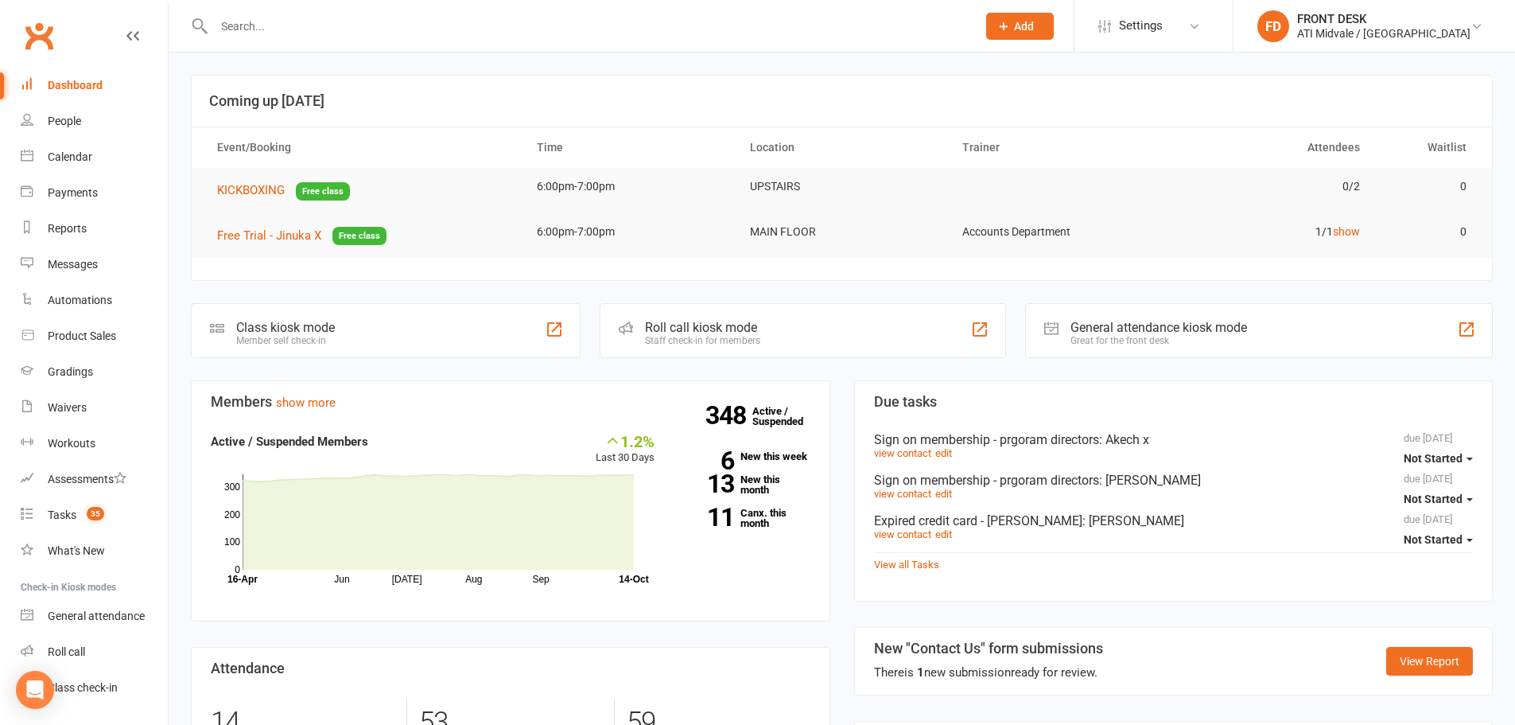
click at [351, 41] on div at bounding box center [578, 26] width 775 height 52
click at [354, 31] on input "text" at bounding box center [587, 26] width 756 height 22
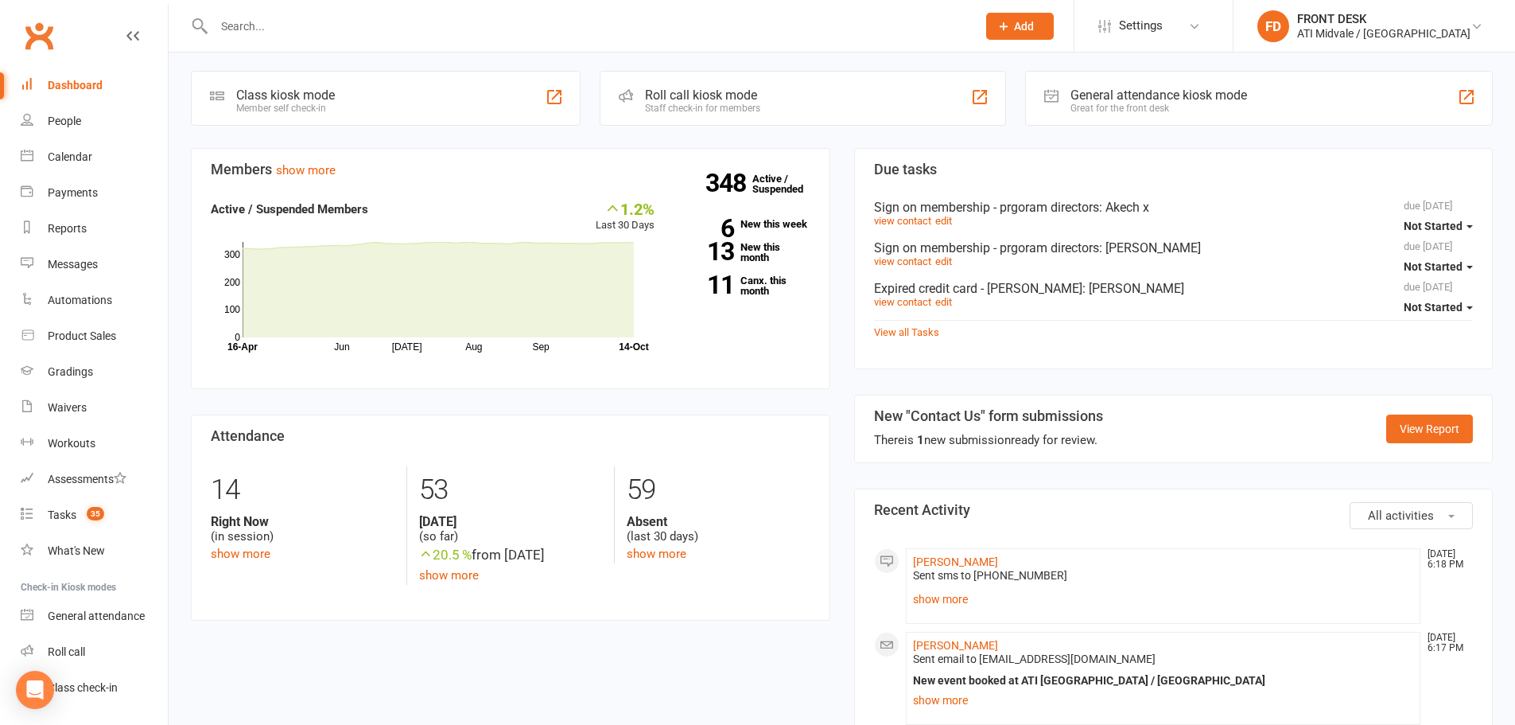
scroll to position [239, 0]
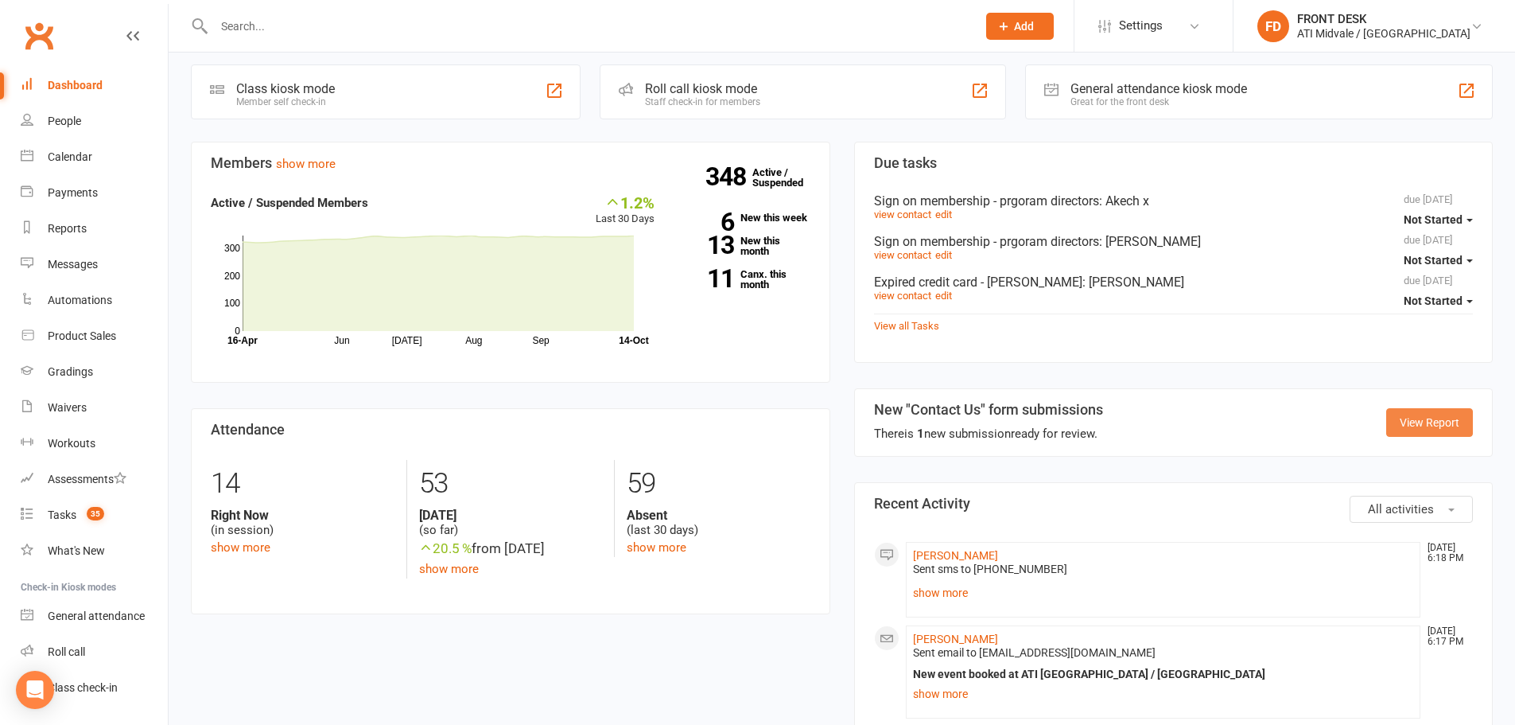
click at [1452, 418] on link "View Report" at bounding box center [1429, 422] width 87 height 29
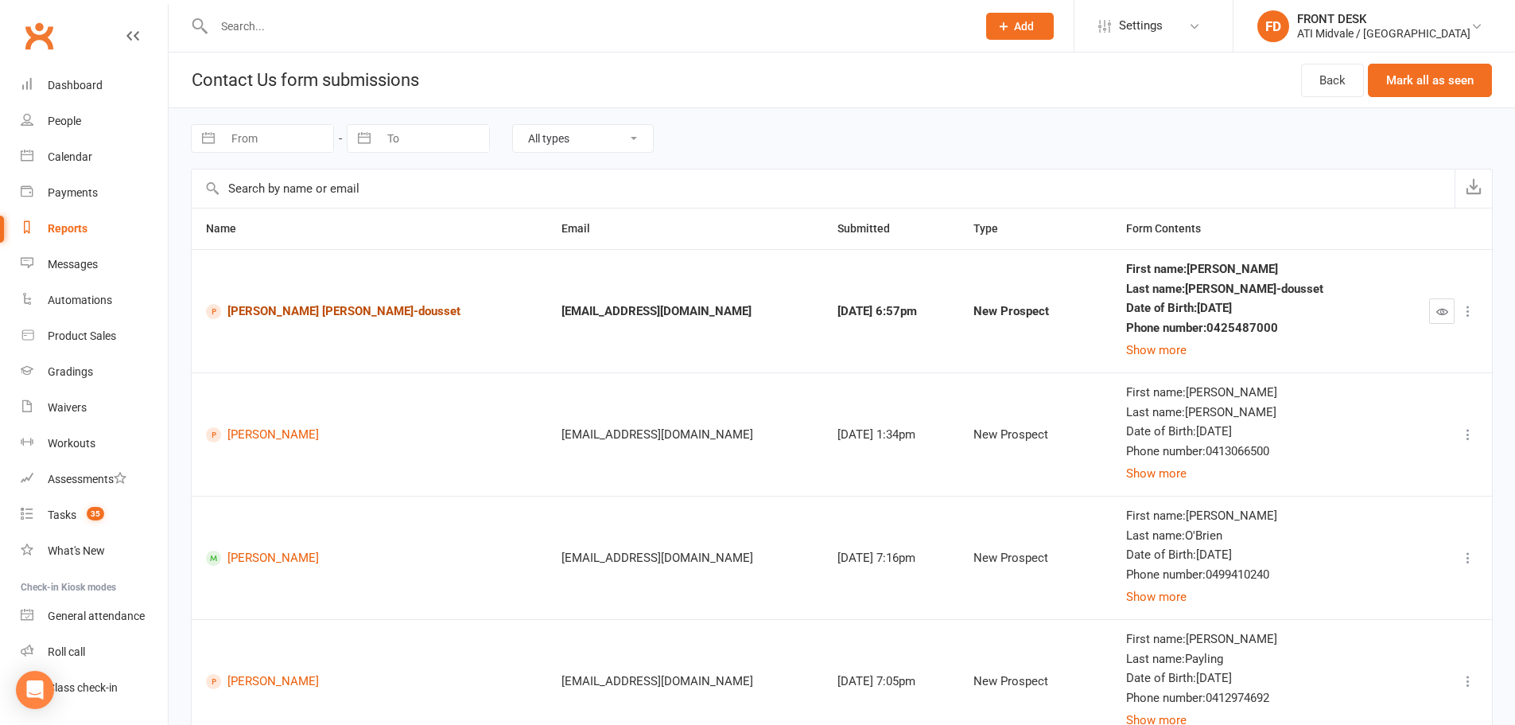
click at [275, 308] on link "[PERSON_NAME] [PERSON_NAME]-dousset" at bounding box center [369, 311] width 327 height 15
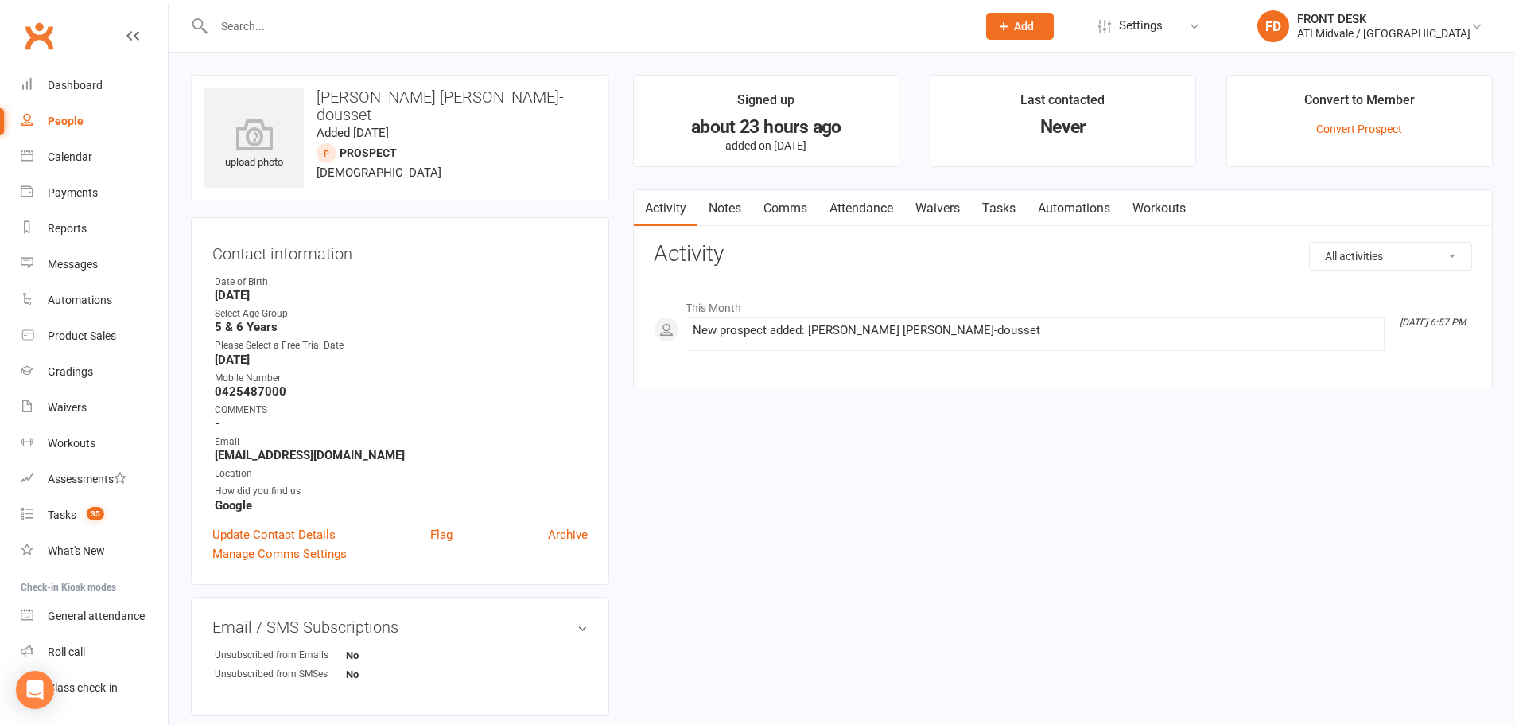
click at [1040, 492] on div "upload photo Finnley Campbell-dousset Added 13 October, 2025 prospect 5 years o…" at bounding box center [842, 420] width 1326 height 691
click at [862, 204] on link "Attendance" at bounding box center [862, 208] width 86 height 37
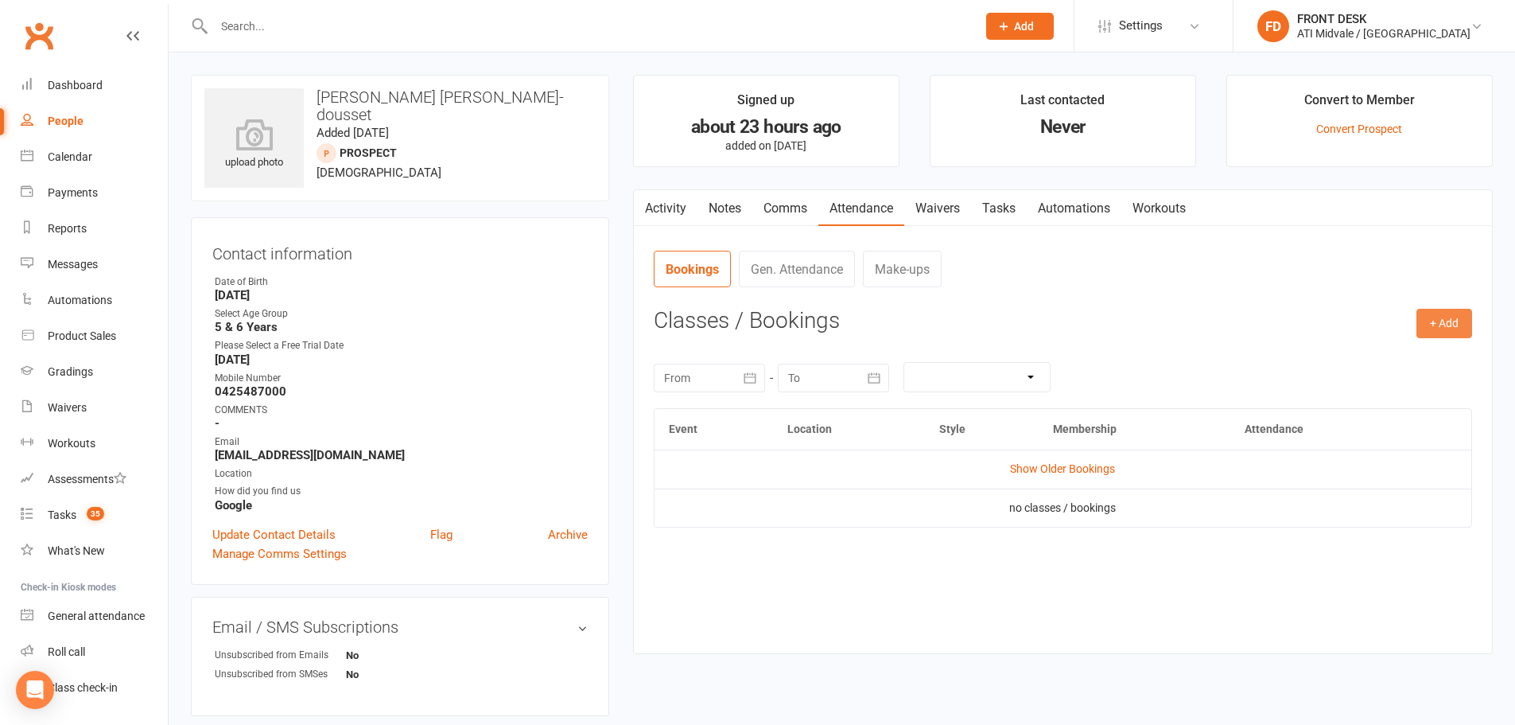
click at [1446, 321] on button "+ Add" at bounding box center [1445, 323] width 56 height 29
click at [1389, 386] on link "Add Appointment" at bounding box center [1392, 391] width 157 height 32
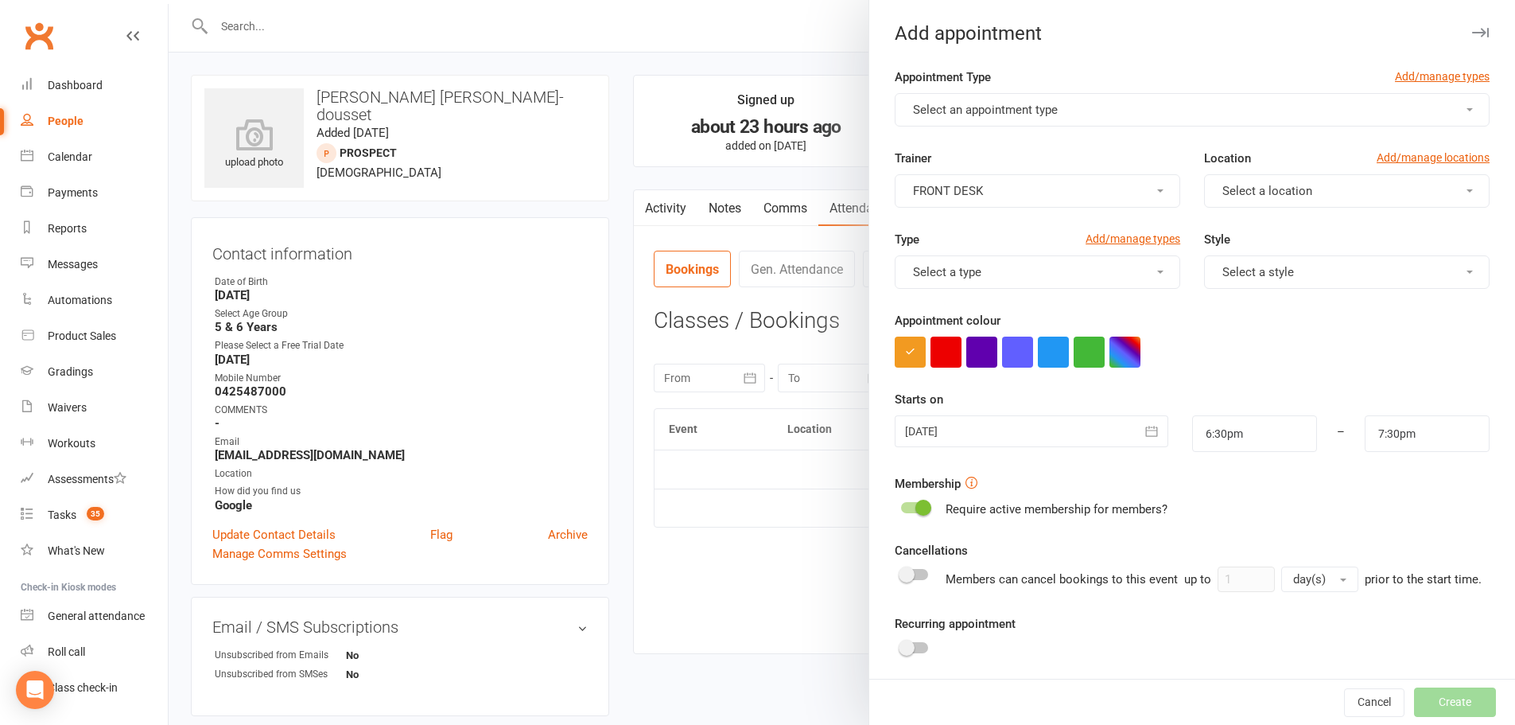
click at [967, 103] on button "Select an appointment type" at bounding box center [1192, 109] width 595 height 33
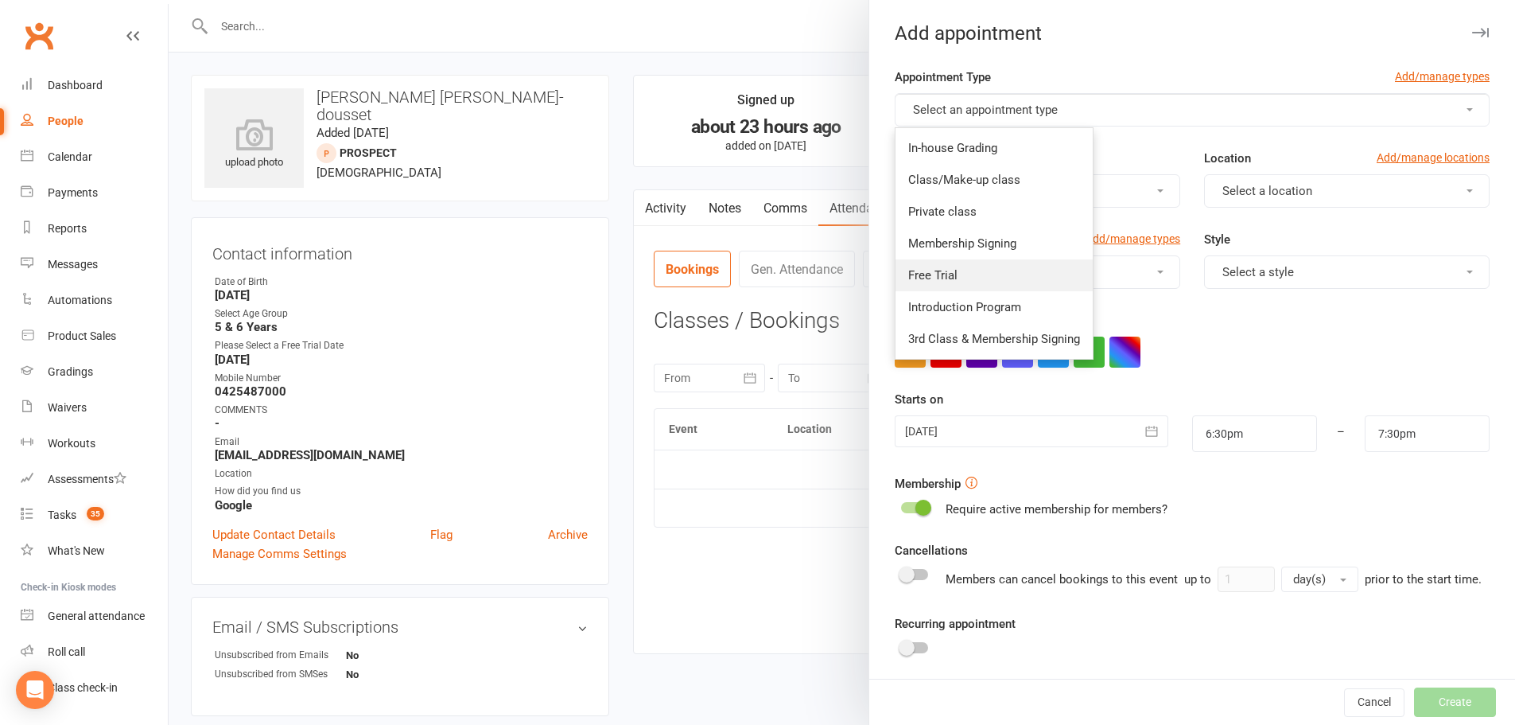
click at [924, 278] on span "Free Trial" at bounding box center [932, 275] width 49 height 14
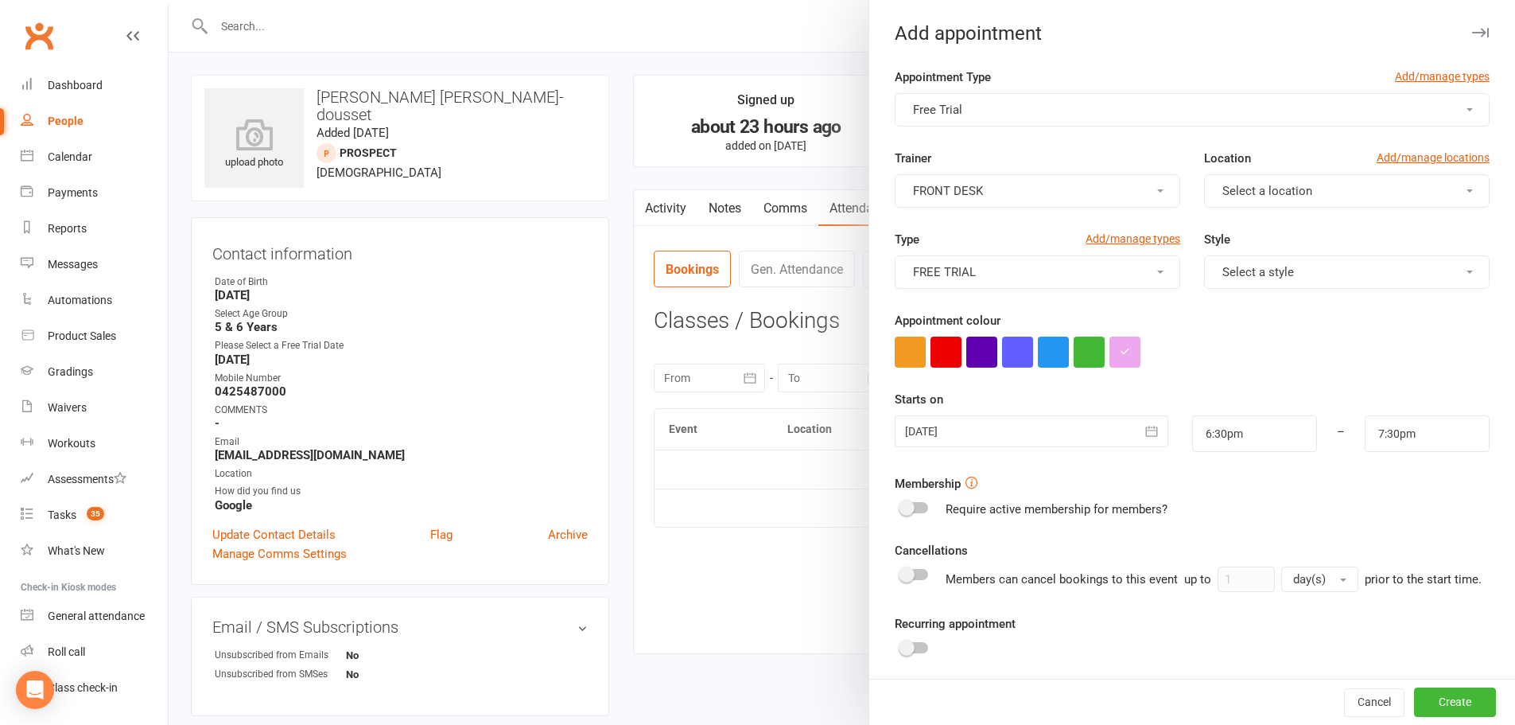
click at [1244, 191] on span "Select a location" at bounding box center [1268, 191] width 90 height 14
click at [1236, 224] on span "MAIN FLOOR" at bounding box center [1252, 229] width 69 height 14
click at [1276, 269] on span "Select a style" at bounding box center [1259, 272] width 72 height 14
click at [1223, 334] on link "Dragons" at bounding box center [1283, 342] width 157 height 32
click at [1100, 430] on div at bounding box center [1031, 431] width 273 height 32
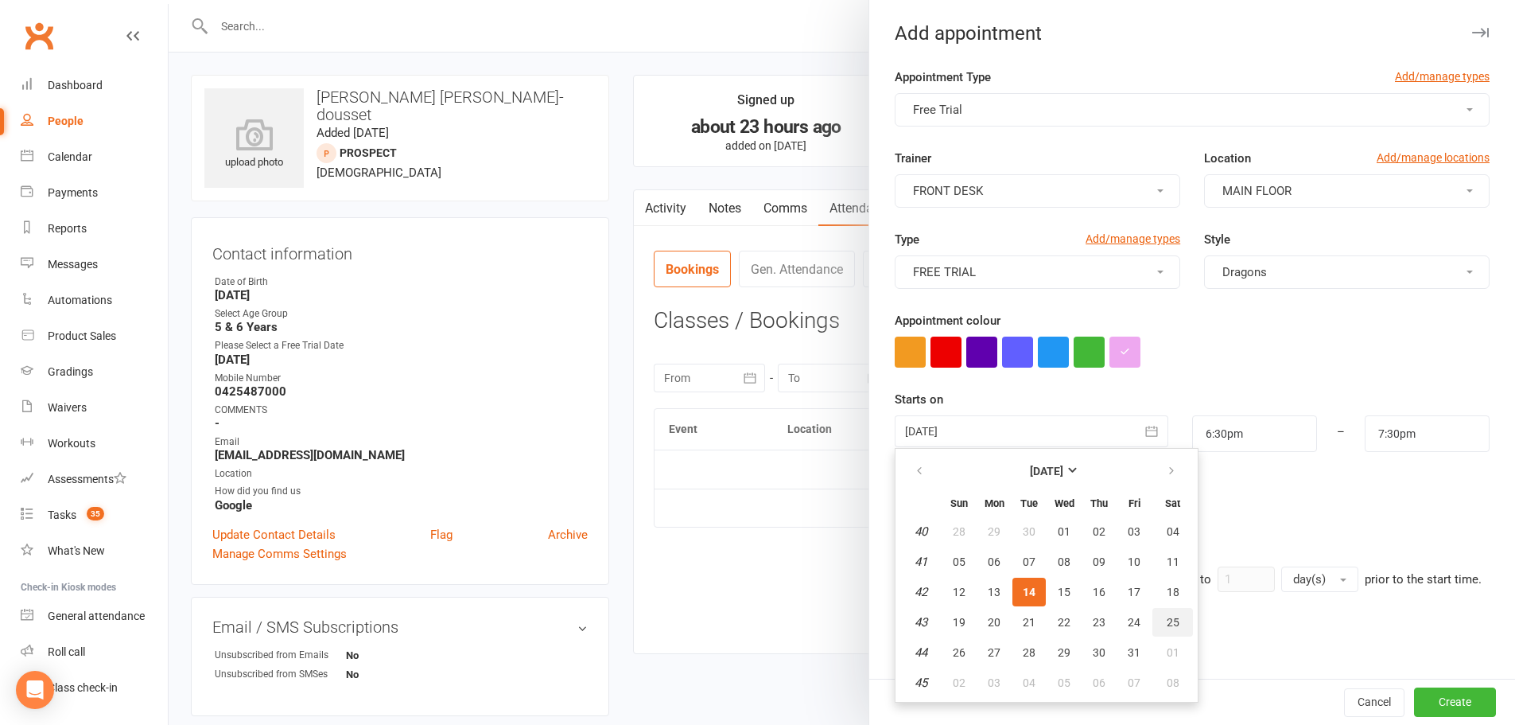
click at [1167, 620] on span "25" at bounding box center [1173, 622] width 13 height 13
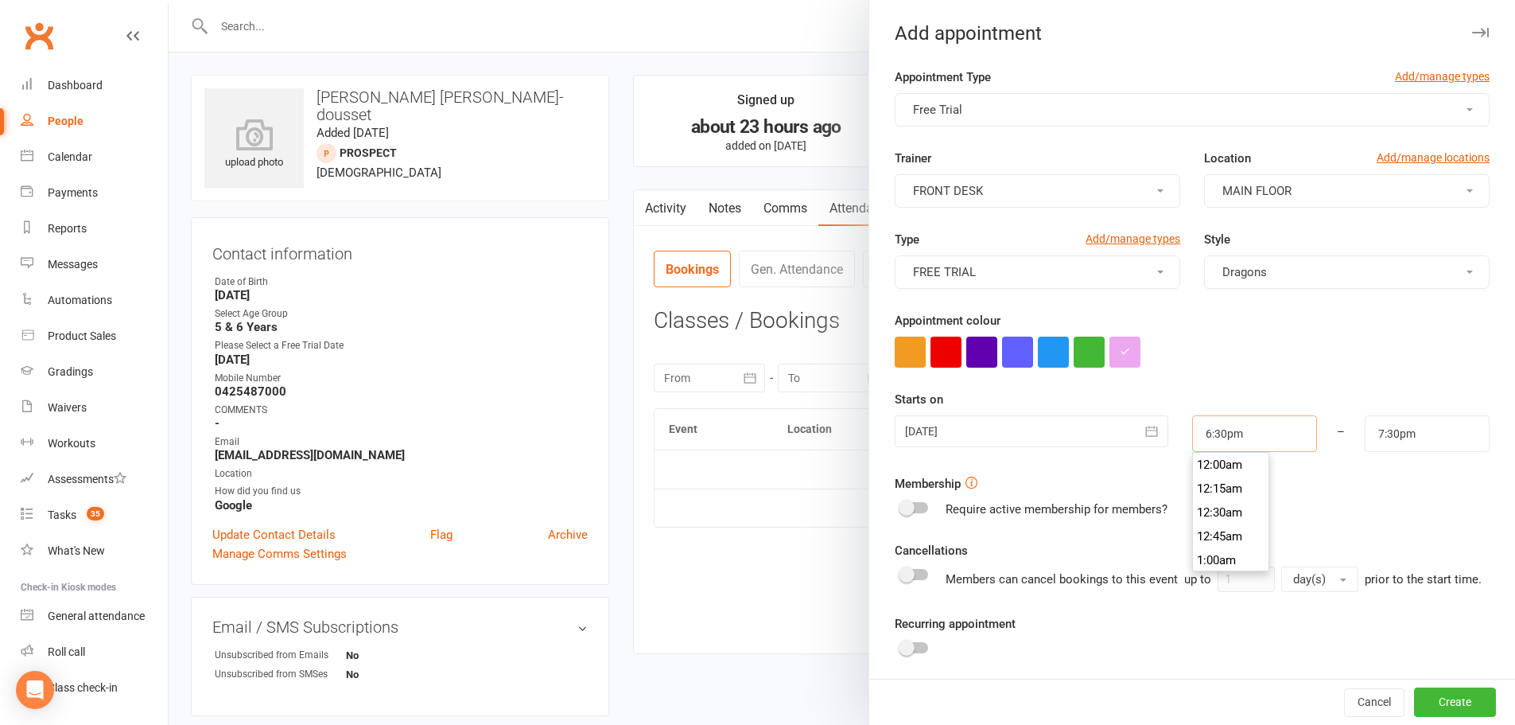
scroll to position [1742, 0]
drag, startPoint x: 1234, startPoint y: 430, endPoint x: 1008, endPoint y: 402, distance: 227.6
click at [1019, 414] on div "Starts on 25 Oct 2025 October 2025 Sun Mon Tue Wed Thu Fri Sat 40 28 29 30 01 0…" at bounding box center [1192, 421] width 595 height 62
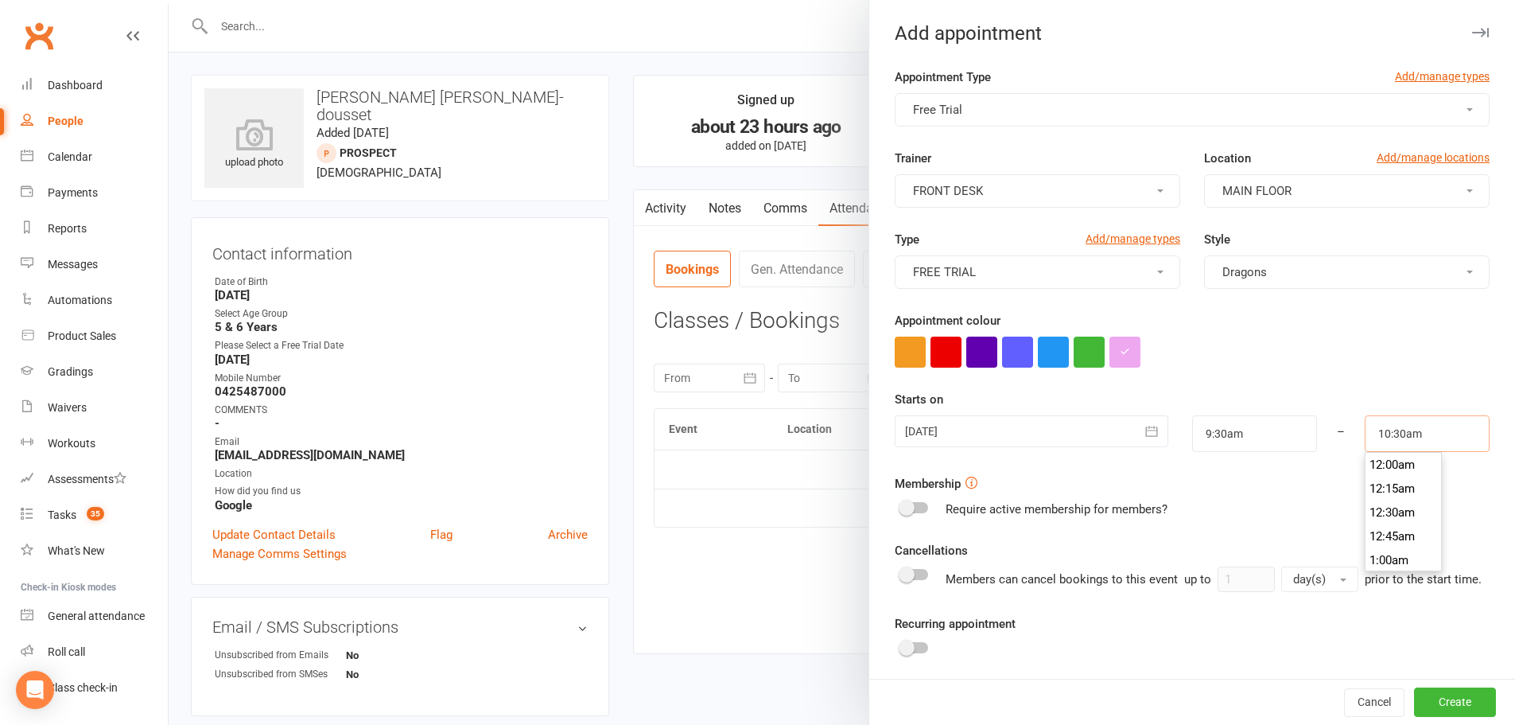
scroll to position [978, 0]
drag, startPoint x: 1406, startPoint y: 428, endPoint x: 1300, endPoint y: 435, distance: 106.0
click at [1300, 435] on div "25 Oct 2025 October 2025 Sun Mon Tue Wed Thu Fri Sat 40 28 29 30 01 02 03 04 41…" at bounding box center [1192, 433] width 619 height 37
click at [1305, 508] on div "Require active membership for members?" at bounding box center [1192, 509] width 595 height 19
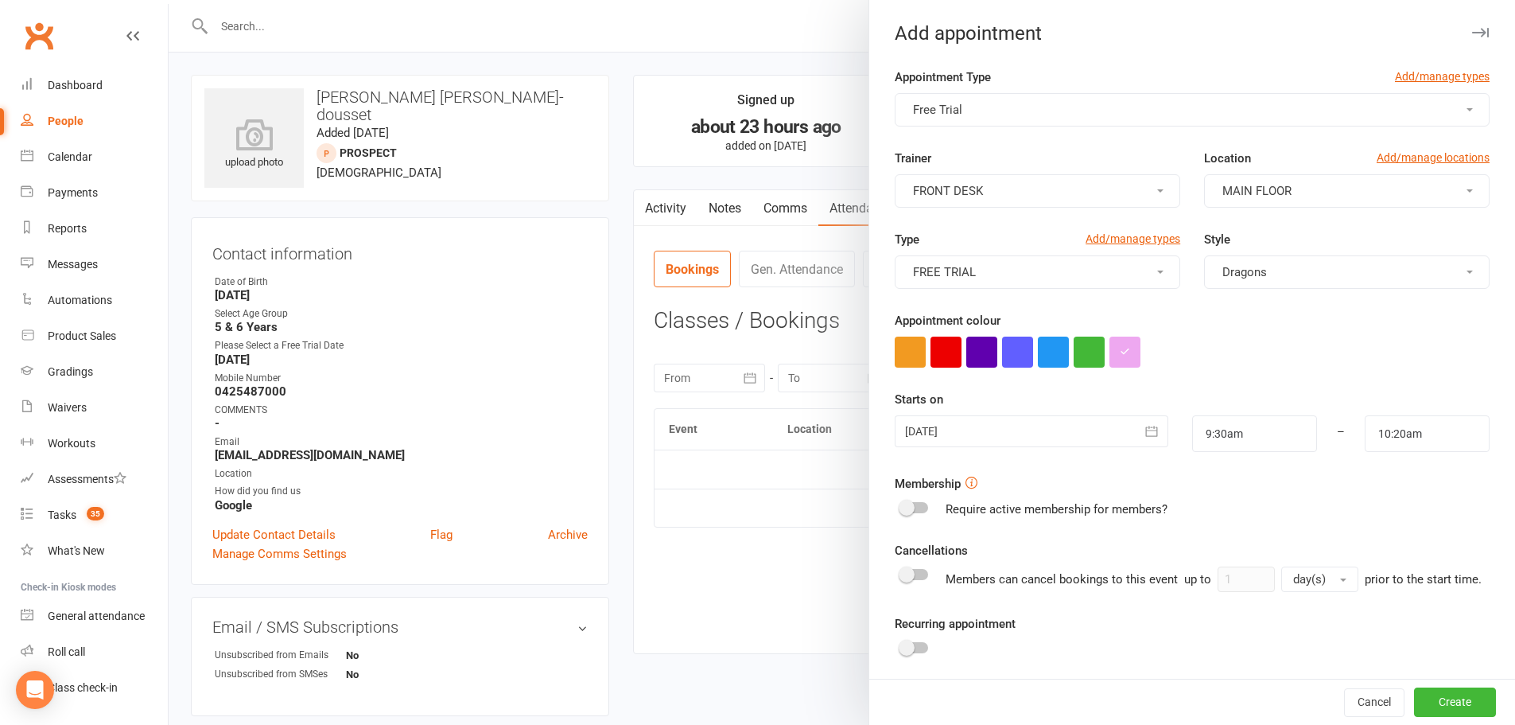
scroll to position [147, 0]
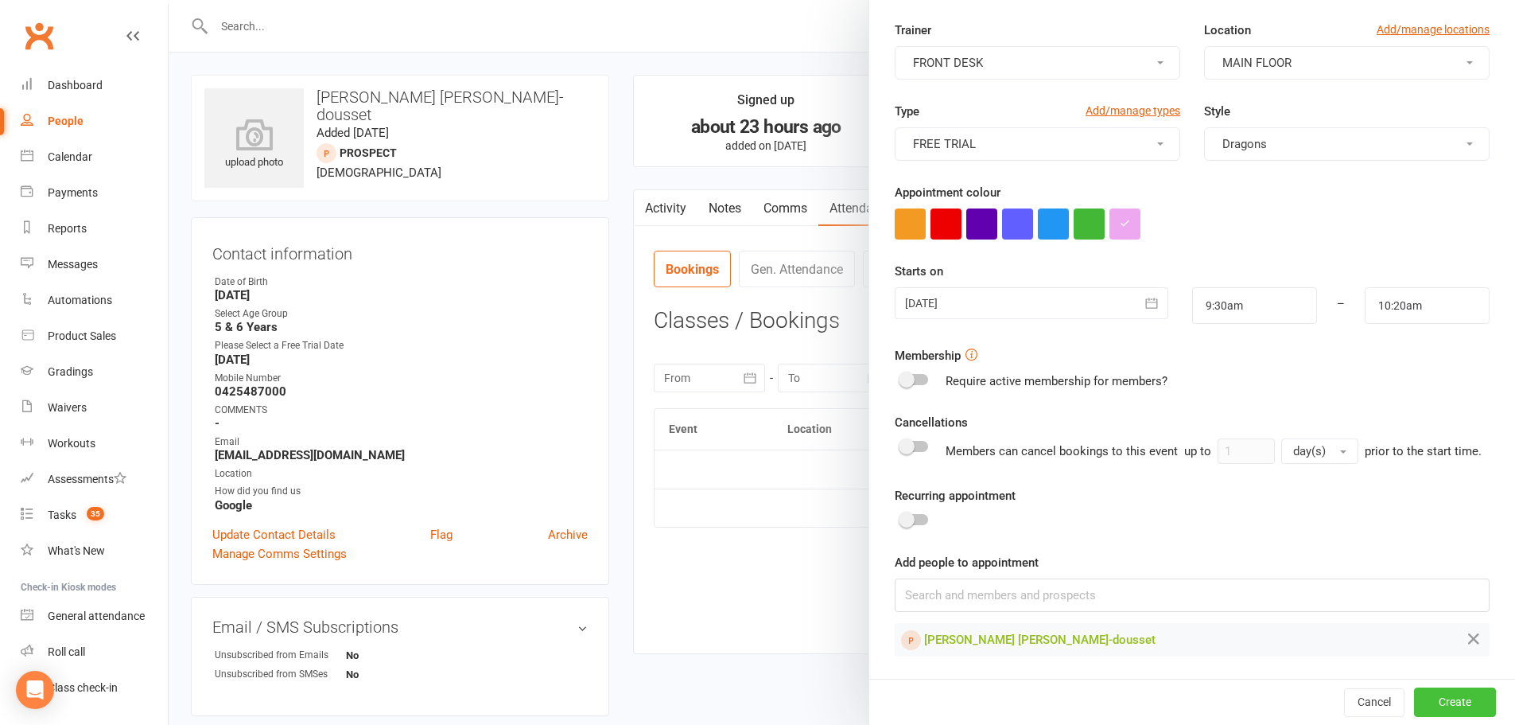
click at [1434, 699] on button "Create" at bounding box center [1455, 701] width 82 height 29
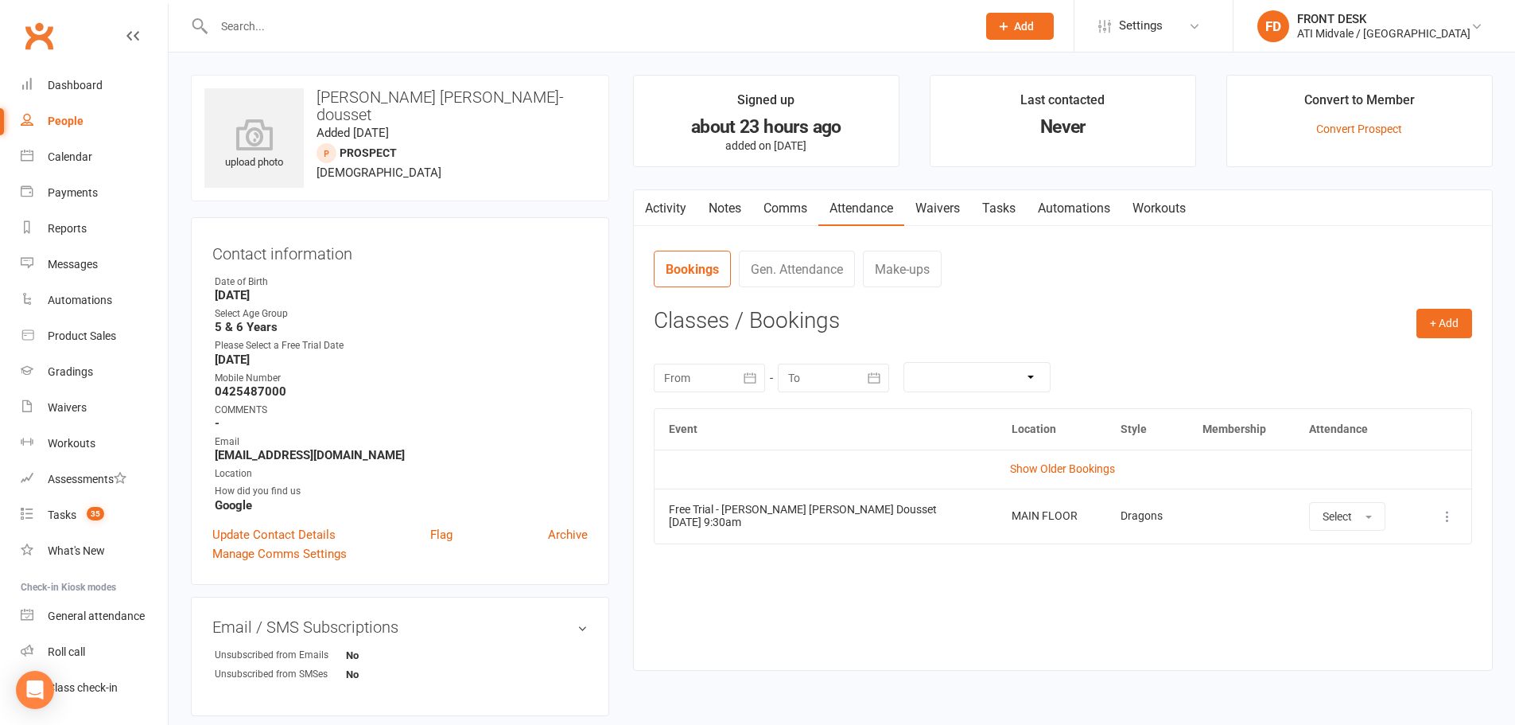
click at [720, 206] on link "Notes" at bounding box center [725, 208] width 55 height 37
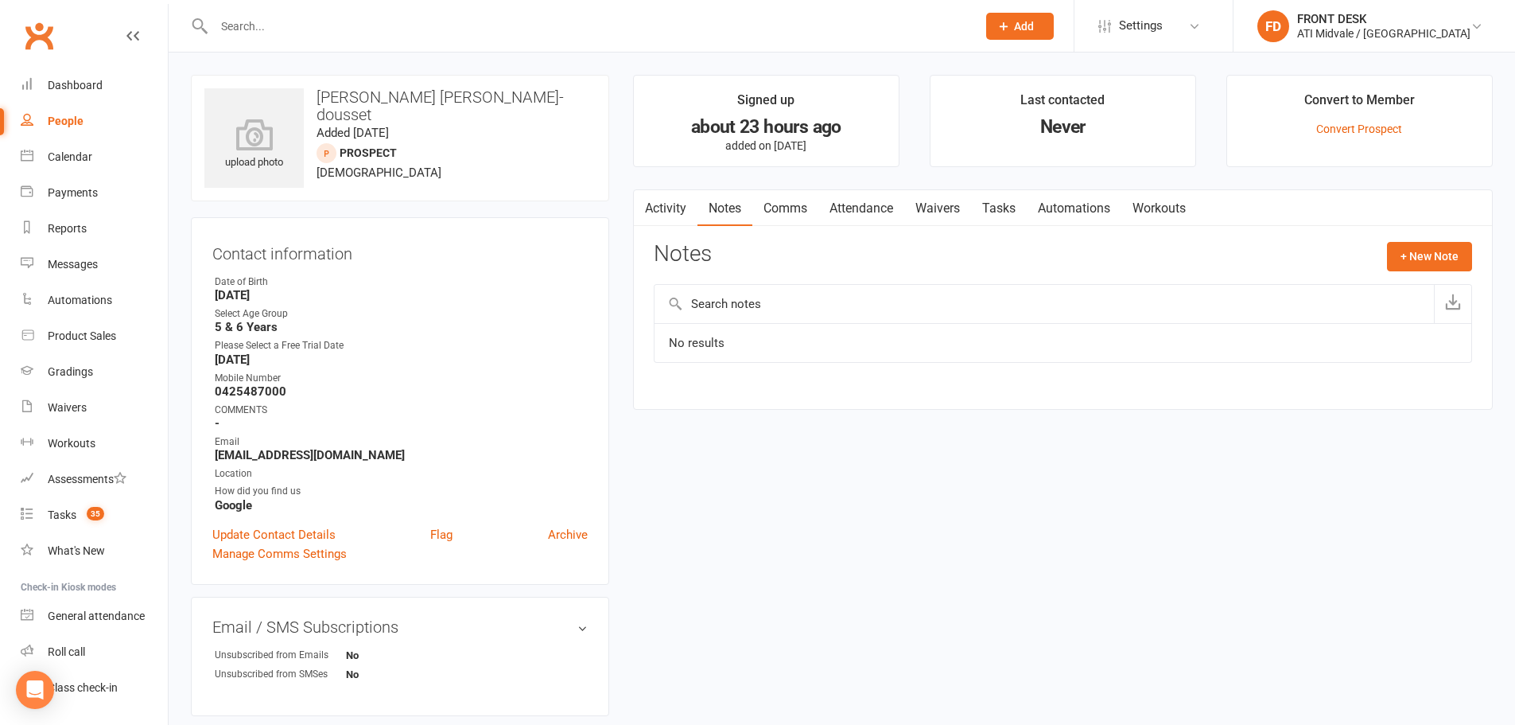
click at [1007, 204] on link "Tasks" at bounding box center [999, 208] width 56 height 37
click at [1421, 255] on button "+ New Task" at bounding box center [1430, 256] width 84 height 29
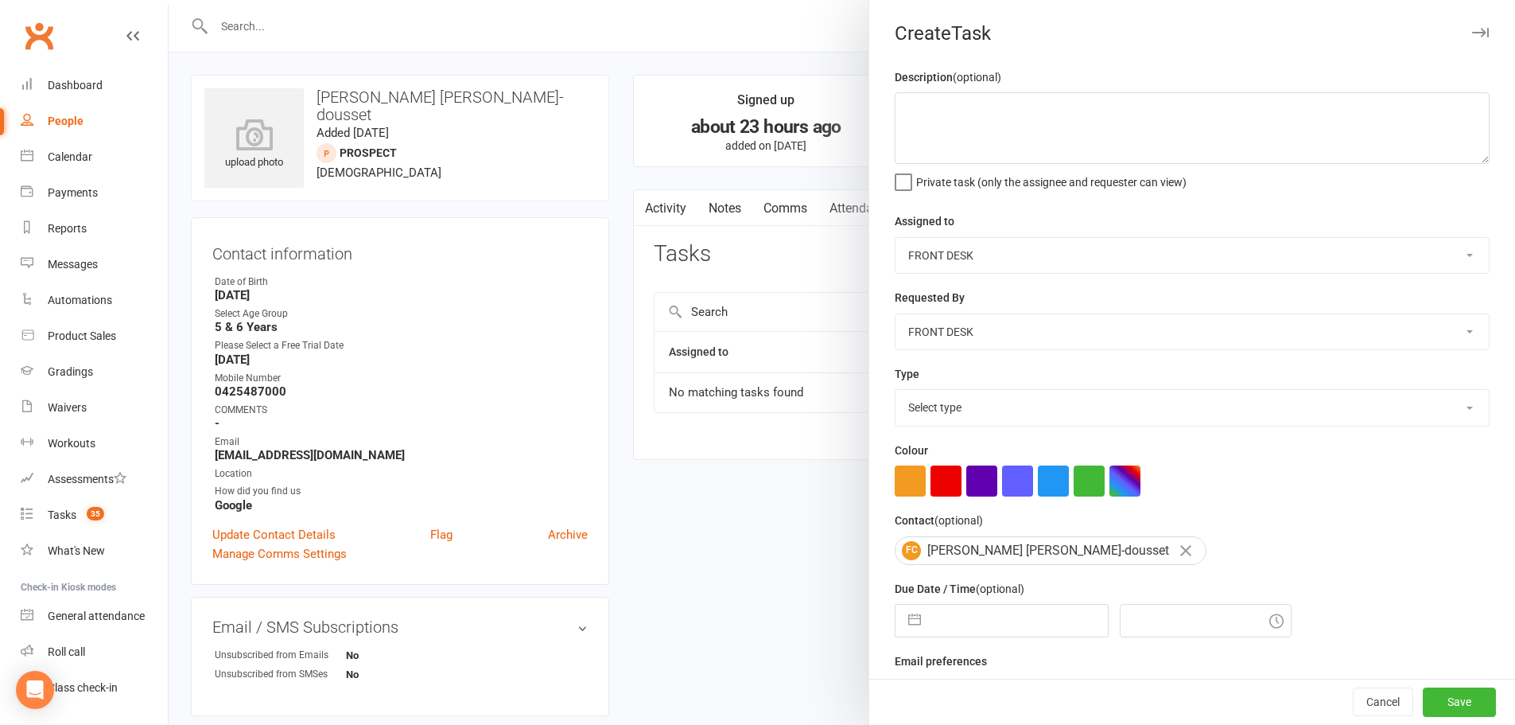
click at [911, 249] on select "CLASS ADMIN FRONT DESK Accounts Department" at bounding box center [1192, 255] width 593 height 35
click at [896, 239] on select "CLASS ADMIN FRONT DESK Accounts Department" at bounding box center [1192, 255] width 593 height 35
click at [925, 402] on select "Select type Add info to task Automatic renewal checking Booked in for 1st trial…" at bounding box center [1192, 407] width 593 height 35
click at [896, 393] on select "Select type Add info to task Automatic renewal checking Booked in for 1st trial…" at bounding box center [1192, 407] width 593 height 35
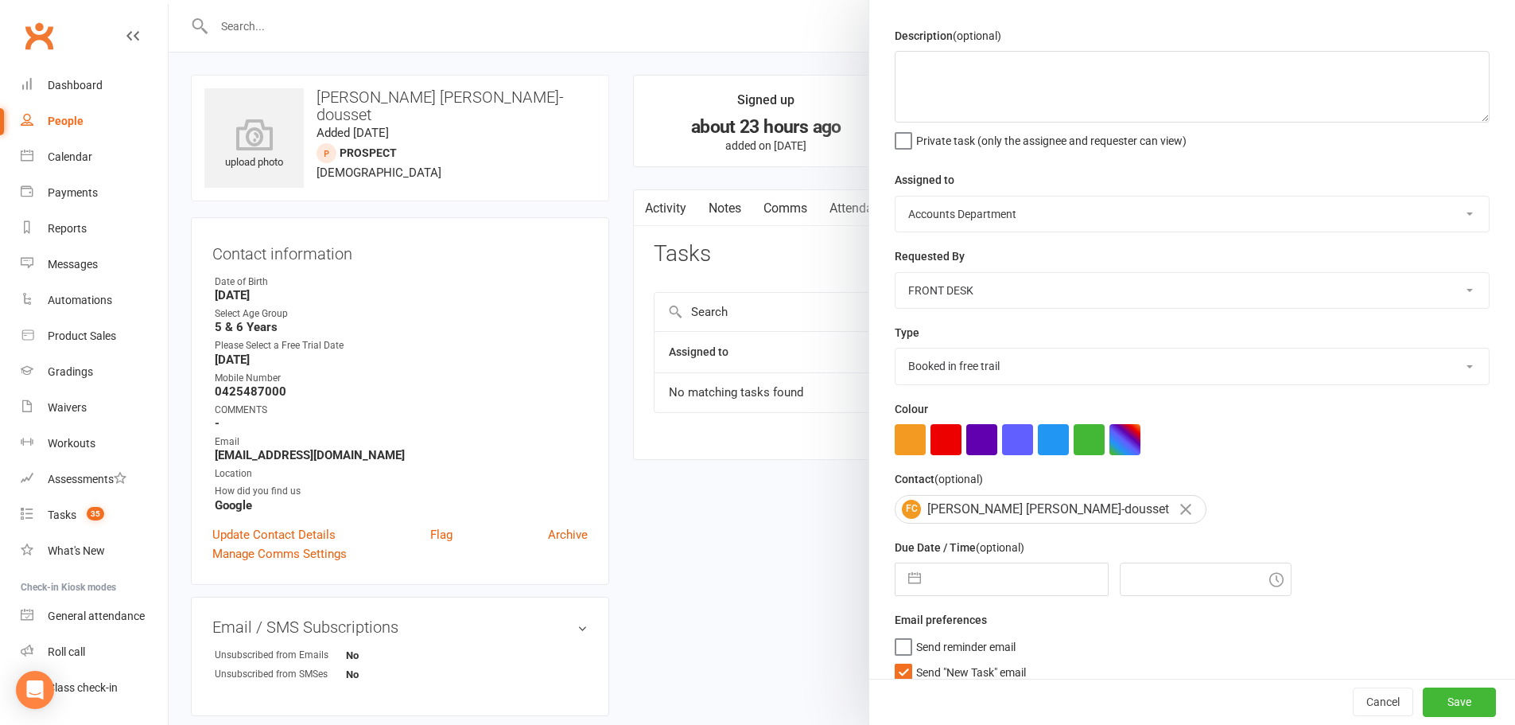
scroll to position [63, 0]
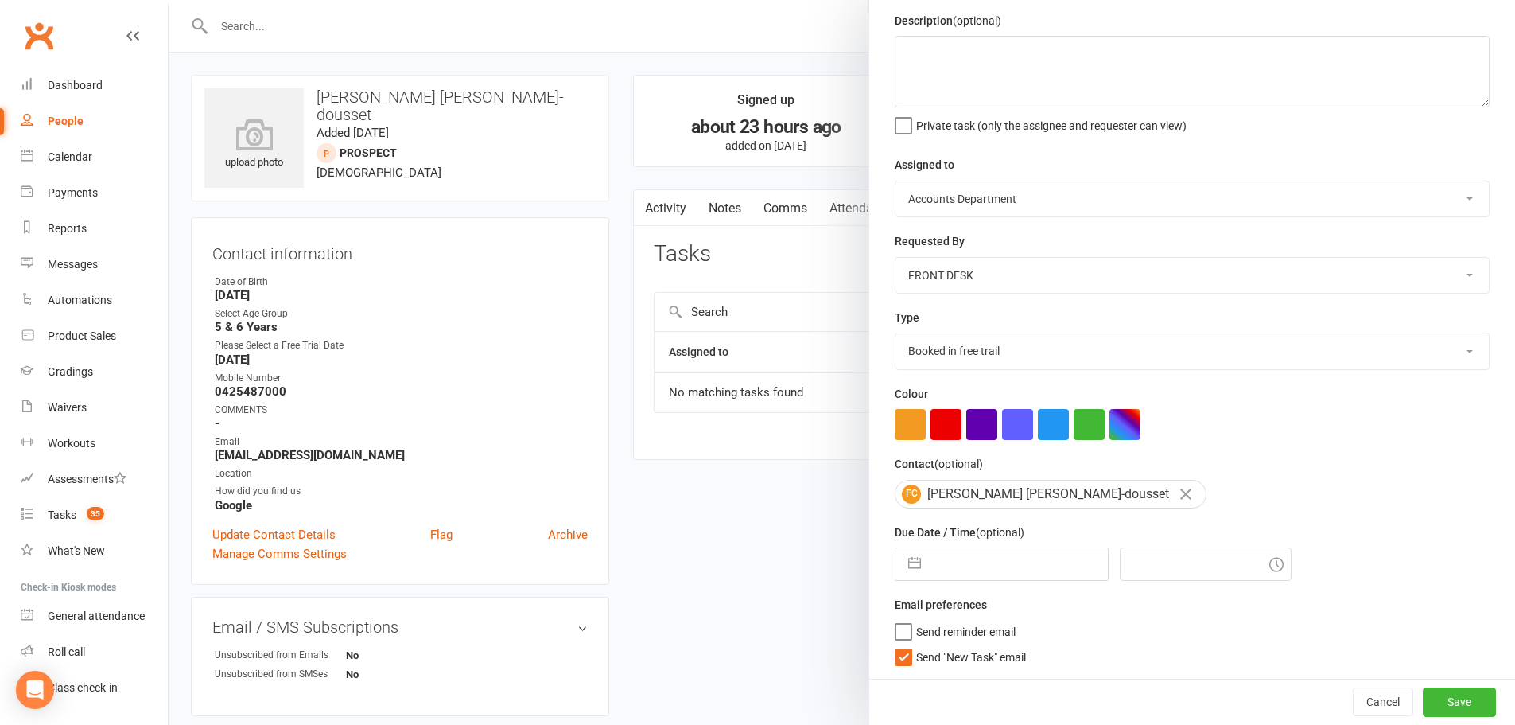
click at [946, 544] on div "Due Date / Time (optional) Navigate forward to interact with the calendar and s…" at bounding box center [1192, 552] width 595 height 58
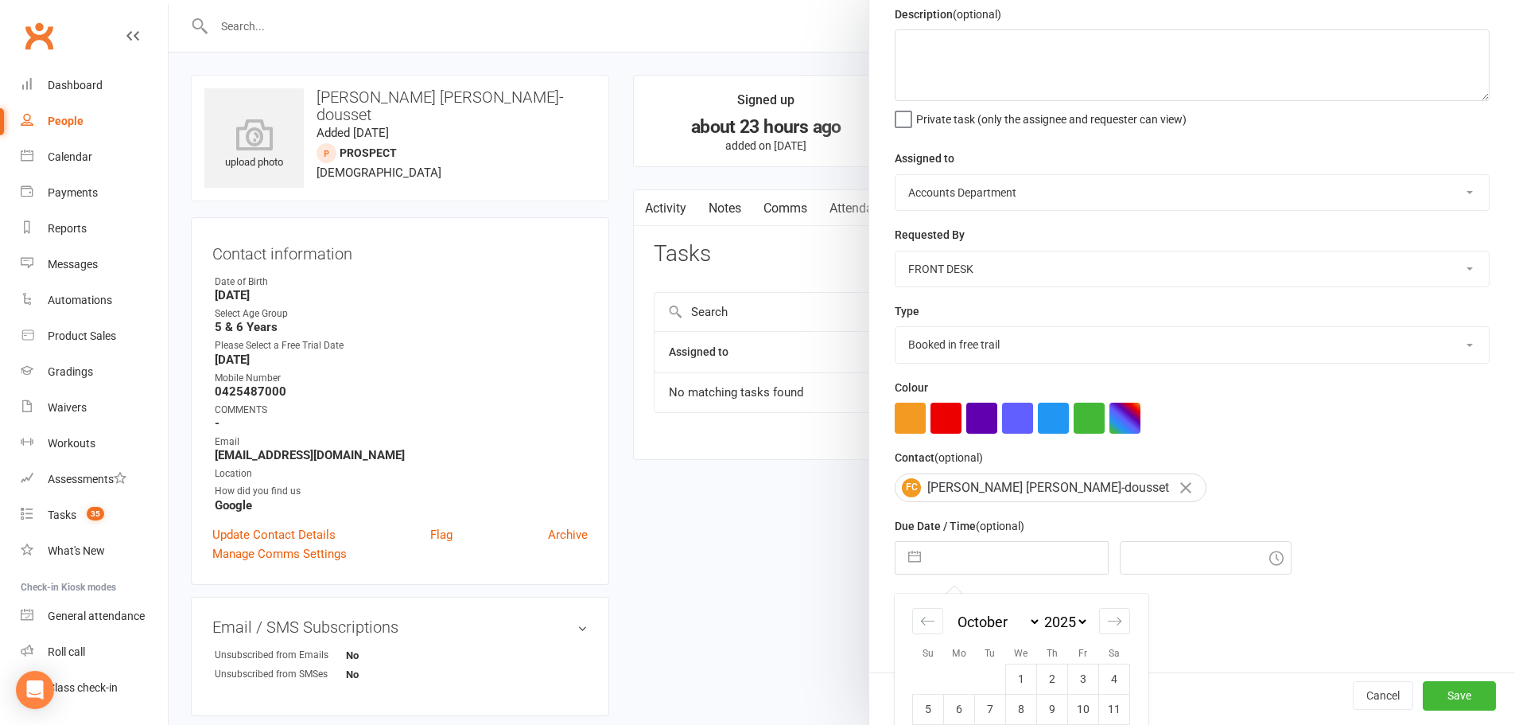
click at [944, 556] on input "text" at bounding box center [1018, 558] width 179 height 32
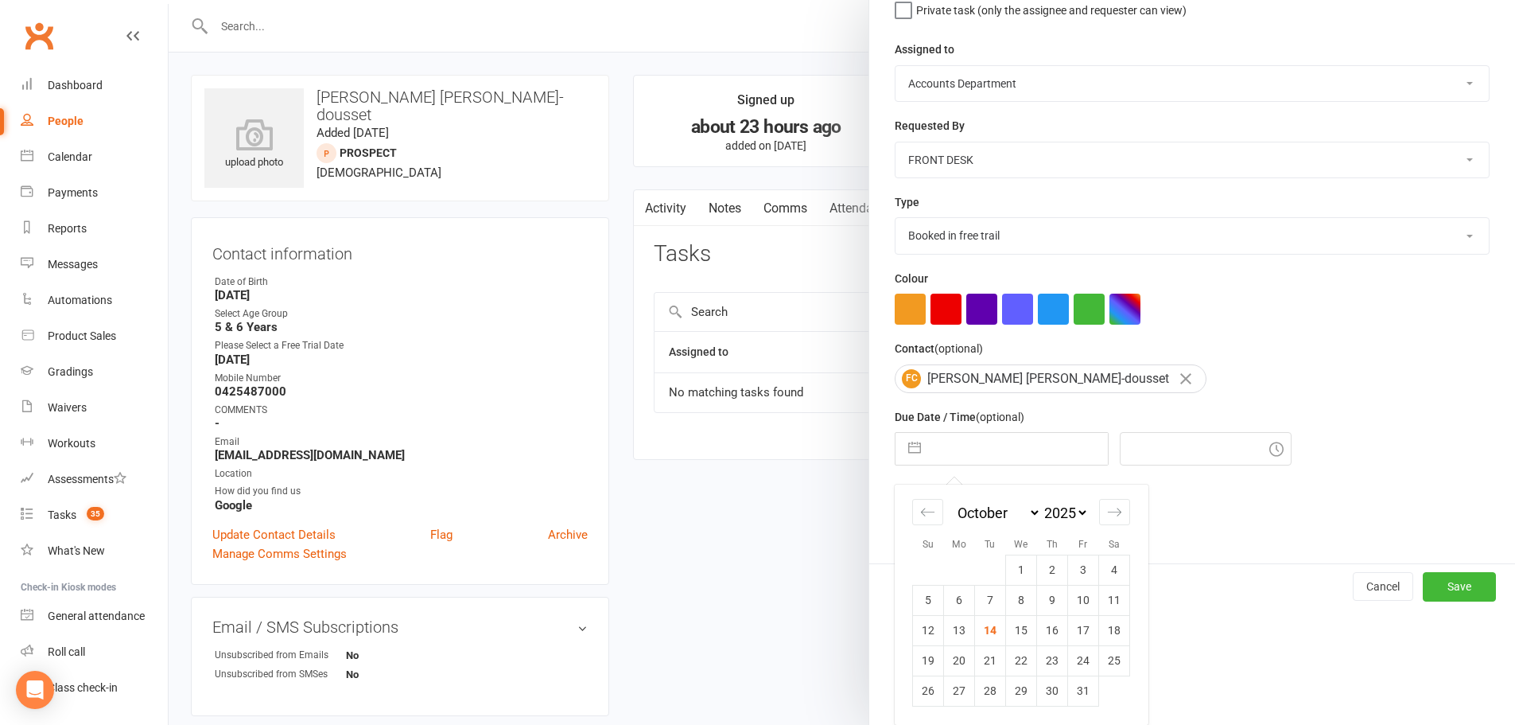
scroll to position [177, 0]
click at [1107, 663] on td "25" at bounding box center [1114, 660] width 31 height 30
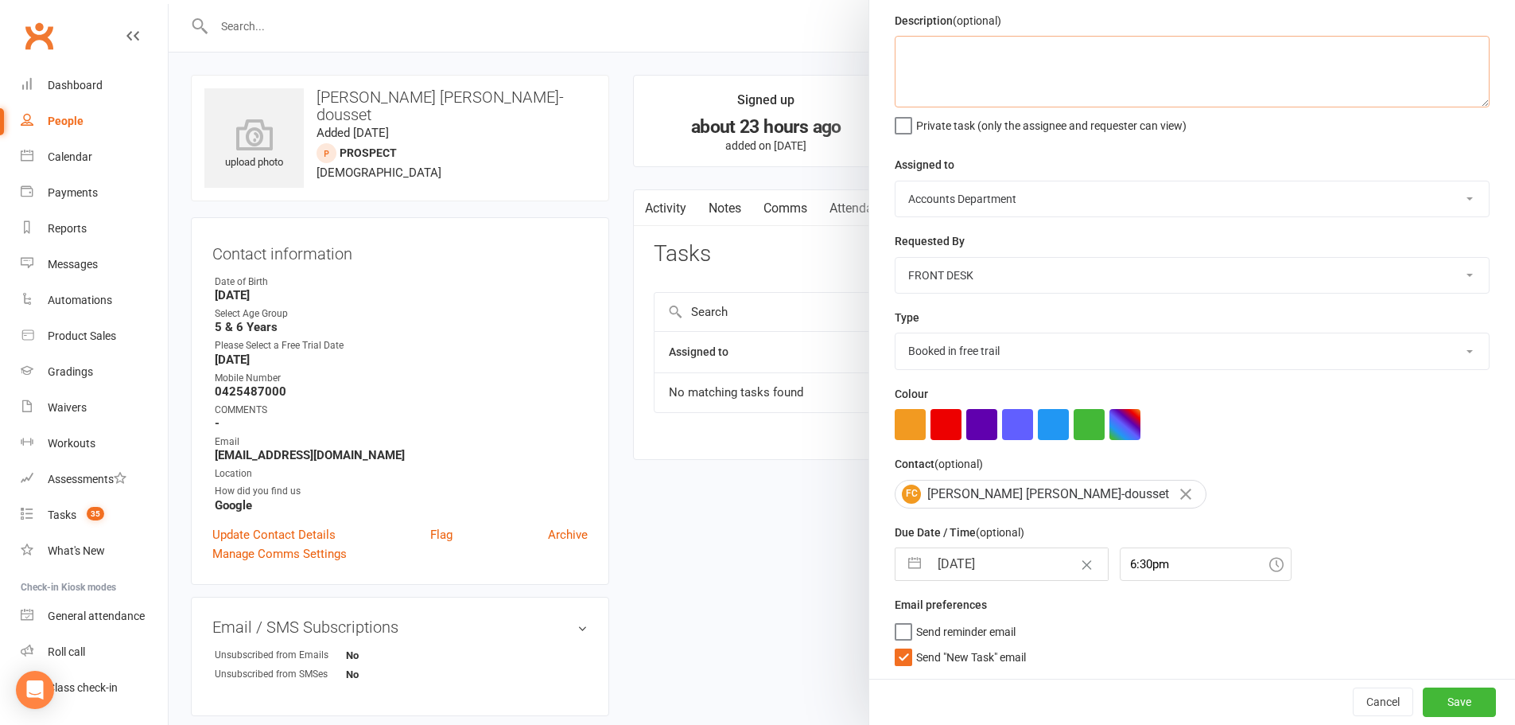
click at [934, 40] on textarea at bounding box center [1192, 72] width 595 height 72
click at [1036, 47] on textarea "Dad does FIFO and is alos interested in" at bounding box center [1192, 72] width 595 height 72
click at [1118, 41] on textarea "Dad does FIFO and is also interested in" at bounding box center [1192, 72] width 595 height 72
click at [1426, 701] on button "Save" at bounding box center [1459, 701] width 73 height 29
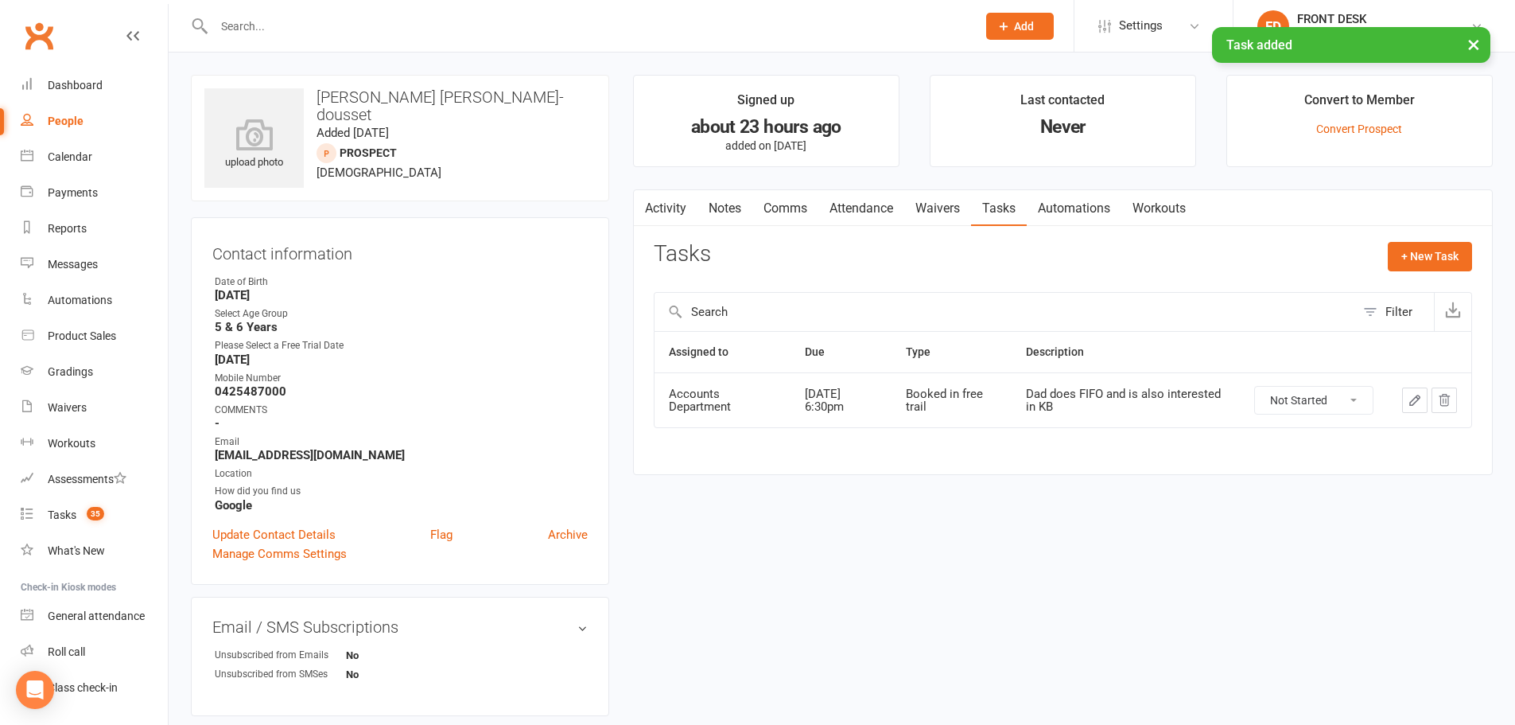
click at [1406, 403] on button "button" at bounding box center [1414, 399] width 25 height 25
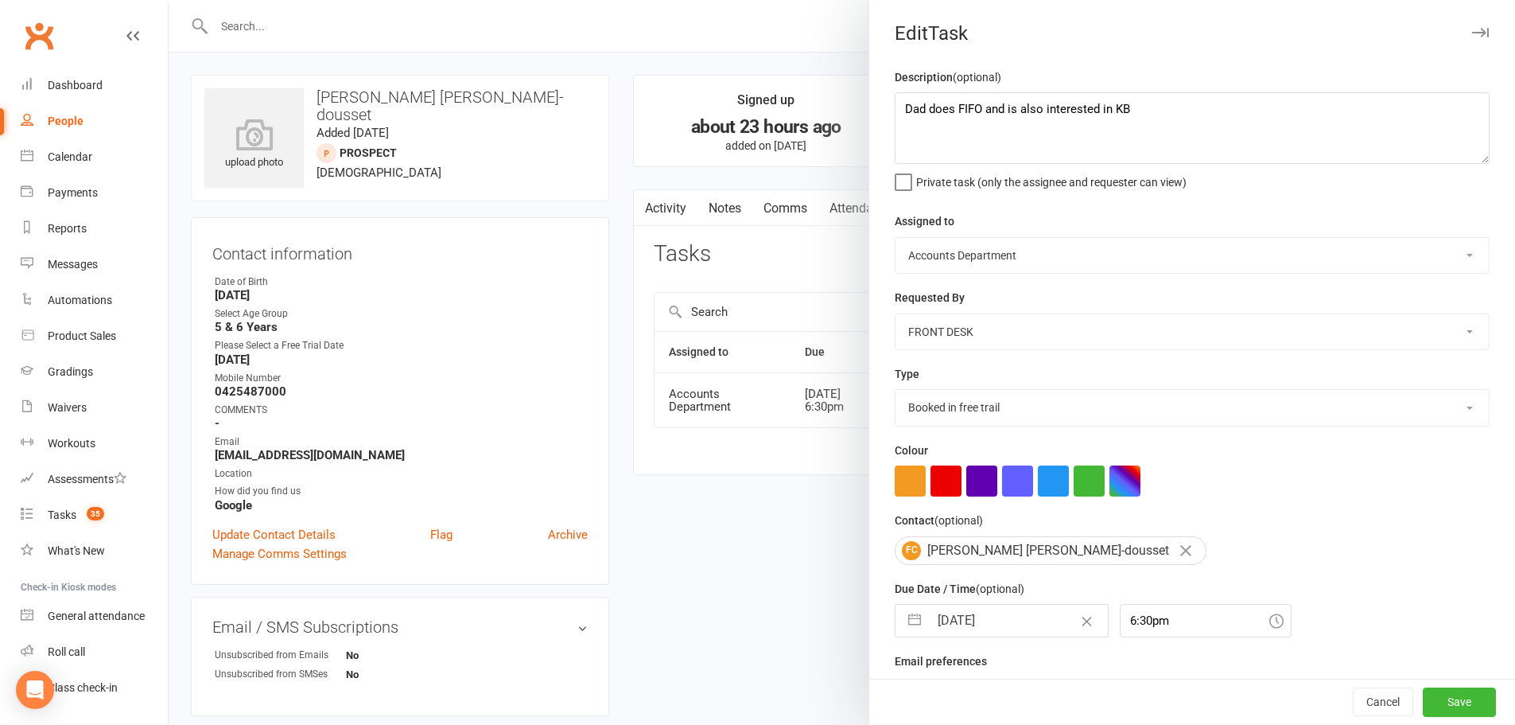
click at [904, 257] on select "CLASS ADMIN FRONT DESK Accounts Department" at bounding box center [1192, 255] width 593 height 35
drag, startPoint x: 778, startPoint y: 487, endPoint x: 796, endPoint y: 484, distance: 18.6
click at [781, 487] on div at bounding box center [842, 362] width 1347 height 725
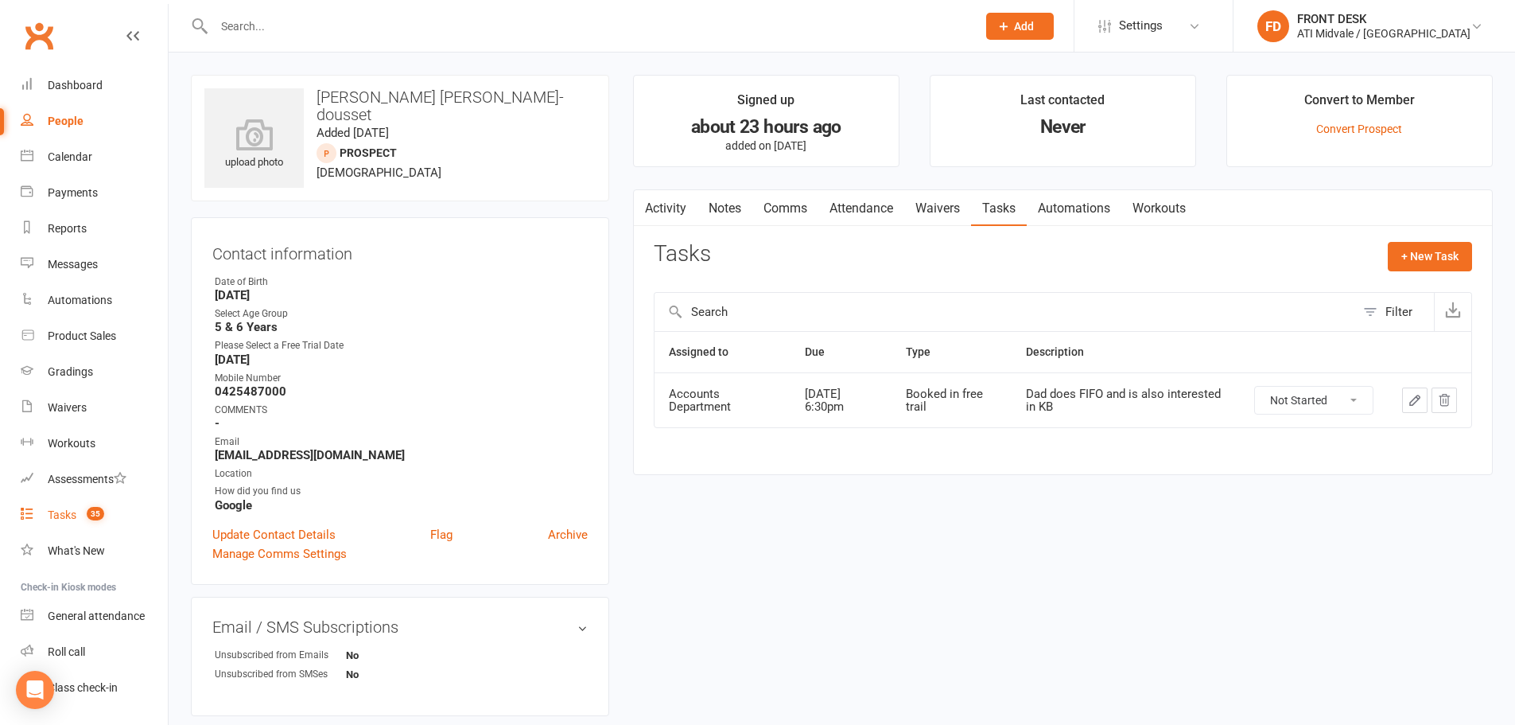
click at [66, 512] on div "Tasks" at bounding box center [62, 514] width 29 height 13
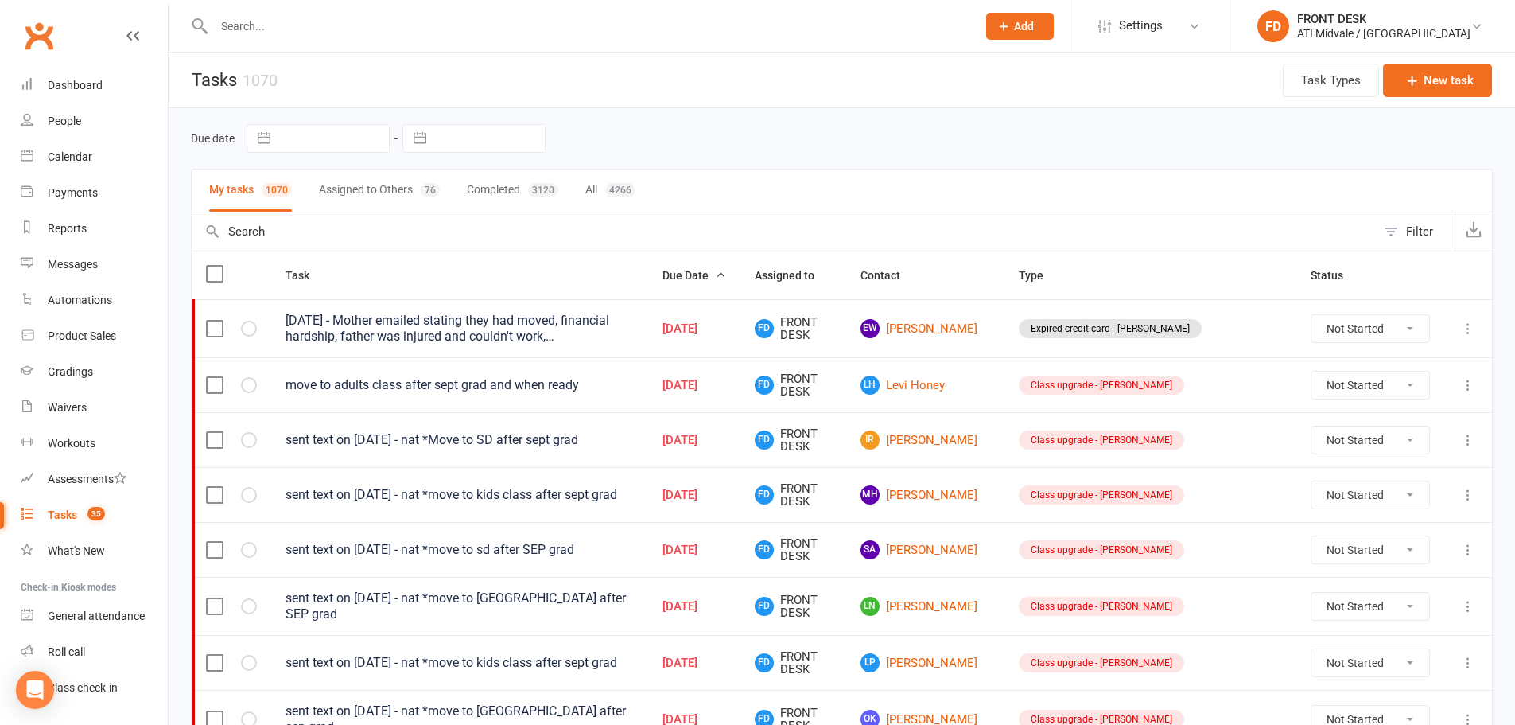
click at [347, 174] on button "Assigned to Others 76" at bounding box center [379, 190] width 121 height 42
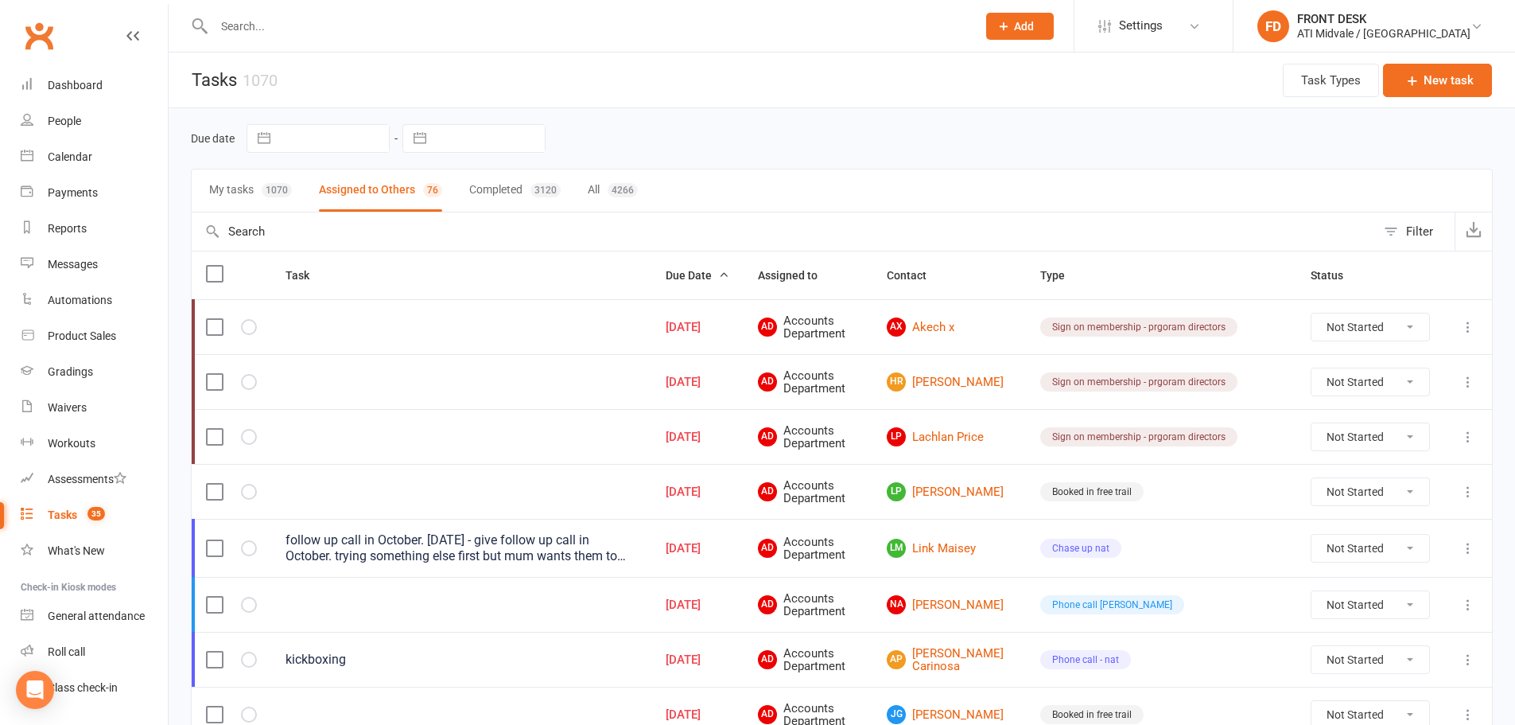
click at [295, 26] on input "text" at bounding box center [587, 26] width 756 height 22
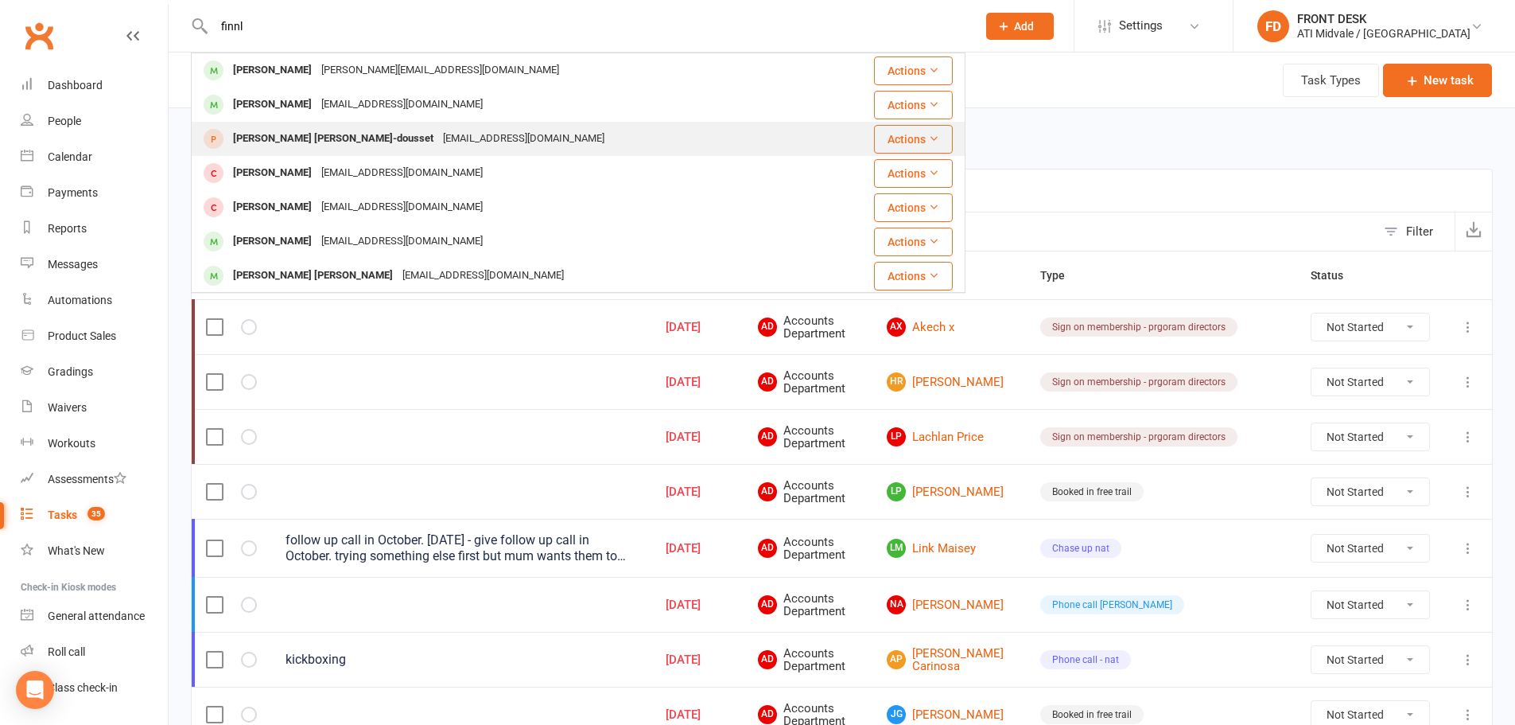
click at [265, 141] on div "[PERSON_NAME] [PERSON_NAME]-dousset" at bounding box center [333, 138] width 210 height 23
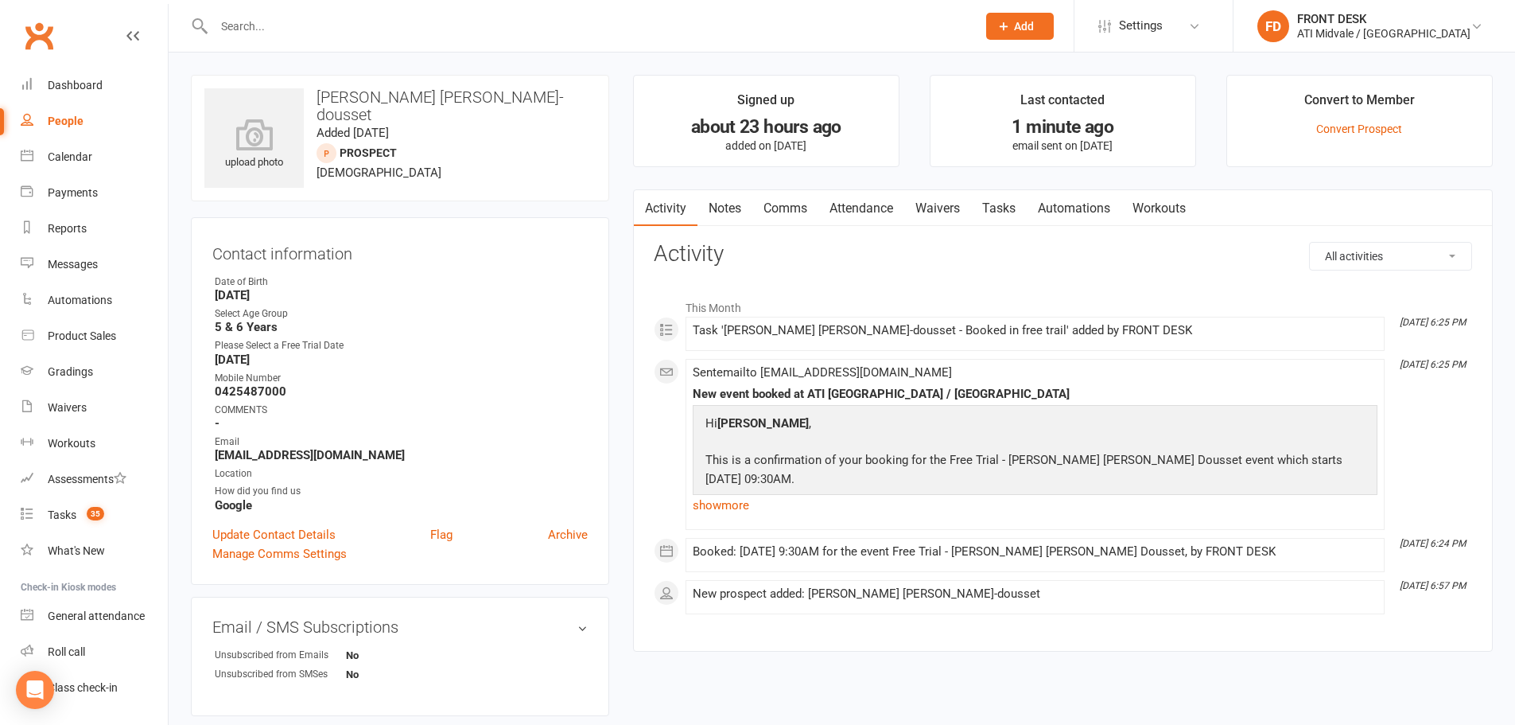
click at [1034, 21] on span "Add" at bounding box center [1024, 26] width 20 height 13
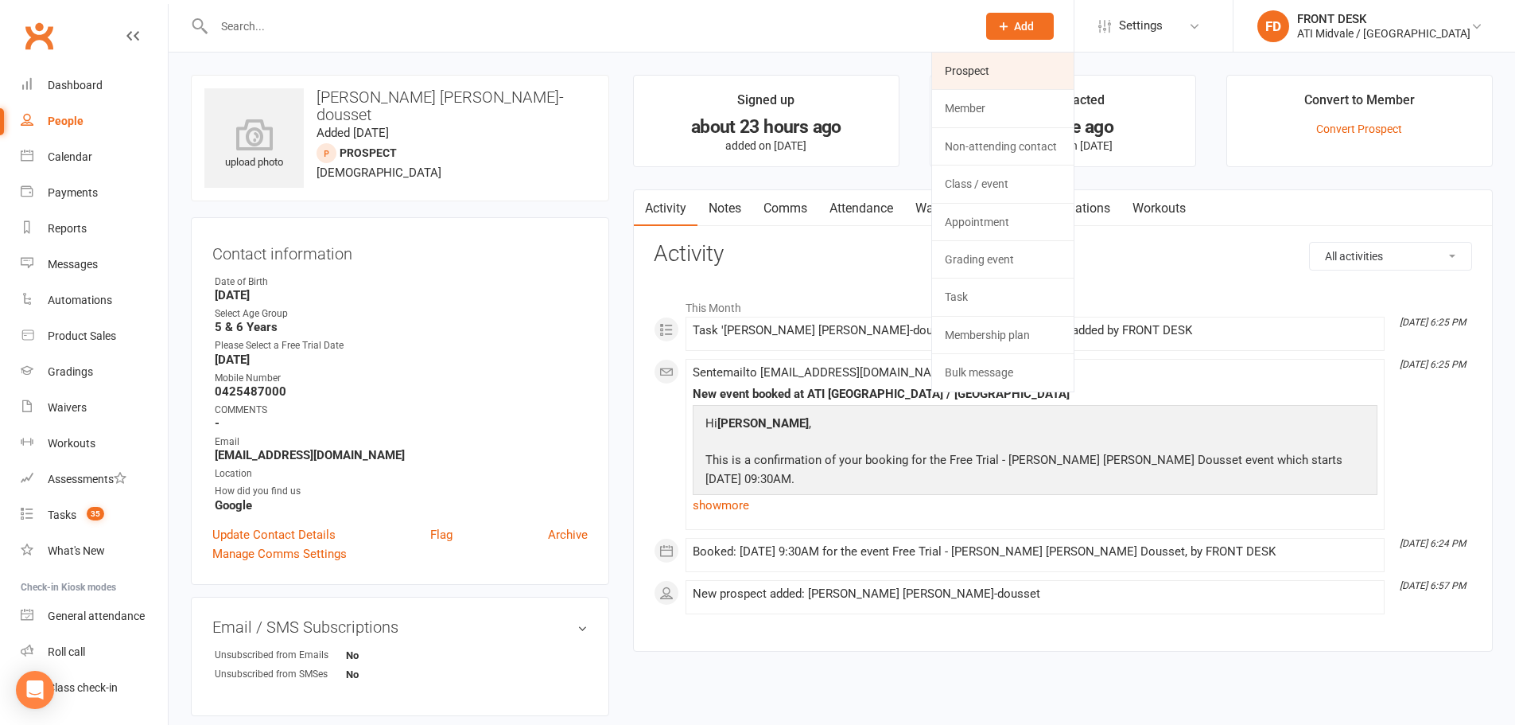
click at [1028, 75] on link "Prospect" at bounding box center [1003, 70] width 142 height 37
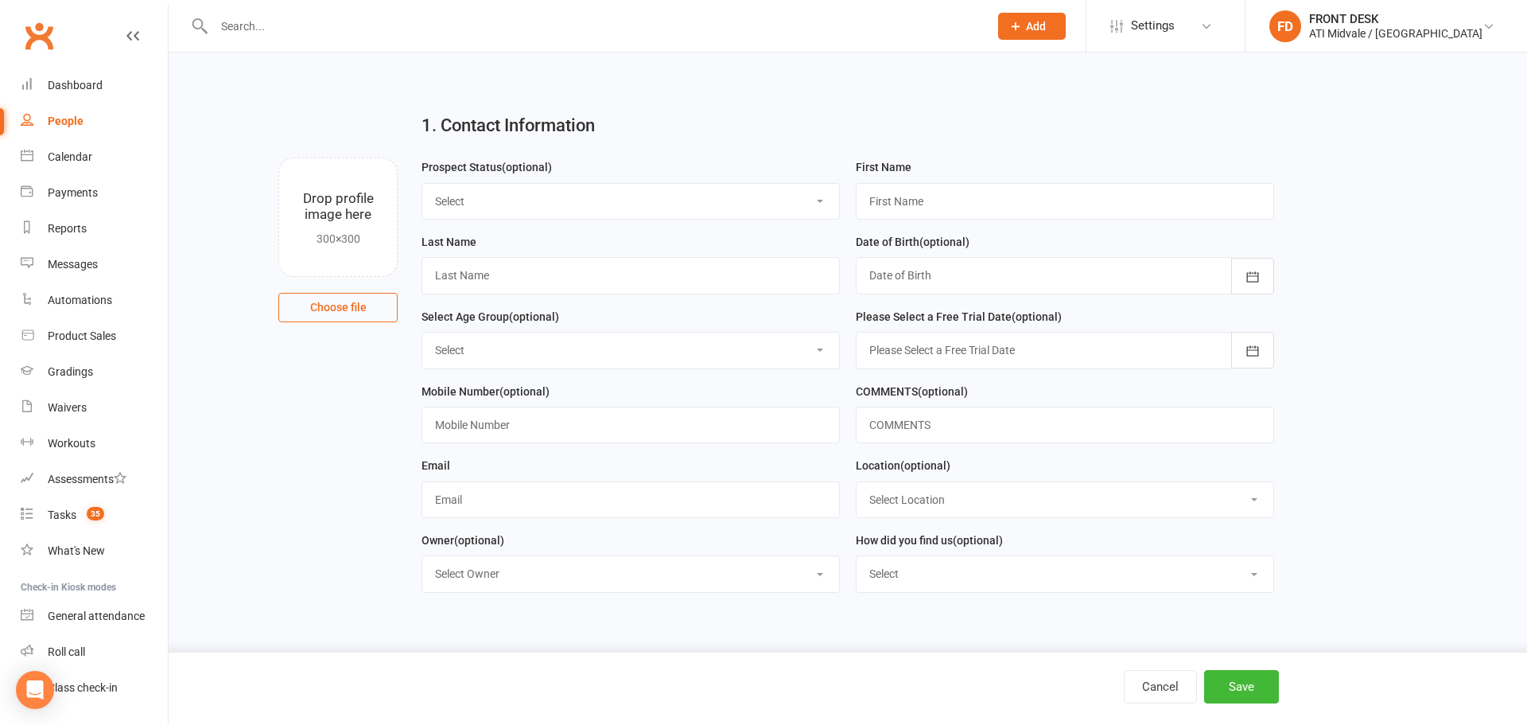
click at [485, 203] on select "Select Set a Status BOOKED IN FOR FREE TRIAL ATTENDED FREE TRIAL BOOKED IN AFTE…" at bounding box center [630, 201] width 417 height 35
click at [891, 203] on input "text" at bounding box center [1065, 201] width 418 height 37
drag, startPoint x: 589, startPoint y: 296, endPoint x: 590, endPoint y: 288, distance: 8.1
click at [589, 296] on div "Last Name" at bounding box center [631, 269] width 434 height 75
click at [589, 285] on input "text" at bounding box center [631, 275] width 418 height 37
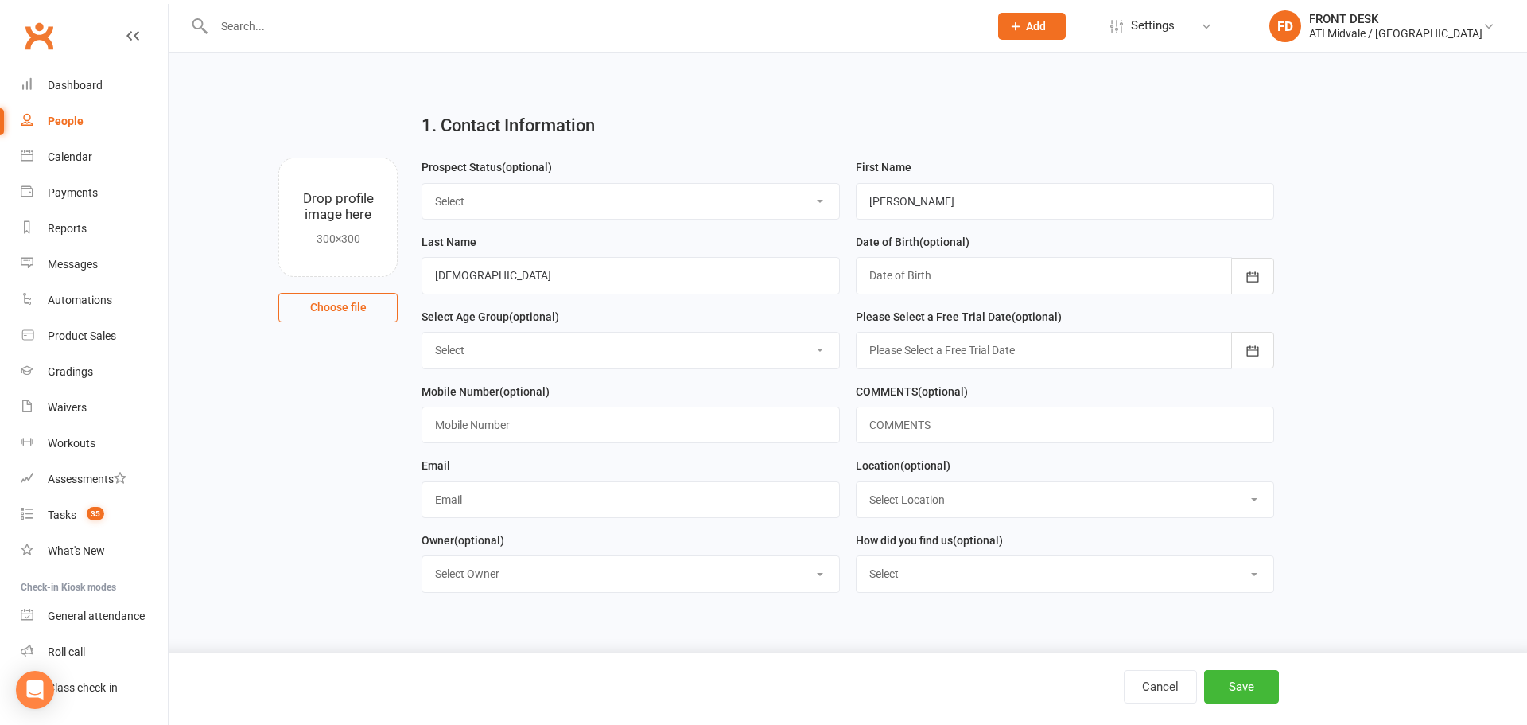
click at [942, 275] on div at bounding box center [1065, 275] width 418 height 37
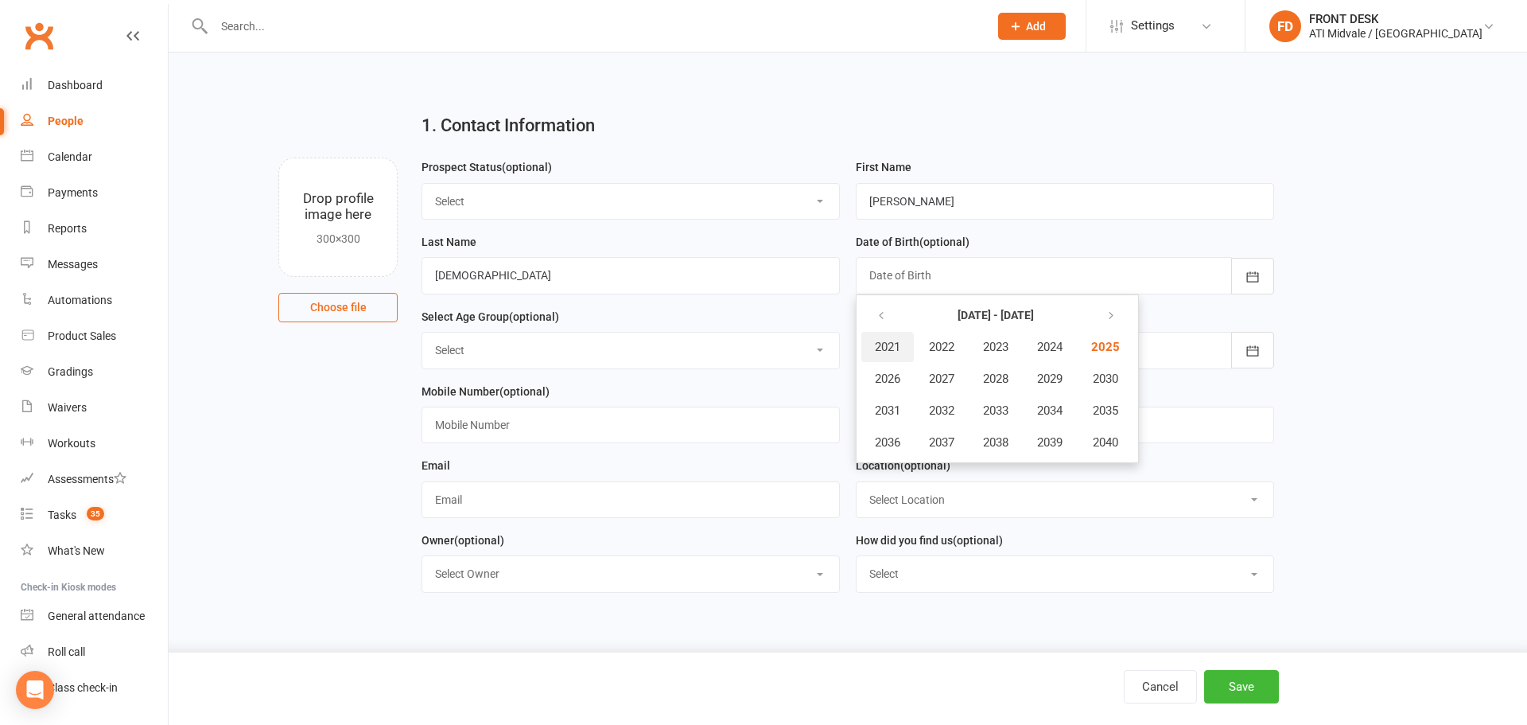
click at [885, 347] on span "2021" at bounding box center [887, 347] width 25 height 14
click at [1352, 289] on div "1. Contact Information Drop profile image here 300×300 Choose file Prospect Sta…" at bounding box center [848, 328] width 1359 height 553
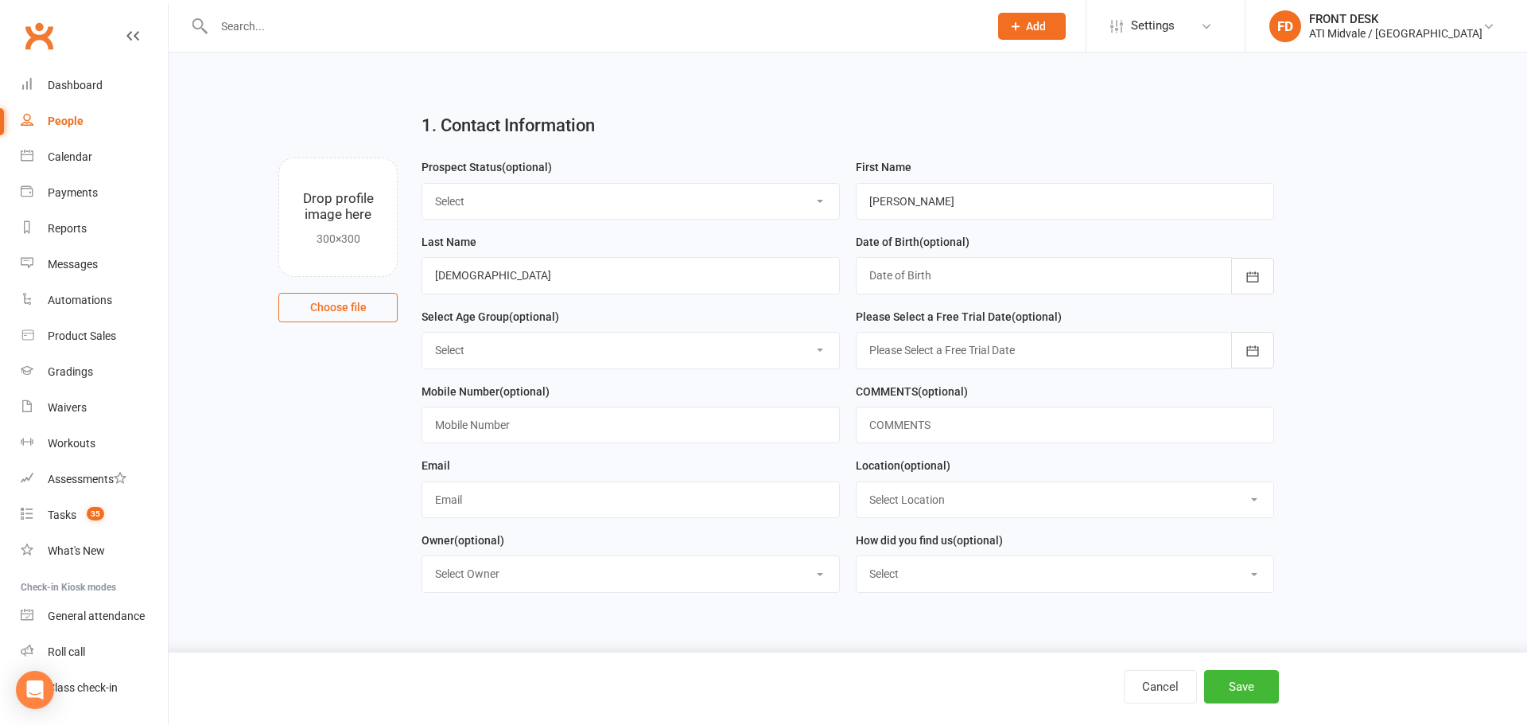
click at [446, 351] on select "Select 3 & 4 Years 5 & 6 Years 7 to 12 Years 13 Plus Years" at bounding box center [630, 349] width 417 height 35
click at [422, 335] on select "Select 3 & 4 Years 5 & 6 Years 7 to 12 Years 13 Plus Years" at bounding box center [630, 349] width 417 height 35
click at [431, 421] on input "text" at bounding box center [631, 424] width 418 height 37
click at [475, 424] on input "0400 2134 131" at bounding box center [631, 424] width 418 height 37
click at [962, 494] on select "Select Location MAIN FLOOR UPSTAIRS" at bounding box center [1065, 499] width 417 height 35
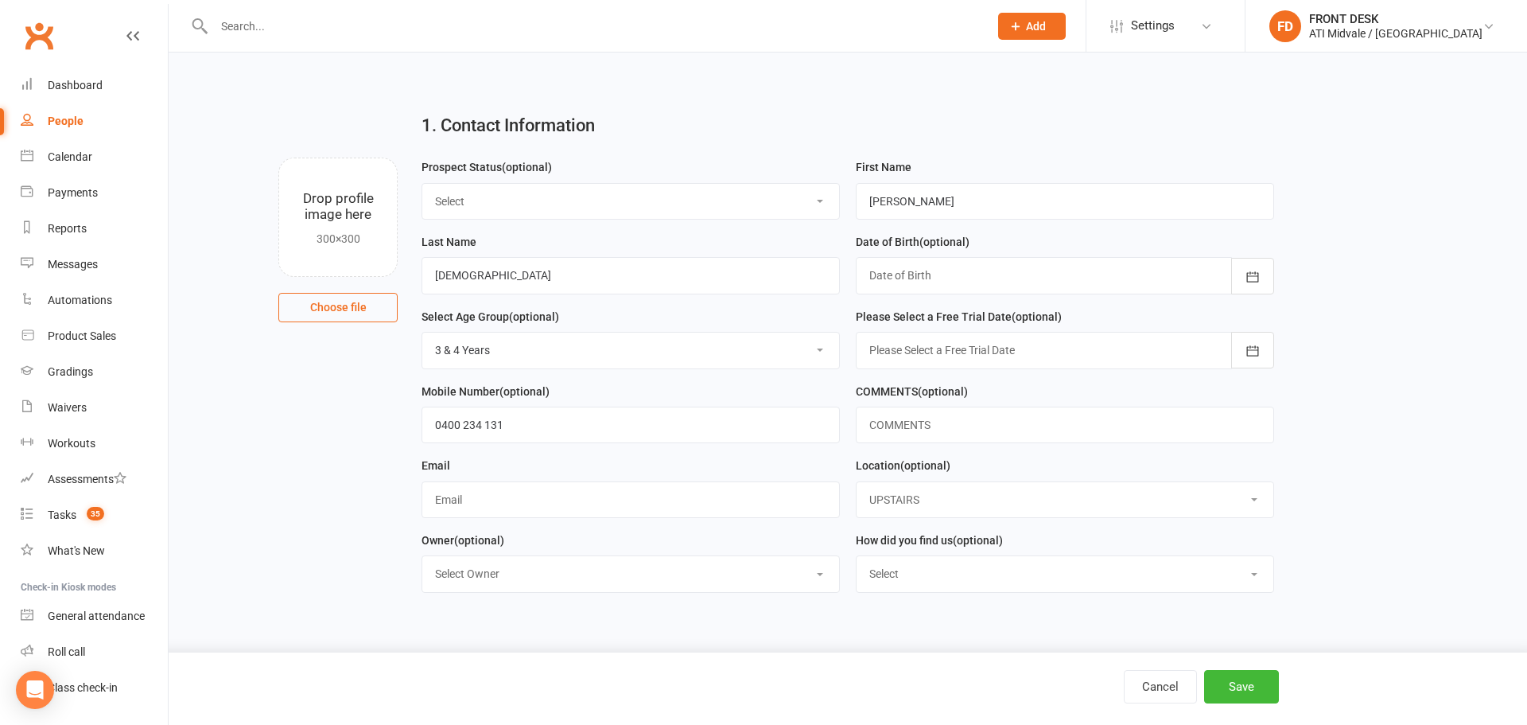
click at [857, 485] on select "Select Location MAIN FLOOR UPSTAIRS" at bounding box center [1065, 499] width 417 height 35
click at [1219, 681] on button "Save" at bounding box center [1241, 686] width 75 height 33
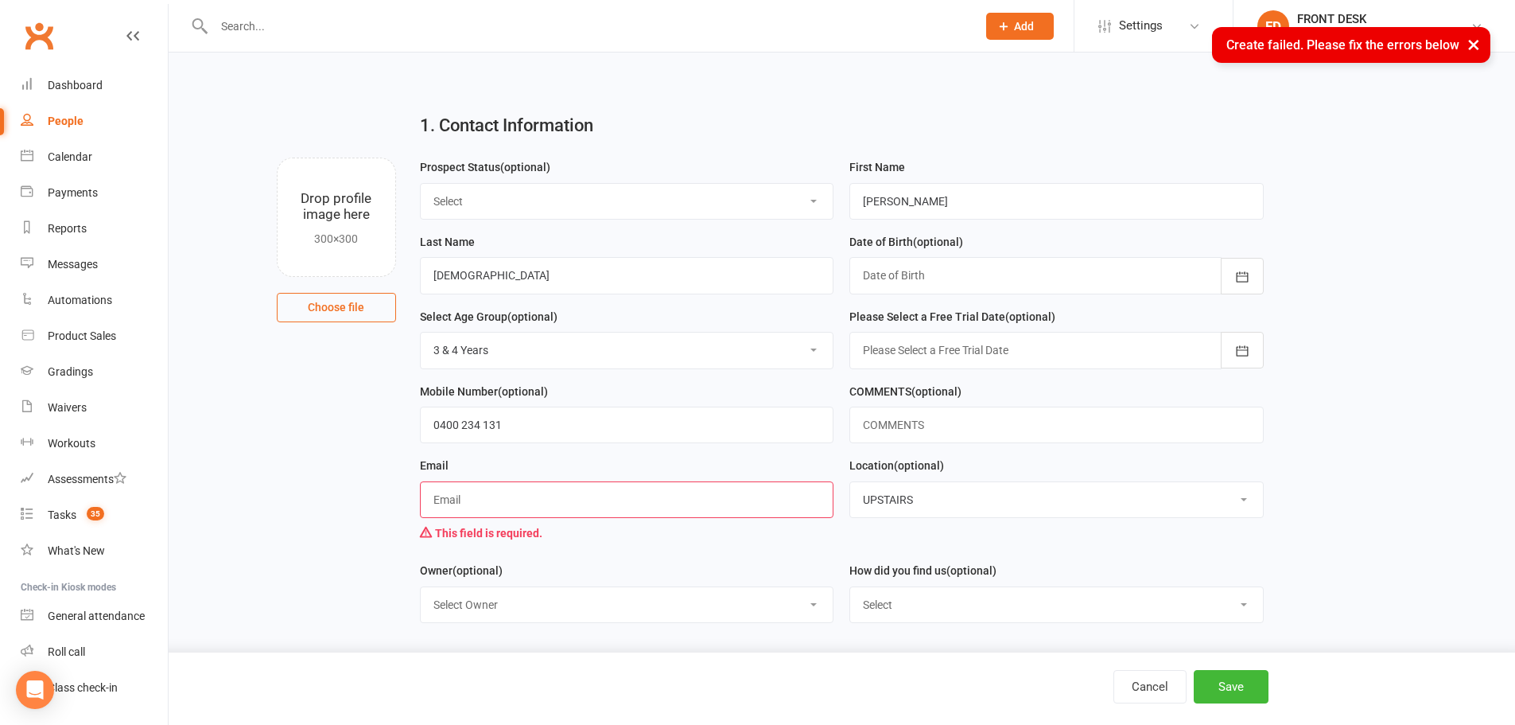
drag, startPoint x: 466, startPoint y: 500, endPoint x: 490, endPoint y: 491, distance: 25.7
click at [466, 500] on input "text" at bounding box center [627, 499] width 414 height 37
drag, startPoint x: 1204, startPoint y: 675, endPoint x: 1218, endPoint y: 683, distance: 15.7
click at [1215, 684] on button "Save" at bounding box center [1231, 686] width 75 height 33
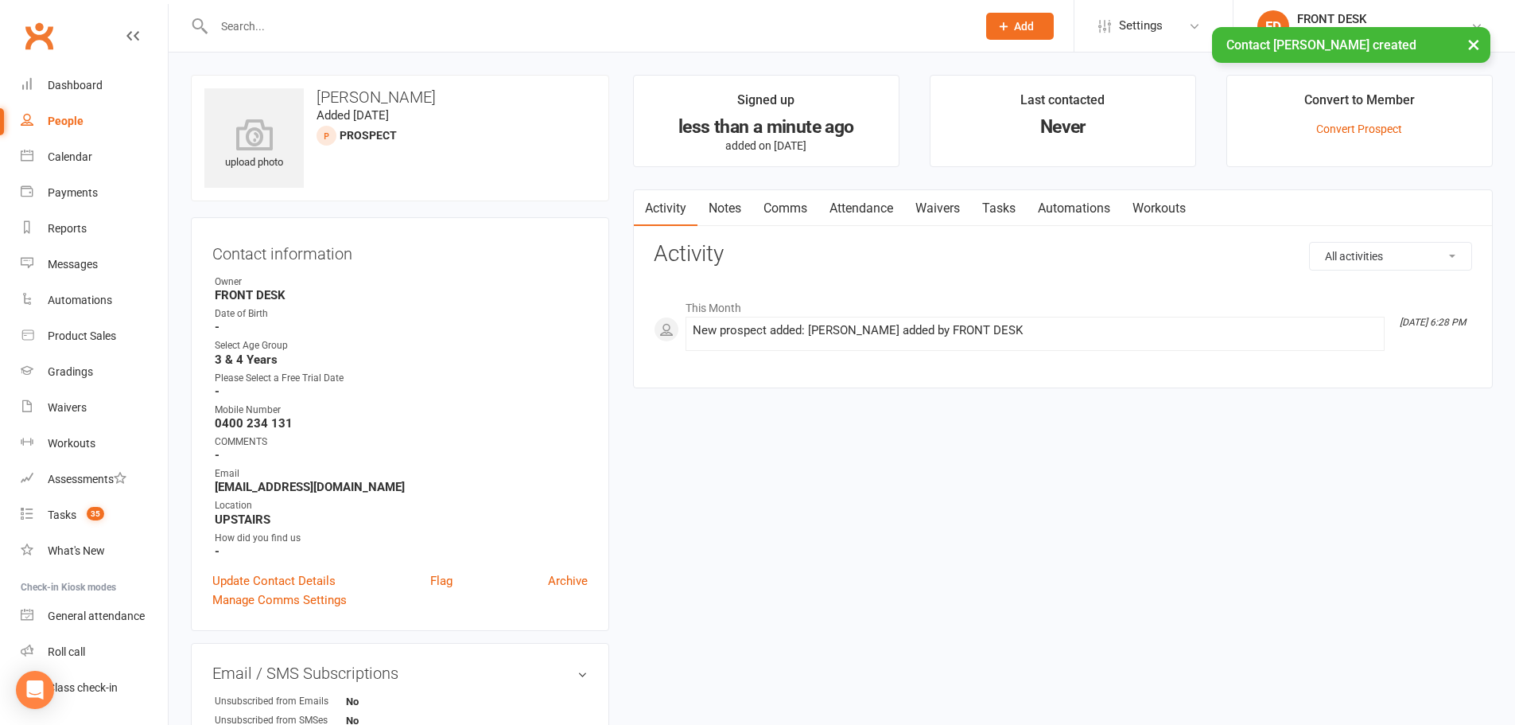
click at [795, 208] on link "Comms" at bounding box center [785, 208] width 66 height 37
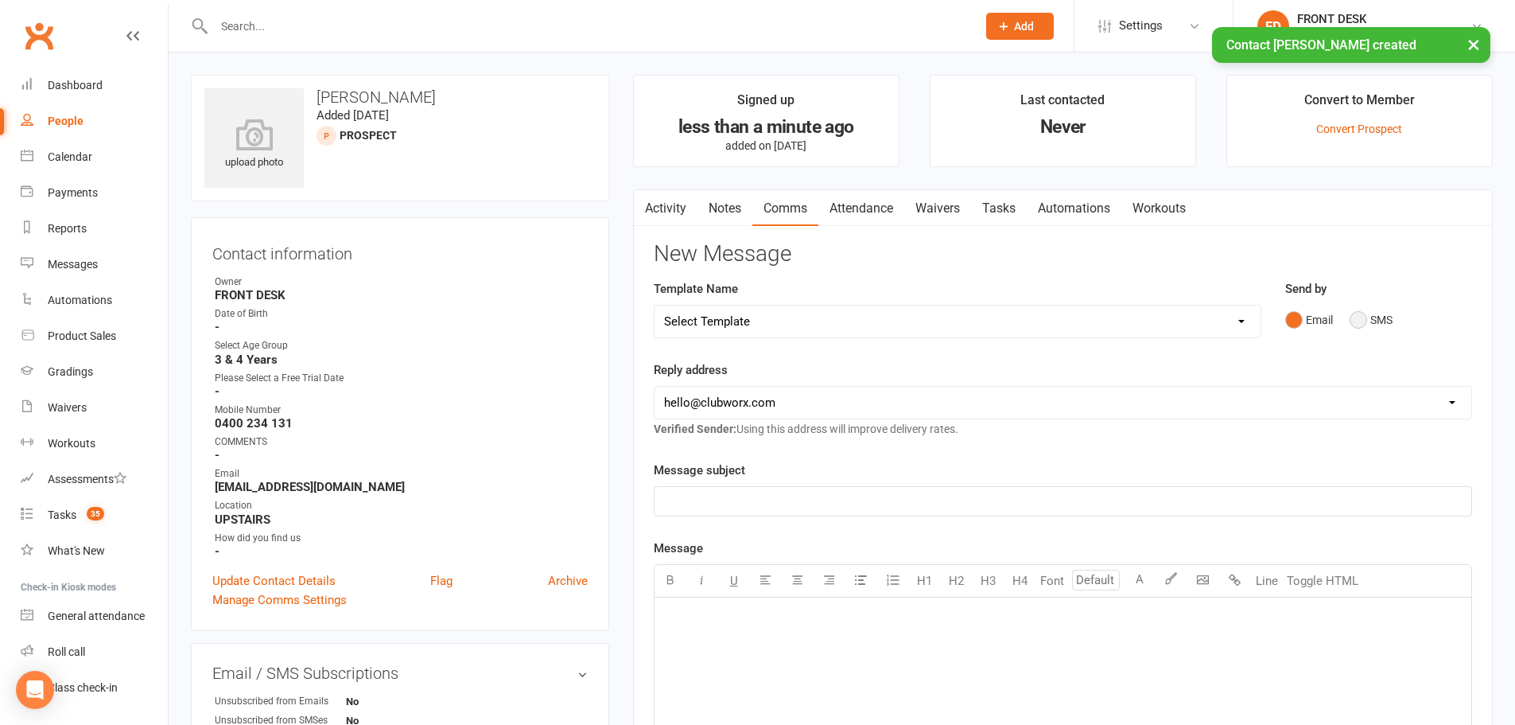
click at [1359, 320] on button "SMS" at bounding box center [1371, 320] width 43 height 30
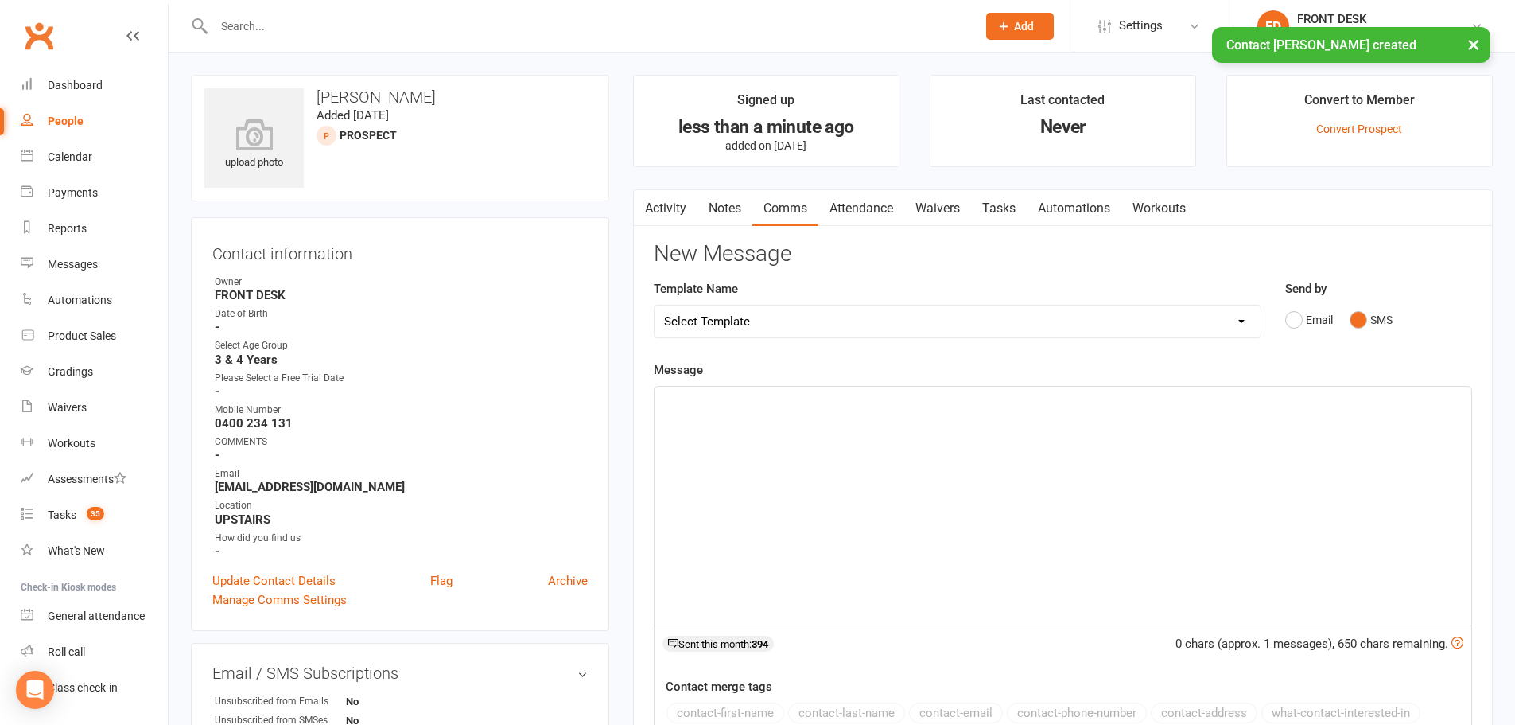
click at [670, 398] on p "﻿" at bounding box center [1063, 400] width 798 height 19
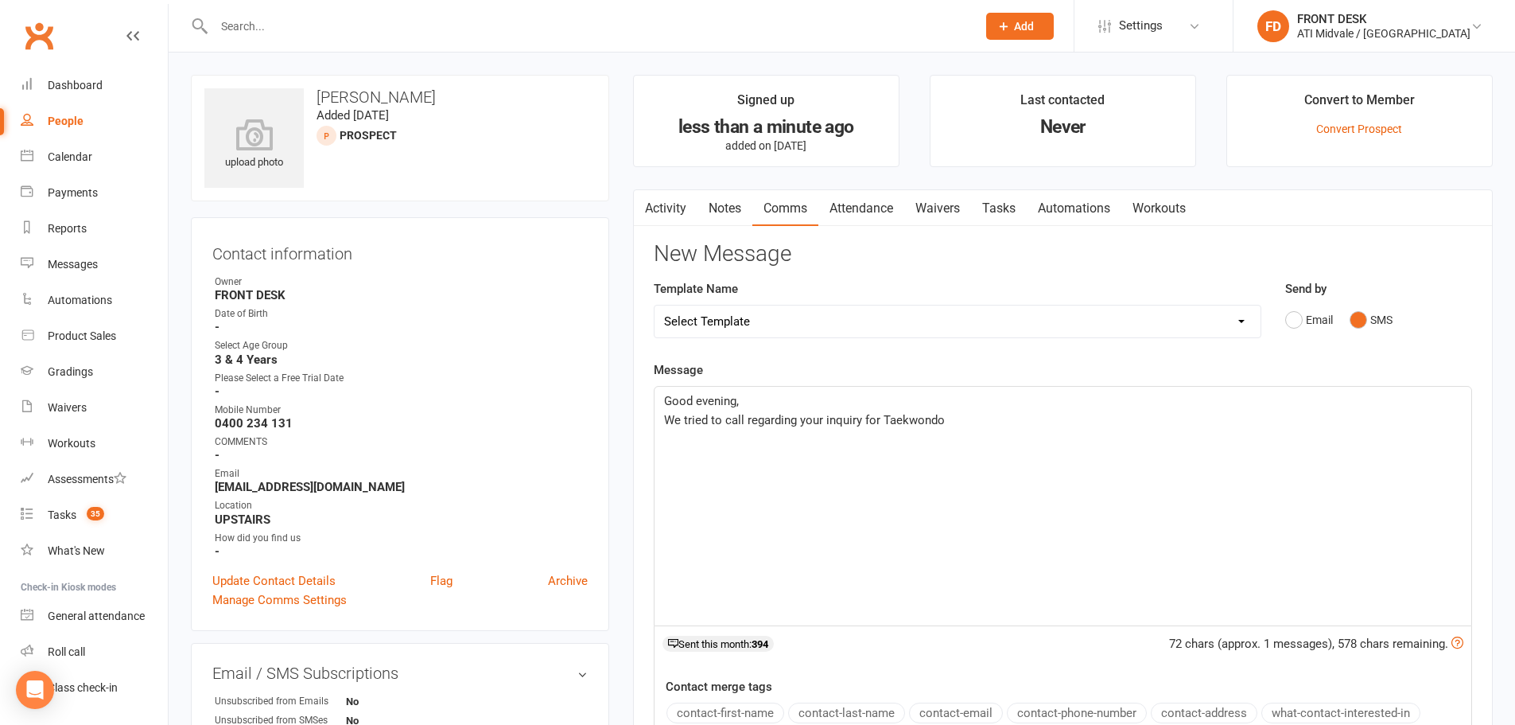
click at [952, 419] on p "We tried to call regarding your inquiry for Taekwondo" at bounding box center [1063, 419] width 798 height 19
click at [815, 458] on span "Classes run Monday - Friday 3.30pm - 4.0pm" at bounding box center [779, 458] width 231 height 14
click at [908, 453] on p "Classes run Monday - Friday, 3.30pm - 4.0pm" at bounding box center [1063, 458] width 798 height 19
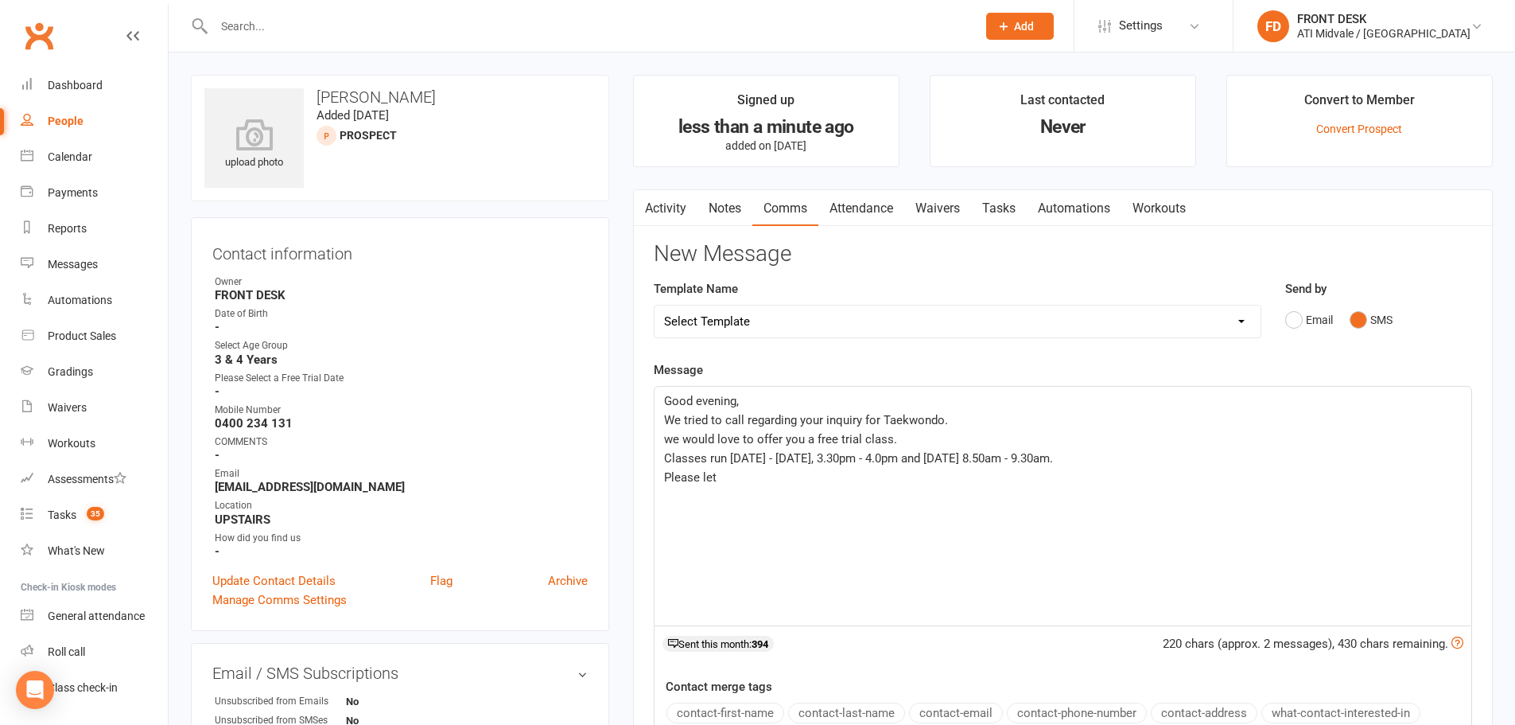
click at [671, 438] on span "we would love to offer you a free trial class." at bounding box center [780, 439] width 233 height 14
click at [883, 452] on span "Classes run Monday - Friday, 3.30pm - 4.0pm and Saturday 8.50am - 9.30am." at bounding box center [858, 458] width 389 height 14
click at [729, 471] on p "Please let" at bounding box center [1063, 477] width 798 height 19
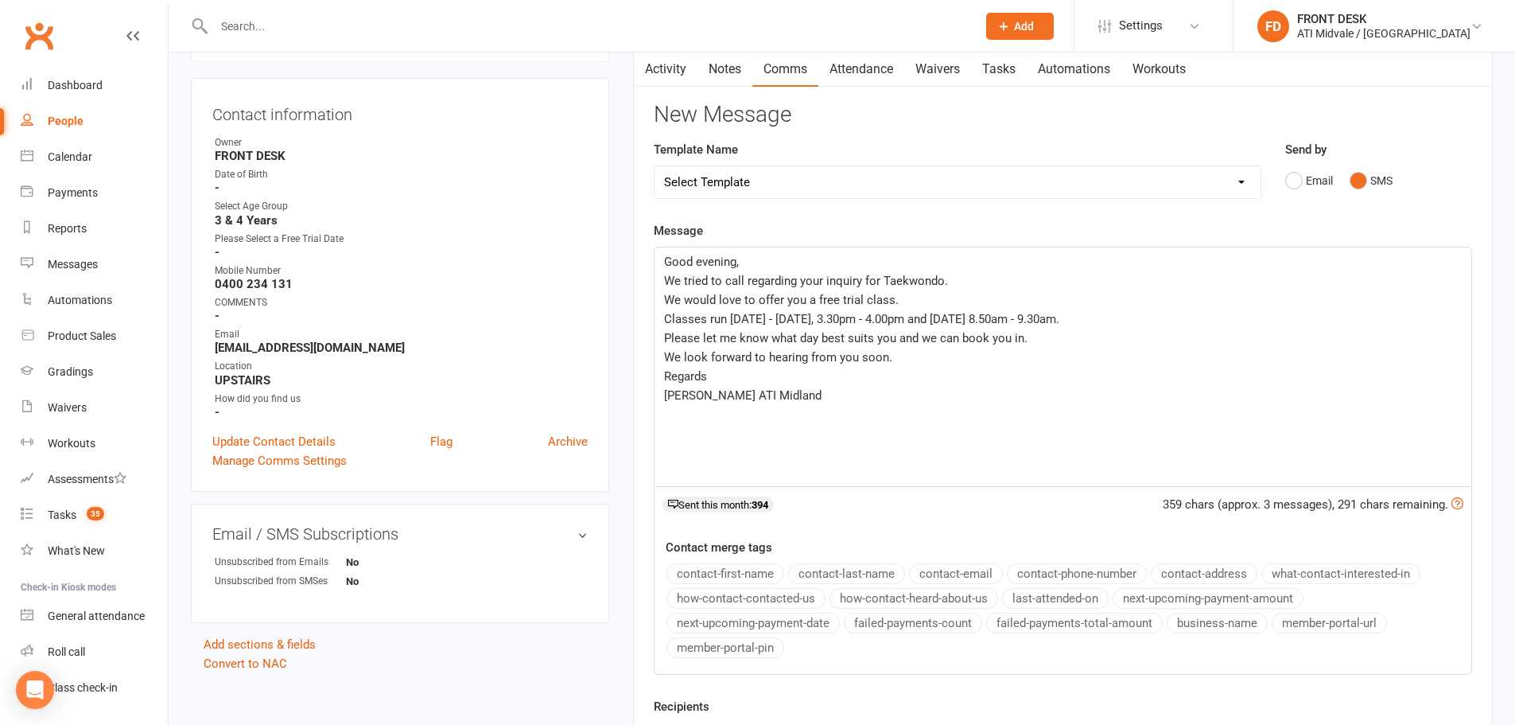
scroll to position [318, 0]
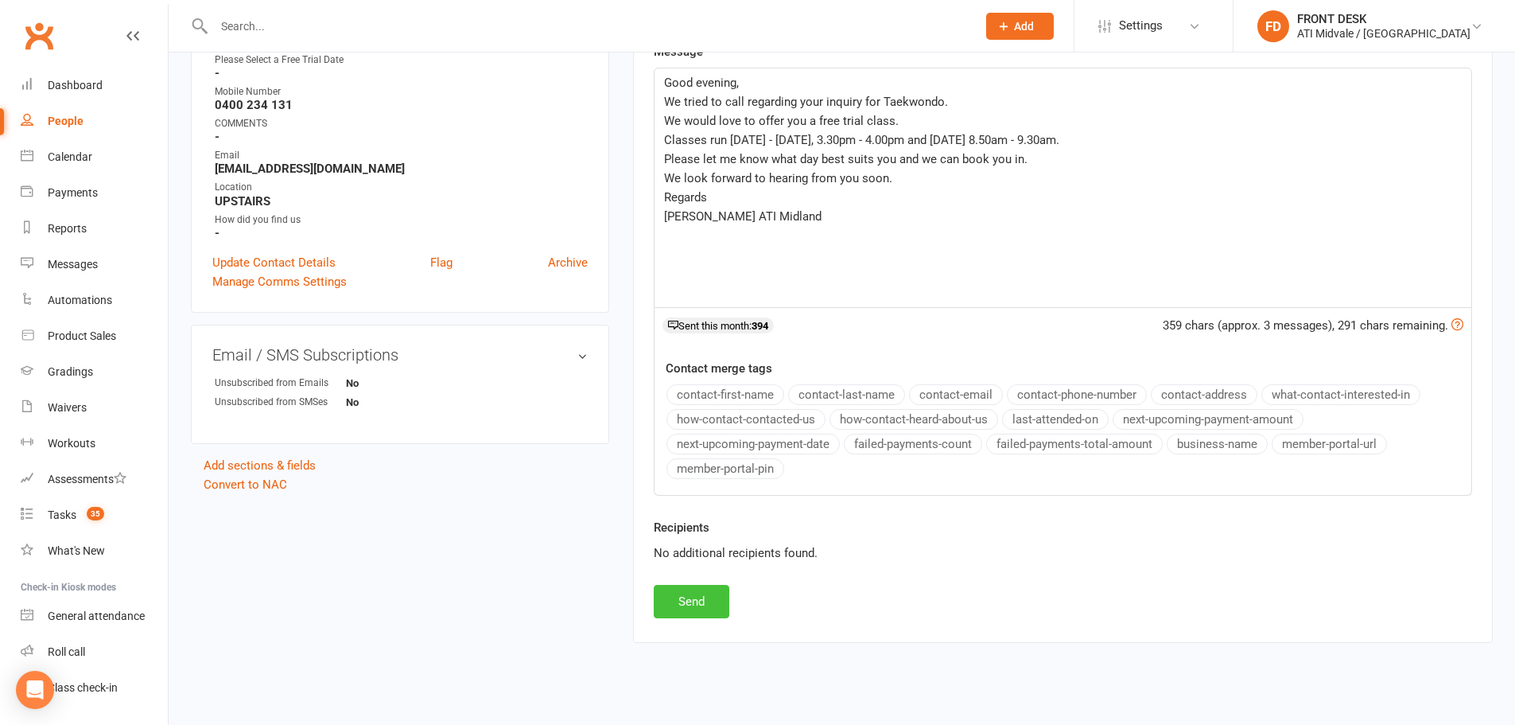
click at [706, 600] on button "Send" at bounding box center [692, 601] width 76 height 33
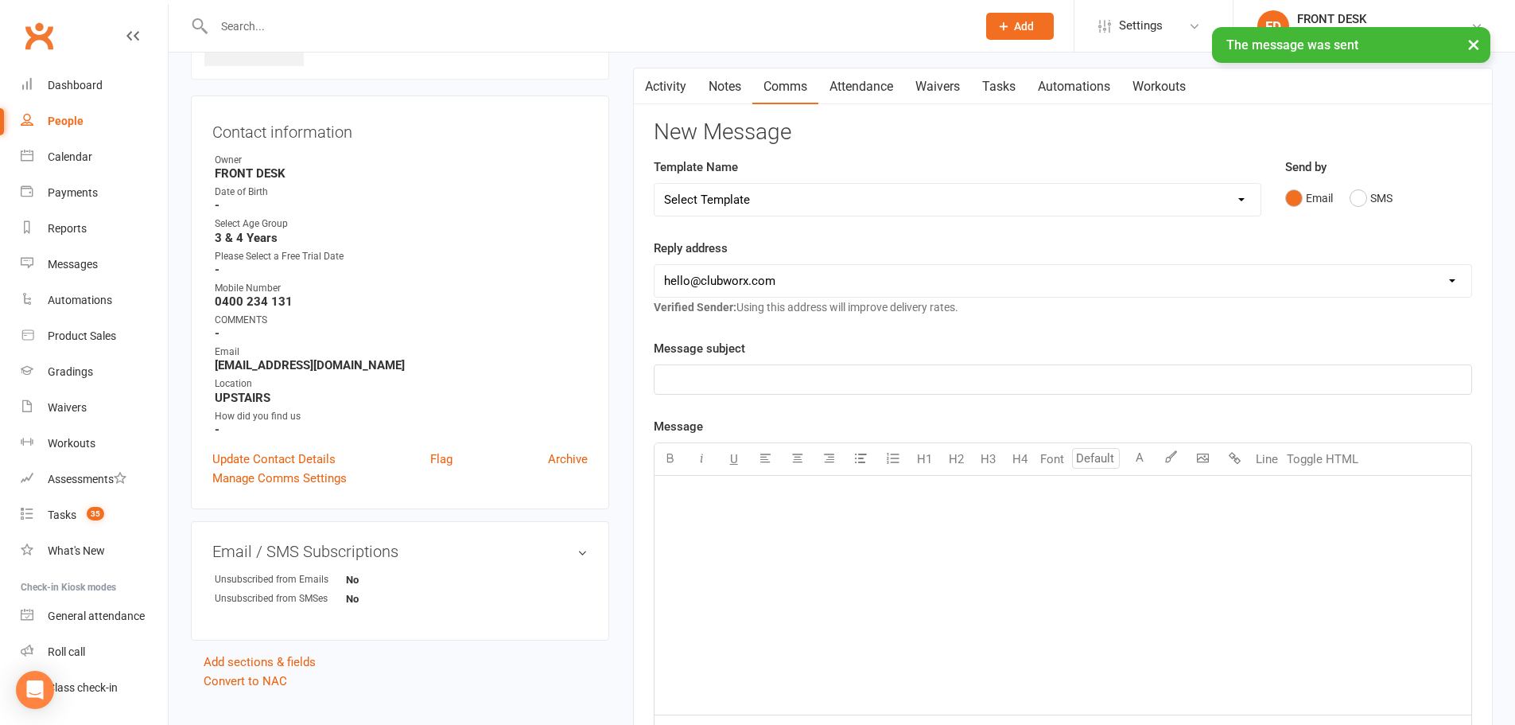
scroll to position [0, 0]
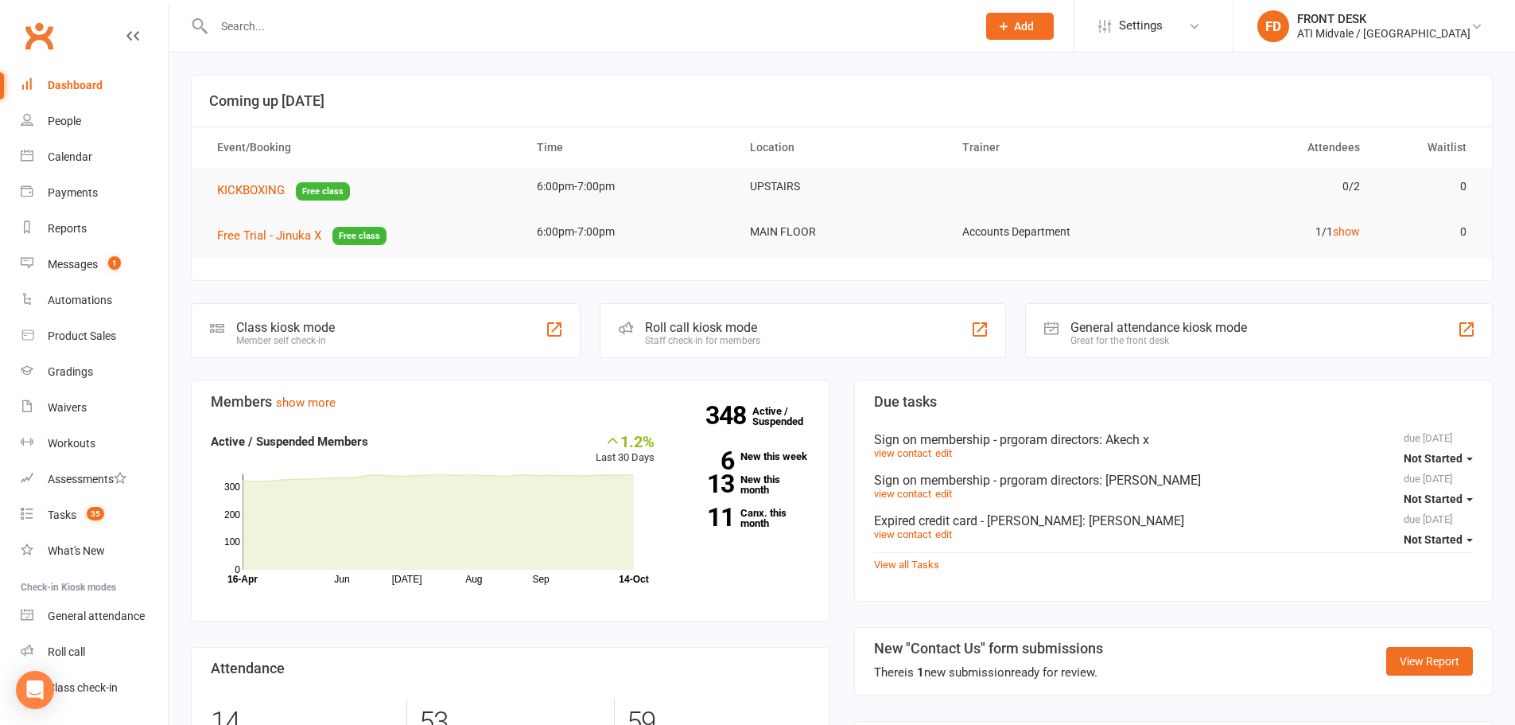
click at [1054, 23] on button "Add" at bounding box center [1020, 26] width 68 height 27
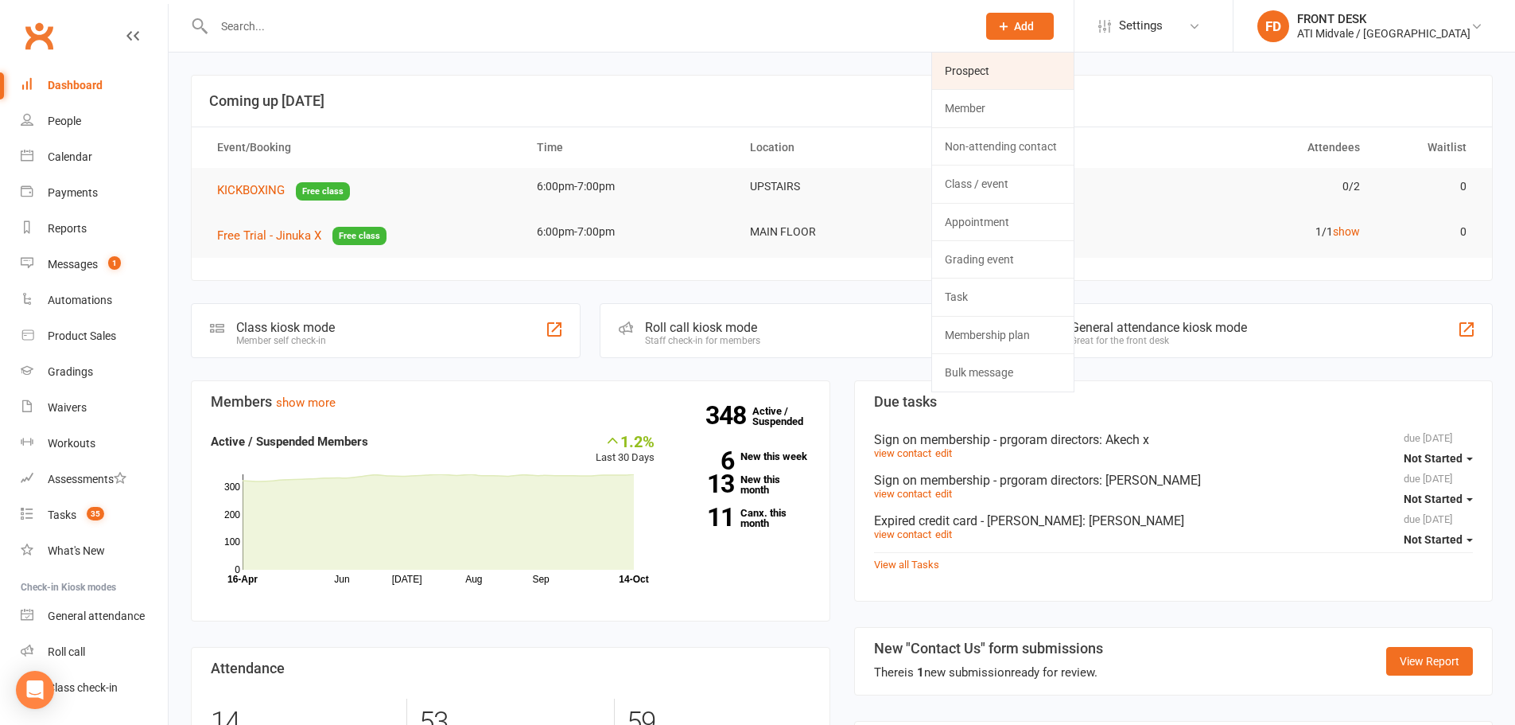
click at [1074, 64] on link "Prospect" at bounding box center [1003, 70] width 142 height 37
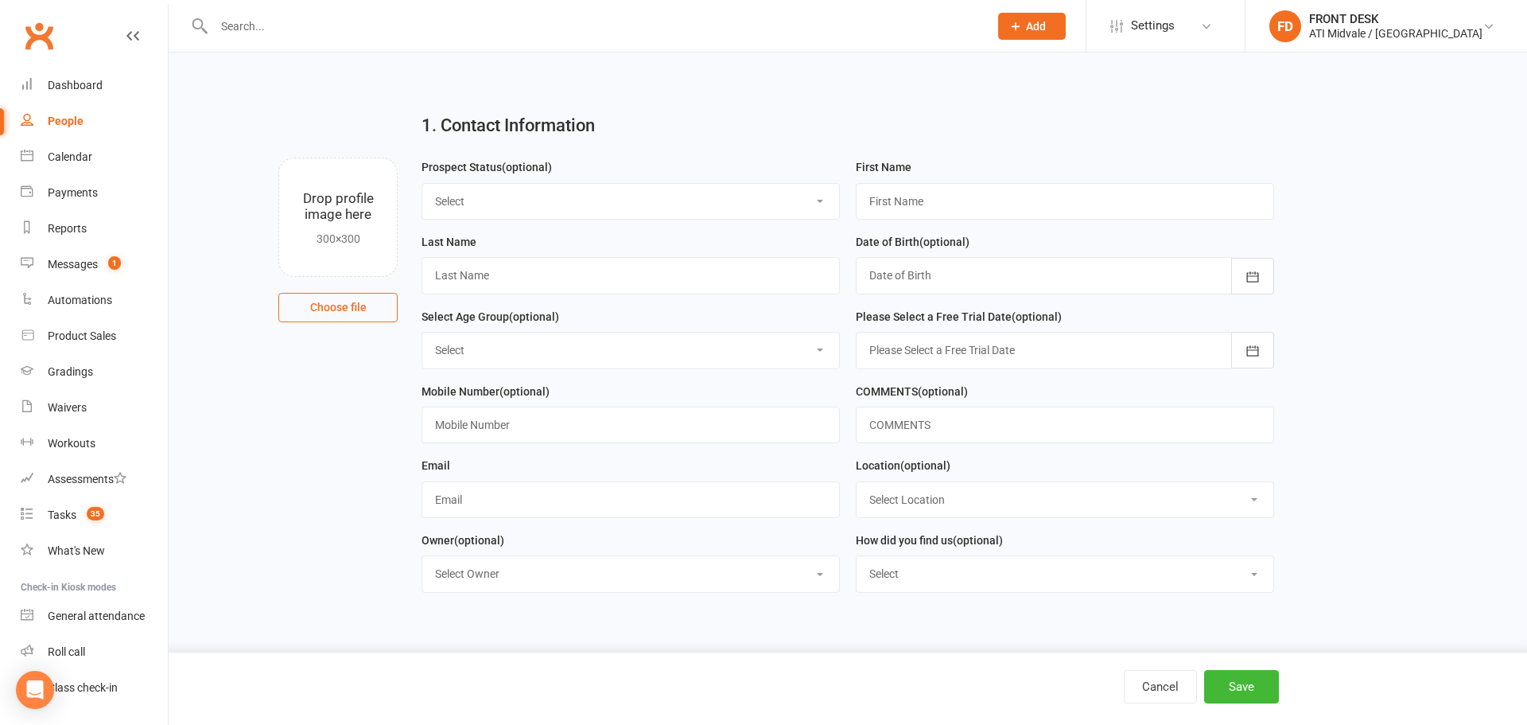
drag, startPoint x: 466, startPoint y: 200, endPoint x: 476, endPoint y: 197, distance: 9.8
click at [469, 199] on select "Select Set a Status BOOKED IN FOR FREE TRIAL ATTENDED FREE TRIAL BOOKED IN AFTE…" at bounding box center [630, 201] width 417 height 35
click at [606, 157] on div "1. Contact Information" at bounding box center [848, 128] width 876 height 57
click at [485, 197] on select "Select Set a Status BOOKED IN FOR FREE TRIAL ATTENDED FREE TRIAL BOOKED IN AFTE…" at bounding box center [630, 201] width 417 height 35
select select "BOOKED IN FOR FREE TRIAL"
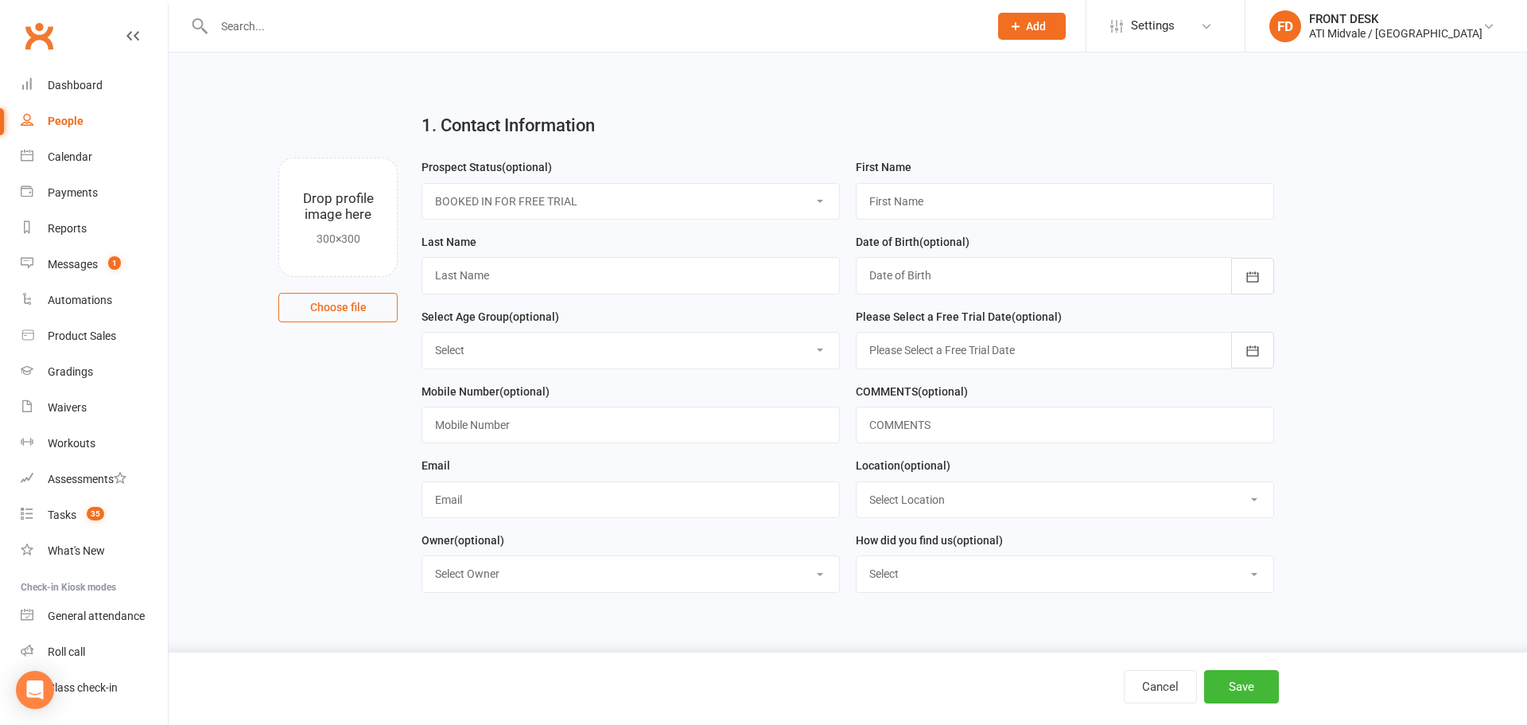
click at [422, 184] on select "Select Set a Status BOOKED IN FOR FREE TRIAL ATTENDED FREE TRIAL BOOKED IN AFTE…" at bounding box center [630, 201] width 417 height 35
drag, startPoint x: 885, startPoint y: 163, endPoint x: 878, endPoint y: 188, distance: 25.7
click at [885, 163] on label "First Name" at bounding box center [884, 166] width 56 height 17
click at [877, 201] on input "text" at bounding box center [1065, 201] width 418 height 37
type input "Grace"
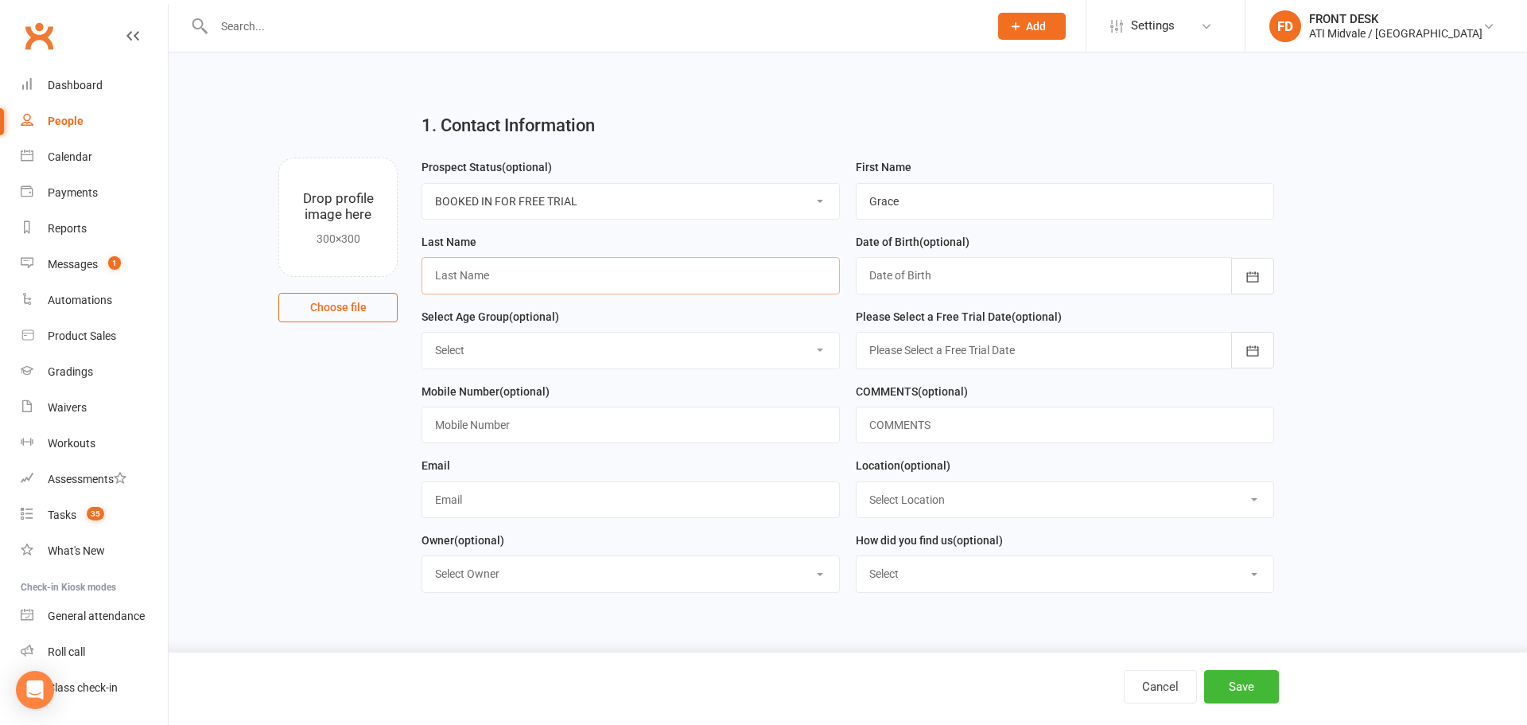
click at [571, 274] on input "text" at bounding box center [631, 275] width 418 height 37
type input "[PERSON_NAME]"
click at [923, 272] on div at bounding box center [1065, 275] width 418 height 37
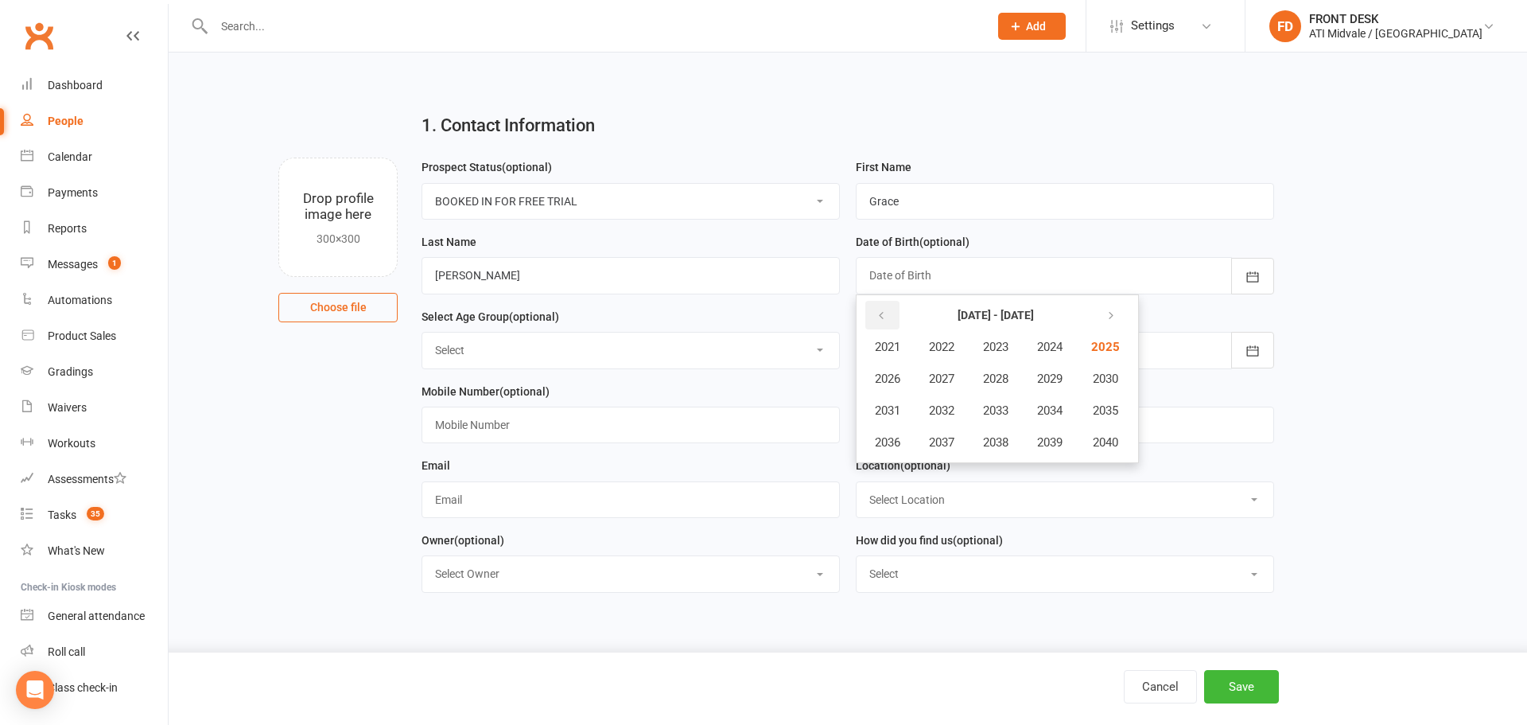
click at [883, 311] on icon "button" at bounding box center [881, 315] width 11 height 13
click at [879, 318] on icon "button" at bounding box center [881, 315] width 11 height 13
click at [1107, 439] on span "2000" at bounding box center [1103, 442] width 25 height 14
click at [963, 414] on span "August" at bounding box center [973, 410] width 37 height 14
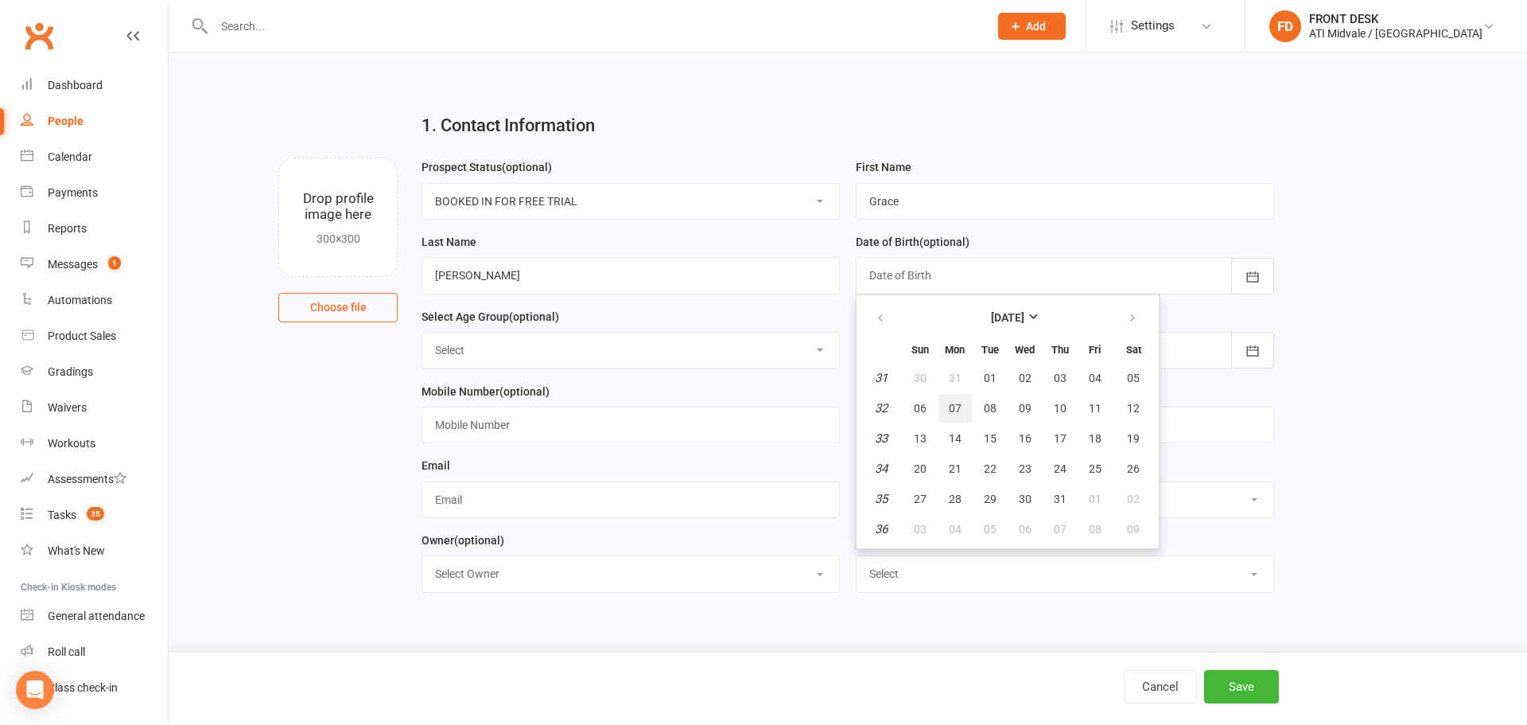
click at [954, 409] on span "07" at bounding box center [955, 408] width 13 height 13
type input "[DATE]"
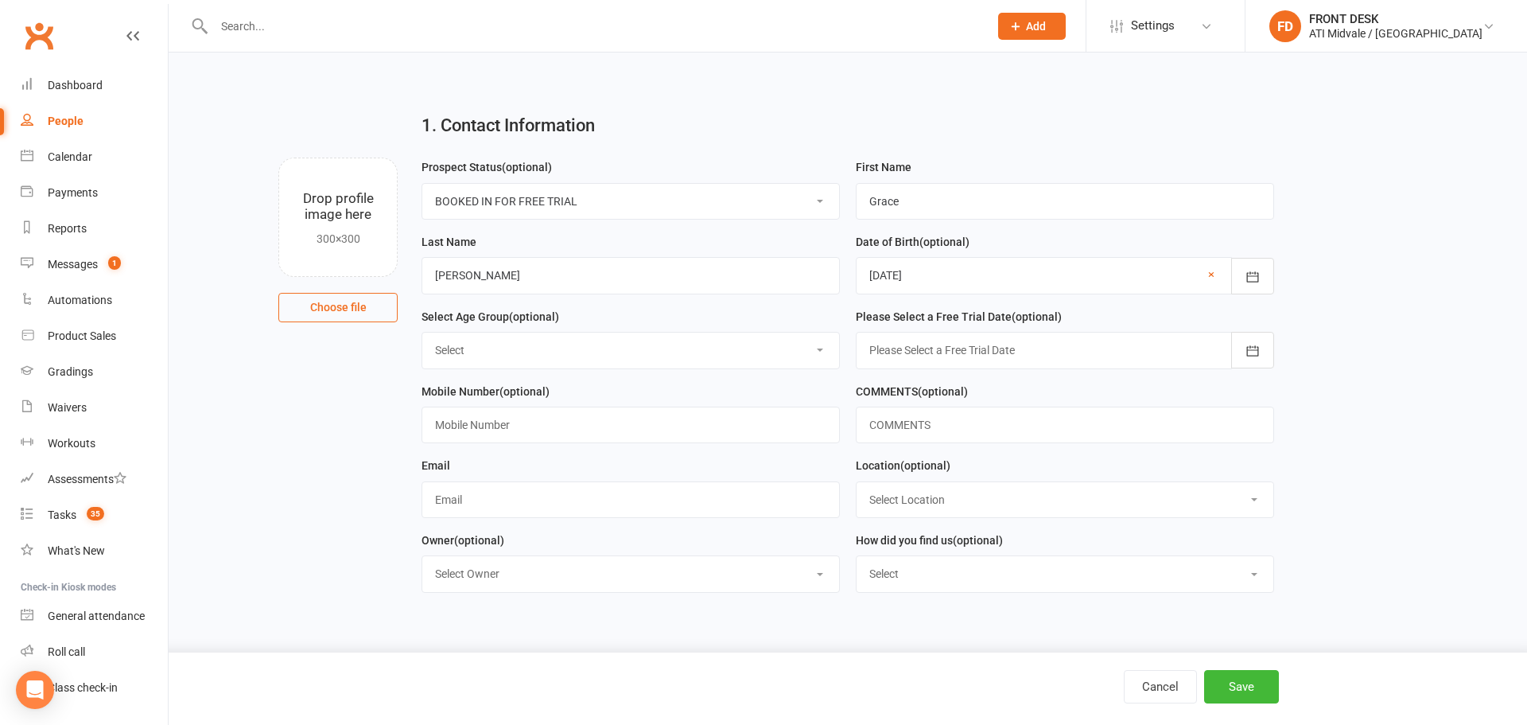
click at [815, 352] on select "Select 3 & 4 Years 5 & 6 Years 7 to 12 Years 13 Plus Years" at bounding box center [630, 349] width 417 height 35
select select "13 Plus Years"
click at [422, 335] on select "Select 3 & 4 Years 5 & 6 Years 7 to 12 Years 13 Plus Years" at bounding box center [630, 349] width 417 height 35
click at [967, 354] on div at bounding box center [1065, 350] width 418 height 37
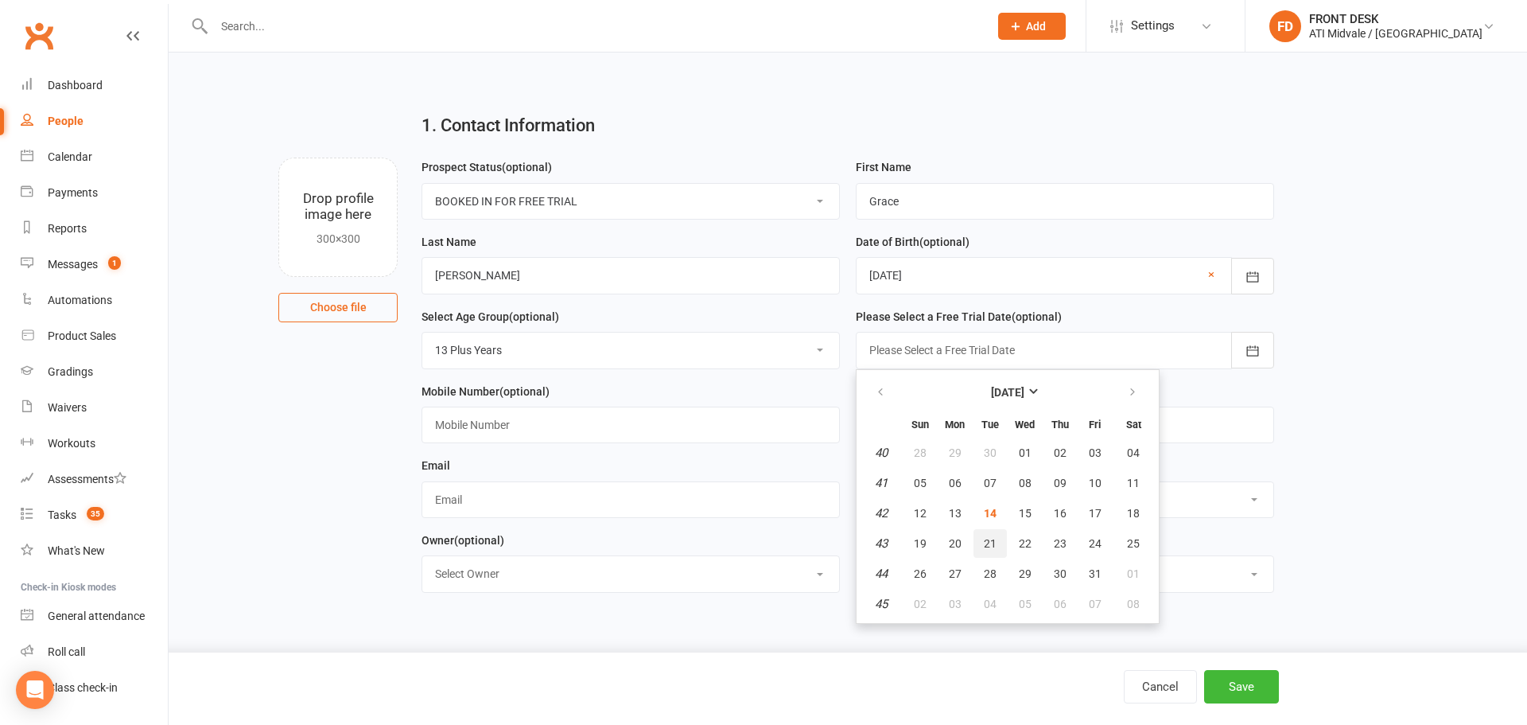
click at [985, 546] on span "21" at bounding box center [990, 543] width 13 height 13
type input "21 Oct 2025"
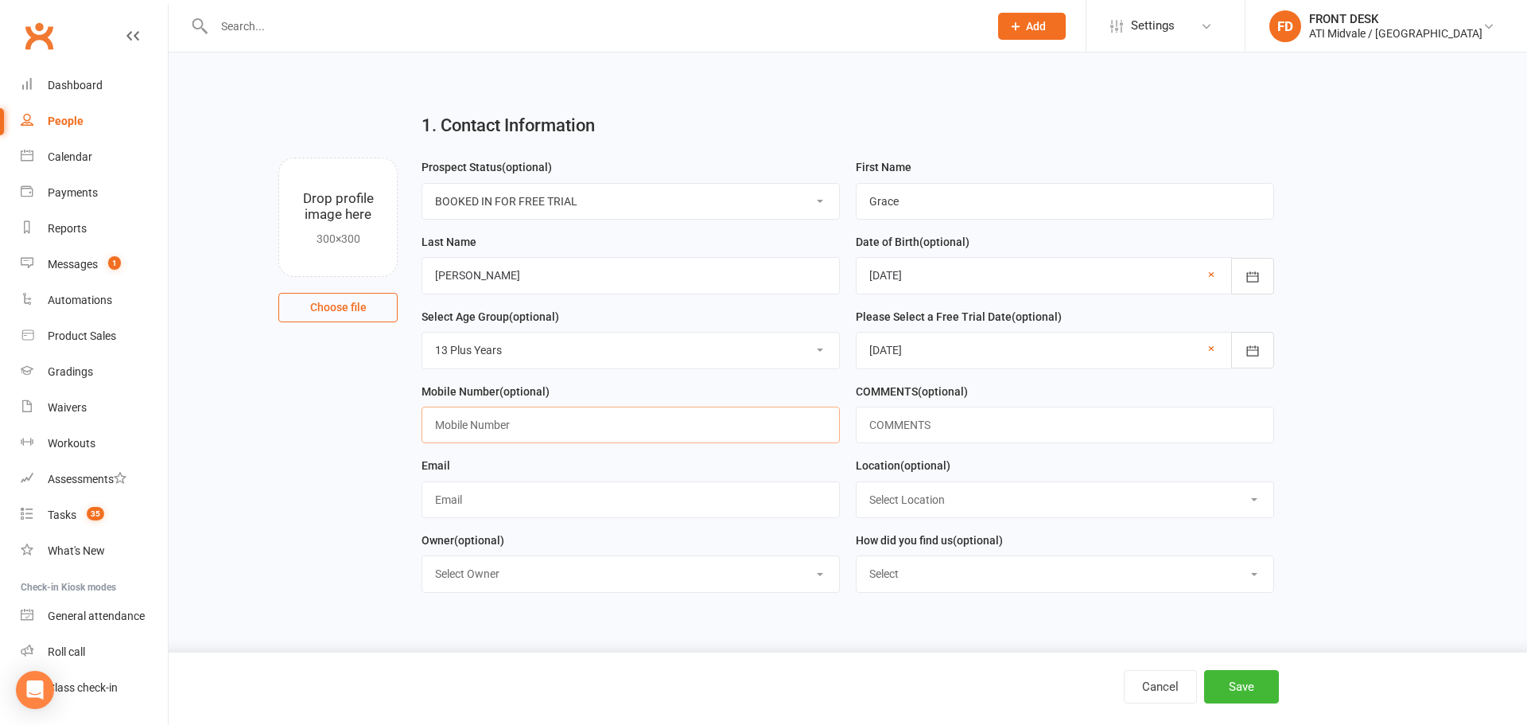
drag, startPoint x: 475, startPoint y: 427, endPoint x: 581, endPoint y: 434, distance: 106.0
click at [475, 426] on input "text" at bounding box center [631, 424] width 418 height 37
type input "0410 996 382"
click at [476, 506] on input "text" at bounding box center [631, 499] width 418 height 37
type input "graciet2000@outlook.com"
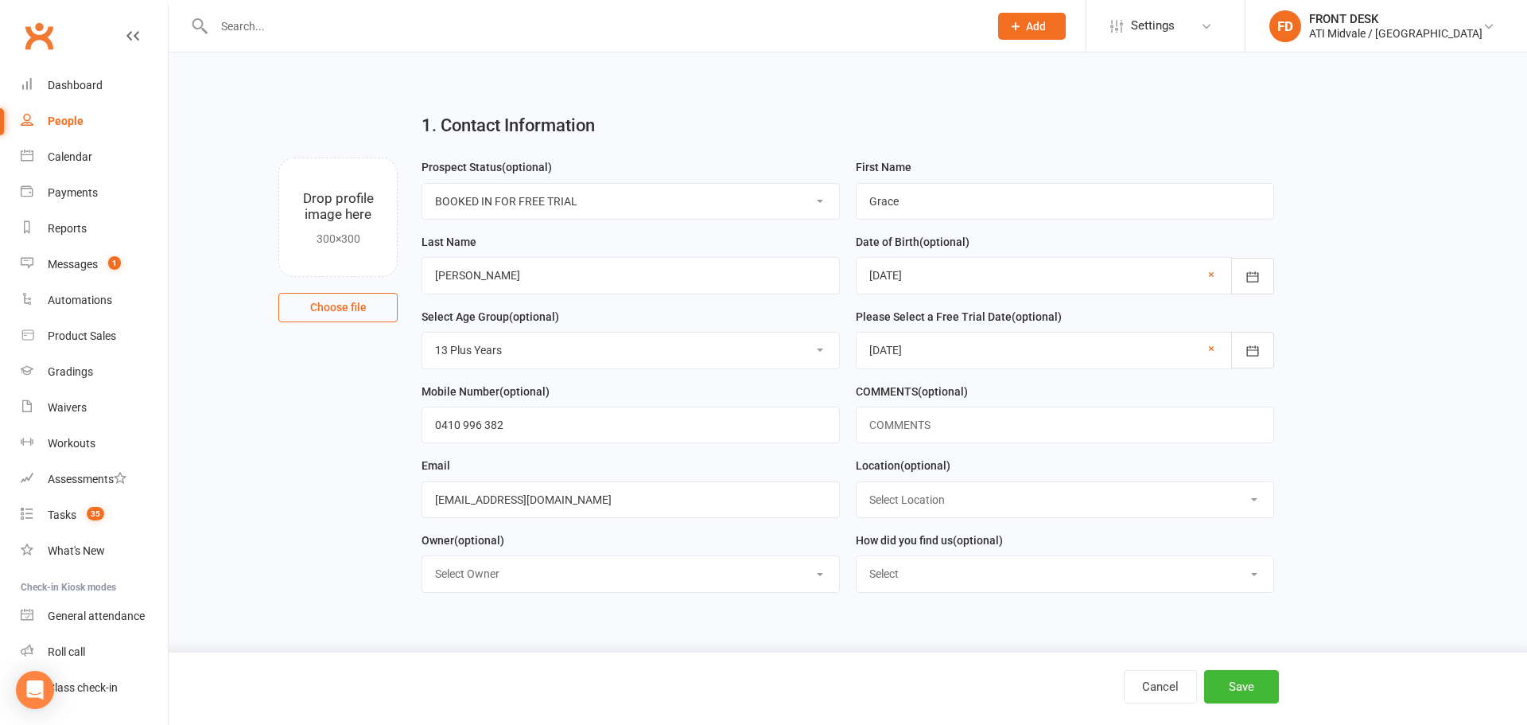
click at [937, 494] on select "Select Location MAIN FLOOR UPSTAIRS" at bounding box center [1065, 499] width 417 height 35
select select "0"
click at [857, 485] on select "Select Location MAIN FLOOR UPSTAIRS" at bounding box center [1065, 499] width 417 height 35
click at [921, 581] on select "Select Google Facebook Instagram Ticktok Referral Facebook Campaign" at bounding box center [1065, 573] width 417 height 35
click at [807, 624] on div "1. Contact Information Drop profile image here 300×300 Choose file Prospect Sta…" at bounding box center [848, 361] width 1359 height 618
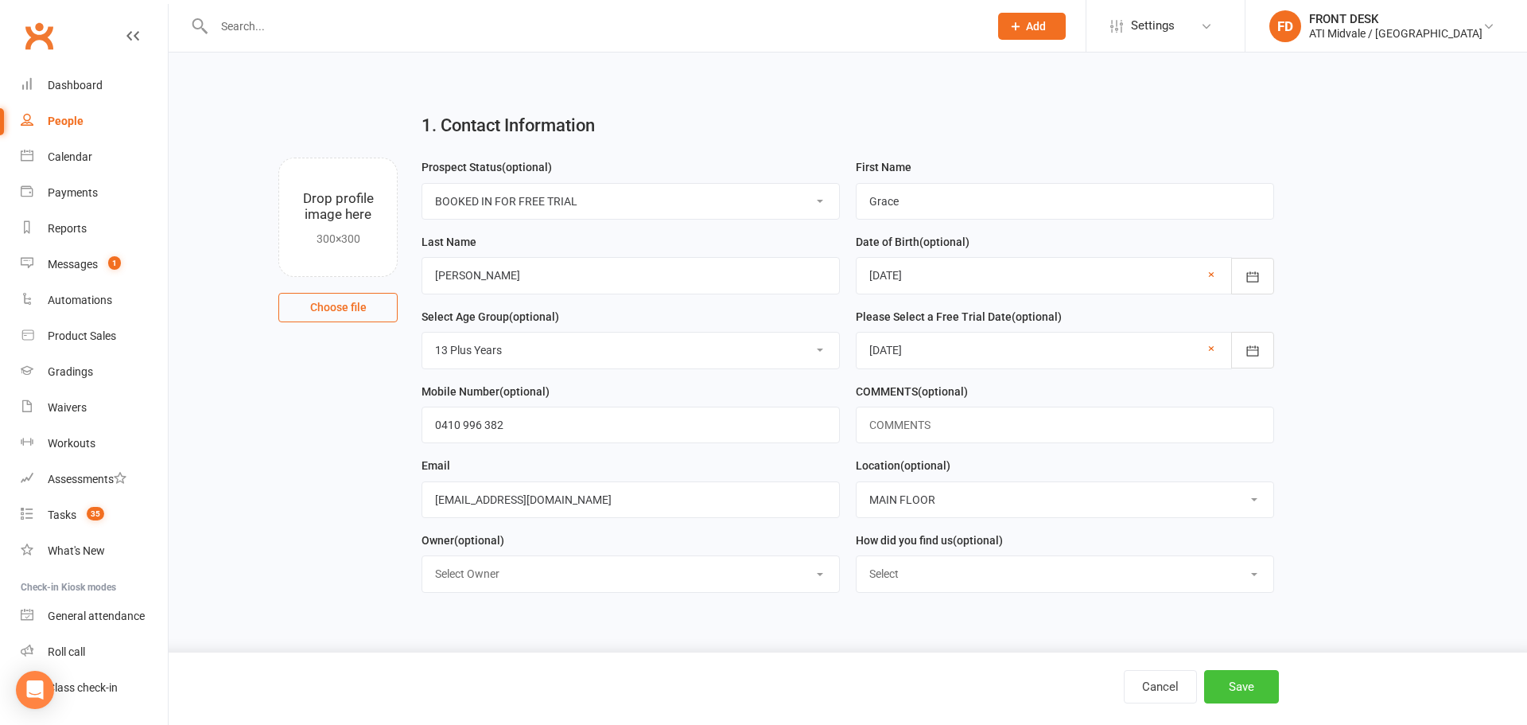
click at [1242, 688] on button "Save" at bounding box center [1241, 686] width 75 height 33
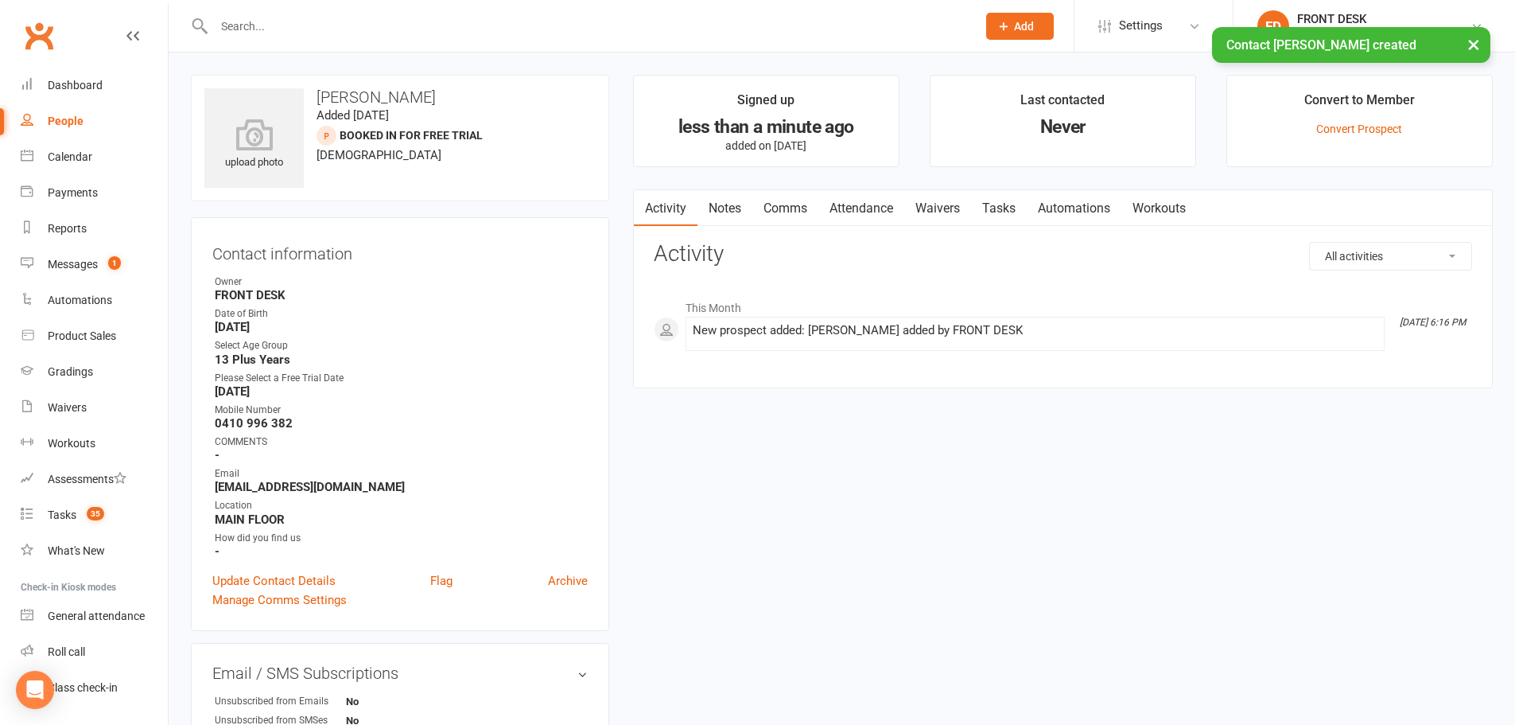
click at [863, 208] on link "Attendance" at bounding box center [862, 208] width 86 height 37
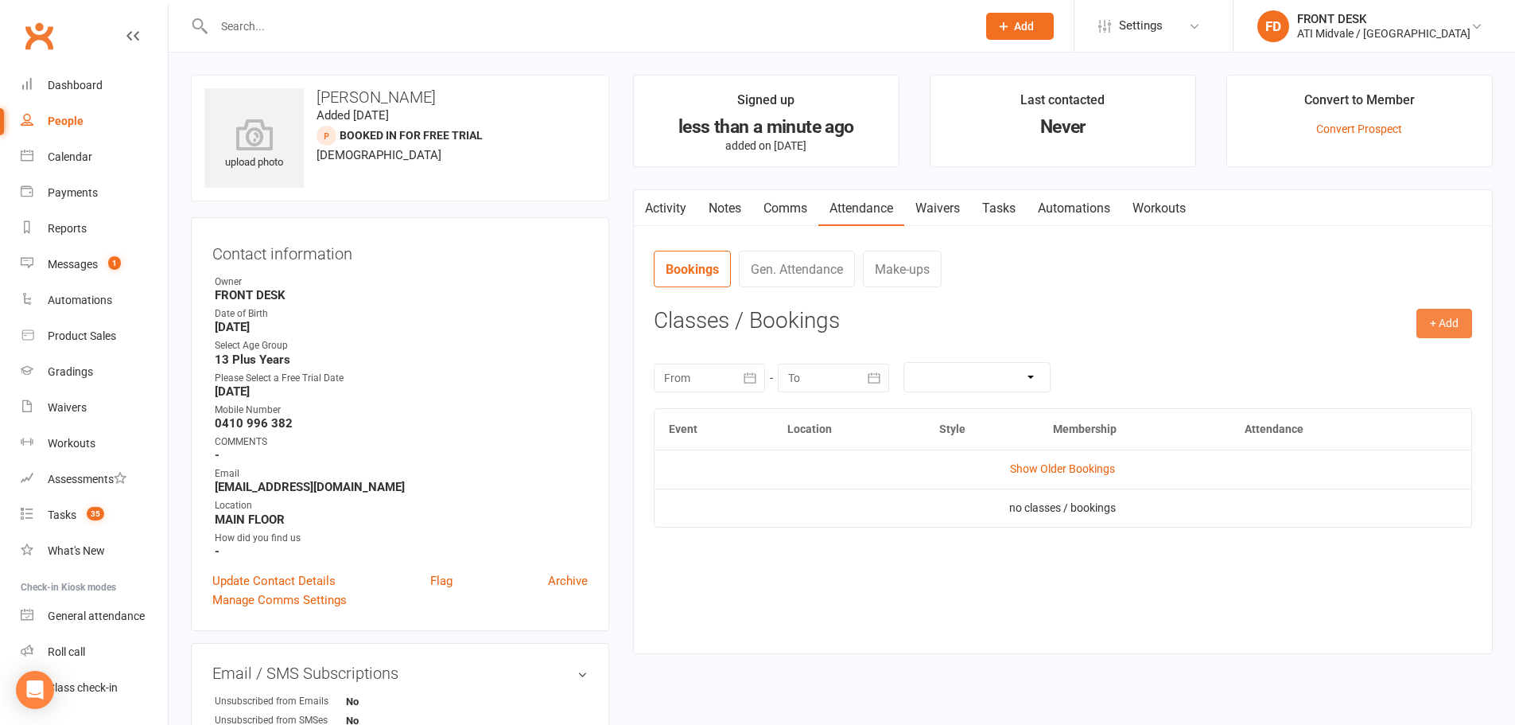
click at [1452, 321] on button "+ Add" at bounding box center [1445, 323] width 56 height 29
click at [1416, 387] on link "Add Appointment" at bounding box center [1392, 391] width 157 height 32
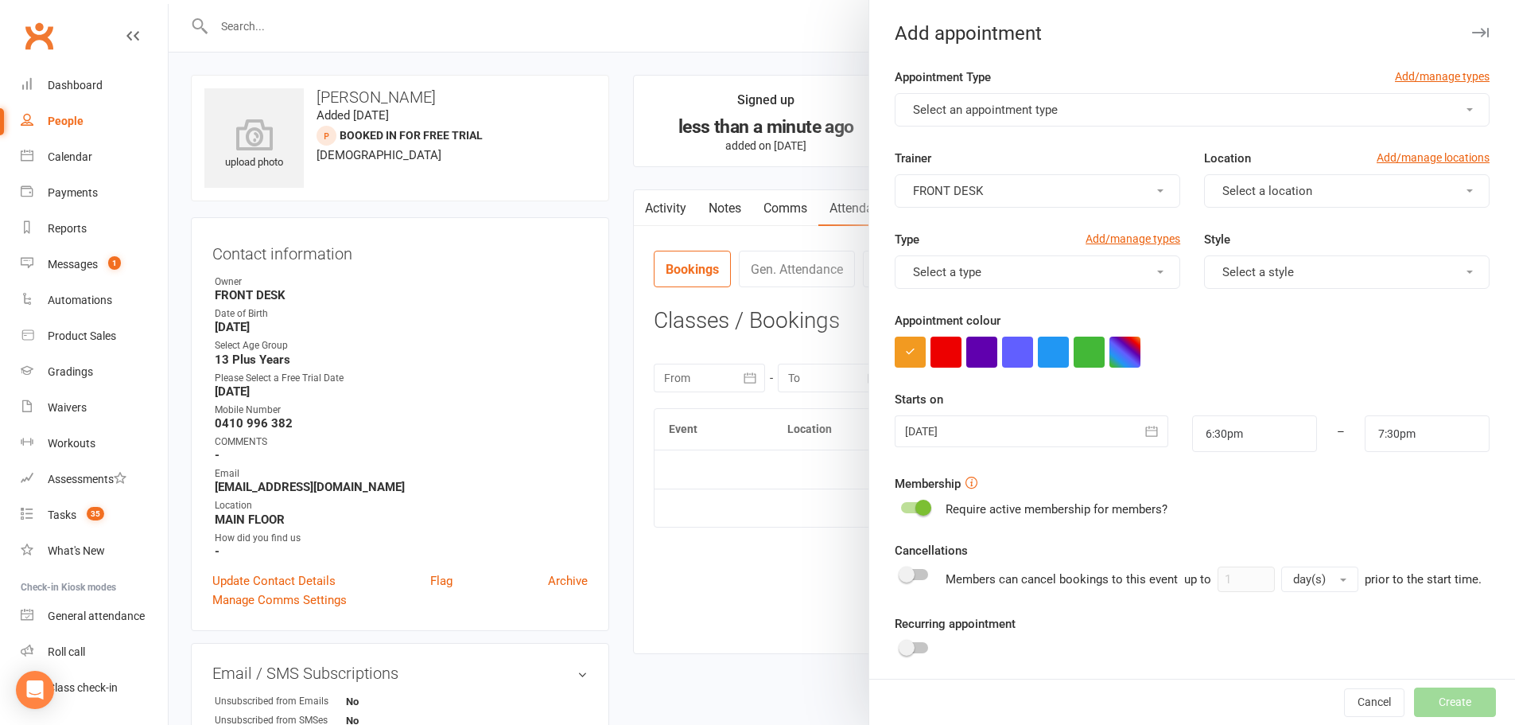
click at [951, 102] on button "Select an appointment type" at bounding box center [1192, 109] width 595 height 33
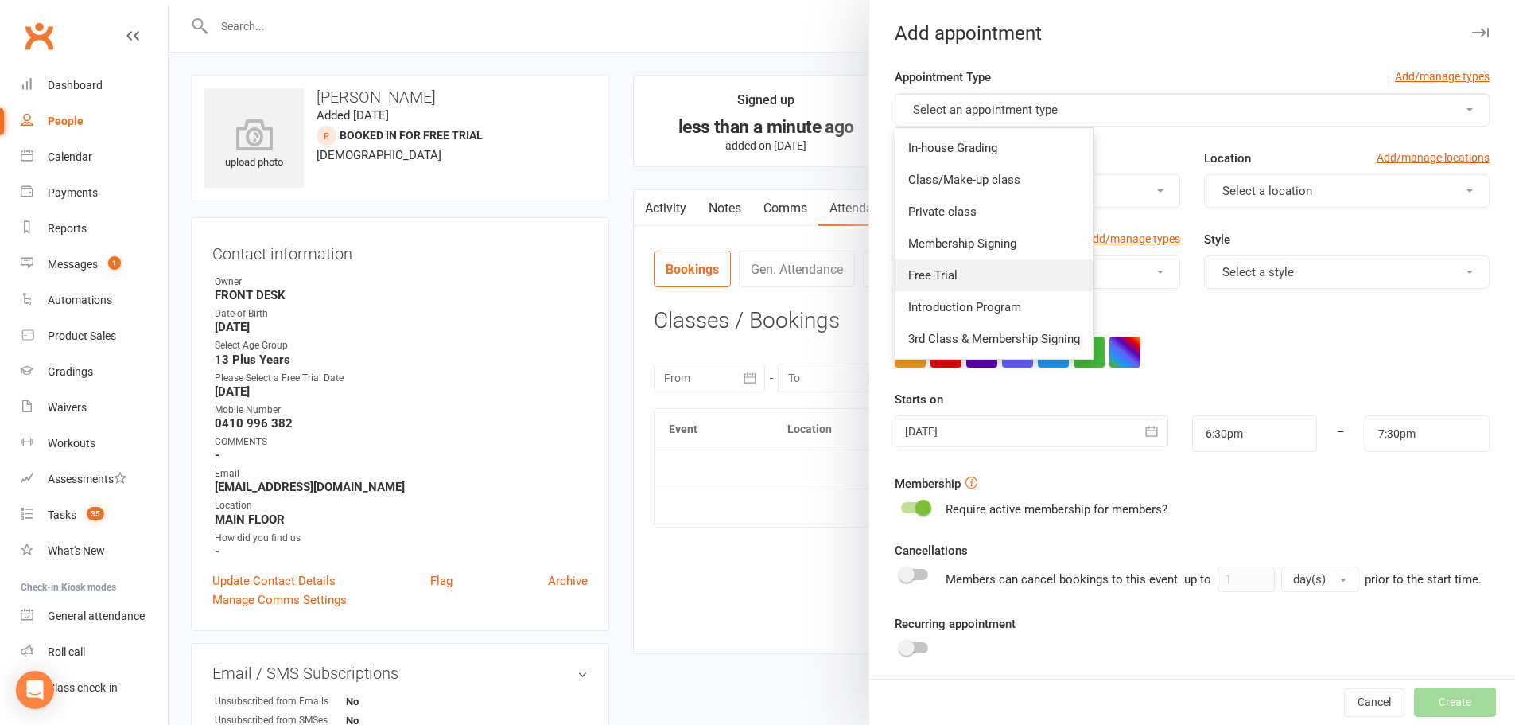
click at [930, 264] on link "Free Trial" at bounding box center [994, 275] width 197 height 32
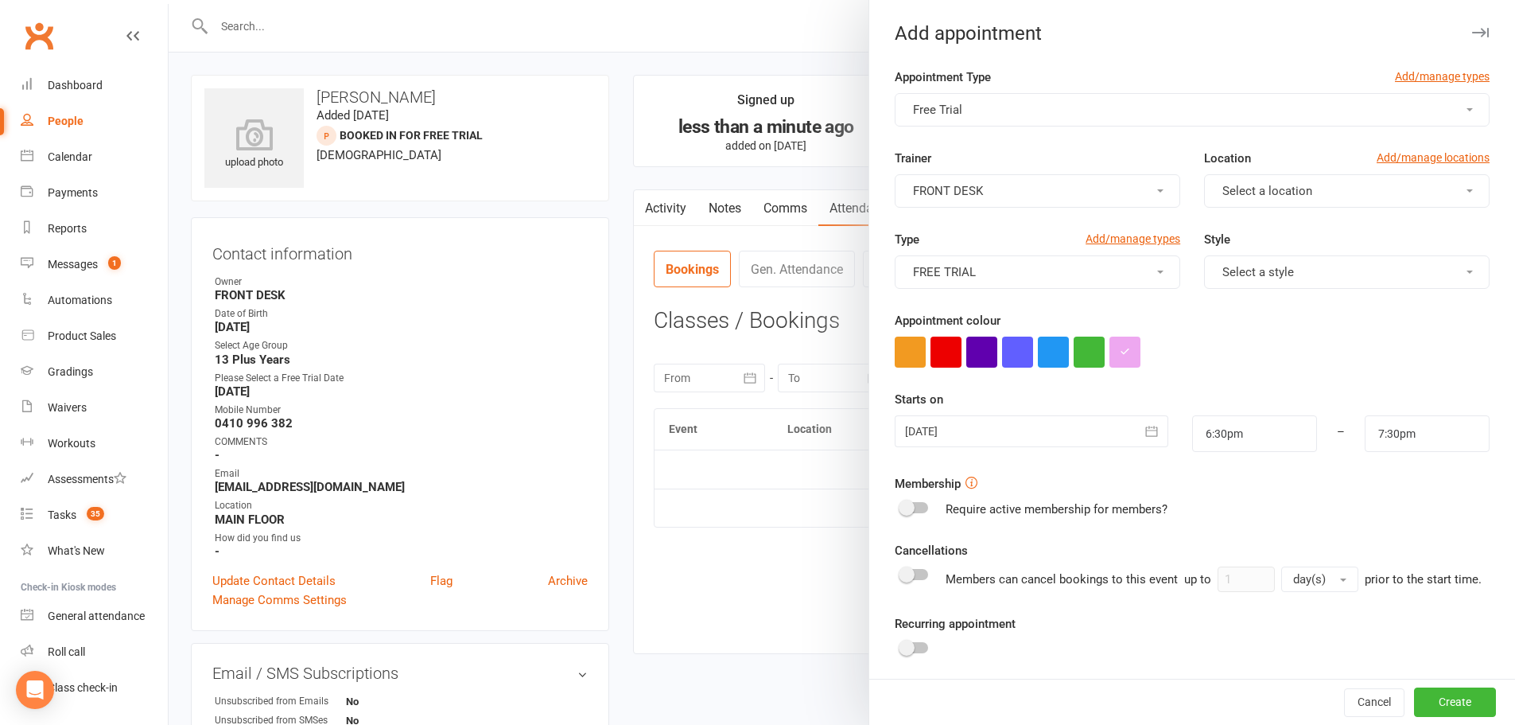
click at [1247, 187] on span "Select a location" at bounding box center [1268, 191] width 90 height 14
click at [1227, 227] on span "MAIN FLOOR" at bounding box center [1252, 229] width 69 height 14
click at [1258, 267] on span "Select a style" at bounding box center [1259, 272] width 72 height 14
click at [1235, 367] on span "Freestyle Belts" at bounding box center [1257, 374] width 79 height 14
click at [1146, 426] on button "button" at bounding box center [1153, 431] width 32 height 32
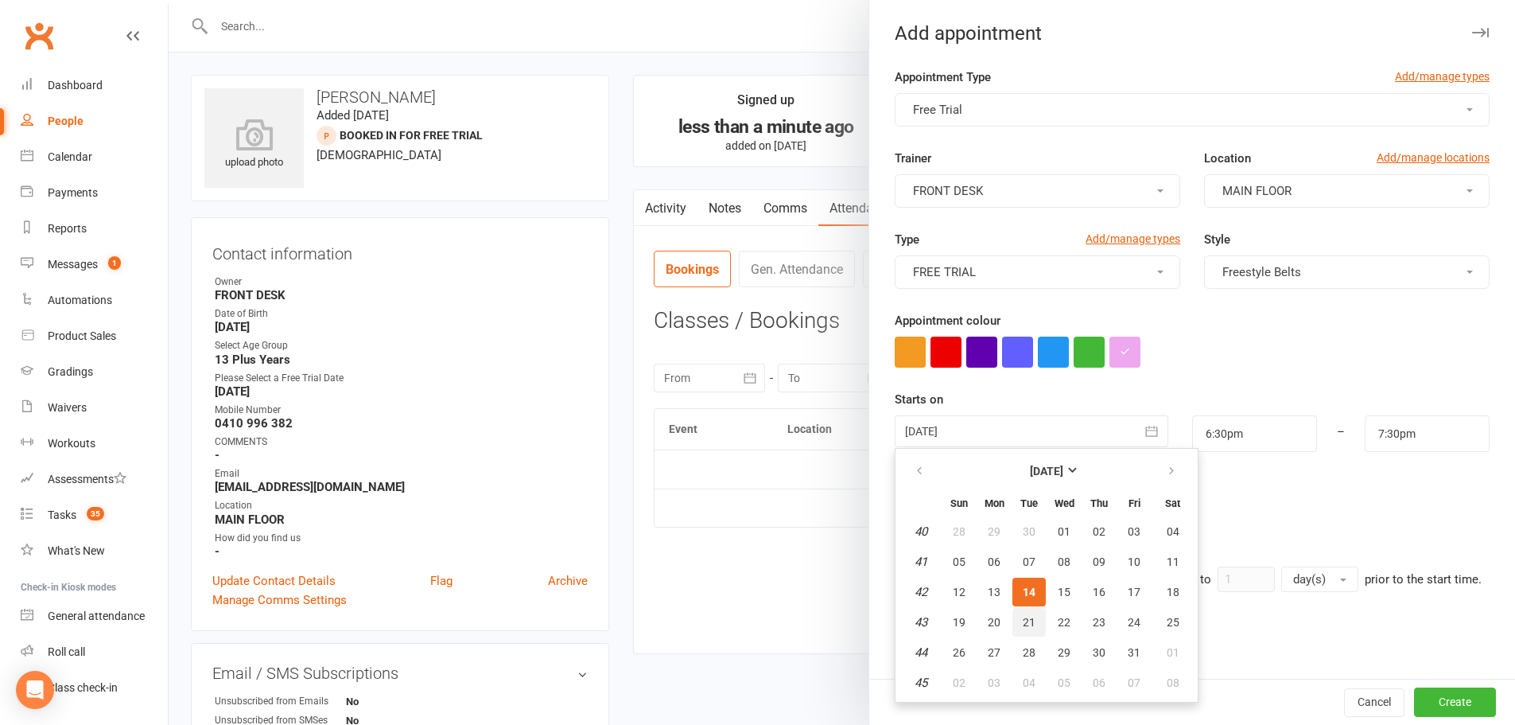
click at [1023, 627] on span "21" at bounding box center [1029, 622] width 13 height 13
type input "21 Oct 2025"
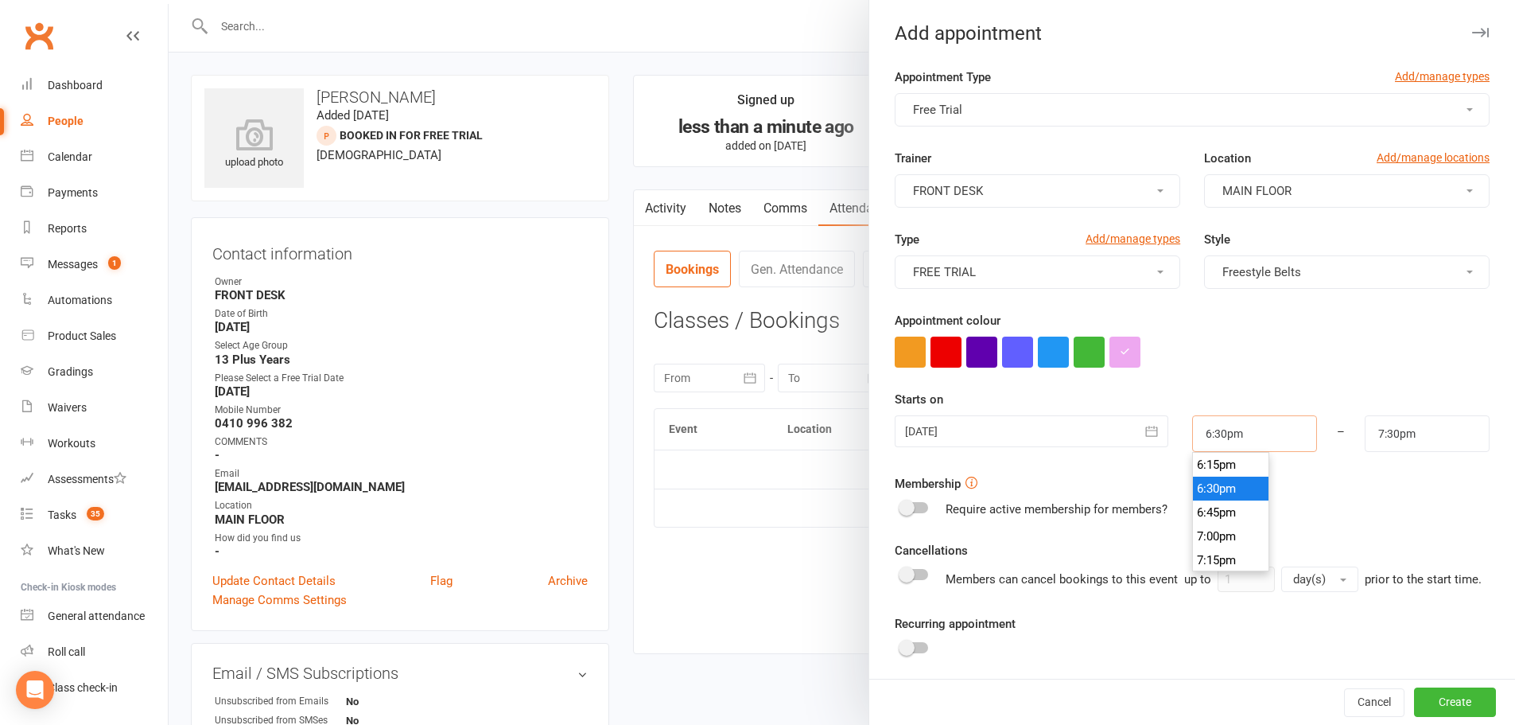
drag, startPoint x: 1242, startPoint y: 431, endPoint x: 1106, endPoint y: 396, distance: 139.7
click at [1096, 430] on div "21 Oct 2025 October 2025 Sun Mon Tue Wed Thu Fri Sat 40 28 29 30 01 02 03 04 41…" at bounding box center [1192, 433] width 619 height 37
type input "6"
type input "7:00am"
type input "6.0"
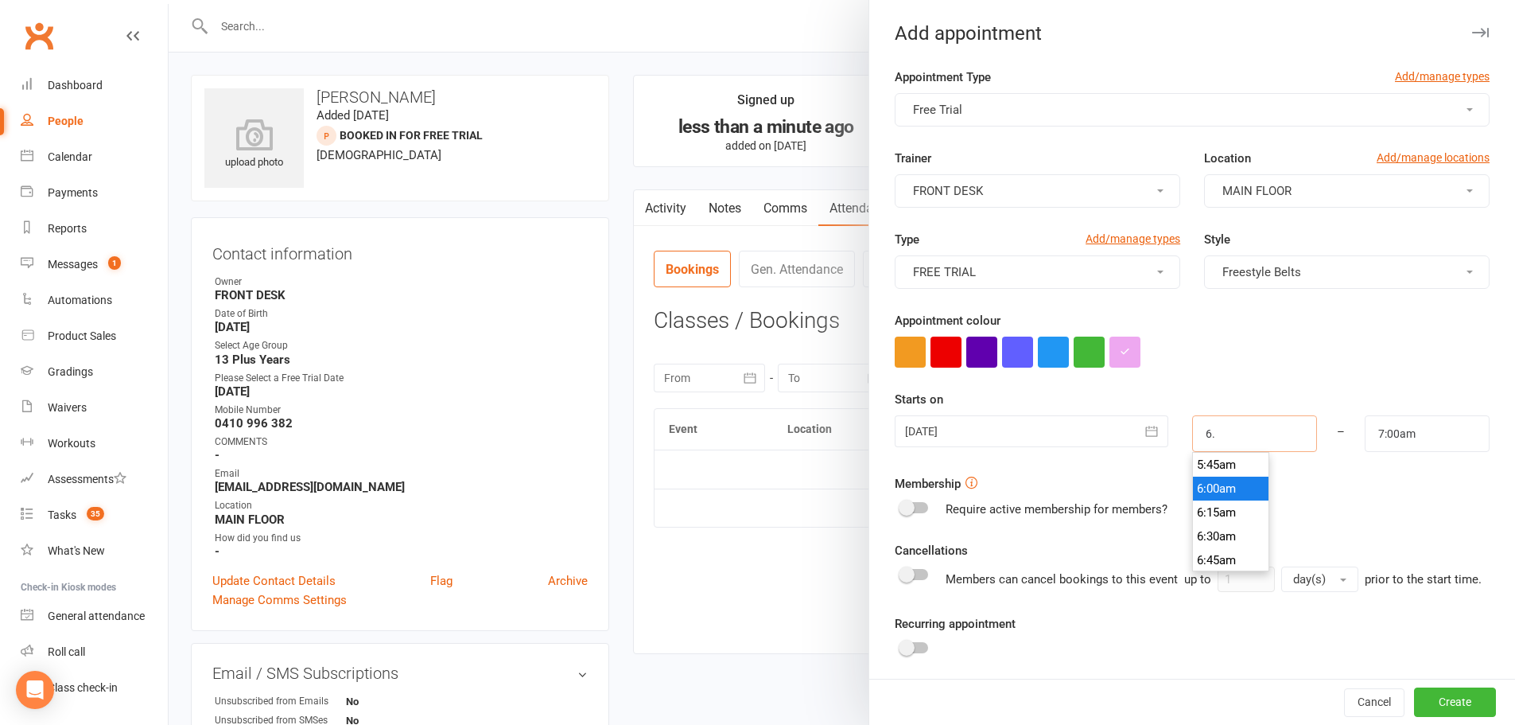
type input "1:00pm"
type input "6.00"
type input "7:00am"
type input "6.00p"
type input "7:00pm"
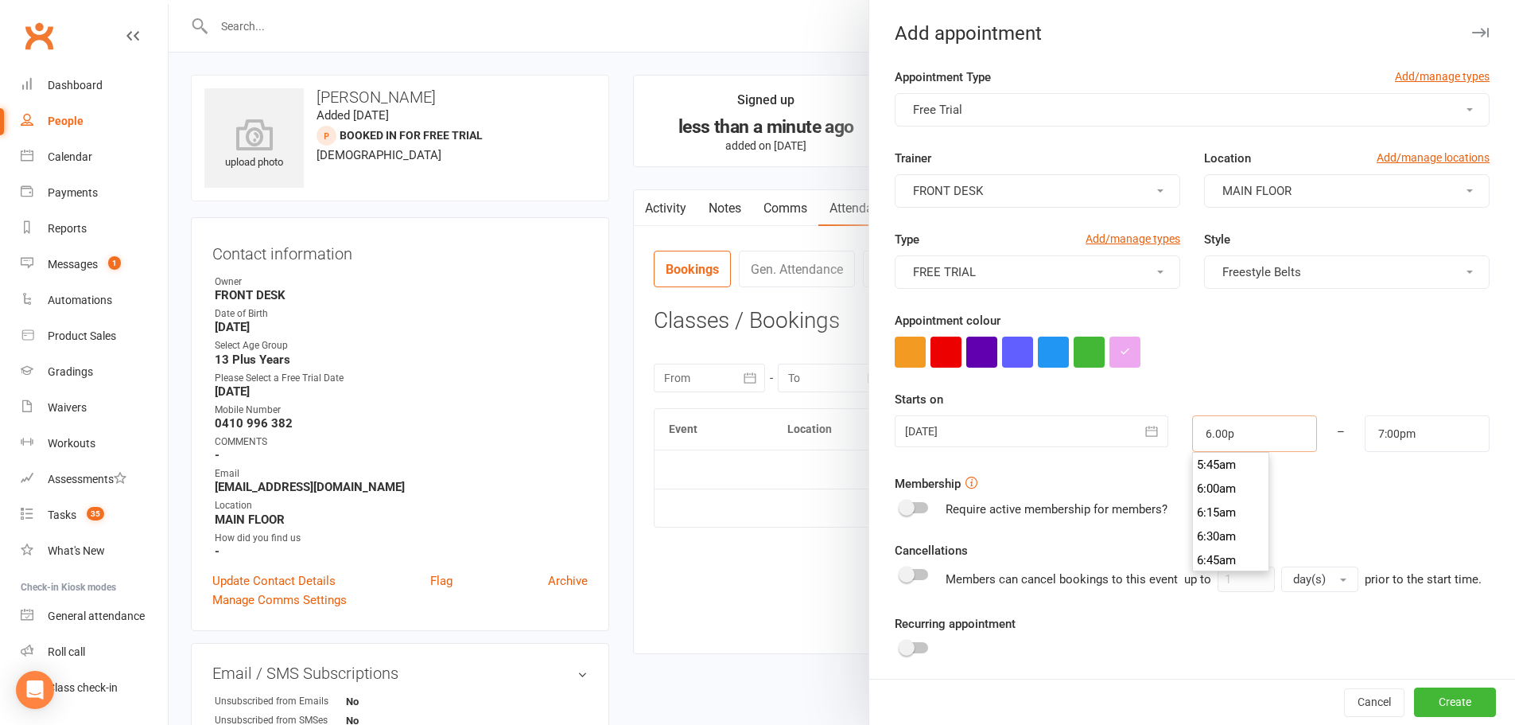
scroll to position [1694, 0]
type input "5:45pm"
type input "6:45pm"
click at [1193, 475] on li "5:45pm" at bounding box center [1231, 465] width 76 height 24
drag, startPoint x: 1246, startPoint y: 432, endPoint x: 1091, endPoint y: 434, distance: 155.9
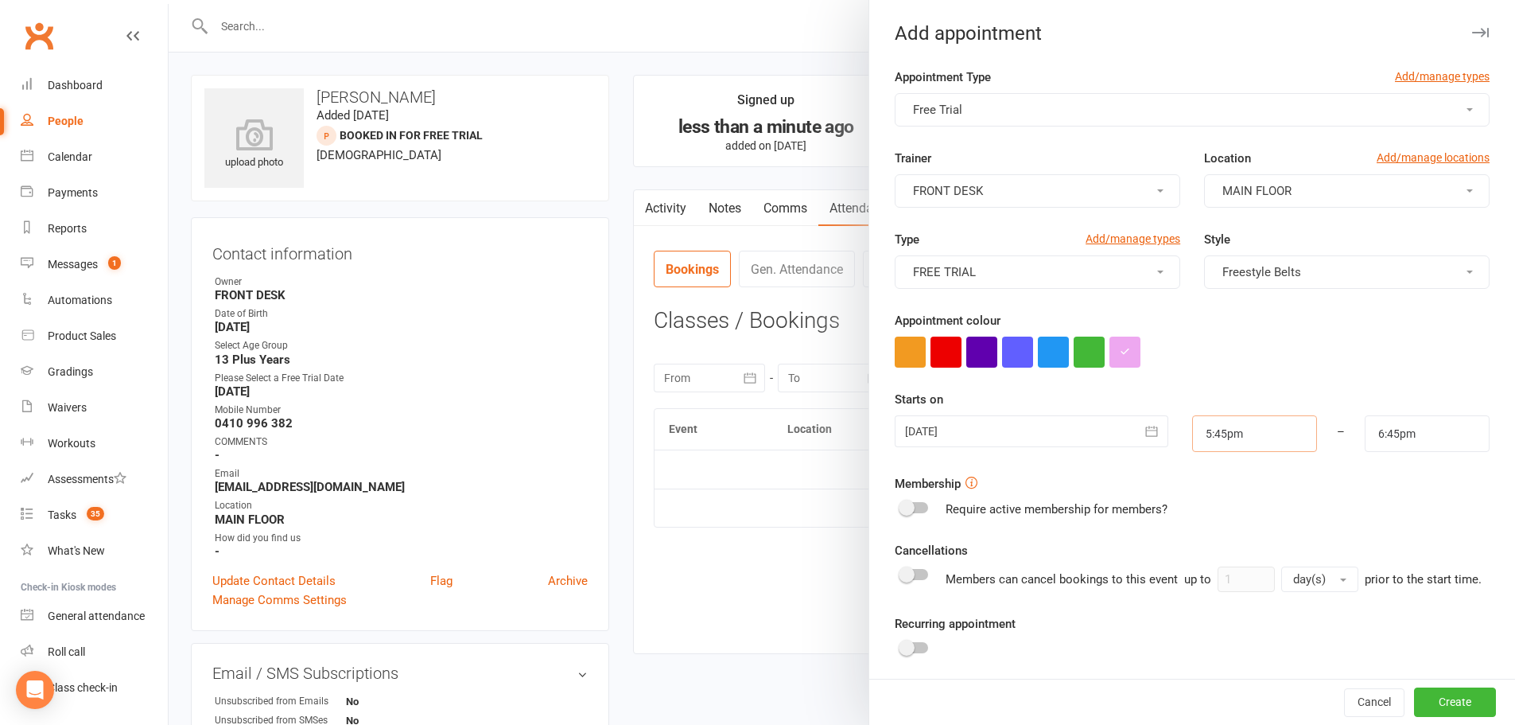
click at [1091, 434] on div "21 Oct 2025 October 2025 Sun Mon Tue Wed Thu Fri Sat 40 28 29 30 01 02 03 04 41…" at bounding box center [1192, 433] width 619 height 37
type input "6"
type input "7:00am"
type input "6.0"
type input "1:00pm"
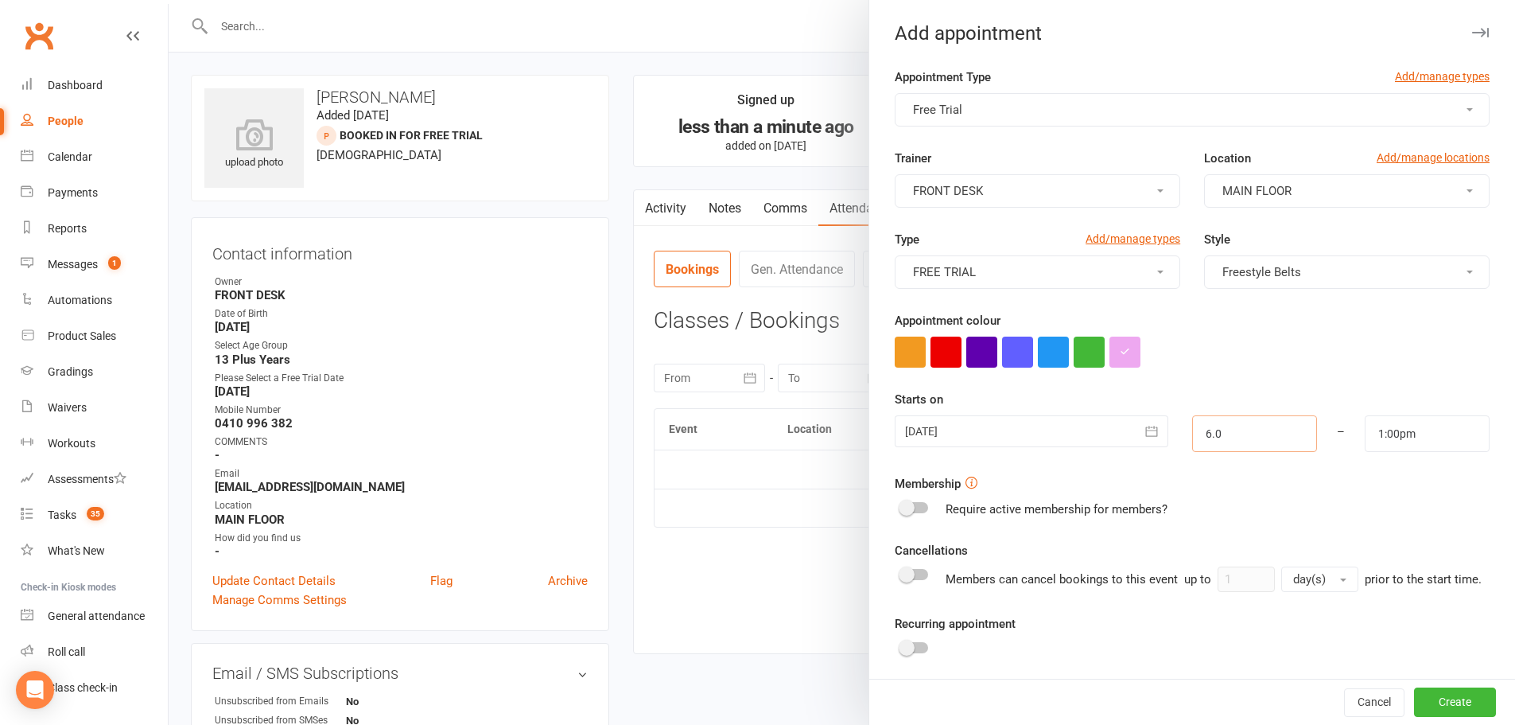
type input "6.00"
type input "7:00am"
type input "6.00p"
type input "7:00pm"
type input "6:00pm"
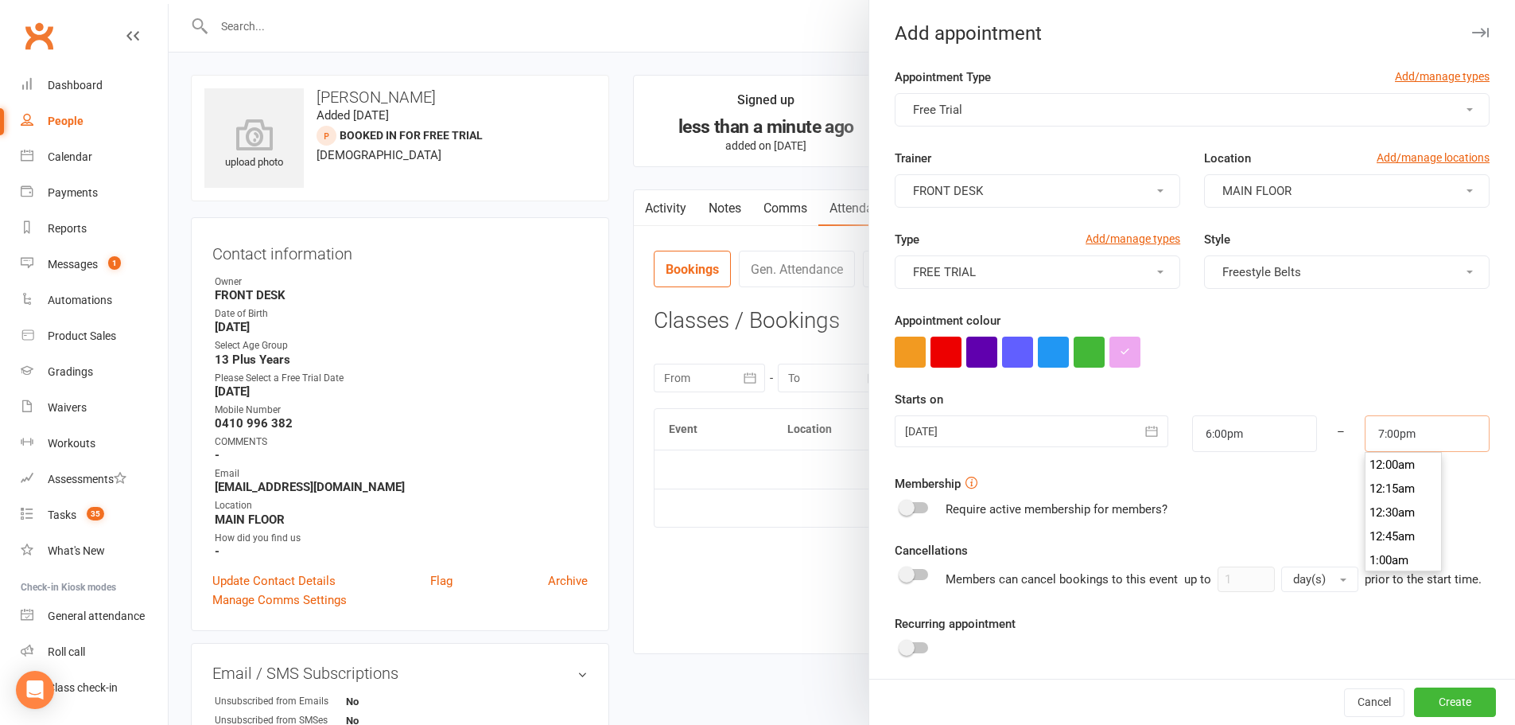
drag, startPoint x: 1399, startPoint y: 427, endPoint x: 1331, endPoint y: 429, distance: 68.4
click at [1331, 429] on div "21 Oct 2025 October 2025 Sun Mon Tue Wed Thu Fri Sat 40 28 29 30 01 02 03 04 41…" at bounding box center [1192, 433] width 619 height 37
click at [1231, 496] on div "Membership Require active membership for members?" at bounding box center [1192, 496] width 595 height 45
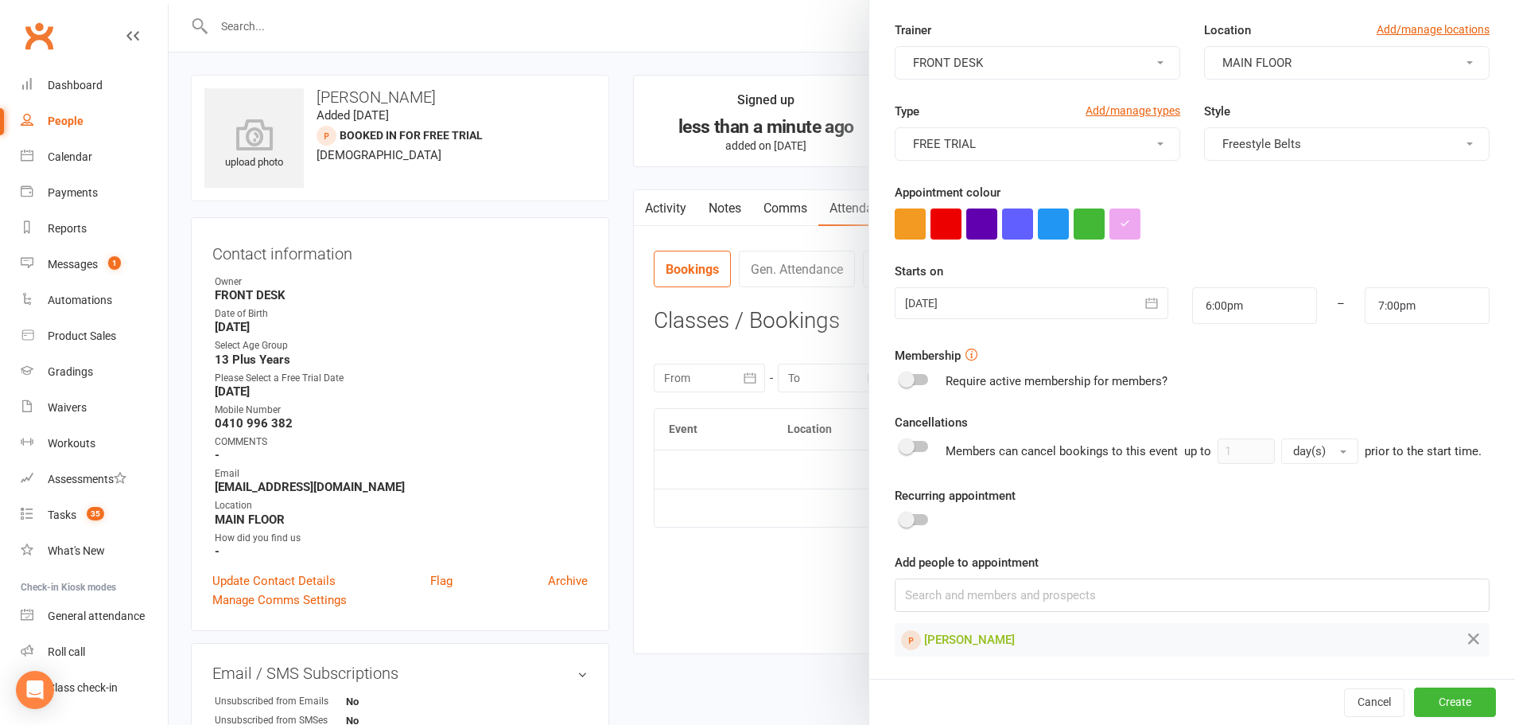
scroll to position [147, 0]
click at [1419, 698] on button "Create" at bounding box center [1455, 701] width 82 height 29
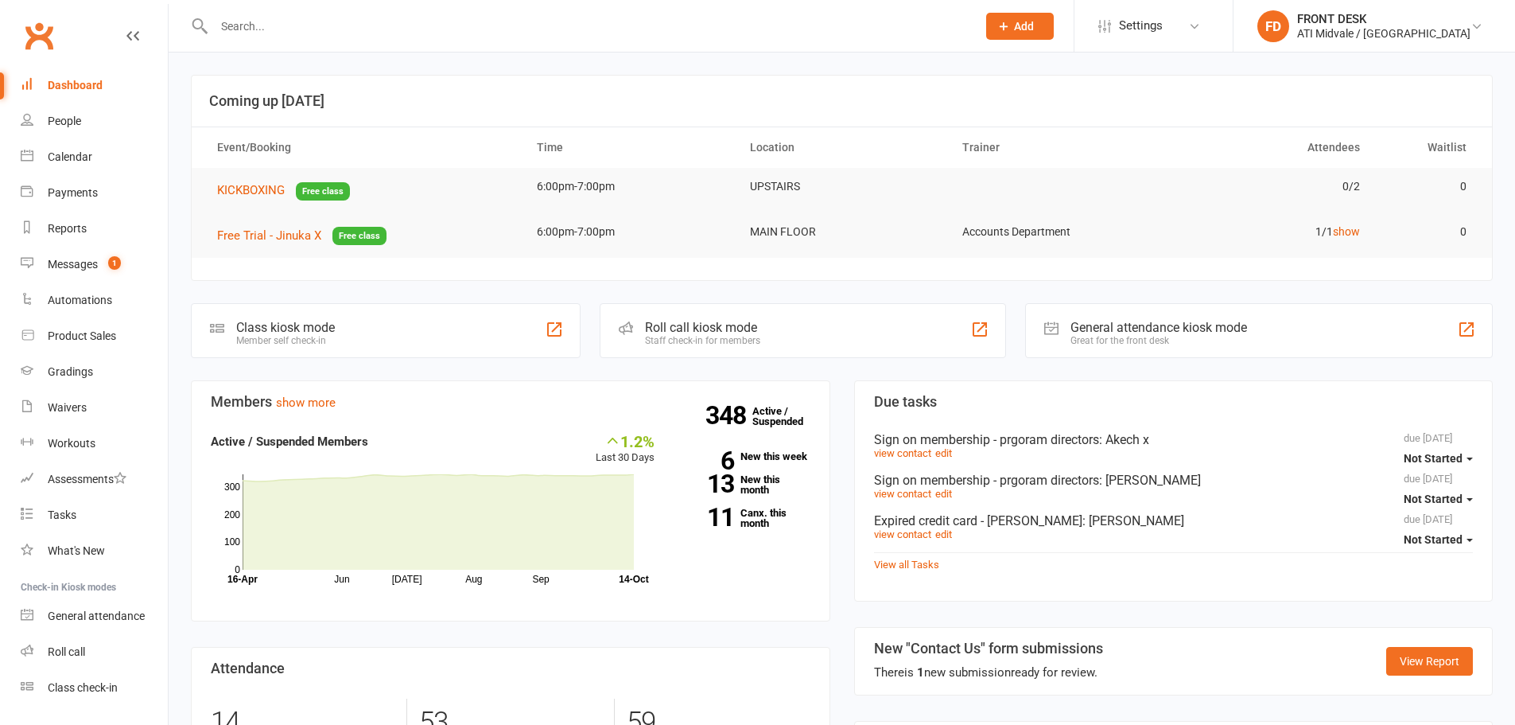
click at [243, 30] on input "text" at bounding box center [587, 26] width 756 height 22
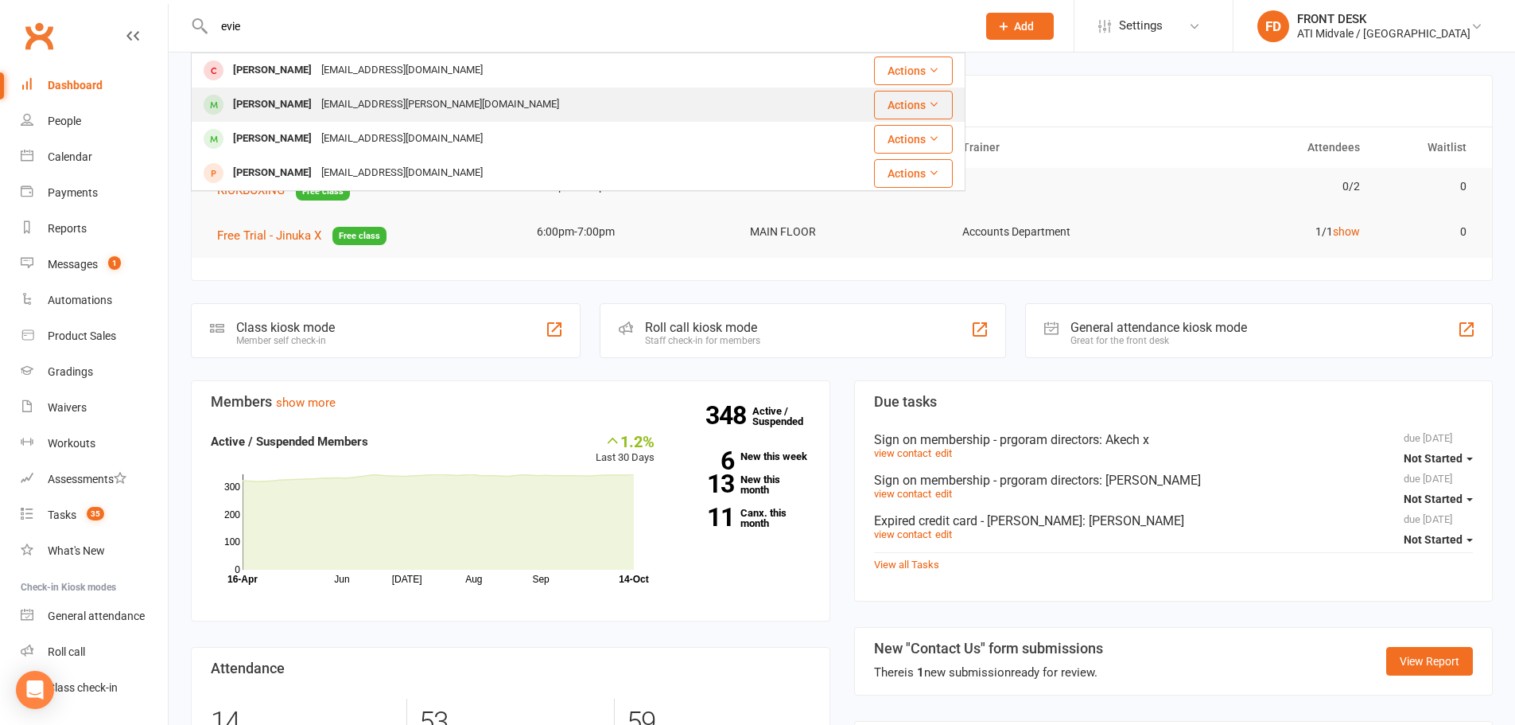
type input "evie"
click at [261, 103] on div "[PERSON_NAME]" at bounding box center [272, 104] width 88 height 23
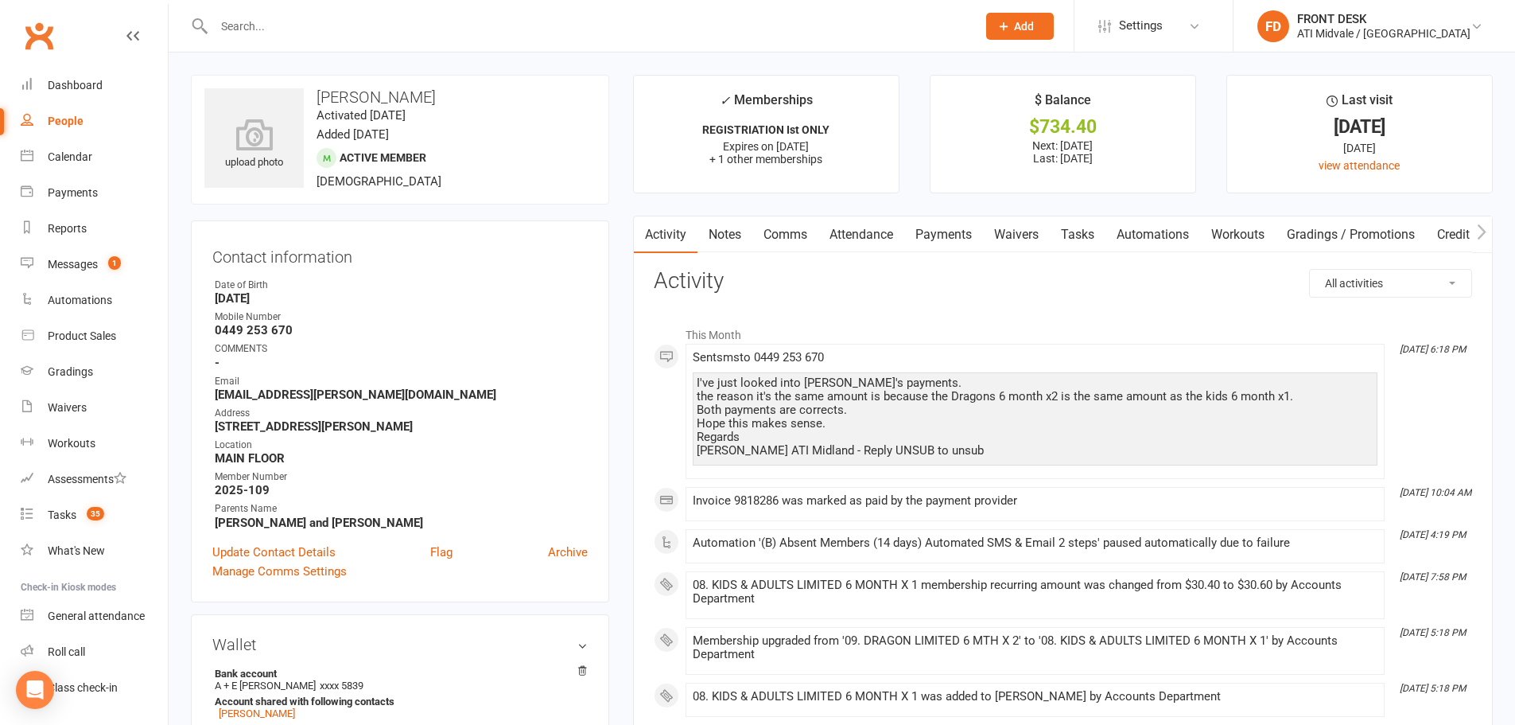
click at [948, 238] on link "Payments" at bounding box center [943, 234] width 79 height 37
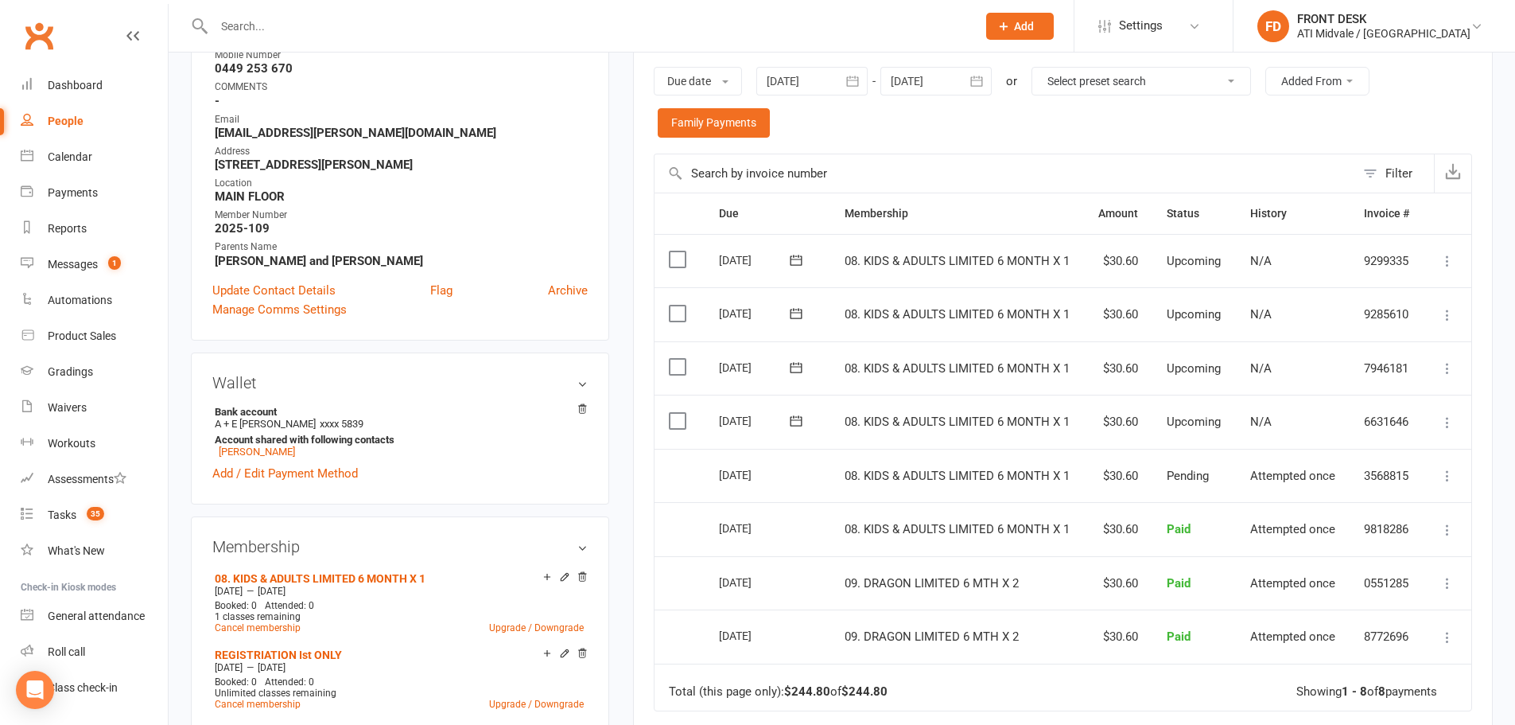
scroll to position [80, 0]
